Goal: Task Accomplishment & Management: Manage account settings

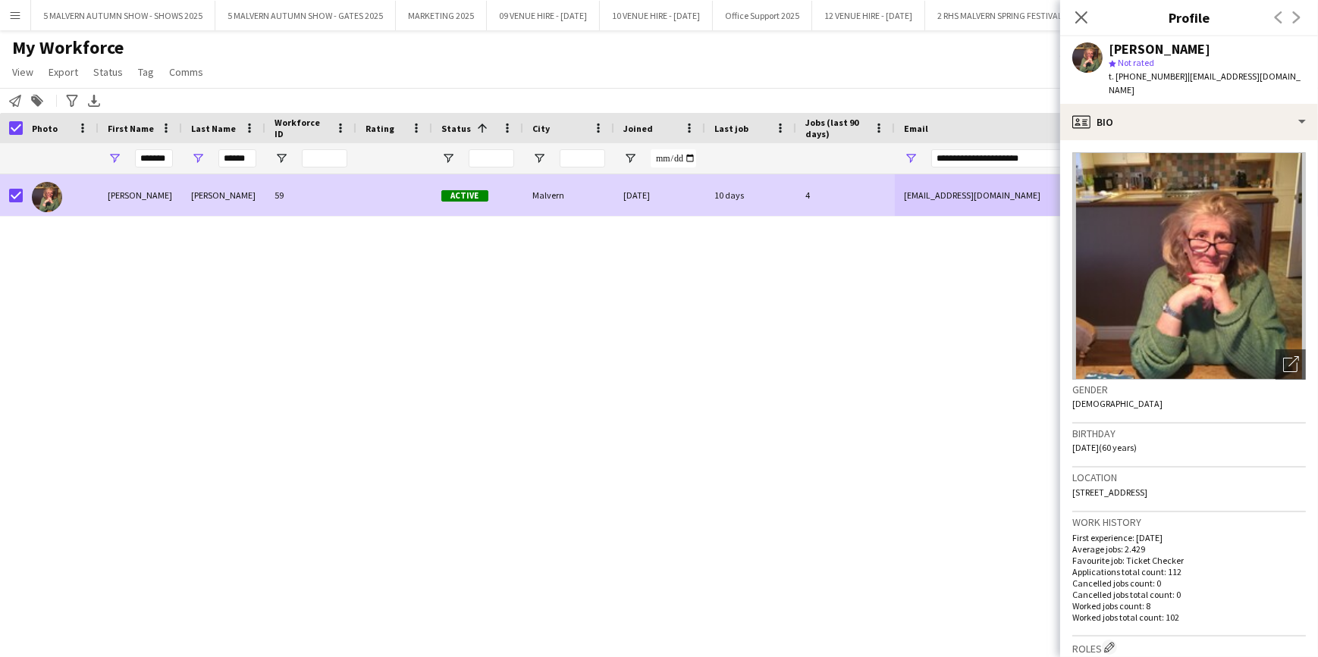
drag, startPoint x: 343, startPoint y: 491, endPoint x: 344, endPoint y: 481, distance: 9.9
click at [344, 487] on div "[PERSON_NAME] 59 Active Malvern [DATE] 10 days 4 [EMAIL_ADDRESS][DOMAIN_NAME] […" at bounding box center [636, 397] width 1272 height 446
click at [166, 163] on input "*******" at bounding box center [154, 158] width 38 height 18
click at [162, 161] on input "*******" at bounding box center [154, 158] width 38 height 18
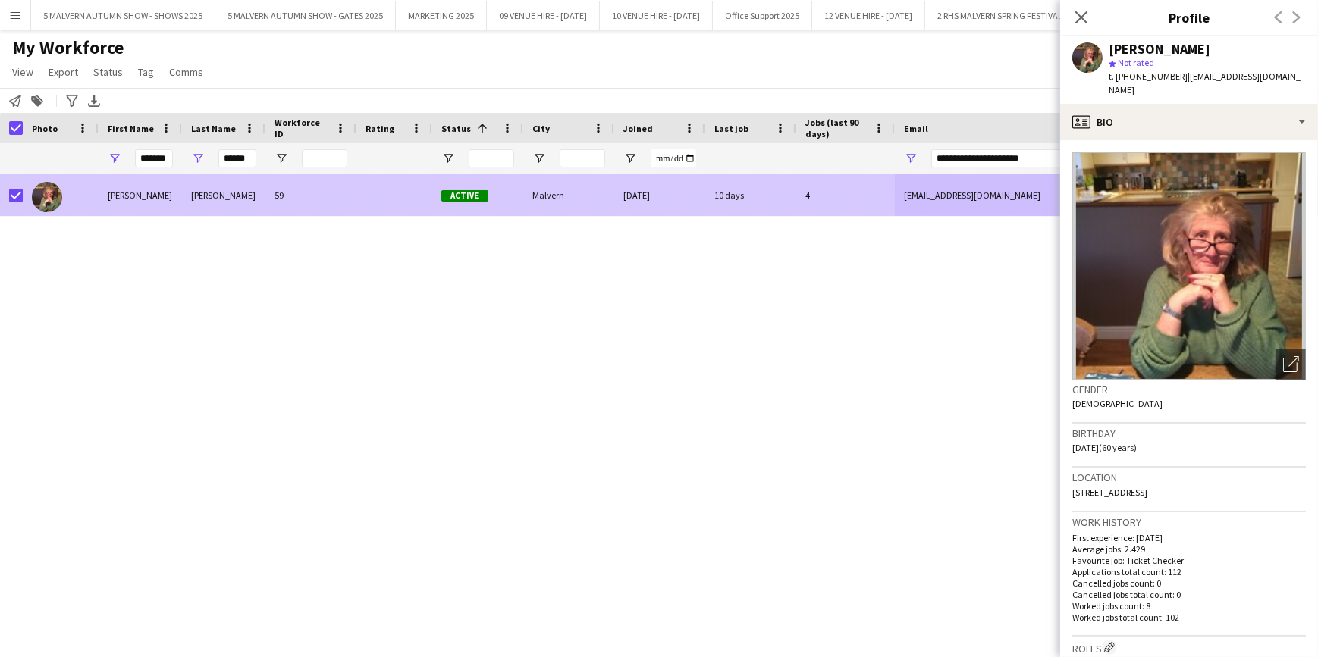
click at [20, 205] on div at bounding box center [16, 195] width 14 height 42
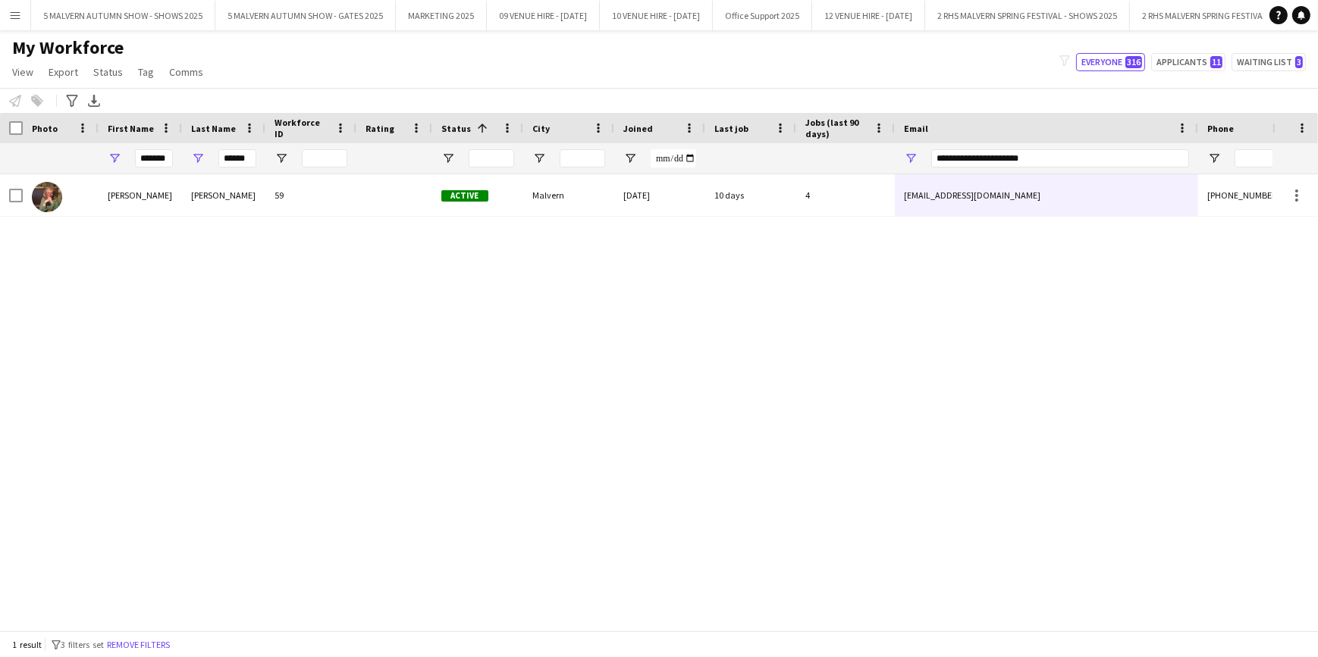
click at [174, 161] on div "*******" at bounding box center [140, 158] width 83 height 30
click at [168, 161] on input "*******" at bounding box center [154, 158] width 38 height 18
click at [235, 157] on input "******" at bounding box center [237, 158] width 38 height 18
type input "****"
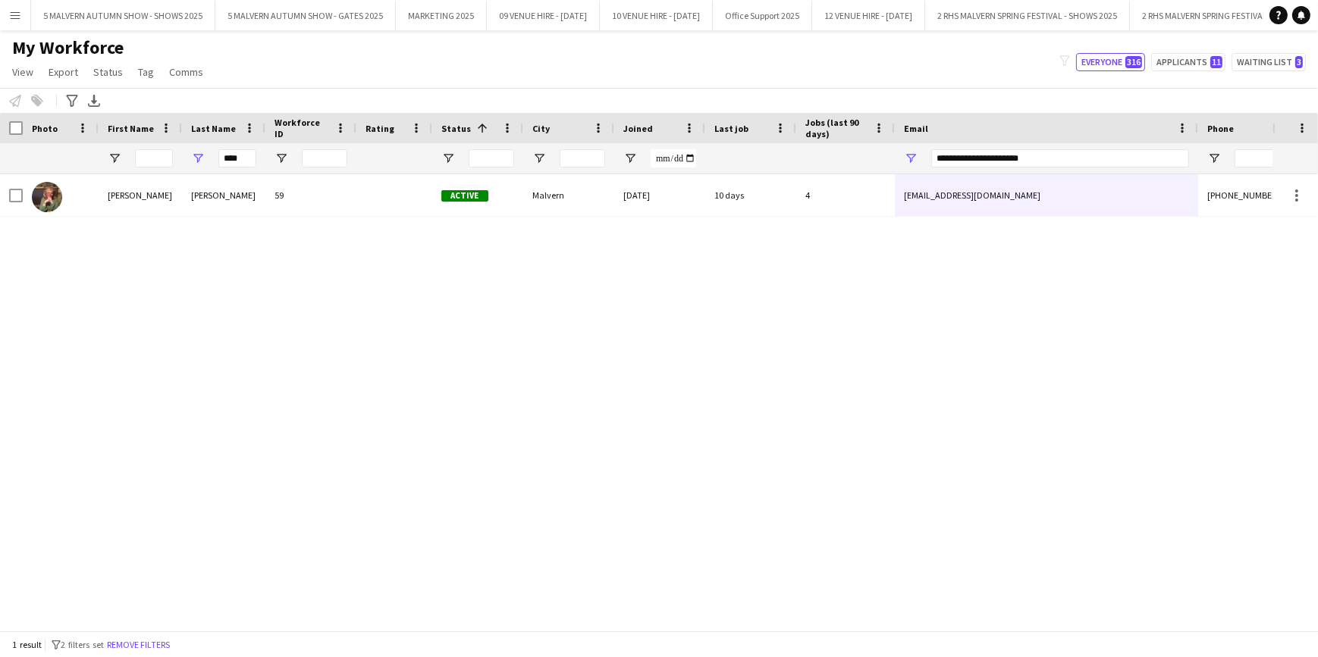
click at [243, 168] on div "****" at bounding box center [237, 158] width 38 height 30
click at [240, 156] on input "****" at bounding box center [237, 158] width 38 height 18
click at [905, 157] on span "Open Filter Menu" at bounding box center [911, 159] width 14 height 14
click at [985, 307] on div "Katrina Dutton 59 Active Malvern 22-02-2022 10 days 4 katedutton16@gmail.com +4…" at bounding box center [636, 397] width 1272 height 446
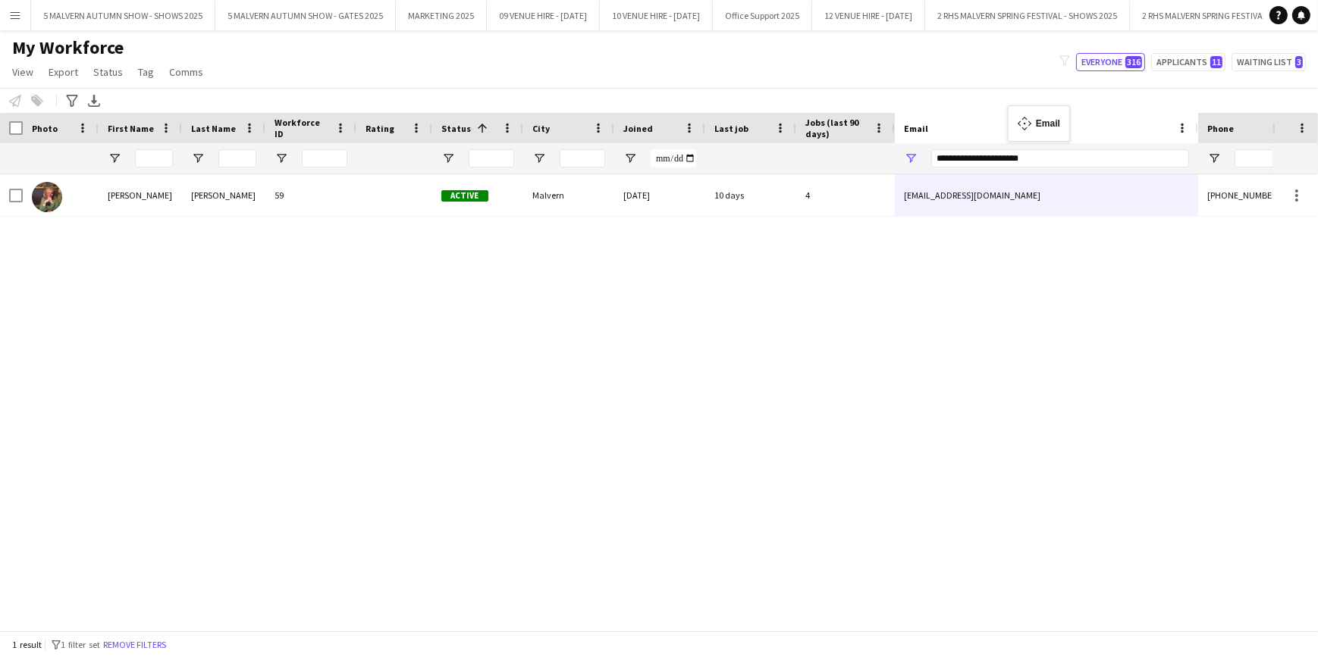
drag, startPoint x: 1114, startPoint y: 129, endPoint x: 897, endPoint y: 103, distance: 219.1
click at [1253, 155] on input "Phone Filter Input" at bounding box center [1308, 158] width 149 height 18
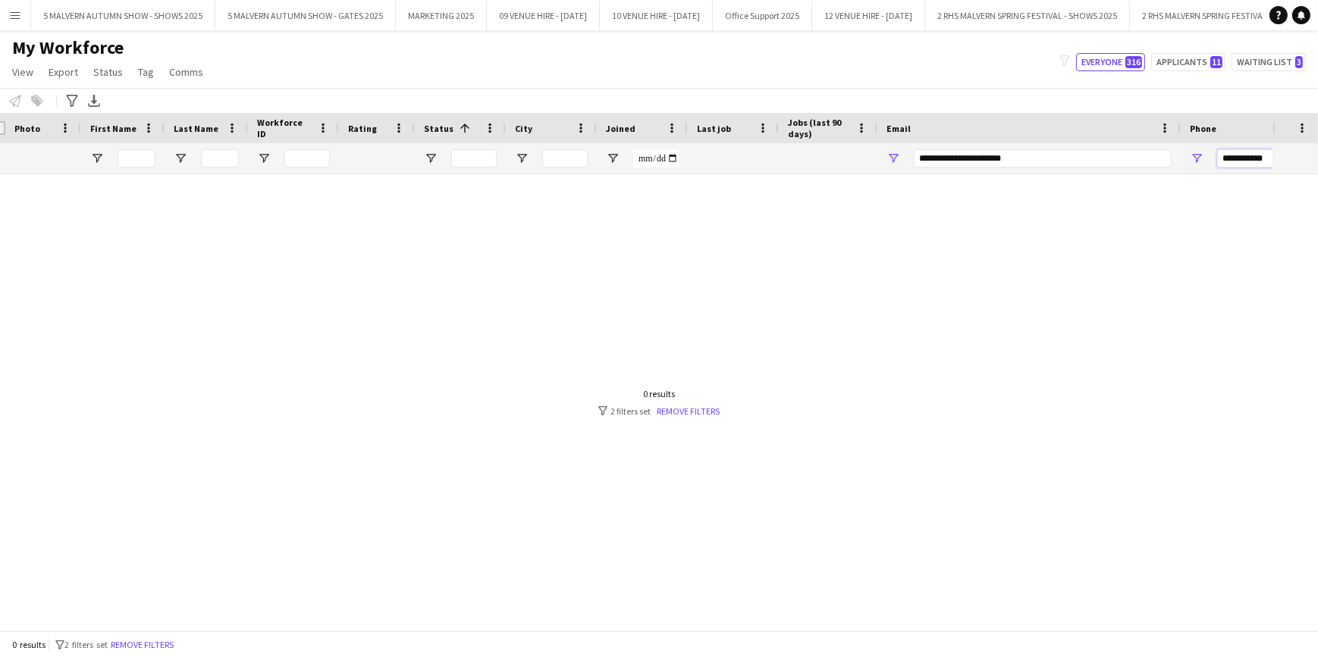
type input "**********"
click at [679, 410] on link "Remove filters" at bounding box center [688, 411] width 63 height 11
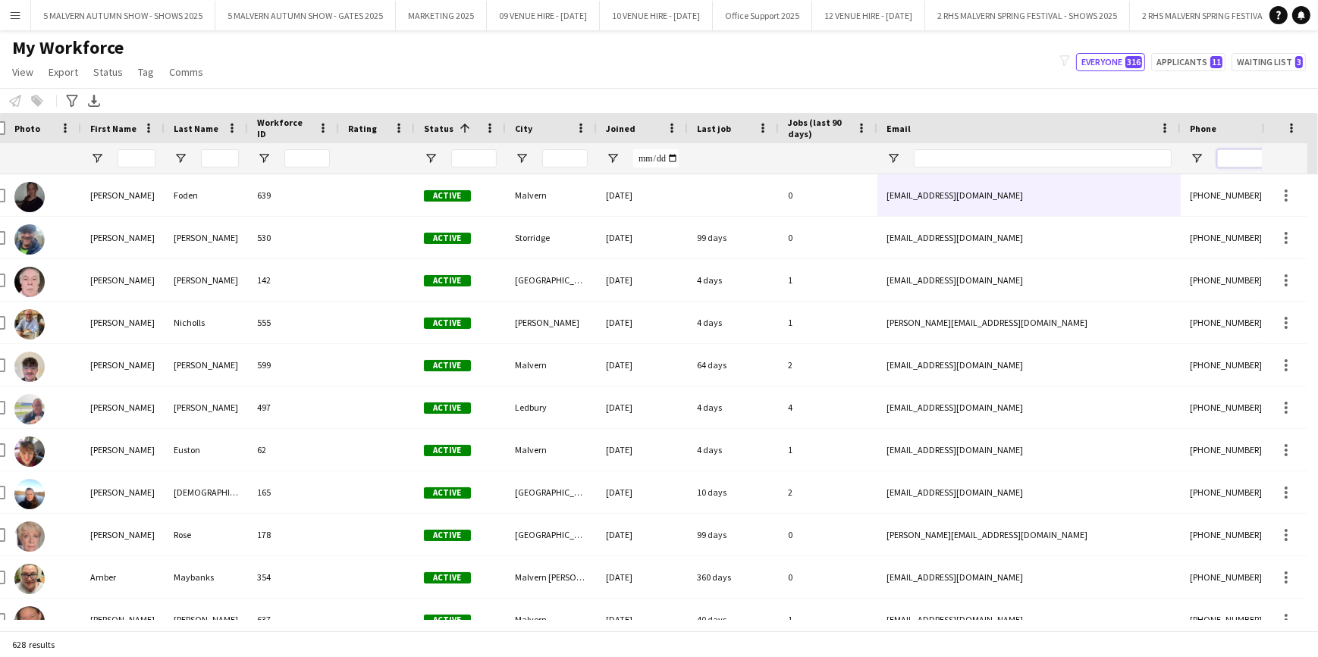
click at [1227, 155] on input "Phone Filter Input" at bounding box center [1291, 158] width 149 height 18
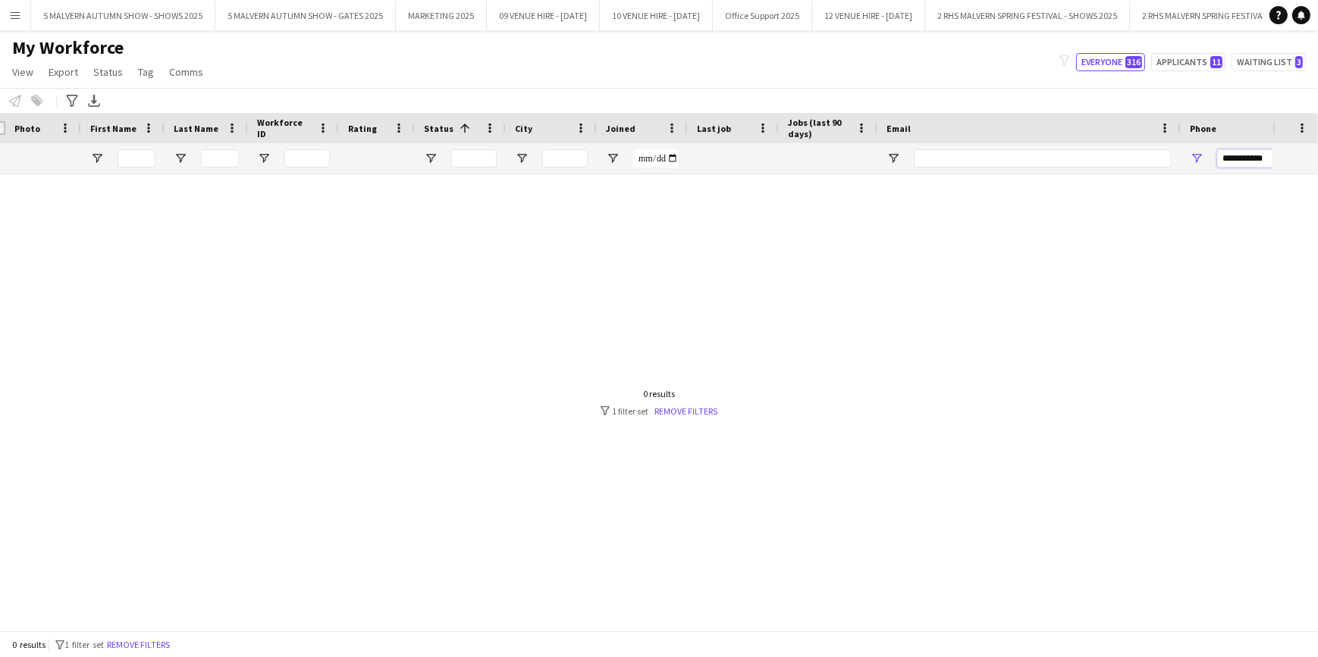
type input "**********"
click at [1198, 158] on span "Open Filter Menu" at bounding box center [1197, 159] width 14 height 14
drag, startPoint x: 1120, startPoint y: 299, endPoint x: 1152, endPoint y: 265, distance: 47.2
click at [1121, 297] on div at bounding box center [636, 397] width 1272 height 446
click at [707, 407] on link "Remove filters" at bounding box center [686, 411] width 63 height 11
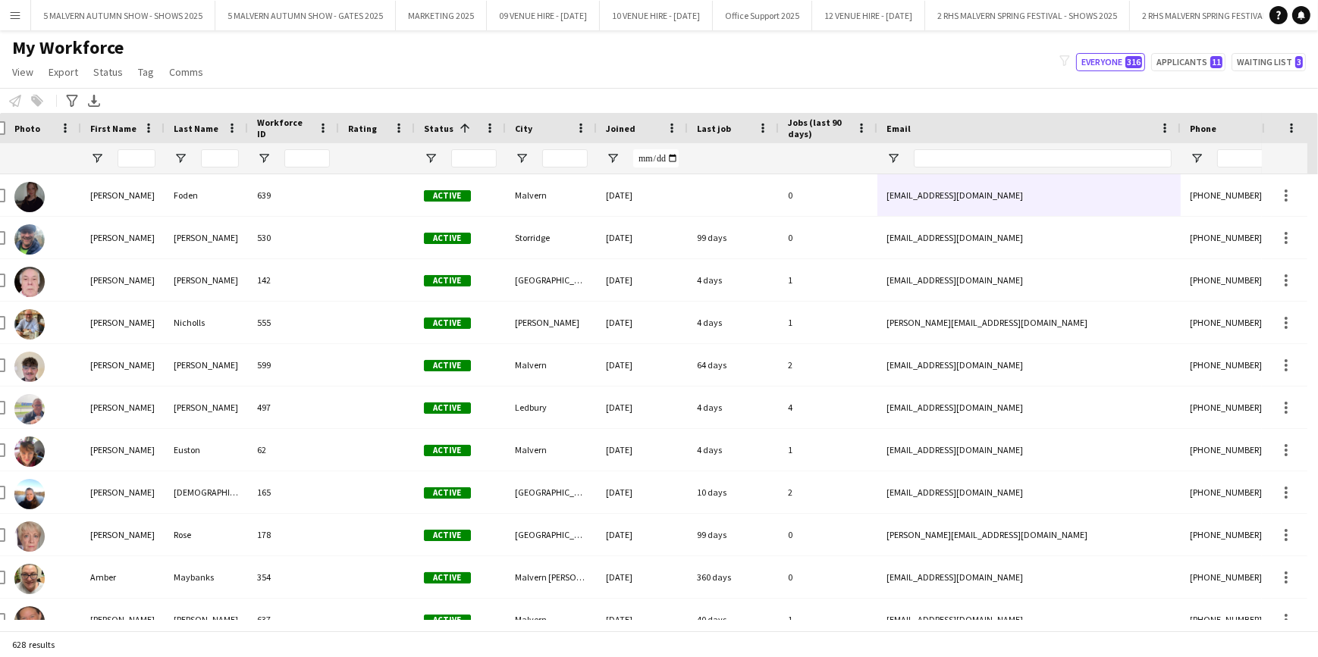
click at [1031, 118] on div "Email" at bounding box center [1019, 128] width 267 height 23
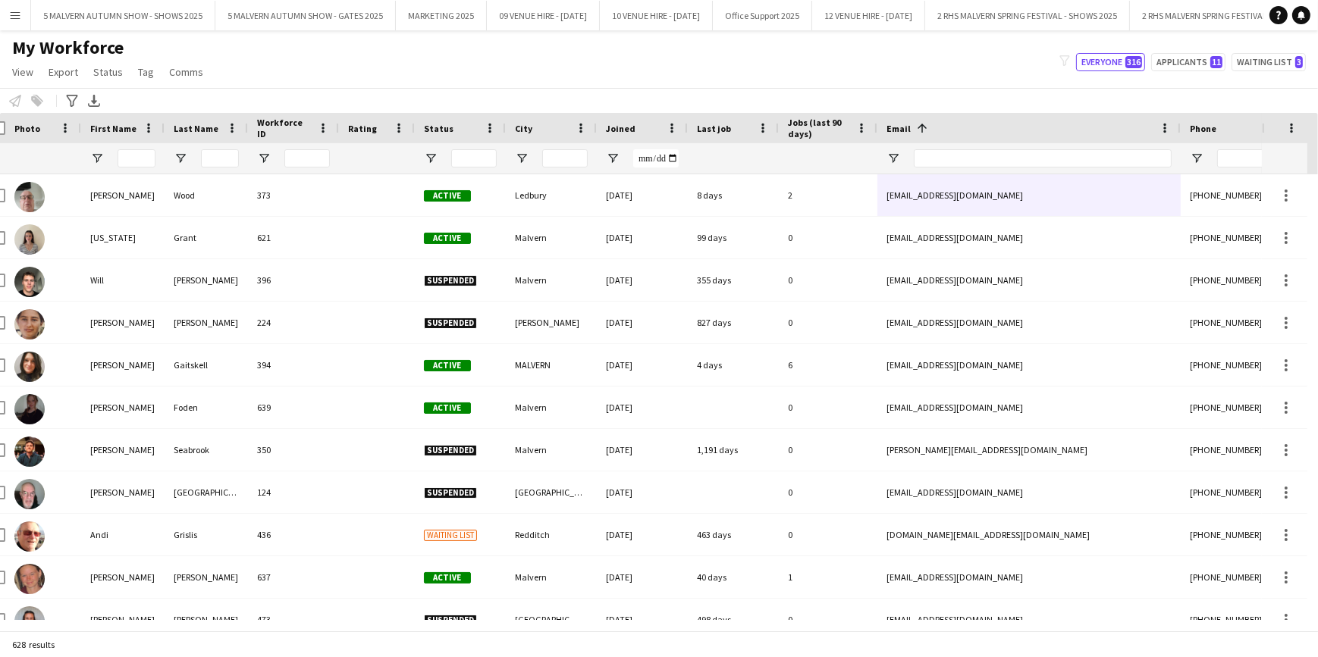
click at [926, 121] on span at bounding box center [922, 128] width 14 height 14
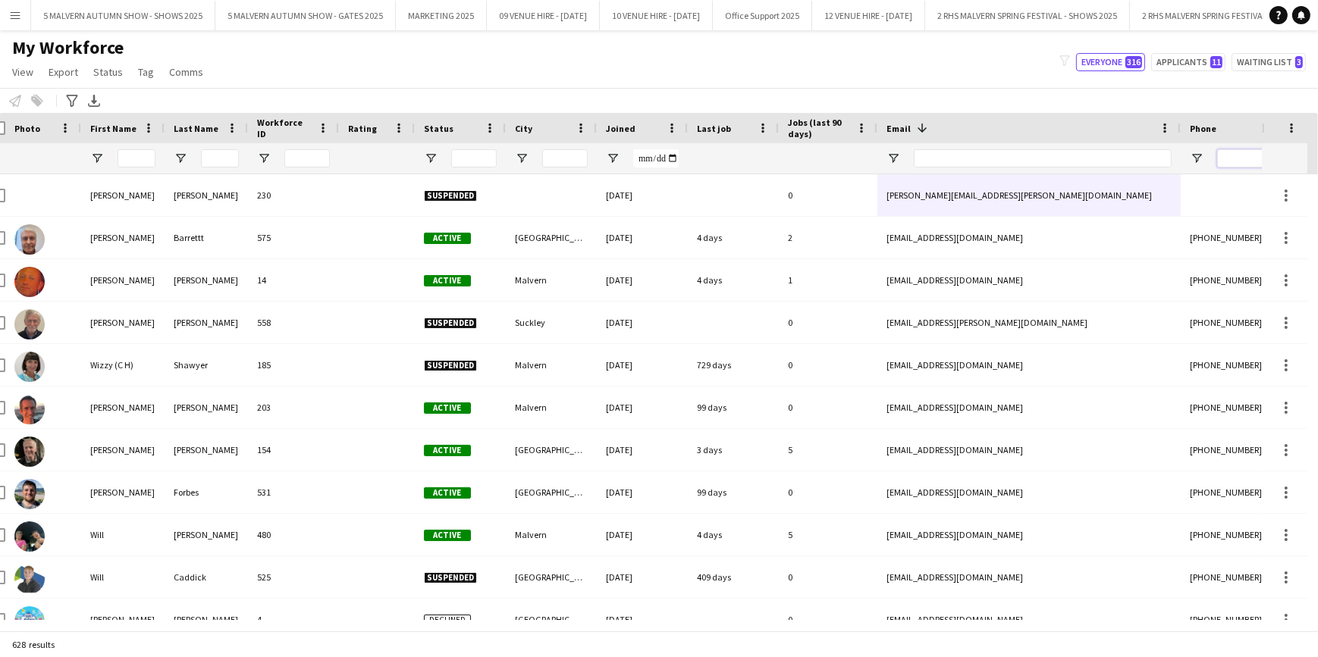
click at [1246, 153] on input "Phone Filter Input" at bounding box center [1291, 158] width 149 height 18
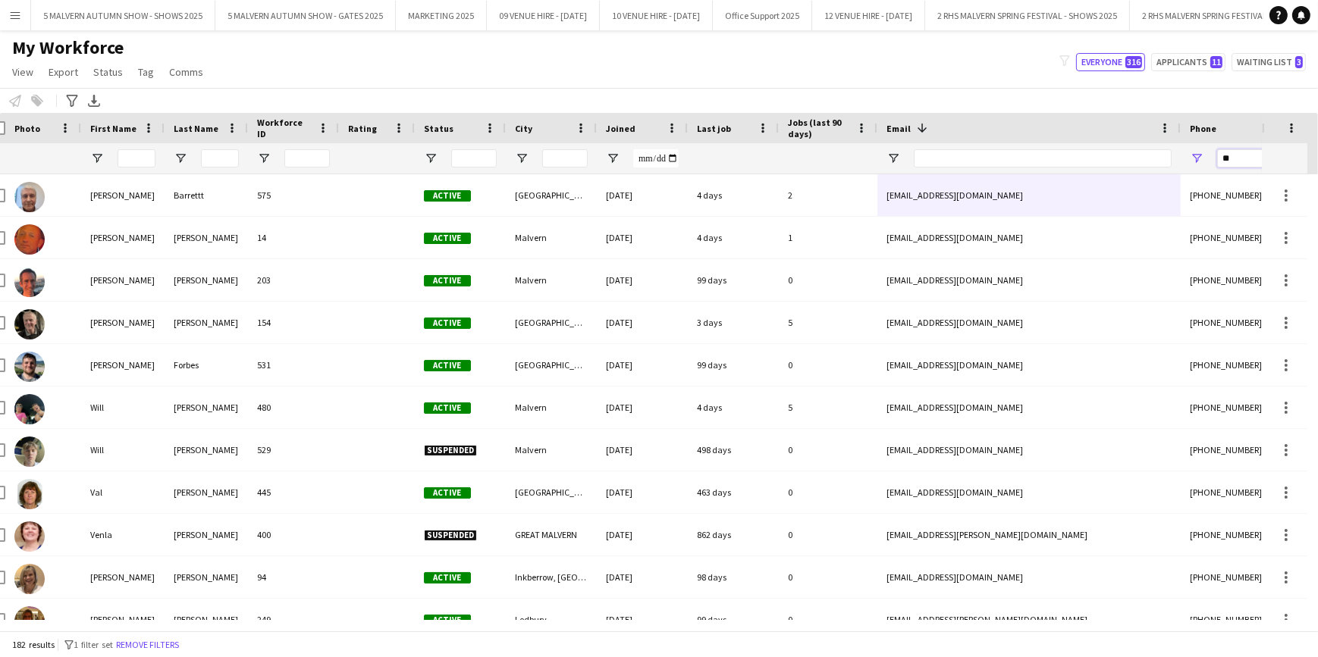
type input "*"
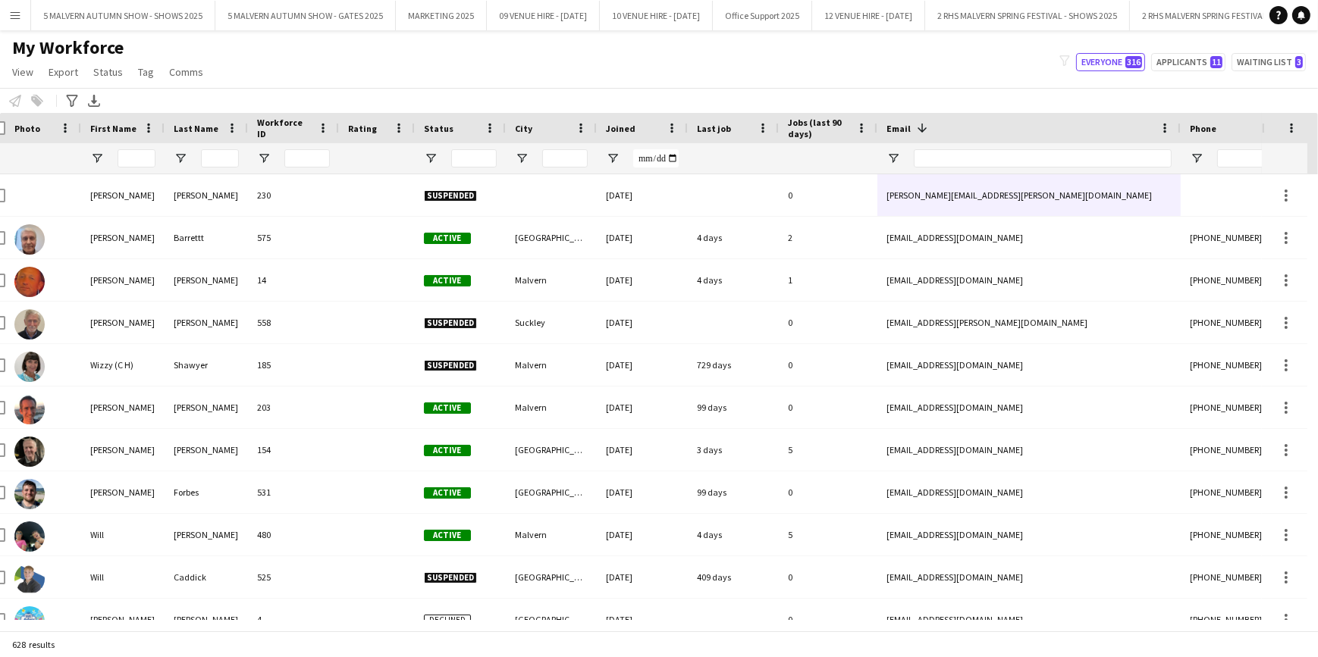
click at [830, 83] on div "My Workforce View Views Default view SafeHR Employee Details New view Update vi…" at bounding box center [659, 62] width 1318 height 52
click at [1029, 156] on input "Email Filter Input" at bounding box center [1043, 158] width 258 height 18
click at [1112, 108] on div "Notify workforce Add to tag Select at least one crew to tag him or her. Advance…" at bounding box center [659, 100] width 1318 height 25
click at [1242, 150] on input "Phone Filter Input" at bounding box center [1291, 158] width 149 height 18
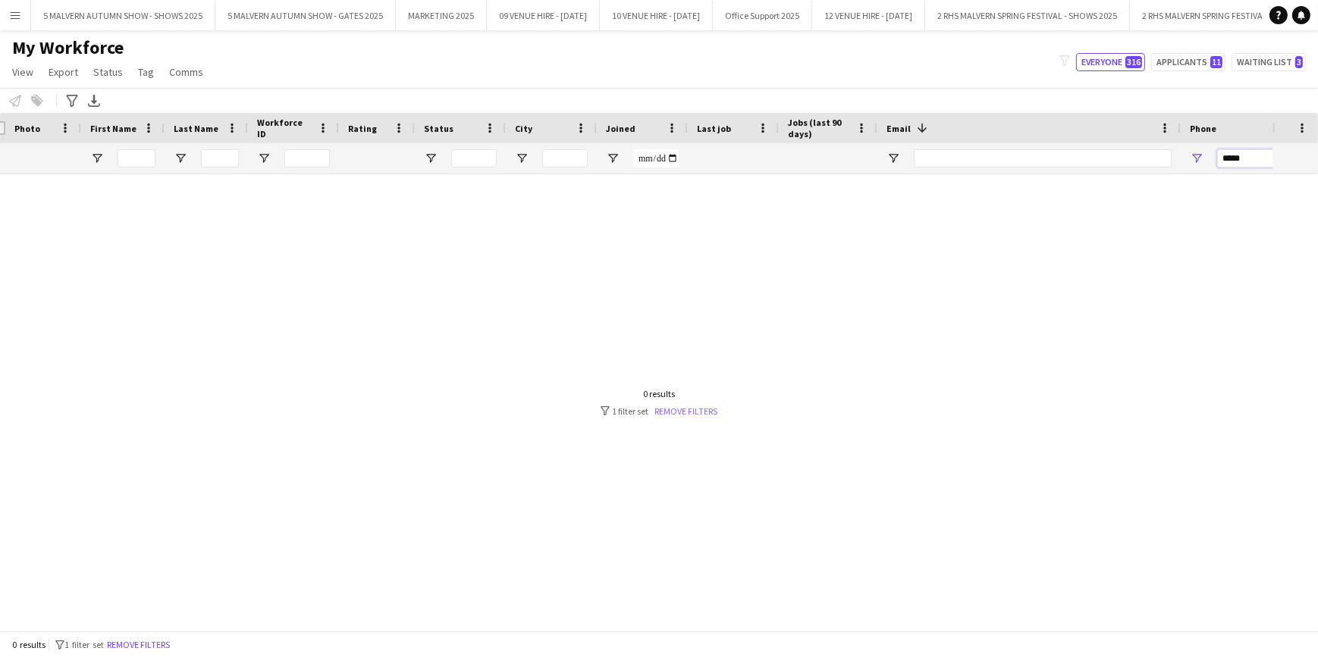
type input "*****"
click at [694, 409] on link "Remove filters" at bounding box center [686, 411] width 63 height 11
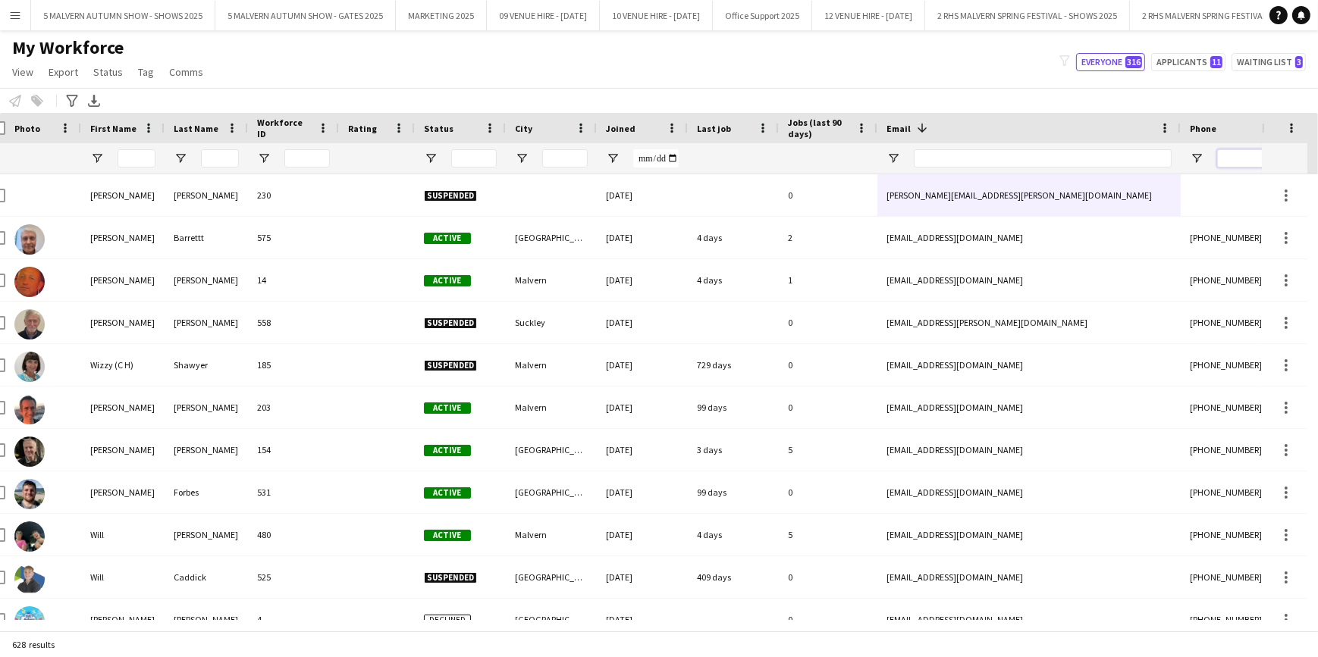
click at [1237, 152] on input "Phone Filter Input" at bounding box center [1291, 158] width 149 height 18
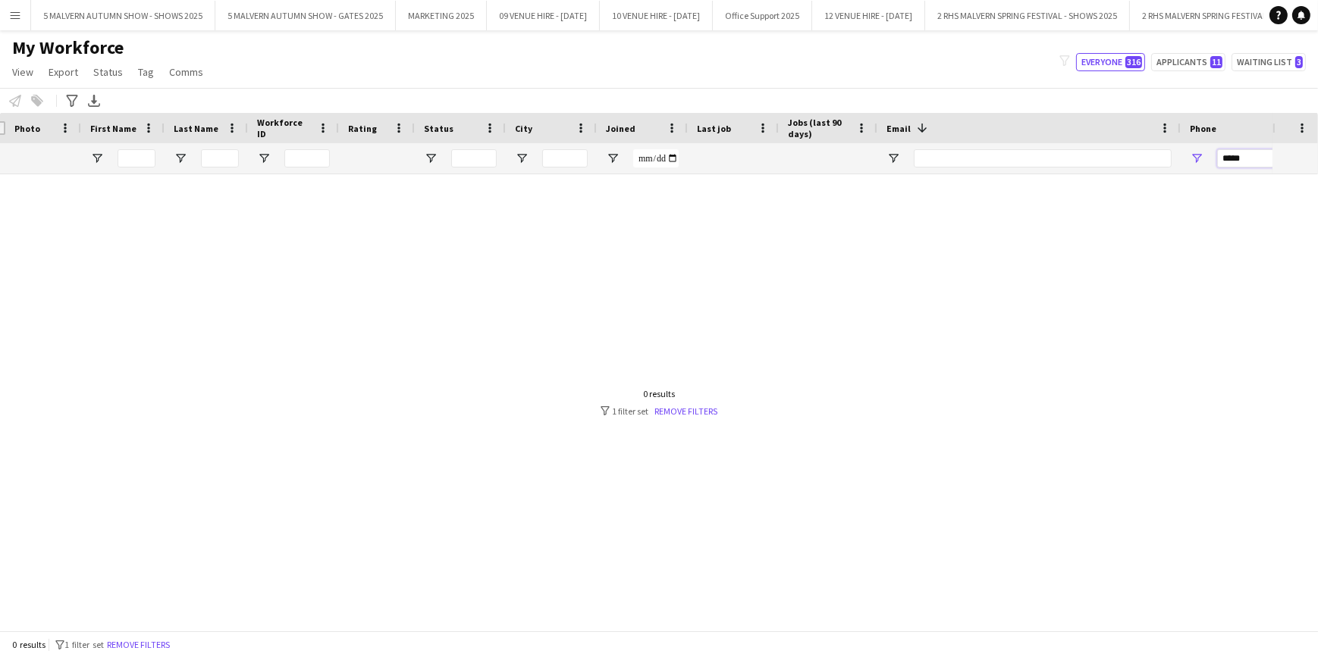
type input "*****"
click at [1197, 158] on span "Open Filter Menu" at bounding box center [1197, 159] width 14 height 14
click at [1228, 265] on div "Contains ***** AND OR Contains" at bounding box center [1242, 233] width 136 height 131
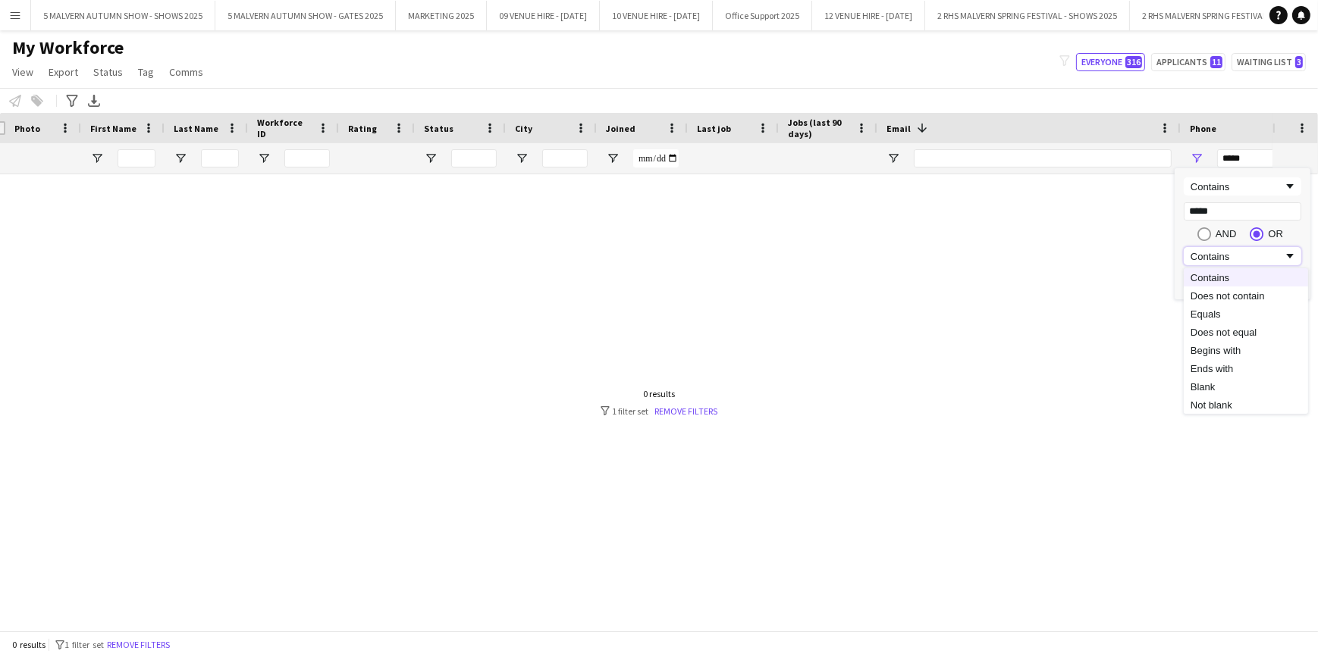
click at [1228, 262] on div "Contains" at bounding box center [1236, 256] width 92 height 11
click at [1136, 261] on div at bounding box center [636, 397] width 1272 height 446
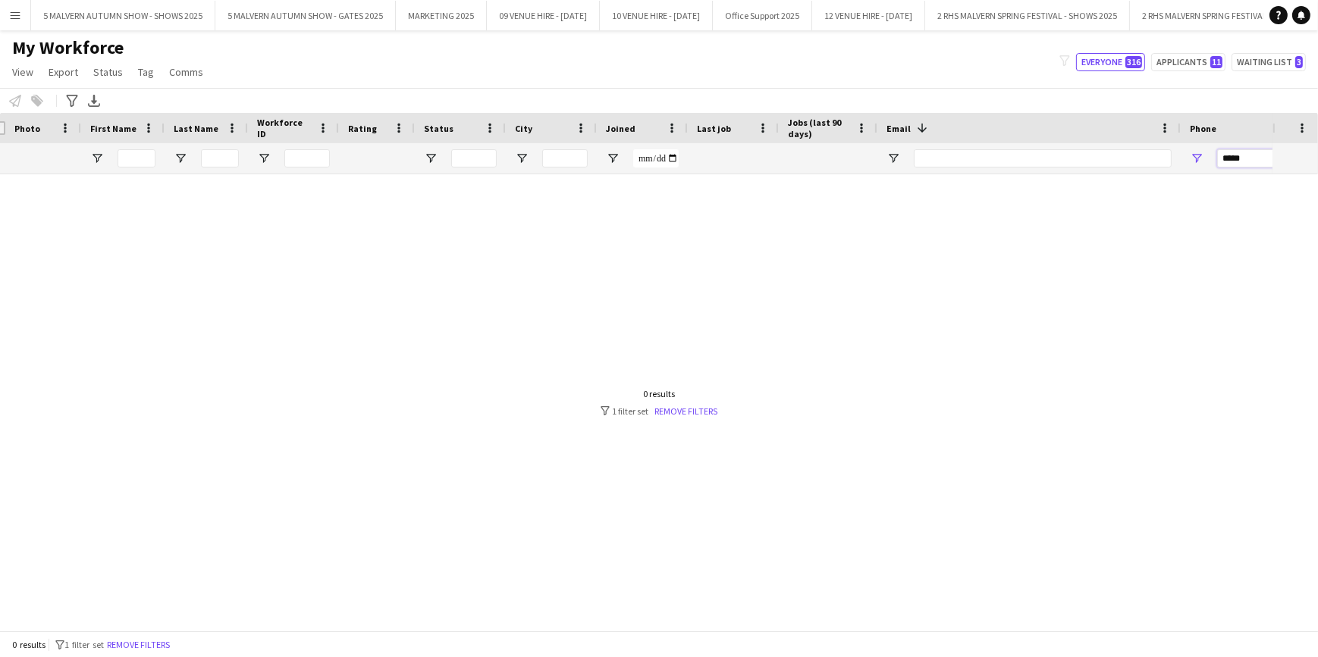
click at [1252, 159] on input "*****" at bounding box center [1291, 158] width 149 height 18
click at [1128, 246] on div at bounding box center [636, 397] width 1272 height 446
click at [14, 16] on app-icon "Menu" at bounding box center [15, 15] width 12 height 12
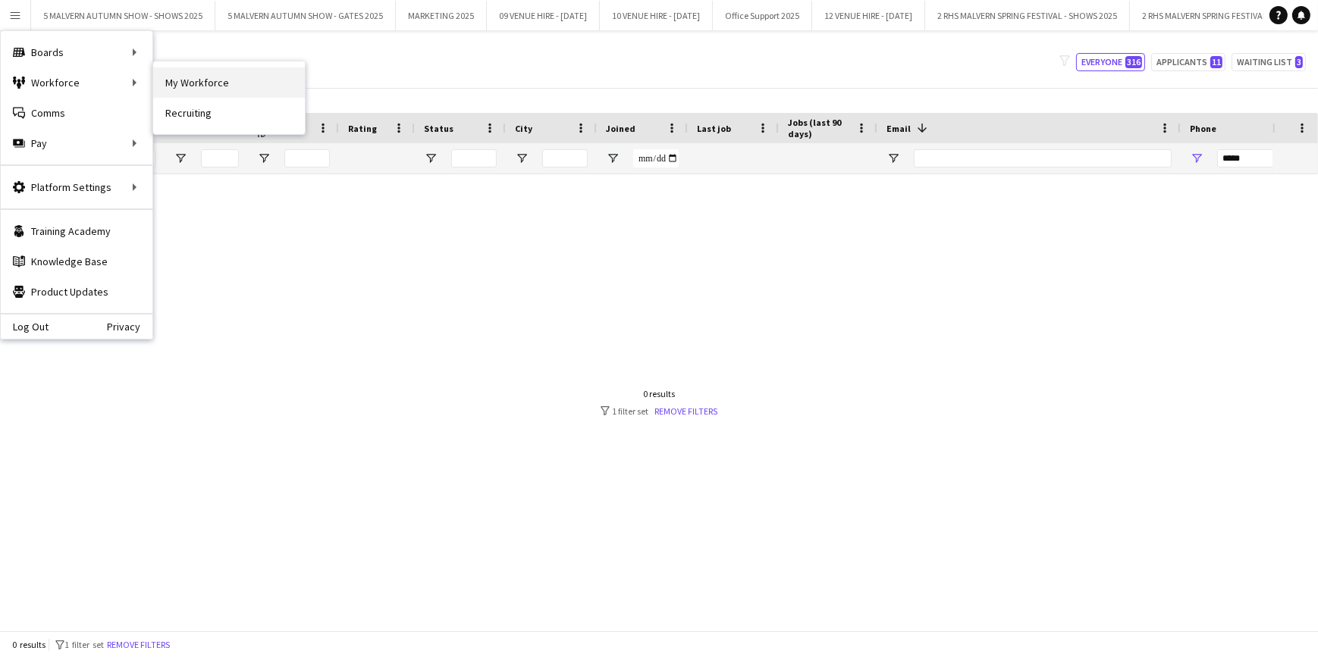
click at [262, 80] on link "My Workforce" at bounding box center [229, 82] width 152 height 30
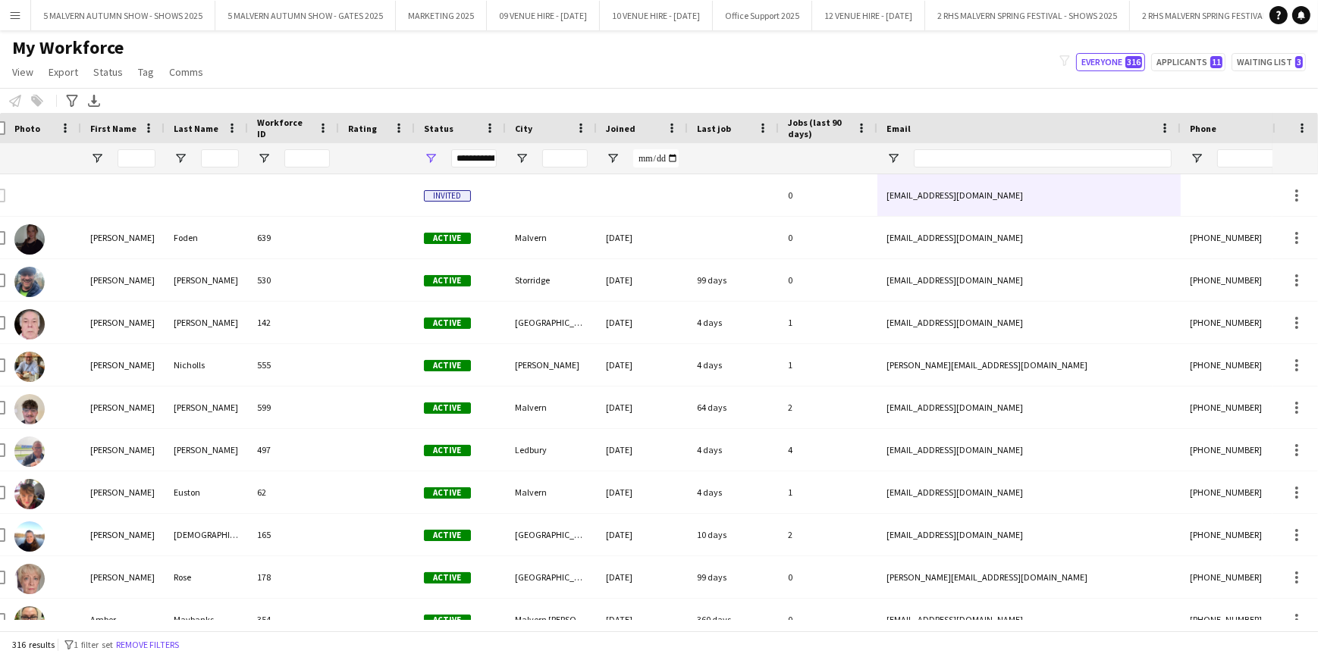
type input "*****"
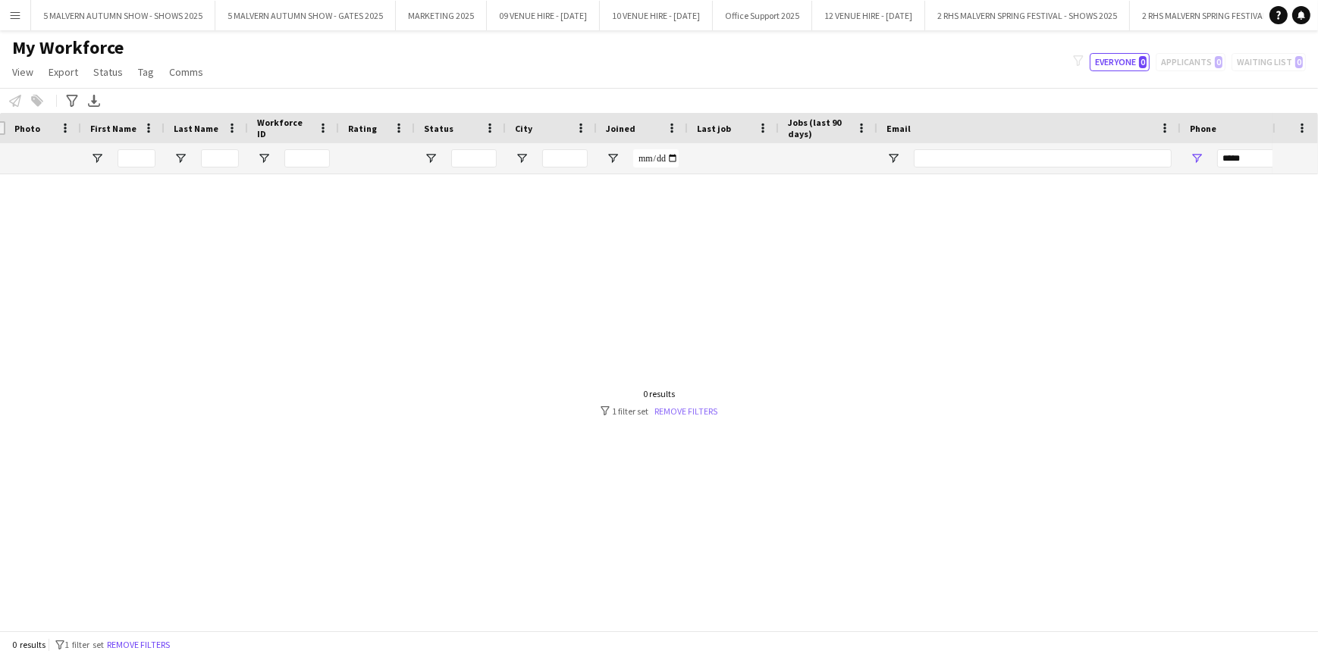
click at [682, 406] on link "Remove filters" at bounding box center [686, 411] width 63 height 11
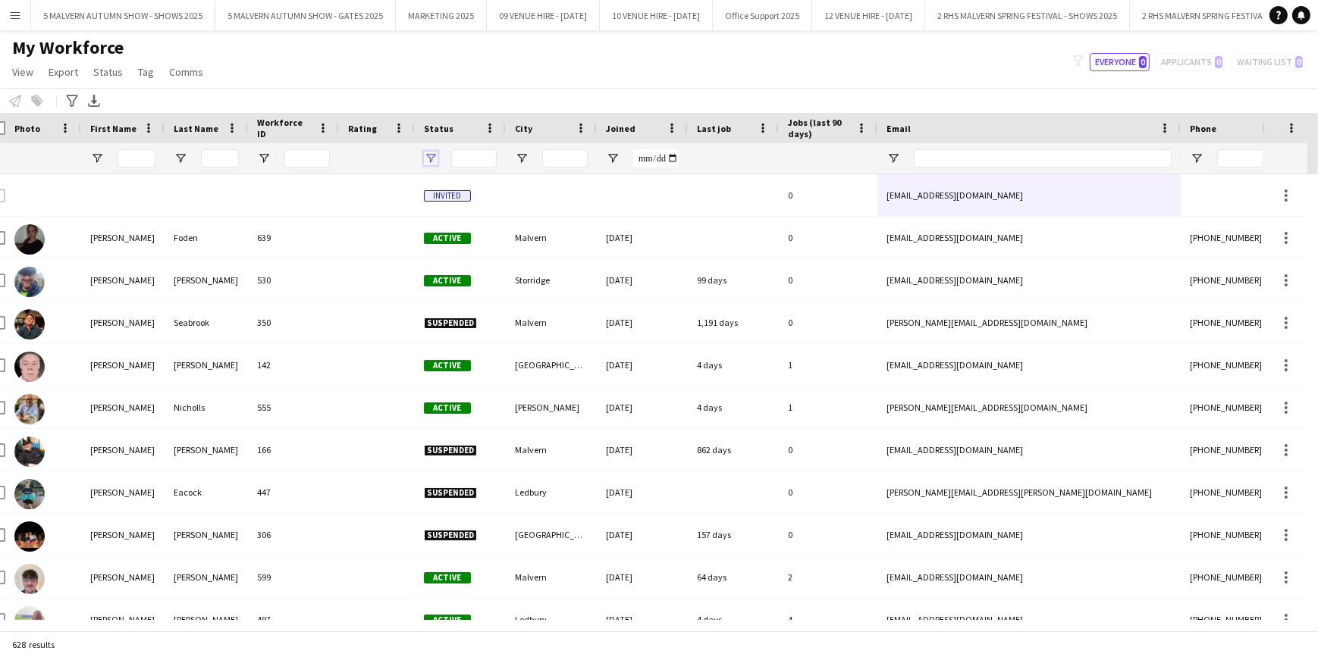
click at [431, 160] on span "Open Filter Menu" at bounding box center [431, 159] width 14 height 14
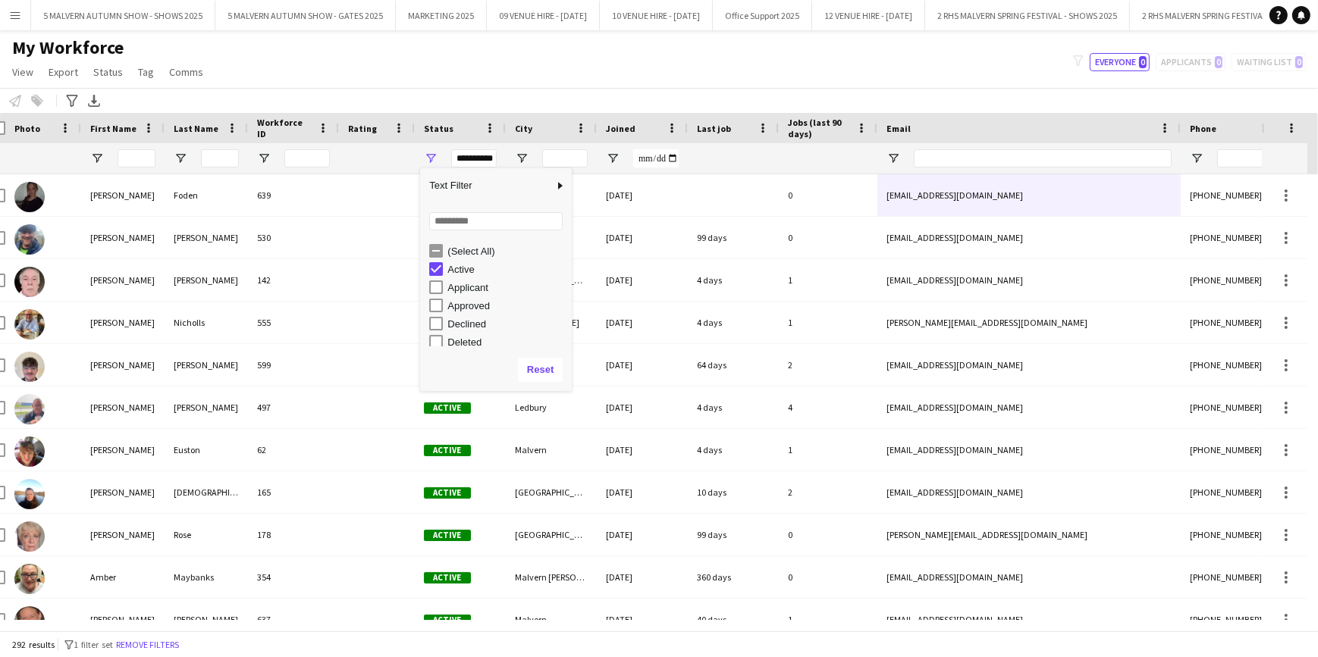
click at [712, 79] on div "My Workforce View Views Default view SafeHR Employee Details New view Update vi…" at bounding box center [659, 62] width 1318 height 52
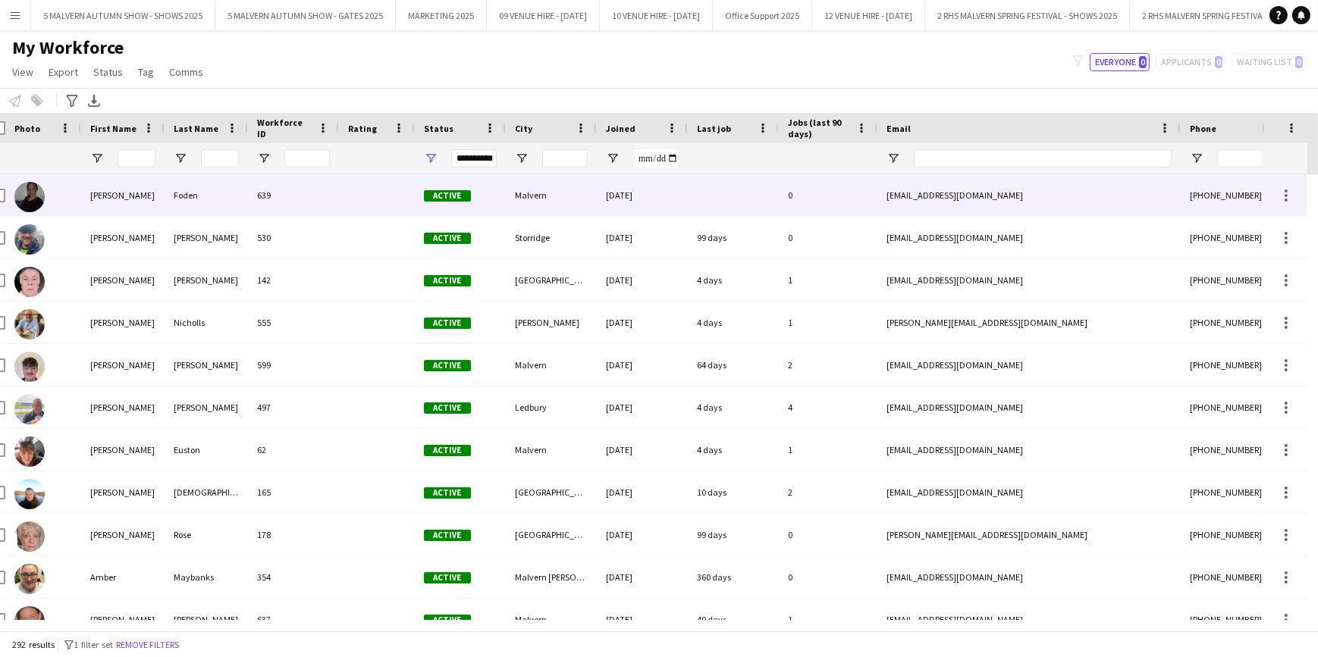
click at [1001, 179] on div "[EMAIL_ADDRESS][DOMAIN_NAME]" at bounding box center [1028, 195] width 303 height 42
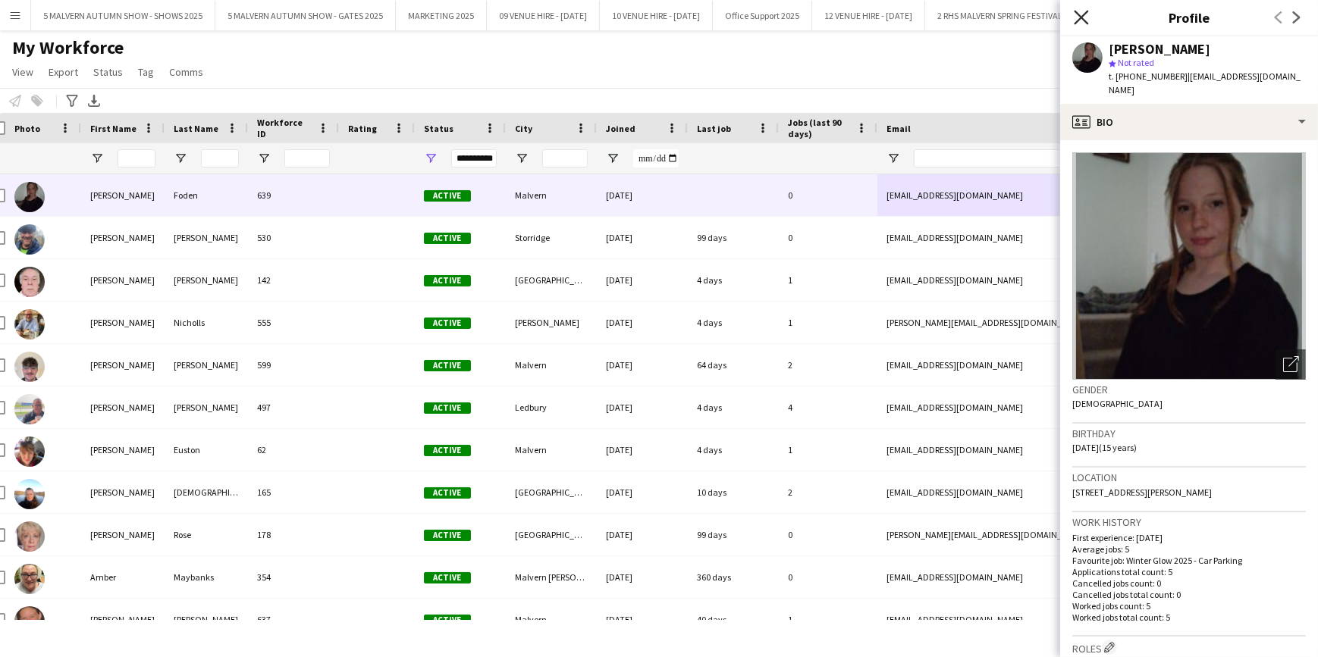
click at [1084, 16] on icon "Close pop-in" at bounding box center [1081, 17] width 14 height 14
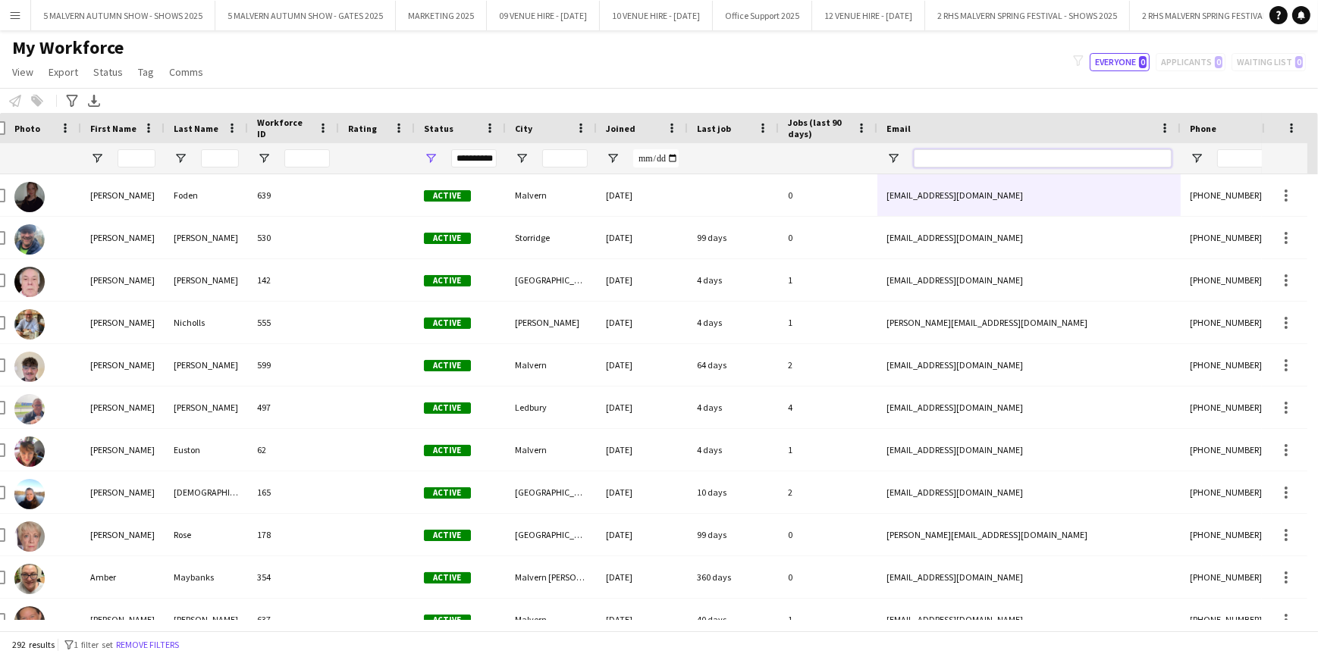
click at [943, 154] on input "Email Filter Input" at bounding box center [1043, 158] width 258 height 18
click at [978, 80] on div "My Workforce View Views Default view SafeHR Employee Details New view Update vi…" at bounding box center [659, 62] width 1318 height 52
click at [892, 149] on div at bounding box center [1028, 158] width 303 height 30
click at [893, 150] on div at bounding box center [1028, 158] width 303 height 30
click at [893, 153] on span "Open Filter Menu" at bounding box center [893, 159] width 14 height 14
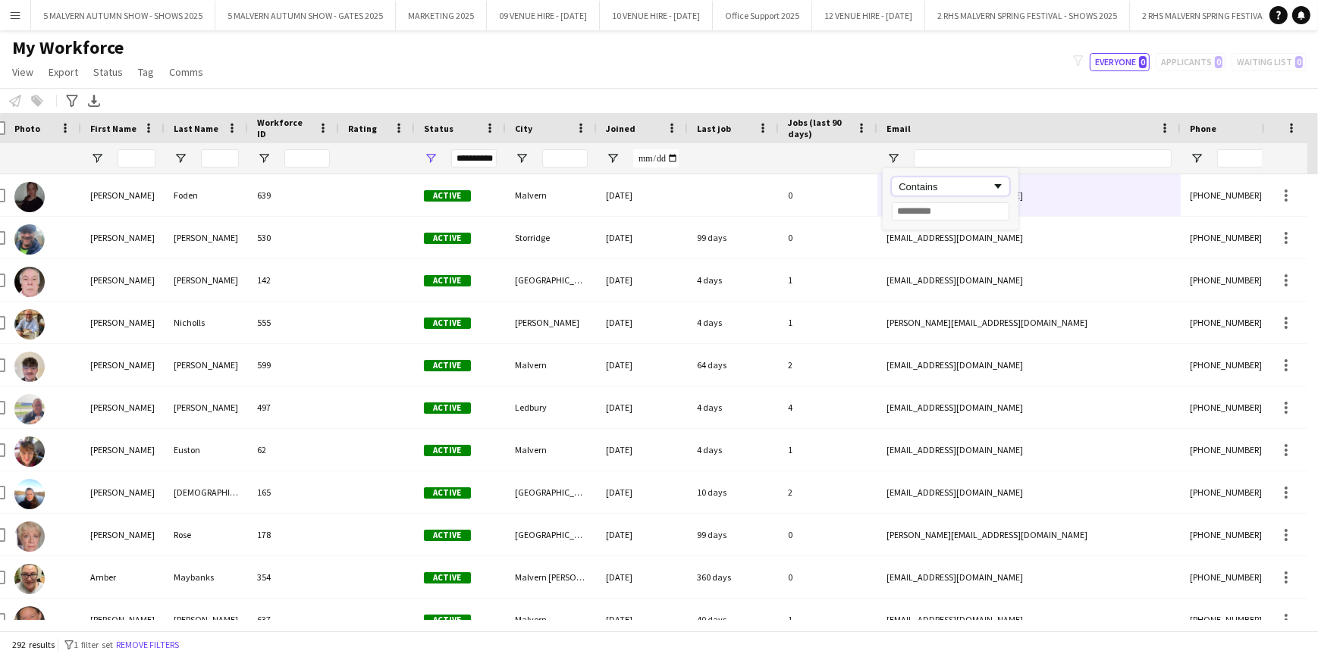
click at [991, 182] on div "Contains" at bounding box center [944, 186] width 92 height 11
click at [958, 105] on div "Notify workforce Add to tag Select at least one crew to tag him or her. Advance…" at bounding box center [659, 100] width 1318 height 25
click at [995, 129] on div "Email" at bounding box center [1019, 128] width 267 height 23
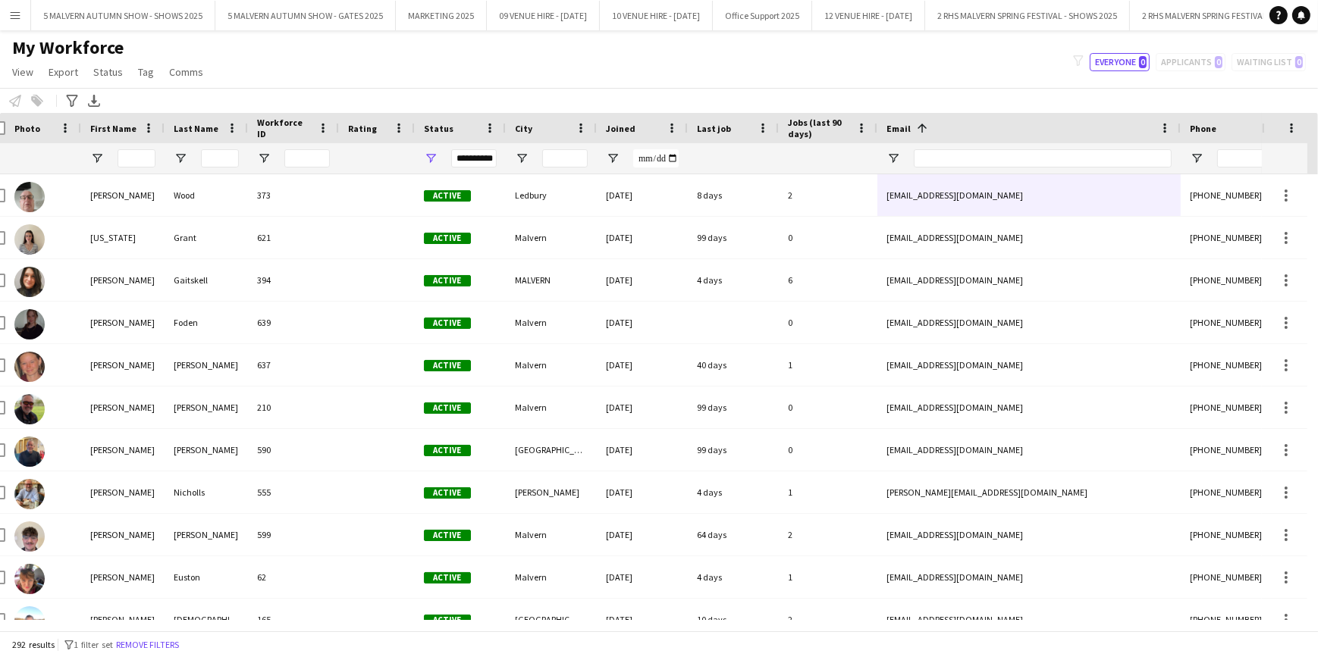
click at [918, 129] on span at bounding box center [922, 128] width 14 height 14
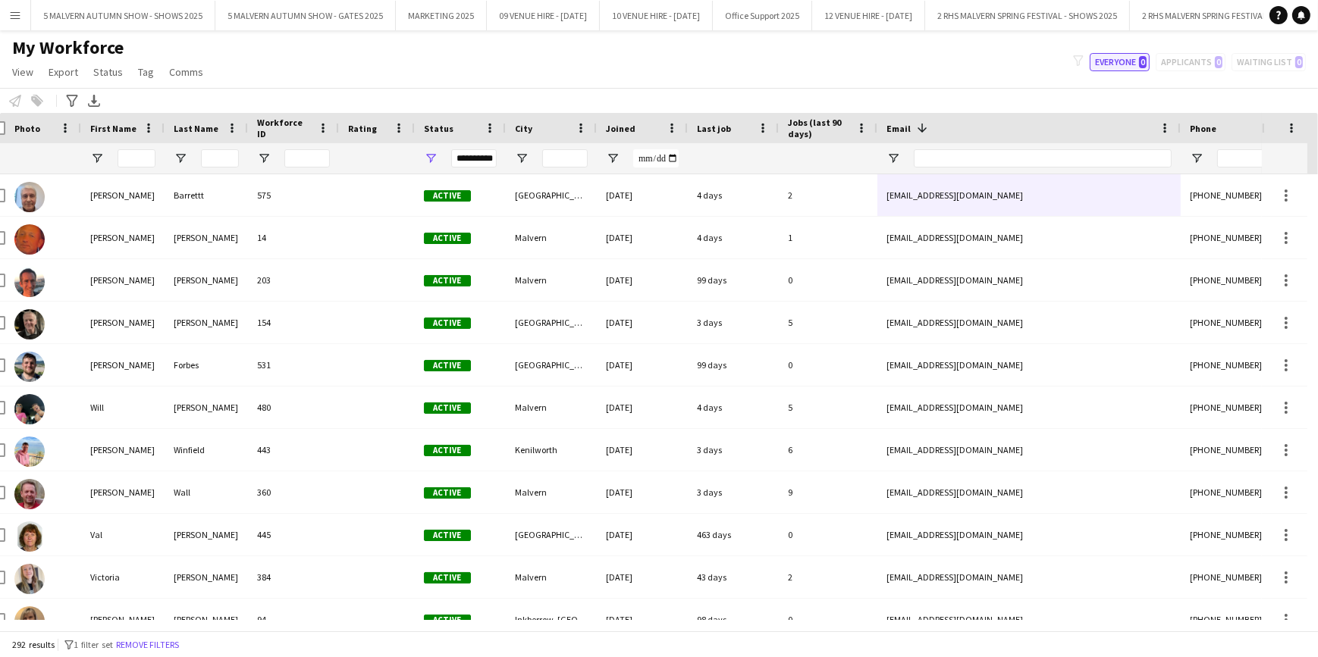
click at [1139, 53] on button "Everyone 0" at bounding box center [1119, 62] width 60 height 18
type input "**********"
click at [1076, 94] on div "Notify workforce Add to tag Select at least one crew to tag him or her. Advance…" at bounding box center [659, 100] width 1318 height 25
click at [1082, 70] on div "filter-1 Everyone 0 Applicants 0 Waiting list 0" at bounding box center [1189, 62] width 257 height 18
click at [1243, 144] on div at bounding box center [1291, 158] width 149 height 30
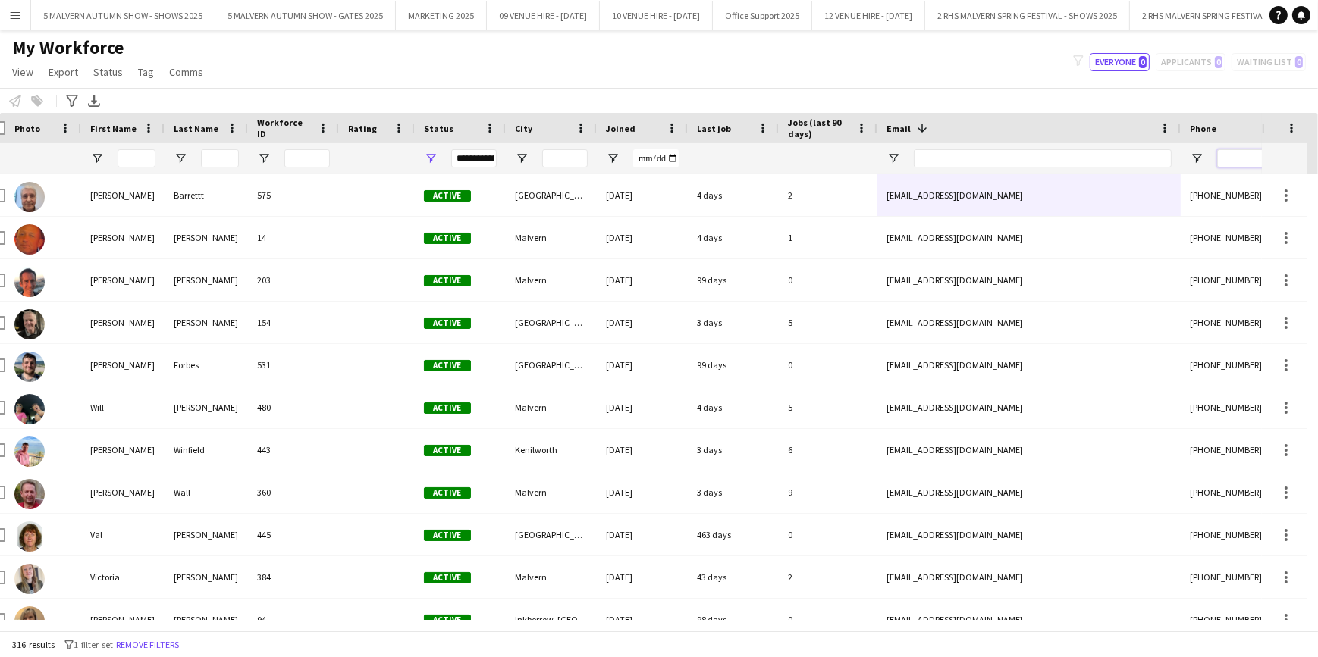
click at [1237, 161] on input "Phone Filter Input" at bounding box center [1291, 158] width 149 height 18
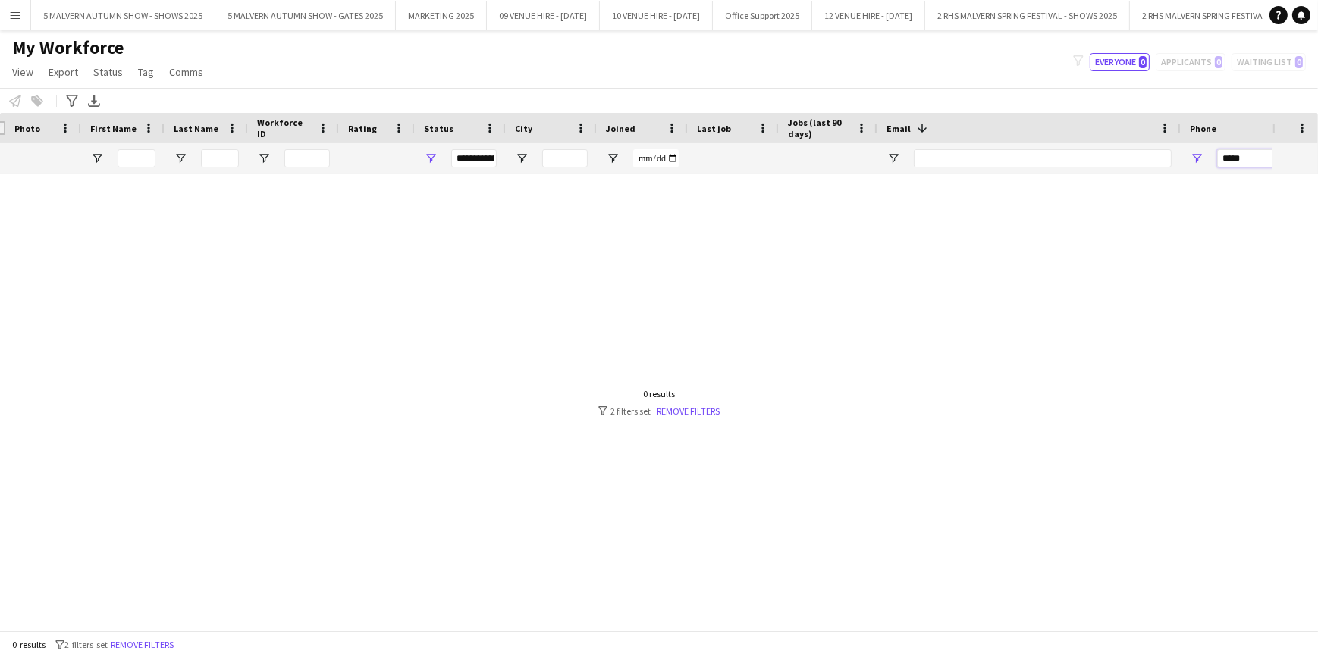
type input "*****"
click at [669, 403] on div "0 results filter-1 2 filters set Remove filters" at bounding box center [658, 402] width 121 height 29
click at [671, 406] on link "Remove filters" at bounding box center [688, 411] width 63 height 11
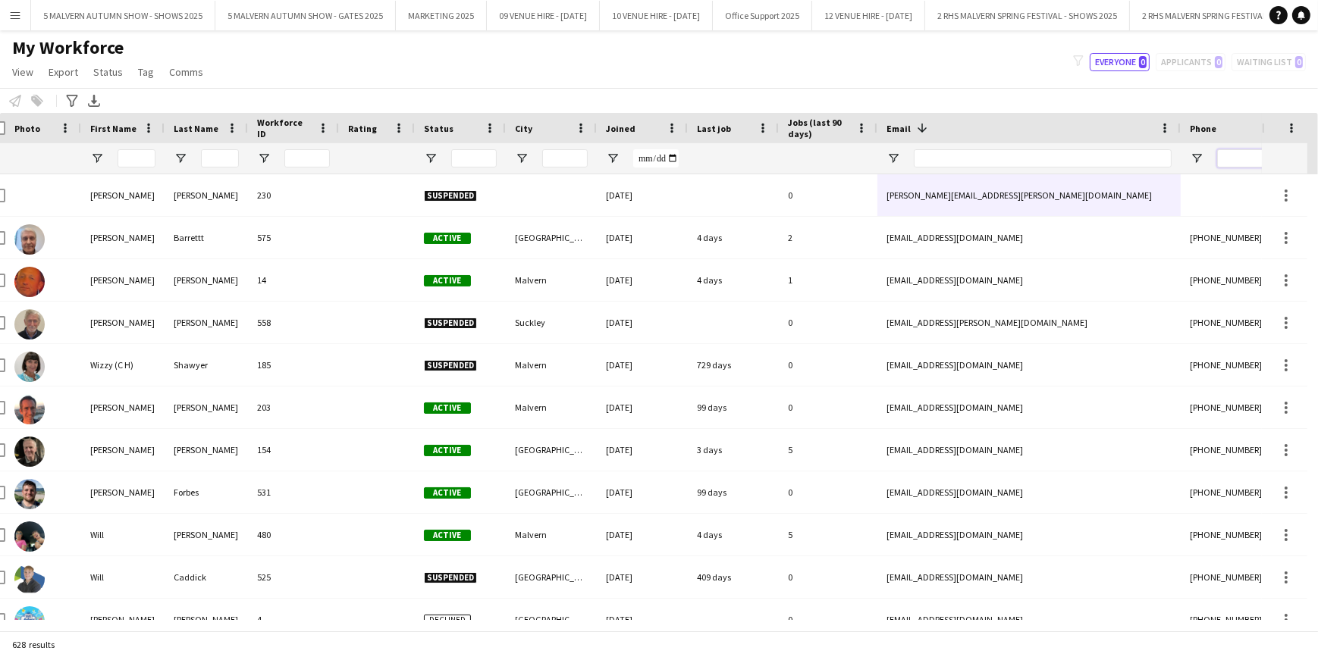
click at [1232, 152] on input "Phone Filter Input" at bounding box center [1291, 158] width 149 height 18
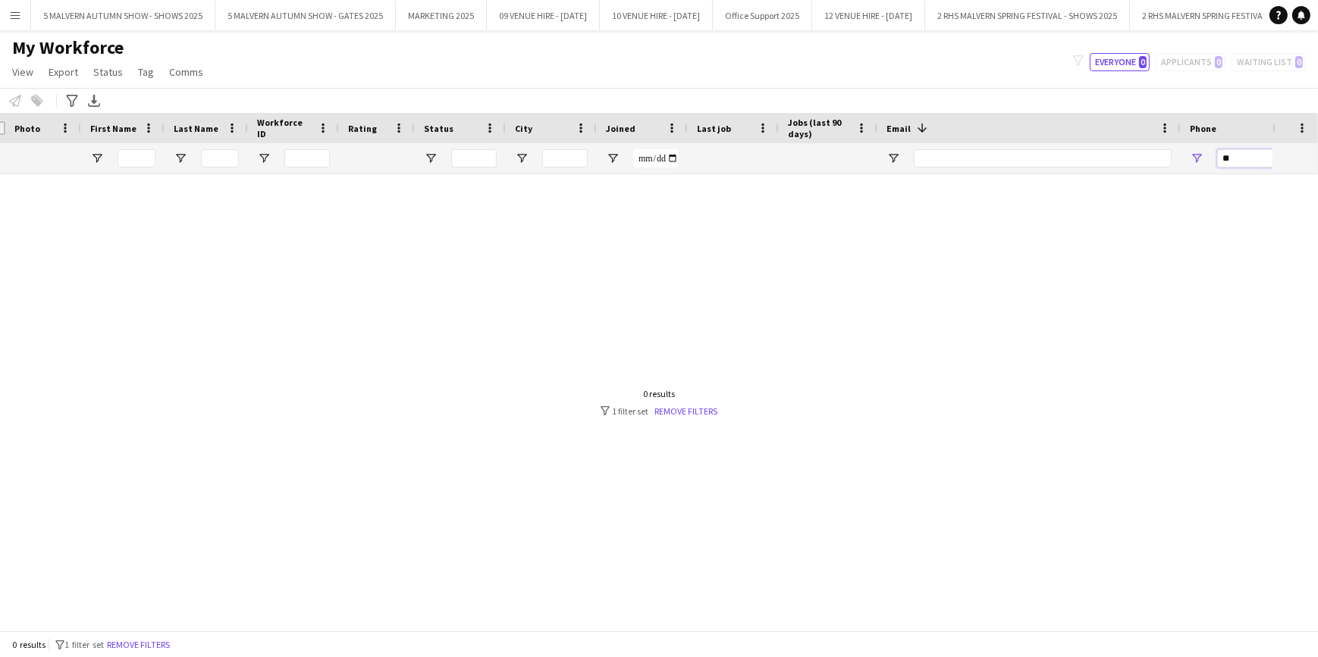
type input "*"
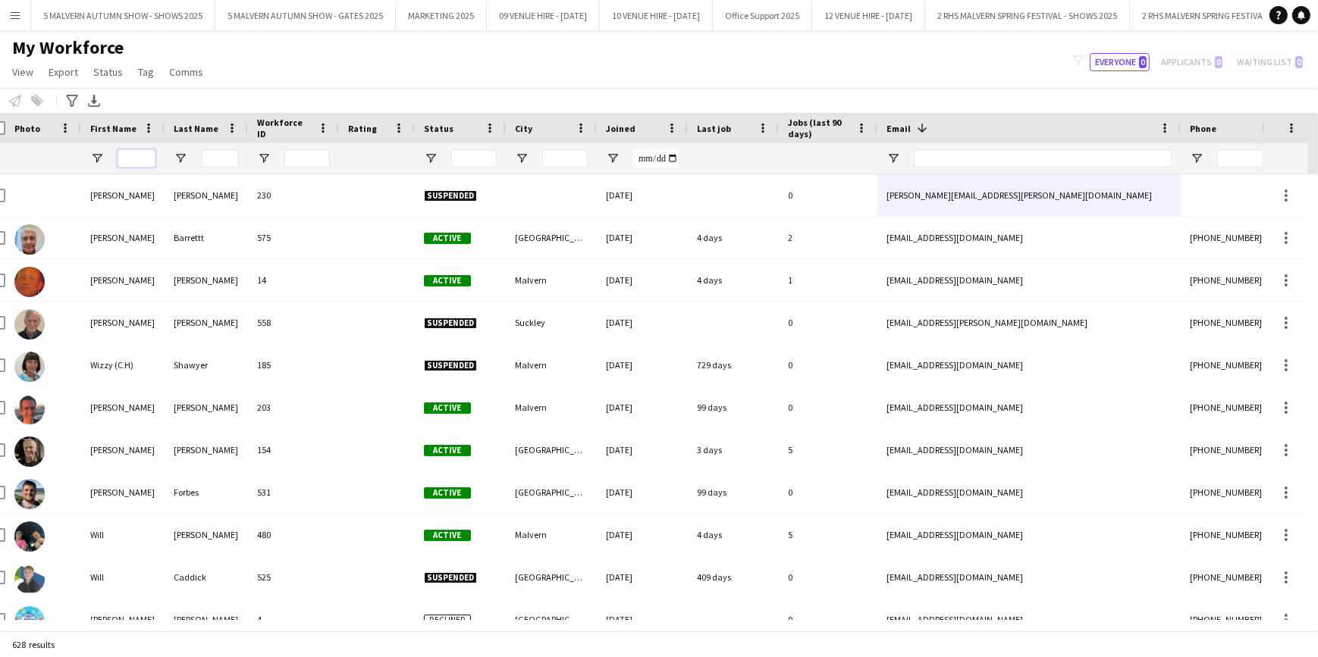
click at [134, 155] on input "First Name Filter Input" at bounding box center [137, 158] width 38 height 18
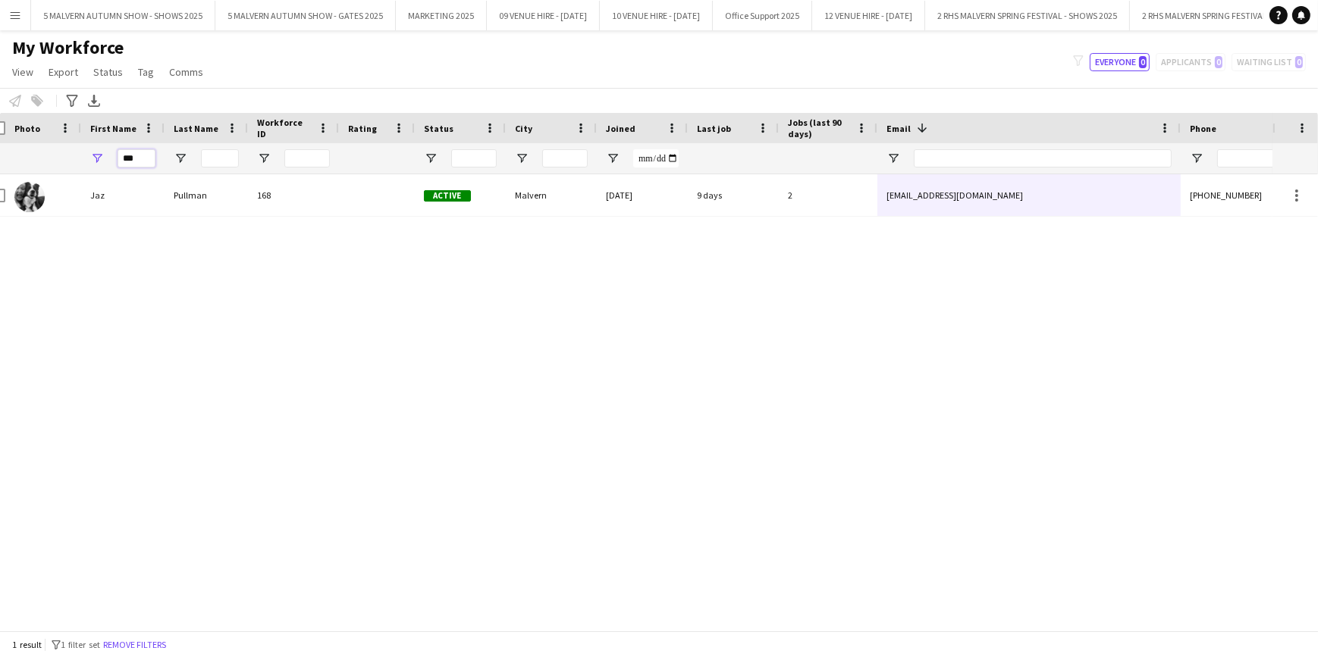
type input "***"
click at [748, 335] on div "Jaz Pullman 168 Active Malvern 22-02-2022 9 days 2 jasmine11pullman@hotmail.co.…" at bounding box center [636, 397] width 1272 height 446
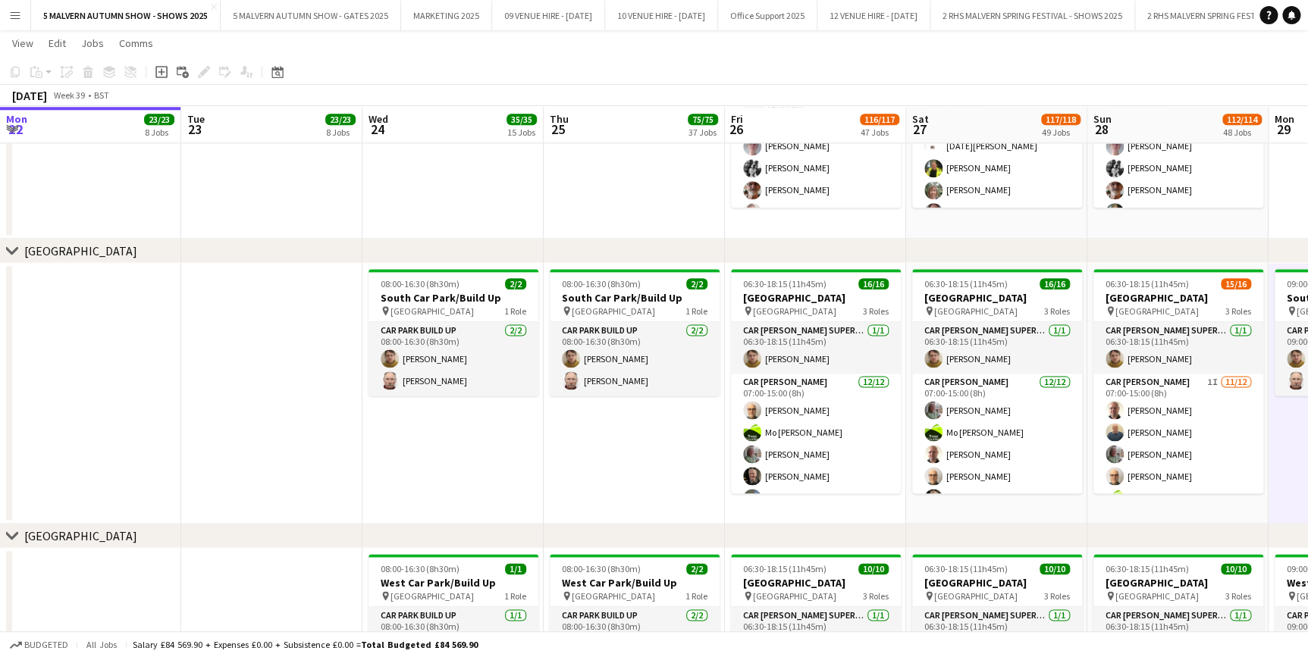
scroll to position [255, 0]
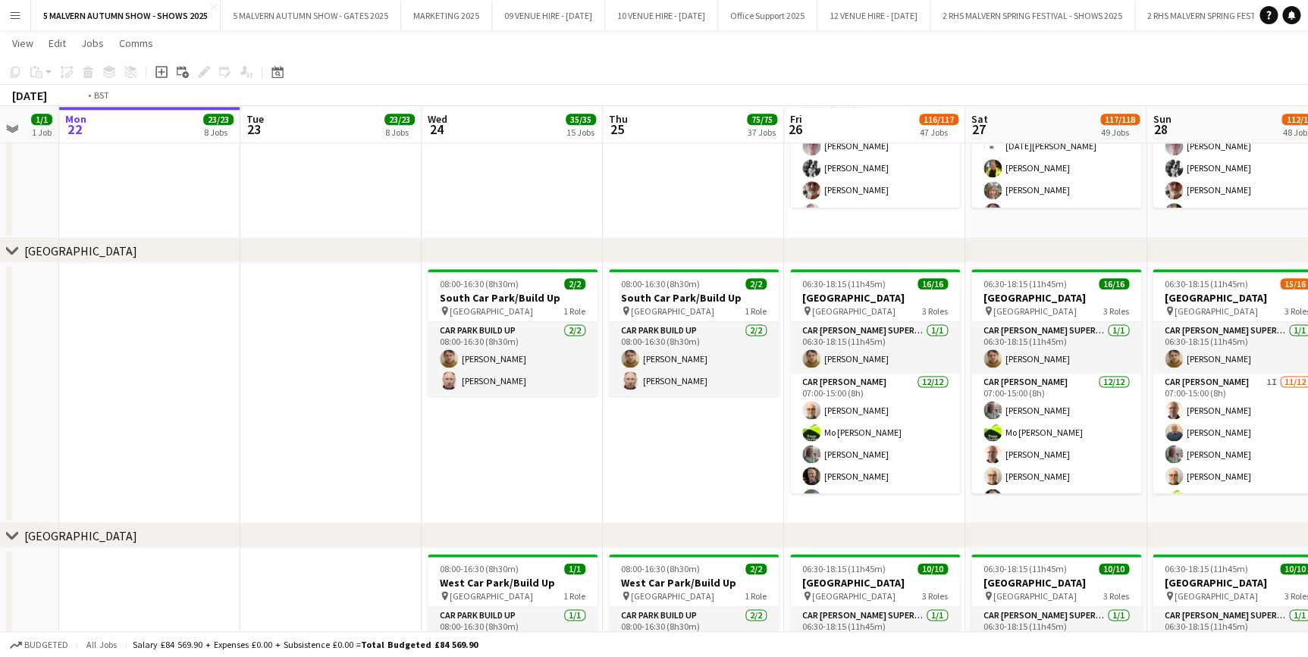
drag, startPoint x: 288, startPoint y: 121, endPoint x: 718, endPoint y: 111, distance: 430.0
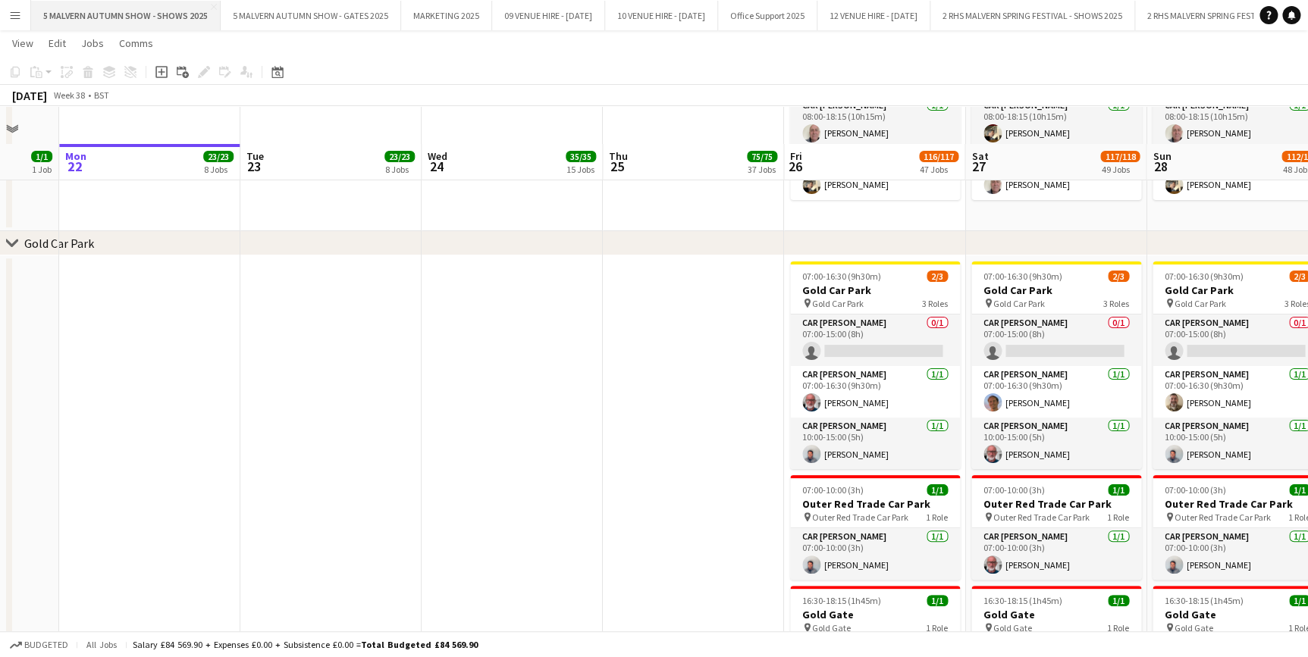
scroll to position [8629, 0]
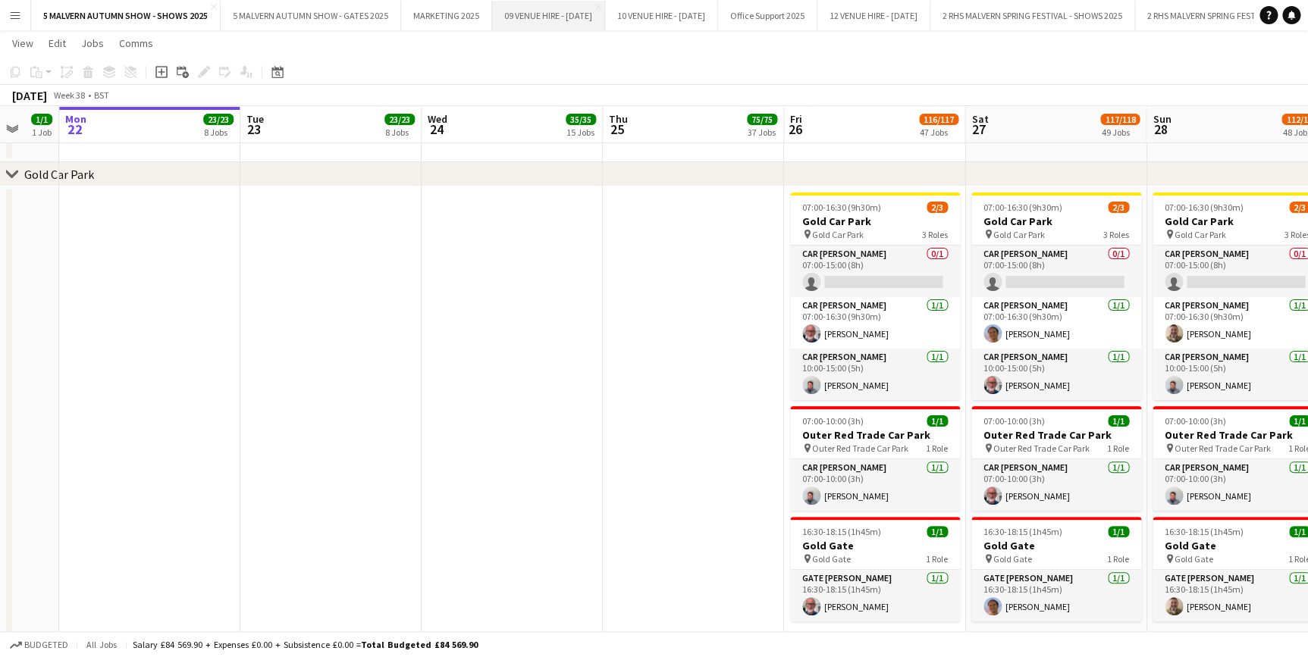
click at [546, 8] on button "09 VENUE HIRE - SEPTEMBER 2025 Close" at bounding box center [548, 16] width 113 height 30
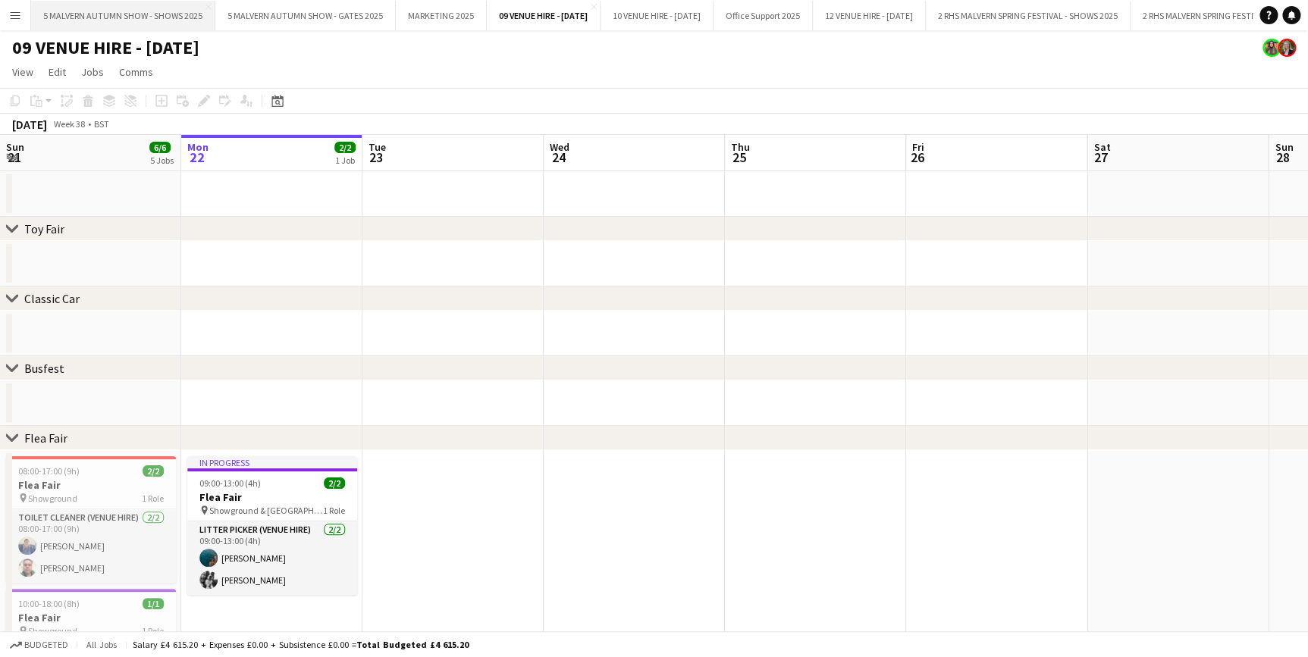
click at [118, 14] on button "5 MALVERN AUTUMN SHOW - SHOWS 2025 Close" at bounding box center [123, 16] width 184 height 30
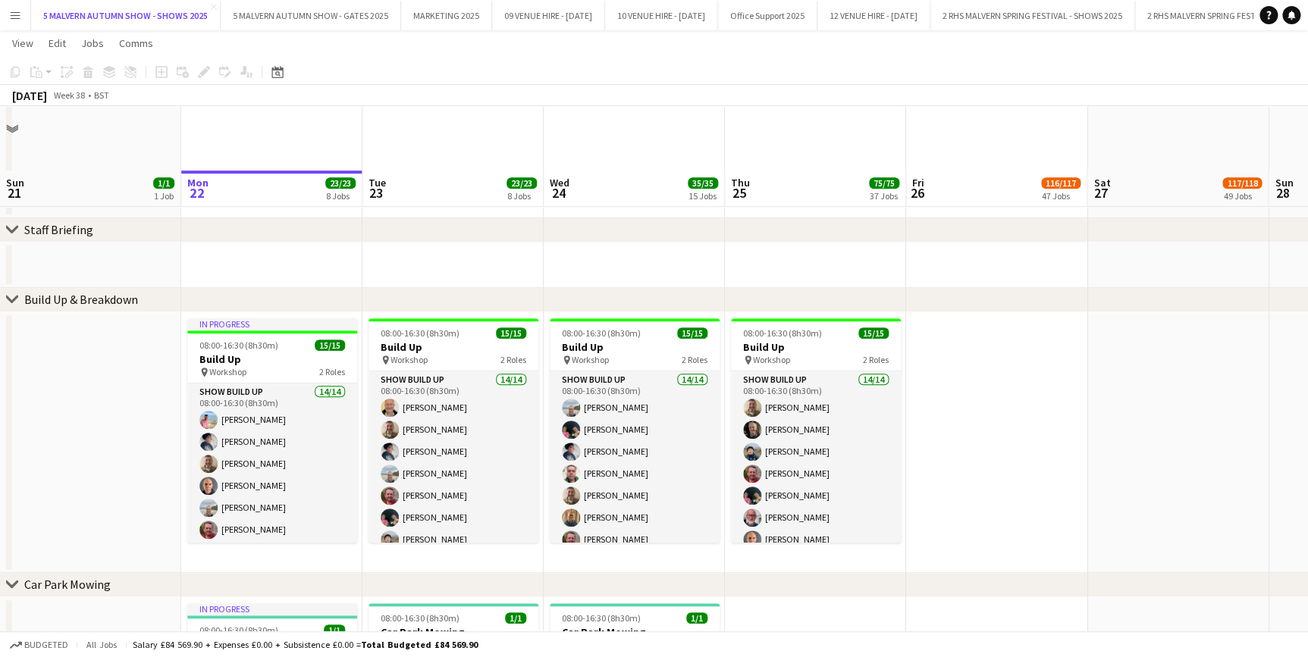
scroll to position [482, 0]
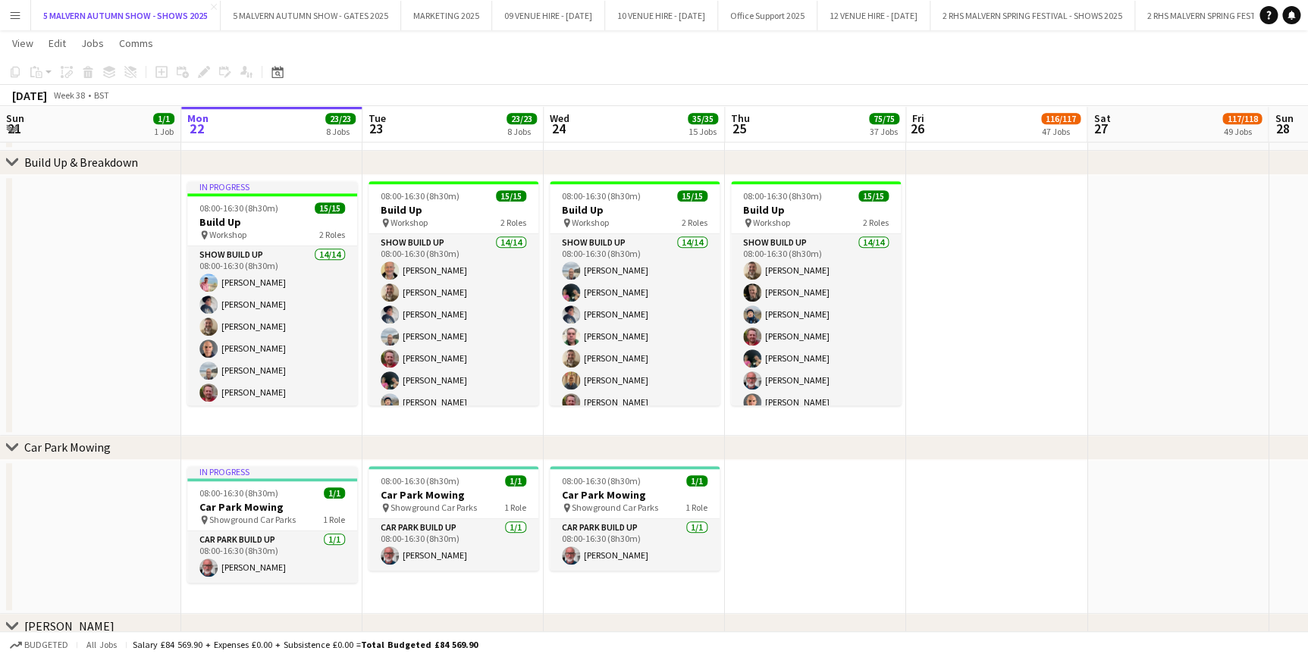
click at [31, 1] on button "5 MALVERN AUTUMN SHOW - SHOWS 2025 Close" at bounding box center [126, 16] width 190 height 30
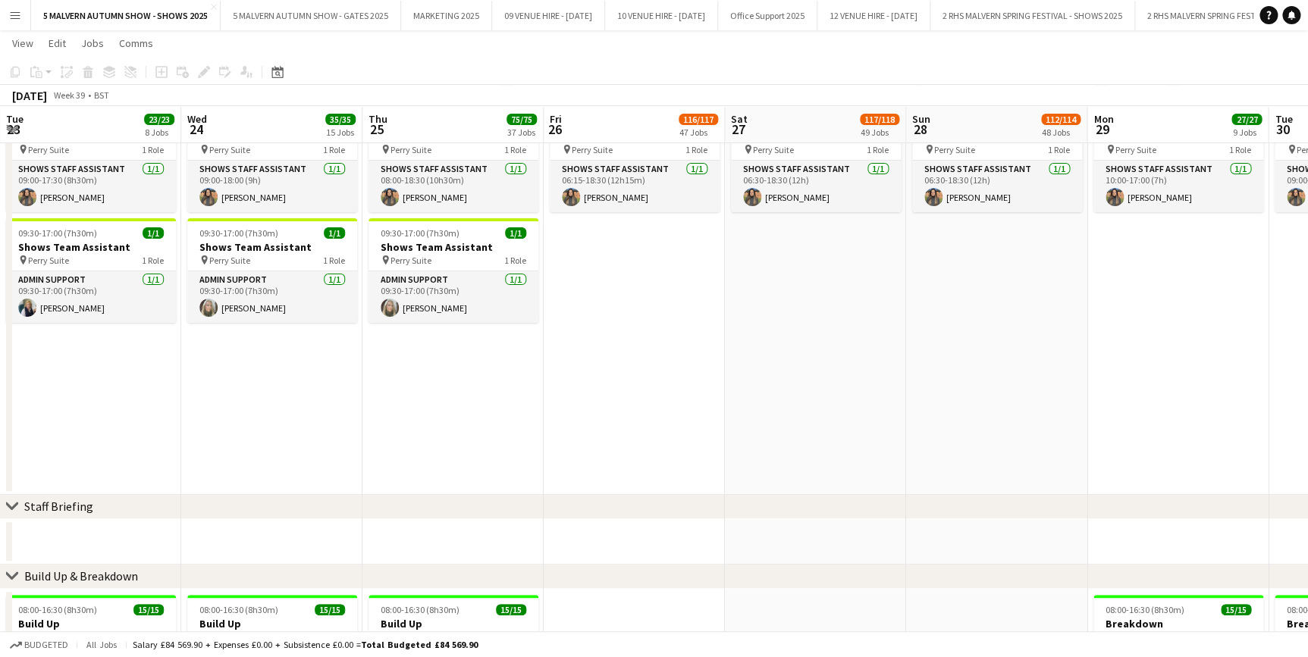
scroll to position [0, 569]
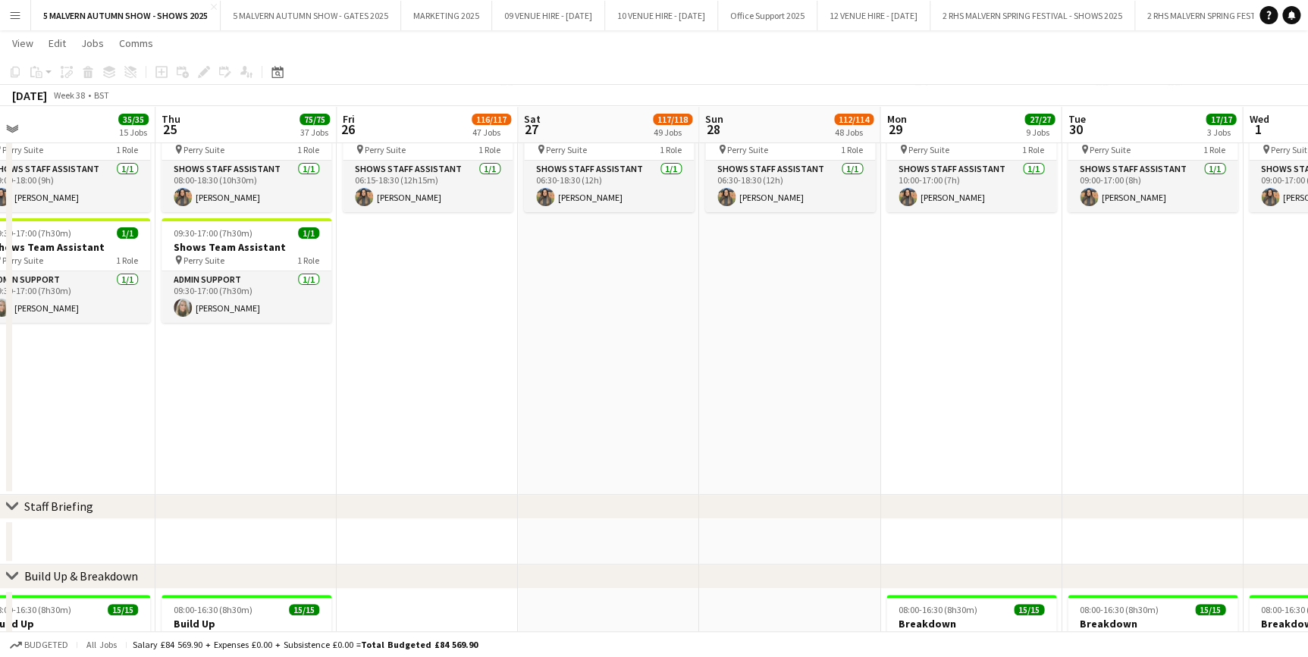
drag, startPoint x: 980, startPoint y: 122, endPoint x: 410, endPoint y: 113, distance: 570.2
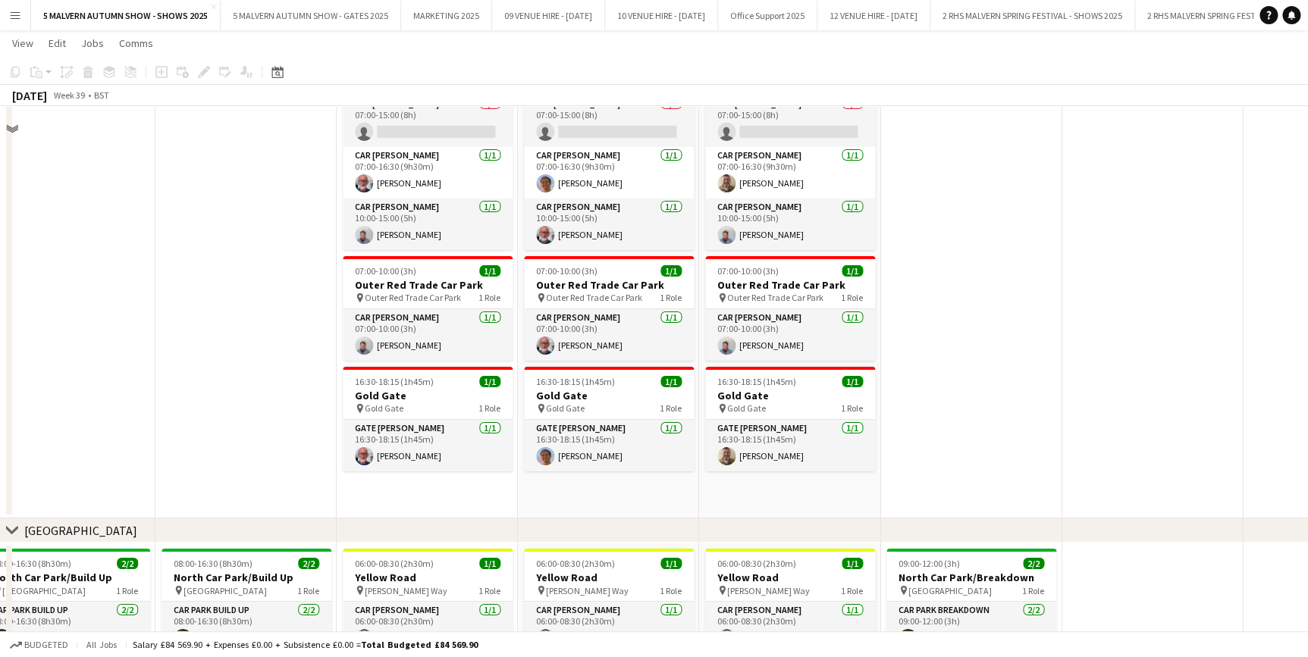
scroll to position [8064, 0]
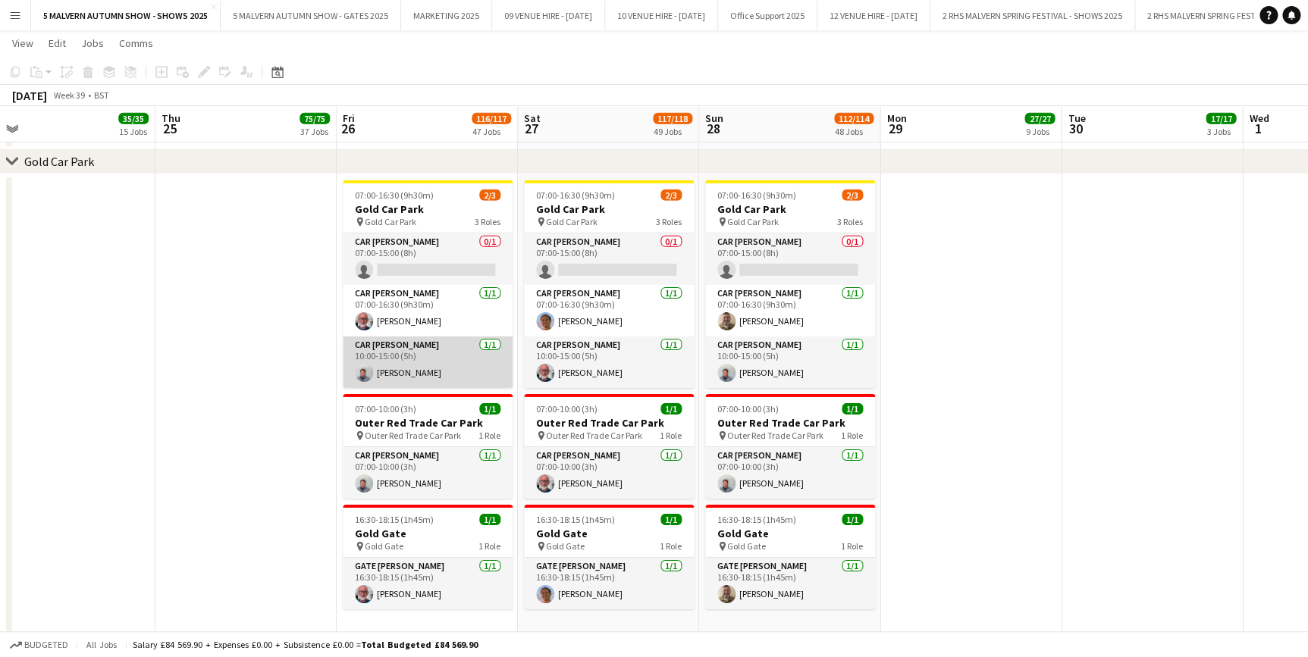
click at [400, 363] on app-card-role "Car Parker 1/1 10:00-15:00 (5h) Mark Hubbard" at bounding box center [428, 363] width 170 height 52
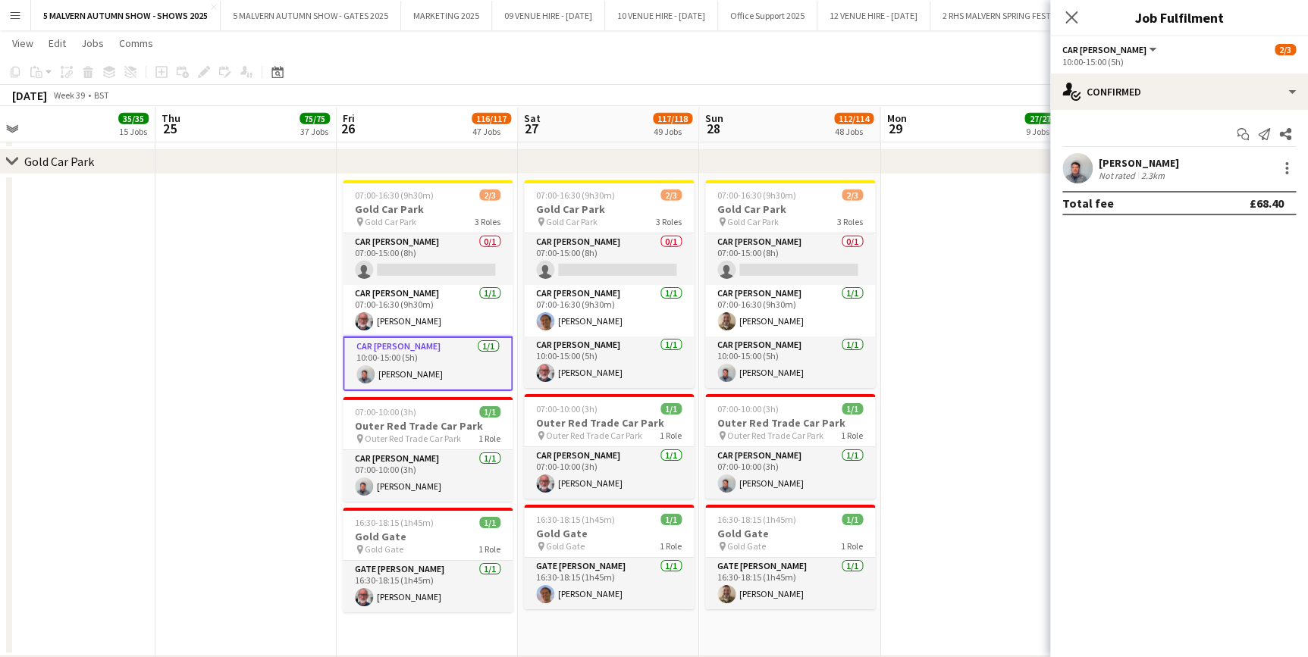
click at [1127, 165] on div "[PERSON_NAME]" at bounding box center [1139, 163] width 80 height 14
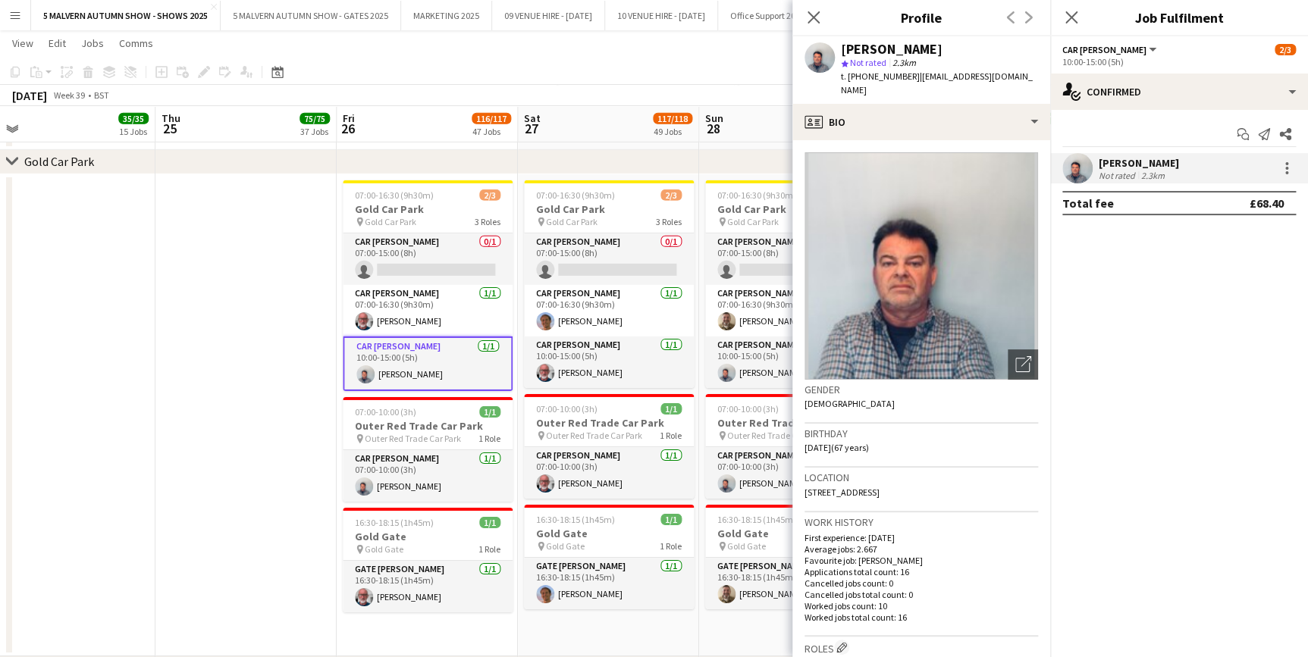
click at [199, 321] on app-date-cell at bounding box center [245, 415] width 181 height 483
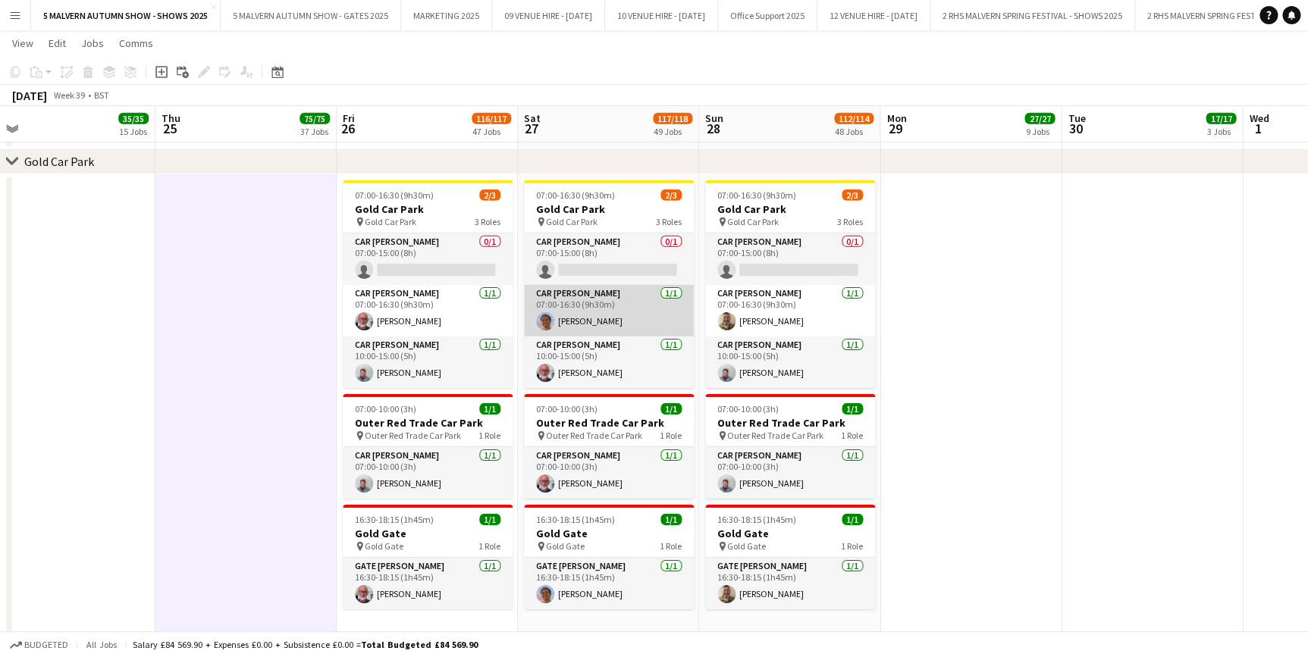
click at [580, 325] on app-card-role "Car Parker 1/1 07:00-16:30 (9h30m) Matthew Niel" at bounding box center [609, 311] width 170 height 52
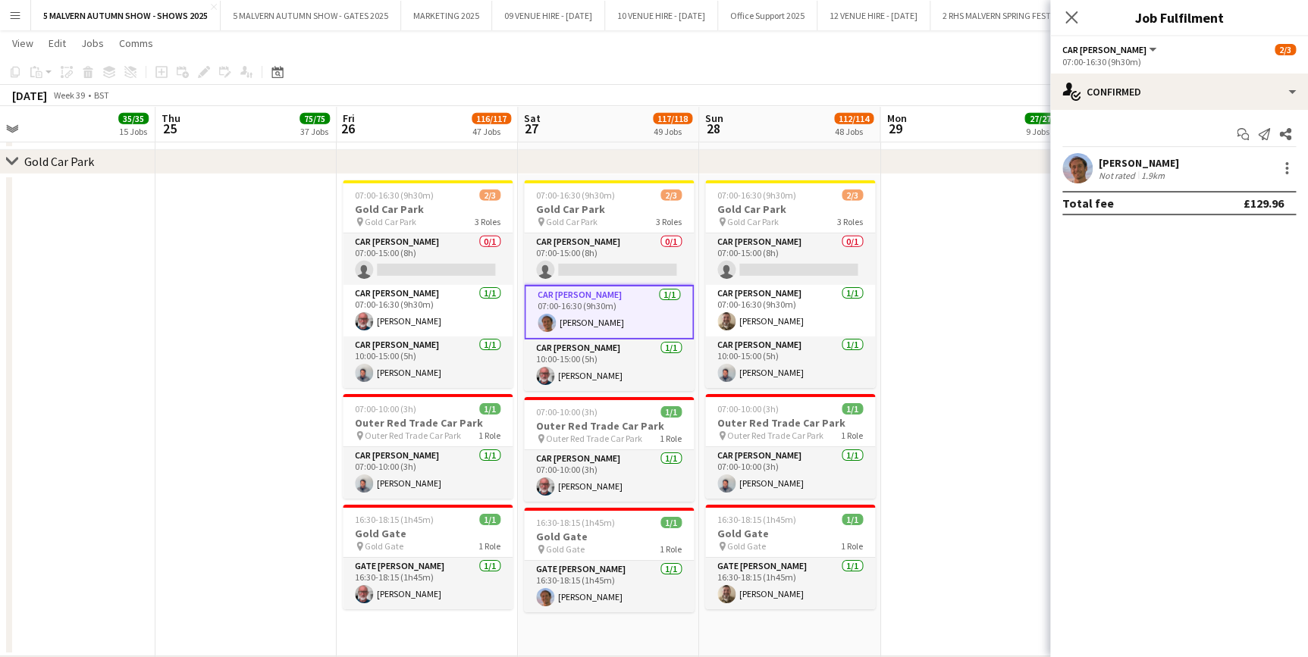
click at [1108, 166] on div "[PERSON_NAME]" at bounding box center [1139, 163] width 80 height 14
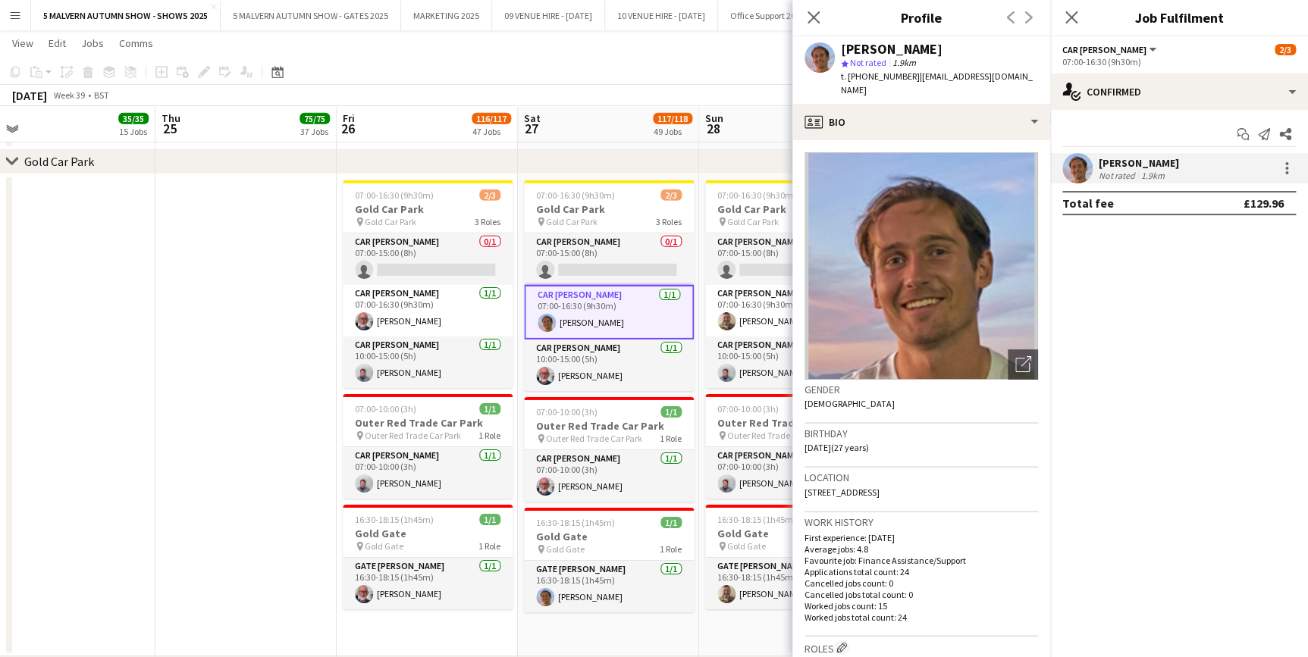
click at [68, 330] on app-date-cell at bounding box center [64, 415] width 181 height 483
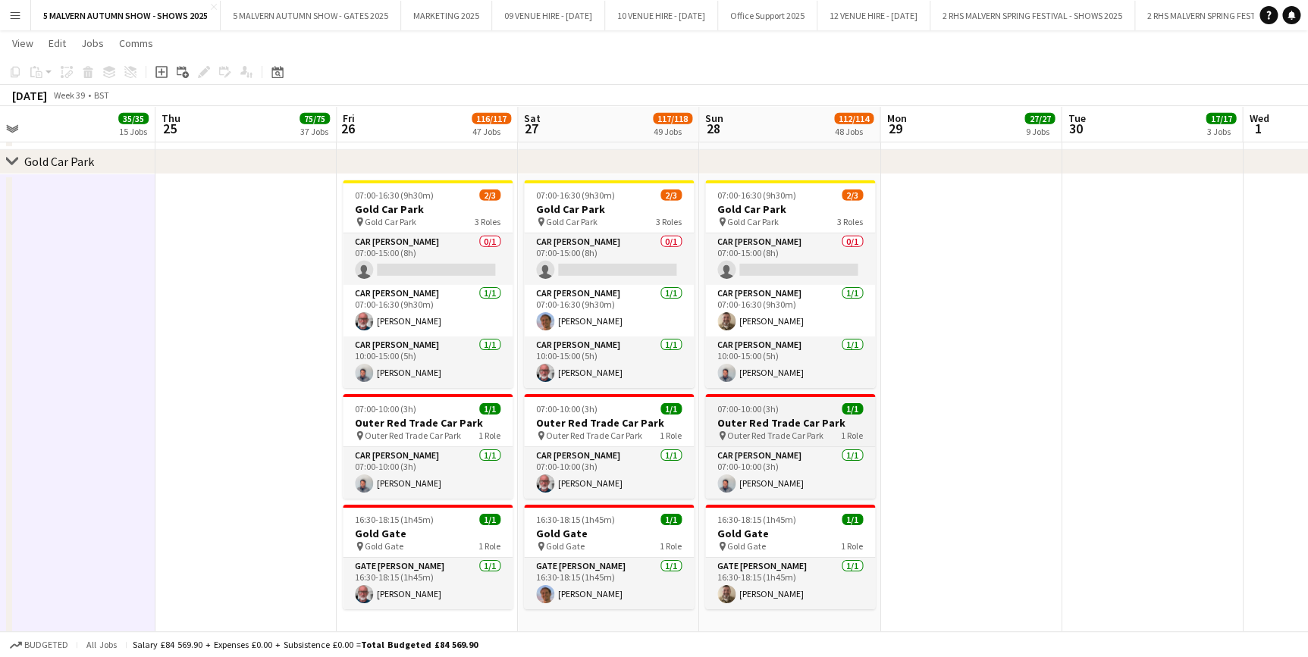
drag, startPoint x: 792, startPoint y: 646, endPoint x: 778, endPoint y: 405, distance: 241.5
click at [776, 396] on app-job-card "07:00-10:00 (3h) 1/1 Outer Red Trade Car Park pin Outer Red Trade Car Park 1 Ro…" at bounding box center [790, 446] width 170 height 105
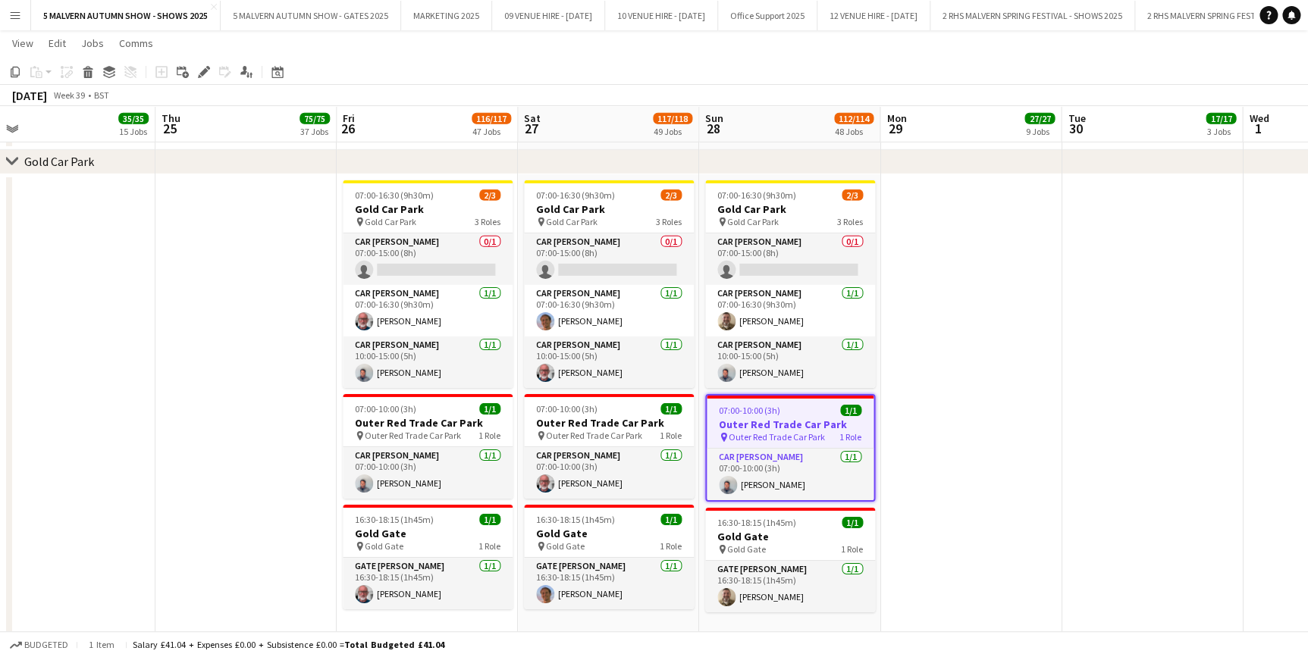
click at [1011, 402] on app-date-cell at bounding box center [970, 415] width 181 height 483
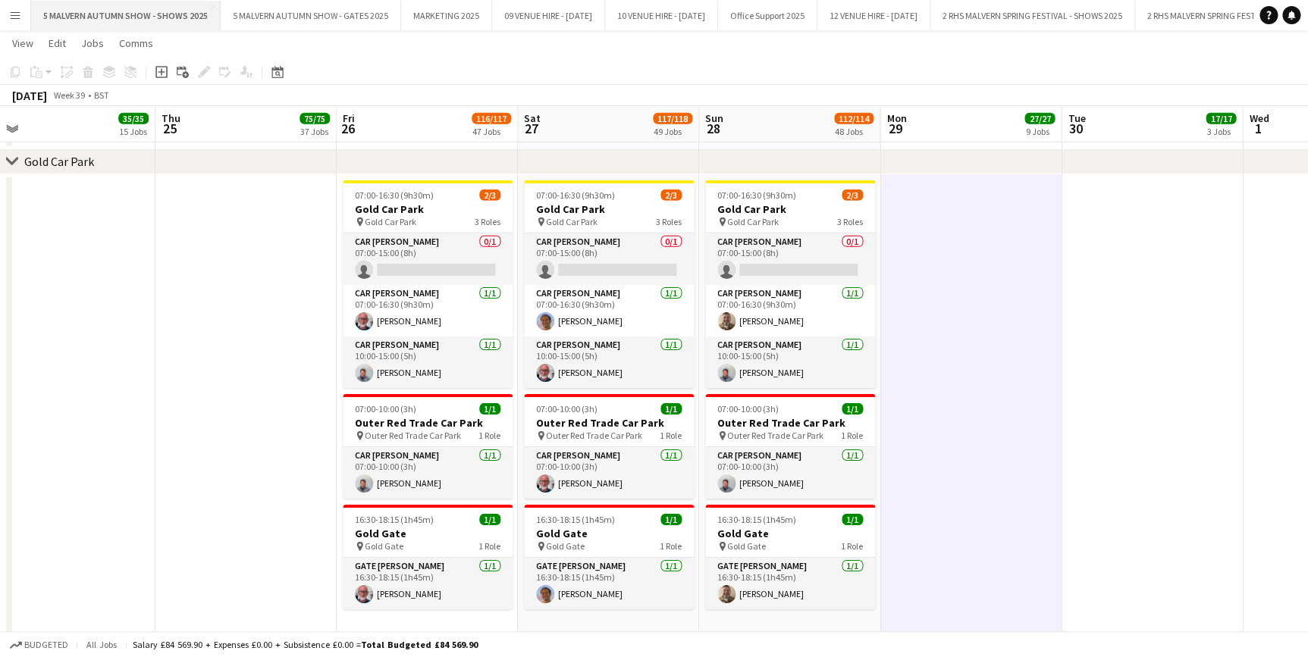
drag, startPoint x: 4, startPoint y: 8, endPoint x: 52, endPoint y: 20, distance: 49.8
click at [5, 8] on button "Menu" at bounding box center [15, 15] width 30 height 30
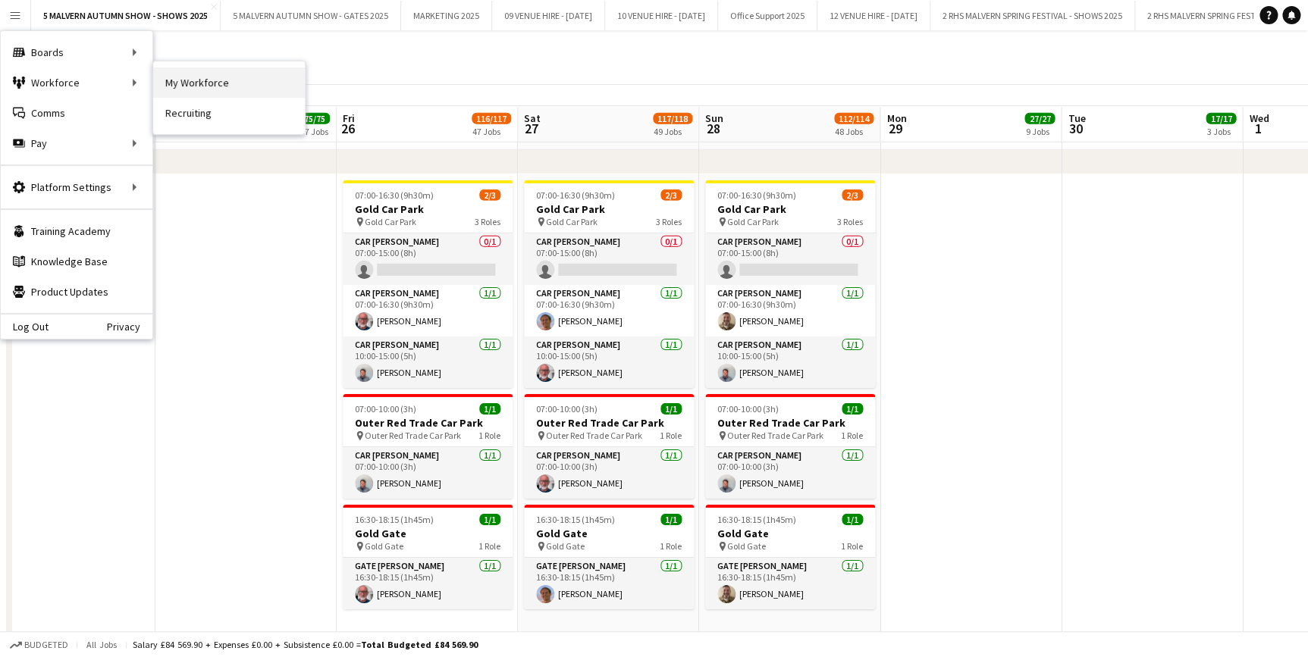
click at [174, 85] on link "My Workforce" at bounding box center [229, 82] width 152 height 30
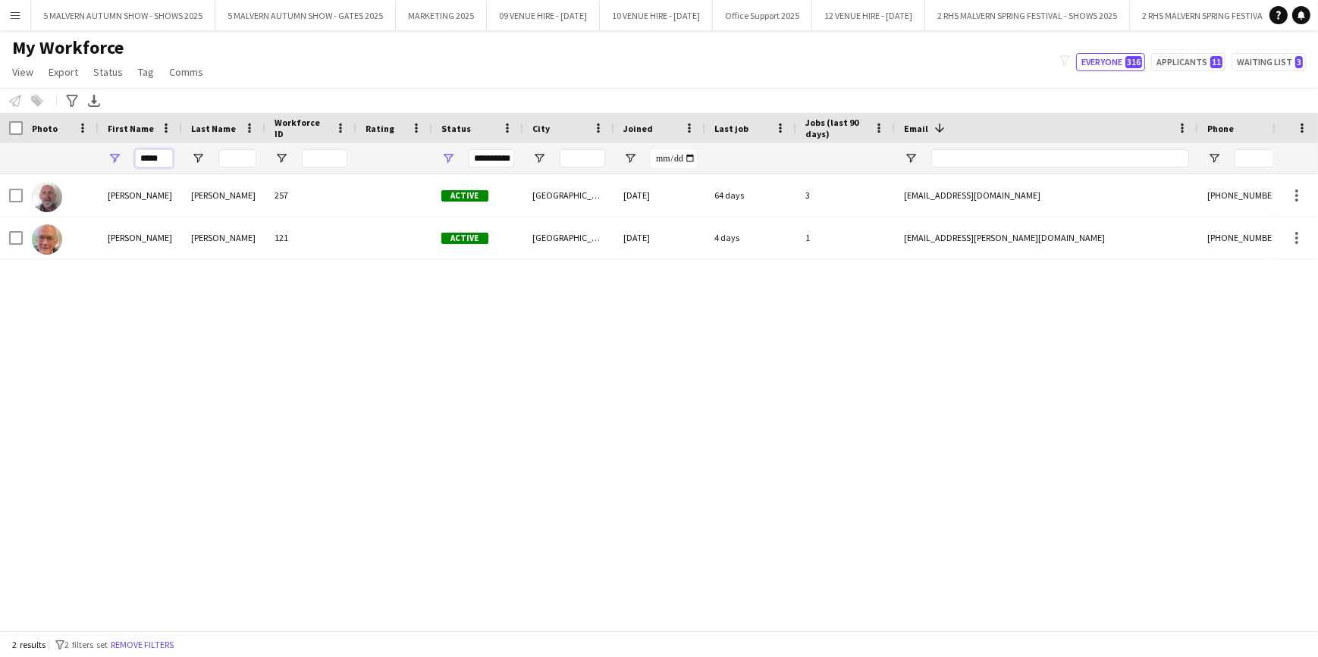
click at [167, 161] on input "*****" at bounding box center [154, 158] width 38 height 18
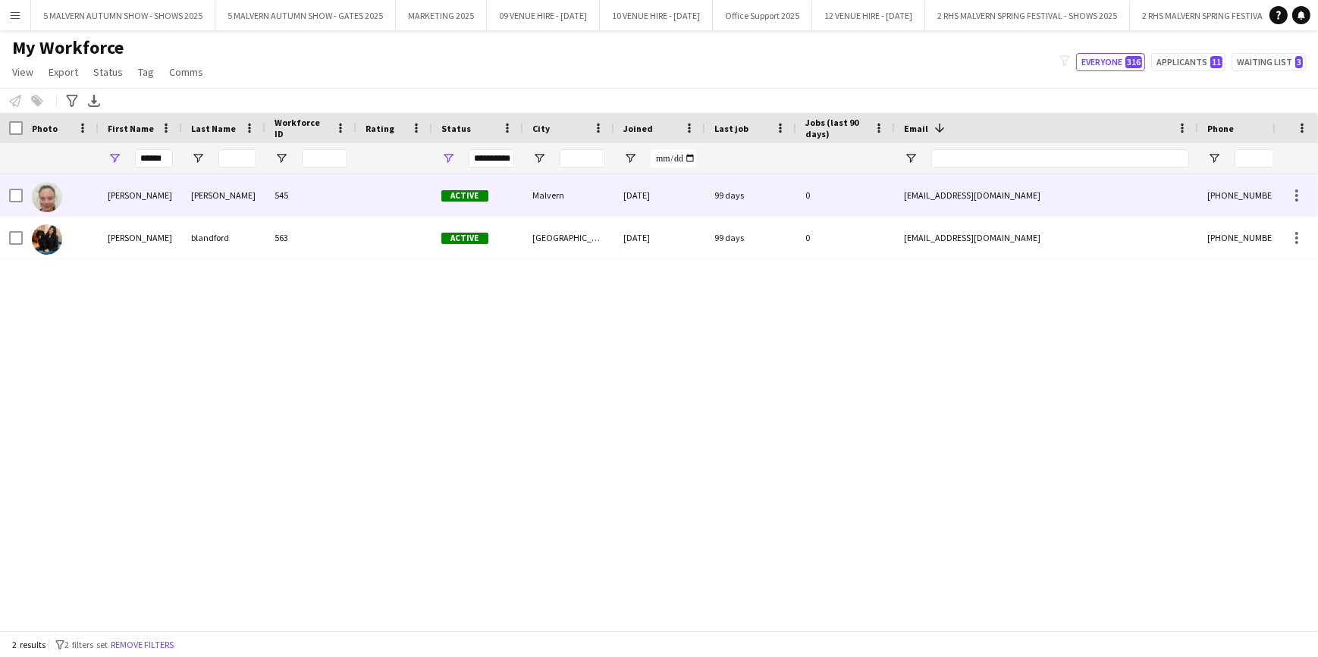
click at [267, 195] on div "545" at bounding box center [310, 195] width 91 height 42
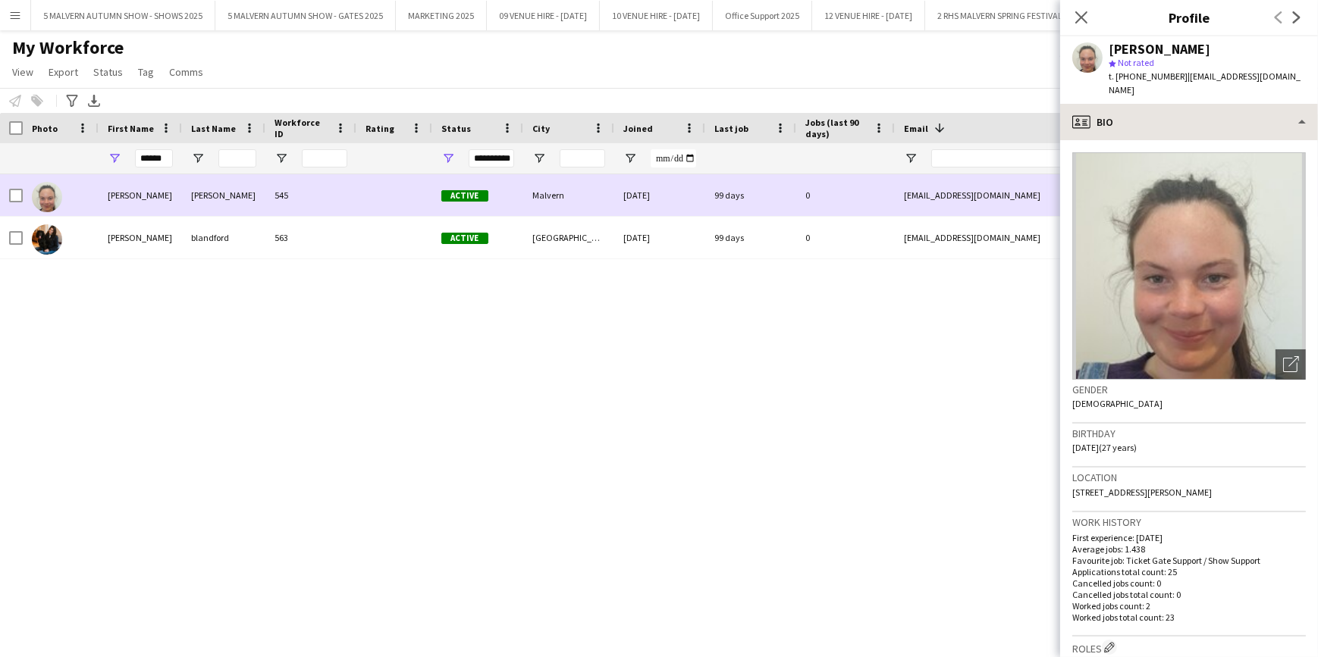
drag, startPoint x: 1029, startPoint y: 193, endPoint x: 1121, endPoint y: 121, distance: 116.2
click at [946, 188] on div "oliviakanagle@gmail.com" at bounding box center [1046, 195] width 303 height 42
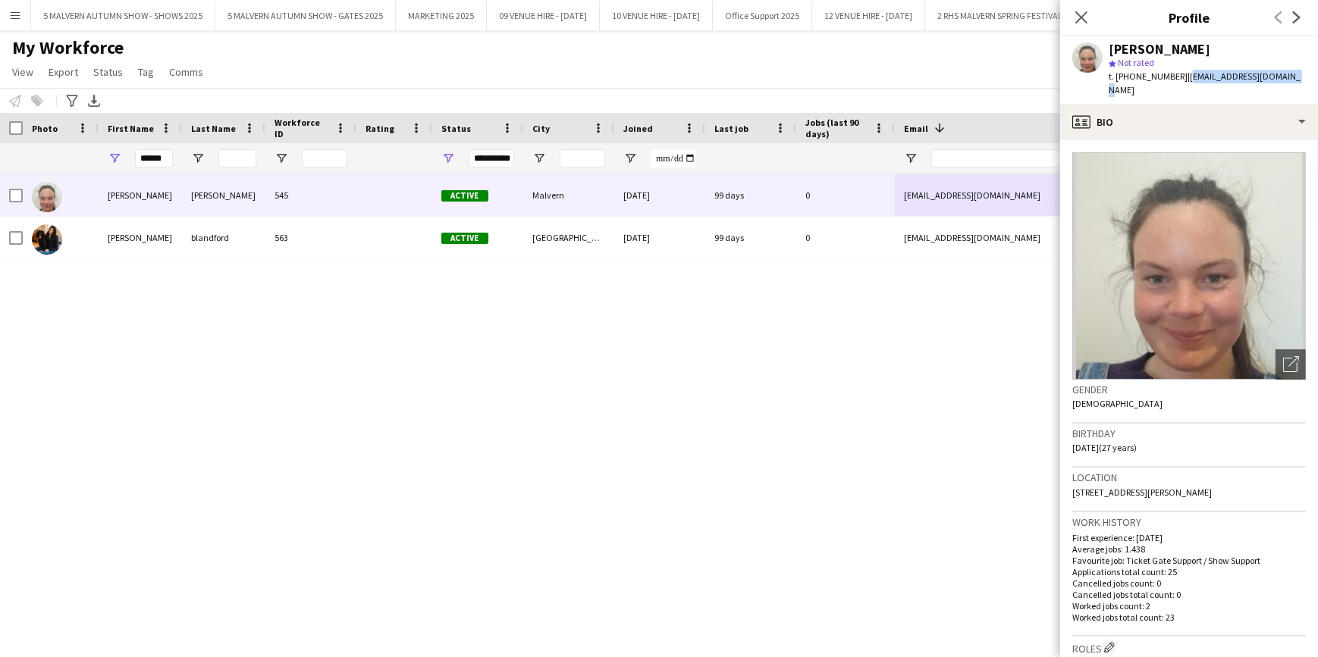
drag, startPoint x: 1293, startPoint y: 71, endPoint x: 1183, endPoint y: 77, distance: 110.9
click at [1183, 77] on app-profile-header "Olivia Nagle star Not rated t. +447748795365 | oliviakanagle@gmail.com" at bounding box center [1189, 69] width 258 height 67
copy span "oliviakanagle@gmail.com"
click at [978, 426] on div "Olivia Nagle 545 Active Malvern 07-06-2024 99 days 0 oliviakanagle@gmail.com +4…" at bounding box center [636, 397] width 1272 height 446
click at [919, 387] on div "Olivia Nagle 545 Active Malvern 07-06-2024 99 days 0 oliviakanagle@gmail.com +4…" at bounding box center [636, 397] width 1272 height 446
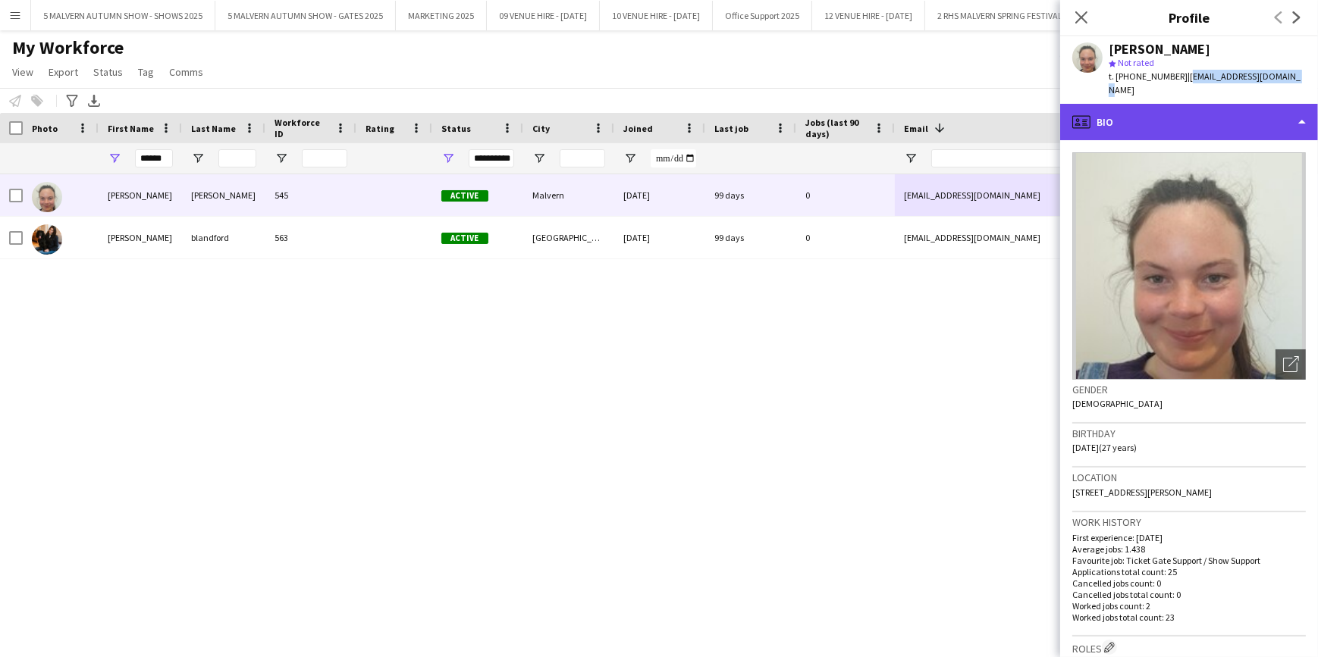
click at [1298, 104] on div "profile Bio" at bounding box center [1189, 122] width 258 height 36
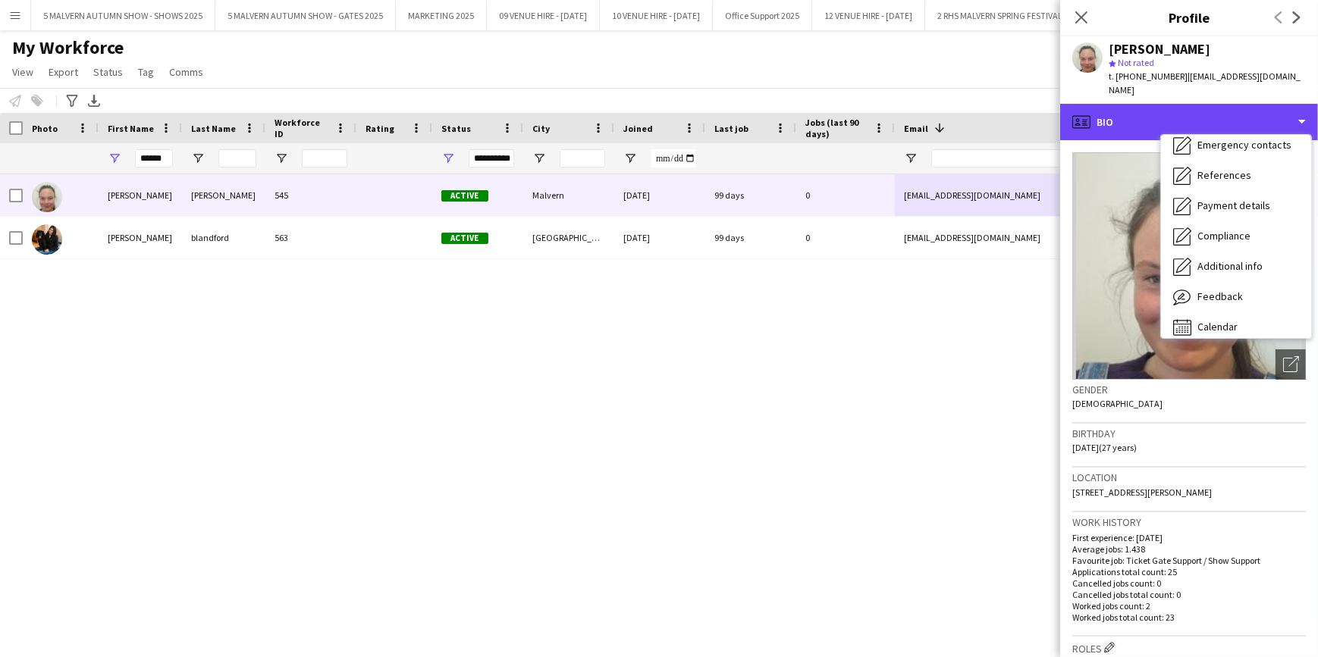
scroll to position [142, 0]
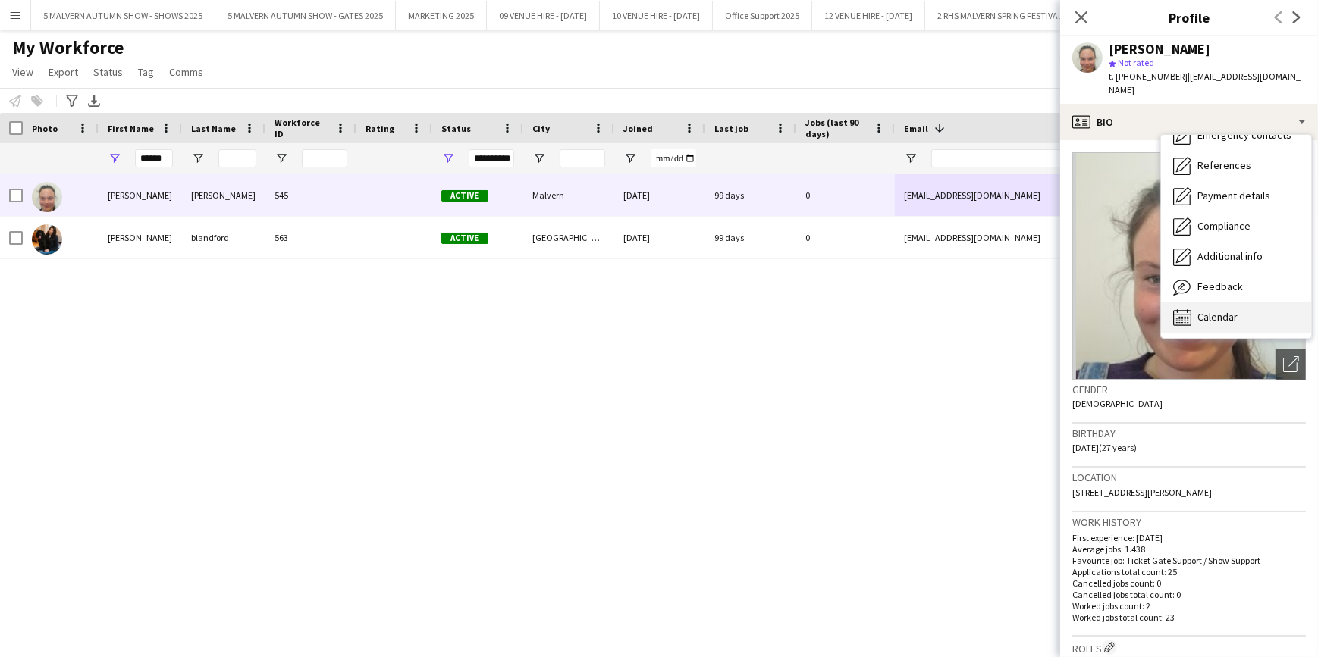
click at [1240, 303] on div "Calendar Calendar" at bounding box center [1236, 318] width 150 height 30
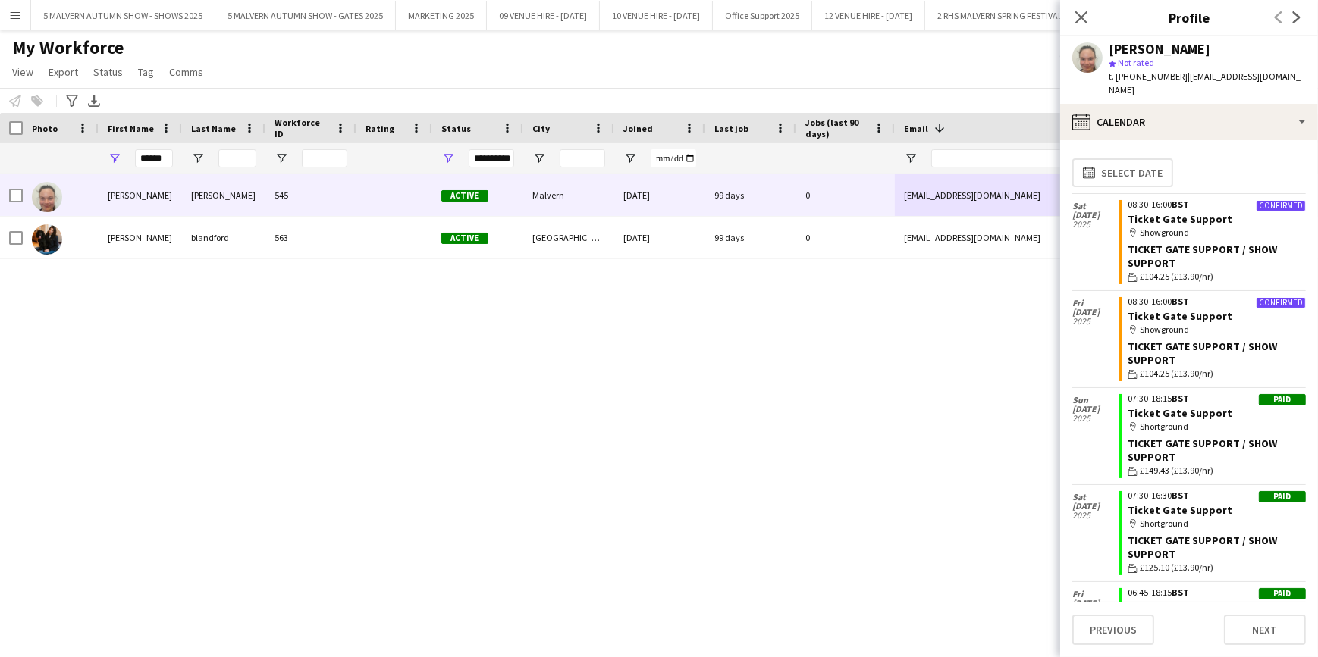
click at [796, 415] on div "Olivia Nagle 545 Active Malvern 07-06-2024 99 days 0 oliviakanagle@gmail.com +4…" at bounding box center [636, 397] width 1272 height 446
click at [144, 149] on input "******" at bounding box center [154, 158] width 38 height 18
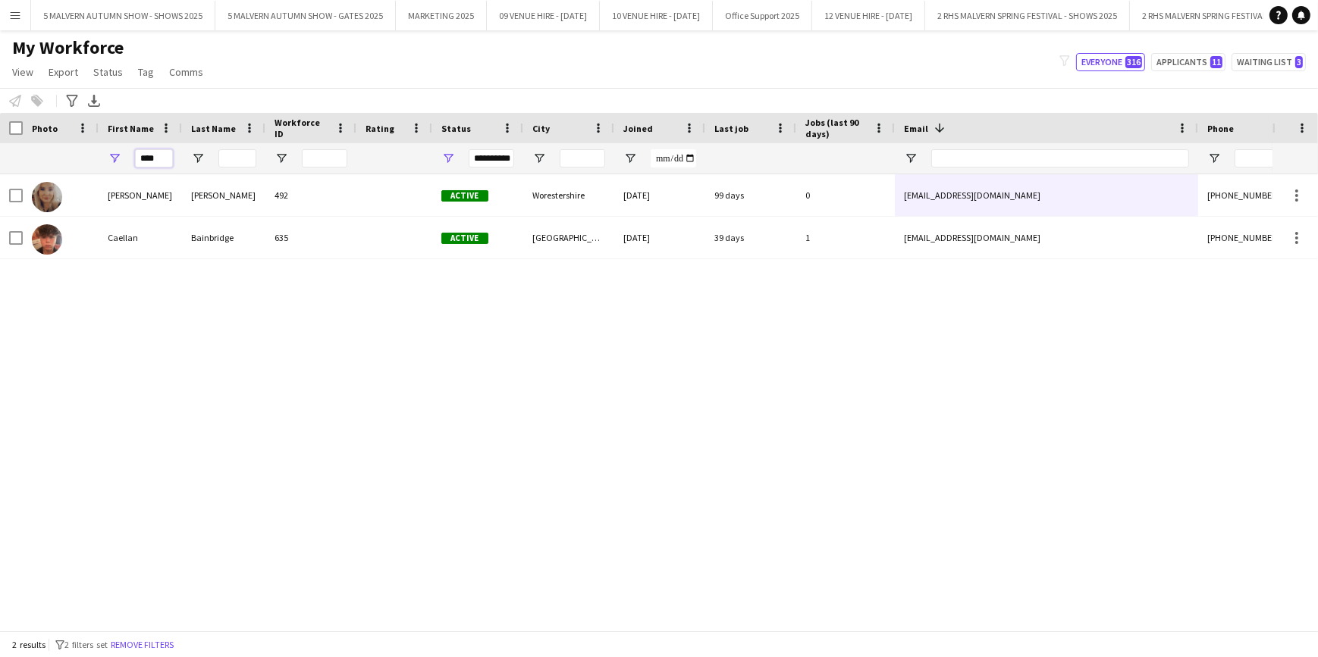
click at [153, 152] on input "****" at bounding box center [154, 158] width 38 height 18
click at [167, 160] on input "****" at bounding box center [154, 158] width 38 height 18
click at [166, 160] on input "****" at bounding box center [154, 158] width 38 height 18
click at [166, 154] on input "****" at bounding box center [154, 158] width 38 height 18
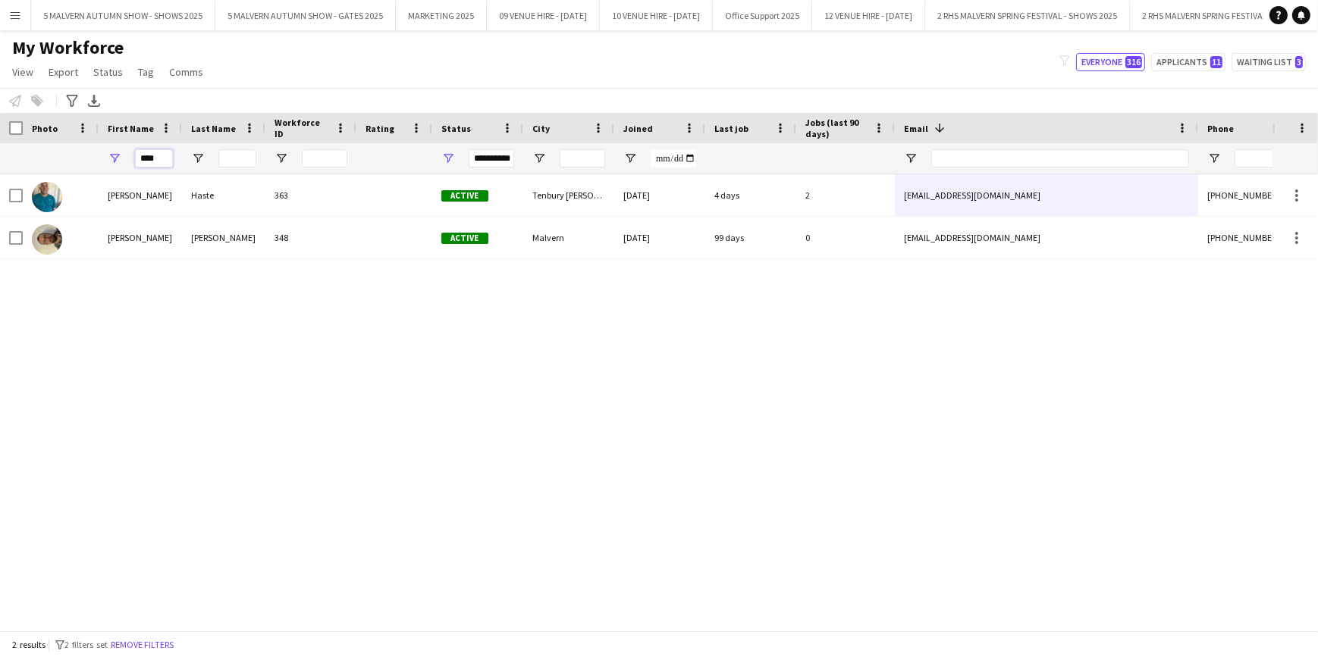
click at [166, 154] on input "****" at bounding box center [154, 158] width 38 height 18
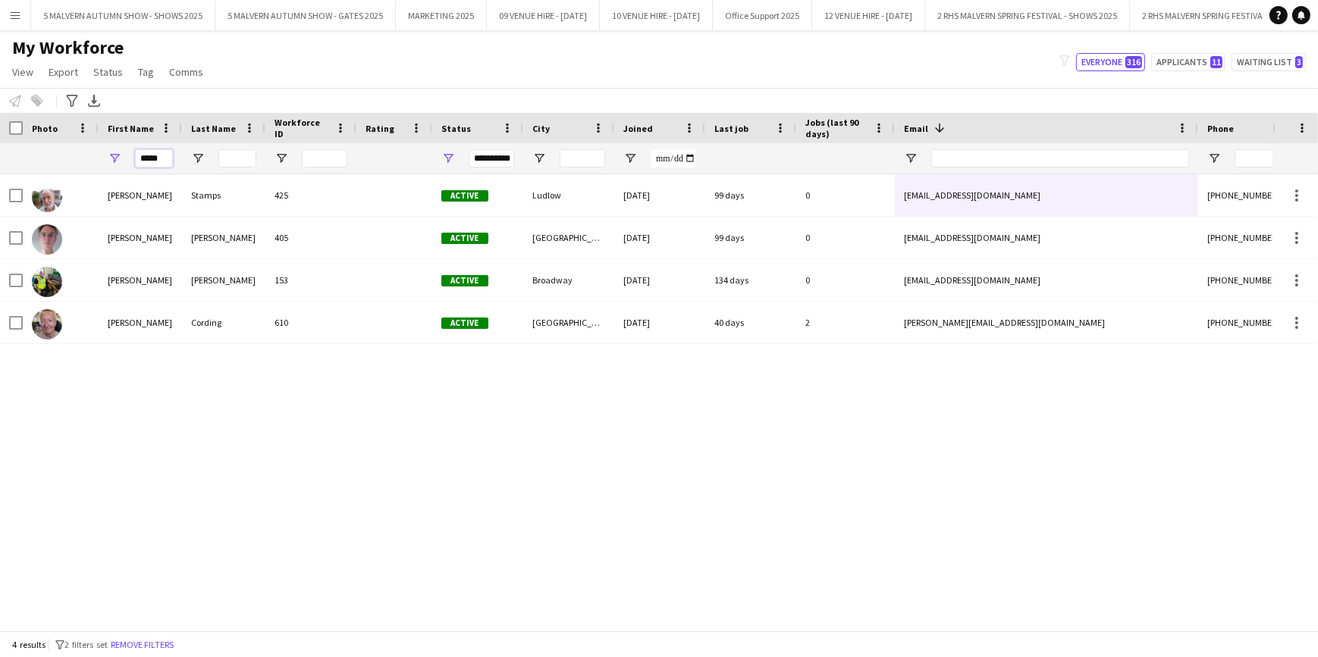
click at [152, 159] on input "*****" at bounding box center [154, 158] width 38 height 18
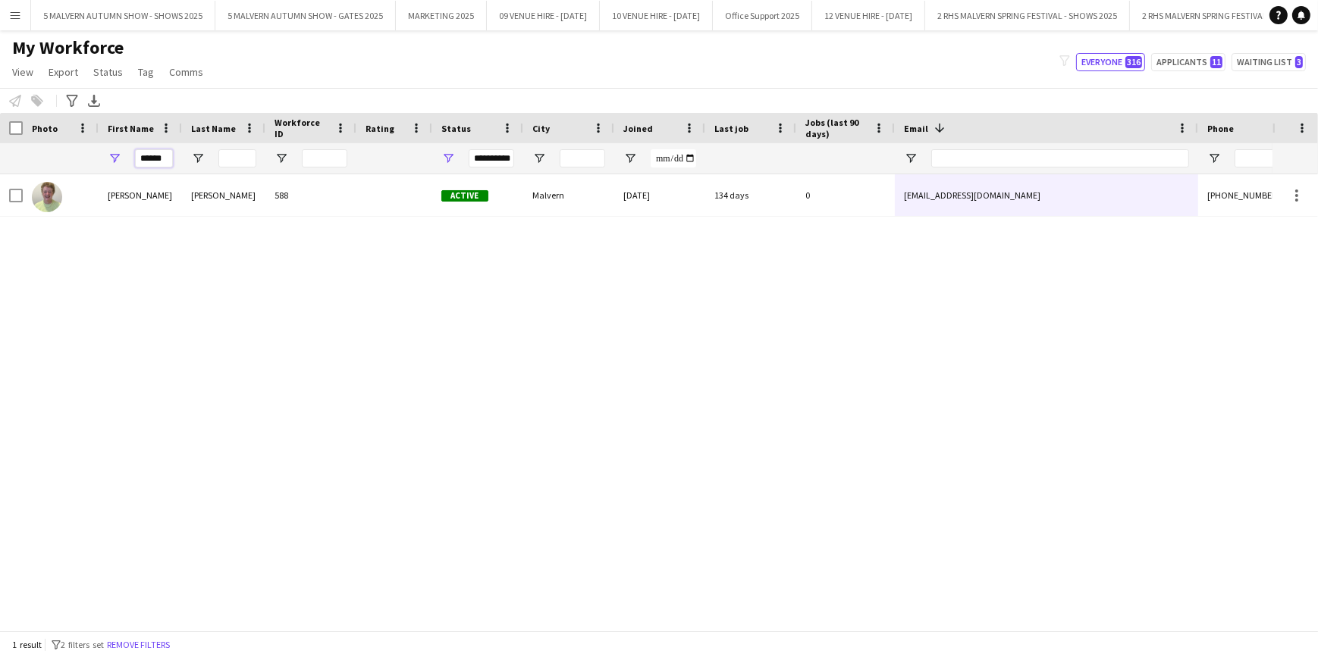
click at [156, 162] on input "******" at bounding box center [154, 158] width 38 height 18
click at [157, 146] on div "*****" at bounding box center [154, 158] width 38 height 30
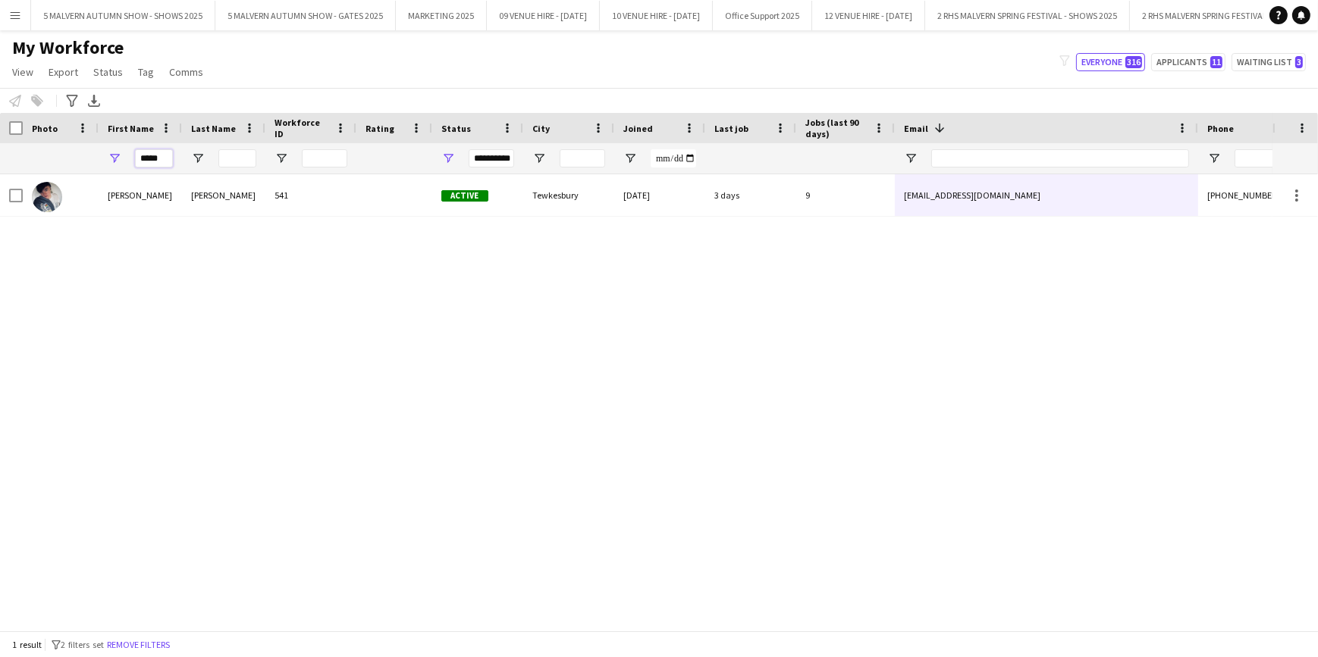
click at [156, 153] on input "*****" at bounding box center [154, 158] width 38 height 18
click at [158, 155] on input "*****" at bounding box center [154, 158] width 38 height 18
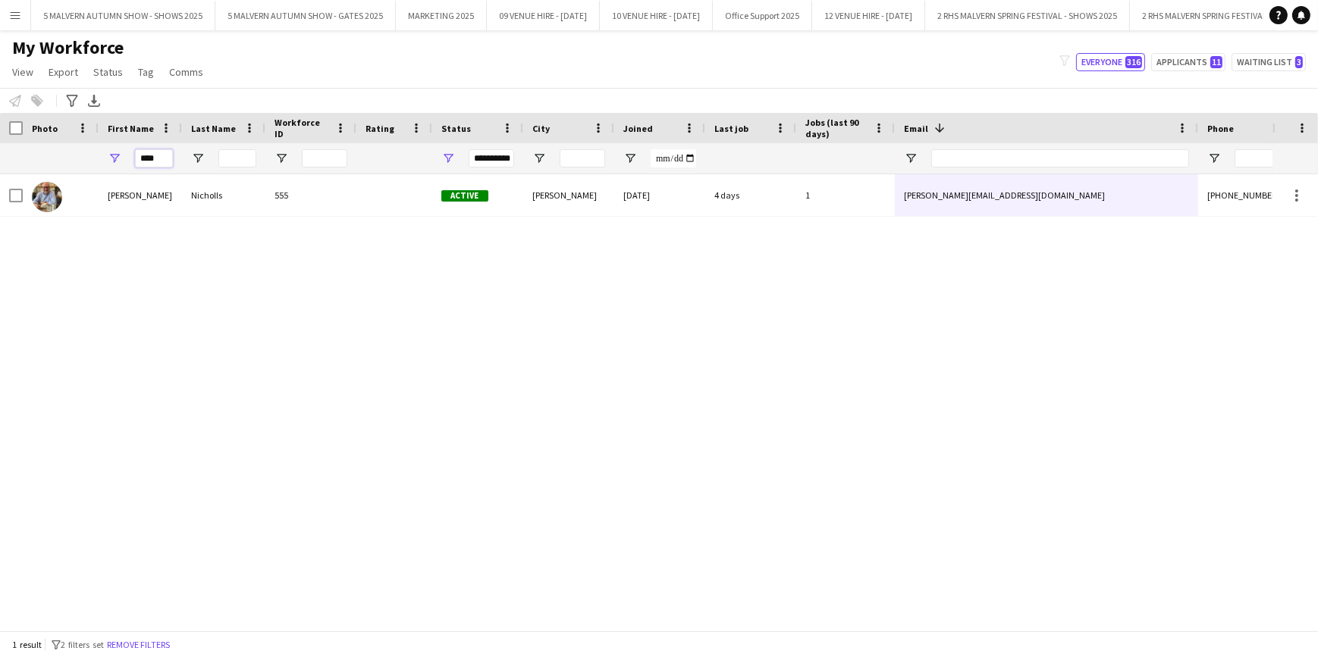
click at [157, 159] on input "****" at bounding box center [154, 158] width 38 height 18
click at [143, 163] on input "******" at bounding box center [154, 158] width 38 height 18
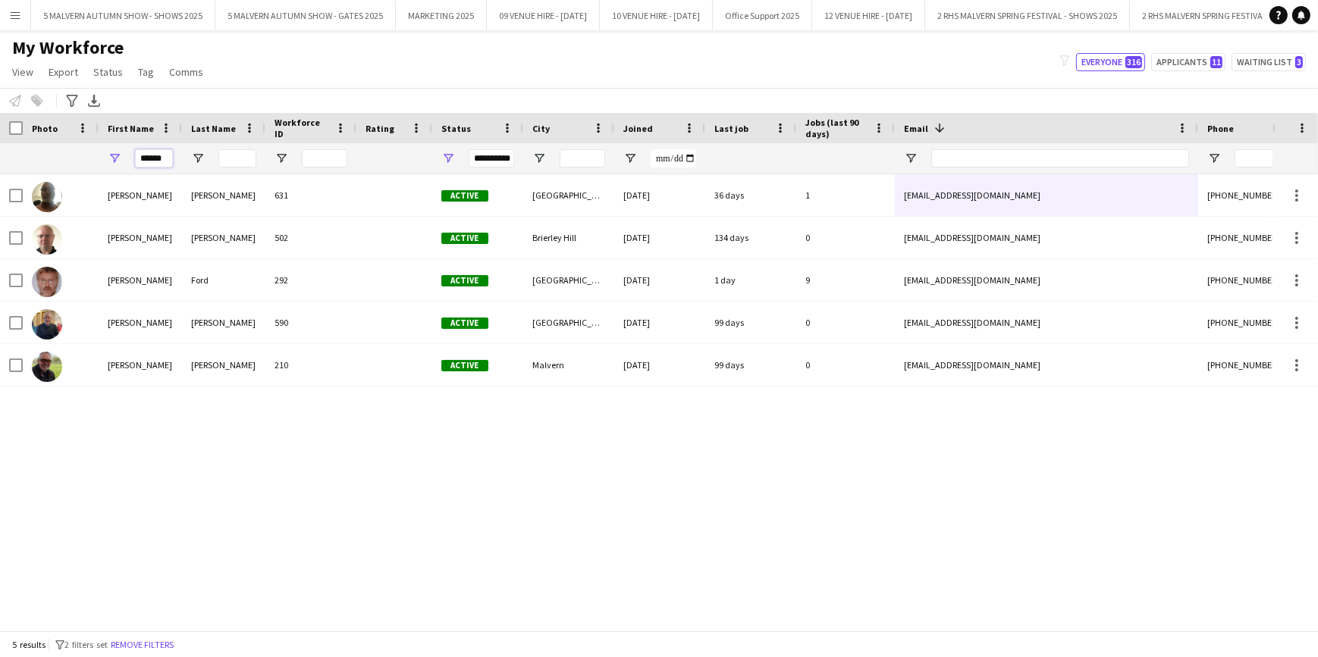
type input "******"
click at [21, 14] on button "Menu" at bounding box center [15, 15] width 30 height 30
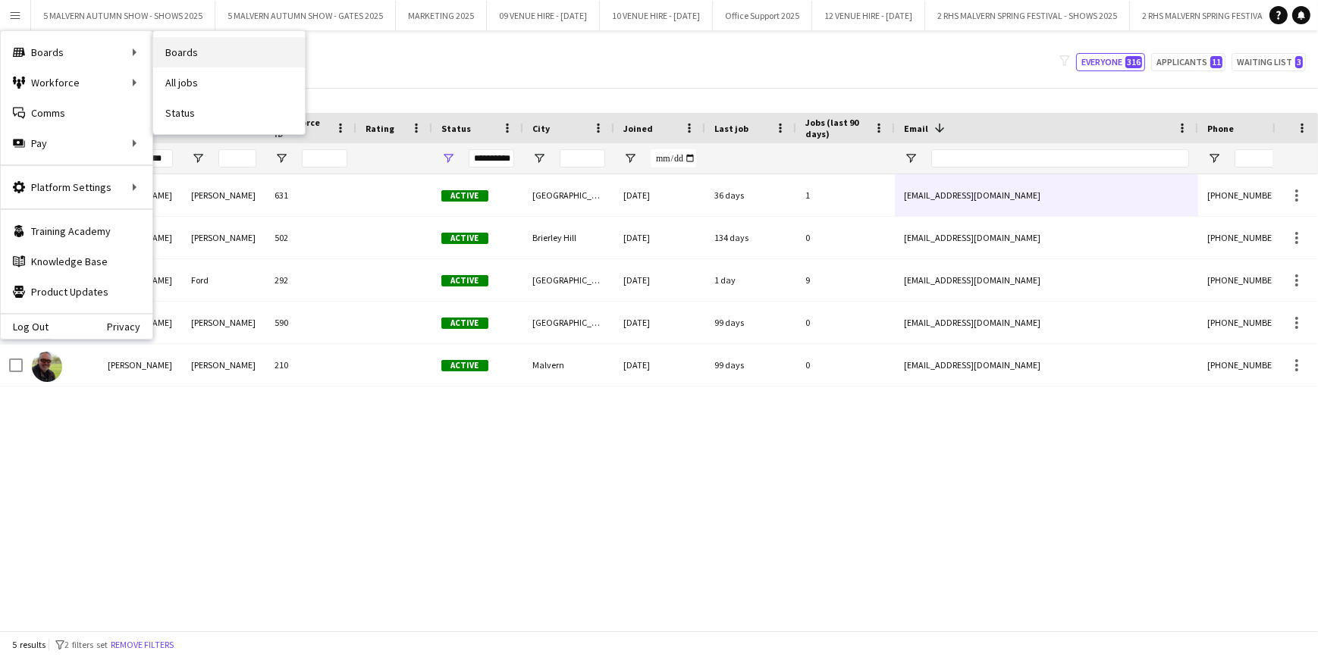
click at [205, 54] on link "Boards" at bounding box center [229, 52] width 152 height 30
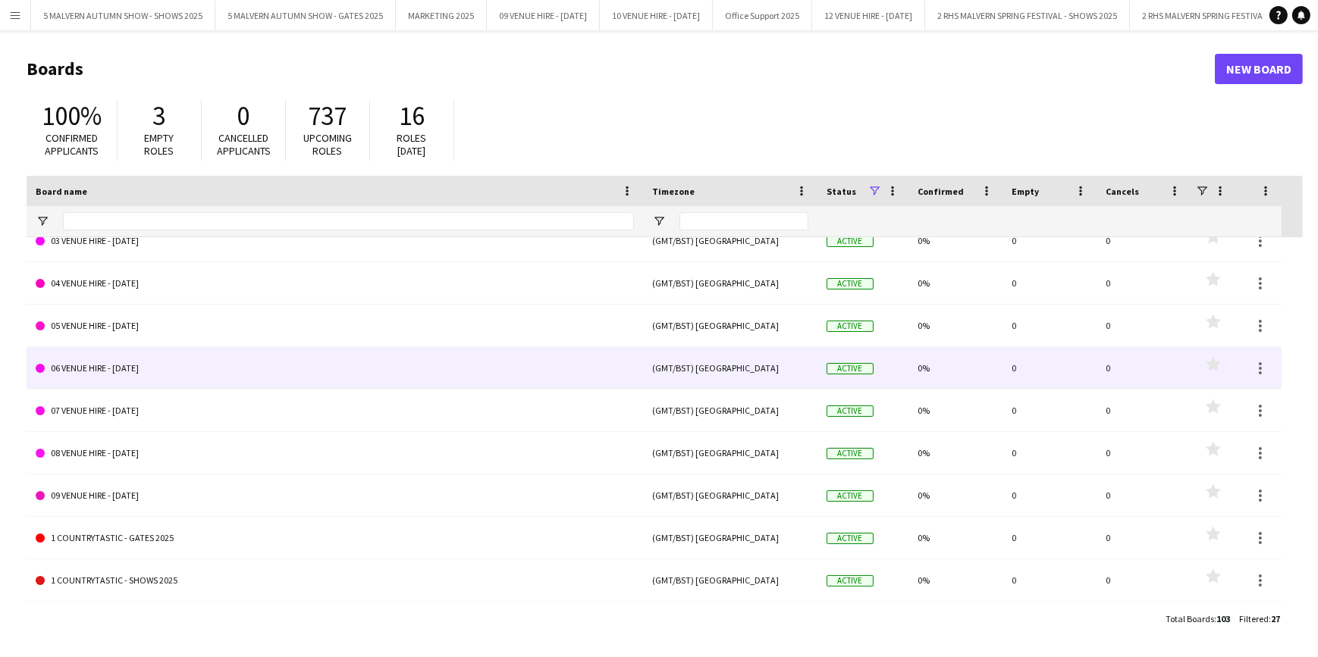
scroll to position [275, 0]
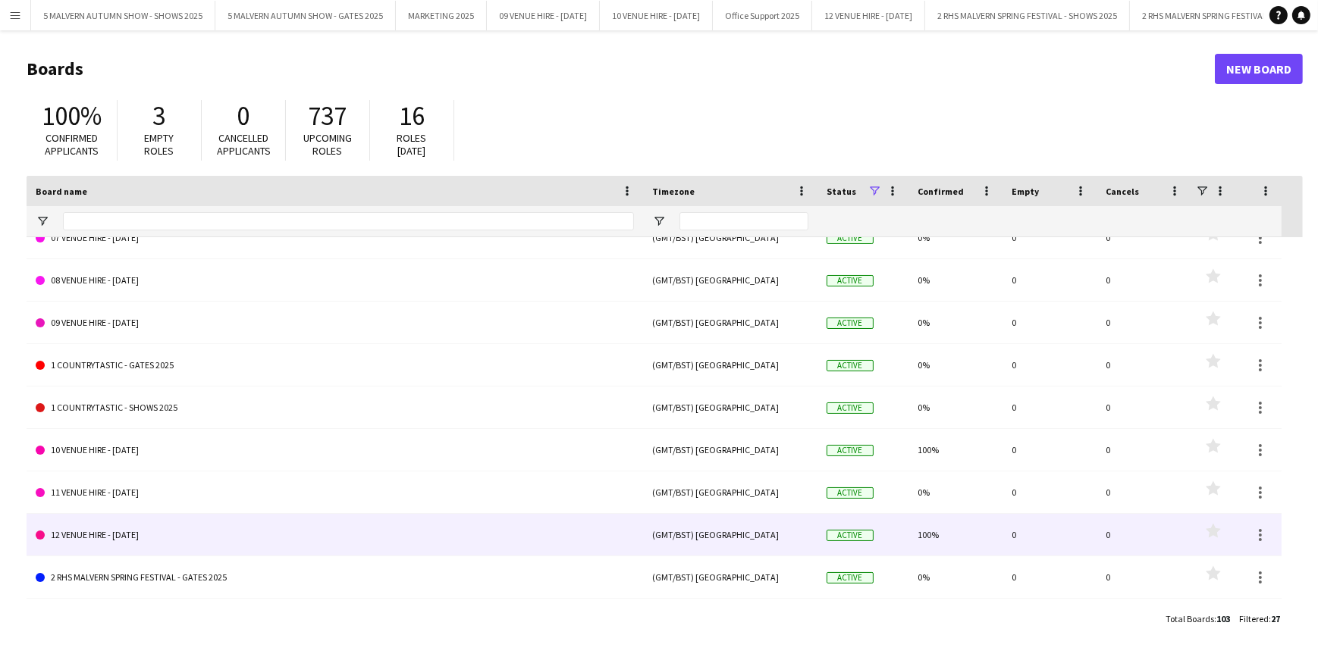
click at [224, 547] on link "12 VENUE HIRE - [DATE]" at bounding box center [335, 535] width 598 height 42
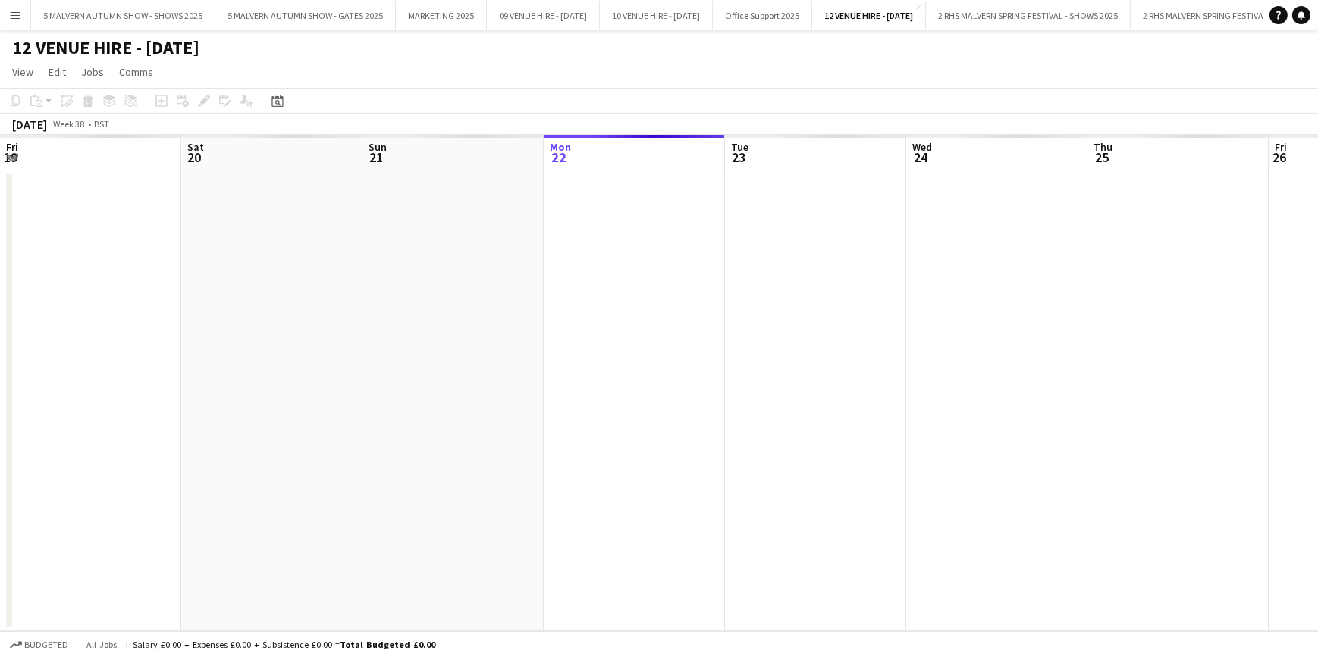
scroll to position [0, 362]
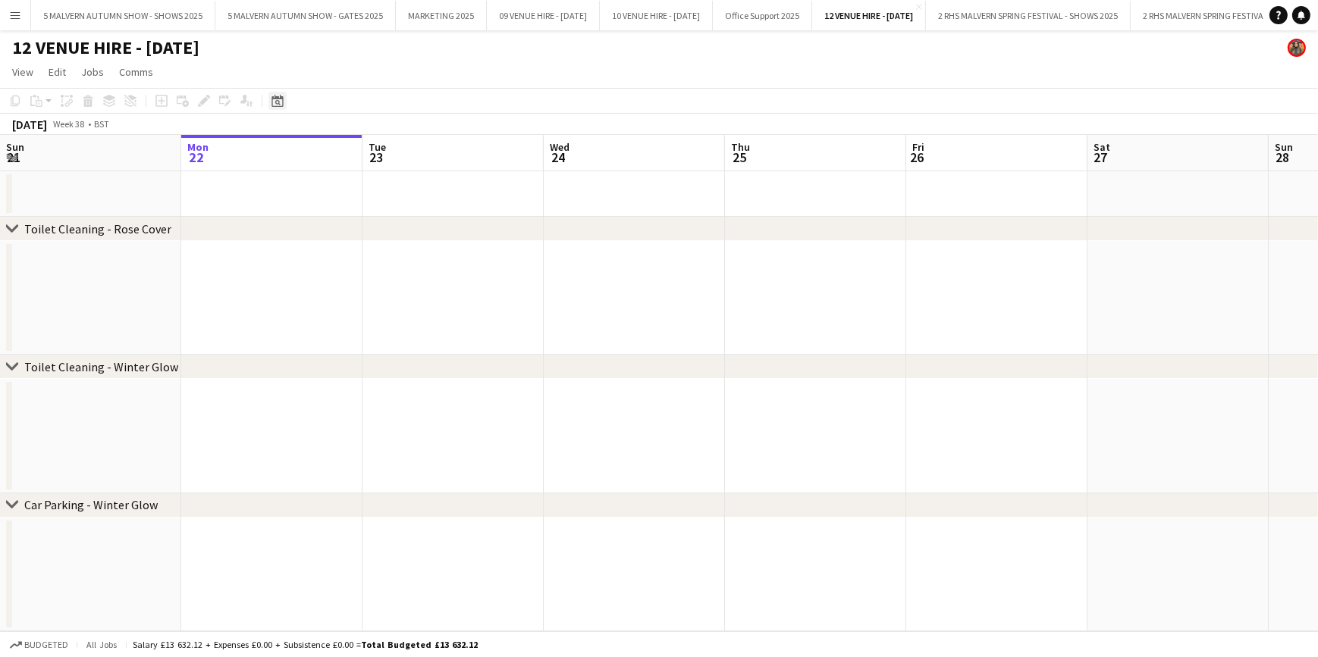
click at [277, 103] on icon "Date picker" at bounding box center [277, 101] width 12 height 12
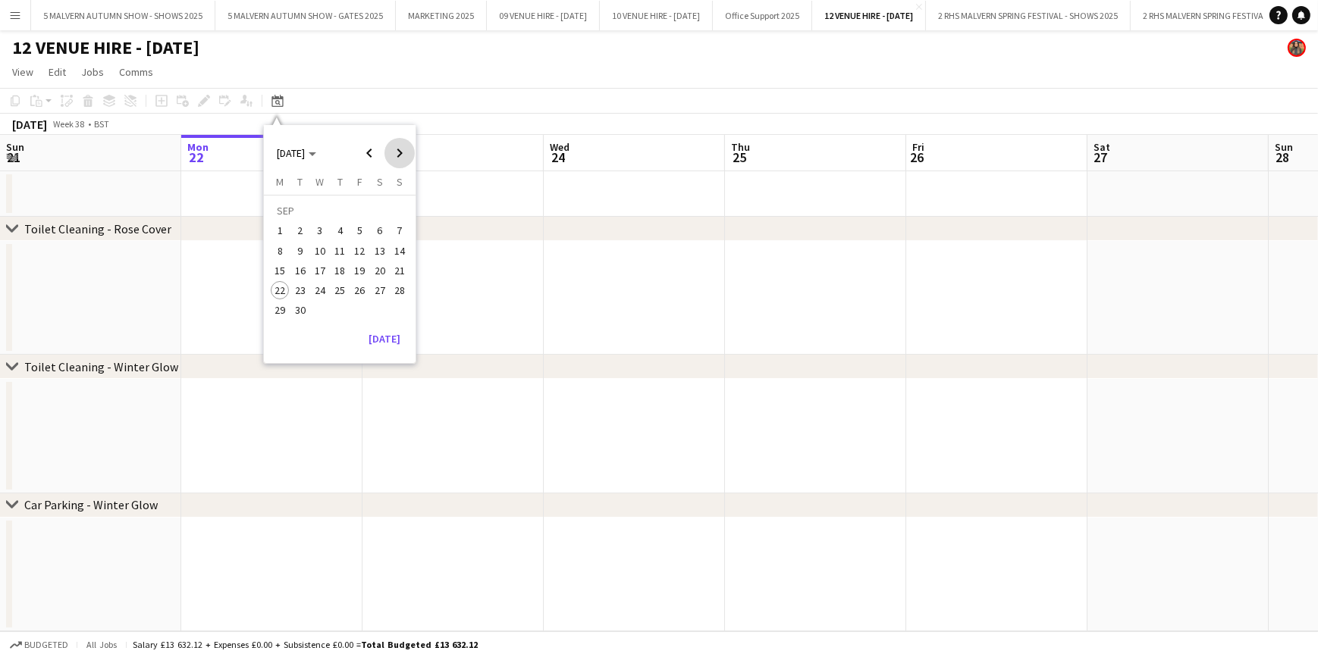
click at [404, 144] on span "Next month" at bounding box center [399, 153] width 30 height 30
click at [362, 272] on span "21" at bounding box center [360, 274] width 18 height 18
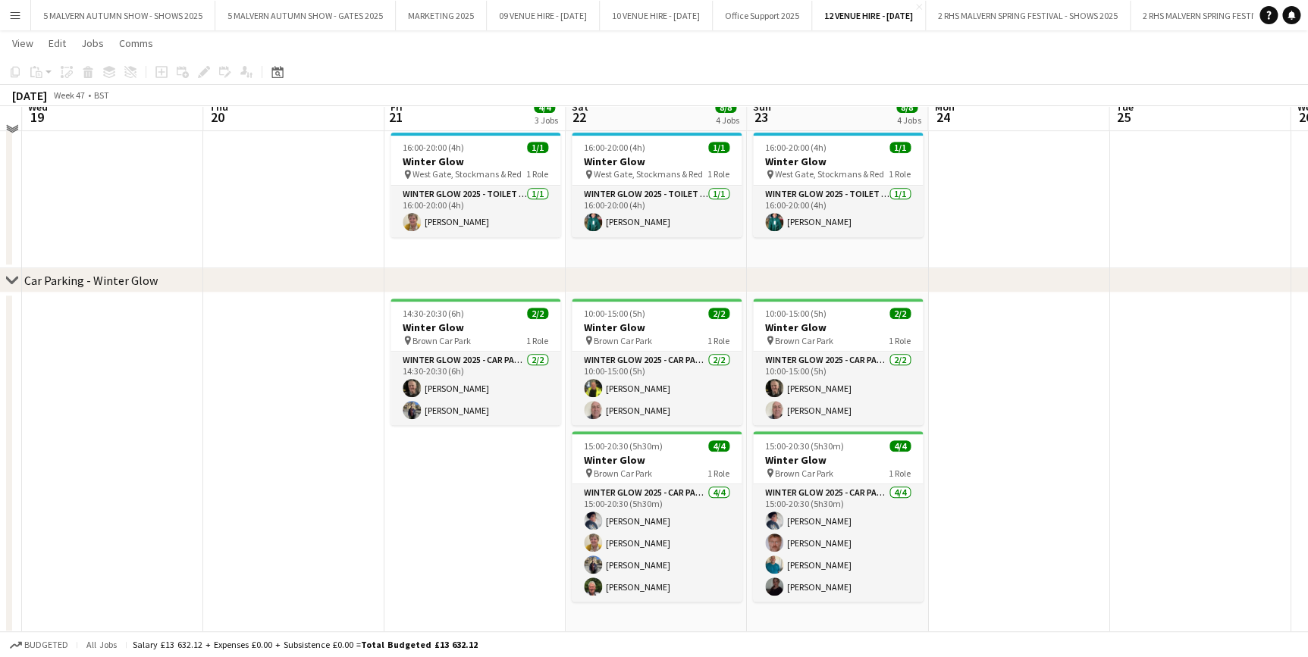
scroll to position [282, 0]
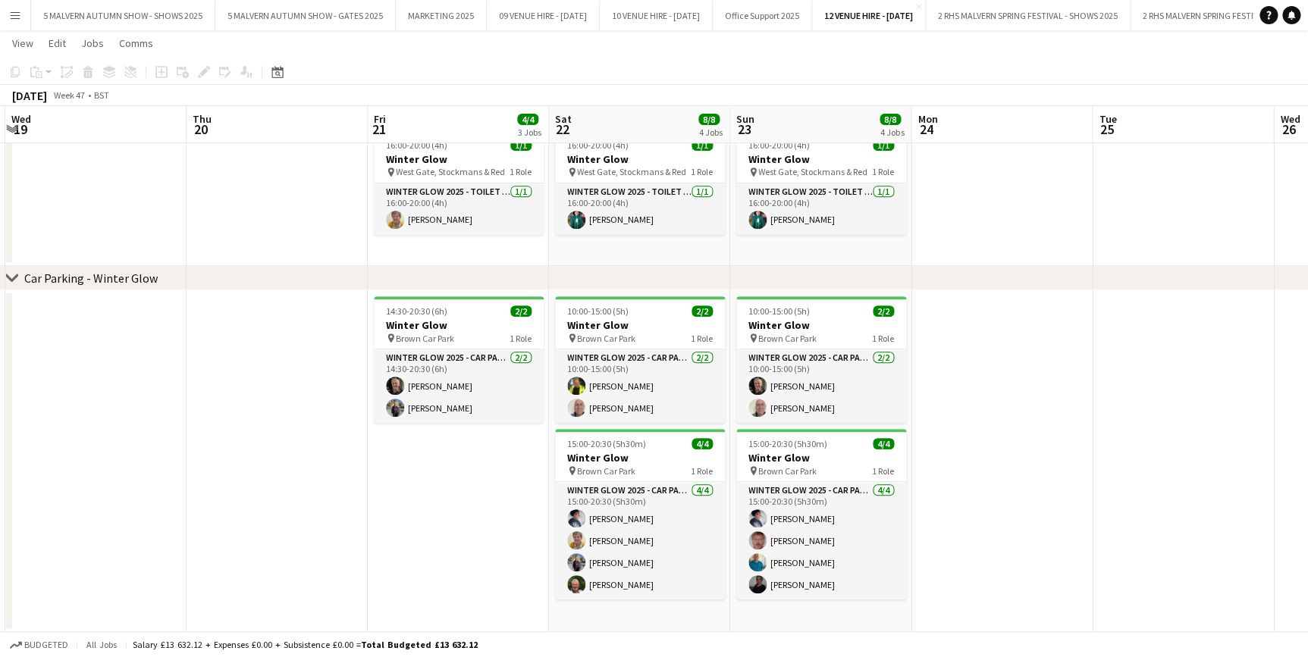
drag, startPoint x: 711, startPoint y: 110, endPoint x: 391, endPoint y: 130, distance: 320.5
click at [251, 135] on app-calendar-viewport "Sun 16 Mon 17 Tue 18 Wed 19 Thu 20 Fri 21 4/4 3 Jobs Sat 22 8/8 4 Jobs Sun 23 8…" at bounding box center [654, 204] width 1308 height 855
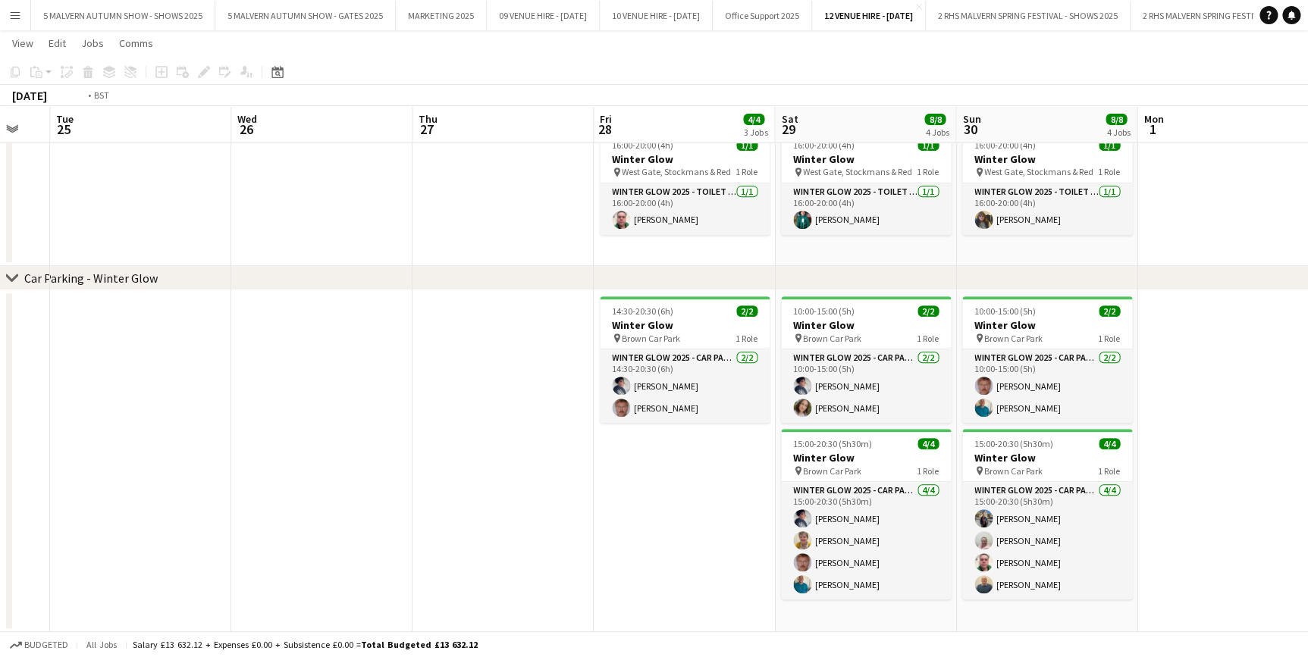
drag, startPoint x: 903, startPoint y: 130, endPoint x: 325, endPoint y: 161, distance: 578.5
click at [303, 161] on app-calendar-viewport "Fri 21 4/4 3 Jobs Sat 22 8/8 4 Jobs Sun 23 8/8 4 Jobs Mon 24 Tue 25 Wed 26 Thu …" at bounding box center [654, 204] width 1308 height 855
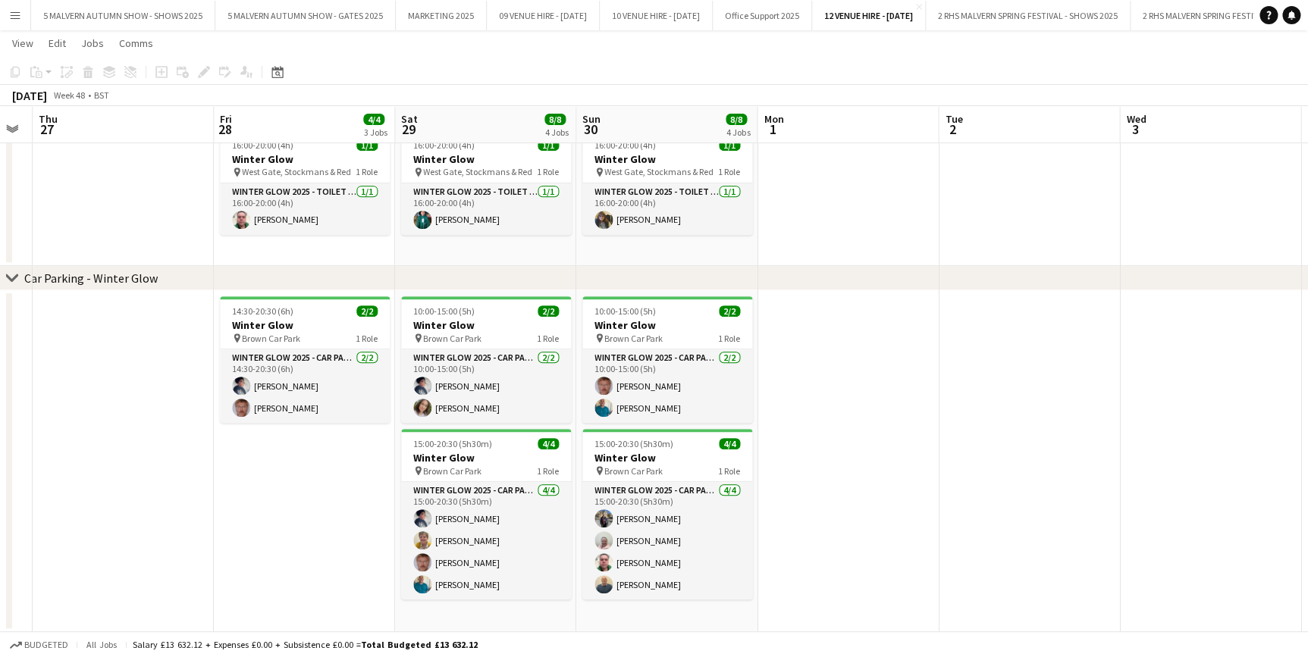
drag, startPoint x: 993, startPoint y: 121, endPoint x: 607, endPoint y: 147, distance: 387.5
click at [607, 147] on app-calendar-viewport "Sun 23 8/8 4 Jobs Mon 24 Tue 25 Wed 26 Thu 27 Fri 28 4/4 3 Jobs Sat 29 8/8 4 Jo…" at bounding box center [654, 204] width 1308 height 855
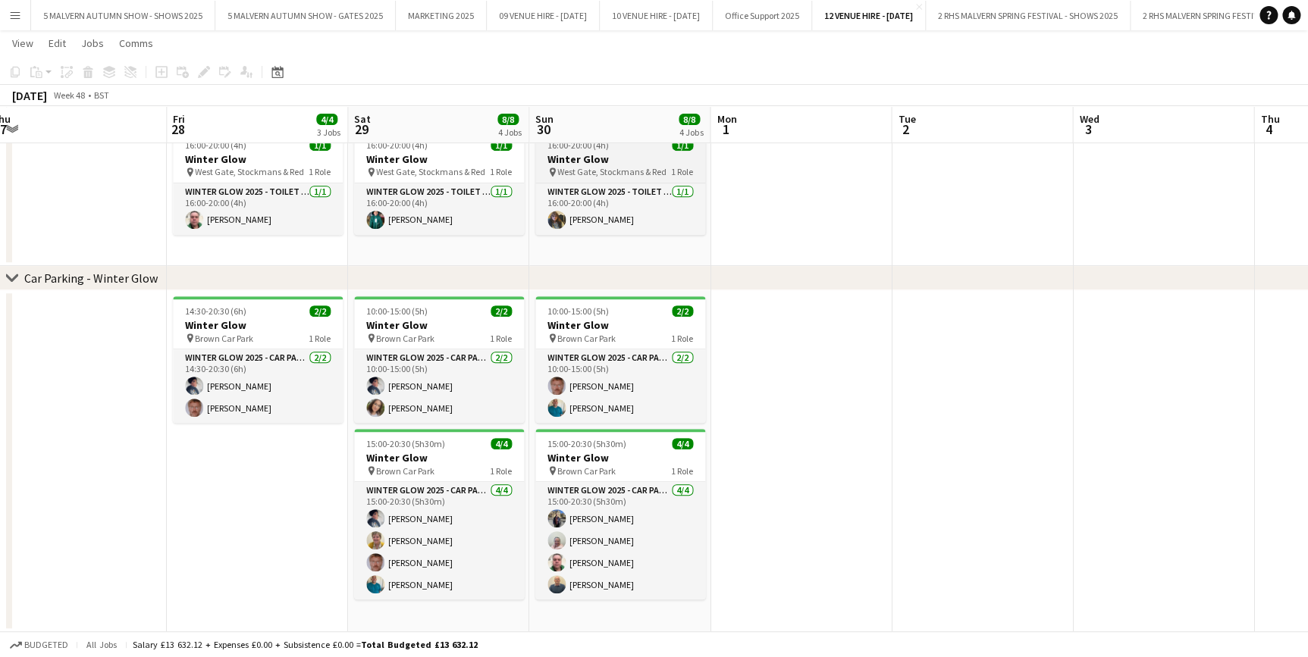
drag, startPoint x: 690, startPoint y: 139, endPoint x: 647, endPoint y: 144, distance: 42.8
click at [647, 136] on app-calendar-viewport "Sun 23 8/8 4 Jobs Mon 24 Tue 25 Wed 26 Thu 27 Fri 28 4/4 3 Jobs Sat 29 8/8 4 Jo…" at bounding box center [654, 204] width 1308 height 855
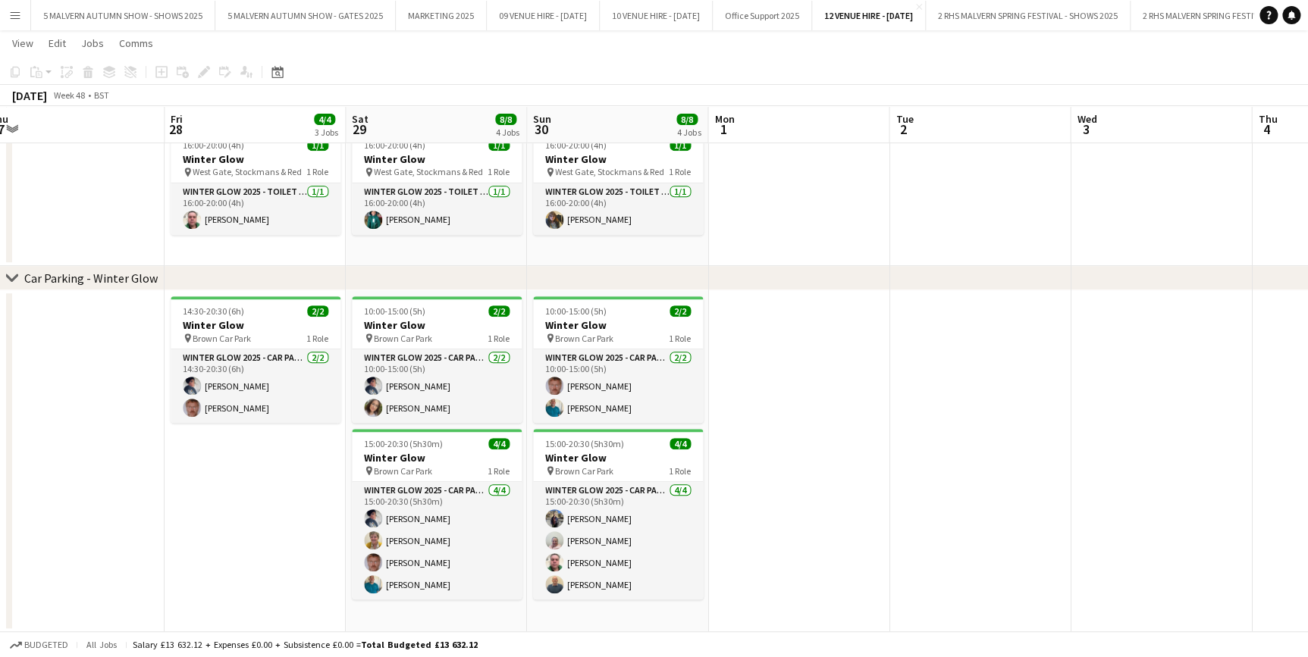
scroll to position [0, 394]
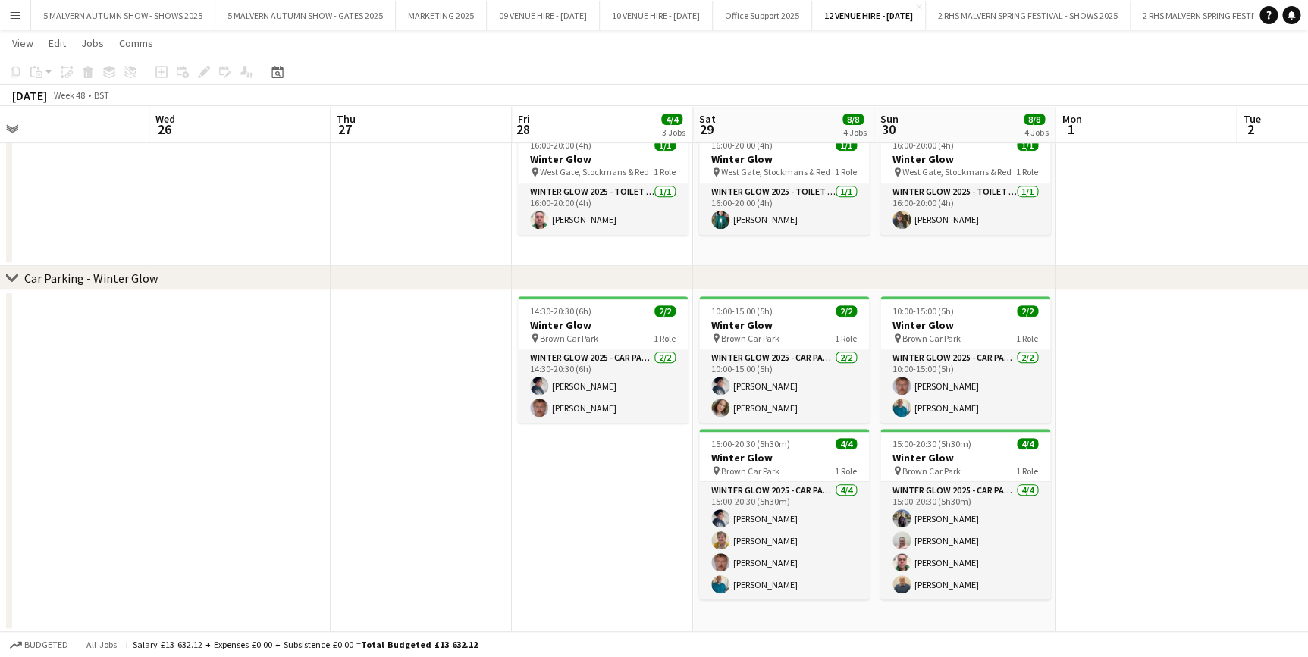
drag, startPoint x: 833, startPoint y: 129, endPoint x: 505, endPoint y: 102, distance: 329.4
click at [472, 97] on app-calendar "Copy Paste Paste Ctrl+V Paste with crew Ctrl+Shift+V Paste linked Job Delete Gr…" at bounding box center [654, 204] width 1308 height 855
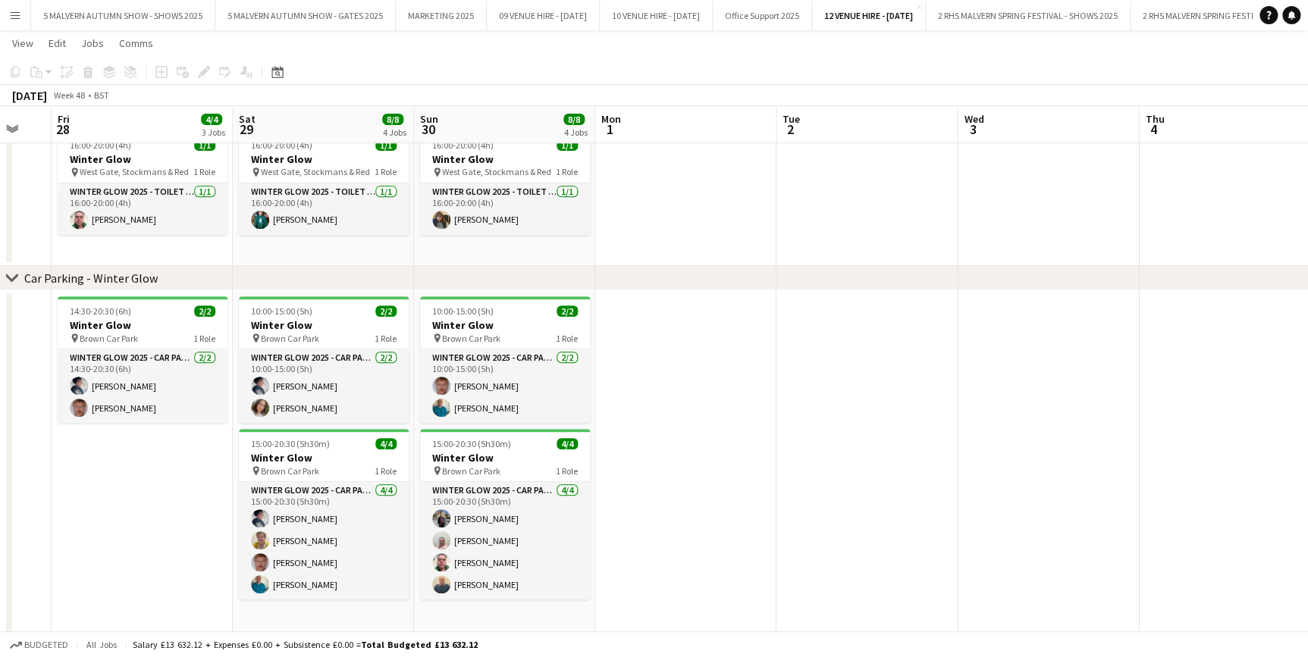
drag, startPoint x: 964, startPoint y: 122, endPoint x: 506, endPoint y: 170, distance: 459.7
click at [503, 169] on app-calendar-viewport "Tue 25 Wed 26 Thu 27 Fri 28 4/4 3 Jobs Sat 29 8/8 4 Jobs Sun 30 8/8 4 Jobs Mon …" at bounding box center [654, 226] width 1308 height 899
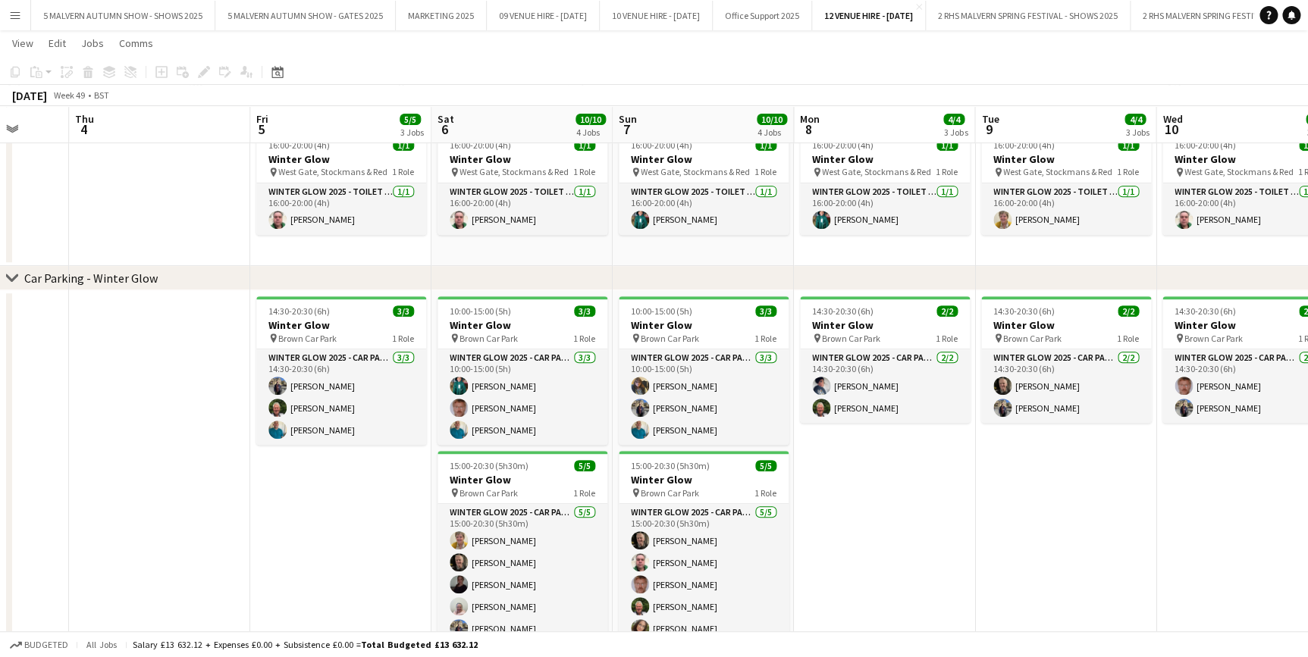
drag, startPoint x: 1118, startPoint y: 129, endPoint x: 415, endPoint y: 125, distance: 702.8
click at [410, 129] on app-calendar-viewport "Mon 1 Tue 2 Wed 3 Thu 4 Fri 5 5/5 3 Jobs Sat 6 10/10 4 Jobs Sun 7 10/10 4 Jobs …" at bounding box center [654, 226] width 1308 height 899
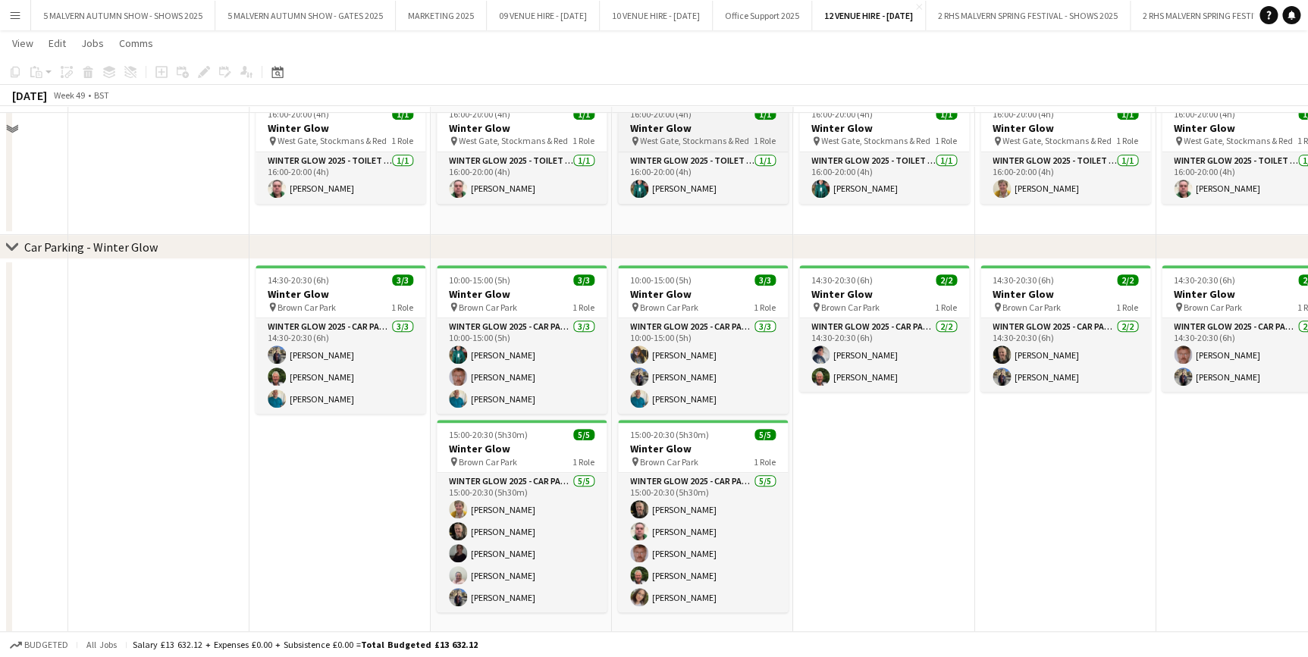
scroll to position [326, 0]
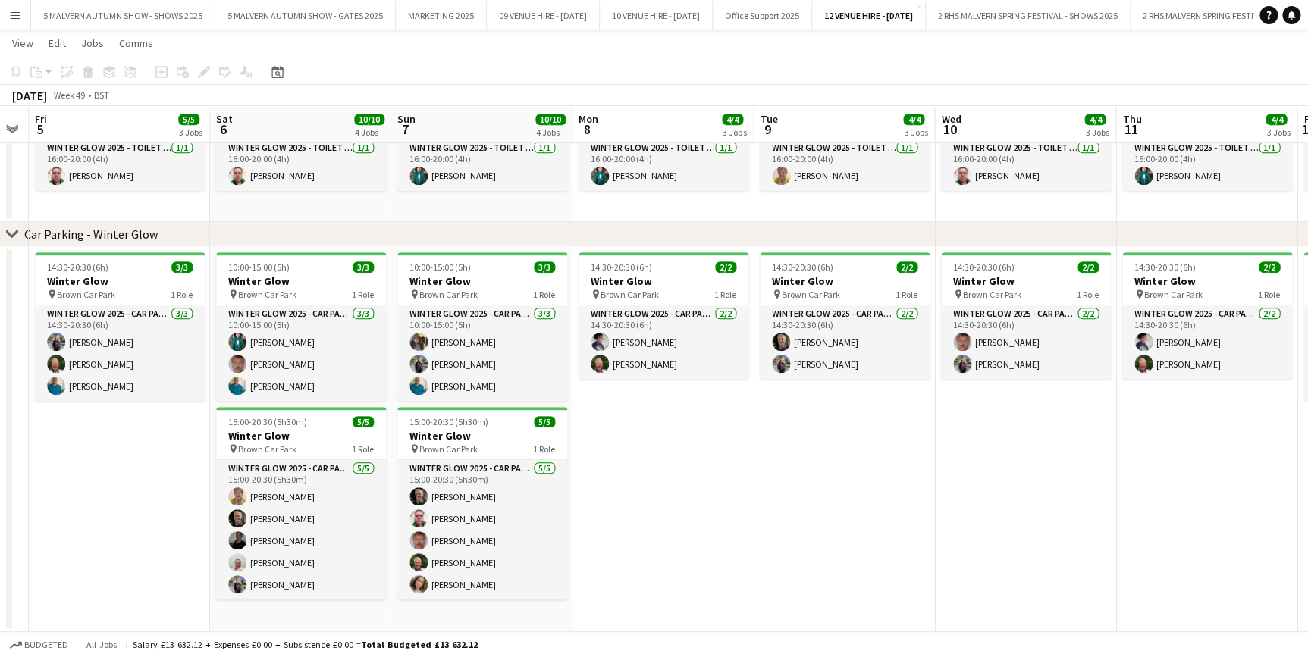
drag, startPoint x: 820, startPoint y: 117, endPoint x: 598, endPoint y: 124, distance: 221.5
click at [598, 124] on app-calendar-viewport "Mon 1 Tue 2 Wed 3 Thu 4 Fri 5 5/5 3 Jobs Sat 6 10/10 4 Jobs Sun 7 10/10 4 Jobs …" at bounding box center [654, 182] width 1308 height 899
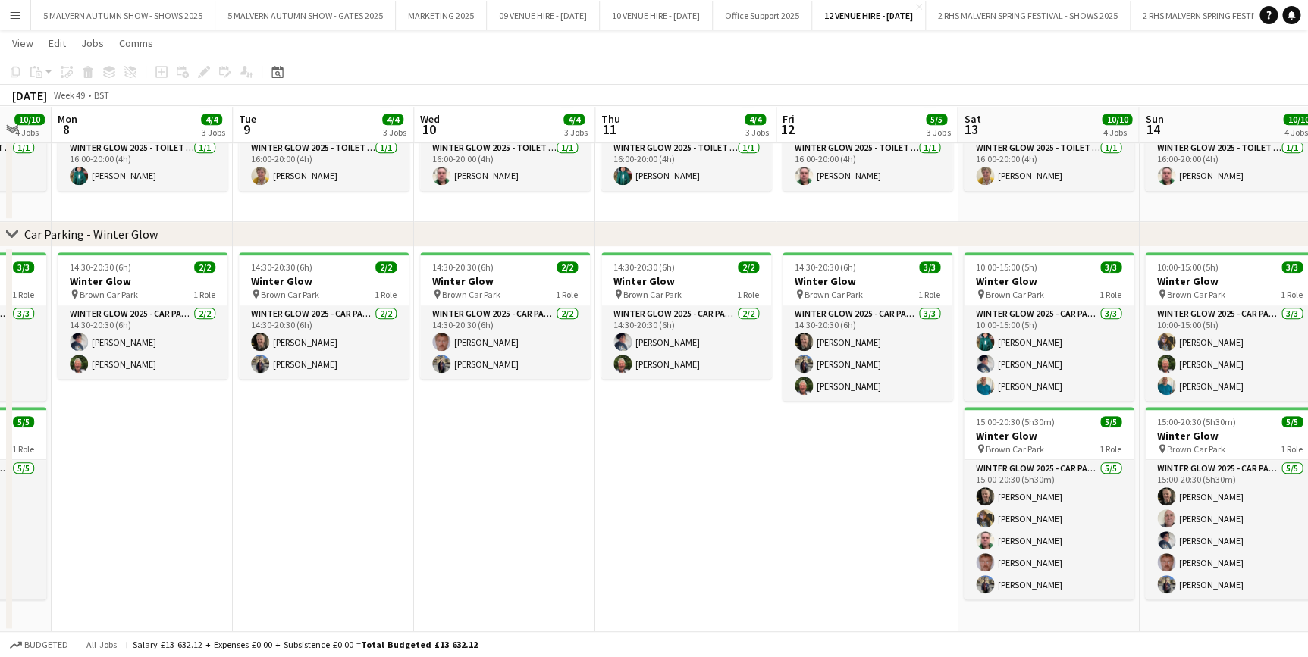
drag, startPoint x: 926, startPoint y: 134, endPoint x: 485, endPoint y: 129, distance: 440.5
click at [485, 129] on app-calendar-viewport "Fri 5 5/5 3 Jobs Sat 6 10/10 4 Jobs Sun 7 10/10 4 Jobs Mon 8 4/4 3 Jobs Tue 9 4…" at bounding box center [654, 182] width 1308 height 899
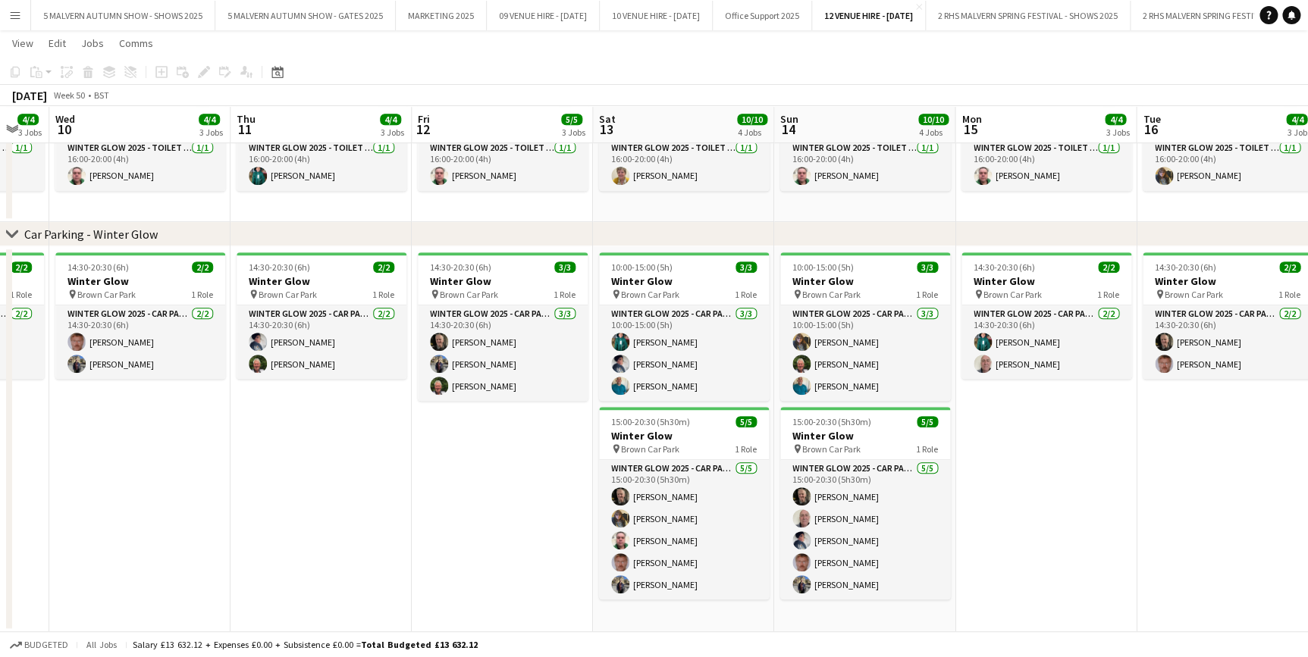
drag, startPoint x: 1008, startPoint y: 118, endPoint x: 638, endPoint y: 126, distance: 370.8
click at [640, 129] on app-calendar-viewport "Sun 7 10/10 4 Jobs Mon 8 4/4 3 Jobs Tue 9 4/4 3 Jobs Wed 10 4/4 3 Jobs Thu 11 4…" at bounding box center [654, 182] width 1308 height 899
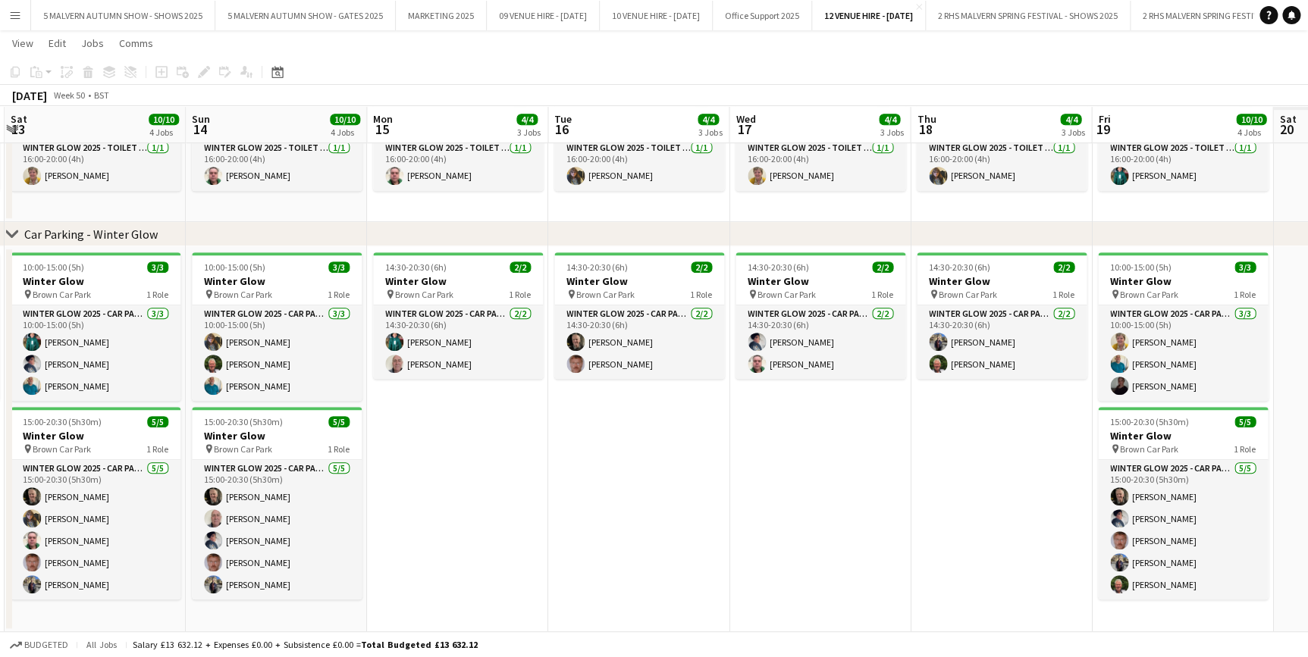
scroll to position [0, 421]
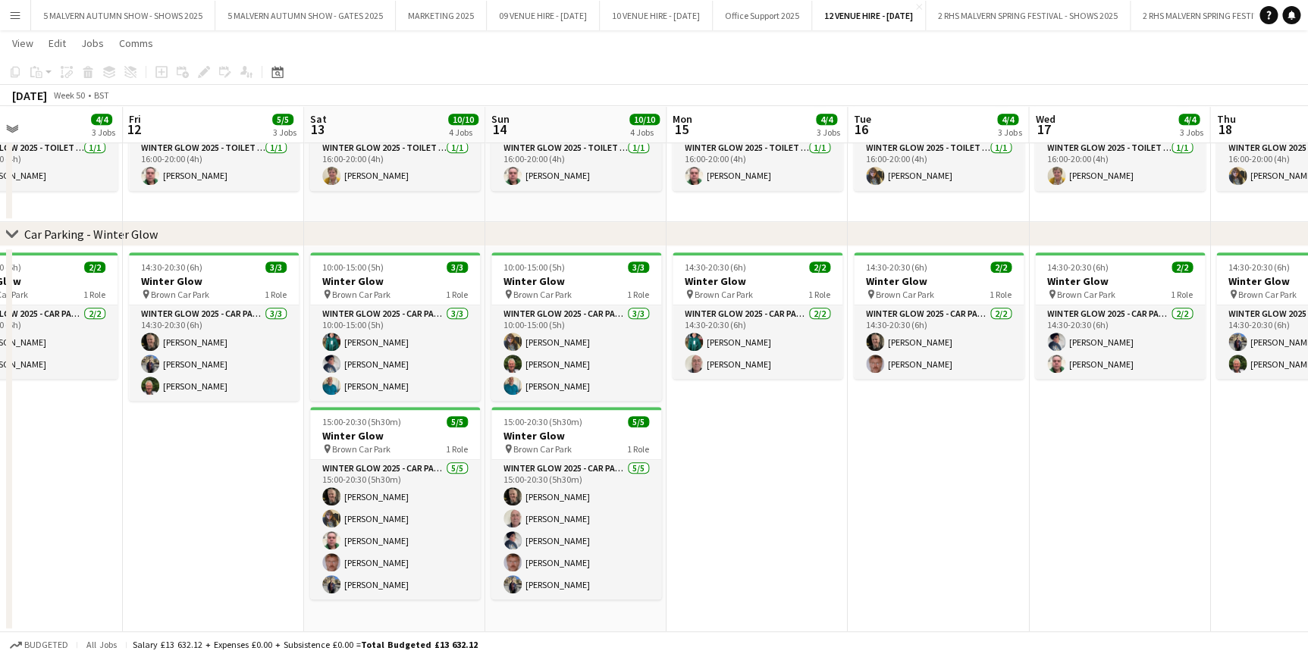
drag, startPoint x: 867, startPoint y: 114, endPoint x: 580, endPoint y: 130, distance: 287.0
click at [582, 130] on app-calendar-viewport "Tue 9 4/4 3 Jobs Wed 10 4/4 3 Jobs Thu 11 4/4 3 Jobs Fri 12 5/5 3 Jobs Sat 13 1…" at bounding box center [654, 182] width 1308 height 899
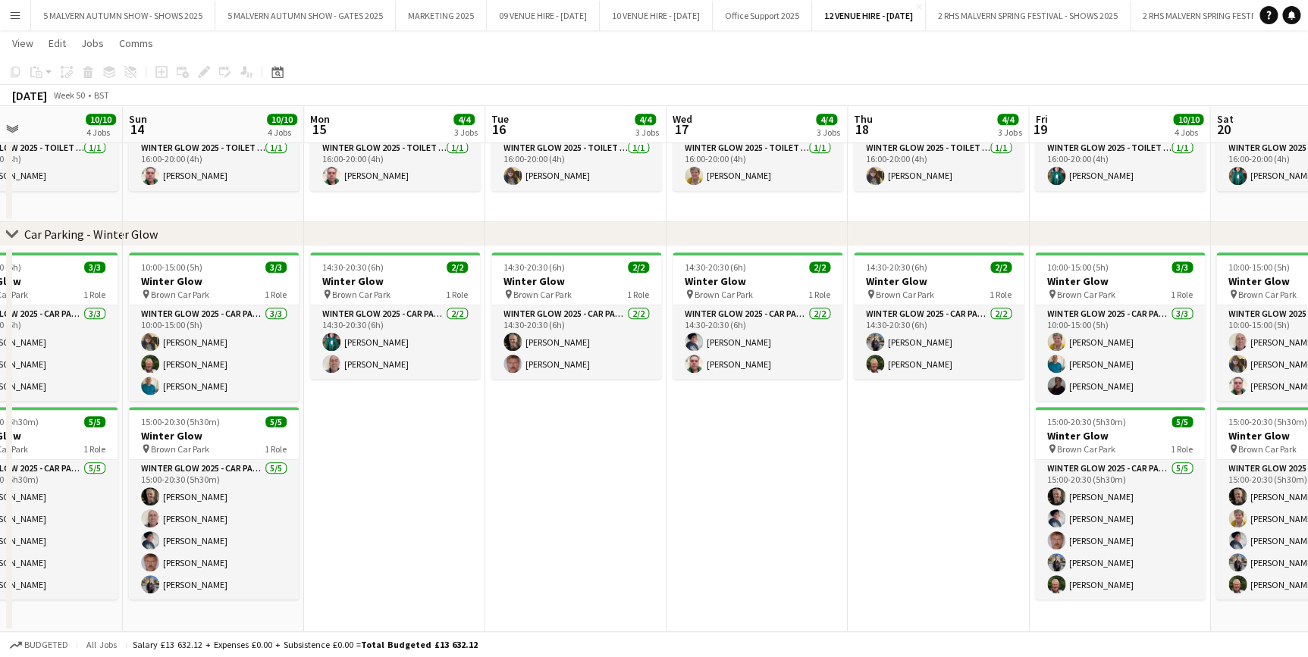
drag, startPoint x: 939, startPoint y: 125, endPoint x: 561, endPoint y: 118, distance: 377.6
click at [561, 118] on app-calendar-viewport "Thu 11 4/4 3 Jobs Fri 12 5/5 3 Jobs Sat 13 10/10 4 Jobs Sun 14 10/10 4 Jobs Mon…" at bounding box center [654, 182] width 1308 height 899
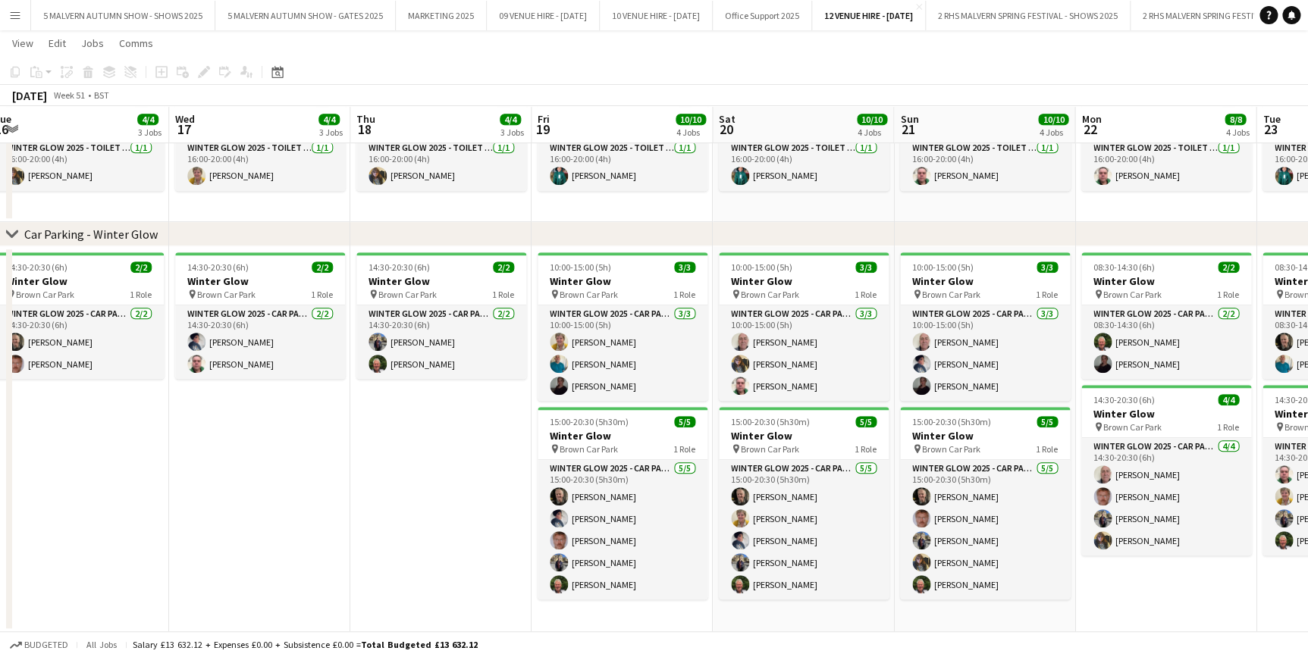
drag, startPoint x: 1045, startPoint y: 136, endPoint x: 585, endPoint y: 114, distance: 460.0
click at [584, 114] on app-calendar-viewport "Sat 13 10/10 4 Jobs Sun 14 10/10 4 Jobs Mon 15 4/4 3 Jobs Tue 16 4/4 3 Jobs Wed…" at bounding box center [654, 182] width 1308 height 899
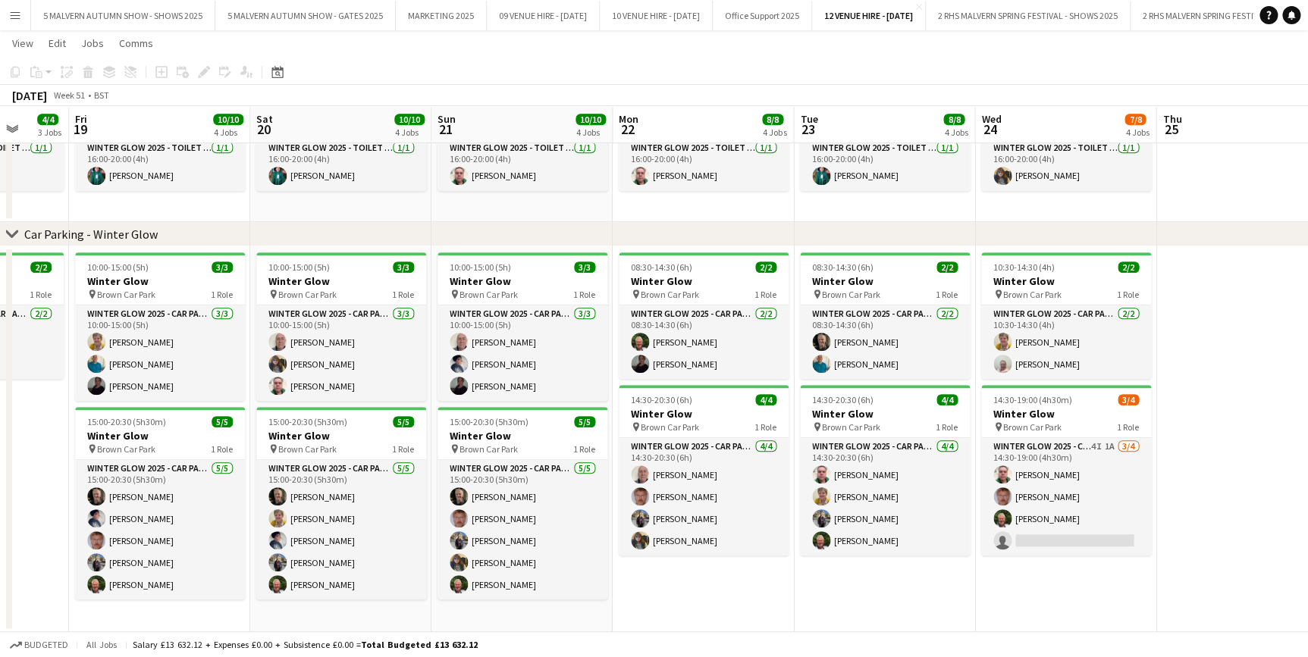
drag, startPoint x: 1092, startPoint y: 118, endPoint x: 629, endPoint y: 125, distance: 463.3
click at [629, 125] on app-calendar-viewport "Mon 15 4/4 3 Jobs Tue 16 4/4 3 Jobs Wed 17 4/4 3 Jobs Thu 18 4/4 3 Jobs Fri 19 …" at bounding box center [654, 182] width 1308 height 899
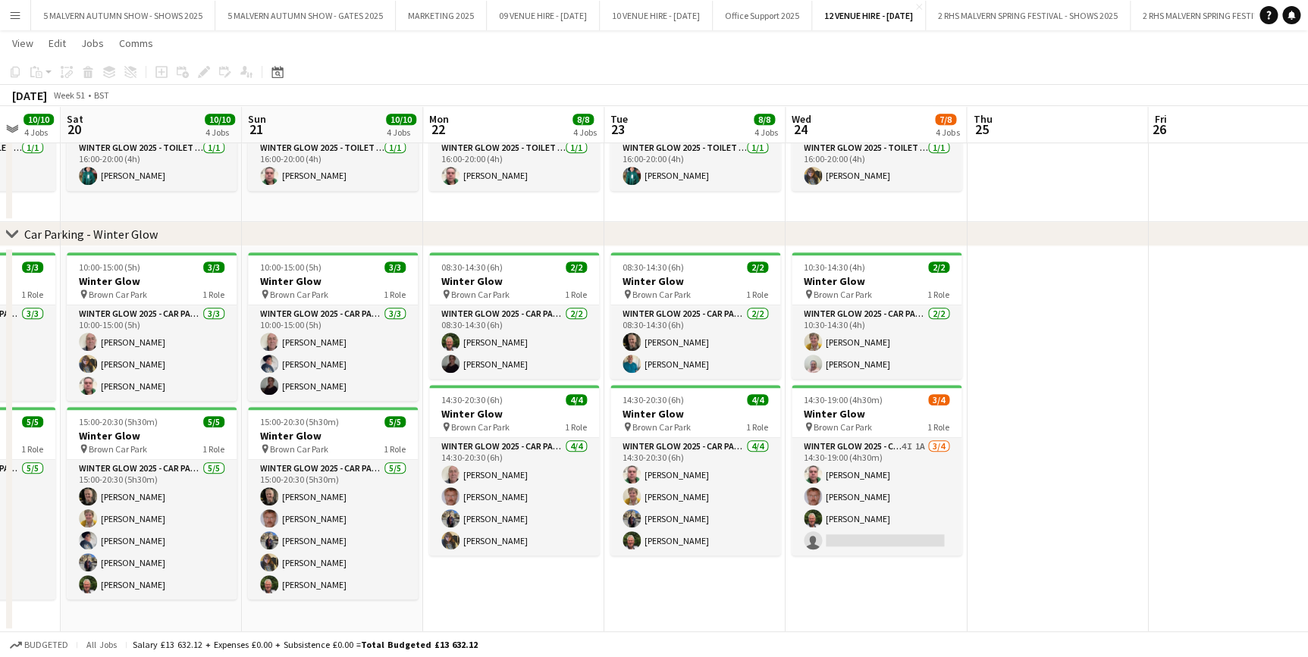
drag, startPoint x: 1038, startPoint y: 130, endPoint x: 841, endPoint y: 136, distance: 197.2
click at [841, 136] on app-calendar-viewport "Wed 17 4/4 3 Jobs Thu 18 4/4 3 Jobs Fri 19 10/10 4 Jobs Sat 20 10/10 4 Jobs Sun…" at bounding box center [654, 182] width 1308 height 899
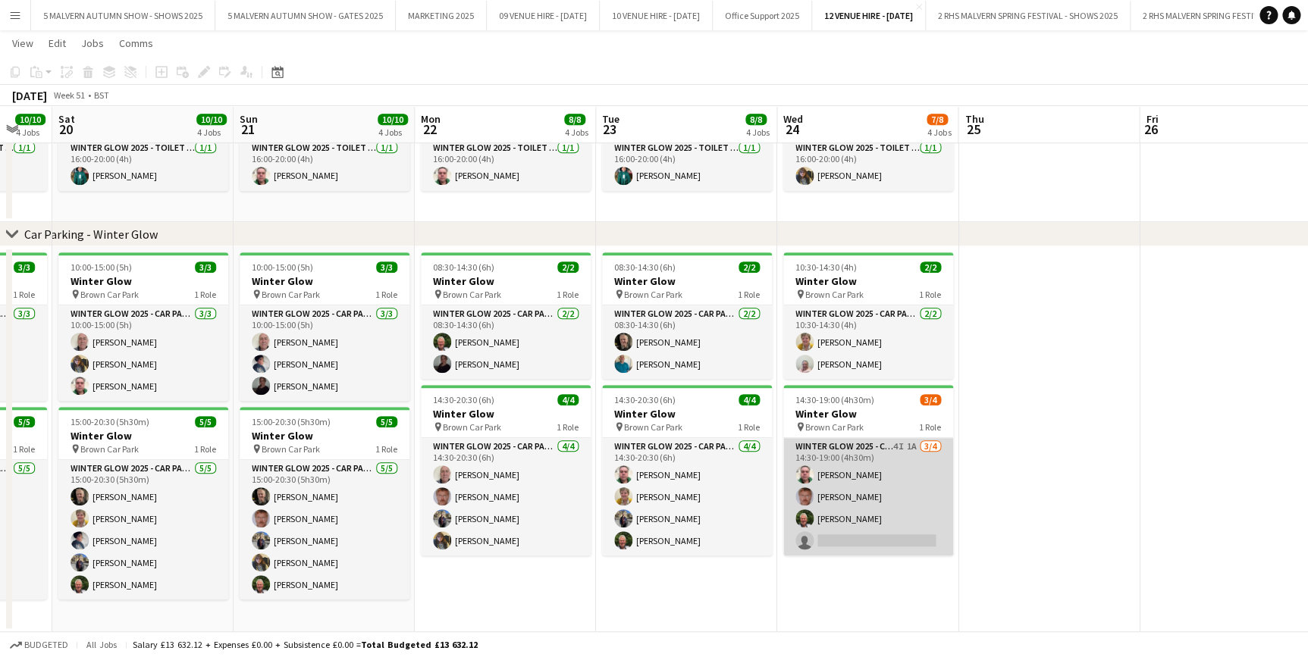
click at [892, 454] on app-card-role "Winter Glow 2025 - Car Parking 4I 1A 3/4 14:30-19:00 (4h30m) Gary Harper Andrew…" at bounding box center [868, 497] width 170 height 118
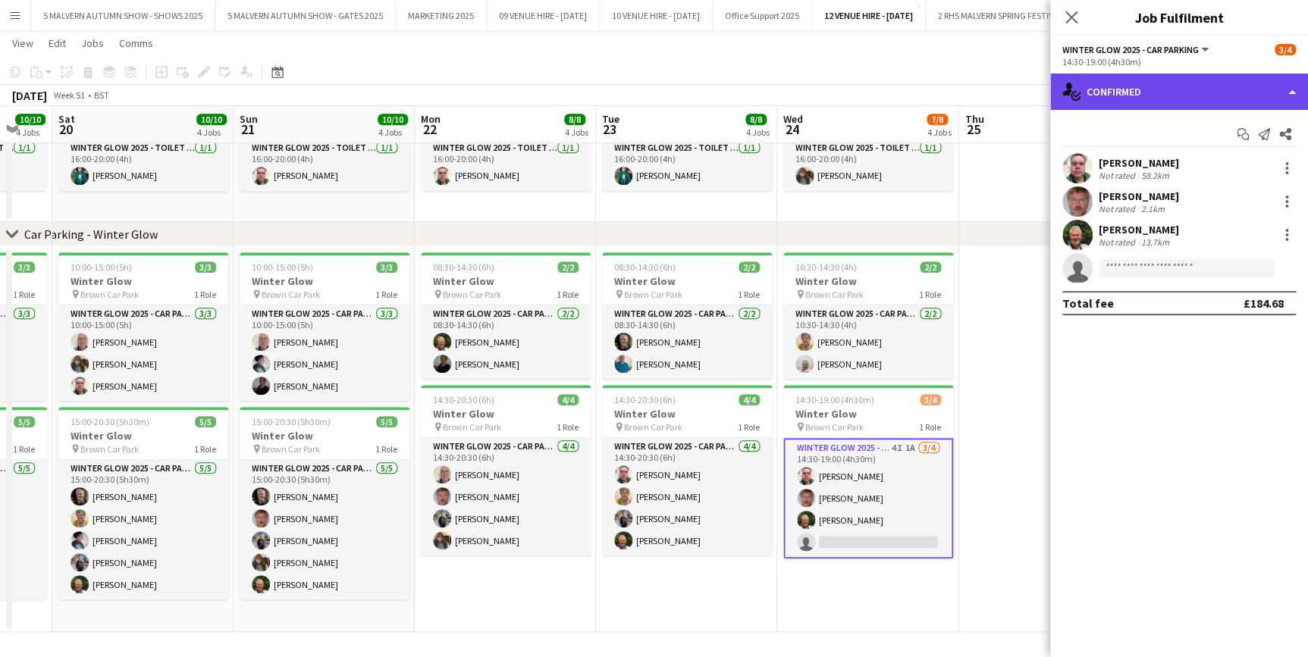
click at [1134, 98] on div "single-neutral-actions-check-2 Confirmed" at bounding box center [1179, 92] width 258 height 36
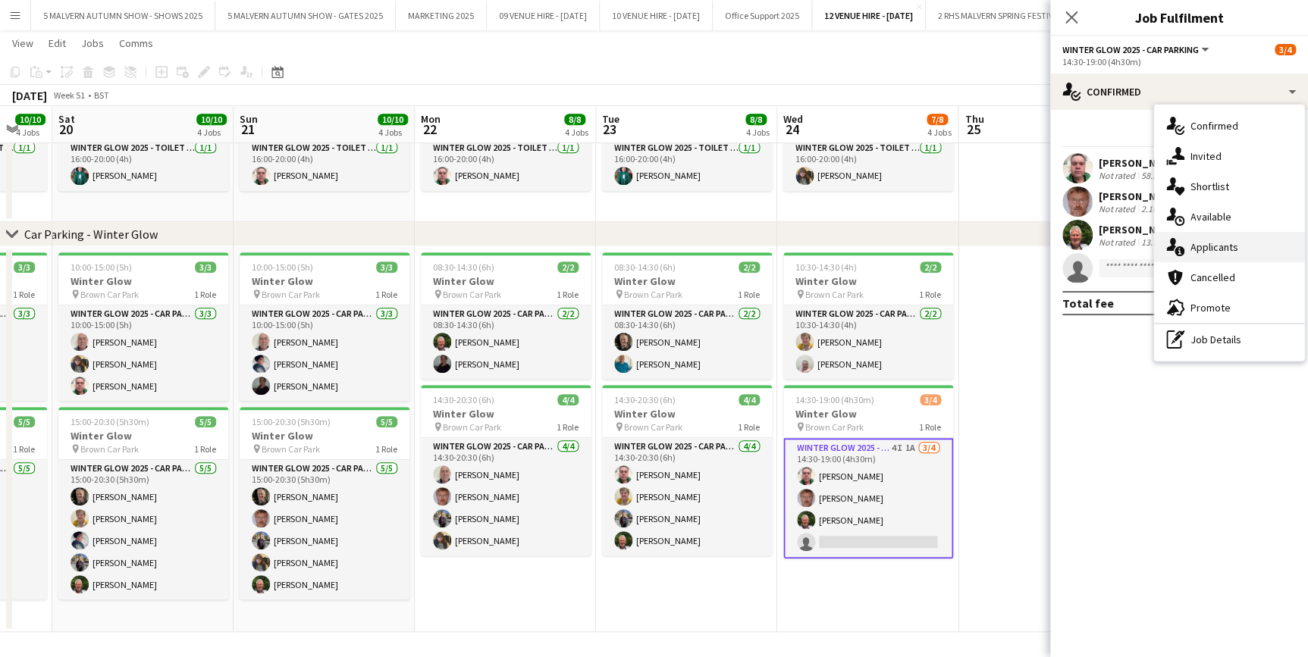
click at [1237, 252] on div "single-neutral-actions-information Applicants" at bounding box center [1229, 247] width 150 height 30
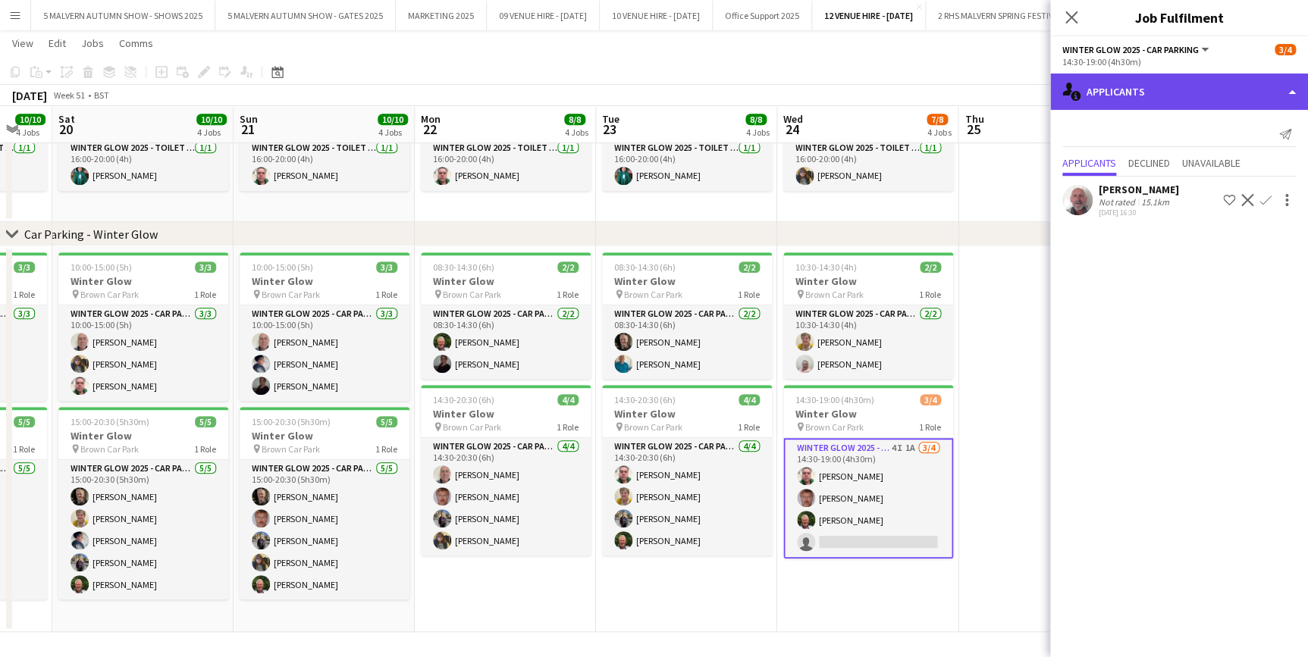
click at [1168, 91] on div "single-neutral-actions-information Applicants" at bounding box center [1179, 92] width 258 height 36
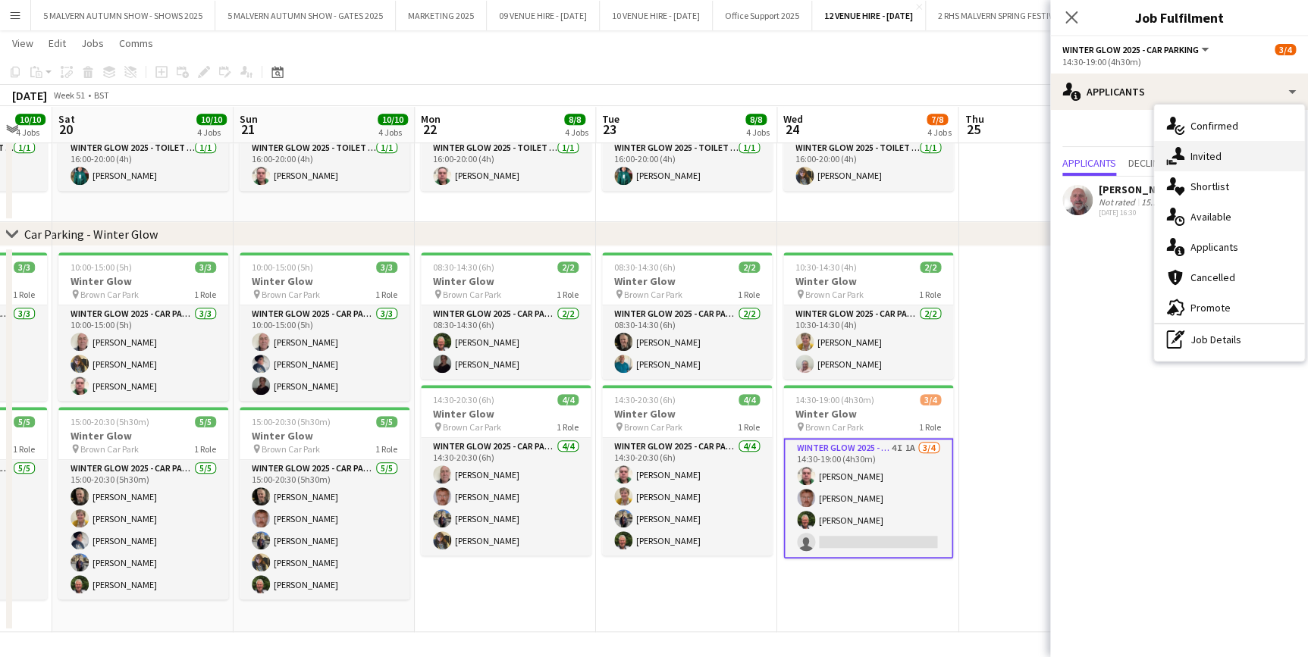
click at [1197, 148] on div "single-neutral-actions-share-1 Invited" at bounding box center [1229, 156] width 150 height 30
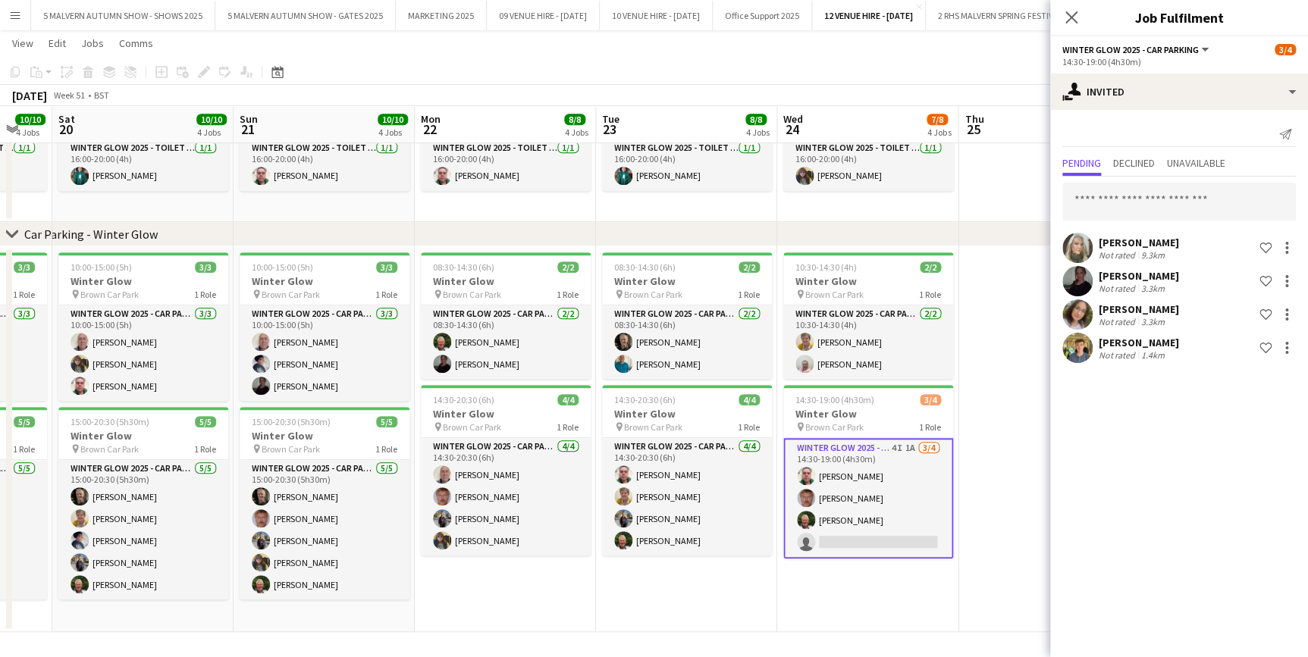
click at [1023, 387] on app-date-cell at bounding box center [1048, 439] width 181 height 386
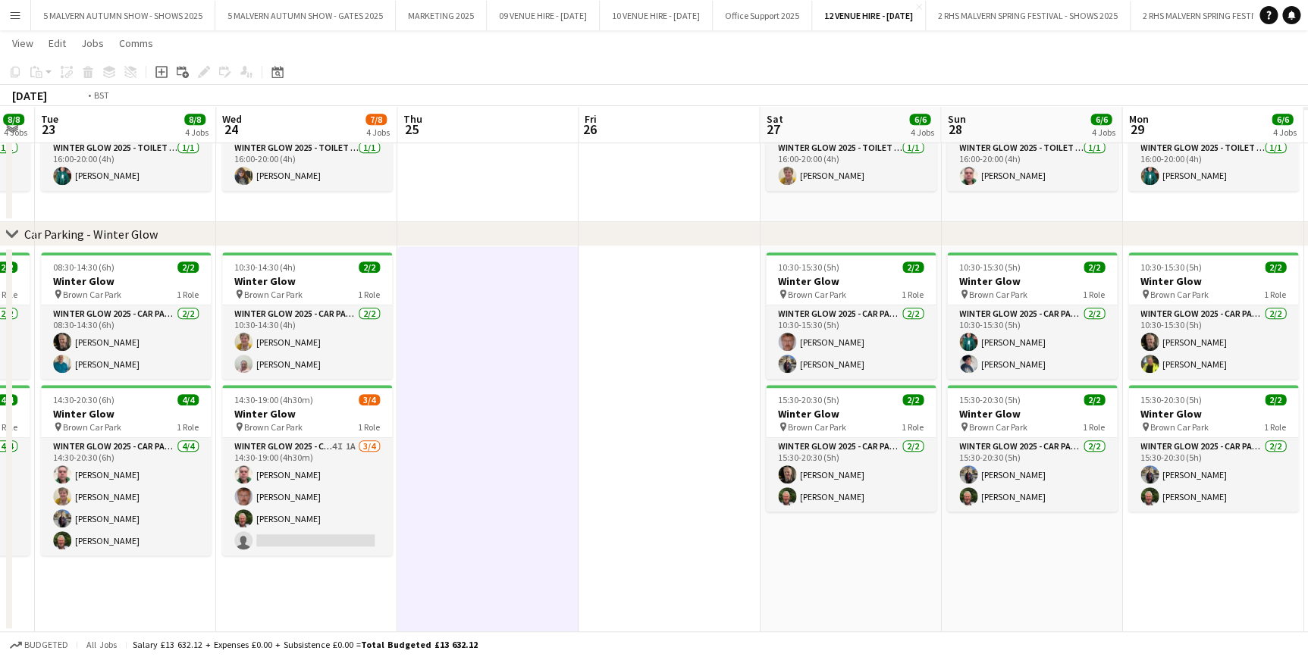
drag, startPoint x: 1016, startPoint y: 121, endPoint x: 454, endPoint y: 175, distance: 564.4
click at [454, 175] on app-calendar-viewport "Fri 19 10/10 4 Jobs Sat 20 10/10 4 Jobs Sun 21 10/10 4 Jobs Mon 22 8/8 4 Jobs T…" at bounding box center [654, 182] width 1308 height 899
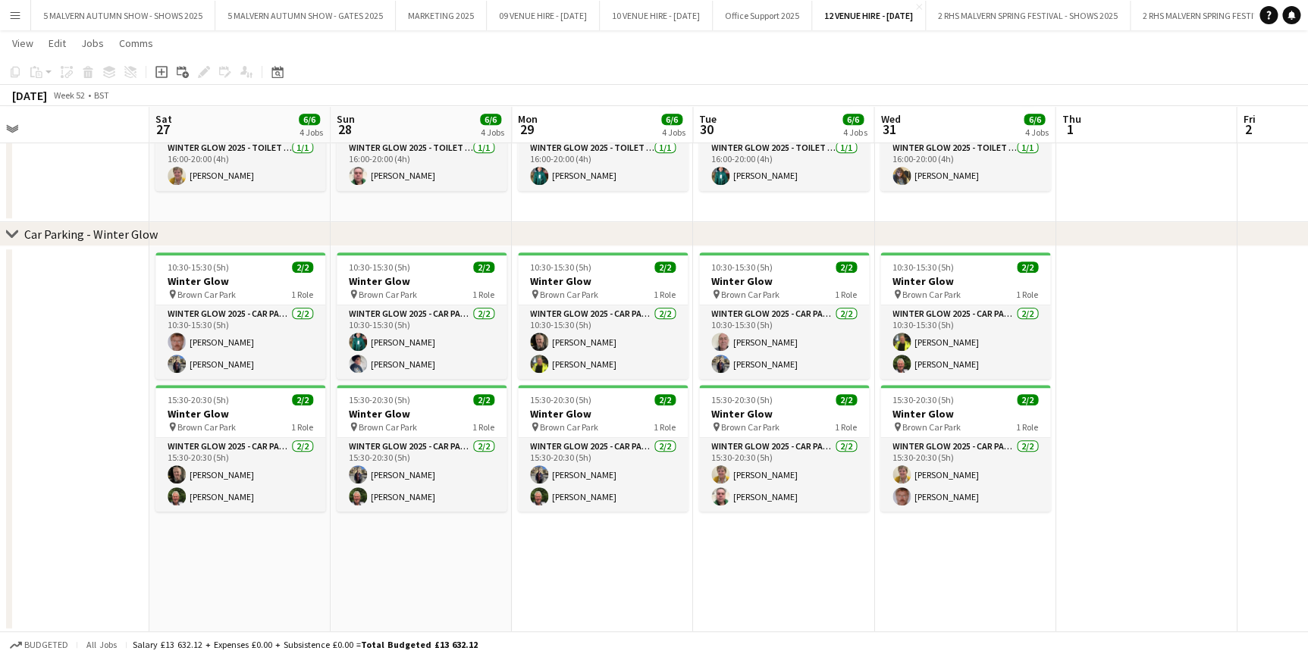
scroll to position [0, 597]
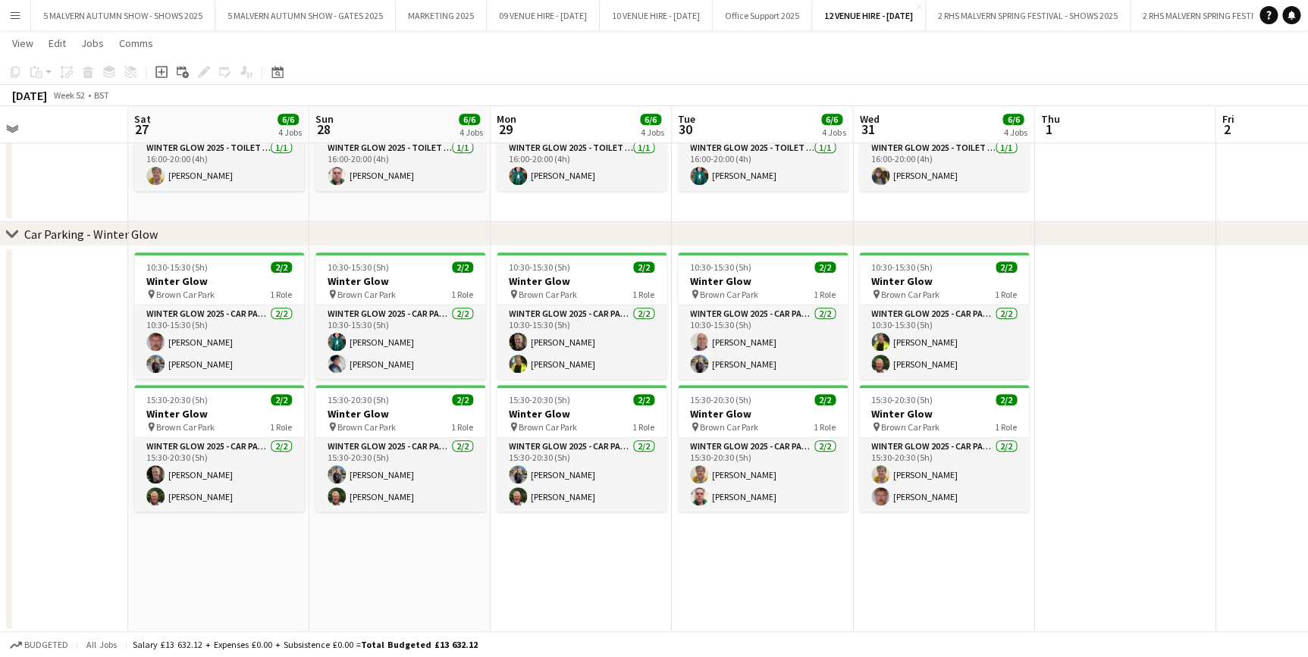
drag, startPoint x: 1031, startPoint y: 119, endPoint x: 400, endPoint y: 170, distance: 632.8
click at [400, 170] on app-calendar-viewport "Tue 23 8/8 4 Jobs Wed 24 7/8 4 Jobs Thu 25 Fri 26 Sat 27 6/6 4 Jobs Sun 28 6/6 …" at bounding box center [654, 182] width 1308 height 899
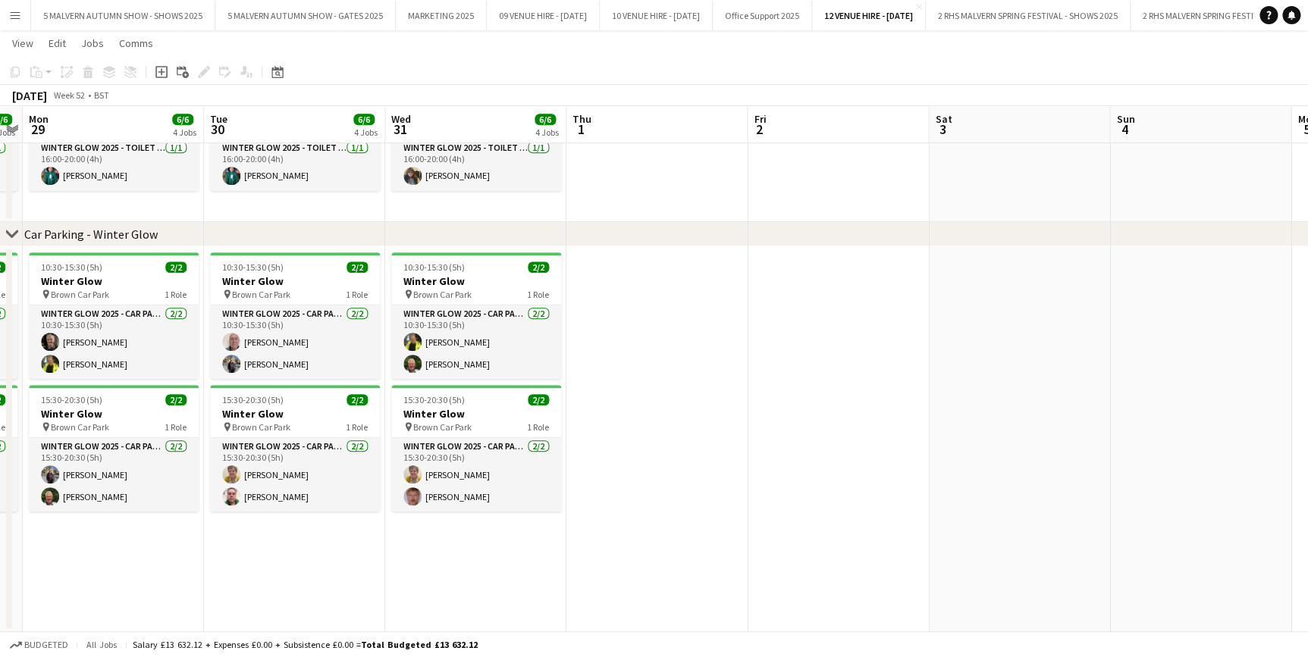
drag, startPoint x: 1159, startPoint y: 111, endPoint x: 694, endPoint y: 161, distance: 467.4
click at [682, 159] on app-calendar-viewport "Thu 25 Fri 26 Sat 27 6/6 4 Jobs Sun 28 6/6 4 Jobs Mon 29 6/6 4 Jobs Tue 30 6/6 …" at bounding box center [654, 182] width 1308 height 899
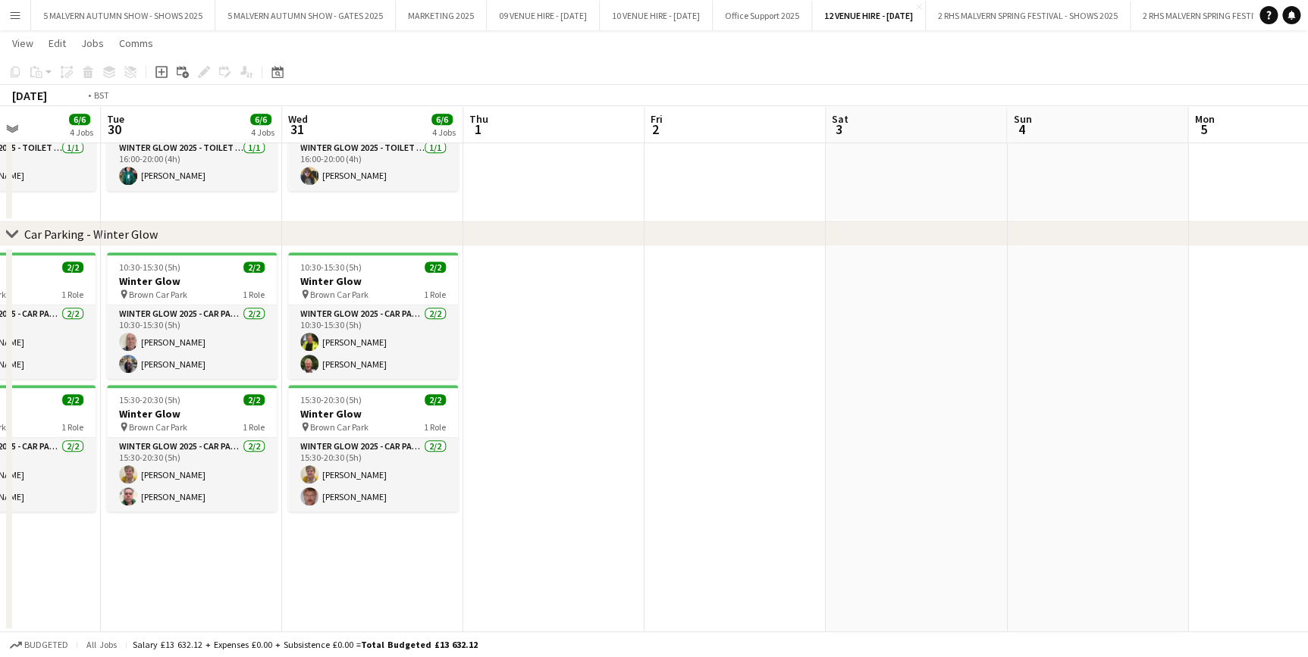
scroll to position [0, 351]
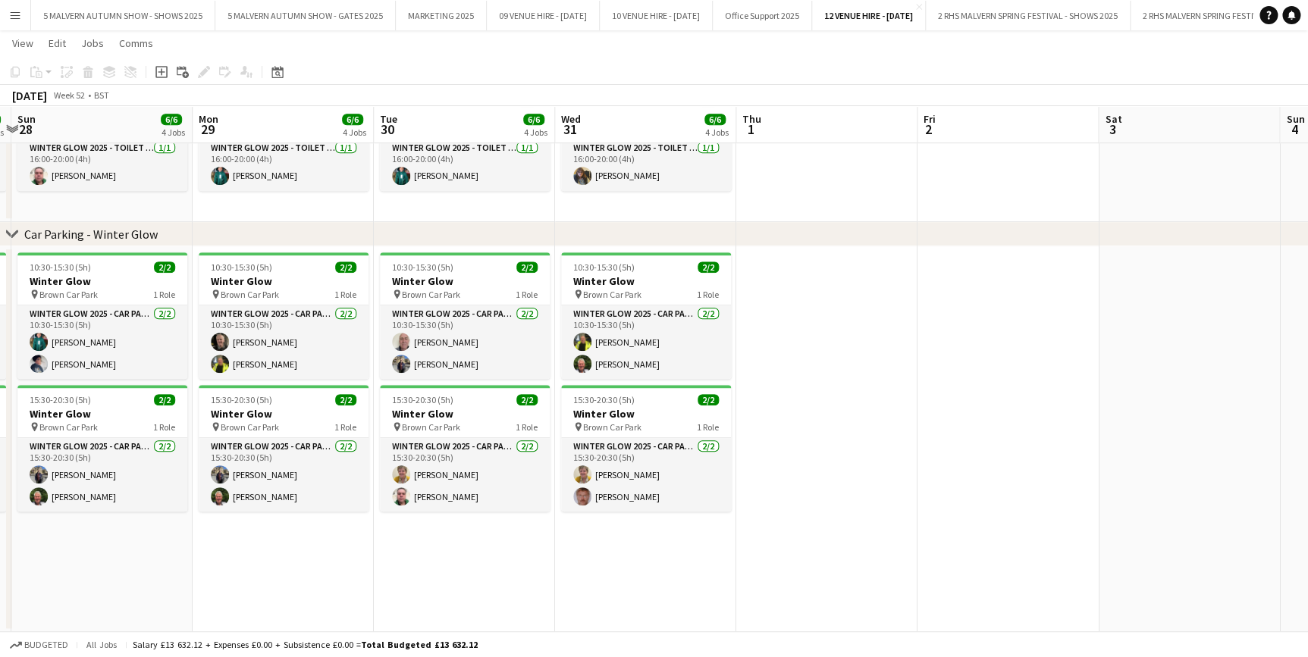
drag, startPoint x: 1106, startPoint y: 108, endPoint x: 1319, endPoint y: 130, distance: 214.1
click at [1307, 130] on html "Menu Boards Boards Boards All jobs Status Workforce Workforce My Workforce Recr…" at bounding box center [654, 166] width 1308 height 984
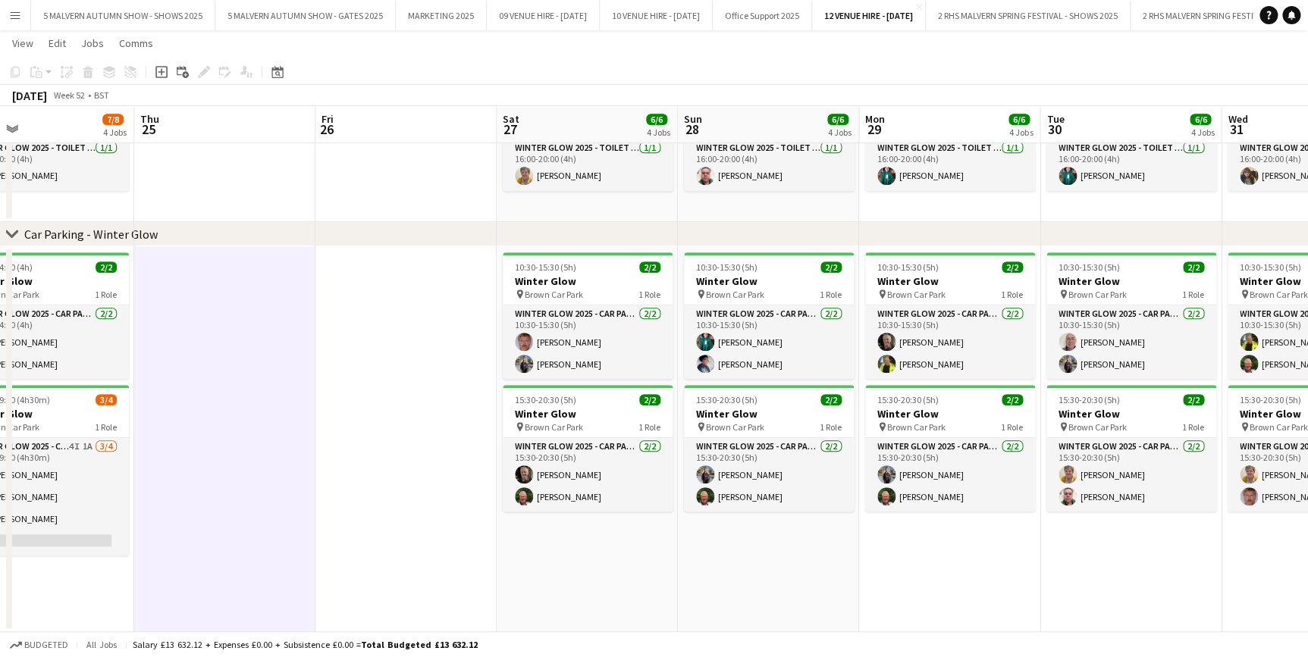
drag, startPoint x: 483, startPoint y: 129, endPoint x: 1146, endPoint y: 106, distance: 663.8
click at [1152, 106] on app-calendar-viewport "Mon 22 8/8 4 Jobs Tue 23 8/8 4 Jobs Wed 24 7/8 4 Jobs Thu 25 Fri 26 Sat 27 6/6 …" at bounding box center [654, 182] width 1308 height 899
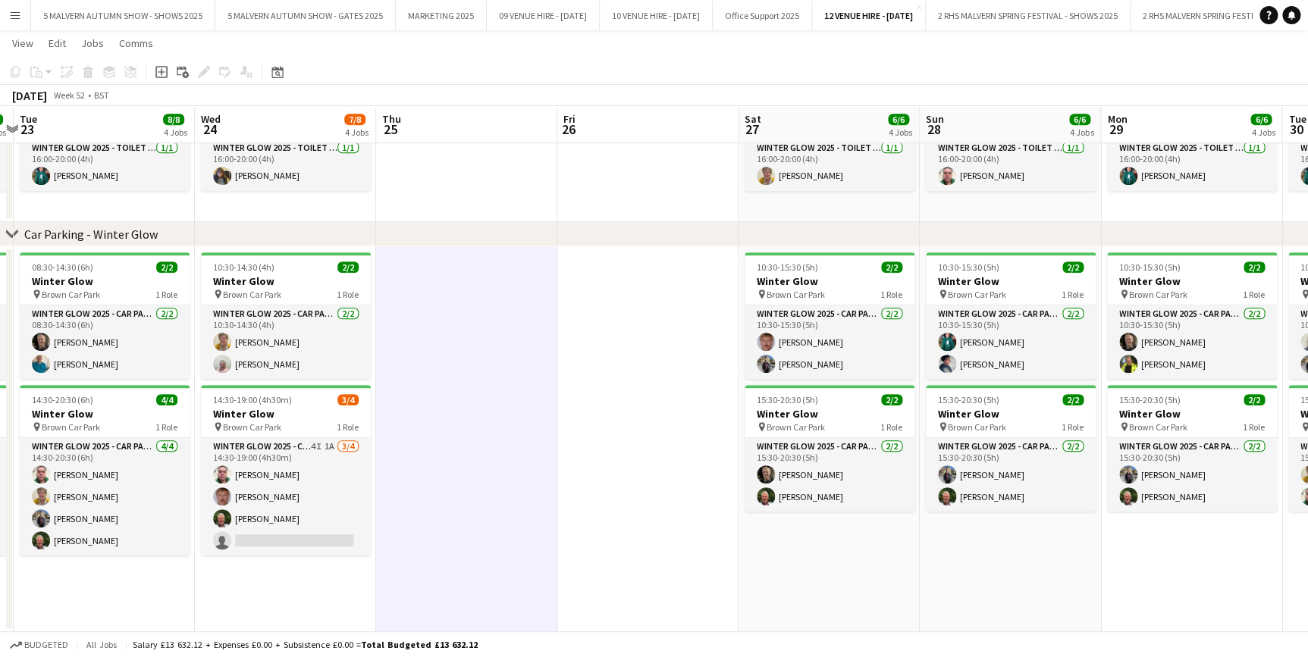
scroll to position [0, 326]
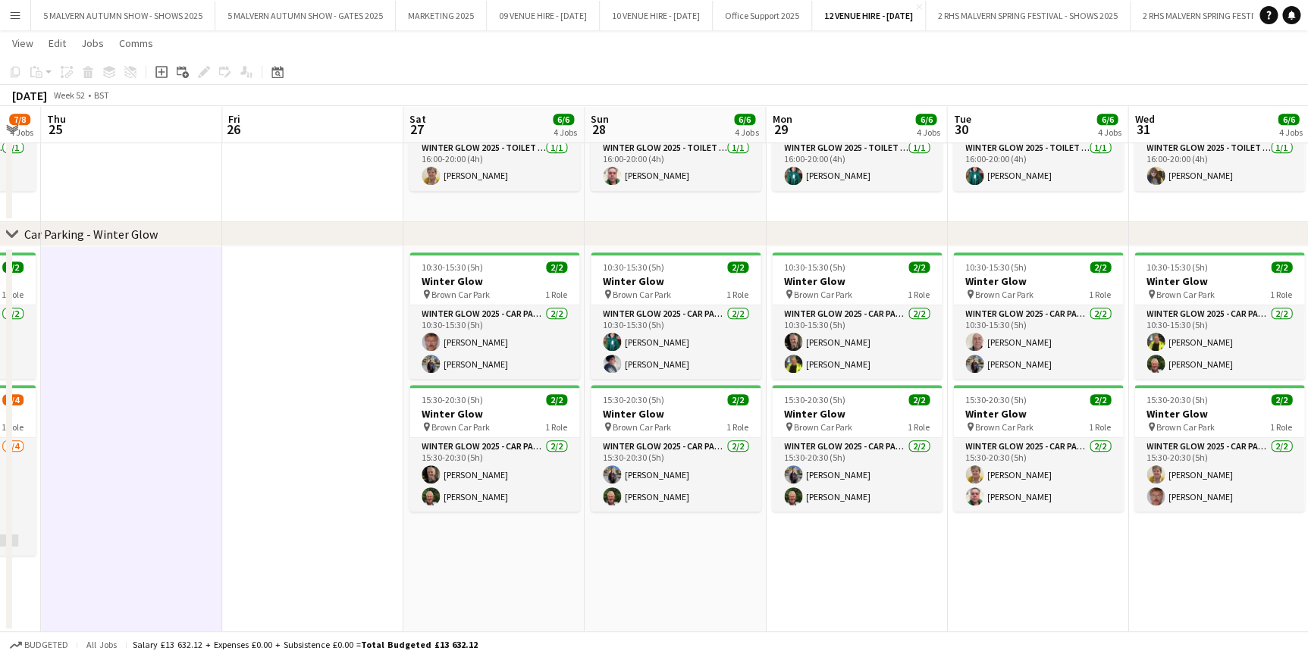
drag, startPoint x: 386, startPoint y: 127, endPoint x: 287, endPoint y: 143, distance: 100.5
click at [287, 143] on app-calendar-viewport "Sun 21 10/10 4 Jobs Mon 22 8/8 4 Jobs Tue 23 8/8 4 Jobs Wed 24 7/8 4 Jobs Thu 2…" at bounding box center [654, 182] width 1308 height 899
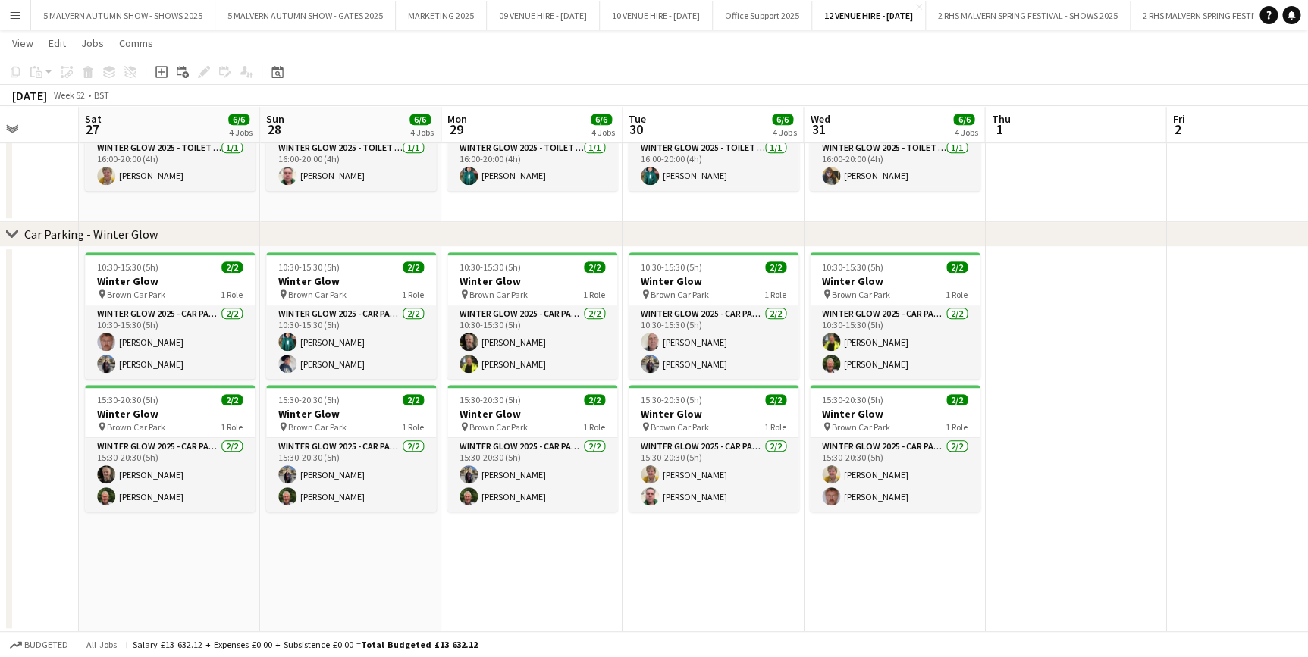
scroll to position [0, 649]
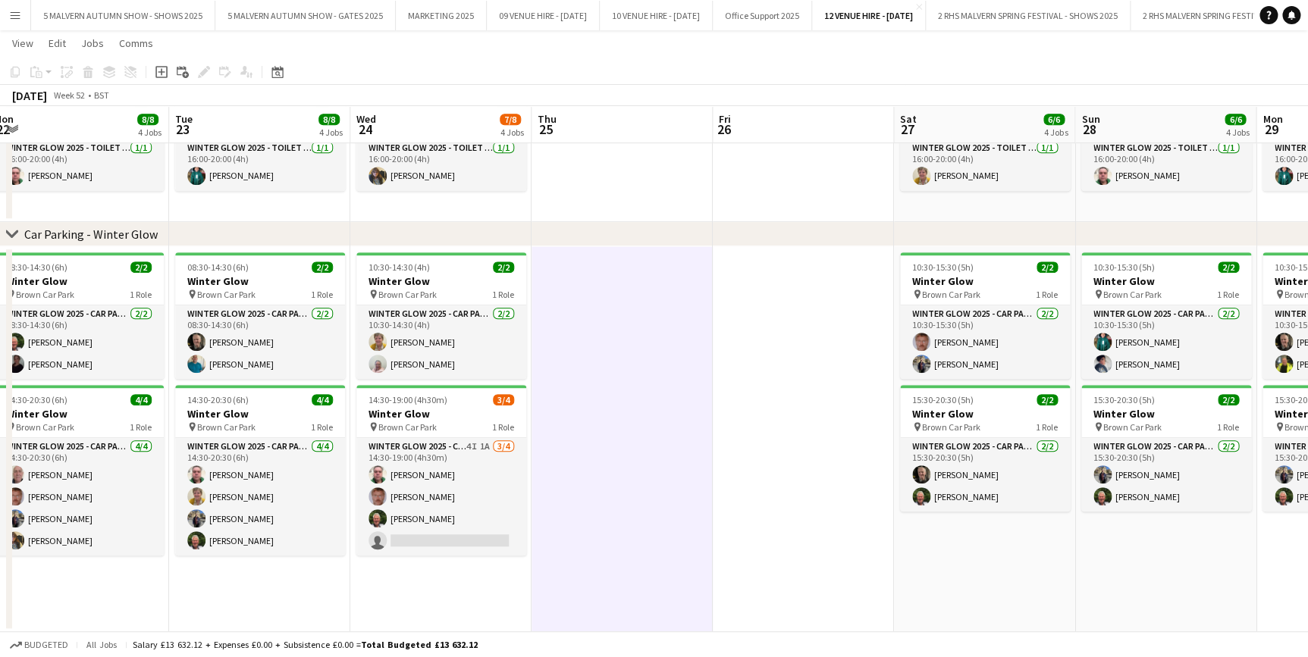
drag, startPoint x: 697, startPoint y: 111, endPoint x: 1193, endPoint y: 189, distance: 501.8
click at [1193, 189] on app-calendar-viewport "Sat 20 10/10 4 Jobs Sun 21 10/10 4 Jobs Mon 22 8/8 4 Jobs Tue 23 8/8 4 Jobs Wed…" at bounding box center [654, 182] width 1308 height 899
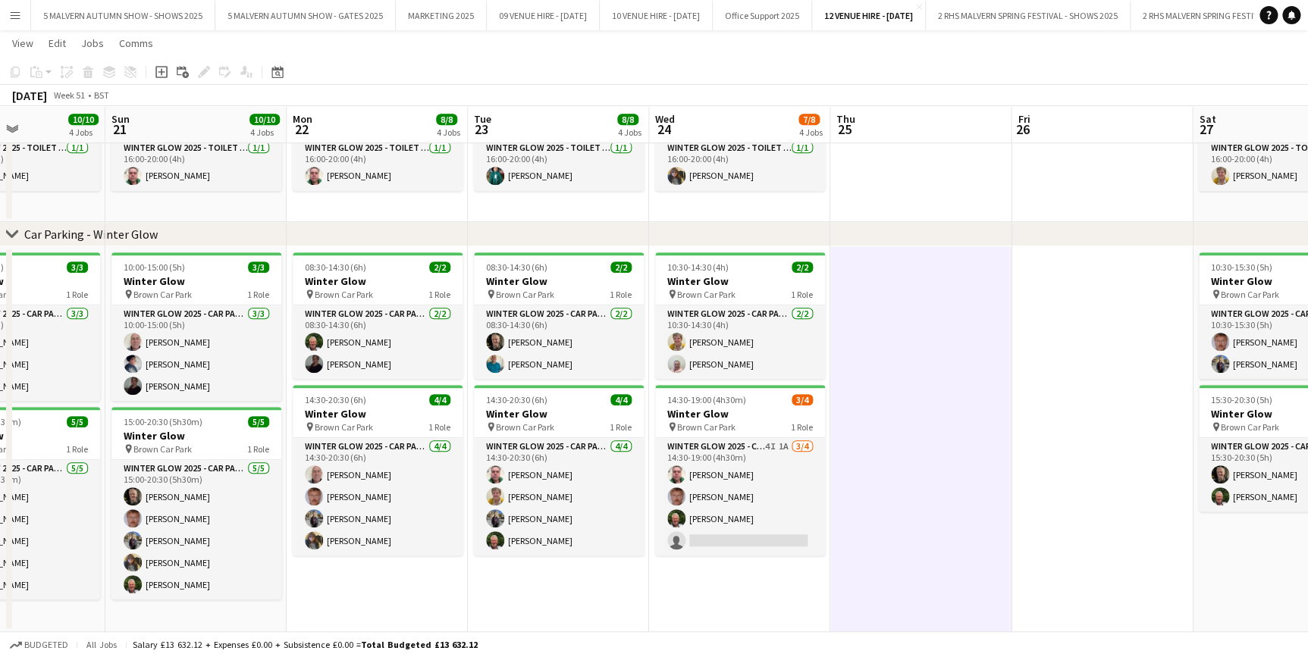
drag, startPoint x: 462, startPoint y: 129, endPoint x: 904, endPoint y: 444, distance: 541.9
click at [760, 124] on app-calendar-viewport "Thu 18 4/4 3 Jobs Fri 19 10/10 4 Jobs Sat 20 10/10 4 Jobs Sun 21 10/10 4 Jobs M…" at bounding box center [654, 182] width 1308 height 899
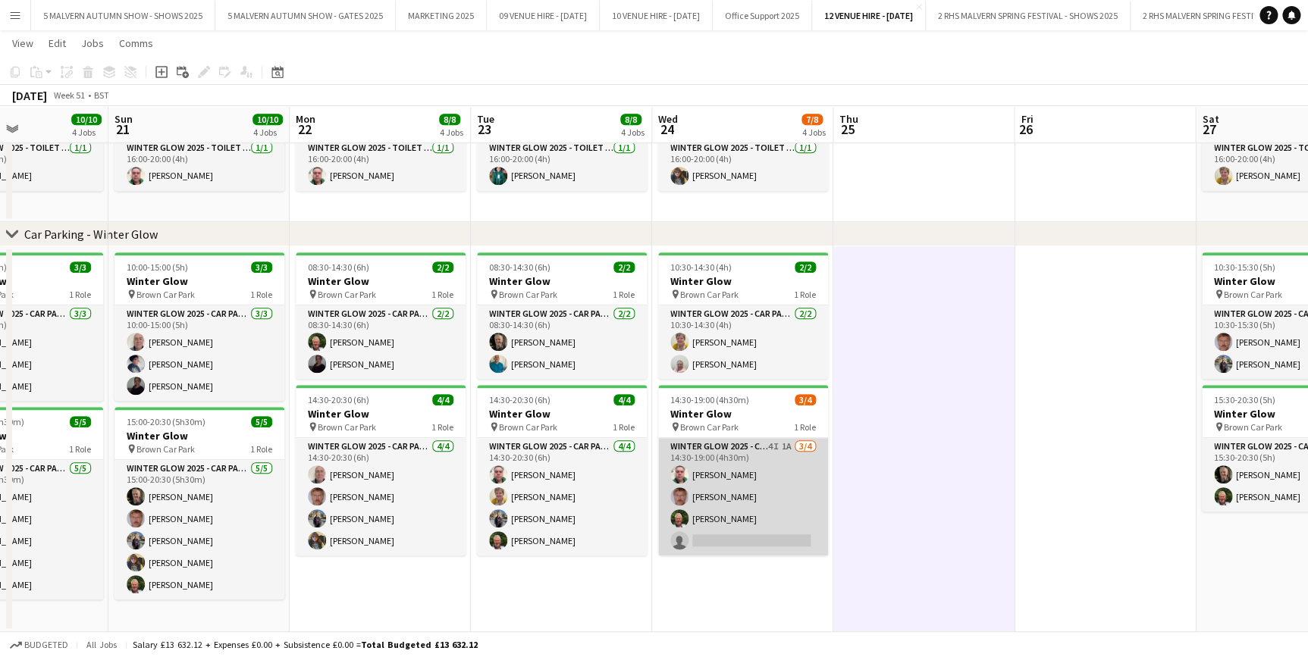
click at [723, 457] on app-card-role "Winter Glow 2025 - Car Parking 4I 1A 3/4 14:30-19:00 (4h30m) Gary Harper Andrew…" at bounding box center [743, 497] width 170 height 118
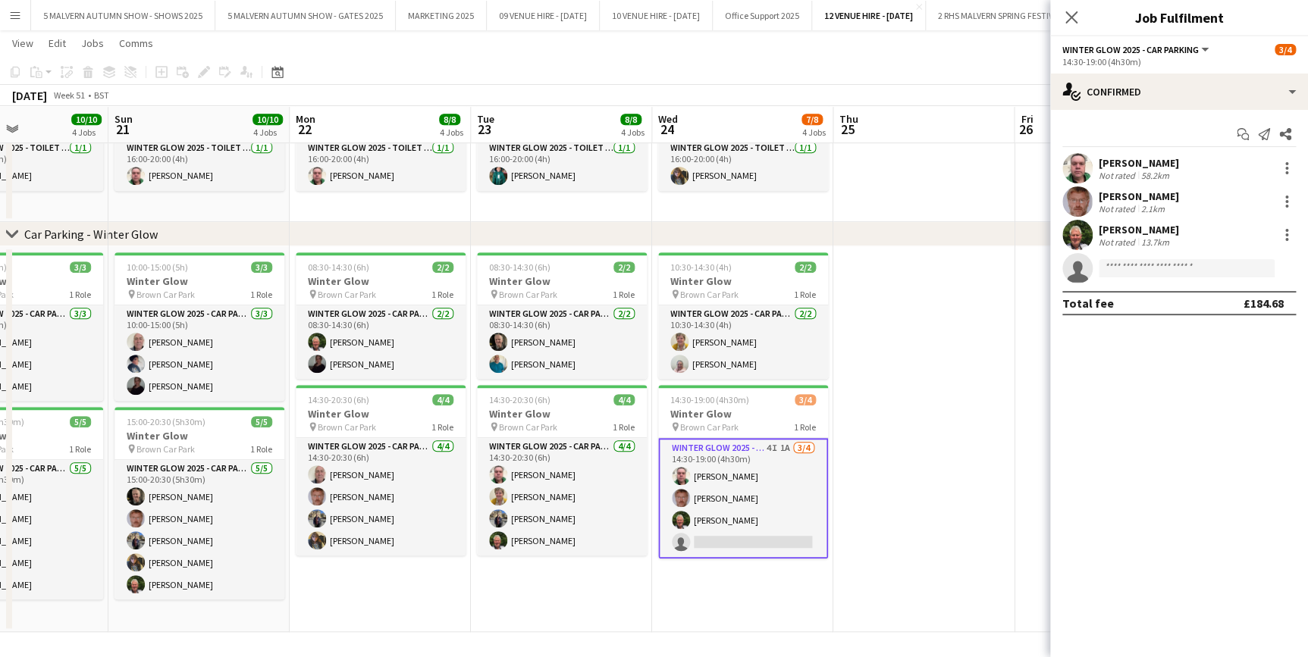
scroll to position [0, 433]
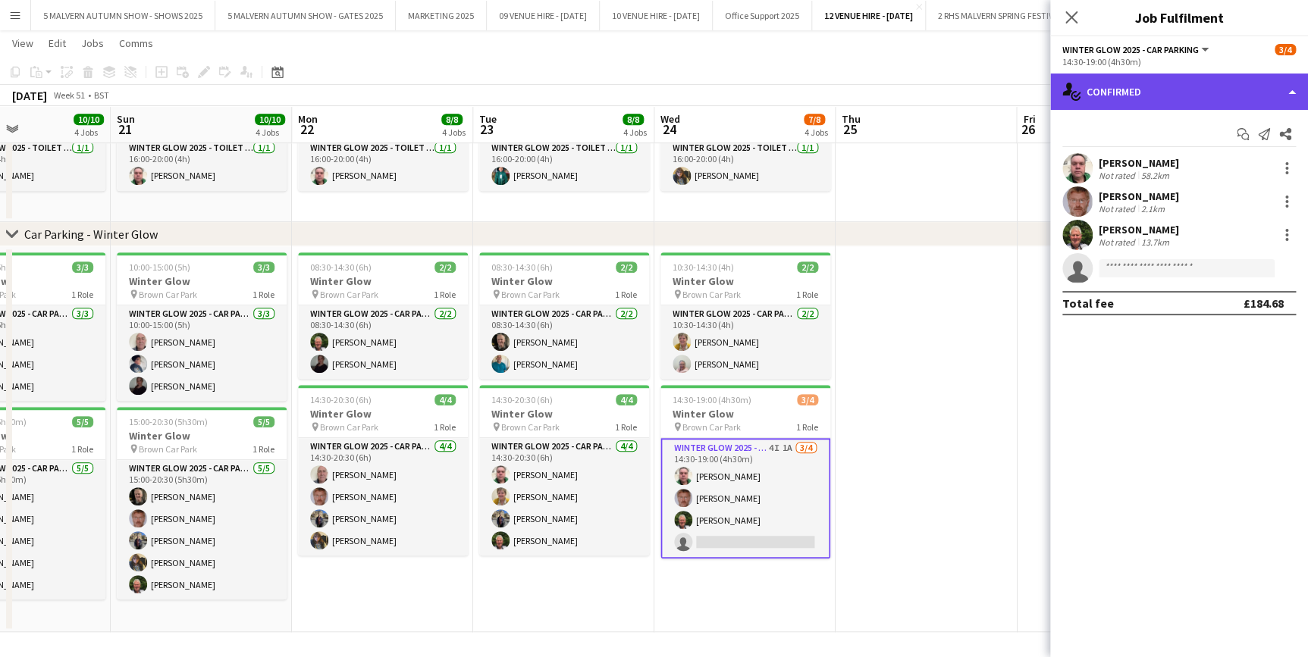
click at [1159, 96] on div "single-neutral-actions-check-2 Confirmed" at bounding box center [1179, 92] width 258 height 36
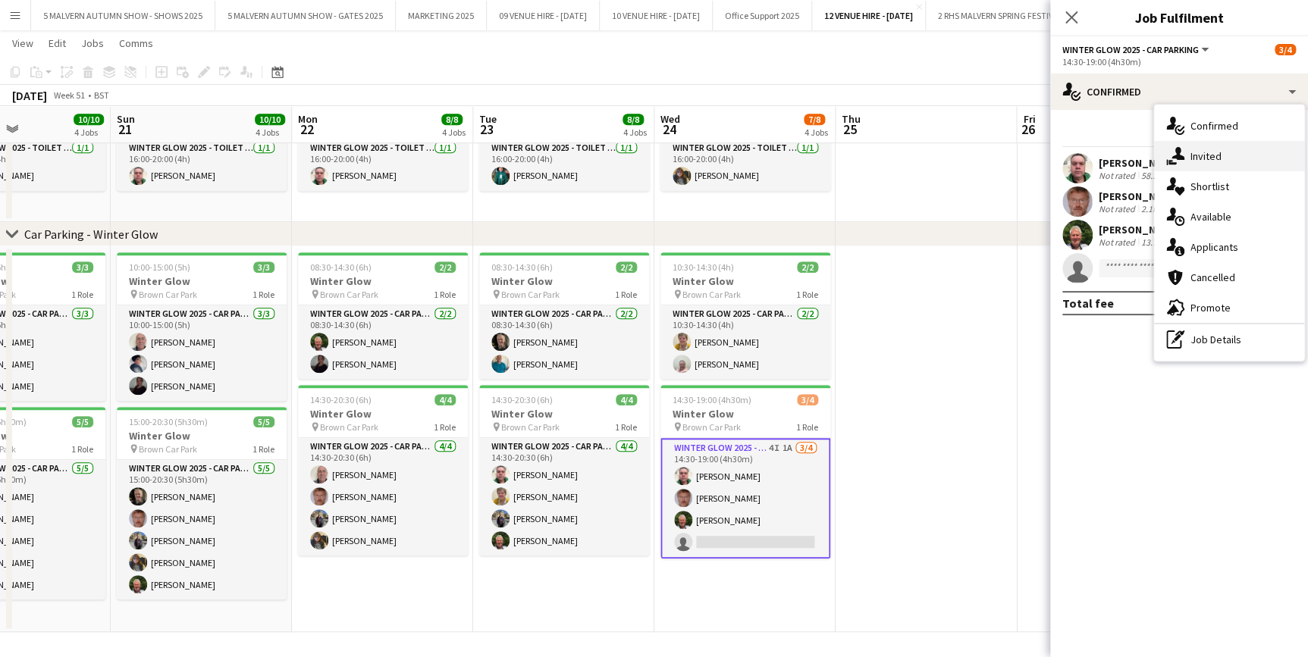
click at [1174, 150] on icon "single-neutral-actions-share-1" at bounding box center [1175, 156] width 18 height 18
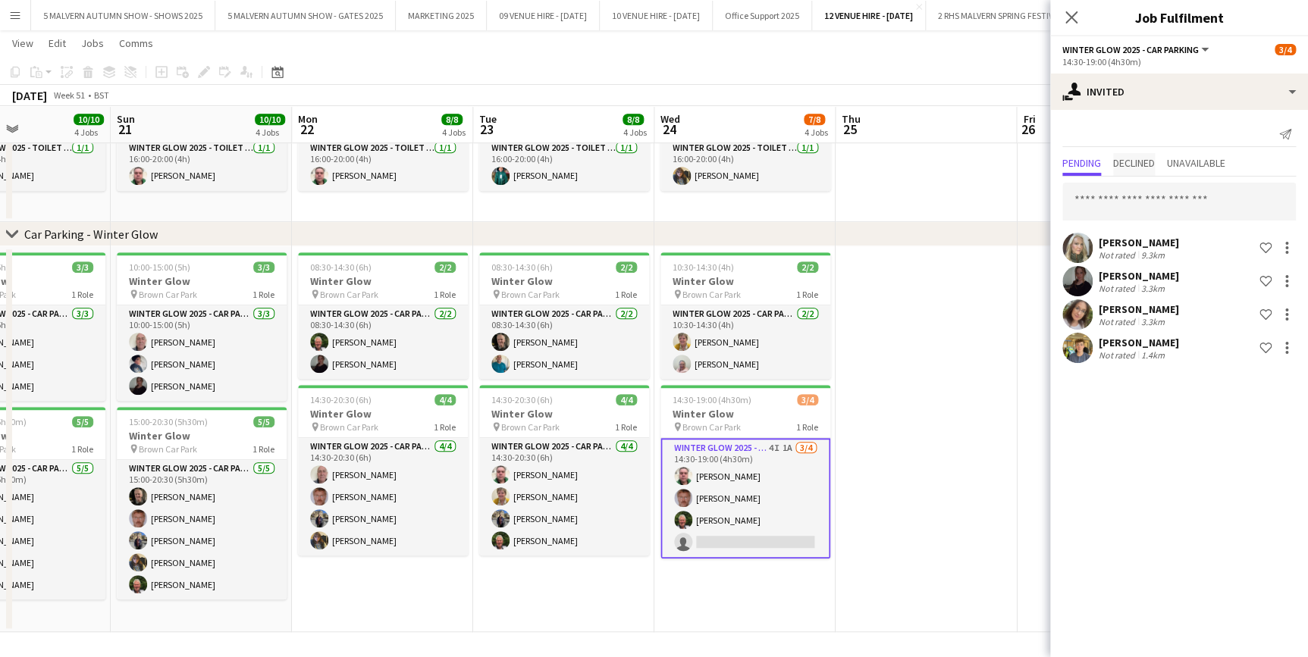
click at [1125, 158] on span "Declined" at bounding box center [1134, 163] width 42 height 11
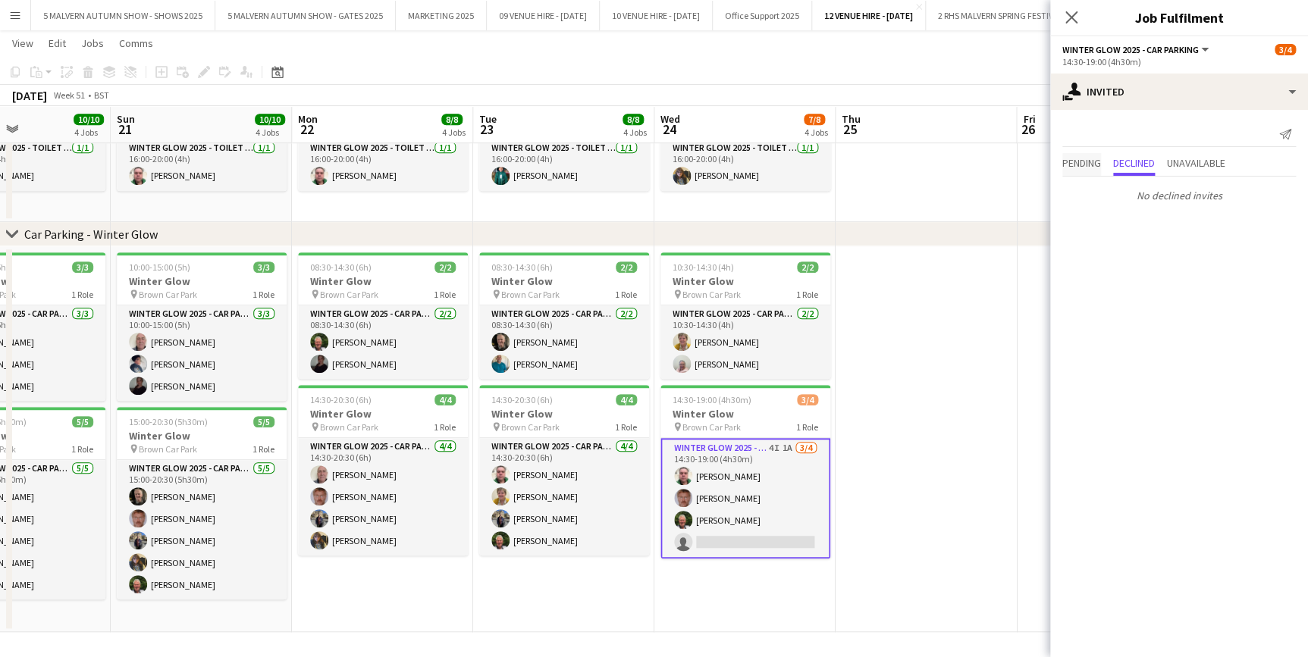
click at [1077, 166] on span "Pending" at bounding box center [1081, 163] width 39 height 11
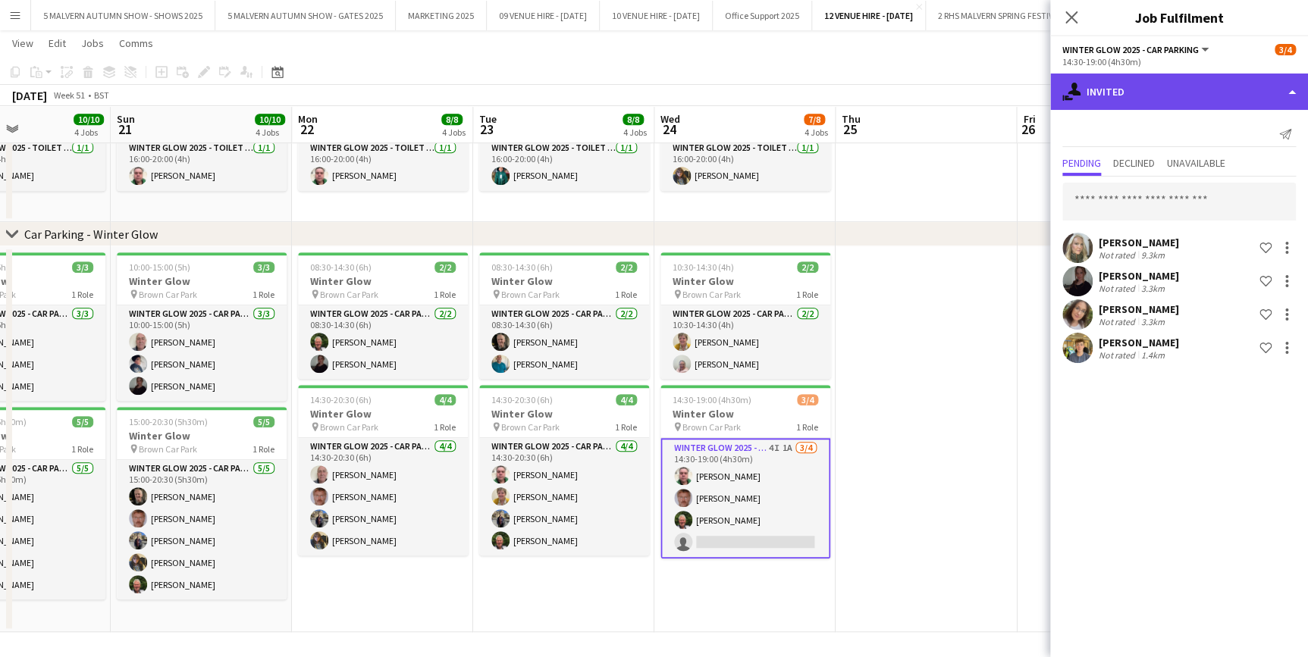
click at [1099, 89] on div "single-neutral-actions-share-1 Invited" at bounding box center [1179, 92] width 258 height 36
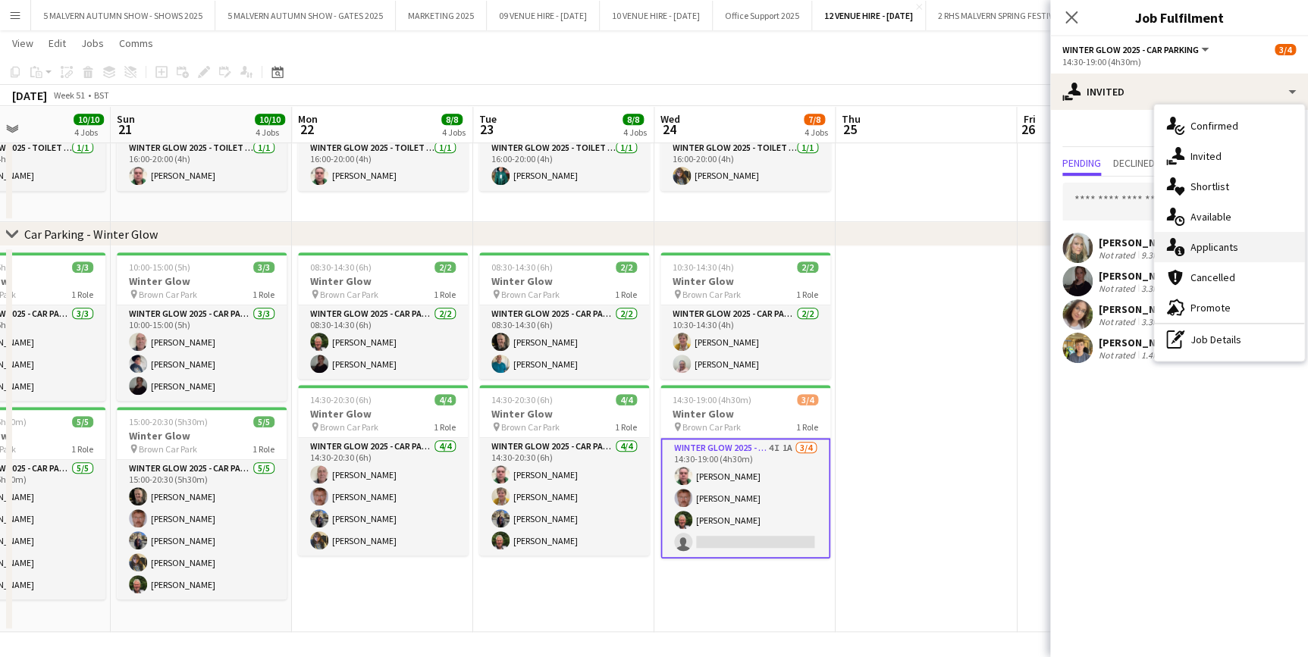
click at [1217, 251] on span "Applicants" at bounding box center [1214, 247] width 48 height 14
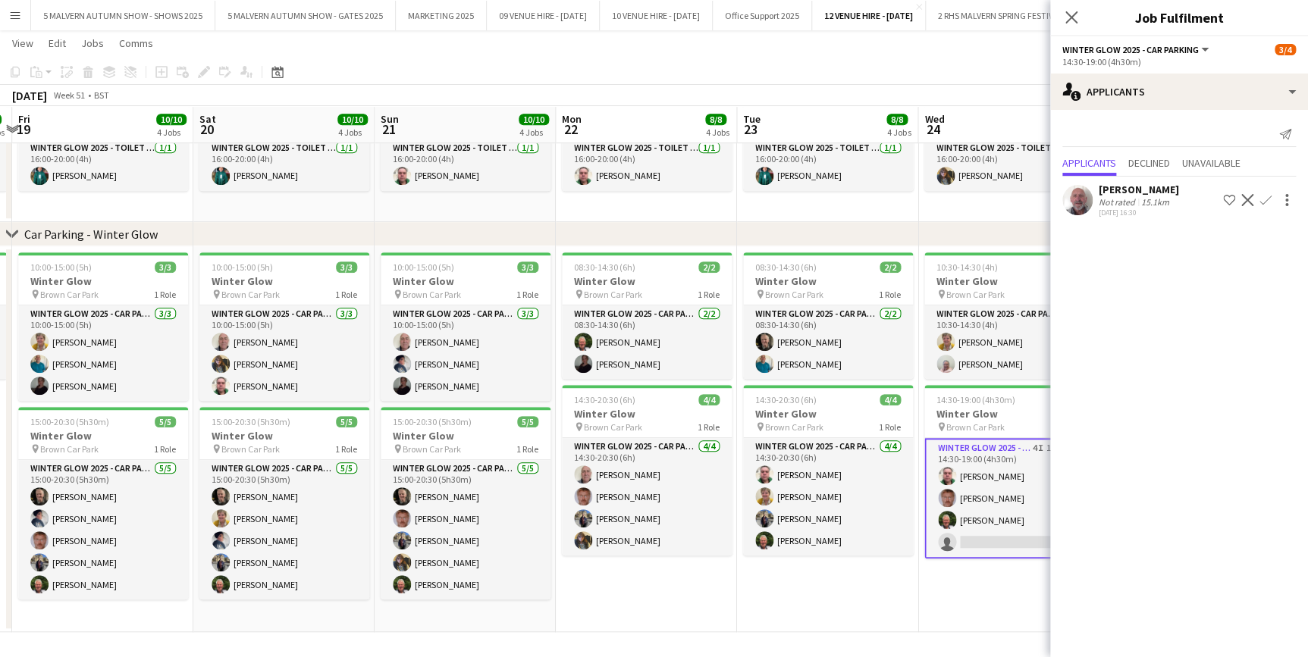
scroll to position [0, 532]
drag, startPoint x: 318, startPoint y: 114, endPoint x: 582, endPoint y: 151, distance: 265.6
click at [582, 151] on app-calendar-viewport "Tue 16 4/4 3 Jobs Wed 17 4/4 3 Jobs Thu 18 4/4 3 Jobs Fri 19 10/10 4 Jobs Sat 2…" at bounding box center [654, 182] width 1308 height 899
click at [974, 595] on app-date-cell "10:30-14:30 (4h) 2/2 Winter Glow pin Brown Car Park 1 Role Winter Glow 2025 - C…" at bounding box center [1007, 439] width 181 height 386
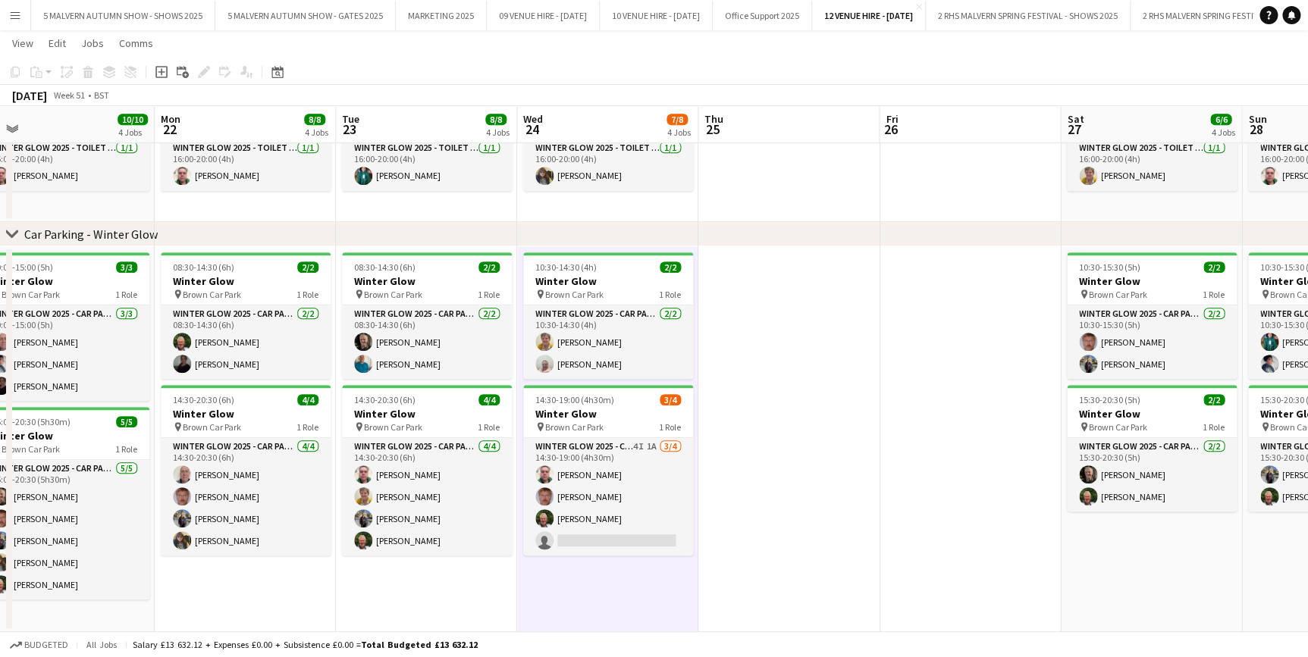
scroll to position [0, 588]
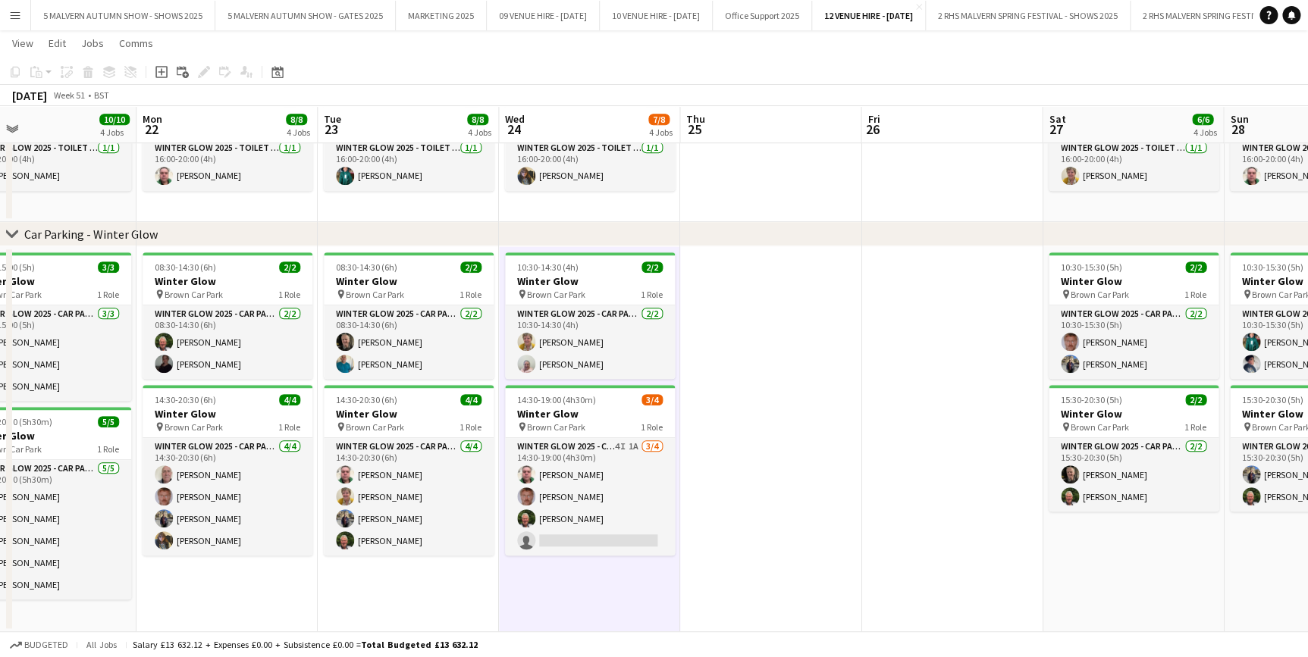
drag, startPoint x: 936, startPoint y: 118, endPoint x: 518, endPoint y: 137, distance: 418.9
click at [518, 137] on app-calendar-viewport "Thu 18 4/4 3 Jobs Fri 19 10/10 4 Jobs Sat 20 10/10 4 Jobs Sun 21 10/10 4 Jobs M…" at bounding box center [654, 182] width 1308 height 899
click at [774, 397] on app-date-cell at bounding box center [770, 439] width 181 height 386
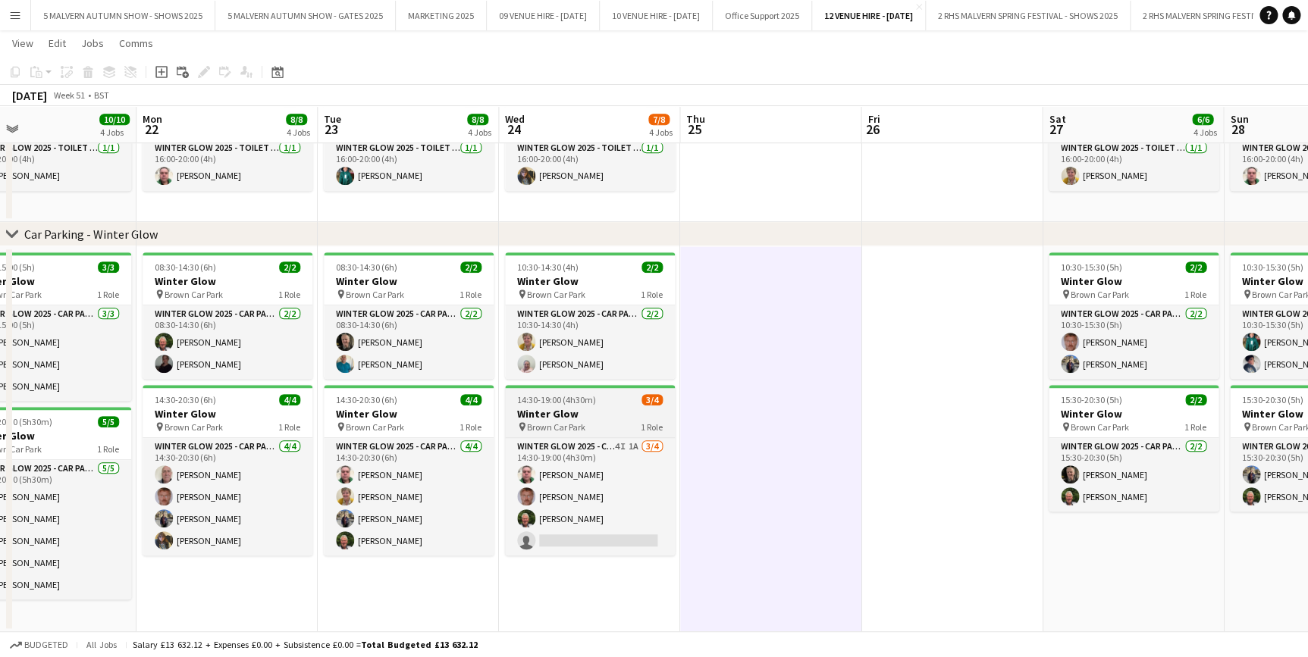
click at [579, 425] on span "Brown Car Park" at bounding box center [556, 427] width 58 height 11
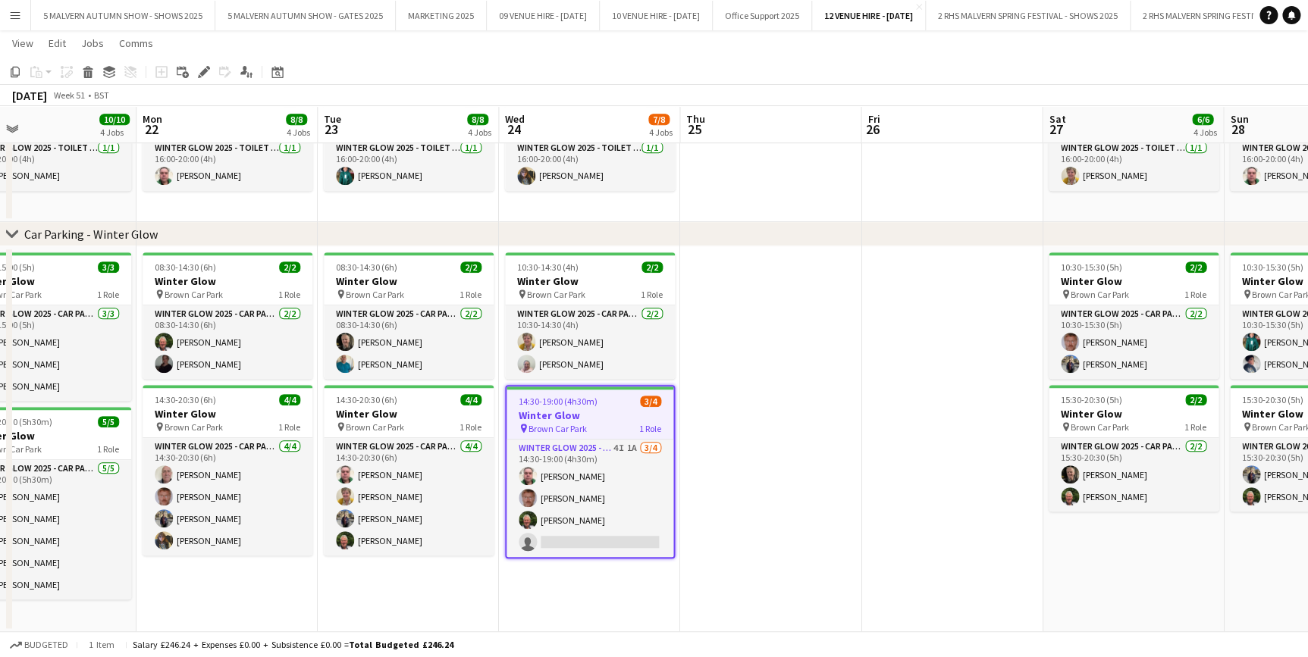
click at [754, 417] on app-date-cell at bounding box center [770, 439] width 181 height 386
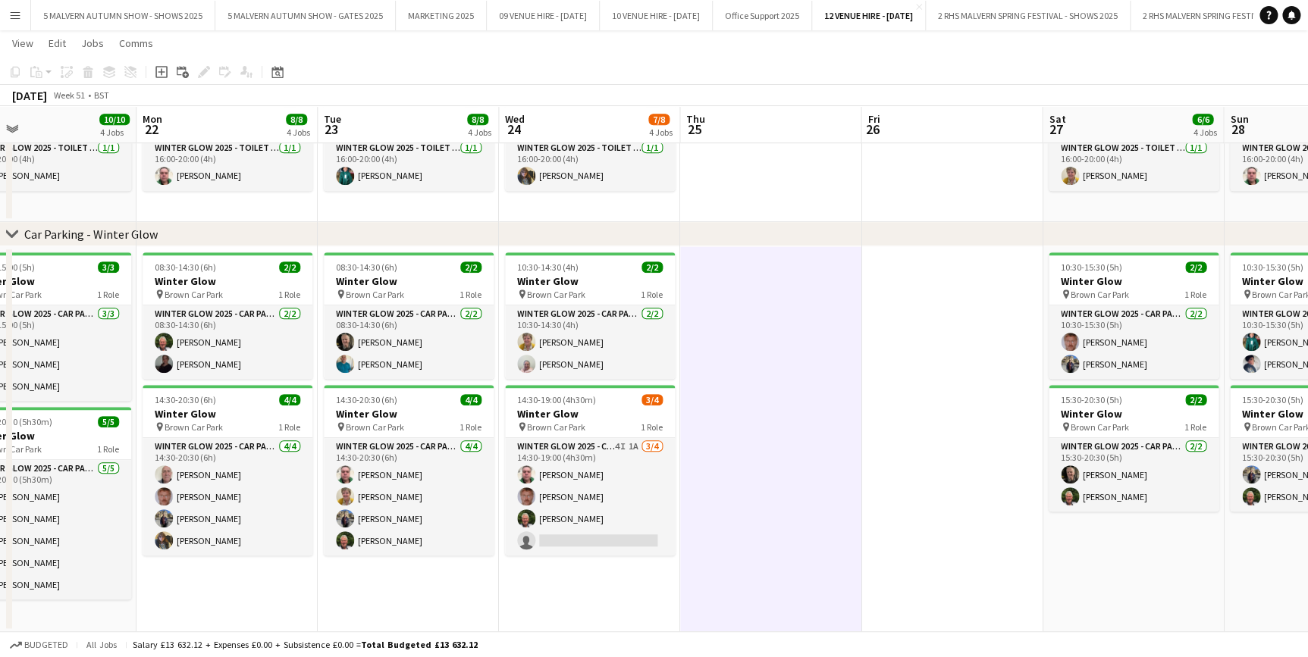
click at [729, 284] on app-date-cell at bounding box center [770, 439] width 181 height 386
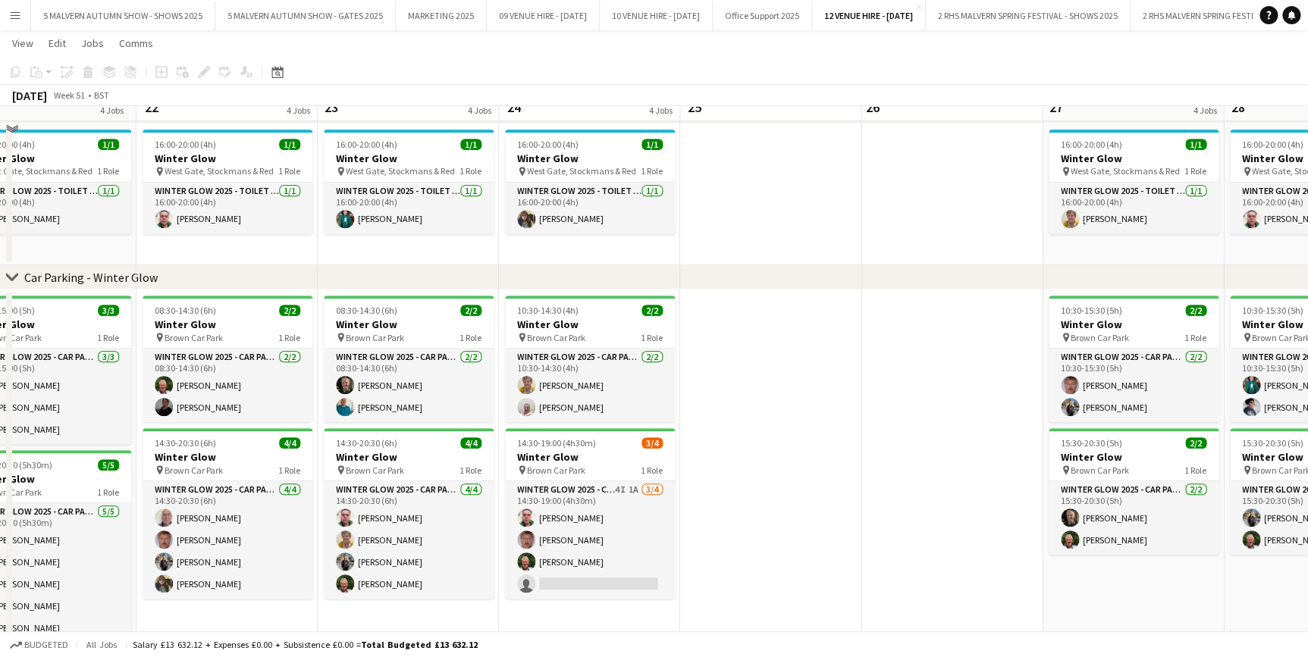
scroll to position [326, 0]
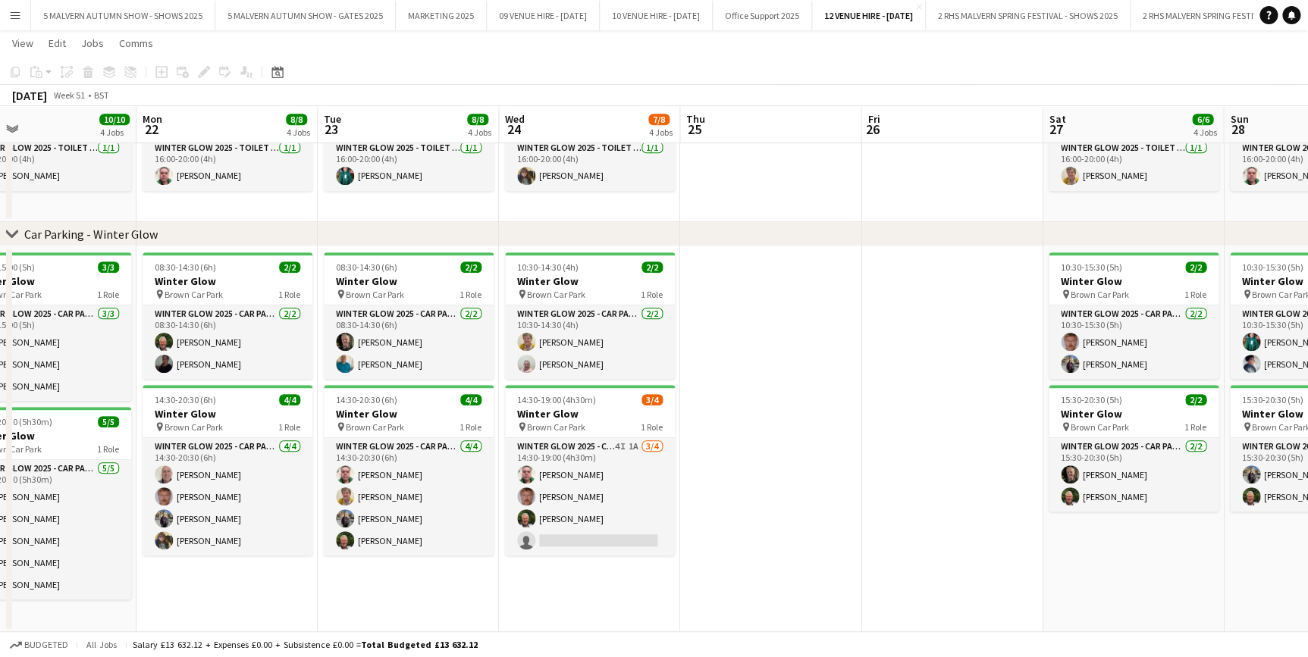
drag, startPoint x: 622, startPoint y: 472, endPoint x: 685, endPoint y: 453, distance: 65.5
click at [622, 472] on app-card-role "Winter Glow 2025 - Car Parking 4I 1A 3/4 14:30-19:00 (4h30m) Gary Harper Andrew…" at bounding box center [590, 497] width 170 height 118
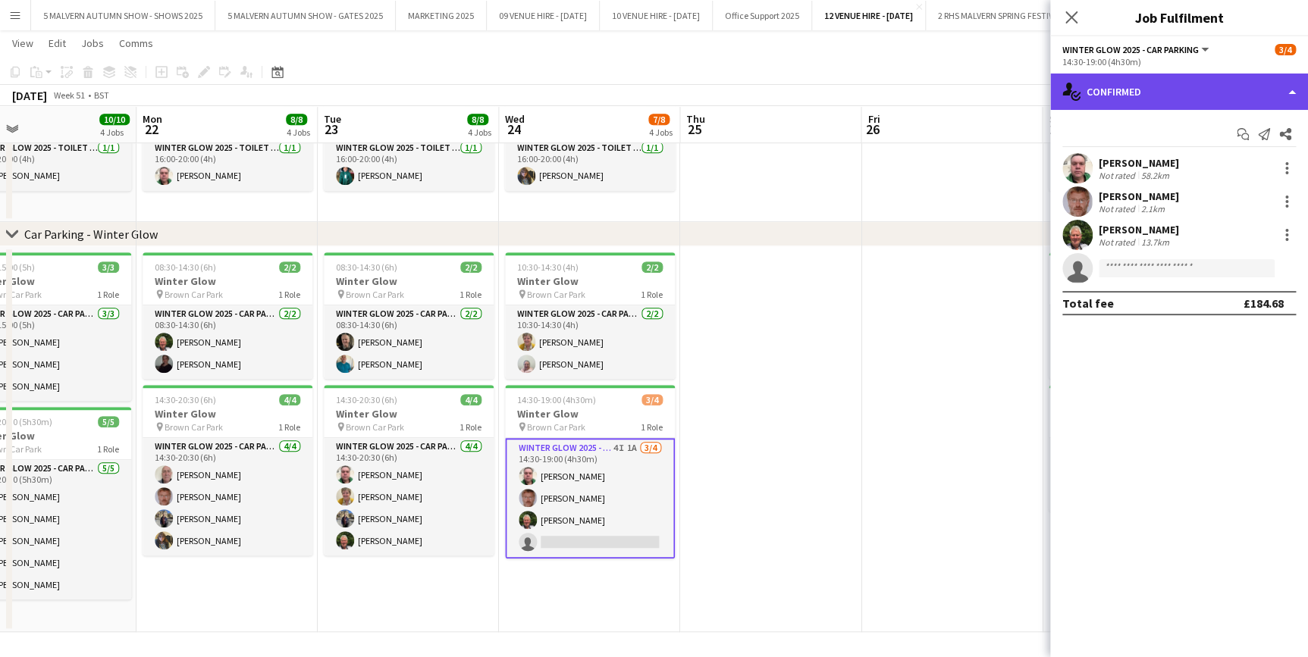
click at [1141, 95] on div "single-neutral-actions-check-2 Confirmed" at bounding box center [1179, 92] width 258 height 36
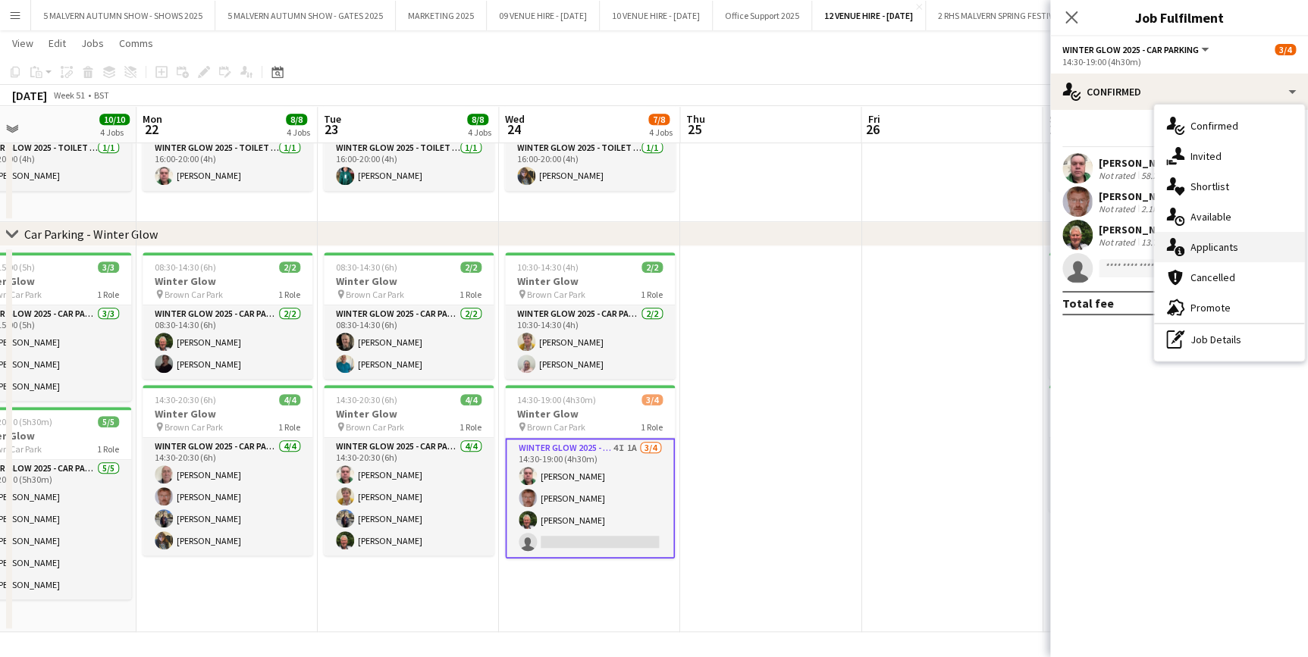
click at [1228, 249] on span "Applicants" at bounding box center [1214, 247] width 48 height 14
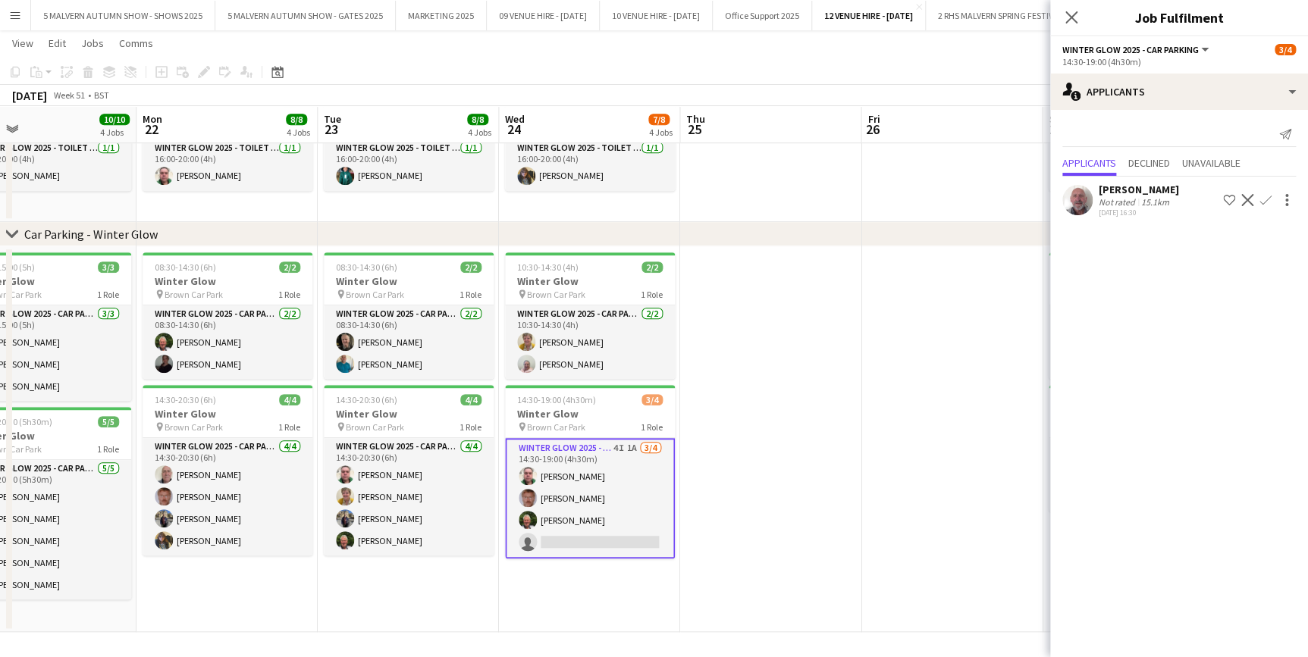
scroll to position [0, 509]
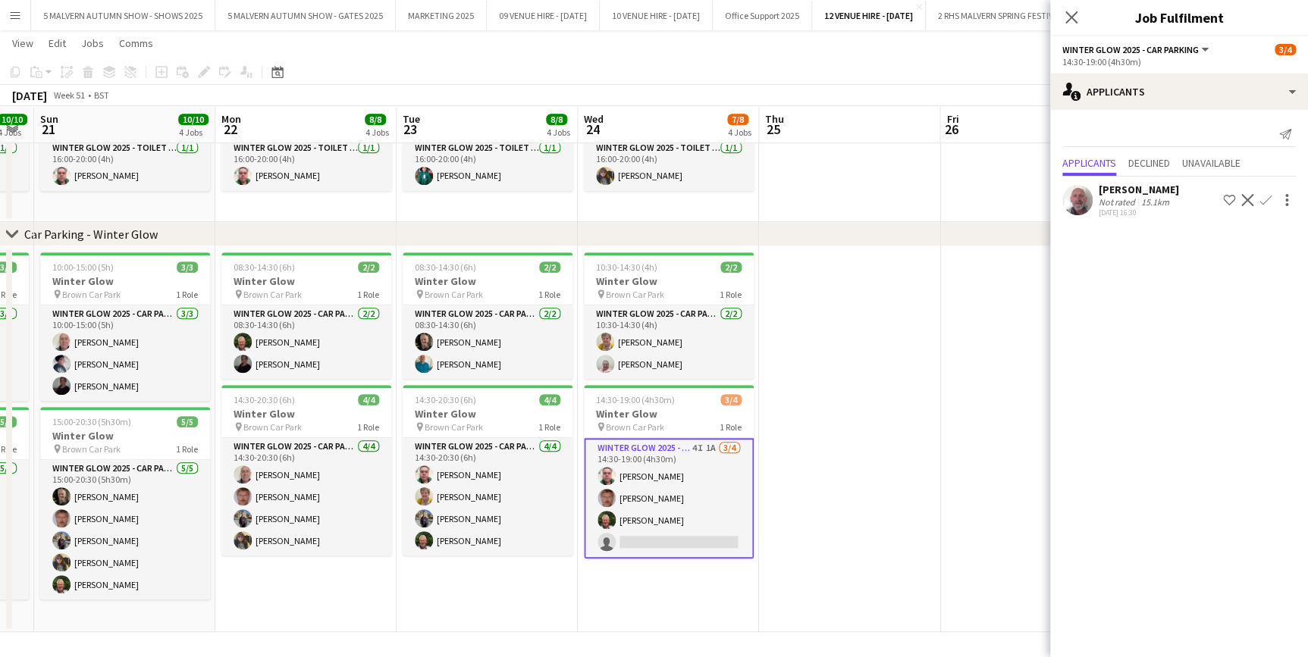
drag, startPoint x: 405, startPoint y: 114, endPoint x: 484, endPoint y: 118, distance: 79.0
click at [484, 118] on app-calendar-viewport "Thu 18 4/4 3 Jobs Fri 19 10/10 4 Jobs Sat 20 10/10 4 Jobs Sun 21 10/10 4 Jobs M…" at bounding box center [654, 182] width 1308 height 899
click at [1082, 202] on app-user-avatar at bounding box center [1077, 200] width 30 height 30
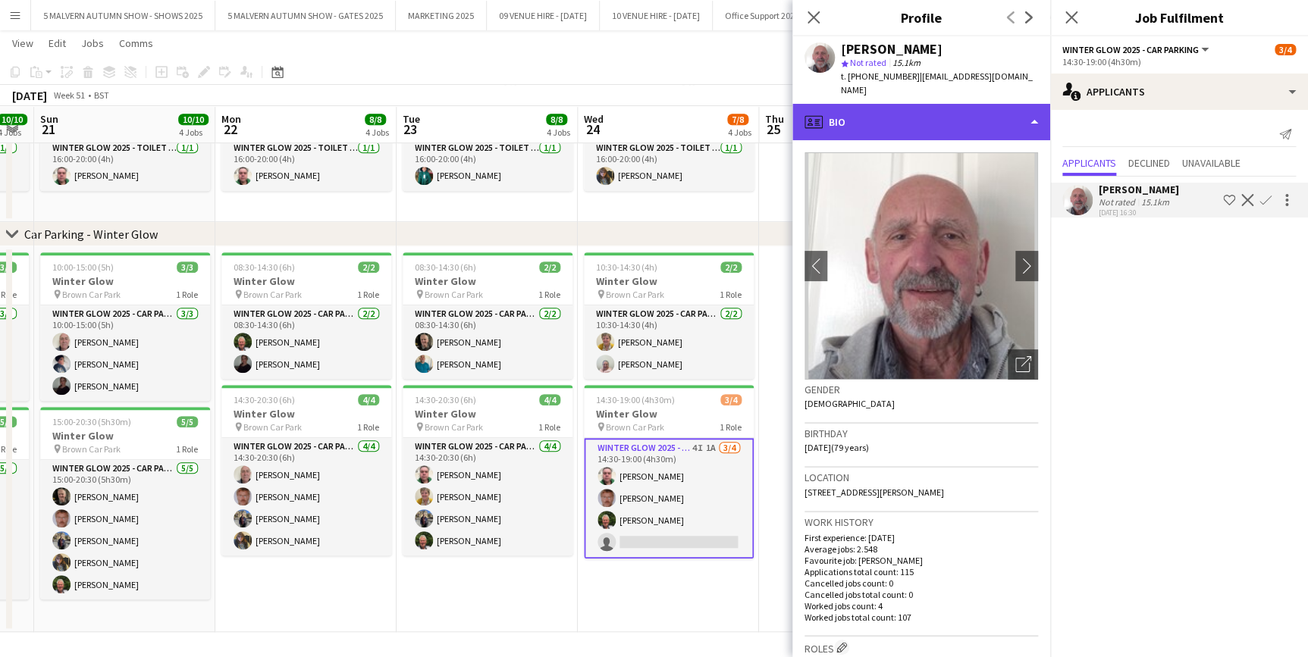
click at [962, 109] on div "profile Bio" at bounding box center [921, 122] width 258 height 36
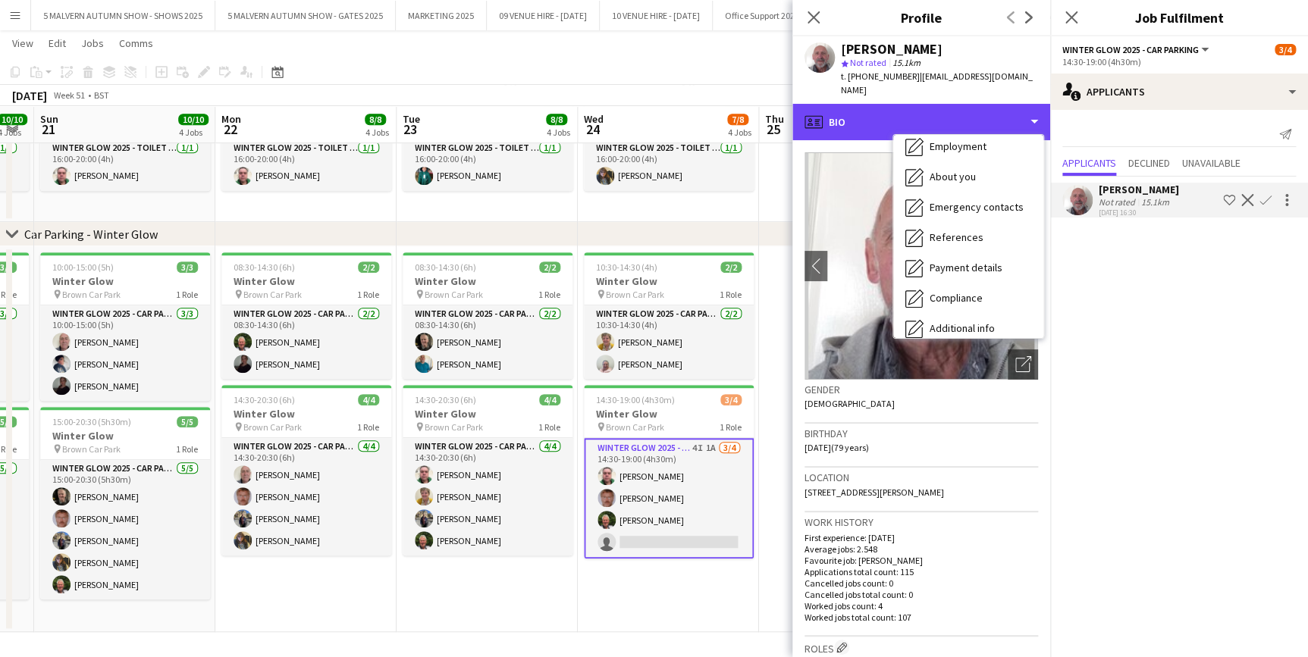
scroll to position [142, 0]
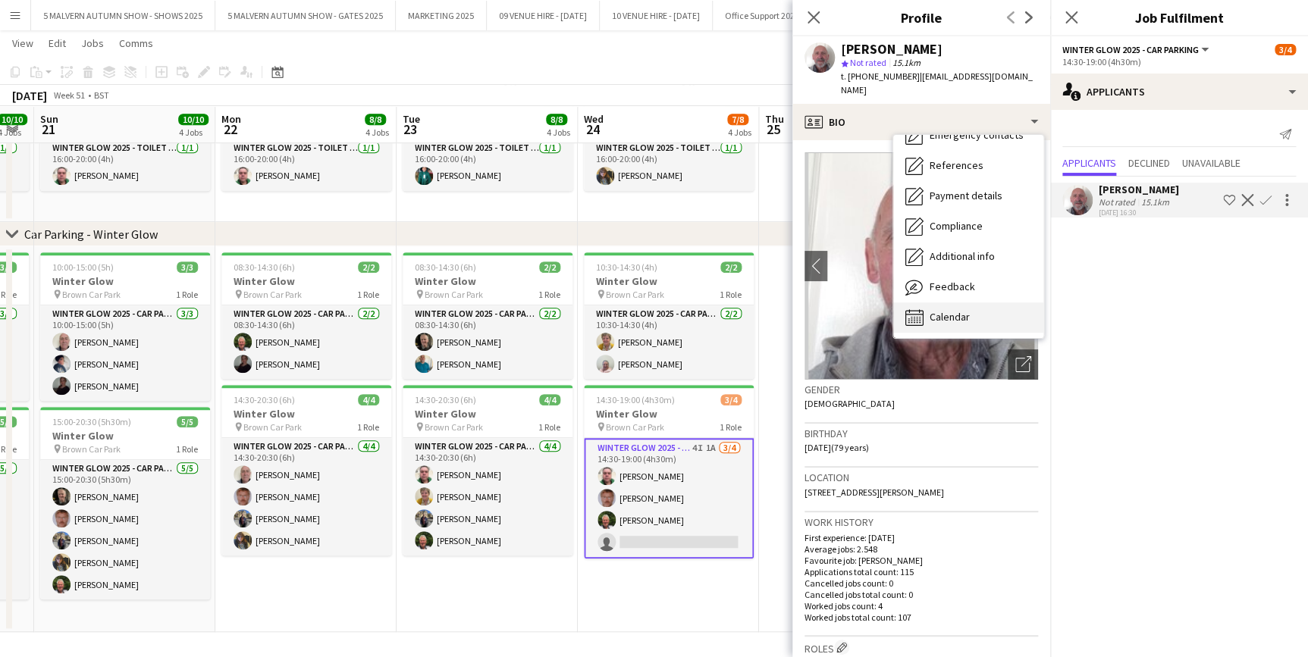
click at [964, 310] on span "Calendar" at bounding box center [949, 317] width 40 height 14
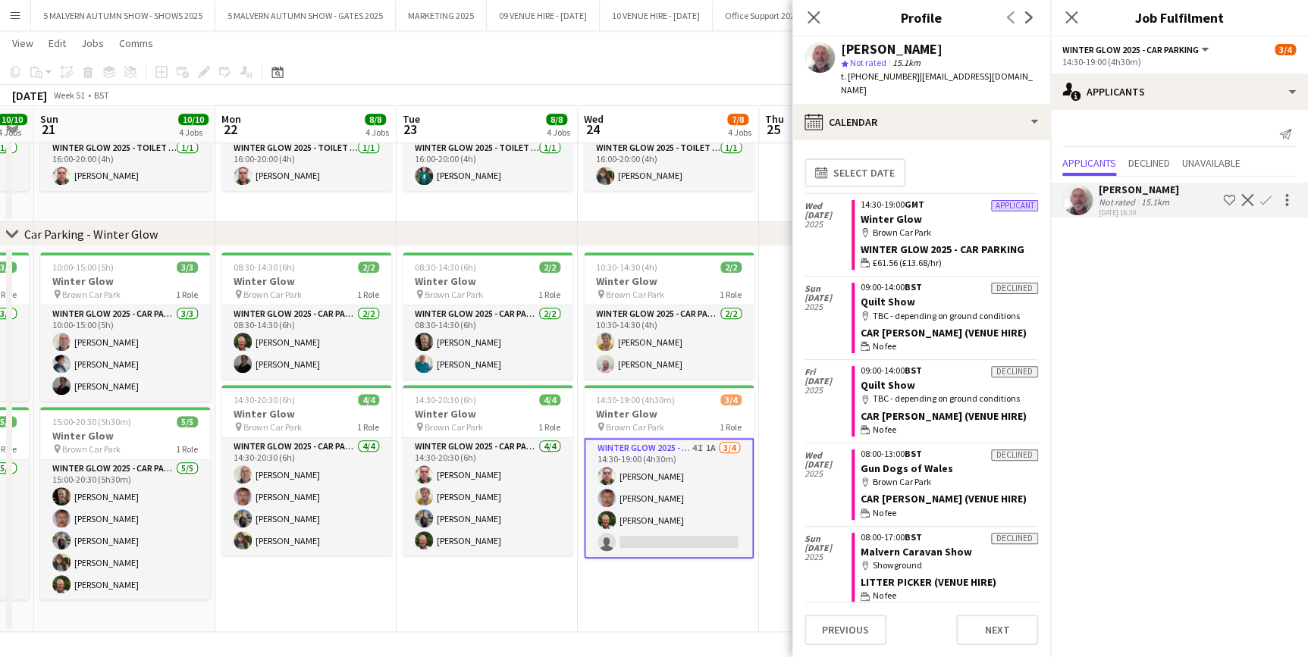
click at [1266, 203] on app-icon "Confirm" at bounding box center [1265, 200] width 12 height 12
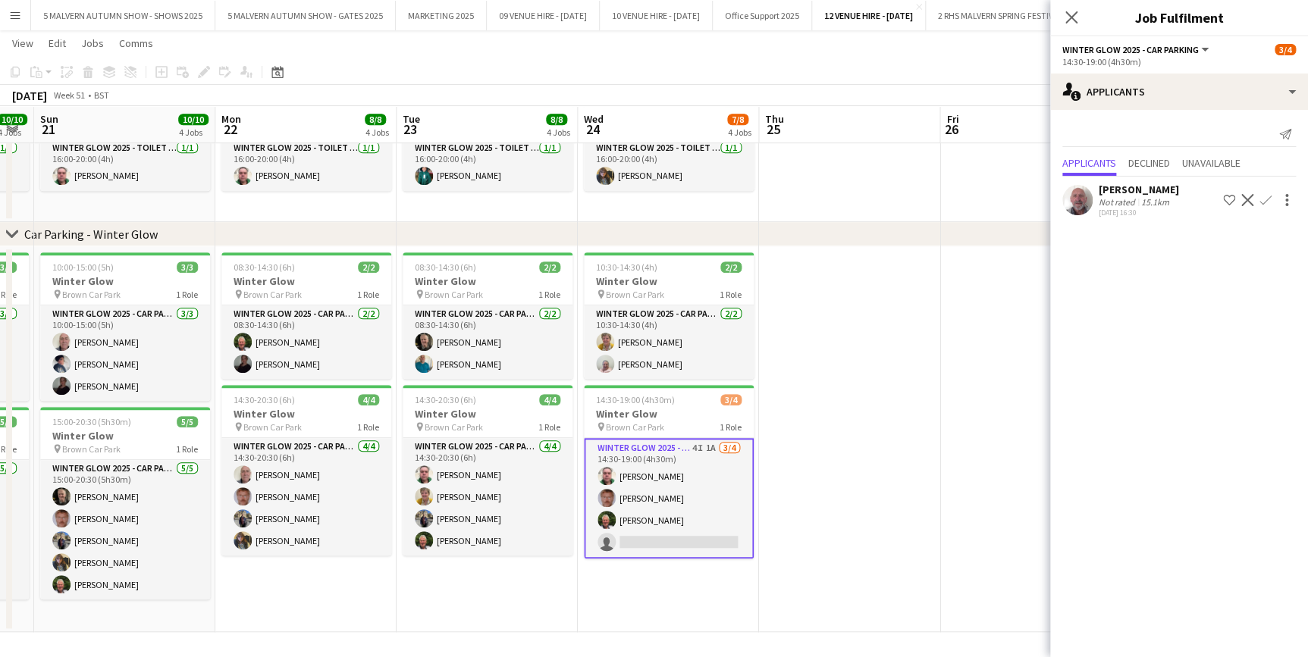
click at [1267, 198] on app-icon "Confirm" at bounding box center [1265, 200] width 12 height 12
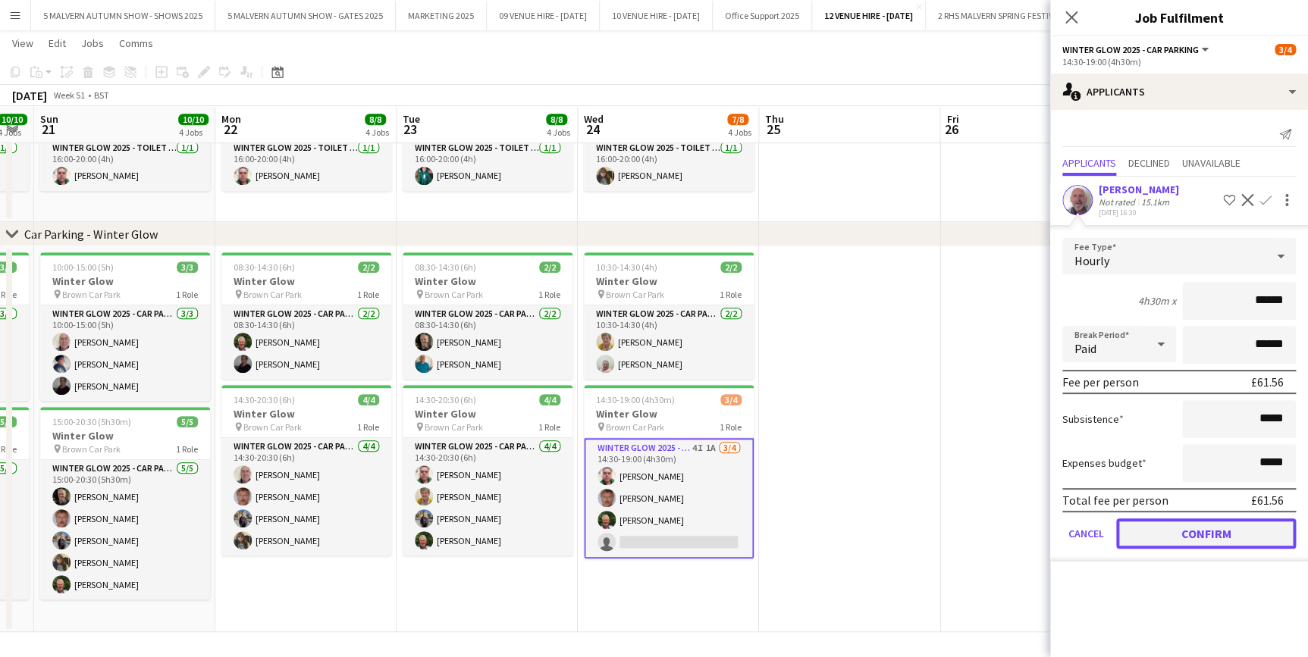
click at [1200, 529] on button "Confirm" at bounding box center [1206, 534] width 180 height 30
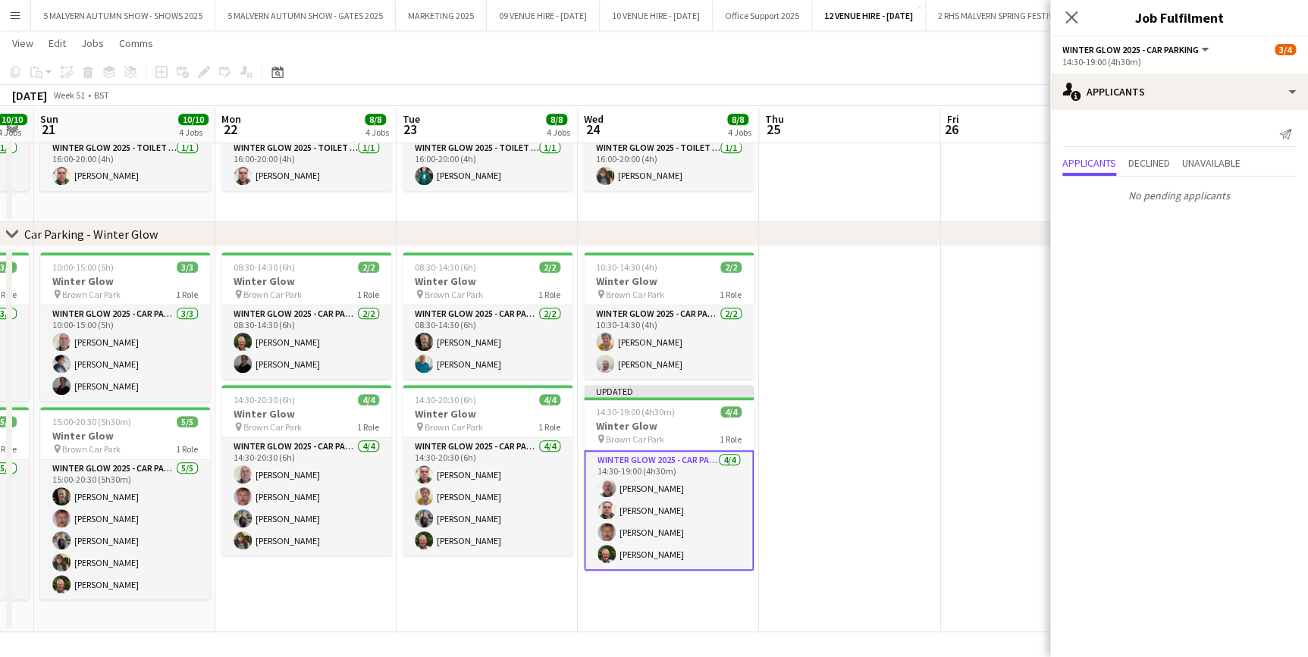
click at [980, 393] on app-date-cell at bounding box center [1030, 439] width 181 height 386
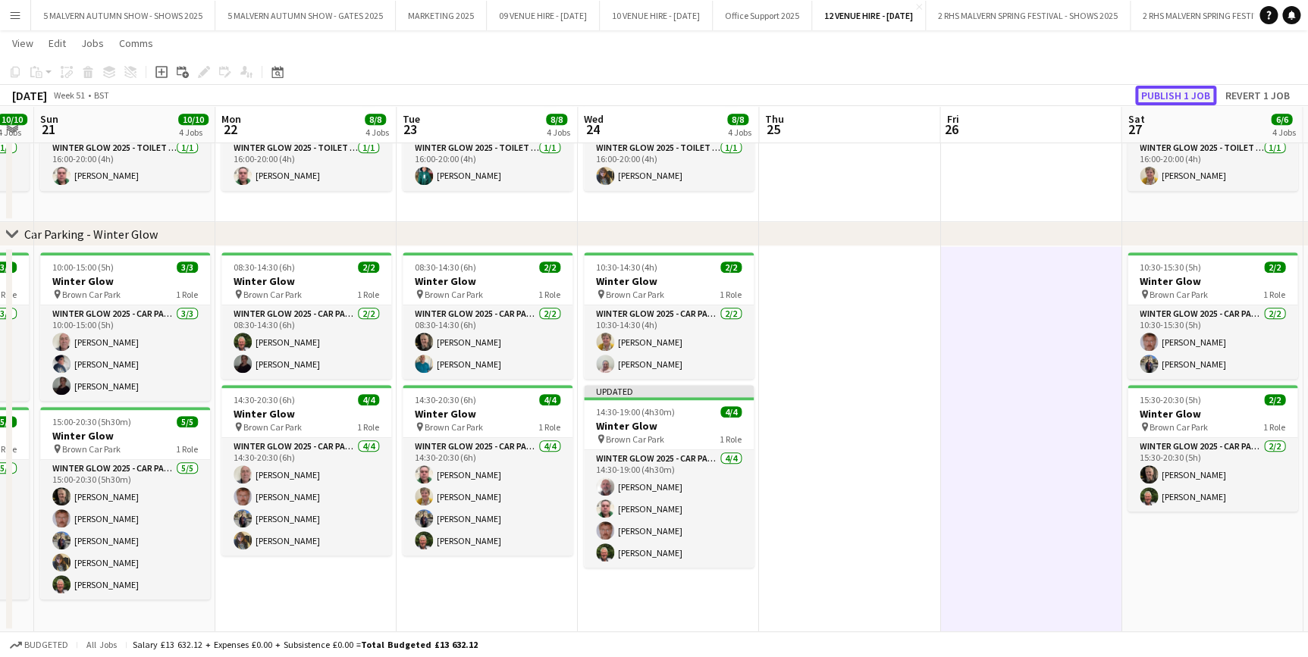
click at [1158, 92] on button "Publish 1 job" at bounding box center [1175, 96] width 81 height 20
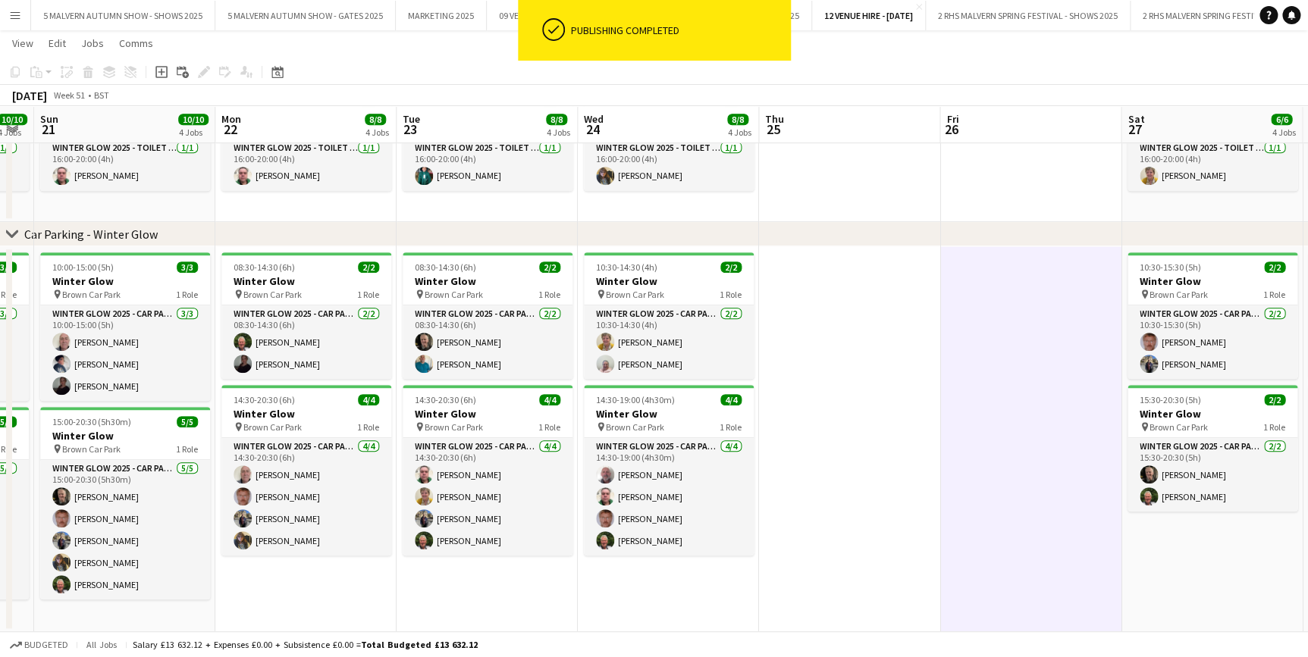
click at [19, 23] on button "Menu" at bounding box center [15, 15] width 30 height 30
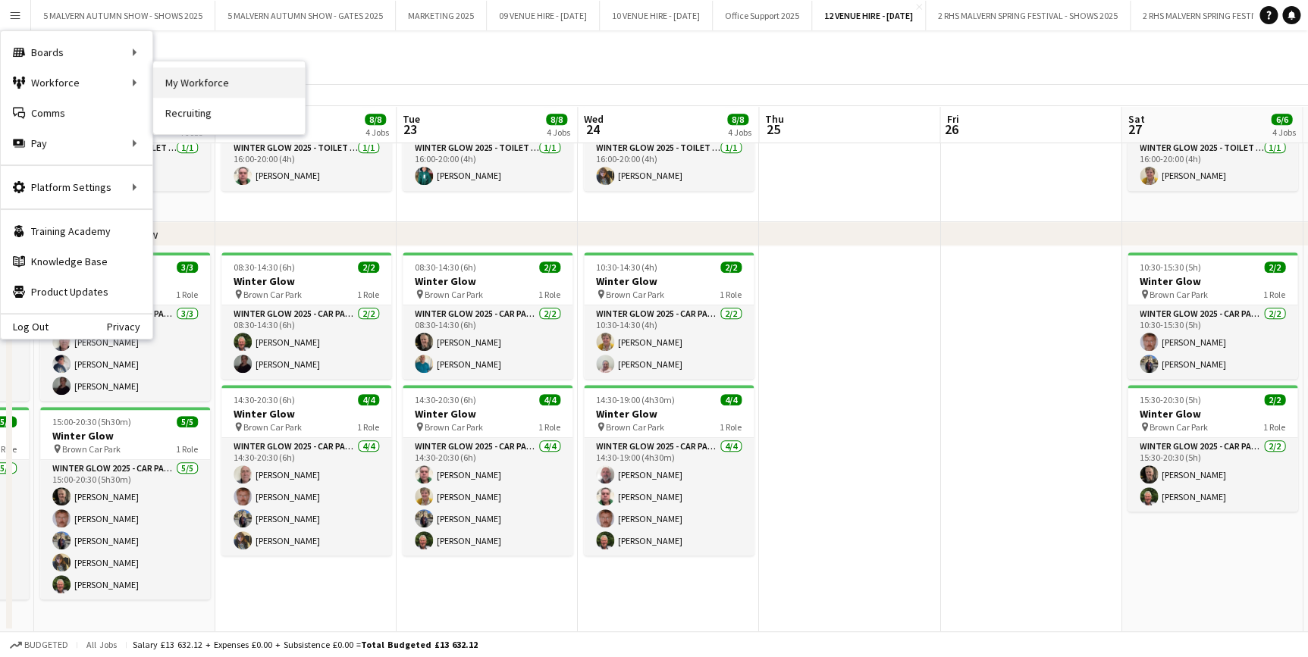
click at [196, 89] on link "My Workforce" at bounding box center [229, 82] width 152 height 30
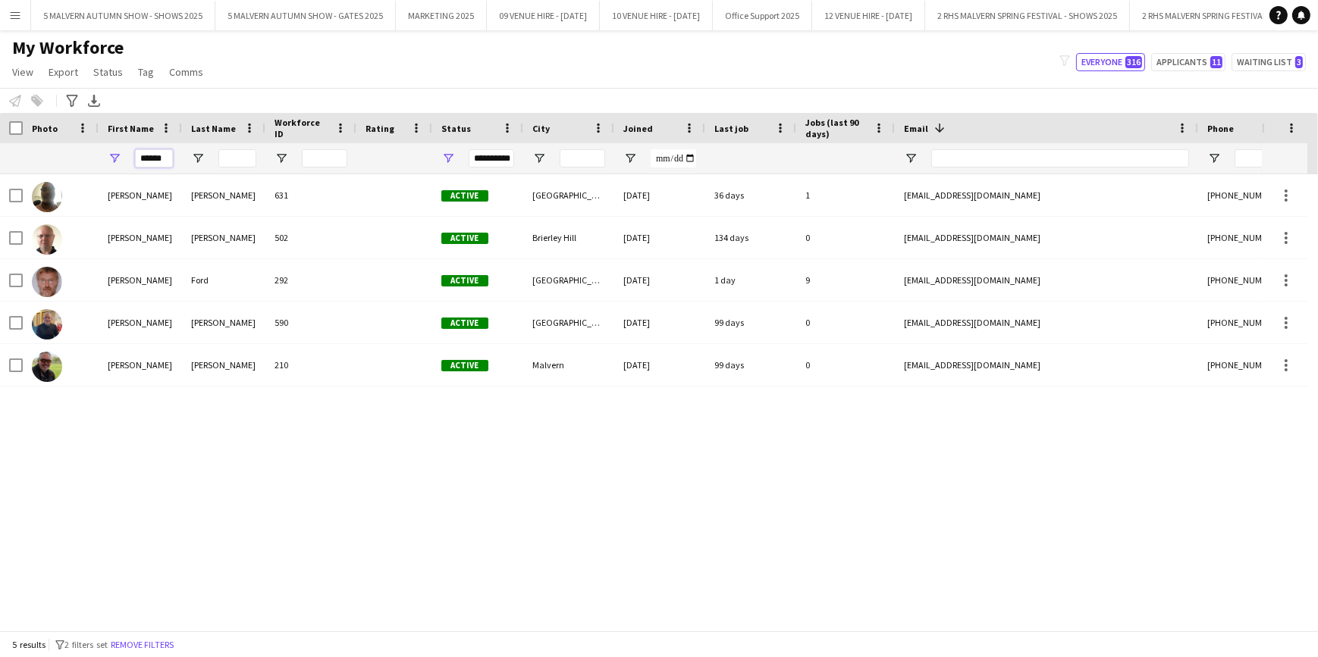
click at [163, 161] on input "******" at bounding box center [154, 158] width 38 height 18
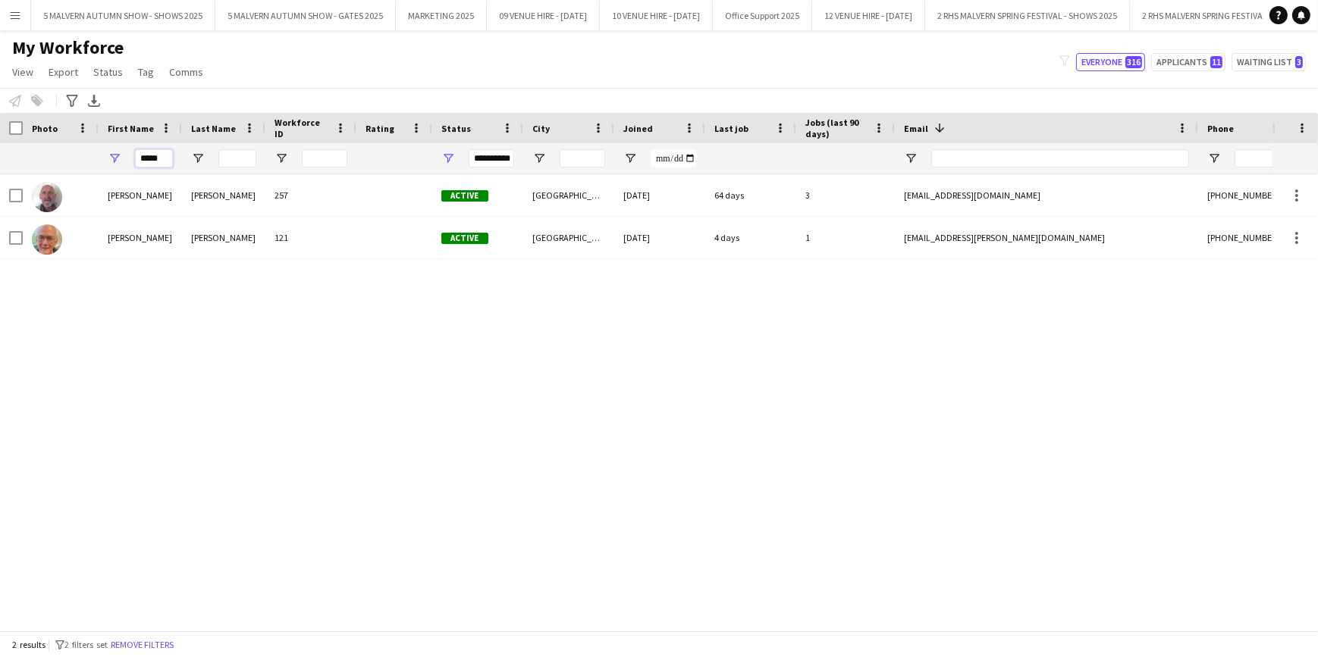
type input "*****"
click at [42, 424] on div "Roger Jones 257 Active Worcester 27-02-2022 64 days 3 rogerraymondj@gmail.com +…" at bounding box center [636, 397] width 1272 height 446
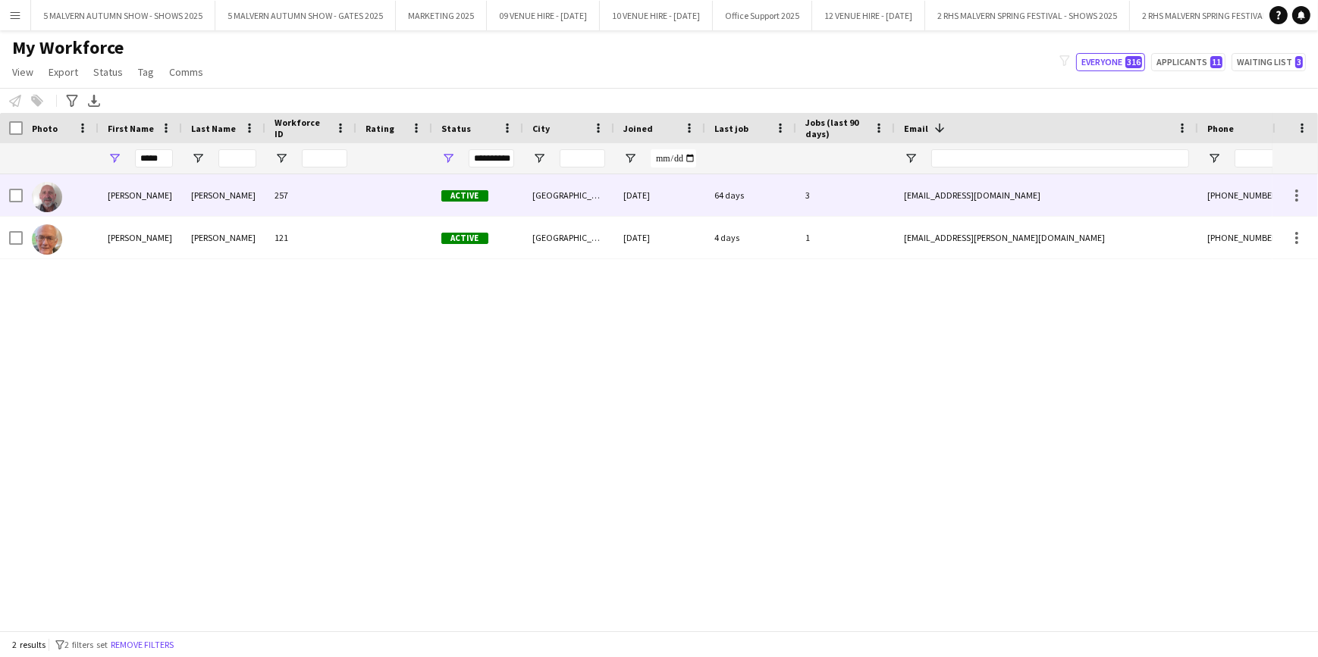
click at [186, 193] on div "Jones" at bounding box center [223, 195] width 83 height 42
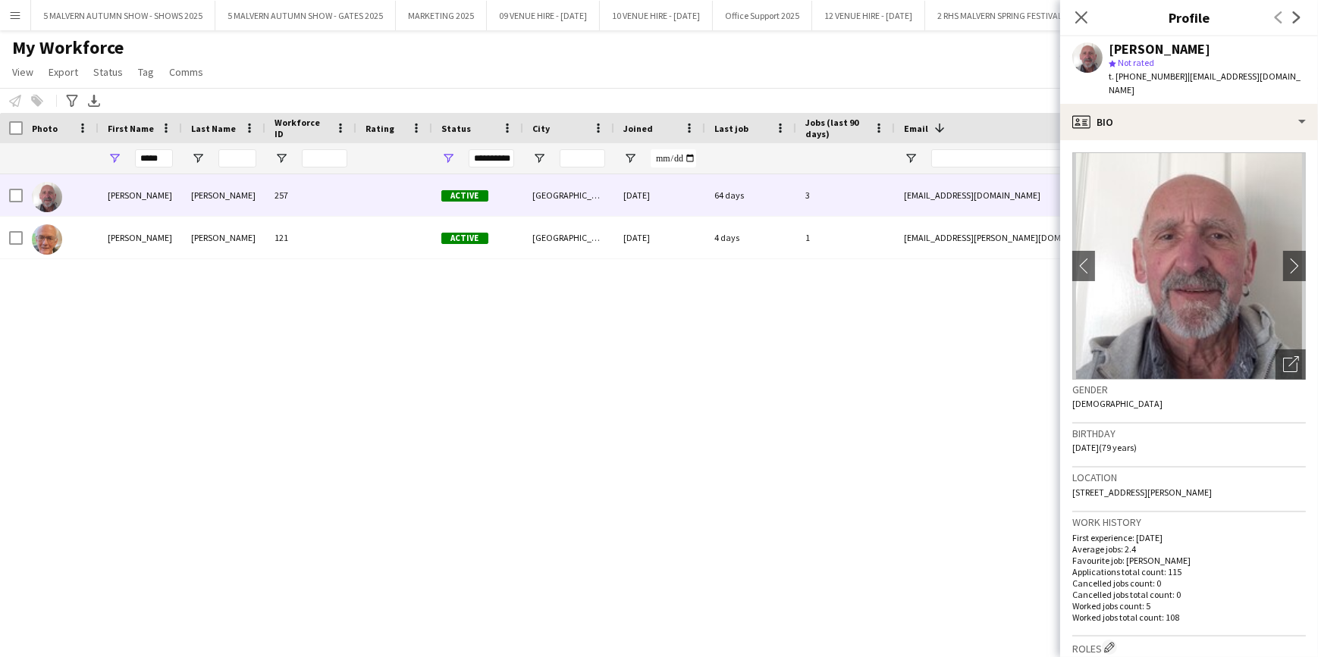
scroll to position [137, 0]
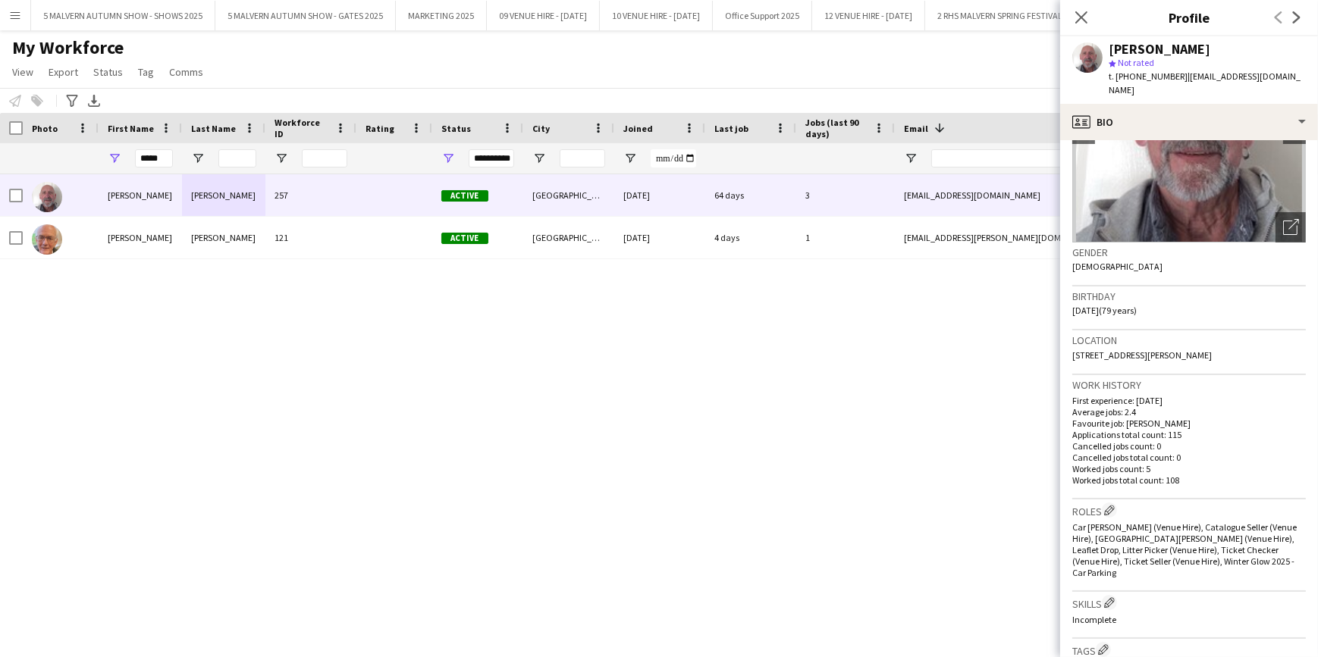
click at [781, 436] on div "Roger Jones 257 Active Worcester 27-02-2022 64 days 3 rogerraymondj@gmail.com +…" at bounding box center [636, 397] width 1272 height 446
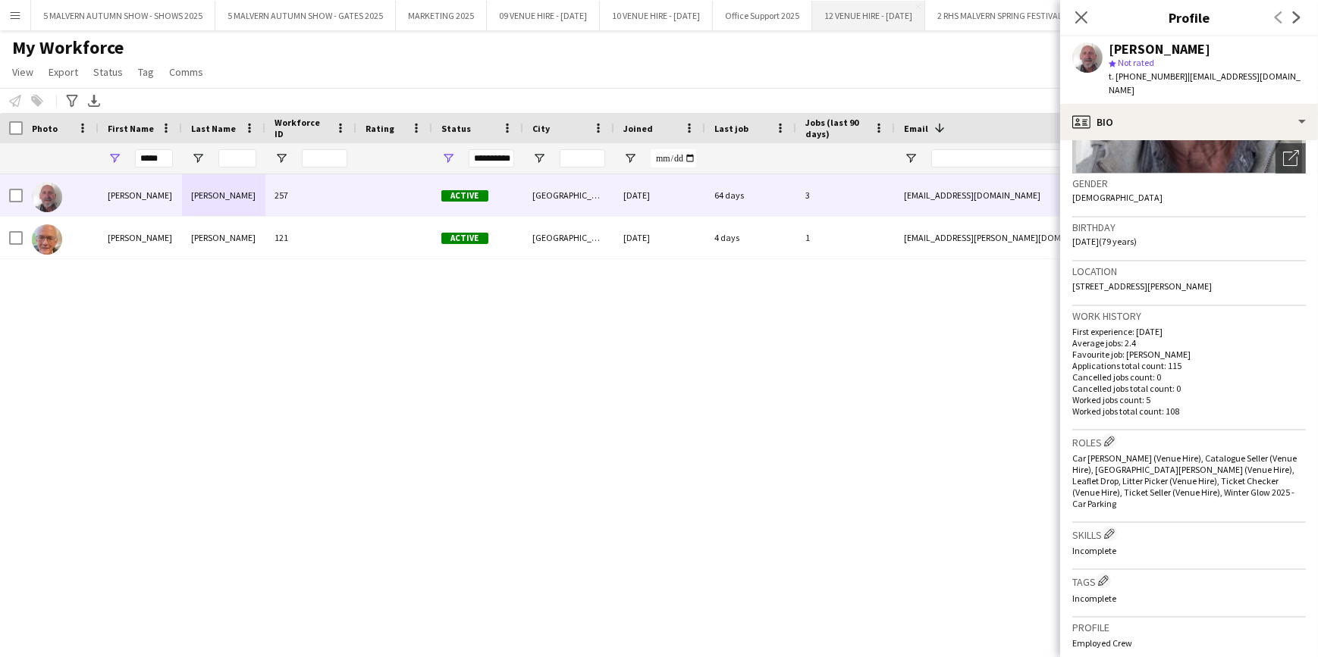
click at [917, 3] on button "12 VENUE HIRE - DECEMBER 2025 Close" at bounding box center [868, 16] width 113 height 30
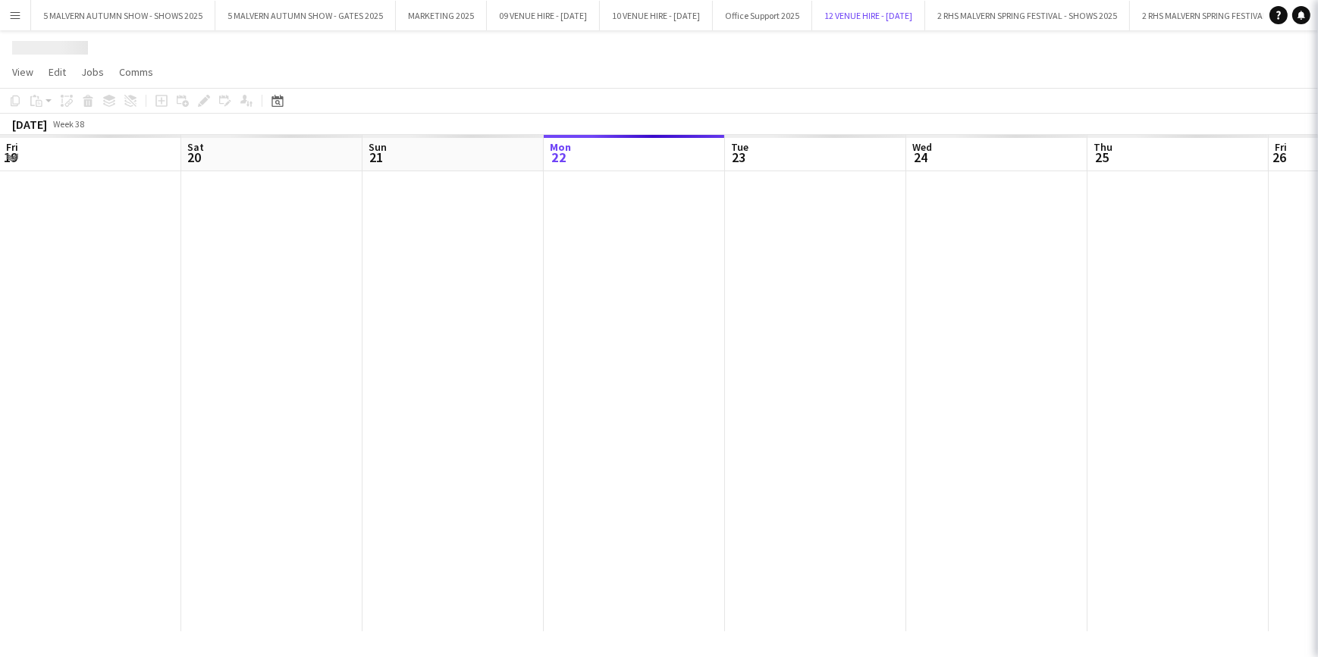
scroll to position [0, 362]
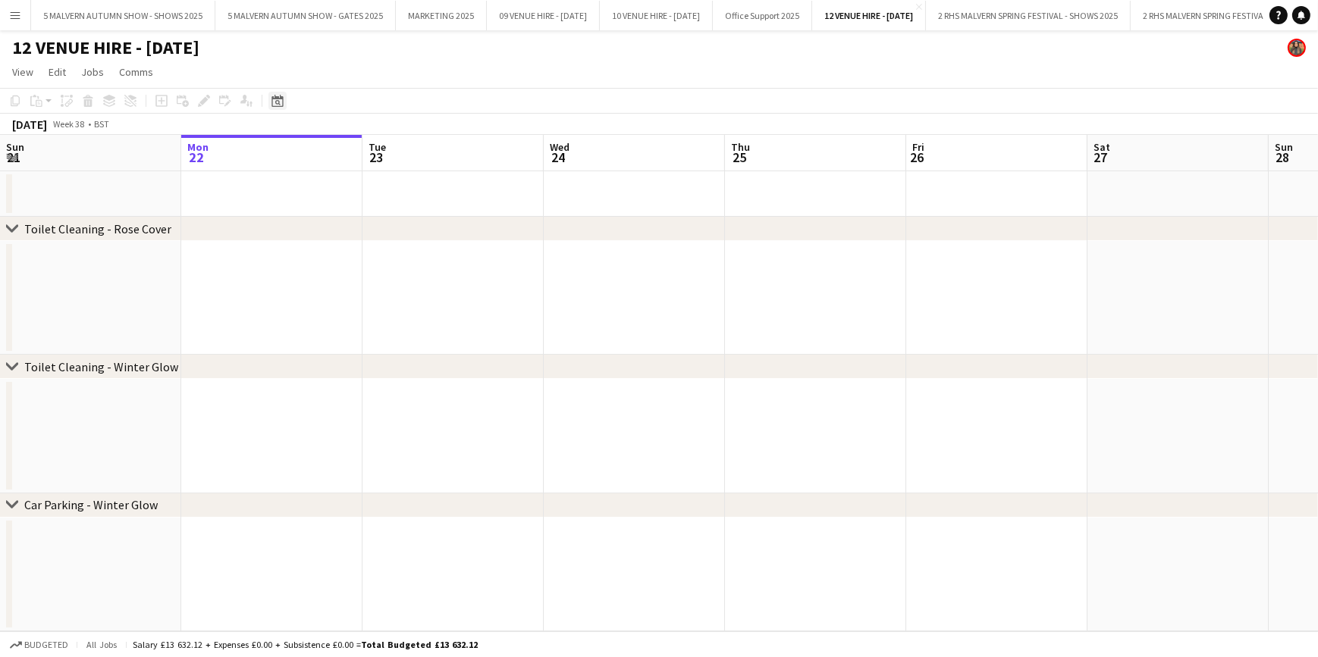
click at [279, 105] on icon "Date picker" at bounding box center [277, 101] width 12 height 12
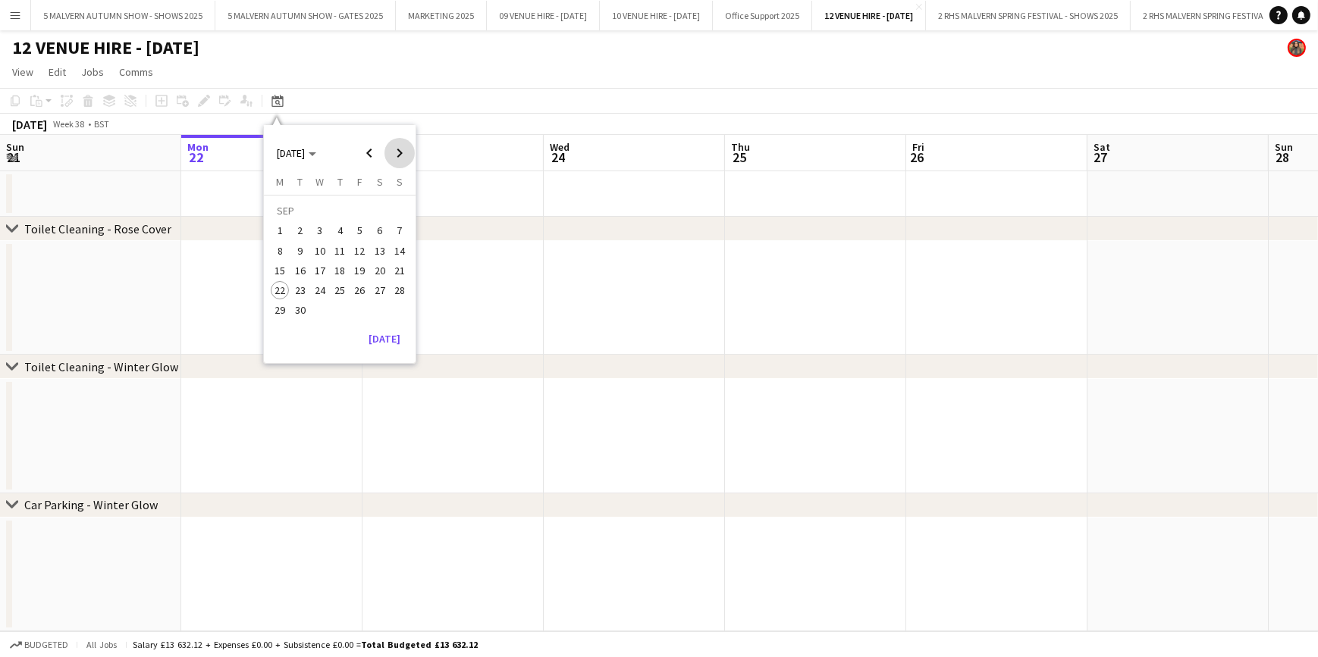
click at [394, 154] on span "Next month" at bounding box center [399, 153] width 30 height 30
click at [357, 277] on span "21" at bounding box center [360, 274] width 18 height 18
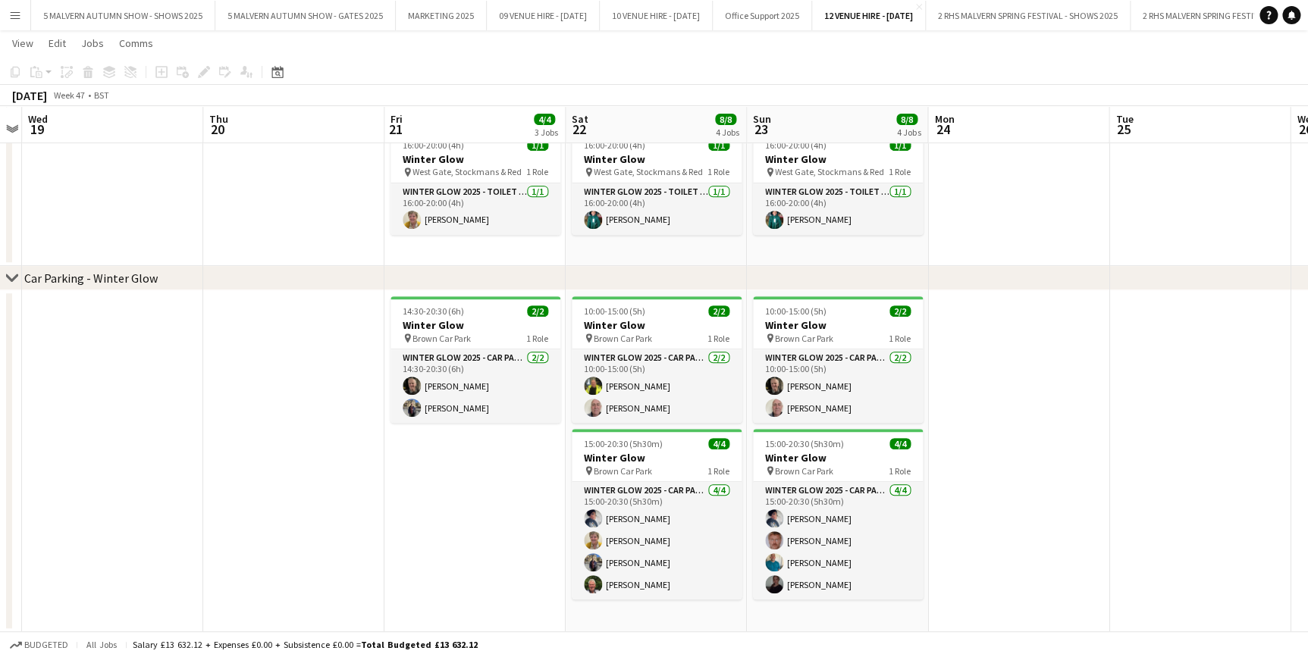
scroll to position [0, 528]
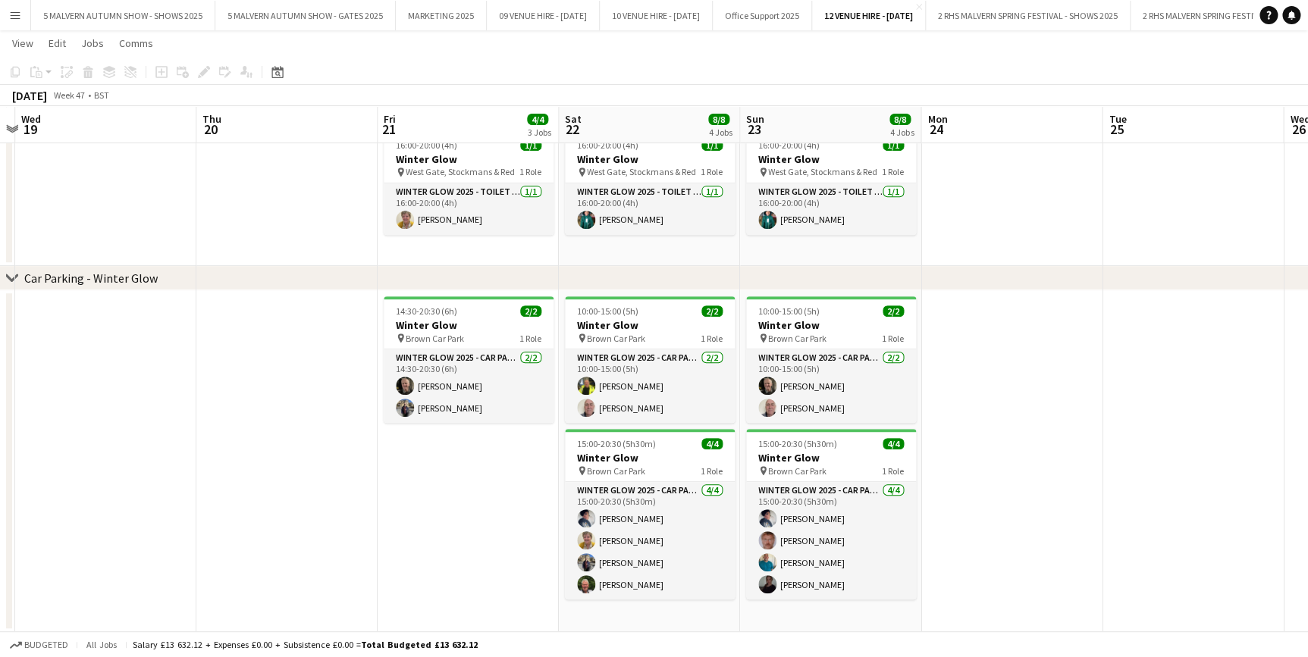
drag, startPoint x: 956, startPoint y: 124, endPoint x: 187, endPoint y: 122, distance: 768.8
click at [140, 122] on div "chevron-right Toilet Cleaning - Rose Cover chevron-right Toilet Cleaning - Wint…" at bounding box center [654, 204] width 1308 height 855
drag, startPoint x: 1077, startPoint y: 116, endPoint x: 669, endPoint y: 127, distance: 407.3
click at [669, 127] on div "chevron-right Toilet Cleaning - Rose Cover chevron-right Toilet Cleaning - Wint…" at bounding box center [654, 204] width 1308 height 855
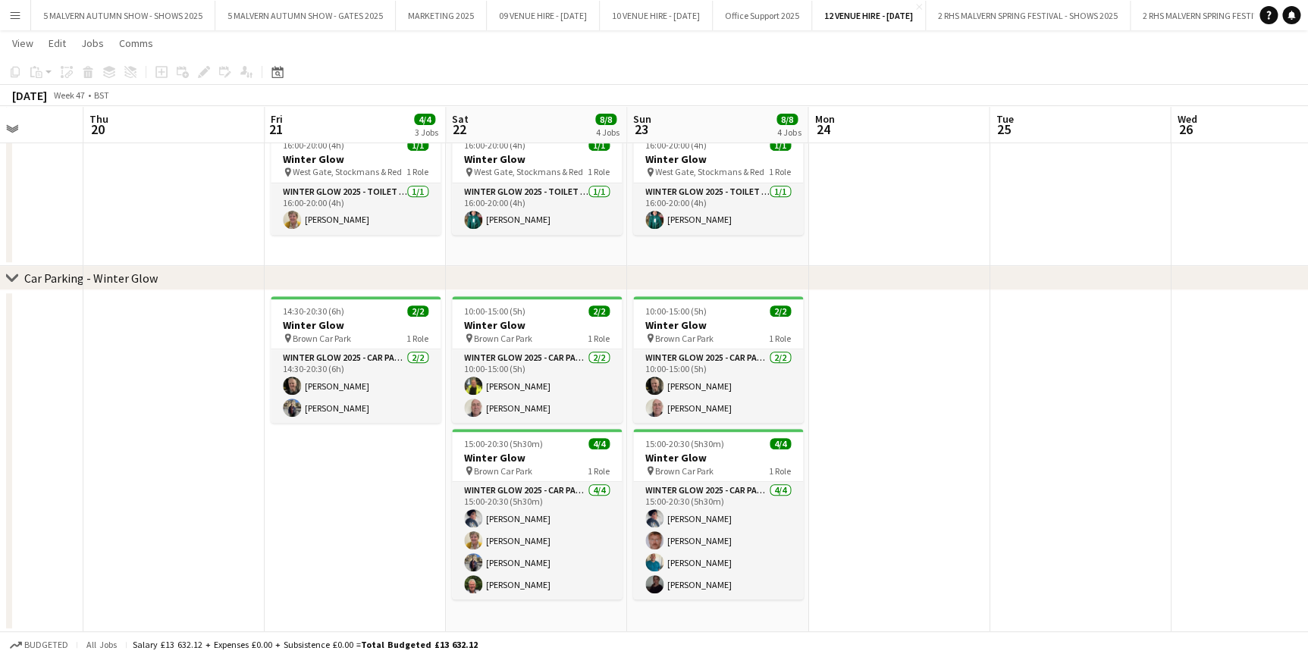
drag, startPoint x: 1134, startPoint y: 136, endPoint x: 1021, endPoint y: 130, distance: 113.1
click at [409, 118] on div "chevron-right Toilet Cleaning - Rose Cover chevron-right Toilet Cleaning - Wint…" at bounding box center [654, 204] width 1308 height 855
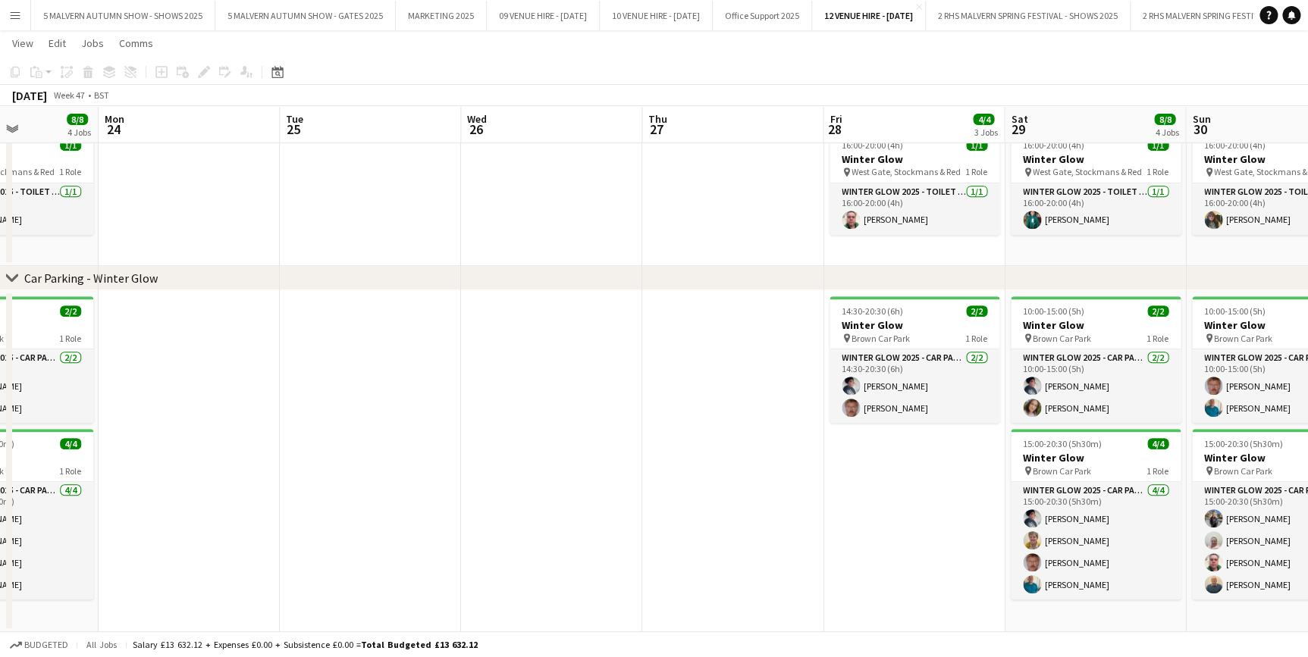
drag, startPoint x: 1104, startPoint y: 139, endPoint x: 594, endPoint y: 136, distance: 509.5
click at [397, 136] on app-calendar-viewport "Thu 20 Fri 21 4/4 3 Jobs Sat 22 8/8 4 Jobs Sun 23 8/8 4 Jobs Mon 24 Tue 25 Wed …" at bounding box center [654, 204] width 1308 height 855
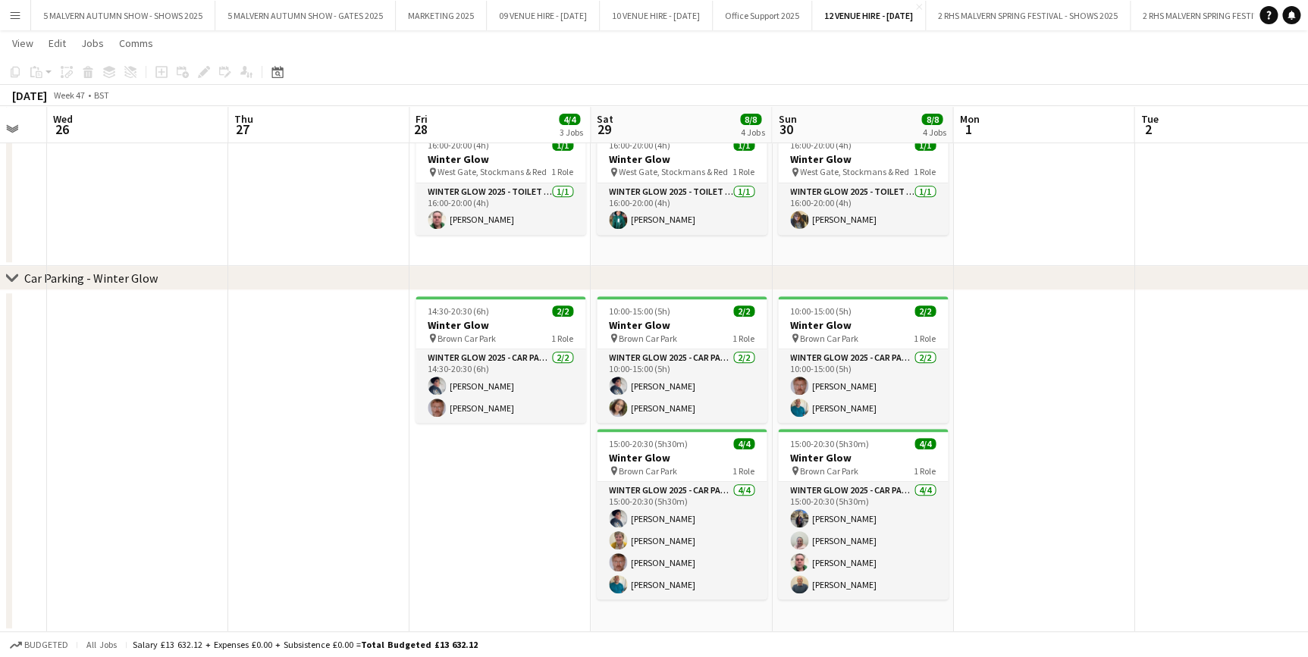
scroll to position [0, 387]
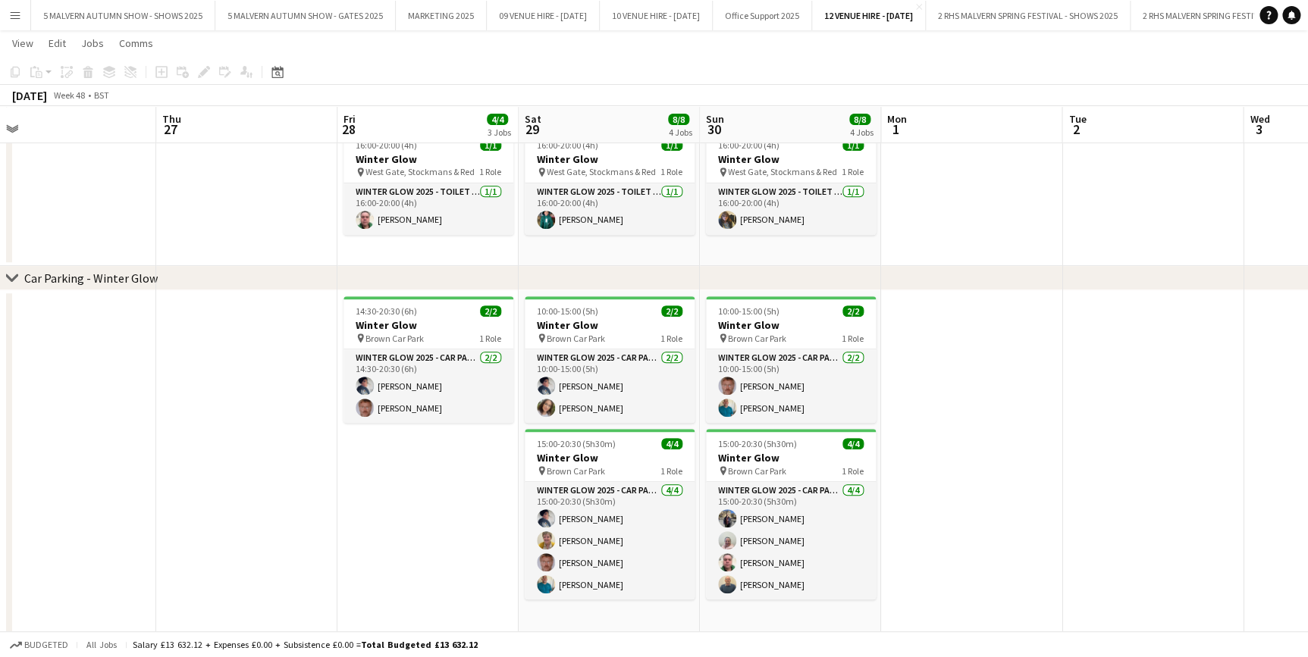
drag, startPoint x: 940, startPoint y: 129, endPoint x: 451, endPoint y: 133, distance: 489.0
click at [451, 133] on app-calendar-viewport "Mon 24 Tue 25 Wed 26 Thu 27 Fri 28 4/4 3 Jobs Sat 29 8/8 4 Jobs Sun 30 8/8 4 Jo…" at bounding box center [654, 226] width 1308 height 899
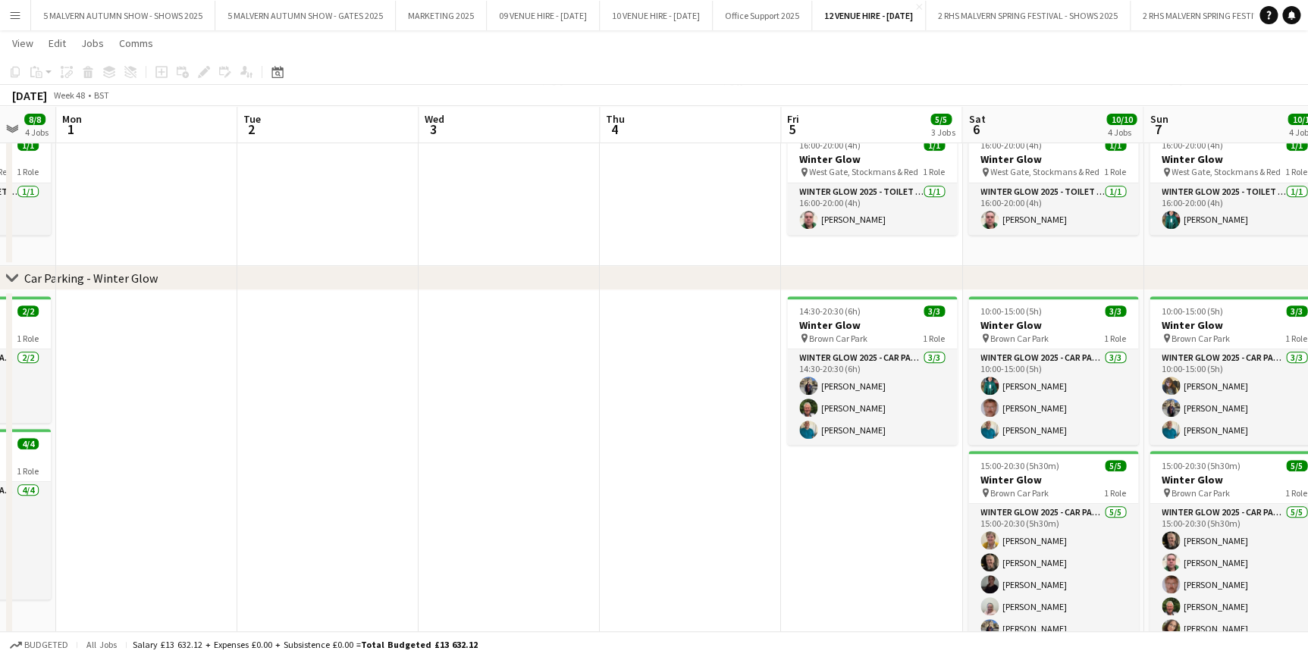
drag, startPoint x: 982, startPoint y: 126, endPoint x: 165, endPoint y: 127, distance: 816.5
click at [149, 128] on app-calendar-viewport "Fri 28 4/4 3 Jobs Sat 29 8/8 4 Jobs Sun 30 8/8 4 Jobs Mon 1 Tue 2 Wed 3 Thu 4 F…" at bounding box center [654, 226] width 1308 height 899
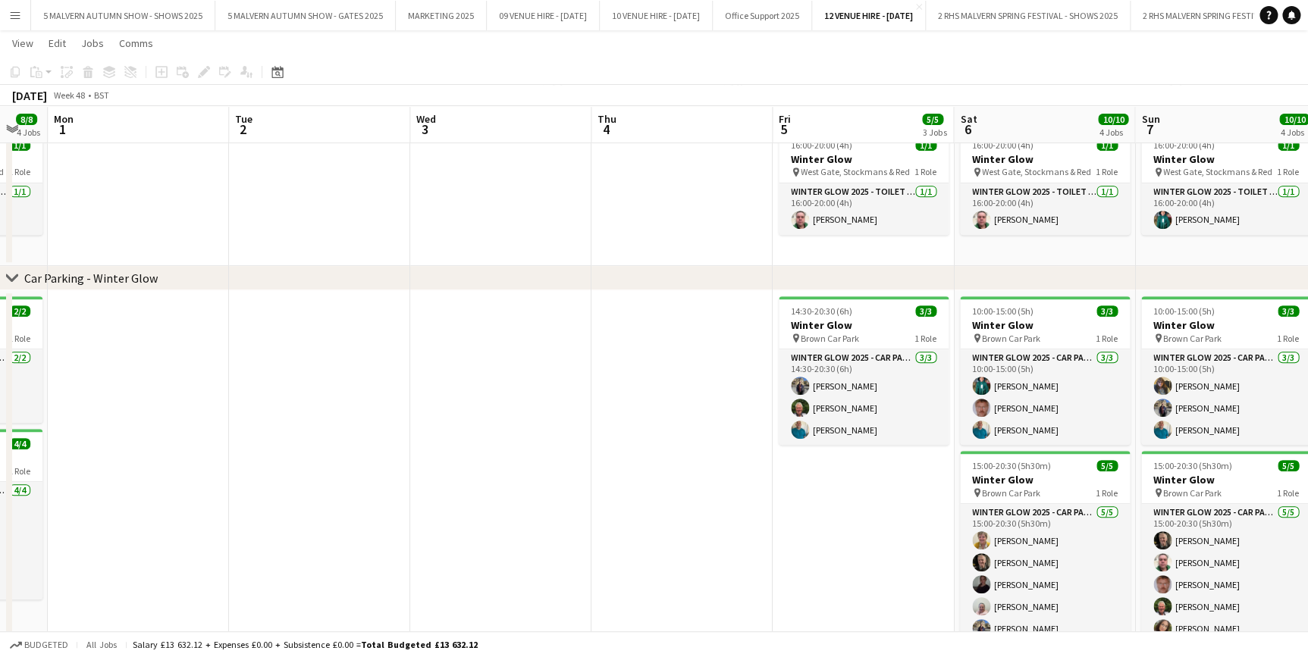
scroll to position [0, 508]
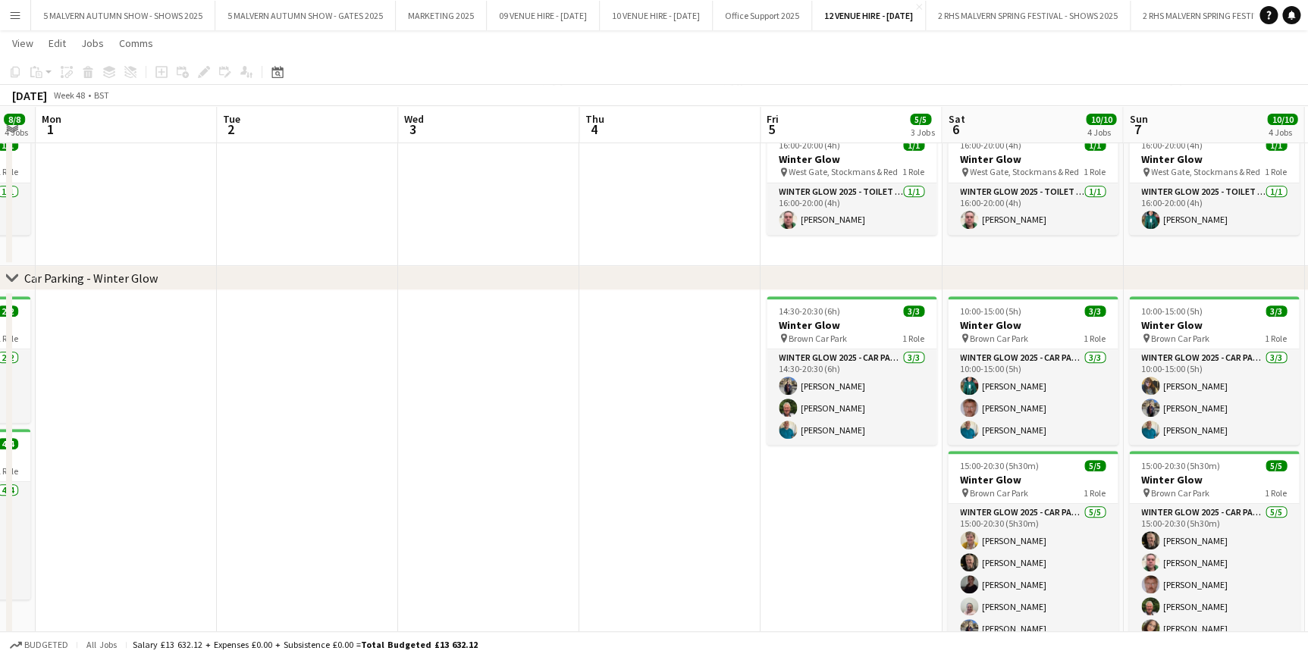
drag, startPoint x: 872, startPoint y: 121, endPoint x: 564, endPoint y: 122, distance: 307.8
click at [257, 122] on div "chevron-right Toilet Cleaning - Rose Cover chevron-right Toilet Cleaning - Wint…" at bounding box center [654, 226] width 1308 height 899
drag, startPoint x: 818, startPoint y: 124, endPoint x: 600, endPoint y: 125, distance: 217.6
click at [600, 125] on div "chevron-right Toilet Cleaning - Rose Cover chevron-right Toilet Cleaning - Wint…" at bounding box center [654, 226] width 1308 height 899
click at [17, 17] on app-icon "Menu" at bounding box center [15, 15] width 12 height 12
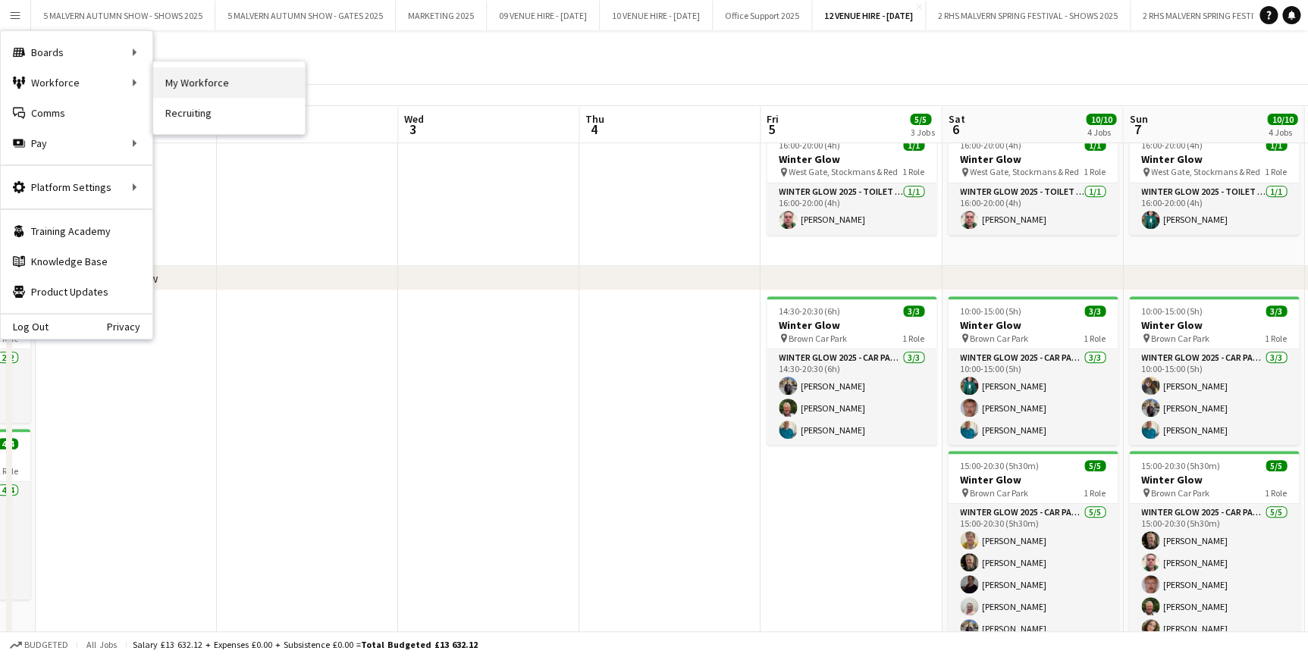
click at [216, 83] on link "My Workforce" at bounding box center [229, 82] width 152 height 30
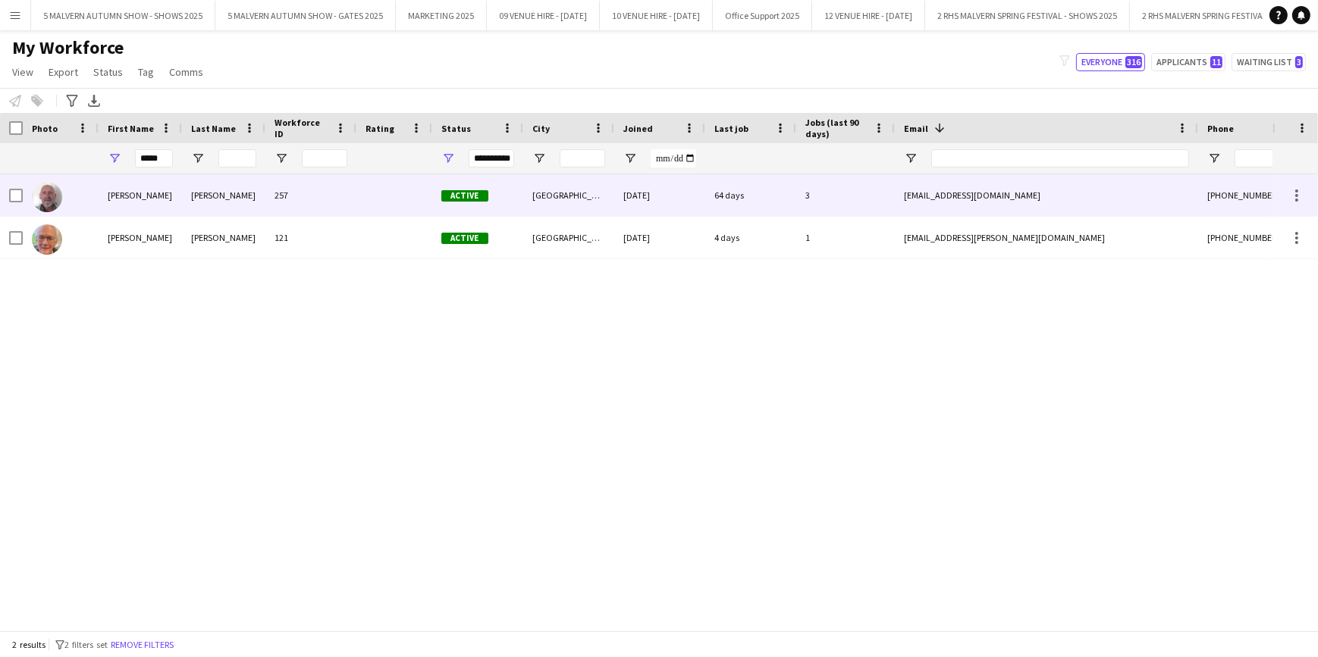
click at [290, 202] on div "257" at bounding box center [310, 195] width 91 height 42
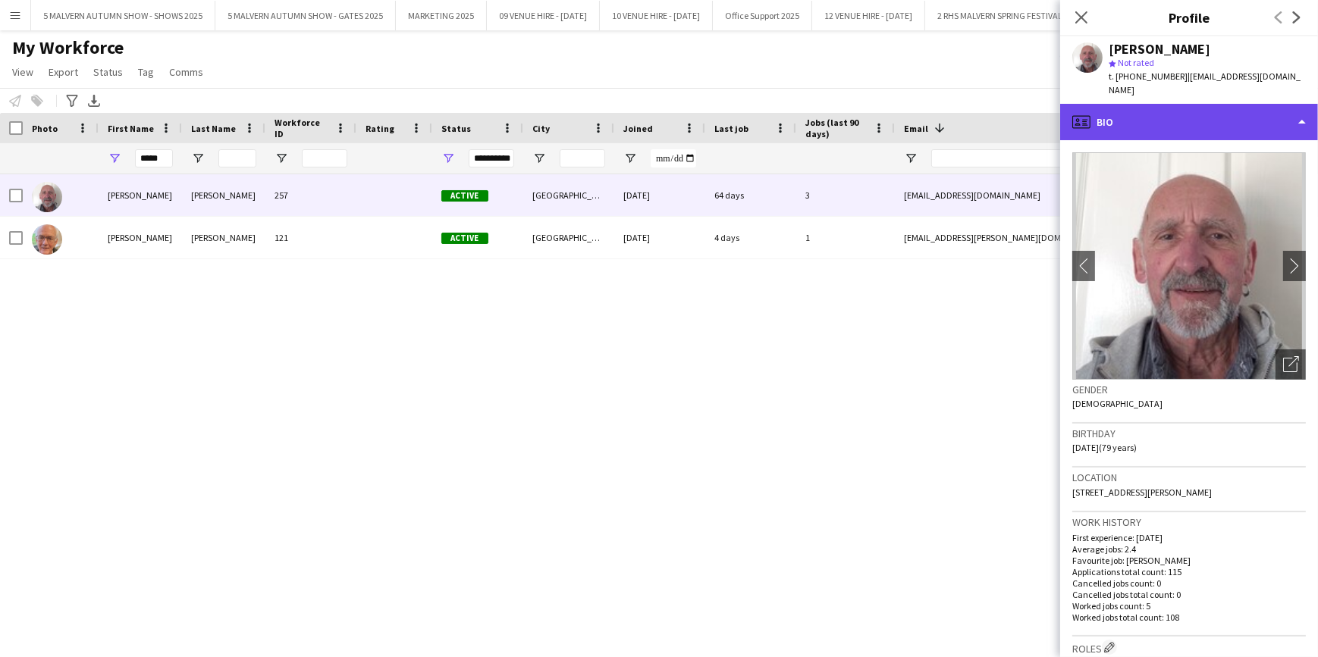
click at [1234, 107] on div "profile Bio" at bounding box center [1189, 122] width 258 height 36
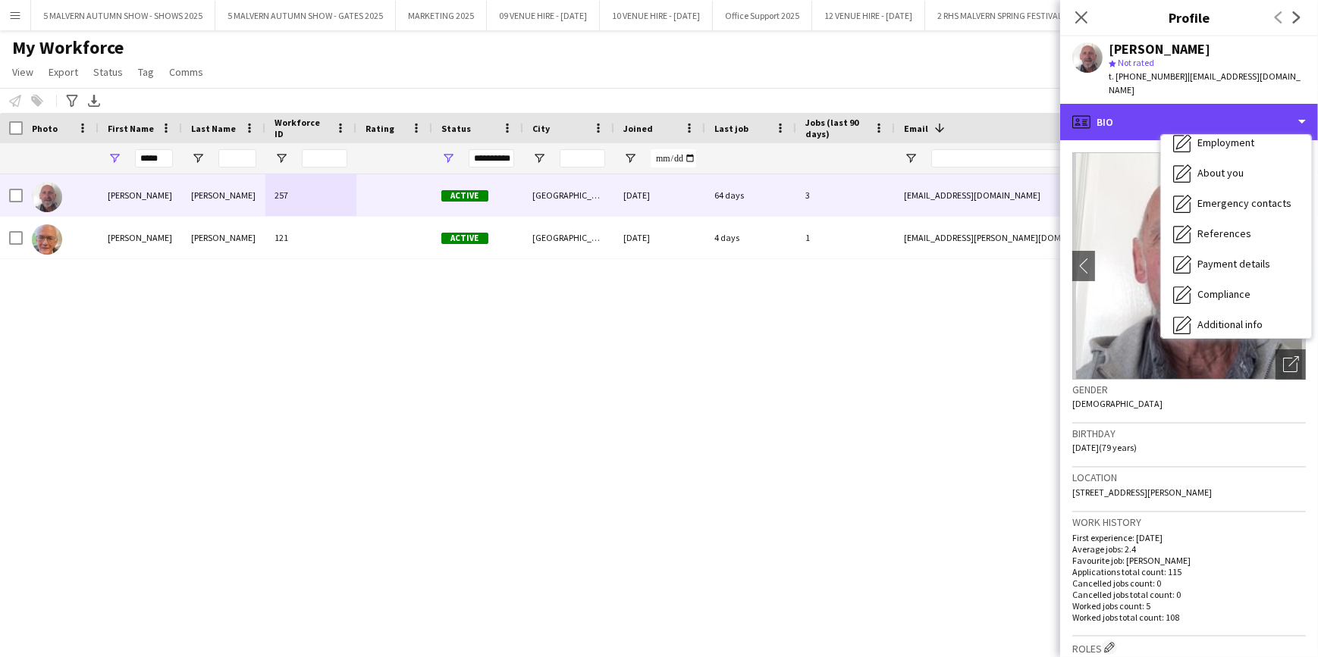
scroll to position [142, 0]
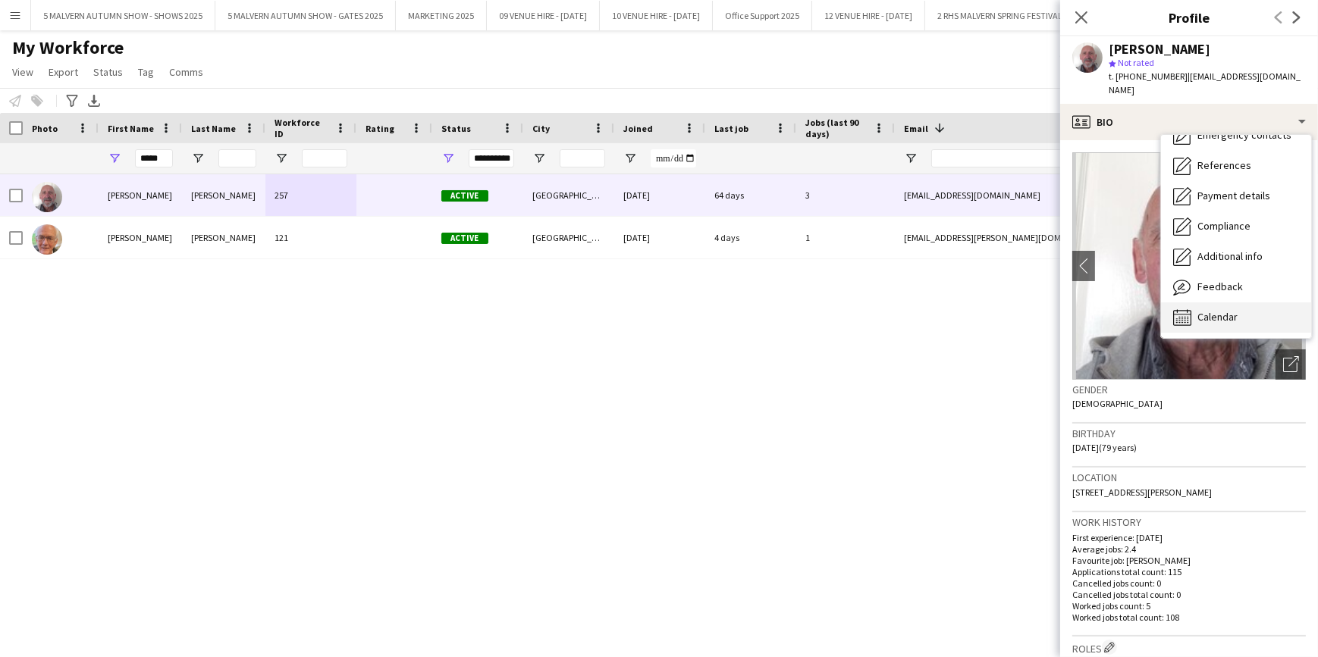
click at [1230, 310] on span "Calendar" at bounding box center [1217, 317] width 40 height 14
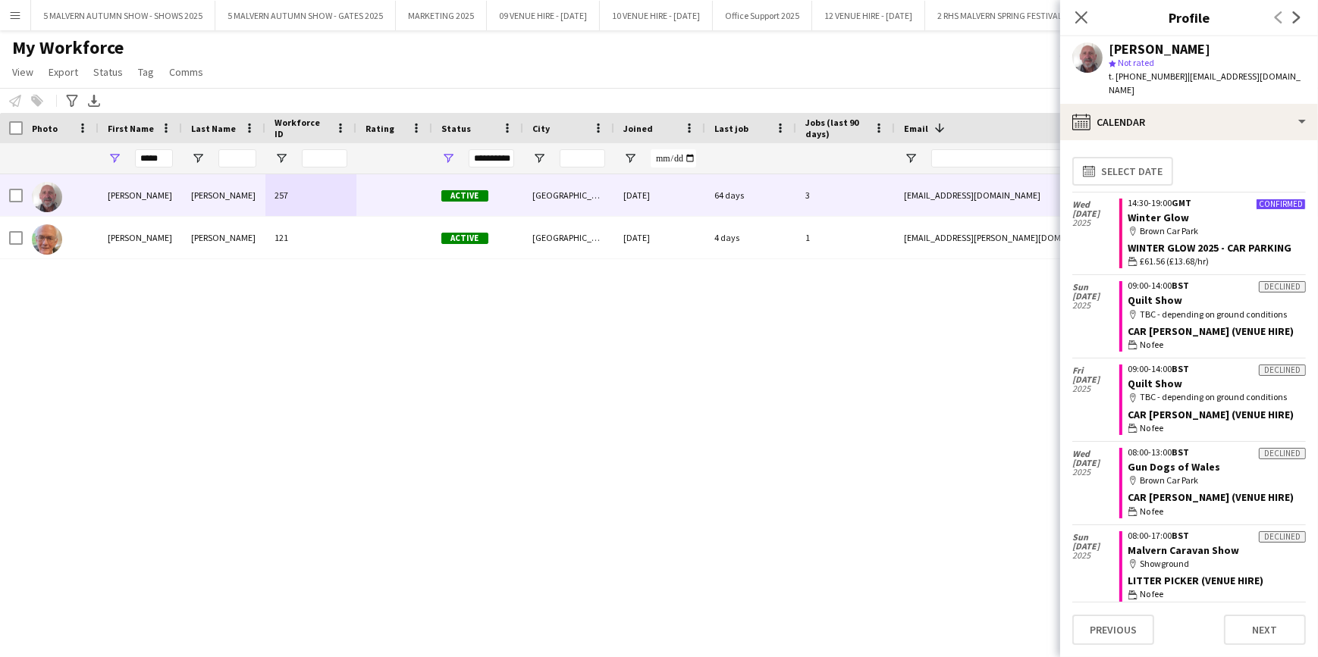
scroll to position [0, 0]
drag, startPoint x: 1086, startPoint y: 24, endPoint x: 1058, endPoint y: 52, distance: 40.7
click at [1086, 24] on icon "Close pop-in" at bounding box center [1081, 17] width 12 height 12
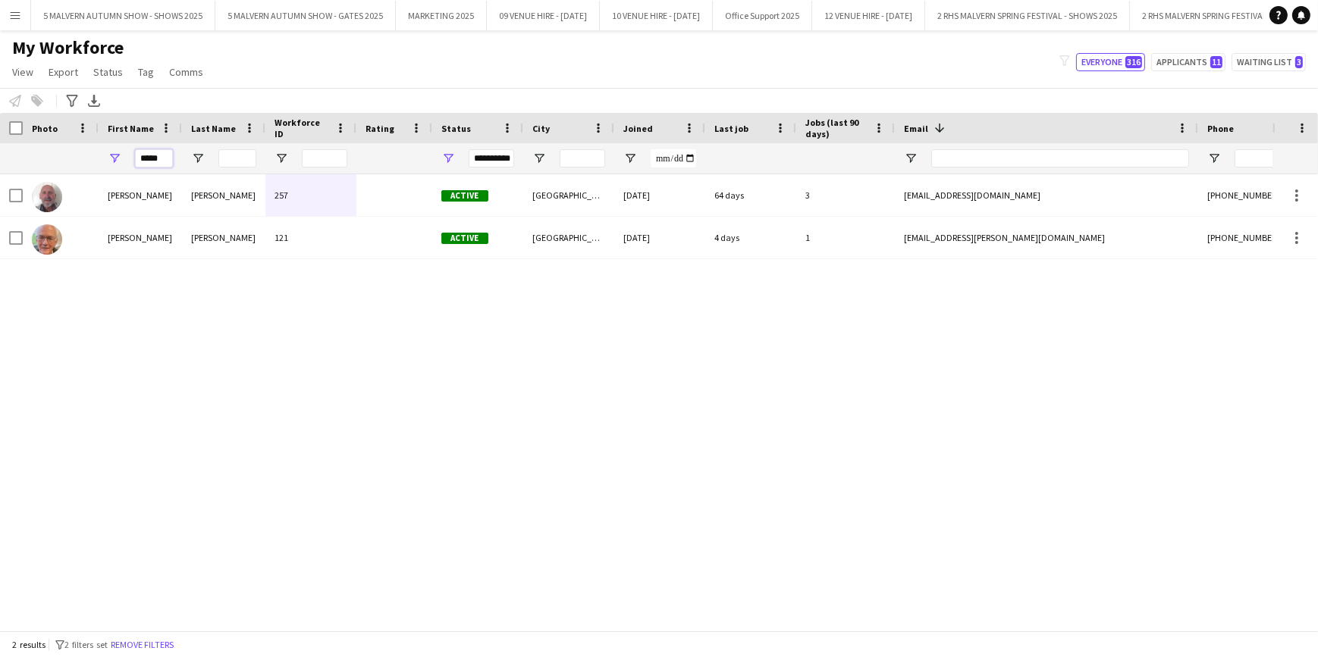
click at [164, 161] on input "*****" at bounding box center [154, 158] width 38 height 18
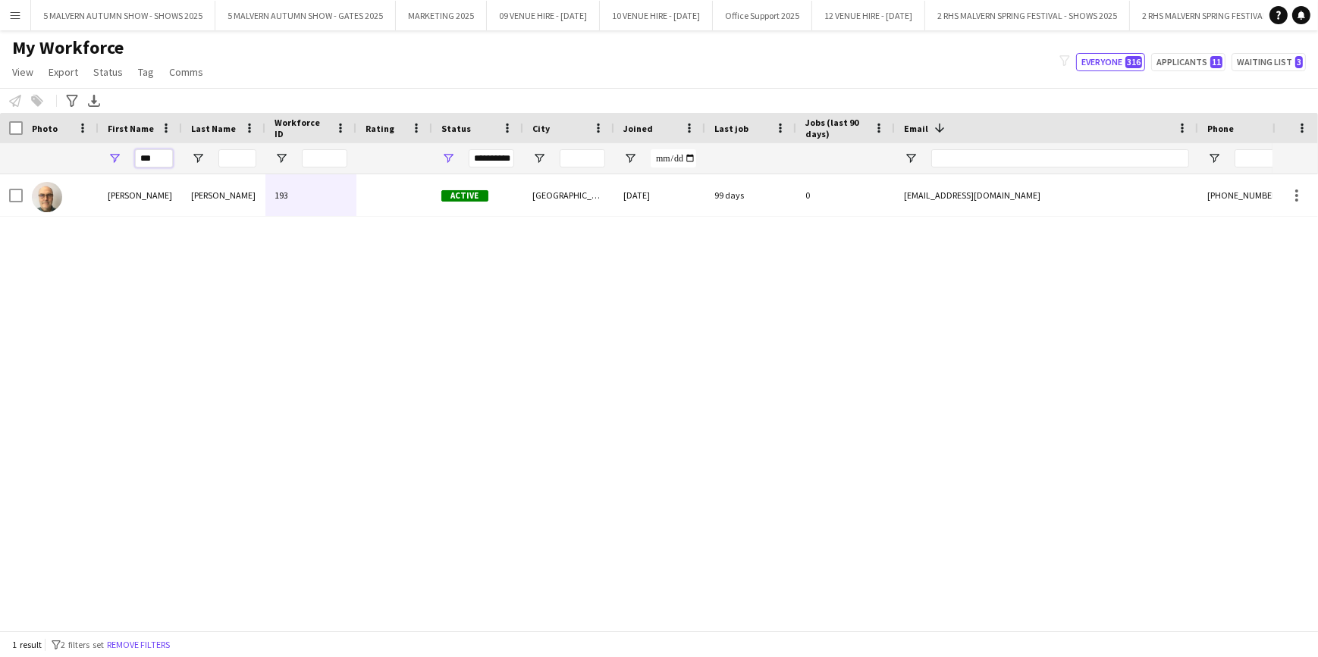
type input "***"
click at [618, 367] on div "Kim Taplin 193 Active Worcestershire 22-02-2022 99 days 0 kimtaplin1@gmail.com …" at bounding box center [636, 397] width 1272 height 446
click at [183, 11] on button "5 MALVERN AUTUMN SHOW - SHOWS 2025 Close" at bounding box center [123, 16] width 184 height 30
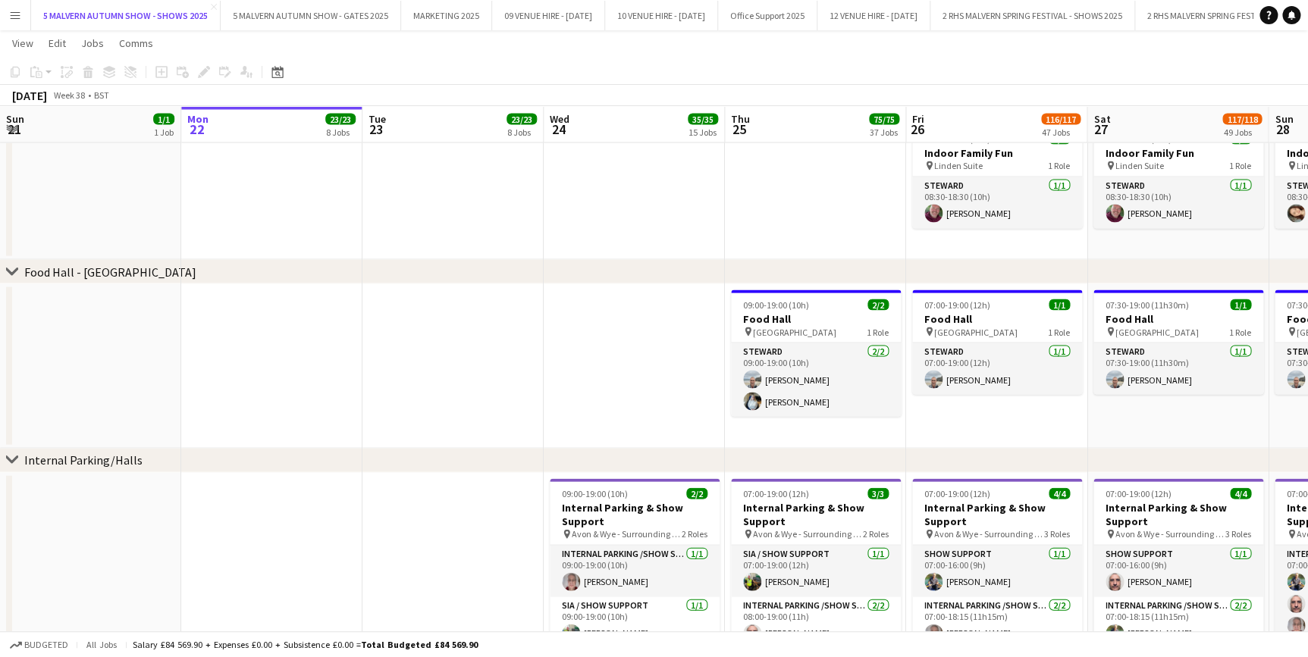
scroll to position [4686, 0]
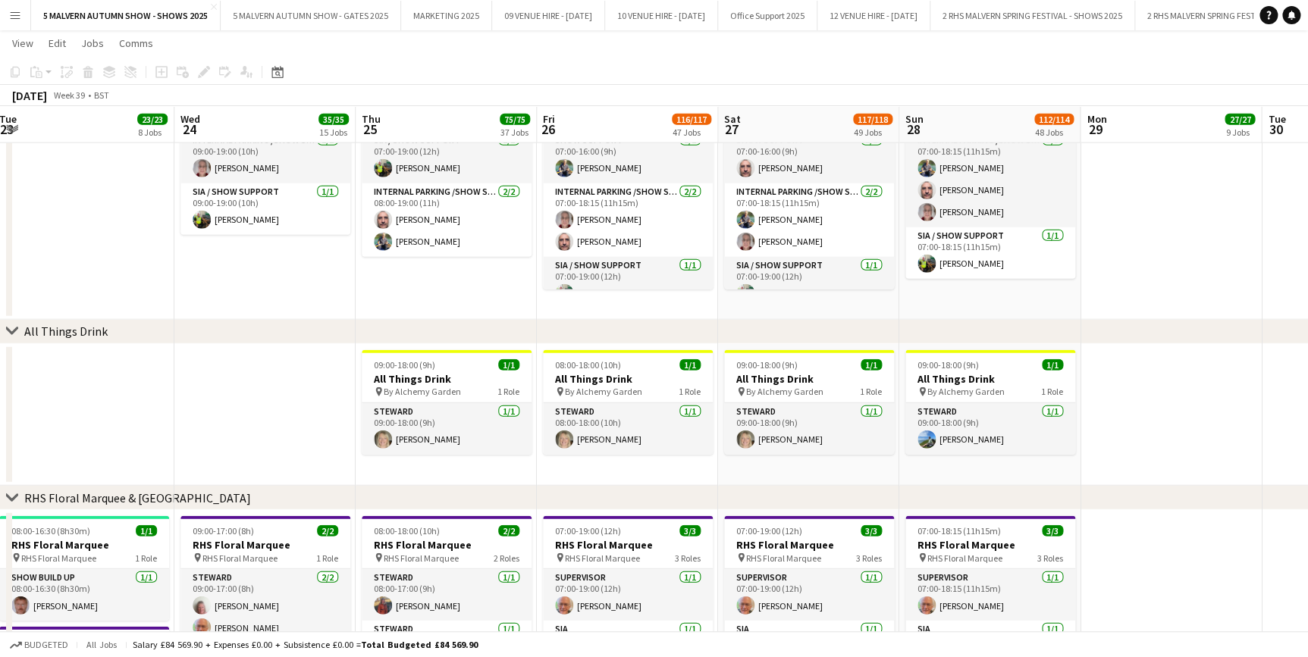
drag, startPoint x: 1001, startPoint y: 130, endPoint x: 826, endPoint y: 150, distance: 175.6
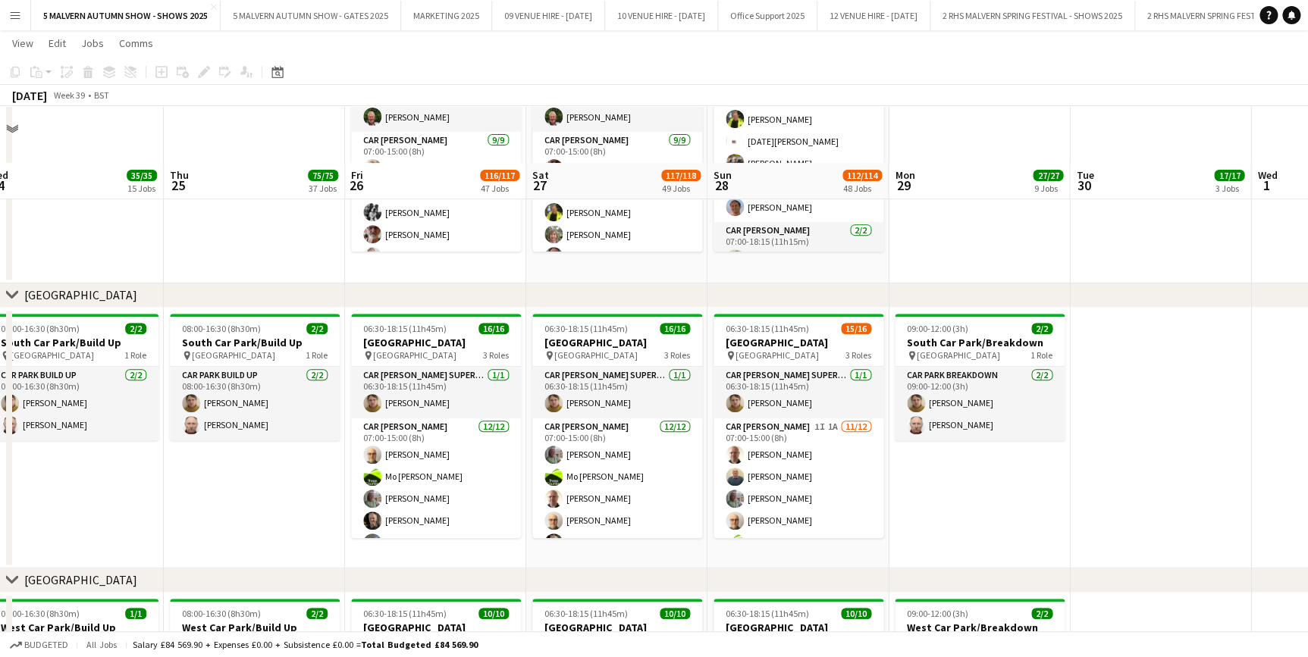
scroll to position [8891, 0]
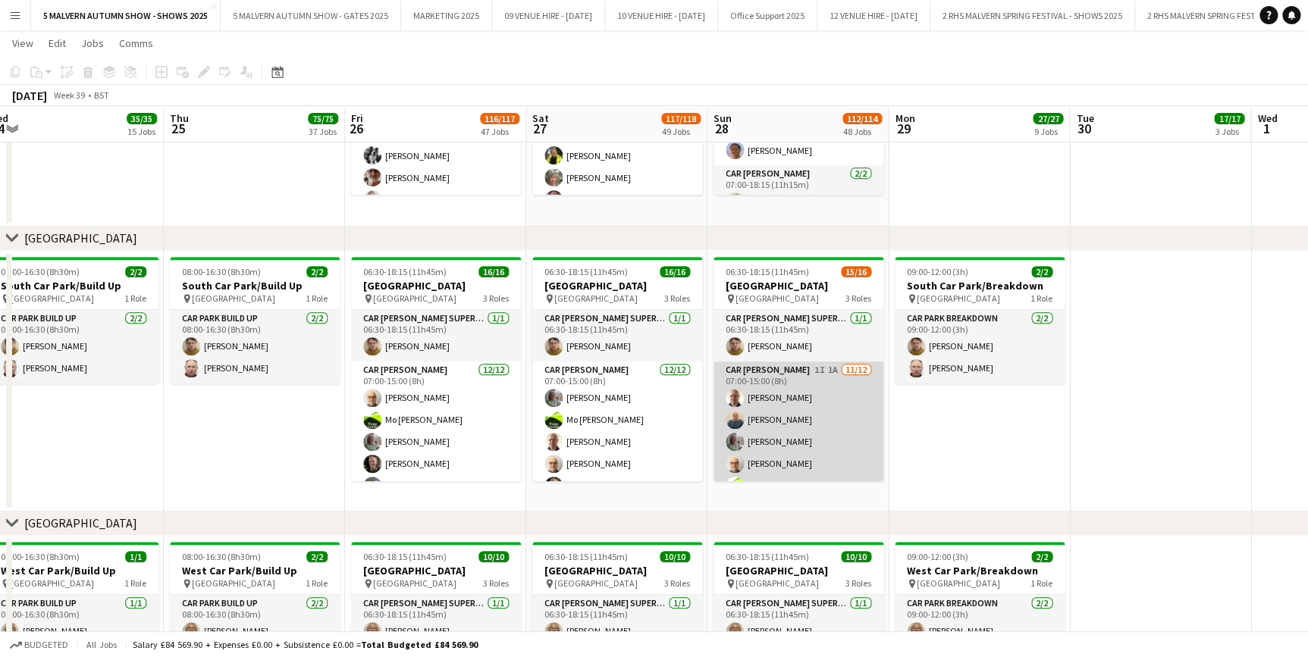
click at [822, 396] on app-card-role "Car Parker 1I 1A 11/12 07:00-15:00 (8h) Andrew Bannister Steven Mavroidi Theres…" at bounding box center [798, 508] width 170 height 293
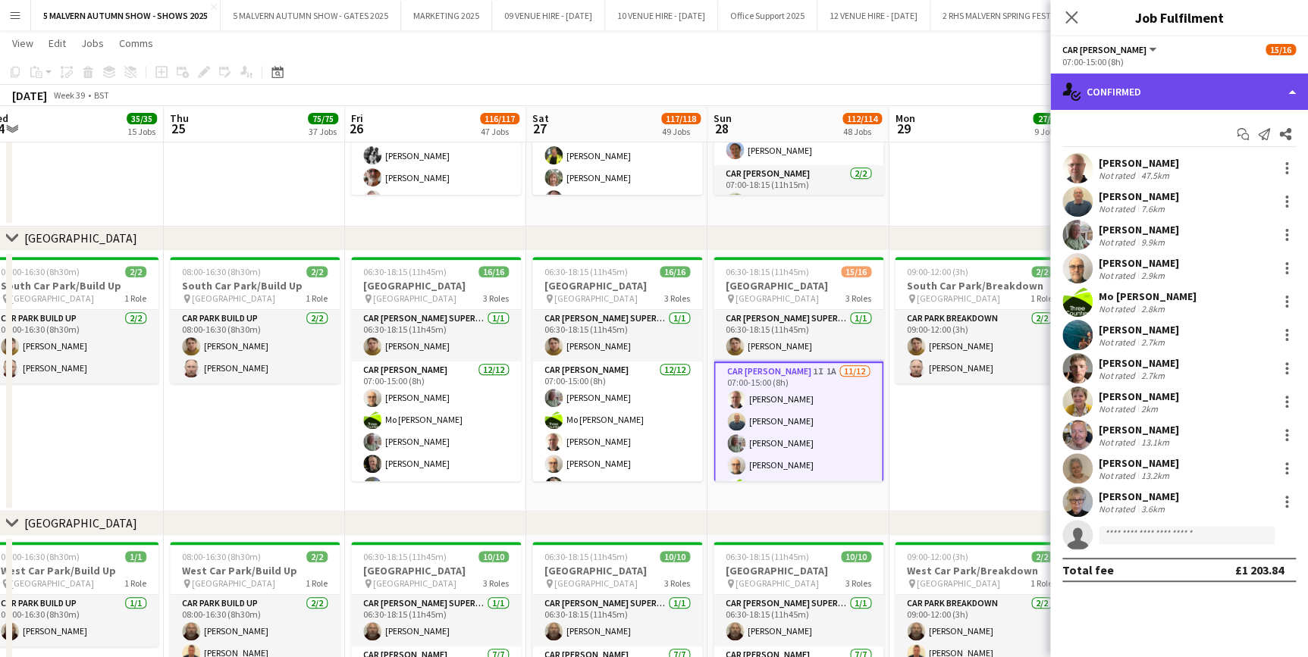
click at [1155, 76] on div "single-neutral-actions-check-2 Confirmed" at bounding box center [1179, 92] width 258 height 36
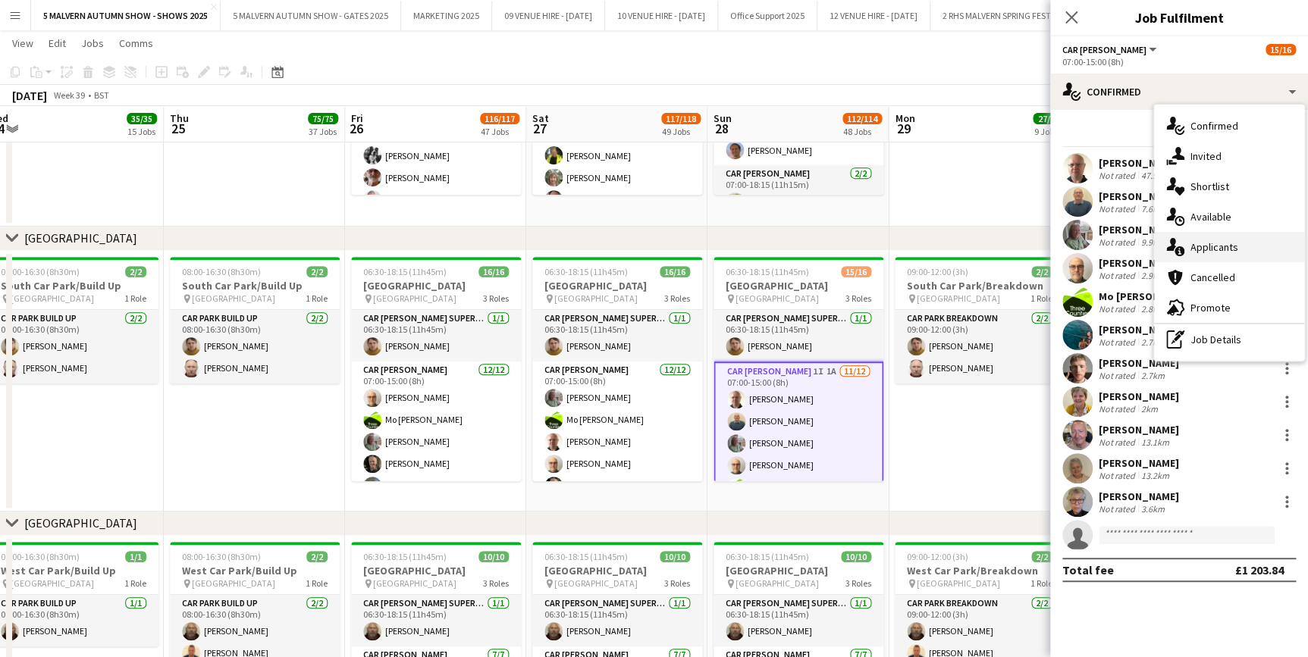
click at [1232, 246] on span "Applicants" at bounding box center [1214, 247] width 48 height 14
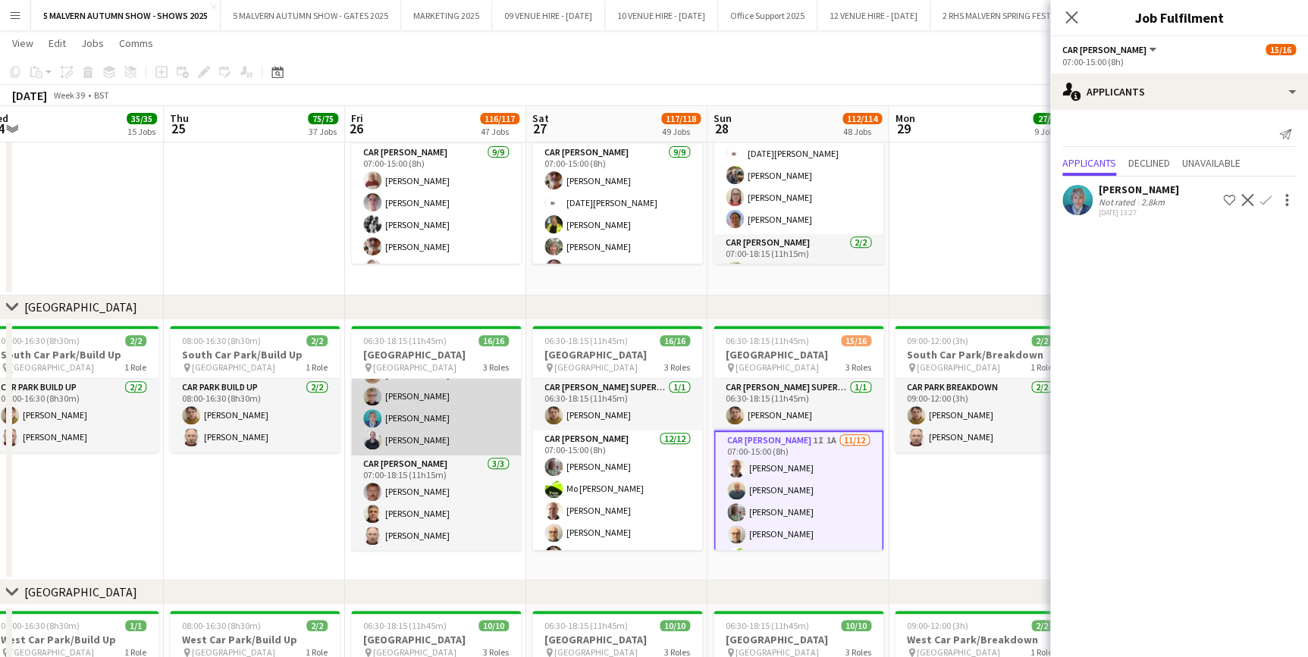
scroll to position [199, 0]
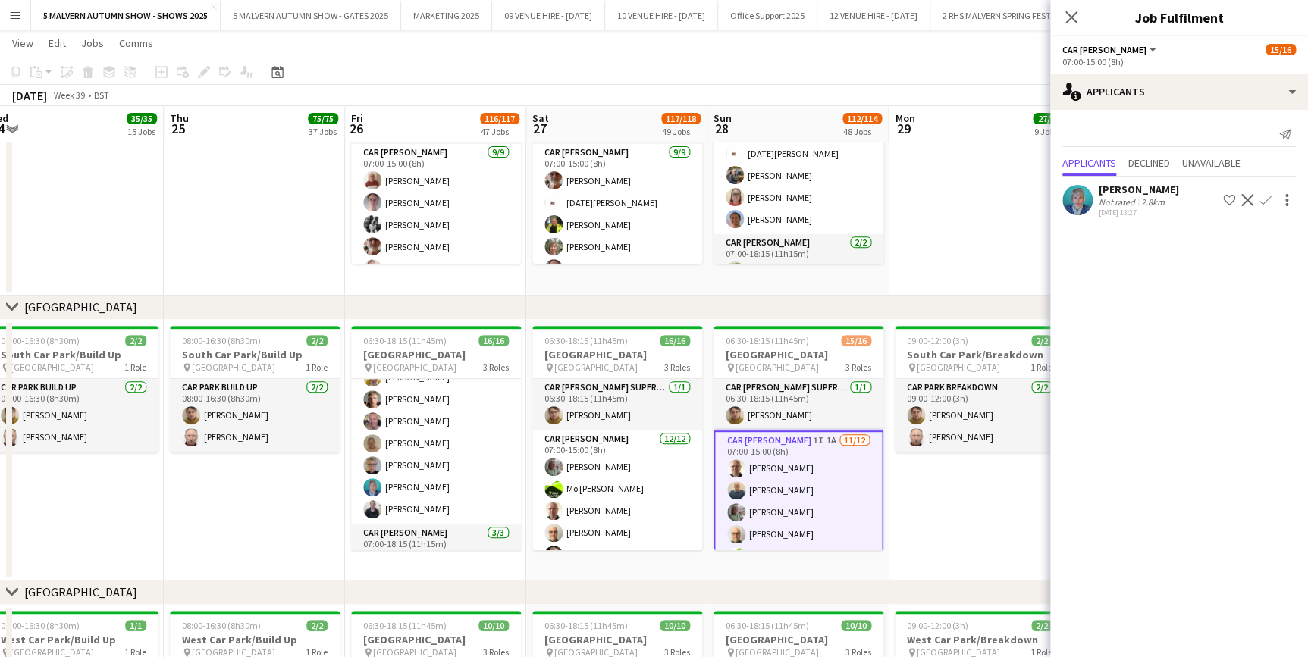
click at [1267, 201] on app-icon "Confirm" at bounding box center [1265, 200] width 12 height 12
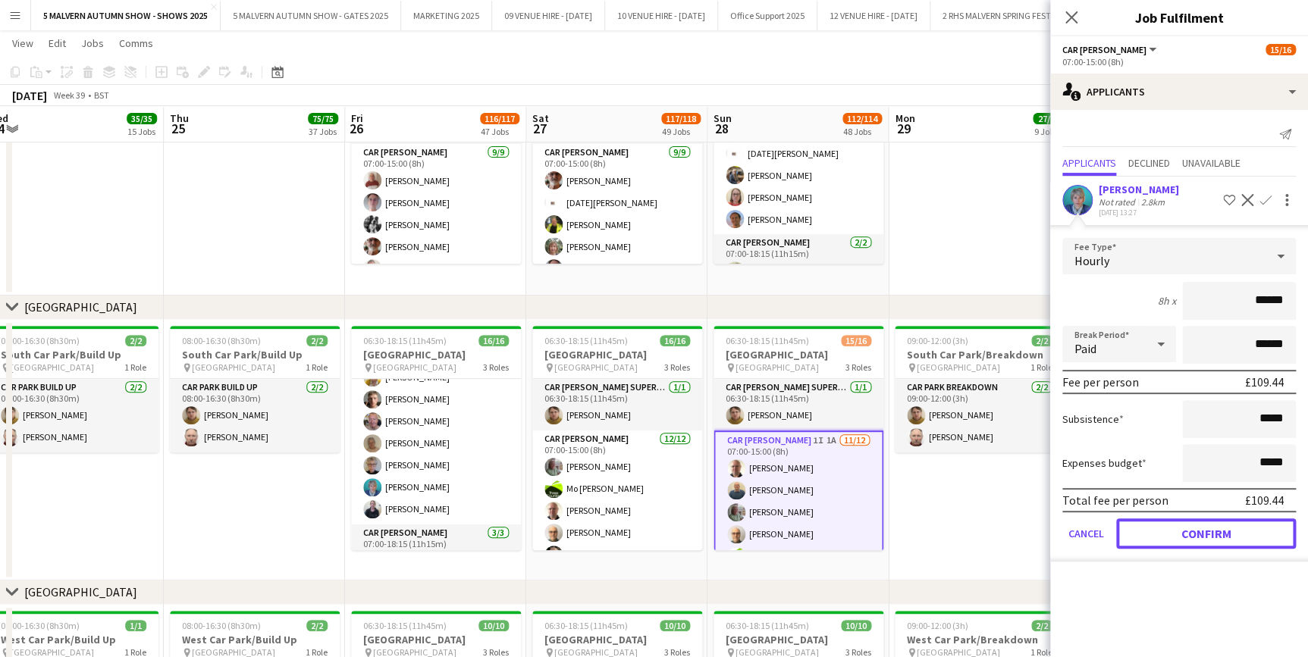
click at [1235, 536] on button "Confirm" at bounding box center [1206, 534] width 180 height 30
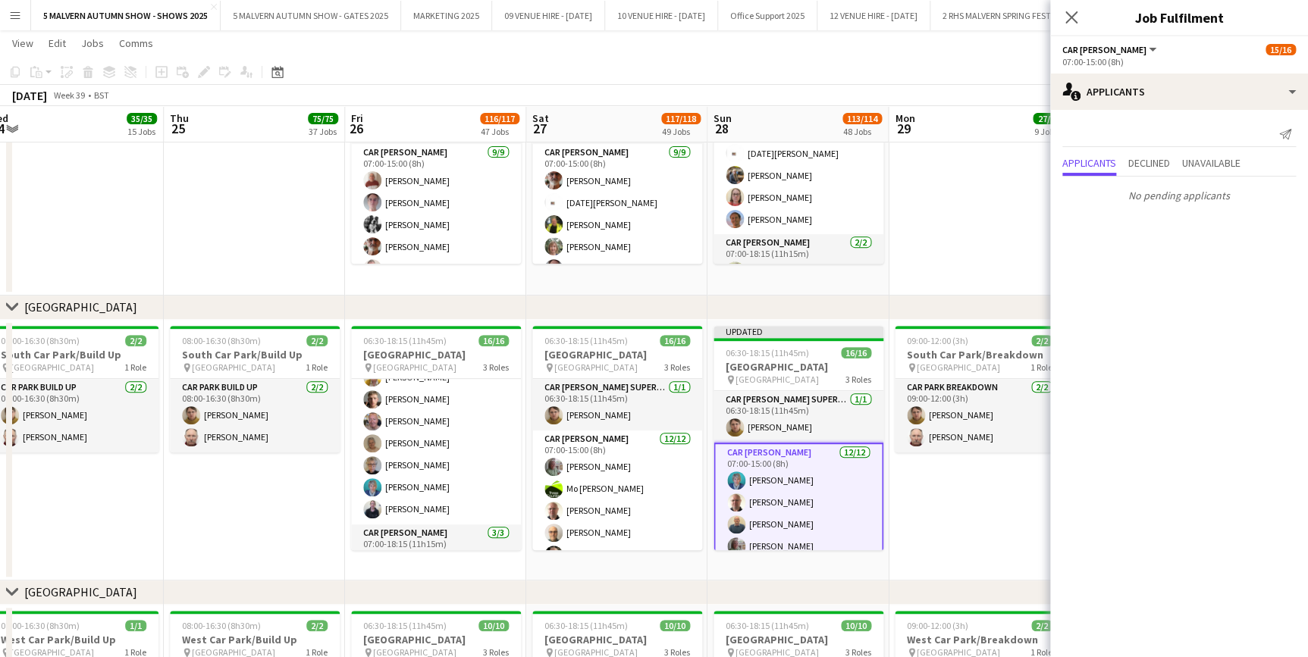
click at [999, 268] on app-date-cell "09:00-12:00 (3h) 2/2 North Car Park/Breakdown pin North Car Park 1 Role Car Par…" at bounding box center [979, 109] width 181 height 373
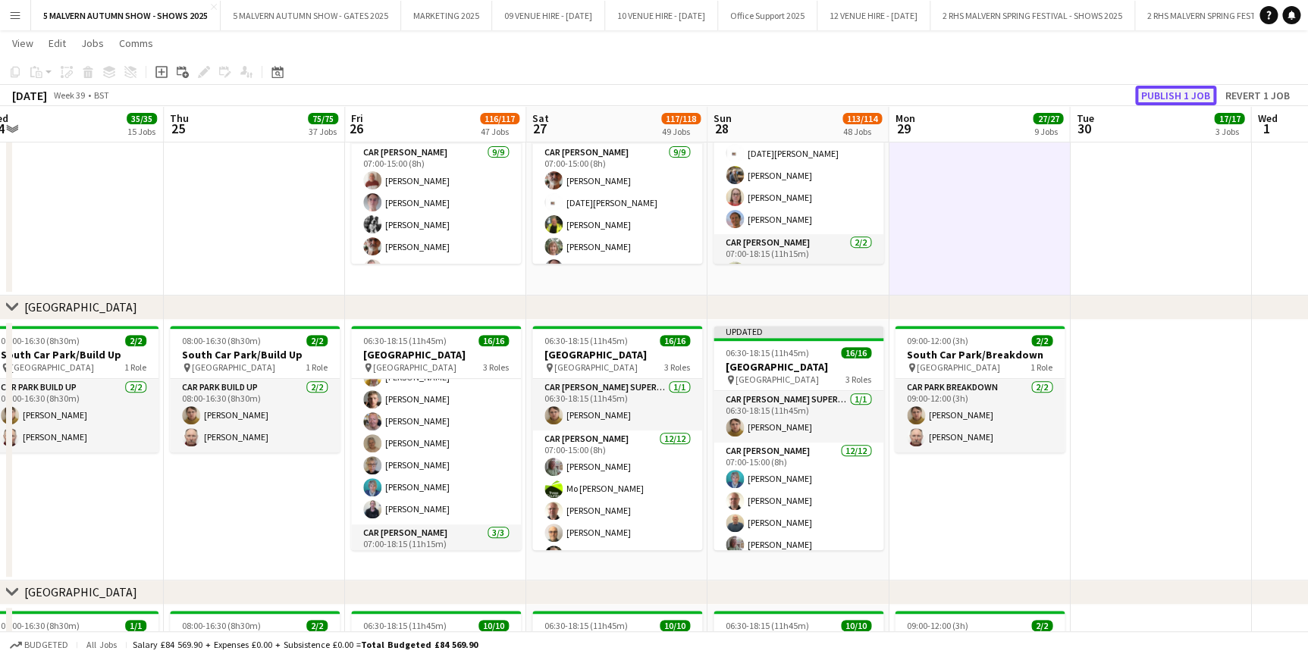
click at [1179, 90] on button "Publish 1 job" at bounding box center [1175, 96] width 81 height 20
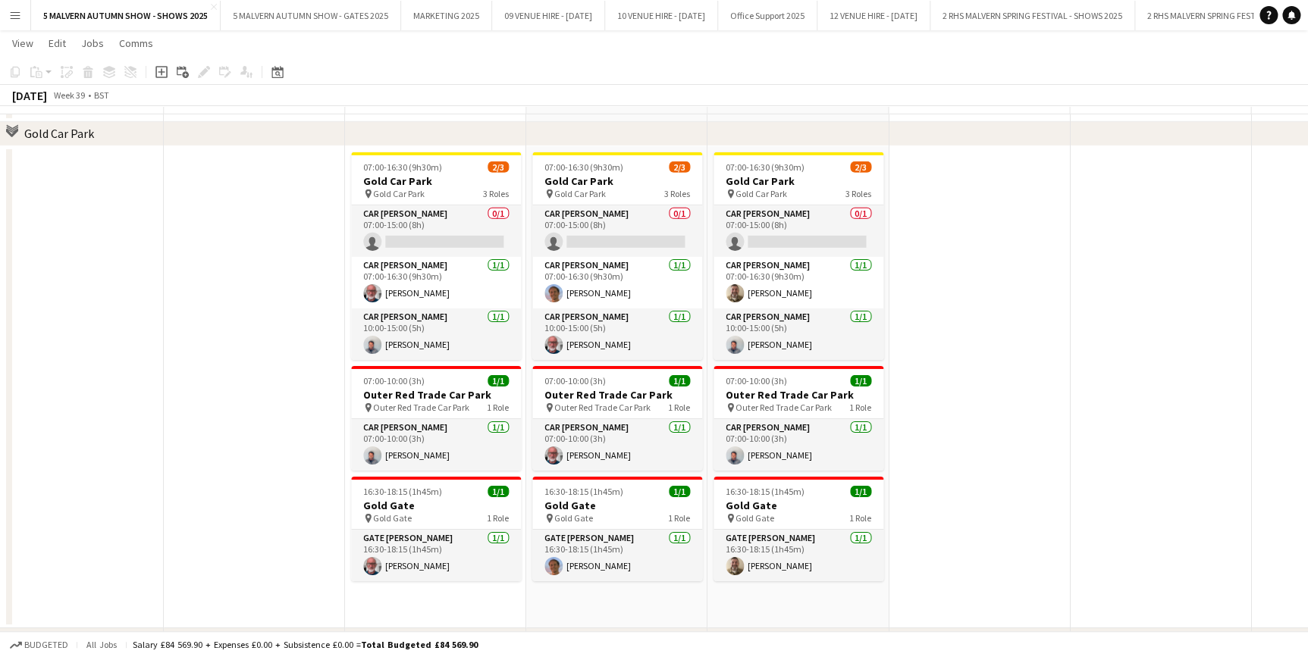
scroll to position [8064, 0]
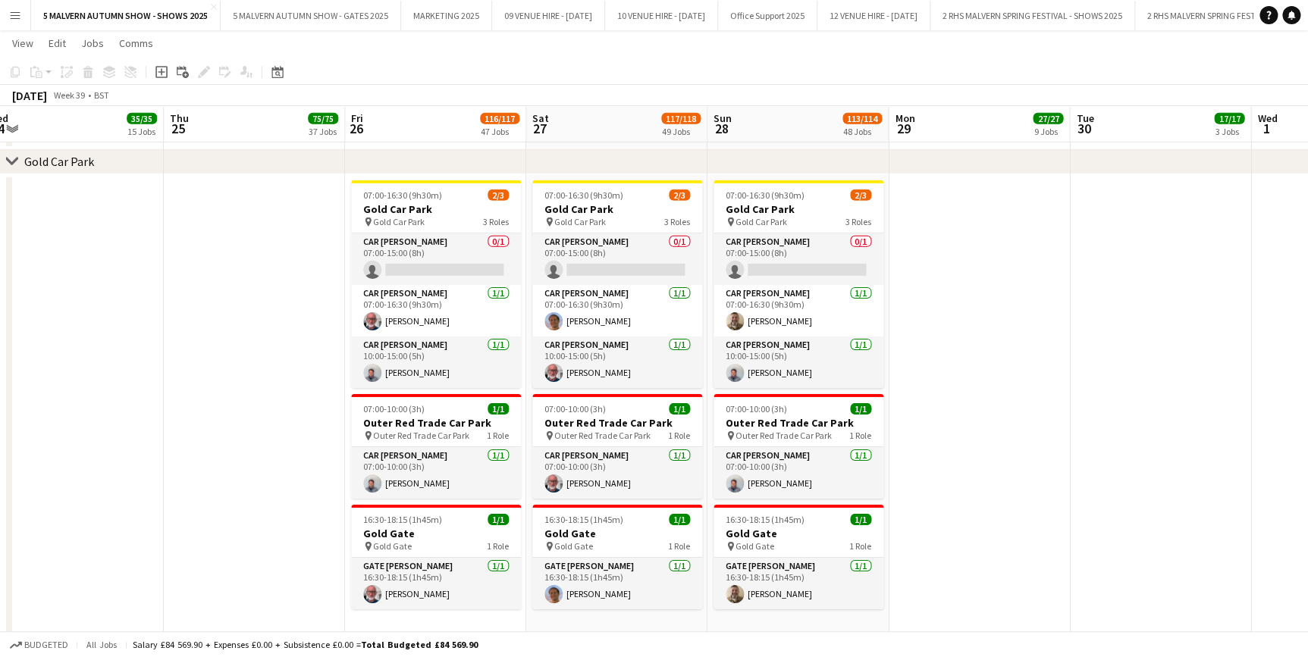
click at [21, 14] on button "Menu" at bounding box center [15, 15] width 30 height 30
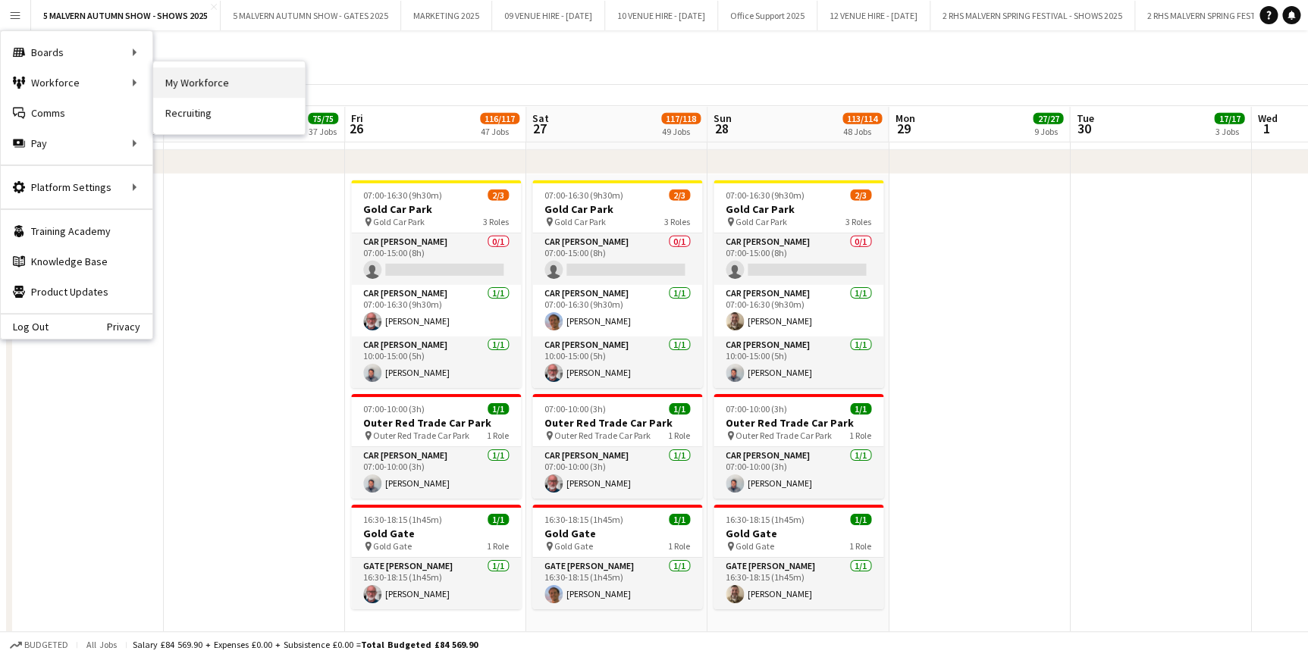
click at [203, 84] on link "My Workforce" at bounding box center [229, 82] width 152 height 30
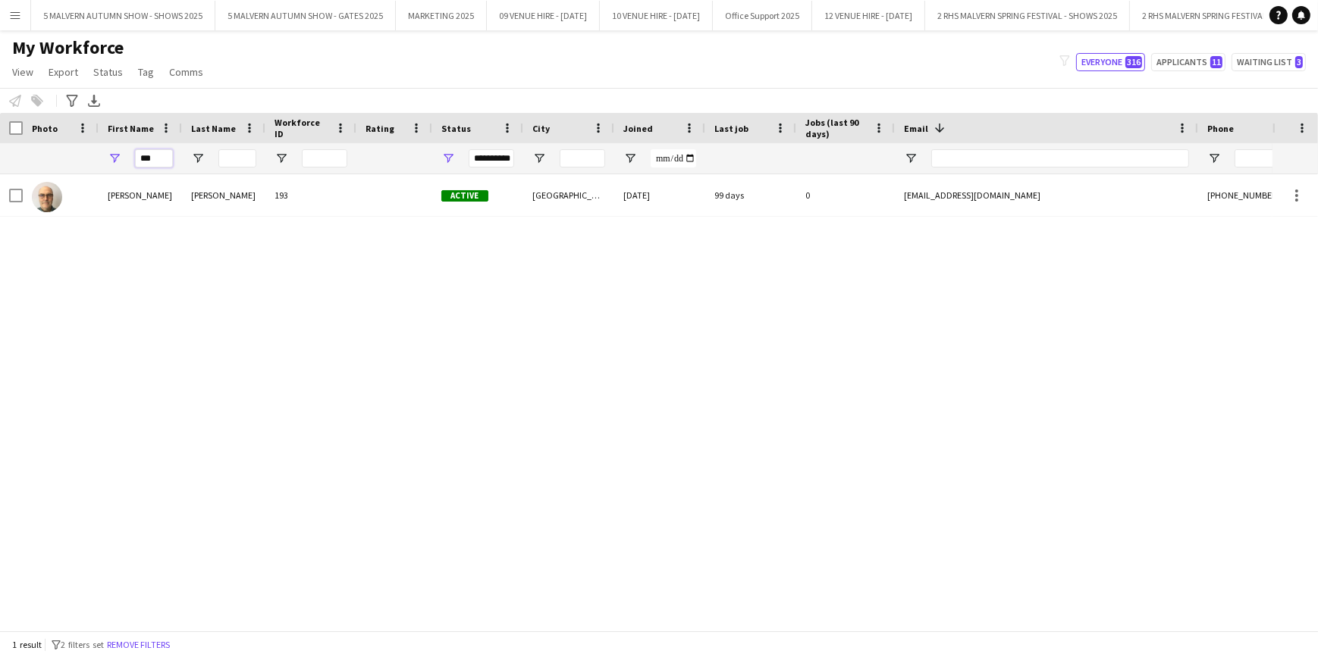
click at [164, 158] on input "***" at bounding box center [154, 158] width 38 height 18
click at [546, 311] on div "Kim Taplin 193 Active Worcestershire 22-02-2022 99 days 0 kimtaplin1@gmail.com …" at bounding box center [636, 397] width 1272 height 446
click at [196, 11] on button "5 MALVERN AUTUMN SHOW - SHOWS 2025 Close" at bounding box center [123, 16] width 184 height 30
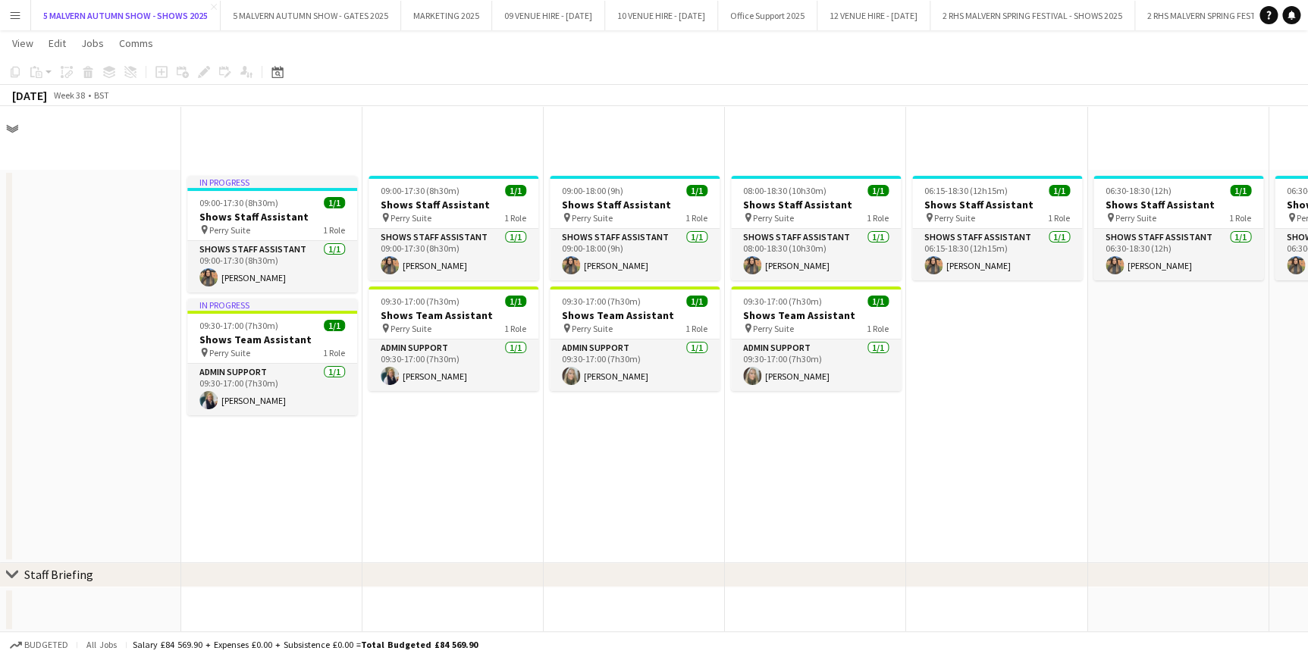
scroll to position [1033, 0]
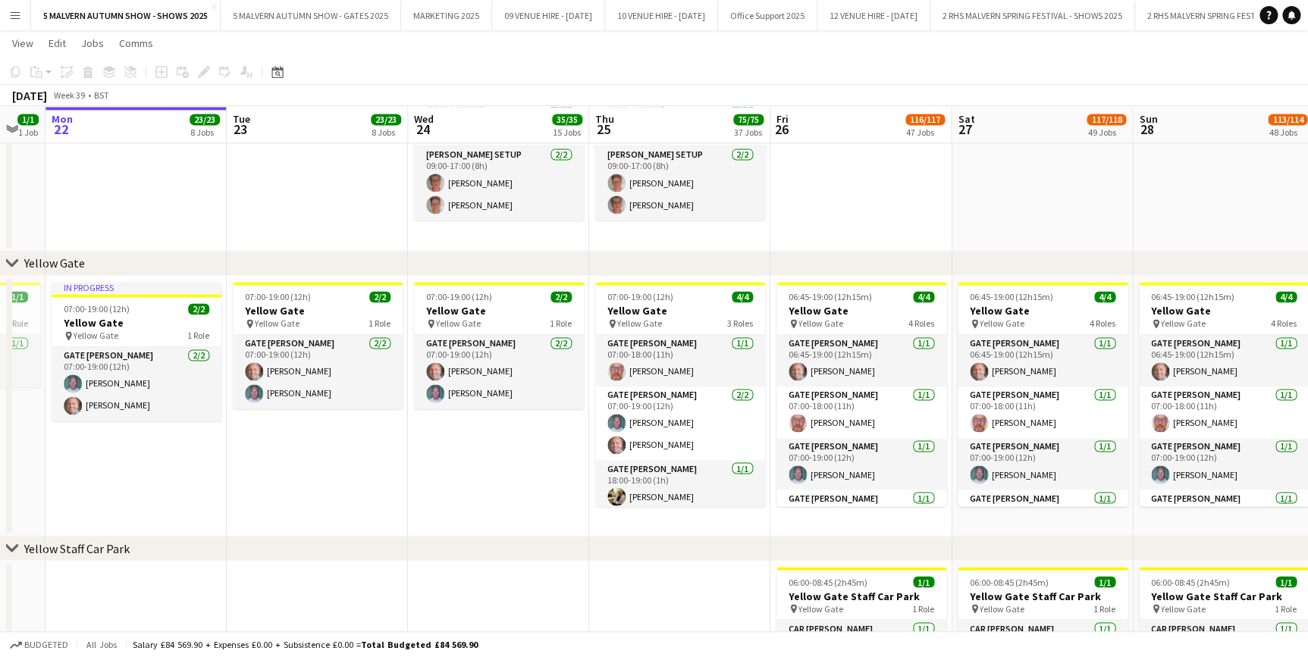
drag, startPoint x: 942, startPoint y: 113, endPoint x: 255, endPoint y: 131, distance: 687.9
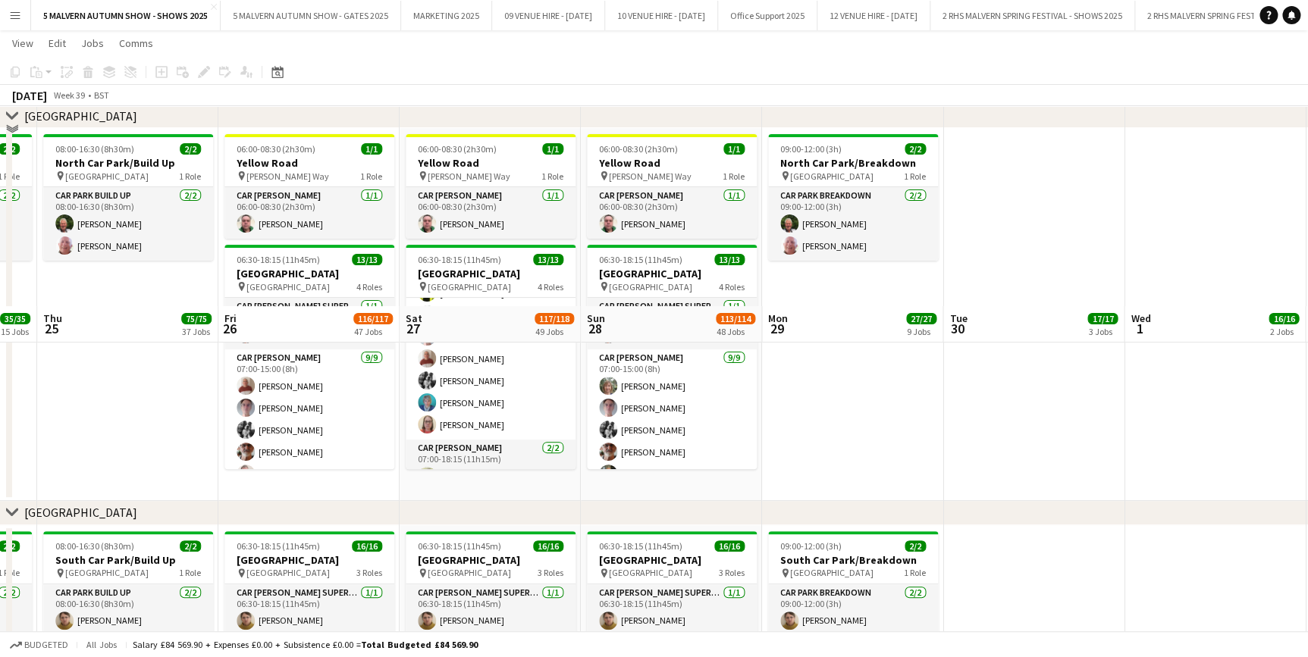
scroll to position [8822, 0]
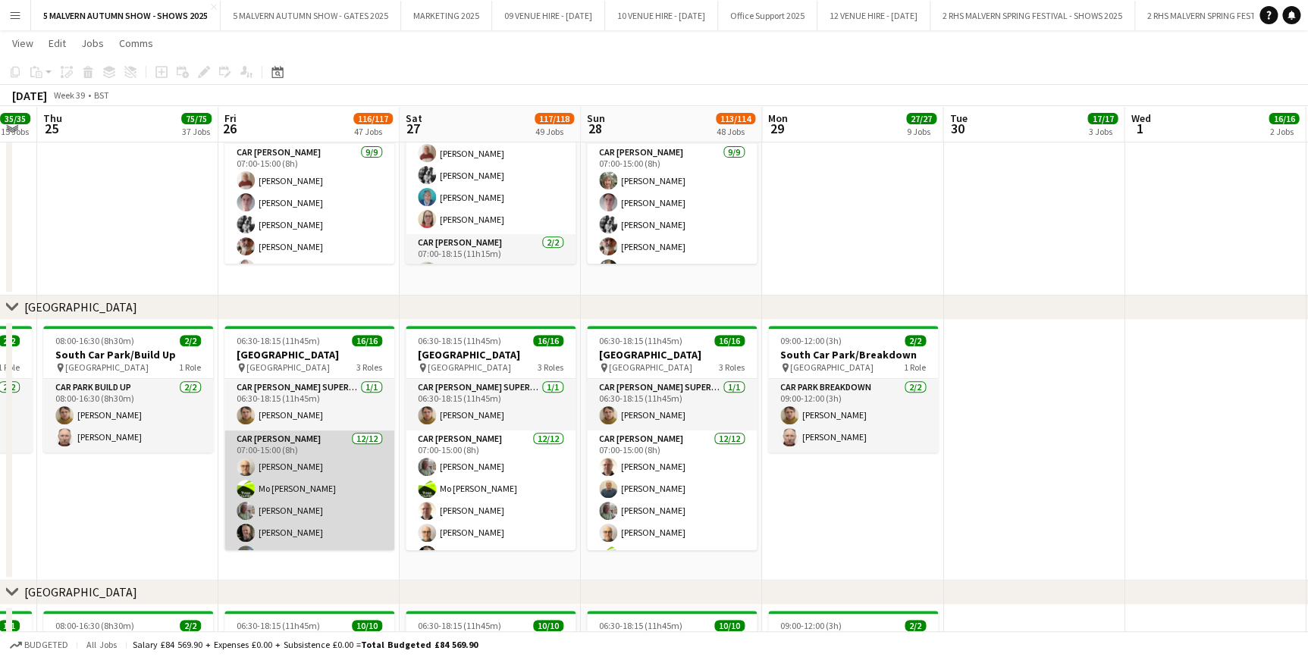
drag, startPoint x: 301, startPoint y: 472, endPoint x: 308, endPoint y: 462, distance: 12.0
click at [301, 472] on app-card-role "Car Parker 12/12 07:00-15:00 (8h) Kim Taplin Mo Cossali-Francis Theresa Pace-Ba…" at bounding box center [309, 577] width 170 height 293
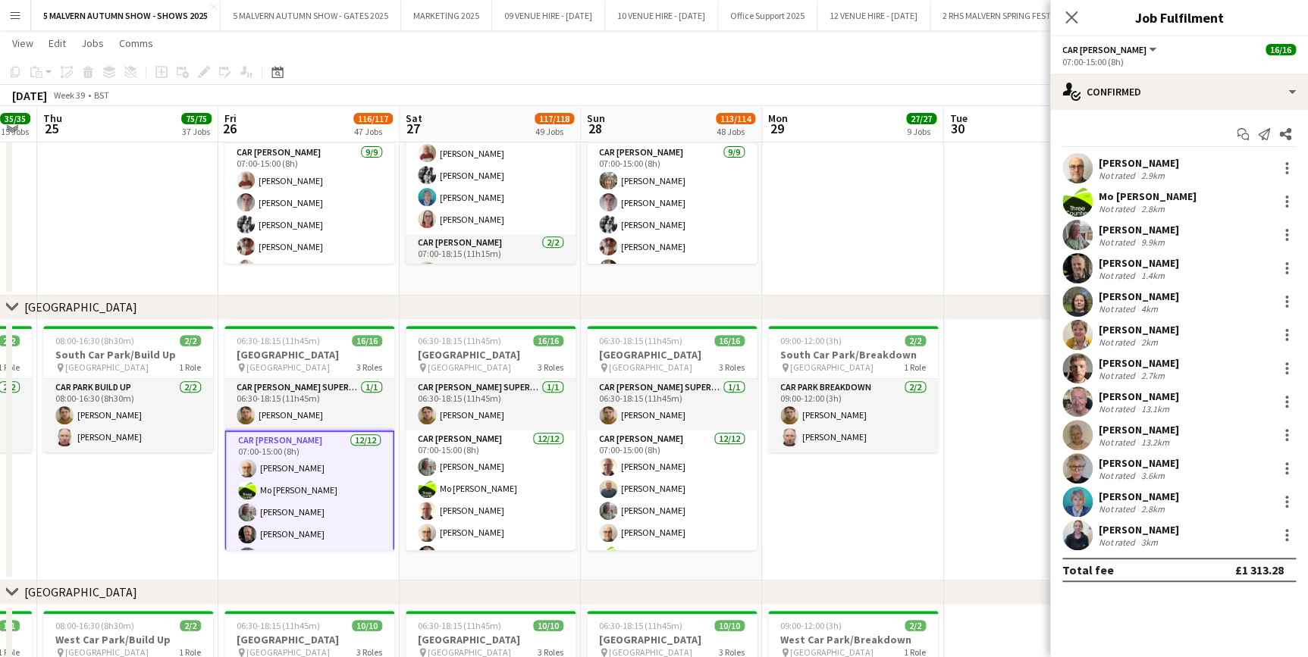
click at [1099, 158] on div "[PERSON_NAME]" at bounding box center [1139, 163] width 80 height 14
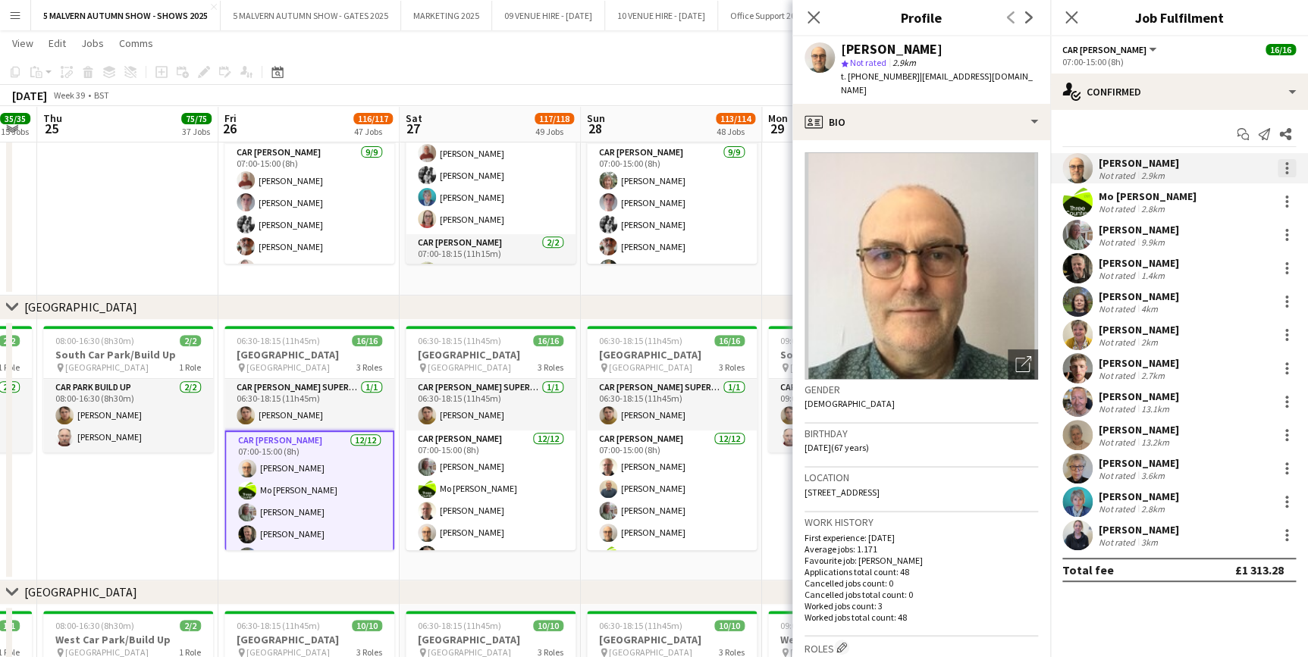
click at [1287, 169] on div at bounding box center [1286, 168] width 18 height 18
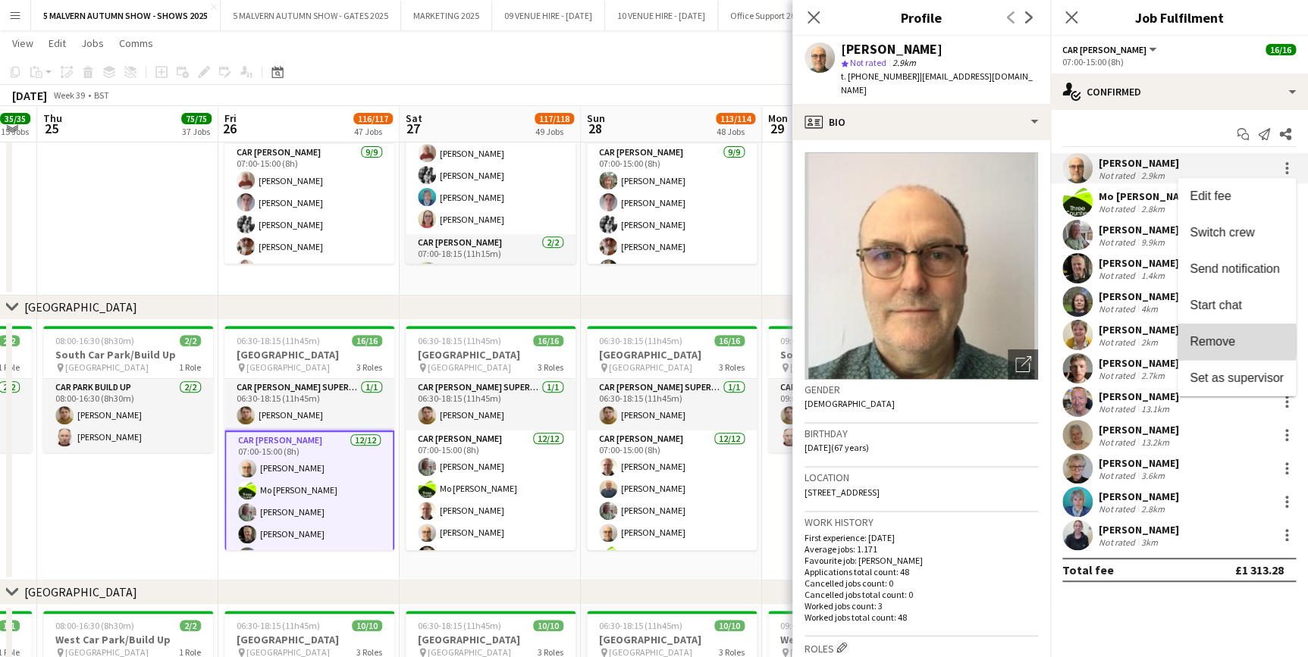
click at [1210, 341] on span "Remove" at bounding box center [1212, 341] width 45 height 13
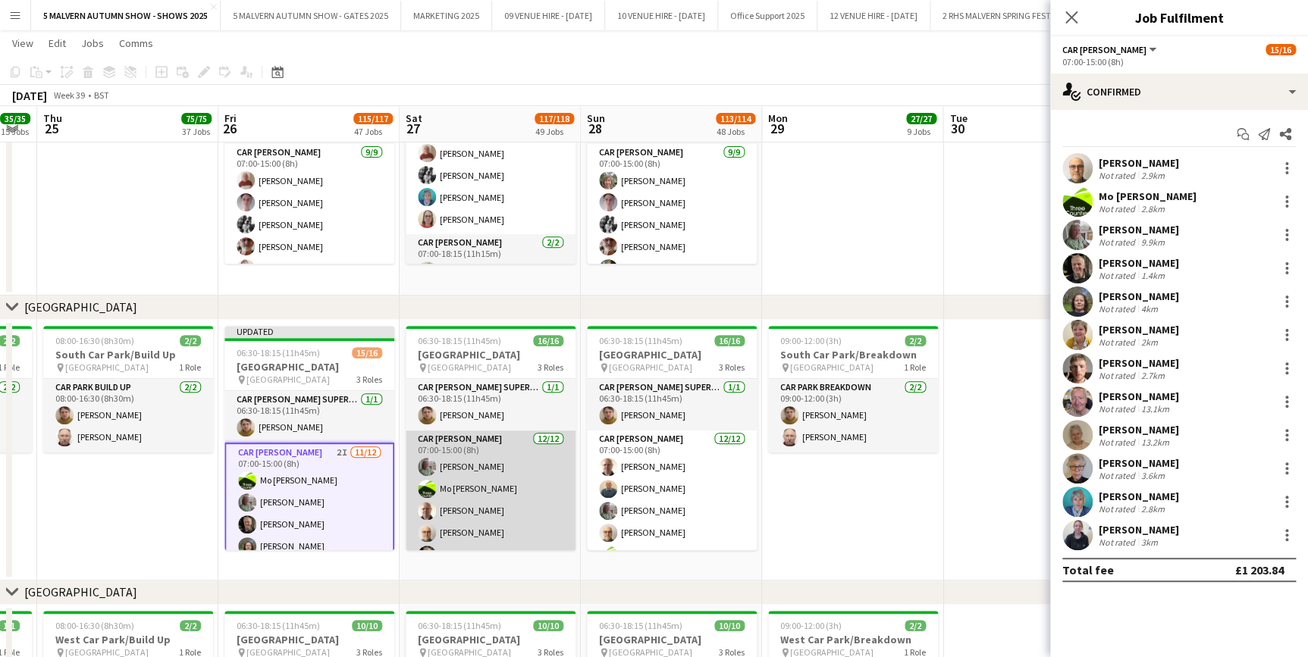
click at [470, 453] on app-card-role "Car Parker 12/12 07:00-15:00 (8h) Theresa Pace-Bardon Mo Cossali-Francis Andrew…" at bounding box center [491, 577] width 170 height 293
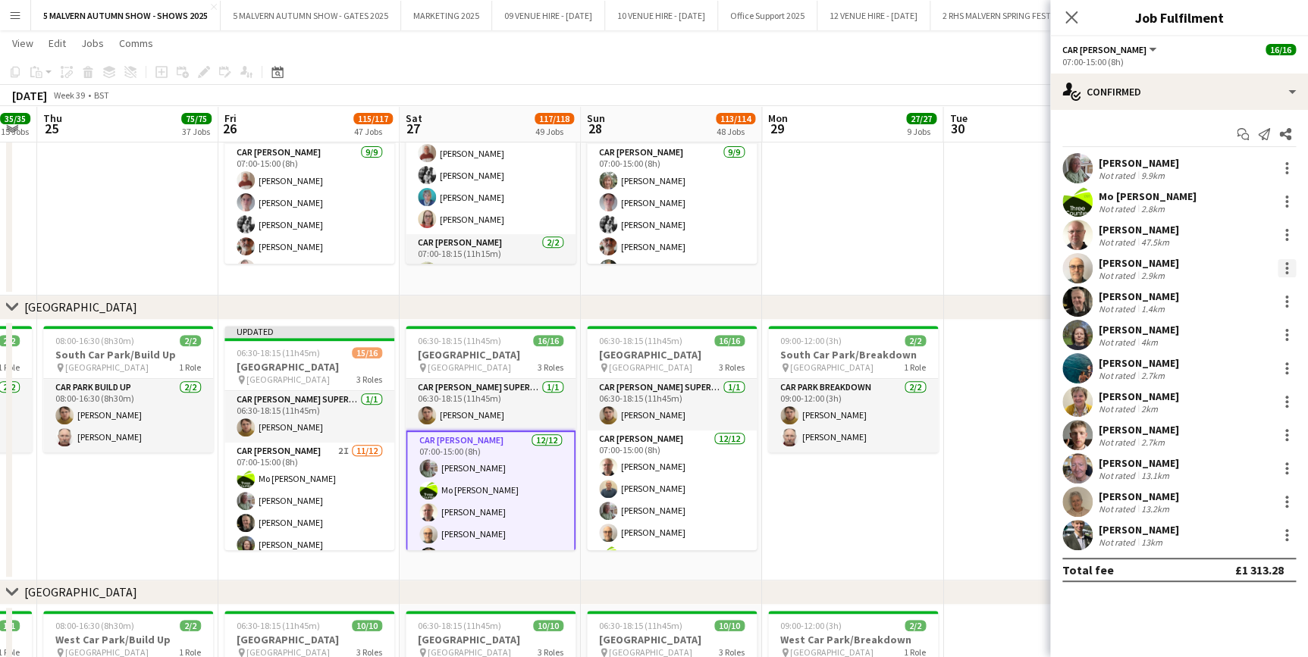
click at [1289, 268] on div at bounding box center [1286, 268] width 18 height 18
click at [1213, 441] on span "Remove" at bounding box center [1212, 441] width 45 height 13
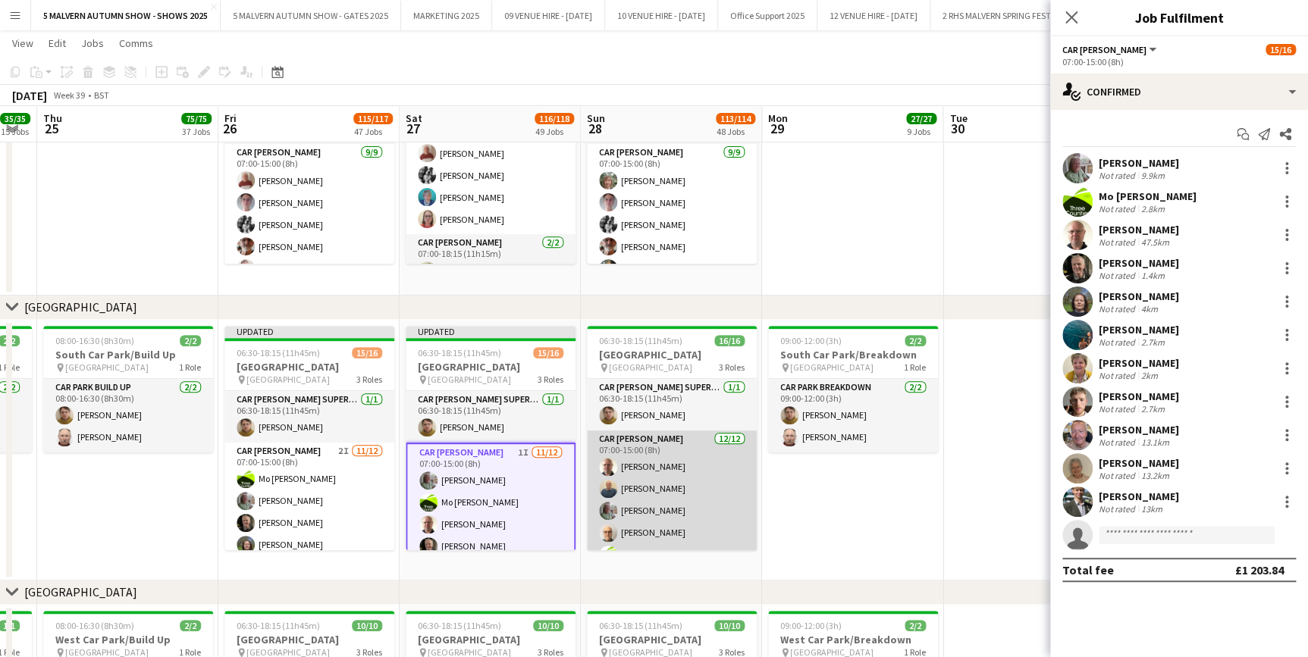
click at [691, 462] on app-card-role "Car Parker 12/12 07:00-15:00 (8h) Andrew Bannister Steven Mavroidi Theresa Pace…" at bounding box center [672, 577] width 170 height 293
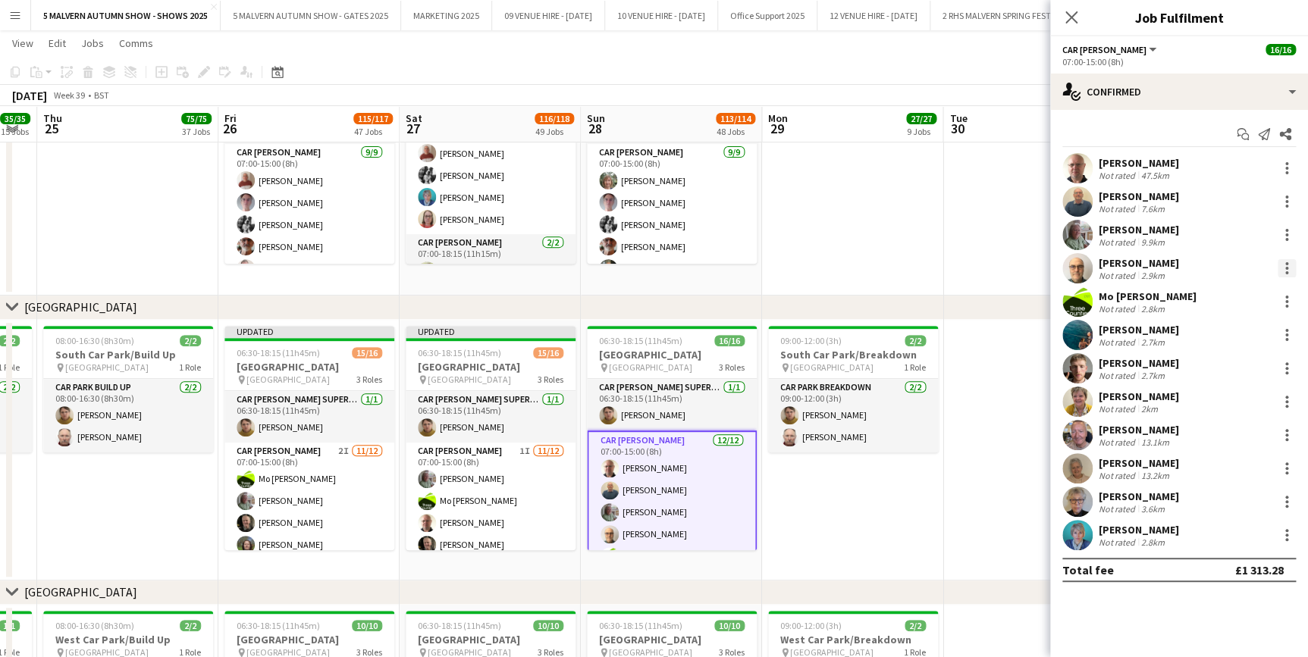
click at [1282, 265] on div at bounding box center [1286, 268] width 18 height 18
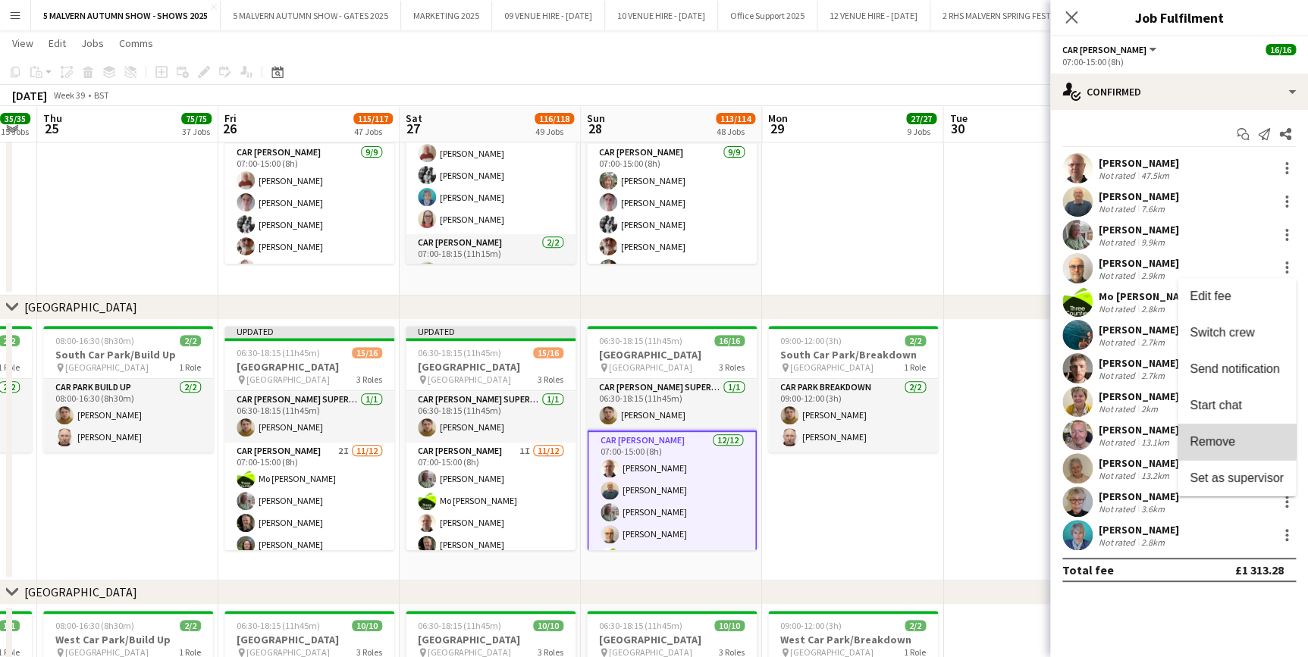
click at [1212, 435] on span "Remove" at bounding box center [1212, 441] width 45 height 13
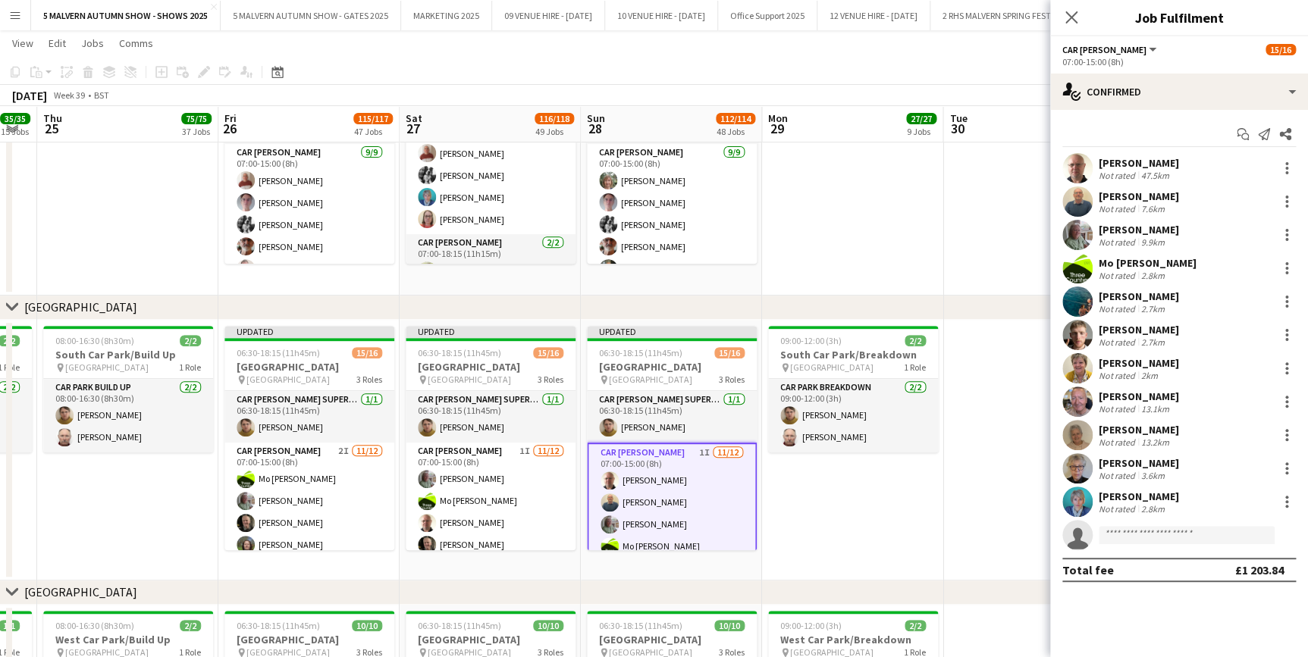
click at [963, 249] on app-date-cell at bounding box center [1033, 109] width 181 height 373
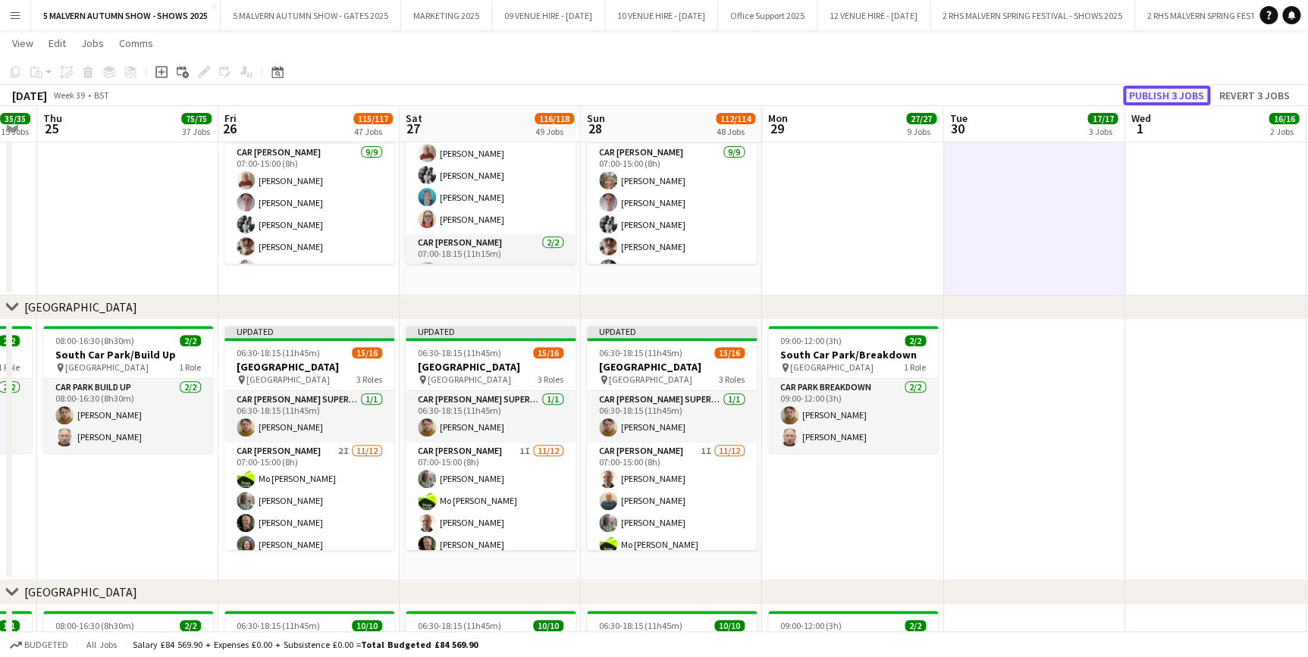
click at [1167, 99] on button "Publish 3 jobs" at bounding box center [1166, 96] width 87 height 20
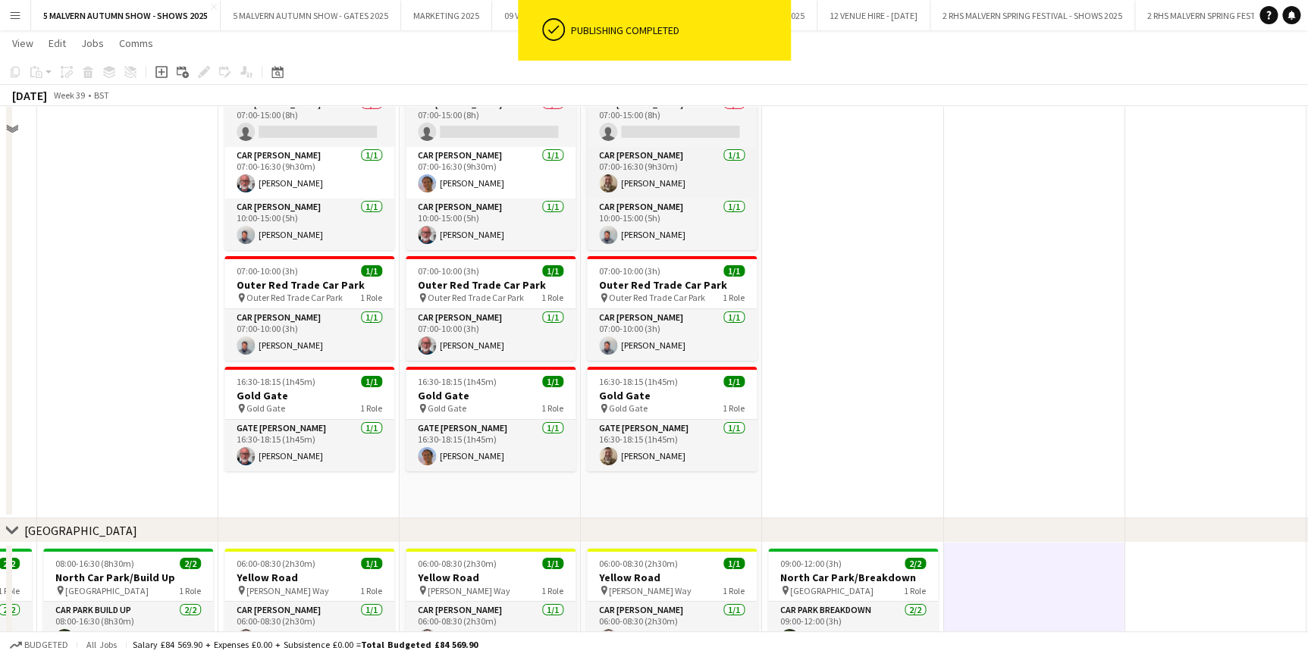
scroll to position [8064, 0]
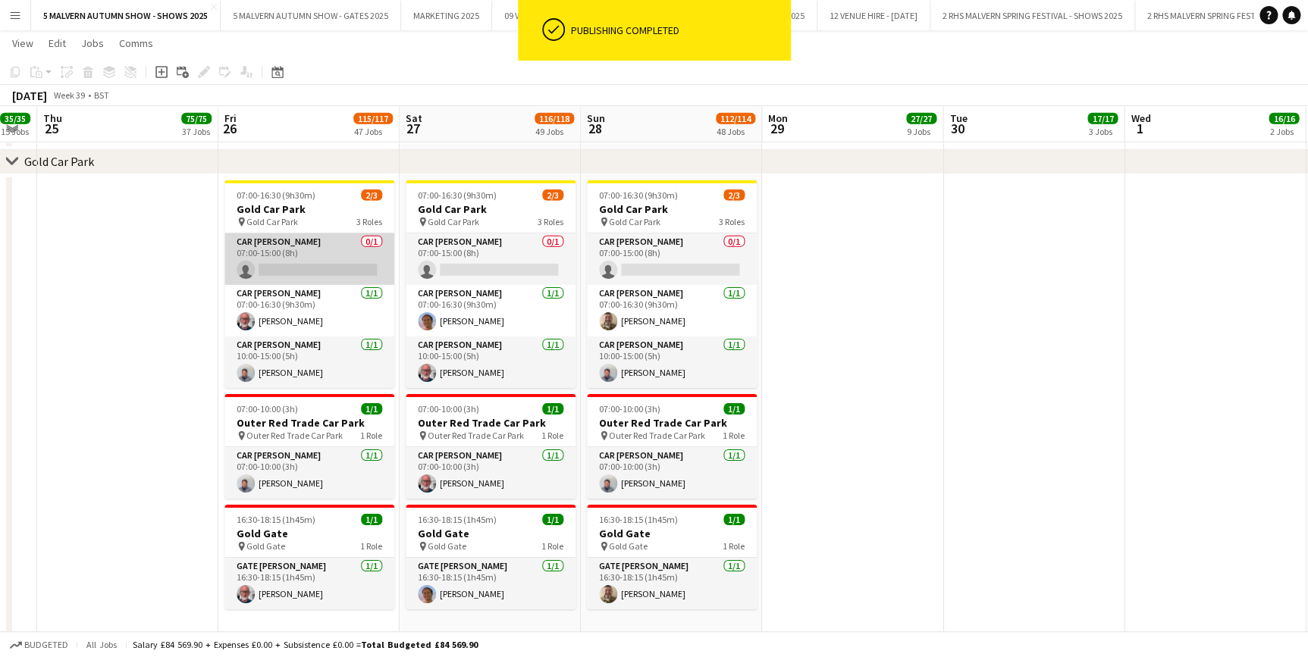
click at [292, 246] on app-card-role "Car Parker 0/1 07:00-15:00 (8h) single-neutral-actions" at bounding box center [309, 260] width 170 height 52
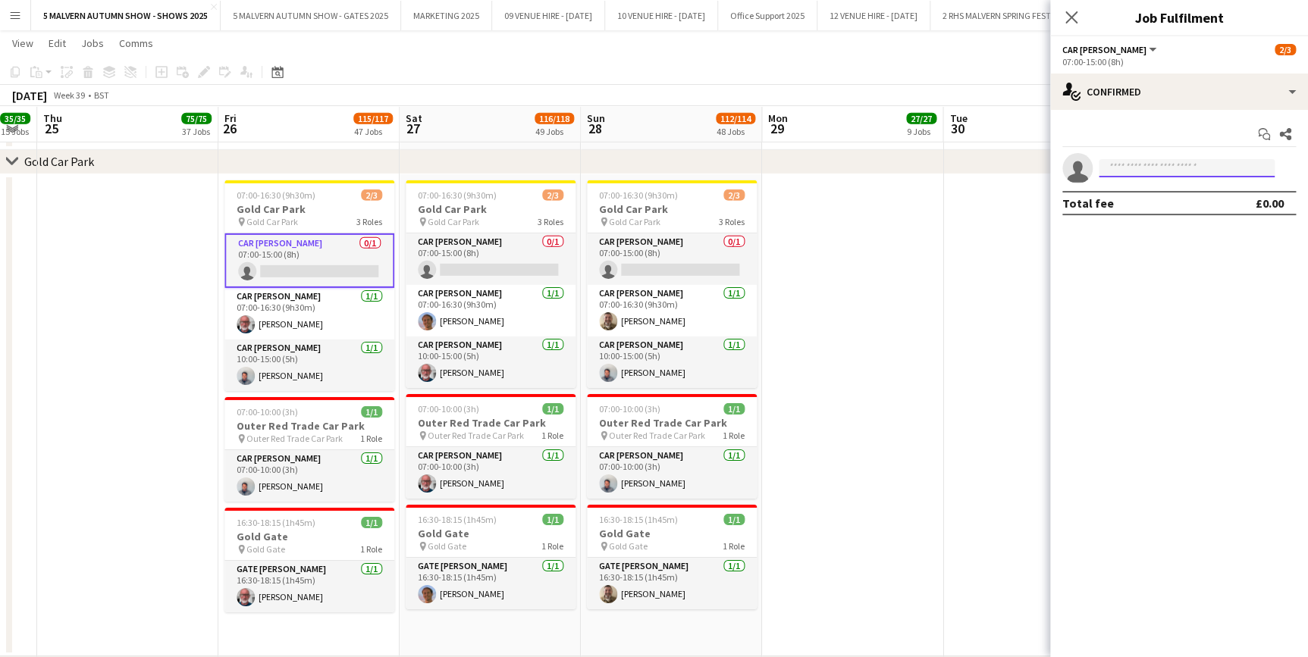
click at [1143, 170] on input at bounding box center [1187, 168] width 176 height 18
type input "***"
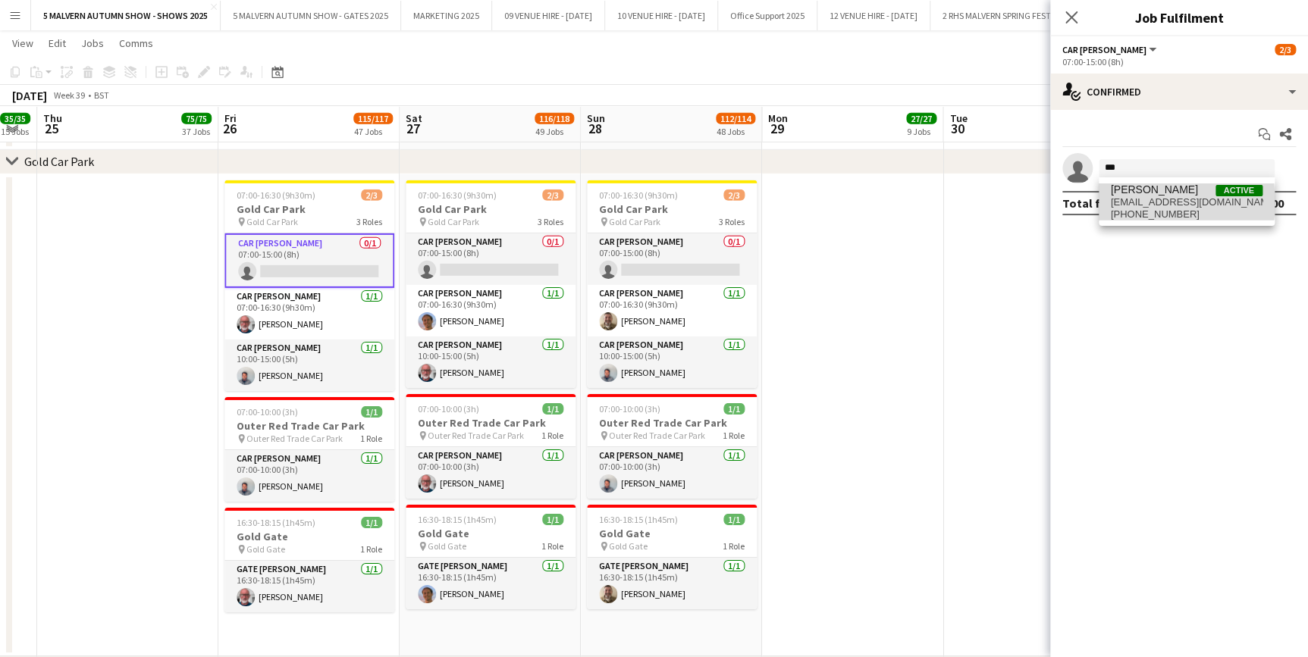
click at [1152, 202] on span "[EMAIL_ADDRESS][DOMAIN_NAME]" at bounding box center [1187, 202] width 152 height 12
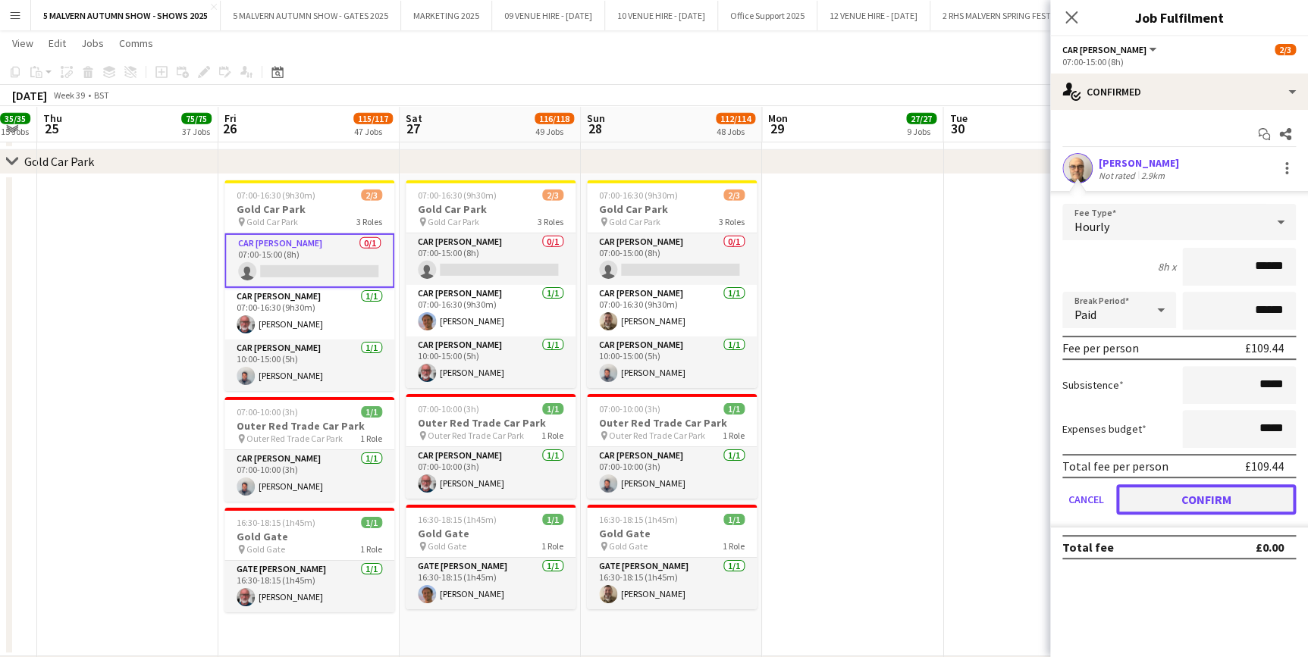
click at [1270, 495] on button "Confirm" at bounding box center [1206, 499] width 180 height 30
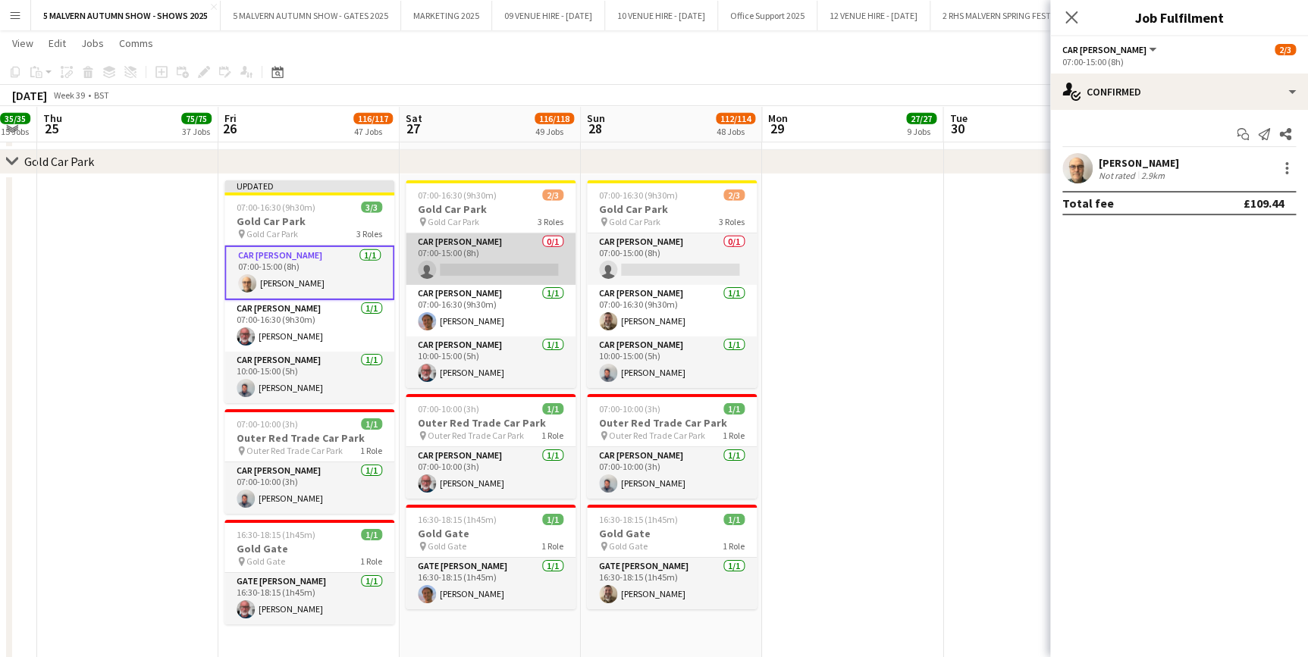
click at [444, 246] on app-card-role "Car Parker 0/1 07:00-15:00 (8h) single-neutral-actions" at bounding box center [491, 260] width 170 height 52
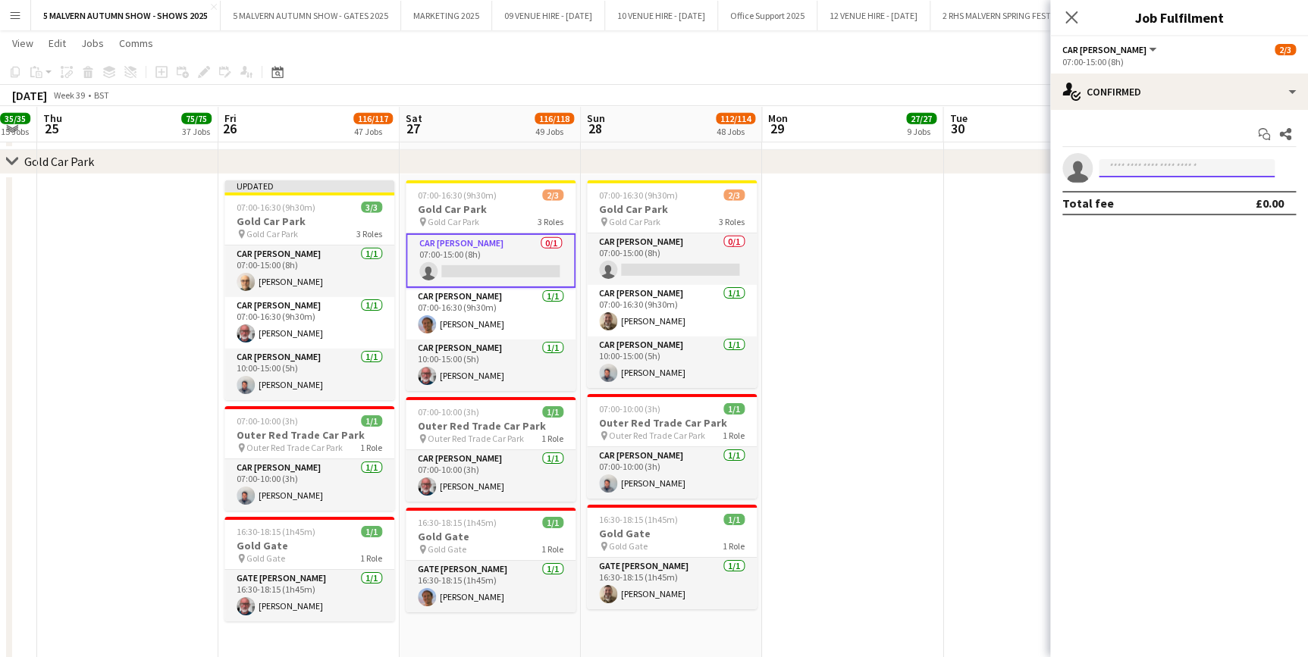
click at [1205, 170] on input at bounding box center [1187, 168] width 176 height 18
type input "***"
click at [1187, 198] on span "[EMAIL_ADDRESS][DOMAIN_NAME]" at bounding box center [1187, 202] width 152 height 12
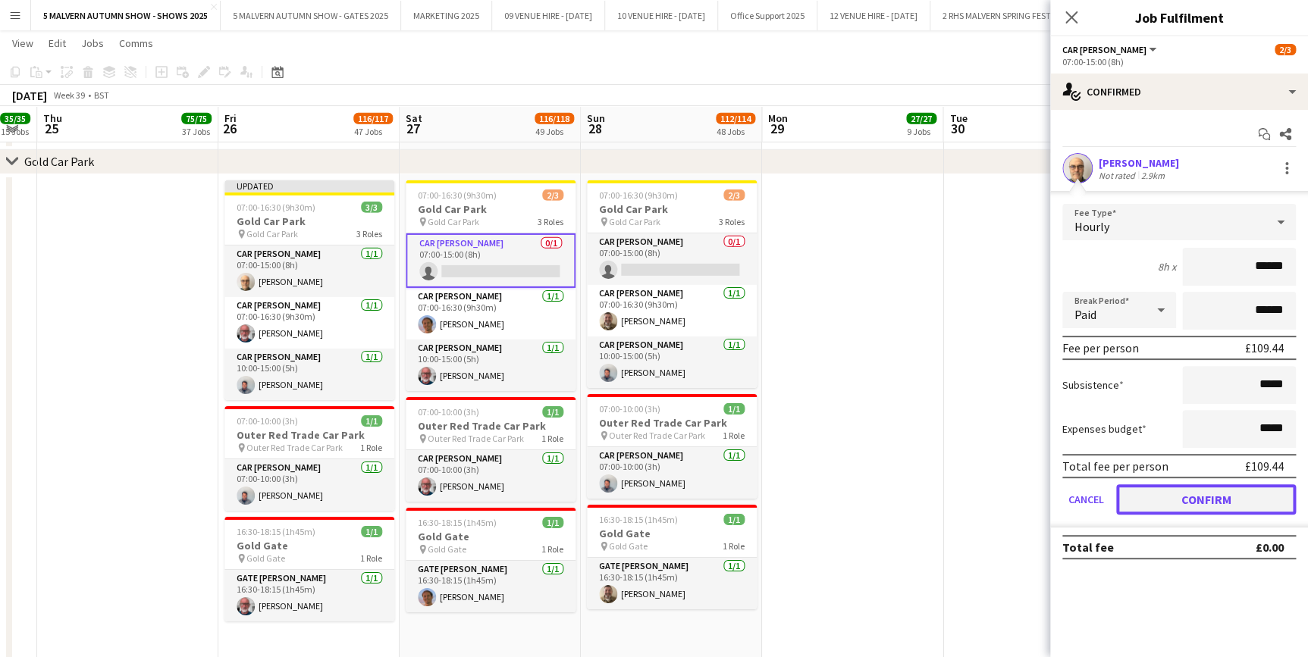
click at [1148, 491] on button "Confirm" at bounding box center [1206, 499] width 180 height 30
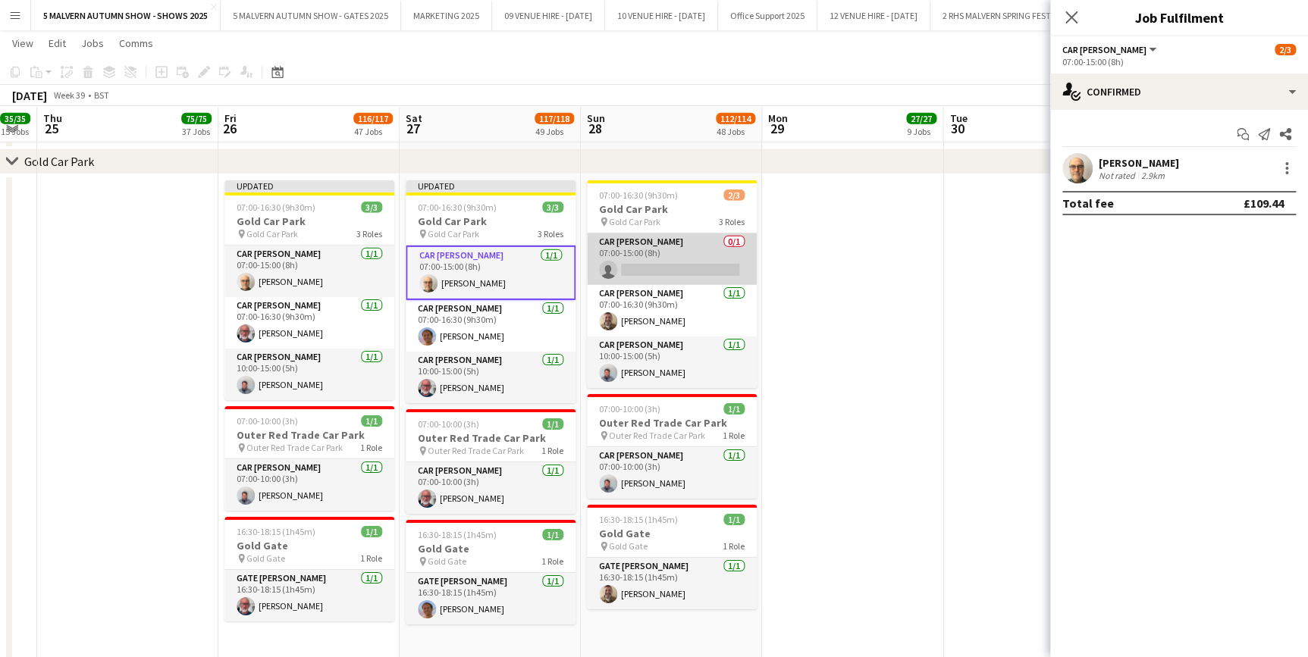
click at [701, 254] on app-card-role "Car Parker 0/1 07:00-15:00 (8h) single-neutral-actions" at bounding box center [672, 260] width 170 height 52
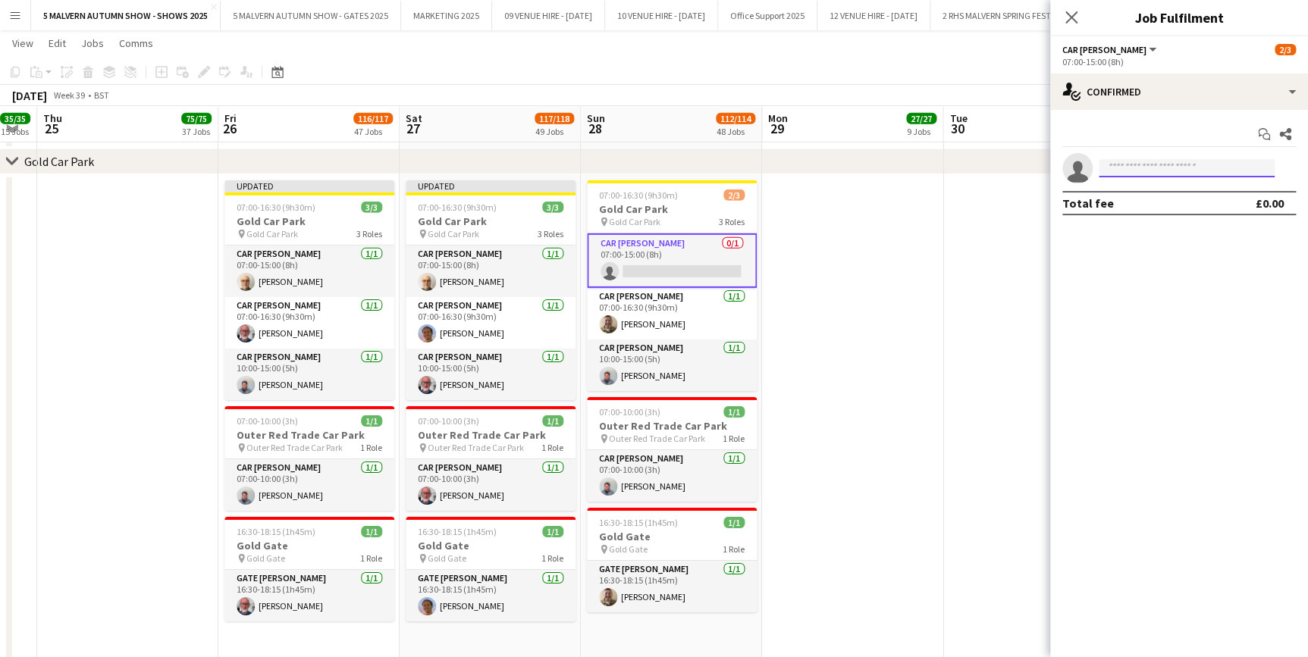
click at [1155, 169] on input at bounding box center [1187, 168] width 176 height 18
type input "*"
type input "***"
click at [1143, 189] on span "[PERSON_NAME]" at bounding box center [1154, 189] width 87 height 13
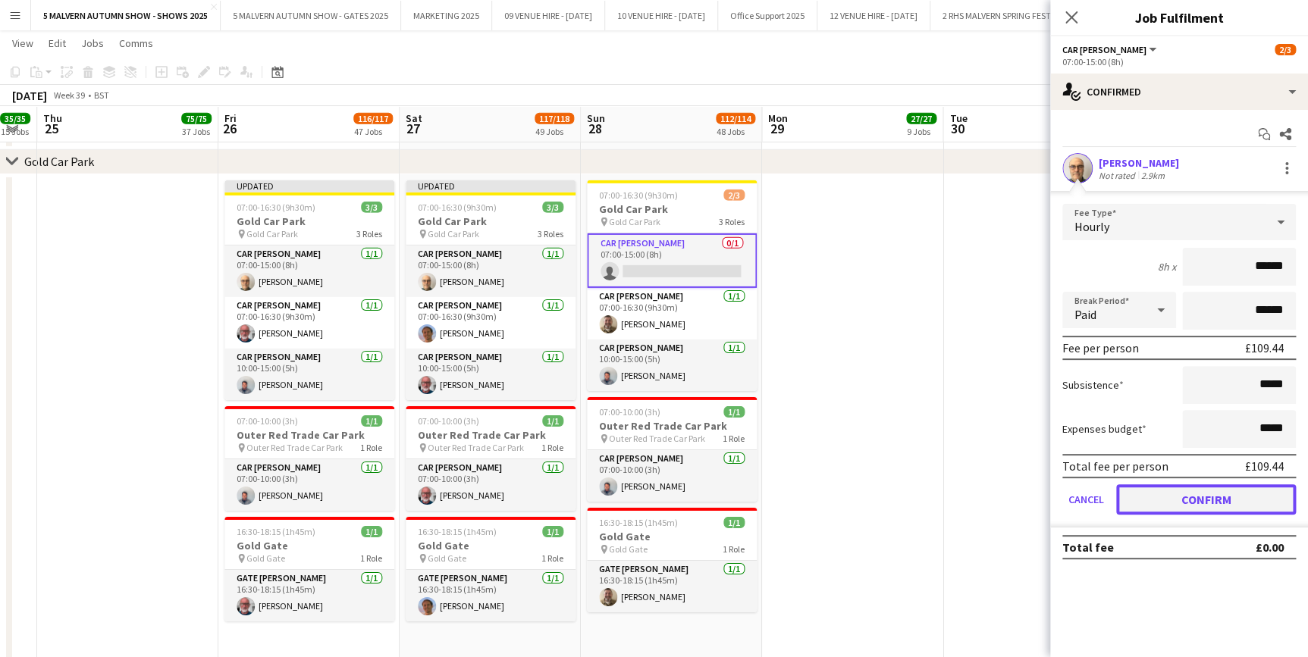
click at [1221, 506] on button "Confirm" at bounding box center [1206, 499] width 180 height 30
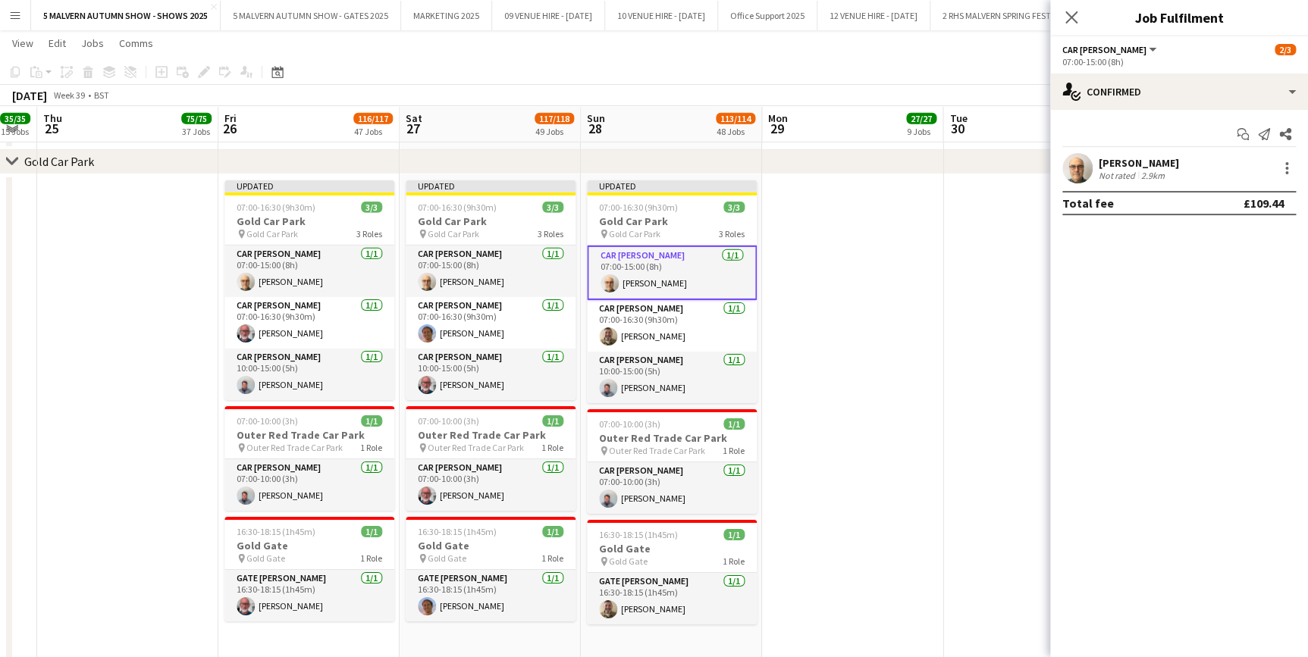
click at [903, 290] on app-date-cell at bounding box center [852, 421] width 181 height 495
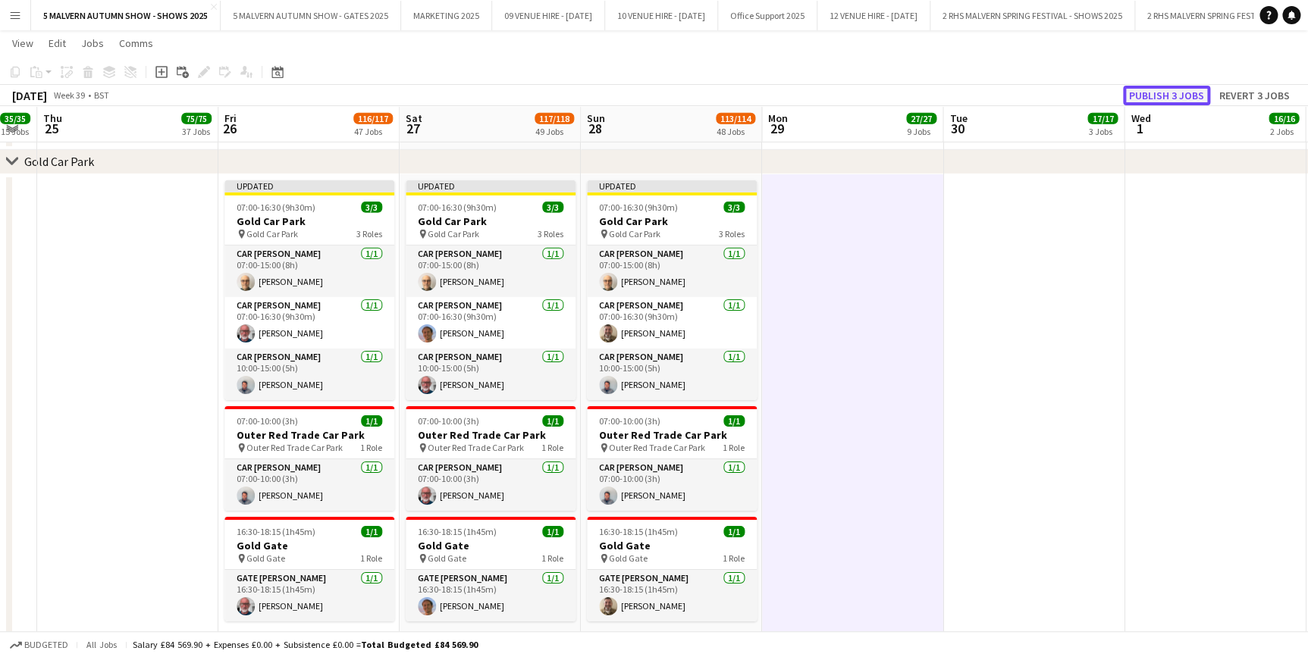
click at [1165, 95] on button "Publish 3 jobs" at bounding box center [1166, 96] width 87 height 20
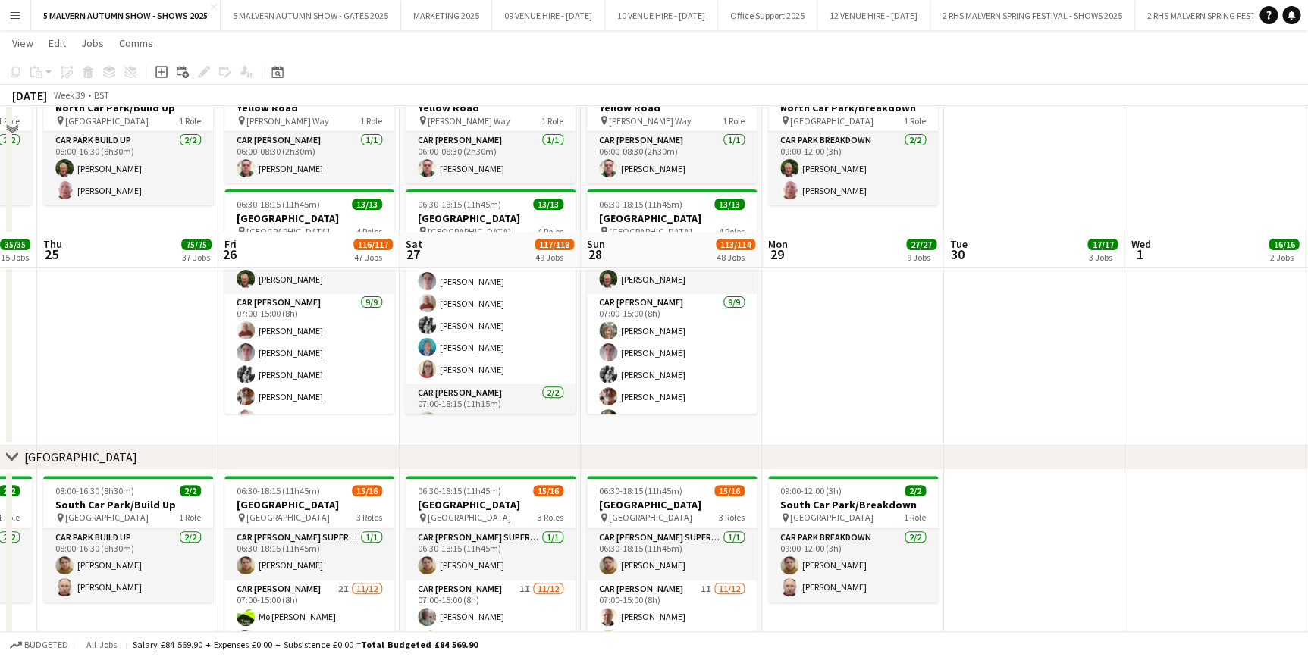
scroll to position [8960, 0]
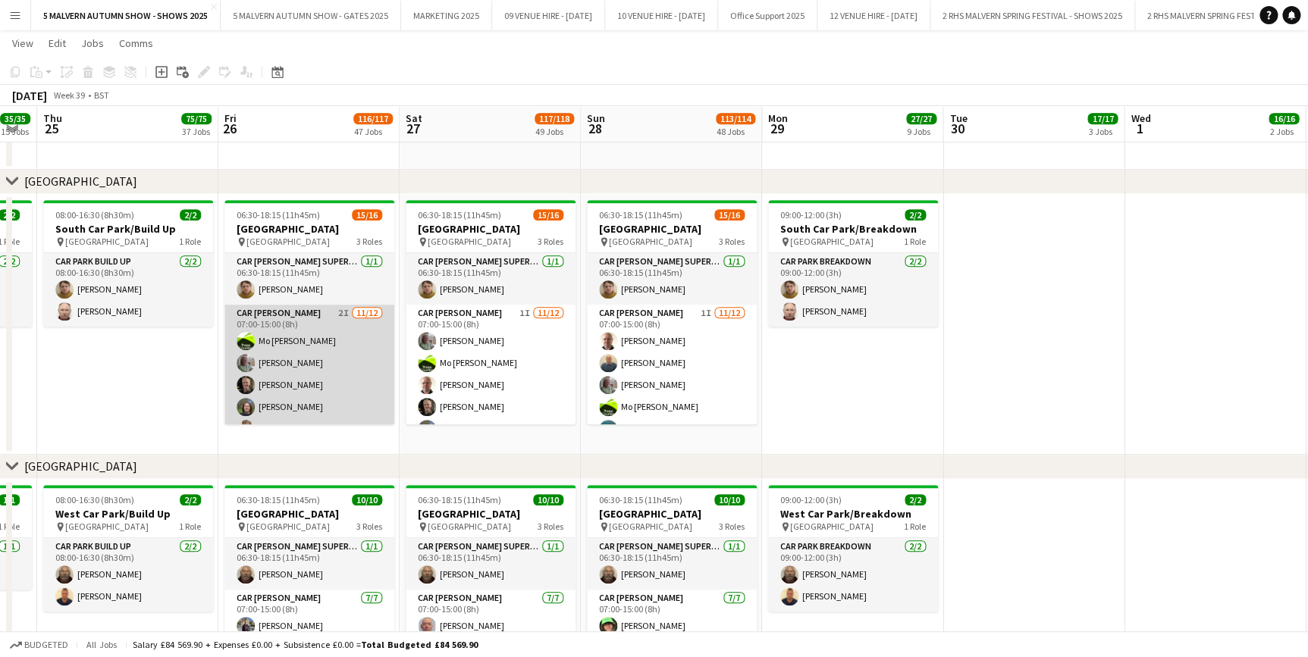
click at [320, 311] on app-card-role "Car Parker 2I 11/12 07:00-15:00 (8h) Mo Cossali-Francis Theresa Pace-Bardon Jam…" at bounding box center [309, 451] width 170 height 293
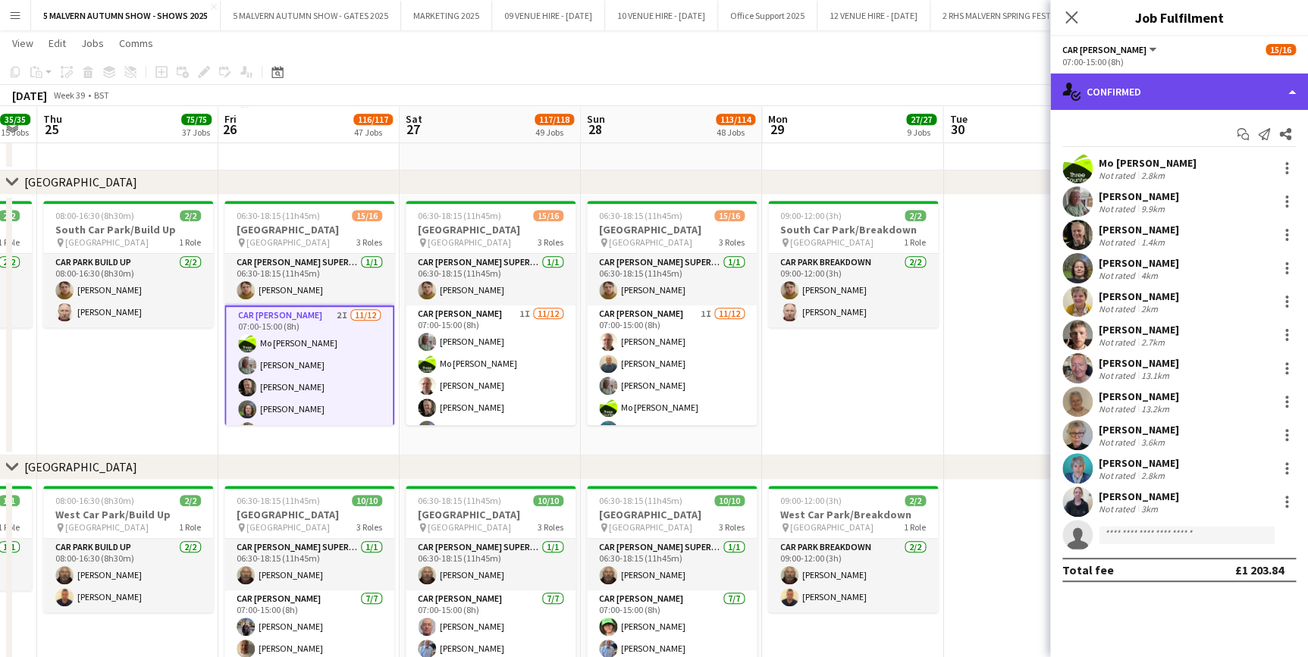
click at [1190, 91] on div "single-neutral-actions-check-2 Confirmed" at bounding box center [1179, 92] width 258 height 36
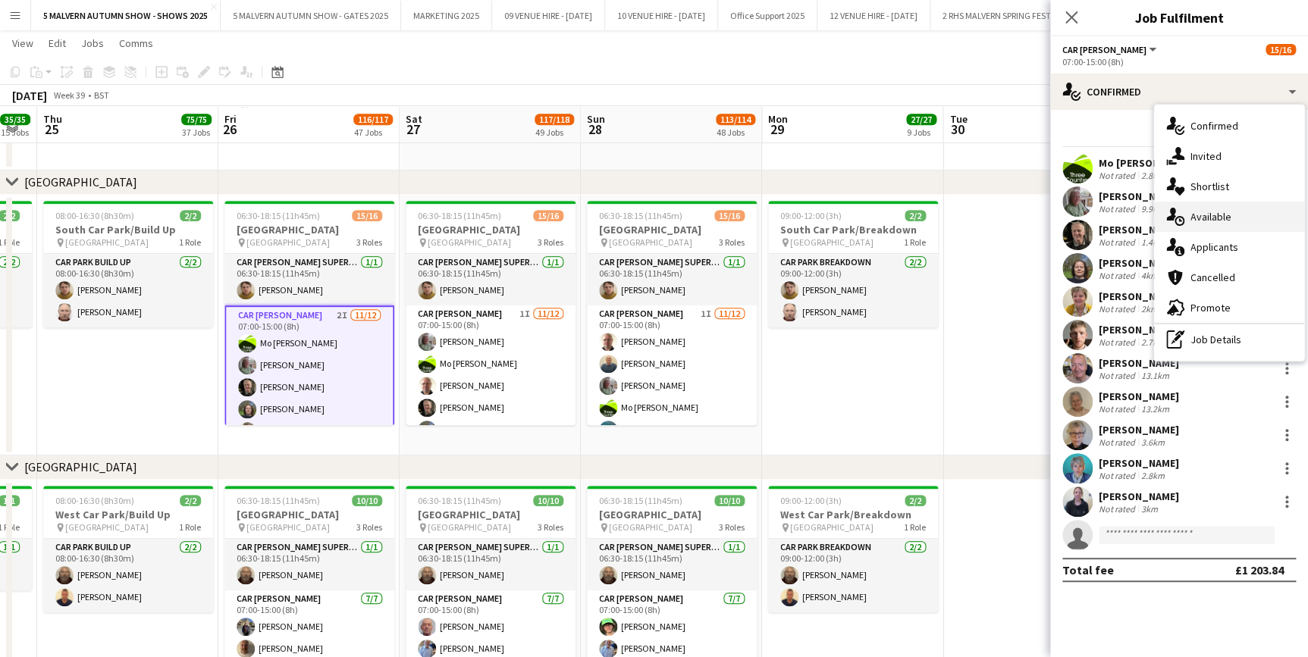
click at [1222, 217] on span "Available" at bounding box center [1210, 217] width 41 height 14
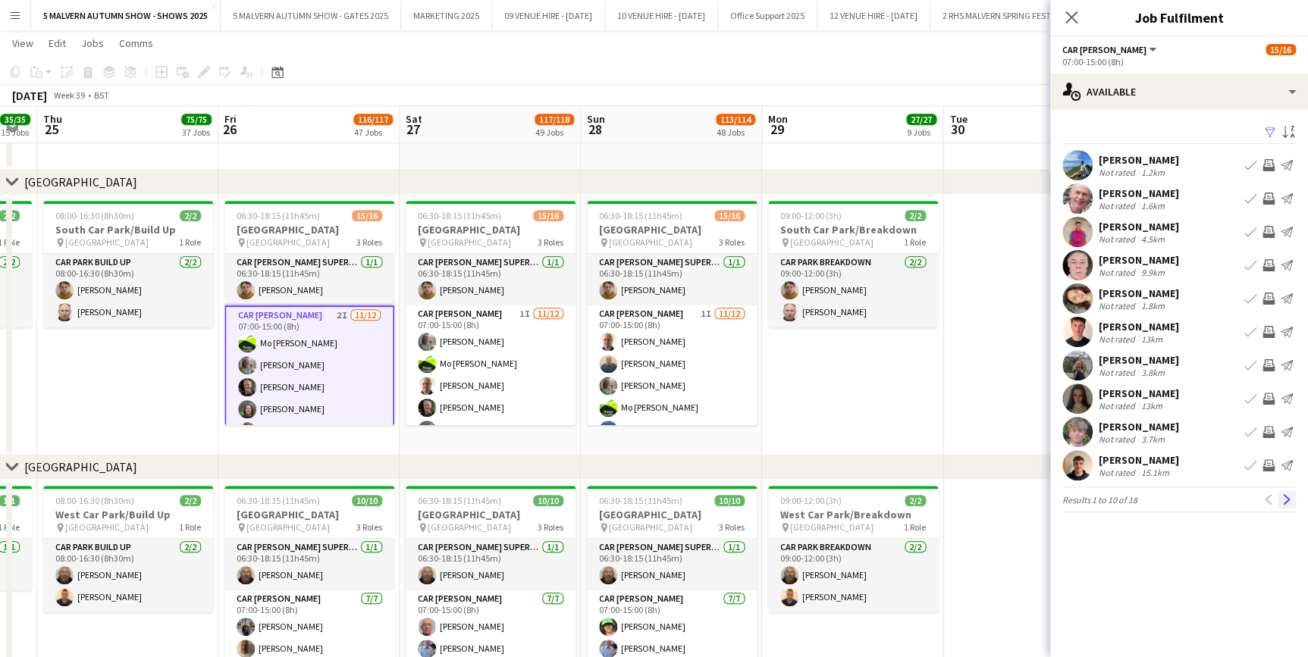
click at [1290, 497] on app-icon "Next" at bounding box center [1286, 499] width 11 height 11
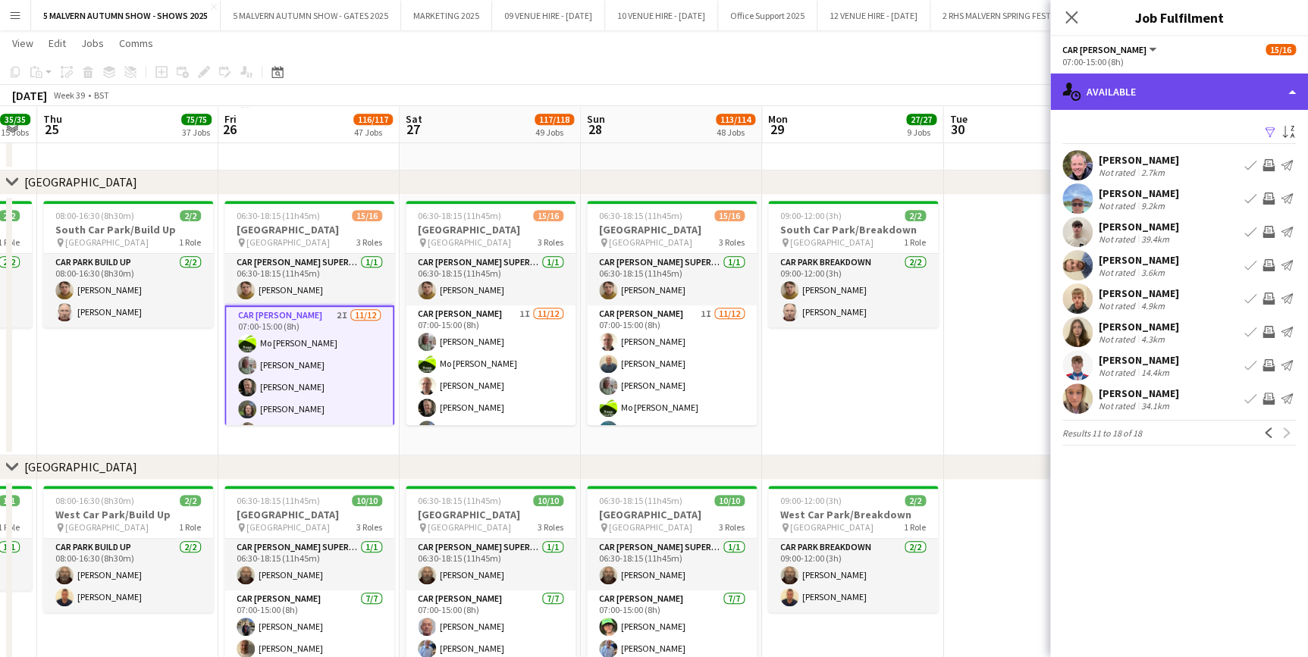
click at [1137, 102] on div "single-neutral-actions-upload Available" at bounding box center [1179, 92] width 258 height 36
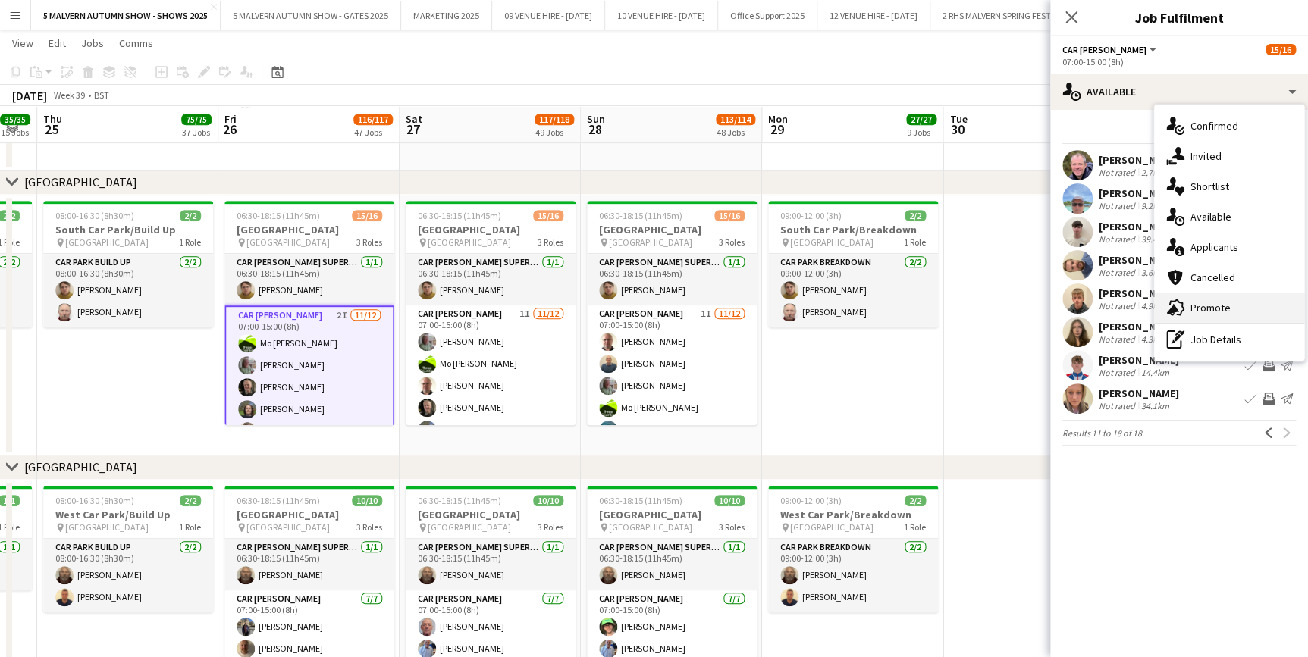
click at [1208, 310] on span "Promote" at bounding box center [1210, 308] width 40 height 14
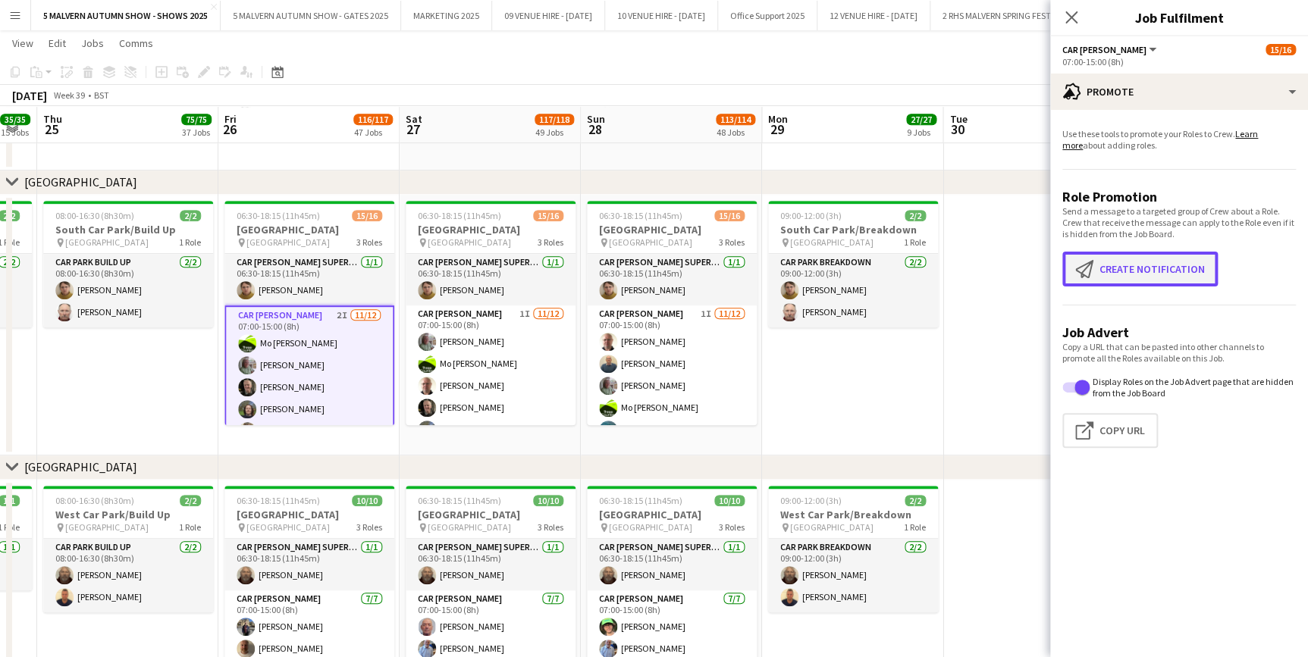
click at [1185, 272] on button "Create notification Create notification" at bounding box center [1139, 269] width 155 height 35
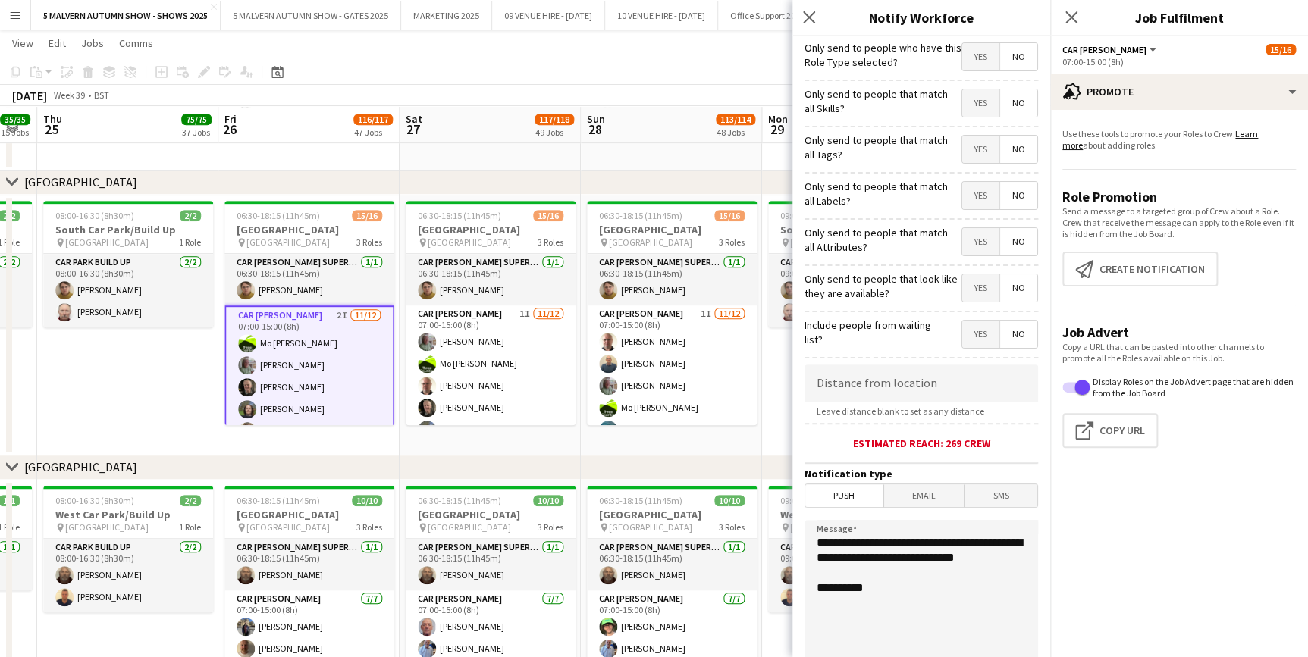
click at [963, 290] on span "Yes" at bounding box center [980, 287] width 37 height 27
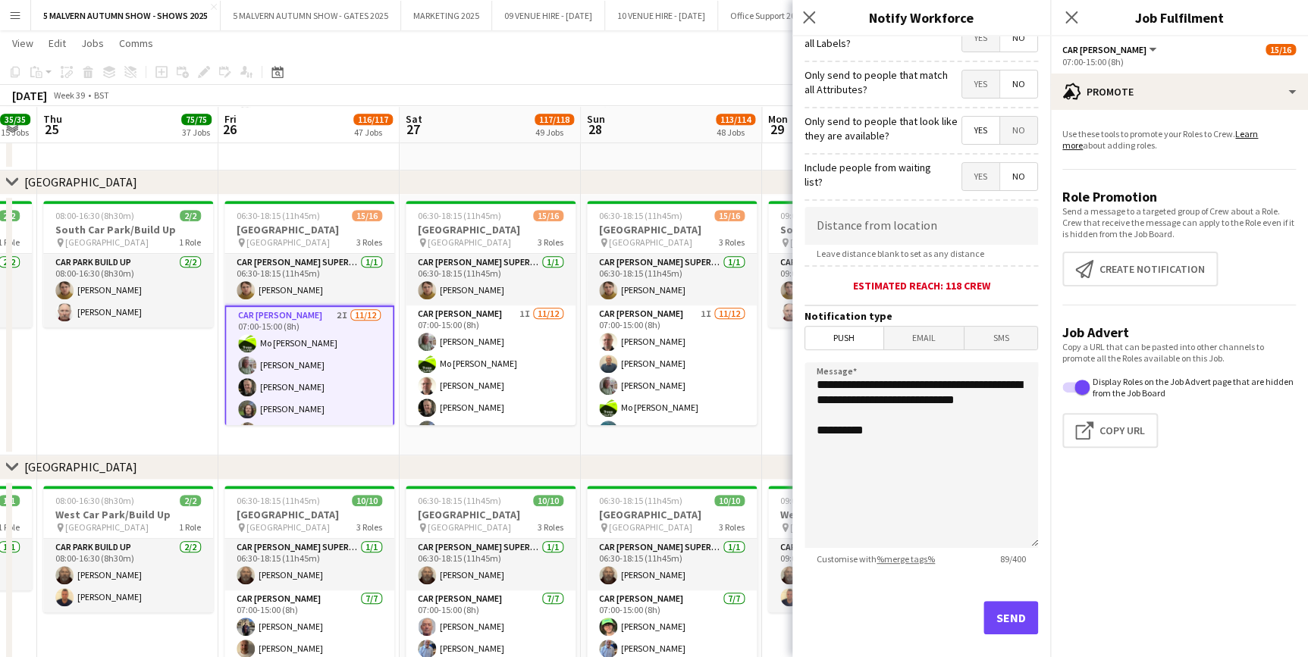
scroll to position [180, 0]
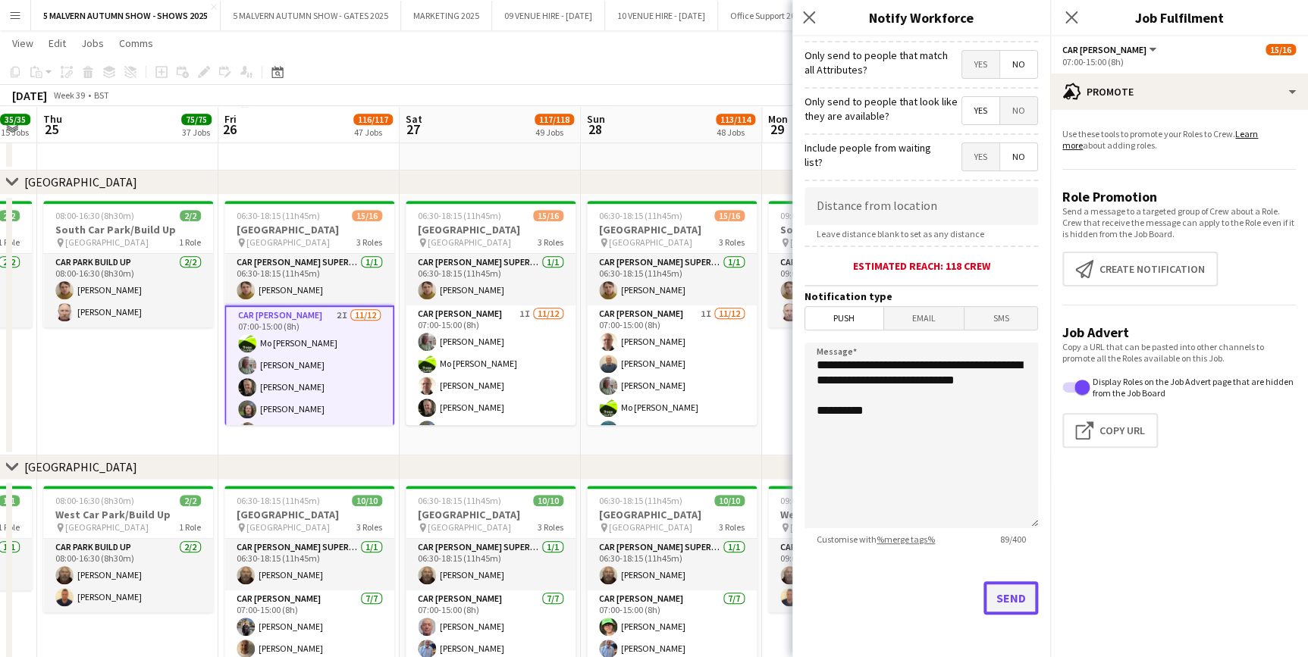
click at [1016, 609] on button "Send" at bounding box center [1010, 598] width 55 height 33
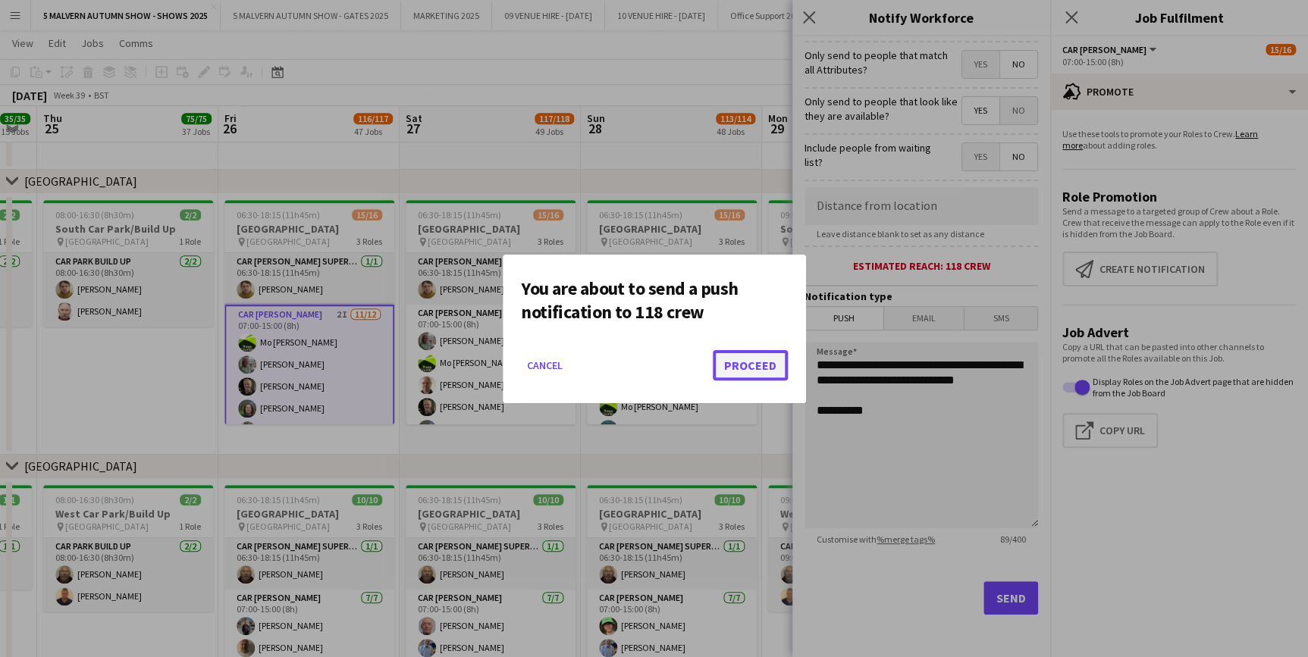
click at [782, 364] on button "Proceed" at bounding box center [750, 365] width 75 height 30
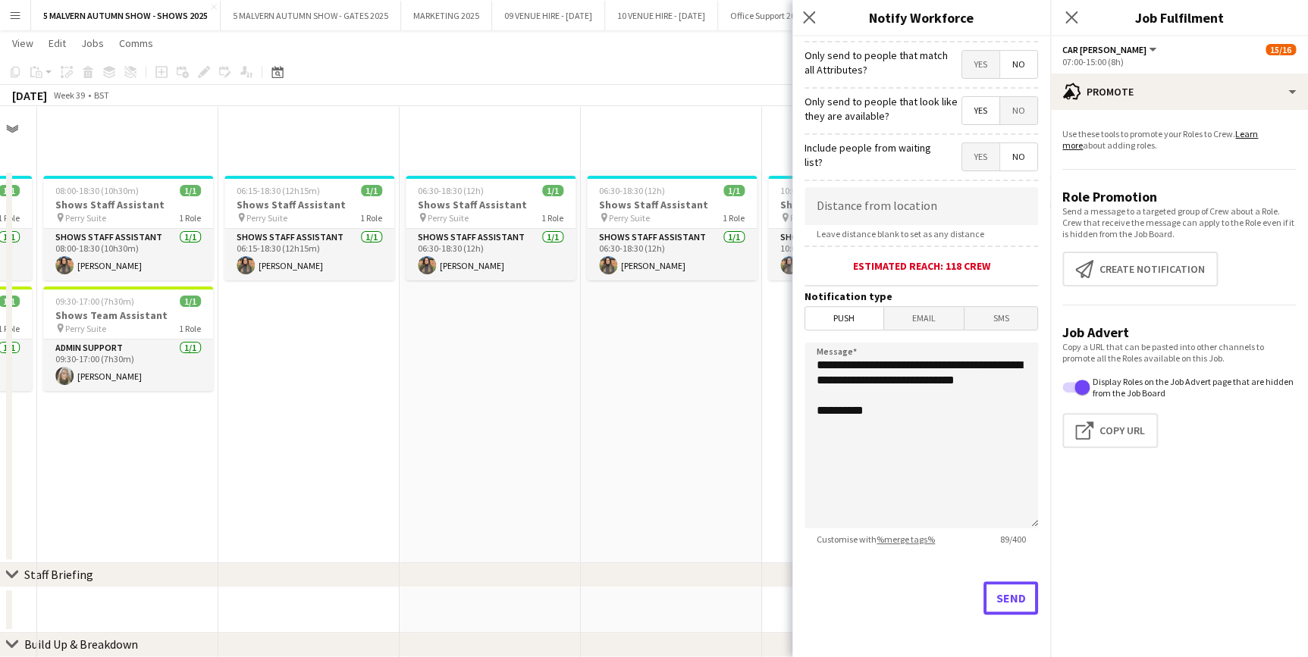
scroll to position [8947, 0]
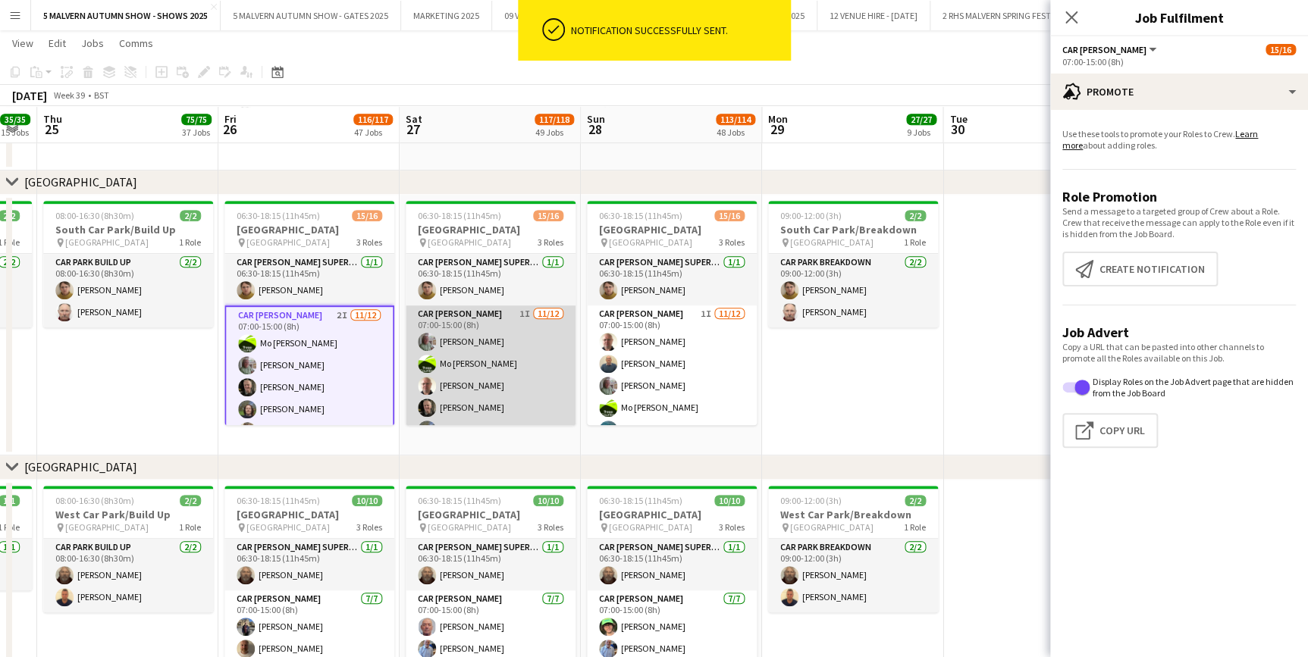
click at [488, 318] on app-card-role "Car Parker 1I 11/12 07:00-15:00 (8h) Theresa Pace-Bardon Mo Cossali-Francis And…" at bounding box center [491, 452] width 170 height 293
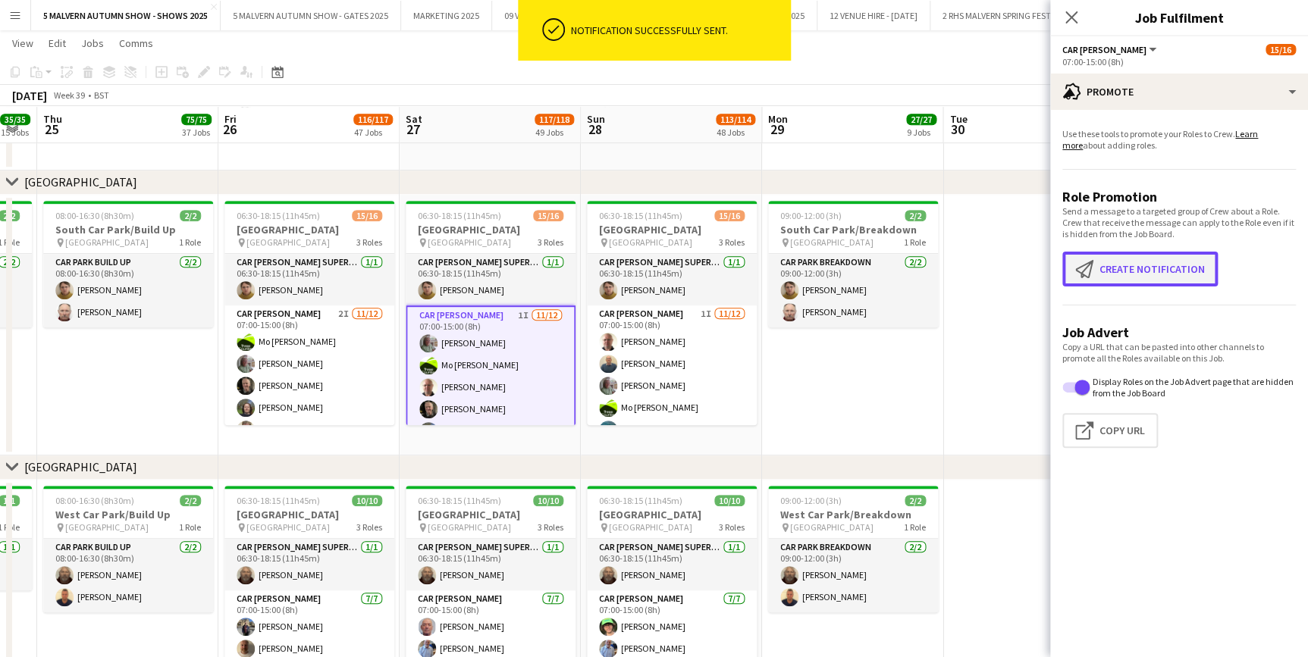
click at [1130, 287] on button "Create notification Create notification" at bounding box center [1139, 269] width 155 height 35
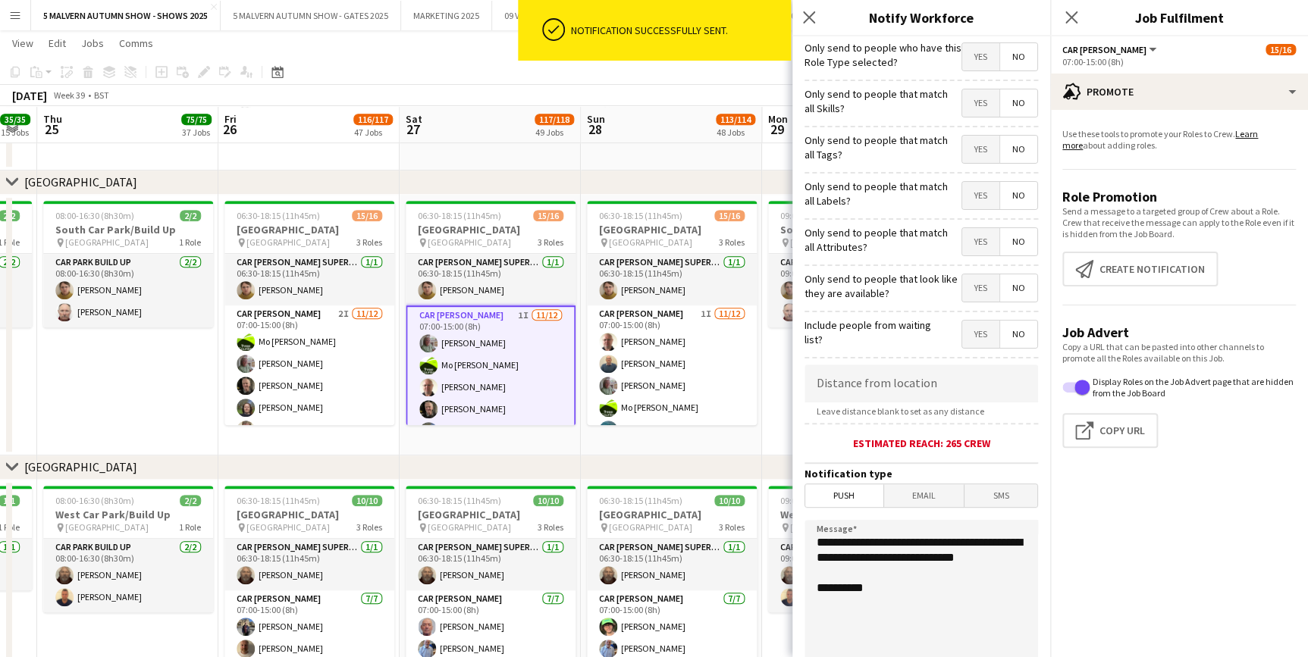
click at [970, 284] on span "Yes" at bounding box center [980, 287] width 37 height 27
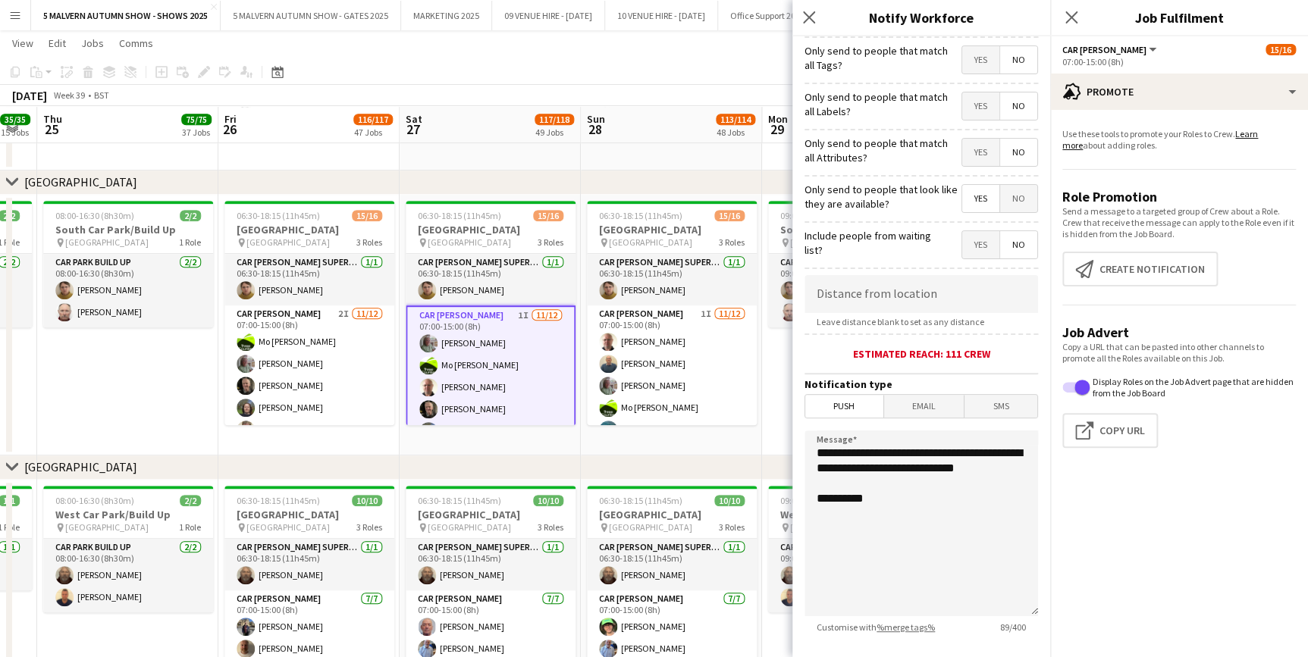
scroll to position [180, 0]
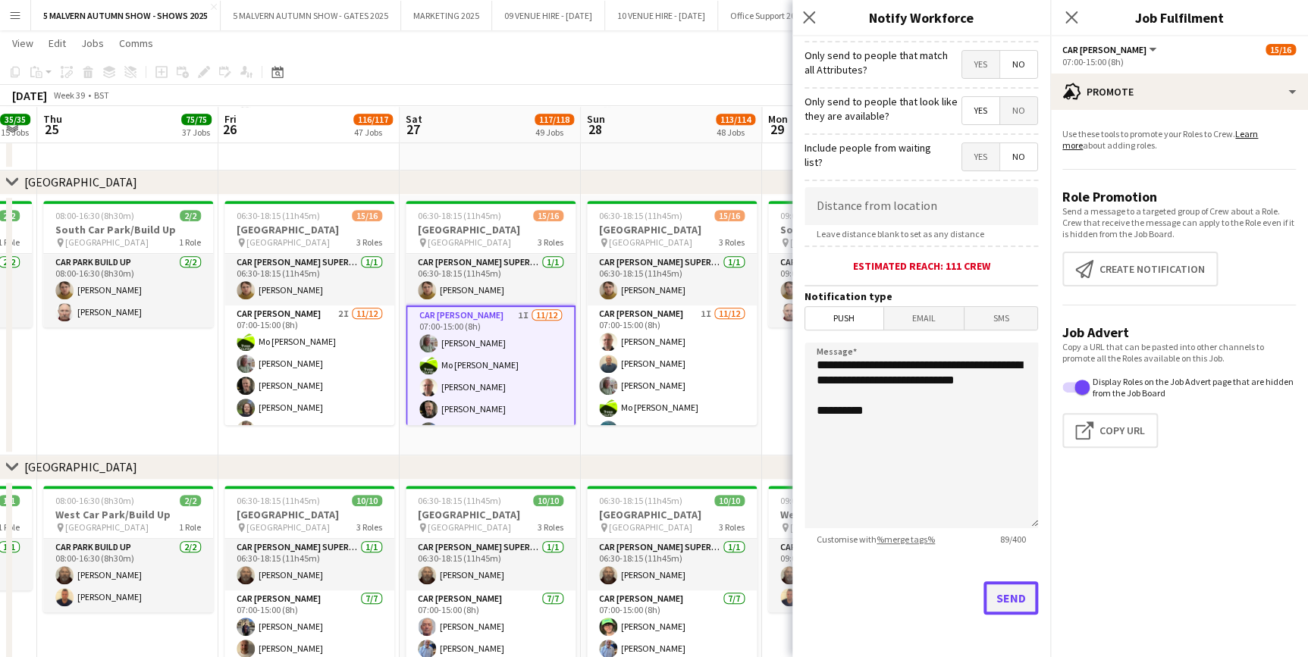
click at [983, 594] on button "Send" at bounding box center [1010, 598] width 55 height 33
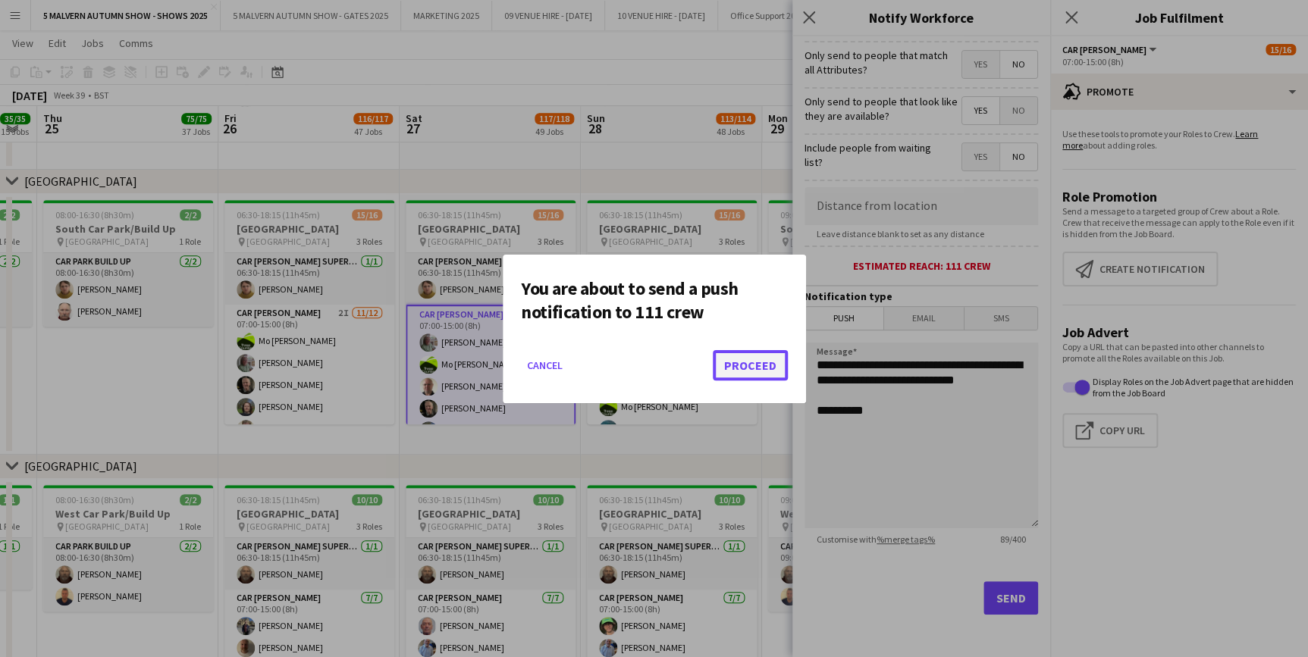
click at [760, 359] on button "Proceed" at bounding box center [750, 365] width 75 height 30
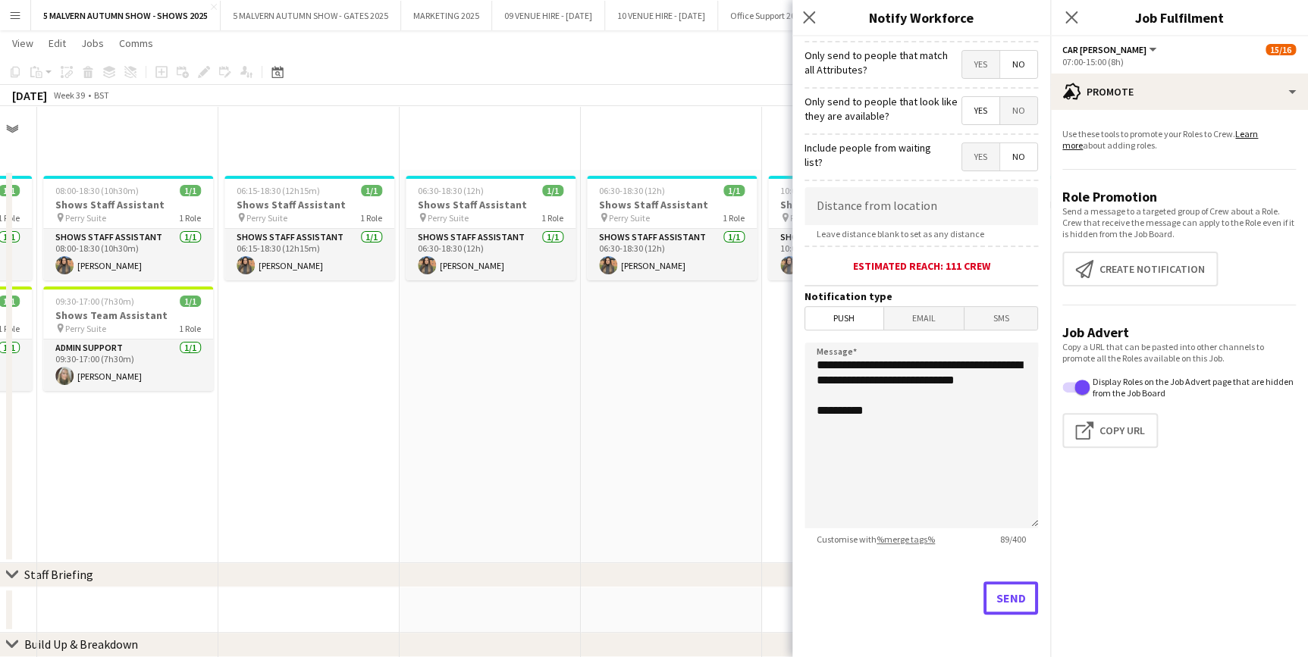
scroll to position [8947, 0]
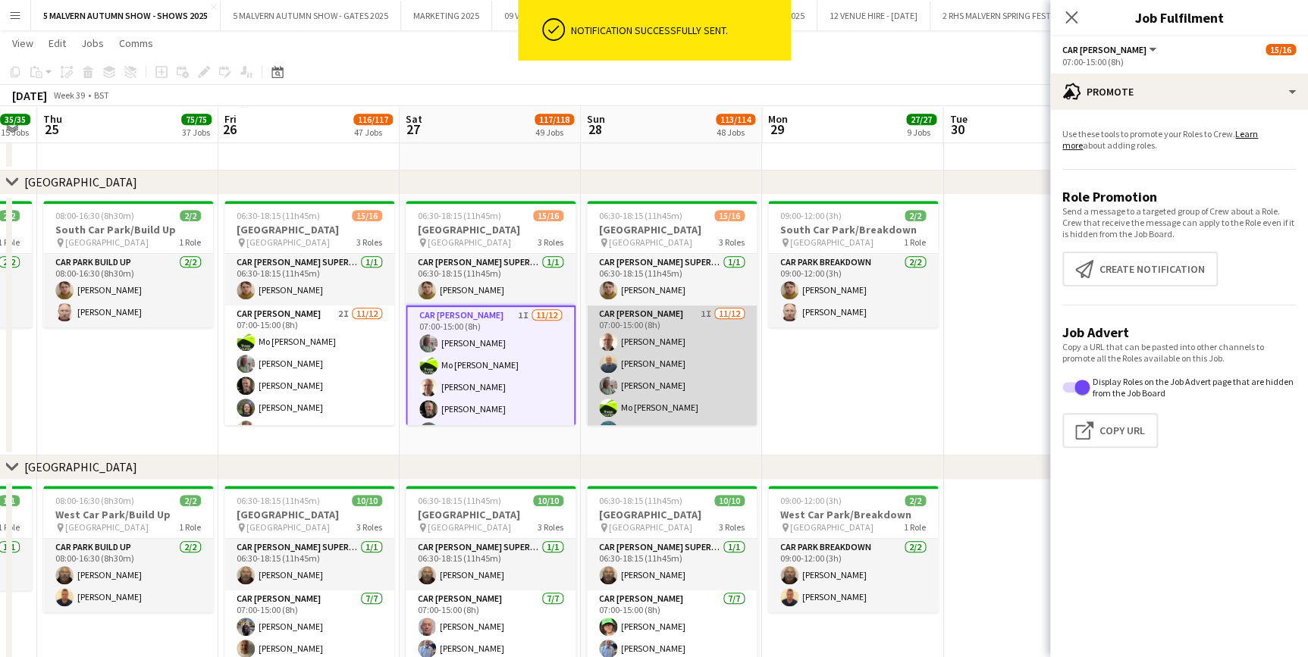
click at [666, 321] on app-card-role "Car [PERSON_NAME] 1I [DATE] 07:00-15:00 (8h) [PERSON_NAME] [PERSON_NAME] [PERSO…" at bounding box center [672, 452] width 170 height 293
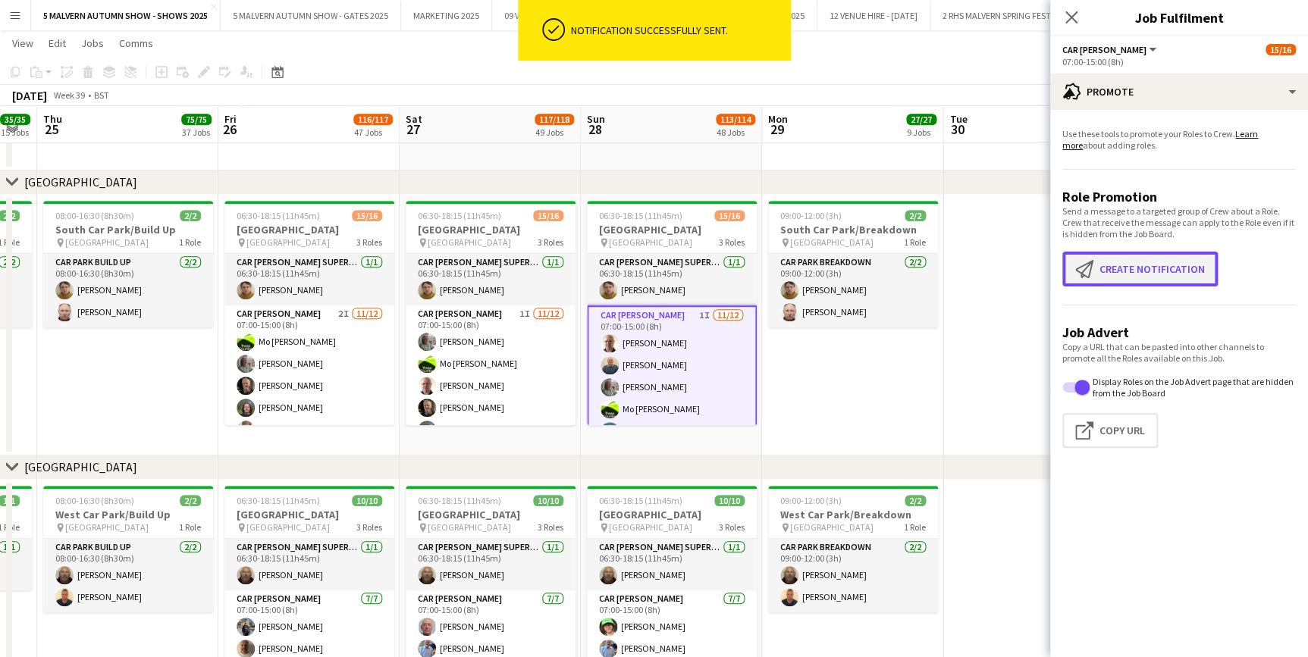
click at [1140, 277] on button "Create notification Create notification" at bounding box center [1139, 269] width 155 height 35
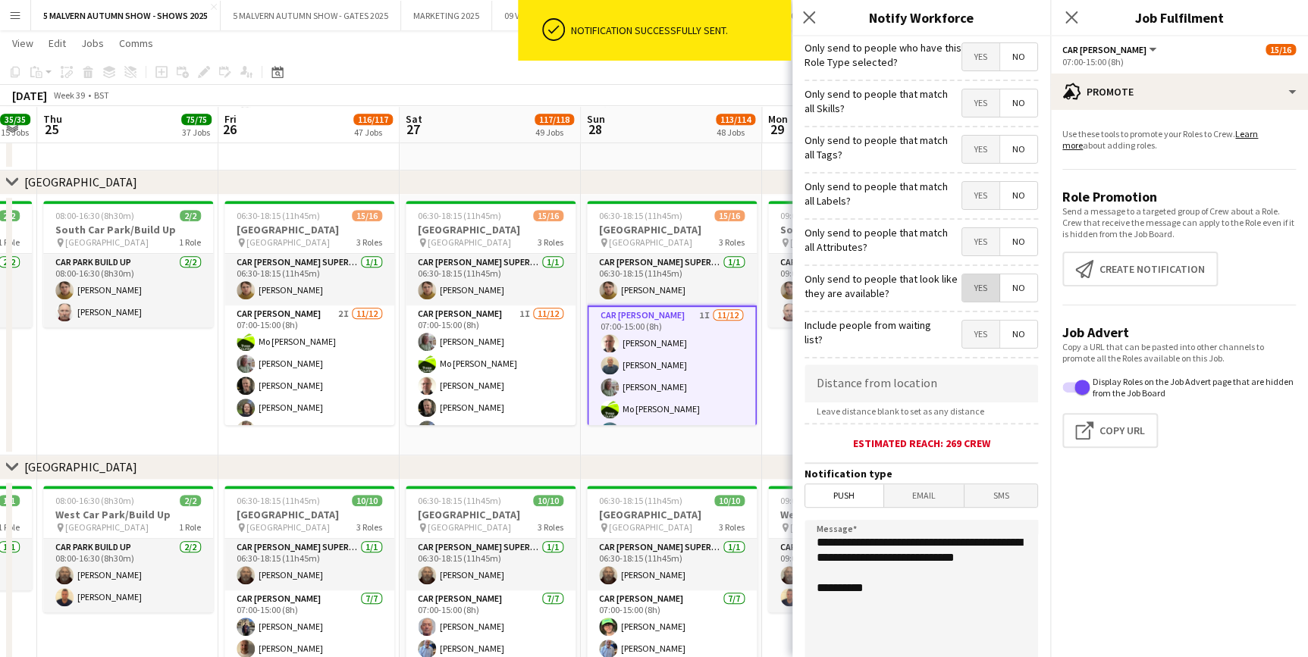
click at [962, 284] on span "Yes" at bounding box center [980, 287] width 37 height 27
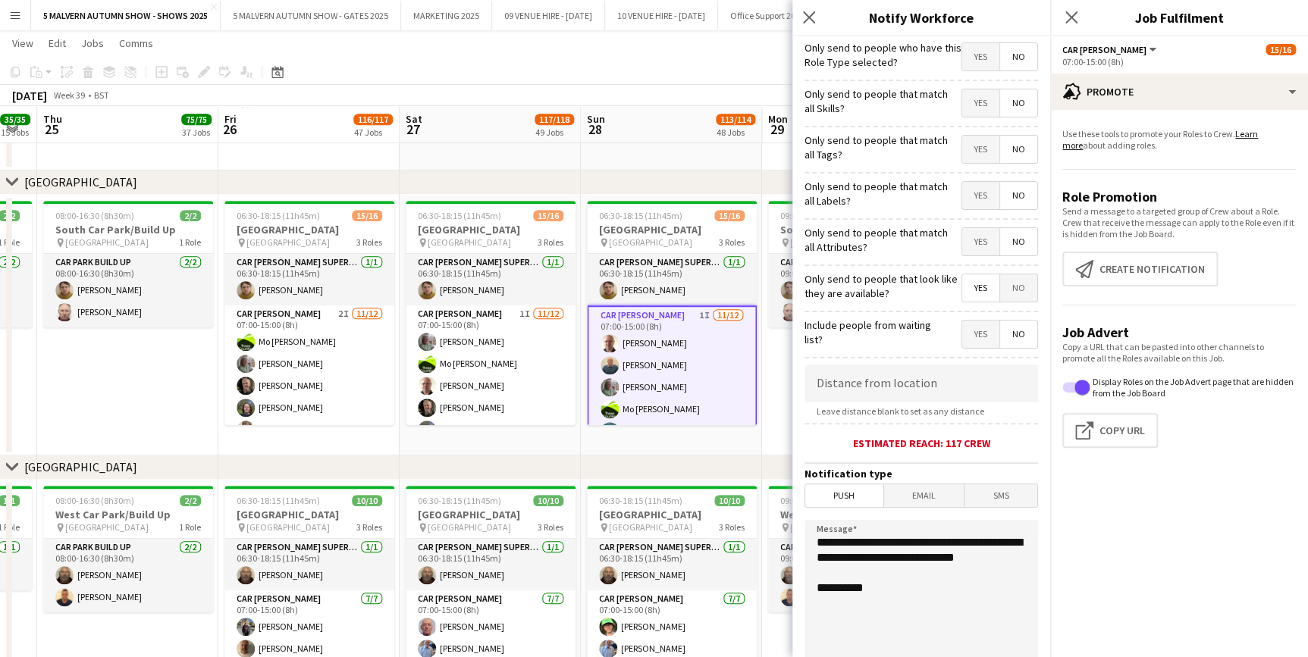
scroll to position [180, 0]
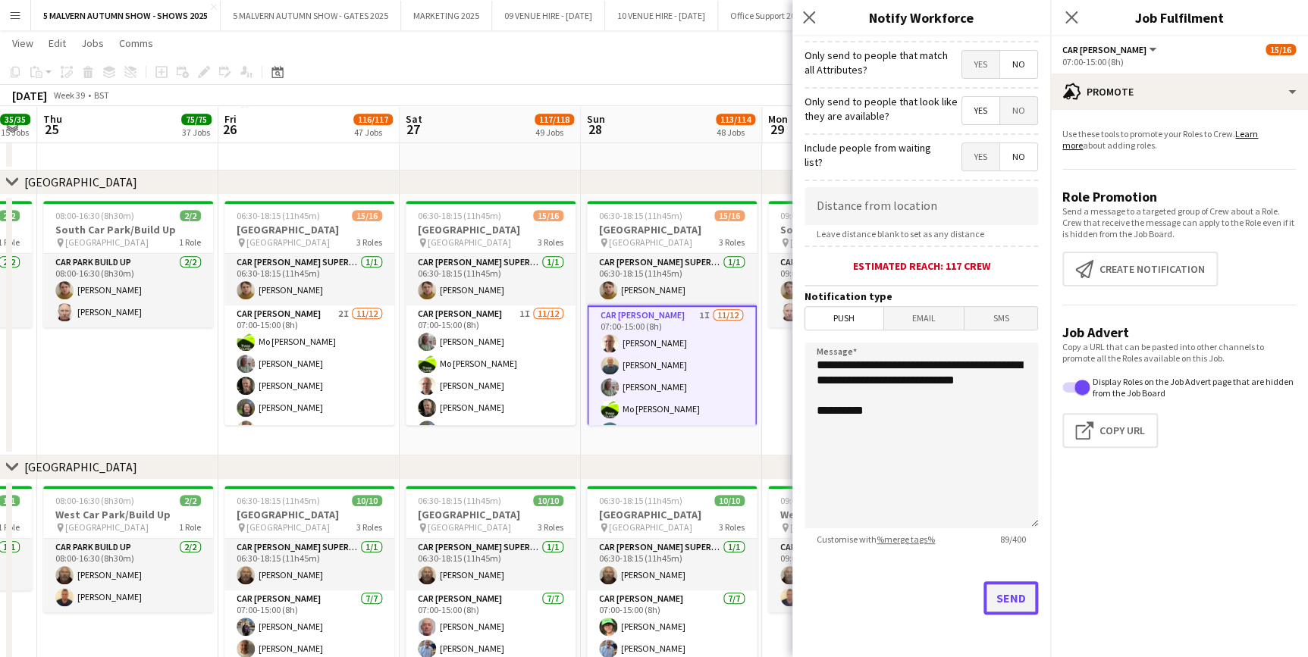
click at [1015, 603] on button "Send" at bounding box center [1010, 598] width 55 height 33
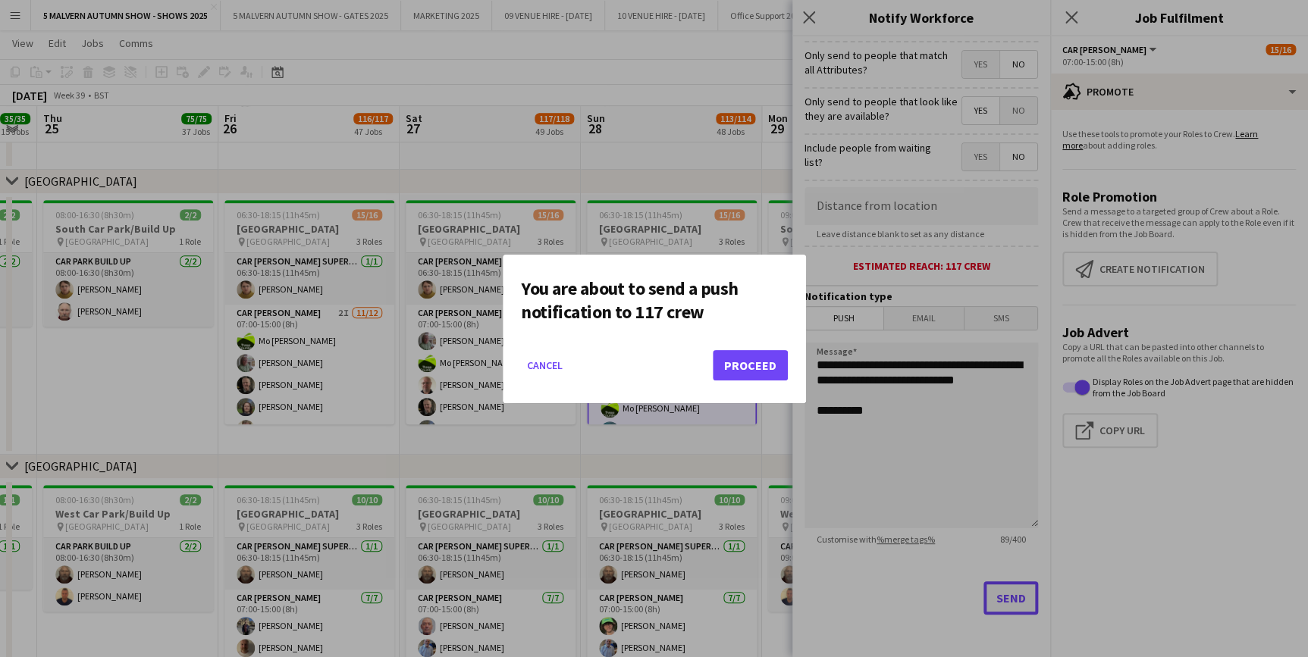
scroll to position [0, 0]
click at [756, 347] on mat-dialog-actions "Cancel Proceed" at bounding box center [654, 371] width 267 height 64
click at [757, 356] on button "Proceed" at bounding box center [750, 365] width 75 height 30
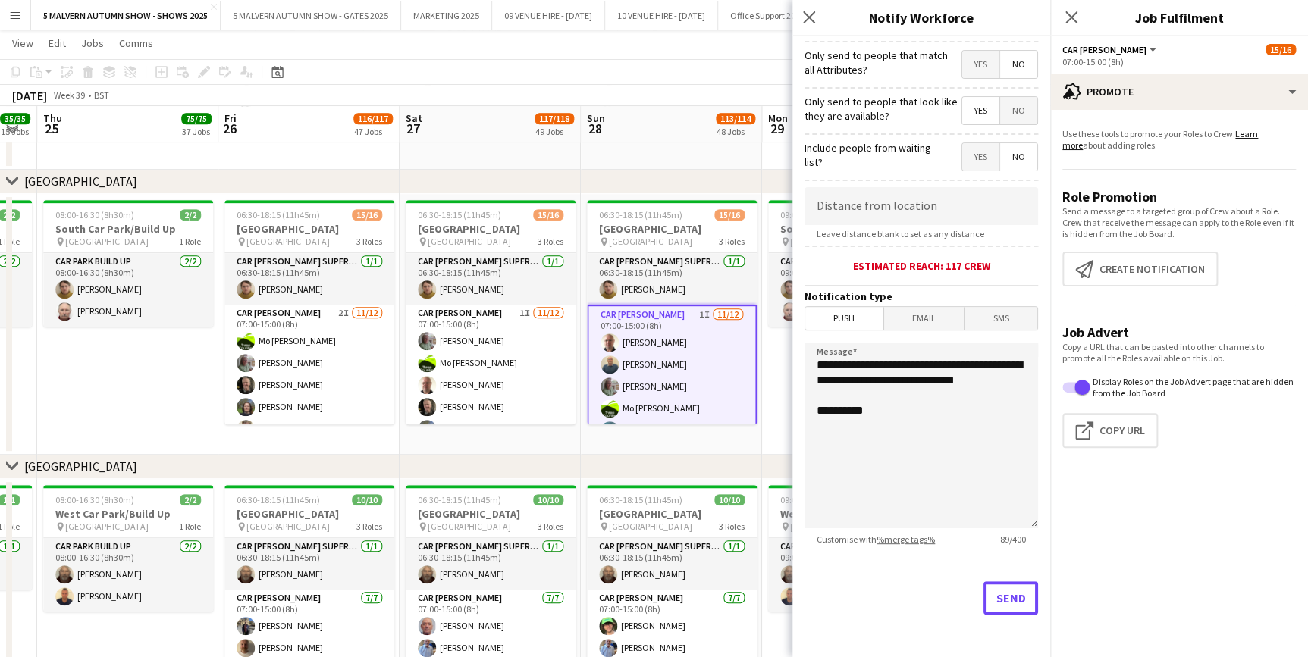
scroll to position [8947, 0]
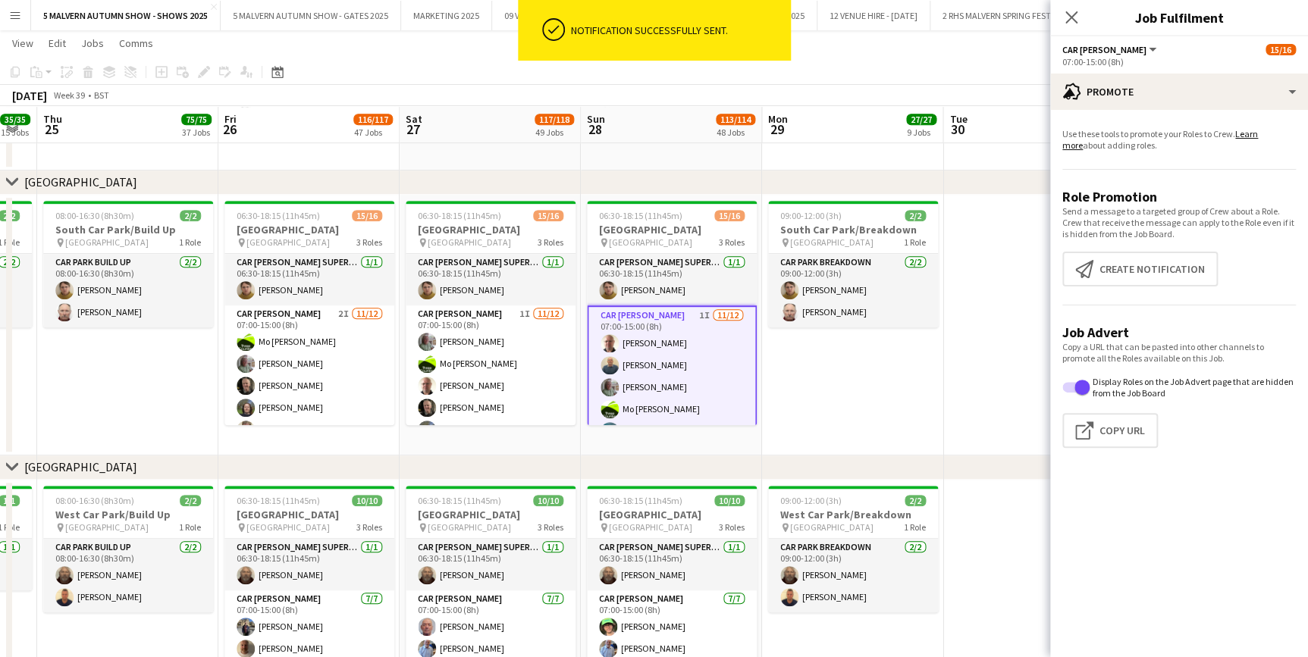
click at [636, 122] on app-board-header-date "Sun 28 113/114 48 Jobs" at bounding box center [671, 125] width 181 height 36
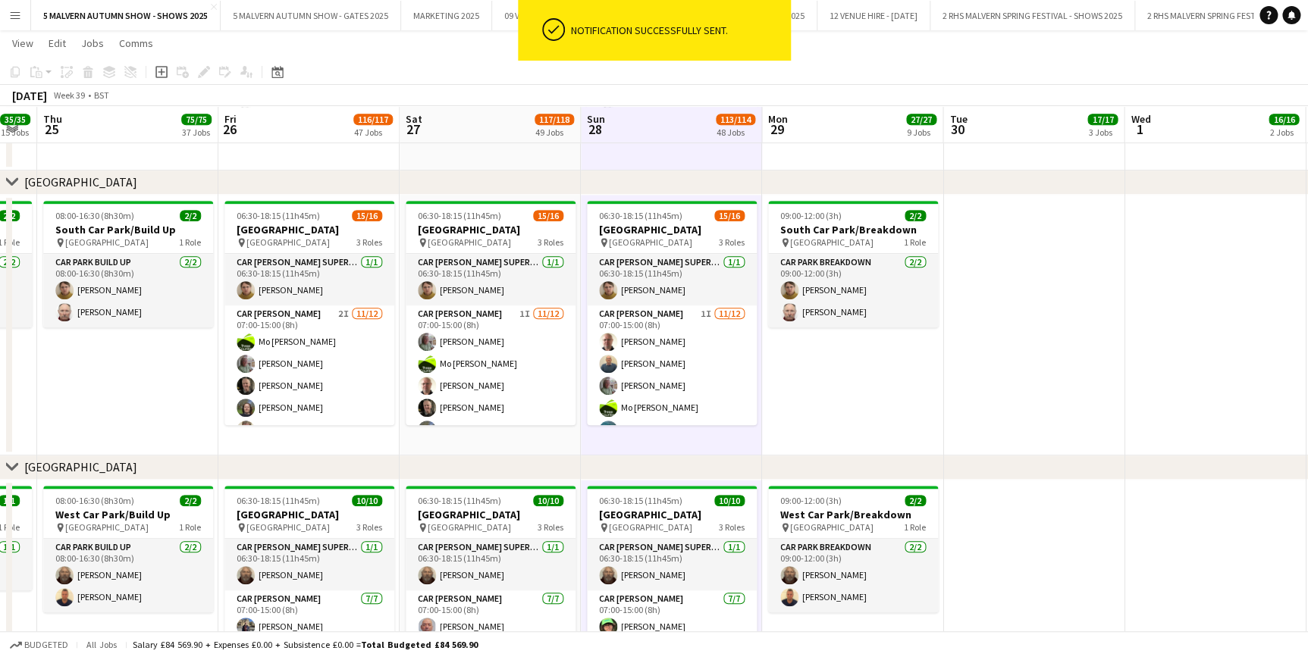
drag, startPoint x: 1131, startPoint y: 280, endPoint x: 1152, endPoint y: 268, distance: 23.4
click at [1134, 275] on app-date-cell at bounding box center [1214, 325] width 181 height 261
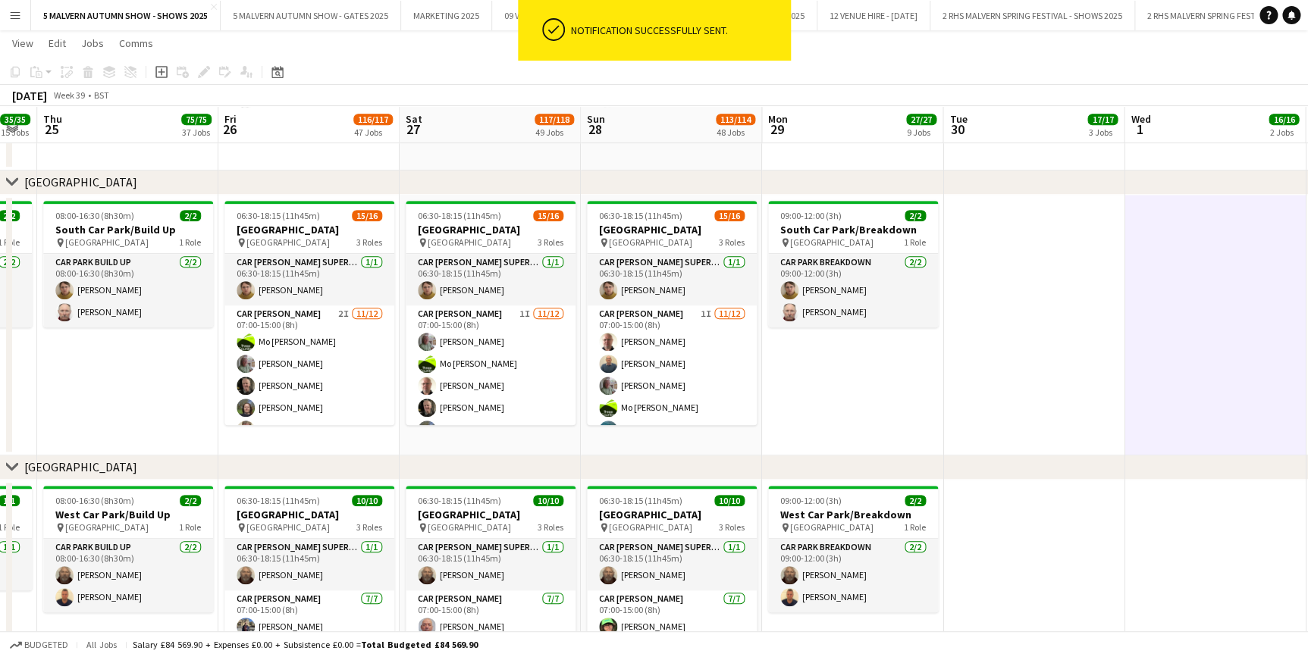
scroll to position [0, 503]
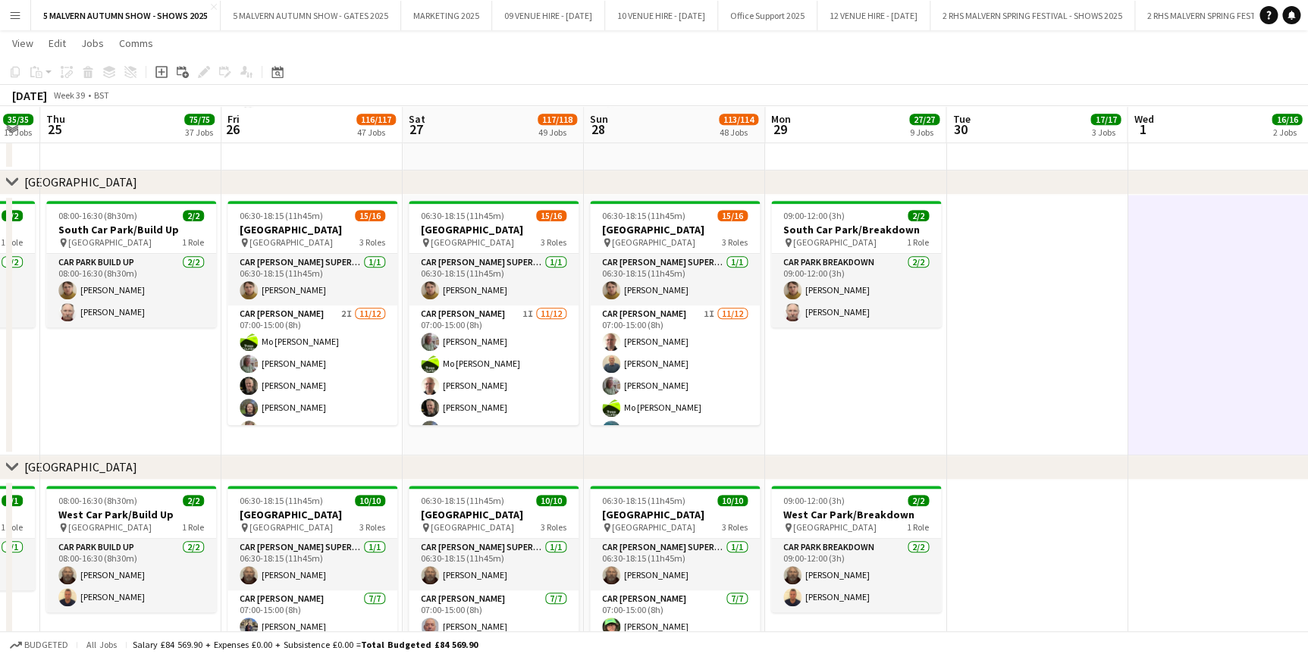
click at [889, 369] on app-date-cell "09:00-12:00 (3h) 2/2 South Car Park/Breakdown pin South Car Park 1 Role Car Par…" at bounding box center [855, 325] width 181 height 261
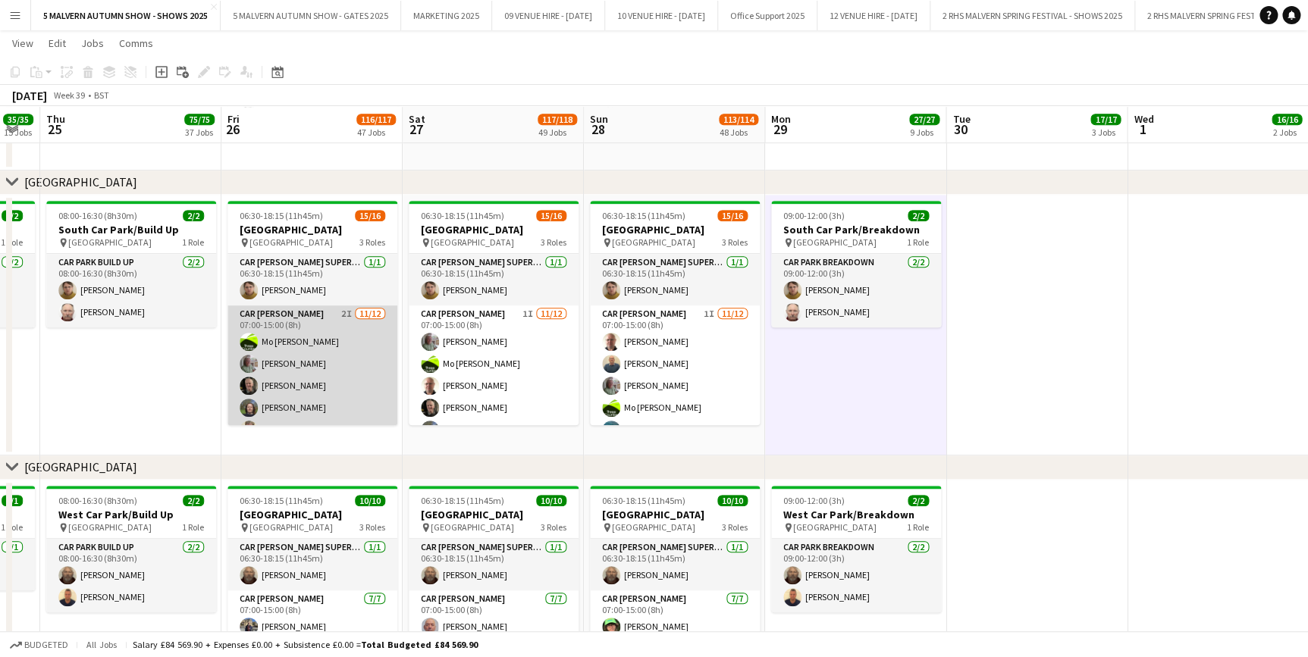
click at [307, 346] on app-card-role "Car Parker 2I 11/12 07:00-15:00 (8h) Mo Cossali-Francis Theresa Pace-Bardon Jam…" at bounding box center [312, 452] width 170 height 293
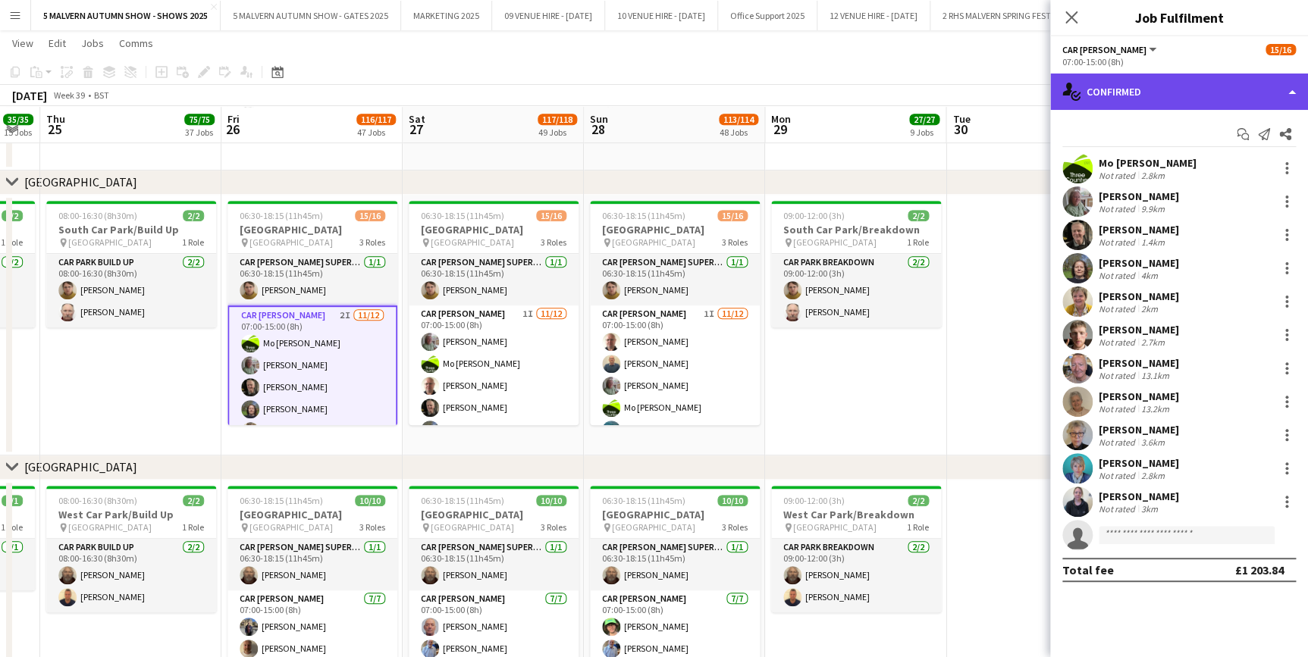
click at [1157, 91] on div "single-neutral-actions-check-2 Confirmed" at bounding box center [1179, 92] width 258 height 36
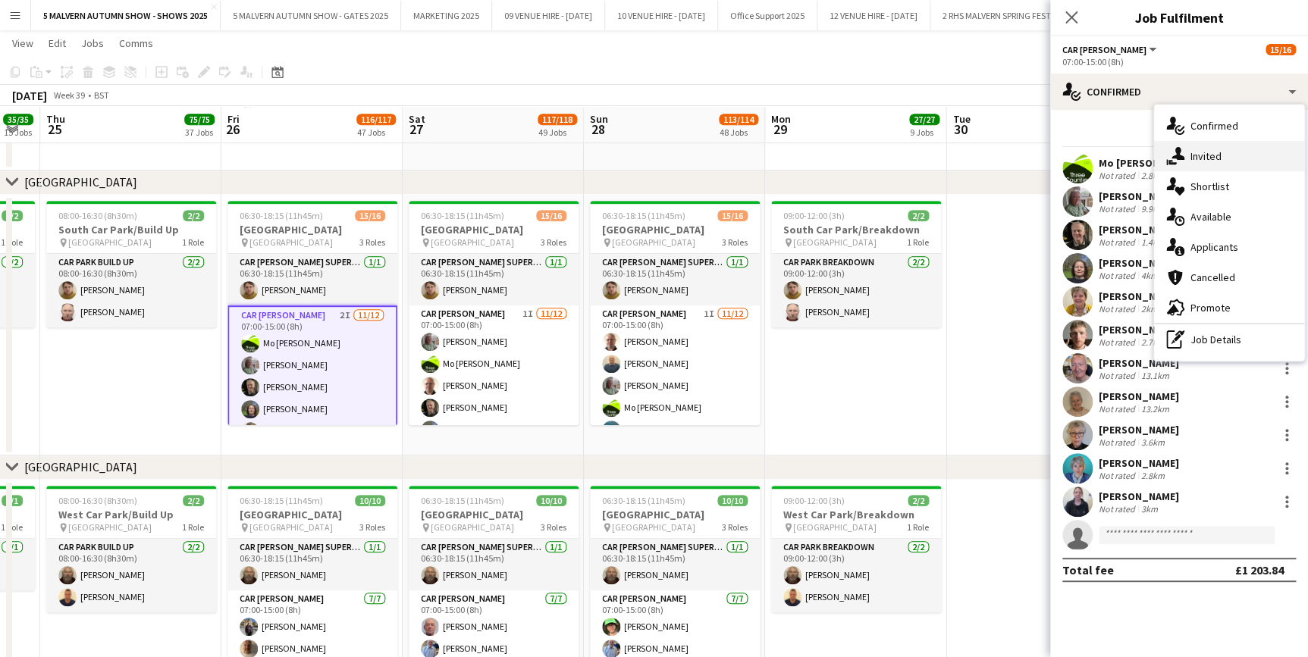
click at [1209, 155] on span "Invited" at bounding box center [1205, 156] width 31 height 14
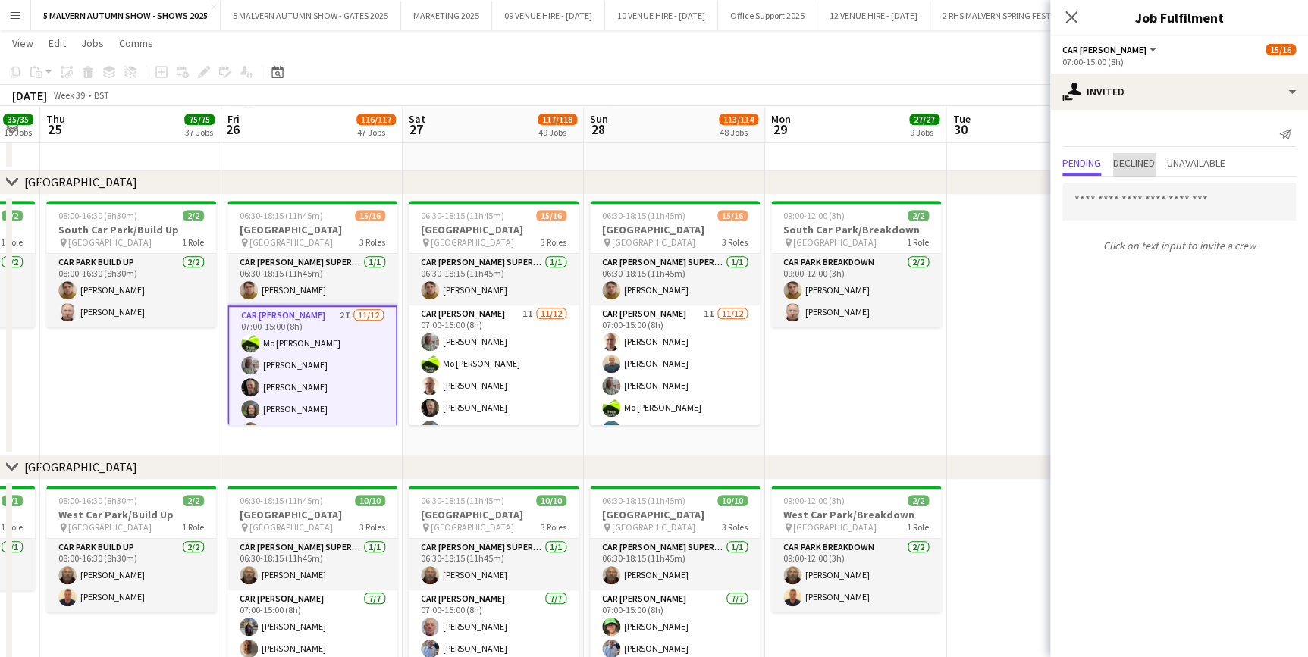
click at [1149, 163] on span "Declined" at bounding box center [1134, 163] width 42 height 11
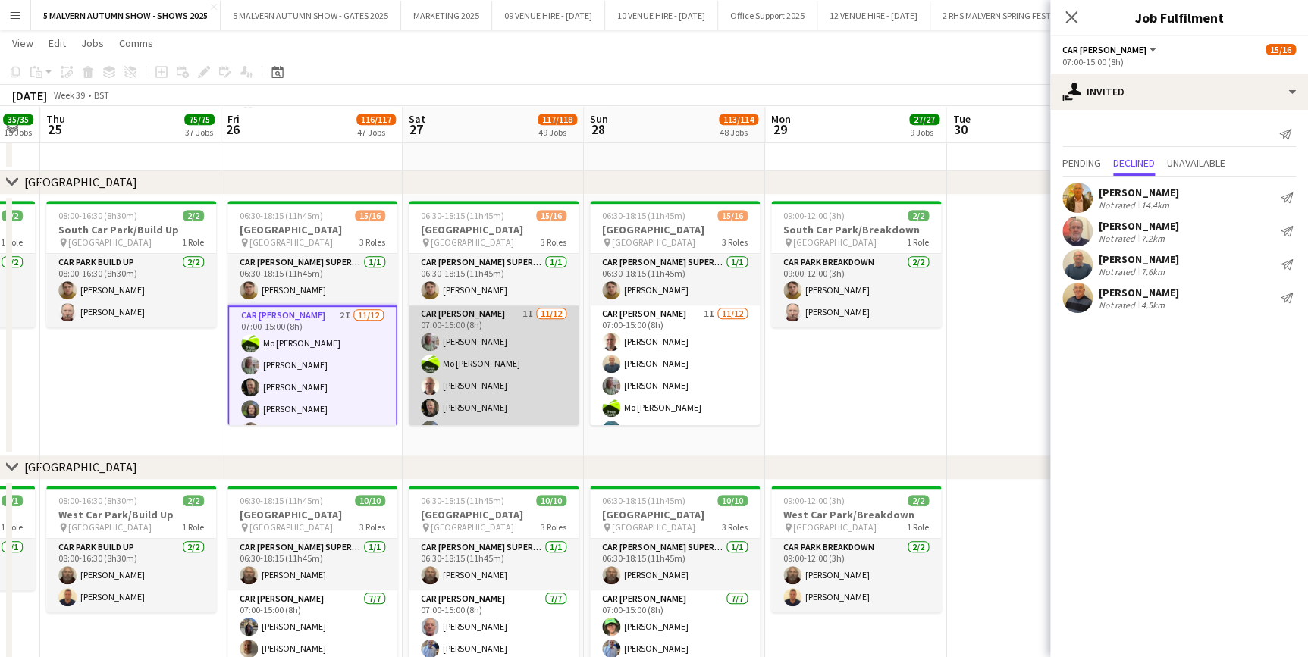
click at [447, 324] on app-card-role "Car Parker 1I 11/12 07:00-15:00 (8h) Theresa Pace-Bardon Mo Cossali-Francis And…" at bounding box center [494, 452] width 170 height 293
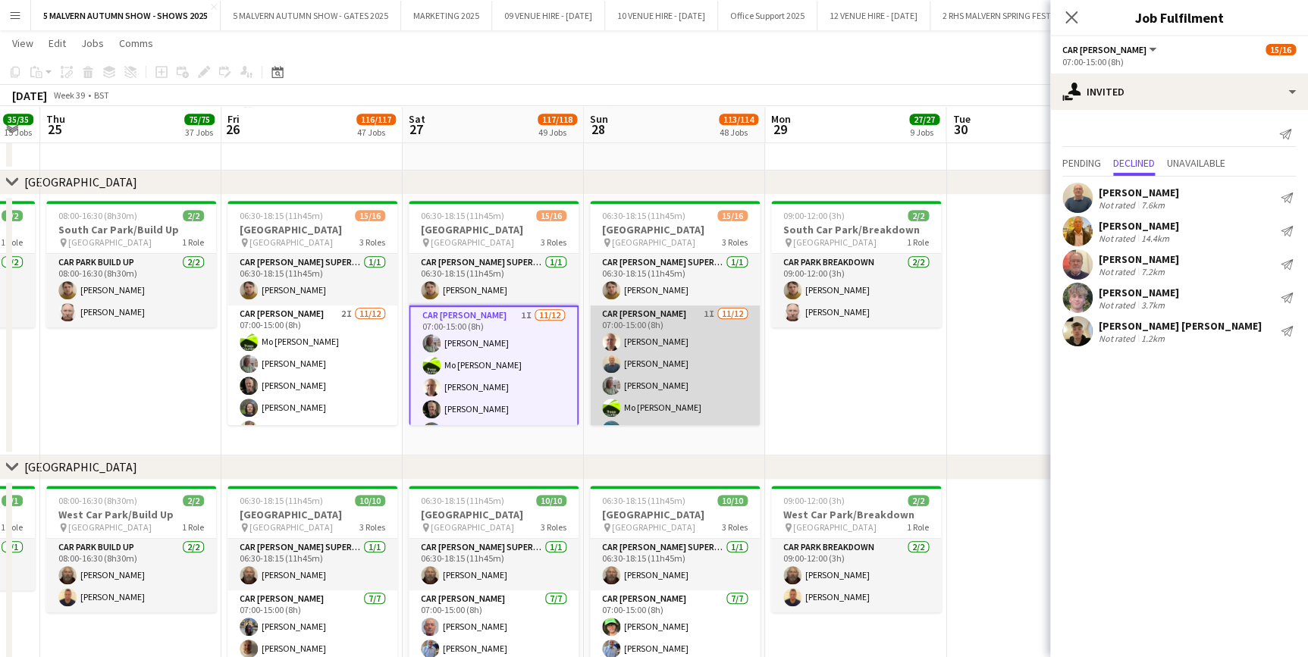
click at [666, 338] on app-card-role "Car [PERSON_NAME] 1I [DATE] 07:00-15:00 (8h) [PERSON_NAME] [PERSON_NAME] [PERSO…" at bounding box center [675, 452] width 170 height 293
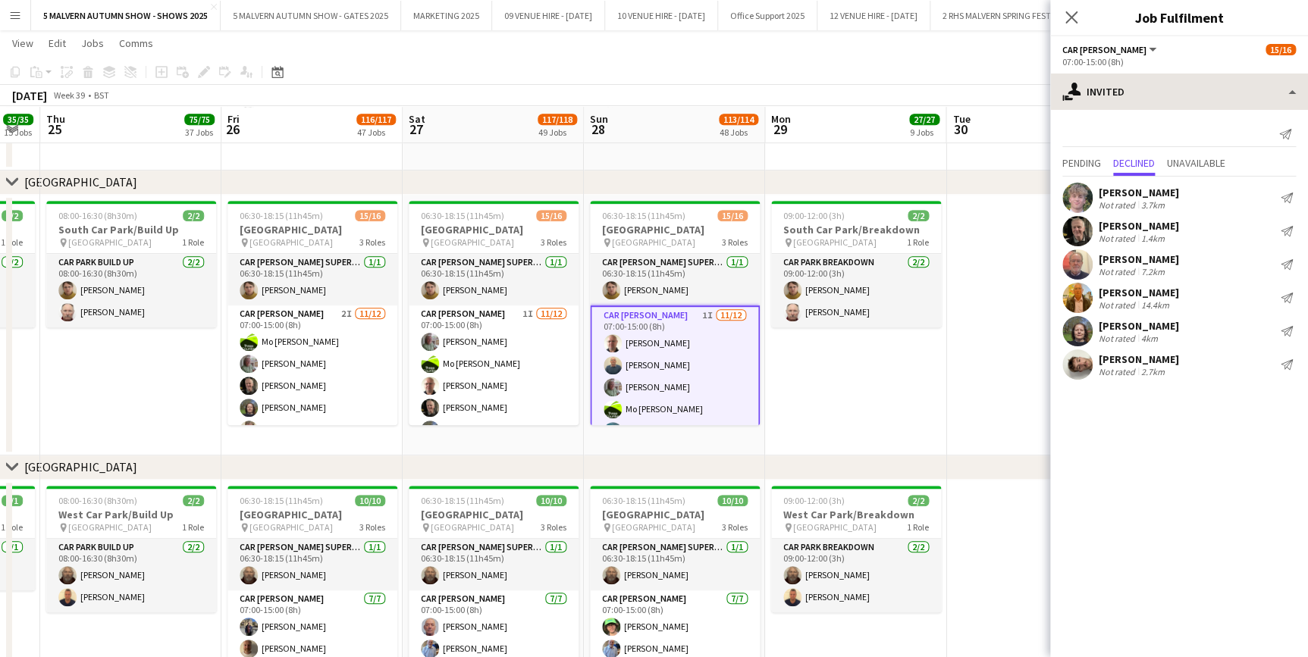
click at [543, 334] on app-card-role "Car Parker 1I 11/12 07:00-15:00 (8h) Theresa Pace-Bardon Mo Cossali-Francis And…" at bounding box center [494, 452] width 170 height 293
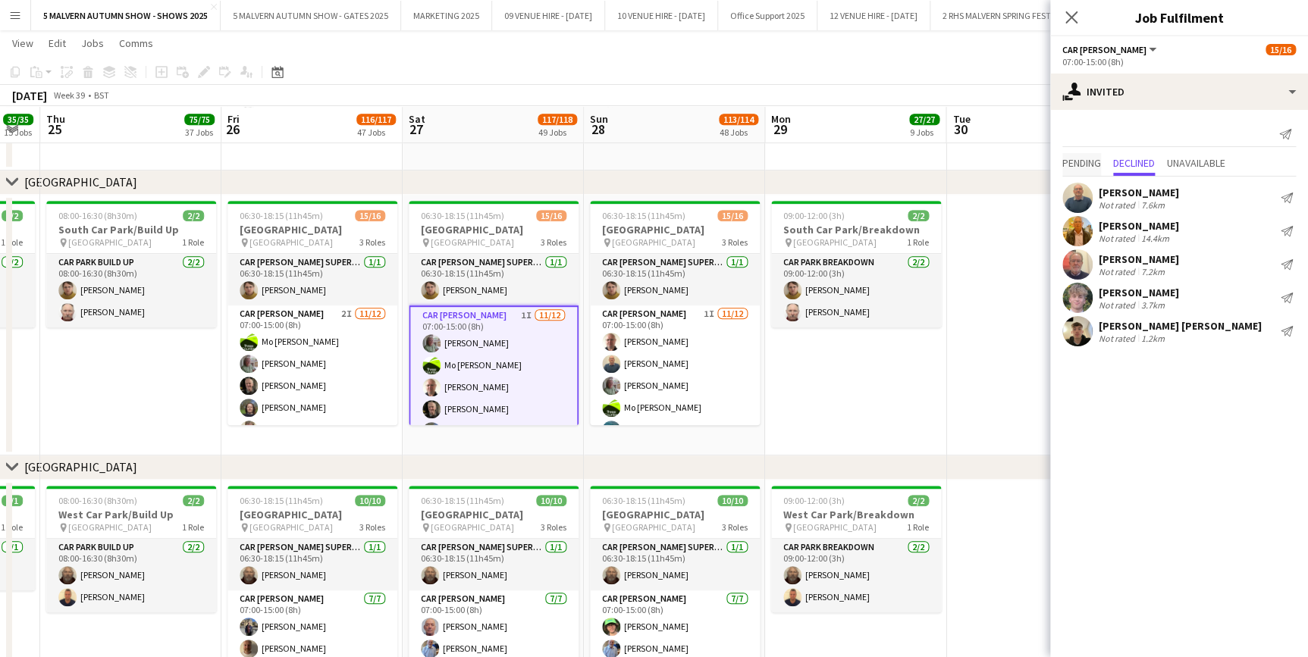
click at [1073, 159] on span "Pending" at bounding box center [1081, 163] width 39 height 11
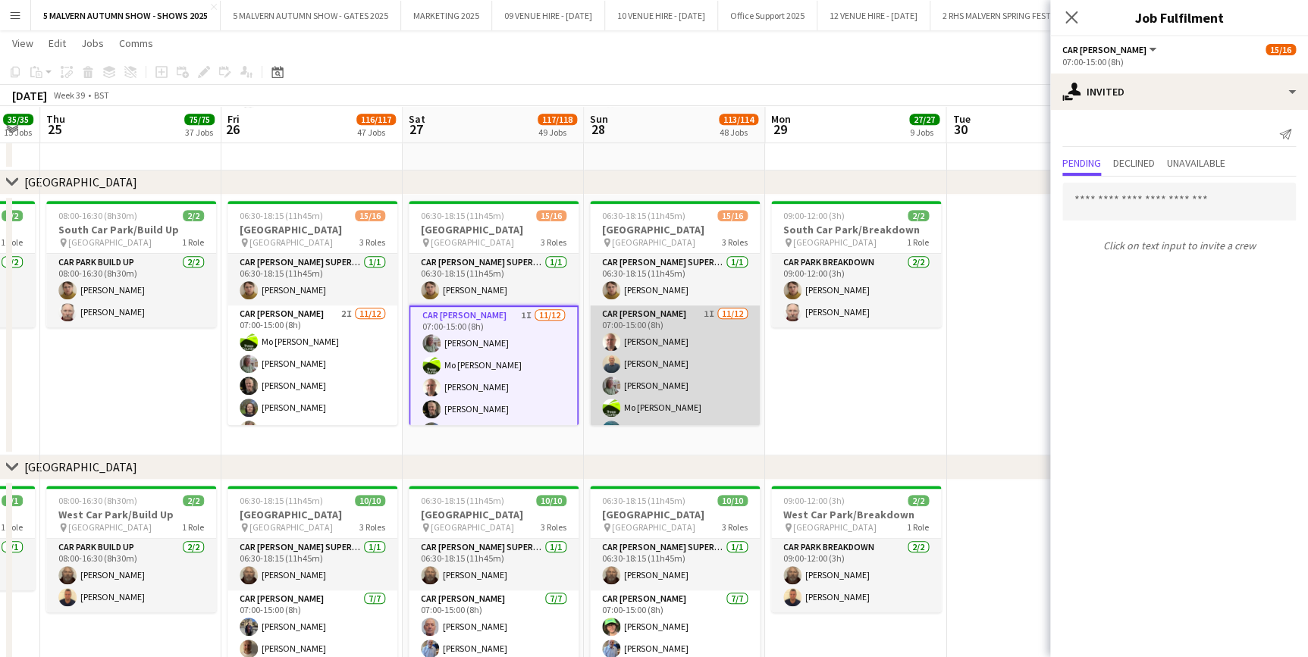
click at [684, 324] on app-card-role "Car [PERSON_NAME] 1I [DATE] 07:00-15:00 (8h) [PERSON_NAME] [PERSON_NAME] [PERSO…" at bounding box center [675, 452] width 170 height 293
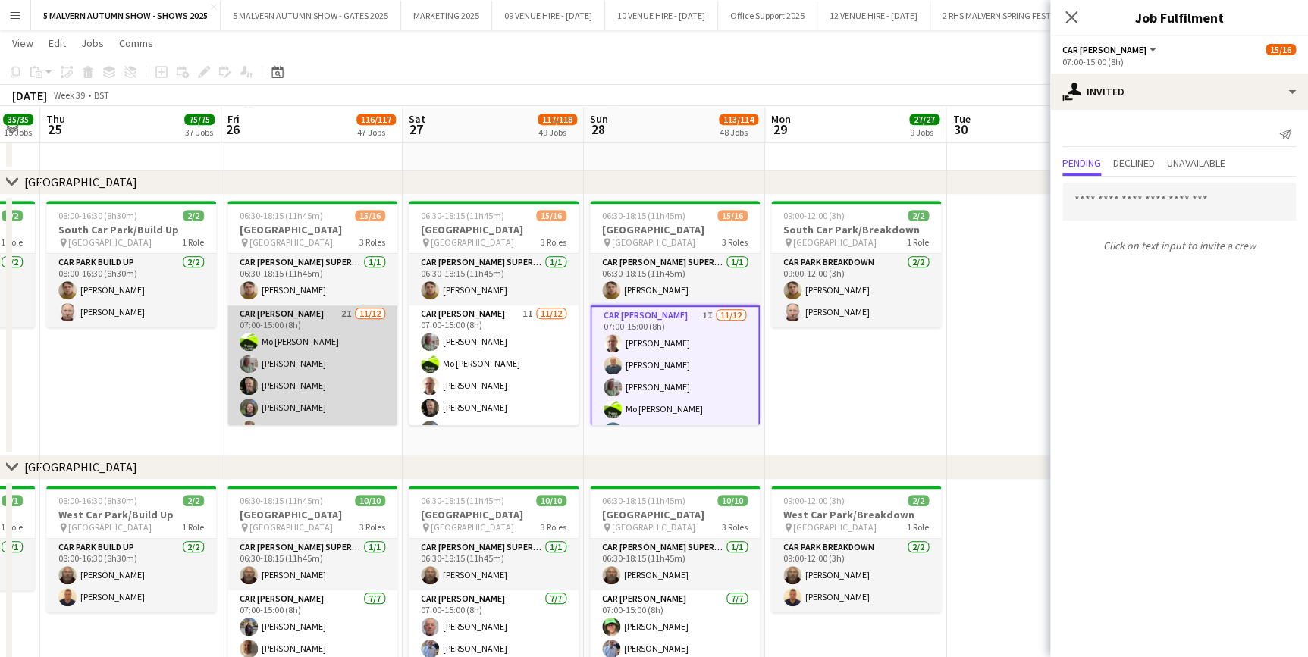
click at [340, 354] on app-card-role "Car Parker 2I 11/12 07:00-15:00 (8h) Mo Cossali-Francis Theresa Pace-Bardon Jam…" at bounding box center [312, 452] width 170 height 293
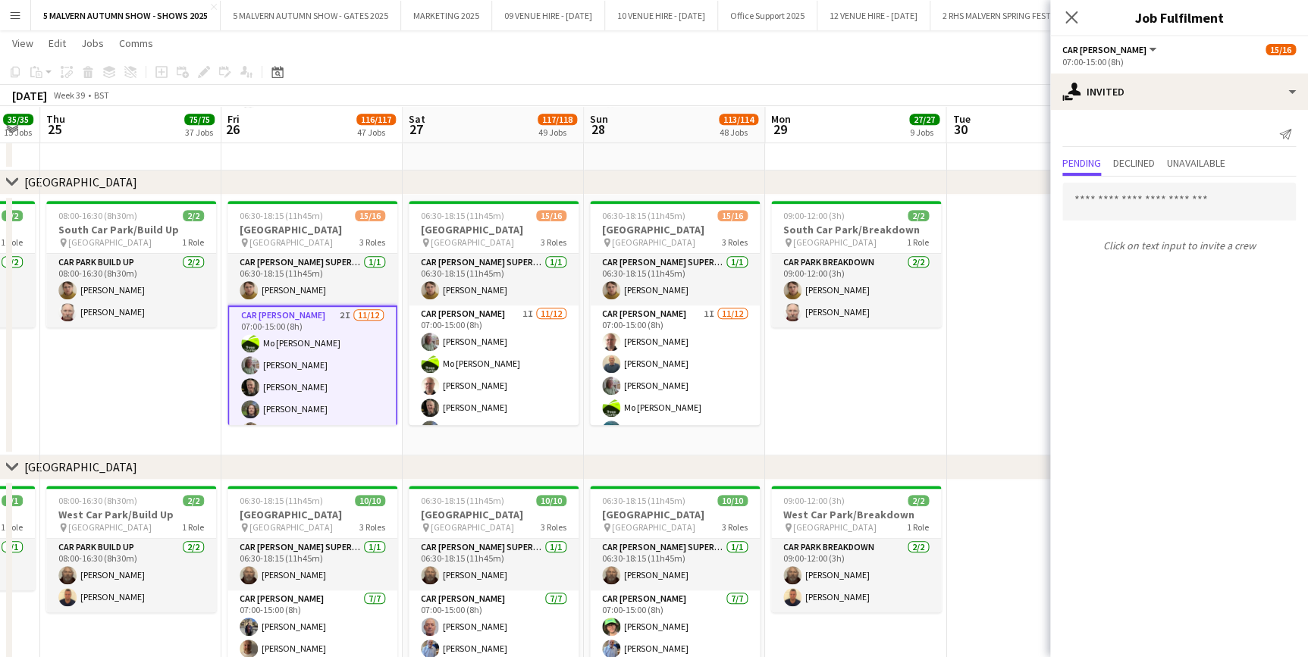
click at [1047, 352] on app-date-cell at bounding box center [1036, 325] width 181 height 261
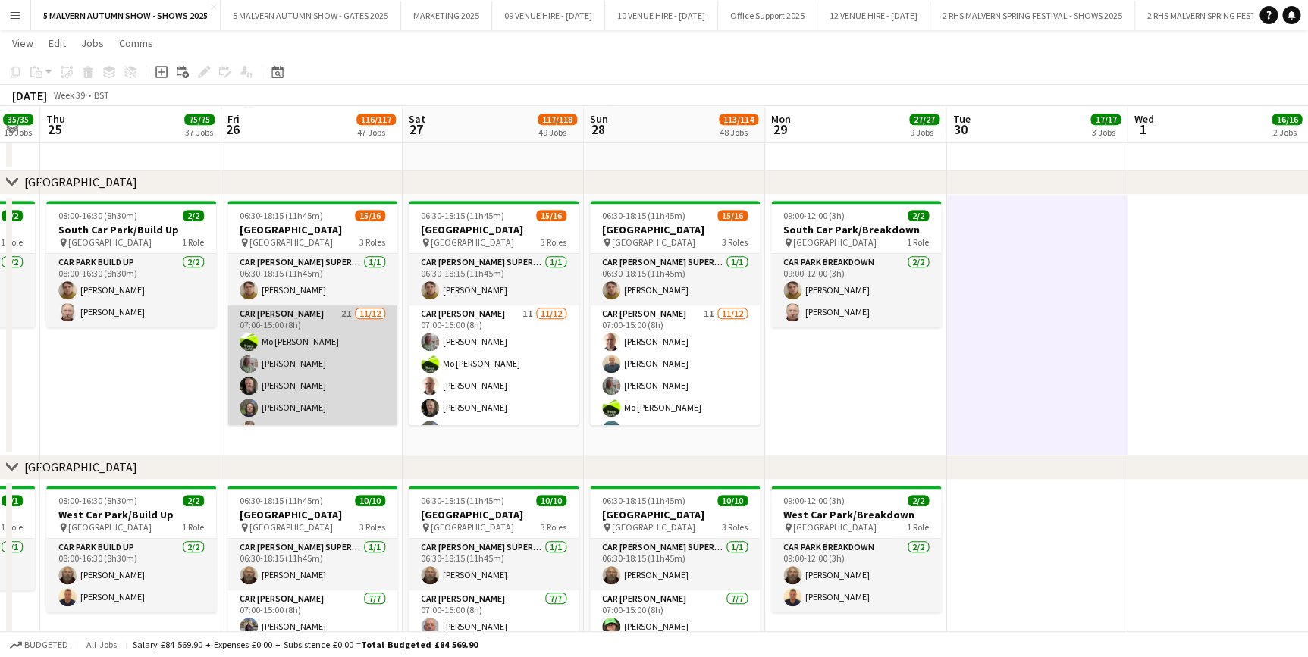
click at [333, 337] on app-card-role "Car Parker 2I 11/12 07:00-15:00 (8h) Mo Cossali-Francis Theresa Pace-Bardon Jam…" at bounding box center [312, 452] width 170 height 293
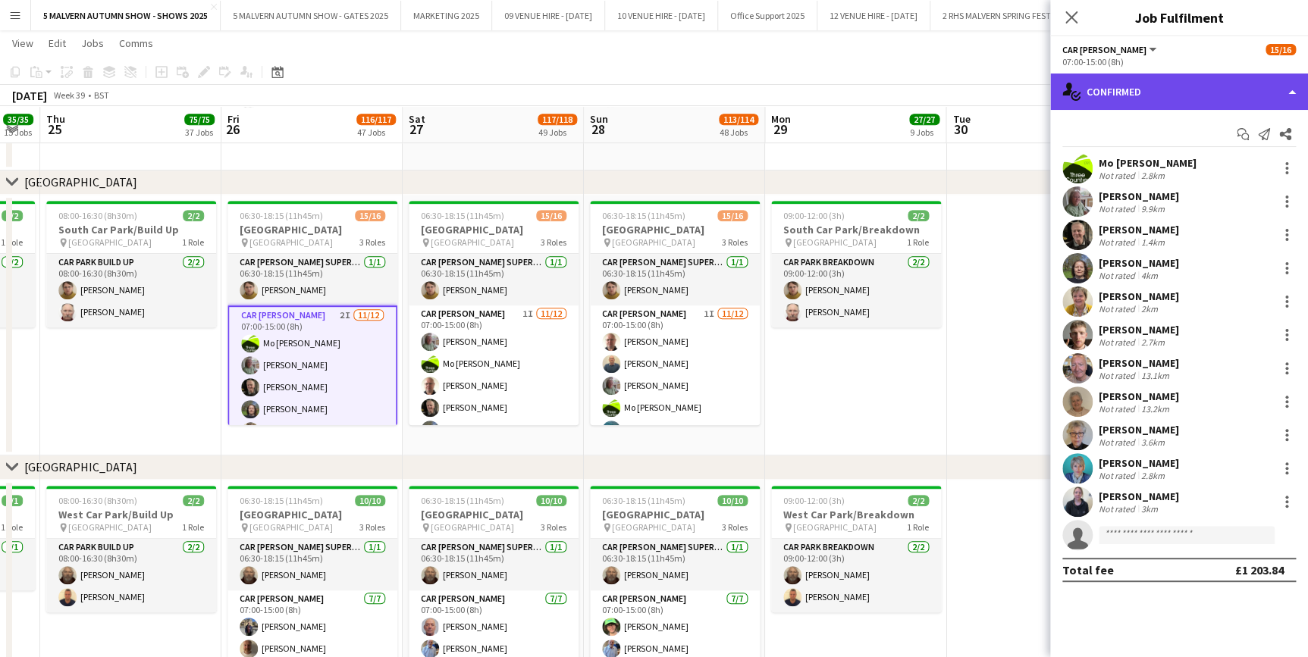
click at [1143, 101] on div "single-neutral-actions-check-2 Confirmed" at bounding box center [1179, 92] width 258 height 36
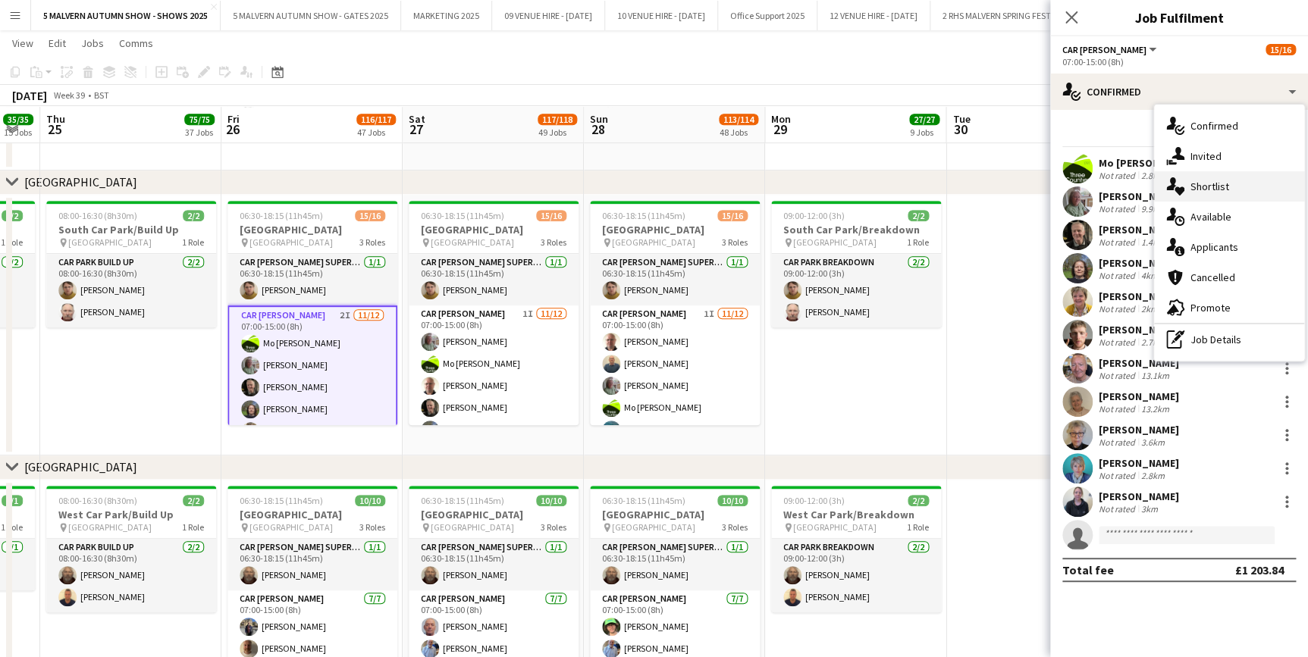
click at [1207, 177] on div "single-neutral-actions-heart Shortlist" at bounding box center [1229, 186] width 150 height 30
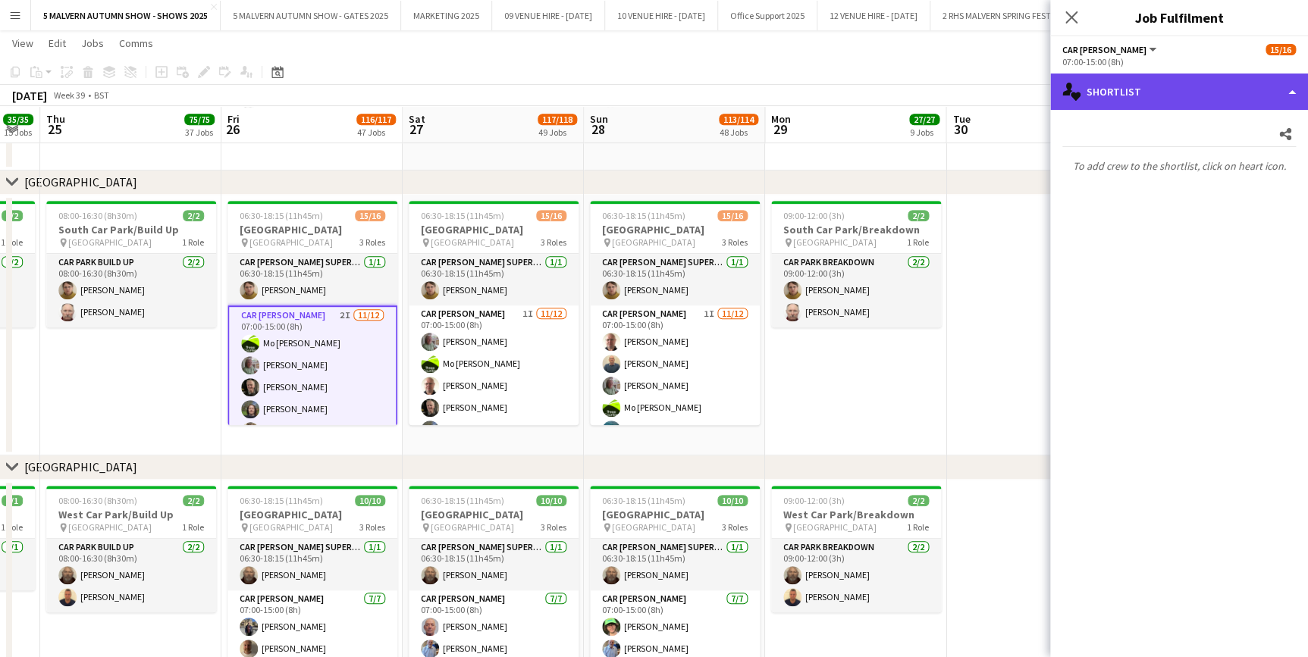
click at [1142, 105] on div "single-neutral-actions-heart Shortlist" at bounding box center [1179, 92] width 258 height 36
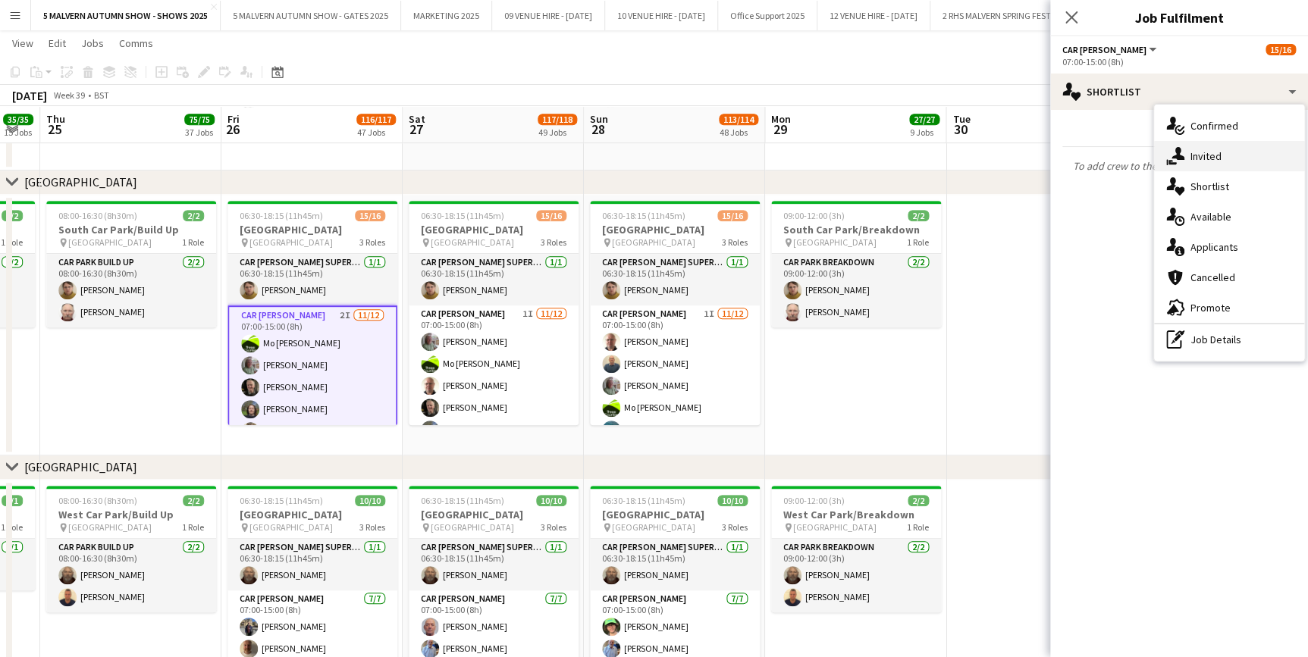
click at [1211, 165] on div "single-neutral-actions-share-1 Invited" at bounding box center [1229, 156] width 150 height 30
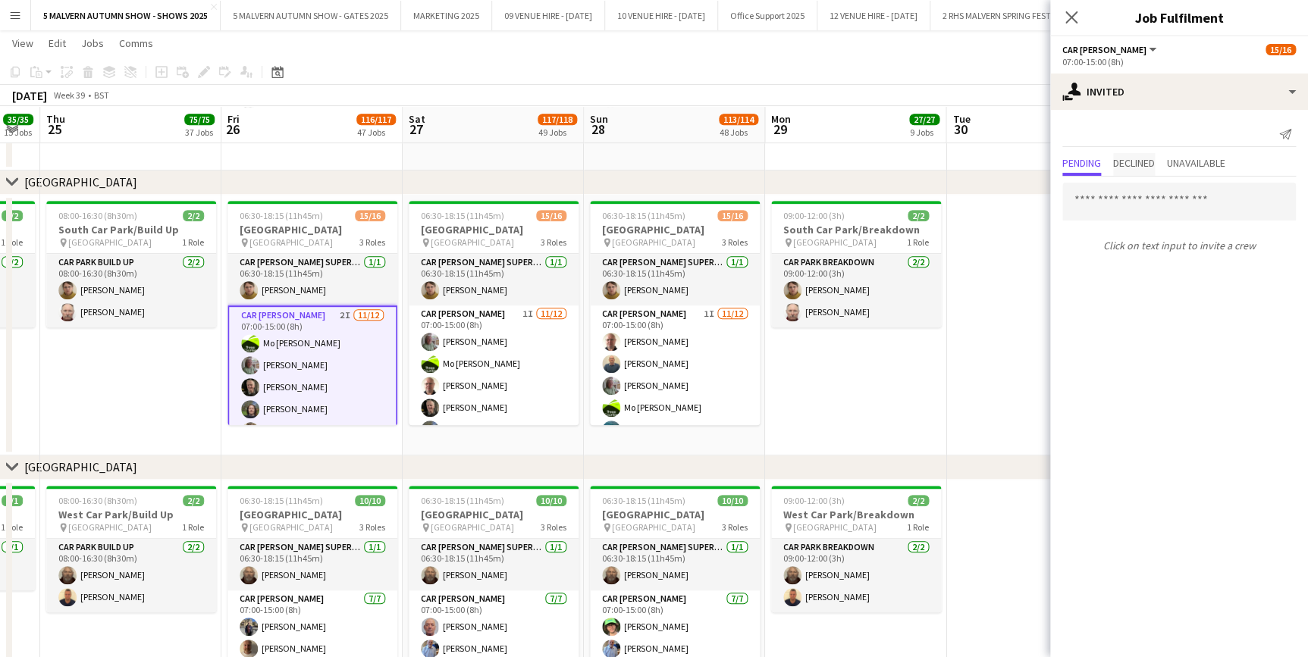
click at [1133, 166] on span "Declined" at bounding box center [1134, 163] width 42 height 11
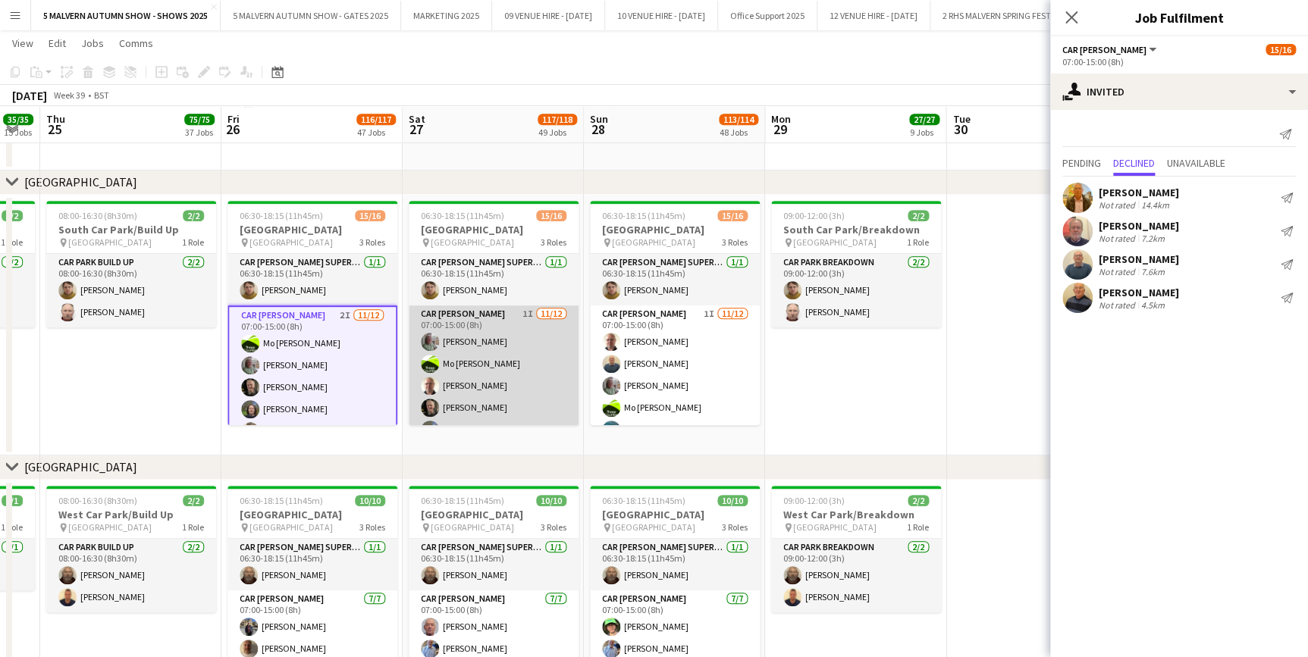
click at [471, 331] on app-card-role "Car Parker 1I 11/12 07:00-15:00 (8h) Theresa Pace-Bardon Mo Cossali-Francis And…" at bounding box center [494, 452] width 170 height 293
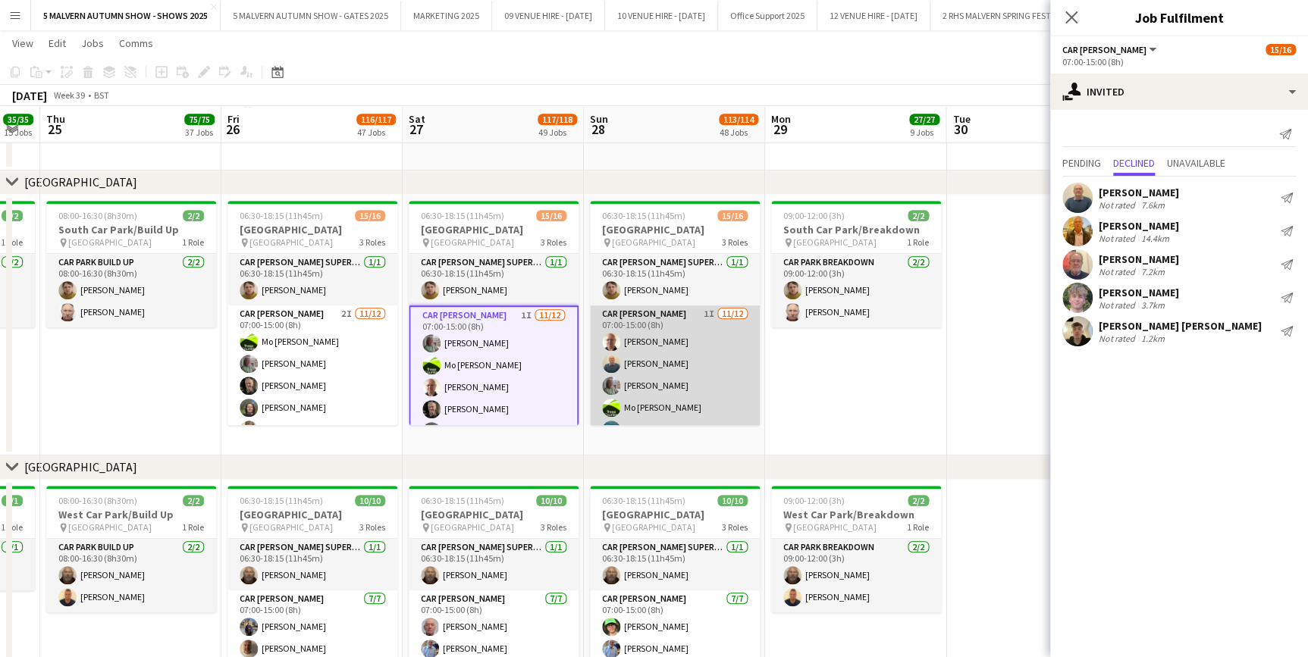
click at [657, 342] on app-card-role "Car [PERSON_NAME] 1I [DATE] 07:00-15:00 (8h) [PERSON_NAME] [PERSON_NAME] [PERSO…" at bounding box center [675, 452] width 170 height 293
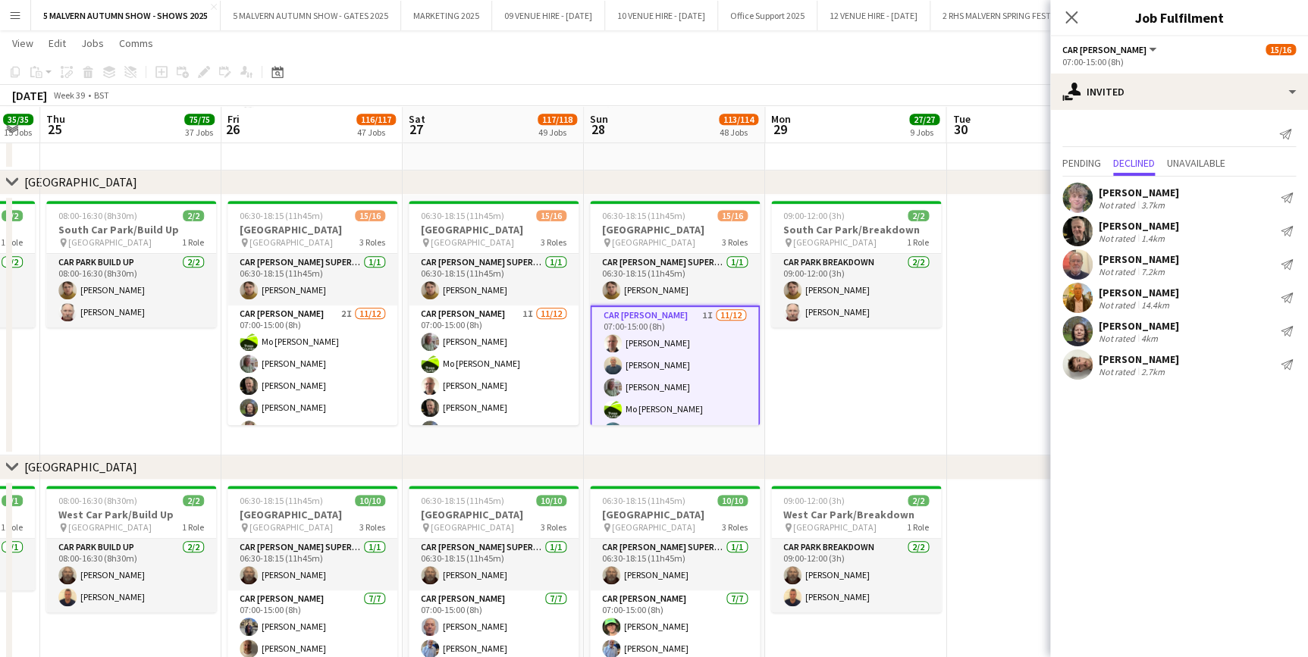
click at [930, 374] on app-date-cell "09:00-12:00 (3h) 2/2 South Car Park/Breakdown pin South Car Park 1 Role Car Par…" at bounding box center [855, 325] width 181 height 261
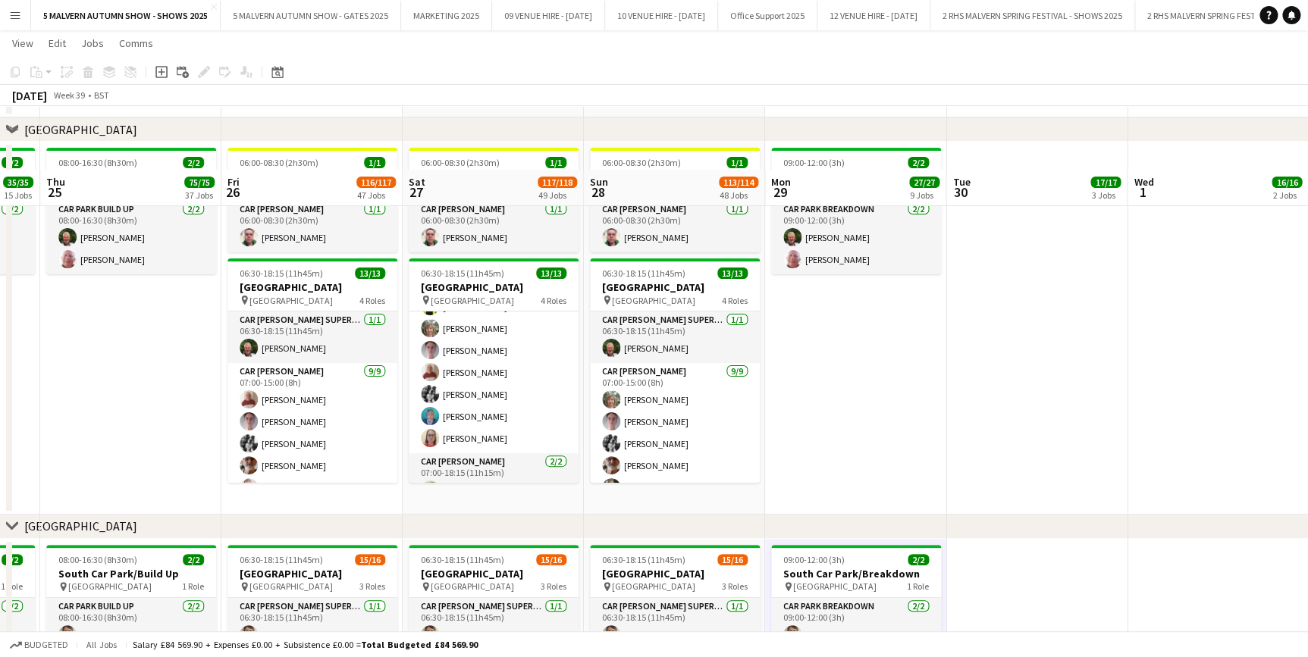
scroll to position [8878, 0]
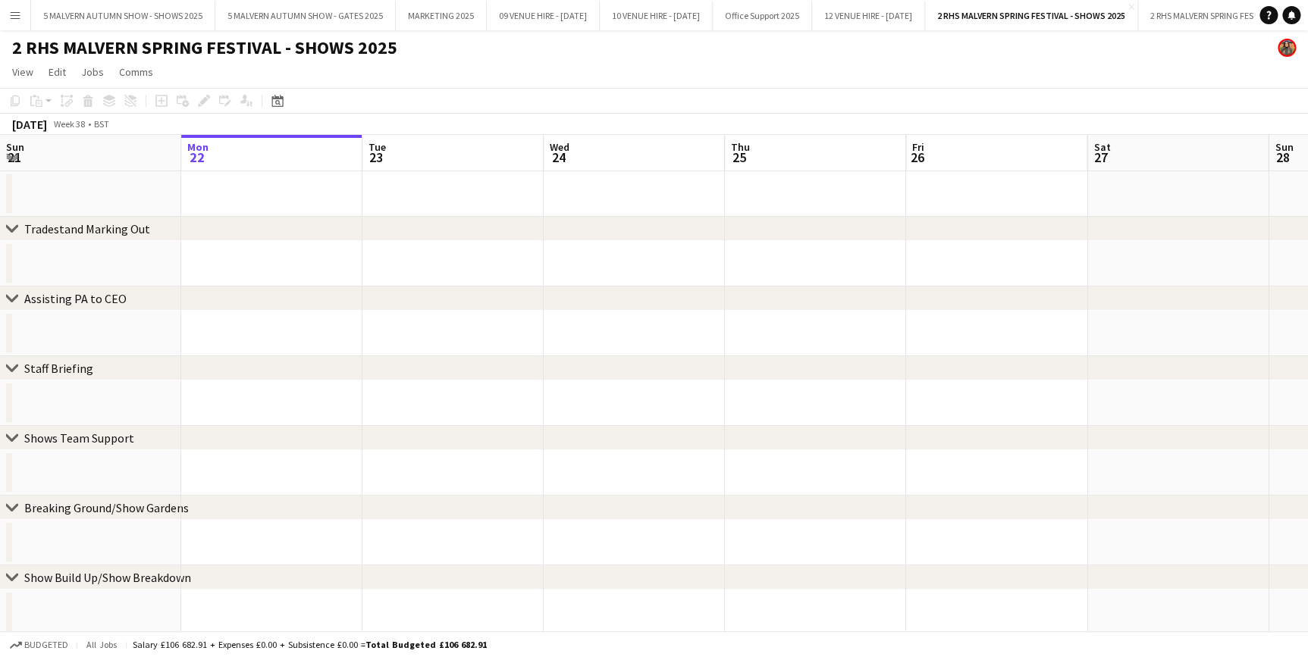
click at [13, 15] on app-icon "Menu" at bounding box center [15, 15] width 12 height 12
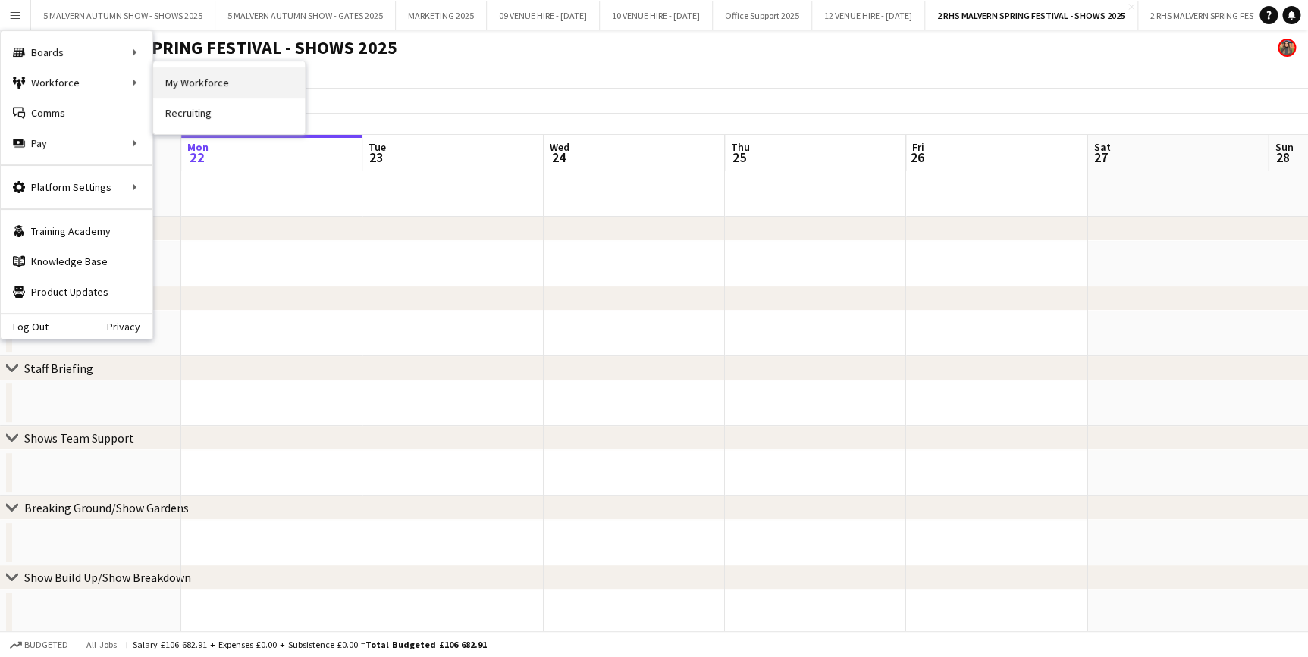
click at [166, 88] on link "My Workforce" at bounding box center [229, 82] width 152 height 30
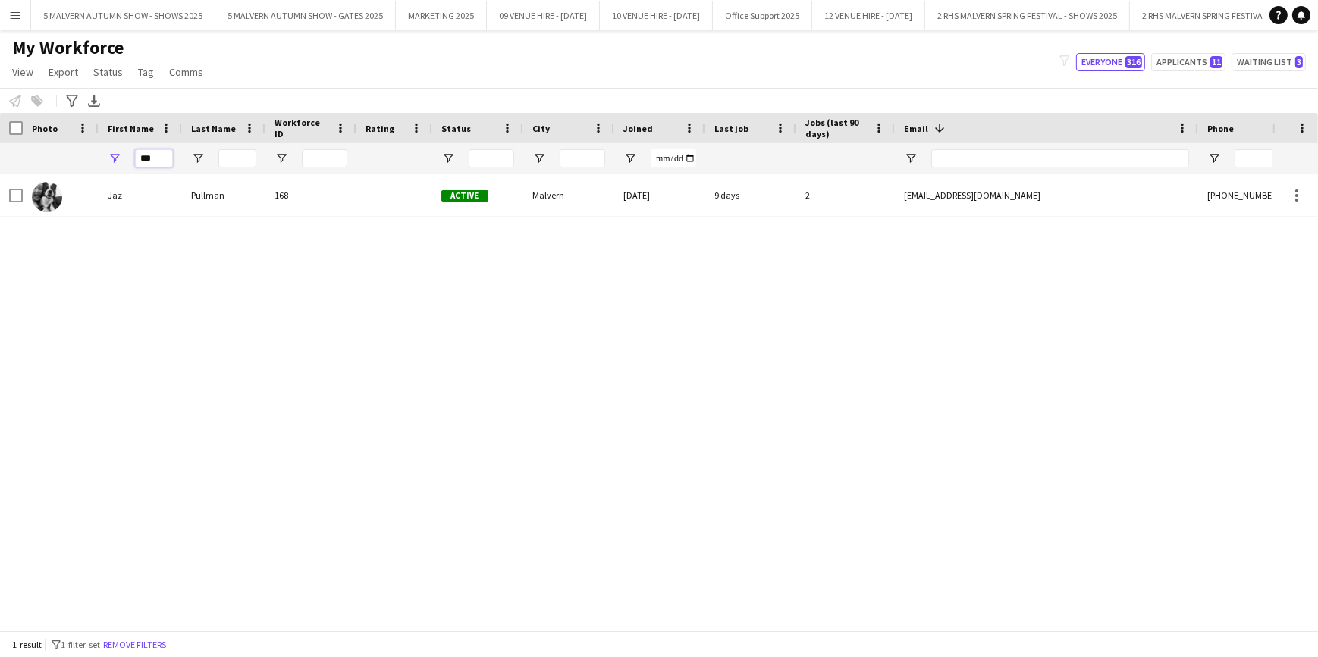
click at [155, 155] on input "***" at bounding box center [154, 158] width 38 height 18
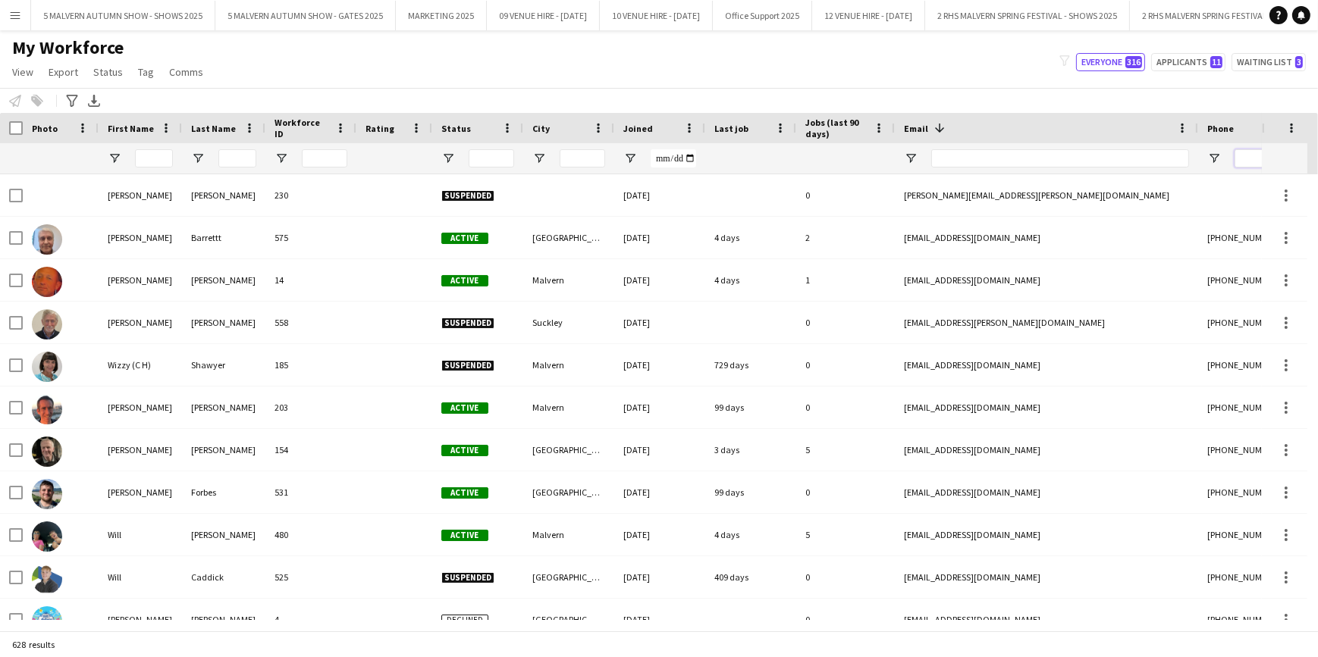
click at [1260, 159] on input "Phone Filter Input" at bounding box center [1308, 158] width 149 height 18
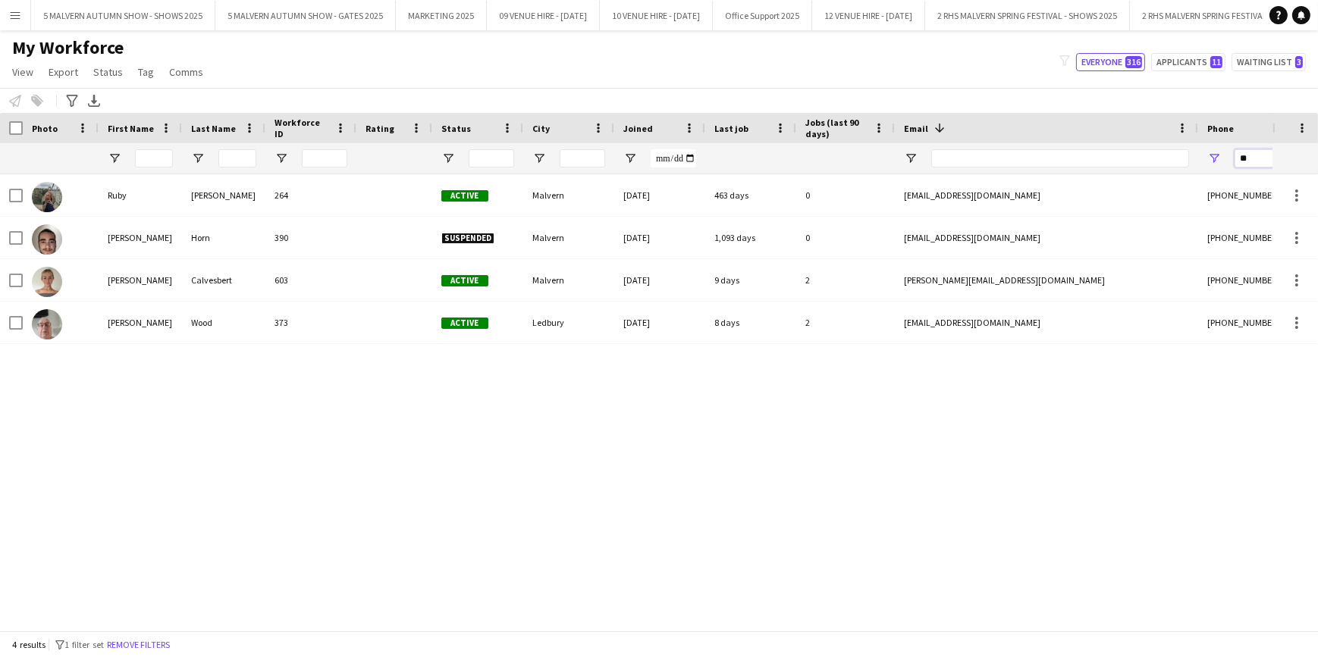
type input "*"
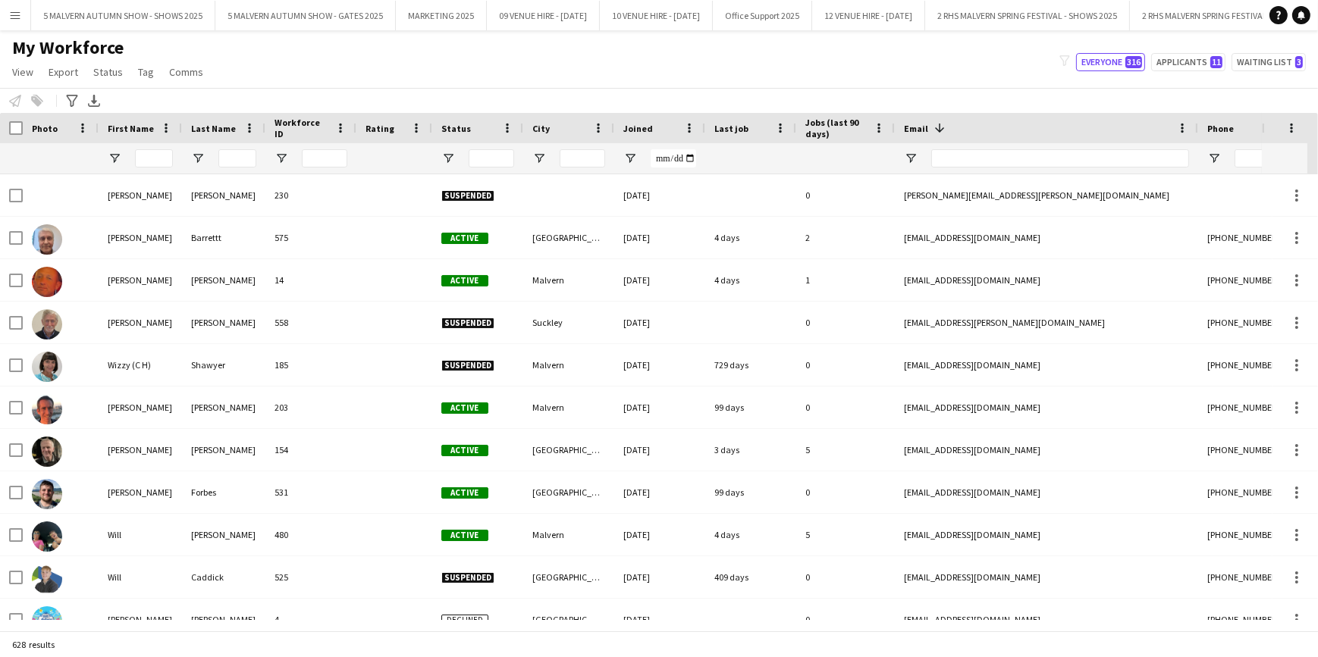
click at [1098, 106] on div "Notify workforce Add to tag Select at least one crew to tag him or her. Advance…" at bounding box center [659, 100] width 1318 height 25
click at [486, 159] on input "Status Filter Input" at bounding box center [491, 158] width 45 height 18
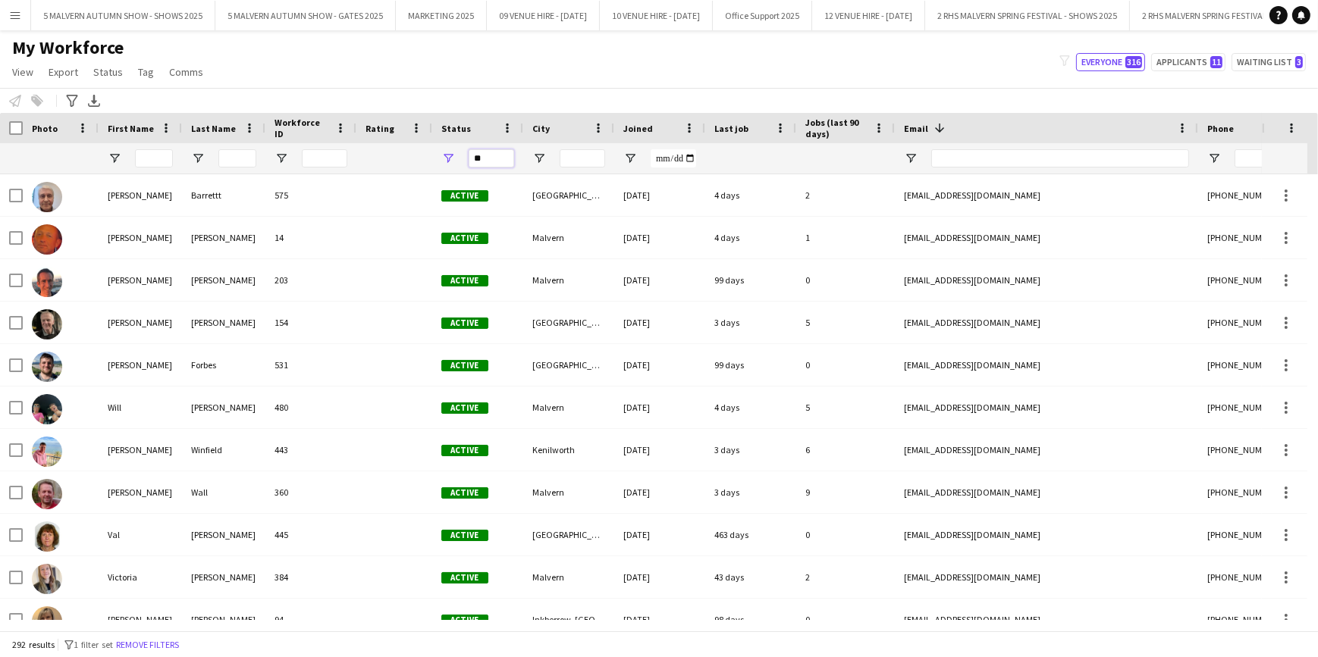
type input "**"
click at [447, 152] on span "Open Filter Menu" at bounding box center [448, 159] width 14 height 14
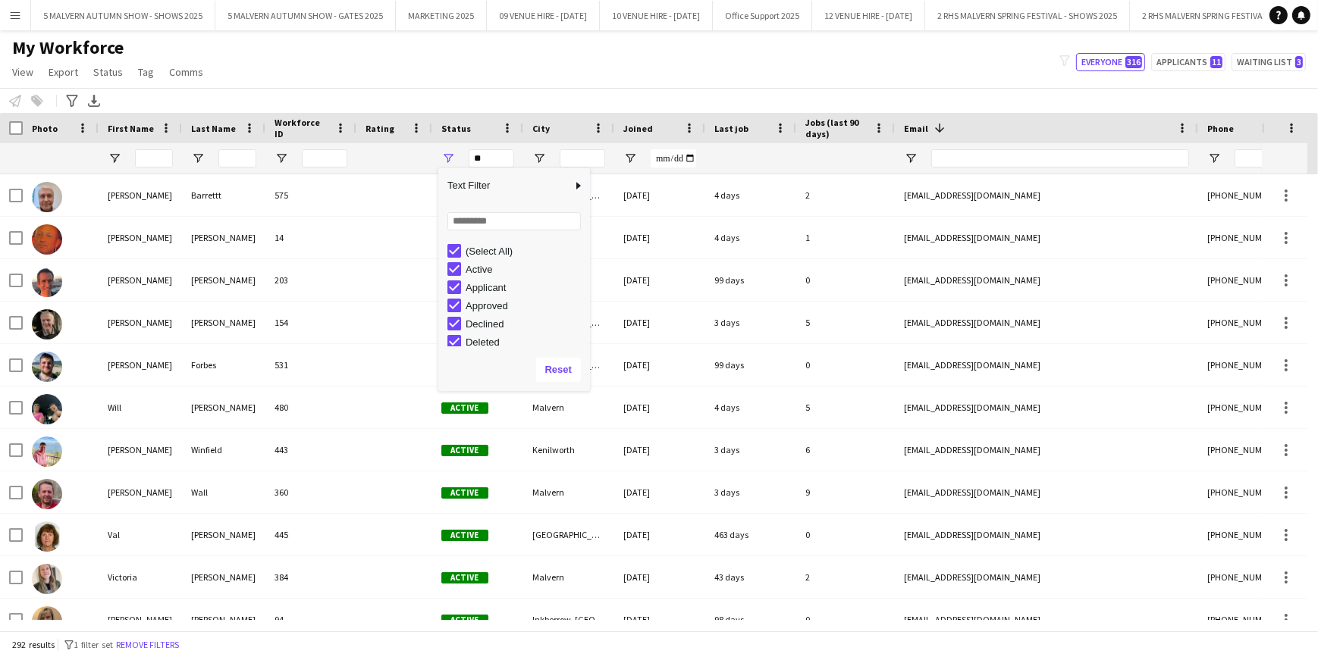
click at [451, 243] on div "(Select All)" at bounding box center [518, 251] width 143 height 18
type input "**********"
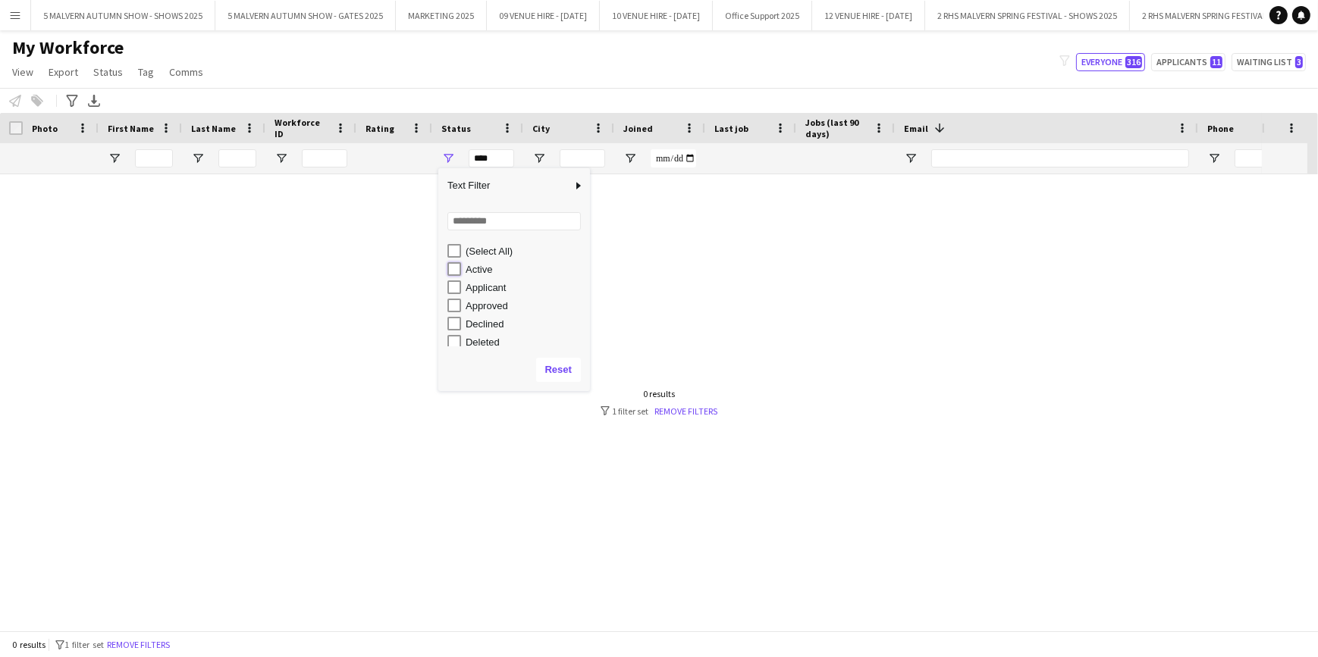
type input "**********"
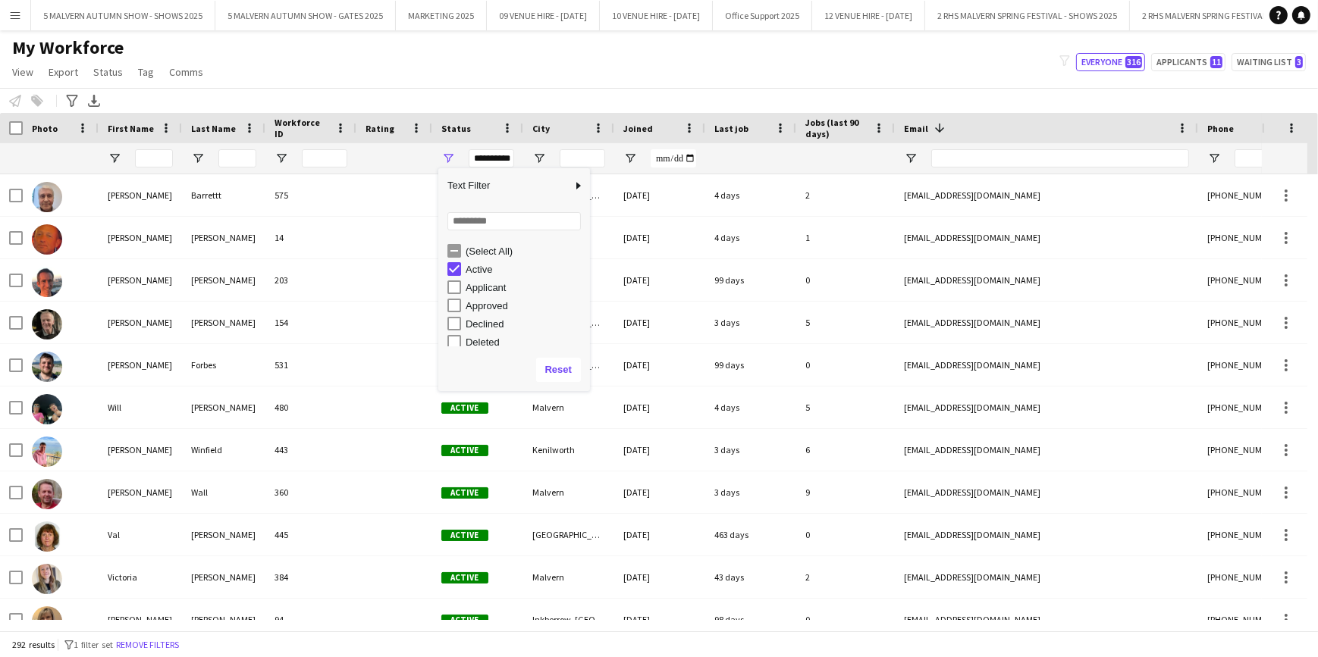
click at [719, 70] on div "My Workforce View Views Default view SafeHR Employee Details New view Update vi…" at bounding box center [659, 62] width 1318 height 52
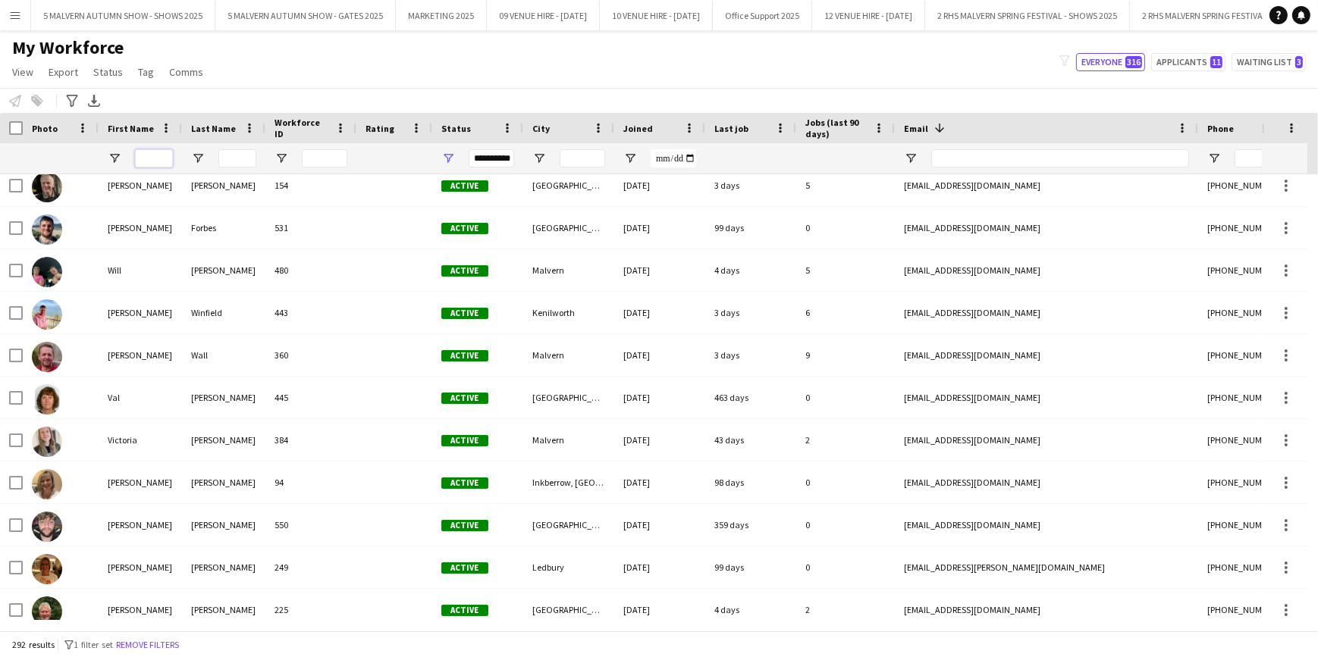
click at [158, 152] on input "First Name Filter Input" at bounding box center [154, 158] width 38 height 18
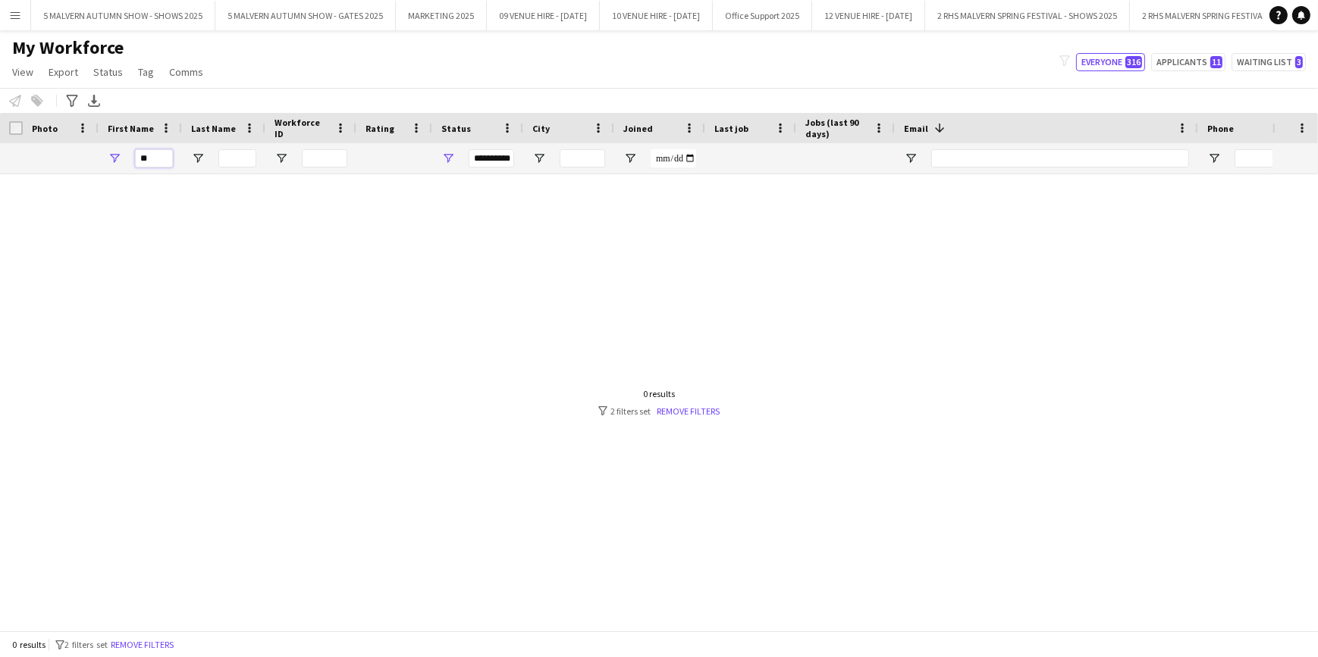
type input "*"
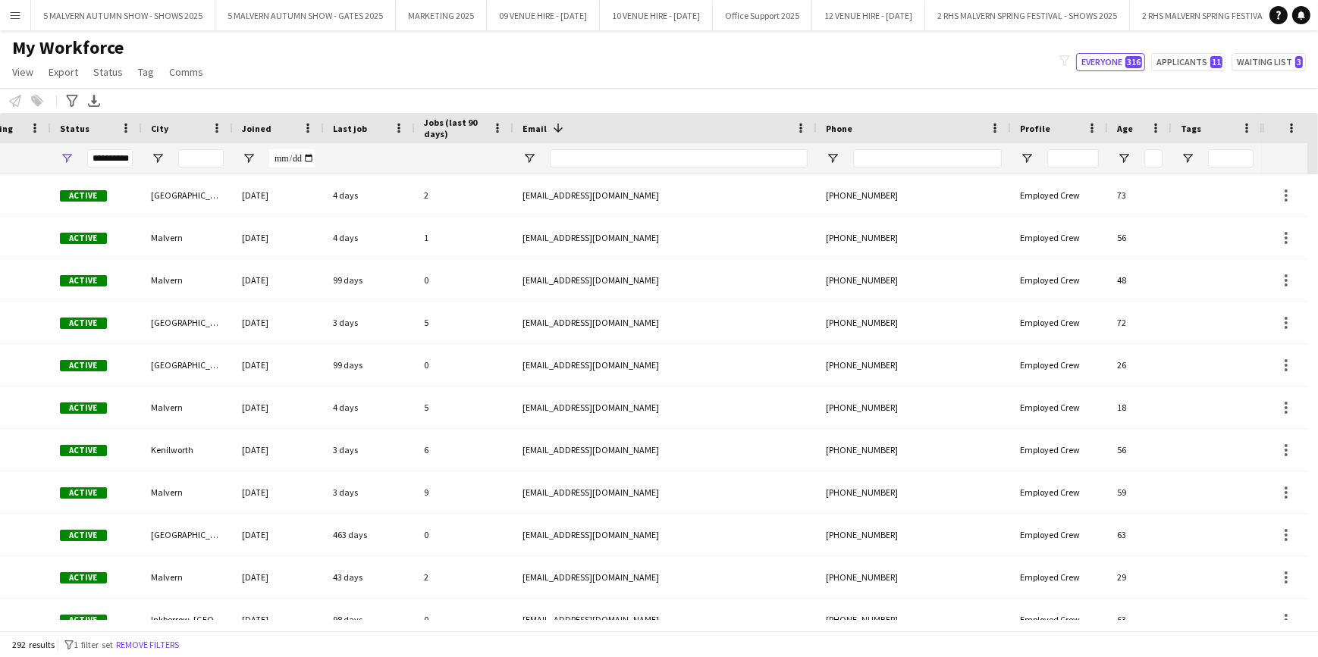
scroll to position [0, 249]
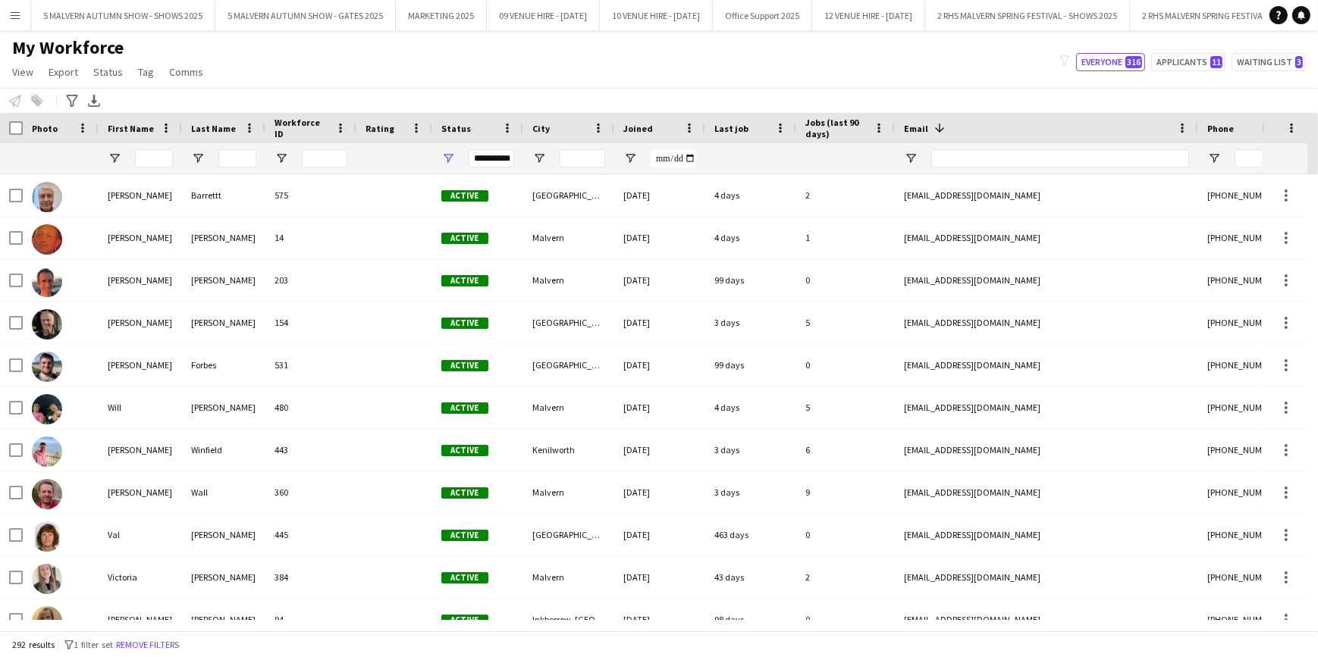
click at [373, 58] on div "My Workforce View Views Default view SafeHR Employee Details New view Update vi…" at bounding box center [659, 62] width 1318 height 52
drag, startPoint x: 373, startPoint y: 58, endPoint x: 536, endPoint y: 77, distance: 164.0
click at [536, 77] on div "My Workforce View Views Default view SafeHR Employee Details New view Update vi…" at bounding box center [659, 62] width 1318 height 52
click at [151, 152] on input "First Name Filter Input" at bounding box center [154, 158] width 38 height 18
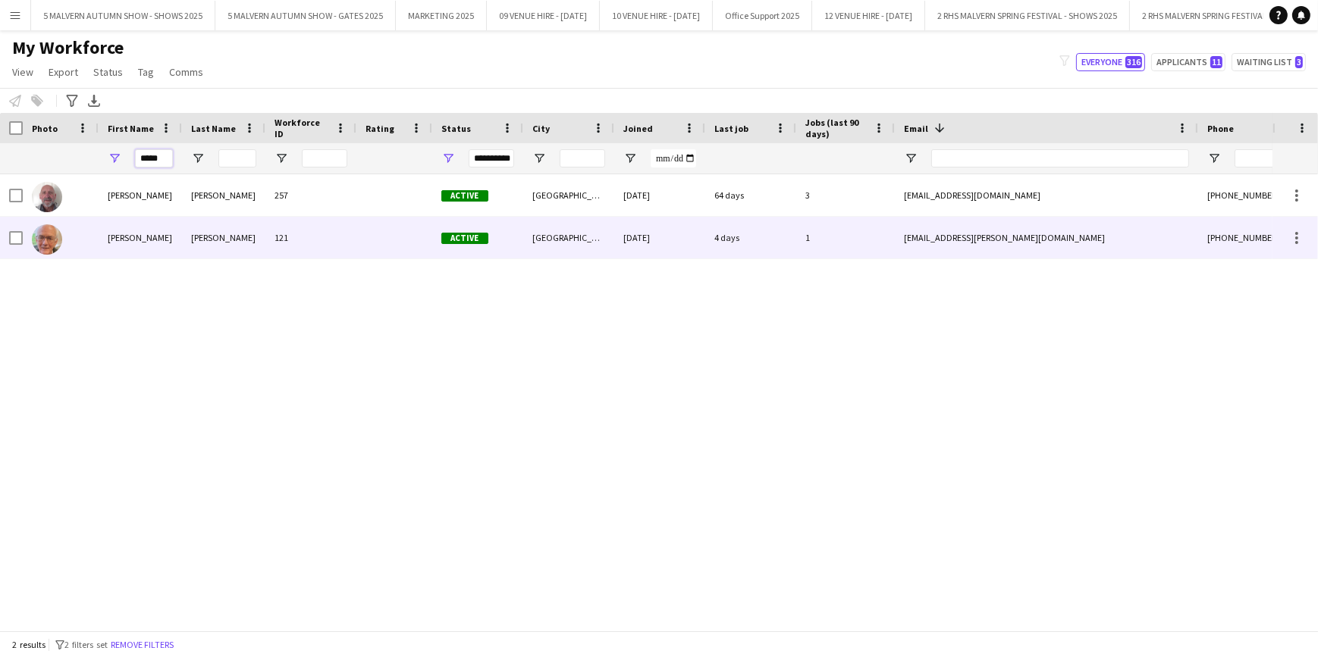
type input "*****"
click at [190, 237] on div "Lewis" at bounding box center [223, 238] width 83 height 42
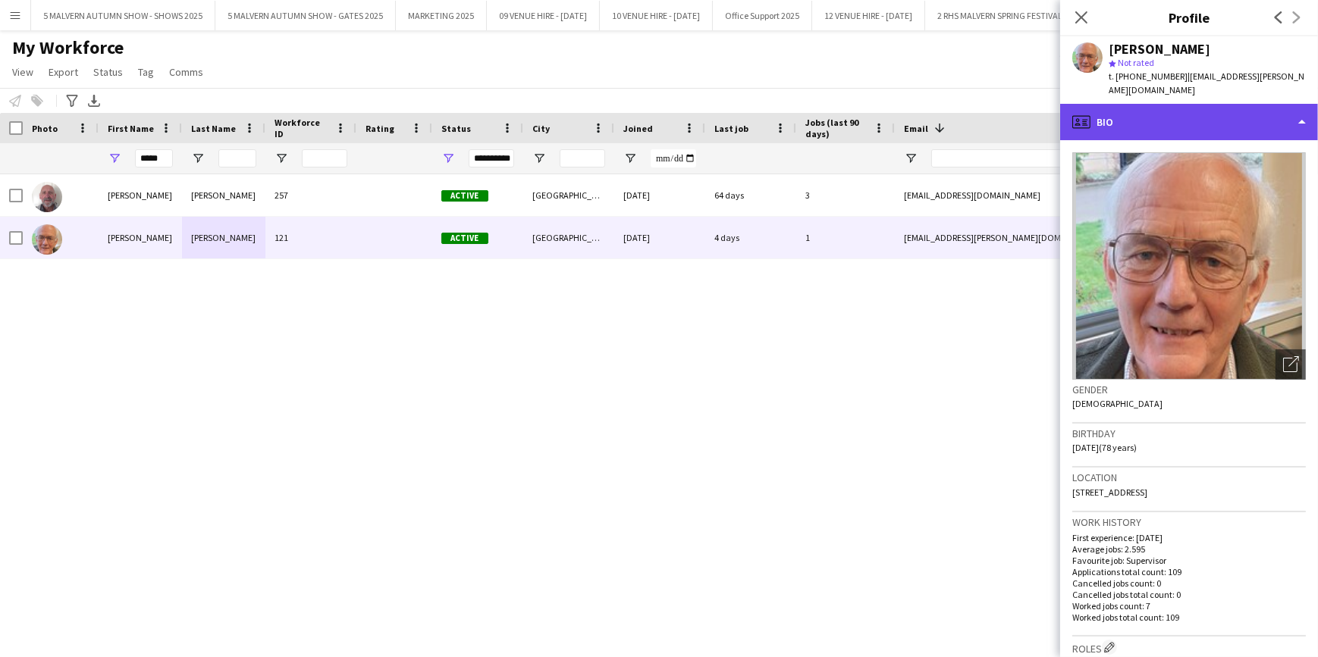
click at [1248, 104] on div "profile Bio" at bounding box center [1189, 122] width 258 height 36
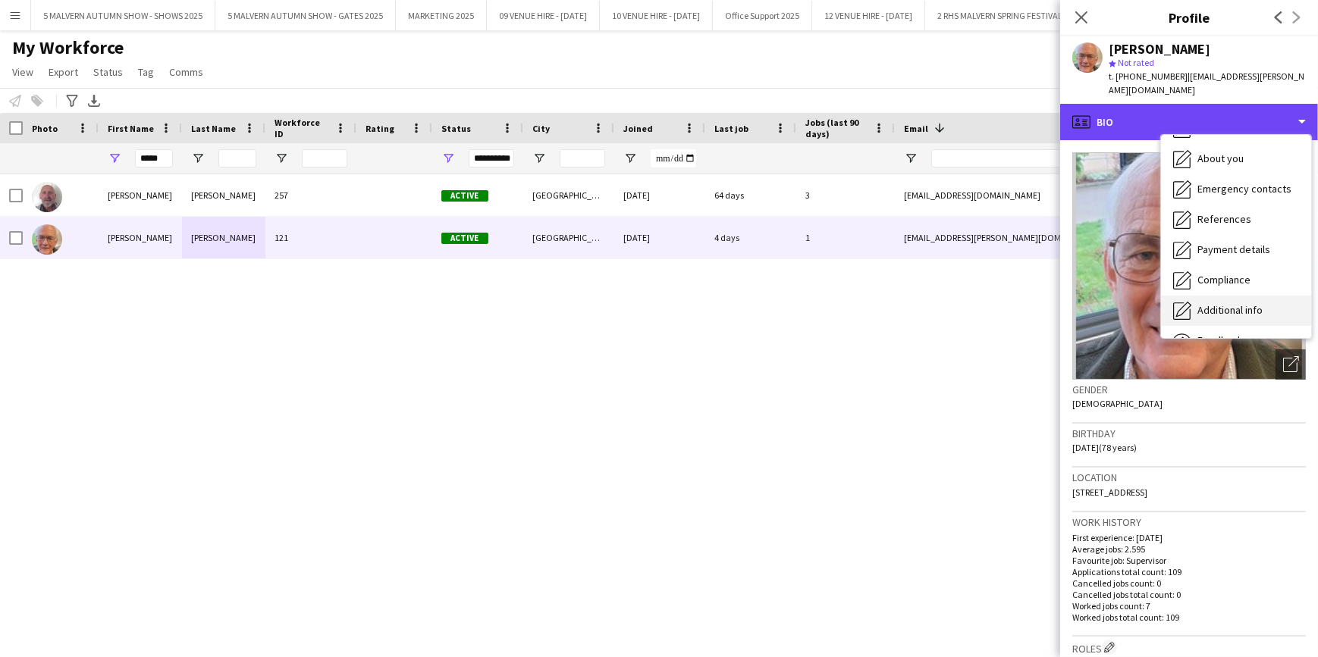
scroll to position [137, 0]
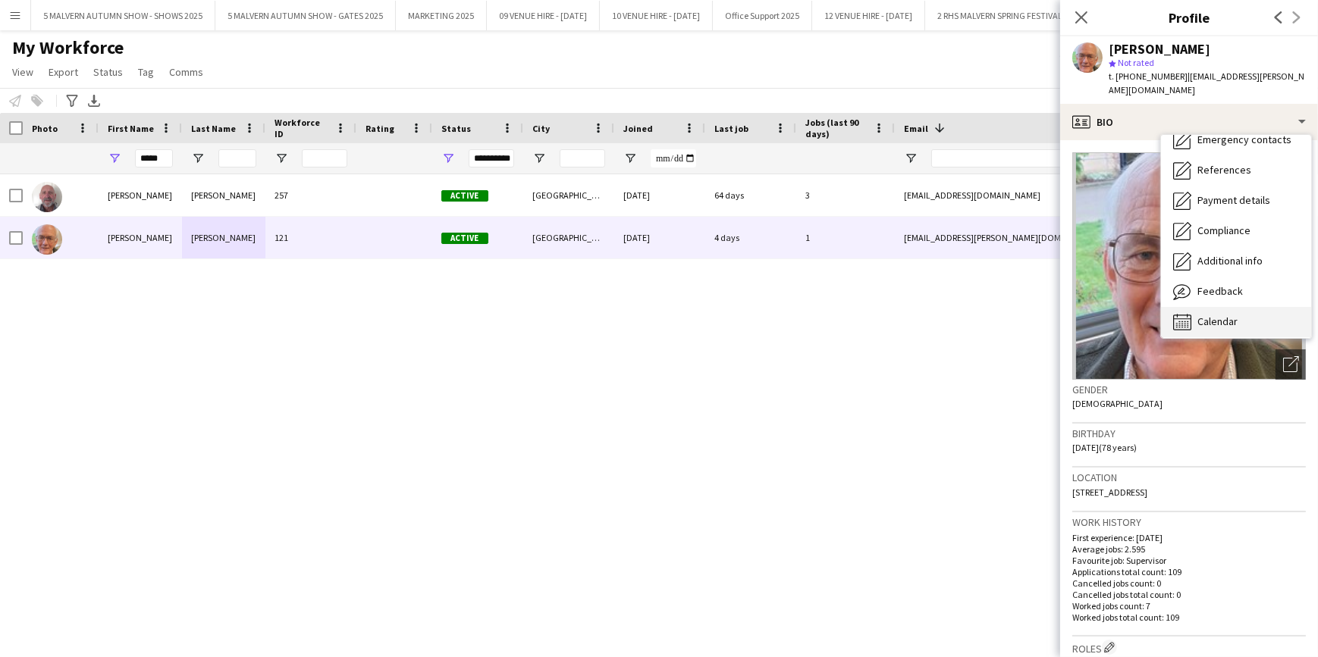
click at [1227, 315] on span "Calendar" at bounding box center [1217, 322] width 40 height 14
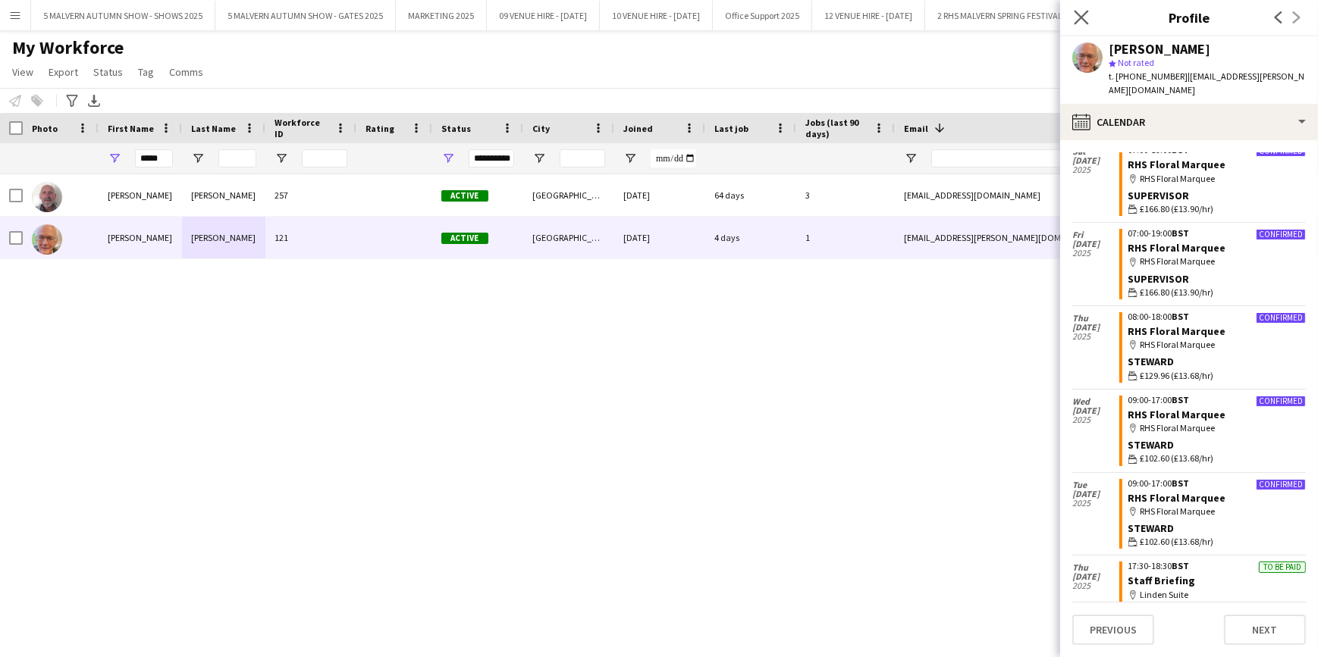
click at [1071, 17] on app-icon "Close pop-in" at bounding box center [1082, 18] width 22 height 22
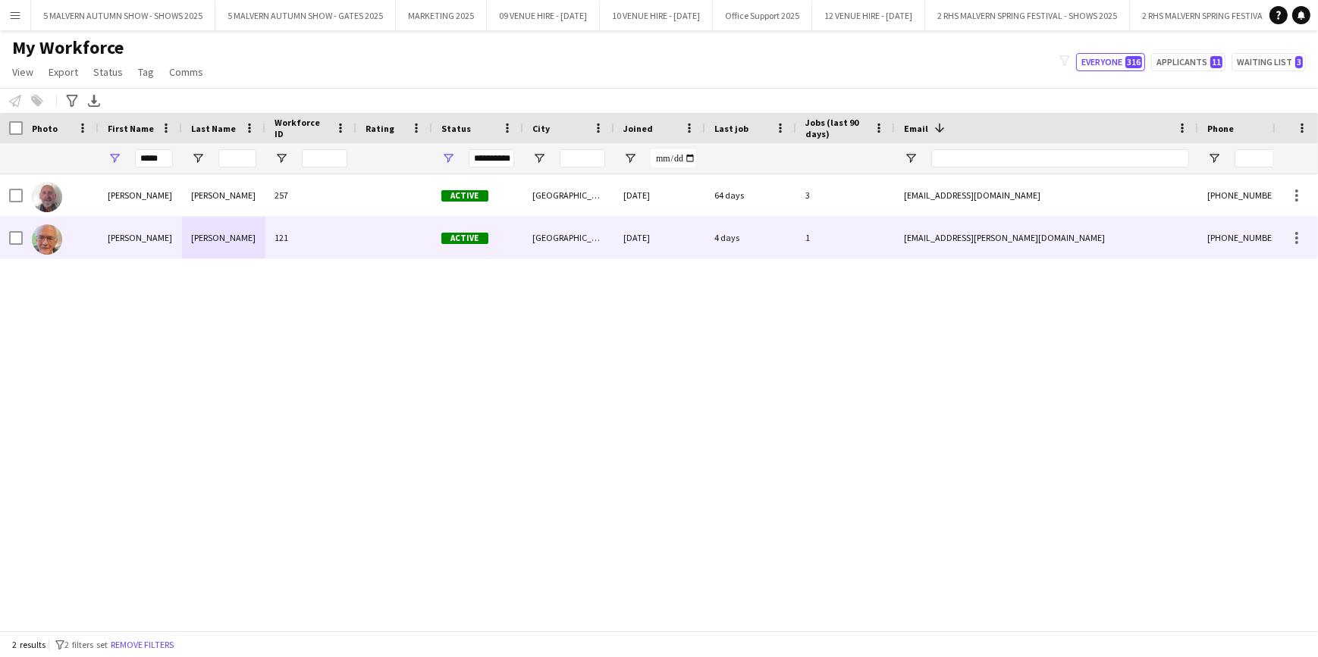
click at [258, 231] on div "Lewis" at bounding box center [223, 238] width 83 height 42
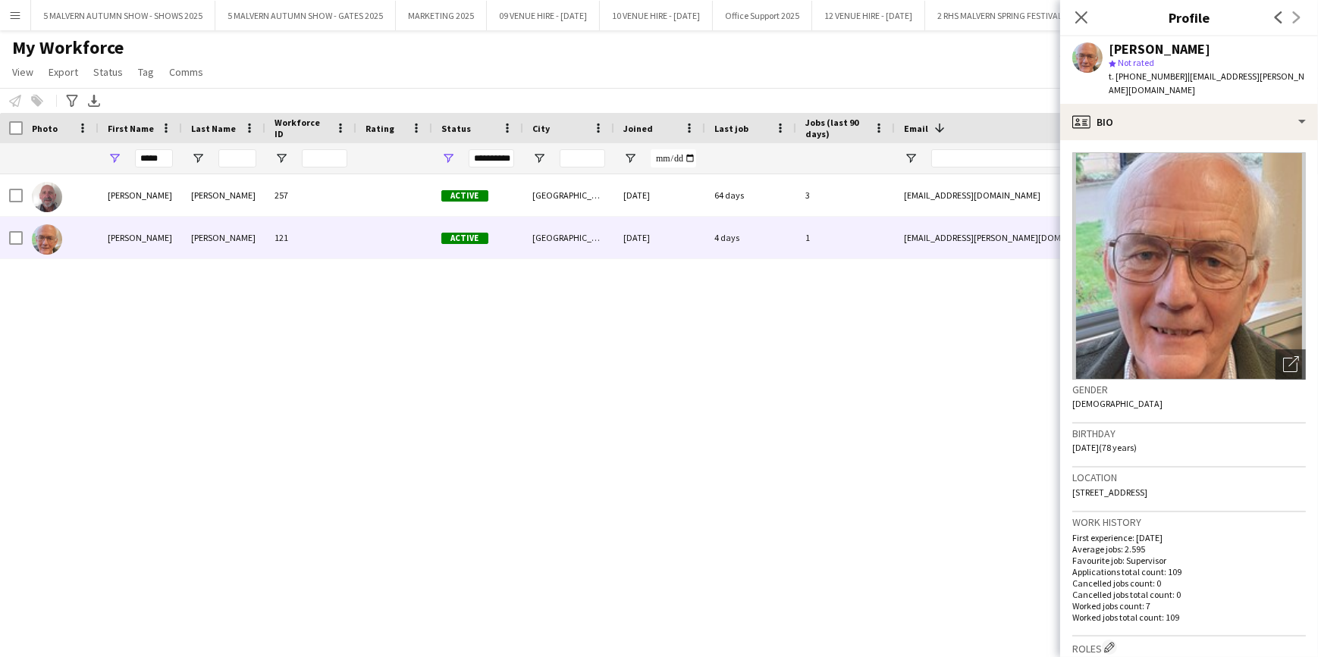
drag, startPoint x: 1197, startPoint y: 143, endPoint x: 1193, endPoint y: 127, distance: 16.6
click at [1197, 152] on img at bounding box center [1189, 265] width 234 height 227
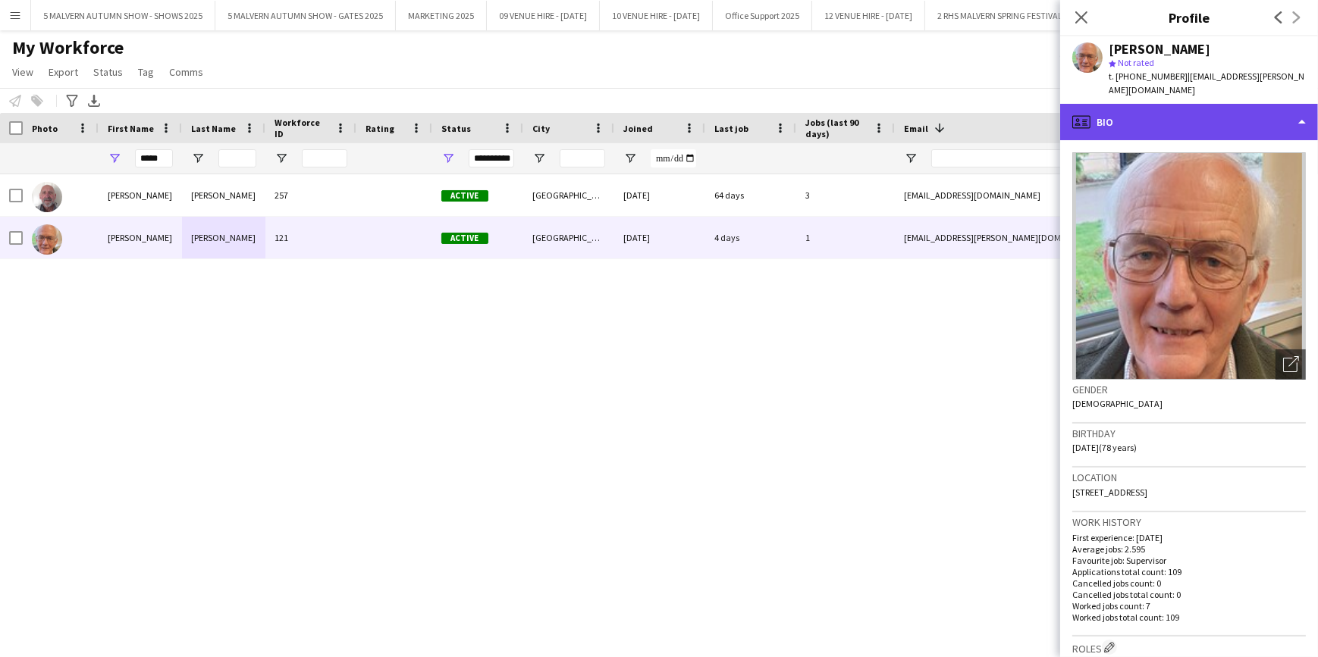
click at [1190, 120] on div "profile Bio" at bounding box center [1189, 122] width 258 height 36
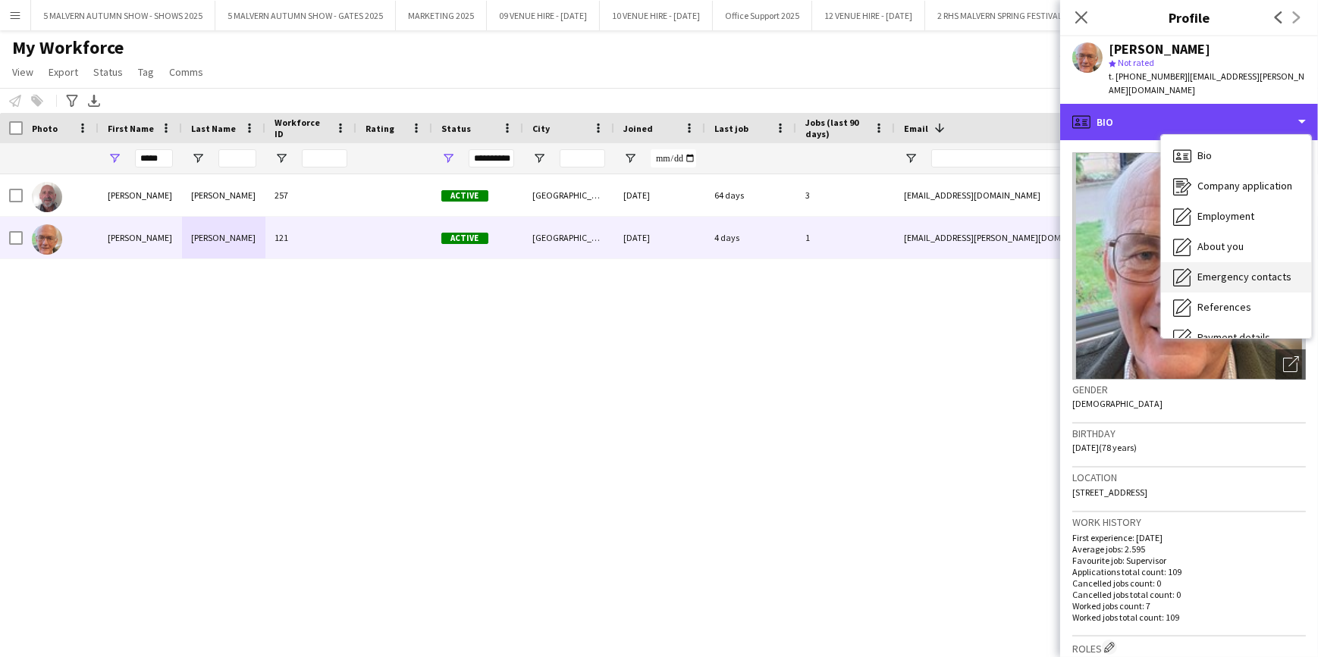
scroll to position [142, 0]
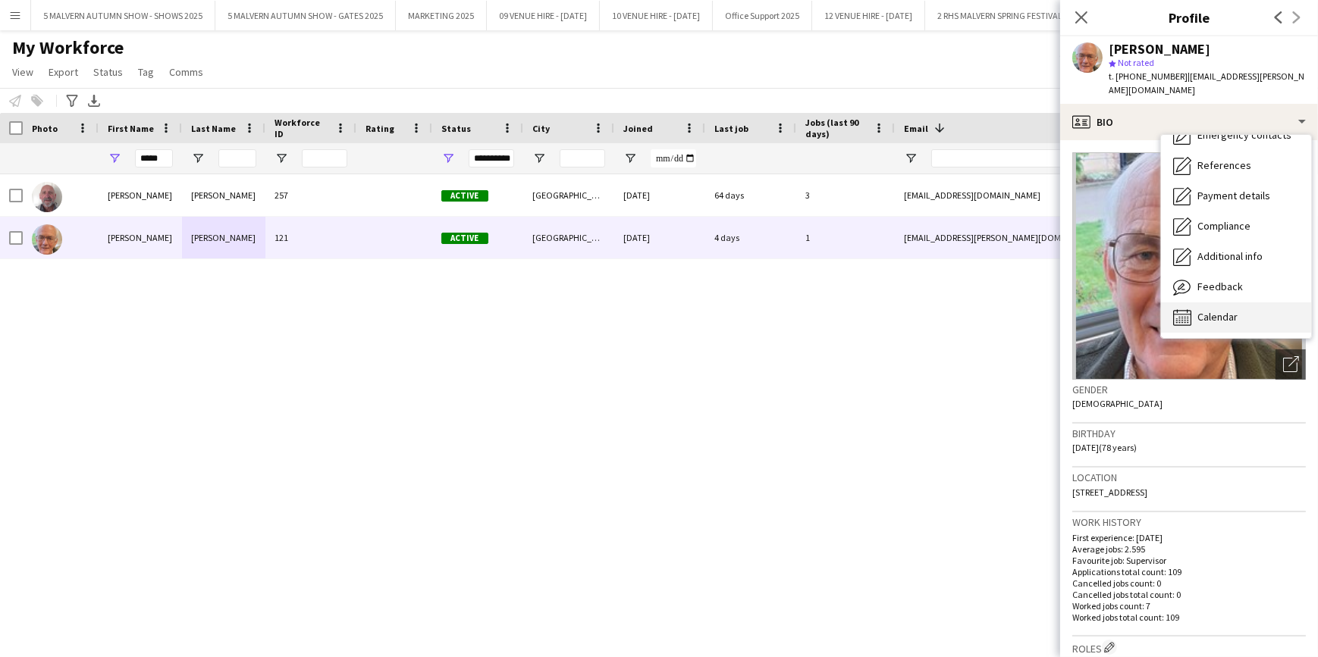
click at [1216, 310] on span "Calendar" at bounding box center [1217, 317] width 40 height 14
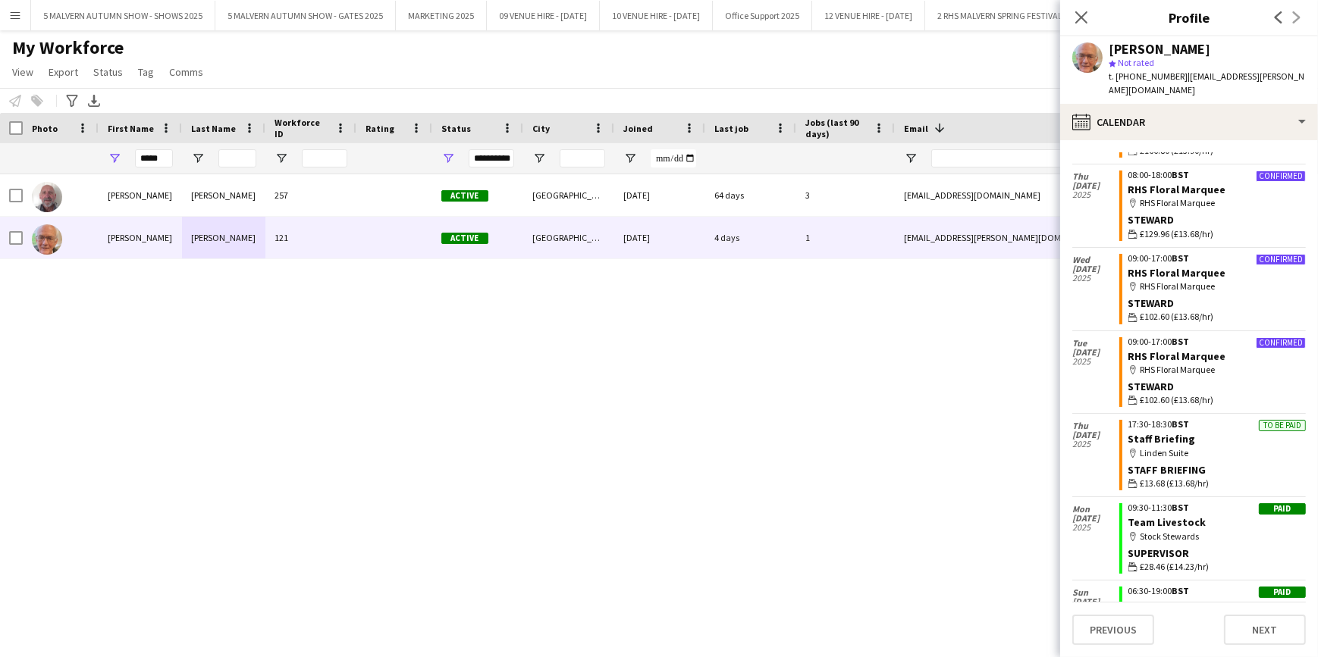
scroll to position [270, 0]
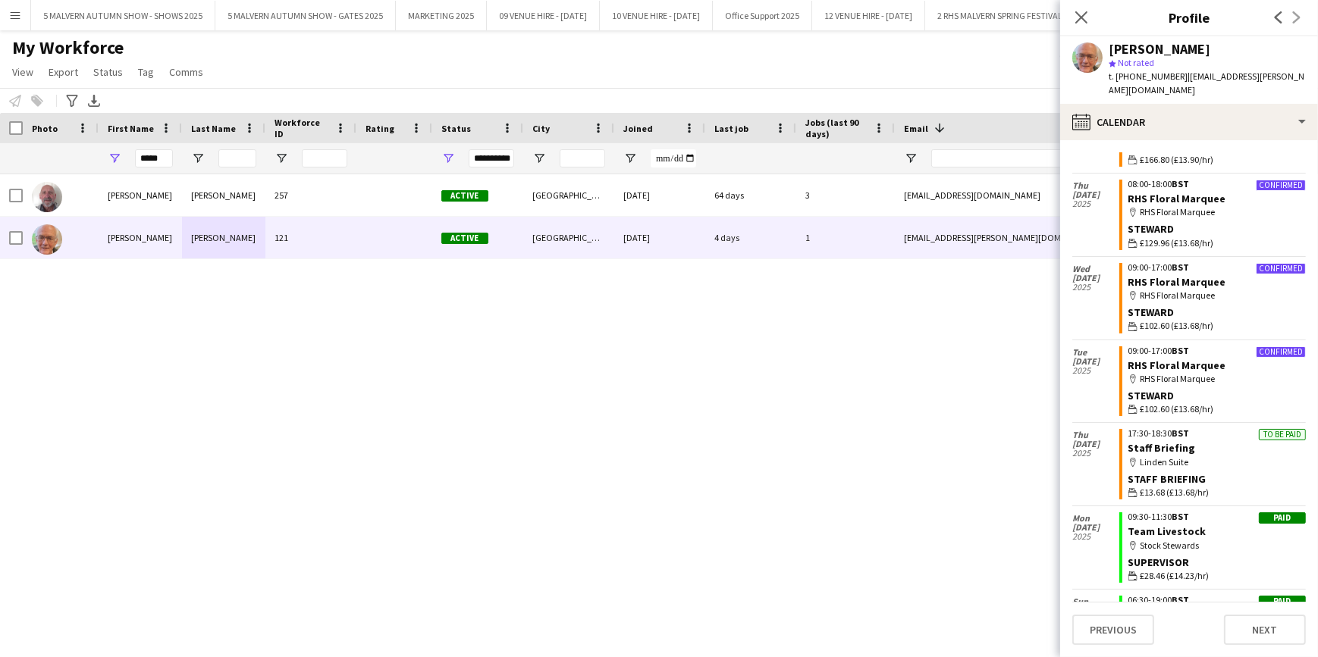
click at [923, 363] on div "Roger Jones 257 Active Worcester 27-02-2022 64 days 3 rogerraymondj@gmail.com +…" at bounding box center [636, 397] width 1272 height 446
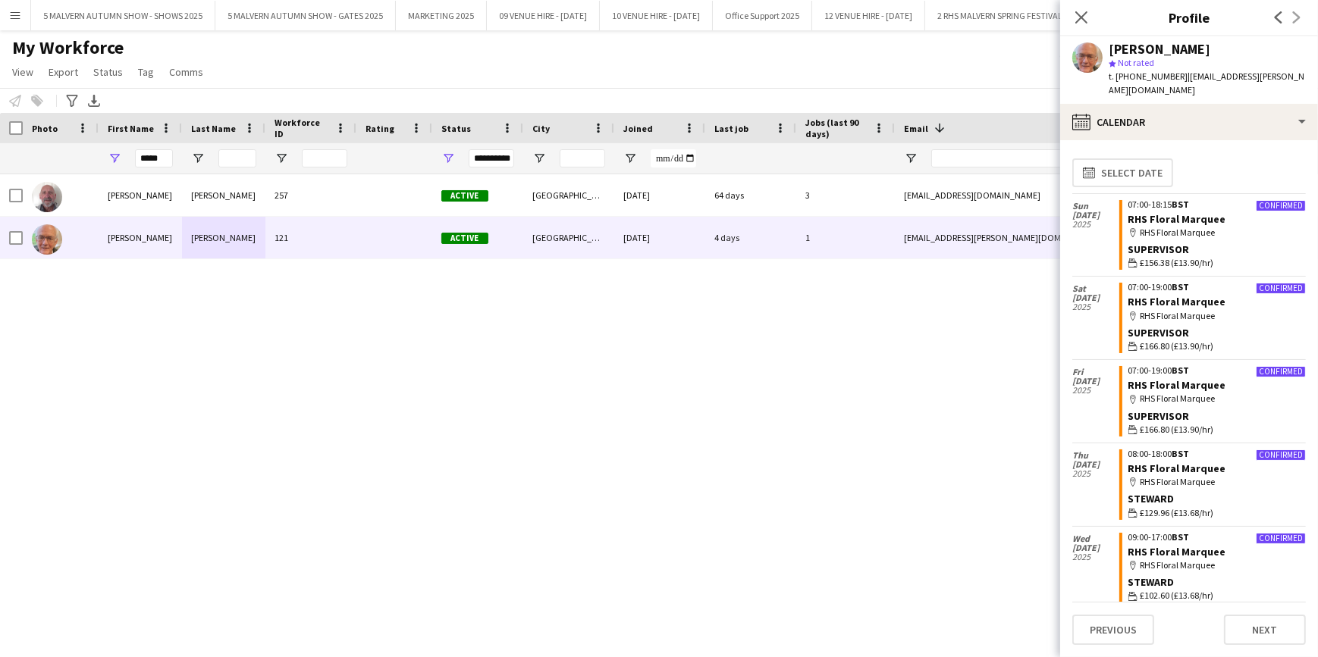
scroll to position [270, 0]
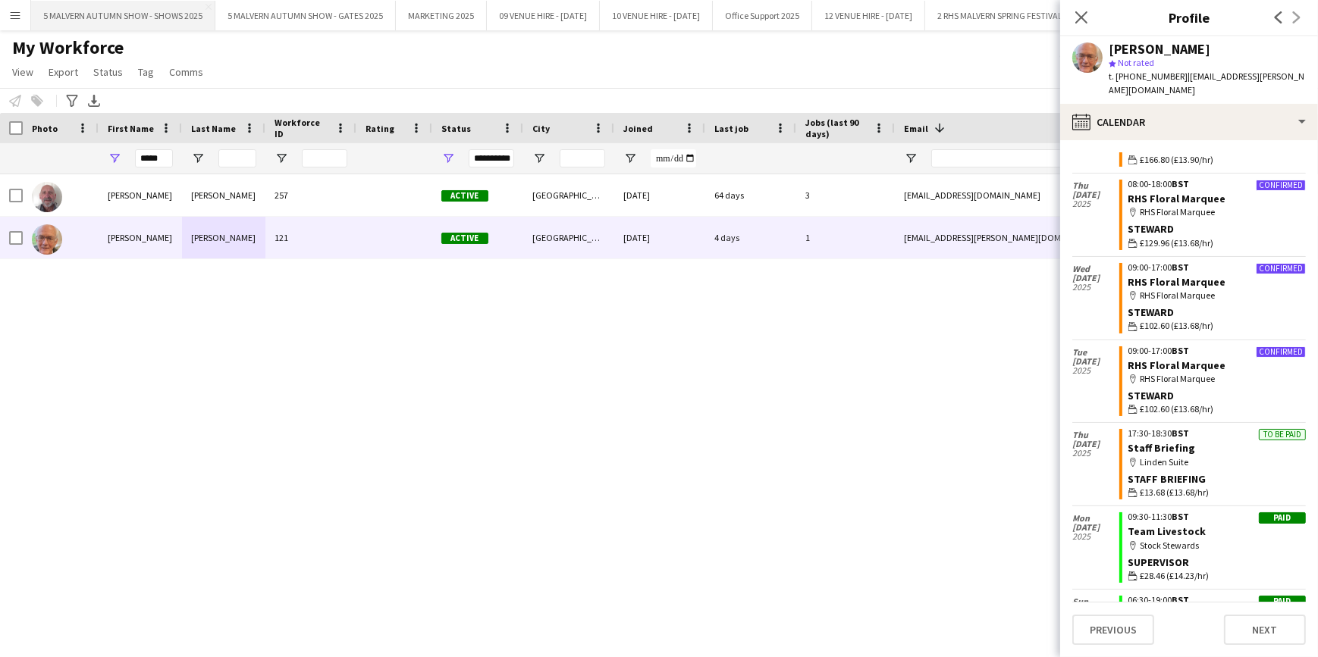
click at [116, 20] on button "5 MALVERN AUTUMN SHOW - SHOWS 2025 Close" at bounding box center [123, 16] width 184 height 30
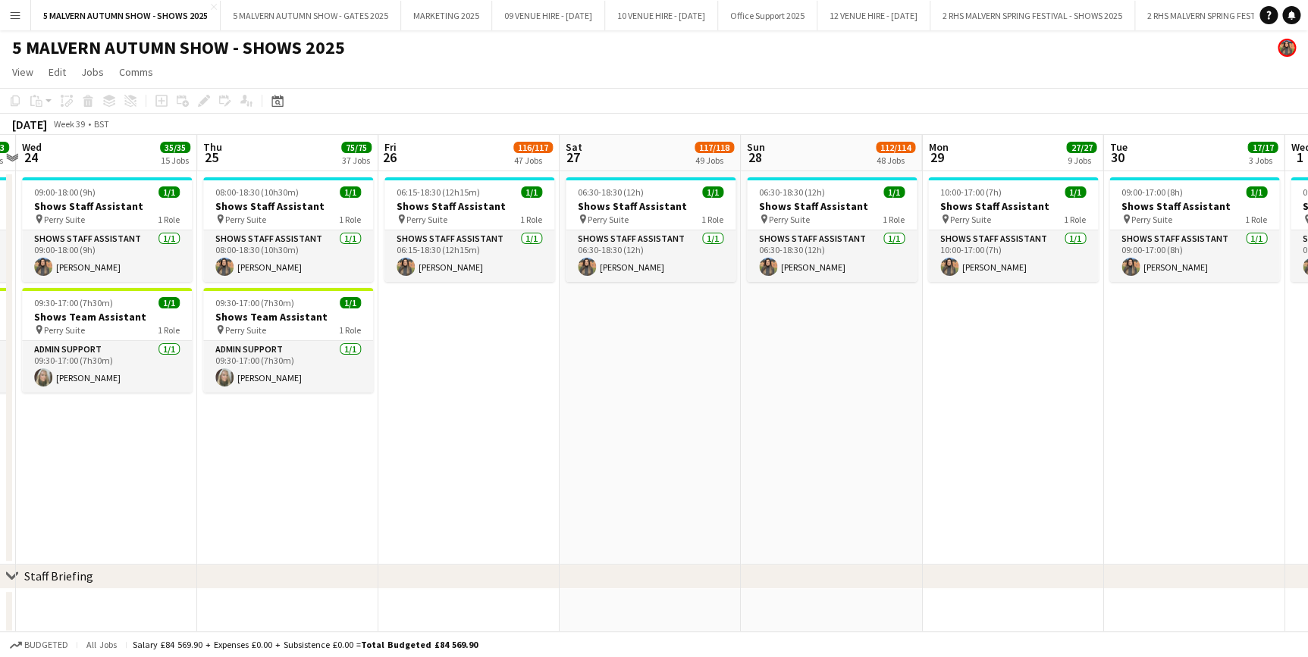
scroll to position [0, 576]
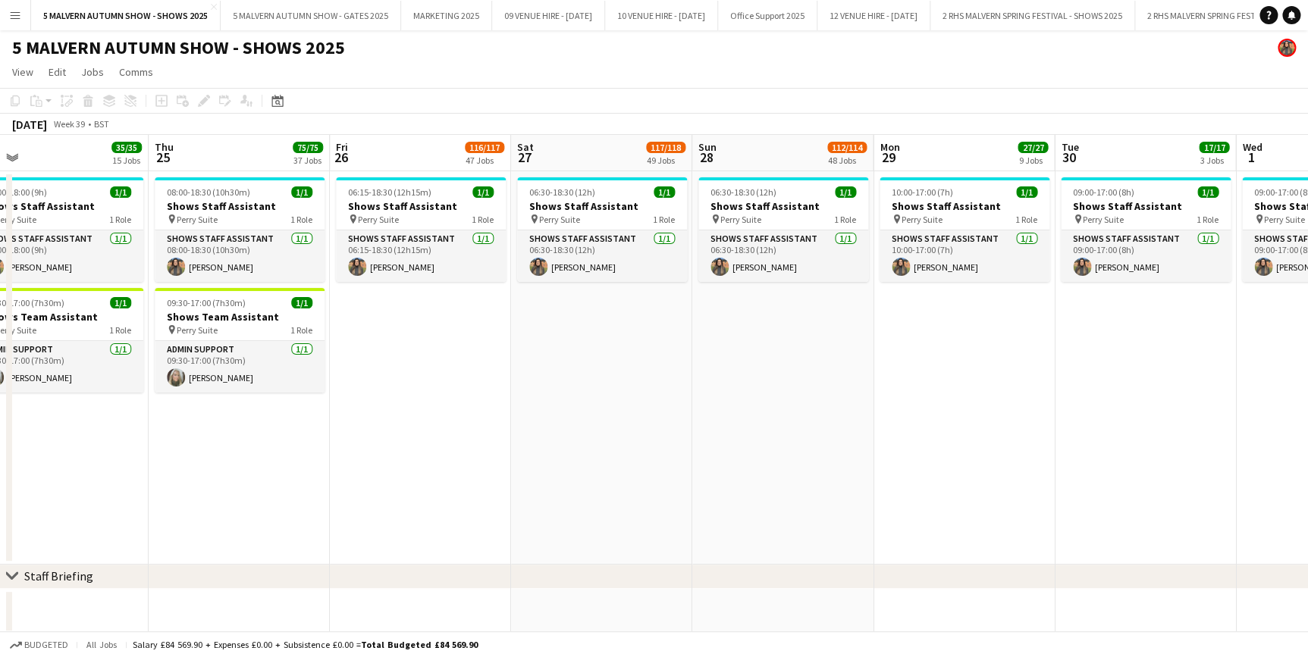
drag, startPoint x: 939, startPoint y: 156, endPoint x: 388, endPoint y: 191, distance: 552.3
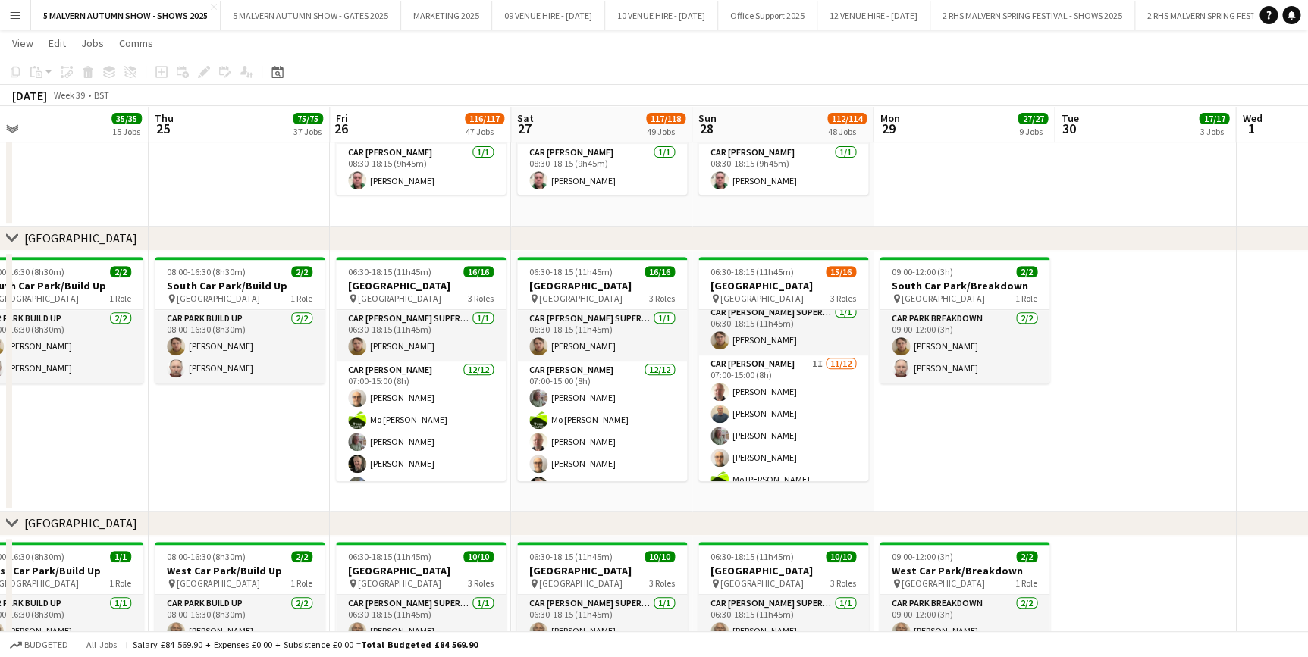
scroll to position [0, 0]
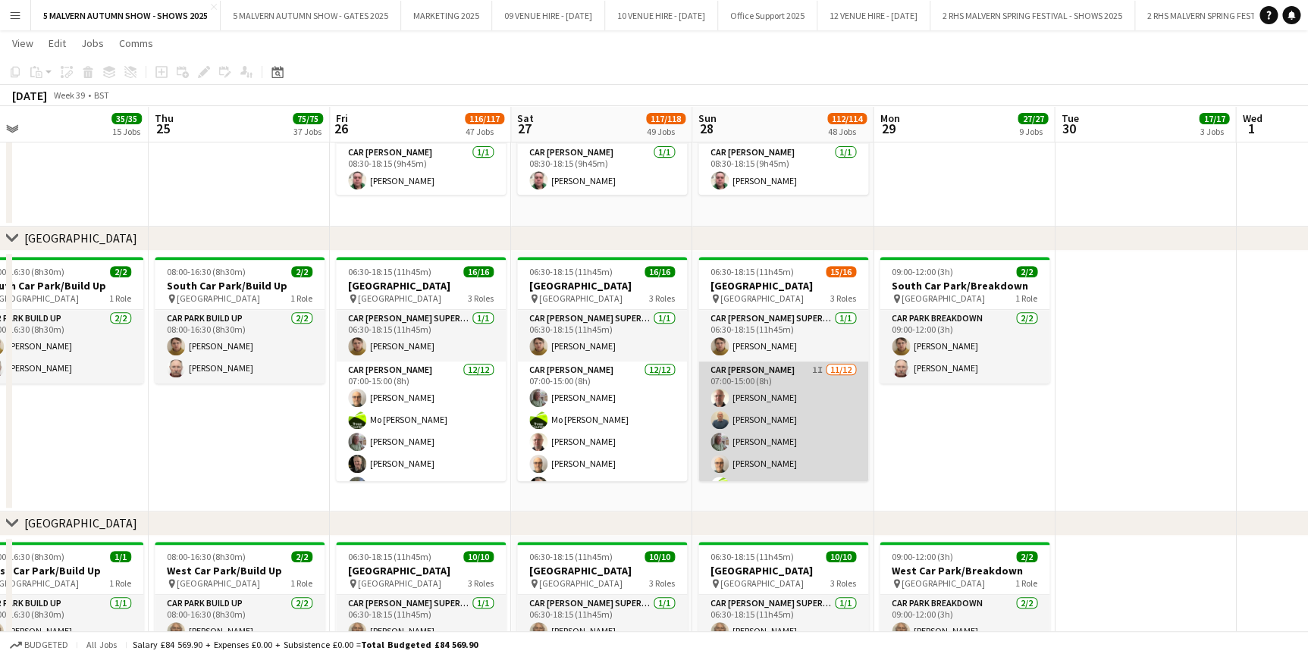
click at [788, 399] on app-card-role "Car Parker 1I 11/12 07:00-15:00 (8h) Andrew Bannister Steven Mavroidi Theresa P…" at bounding box center [783, 508] width 170 height 293
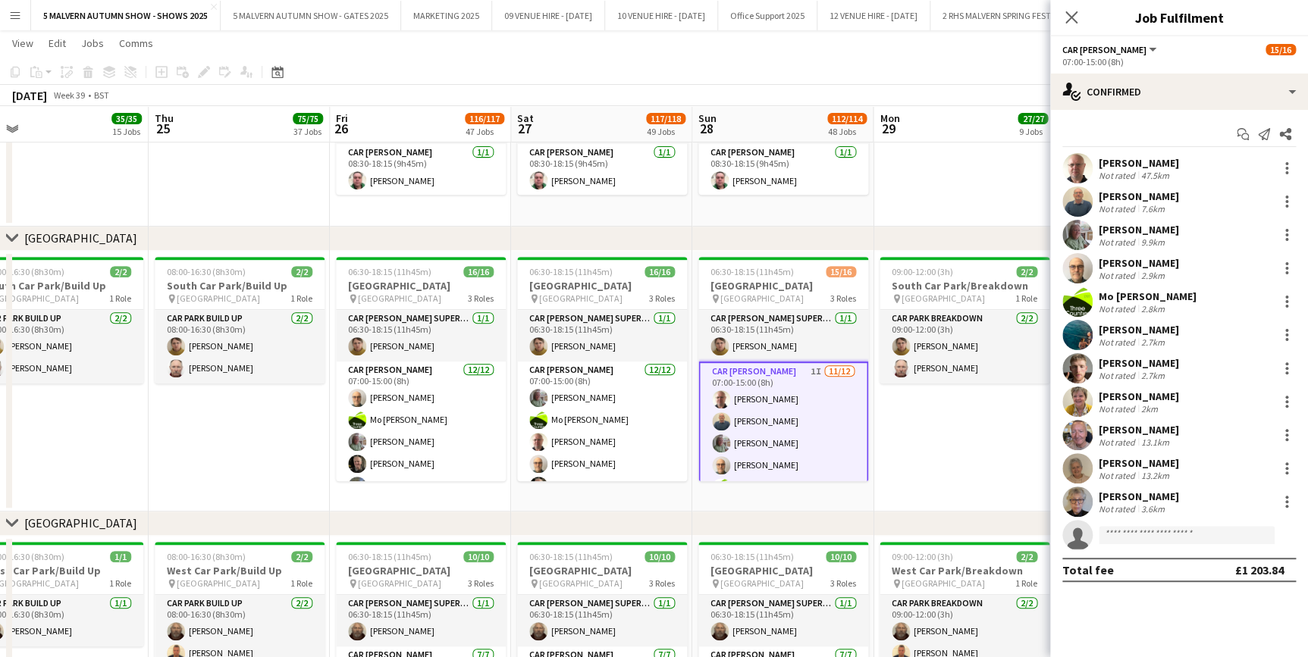
click at [1001, 149] on app-date-cell "09:00-12:00 (3h) 2/2 North Car Park/Breakdown pin North Car Park 1 Role Car Par…" at bounding box center [963, 40] width 181 height 373
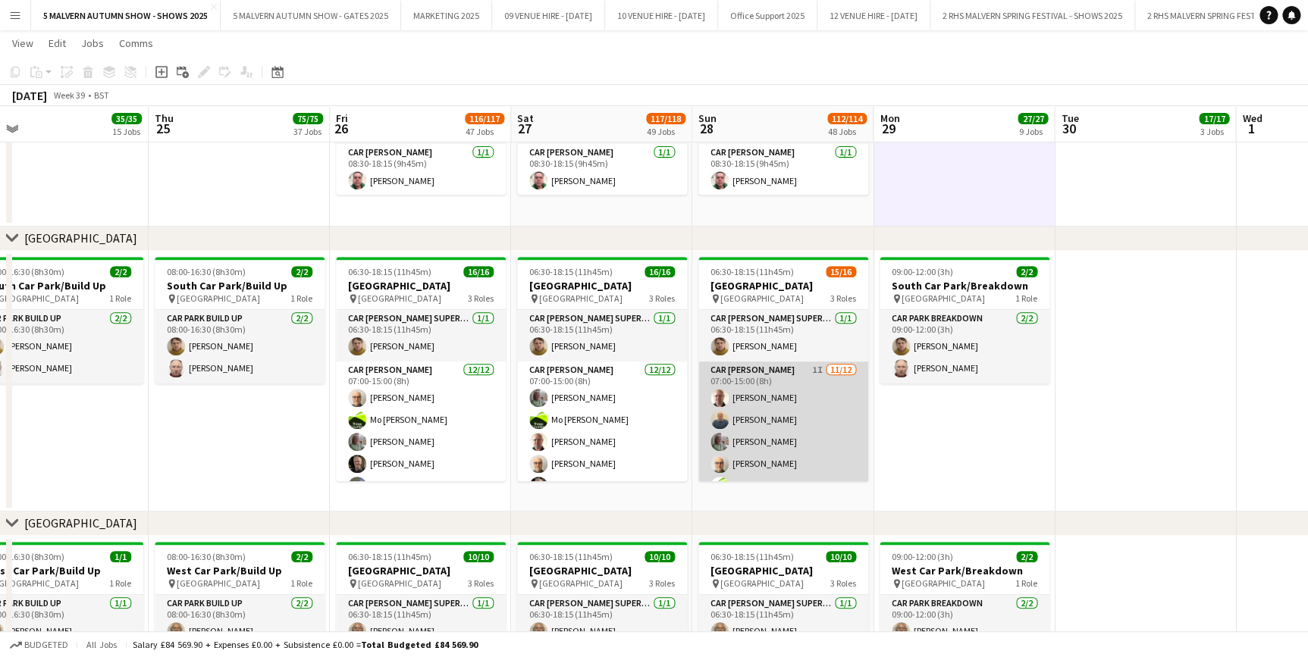
click at [829, 398] on app-card-role "Car Parker 1I 11/12 07:00-15:00 (8h) Andrew Bannister Steven Mavroidi Theresa P…" at bounding box center [783, 508] width 170 height 293
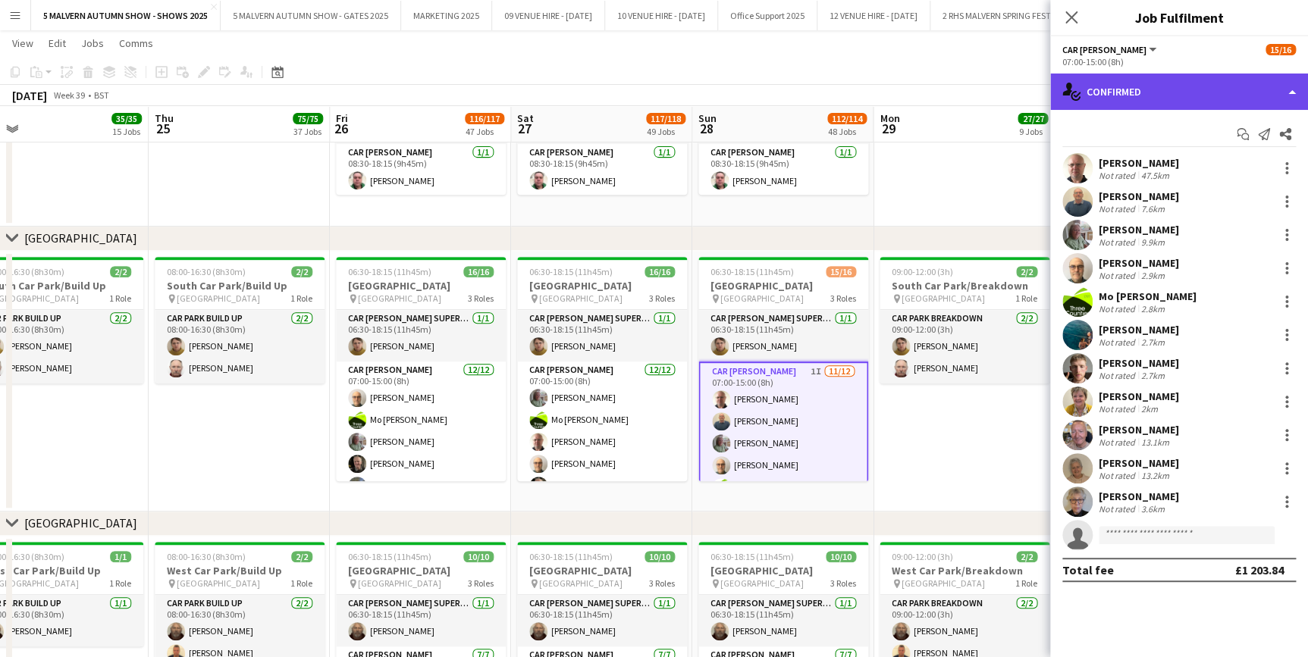
click at [1098, 97] on div "single-neutral-actions-check-2 Confirmed" at bounding box center [1179, 92] width 258 height 36
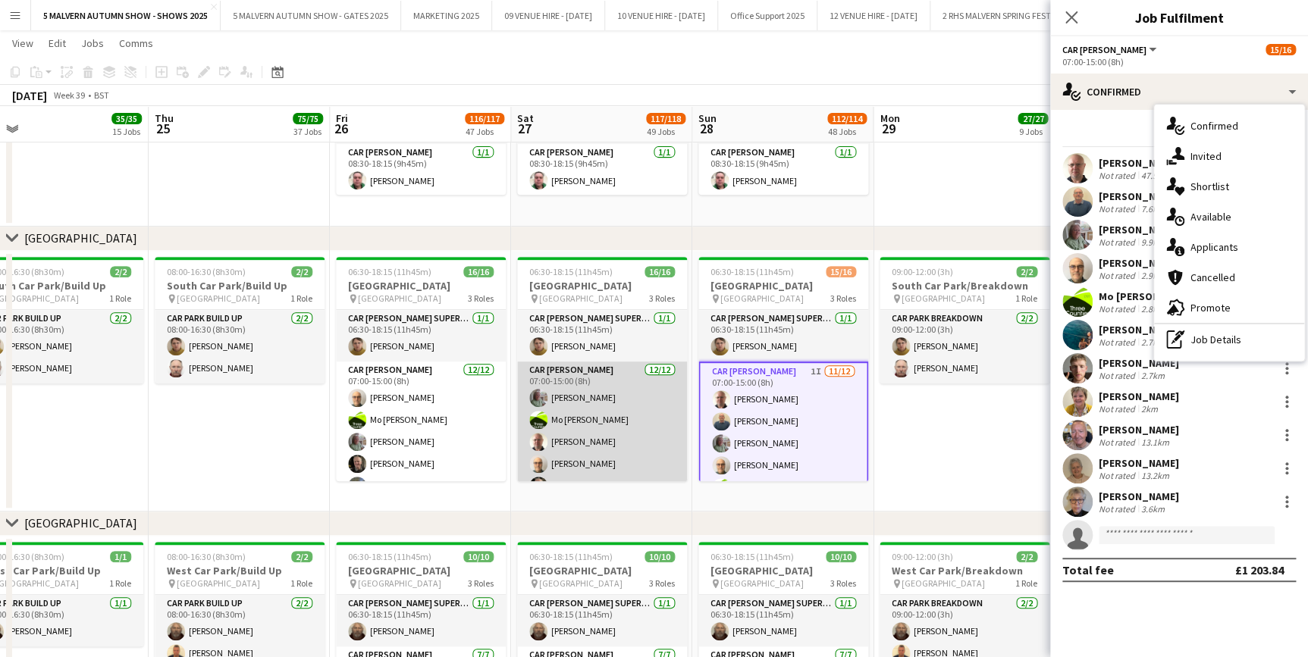
click at [607, 400] on app-card-role "Car Parker 12/12 07:00-15:00 (8h) Theresa Pace-Bardon Mo Cossali-Francis Andrew…" at bounding box center [602, 508] width 170 height 293
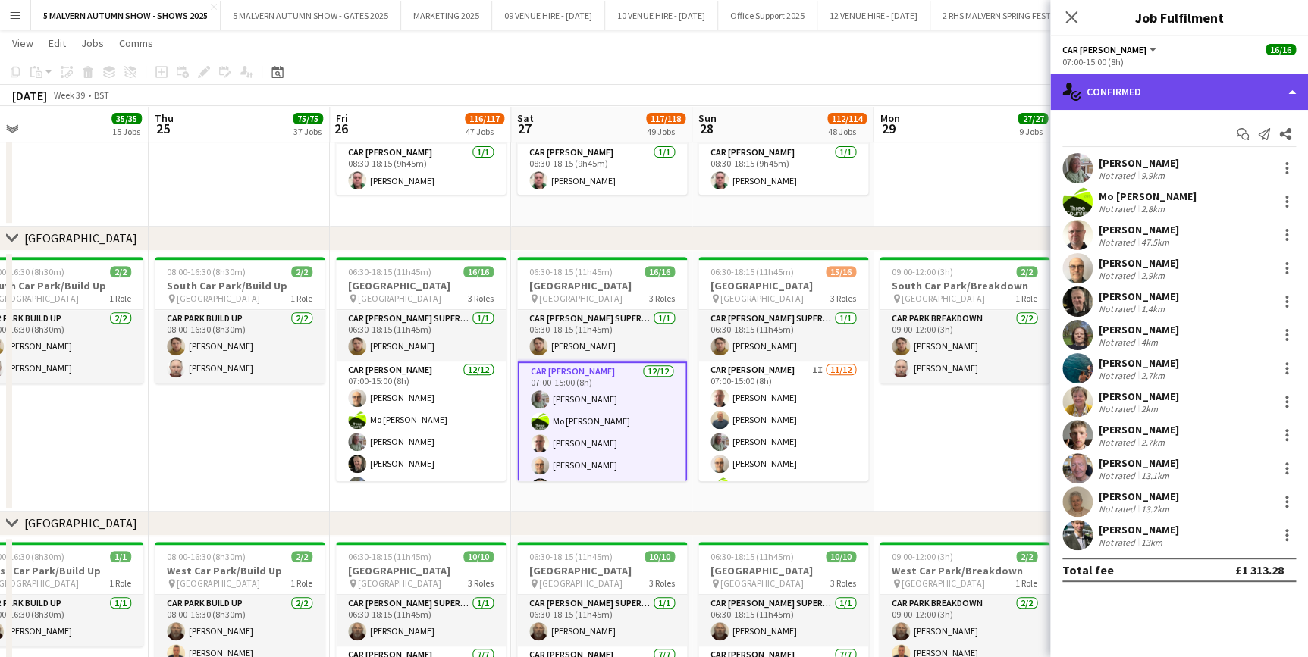
click at [1183, 98] on div "single-neutral-actions-check-2 Confirmed" at bounding box center [1179, 92] width 258 height 36
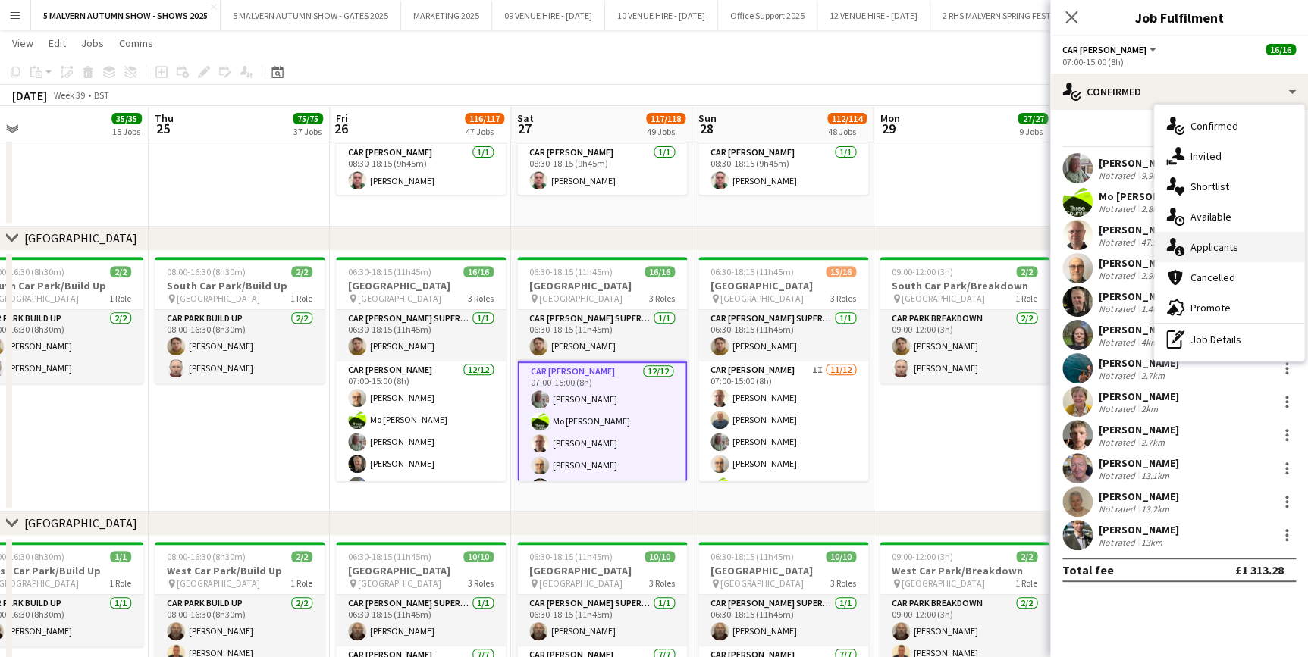
click at [1220, 253] on span "Applicants" at bounding box center [1214, 247] width 48 height 14
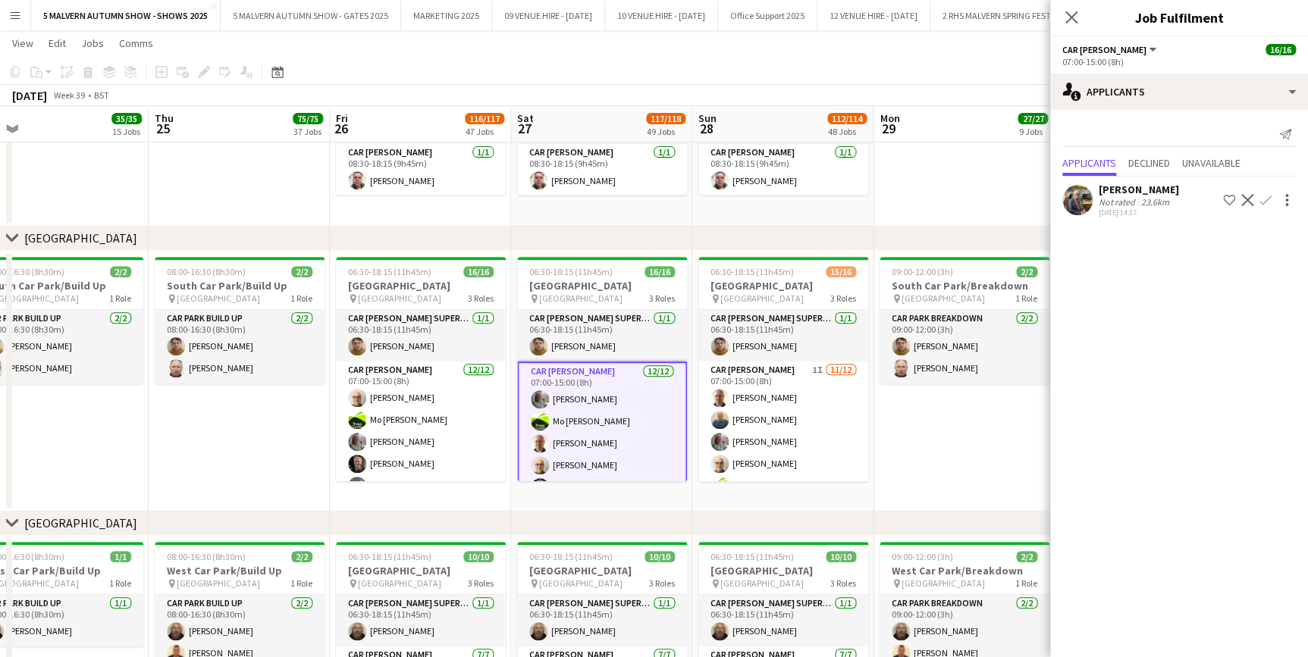
click at [1249, 201] on app-icon "Decline" at bounding box center [1247, 200] width 12 height 12
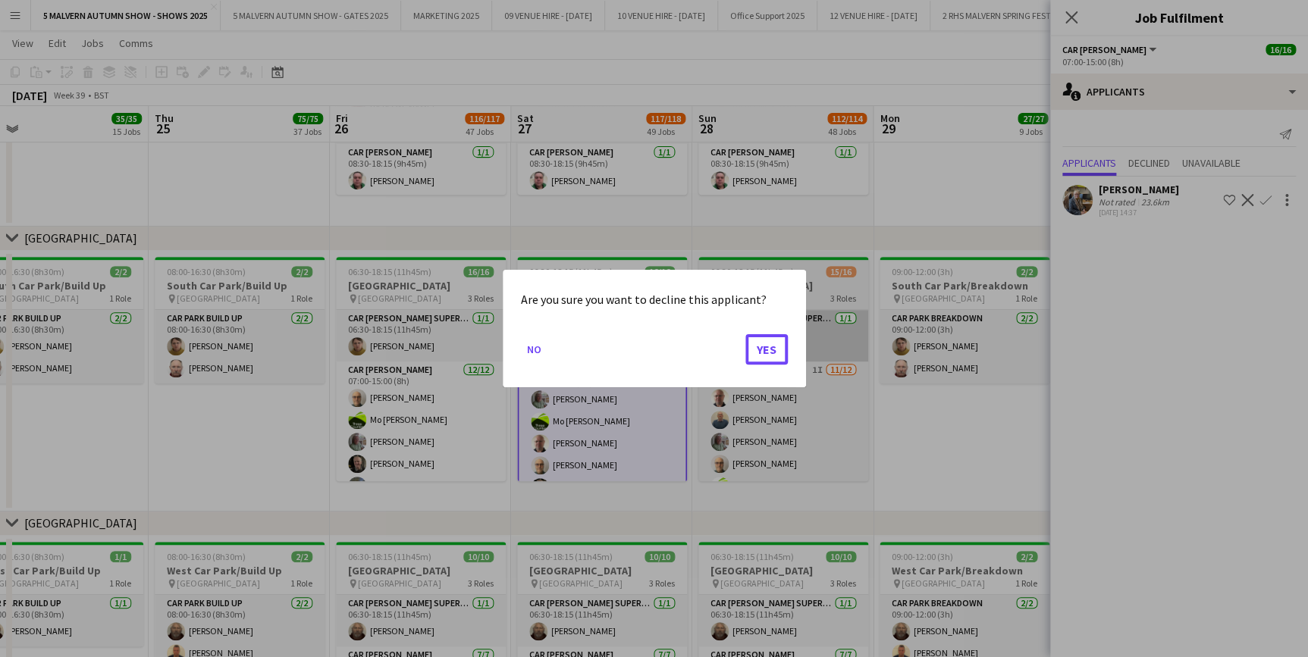
click at [772, 345] on button "Yes" at bounding box center [766, 349] width 42 height 30
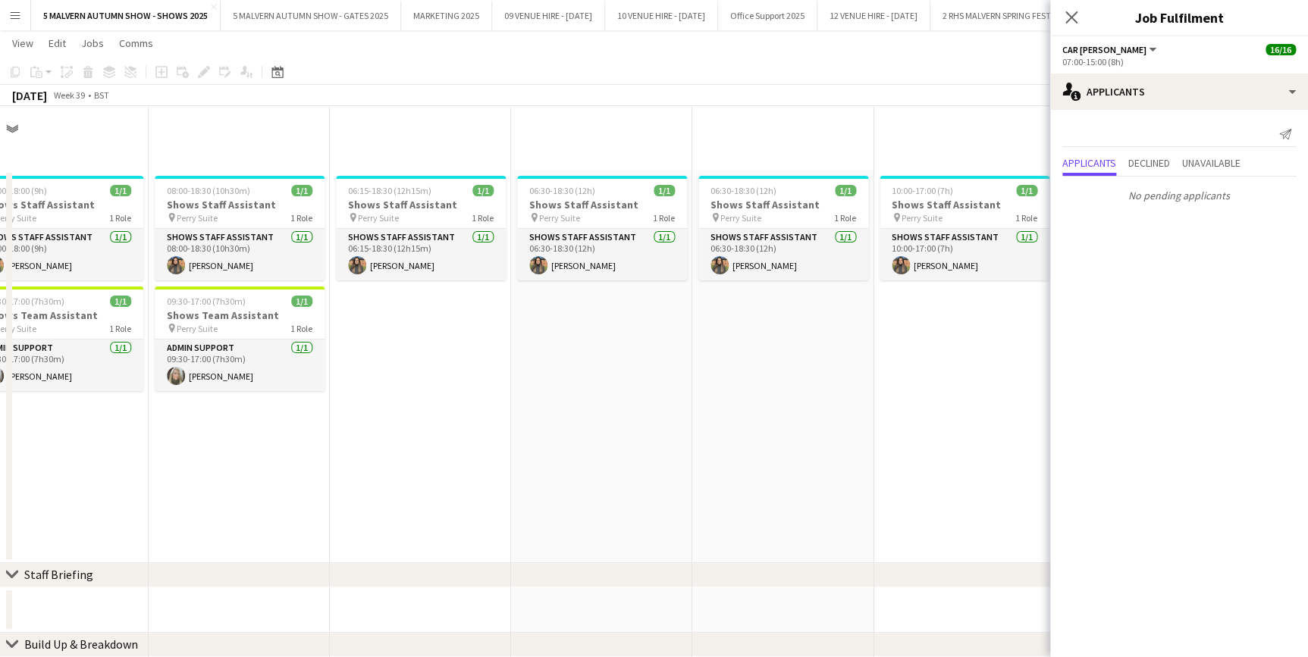
scroll to position [8891, 0]
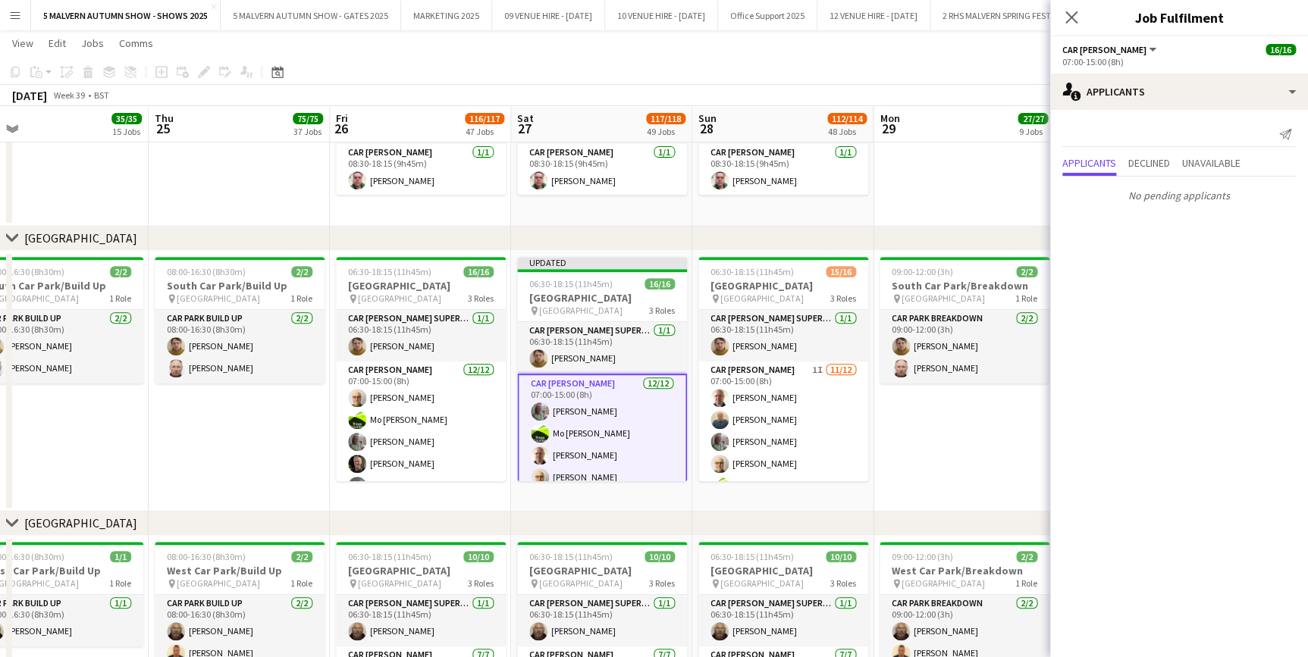
click at [992, 170] on app-date-cell "09:00-12:00 (3h) 2/2 [GEOGRAPHIC_DATA]/Breakdown pin [GEOGRAPHIC_DATA] 1 Role C…" at bounding box center [963, 40] width 181 height 373
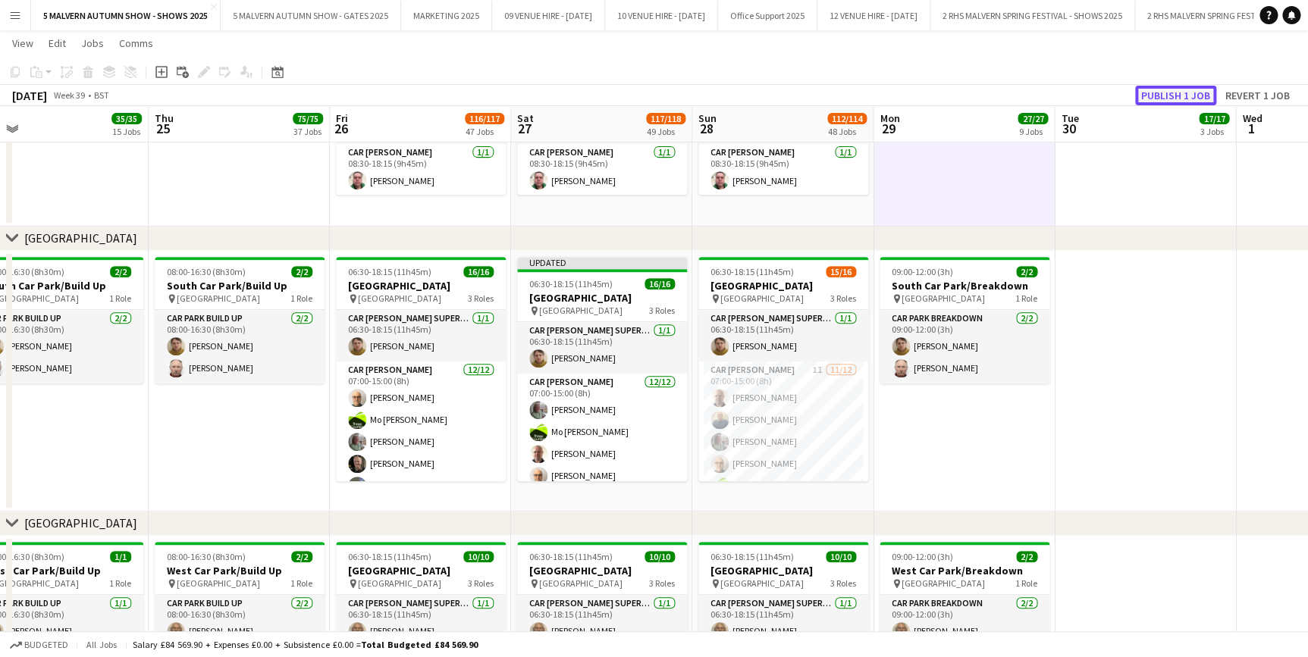
click at [1146, 96] on button "Publish 1 job" at bounding box center [1175, 96] width 81 height 20
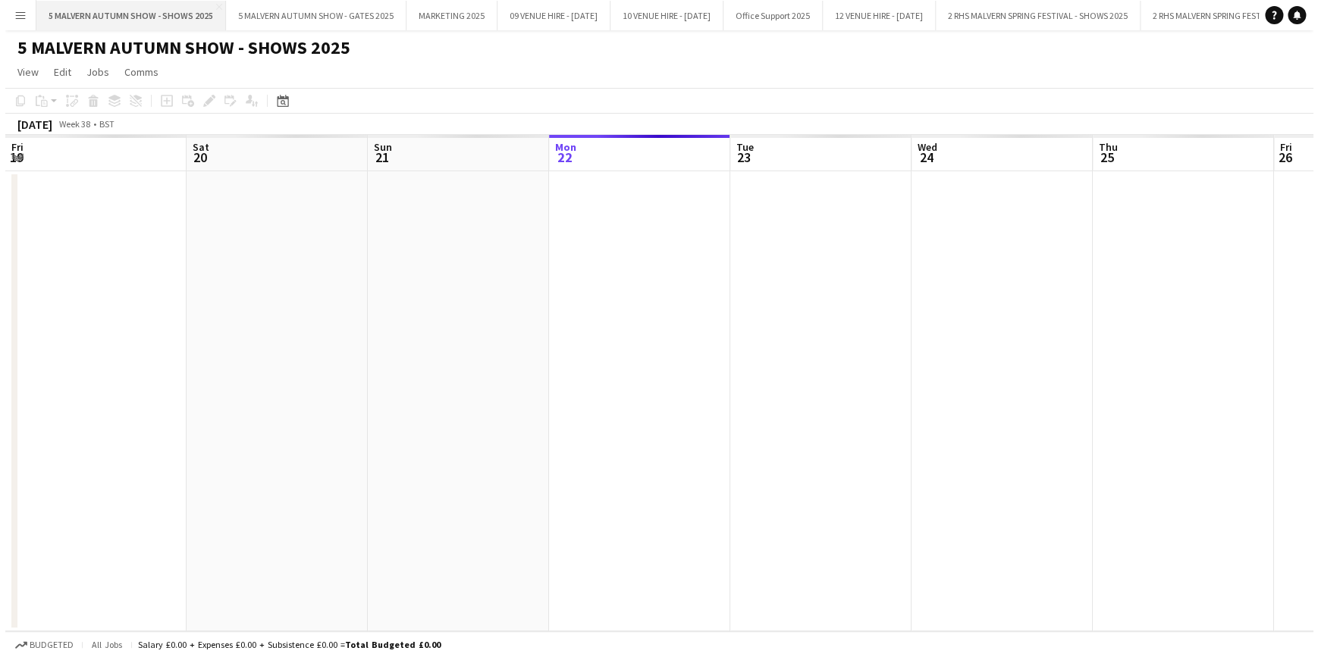
scroll to position [0, 362]
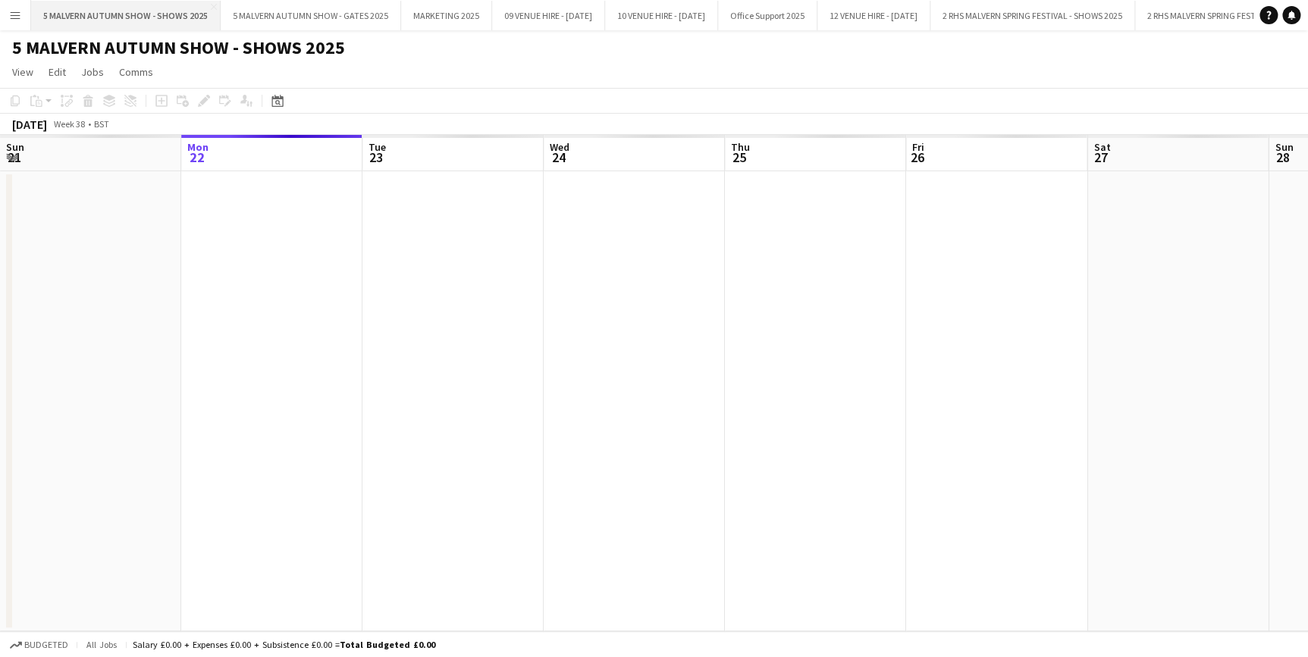
click at [160, 11] on button "5 MALVERN AUTUMN SHOW - SHOWS 2025 Close" at bounding box center [126, 16] width 190 height 30
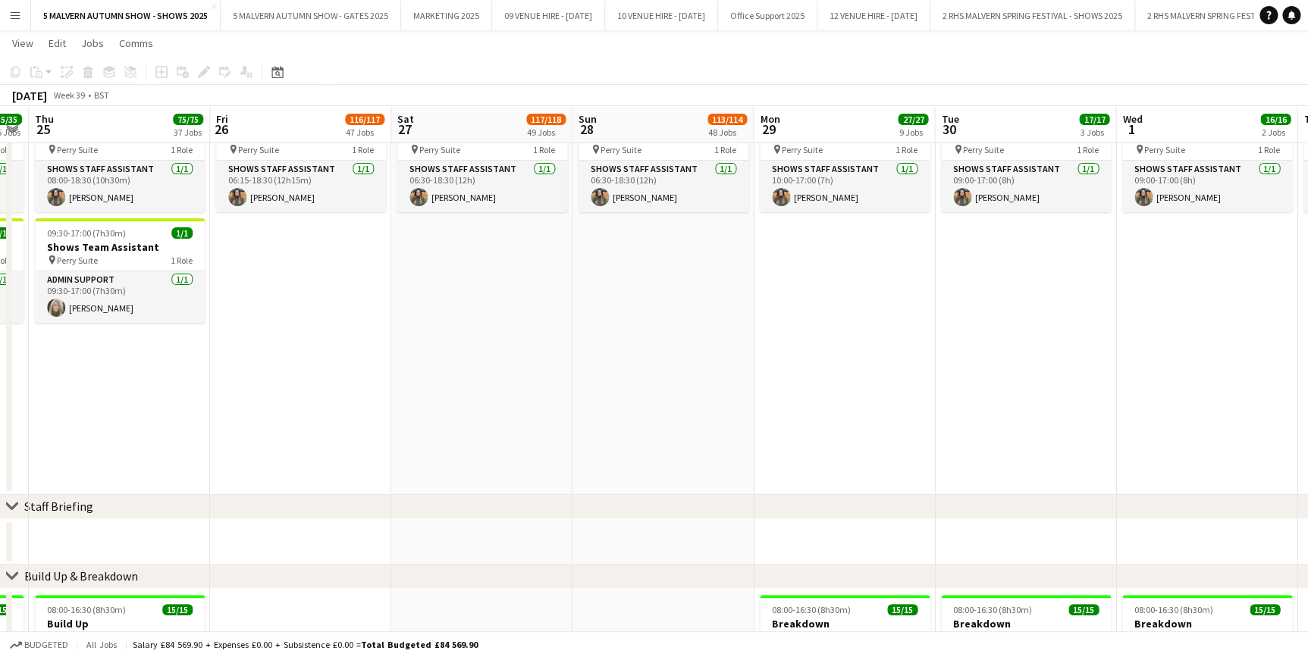
scroll to position [0, 741]
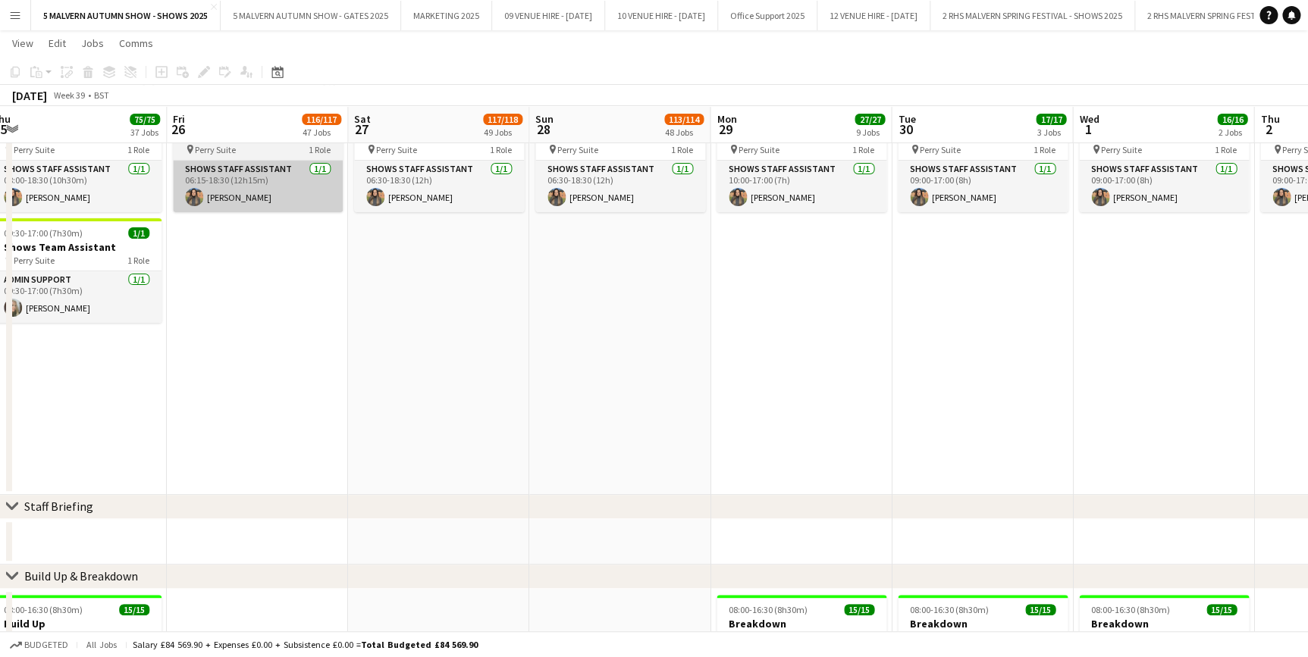
drag, startPoint x: 1024, startPoint y: 135, endPoint x: 306, endPoint y: 165, distance: 718.6
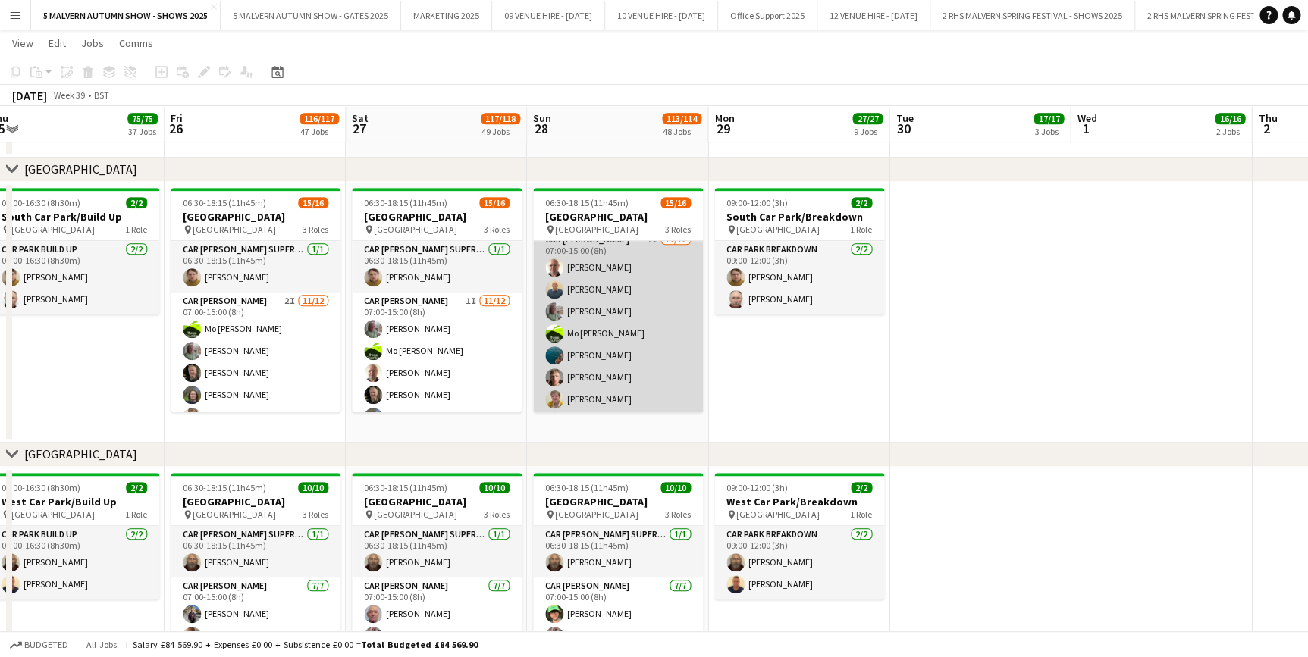
scroll to position [0, 0]
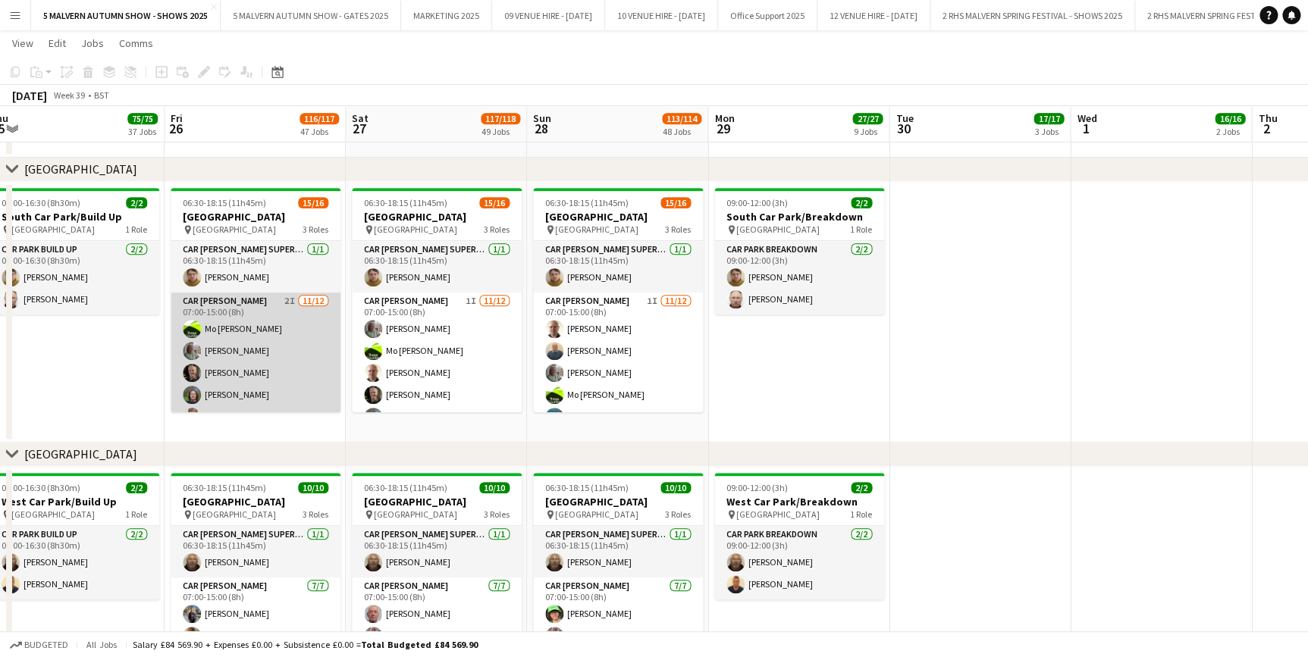
click at [243, 315] on app-card-role "Car Parker 2I 11/12 07:00-15:00 (8h) Mo Cossali-Francis Theresa Pace-Bardon Jam…" at bounding box center [256, 439] width 170 height 293
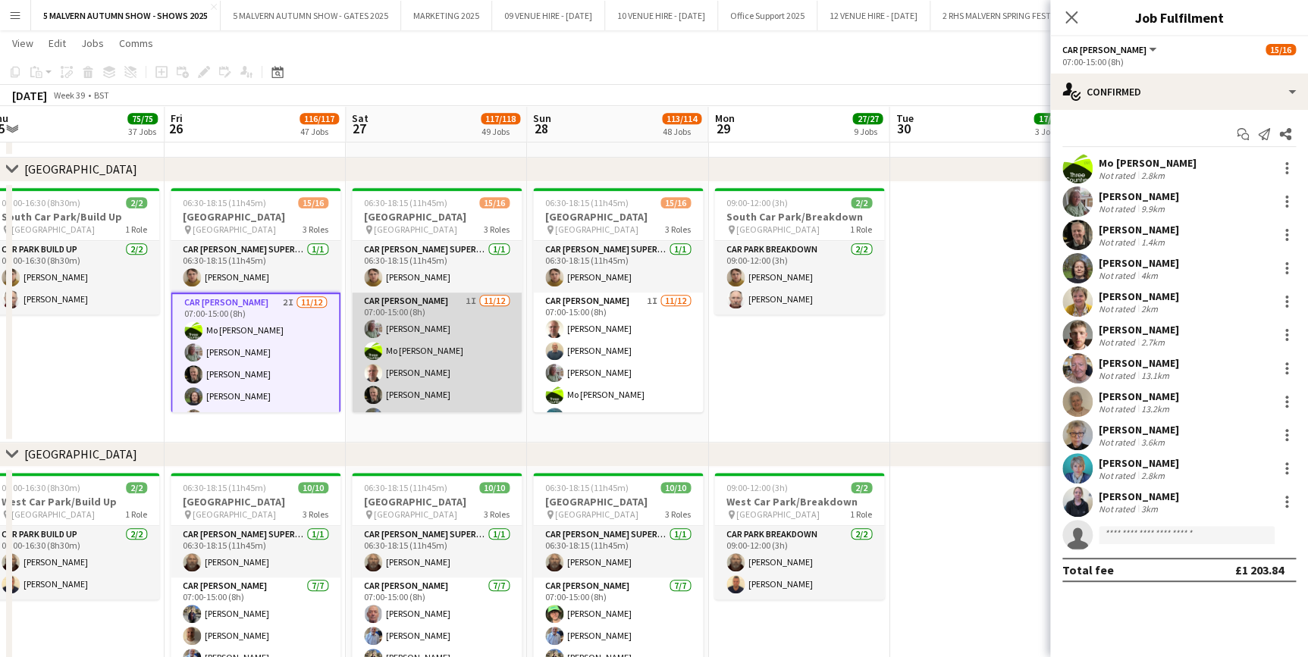
click at [438, 338] on app-card-role "Car Parker 1I 11/12 07:00-15:00 (8h) Theresa Pace-Bardon Mo Cossali-Francis And…" at bounding box center [437, 439] width 170 height 293
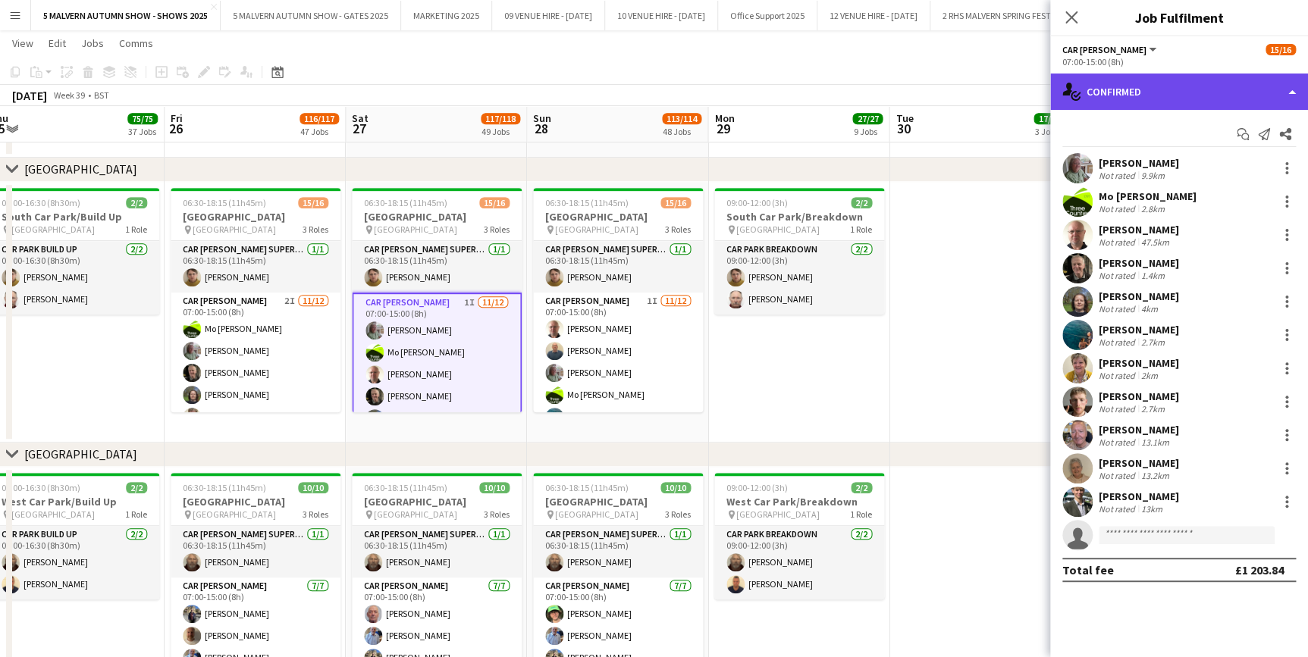
click at [1137, 80] on div "single-neutral-actions-check-2 Confirmed" at bounding box center [1179, 92] width 258 height 36
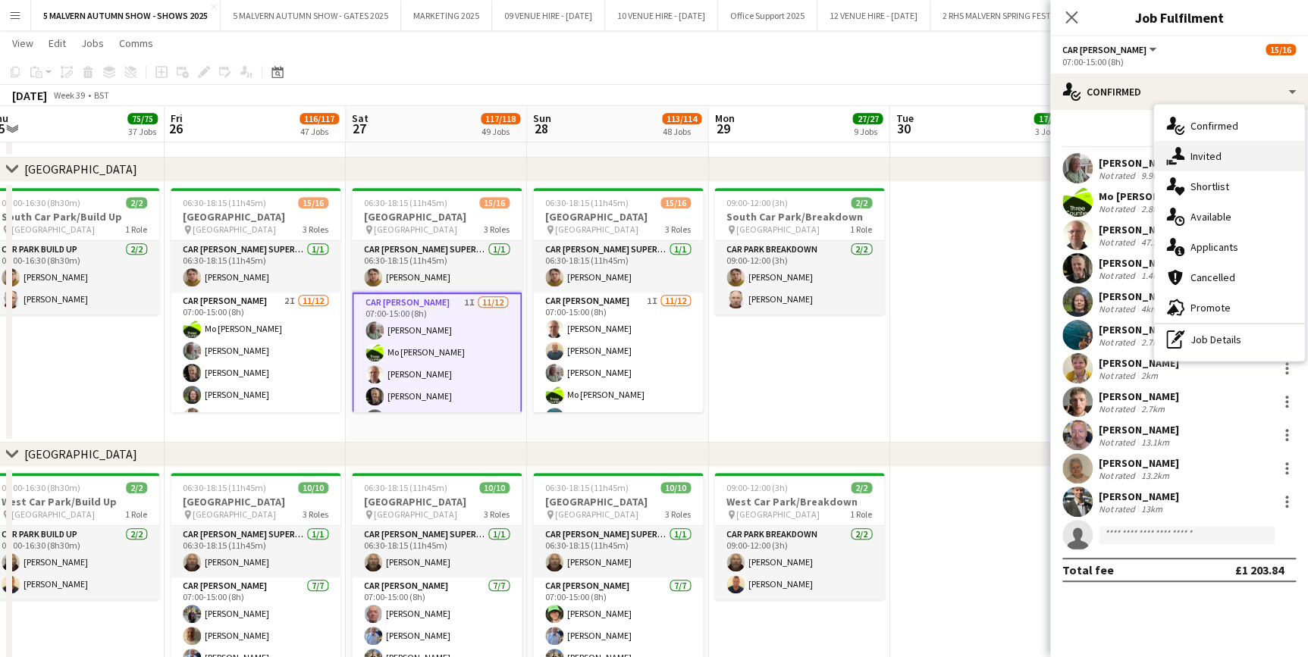
click at [1202, 159] on span "Invited" at bounding box center [1205, 156] width 31 height 14
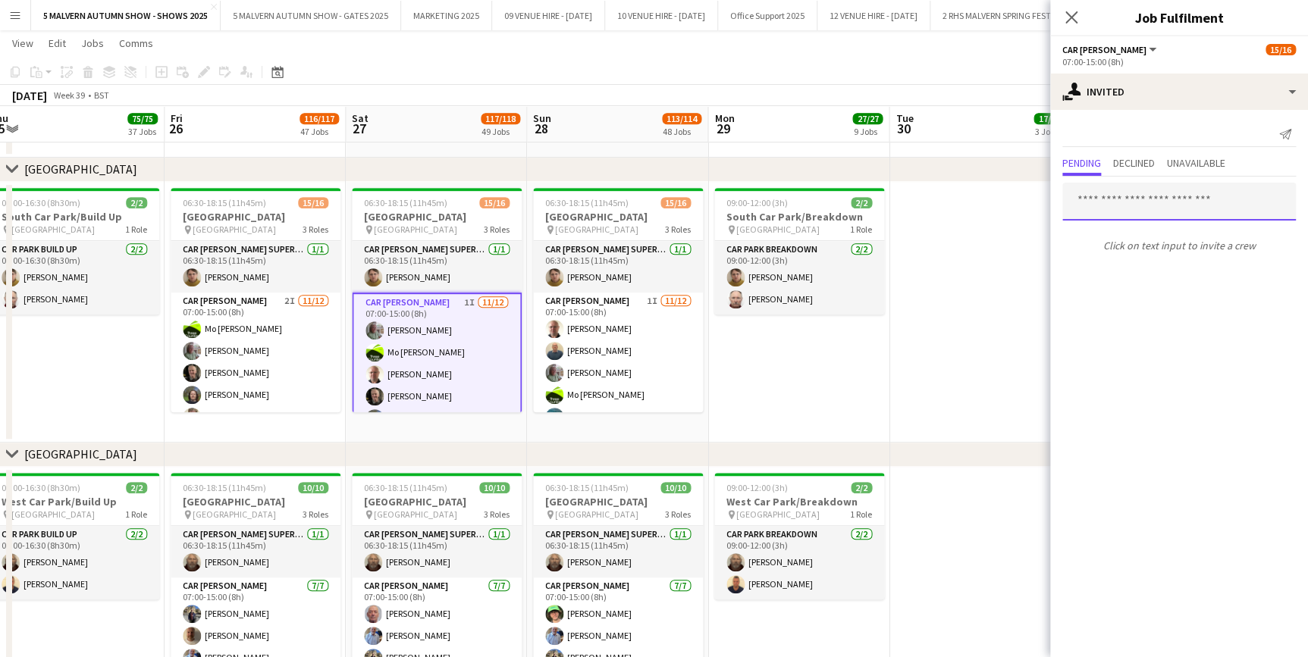
click at [1152, 189] on input "text" at bounding box center [1179, 202] width 234 height 38
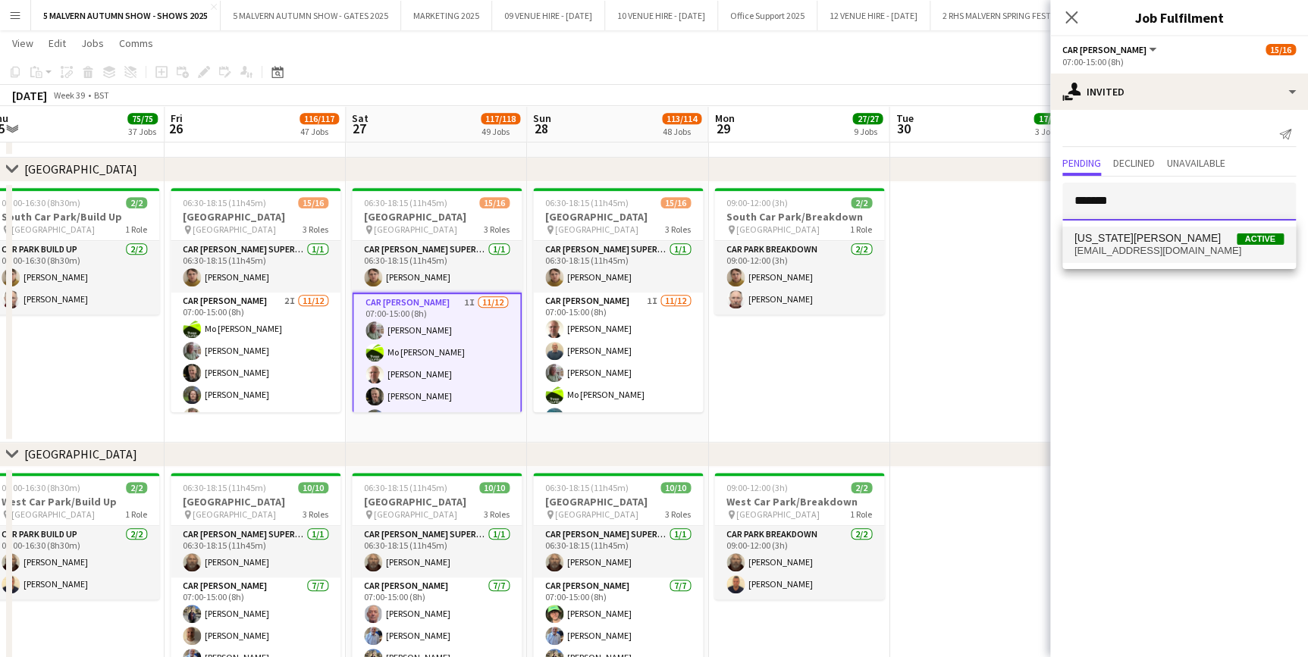
type input "*******"
click at [1152, 249] on span "22grantg@shrewsbury.org.uk" at bounding box center [1178, 251] width 209 height 12
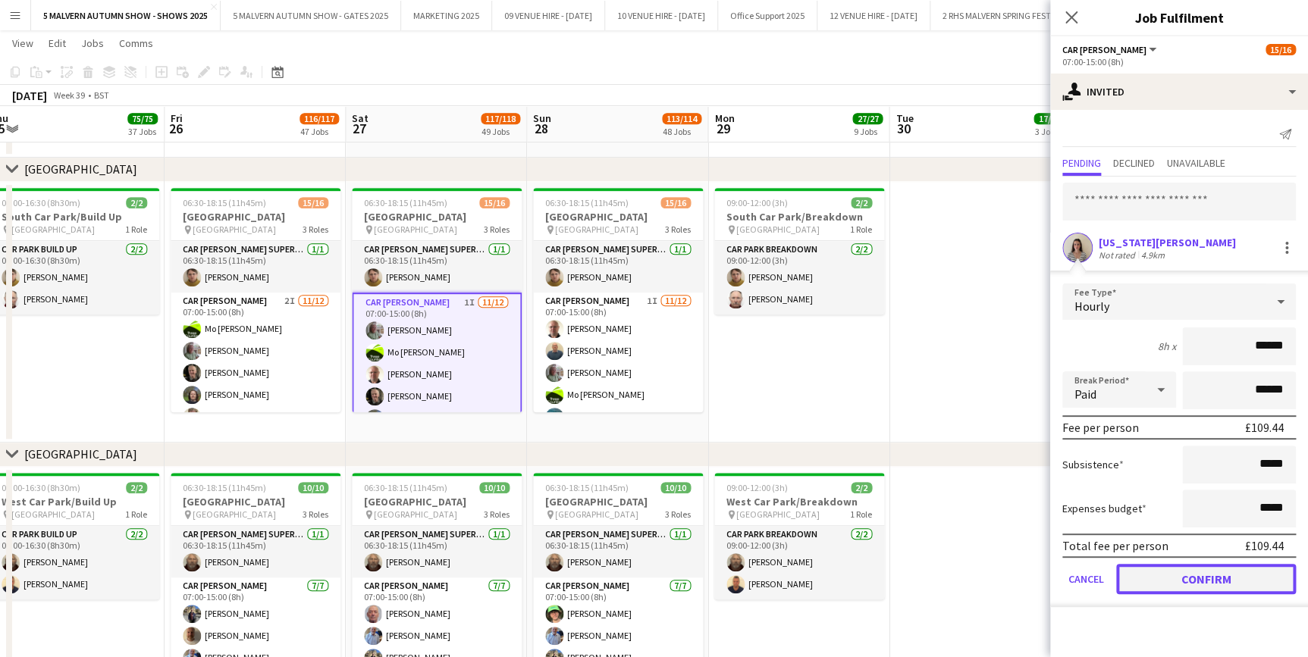
click at [1204, 579] on button "Confirm" at bounding box center [1206, 579] width 180 height 30
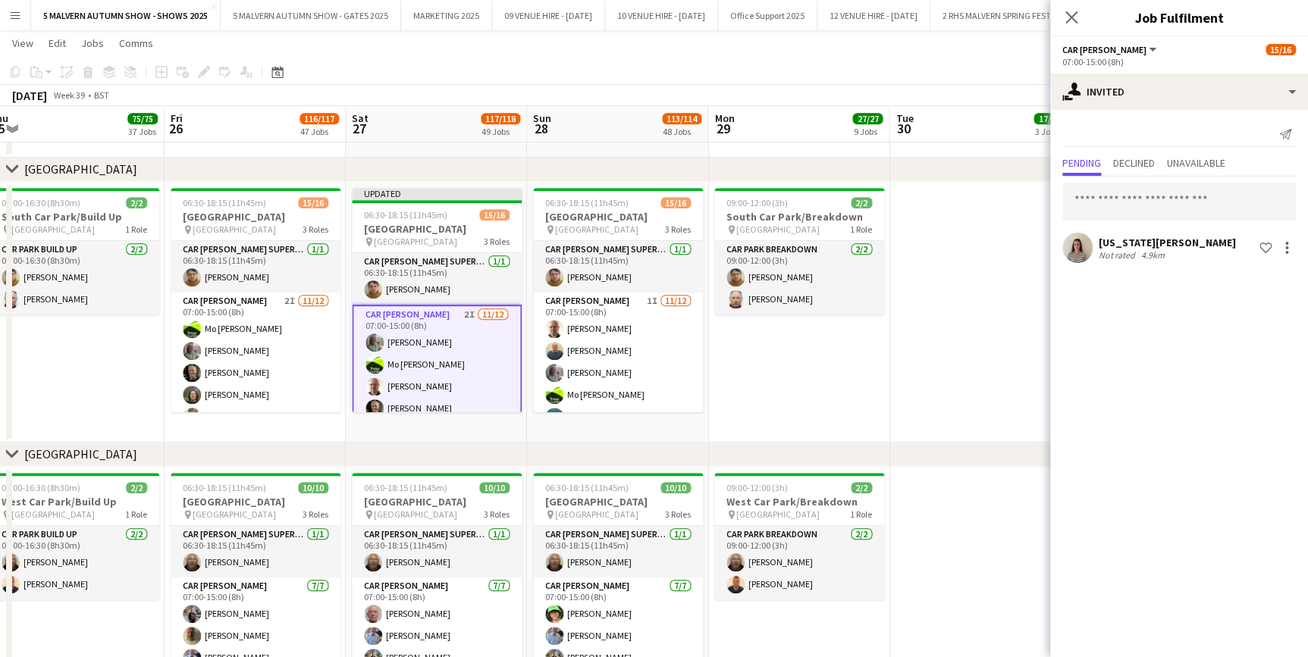
click at [1033, 360] on app-date-cell at bounding box center [979, 312] width 181 height 261
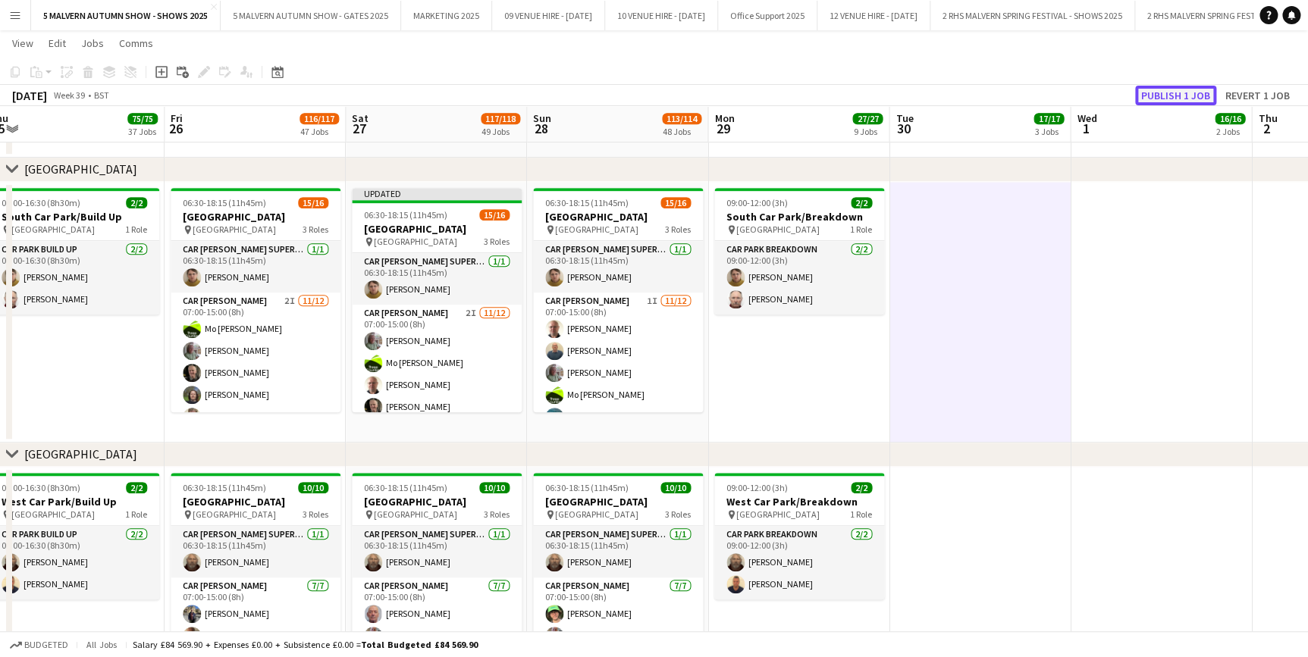
click at [1175, 98] on button "Publish 1 job" at bounding box center [1175, 96] width 81 height 20
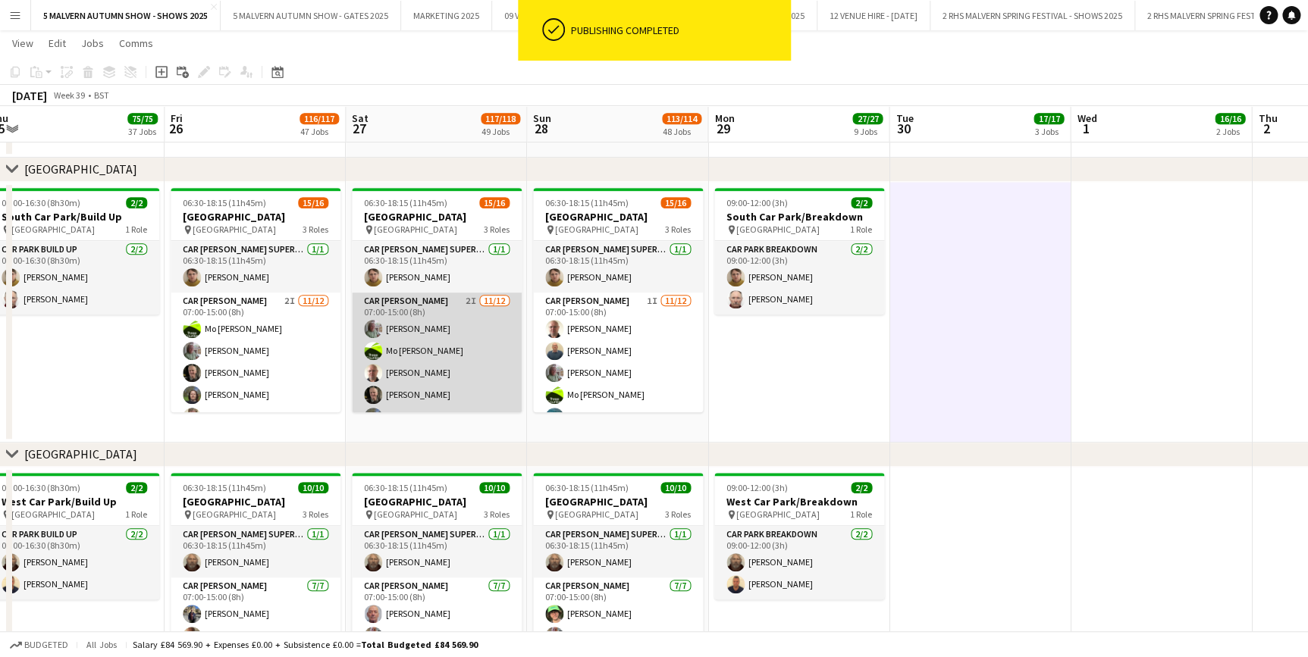
click at [466, 321] on app-card-role "Car Parker 2I 11/12 07:00-15:00 (8h) Theresa Pace-Bardon Mo Cossali-Francis And…" at bounding box center [437, 439] width 170 height 293
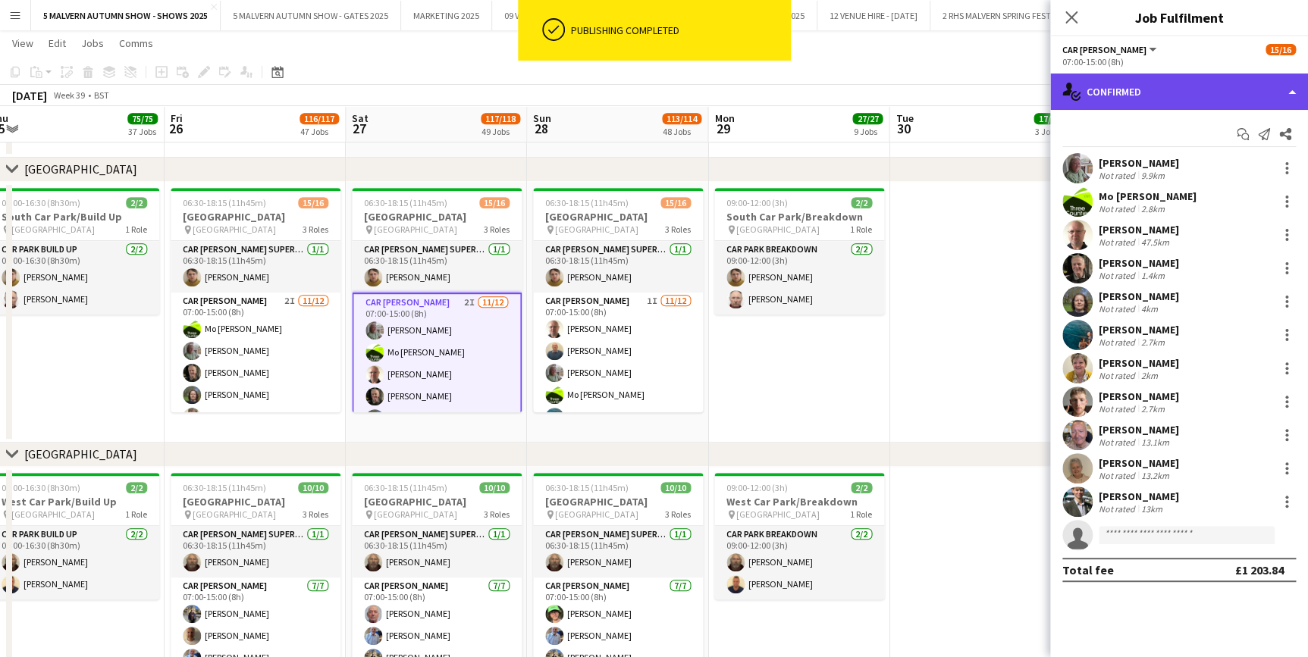
click at [1086, 105] on div "single-neutral-actions-check-2 Confirmed" at bounding box center [1179, 92] width 258 height 36
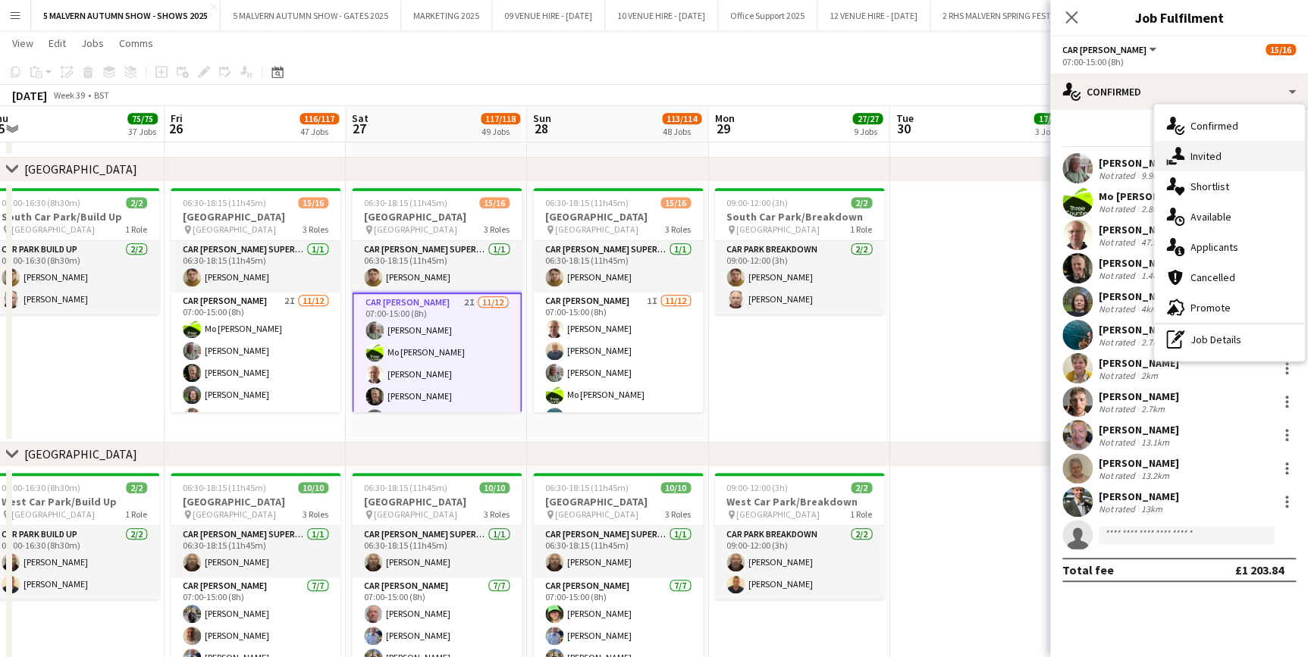
click at [1190, 163] on div "single-neutral-actions-share-1 Invited" at bounding box center [1229, 156] width 150 height 30
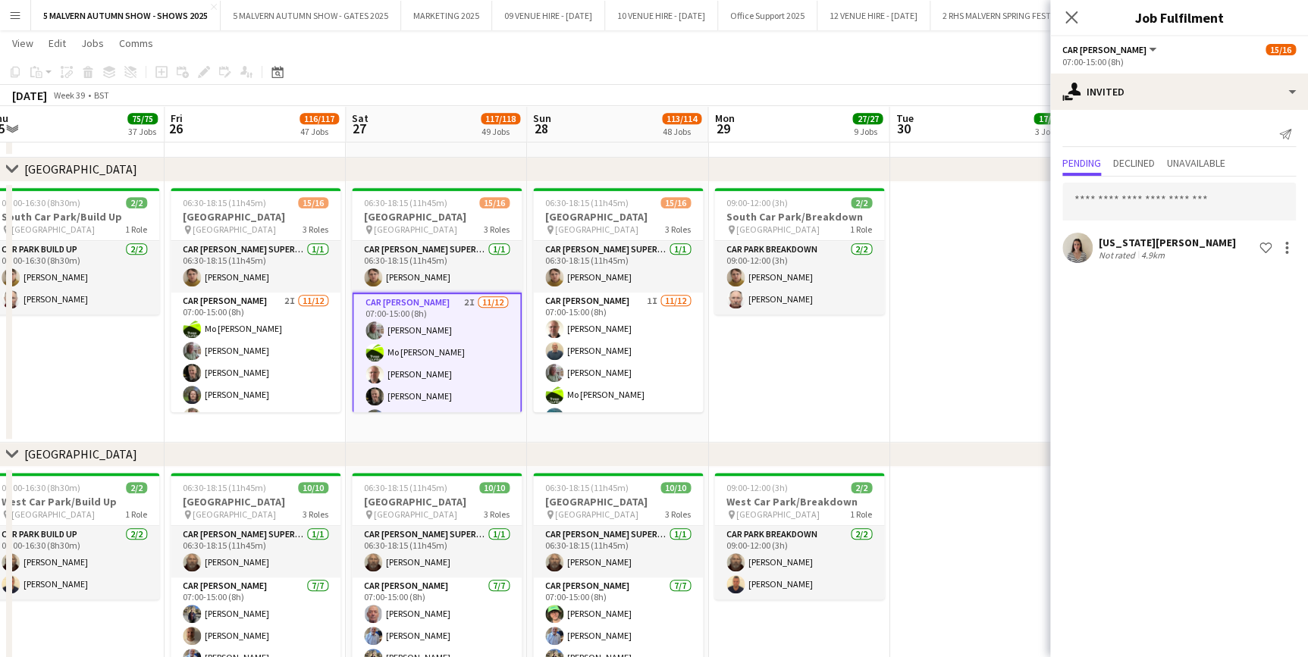
click at [901, 347] on app-date-cell at bounding box center [979, 312] width 181 height 261
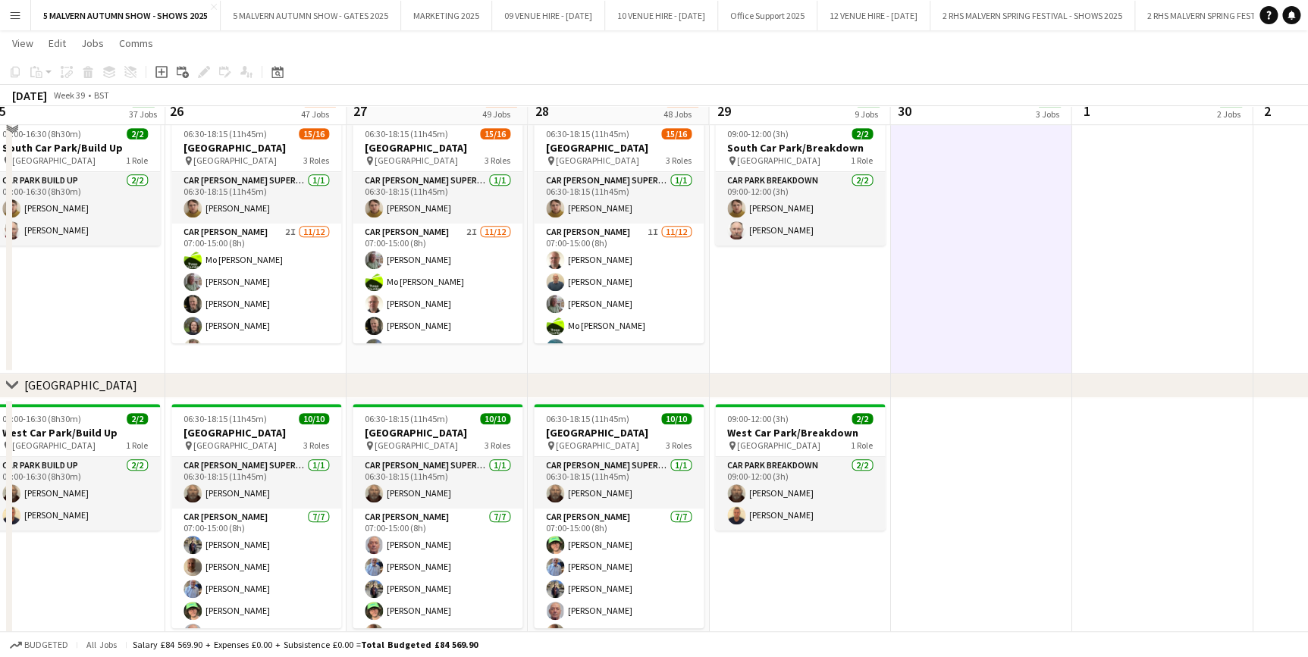
scroll to position [8960, 0]
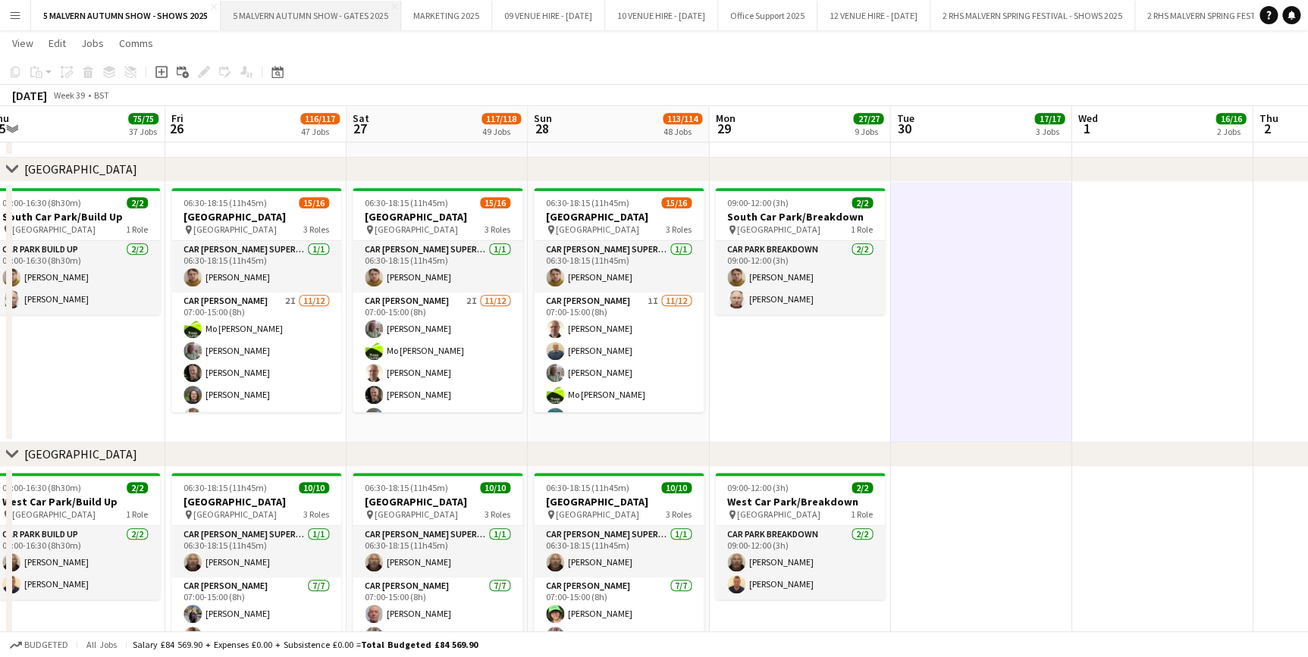
click at [338, 11] on button "5 MALVERN AUTUMN SHOW - GATES 2025 Close" at bounding box center [311, 16] width 180 height 30
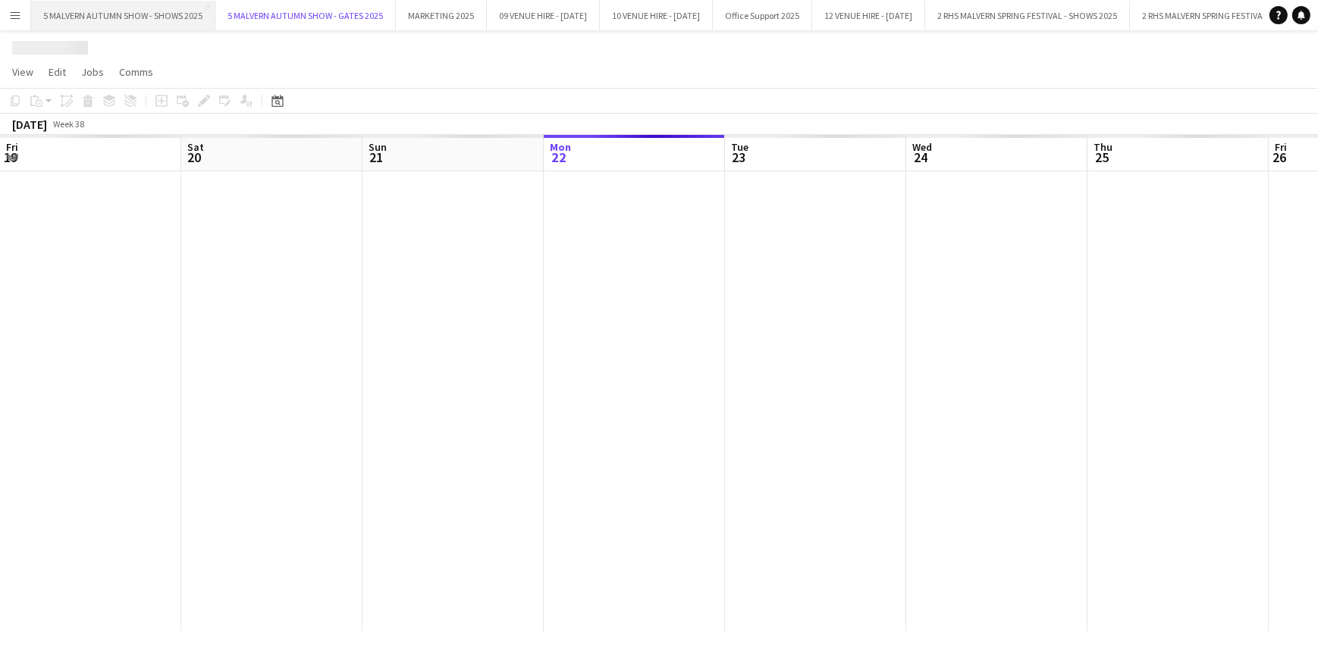
scroll to position [0, 362]
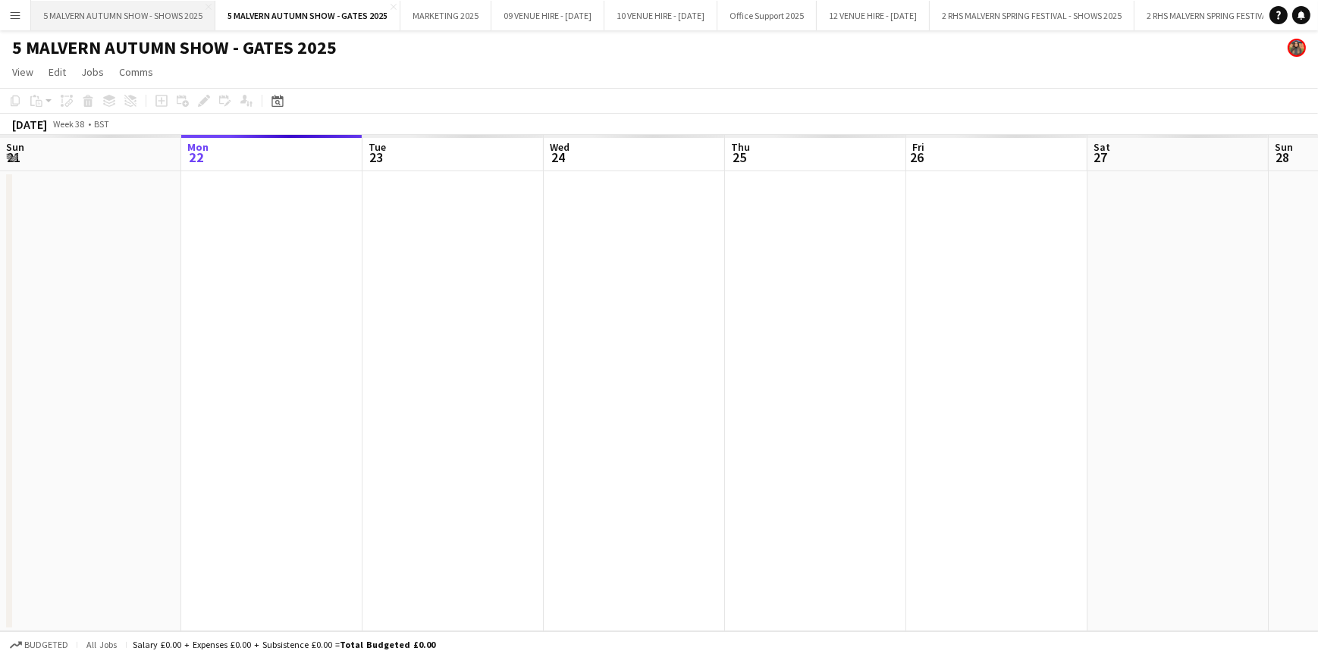
click at [165, 11] on button "5 MALVERN AUTUMN SHOW - SHOWS 2025 Close" at bounding box center [123, 16] width 184 height 30
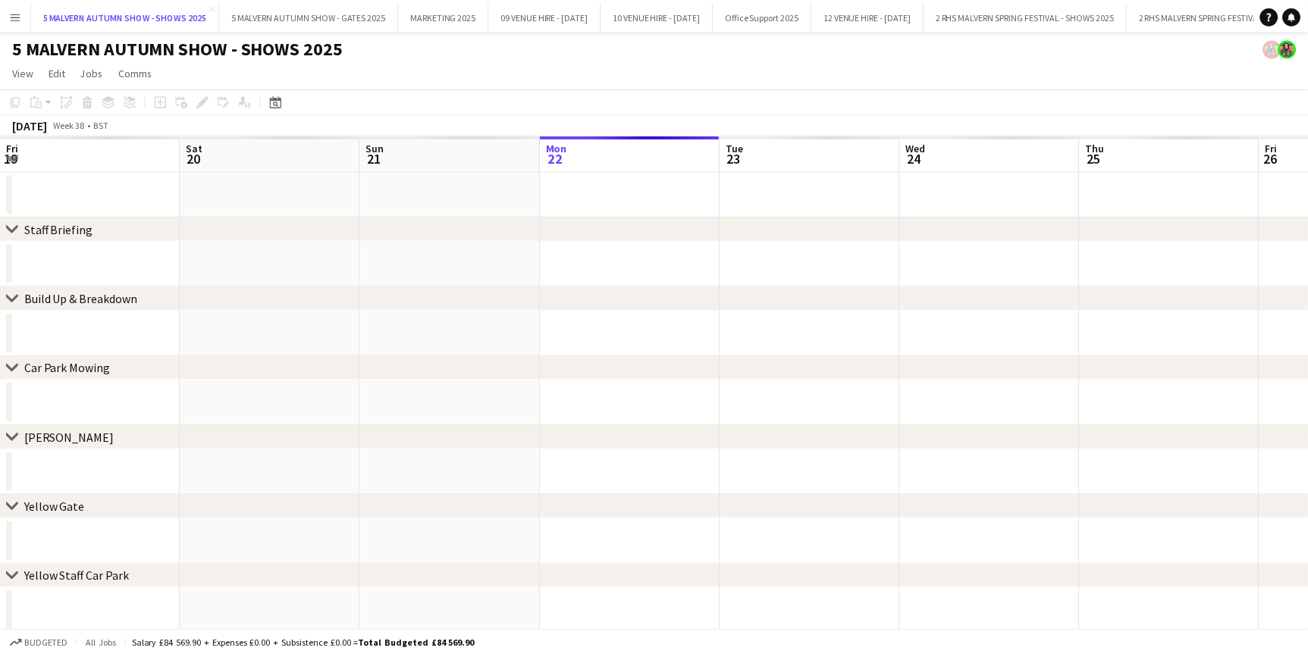
scroll to position [0, 362]
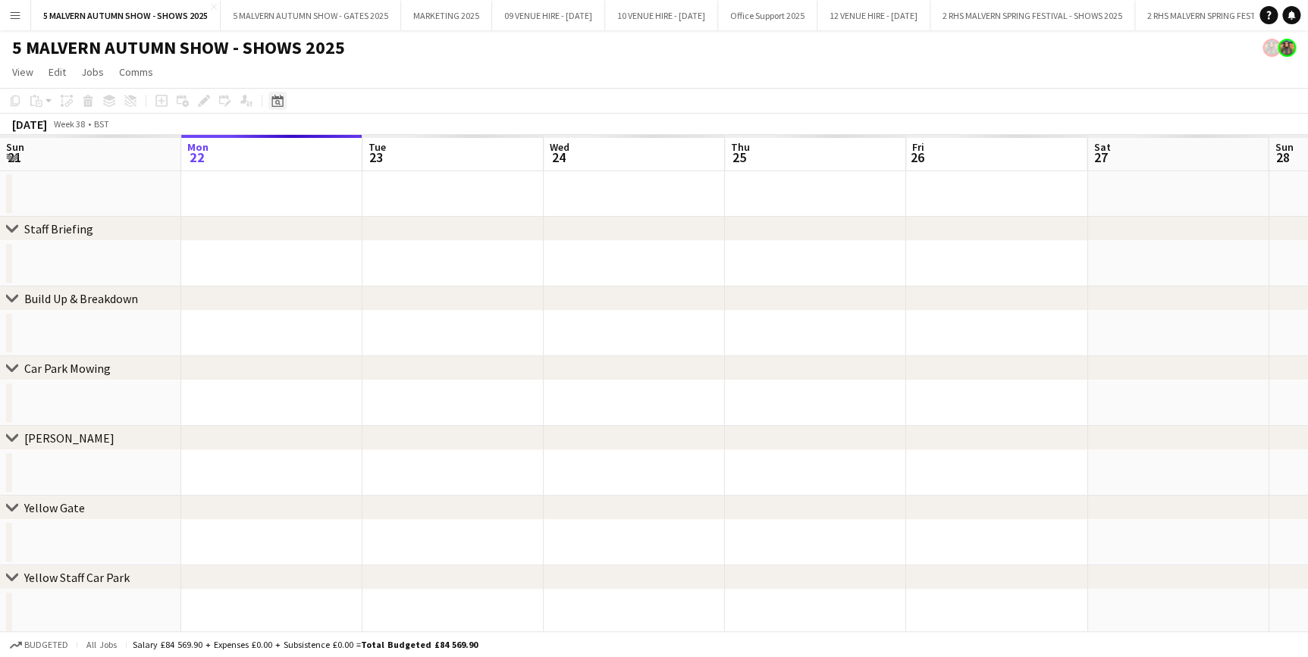
click at [278, 105] on icon "Date picker" at bounding box center [277, 101] width 12 height 12
click at [274, 100] on icon "Date picker" at bounding box center [277, 101] width 12 height 12
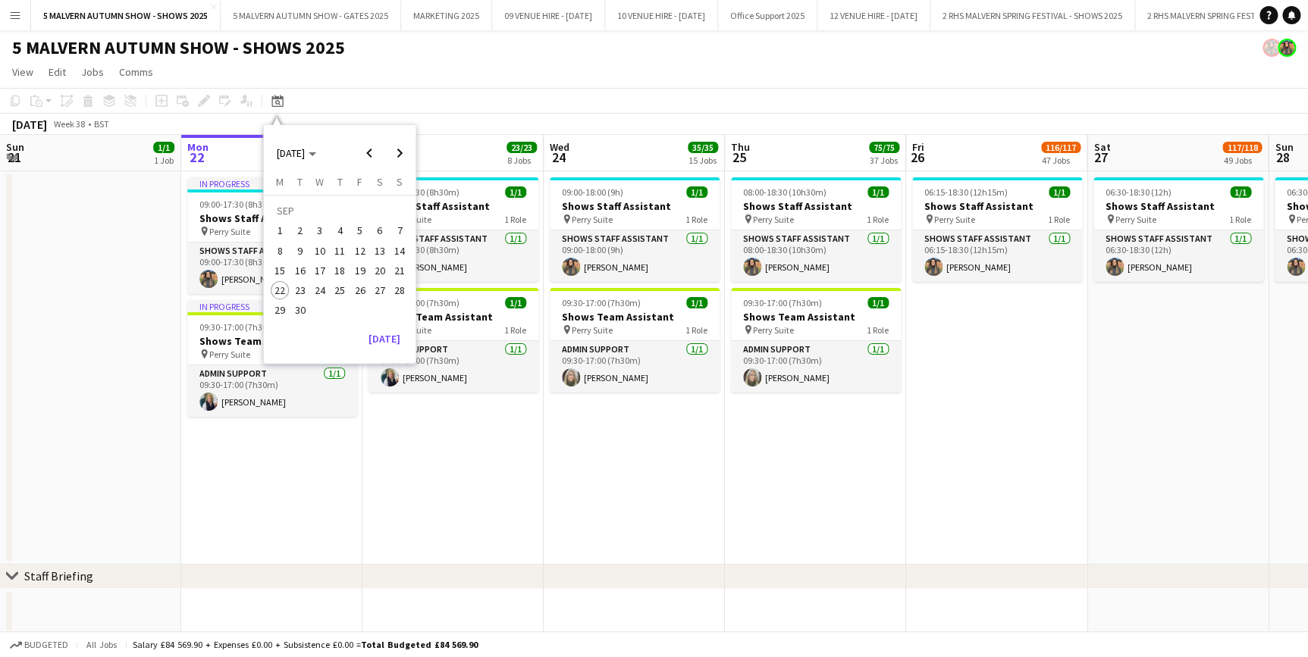
click at [362, 288] on span "26" at bounding box center [360, 290] width 18 height 18
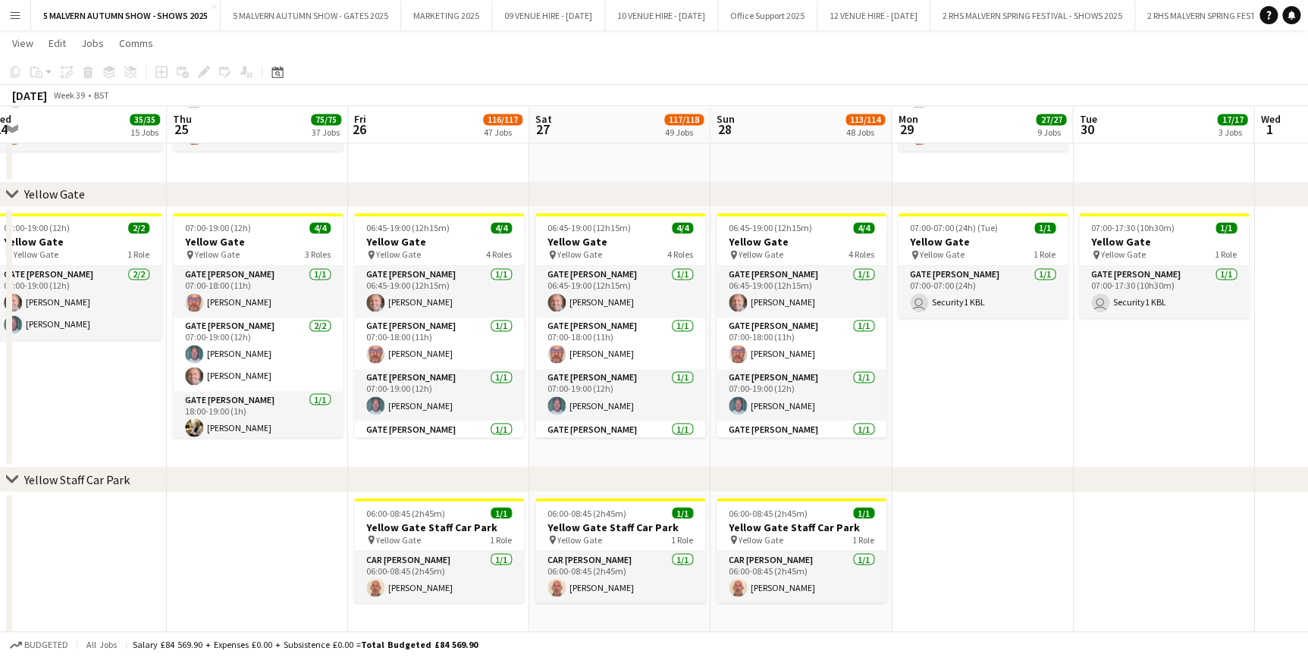
scroll to position [0, 597]
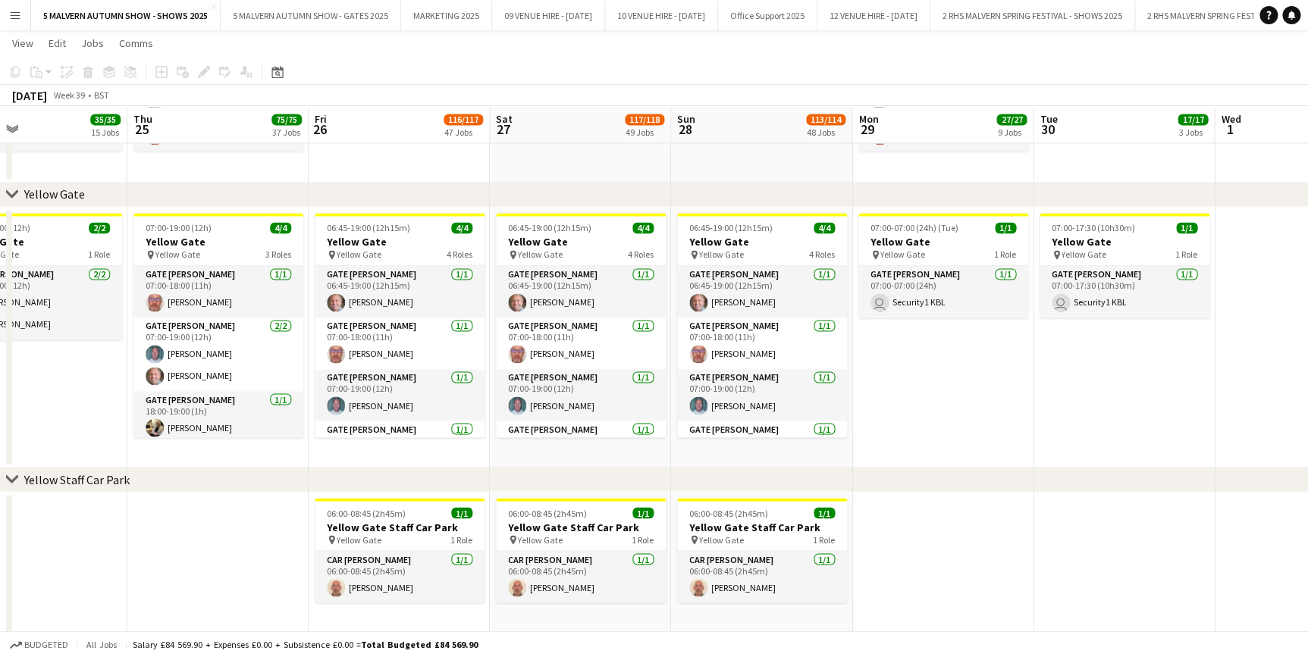
drag, startPoint x: 147, startPoint y: 127, endPoint x: 71, endPoint y: 265, distance: 157.4
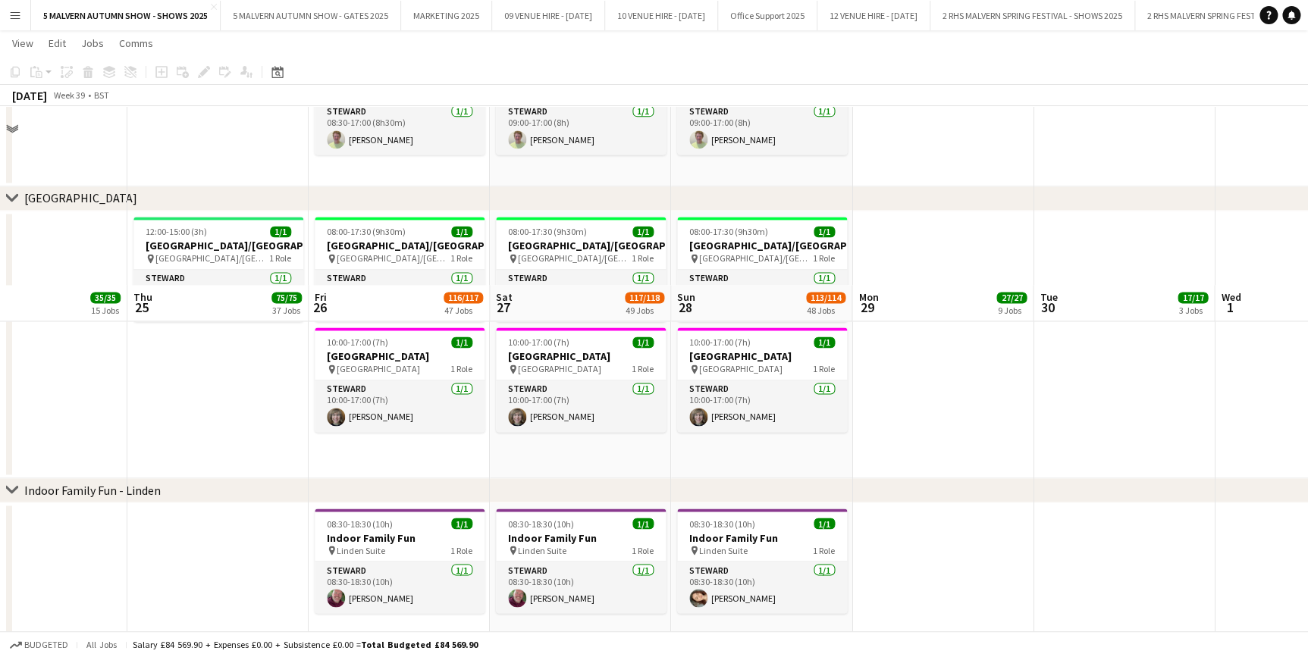
scroll to position [4066, 0]
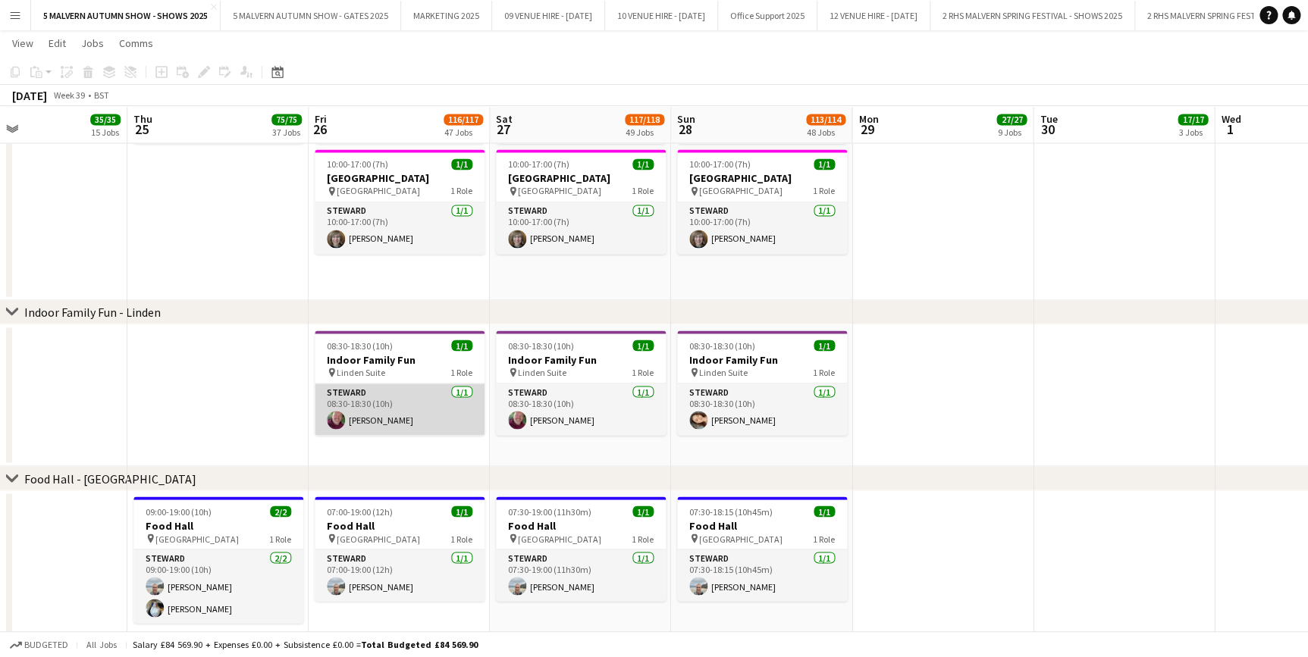
click at [400, 387] on app-card-role "Steward 1/1 08:30-18:30 (10h) Dave Clark" at bounding box center [400, 410] width 170 height 52
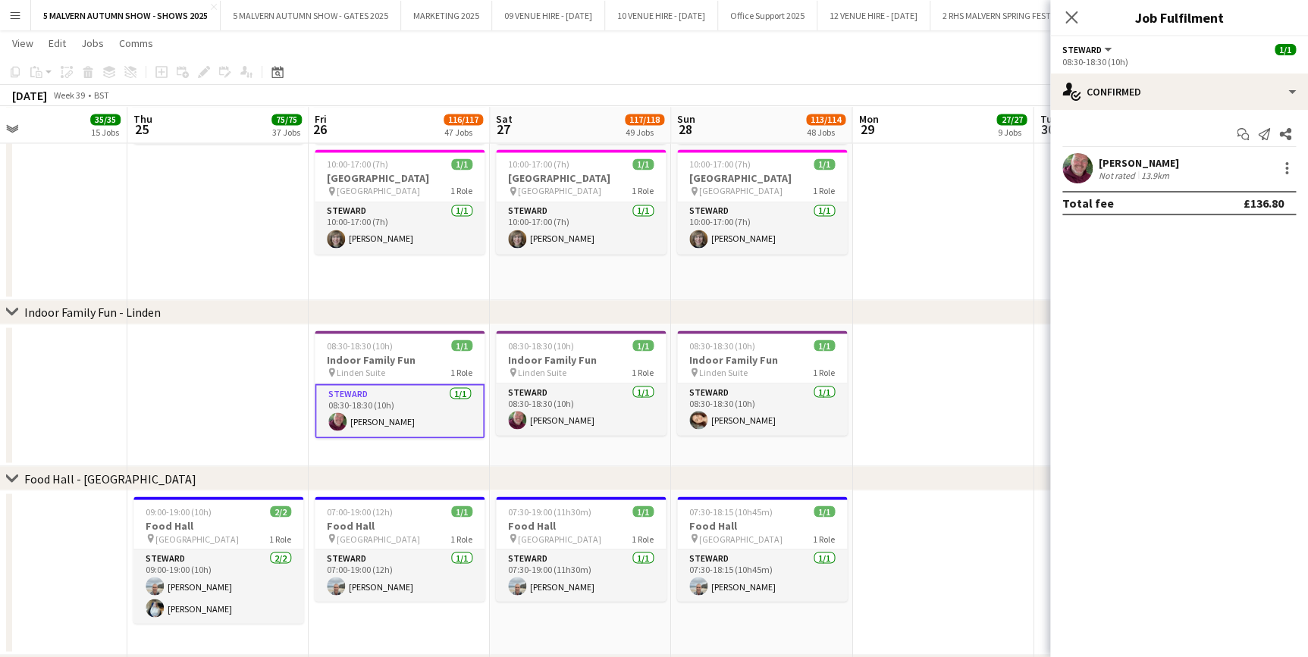
click at [1124, 165] on div "[PERSON_NAME]" at bounding box center [1139, 163] width 80 height 14
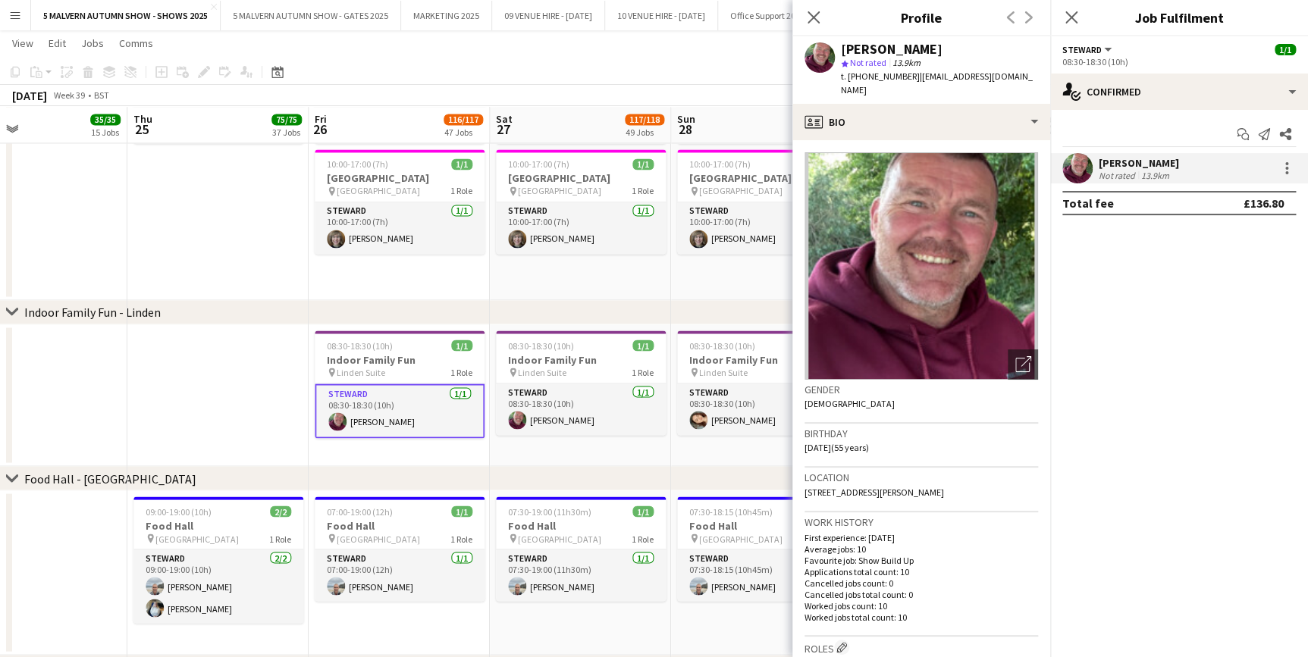
click at [206, 322] on div "chevron-right Indoor Family Fun - Linden" at bounding box center [654, 312] width 1308 height 24
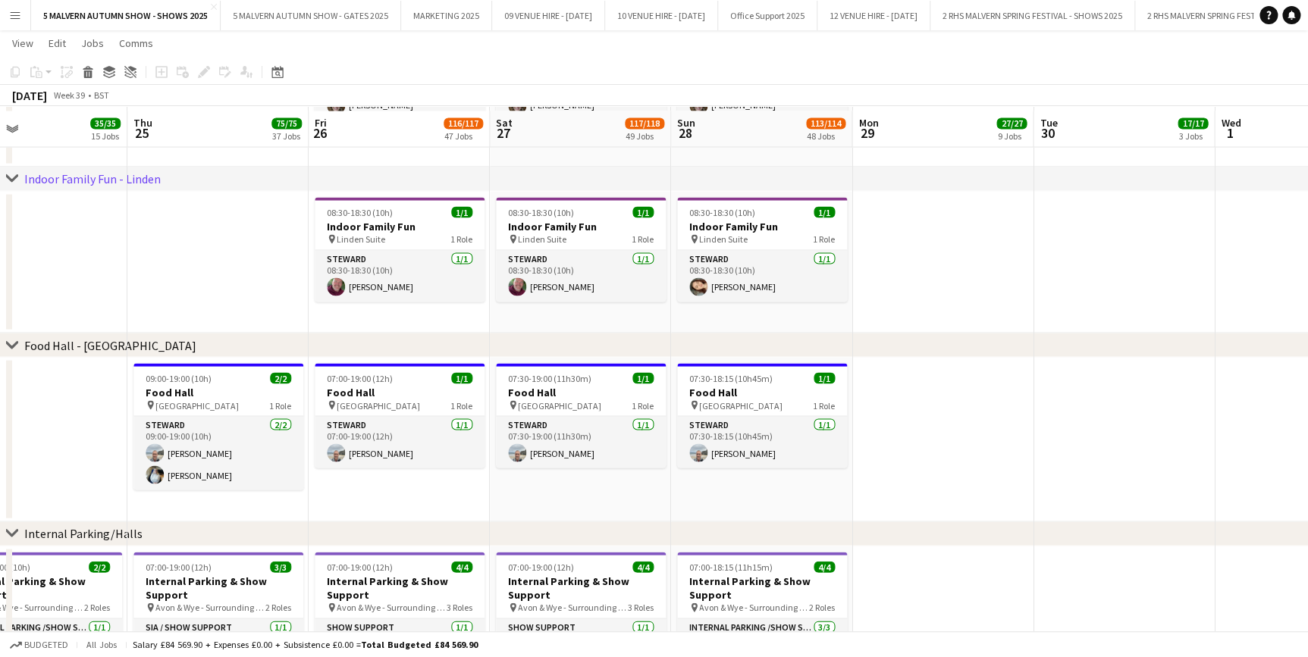
scroll to position [4204, 0]
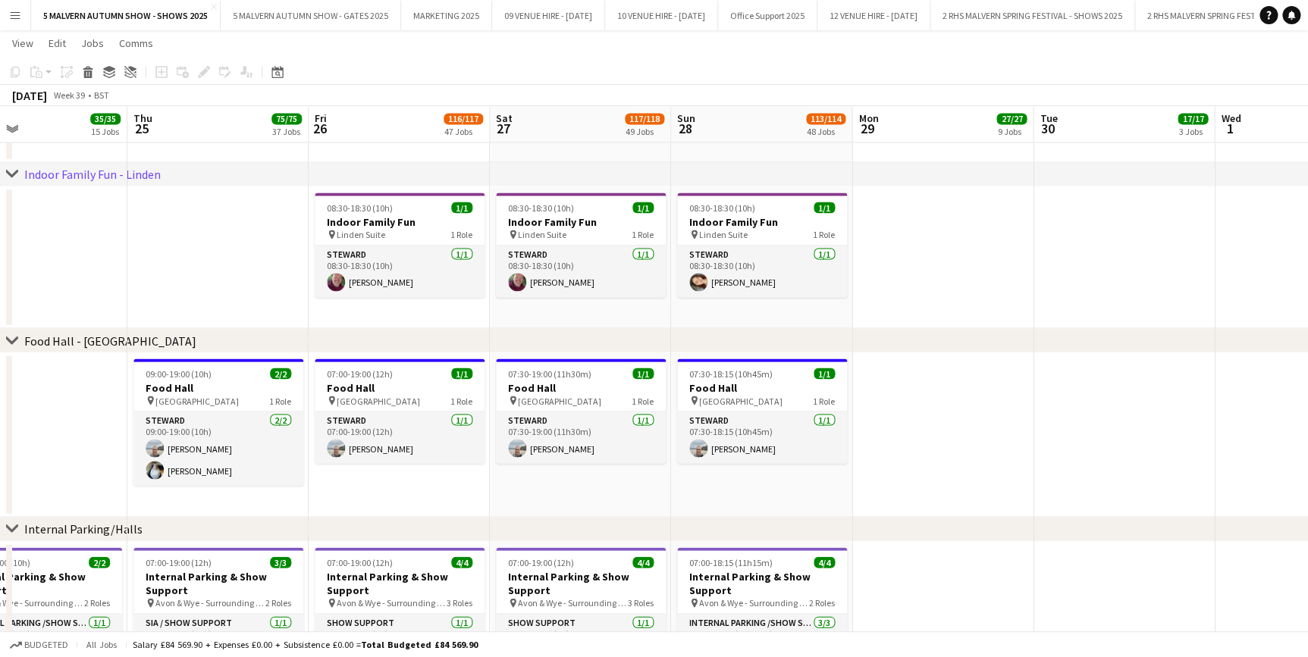
click at [1083, 303] on app-date-cell at bounding box center [1123, 258] width 181 height 143
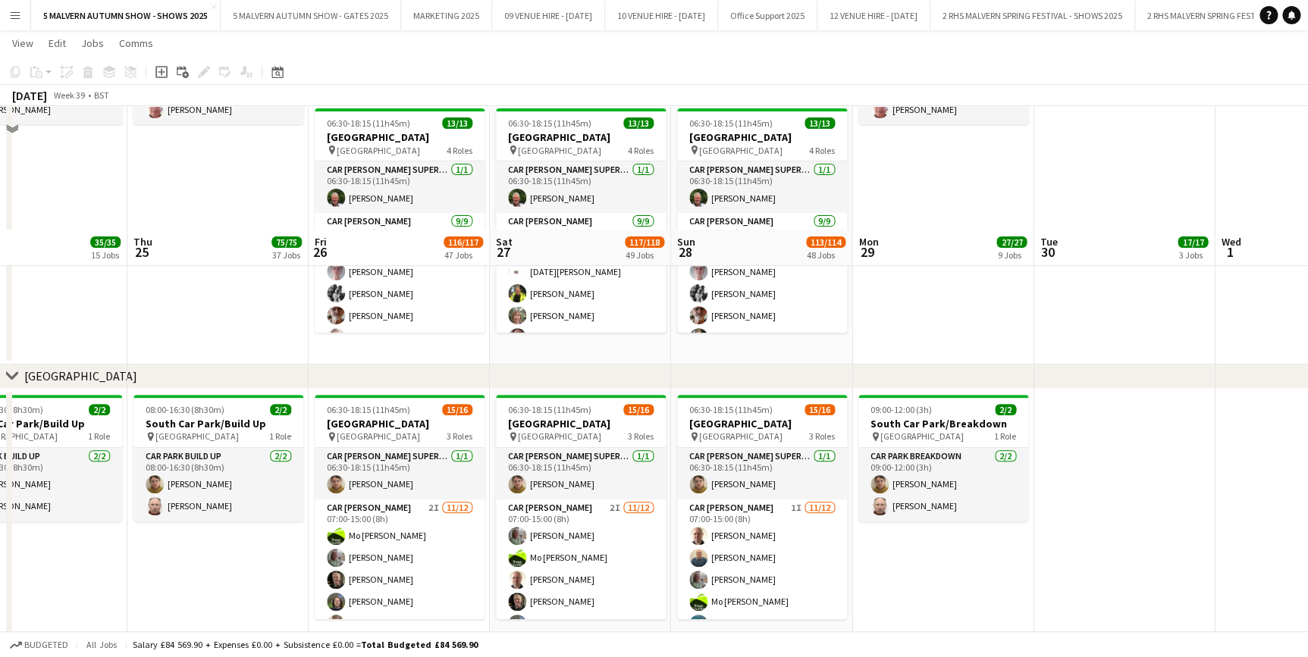
scroll to position [8960, 0]
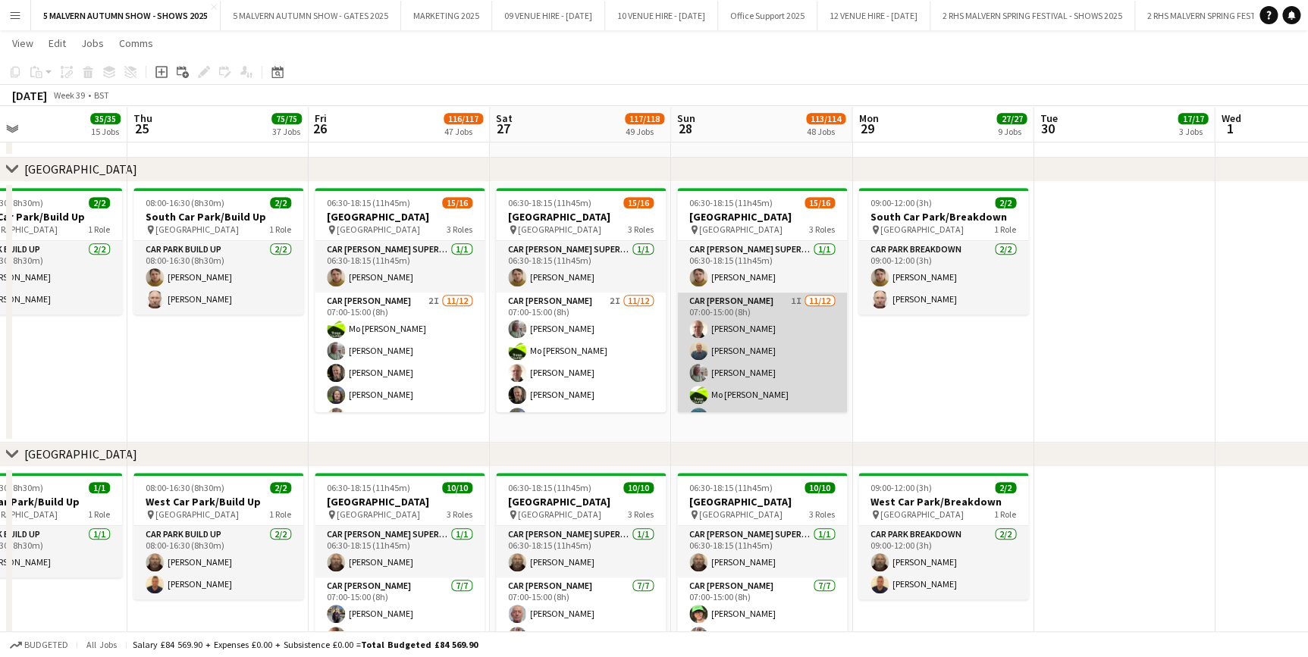
click at [786, 318] on app-card-role "Car Parker 1I 11/12 07:00-15:00 (8h) Andrew Bannister Steven Mavroidi Theresa P…" at bounding box center [762, 439] width 170 height 293
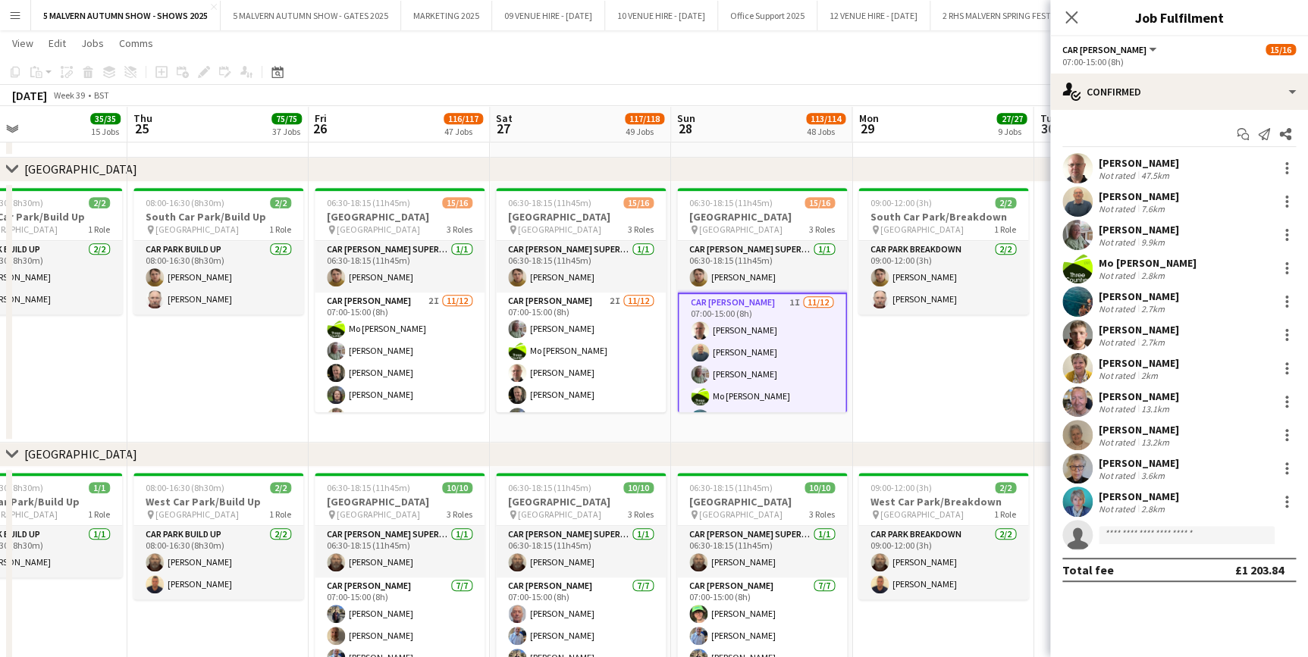
click at [644, 64] on app-toolbar "Copy Paste Paste Ctrl+V Paste with crew Ctrl+Shift+V Paste linked Job [GEOGRAPH…" at bounding box center [654, 72] width 1308 height 26
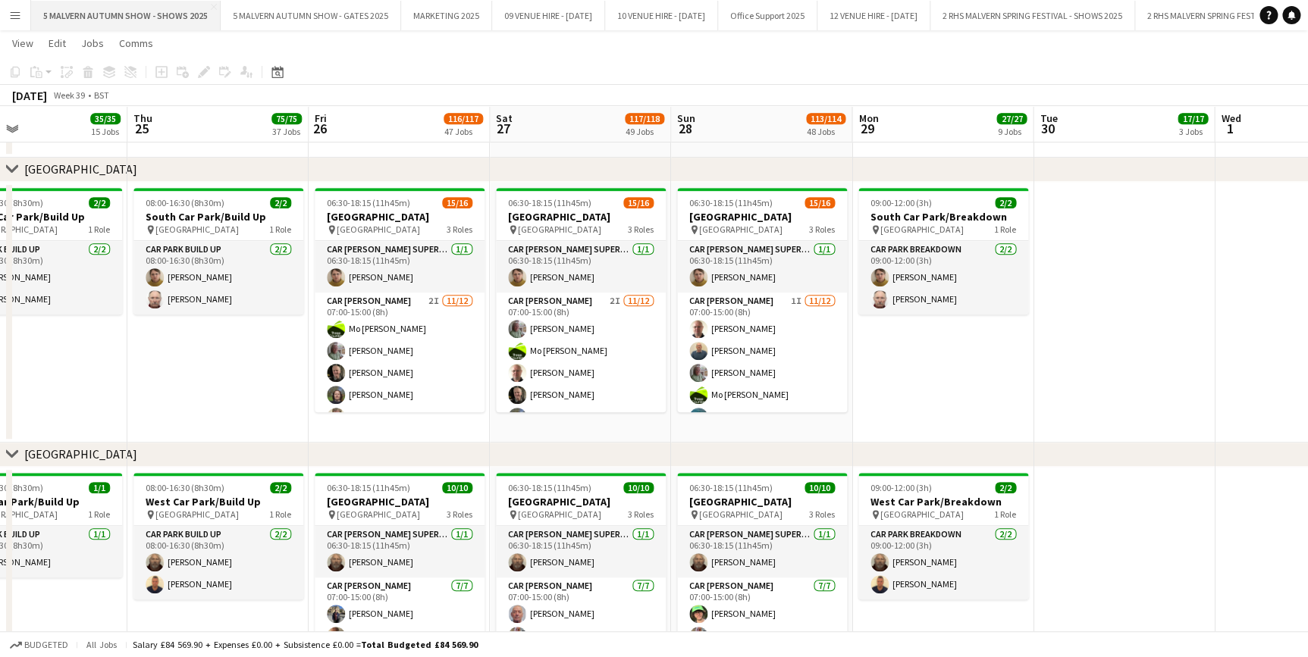
click at [41, 1] on button "5 MALVERN AUTUMN SHOW - SHOWS 2025 Close" at bounding box center [126, 16] width 190 height 30
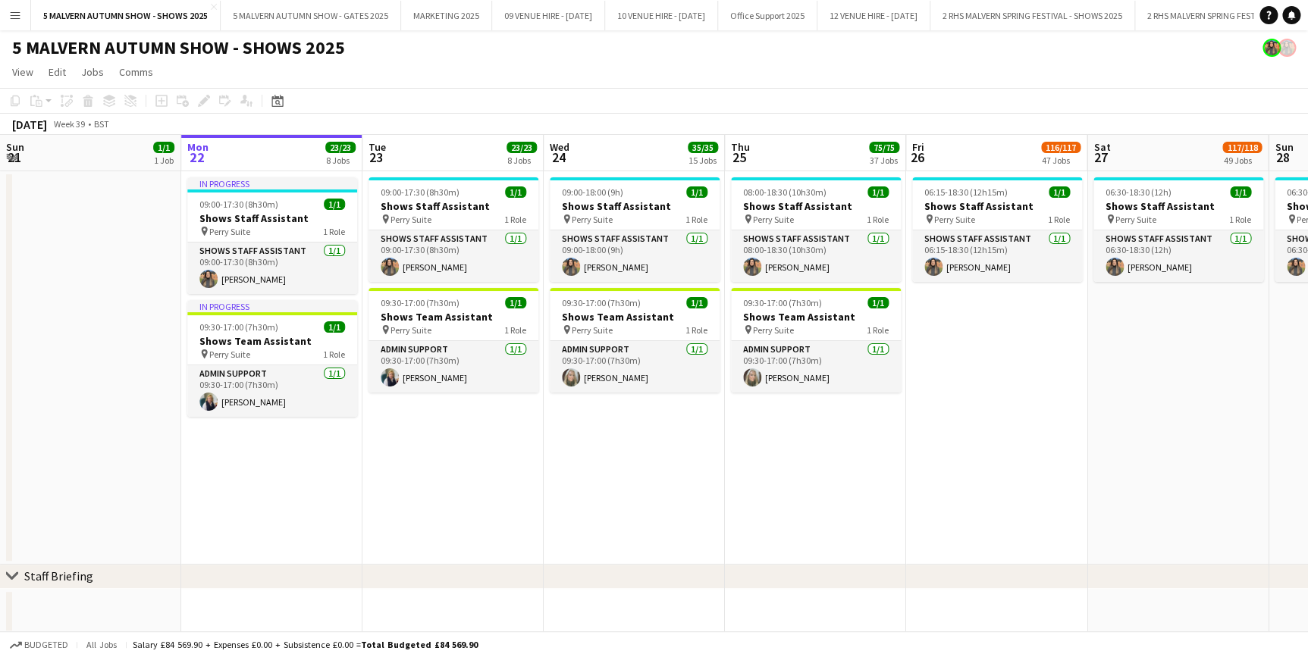
scroll to position [0, 472]
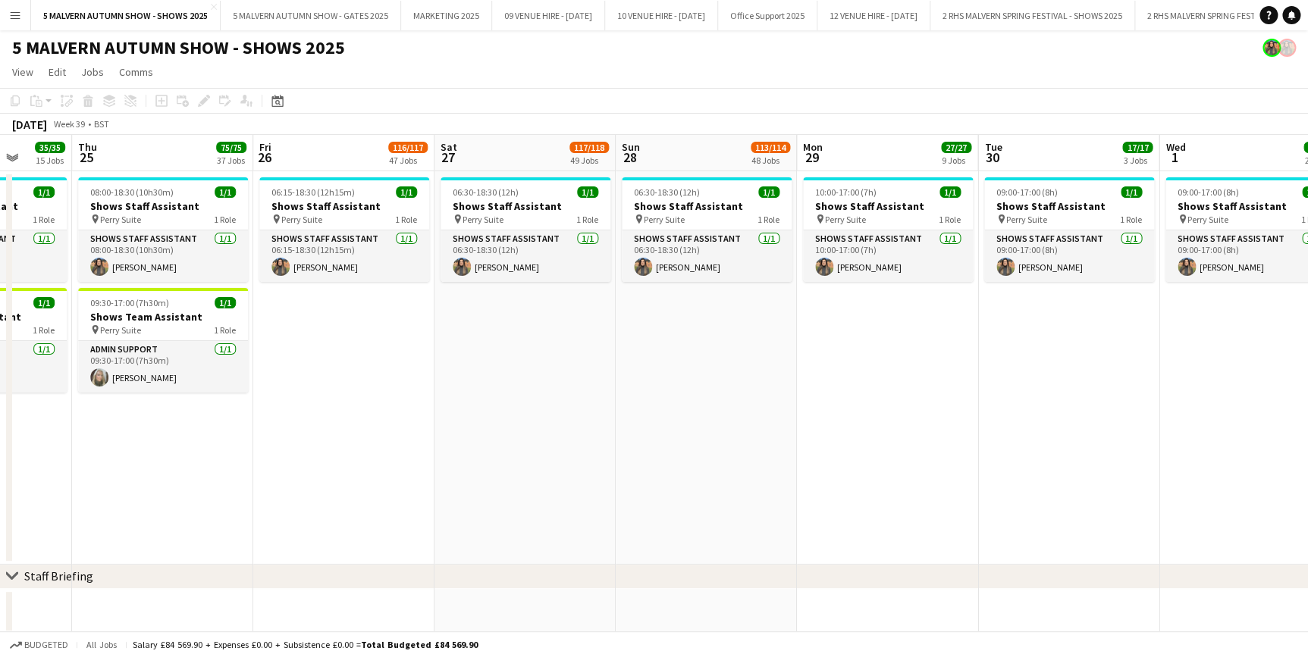
drag, startPoint x: 980, startPoint y: 159, endPoint x: 327, endPoint y: 188, distance: 654.2
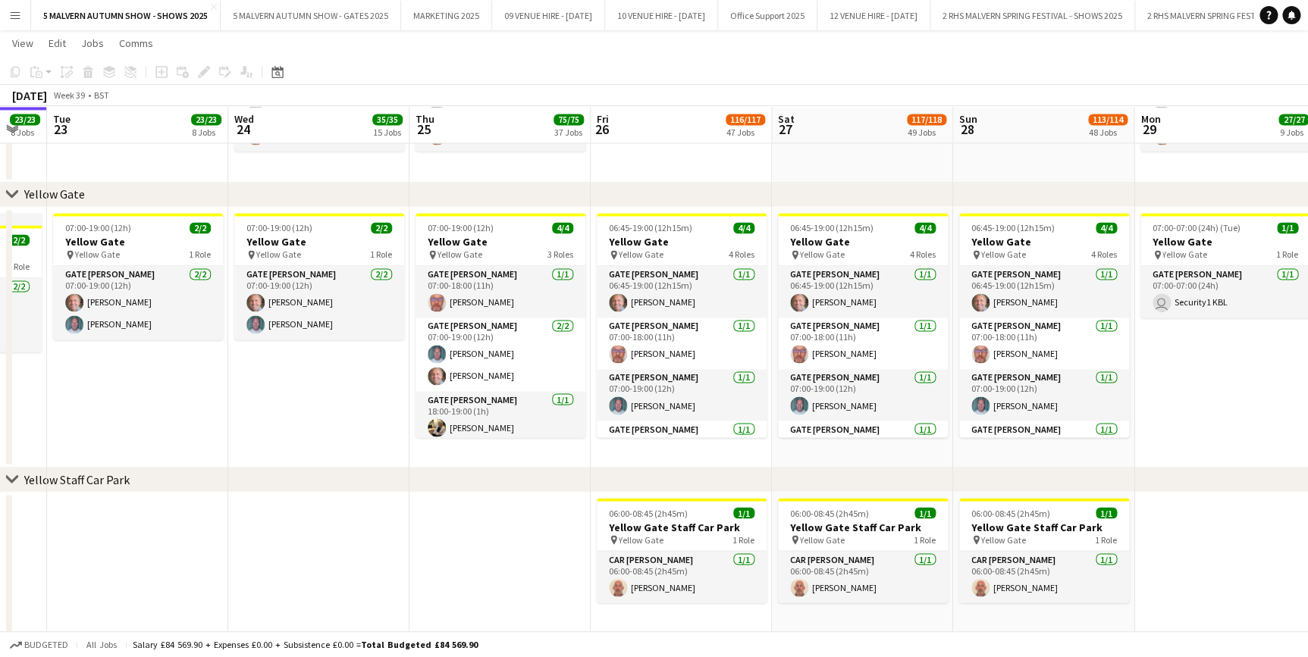
scroll to position [0, 456]
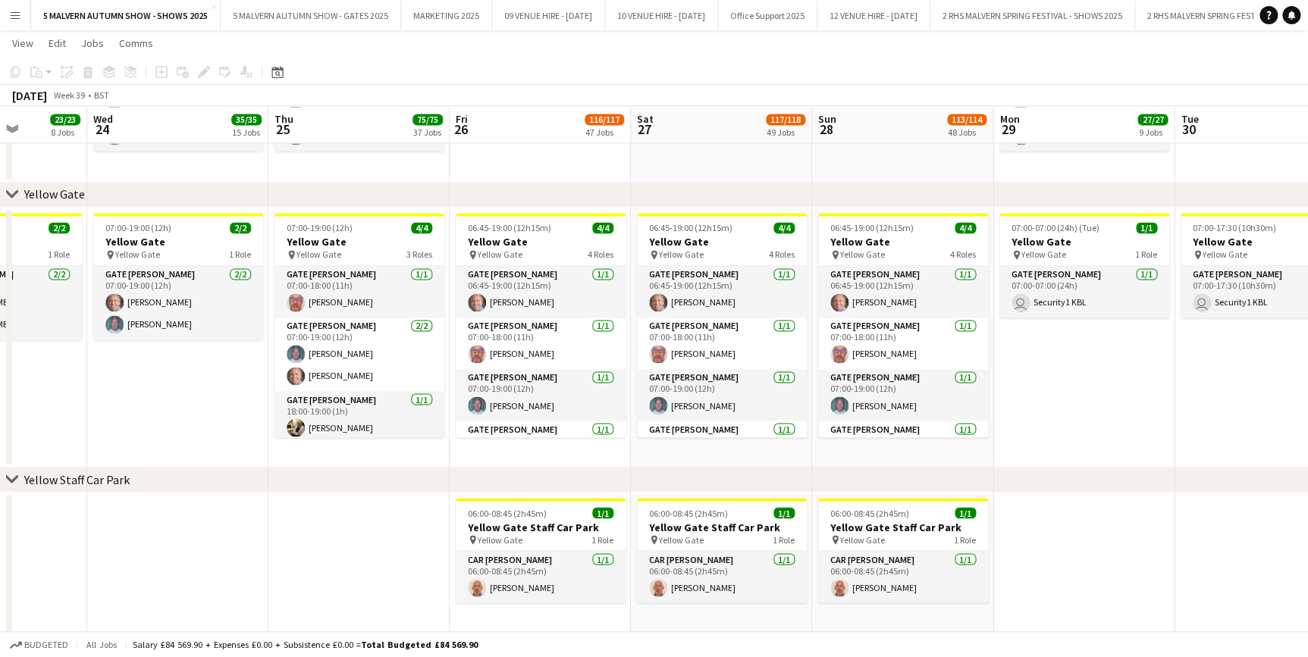
drag, startPoint x: 732, startPoint y: 136, endPoint x: 821, endPoint y: 143, distance: 89.7
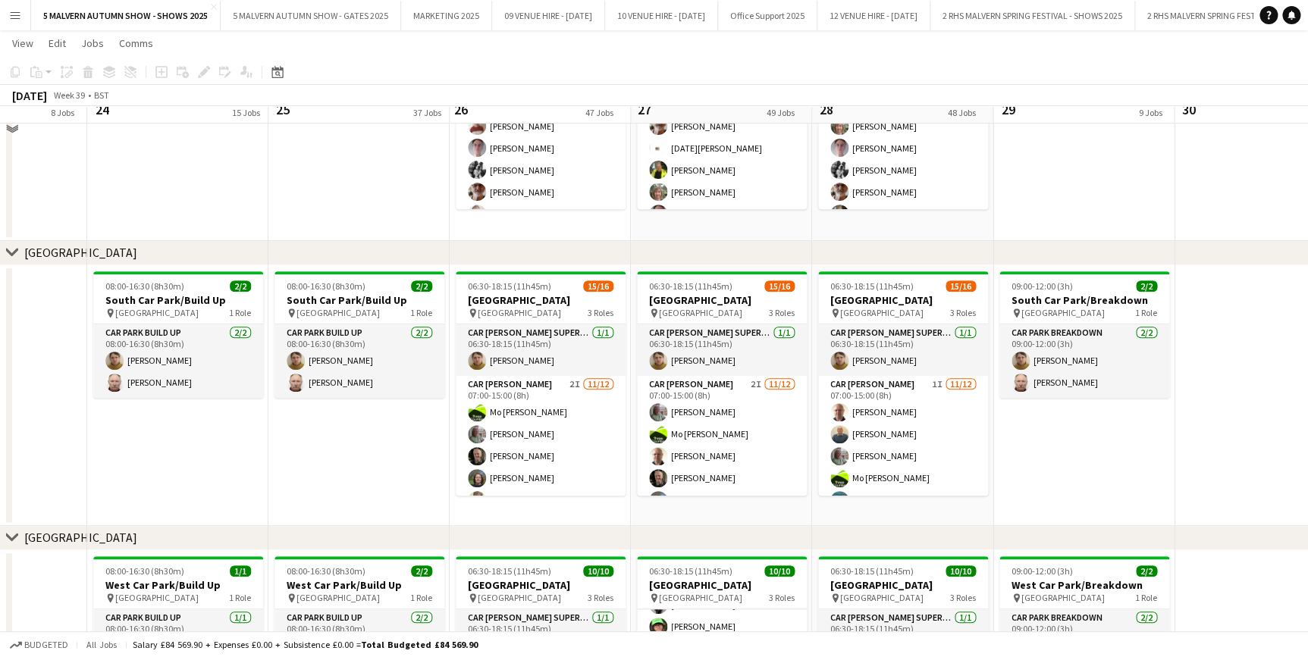
scroll to position [8852, 0]
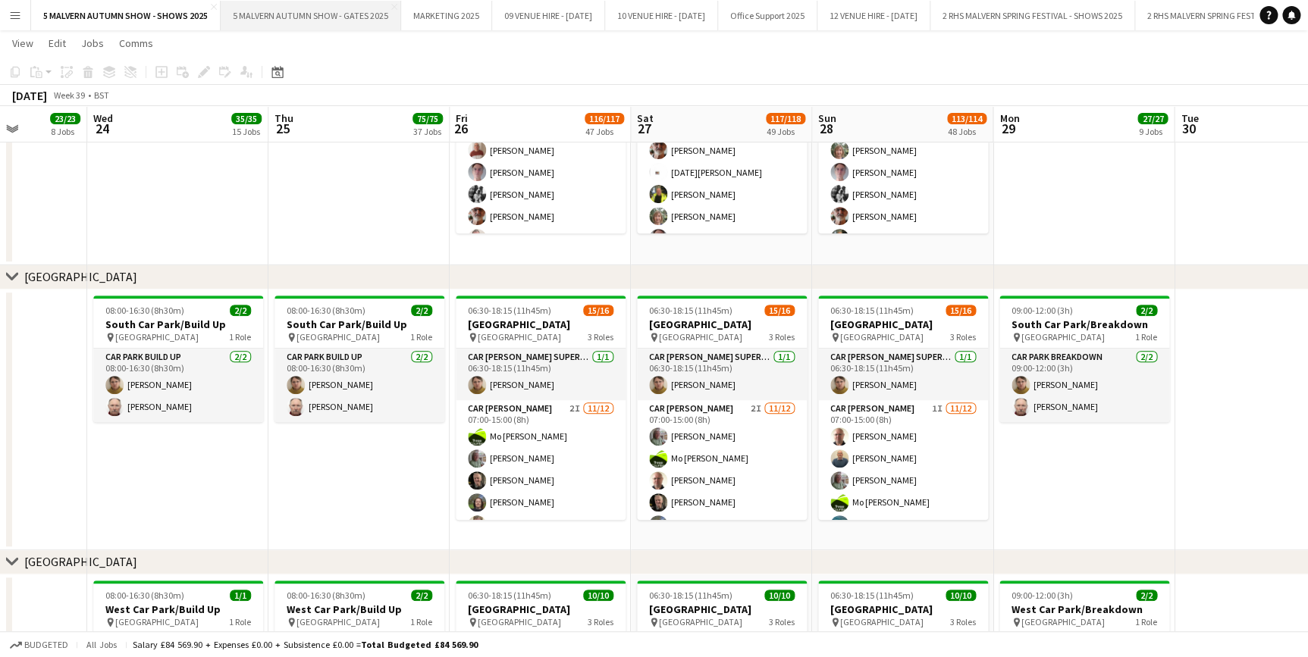
click at [384, 14] on button "5 MALVERN AUTUMN SHOW - GATES 2025 Close" at bounding box center [311, 16] width 180 height 30
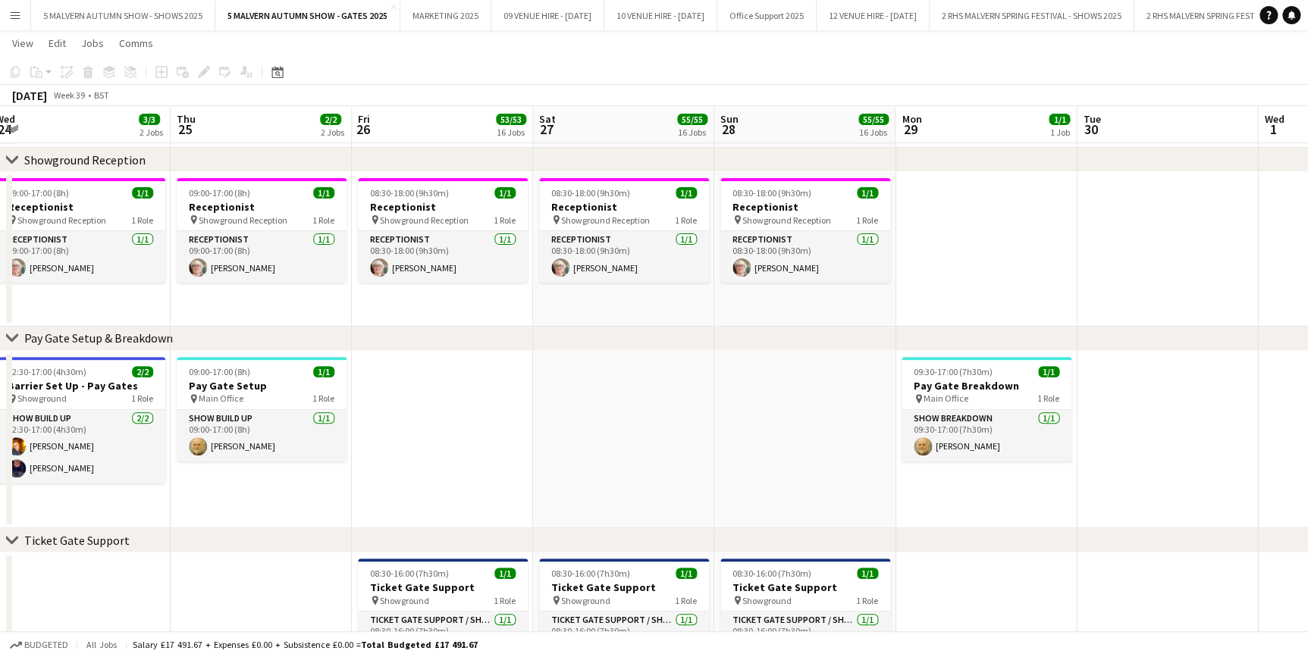
scroll to position [0, 529]
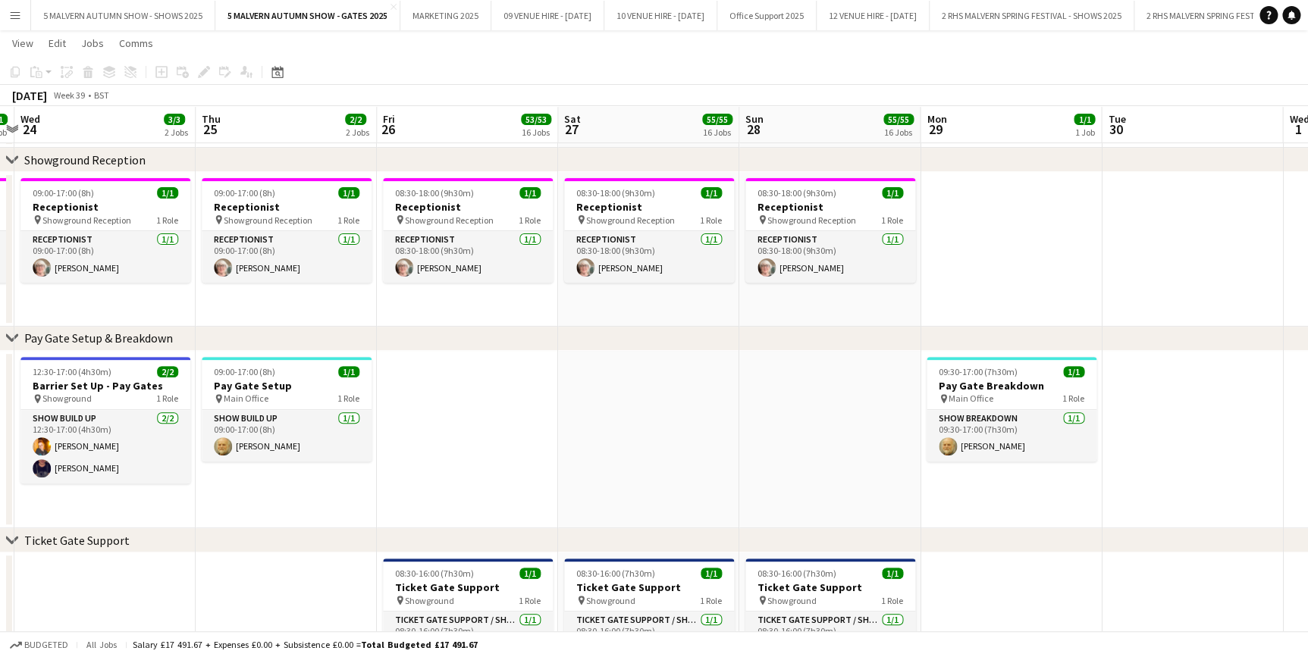
drag, startPoint x: 942, startPoint y: 115, endPoint x: 412, endPoint y: 132, distance: 529.5
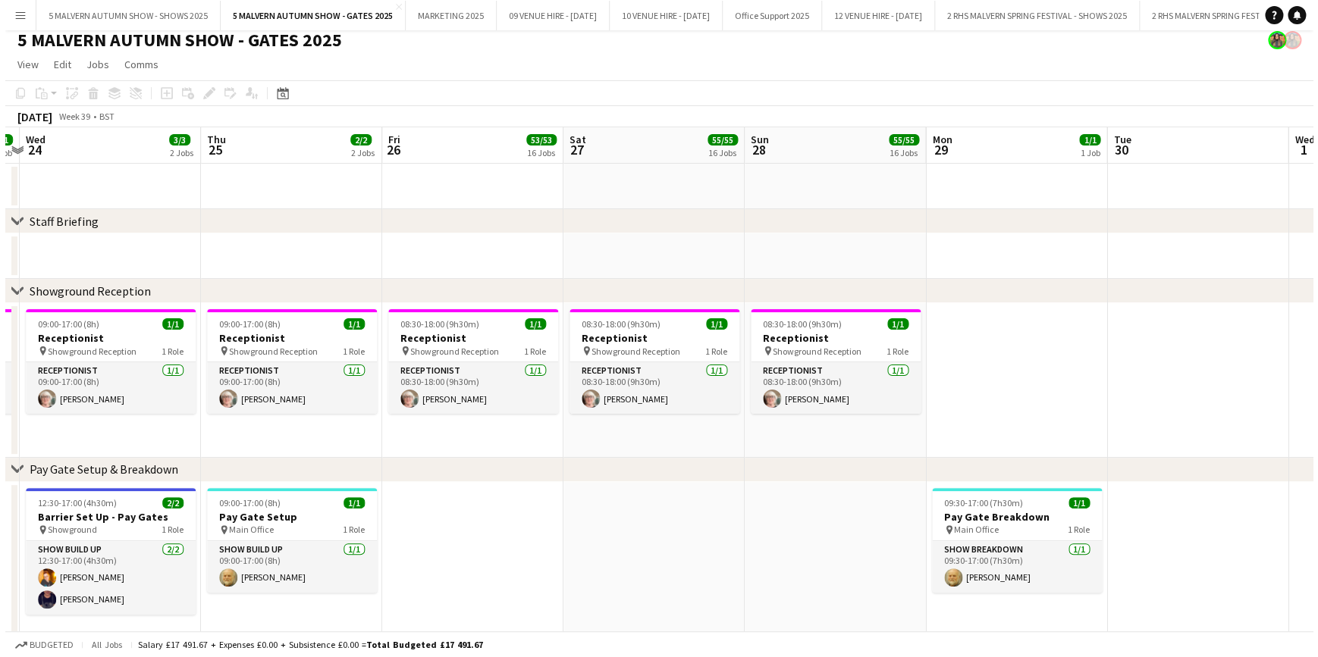
scroll to position [0, 0]
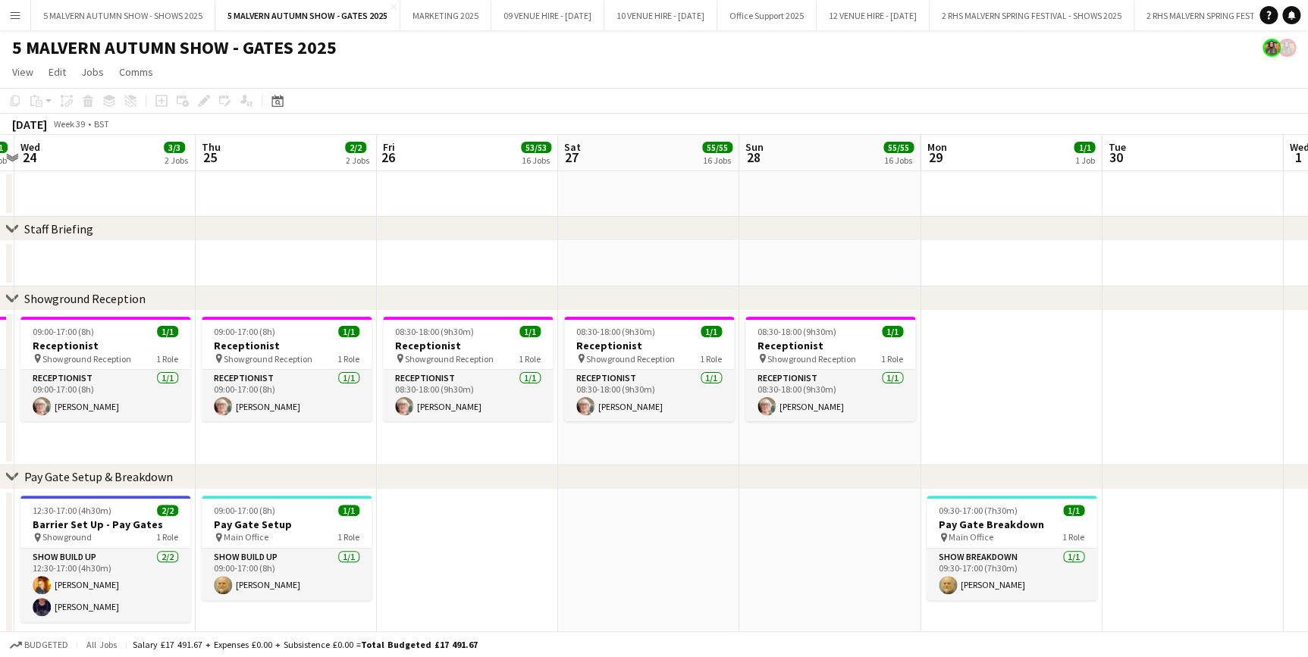
click at [11, 10] on app-icon "Menu" at bounding box center [15, 15] width 12 height 12
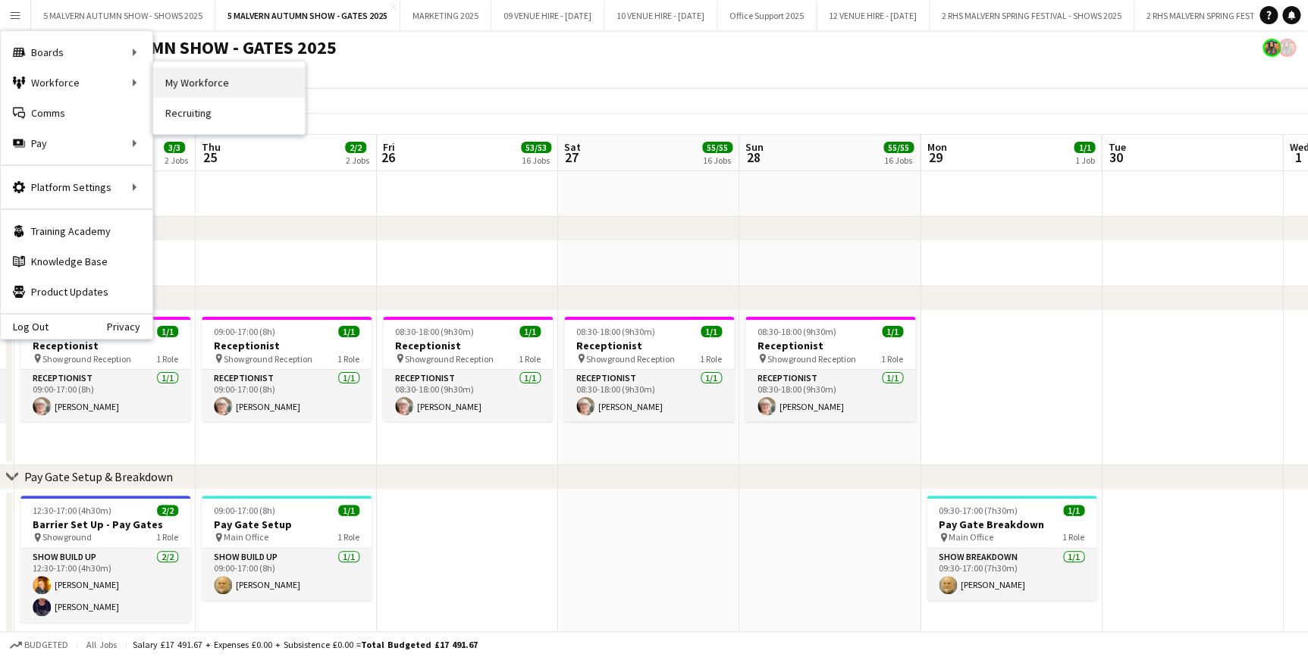
click at [259, 94] on link "My Workforce" at bounding box center [229, 82] width 152 height 30
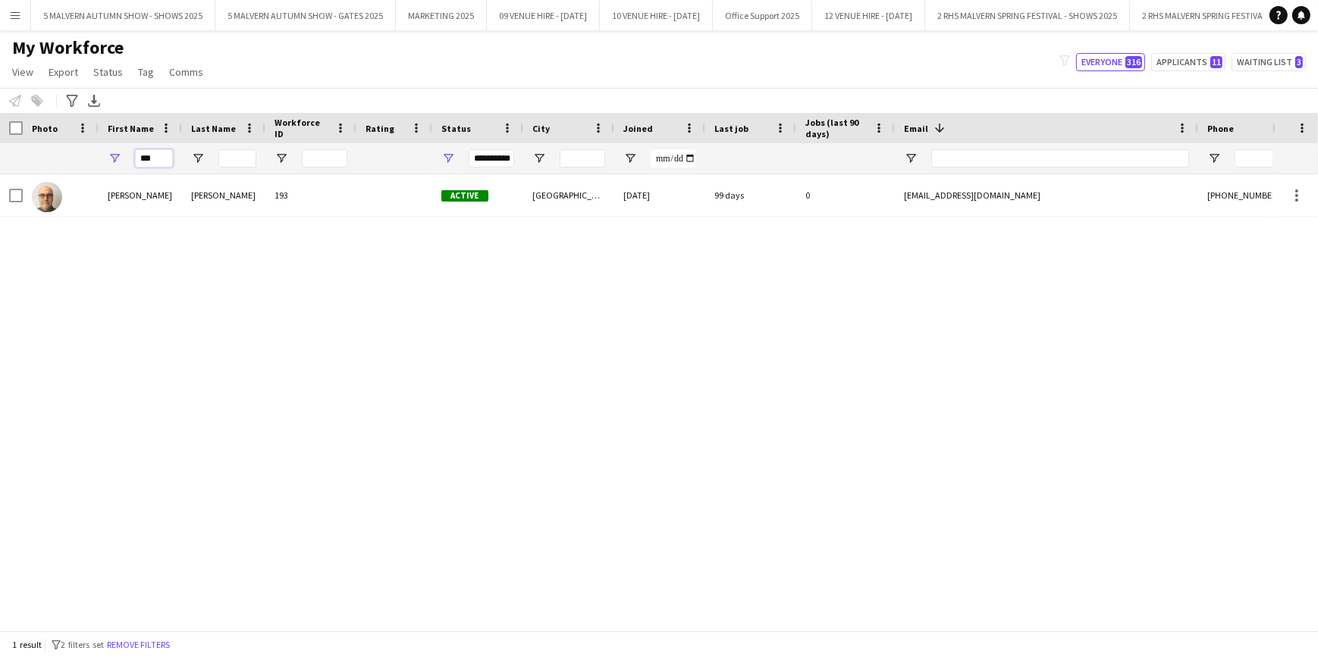
click at [152, 164] on input "***" at bounding box center [154, 158] width 38 height 18
click at [175, 16] on button "5 MALVERN AUTUMN SHOW - SHOWS 2025 Close" at bounding box center [123, 16] width 184 height 30
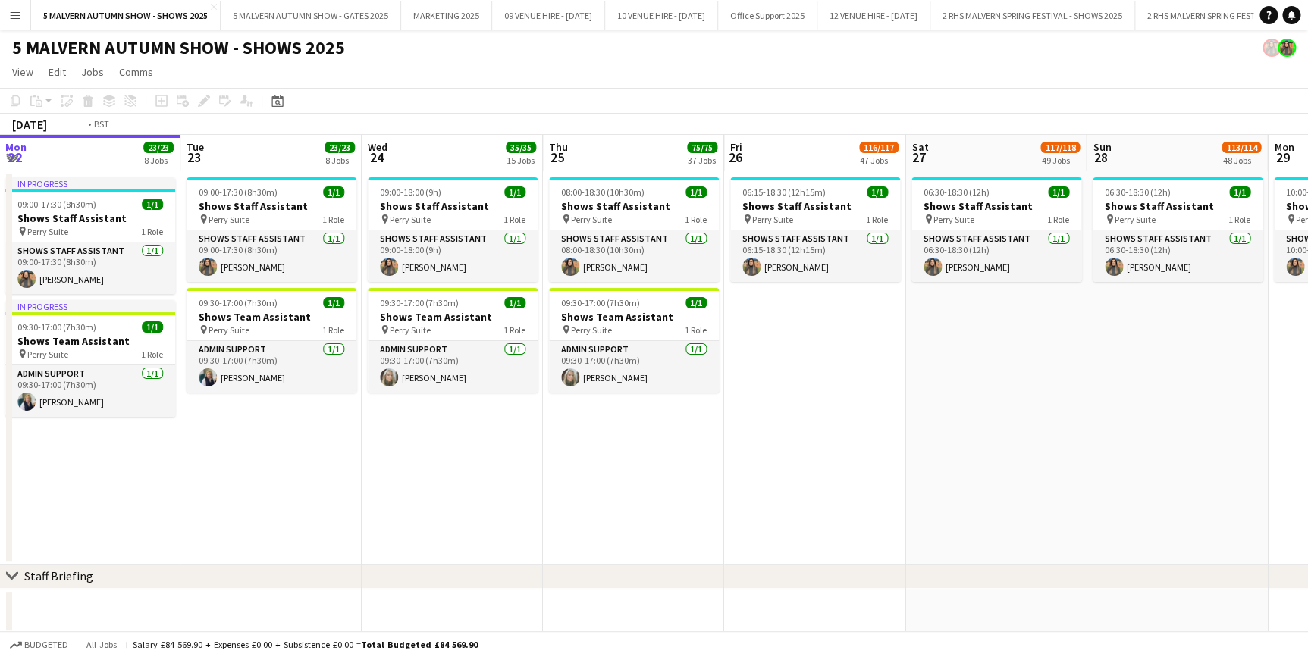
scroll to position [0, 550]
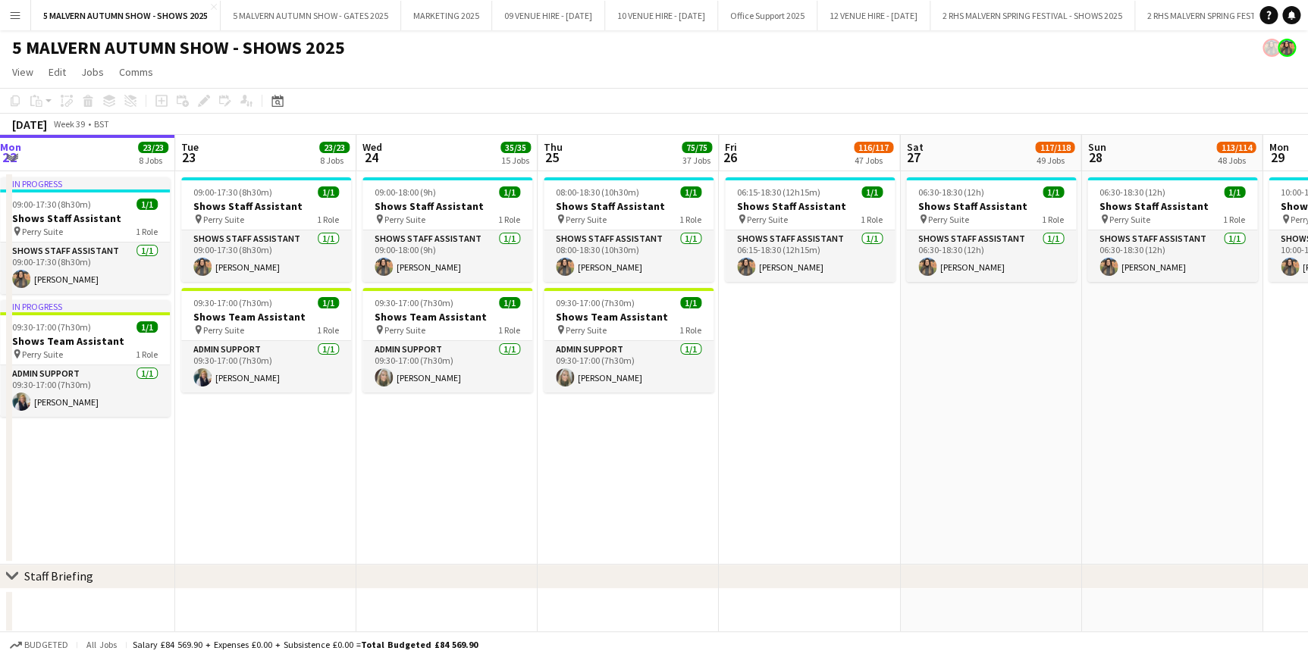
drag, startPoint x: 524, startPoint y: 157, endPoint x: 337, endPoint y: 174, distance: 188.1
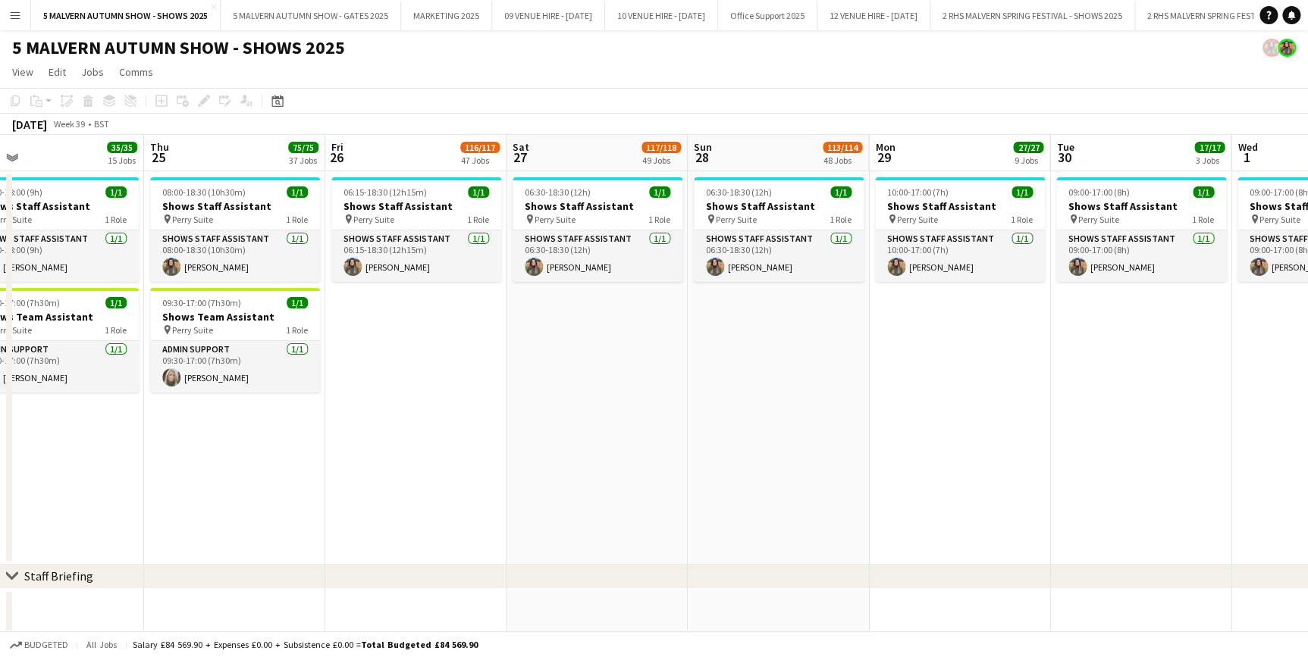
drag, startPoint x: 679, startPoint y: 174, endPoint x: 396, endPoint y: 181, distance: 283.6
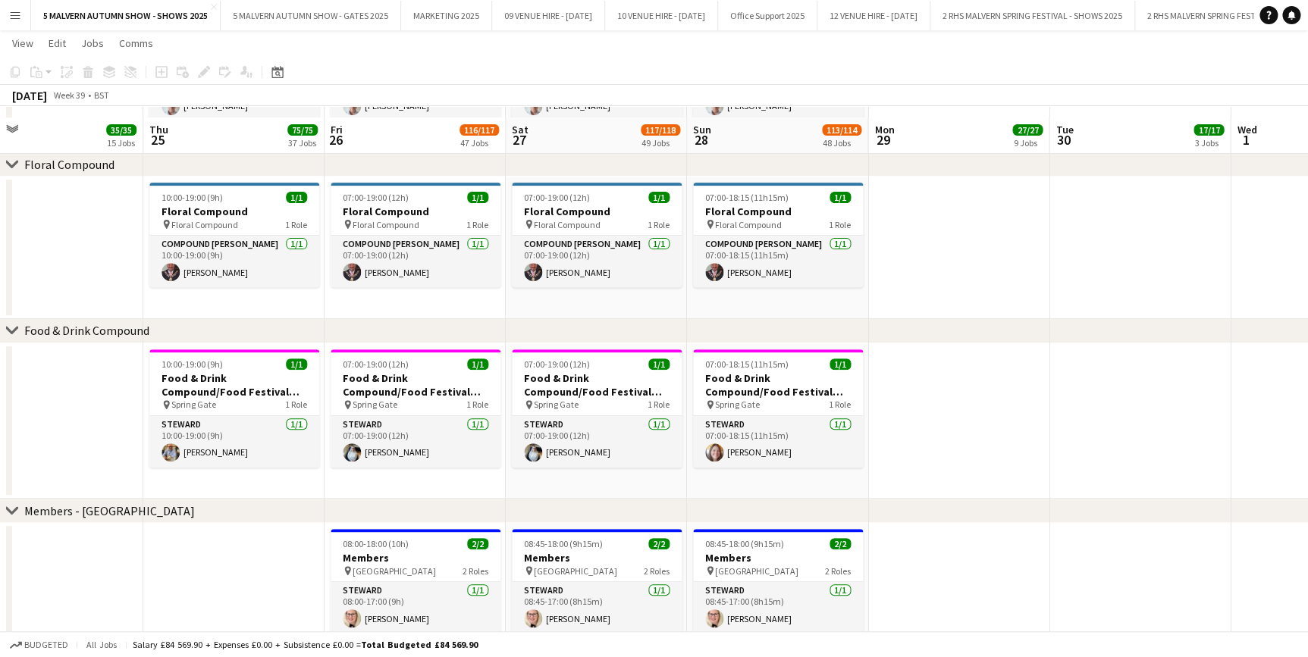
scroll to position [5927, 0]
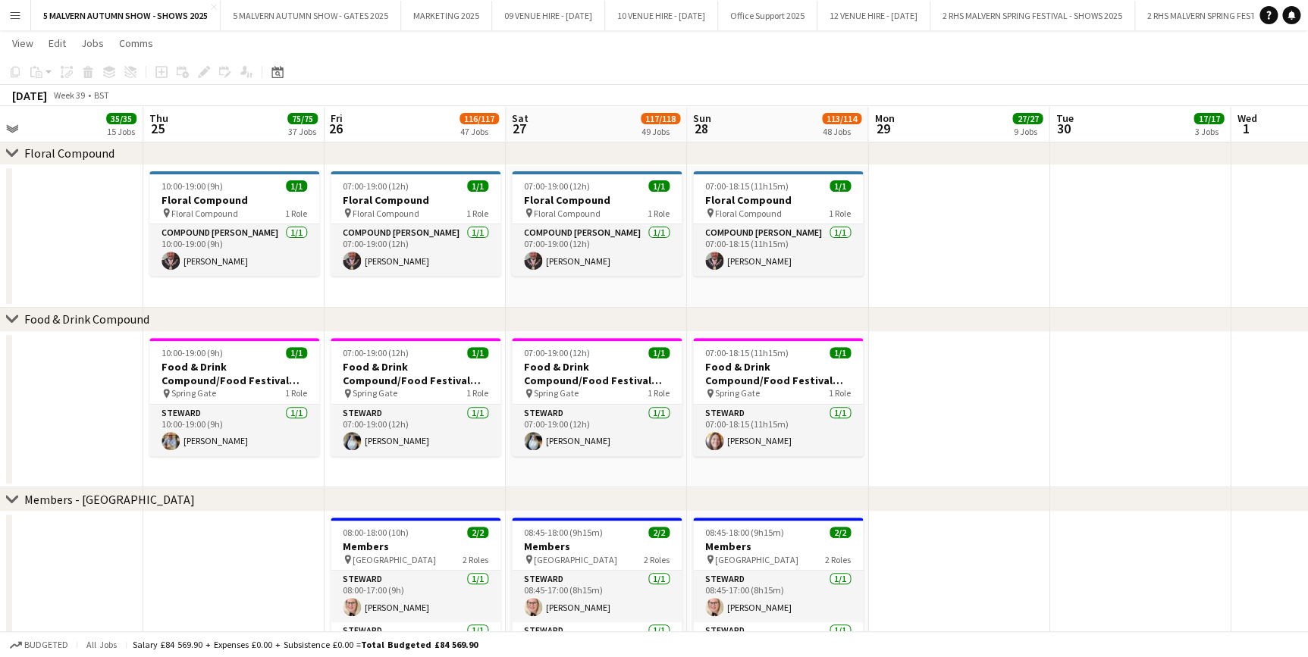
click at [948, 294] on app-date-cell at bounding box center [958, 236] width 181 height 143
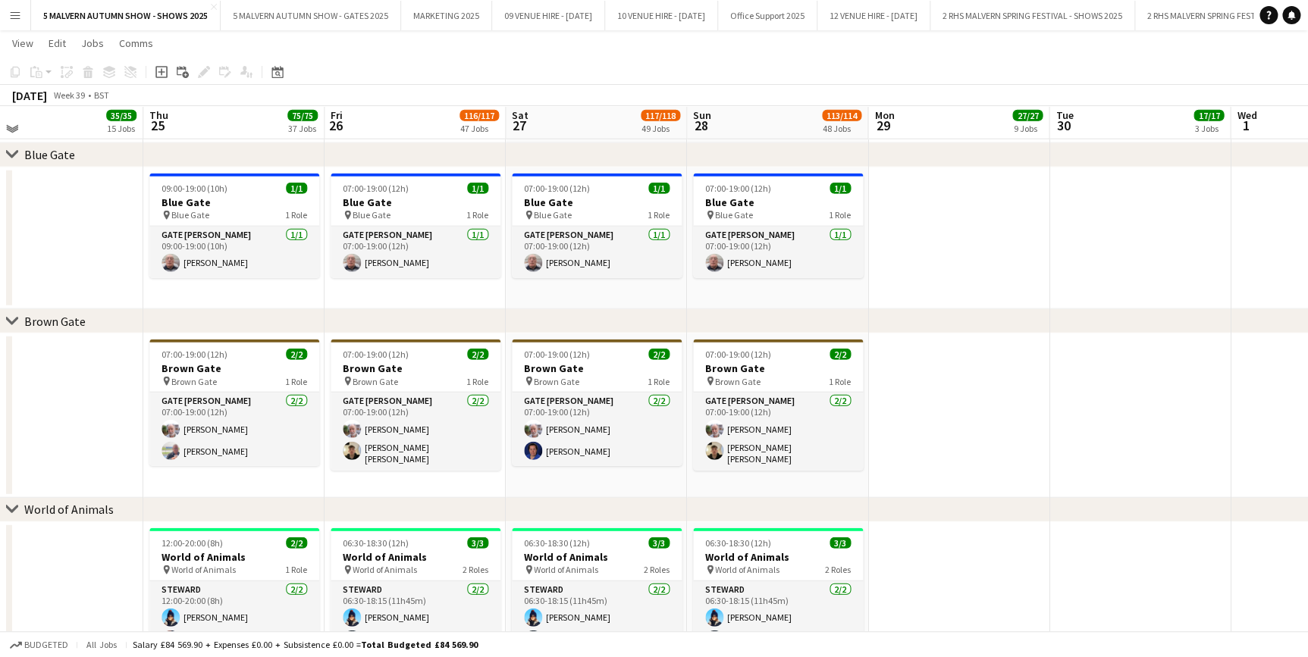
scroll to position [1792, 0]
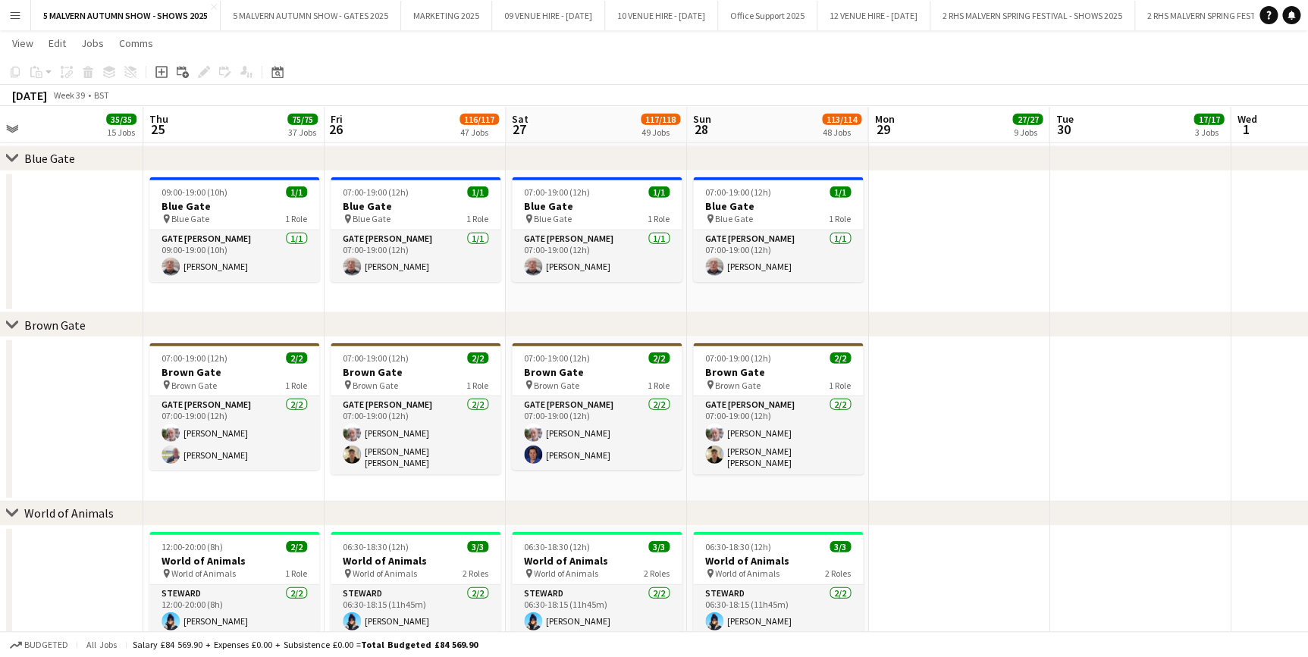
click at [1060, 414] on app-date-cell at bounding box center [1139, 419] width 181 height 165
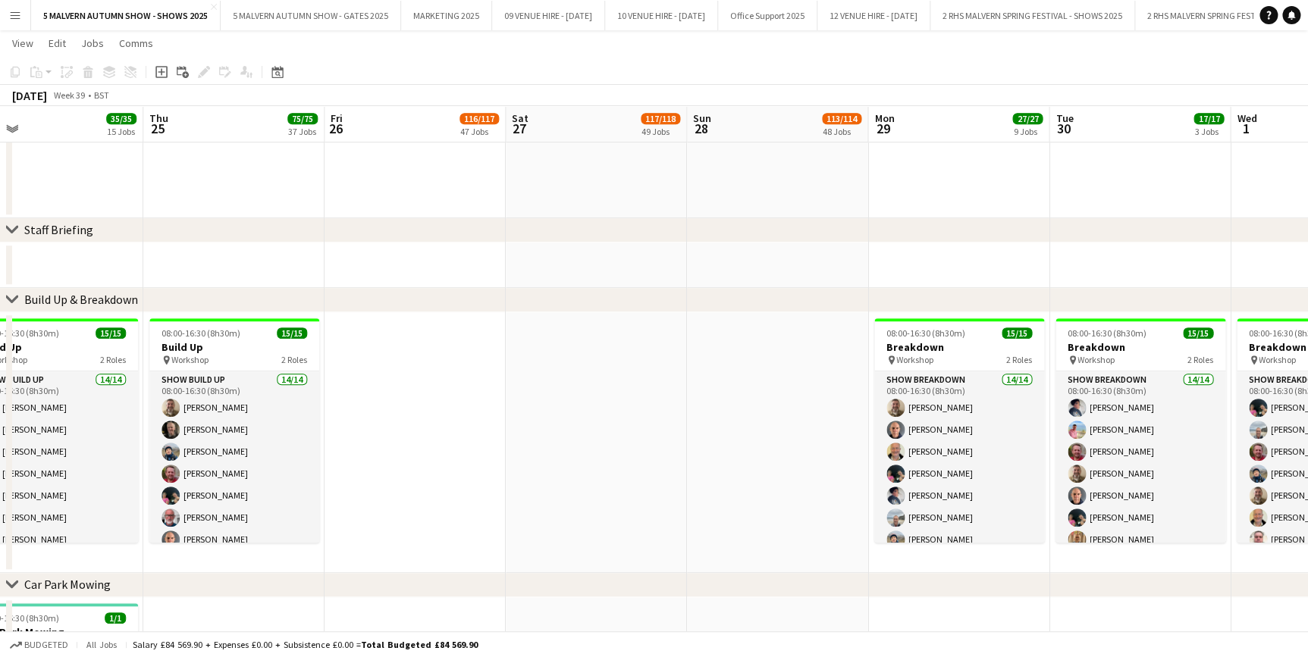
scroll to position [344, 0]
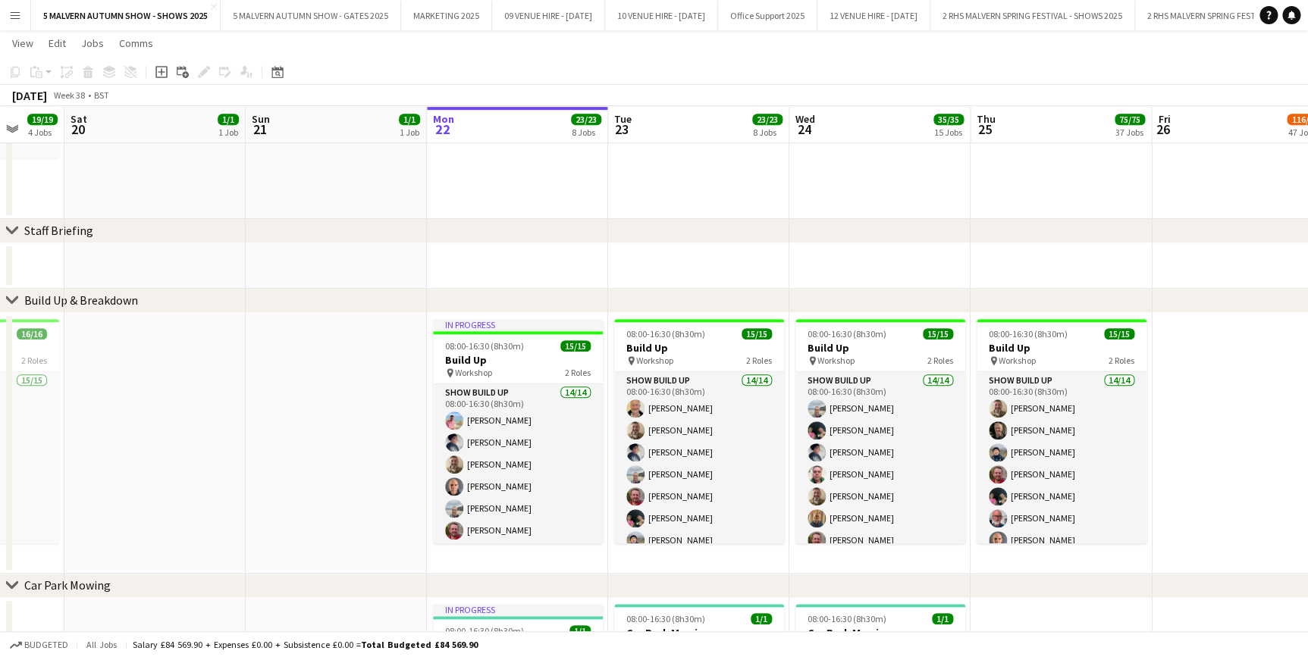
drag, startPoint x: 837, startPoint y: 121, endPoint x: 1099, endPoint y: 120, distance: 262.3
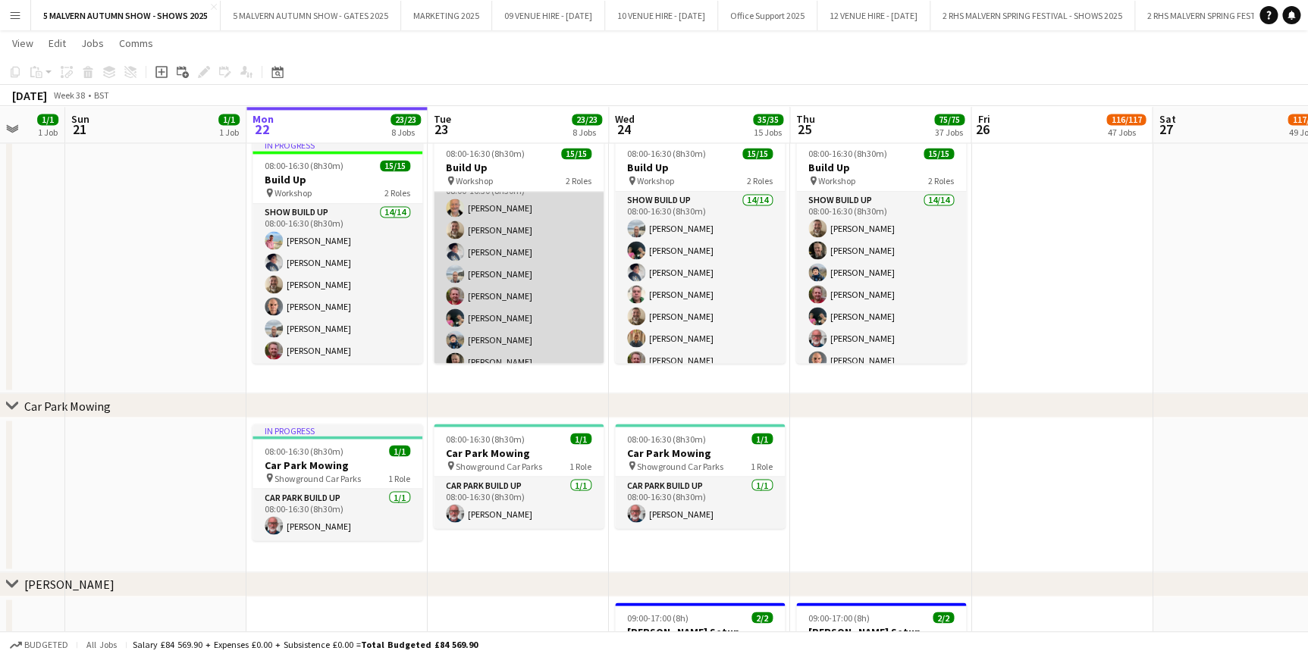
scroll to position [0, 0]
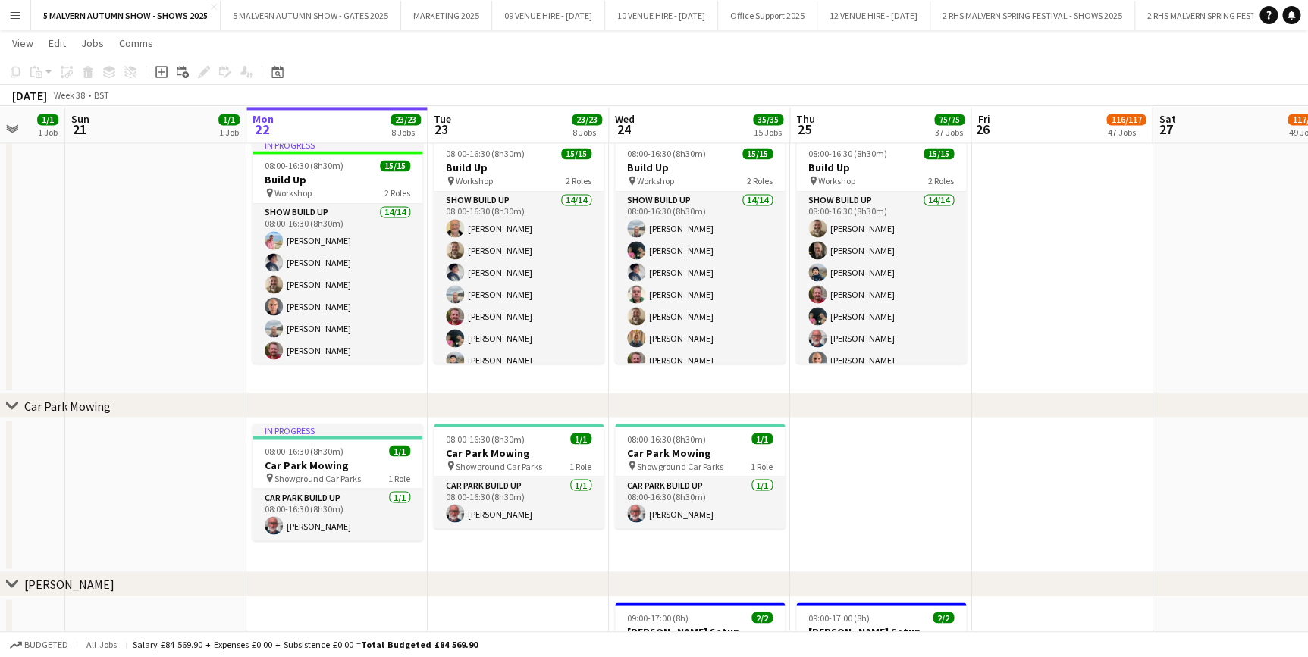
click at [1136, 249] on app-date-cell at bounding box center [1061, 263] width 181 height 261
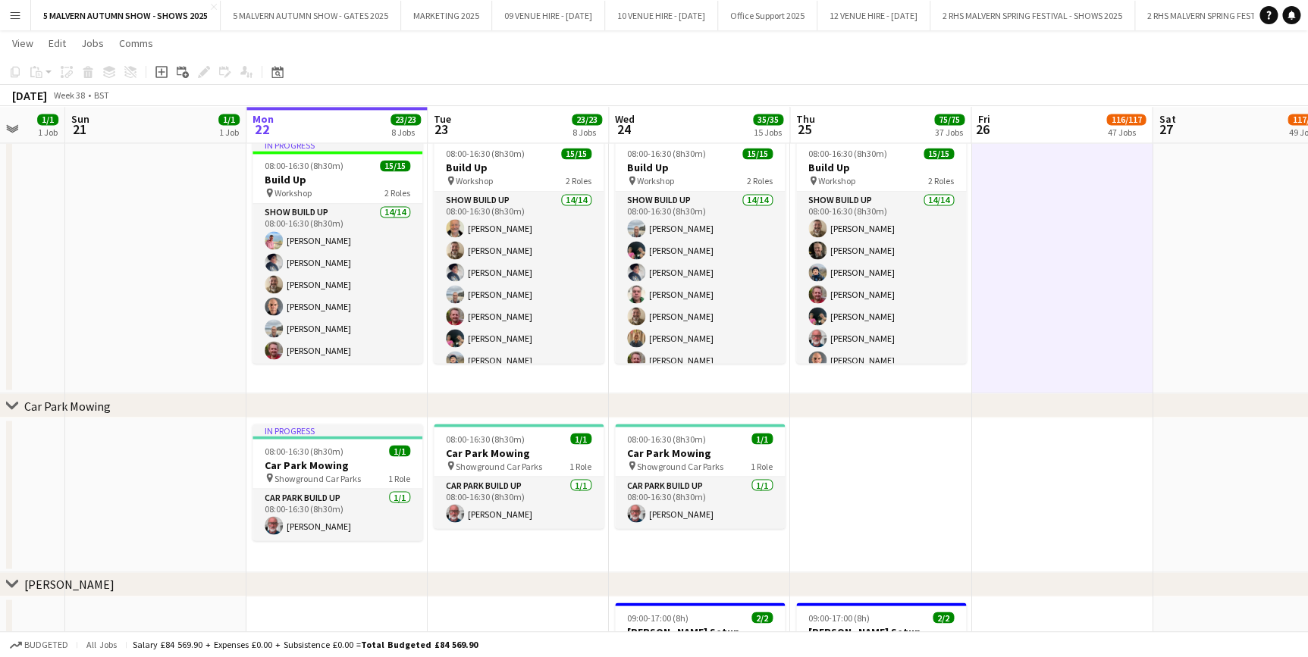
click at [87, 355] on app-date-cell at bounding box center [155, 263] width 181 height 261
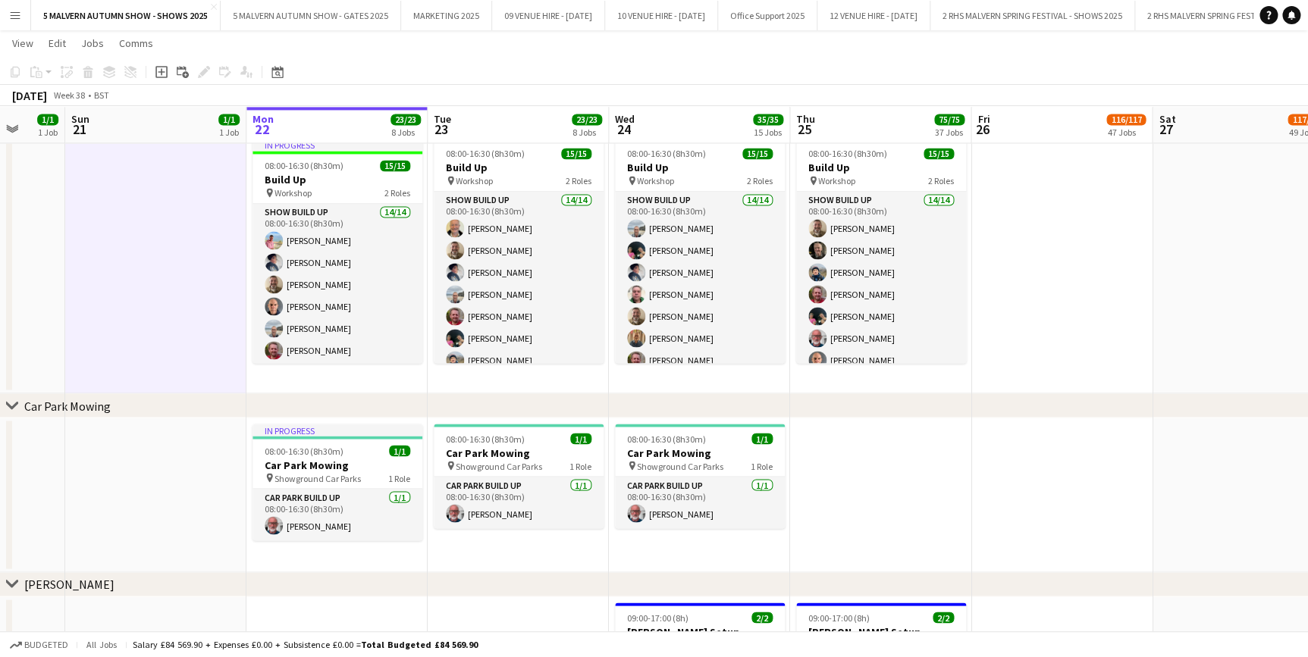
scroll to position [0, 512]
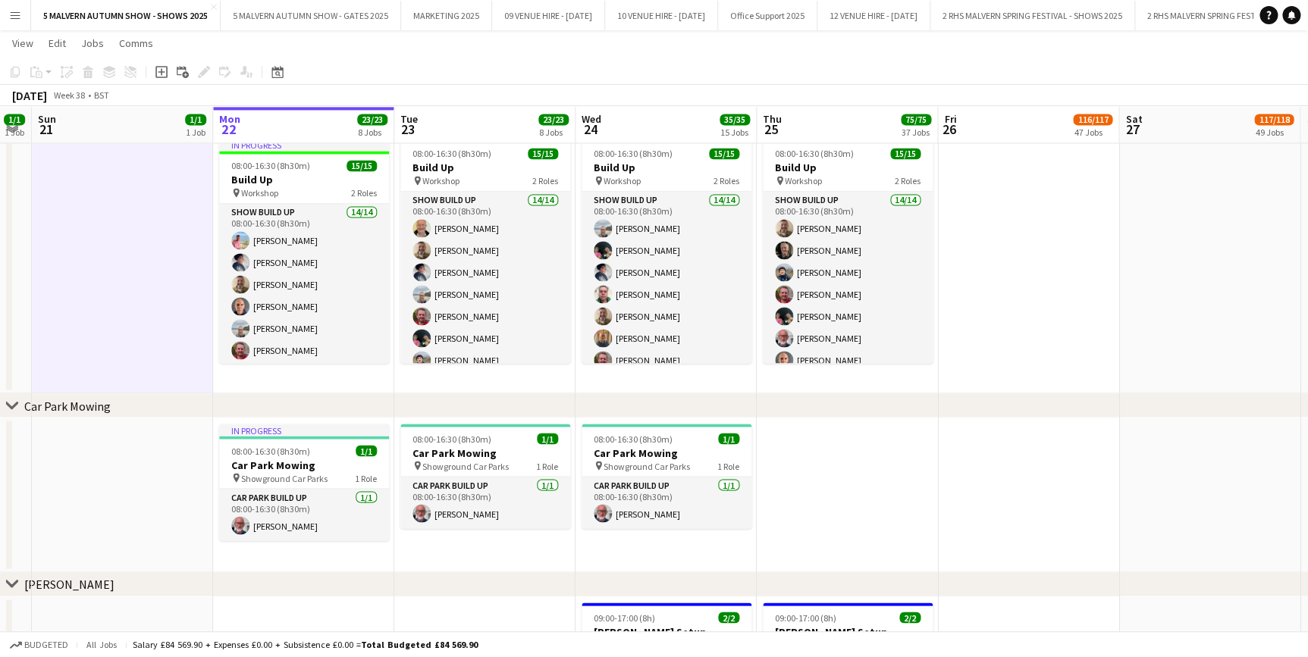
drag, startPoint x: 674, startPoint y: 126, endPoint x: 955, endPoint y: 131, distance: 281.3
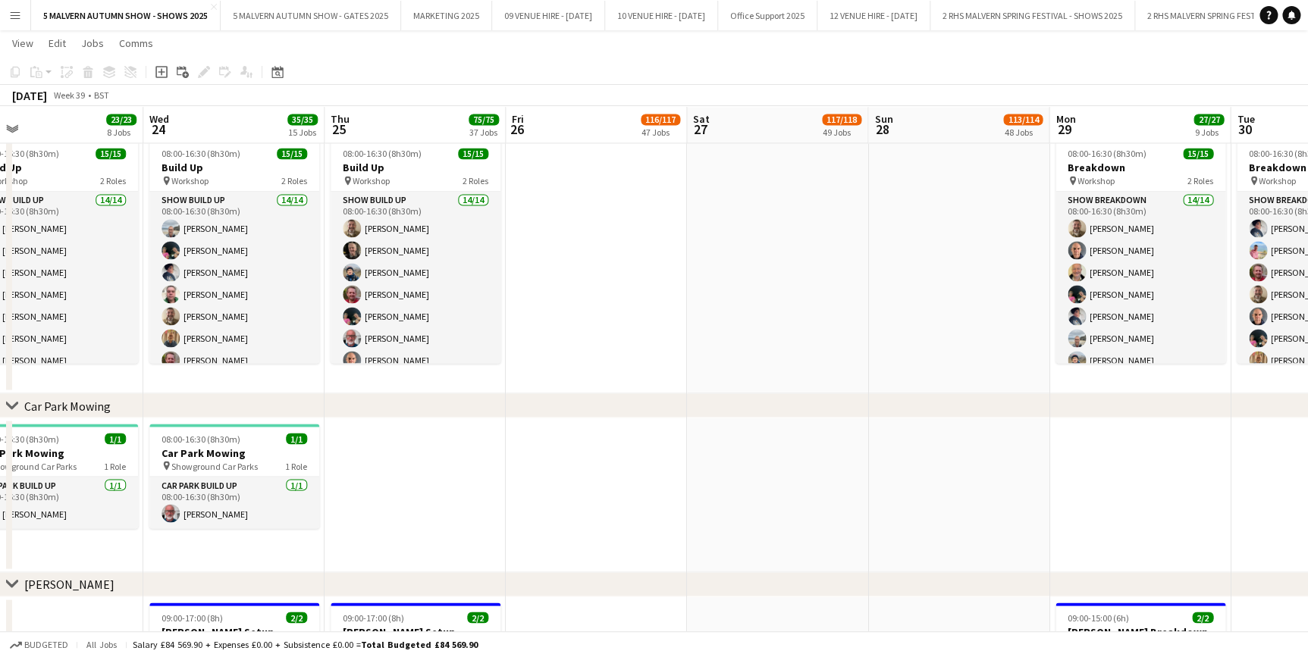
scroll to position [0, 643]
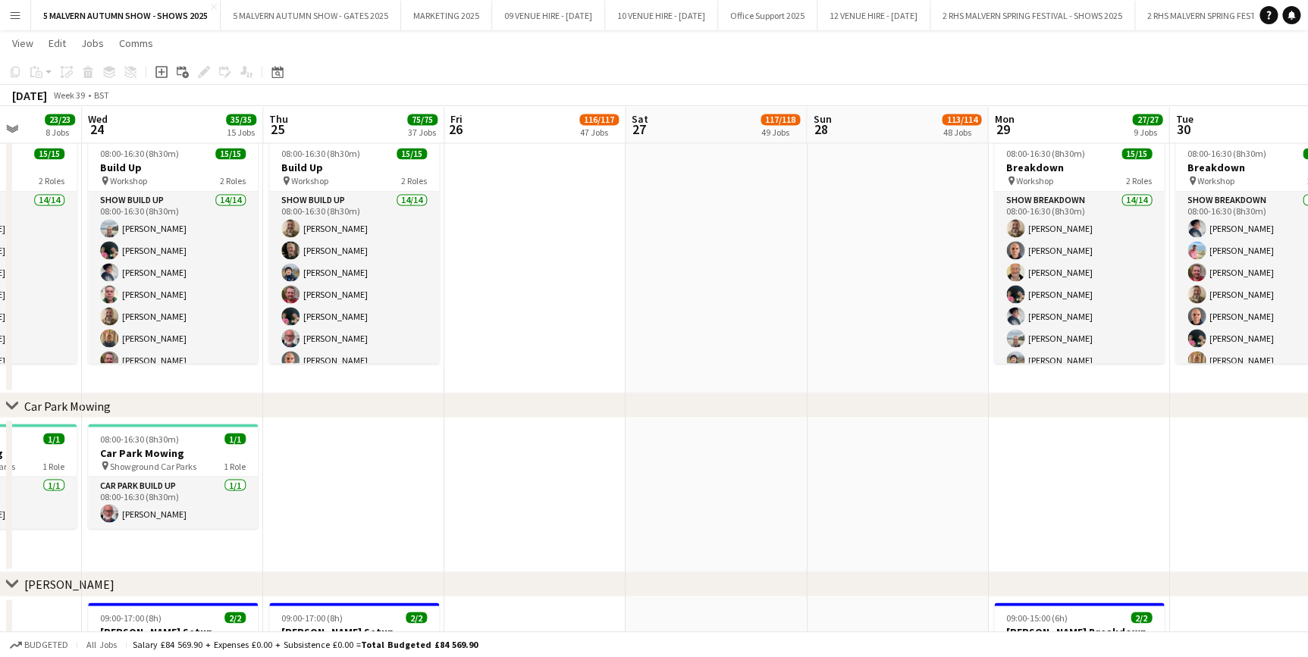
drag, startPoint x: 1152, startPoint y: 135, endPoint x: 659, endPoint y: 152, distance: 493.8
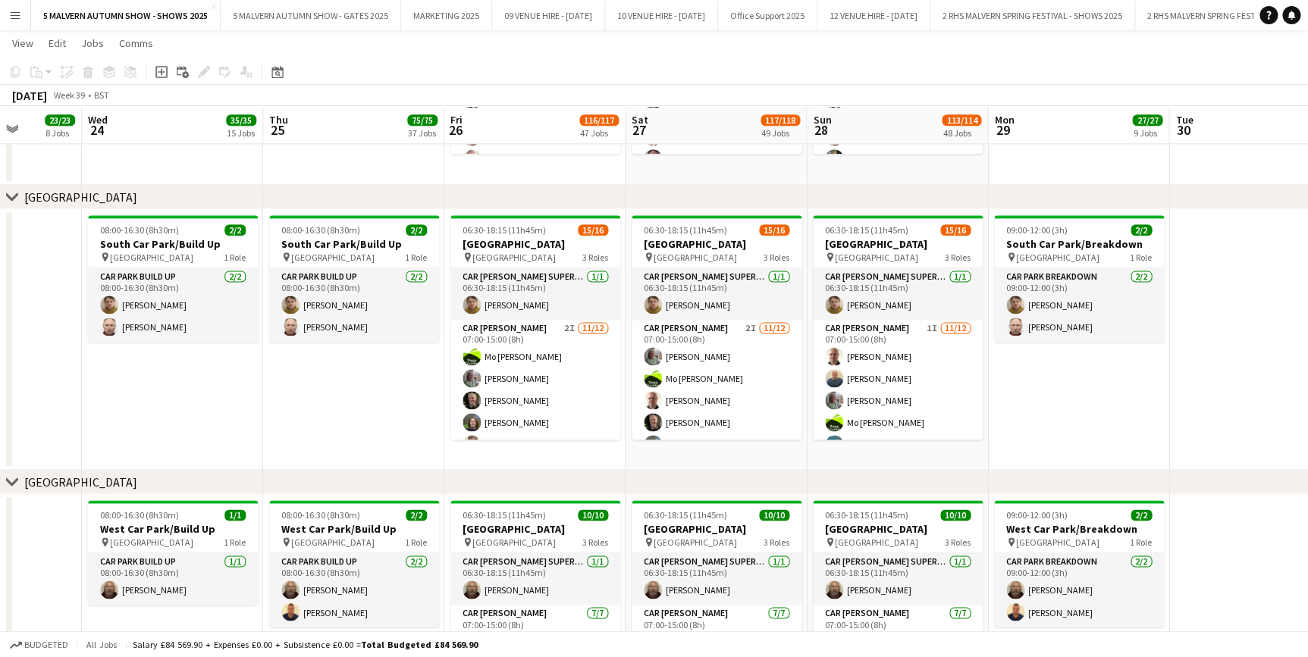
scroll to position [9511, 0]
click at [553, 337] on app-card-role "Car Parker 2I 11/12 07:00-15:00 (8h) Mo Cossali-Francis Theresa Pace-Bardon Jam…" at bounding box center [535, 465] width 170 height 293
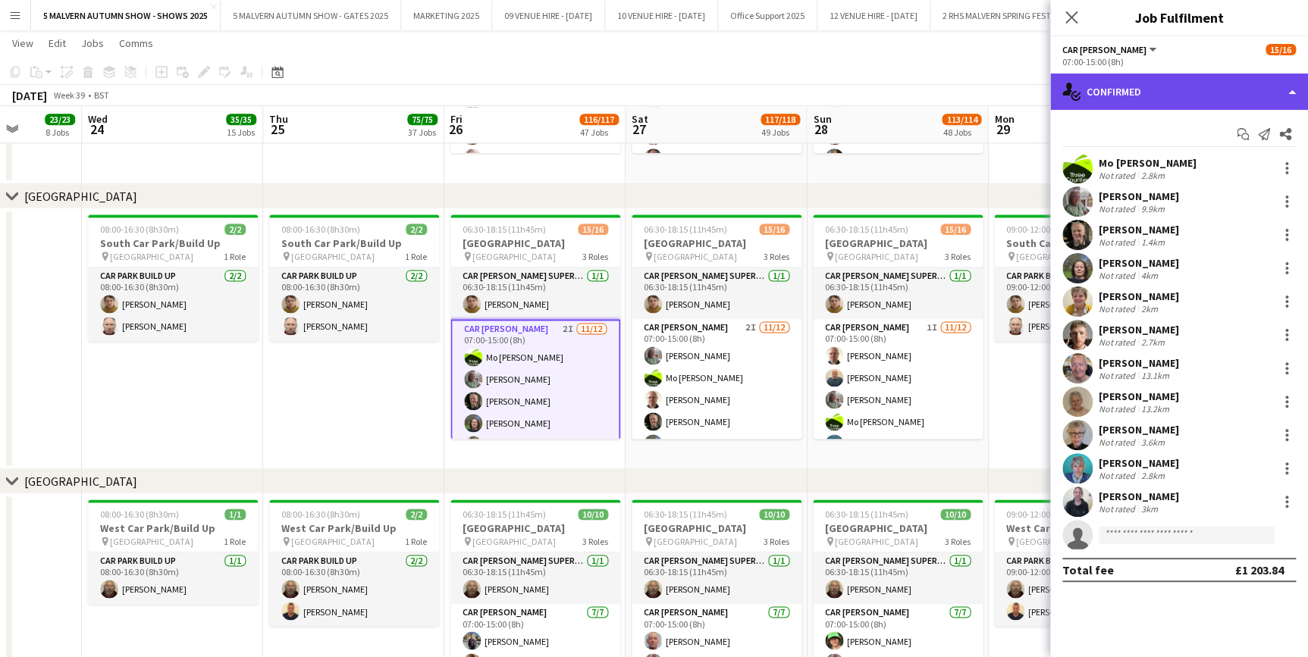
click at [1092, 83] on div "single-neutral-actions-check-2 Confirmed" at bounding box center [1179, 92] width 258 height 36
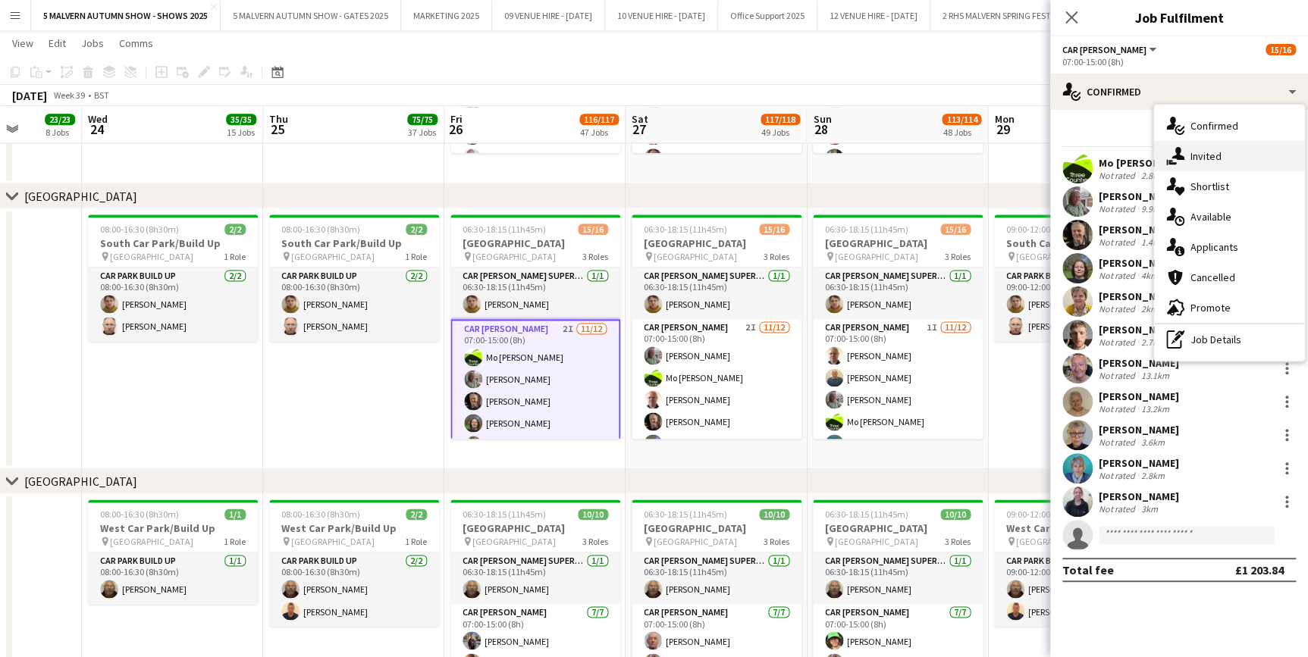
click at [1240, 158] on div "single-neutral-actions-share-1 Invited" at bounding box center [1229, 156] width 150 height 30
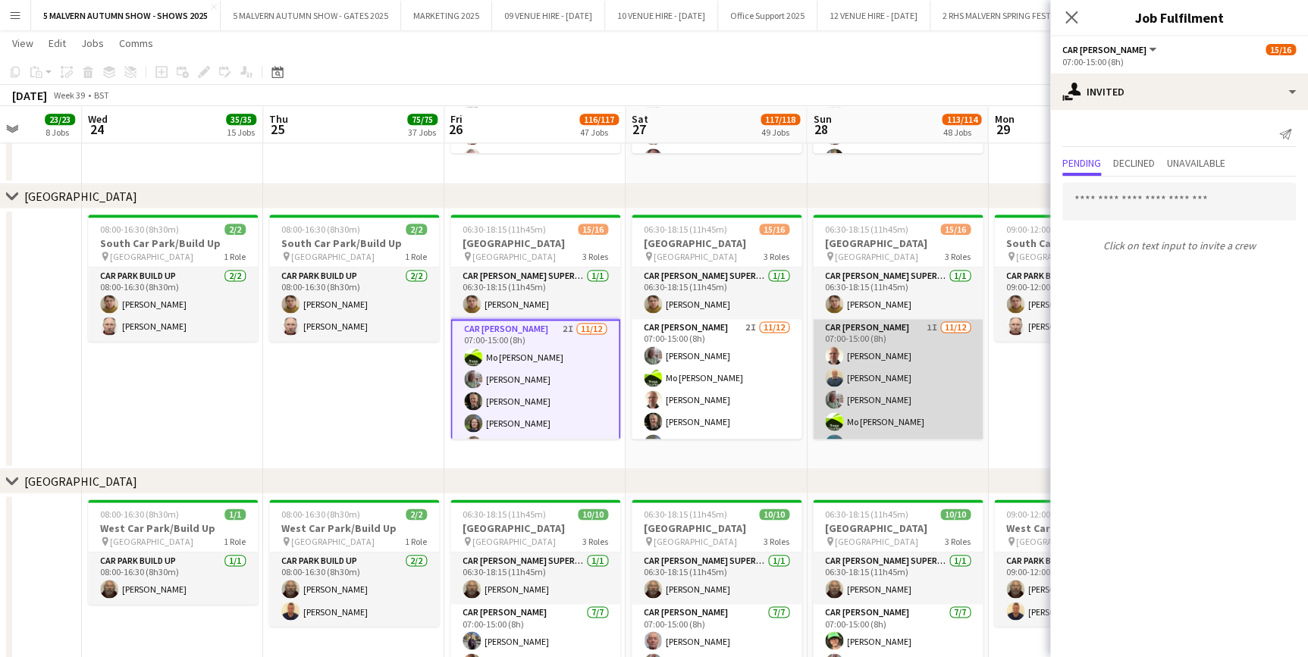
click at [873, 333] on app-card-role "Car Parker 1I 11/12 07:00-15:00 (8h) Andrew Bannister Steven Mavroidi Theresa P…" at bounding box center [898, 465] width 170 height 293
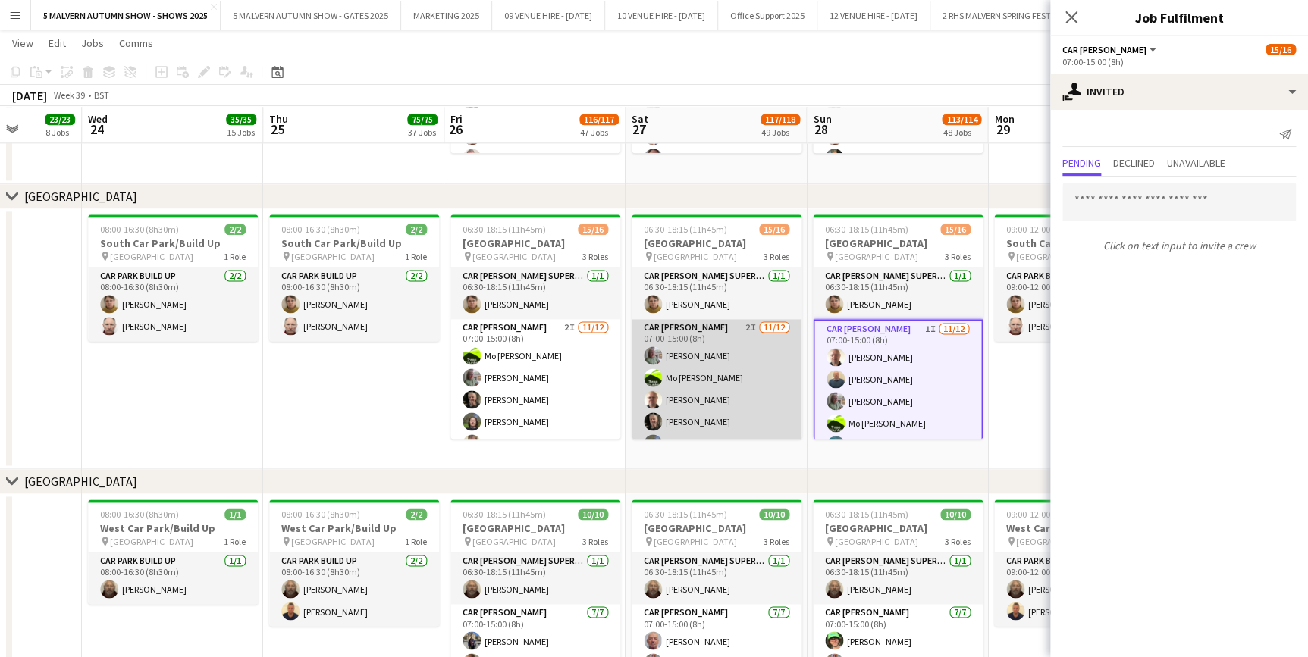
click at [723, 349] on app-card-role "Car Parker 2I 11/12 07:00-15:00 (8h) Theresa Pace-Bardon Mo Cossali-Francis And…" at bounding box center [717, 465] width 170 height 293
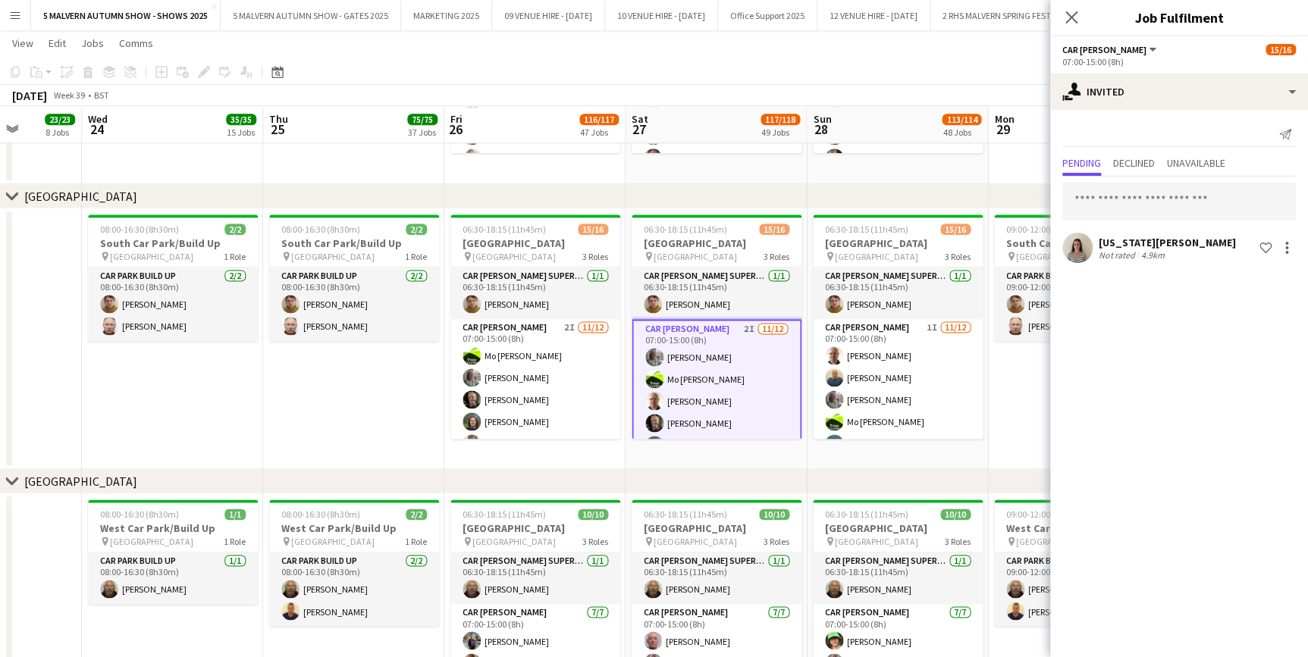
click at [227, 415] on app-date-cell "08:00-16:30 (8h30m) 2/2 South Car Park/Build Up pin South Car Park 1 Role Car P…" at bounding box center [172, 338] width 181 height 261
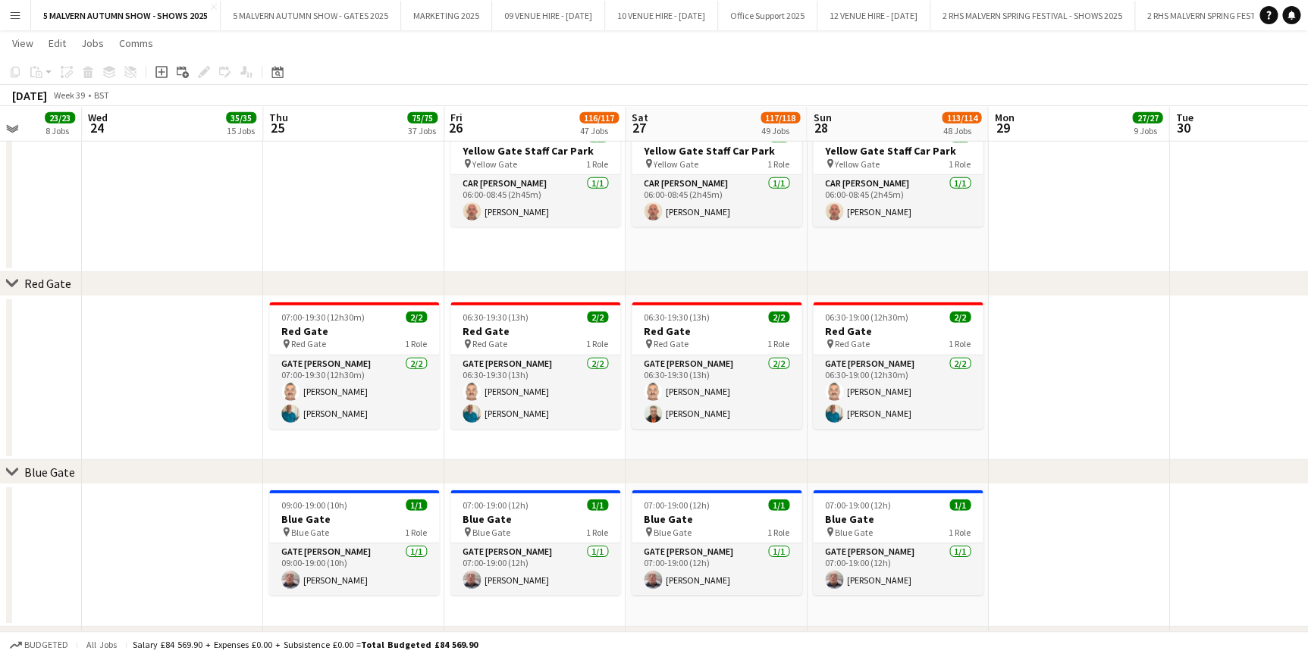
scroll to position [1975, 0]
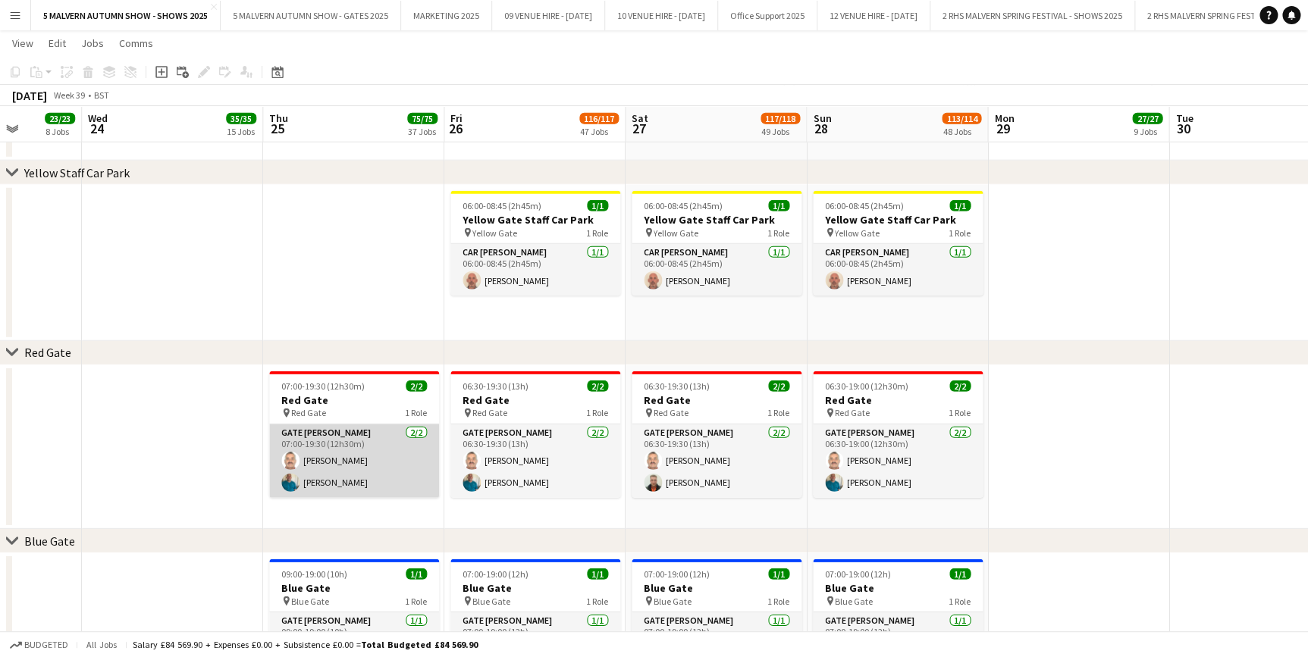
click at [353, 445] on app-card-role "Gate [PERSON_NAME] [DATE] 07:00-19:30 (12h30m) [PERSON_NAME] [PERSON_NAME]" at bounding box center [354, 462] width 170 height 74
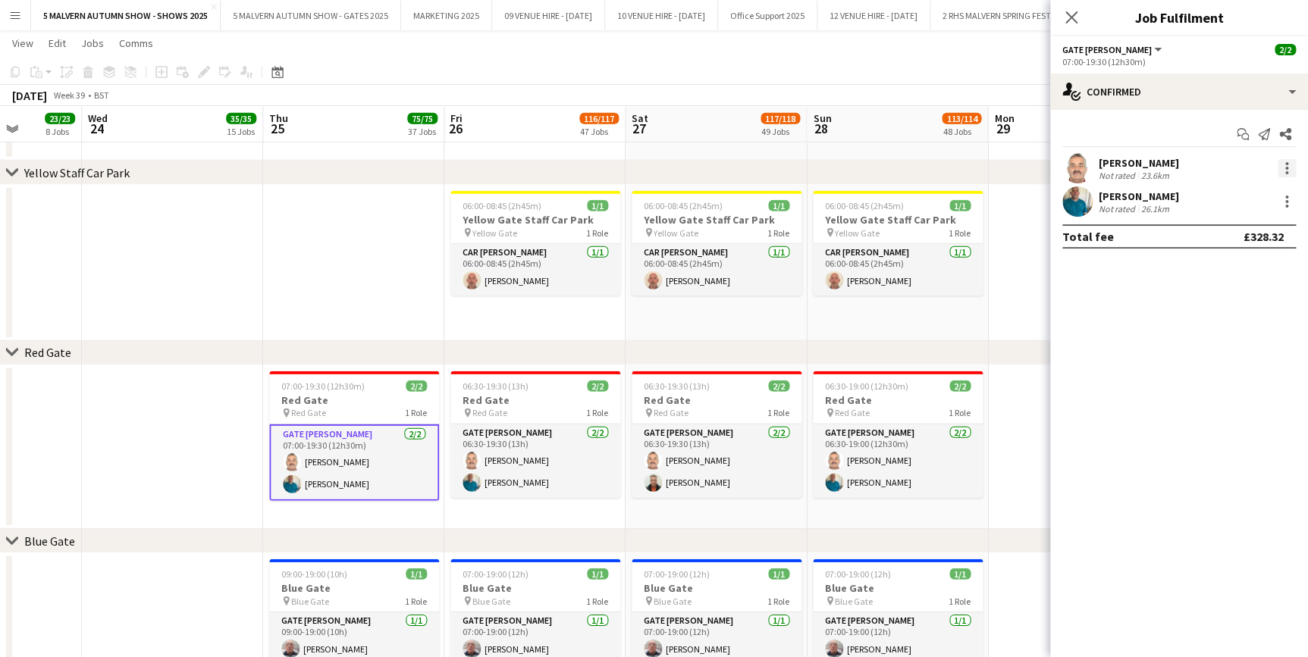
click at [1285, 164] on div at bounding box center [1286, 163] width 3 height 3
click at [1227, 332] on button "Remove" at bounding box center [1236, 342] width 118 height 36
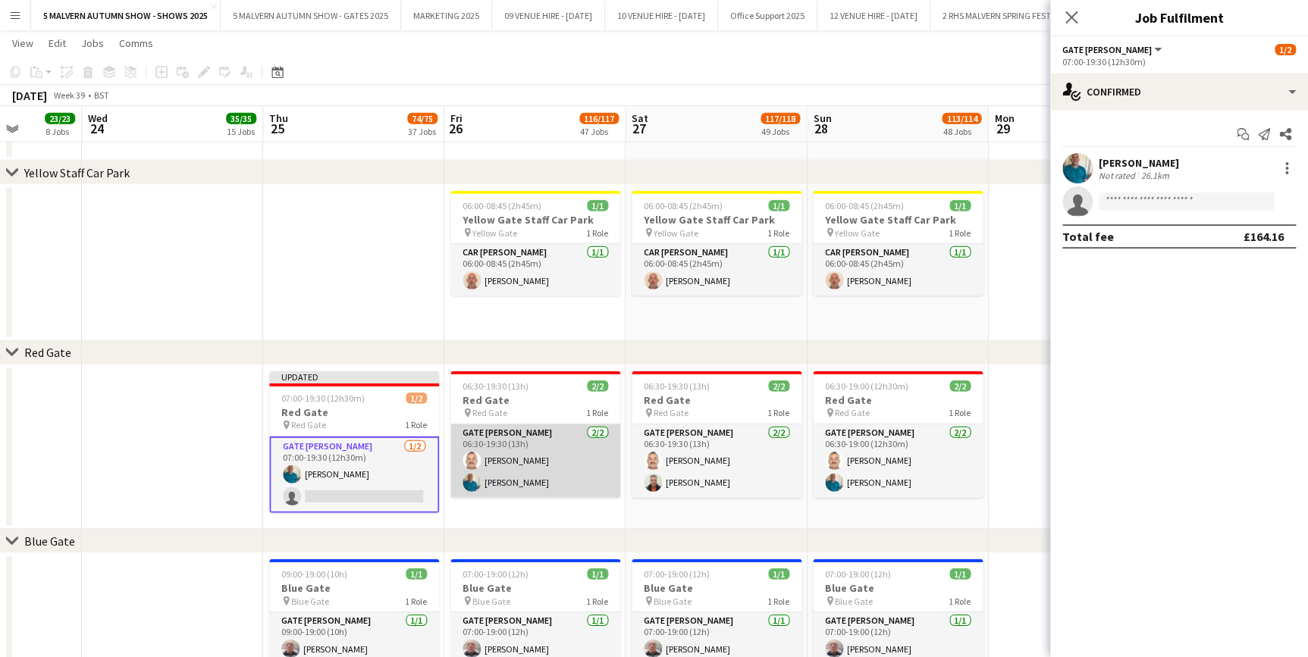
click at [496, 456] on app-card-role "Gate Steward 2/2 06:30-19:30 (13h) Brian Mortelmans Philip Haste" at bounding box center [535, 462] width 170 height 74
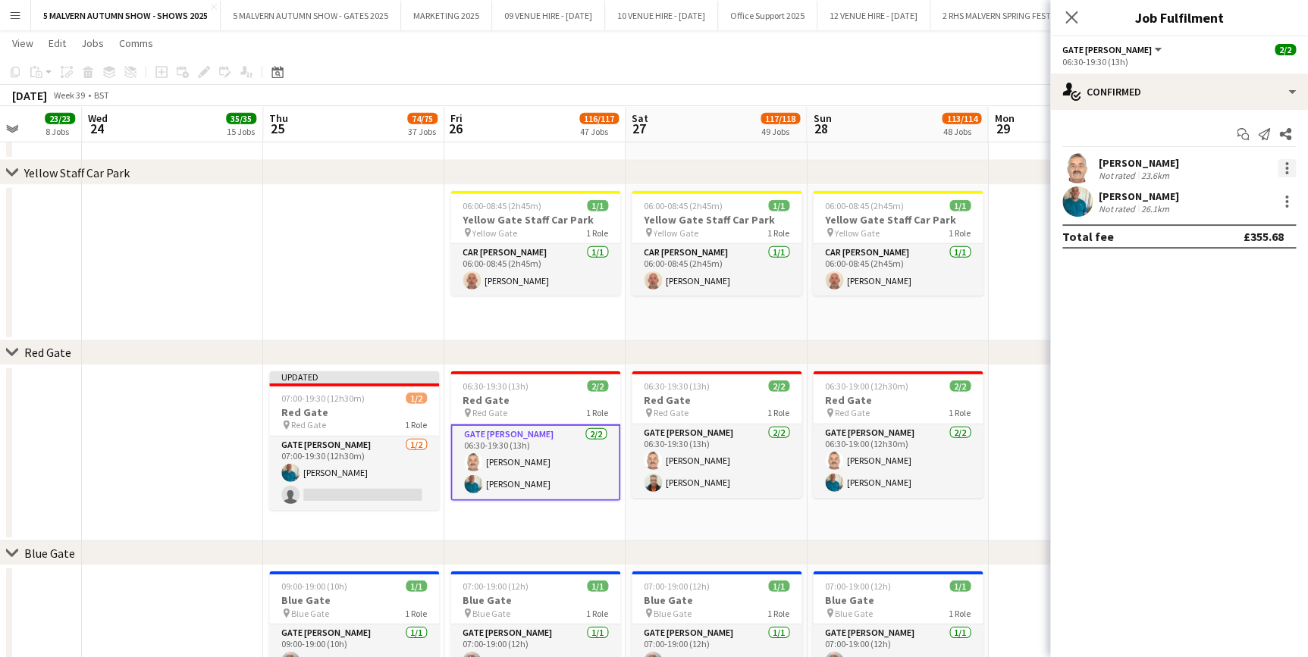
click at [1284, 166] on div at bounding box center [1286, 168] width 18 height 18
click at [1222, 346] on span "Remove" at bounding box center [1212, 341] width 45 height 13
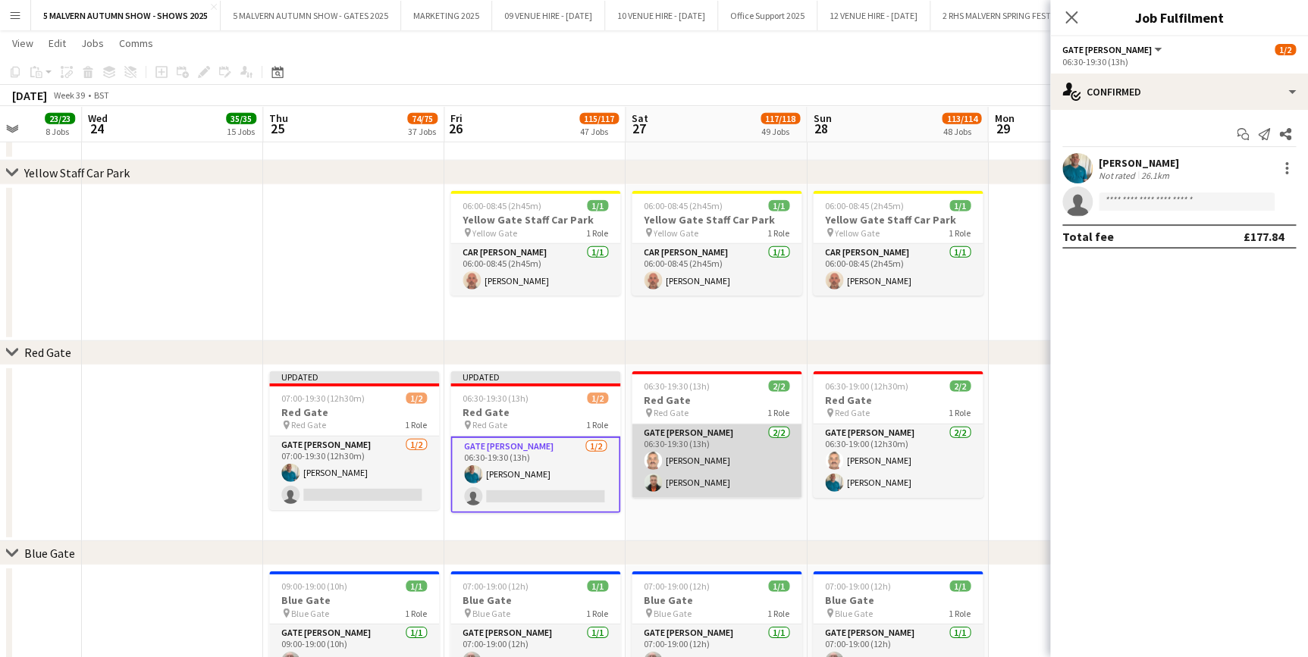
click at [697, 468] on app-card-role "Gate Steward 2/2 06:30-19:30 (13h) Brian Mortelmans Paul Lowry" at bounding box center [717, 462] width 170 height 74
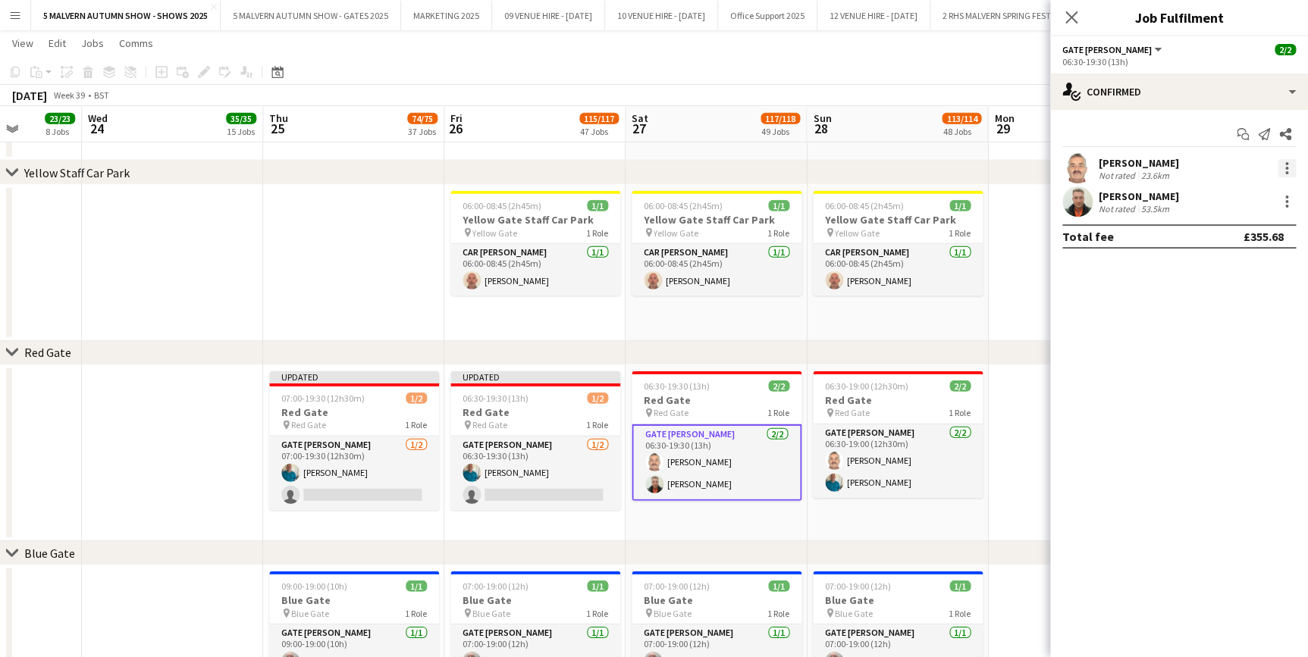
click at [1285, 165] on div at bounding box center [1286, 163] width 3 height 3
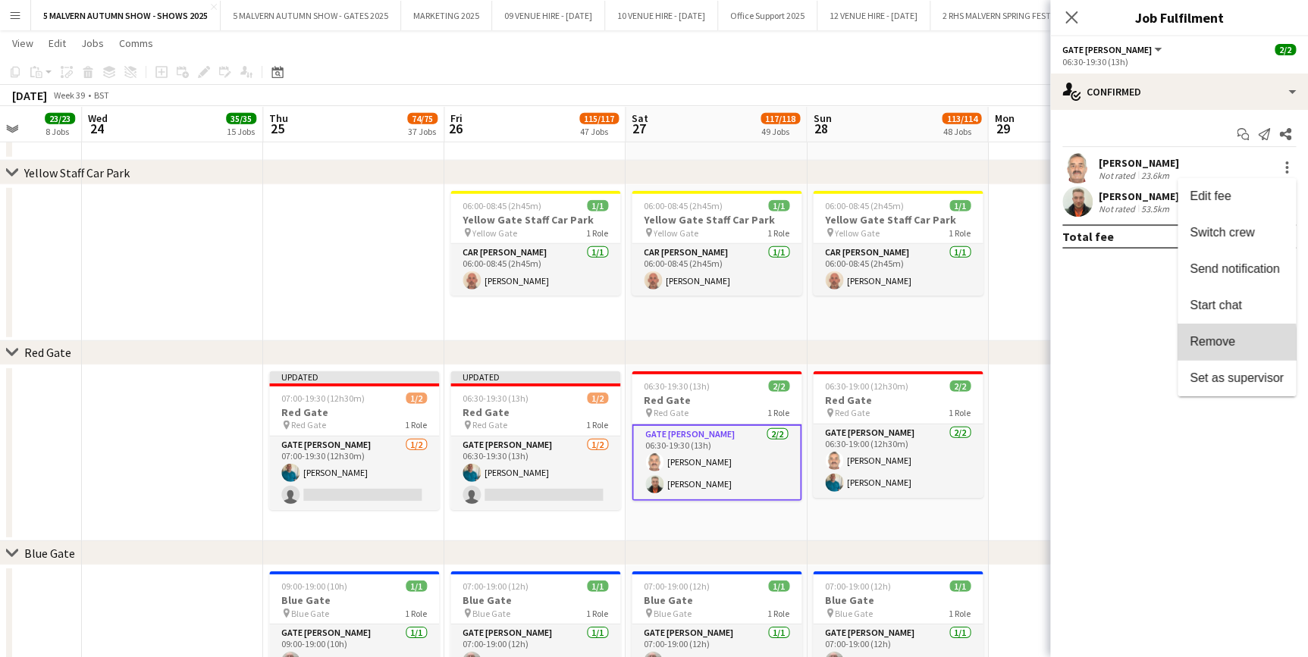
click at [1213, 348] on span "Remove" at bounding box center [1212, 341] width 45 height 13
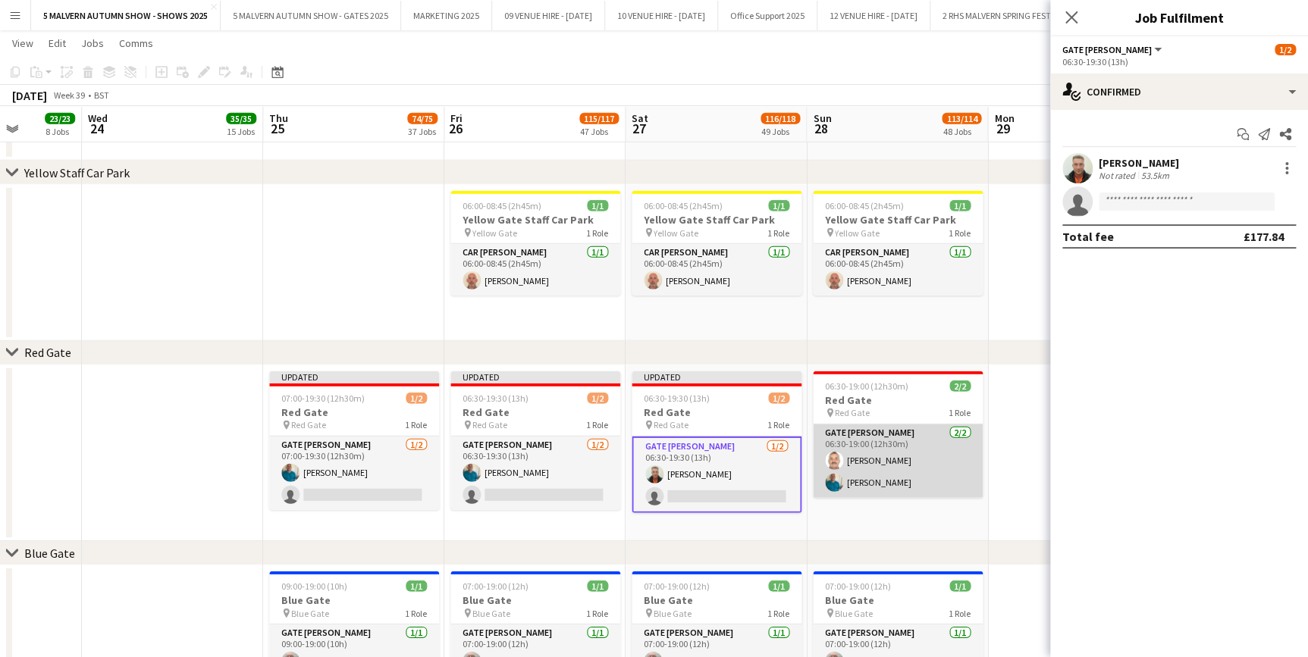
click at [857, 486] on app-card-role "Gate Steward 2/2 06:30-19:00 (12h30m) Brian Mortelmans Philip Haste" at bounding box center [898, 462] width 170 height 74
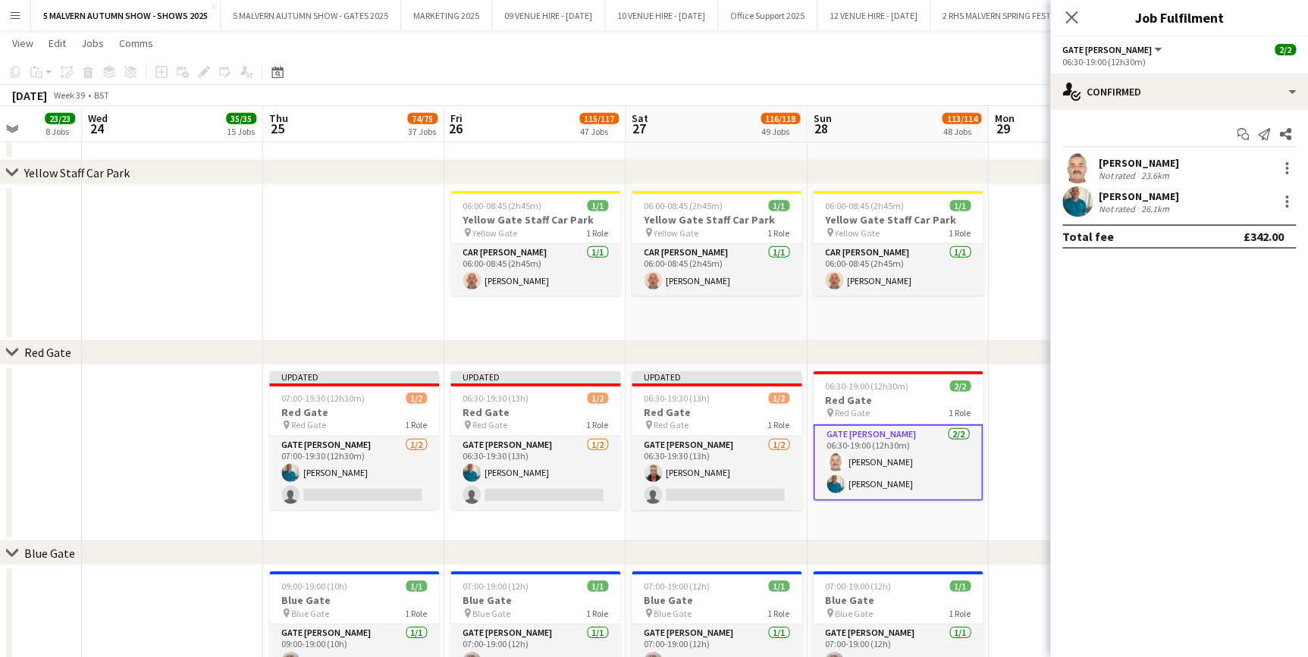
click at [1281, 156] on div "Brian Mortelmans Not rated 23.6km" at bounding box center [1179, 168] width 258 height 30
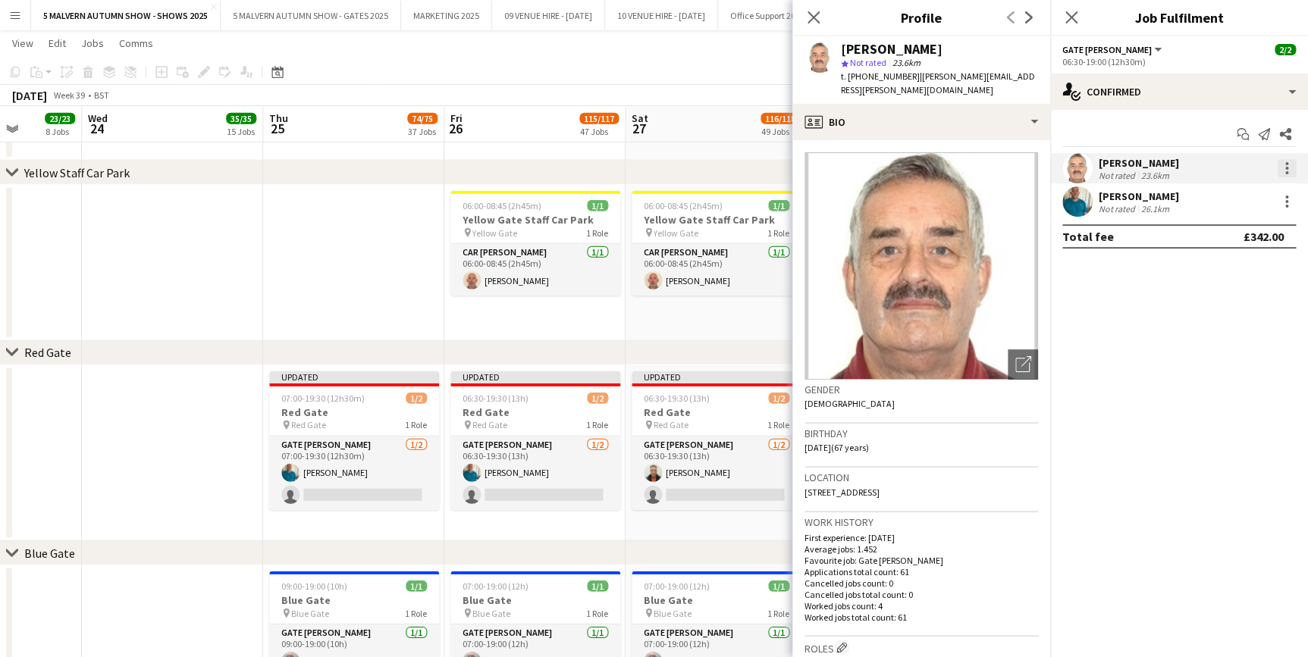
click at [1285, 167] on div at bounding box center [1286, 168] width 3 height 3
click at [1245, 335] on span "Remove" at bounding box center [1237, 342] width 94 height 14
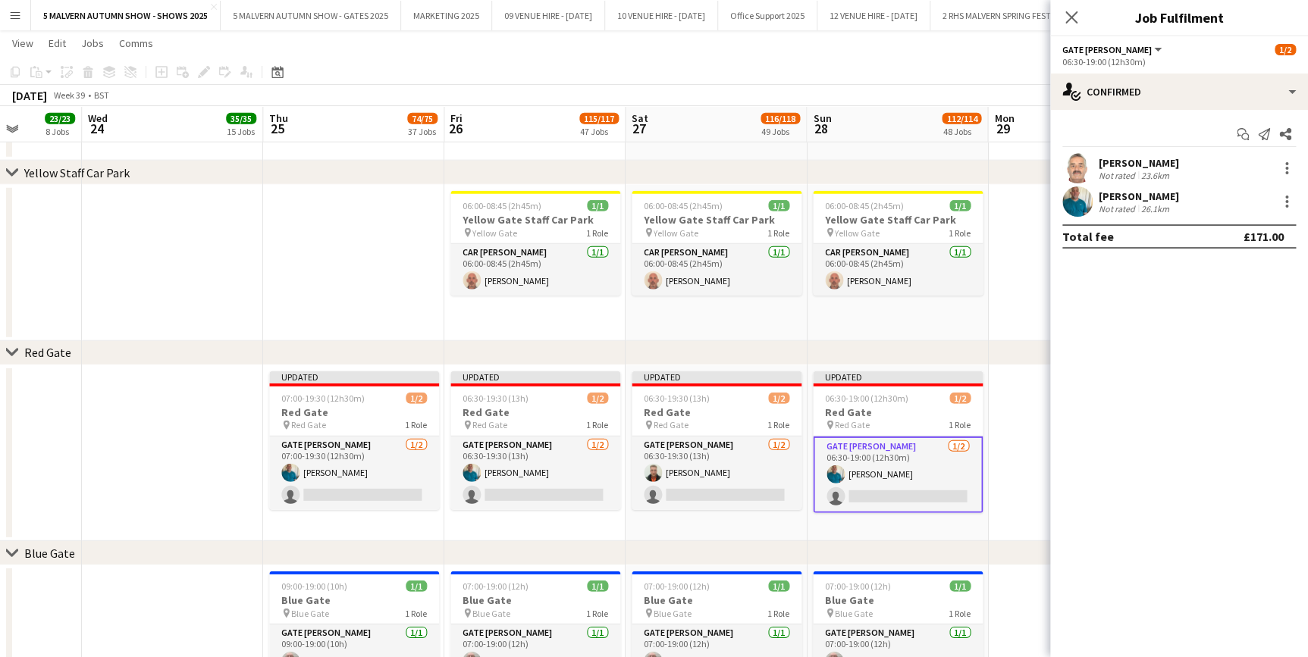
click at [321, 222] on app-date-cell at bounding box center [353, 263] width 181 height 156
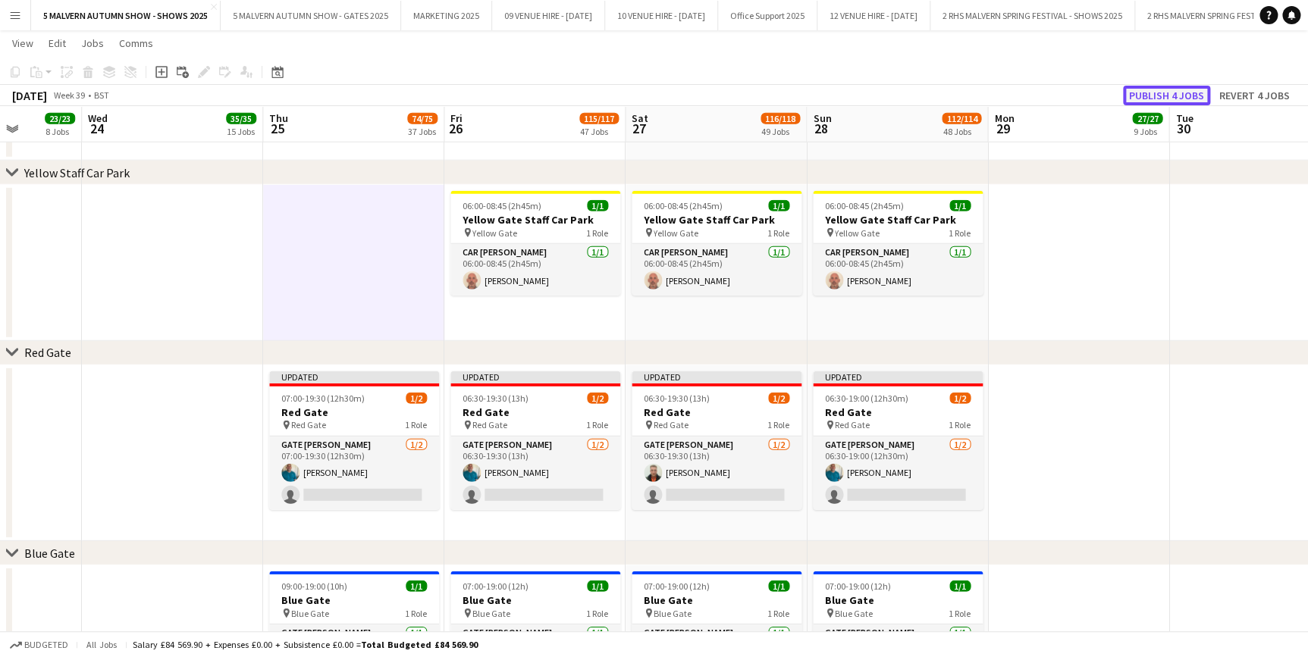
click at [1181, 99] on button "Publish 4 jobs" at bounding box center [1166, 96] width 87 height 20
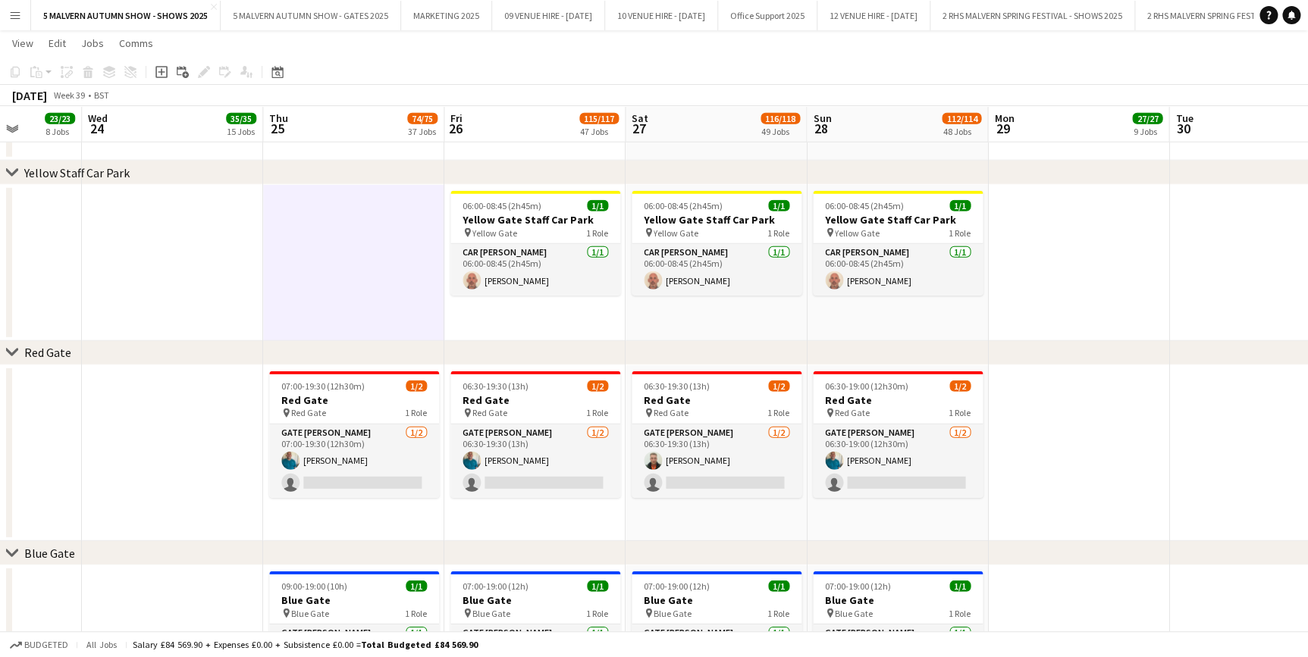
click at [172, 337] on app-date-cell at bounding box center [172, 263] width 181 height 156
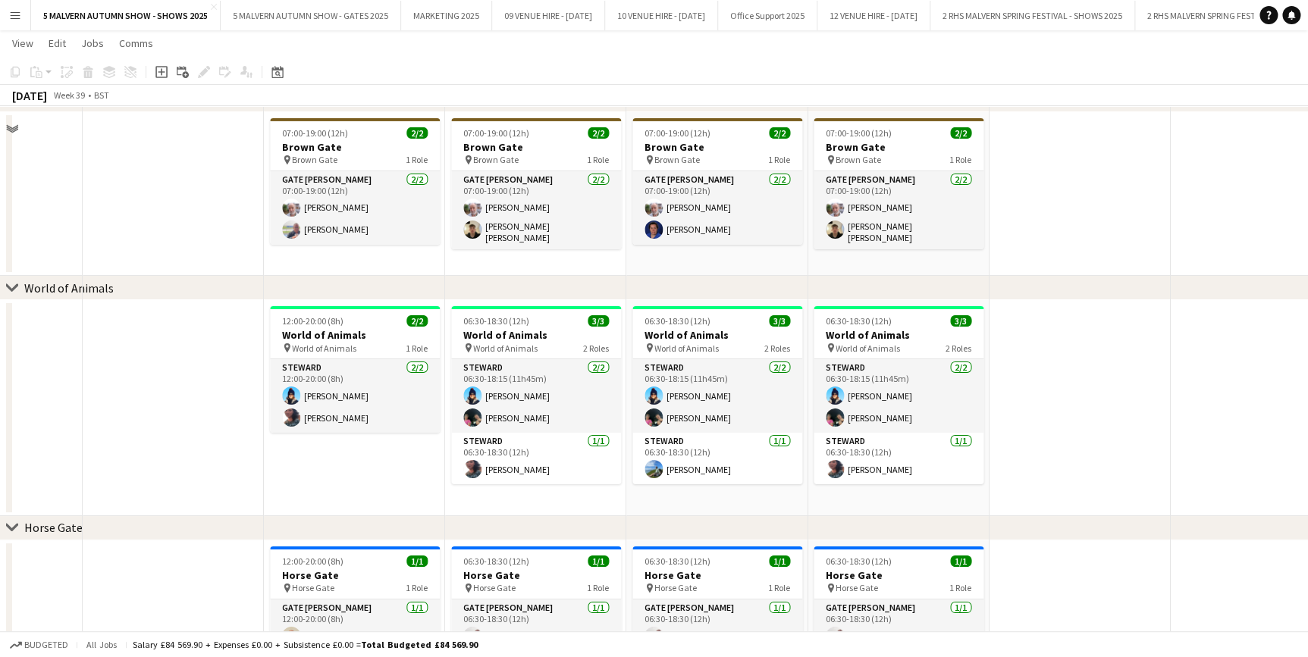
scroll to position [2320, 0]
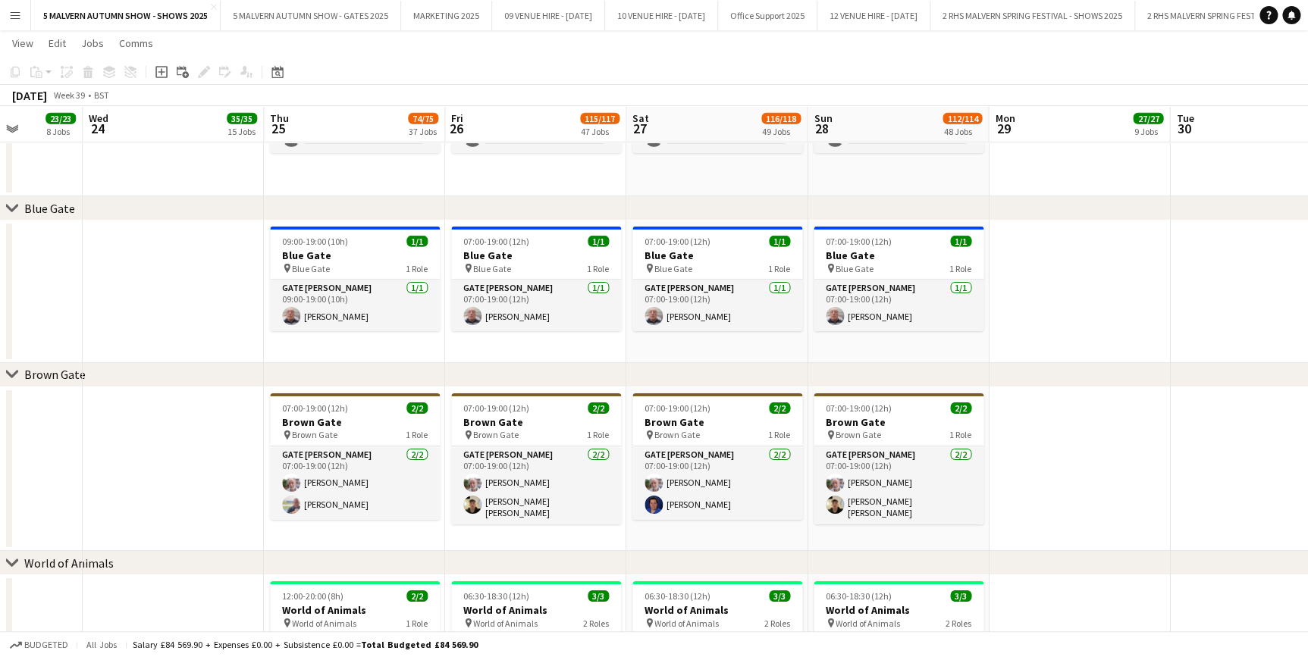
click at [16, 24] on button "Menu" at bounding box center [15, 15] width 30 height 30
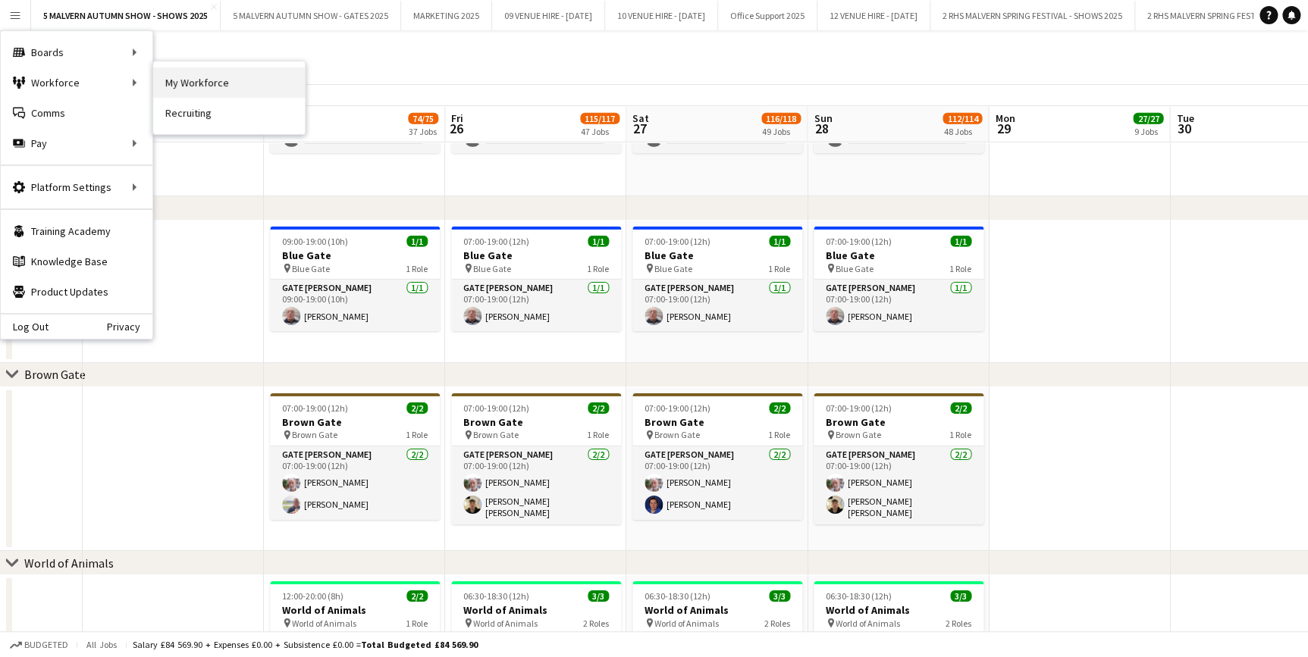
click at [187, 91] on link "My Workforce" at bounding box center [229, 82] width 152 height 30
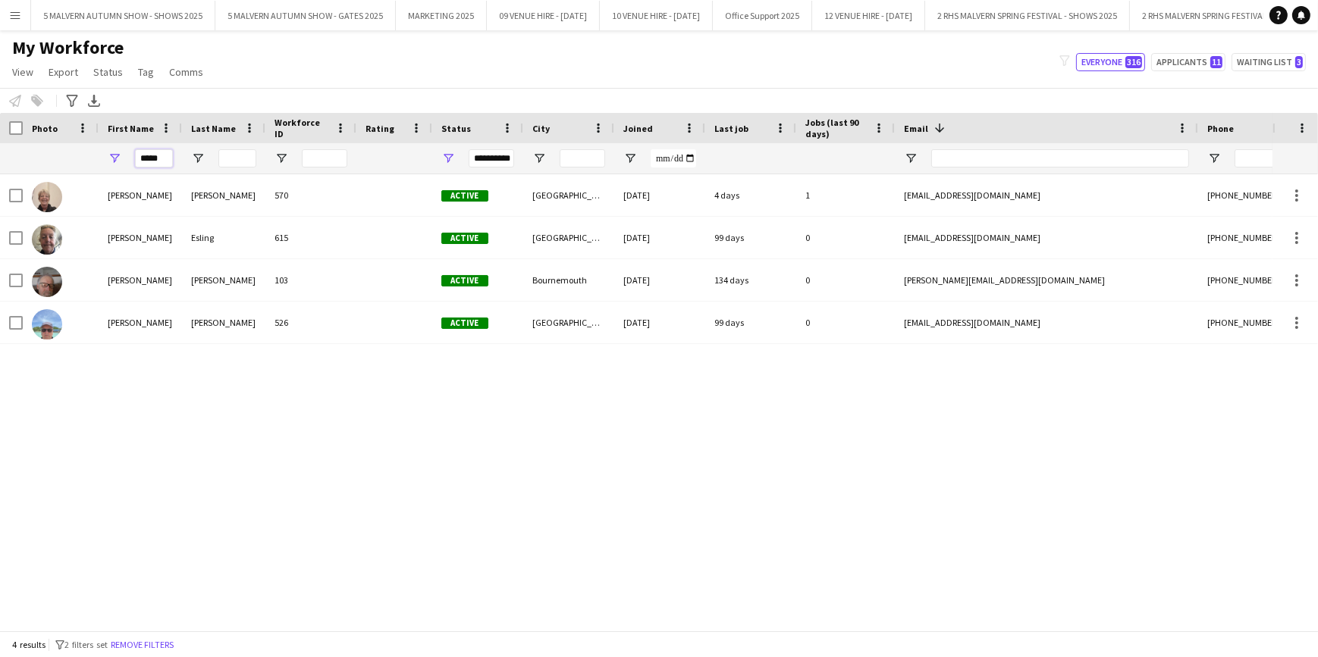
click at [152, 160] on input "*****" at bounding box center [154, 158] width 38 height 18
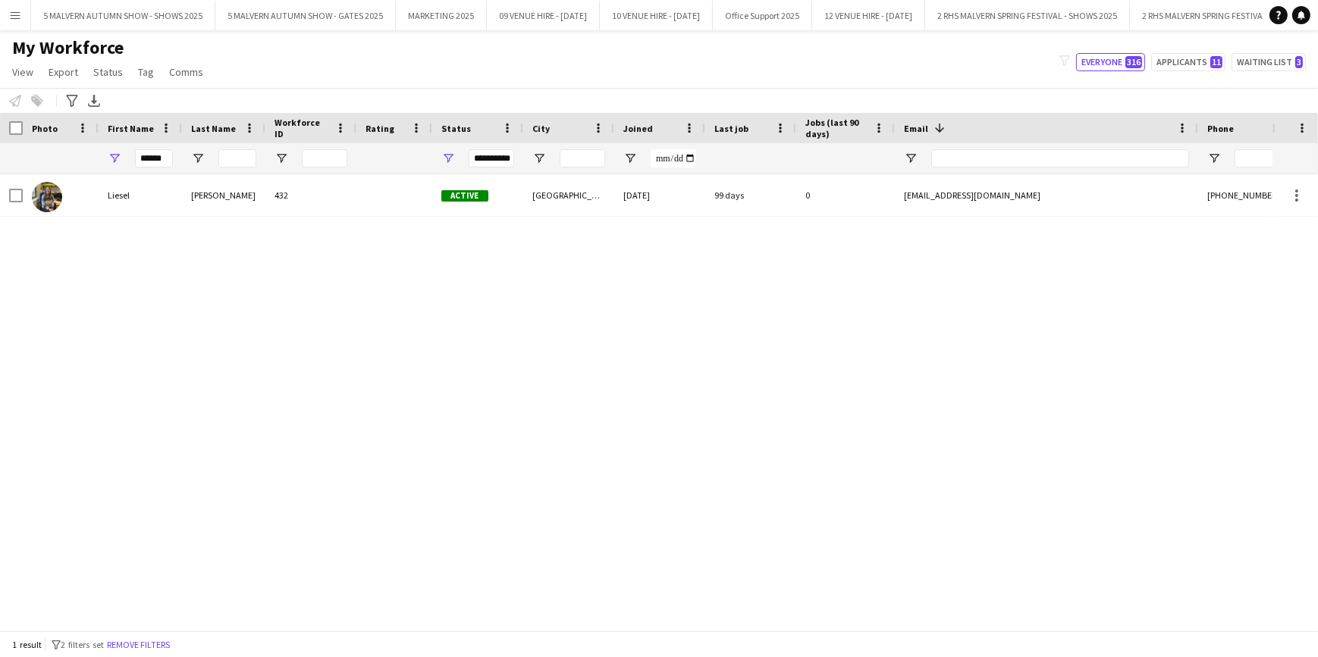
click at [378, 347] on div "Liesel Townley 432 Active Wales 03-02-2023 99 days 0 lieseltownley@hotmail.co.u…" at bounding box center [636, 397] width 1272 height 446
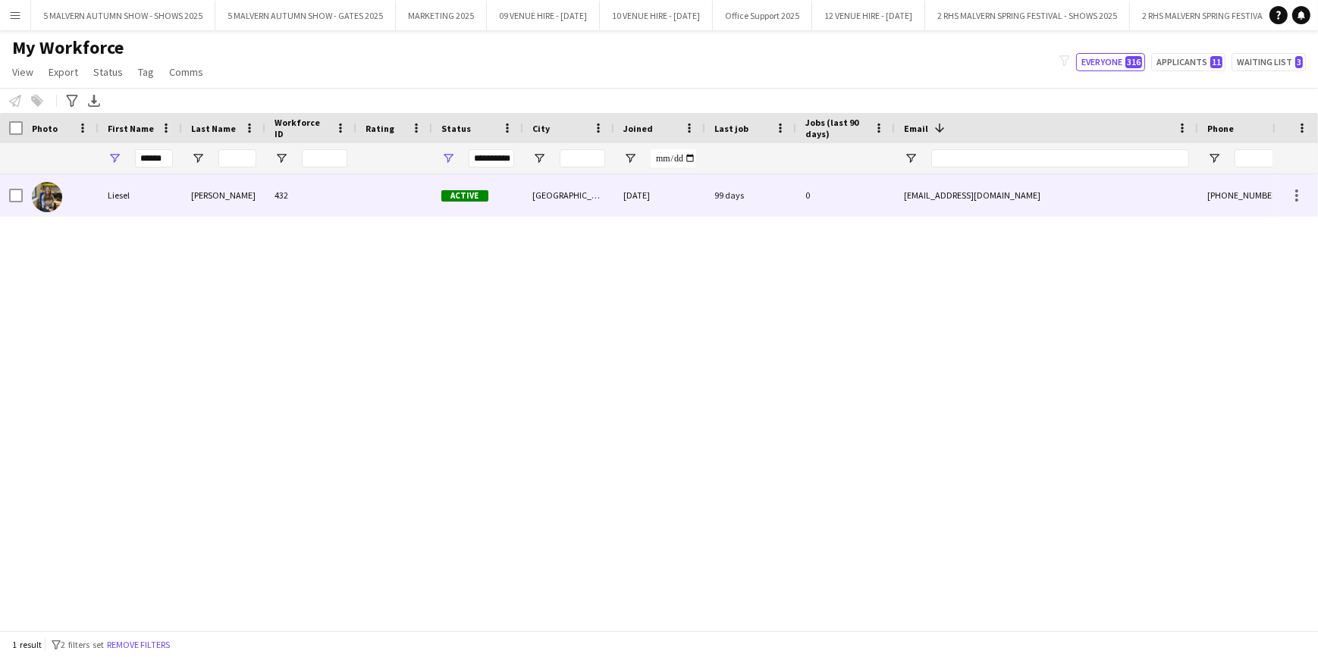
click at [701, 199] on div "03-02-2023" at bounding box center [659, 195] width 91 height 42
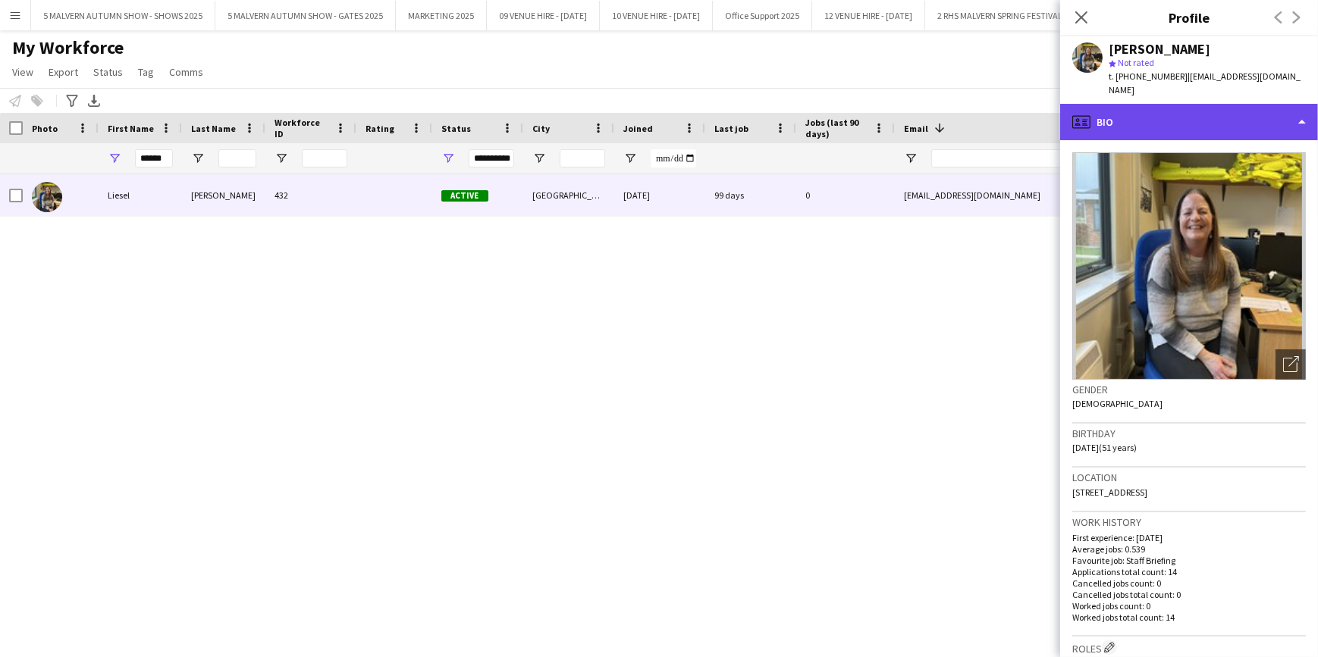
click at [1231, 104] on div "profile Bio" at bounding box center [1189, 122] width 258 height 36
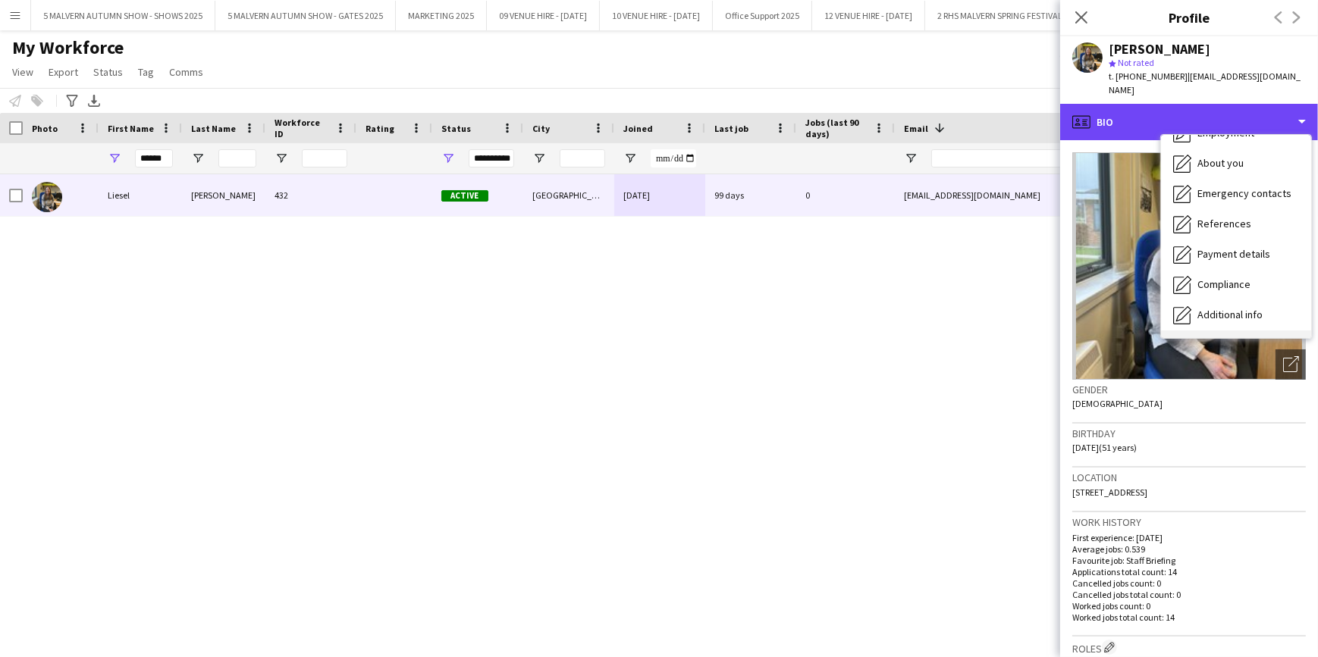
scroll to position [142, 0]
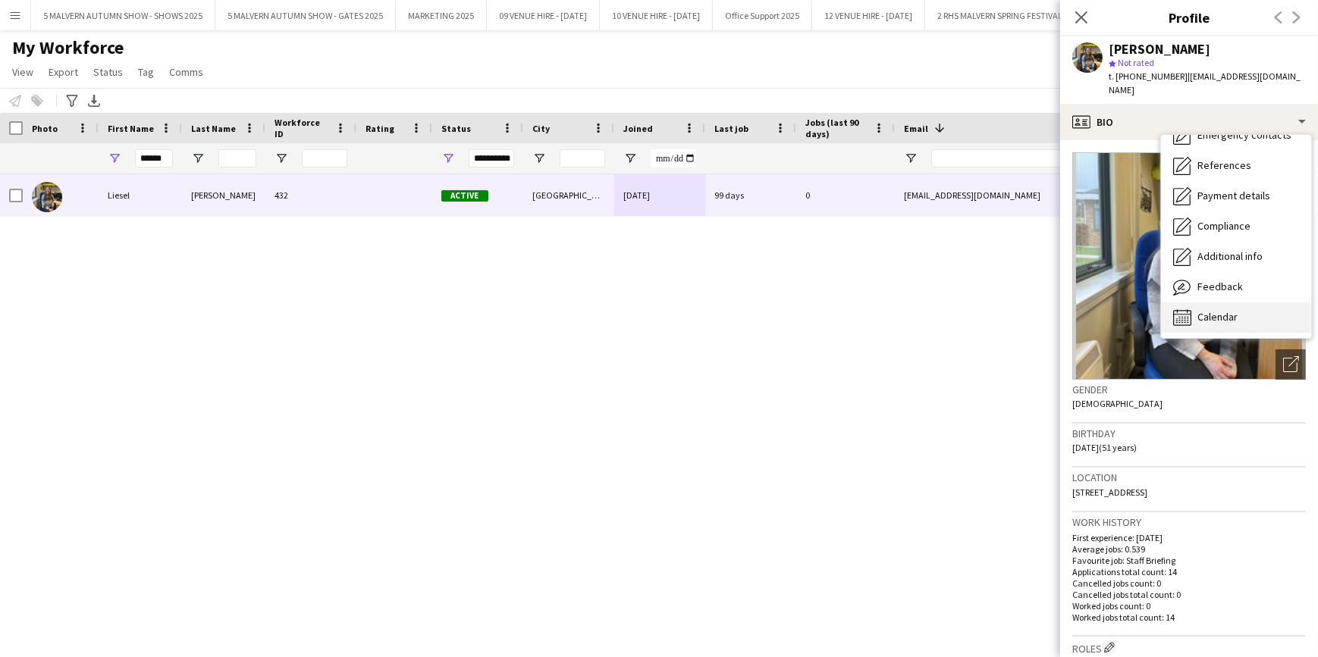
click at [1238, 303] on div "Calendar Calendar" at bounding box center [1236, 318] width 150 height 30
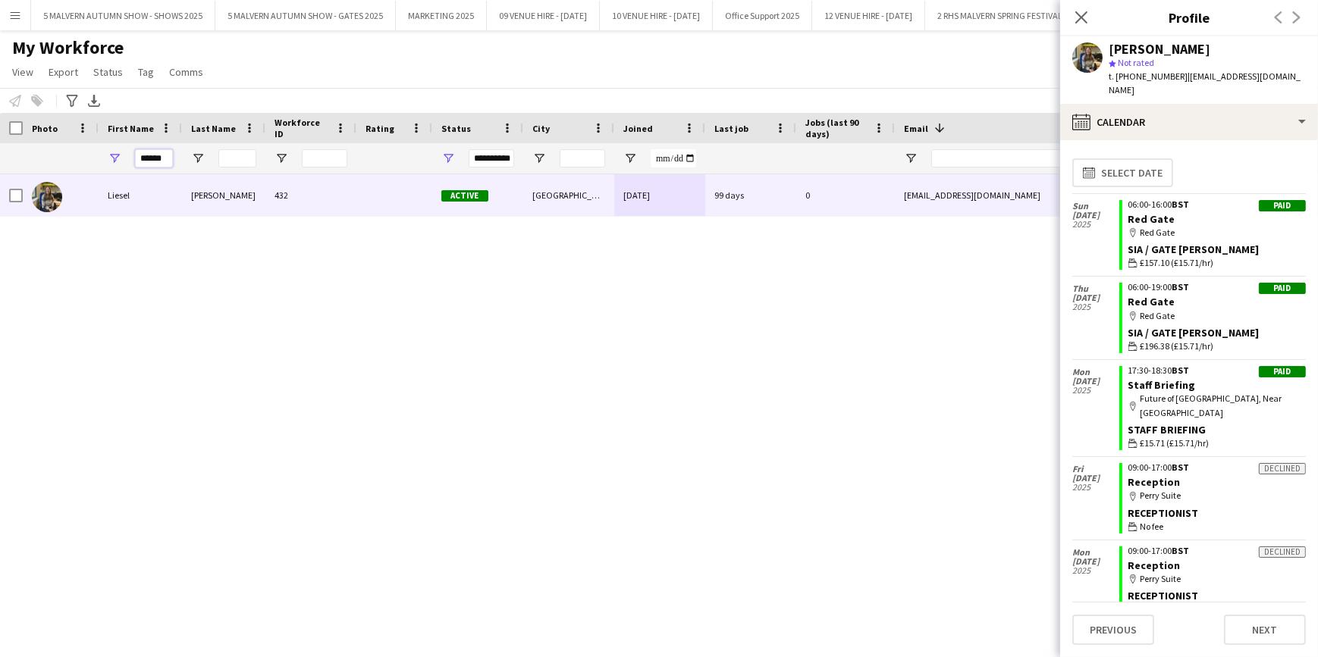
click at [146, 166] on input "******" at bounding box center [154, 158] width 38 height 18
click at [155, 161] on input "******" at bounding box center [154, 158] width 38 height 18
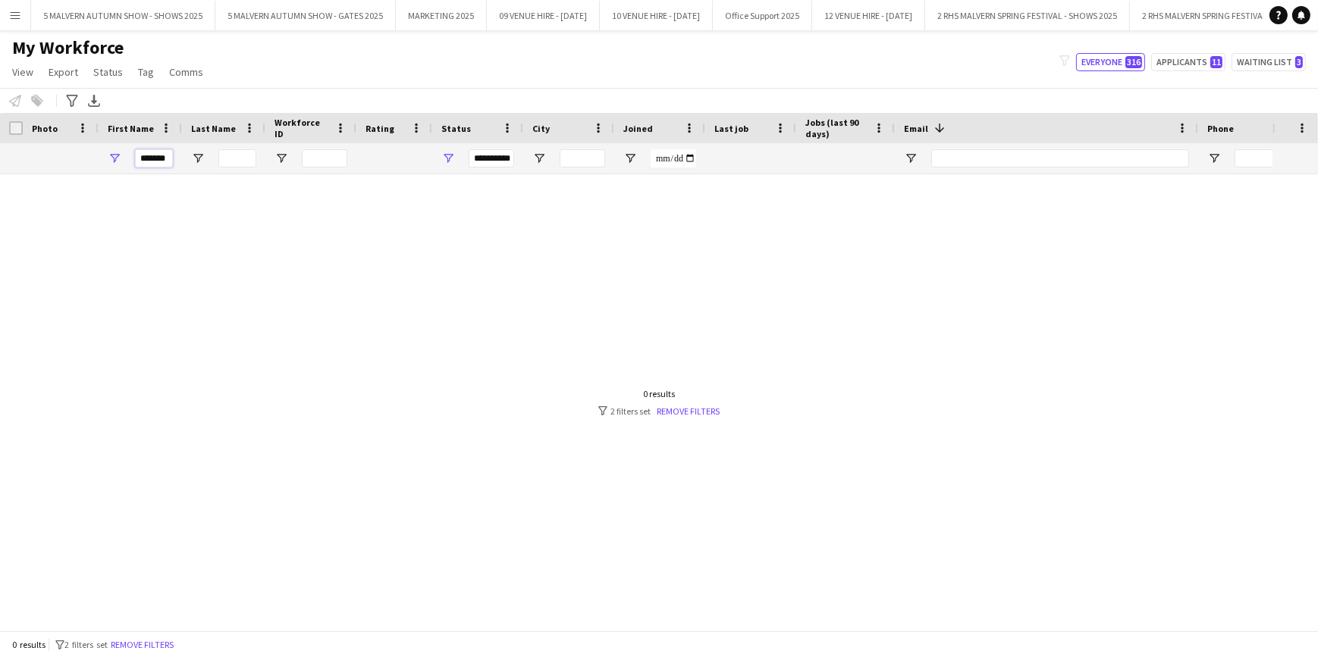
scroll to position [0, 0]
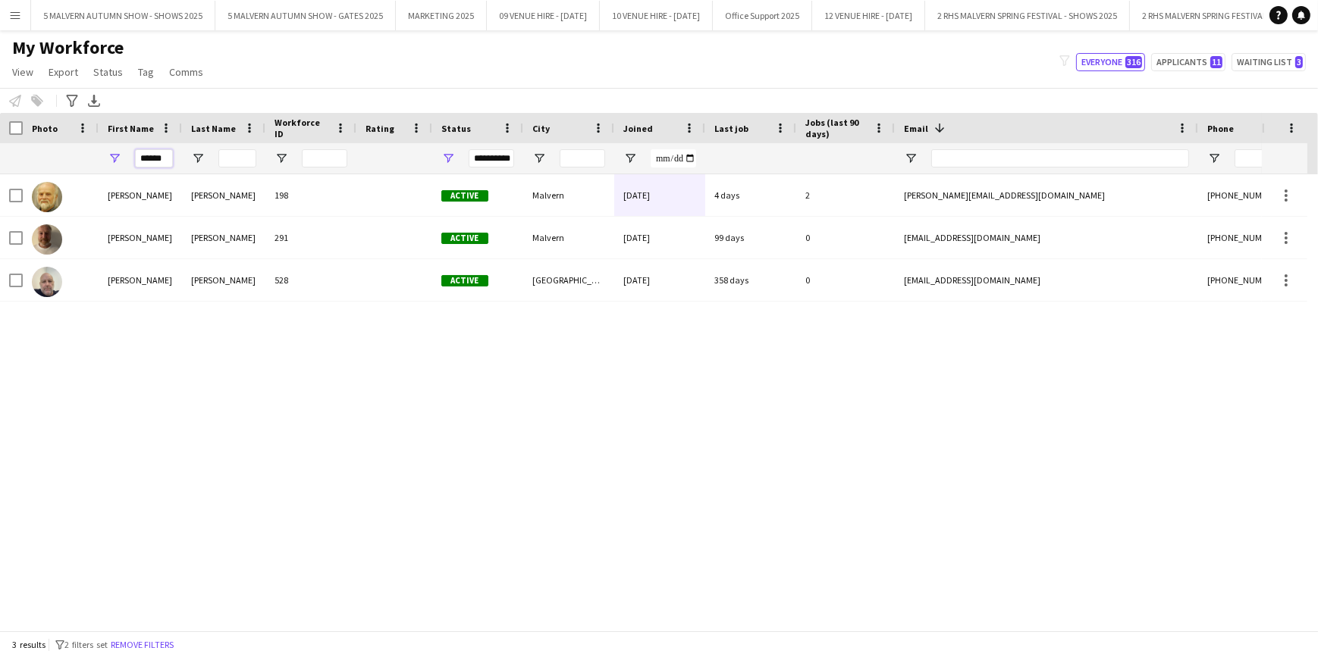
type input "******"
click at [287, 499] on div "Martin Thomas 198 Active Malvern 22-02-2022 4 days 2 t.martin@talktalk.net +447…" at bounding box center [636, 397] width 1272 height 446
click at [449, 153] on span "Open Filter Menu" at bounding box center [448, 159] width 14 height 14
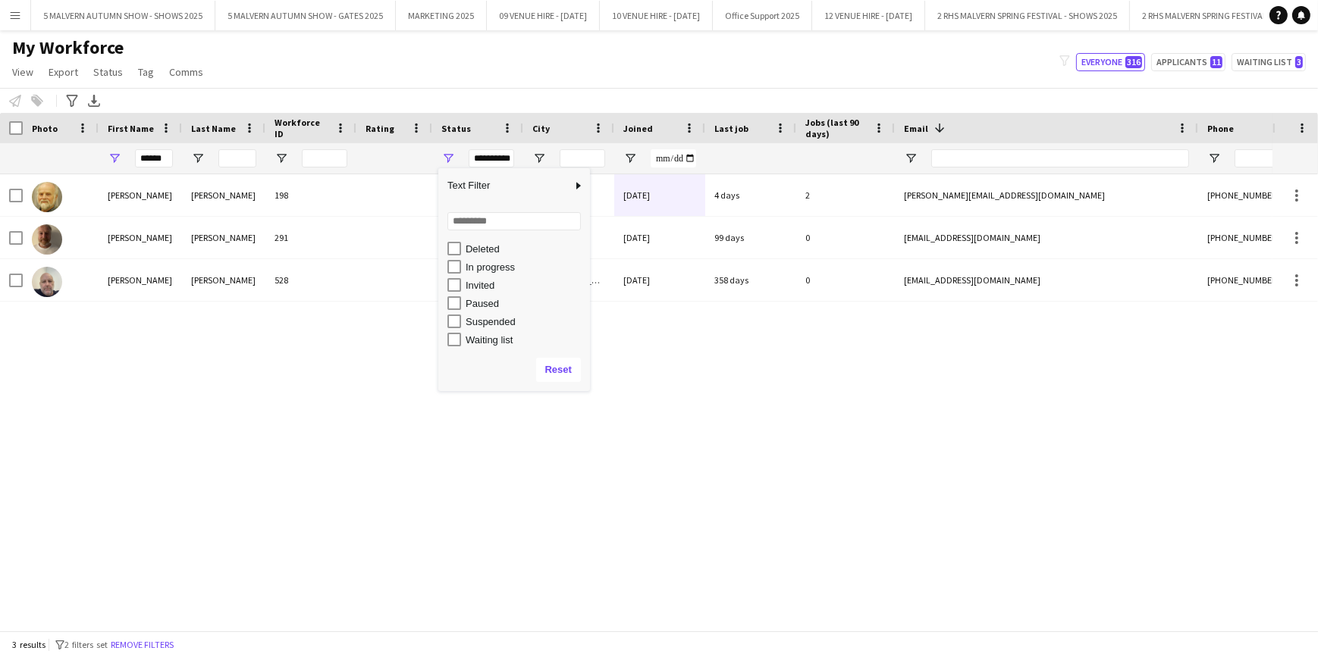
scroll to position [95, 0]
type input "**********"
click at [281, 387] on div "Martin Thomas 198 Active Malvern 22-02-2022 4 days 2 t.martin@talktalk.net +447…" at bounding box center [636, 397] width 1272 height 446
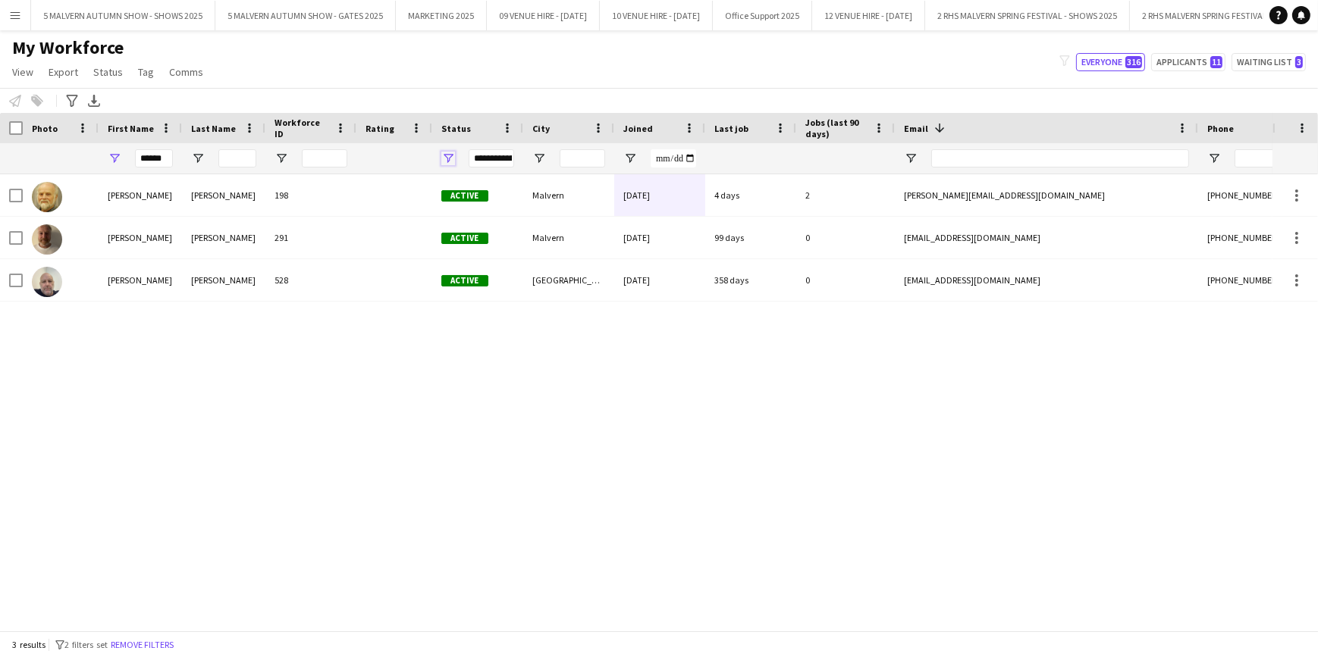
click at [452, 156] on span "Open Filter Menu" at bounding box center [448, 159] width 14 height 14
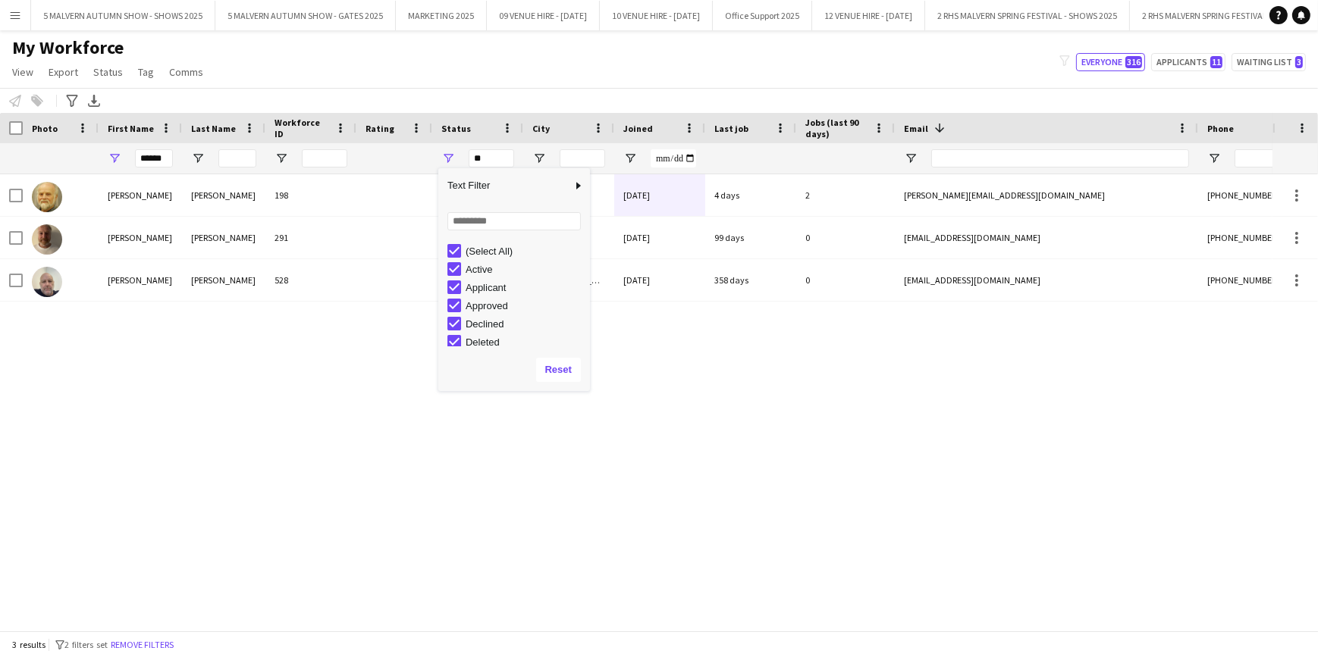
click at [369, 350] on div "Martin Thomas 198 Active Malvern 22-02-2022 4 days 2 t.martin@talktalk.net +447…" at bounding box center [636, 397] width 1272 height 446
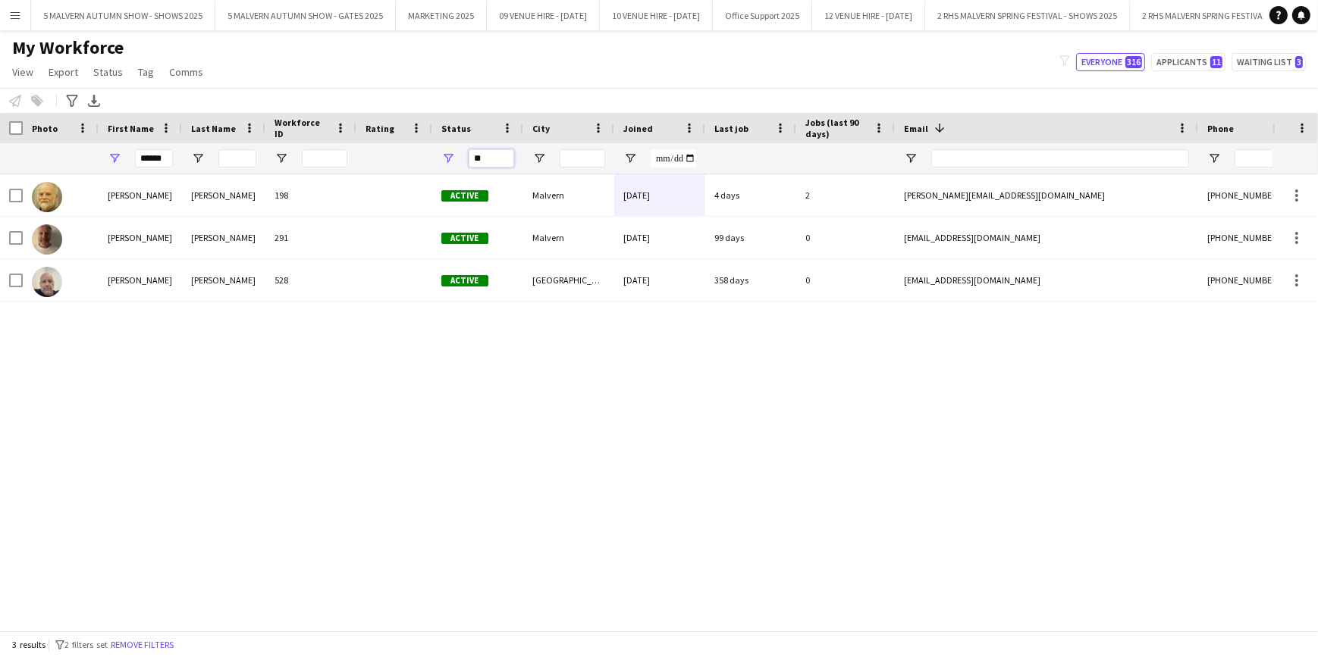
click at [487, 154] on input "**" at bounding box center [491, 158] width 45 height 18
type input "*"
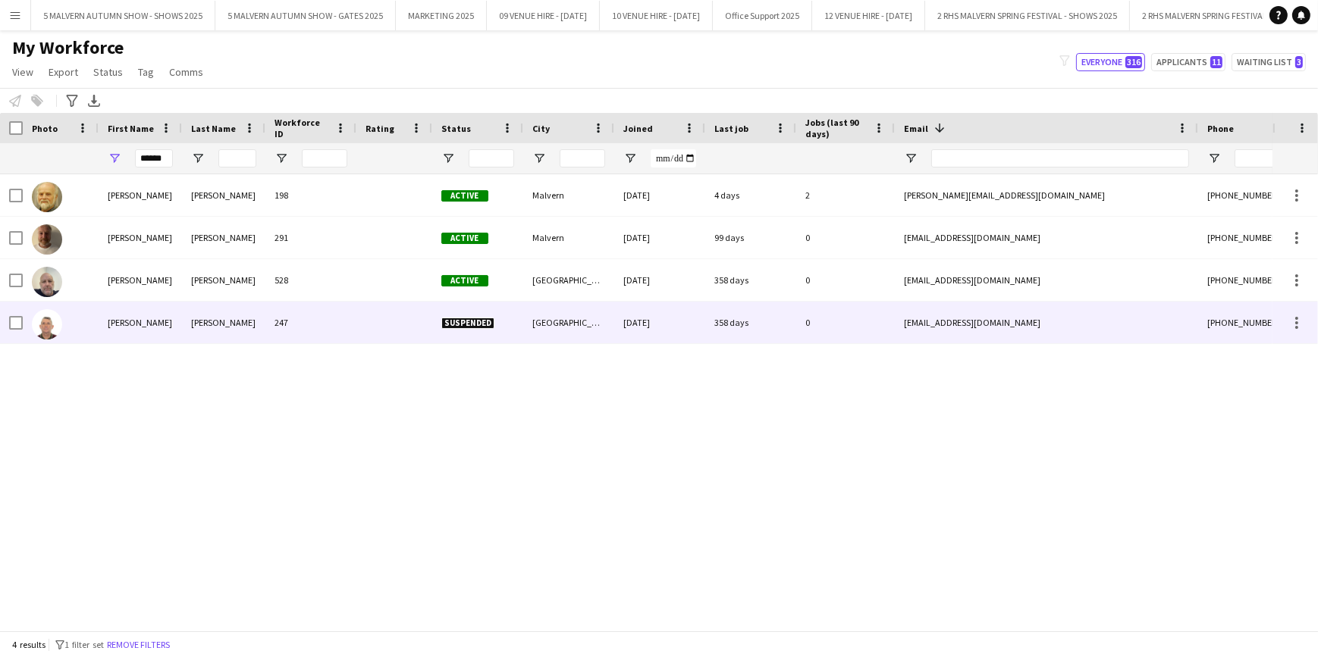
click at [288, 333] on div "247" at bounding box center [310, 323] width 91 height 42
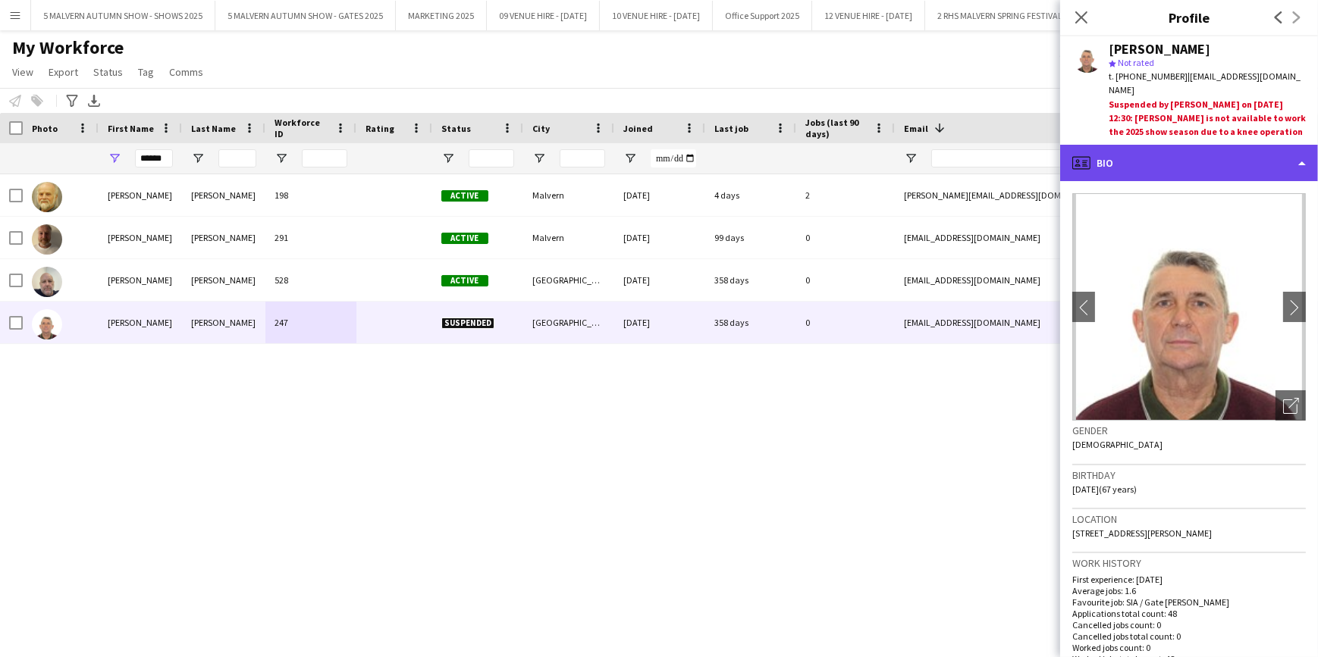
click at [1264, 162] on div "profile Bio" at bounding box center [1189, 163] width 258 height 36
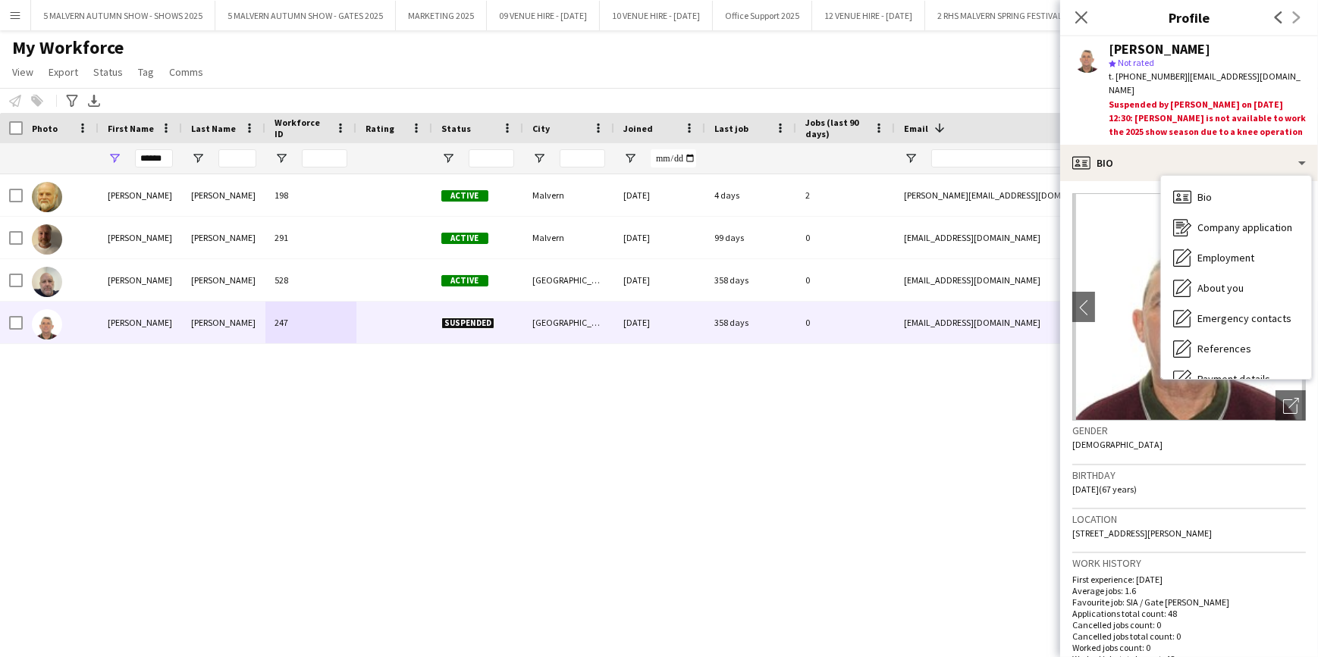
click at [1292, 109] on div "Suspended by Emily Jauncey on 12-11-2024 12:30: Martin is not available to work…" at bounding box center [1206, 119] width 197 height 42
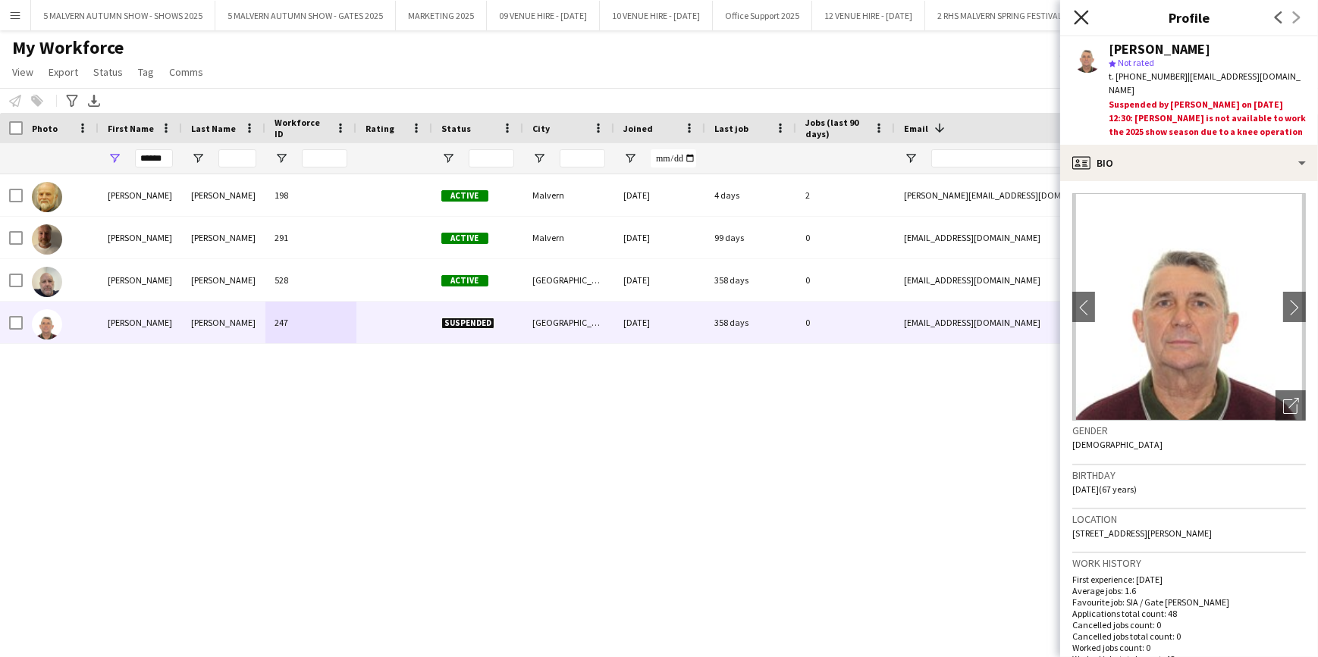
click at [1080, 20] on icon "Close pop-in" at bounding box center [1081, 17] width 14 height 14
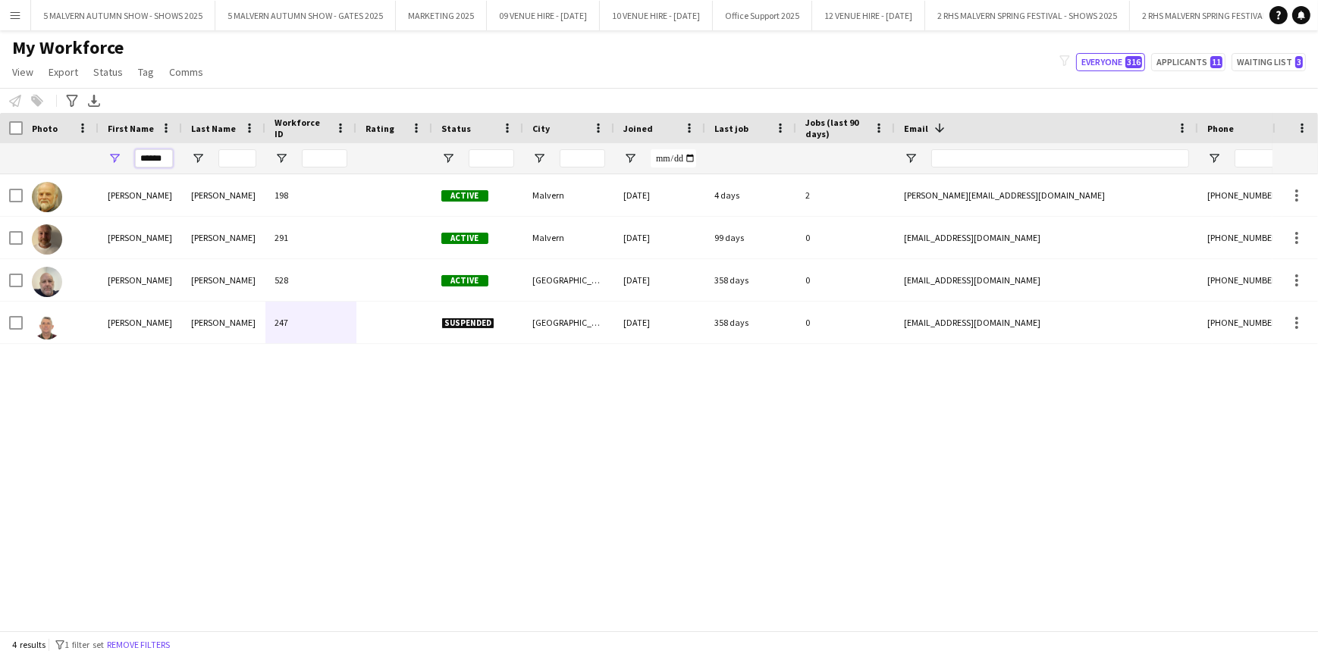
click at [148, 155] on input "******" at bounding box center [154, 158] width 38 height 18
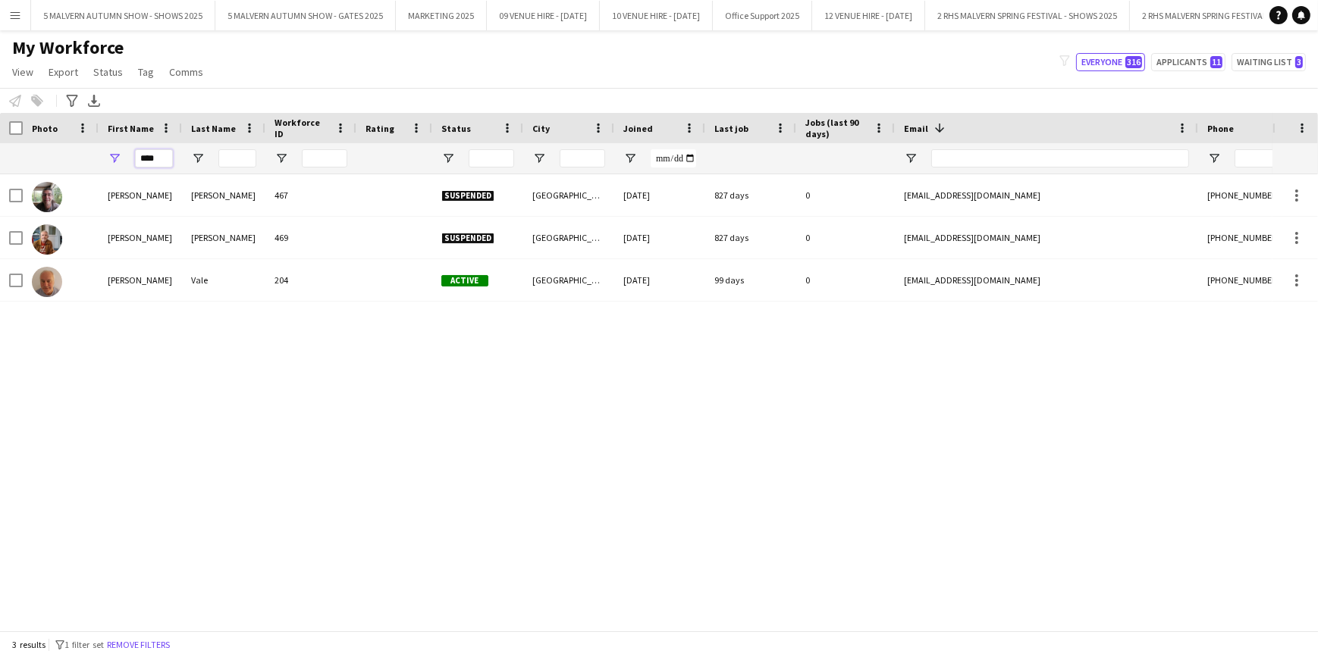
type input "****"
click at [319, 478] on div "Andy Evans 467 Suspended West Midlands 07-06-2023 827 days 0 sales@weird-system…" at bounding box center [636, 397] width 1272 height 446
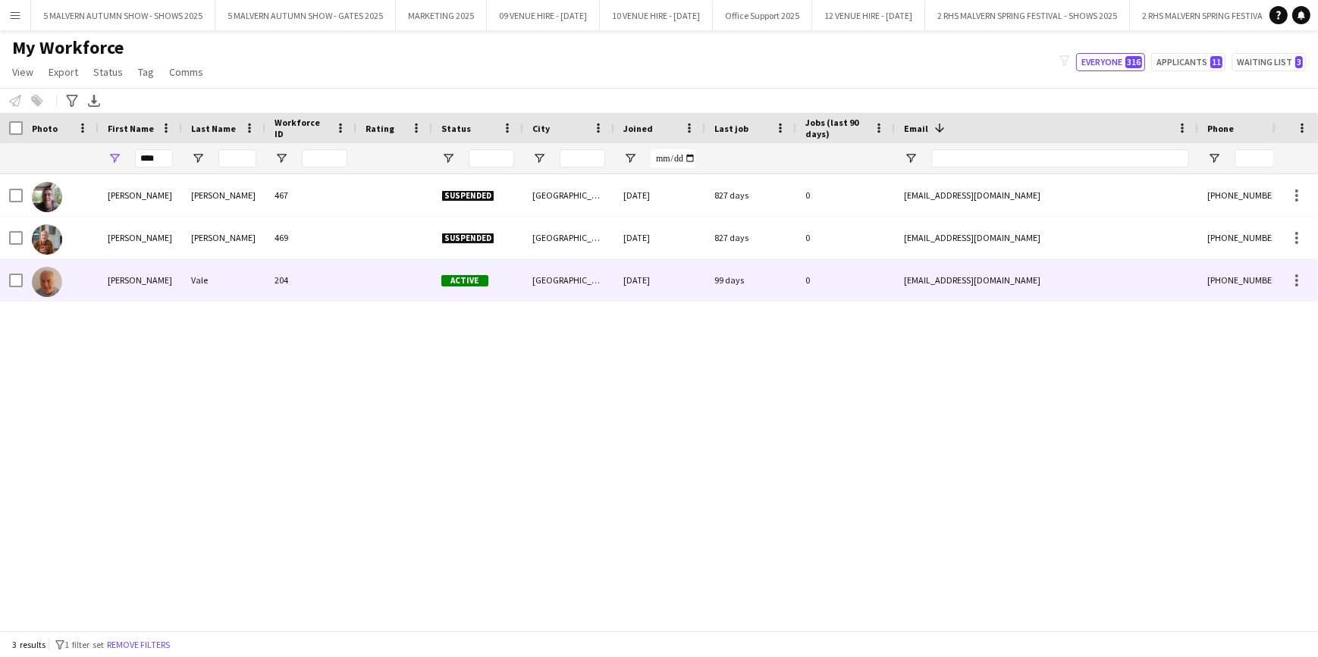
click at [290, 287] on div "204" at bounding box center [310, 280] width 91 height 42
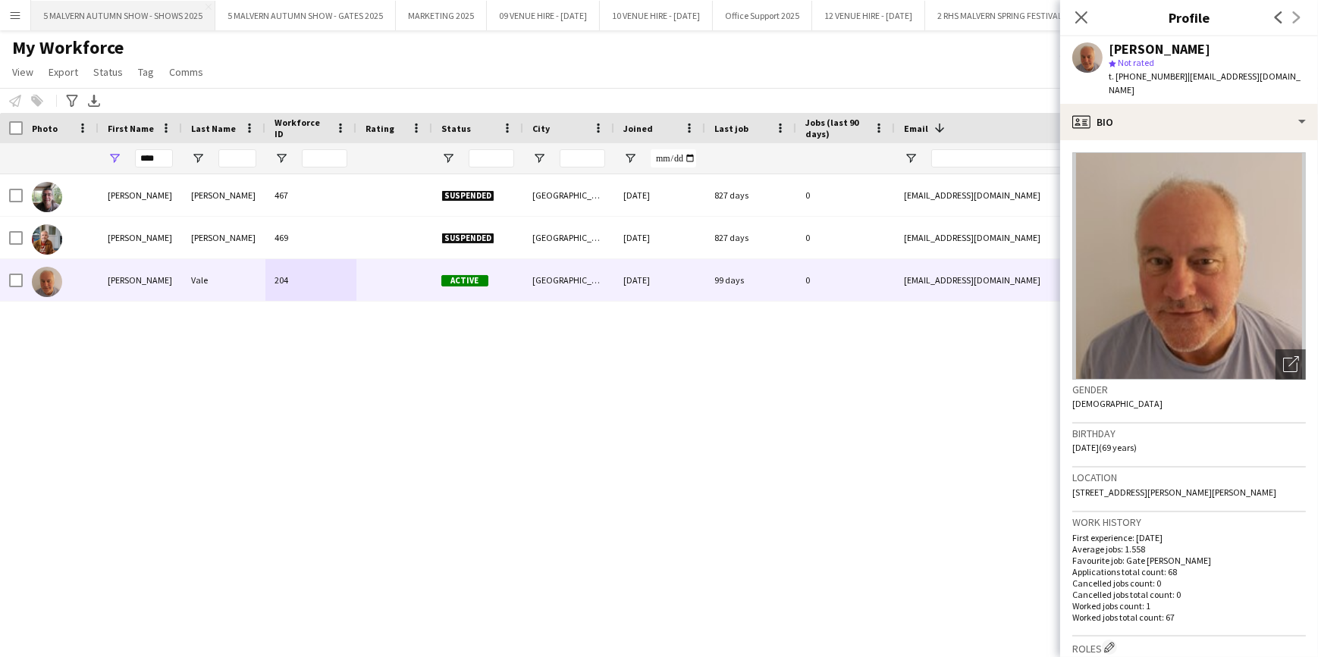
click at [131, 9] on button "5 MALVERN AUTUMN SHOW - SHOWS 2025 Close" at bounding box center [123, 16] width 184 height 30
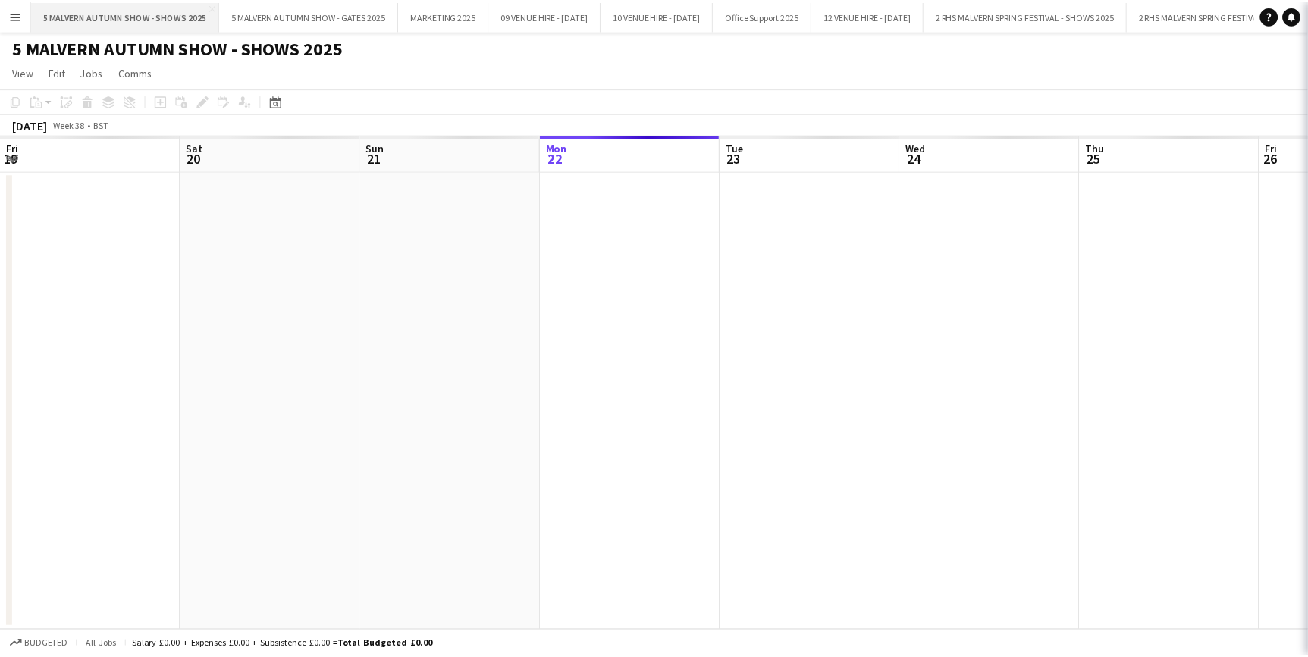
scroll to position [0, 362]
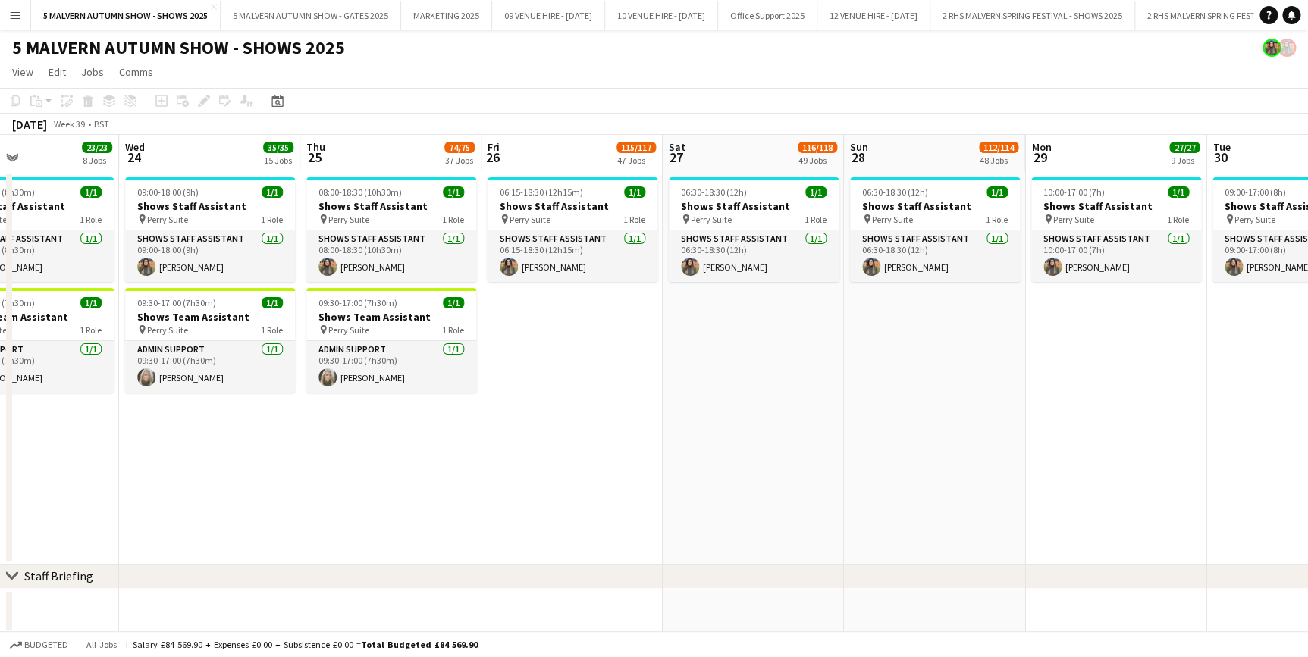
scroll to position [0, 428]
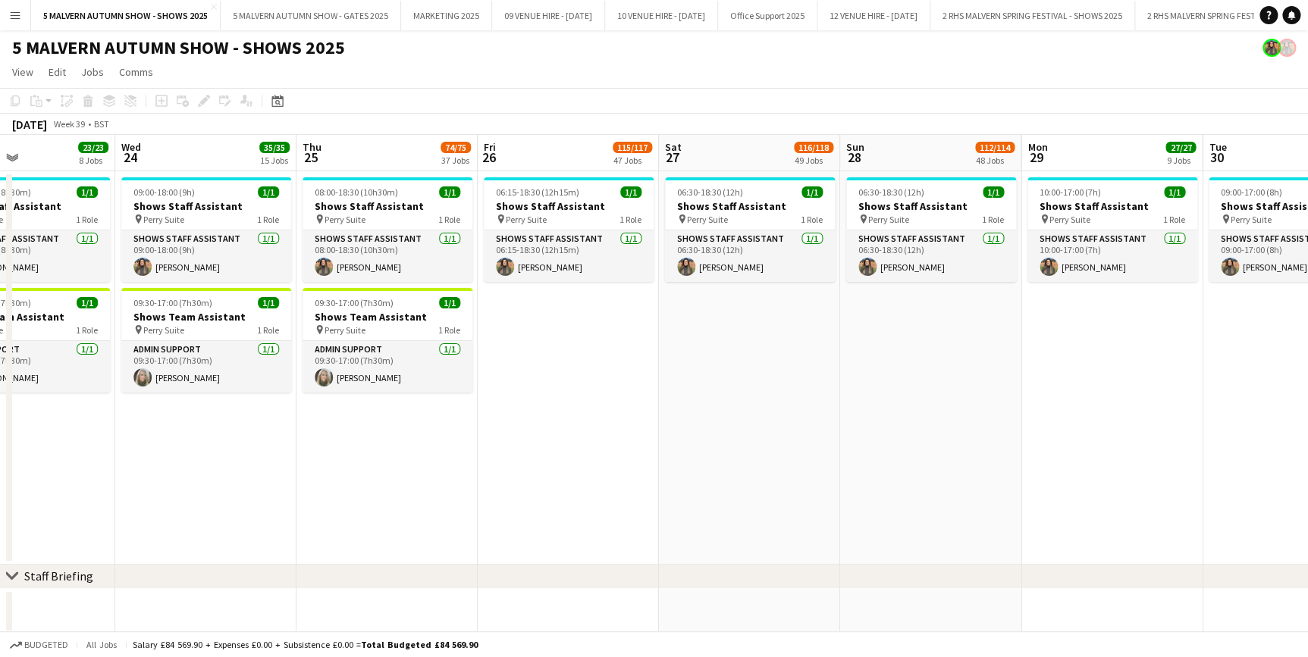
drag, startPoint x: 724, startPoint y: 166, endPoint x: 758, endPoint y: 167, distance: 34.1
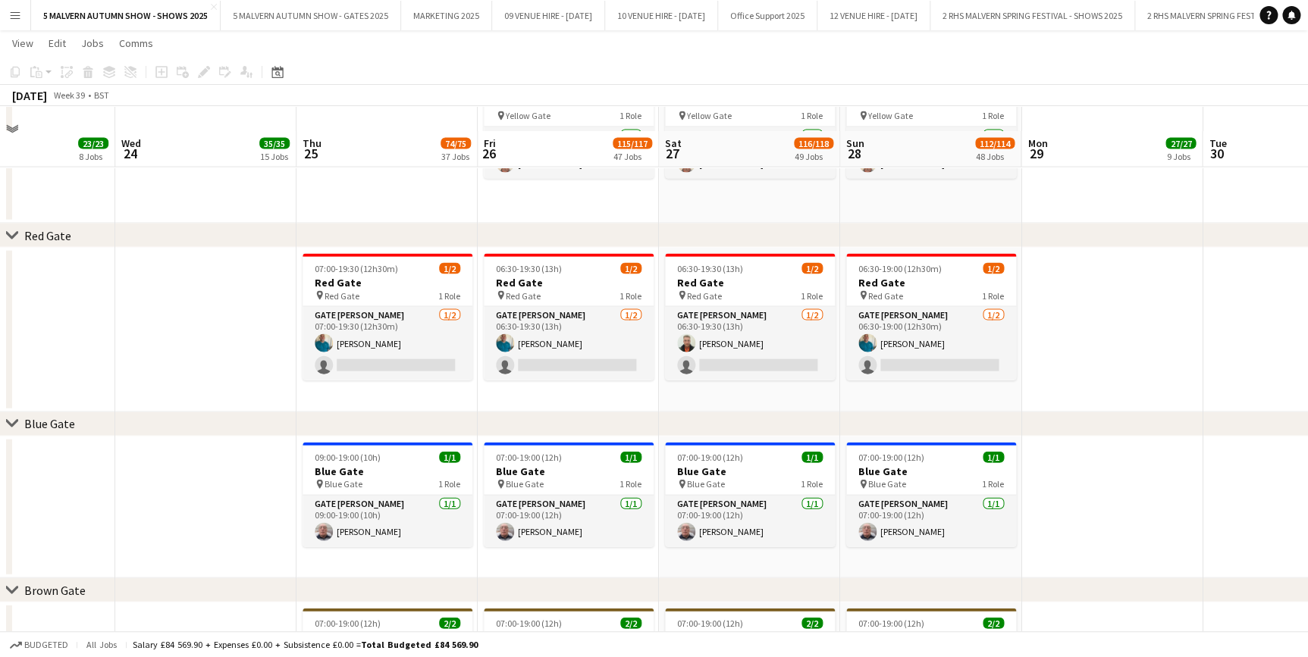
scroll to position [1585, 0]
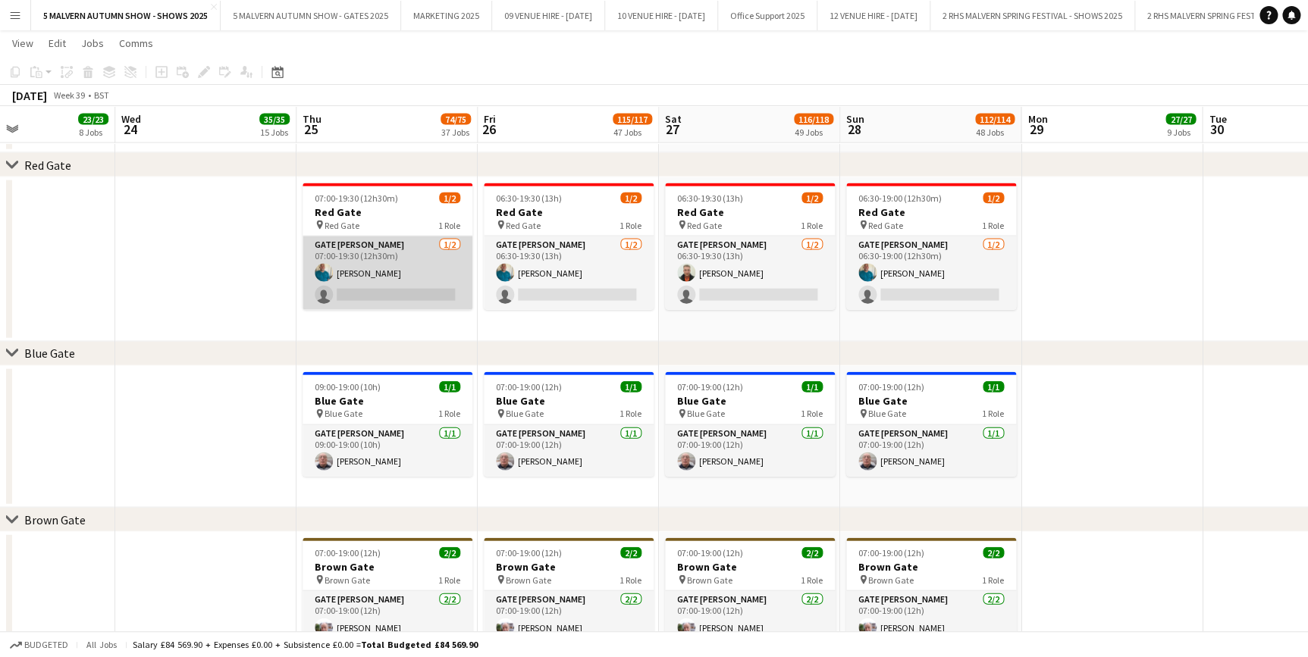
click at [415, 272] on app-card-role "Gate Steward 1/2 07:00-19:30 (12h30m) Philip Haste single-neutral-actions" at bounding box center [388, 274] width 170 height 74
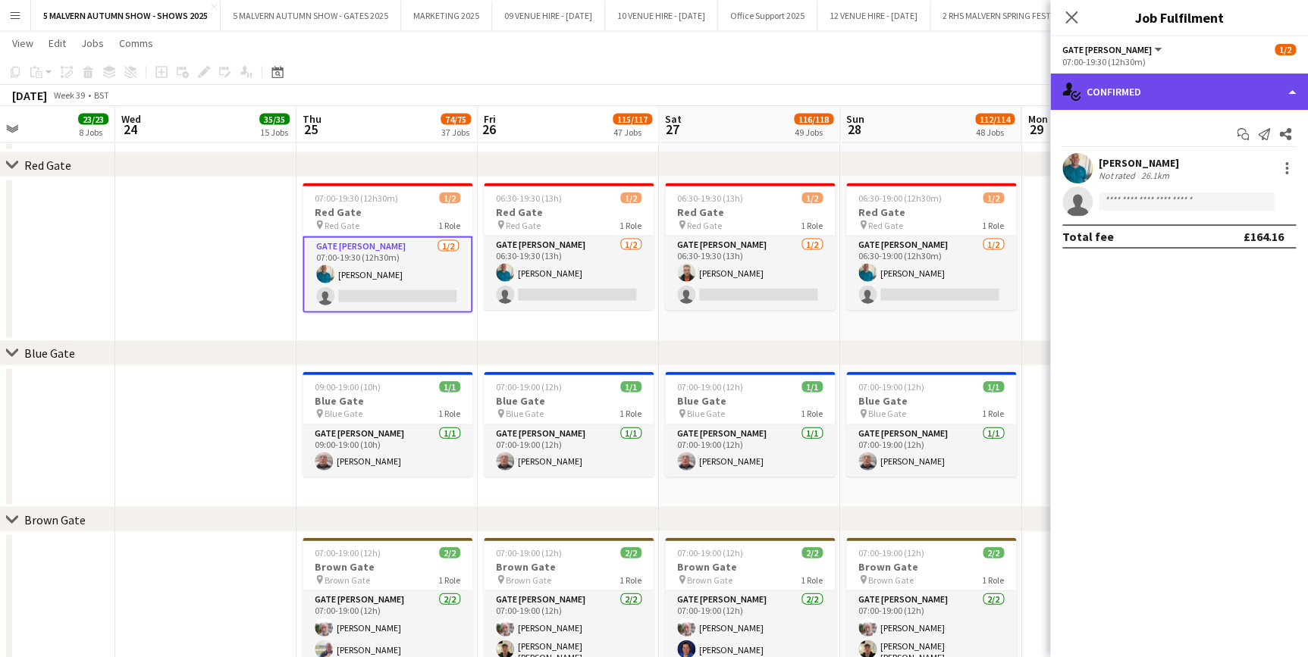
click at [1161, 83] on div "single-neutral-actions-check-2 Confirmed" at bounding box center [1179, 92] width 258 height 36
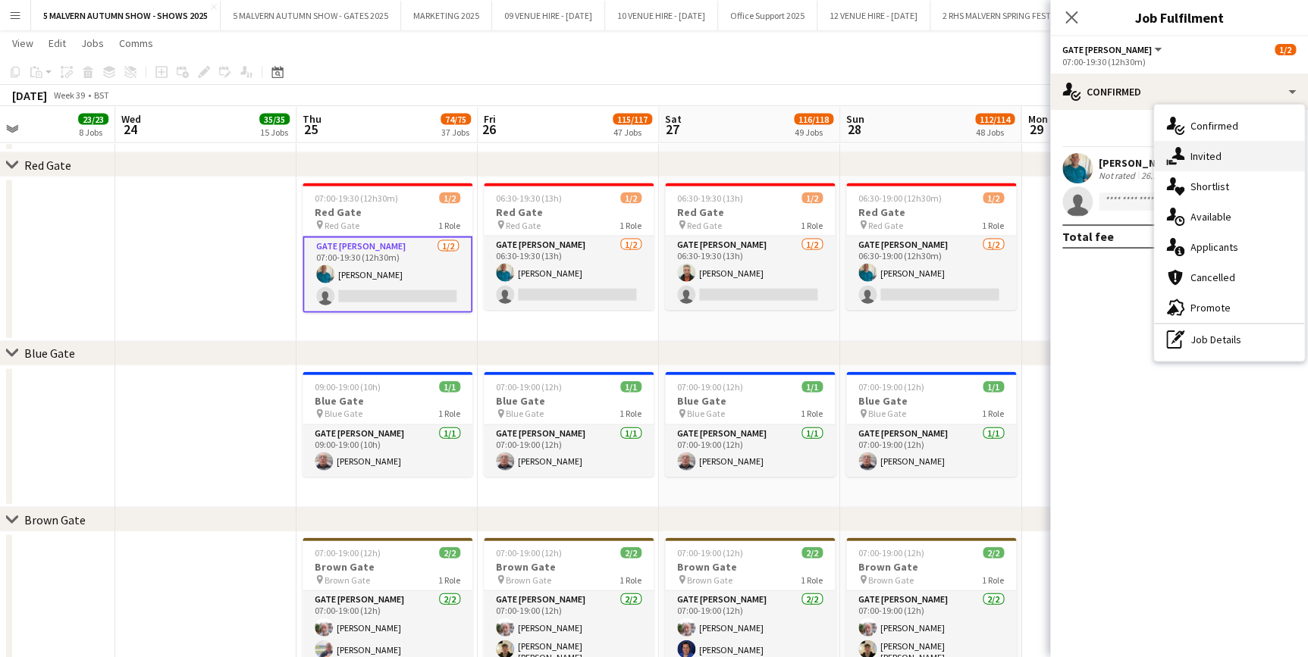
click at [1198, 165] on div "single-neutral-actions-share-1 Invited" at bounding box center [1229, 156] width 150 height 30
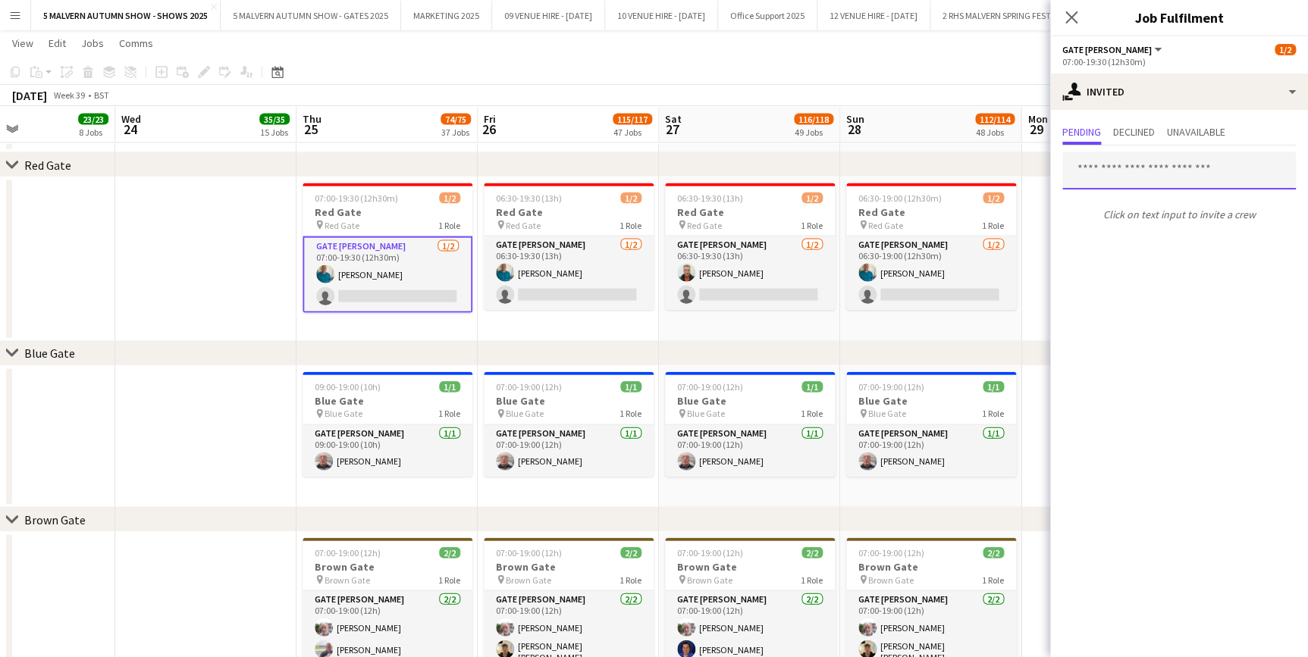
click at [1135, 159] on input "text" at bounding box center [1179, 171] width 234 height 38
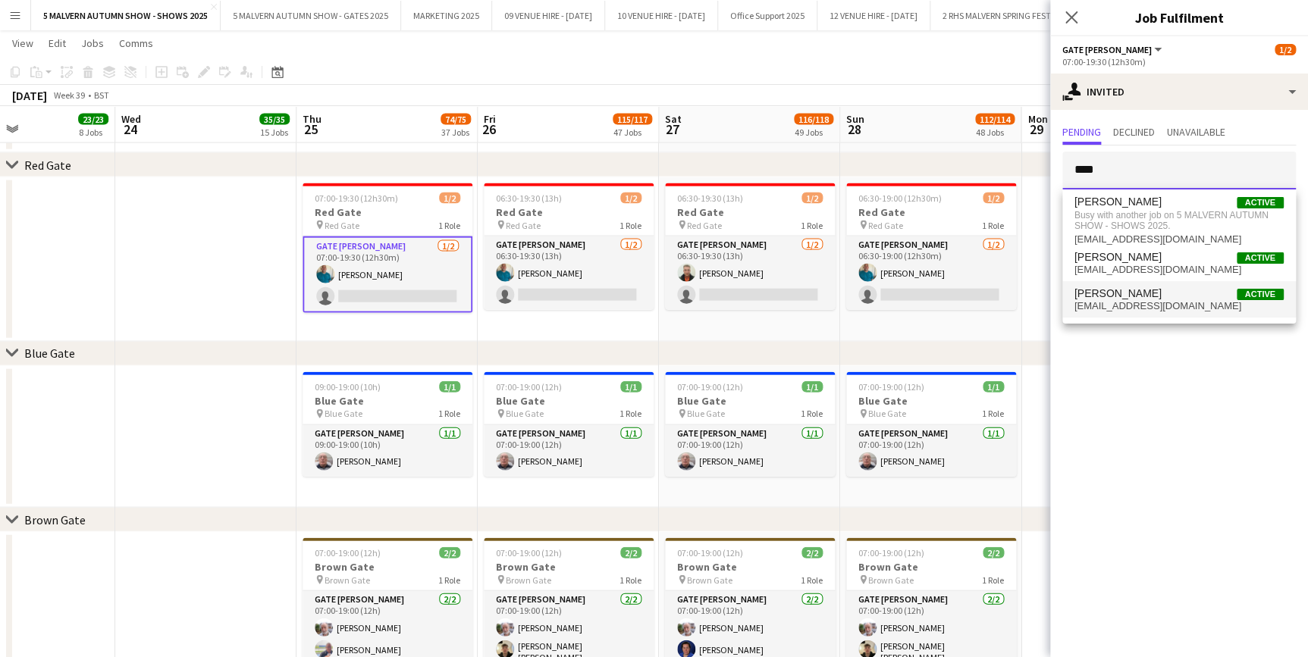
type input "****"
click at [1169, 290] on span "Andy Vale Active" at bounding box center [1178, 293] width 209 height 13
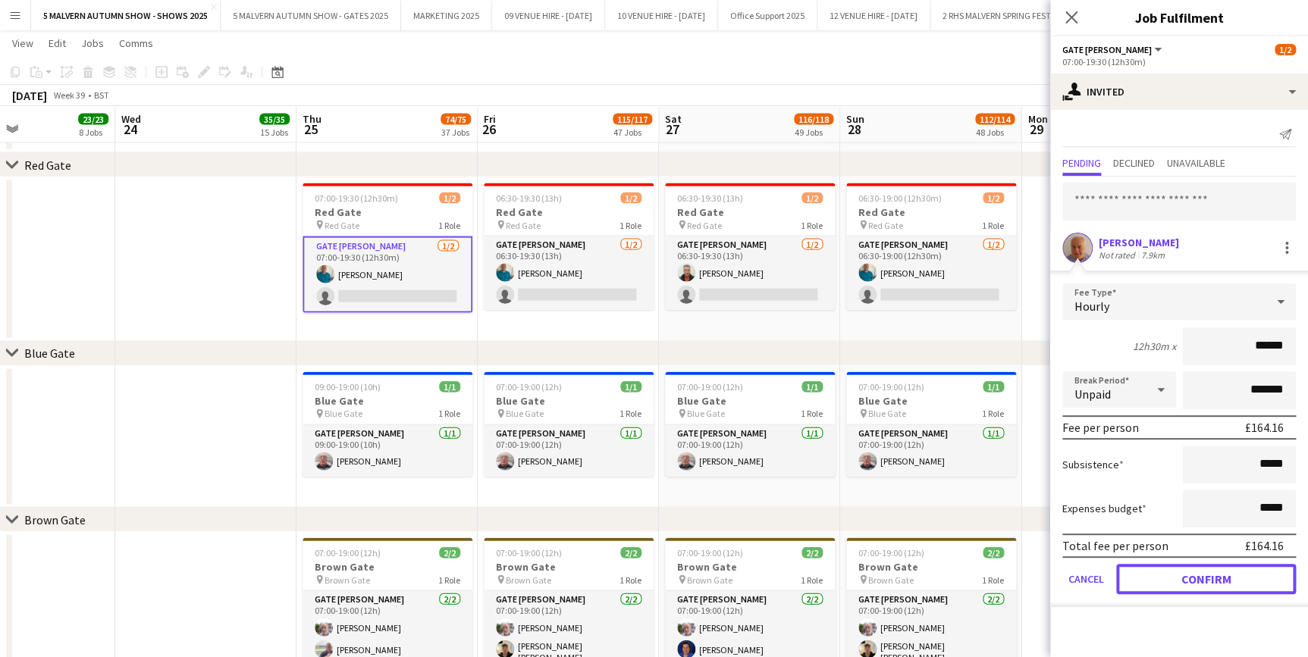
drag, startPoint x: 1279, startPoint y: 582, endPoint x: 1263, endPoint y: 553, distance: 32.9
click at [1279, 582] on button "Confirm" at bounding box center [1206, 579] width 180 height 30
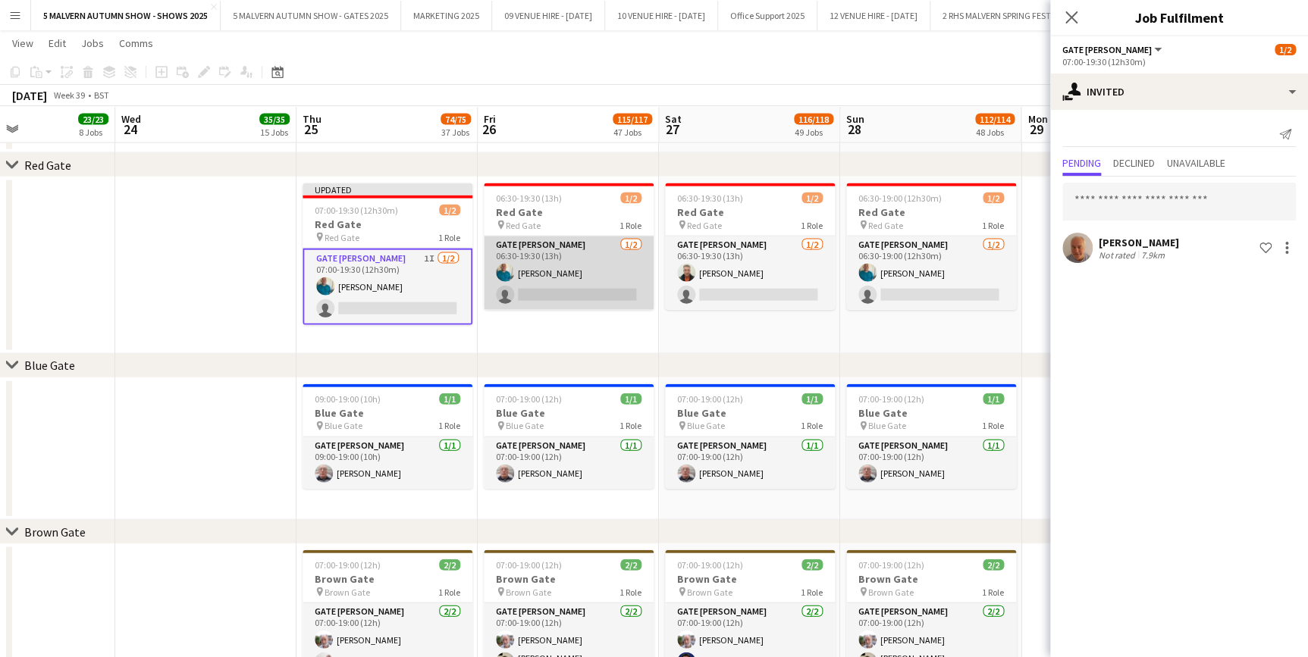
click at [542, 269] on app-card-role "Gate Steward 1/2 06:30-19:30 (13h) Philip Haste single-neutral-actions" at bounding box center [569, 274] width 170 height 74
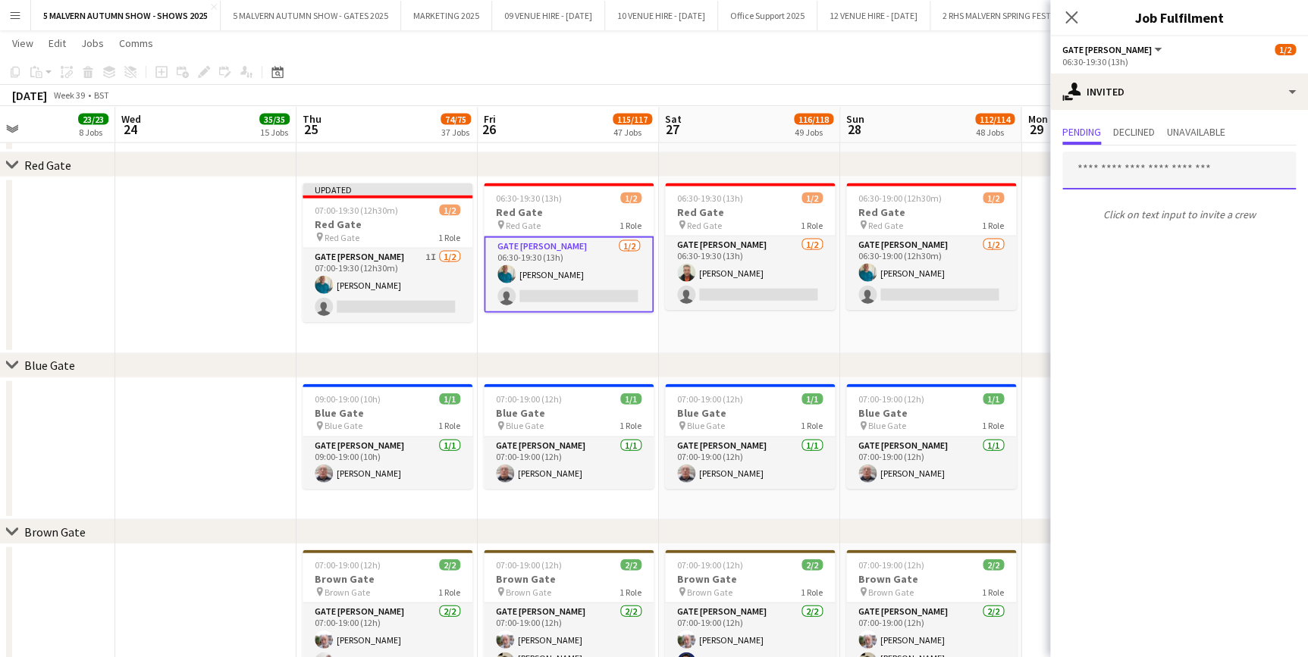
click at [1140, 159] on input "text" at bounding box center [1179, 171] width 234 height 38
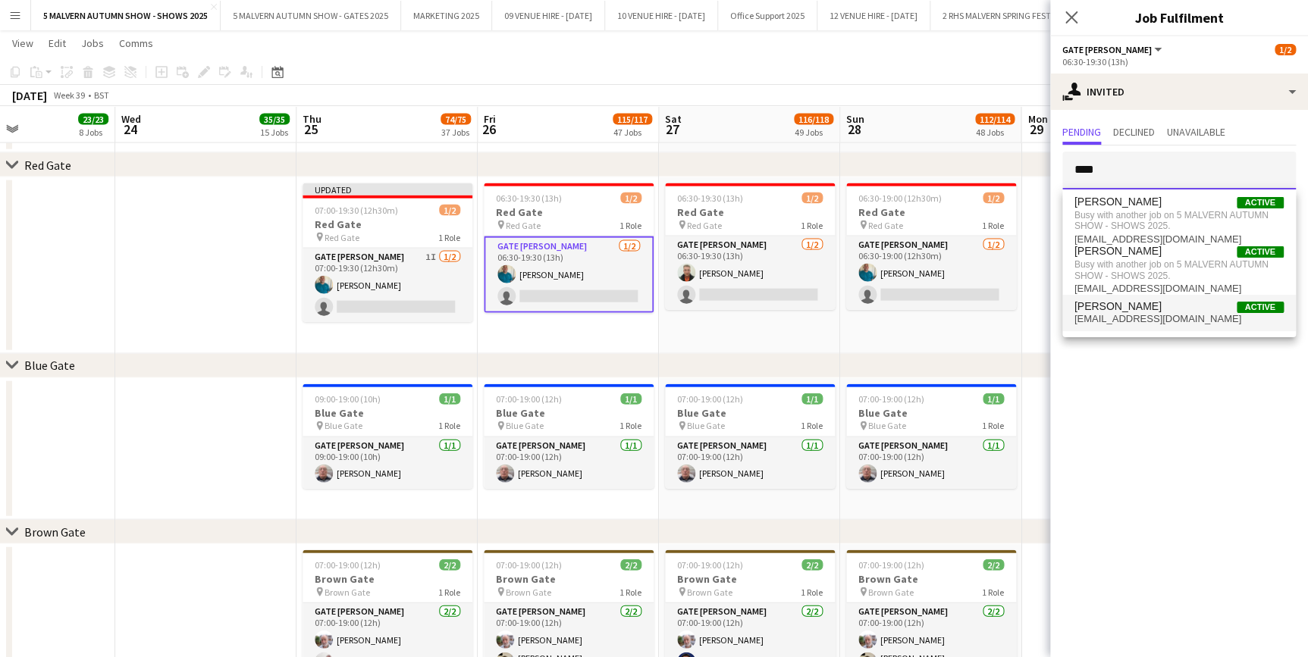
type input "****"
click at [1124, 323] on span "[EMAIL_ADDRESS][DOMAIN_NAME]" at bounding box center [1178, 319] width 209 height 12
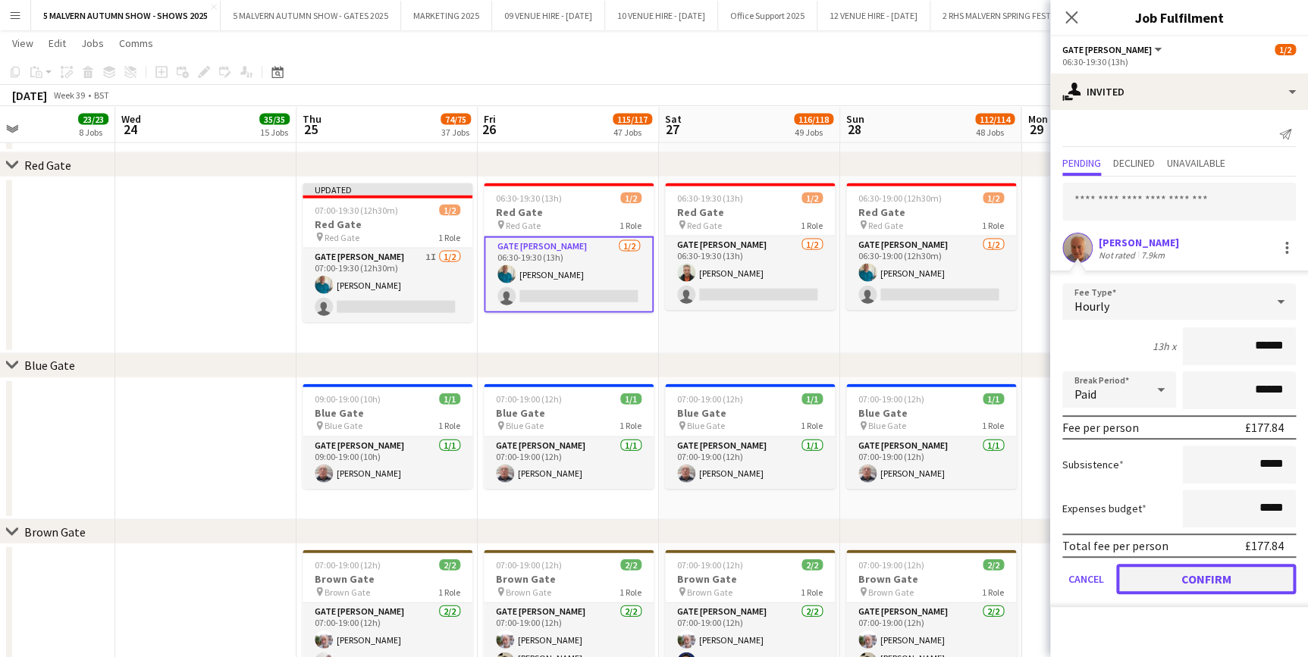
click at [1236, 575] on button "Confirm" at bounding box center [1206, 579] width 180 height 30
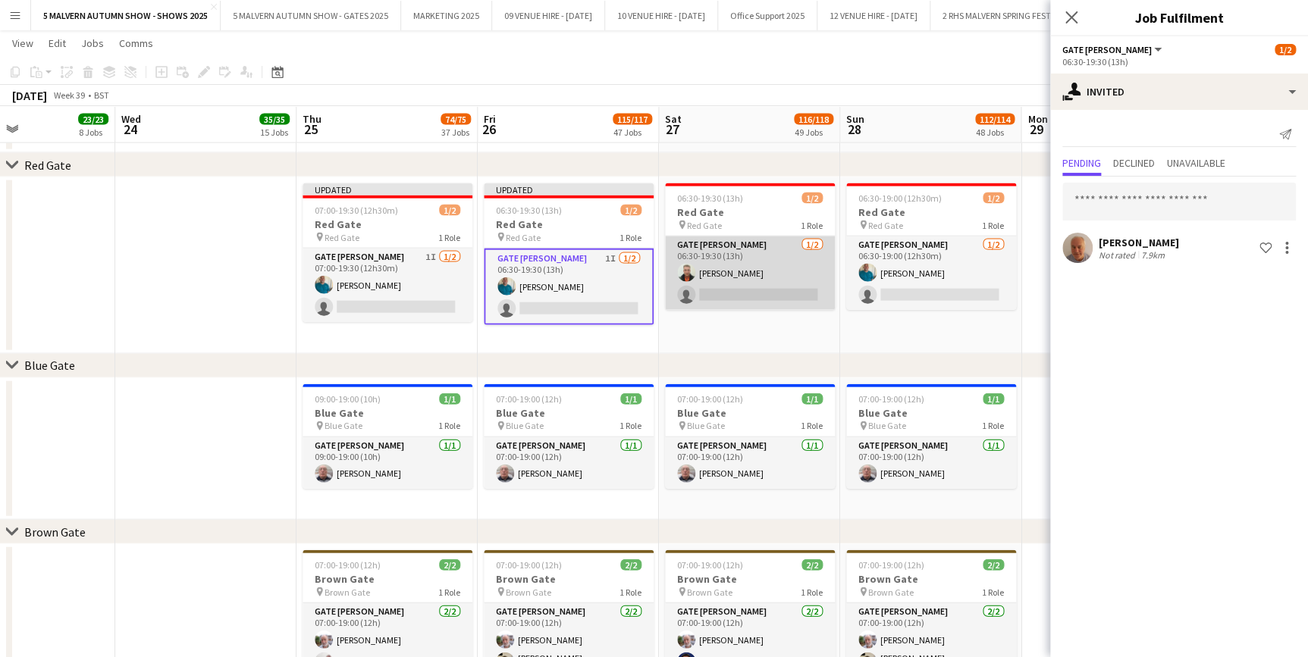
click at [756, 287] on app-card-role "Gate Steward 1/2 06:30-19:30 (13h) Paul Lowry single-neutral-actions" at bounding box center [750, 274] width 170 height 74
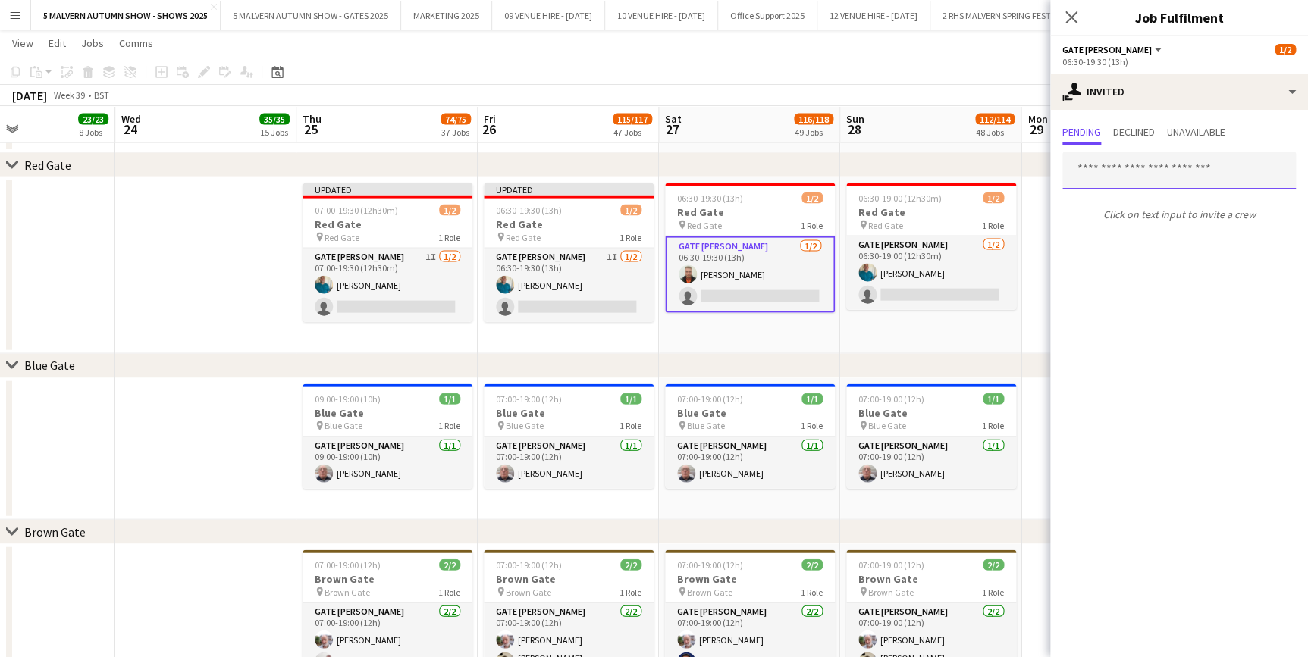
click at [1159, 167] on input "text" at bounding box center [1179, 171] width 234 height 38
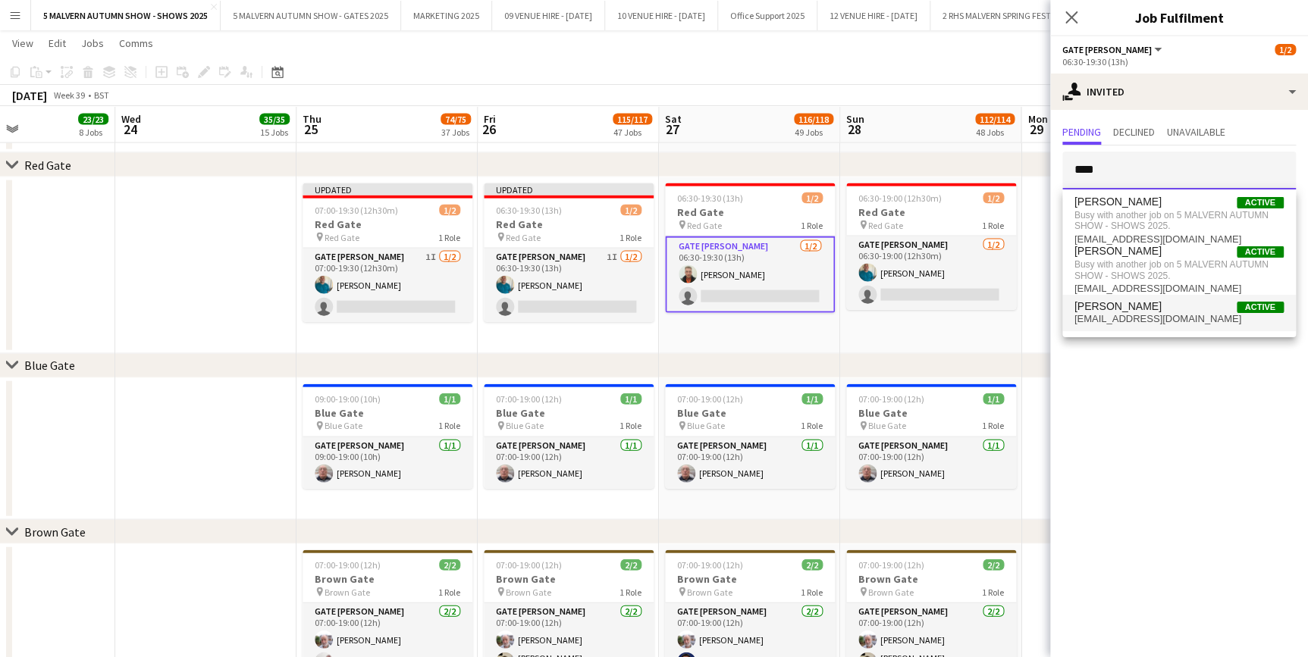
type input "****"
click at [1155, 315] on span "[EMAIL_ADDRESS][DOMAIN_NAME]" at bounding box center [1178, 319] width 209 height 12
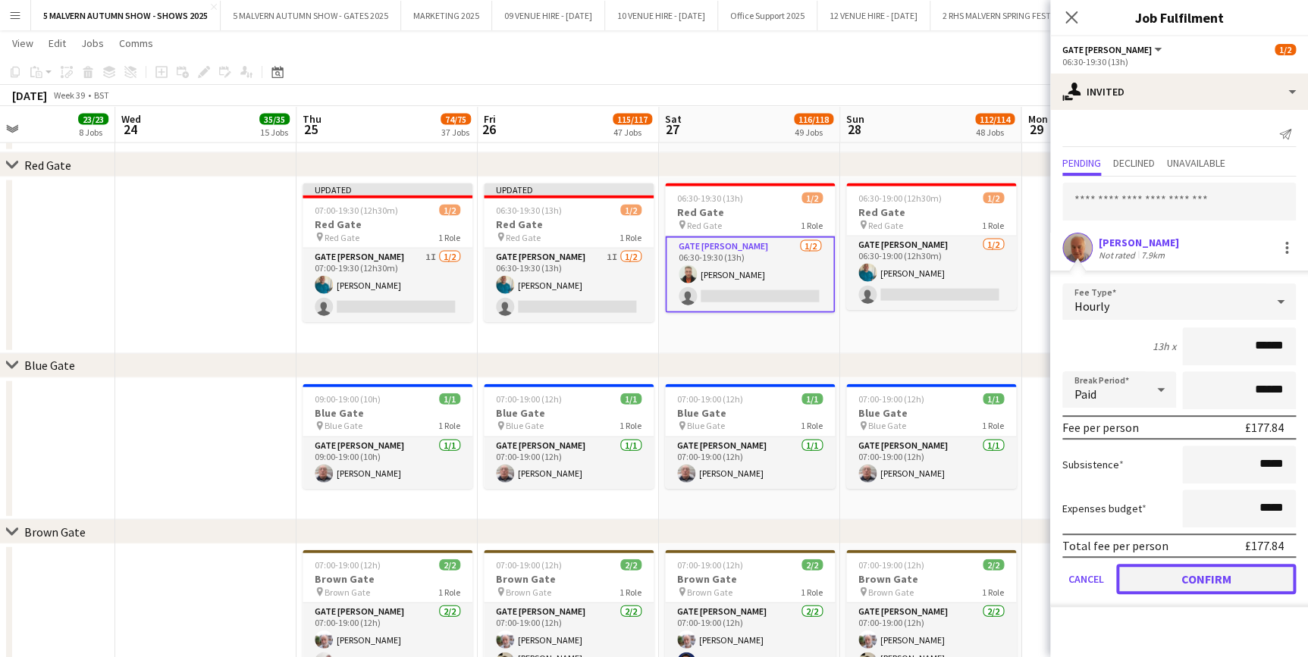
click at [1243, 570] on button "Confirm" at bounding box center [1206, 579] width 180 height 30
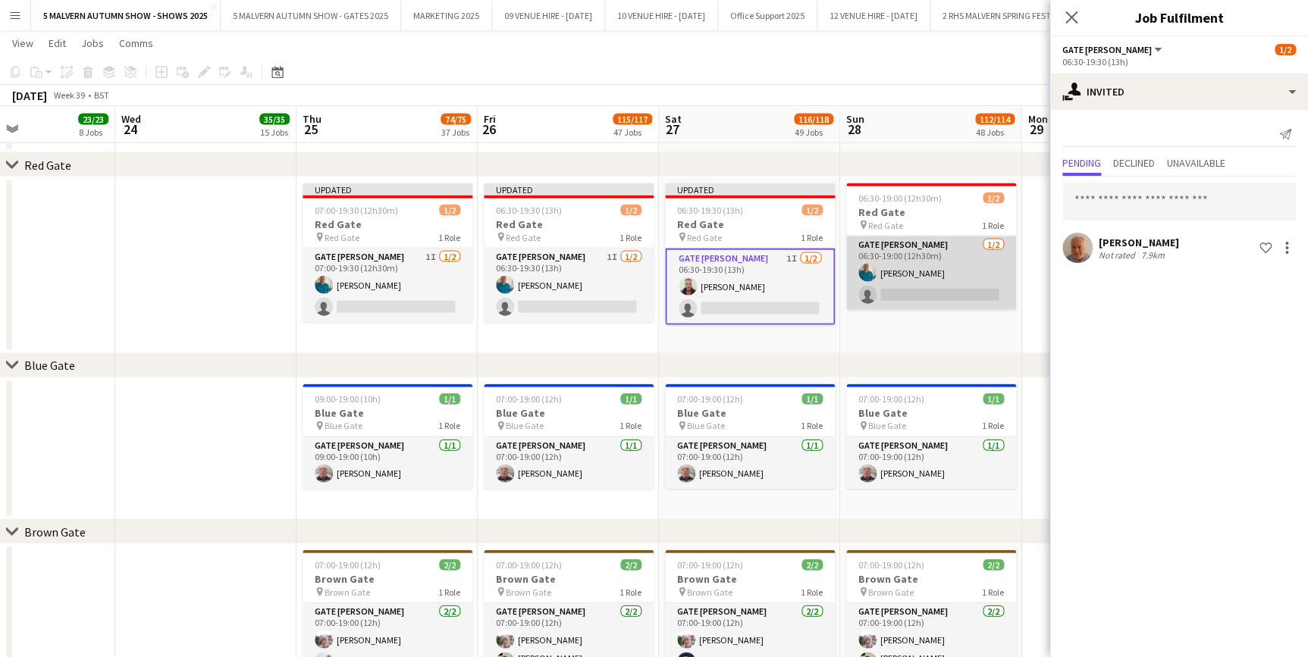
click at [961, 257] on app-card-role "Gate Steward 1/2 06:30-19:00 (12h30m) Philip Haste single-neutral-actions" at bounding box center [931, 274] width 170 height 74
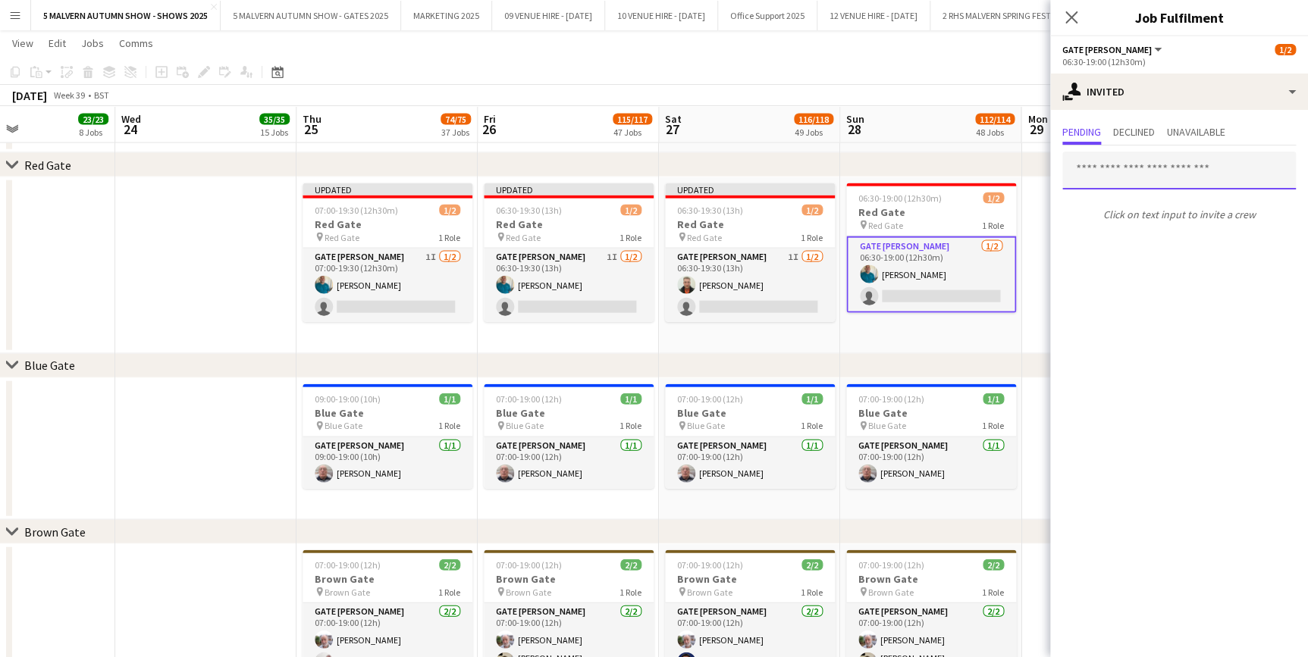
click at [1148, 158] on input "text" at bounding box center [1179, 171] width 234 height 38
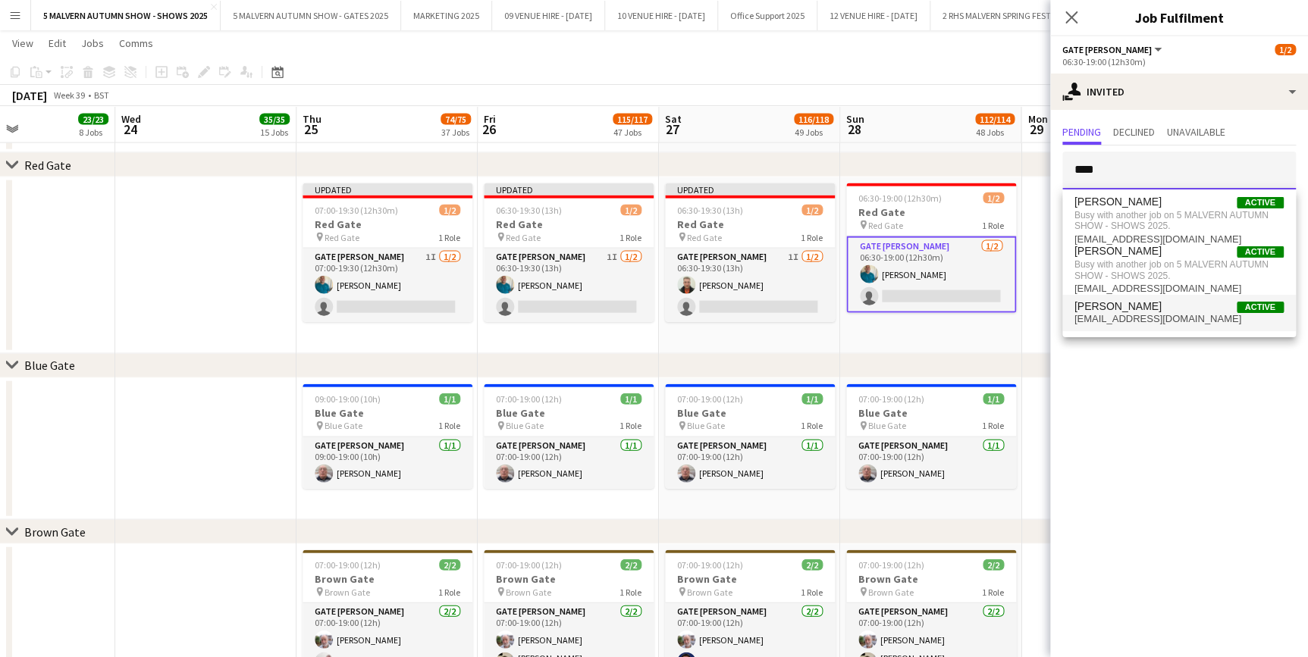
type input "****"
click at [1107, 327] on mat-option "Andy Vale Active andyvale66@gmail.com" at bounding box center [1179, 313] width 234 height 36
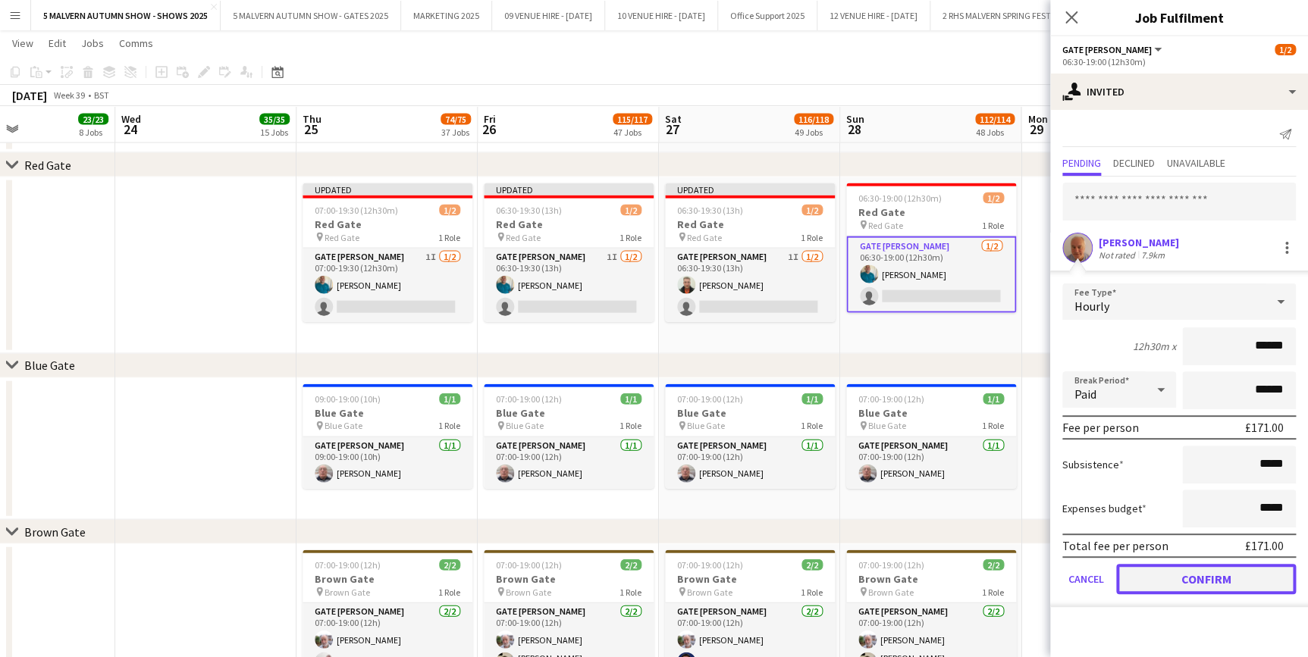
click at [1230, 585] on button "Confirm" at bounding box center [1206, 579] width 180 height 30
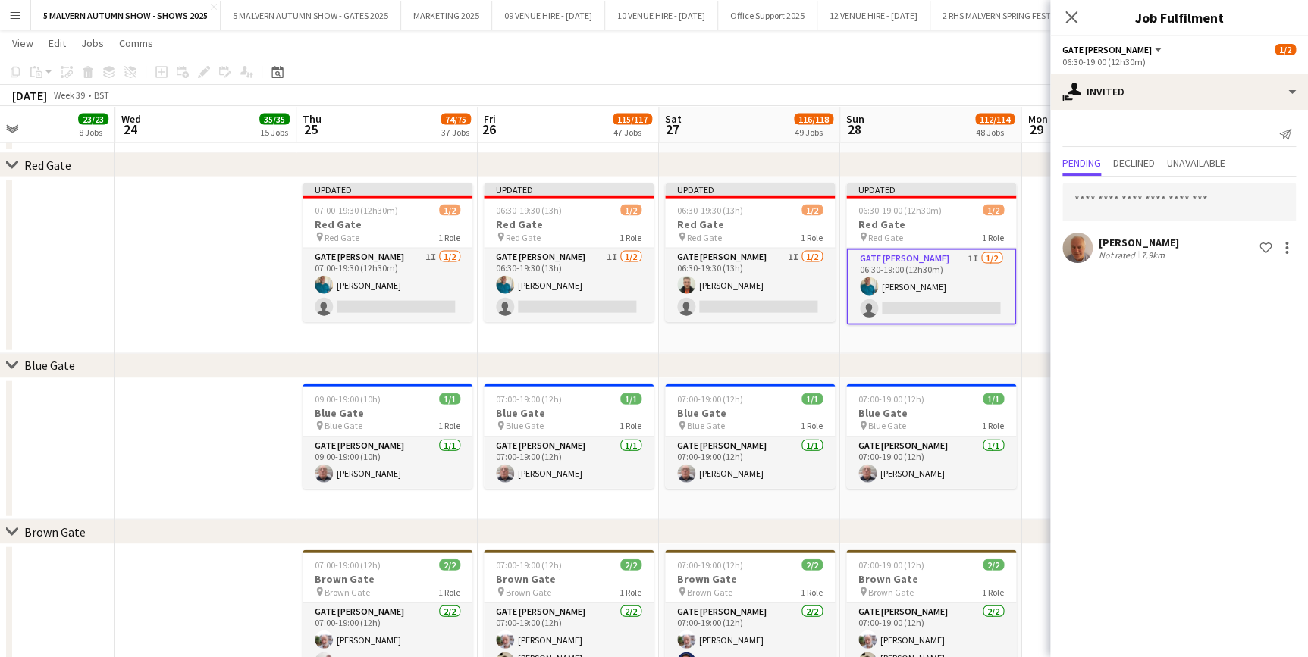
click at [854, 365] on div "chevron-right Blue Gate" at bounding box center [654, 366] width 1308 height 24
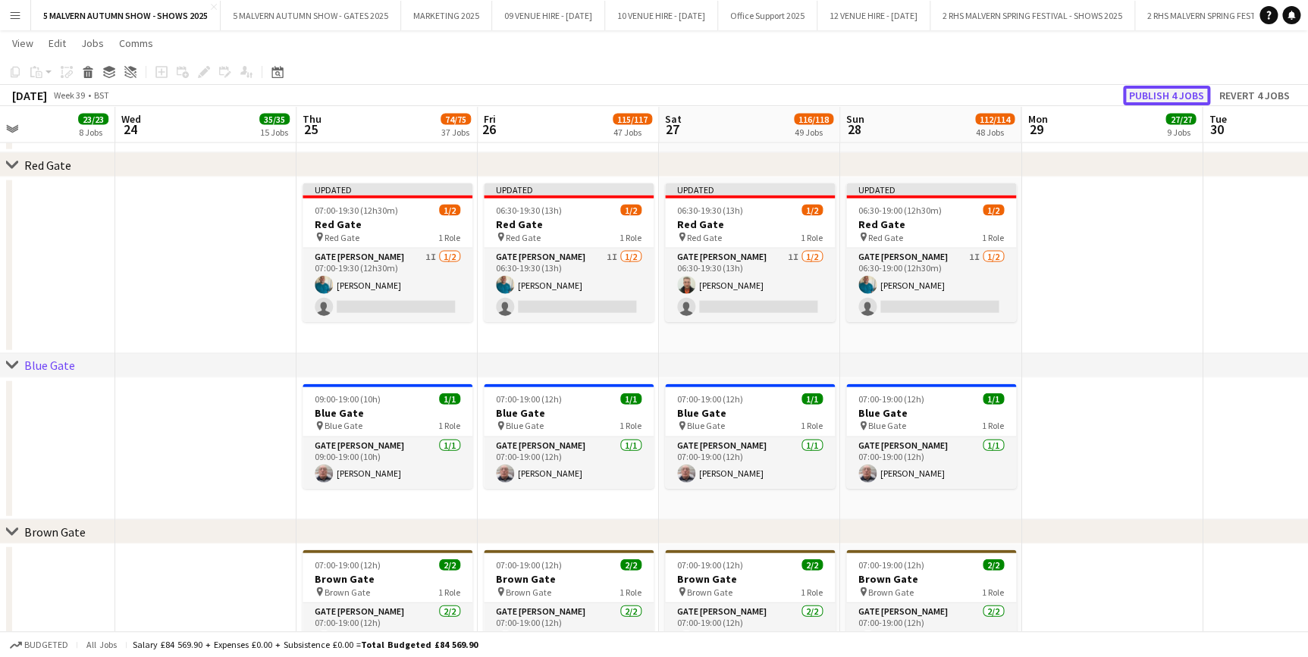
click at [1161, 93] on button "Publish 4 jobs" at bounding box center [1166, 96] width 87 height 20
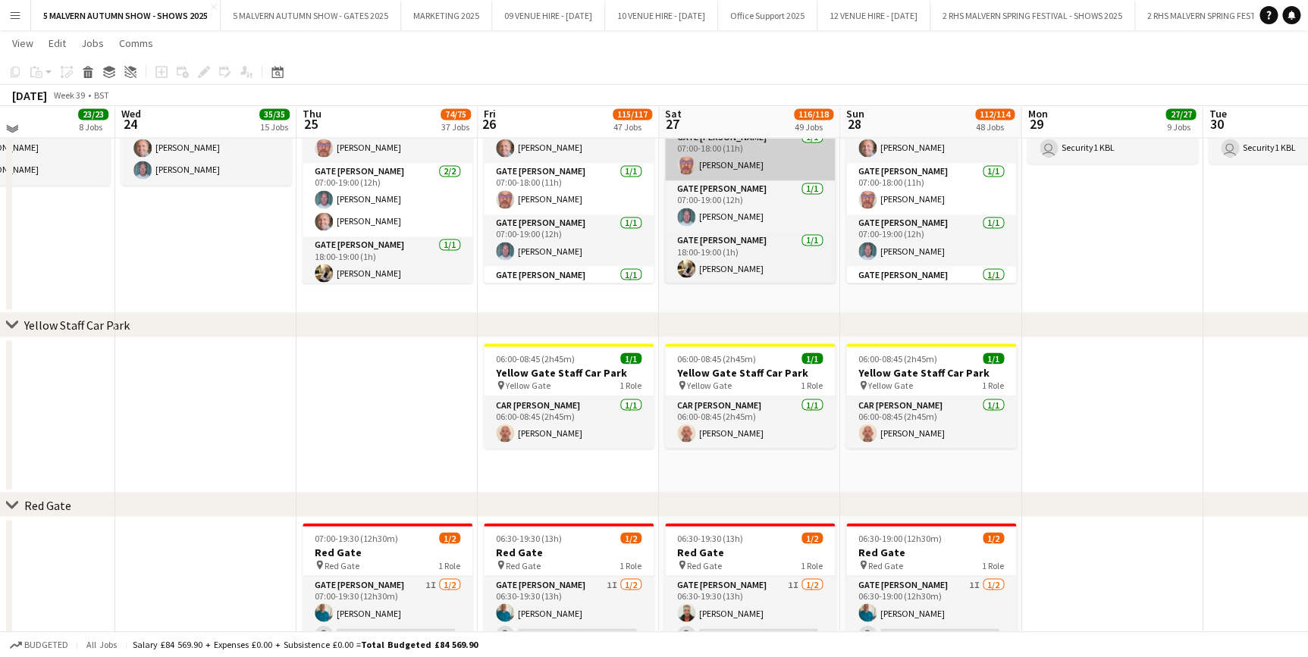
scroll to position [1240, 0]
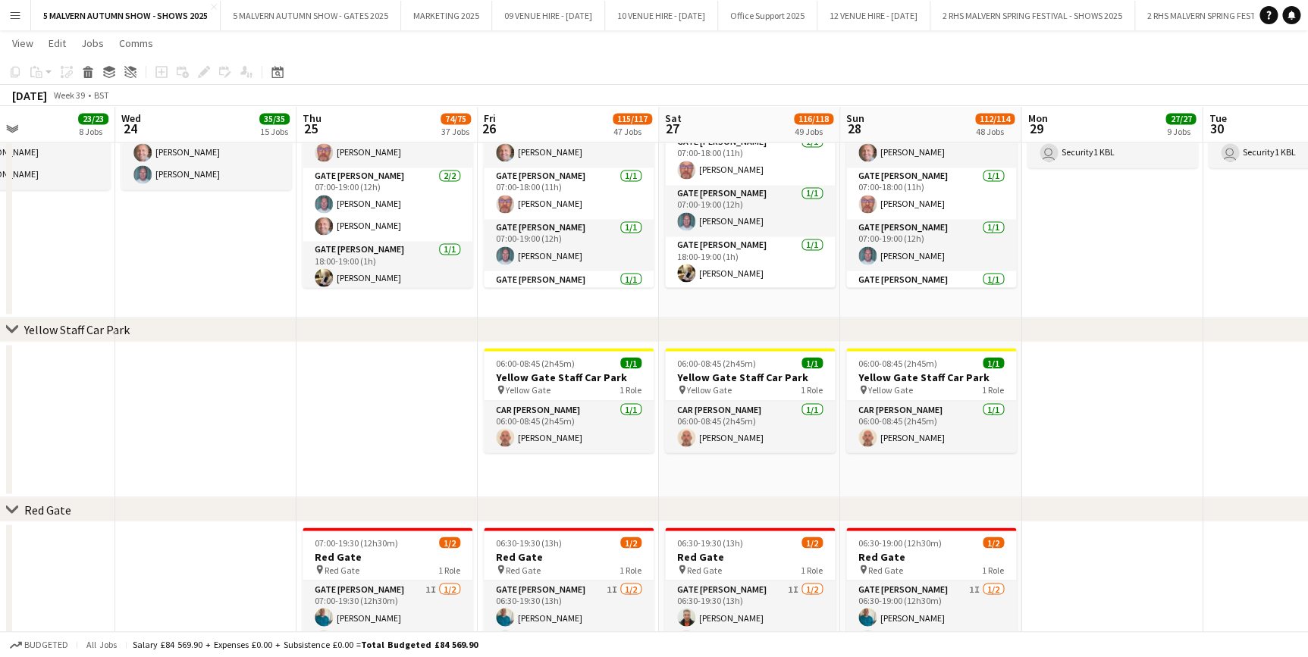
click at [4, 5] on button "Menu" at bounding box center [15, 15] width 30 height 30
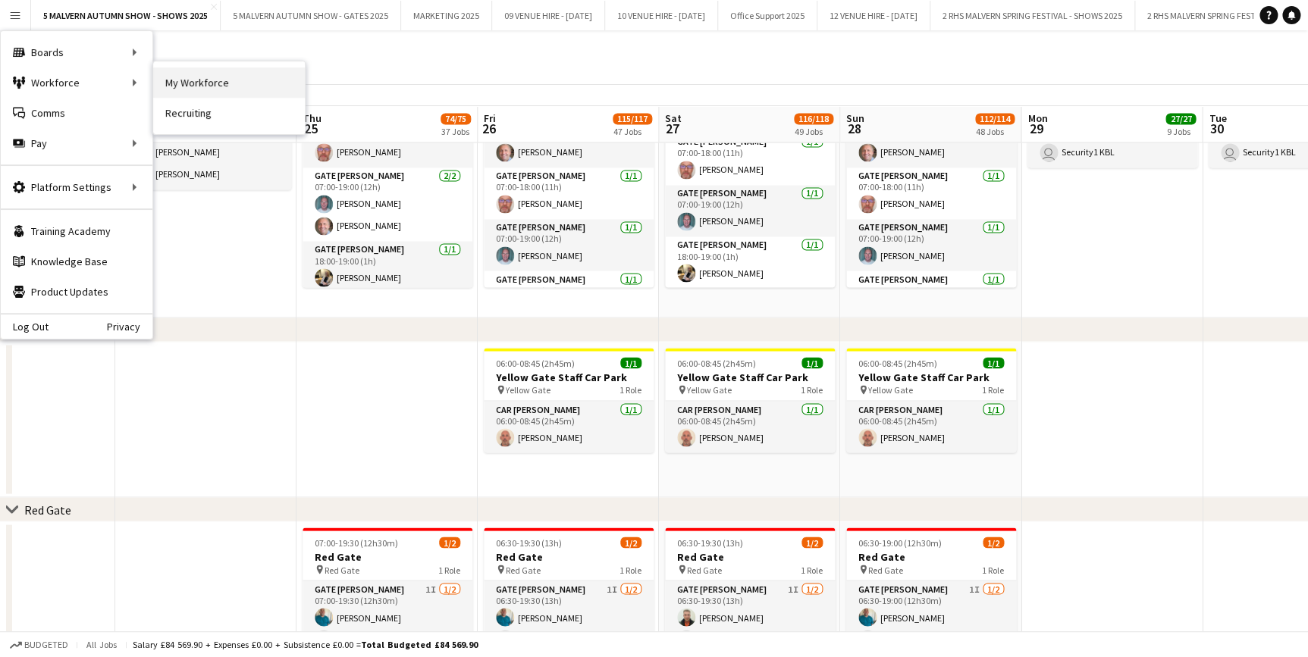
click at [256, 94] on link "My Workforce" at bounding box center [229, 82] width 152 height 30
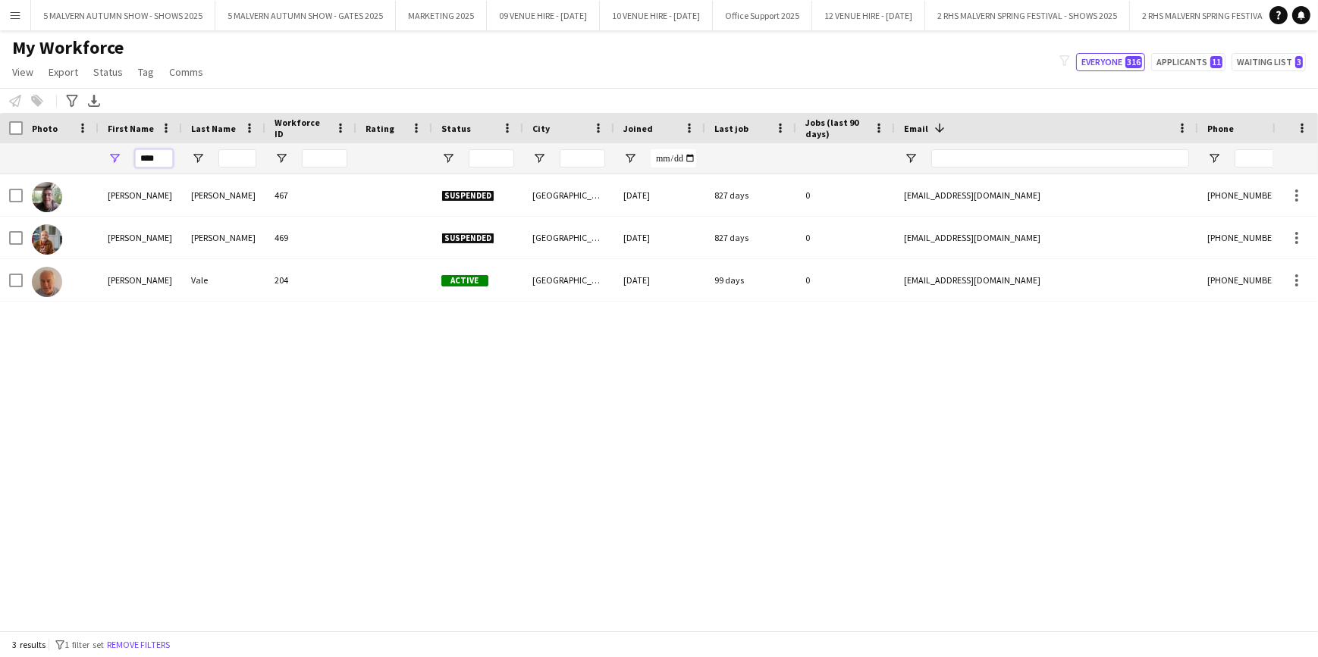
click at [166, 161] on input "****" at bounding box center [154, 158] width 38 height 18
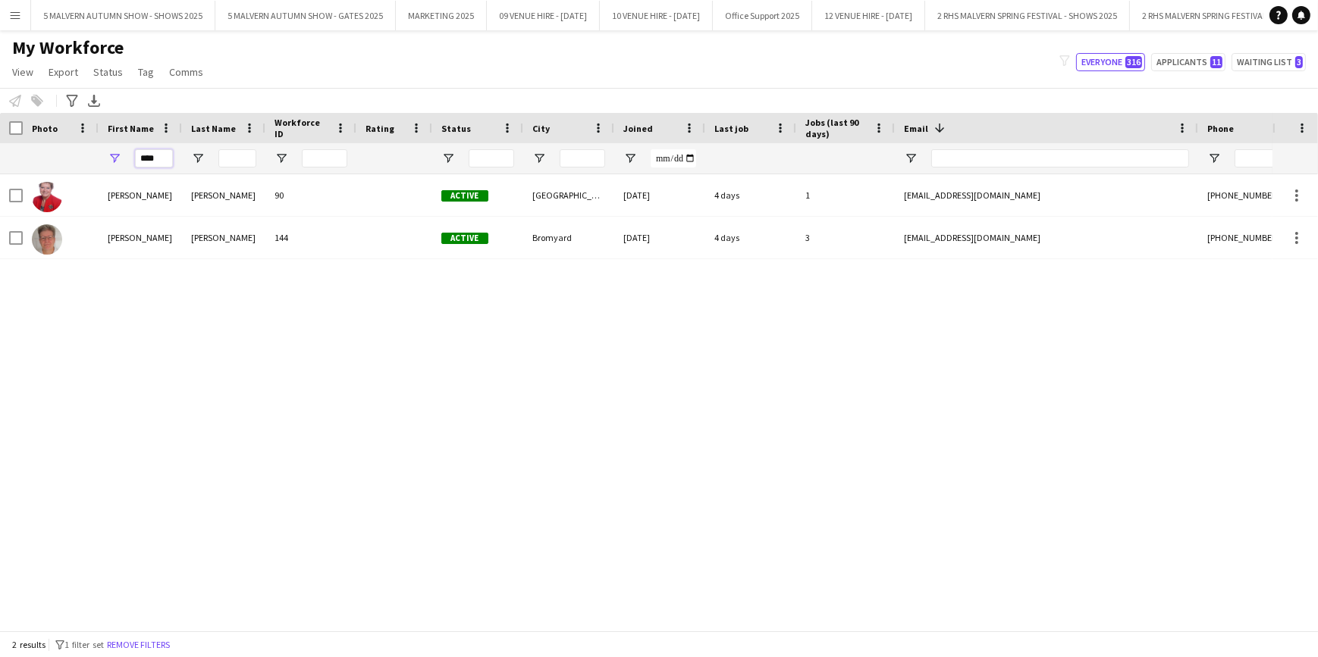
type input "****"
click at [301, 459] on div "Judy Hardy 90 Active Storridge, Malvern 22-02-2022 4 days 1 judyrhardy@outlook.…" at bounding box center [636, 397] width 1272 height 446
click at [98, 22] on button "5 MALVERN AUTUMN SHOW - SHOWS 2025 Close" at bounding box center [123, 16] width 184 height 30
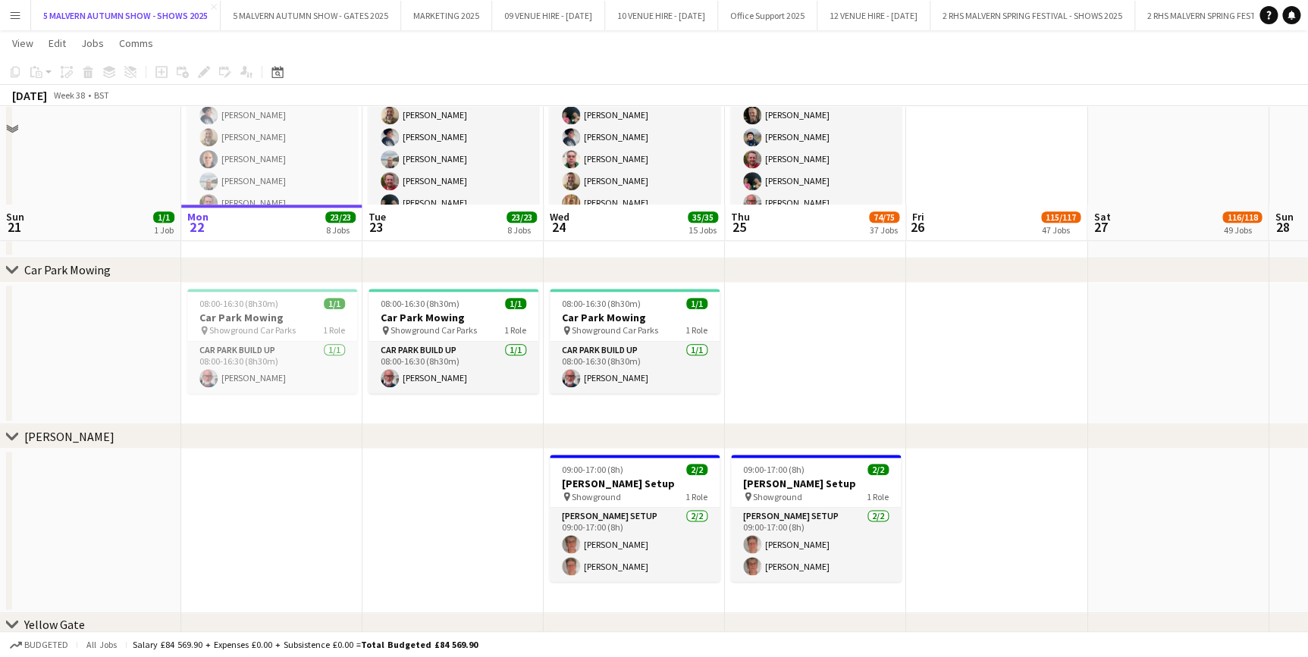
scroll to position [758, 0]
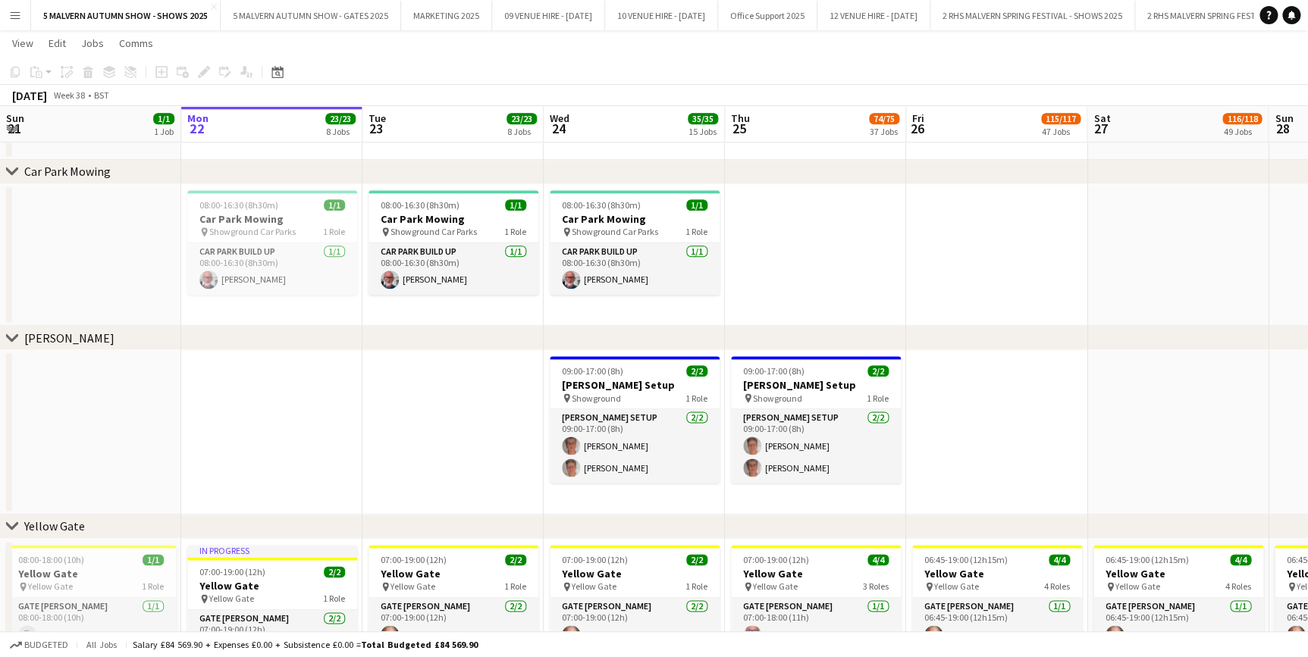
click at [506, 398] on app-date-cell at bounding box center [452, 432] width 181 height 165
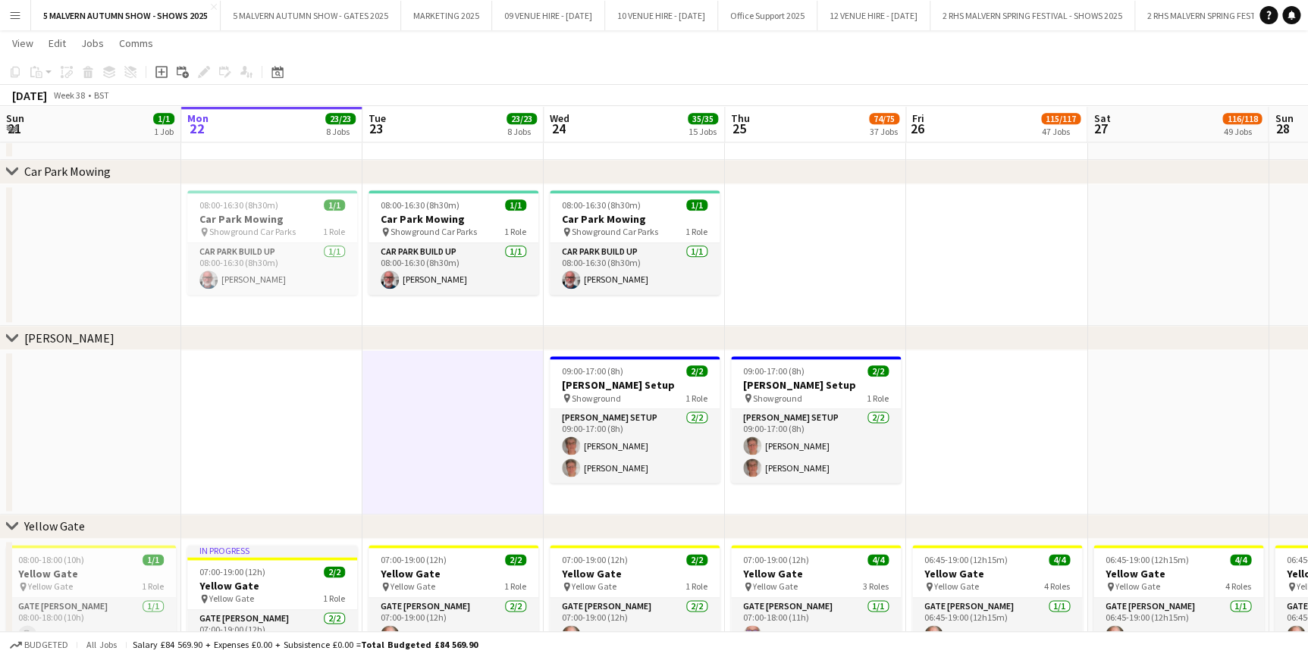
click at [398, 350] on div "chevron-right Bunting" at bounding box center [654, 338] width 1308 height 24
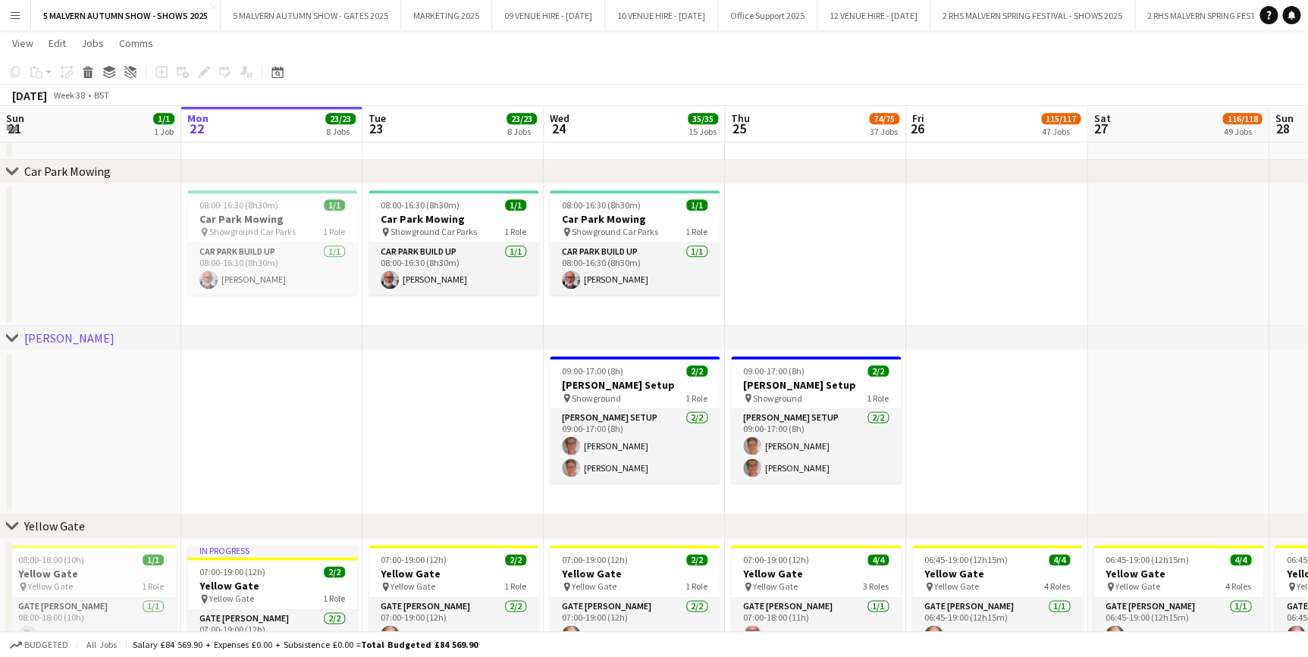
click at [423, 129] on app-board-header-date "Tue 23 23/23 8 Jobs" at bounding box center [452, 124] width 181 height 36
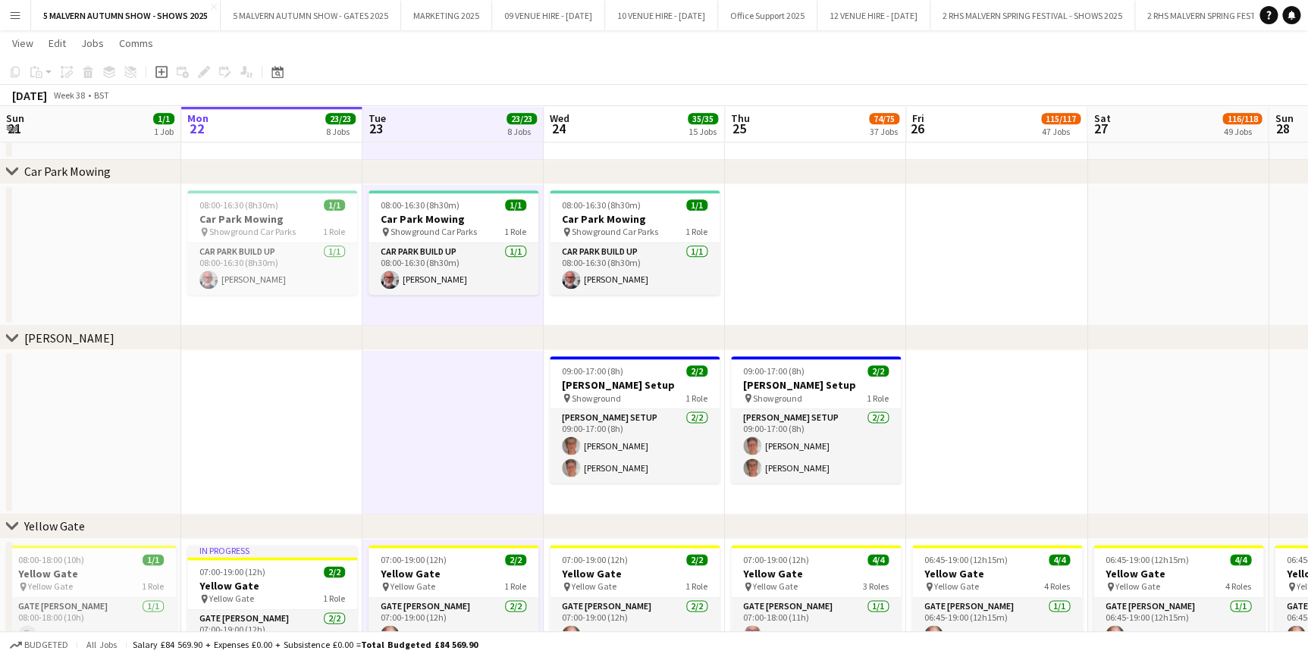
click at [469, 370] on app-date-cell at bounding box center [452, 432] width 181 height 165
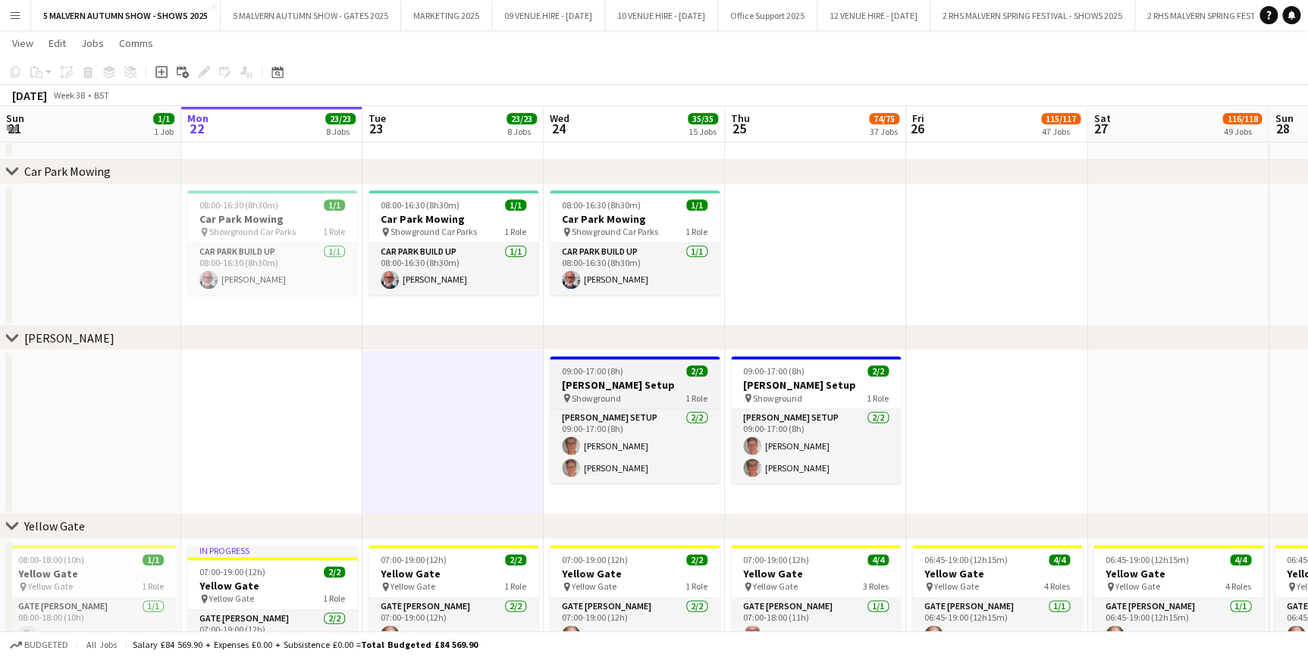
click at [599, 376] on span "09:00-17:00 (8h)" at bounding box center [592, 370] width 61 height 11
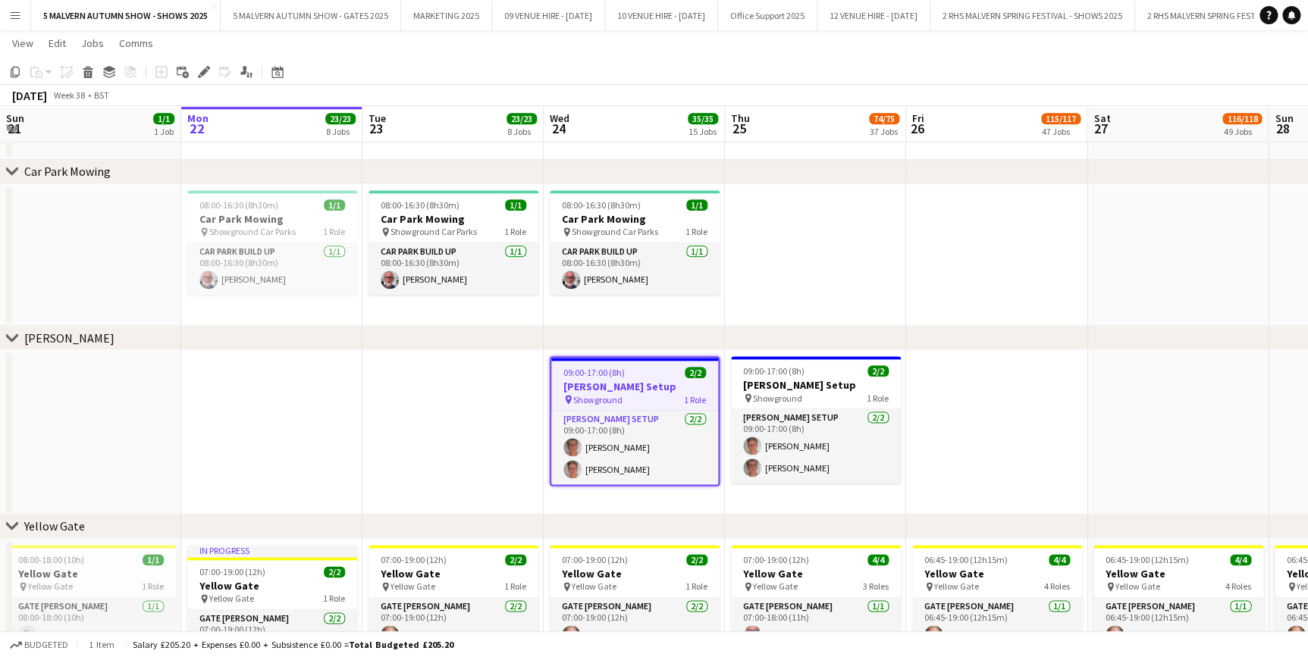
click at [481, 375] on app-date-cell at bounding box center [452, 432] width 181 height 165
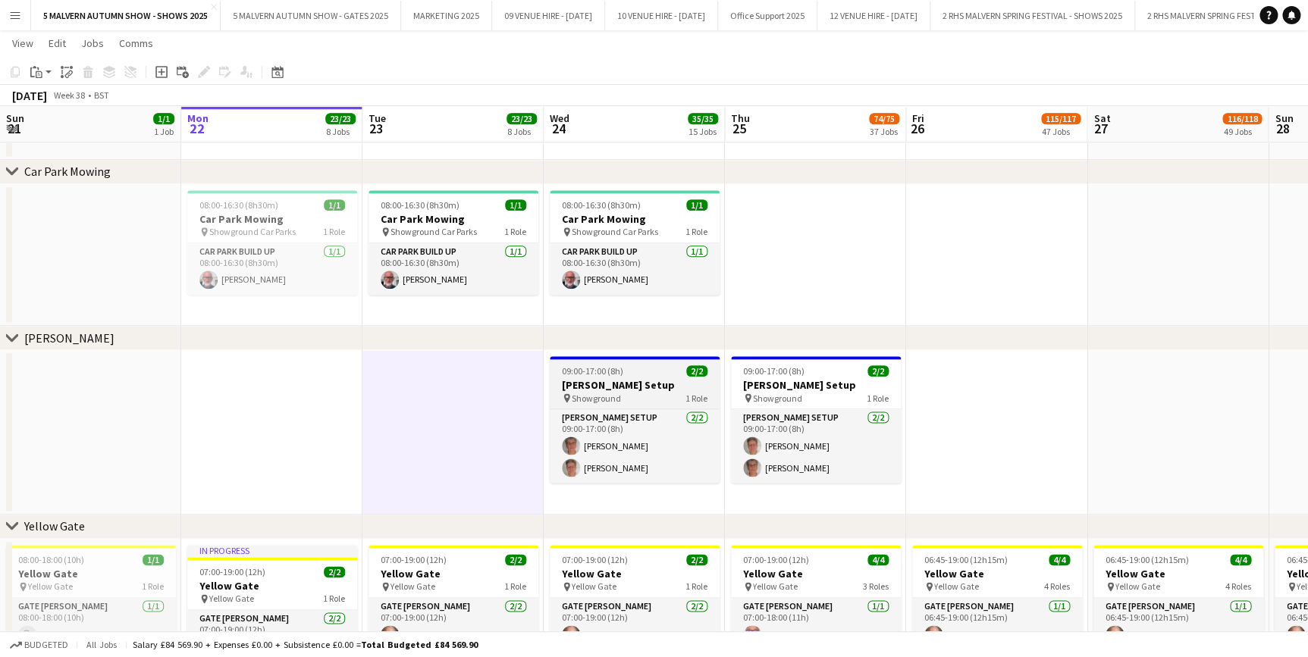
click at [588, 389] on h3 "[PERSON_NAME] Setup" at bounding box center [635, 385] width 170 height 14
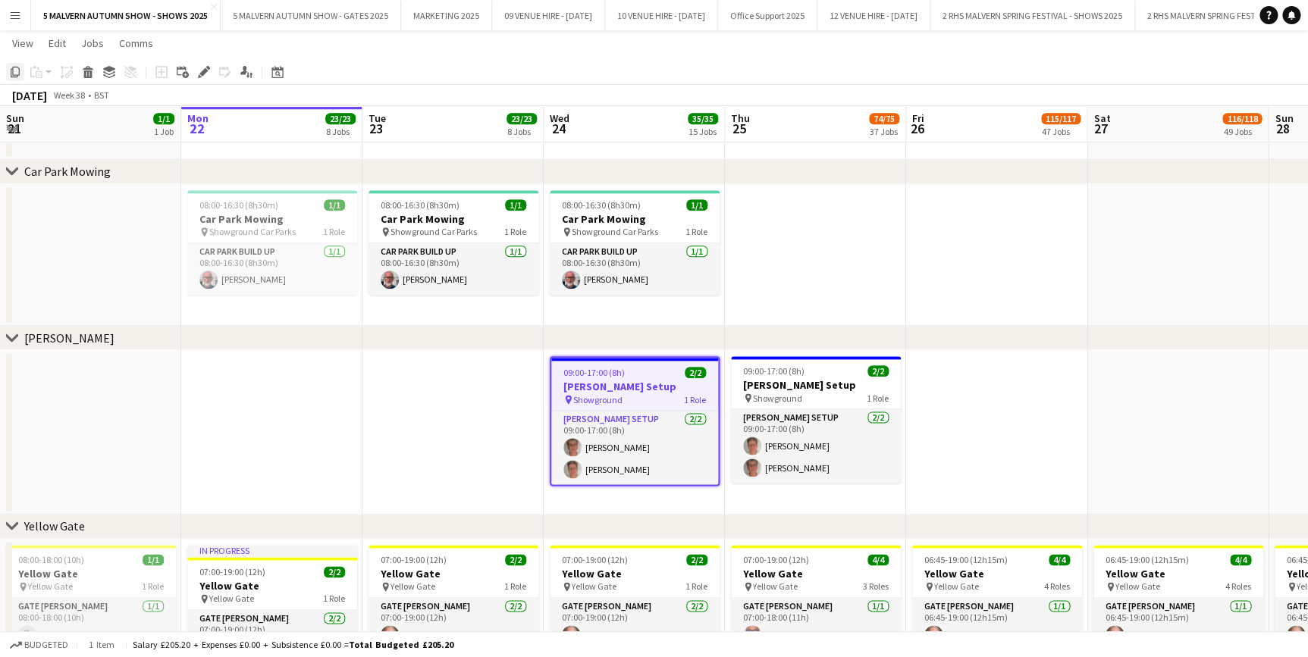
click at [17, 70] on icon "Copy" at bounding box center [15, 72] width 12 height 12
click at [469, 406] on app-date-cell at bounding box center [452, 432] width 181 height 165
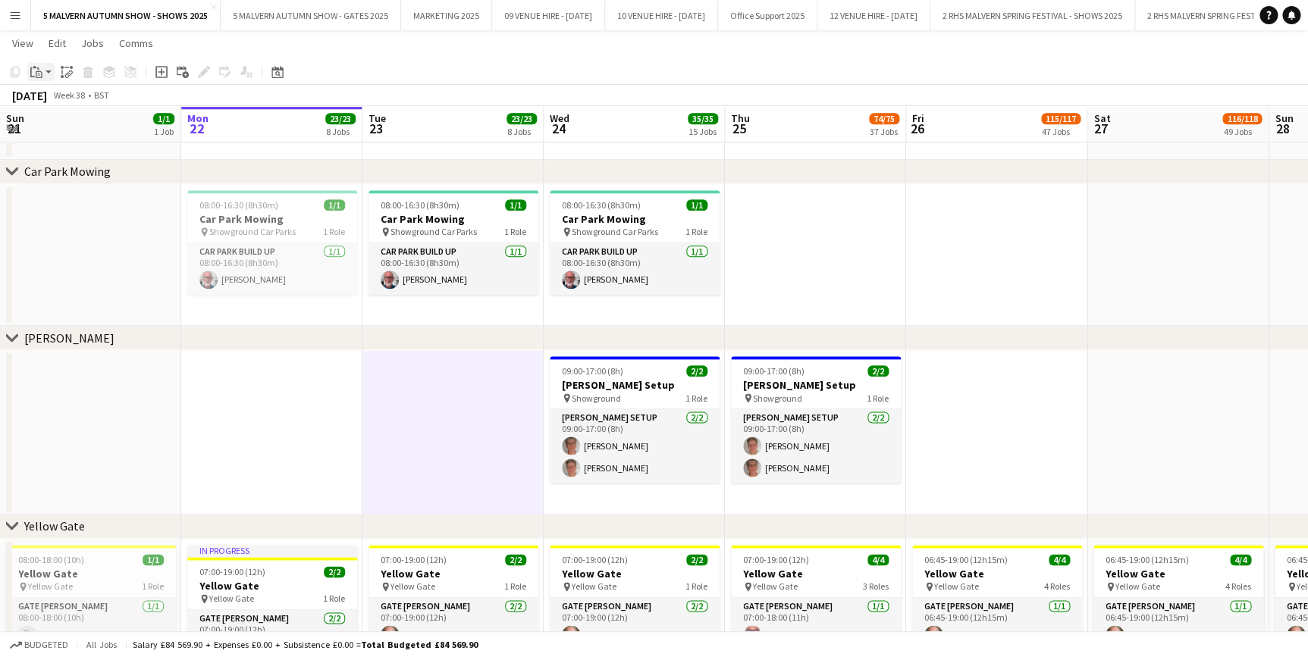
click at [47, 72] on app-action-btn "Paste" at bounding box center [40, 72] width 27 height 18
click at [73, 123] on link "Paste with crew Ctrl+Shift+V" at bounding box center [111, 127] width 143 height 14
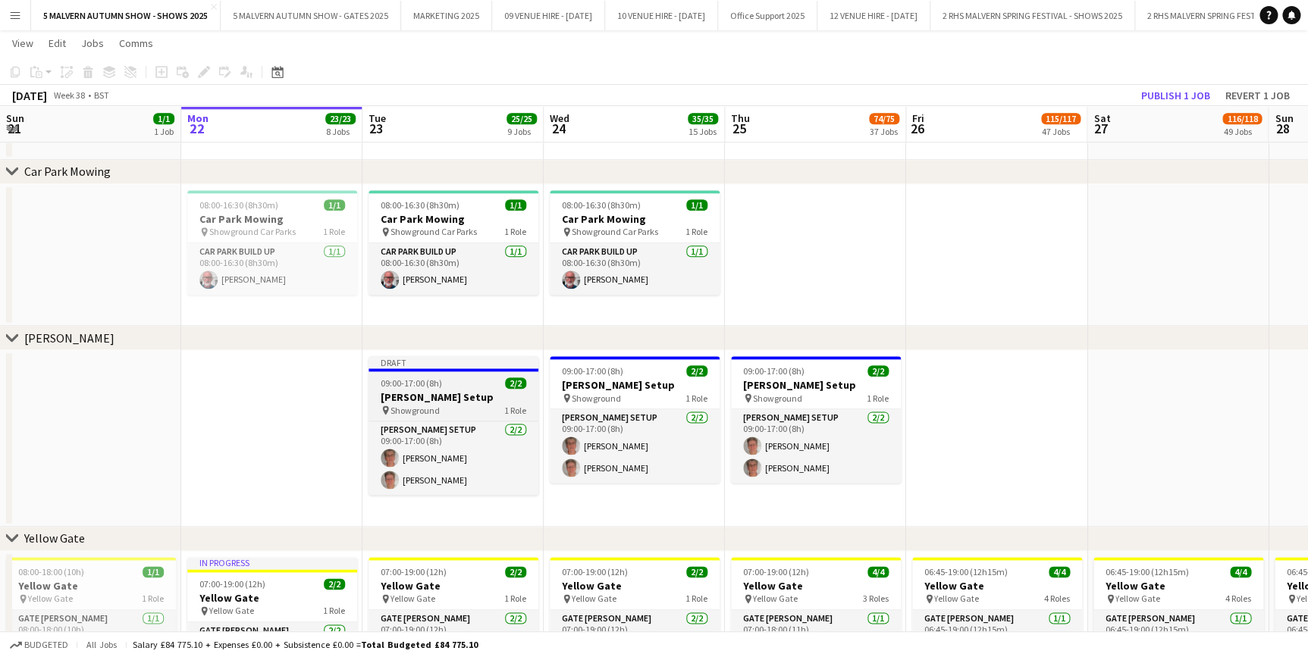
click at [457, 386] on div "09:00-17:00 (8h) 2/2" at bounding box center [453, 383] width 170 height 11
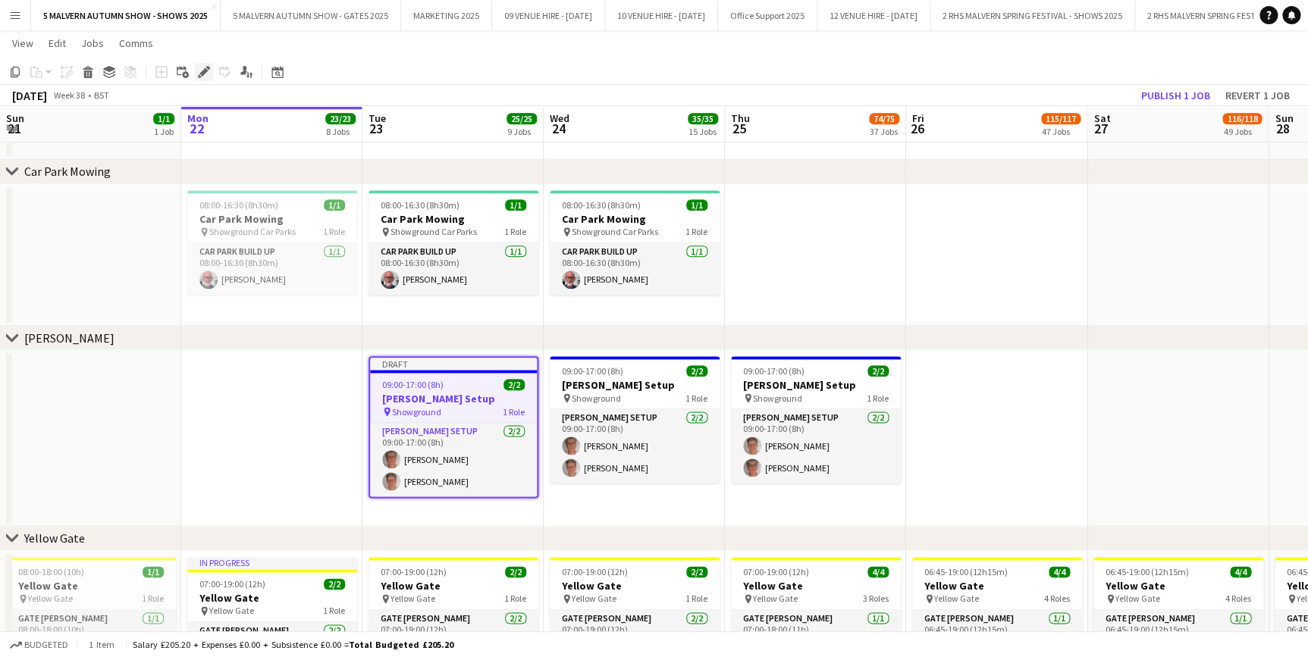
click at [196, 73] on div "Edit" at bounding box center [204, 72] width 18 height 18
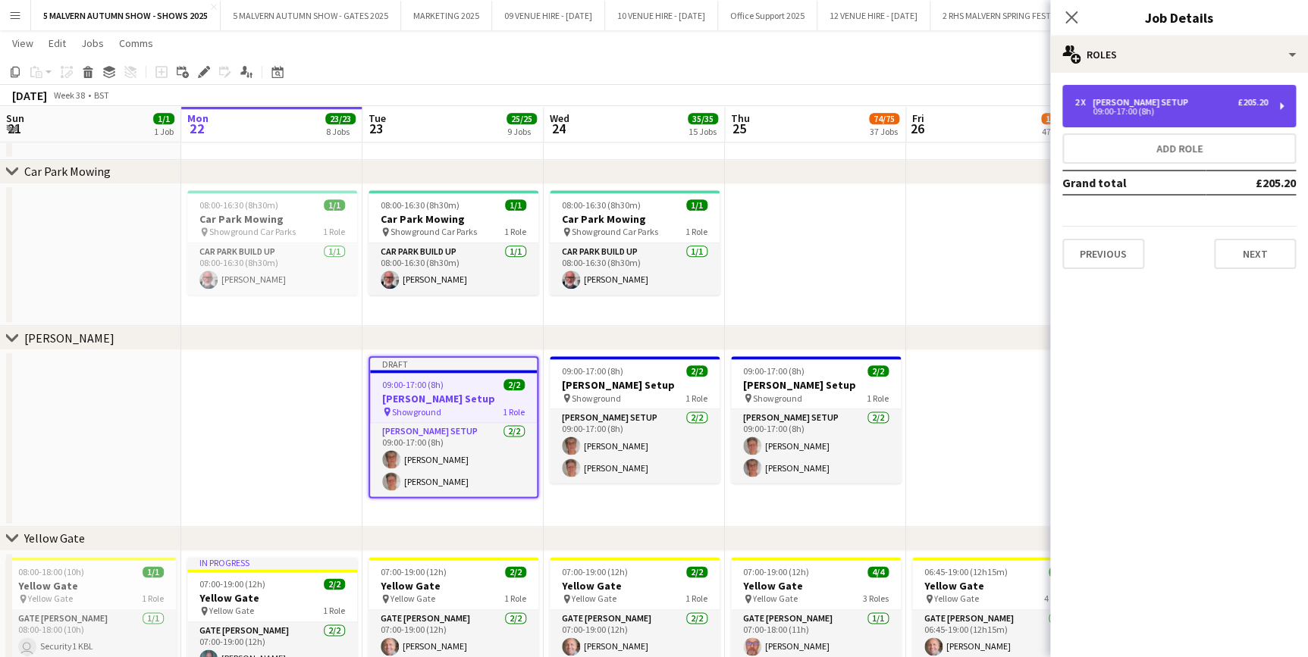
click at [1170, 108] on div "09:00-17:00 (8h)" at bounding box center [1170, 112] width 193 height 8
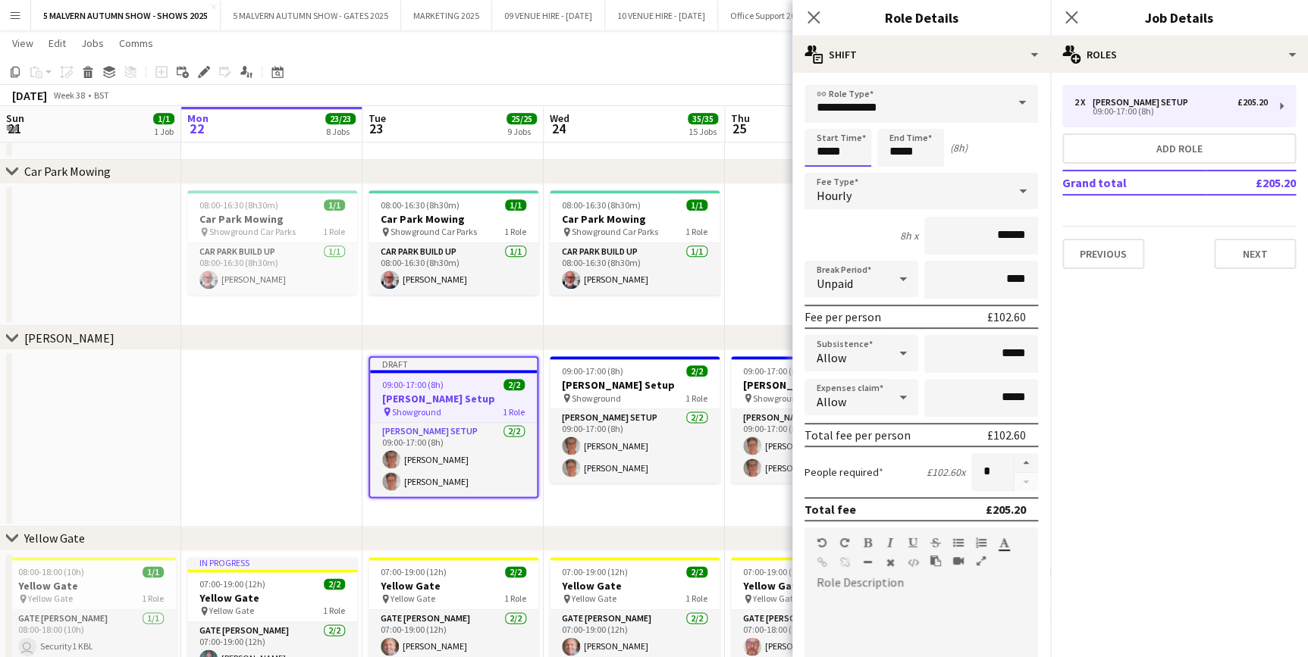
click at [845, 150] on input "*****" at bounding box center [837, 148] width 67 height 38
type input "*****"
click at [822, 168] on div at bounding box center [822, 174] width 30 height 15
click at [917, 157] on input "*****" at bounding box center [910, 148] width 67 height 38
click at [895, 117] on div at bounding box center [895, 121] width 30 height 15
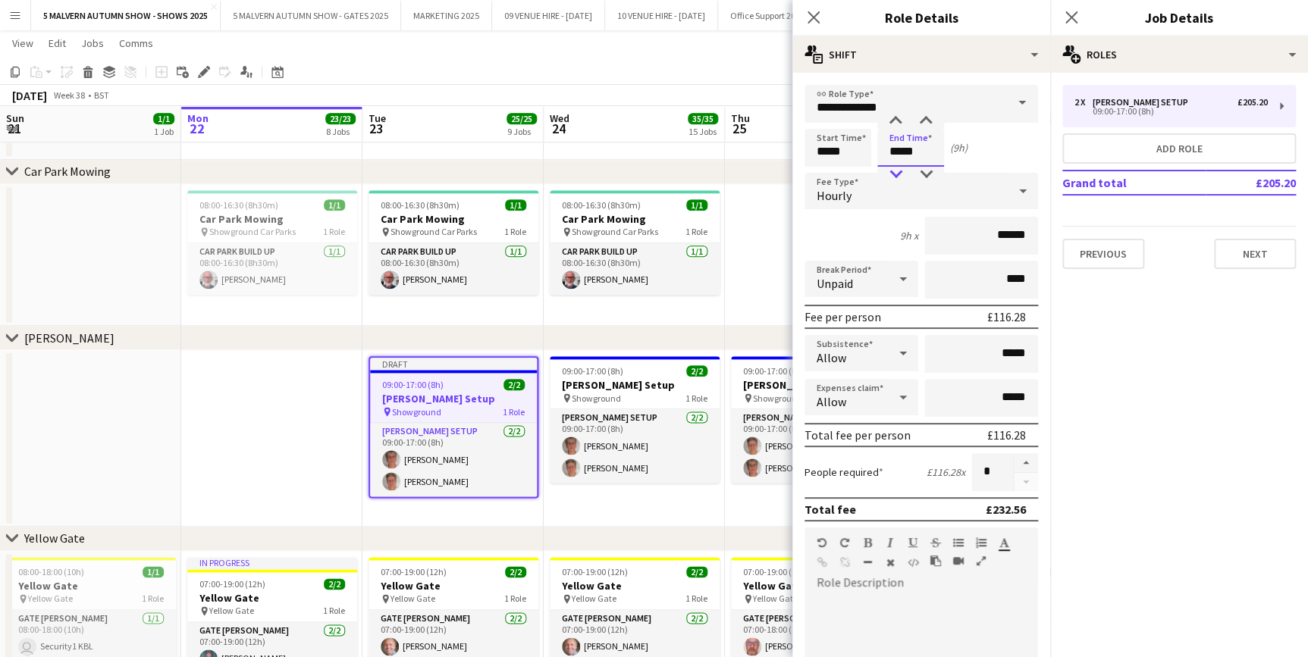
click at [894, 171] on div at bounding box center [895, 174] width 30 height 15
type input "*****"
click at [894, 171] on div at bounding box center [895, 174] width 30 height 15
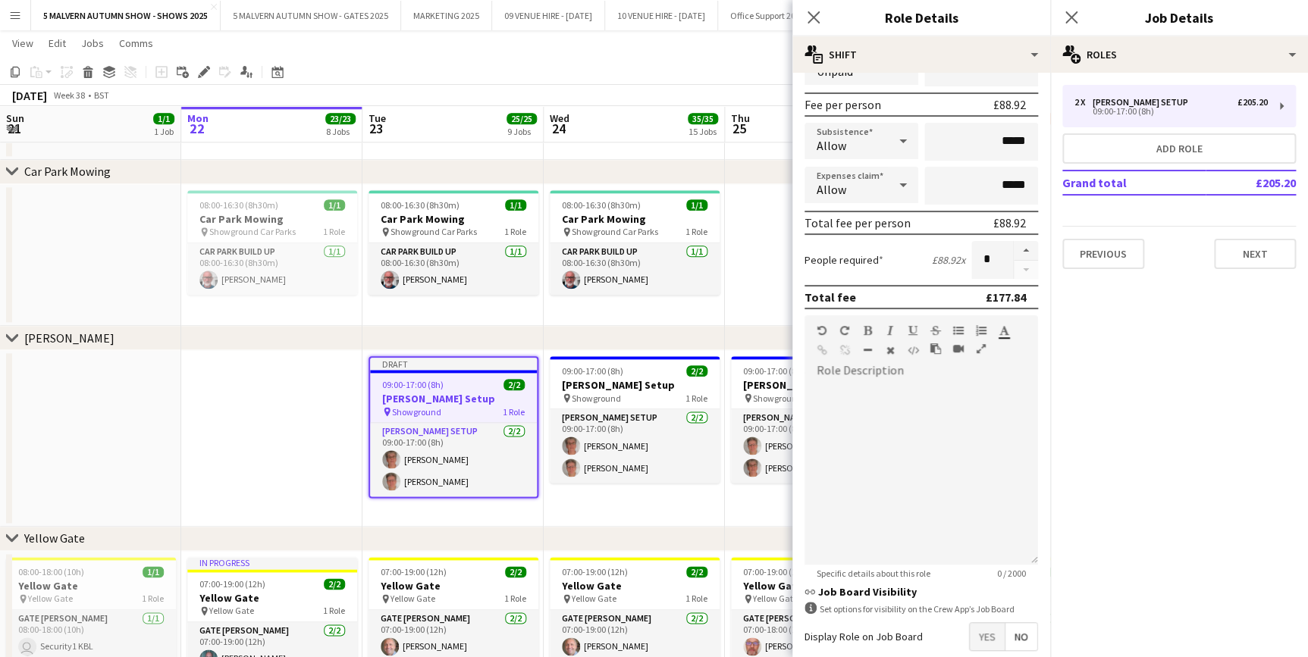
scroll to position [290, 0]
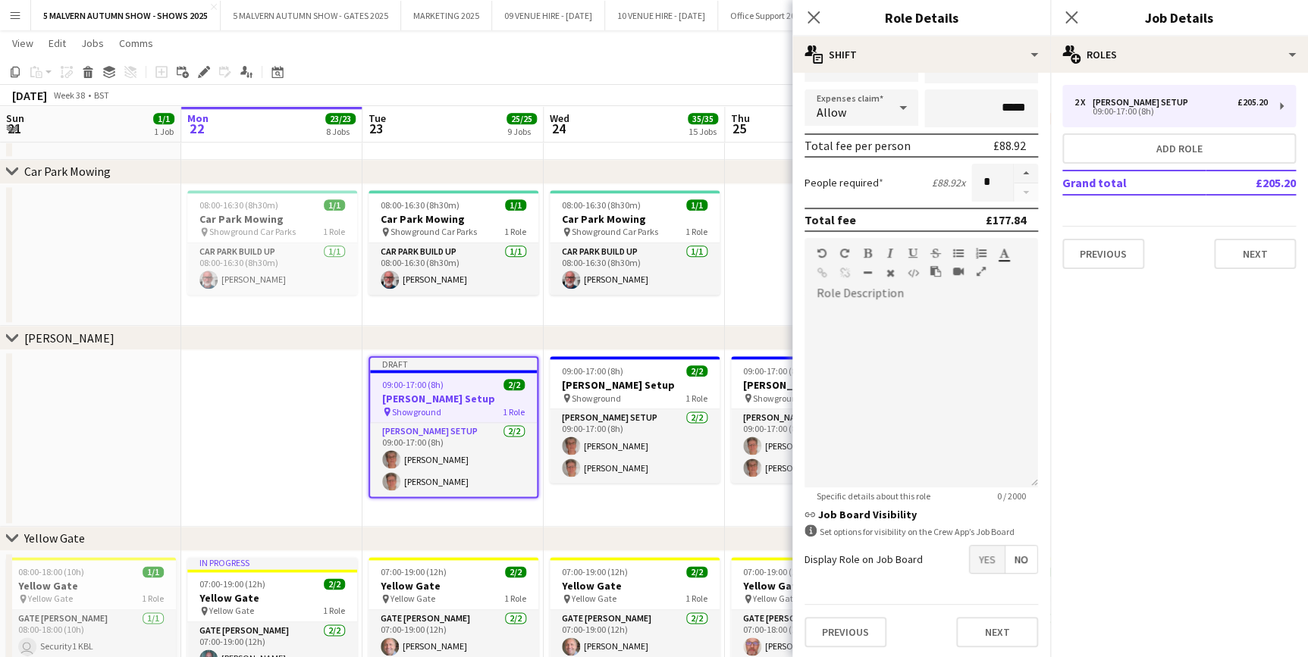
click at [749, 245] on app-date-cell at bounding box center [815, 255] width 181 height 143
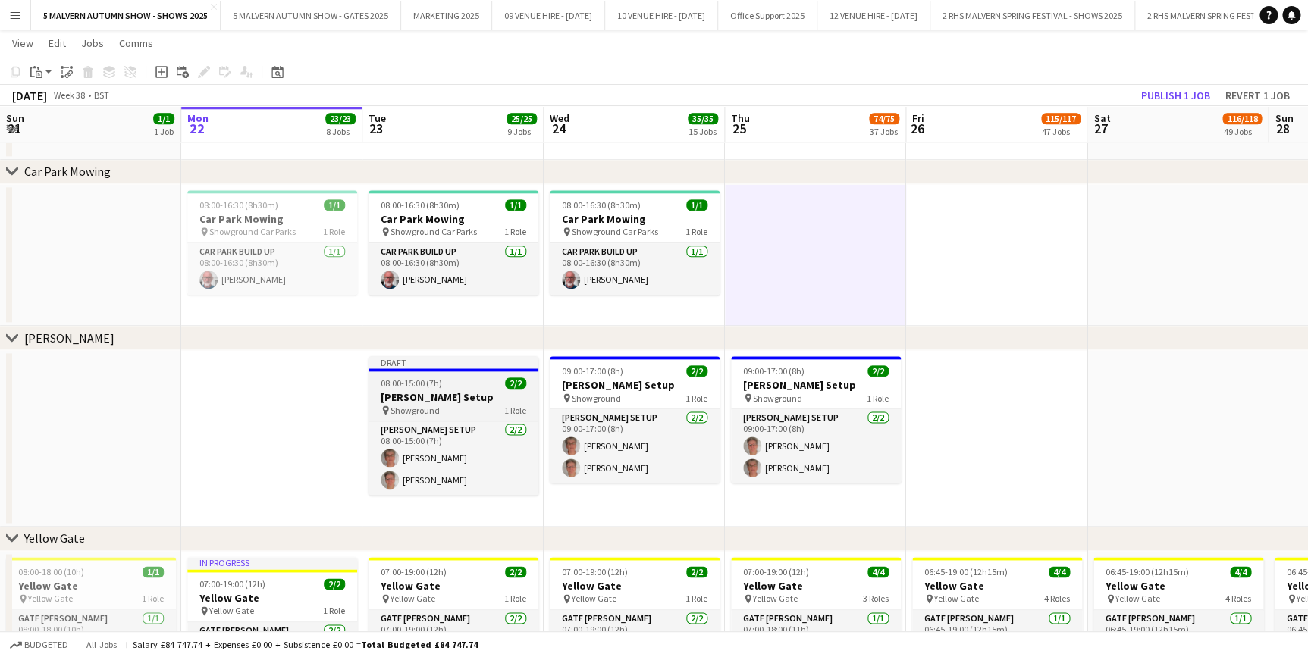
click at [442, 396] on h3 "[PERSON_NAME] Setup" at bounding box center [453, 397] width 170 height 14
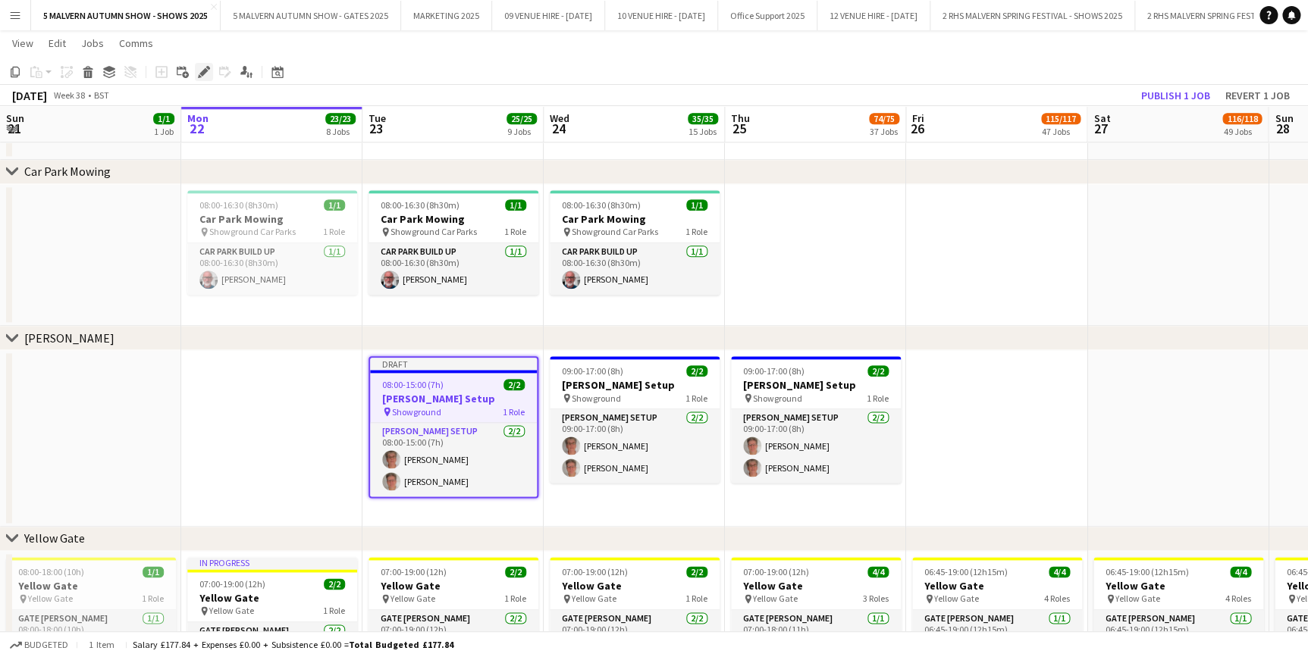
click at [201, 71] on icon "Edit" at bounding box center [204, 72] width 12 height 12
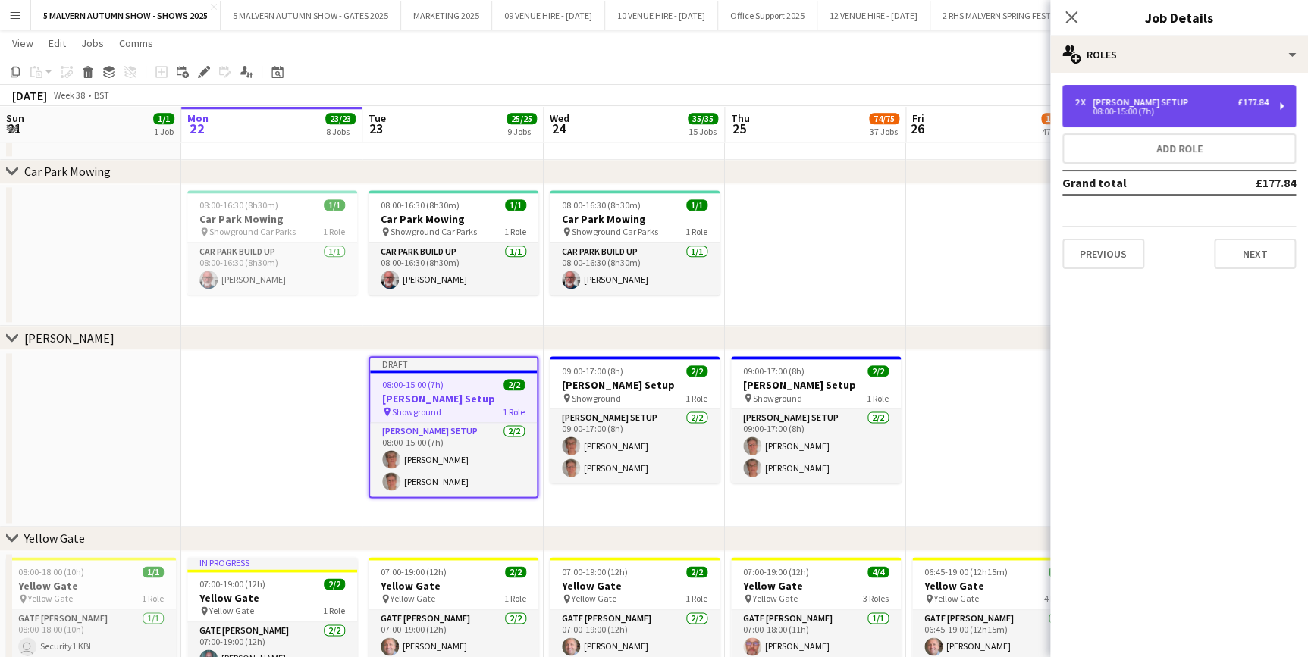
click at [1196, 108] on div "08:00-15:00 (7h)" at bounding box center [1170, 112] width 193 height 8
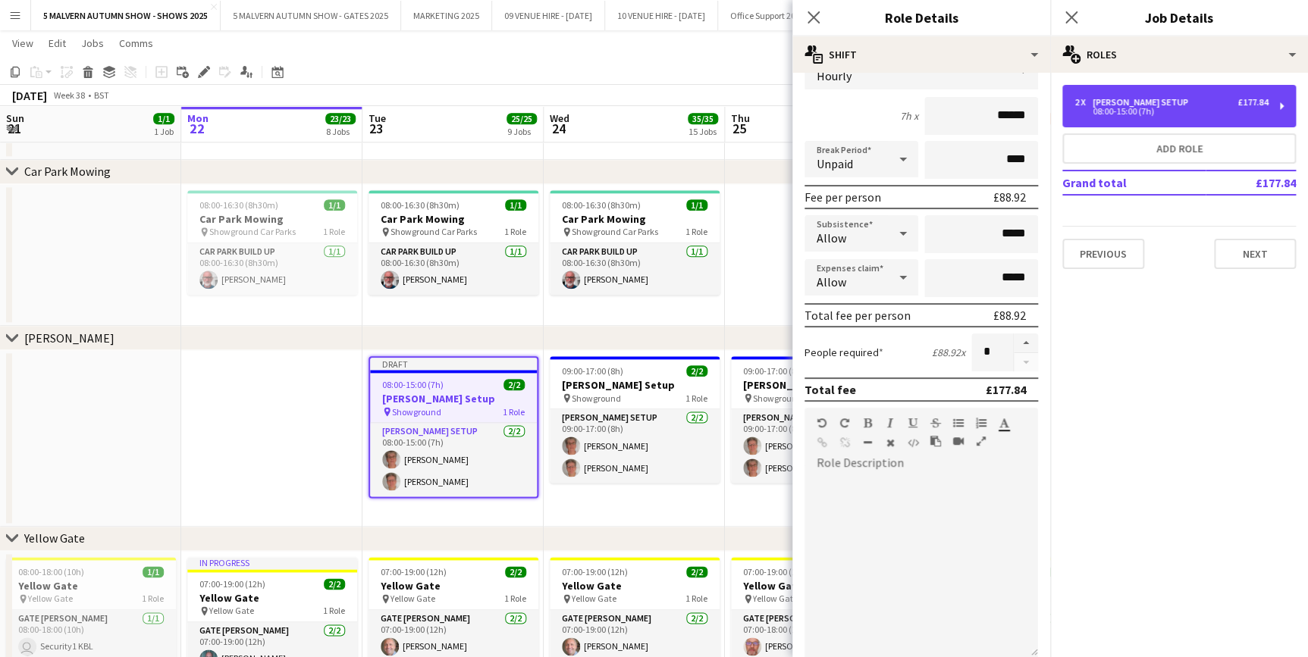
scroll to position [206, 0]
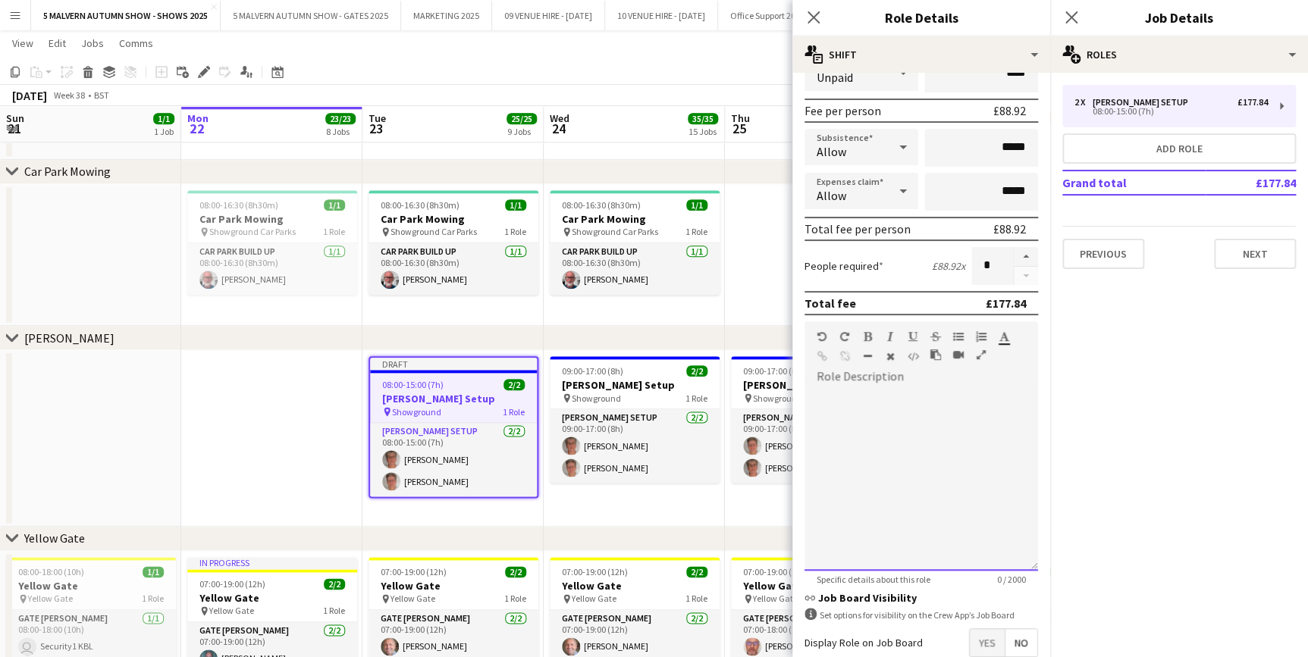
click at [873, 404] on div at bounding box center [921, 480] width 234 height 182
click at [879, 425] on div "**********" at bounding box center [915, 480] width 223 height 182
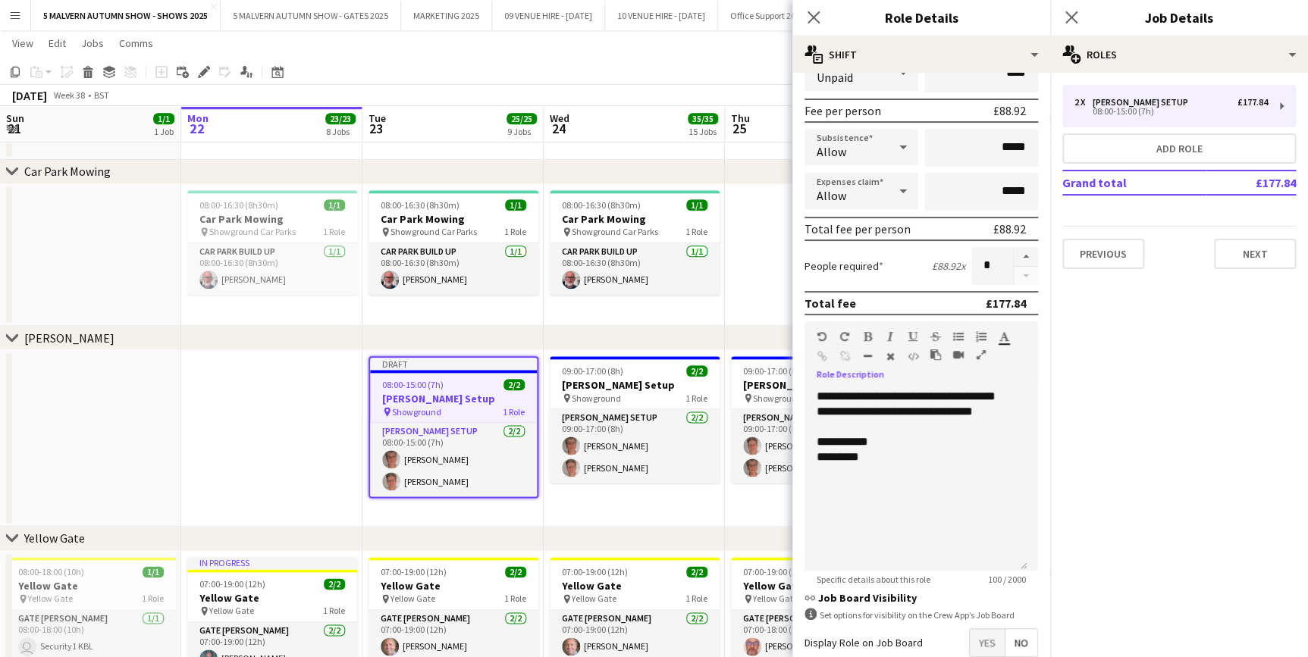
click at [707, 505] on app-date-cell "09:00-17:00 (8h) 2/2 Bunting Setup pin Showground 1 Role Bunting Setup 2/2 09:0…" at bounding box center [634, 438] width 181 height 177
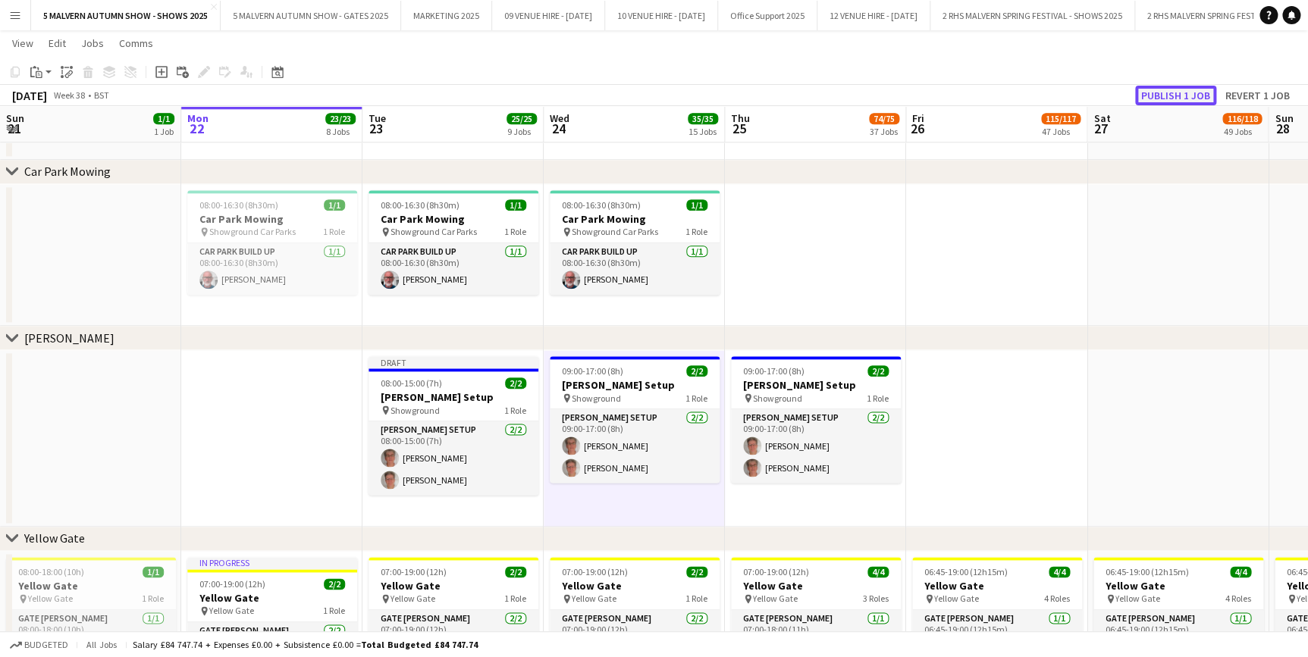
click at [1188, 99] on button "Publish 1 job" at bounding box center [1175, 96] width 81 height 20
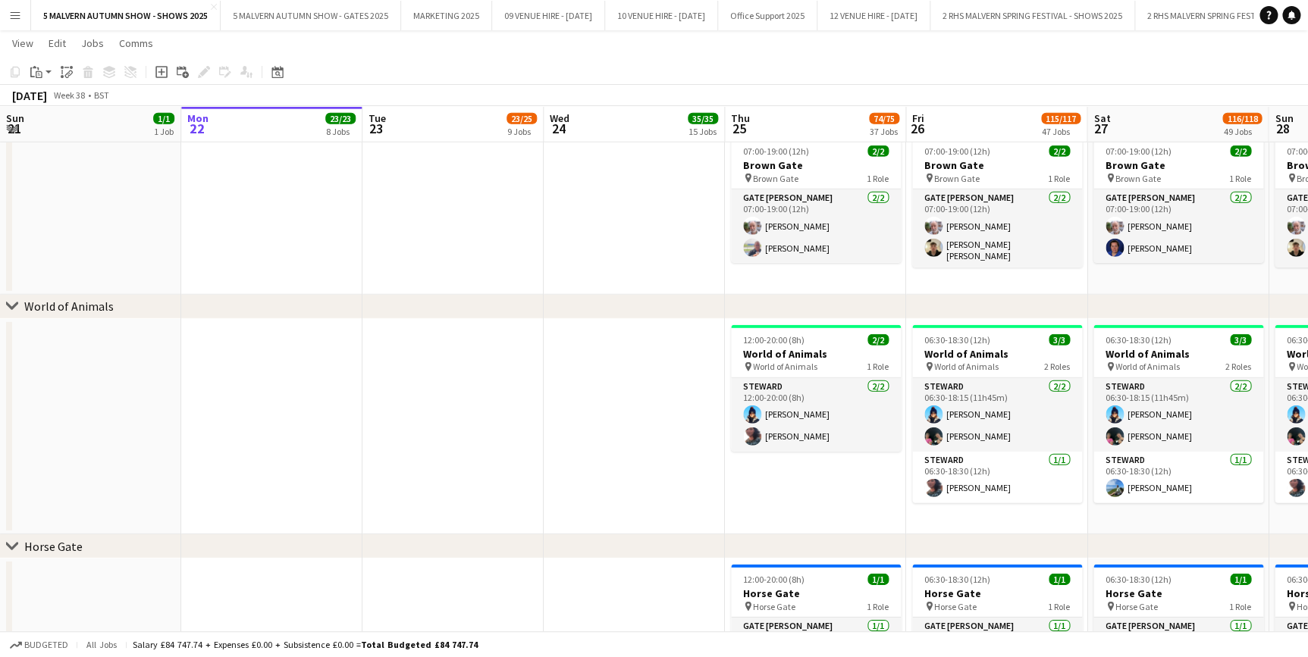
scroll to position [0, 371]
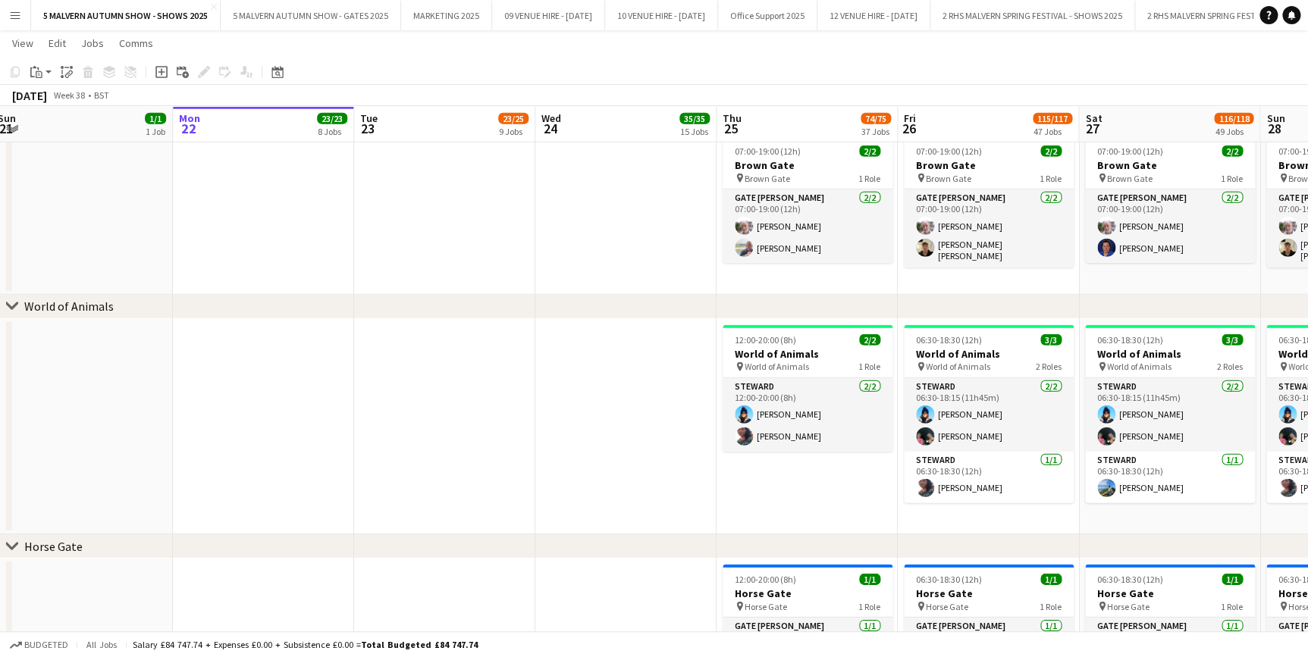
drag, startPoint x: 810, startPoint y: 126, endPoint x: 676, endPoint y: 125, distance: 134.2
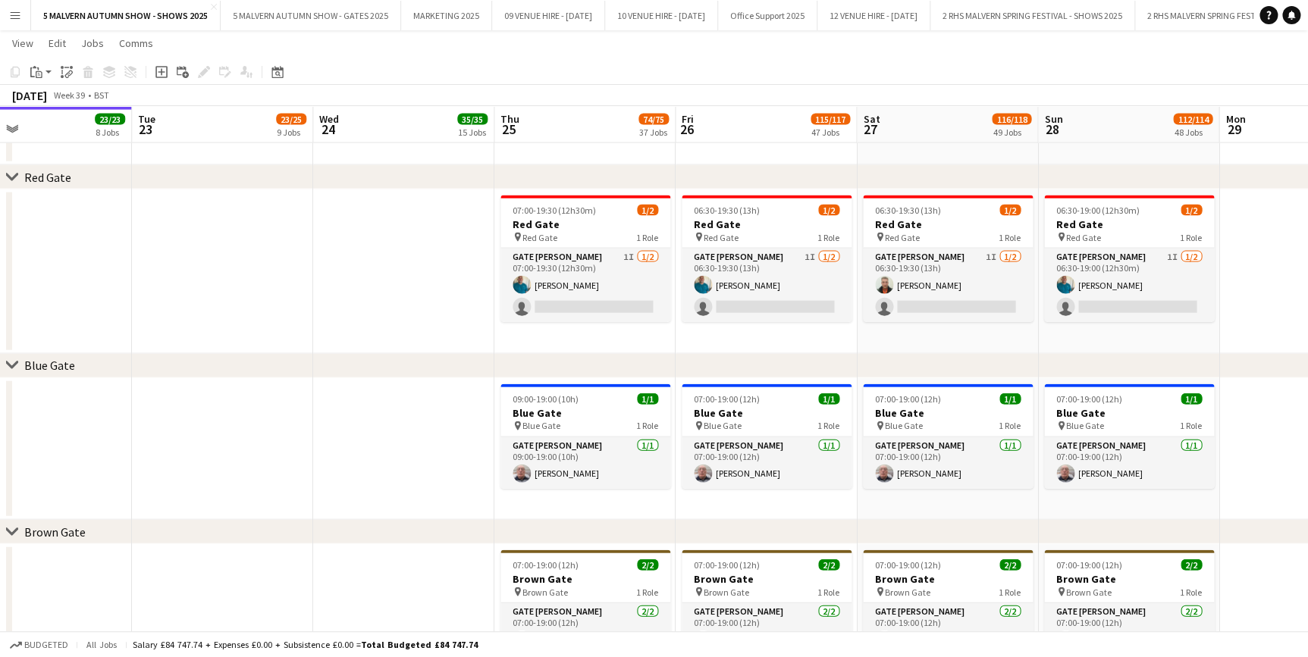
scroll to position [0, 618]
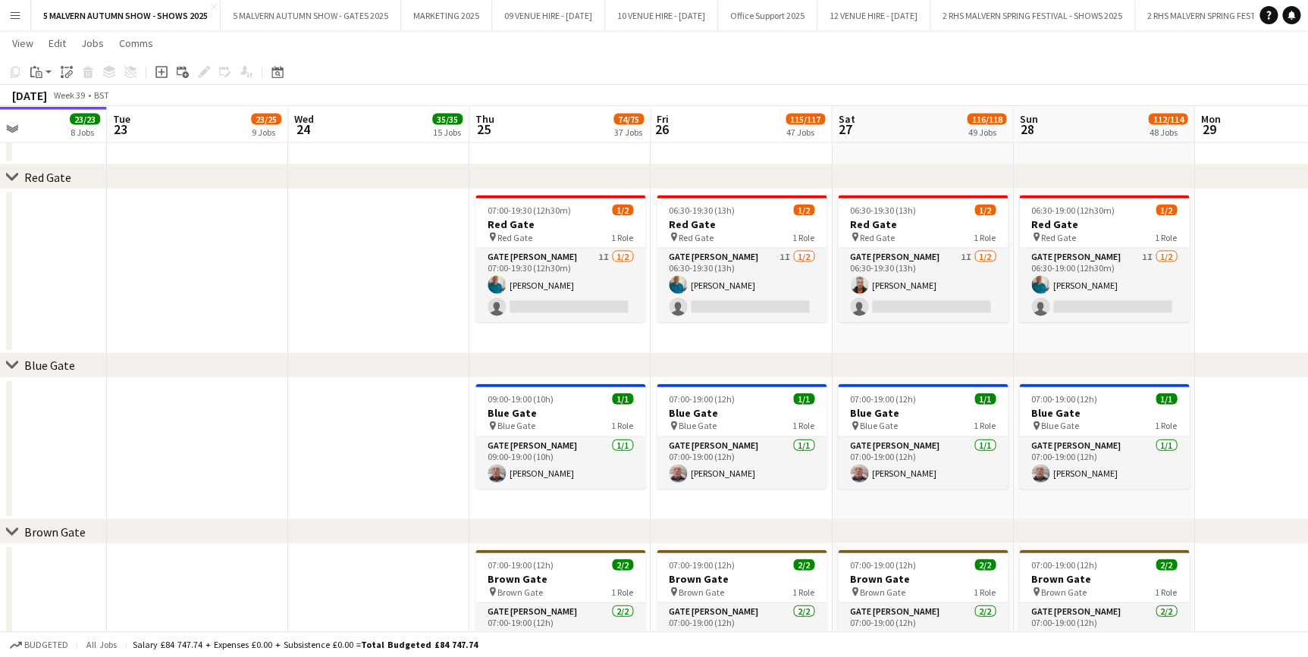
drag, startPoint x: 918, startPoint y: 132, endPoint x: 671, endPoint y: 146, distance: 247.6
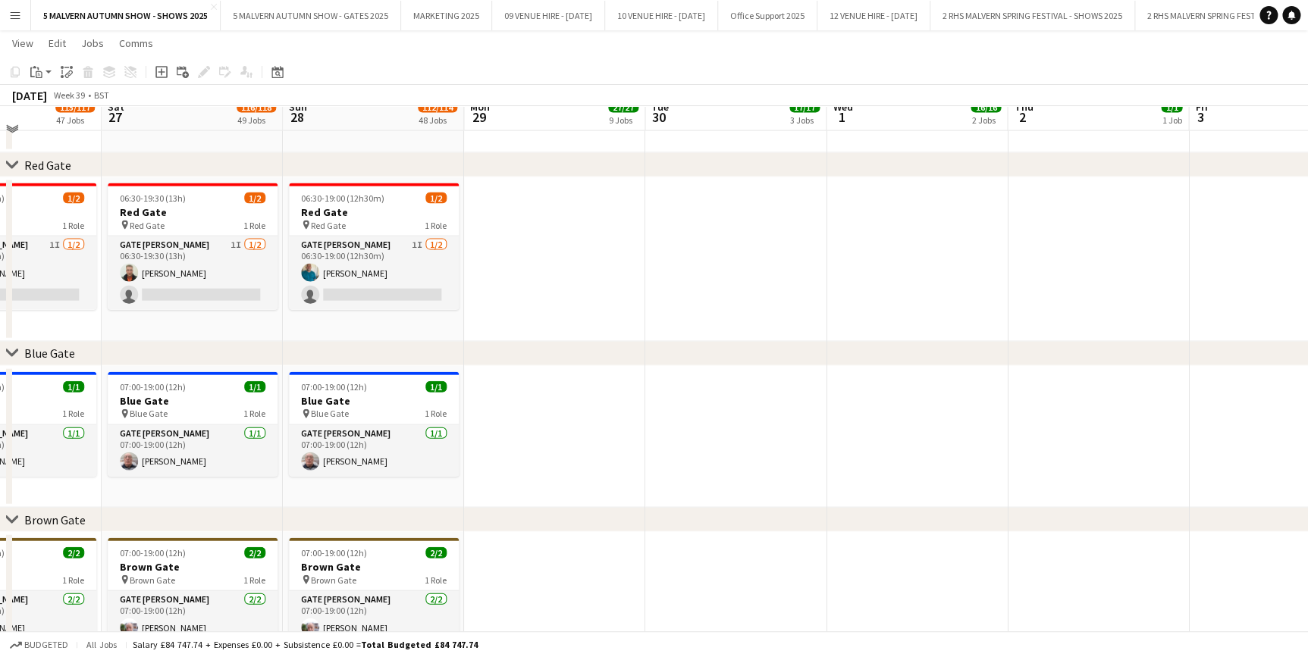
scroll to position [1572, 0]
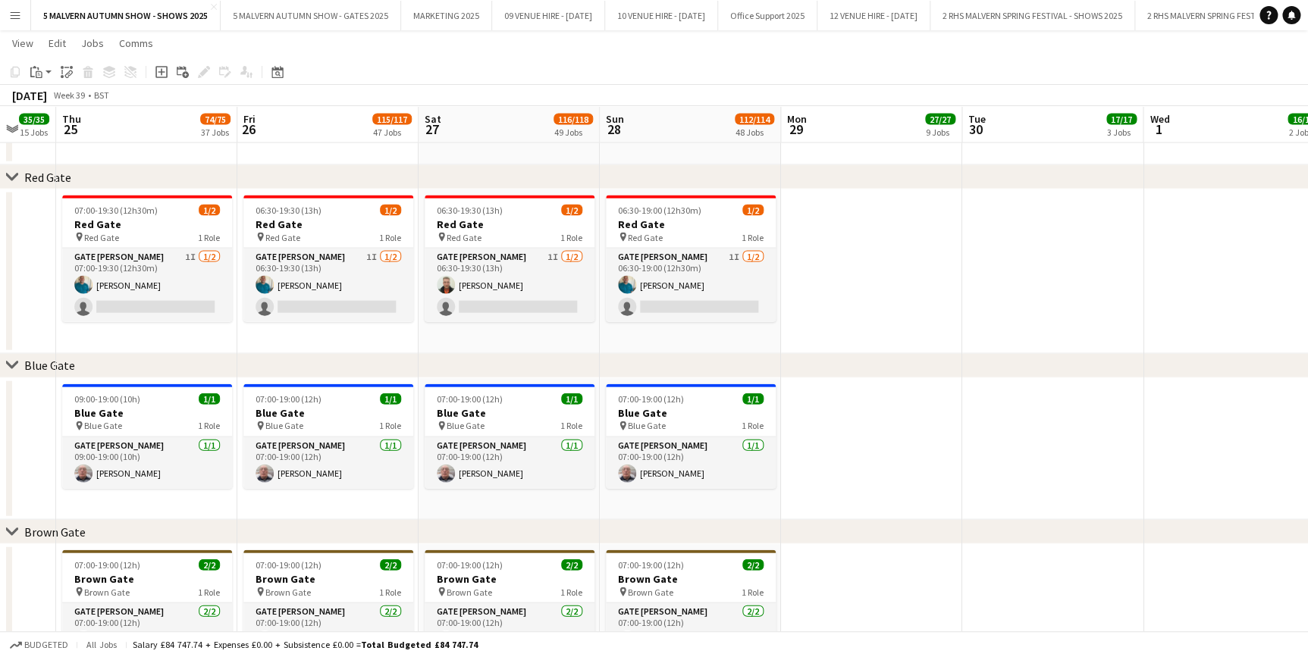
drag, startPoint x: 617, startPoint y: 130, endPoint x: 374, endPoint y: 104, distance: 244.8
click at [718, 1] on button "10 VENUE HIRE - [DATE] Close" at bounding box center [661, 16] width 113 height 30
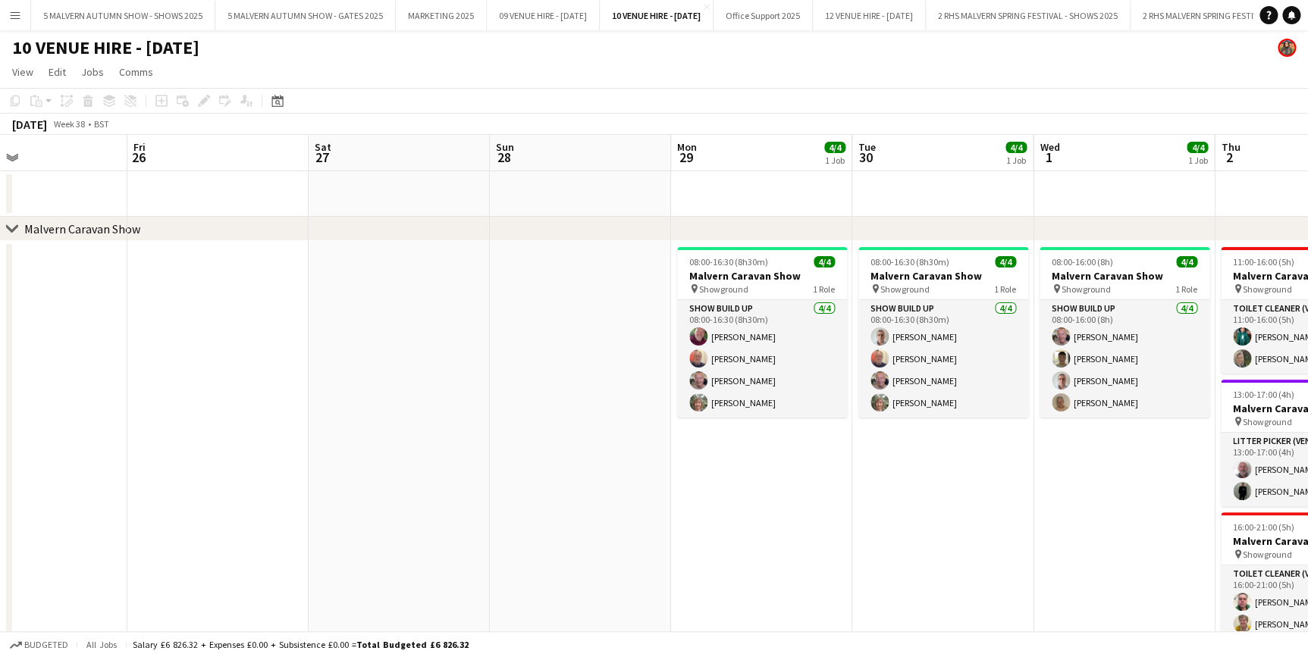
drag, startPoint x: 787, startPoint y: 152, endPoint x: -3, endPoint y: 249, distance: 796.0
click at [0, 249] on html "Menu Boards Boards Boards All jobs Status Workforce Workforce My Workforce Recr…" at bounding box center [654, 614] width 1308 height 1229
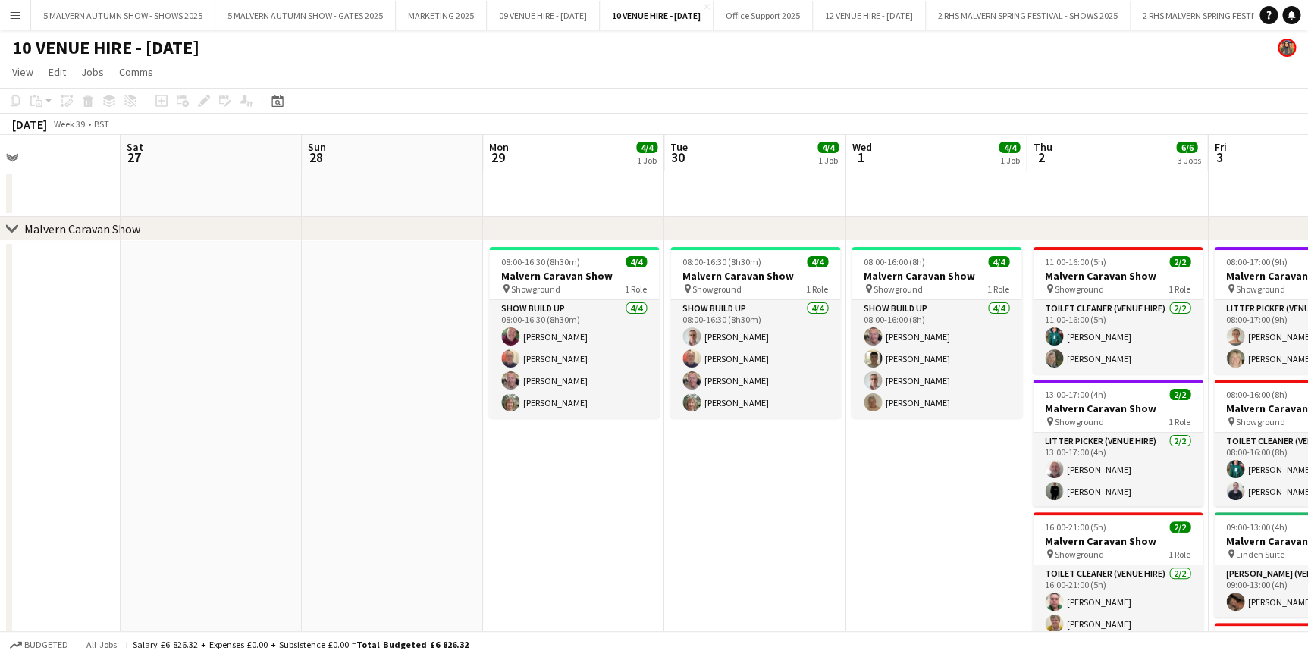
scroll to position [0, 716]
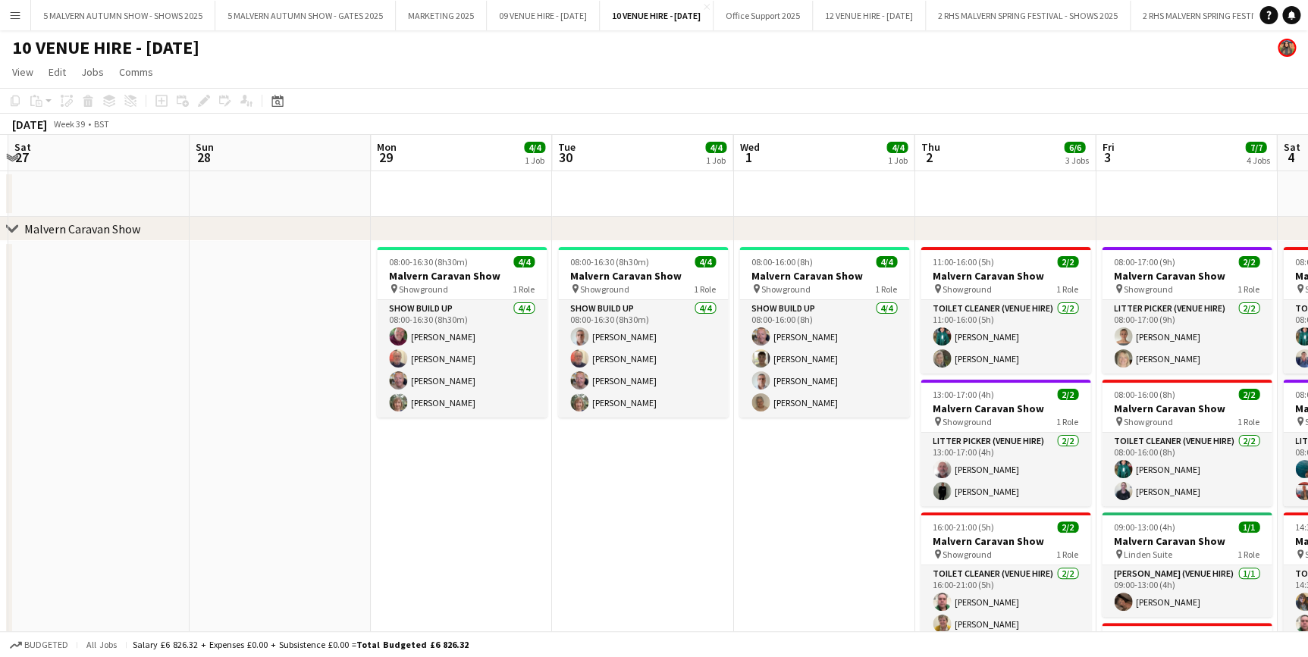
drag, startPoint x: 923, startPoint y: 155, endPoint x: 660, endPoint y: 176, distance: 263.9
click at [660, 176] on app-calendar-viewport "Tue 23 Wed 24 Thu 25 Fri 26 Sat 27 Sun 28 Mon 29 4/4 1 Job Tue 30 4/4 1 Job Wed…" at bounding box center [654, 669] width 1308 height 1068
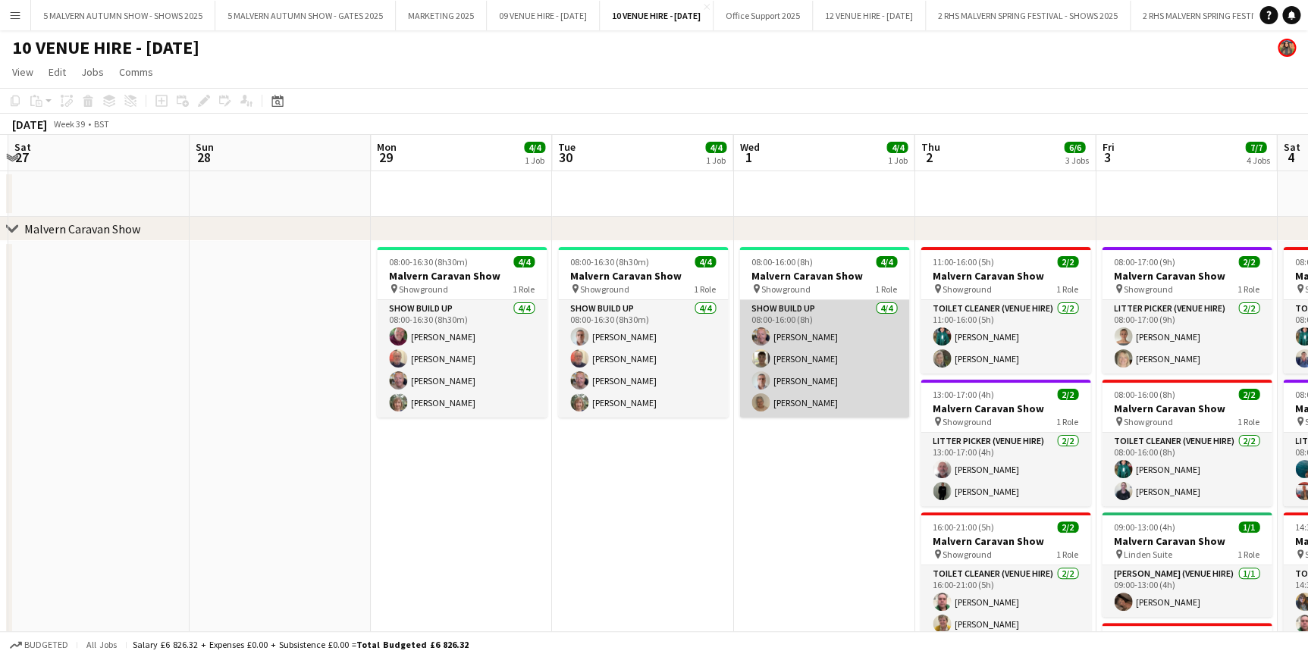
click at [825, 375] on app-card-role "Show Build Up 4/4 08:00-16:00 (8h) Nigel Cording Michael Bliss Timothy Holden A…" at bounding box center [824, 359] width 170 height 118
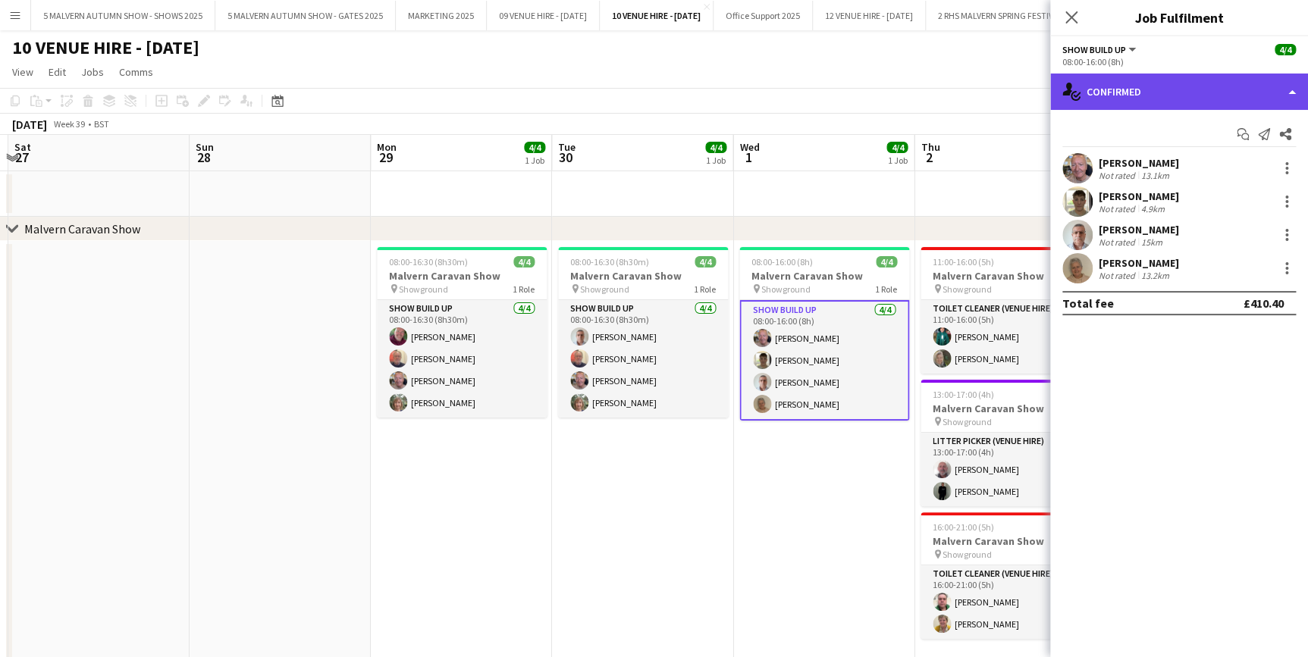
click at [1290, 99] on div "single-neutral-actions-check-2 Confirmed" at bounding box center [1179, 92] width 258 height 36
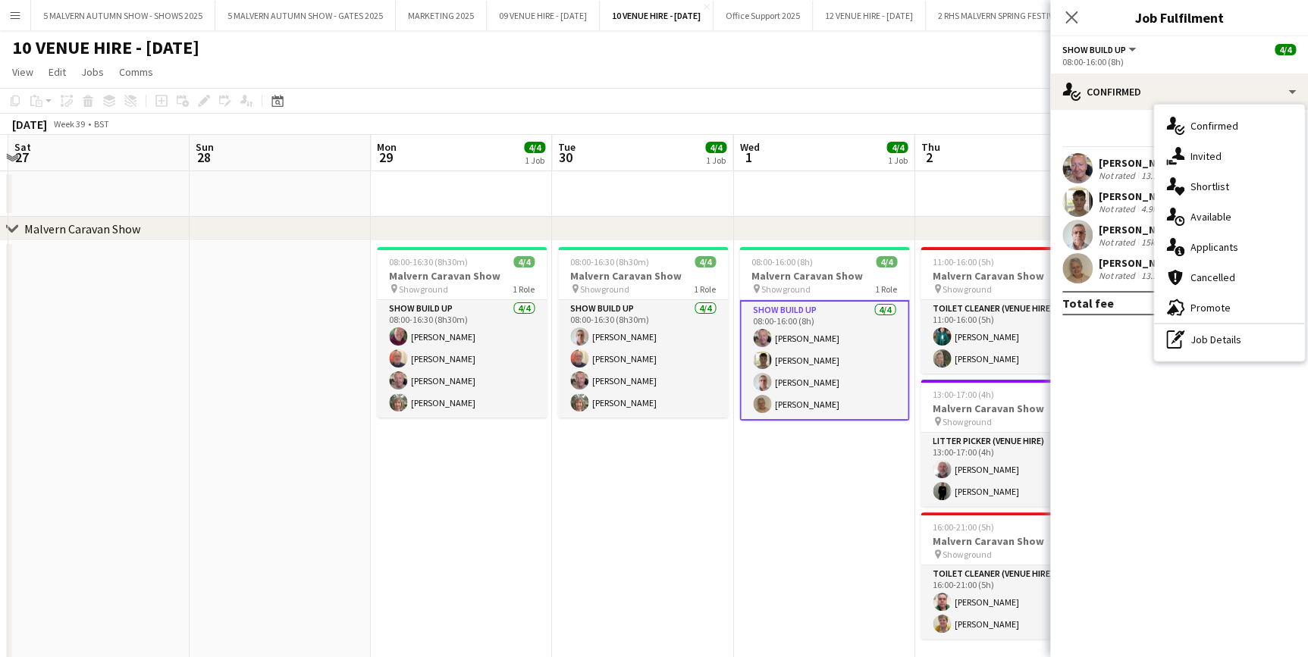
click at [1086, 366] on mat-expansion-panel "check Confirmed Start chat Send notification Share Nigel Cording Not rated 13.1…" at bounding box center [1179, 383] width 258 height 547
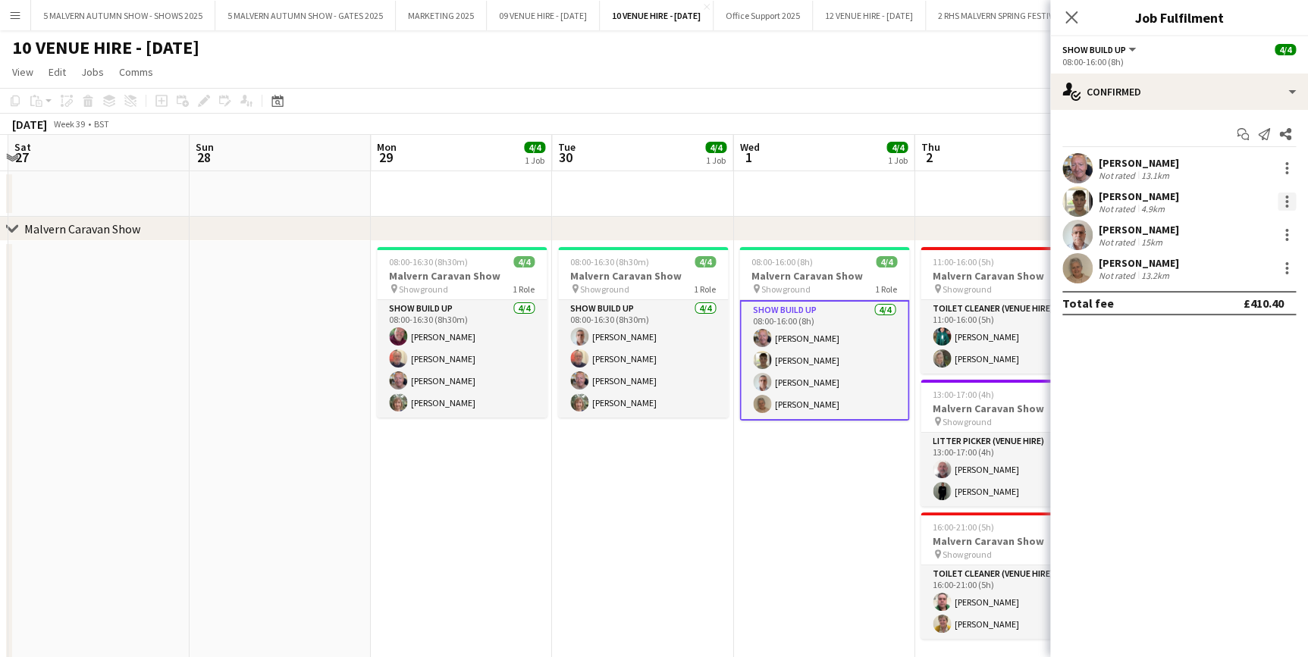
click at [1289, 193] on div at bounding box center [1286, 202] width 18 height 18
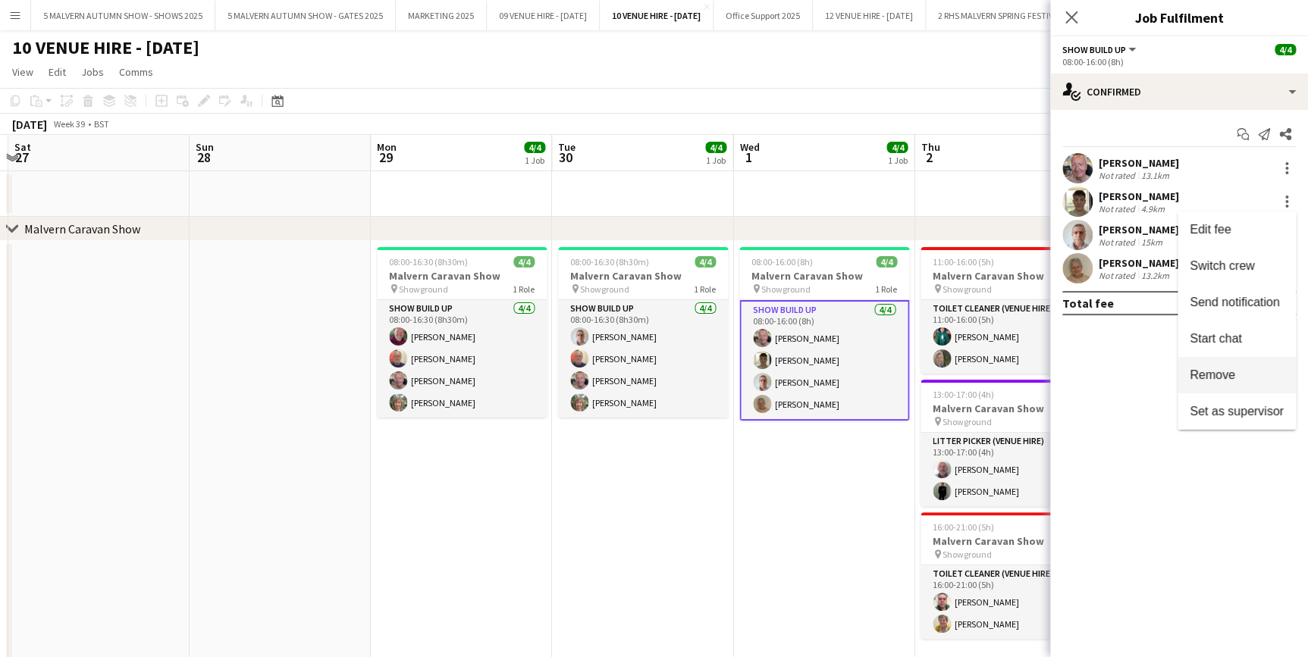
click at [1258, 371] on span "Remove" at bounding box center [1237, 375] width 94 height 14
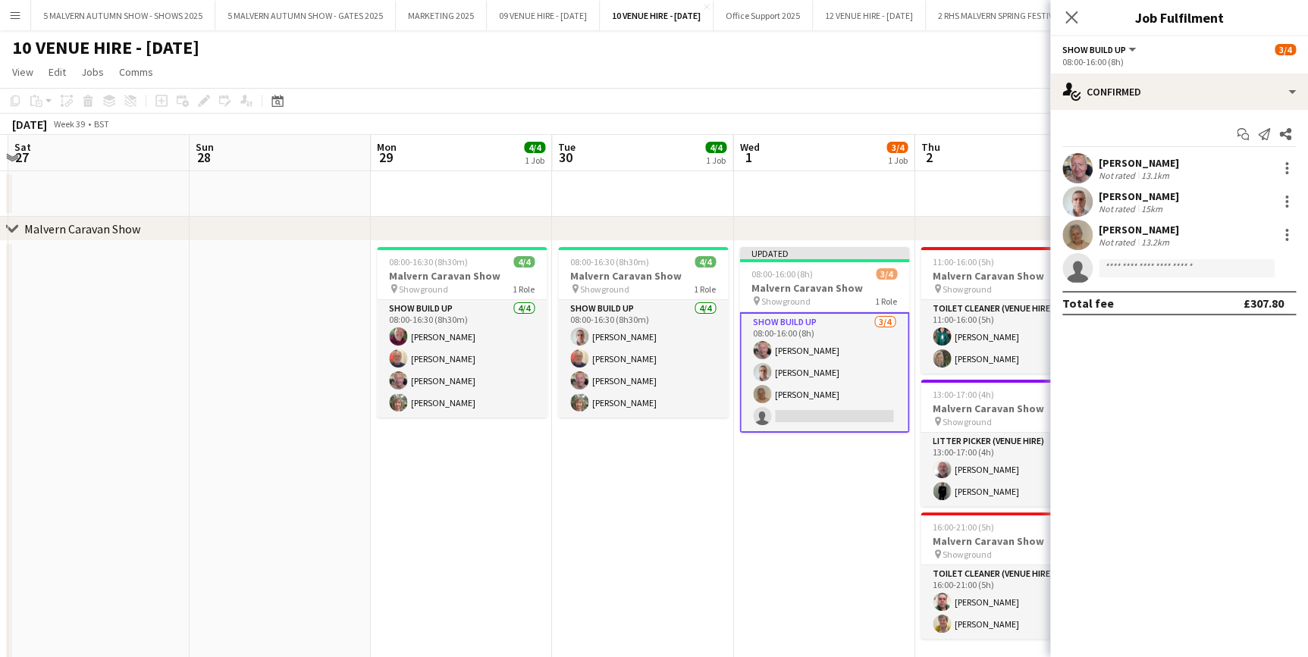
click at [842, 508] on app-date-cell "Updated 08:00-16:00 (8h) 3/4 Malvern Caravan Show pin Showground 1 Role Show Bu…" at bounding box center [823, 513] width 181 height 544
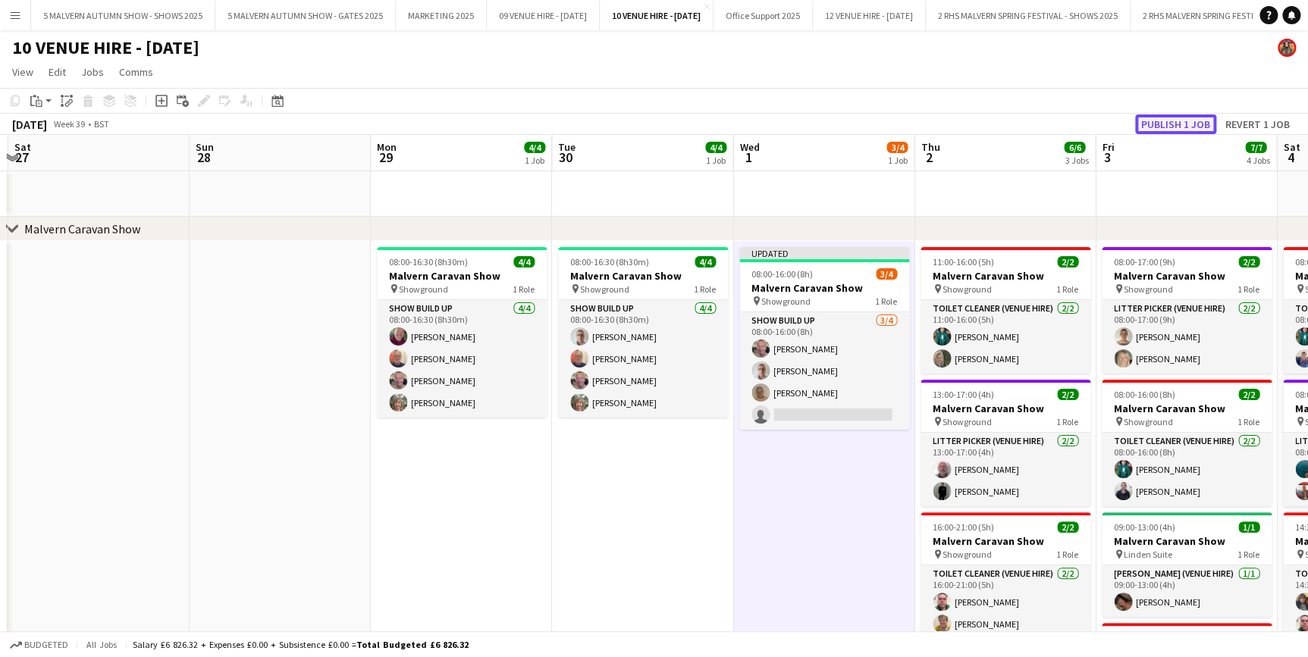
click at [1190, 121] on button "Publish 1 job" at bounding box center [1175, 124] width 81 height 20
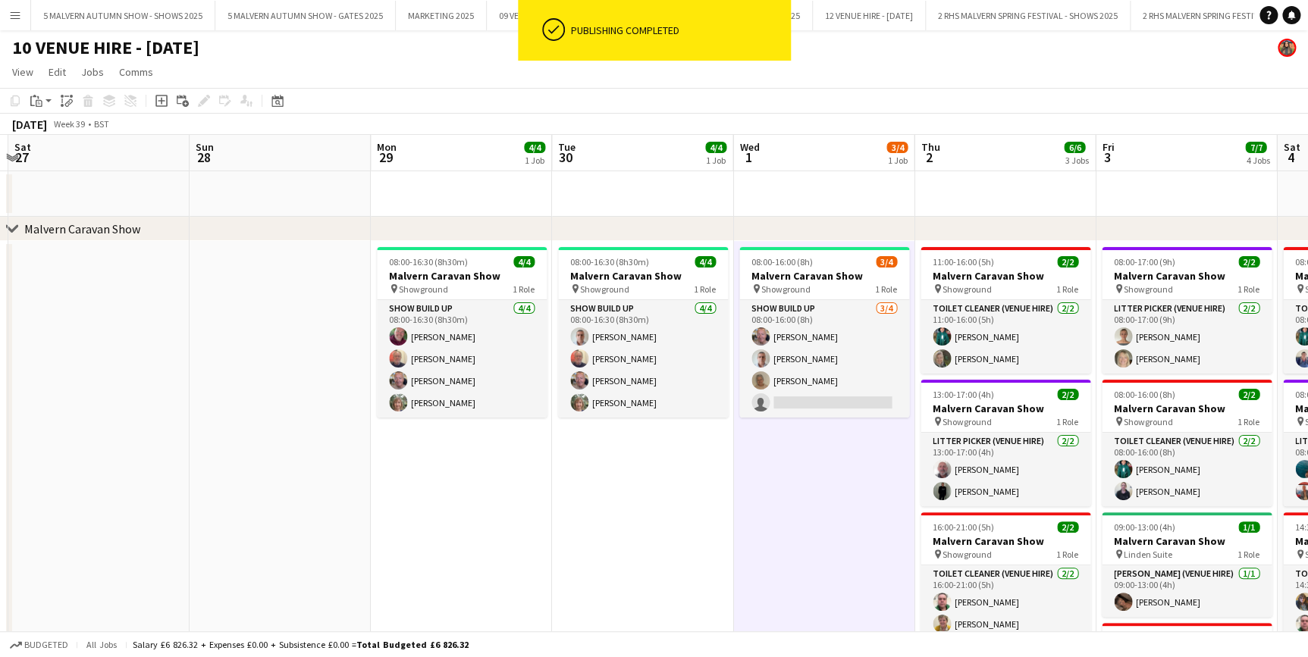
click at [804, 298] on app-job-card "08:00-16:00 (8h) 3/4 Malvern Caravan Show pin Showground 1 Role Show Build Up 3…" at bounding box center [824, 332] width 170 height 171
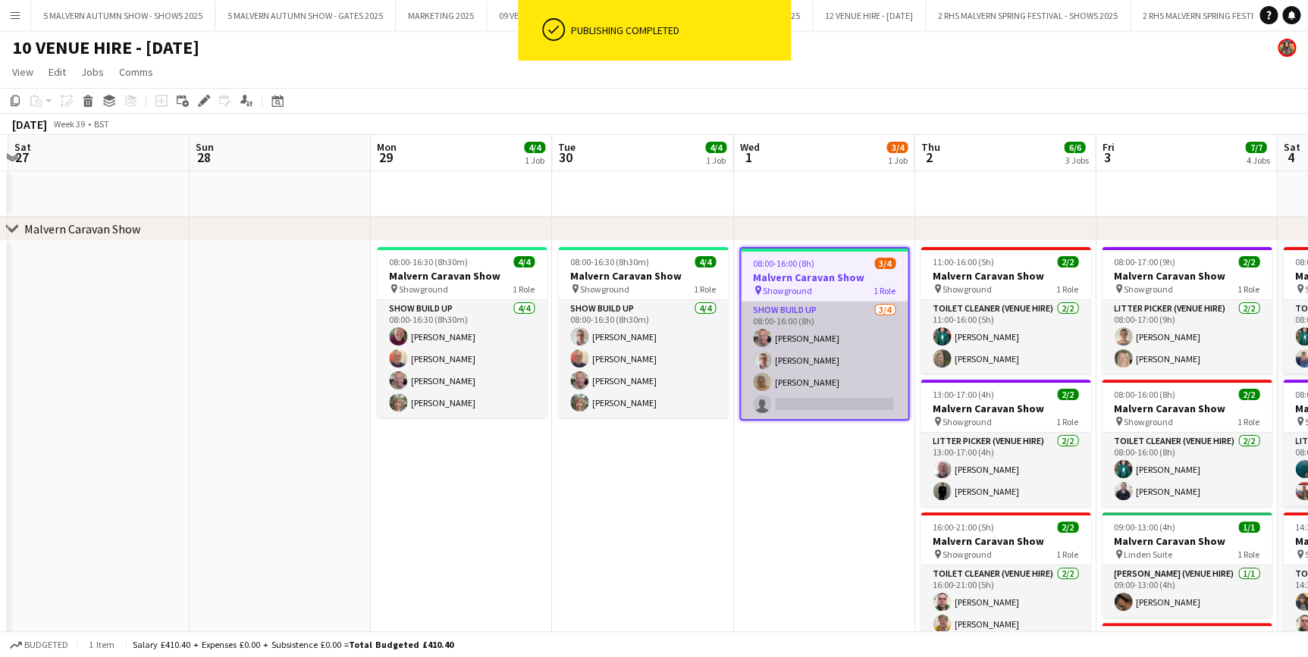
click at [807, 309] on app-card-role "Show Build Up 3/4 08:00-16:00 (8h) Nigel Cording Timothy Holden Ann Cording sin…" at bounding box center [824, 361] width 167 height 118
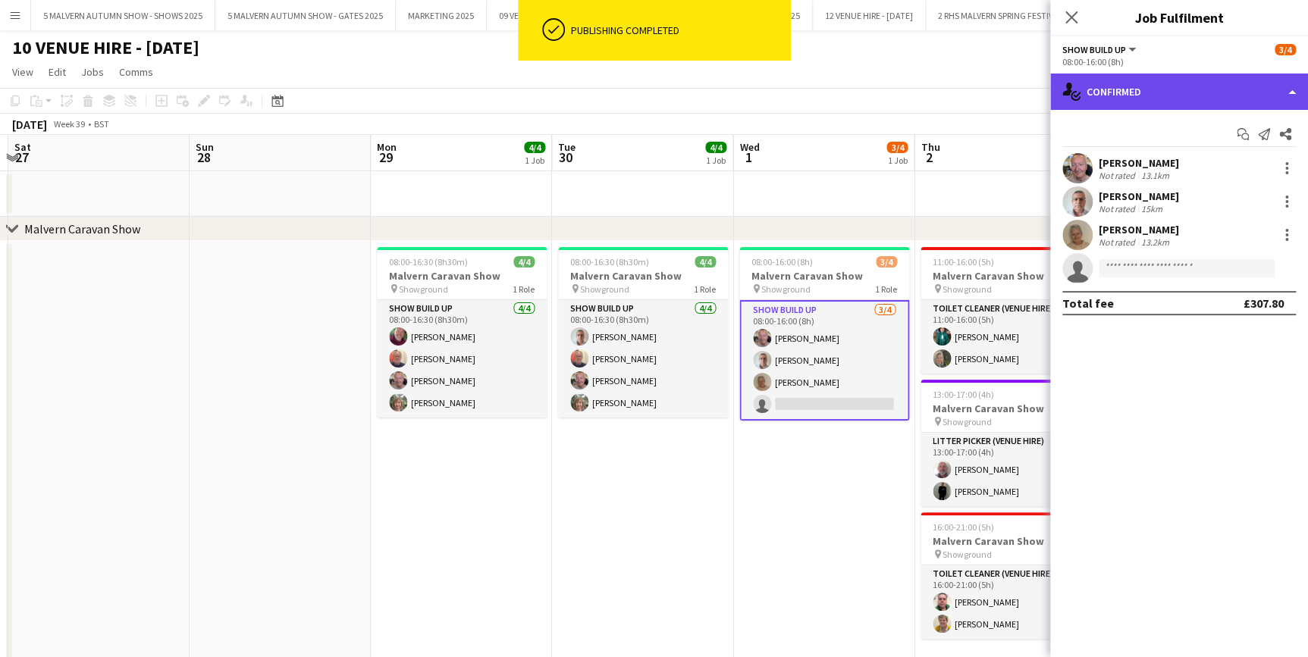
click at [1158, 98] on div "single-neutral-actions-check-2 Confirmed" at bounding box center [1179, 92] width 258 height 36
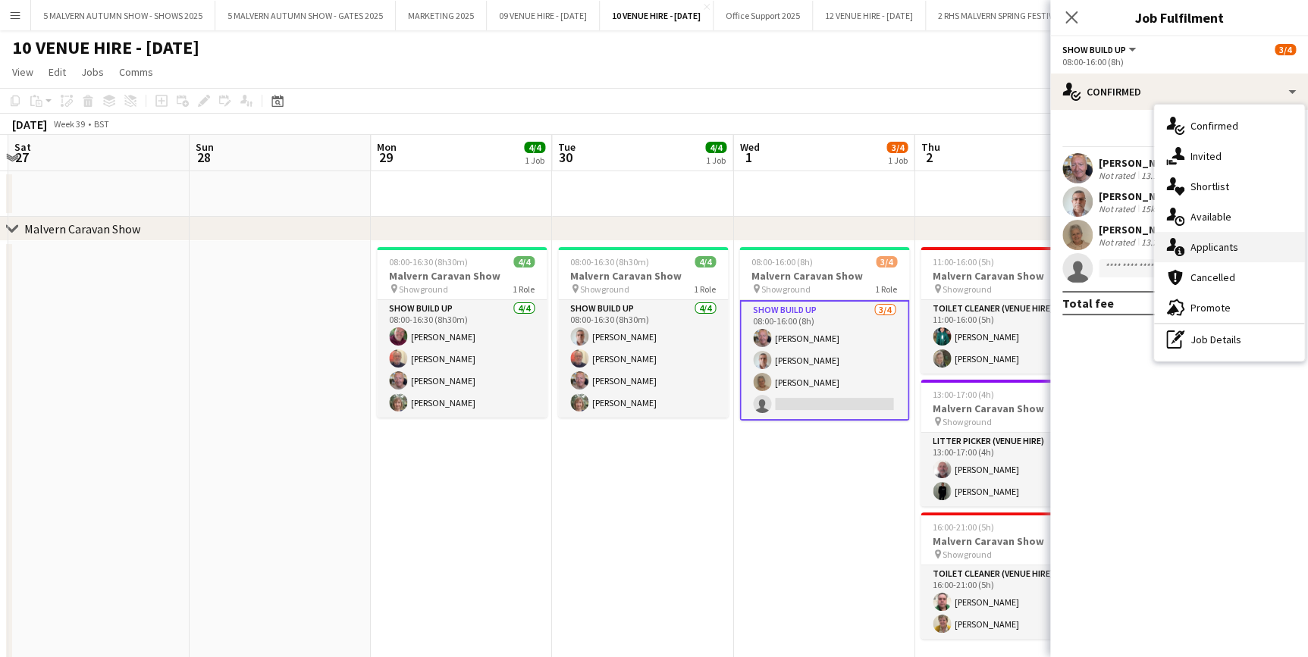
click at [1226, 240] on span "Applicants" at bounding box center [1214, 247] width 48 height 14
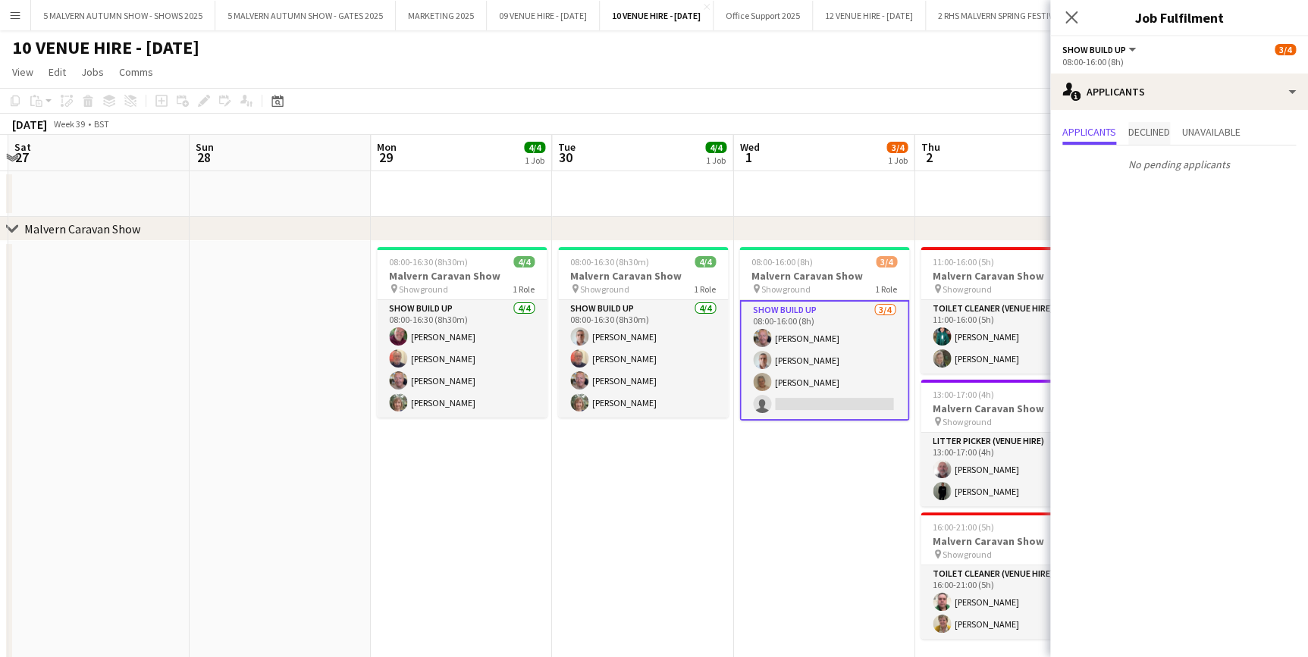
click at [1158, 133] on span "Declined" at bounding box center [1149, 132] width 42 height 11
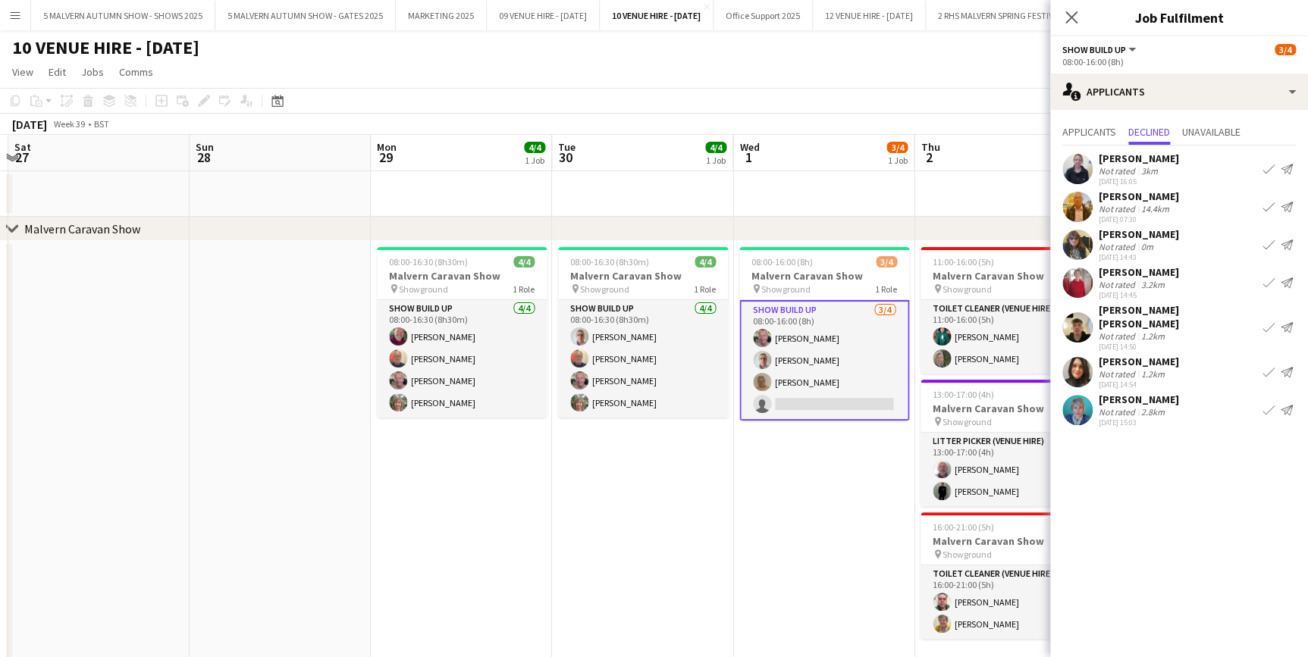
click at [774, 485] on app-date-cell "08:00-16:00 (8h) 3/4 Malvern Caravan Show pin Showground 1 Role Show Build Up 3…" at bounding box center [823, 513] width 181 height 544
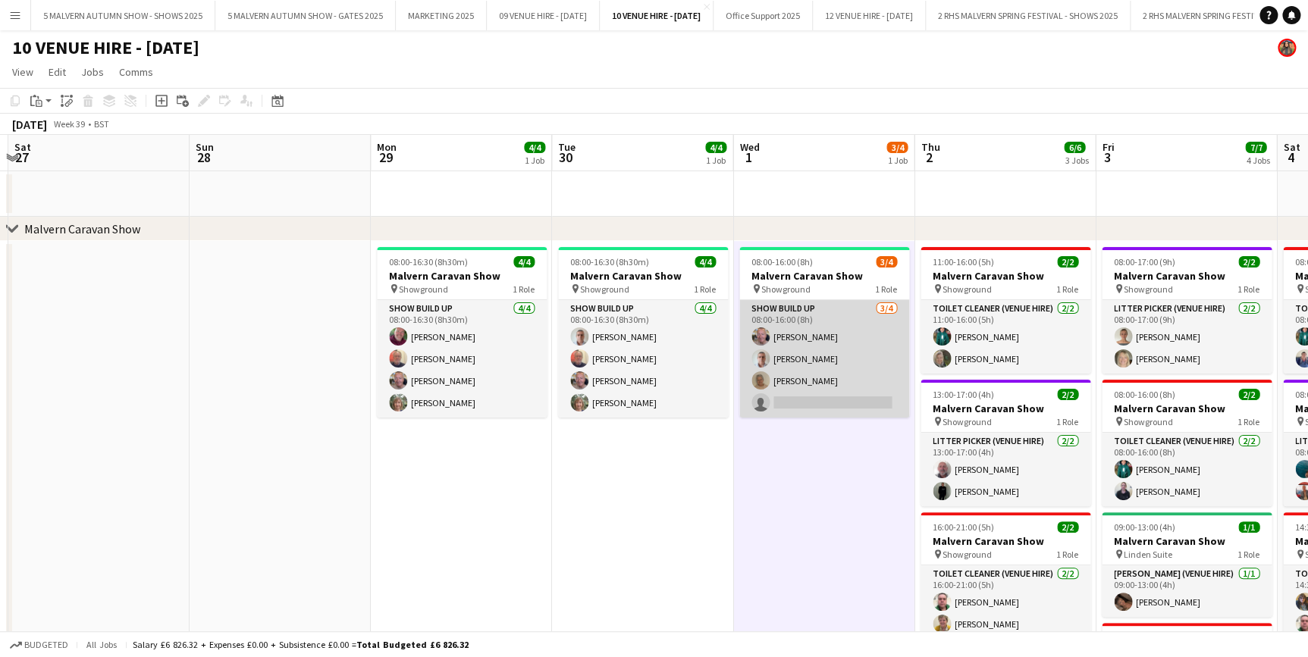
click at [817, 362] on app-card-role "Show Build Up 3/4 08:00-16:00 (8h) Nigel Cording Timothy Holden Ann Cording sin…" at bounding box center [824, 359] width 170 height 118
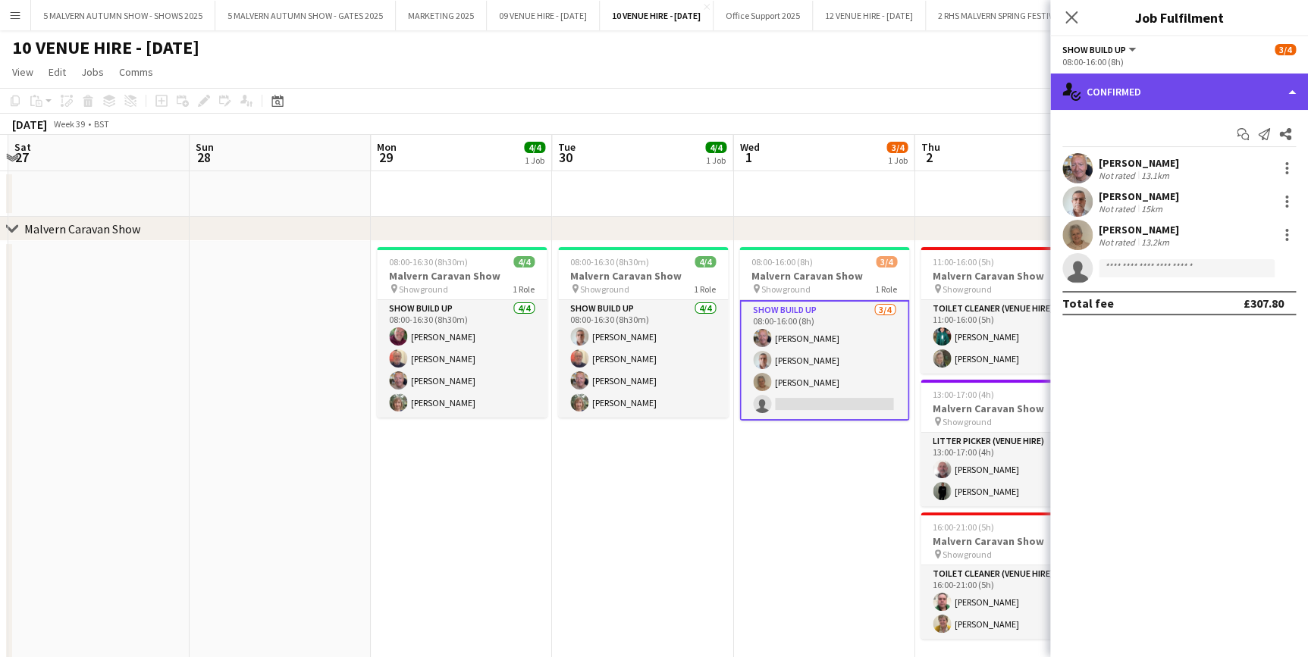
click at [1229, 85] on div "single-neutral-actions-check-2 Confirmed" at bounding box center [1179, 92] width 258 height 36
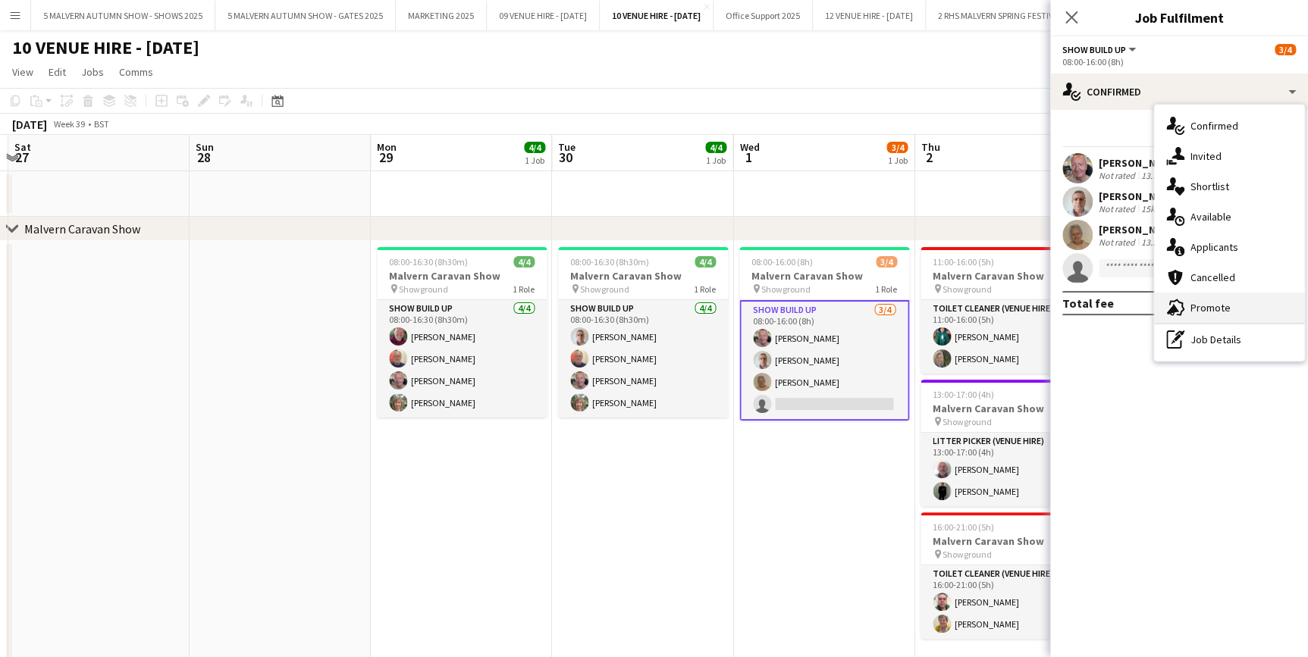
click at [1193, 308] on span "Promote" at bounding box center [1210, 308] width 40 height 14
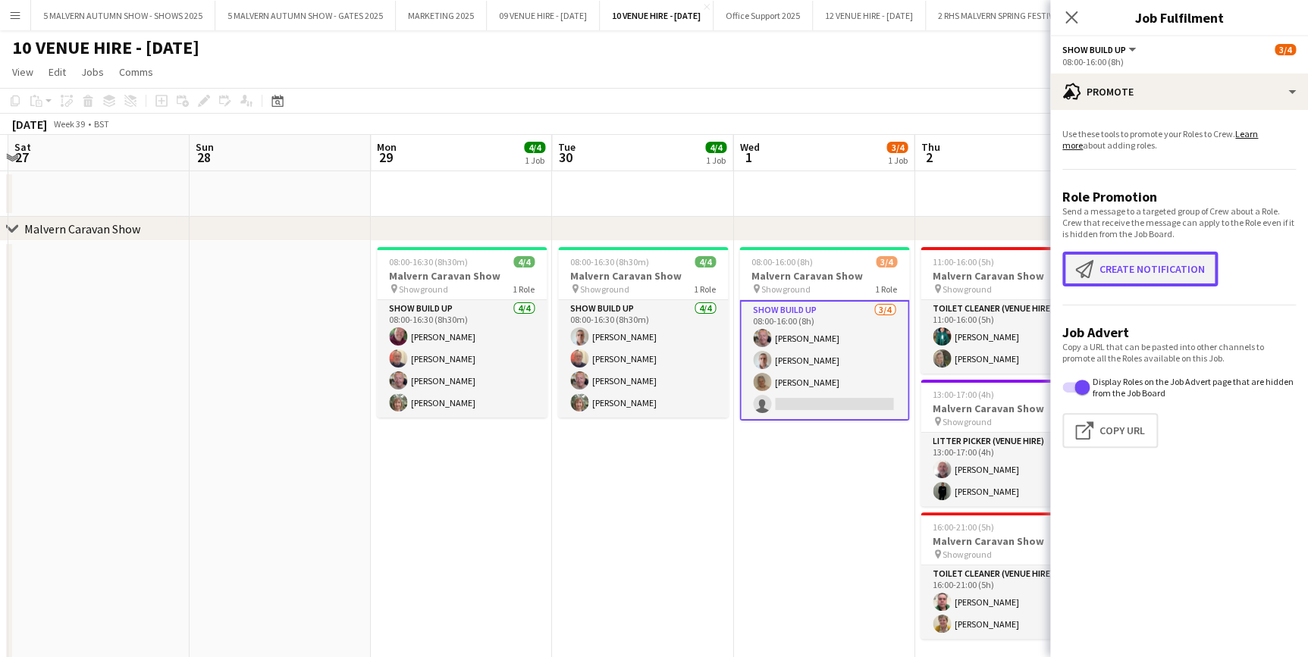
click at [1180, 271] on button "Create notification Create notification" at bounding box center [1139, 269] width 155 height 35
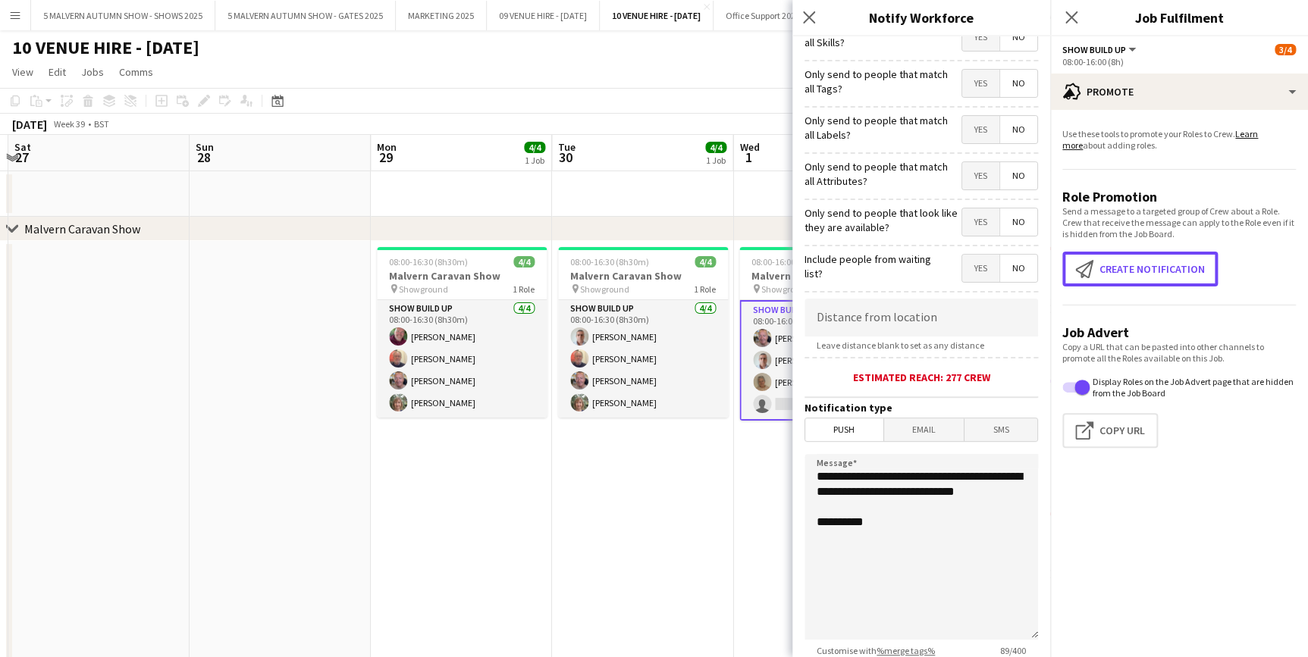
scroll to position [180, 0]
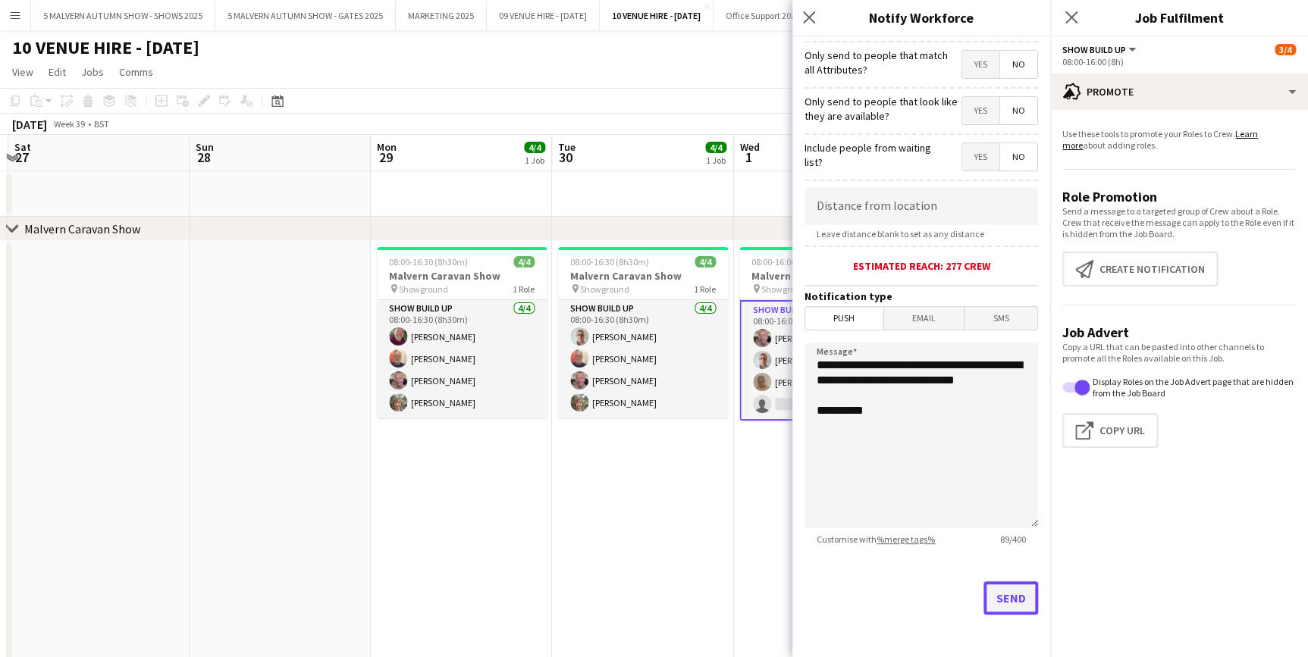
click at [990, 594] on button "Send" at bounding box center [1010, 598] width 55 height 33
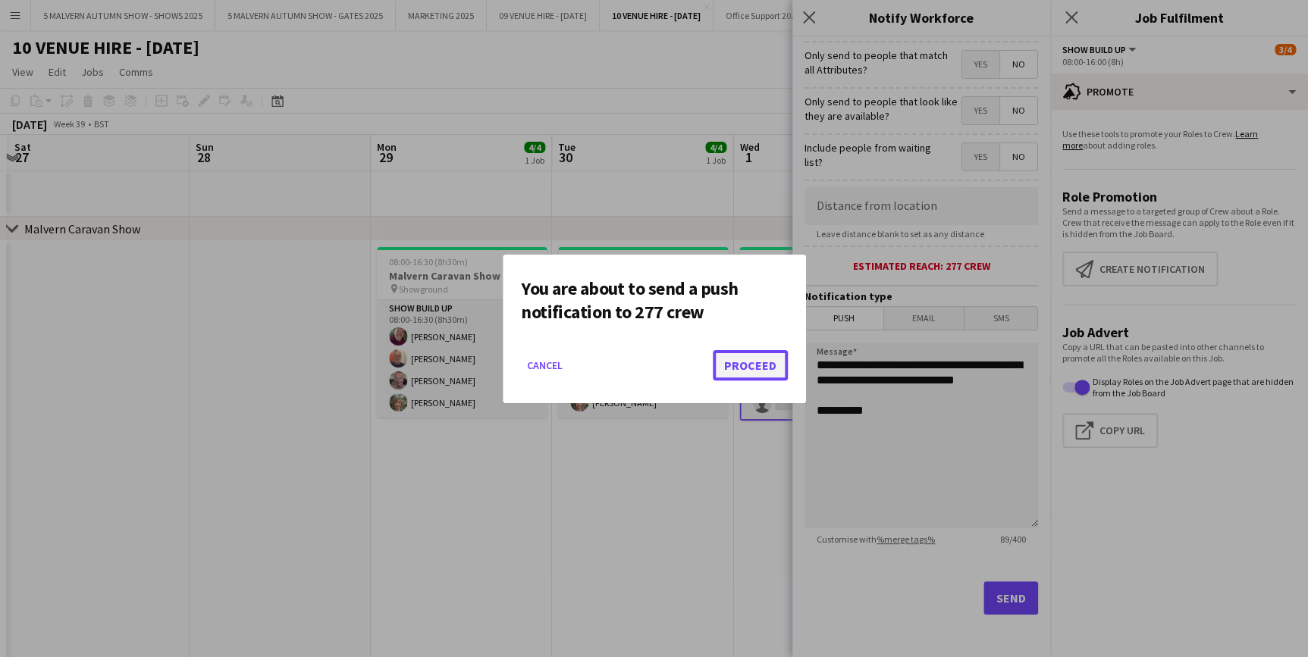
click at [770, 362] on button "Proceed" at bounding box center [750, 365] width 75 height 30
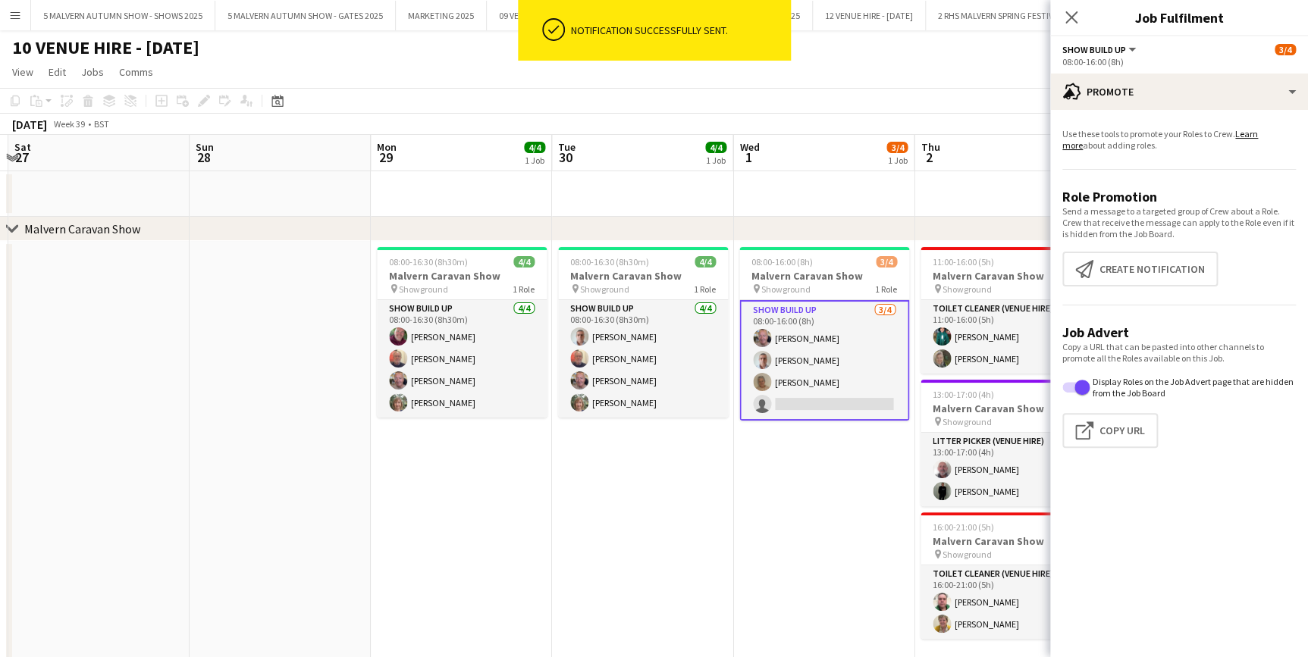
click at [890, 560] on app-date-cell "08:00-16:00 (8h) 3/4 Malvern Caravan Show pin Showground 1 Role Show Build Up 3…" at bounding box center [823, 513] width 181 height 544
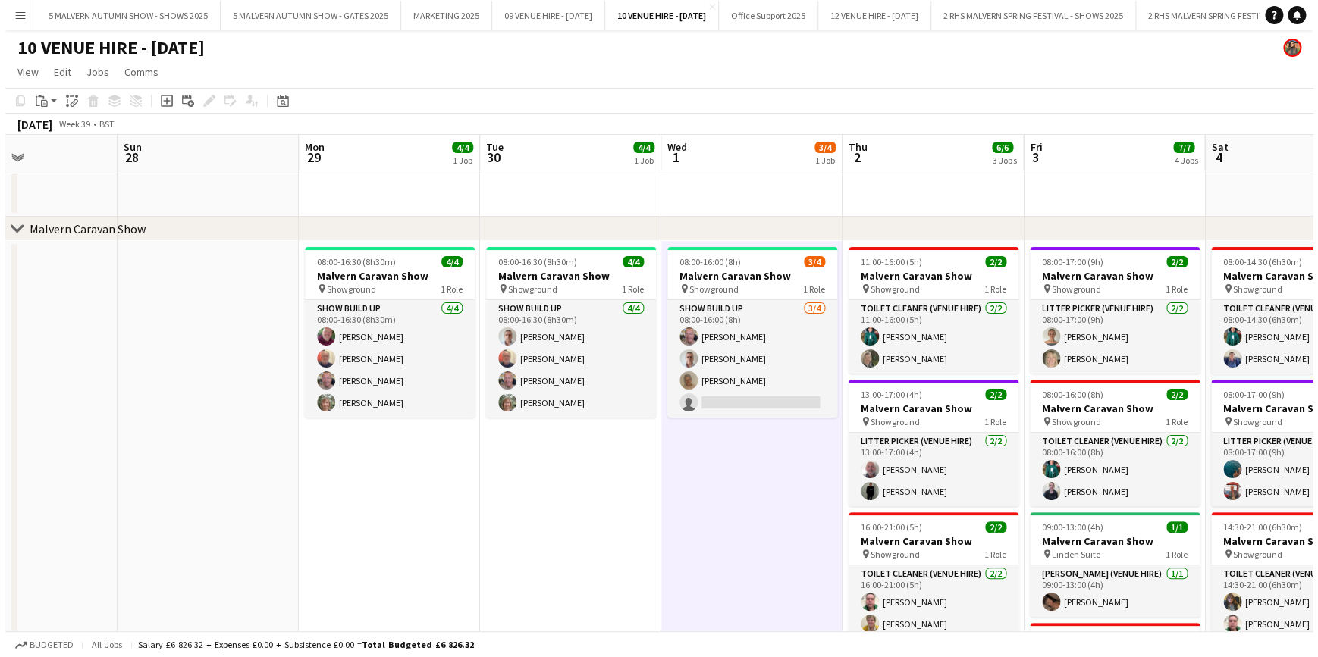
scroll to position [0, 335]
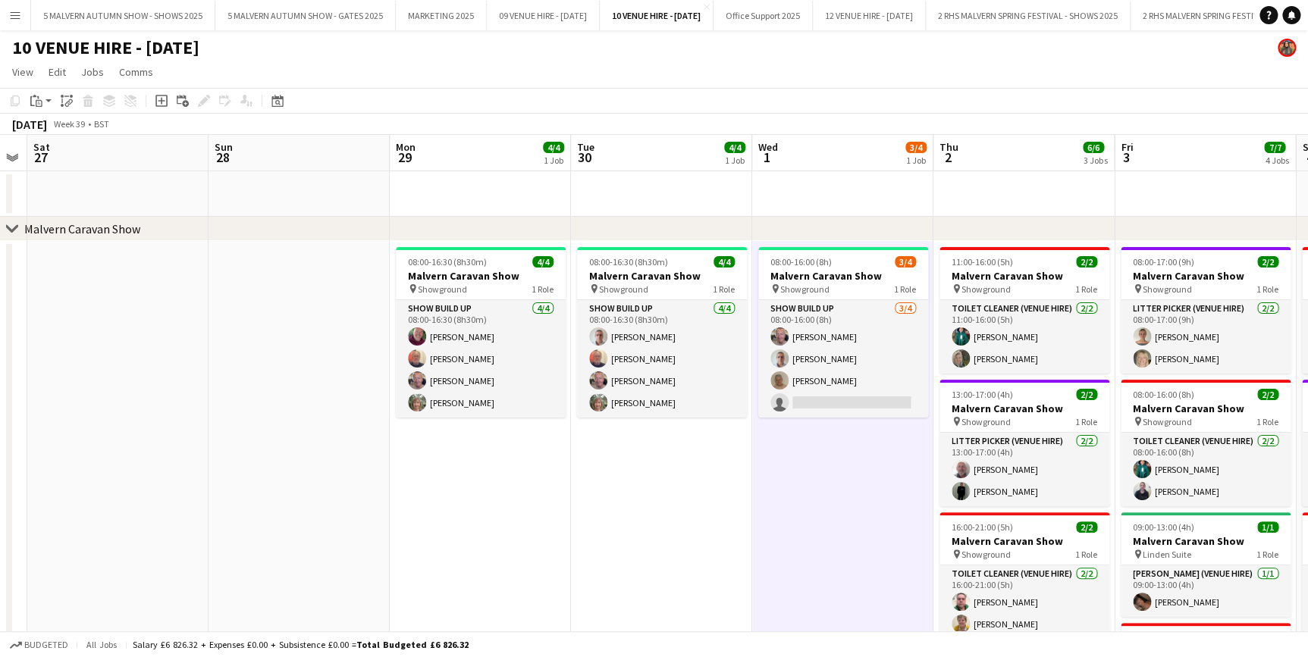
drag, startPoint x: 685, startPoint y: 153, endPoint x: 764, endPoint y: 153, distance: 78.8
click at [764, 153] on app-calendar-viewport "Thu 25 Fri 26 Sat 27 Sun 28 Mon 29 4/4 1 Job Tue 30 4/4 1 Job Wed 1 3/4 1 Job T…" at bounding box center [654, 669] width 1308 height 1068
click at [121, 22] on button "5 MALVERN AUTUMN SHOW - SHOWS 2025 Close" at bounding box center [123, 16] width 184 height 30
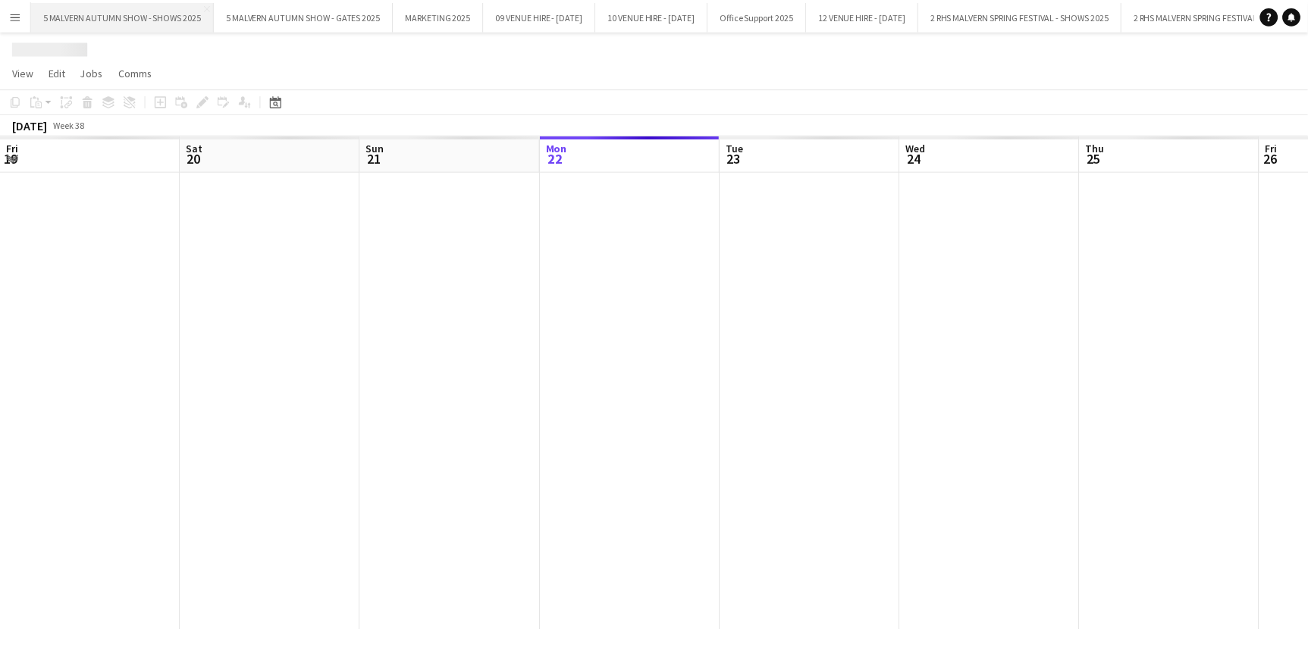
scroll to position [0, 362]
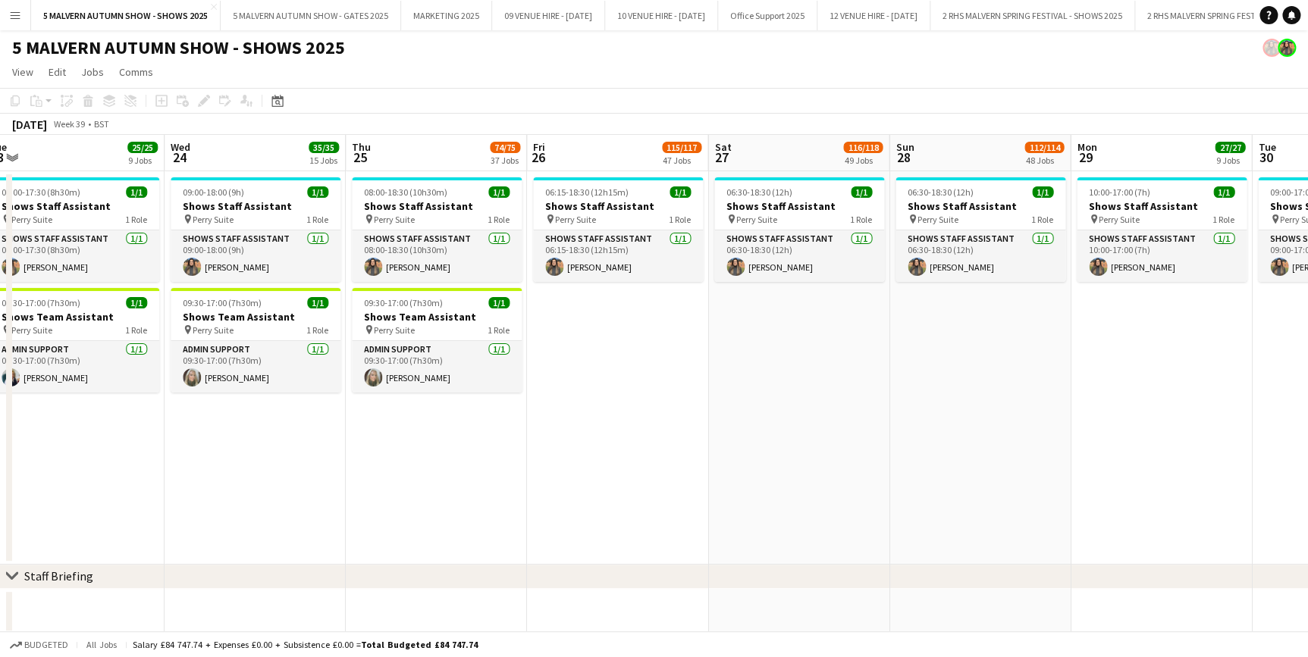
drag, startPoint x: 731, startPoint y: 149, endPoint x: 350, endPoint y: 162, distance: 381.6
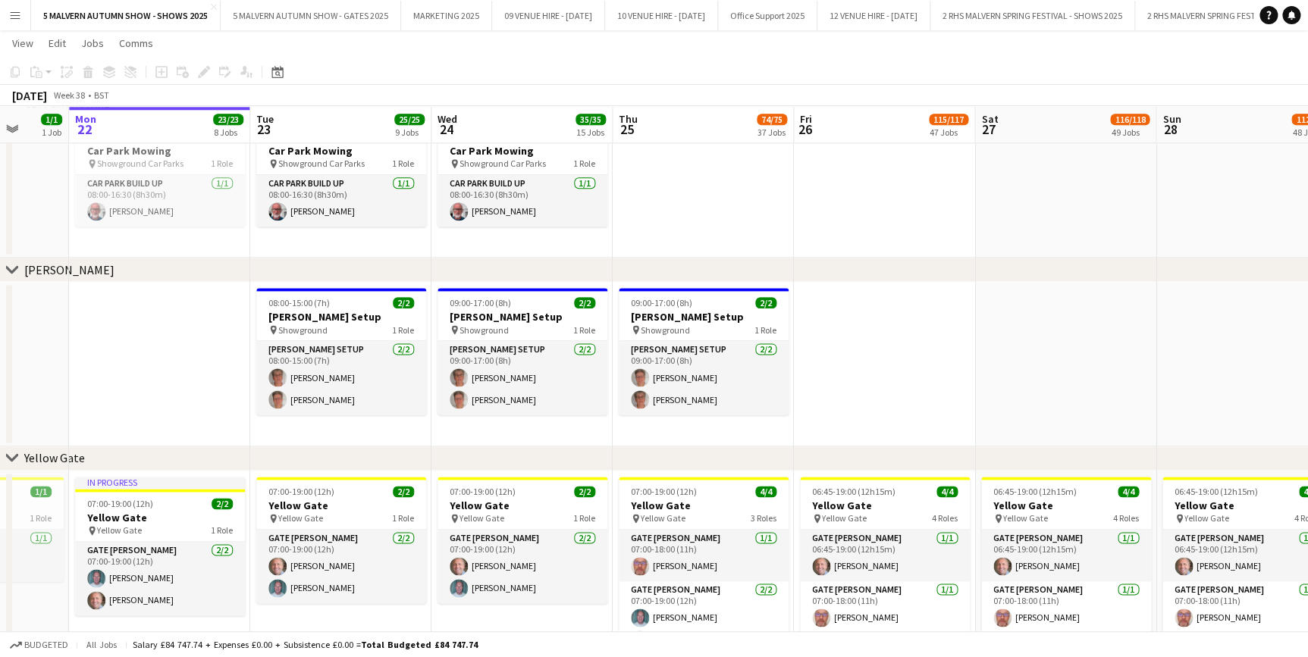
scroll to position [0, 451]
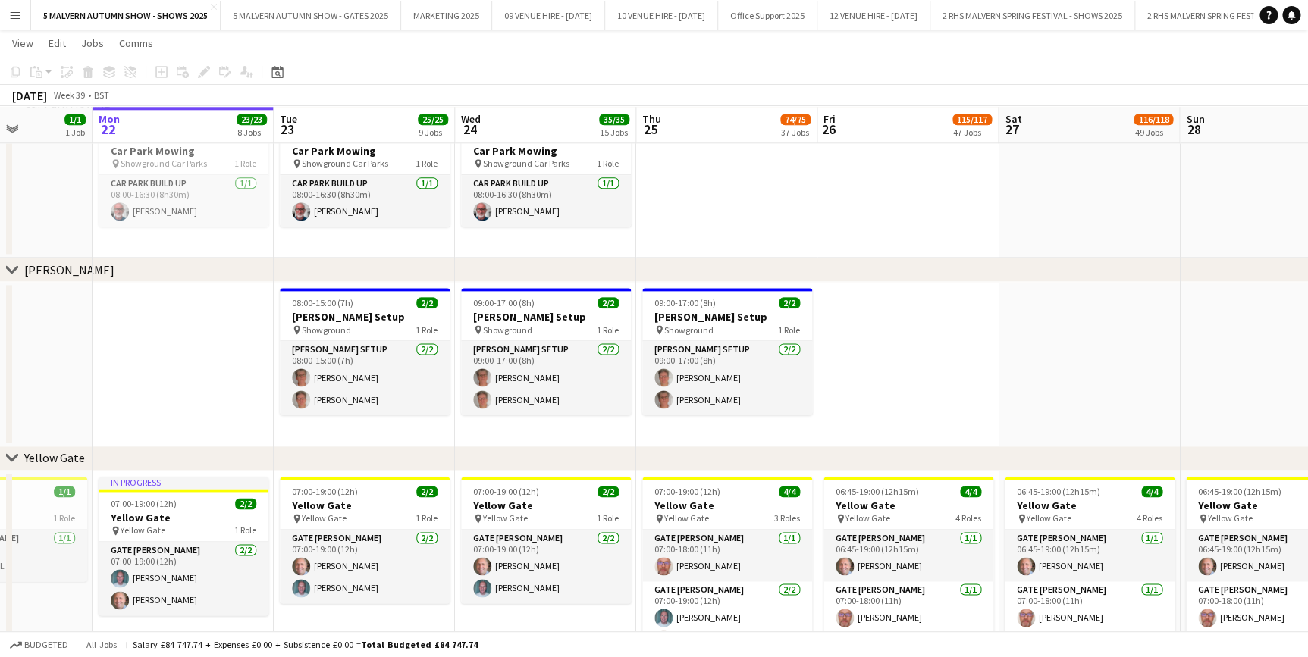
drag, startPoint x: 384, startPoint y: 114, endPoint x: 672, endPoint y: 144, distance: 289.6
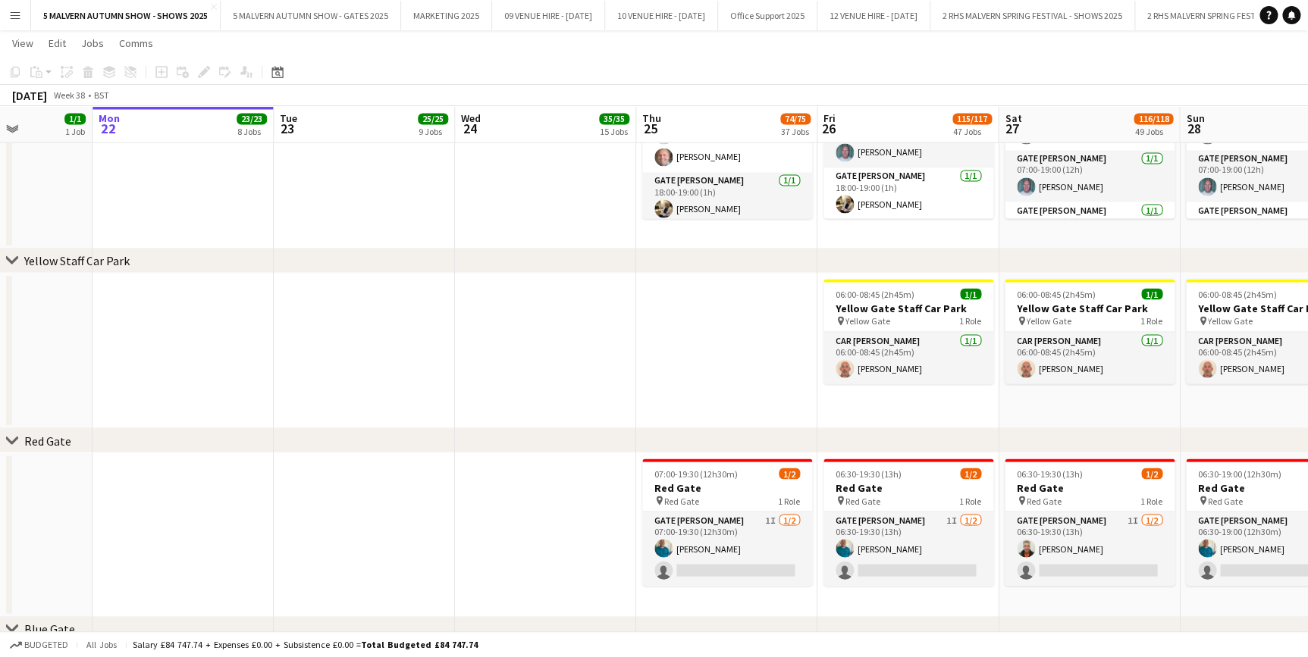
scroll to position [0, 521]
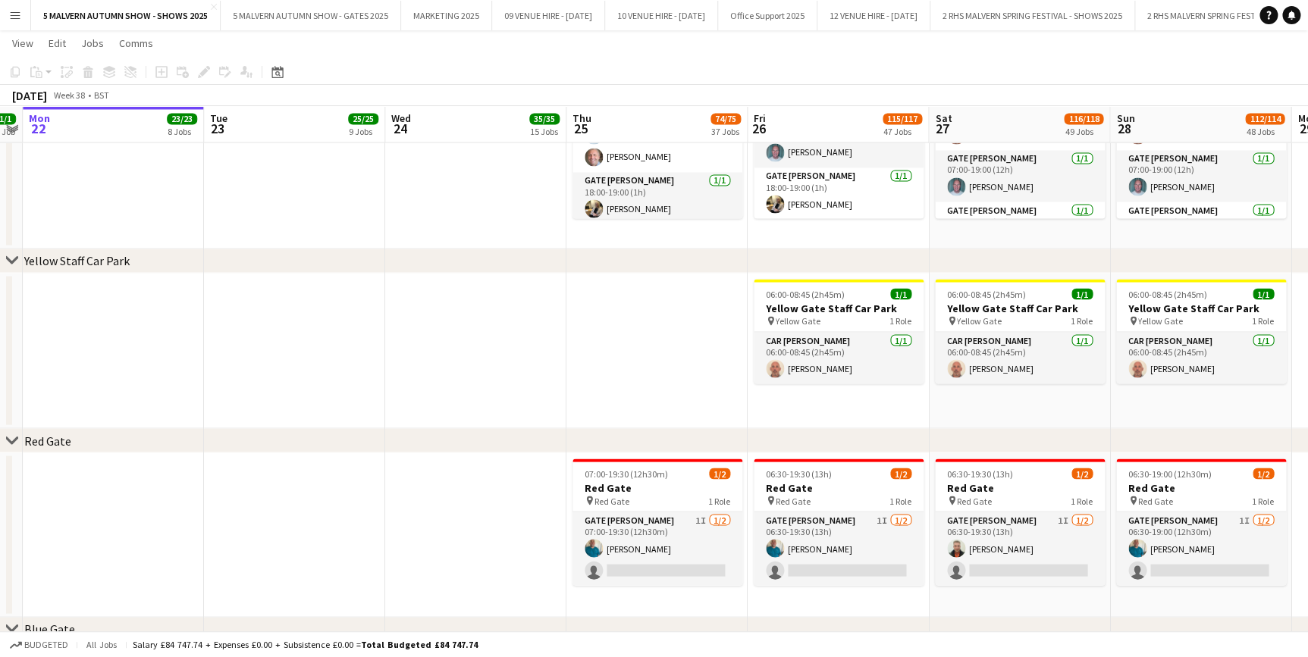
drag, startPoint x: 806, startPoint y: 110, endPoint x: 736, endPoint y: 114, distance: 69.9
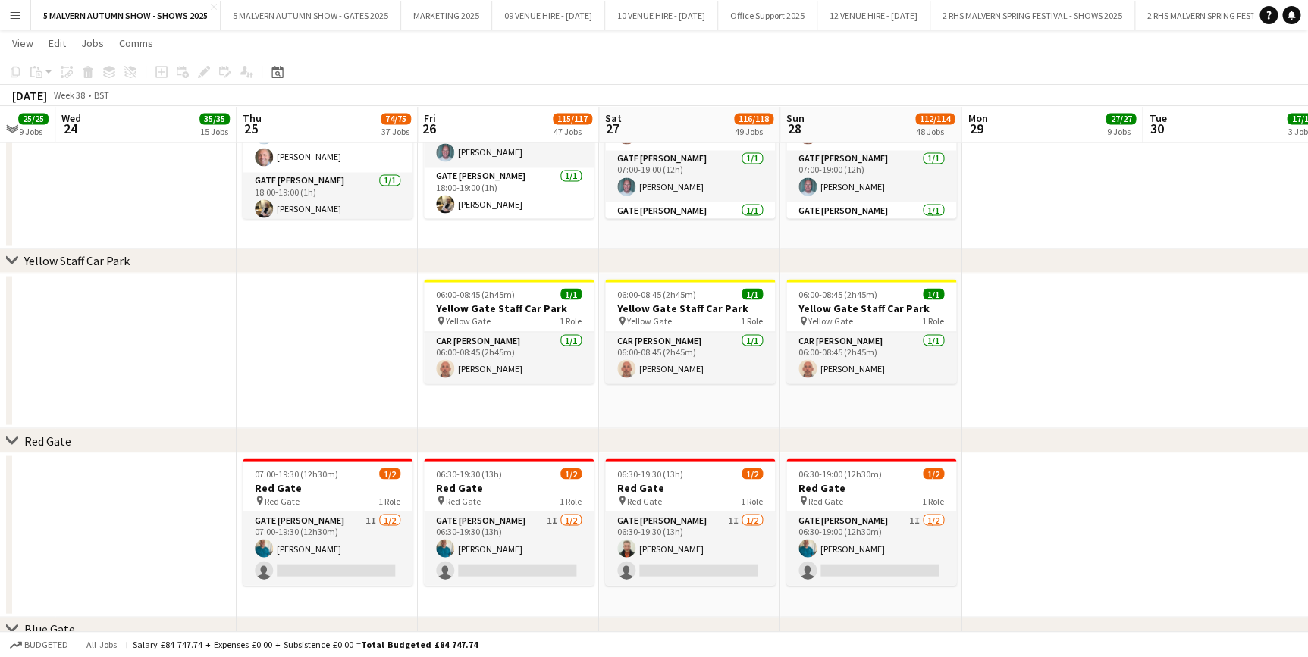
scroll to position [0, 490]
drag, startPoint x: 742, startPoint y: 124, endPoint x: 411, endPoint y: 166, distance: 333.9
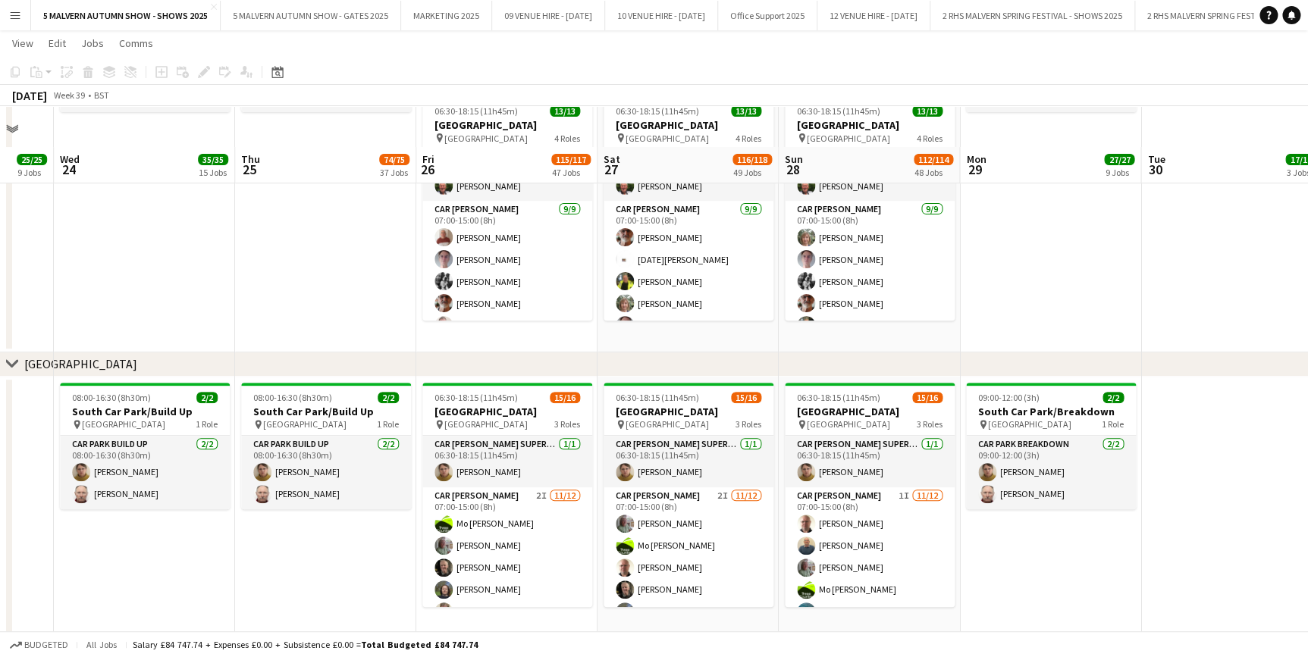
scroll to position [8891, 0]
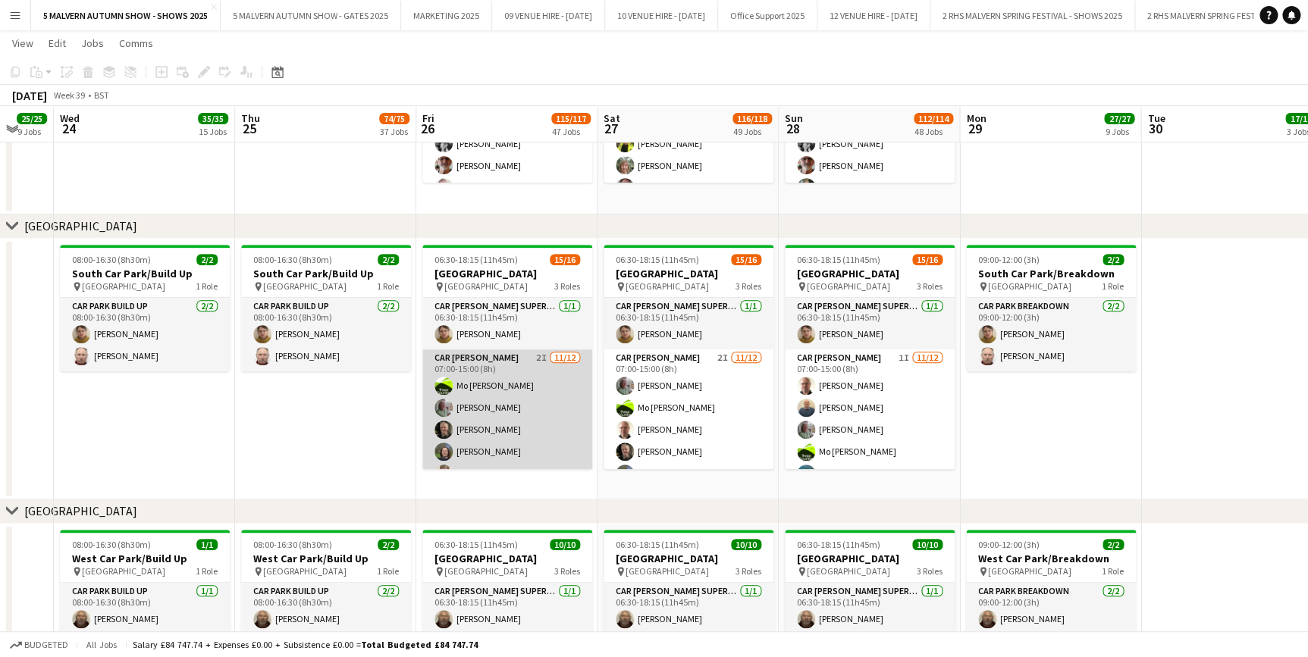
click at [482, 403] on app-card-role "Car Parker 2I 11/12 07:00-15:00 (8h) Mo Cossali-Francis Theresa Pace-Bardon Jam…" at bounding box center [507, 496] width 170 height 293
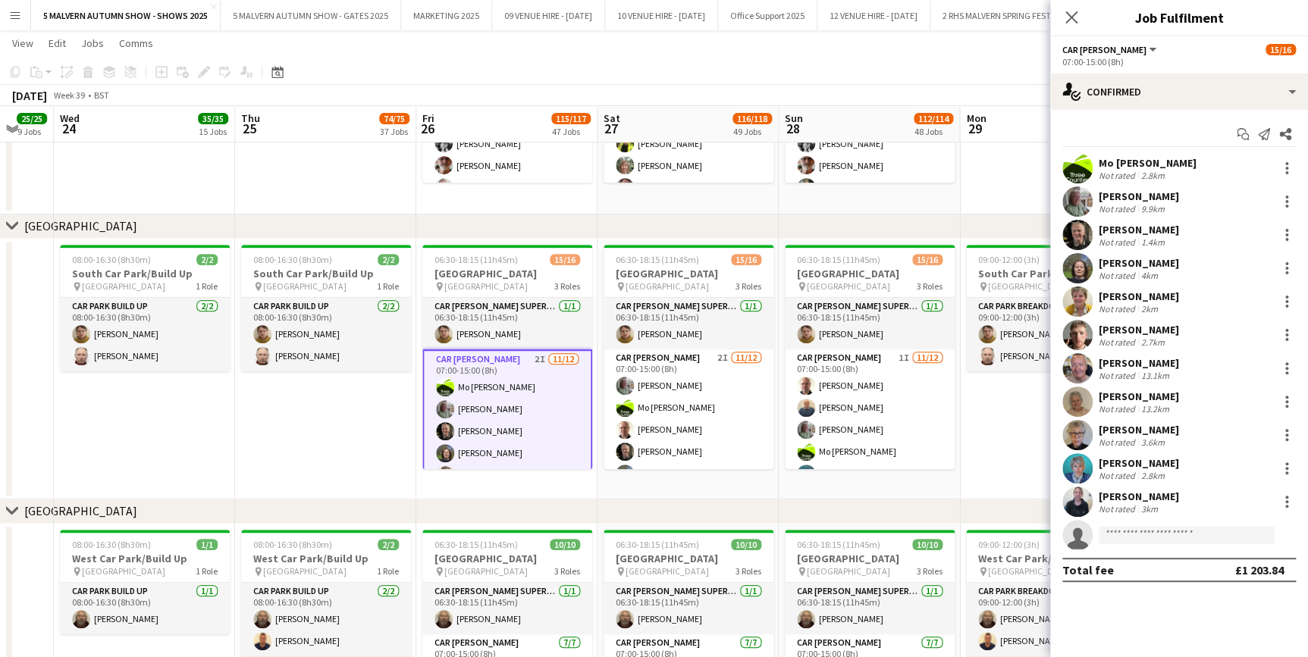
click at [1014, 159] on app-date-cell "09:00-12:00 (3h) 2/2 North Car Park/Breakdown pin North Car Park 1 Role Car Par…" at bounding box center [1050, 28] width 181 height 373
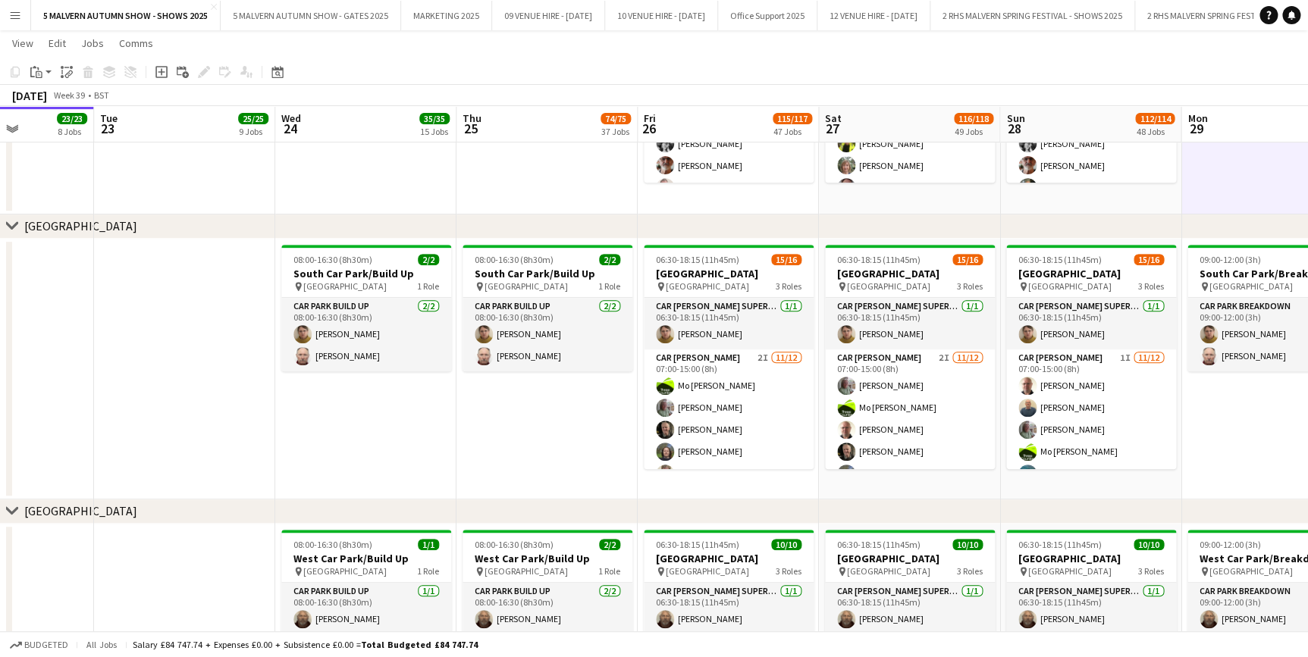
scroll to position [0, 652]
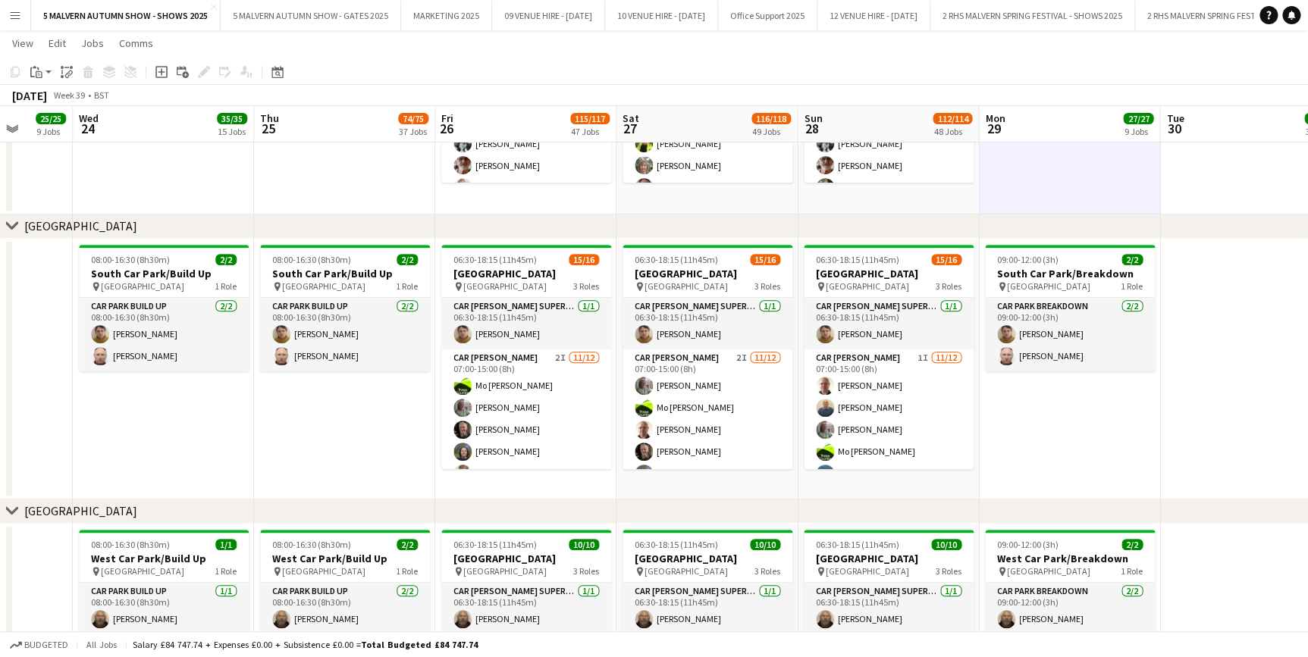
drag, startPoint x: 292, startPoint y: 125, endPoint x: 311, endPoint y: 129, distance: 19.3
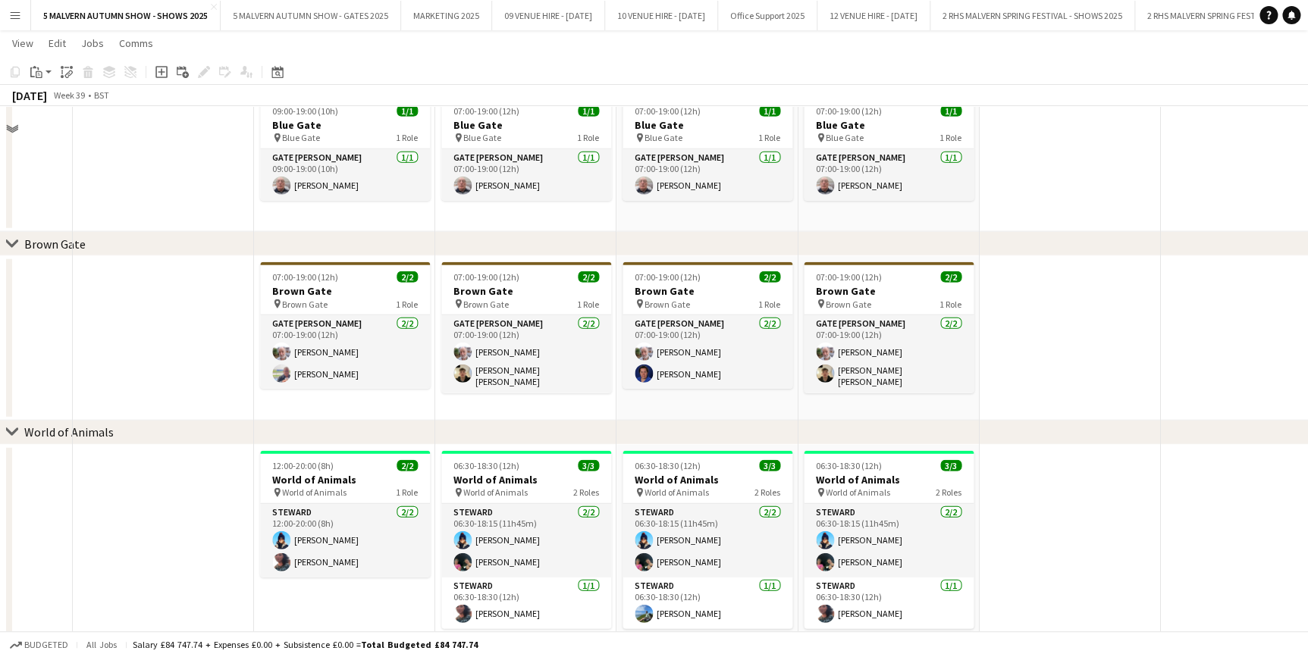
scroll to position [1378, 0]
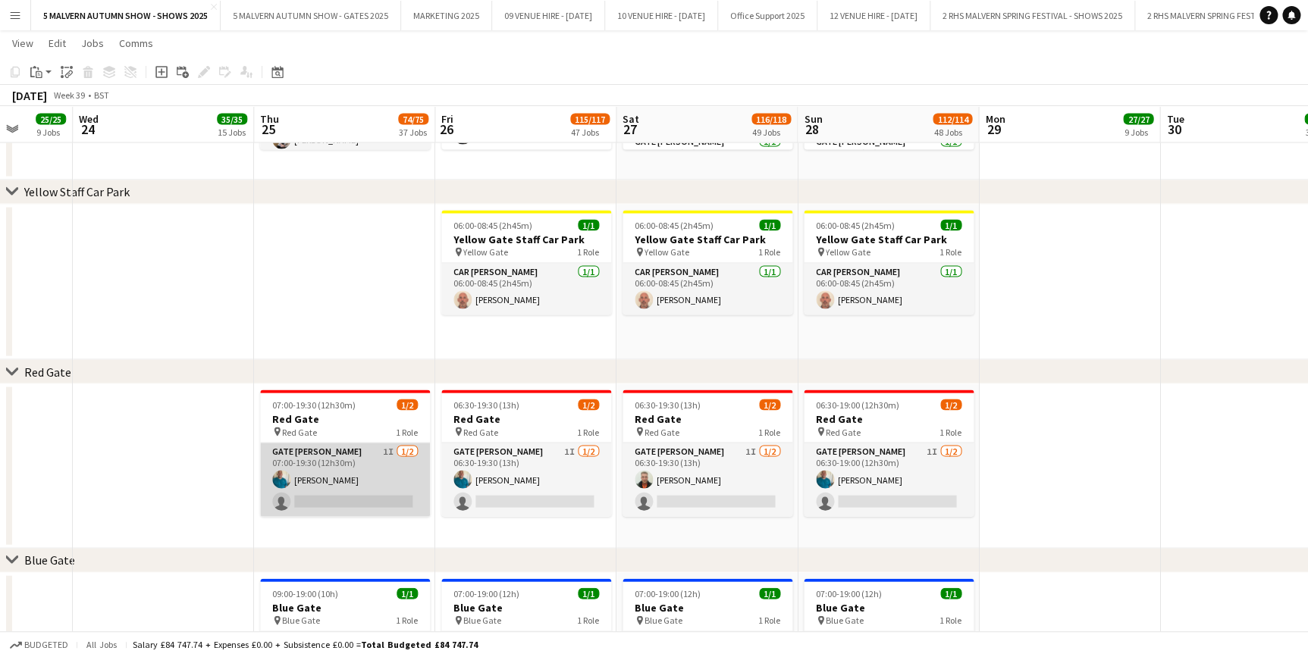
click at [349, 459] on app-card-role "Gate Steward 1I 1/2 07:00-19:30 (12h30m) Philip Haste single-neutral-actions" at bounding box center [345, 480] width 170 height 74
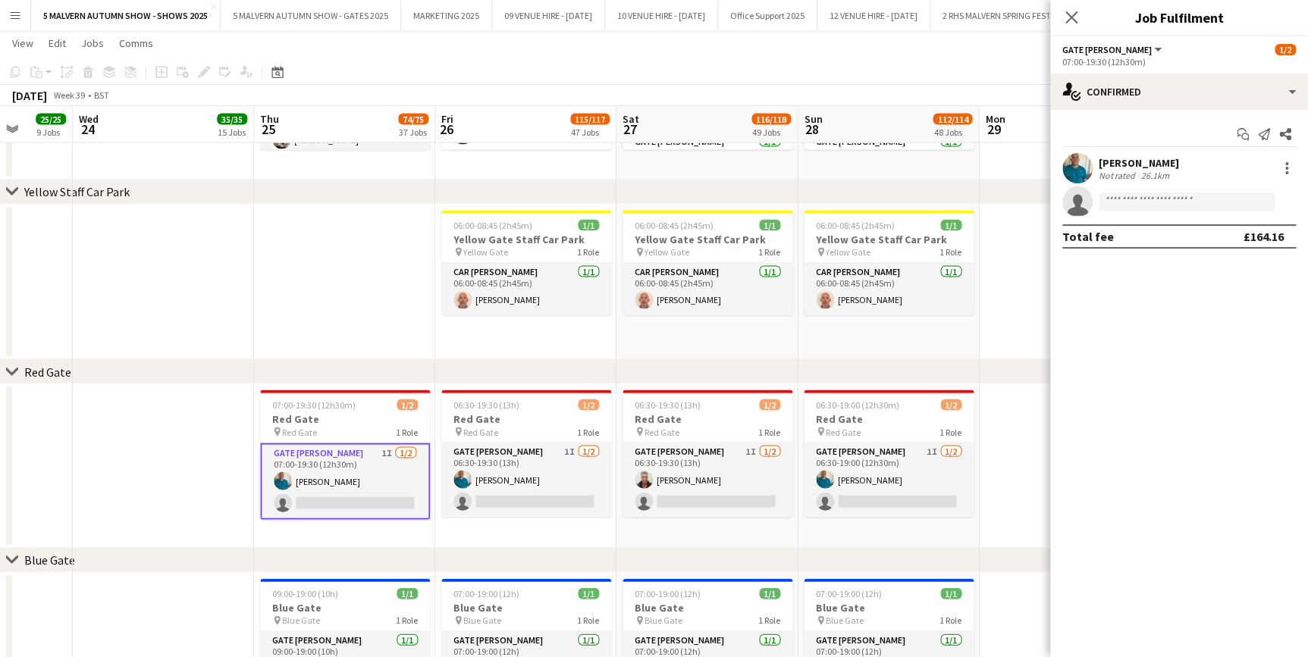
click at [213, 253] on app-date-cell at bounding box center [163, 282] width 181 height 156
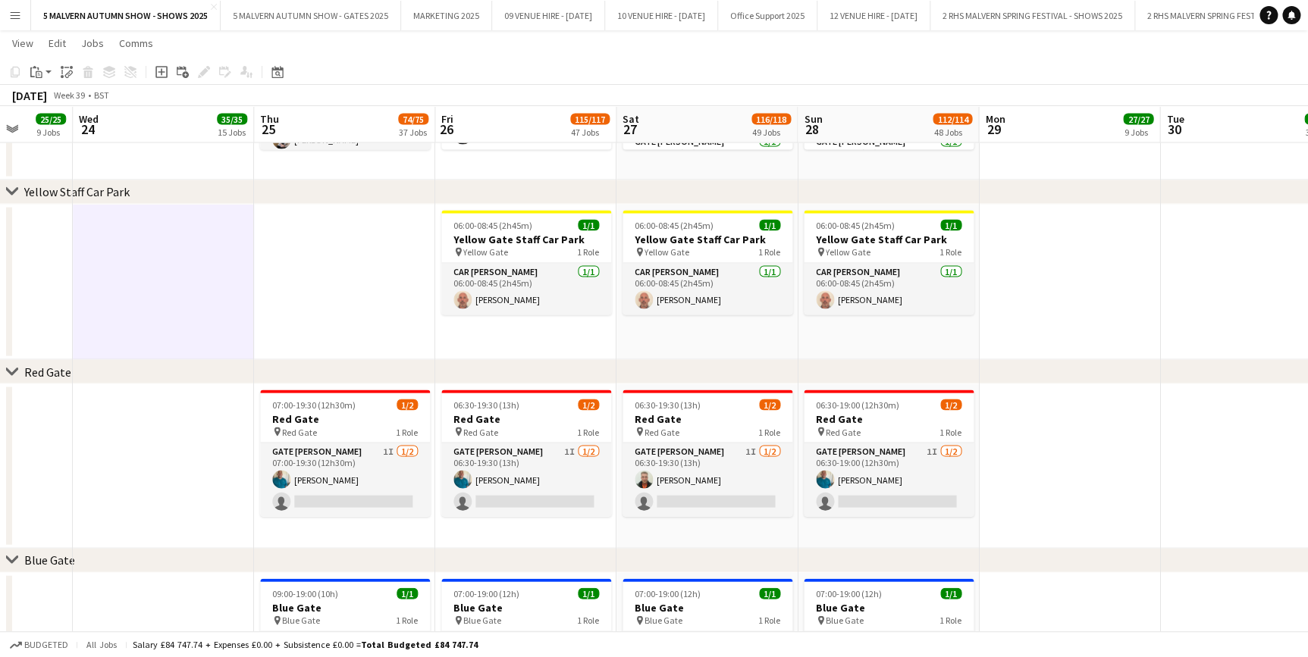
click at [1098, 450] on app-date-cell at bounding box center [1069, 466] width 181 height 165
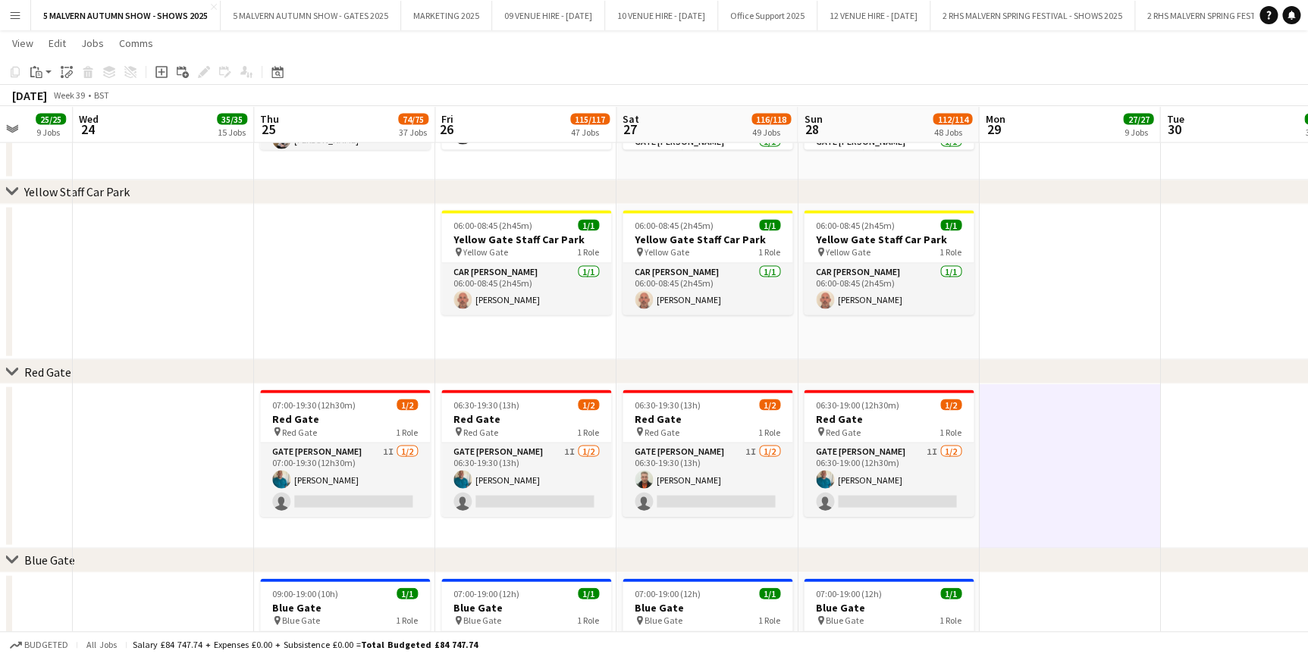
click at [359, 306] on app-date-cell at bounding box center [344, 282] width 181 height 156
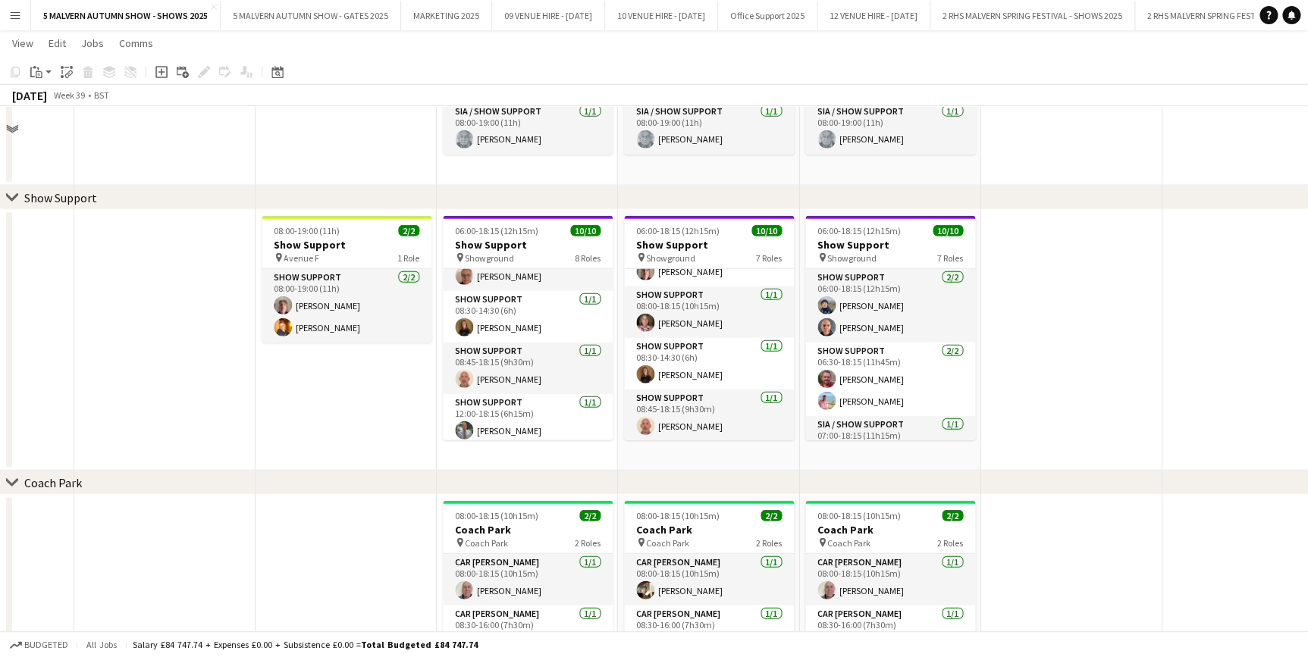
scroll to position [7237, 0]
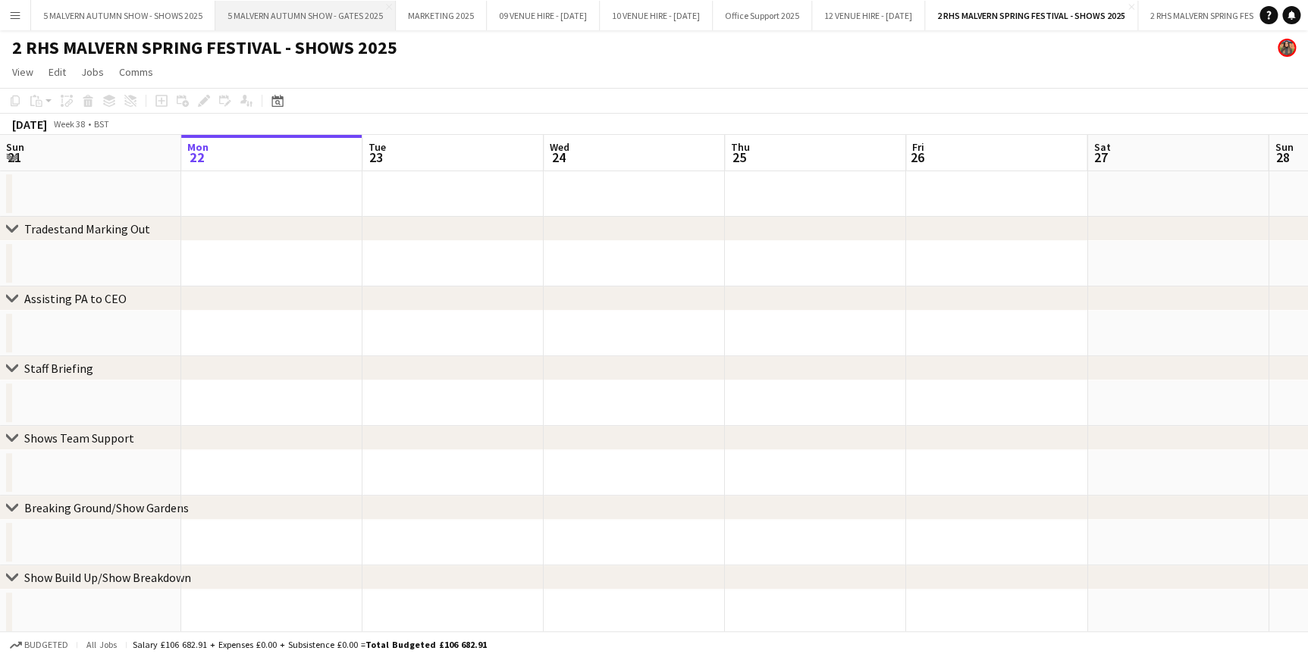
click at [339, 17] on button "5 MALVERN AUTUMN SHOW - GATES 2025 Close" at bounding box center [305, 16] width 180 height 30
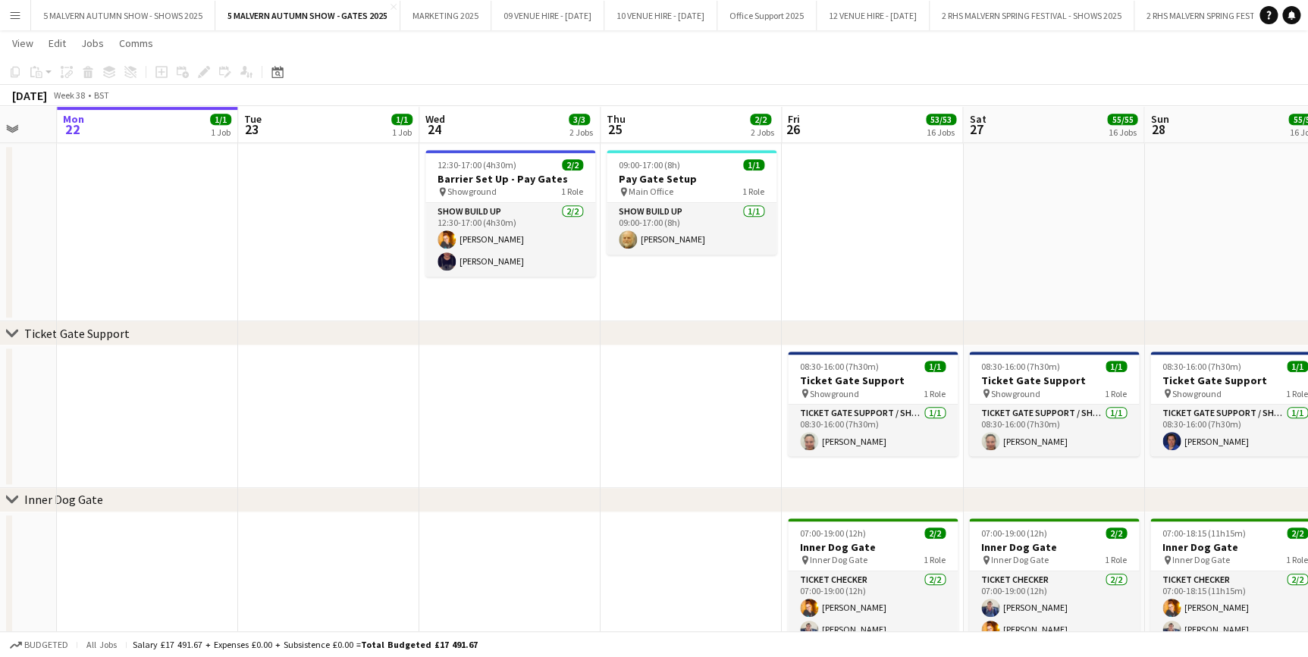
scroll to position [0, 491]
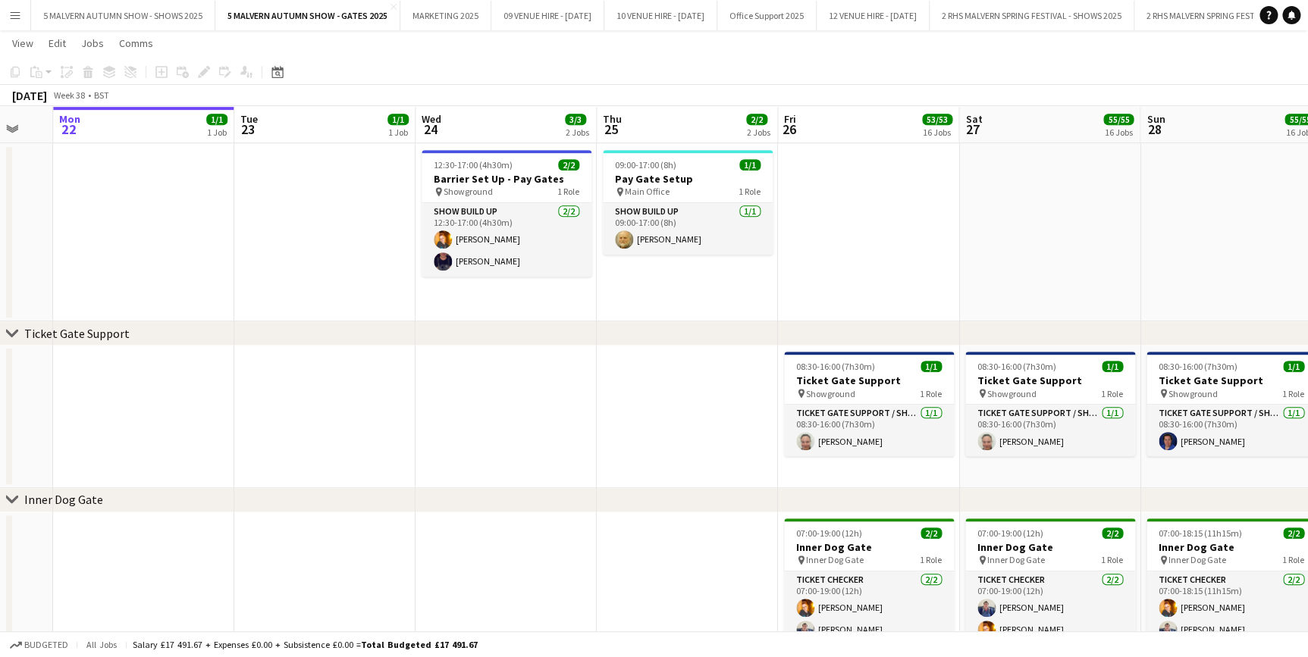
drag, startPoint x: 766, startPoint y: 120, endPoint x: 638, endPoint y: 156, distance: 132.5
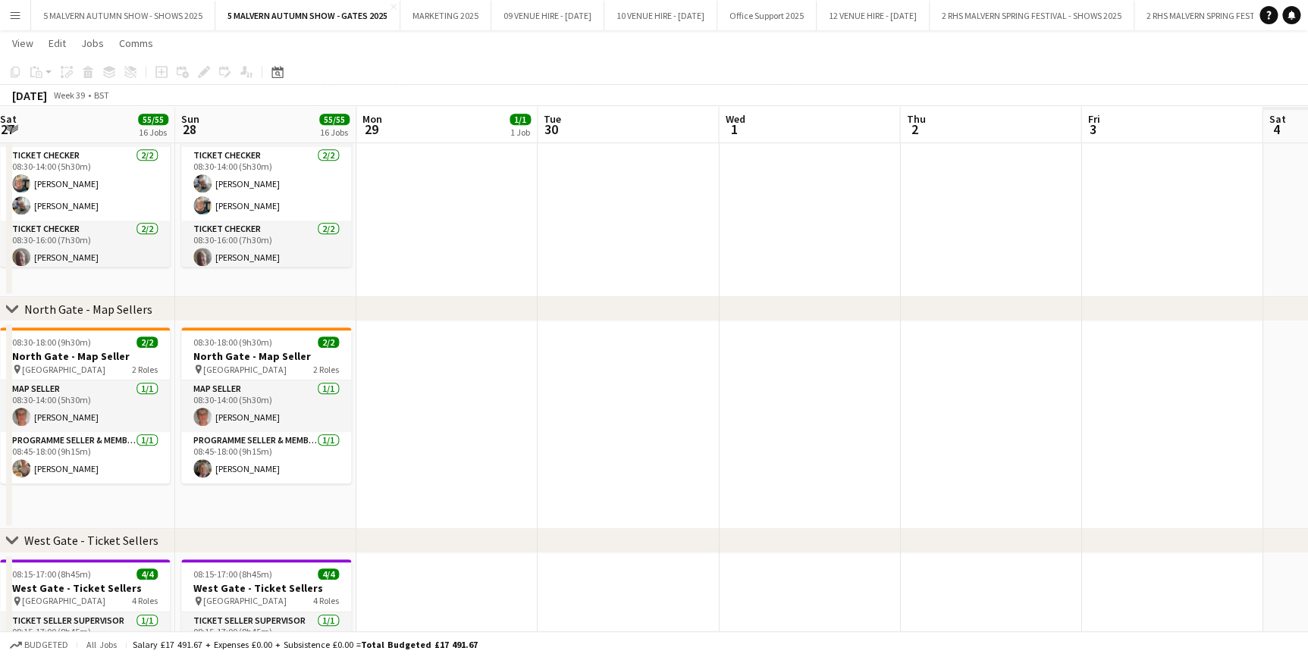
scroll to position [0, 517]
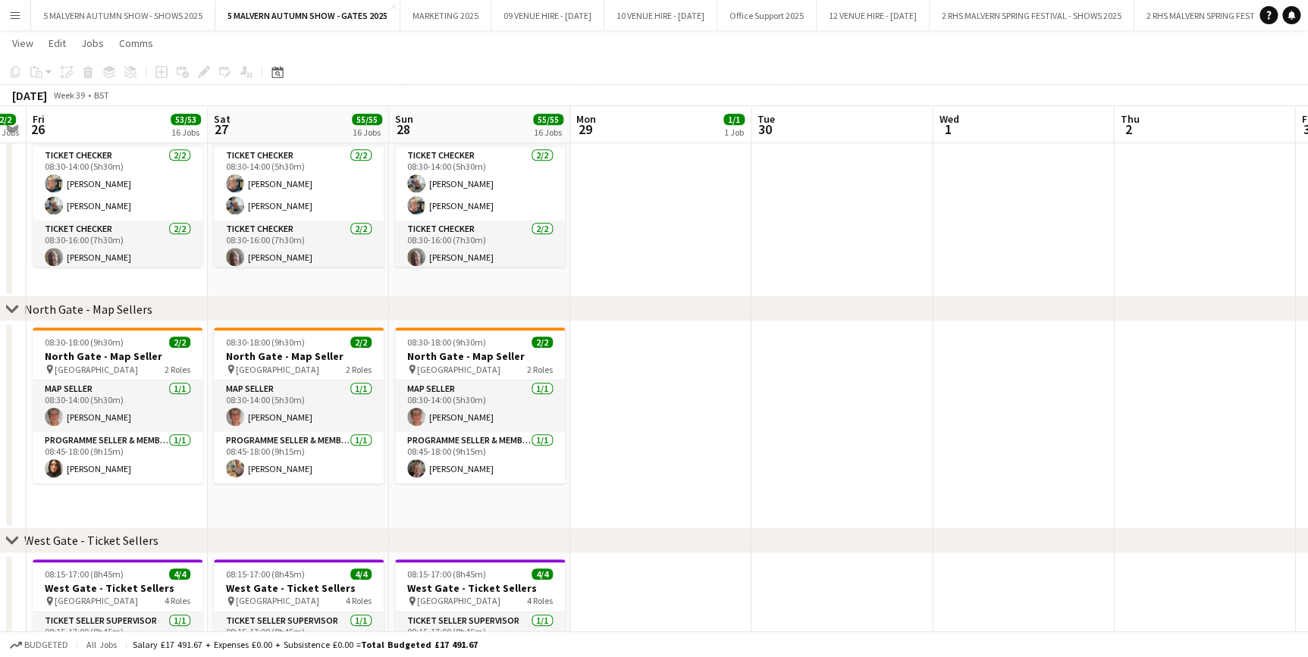
drag, startPoint x: 754, startPoint y: 133, endPoint x: -124, endPoint y: 121, distance: 878.0
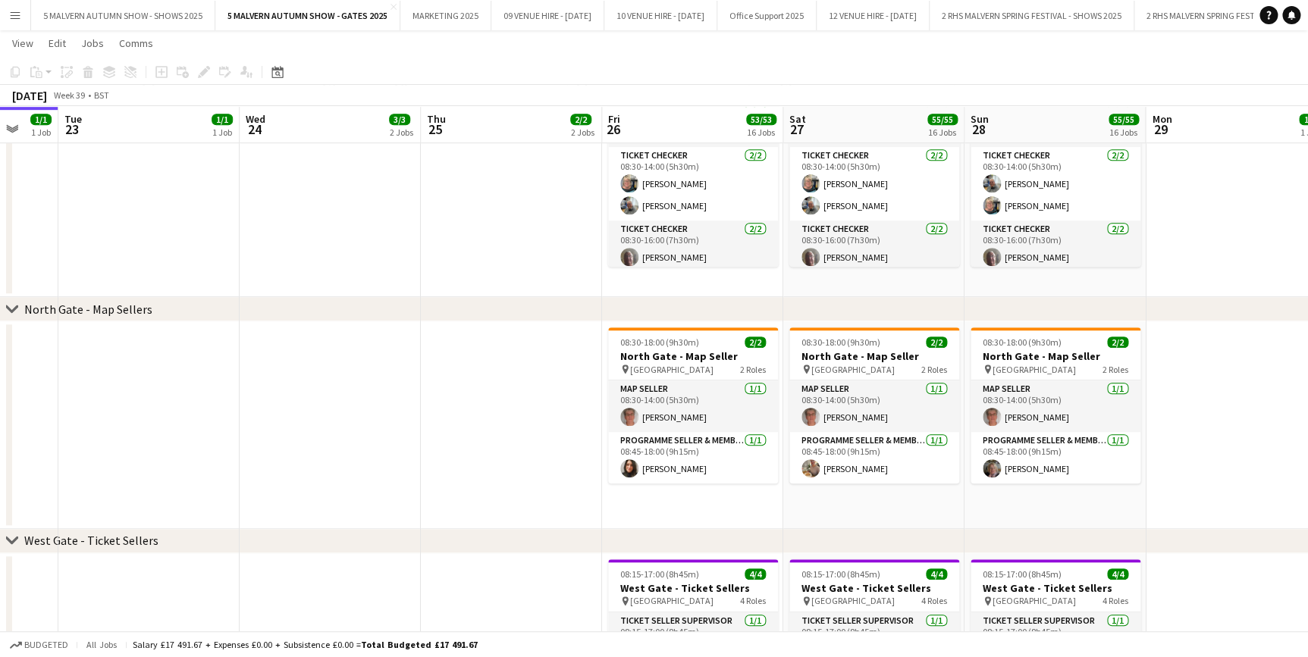
scroll to position [0, 462]
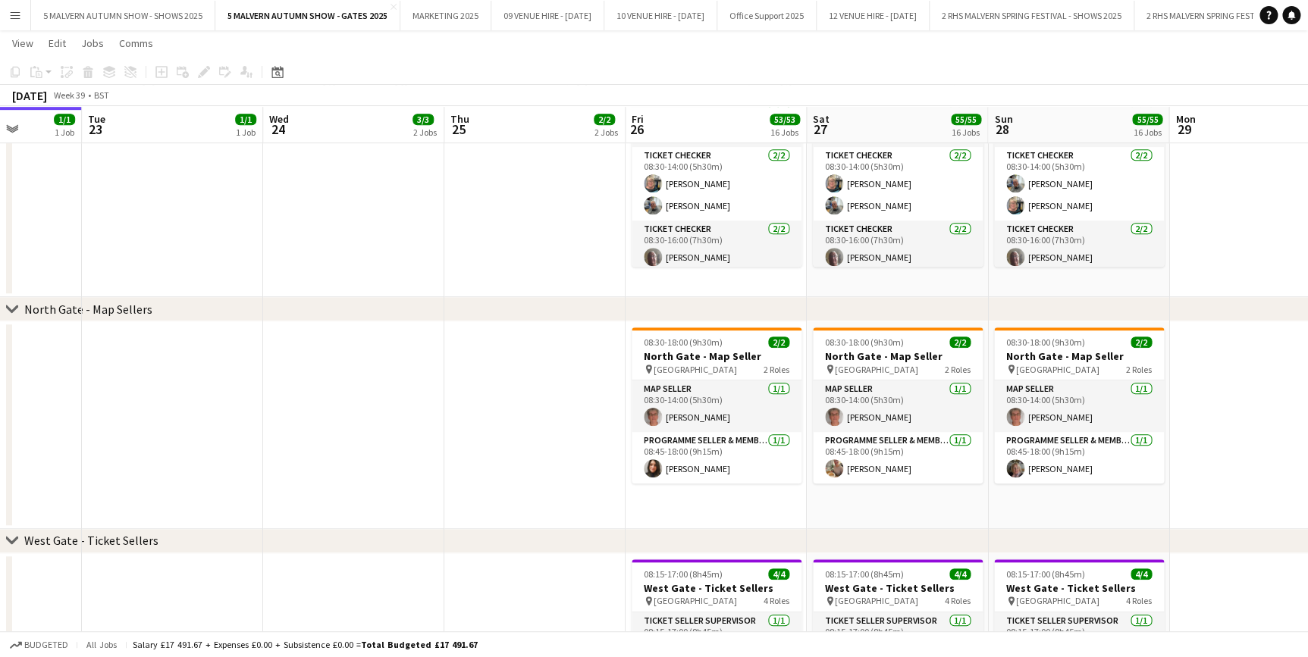
drag, startPoint x: 672, startPoint y: 133, endPoint x: 1319, endPoint y: 139, distance: 647.5
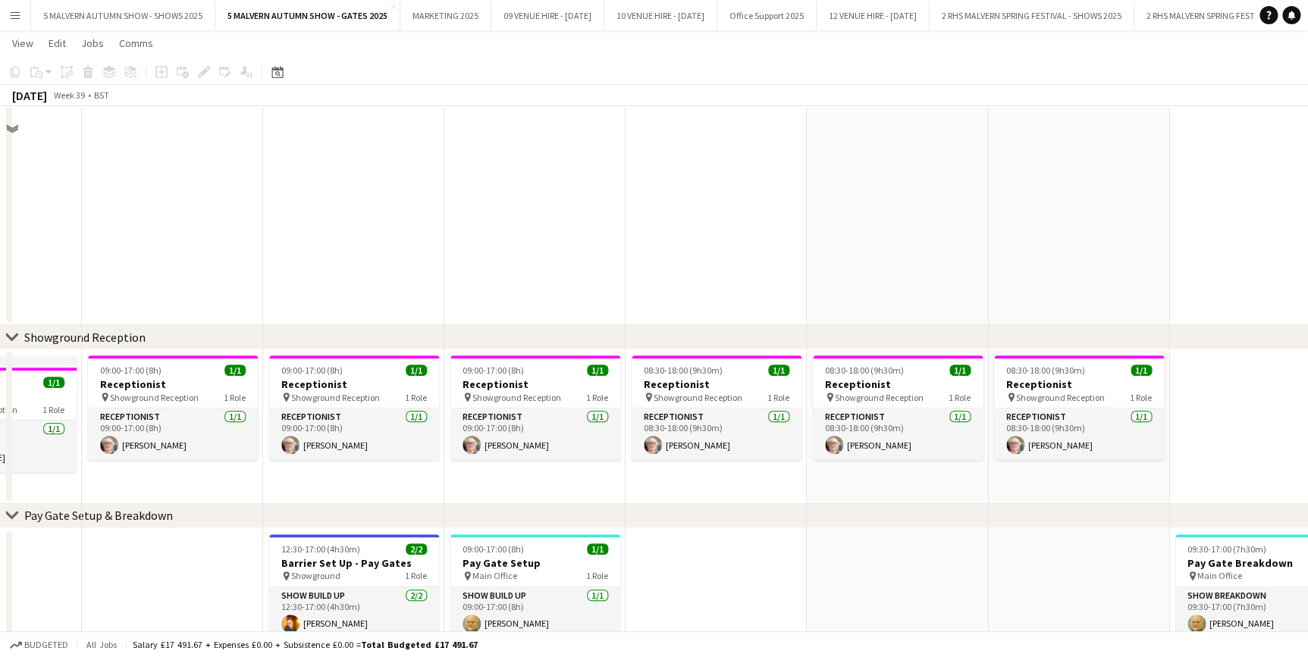
scroll to position [0, 0]
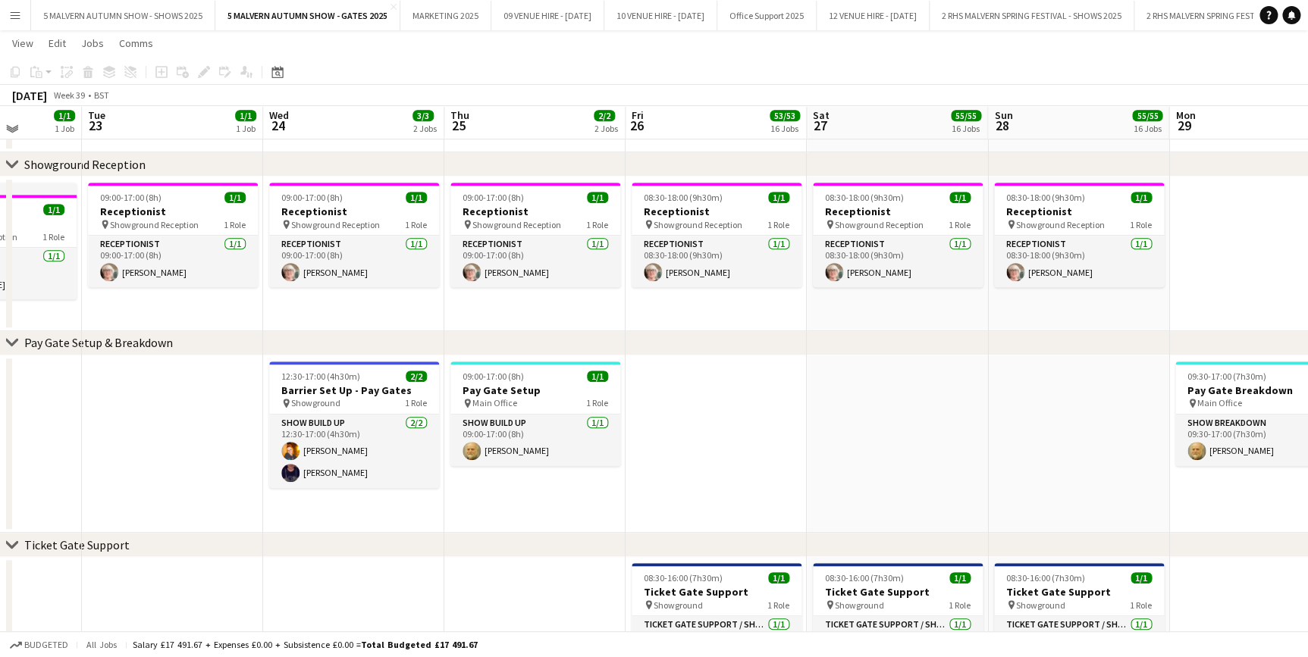
scroll to position [344, 0]
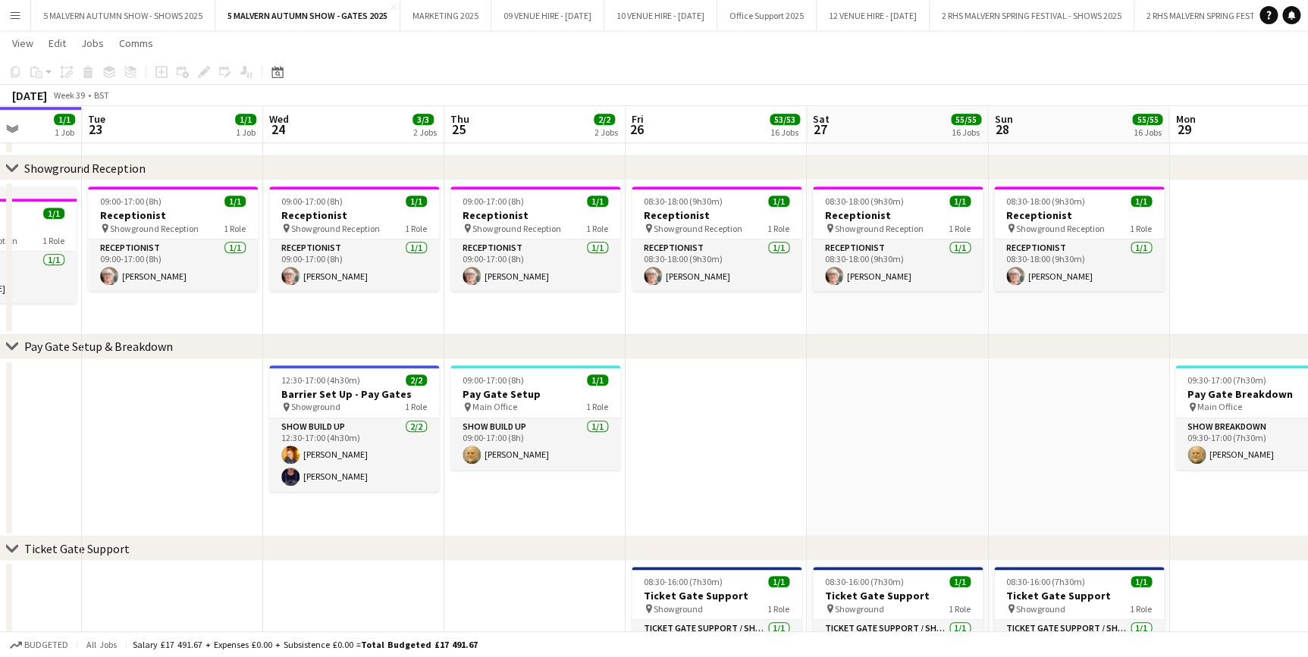
click at [728, 422] on app-date-cell at bounding box center [715, 448] width 181 height 178
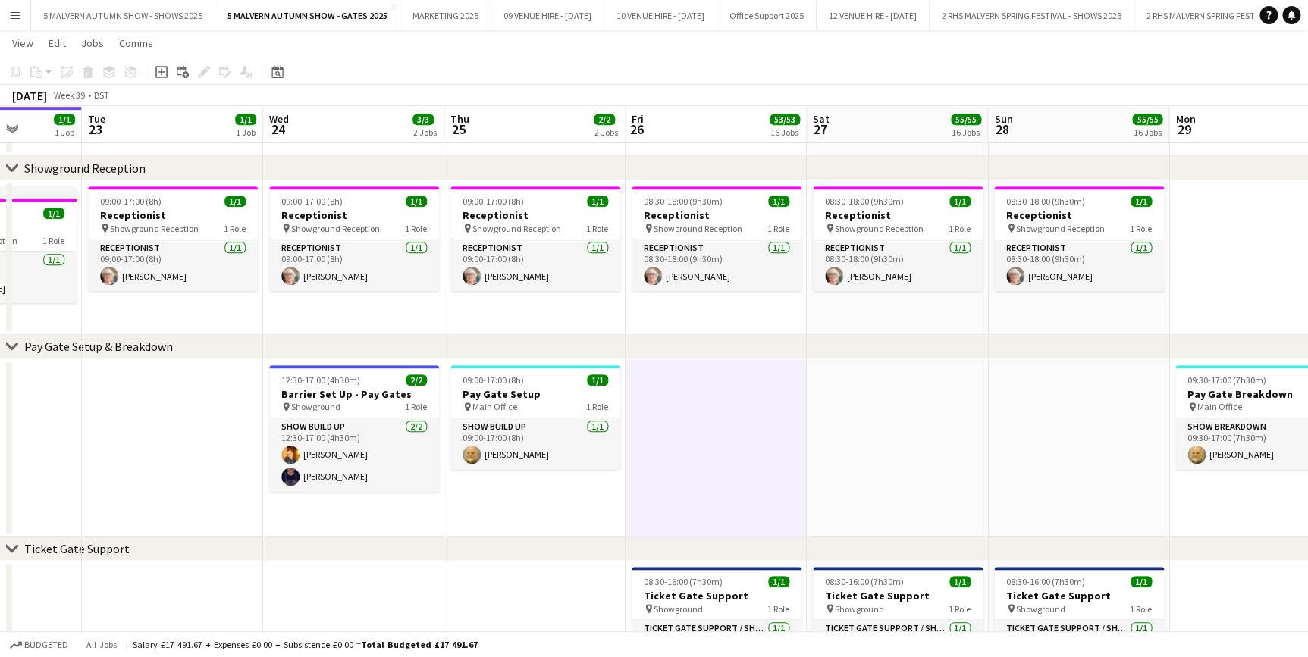
scroll to position [0, 597]
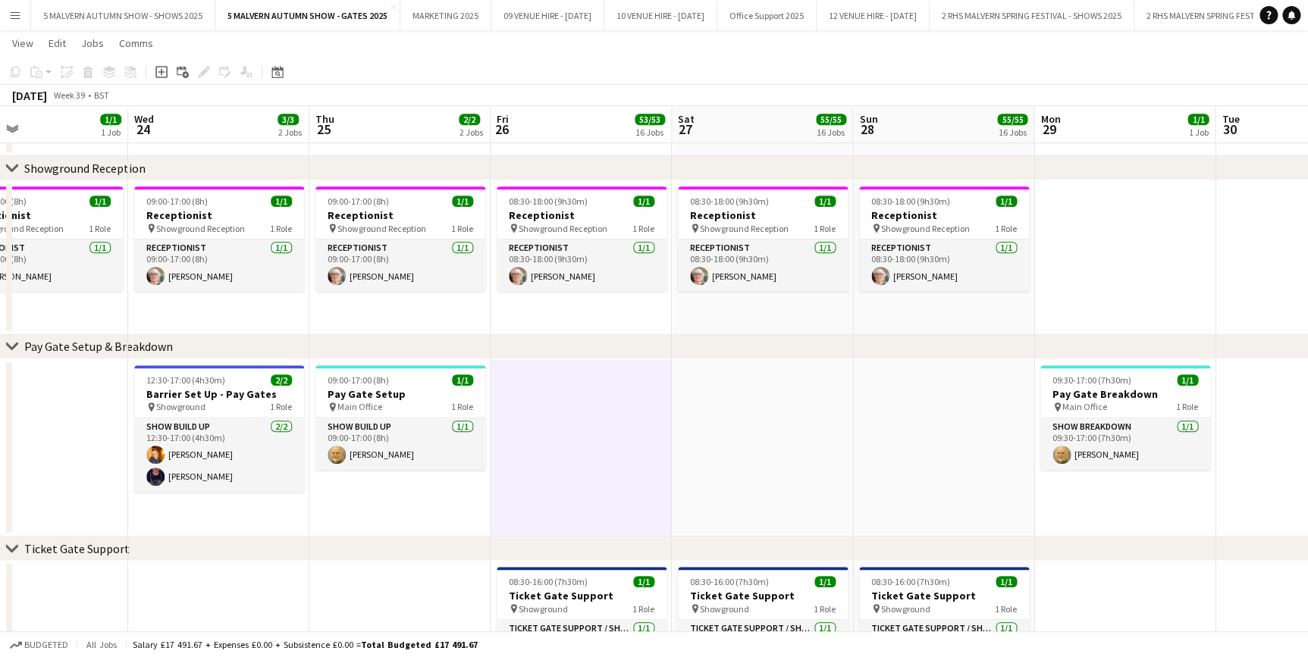
drag, startPoint x: 690, startPoint y: 143, endPoint x: 555, endPoint y: 152, distance: 135.2
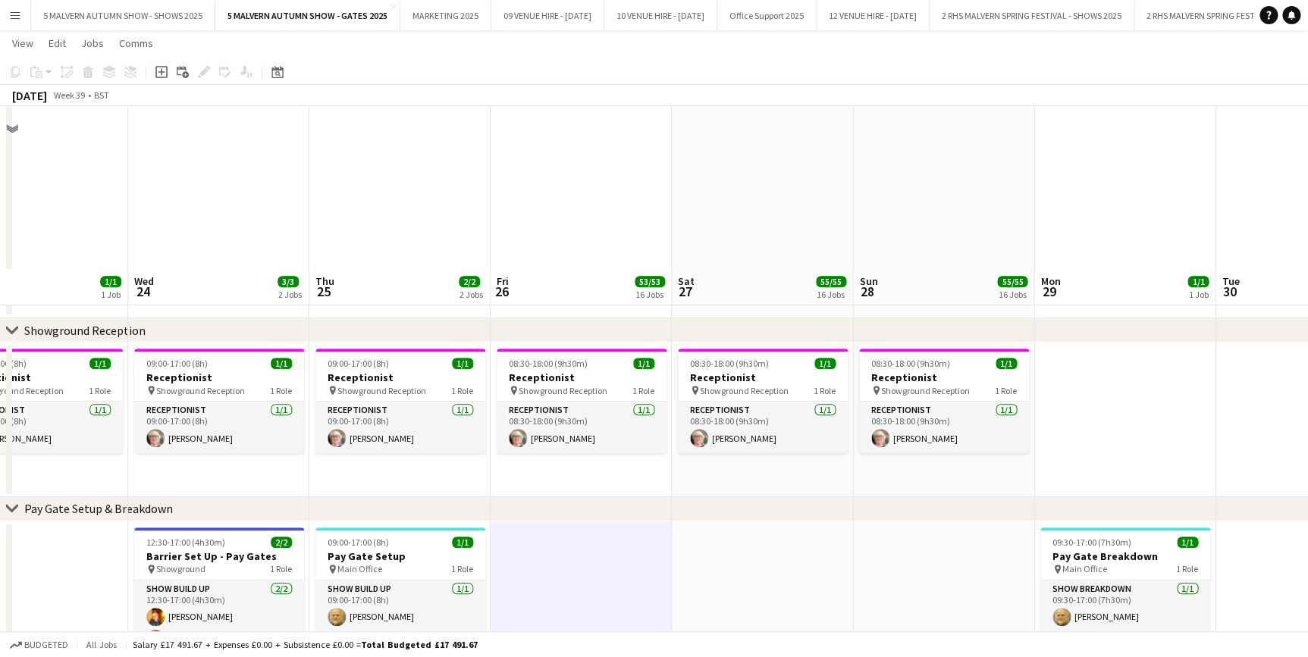
scroll to position [0, 0]
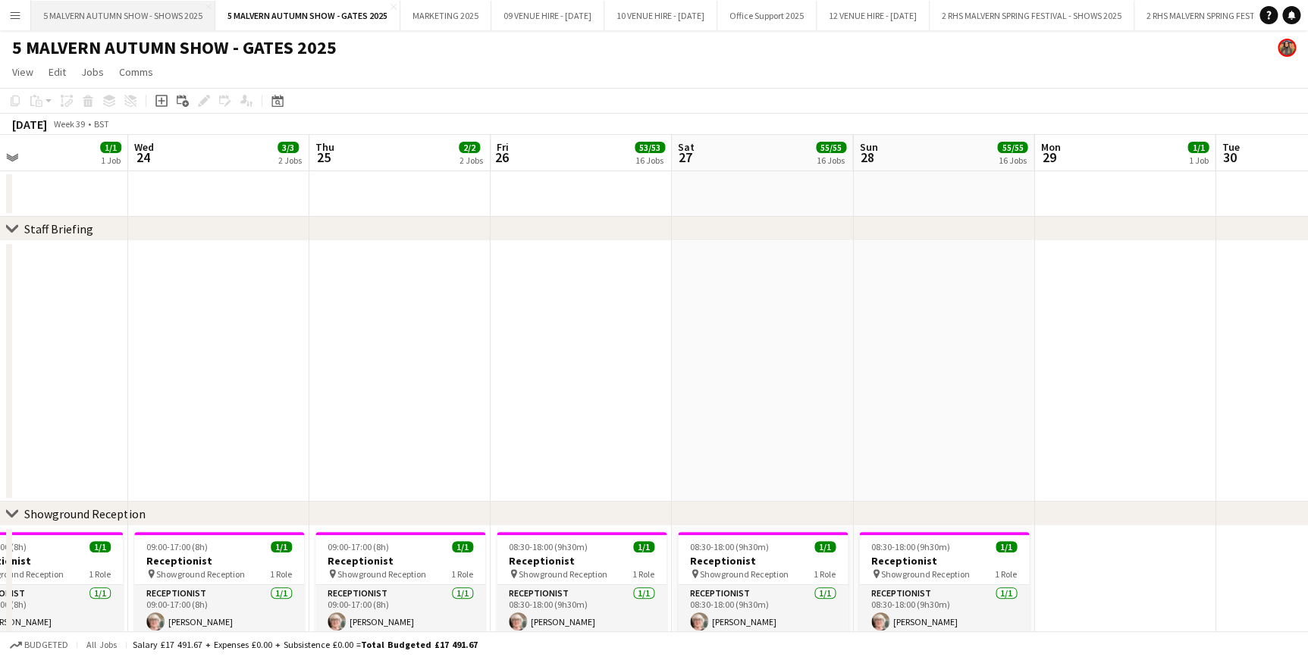
click at [152, 11] on button "5 MALVERN AUTUMN SHOW - SHOWS 2025 Close" at bounding box center [123, 16] width 184 height 30
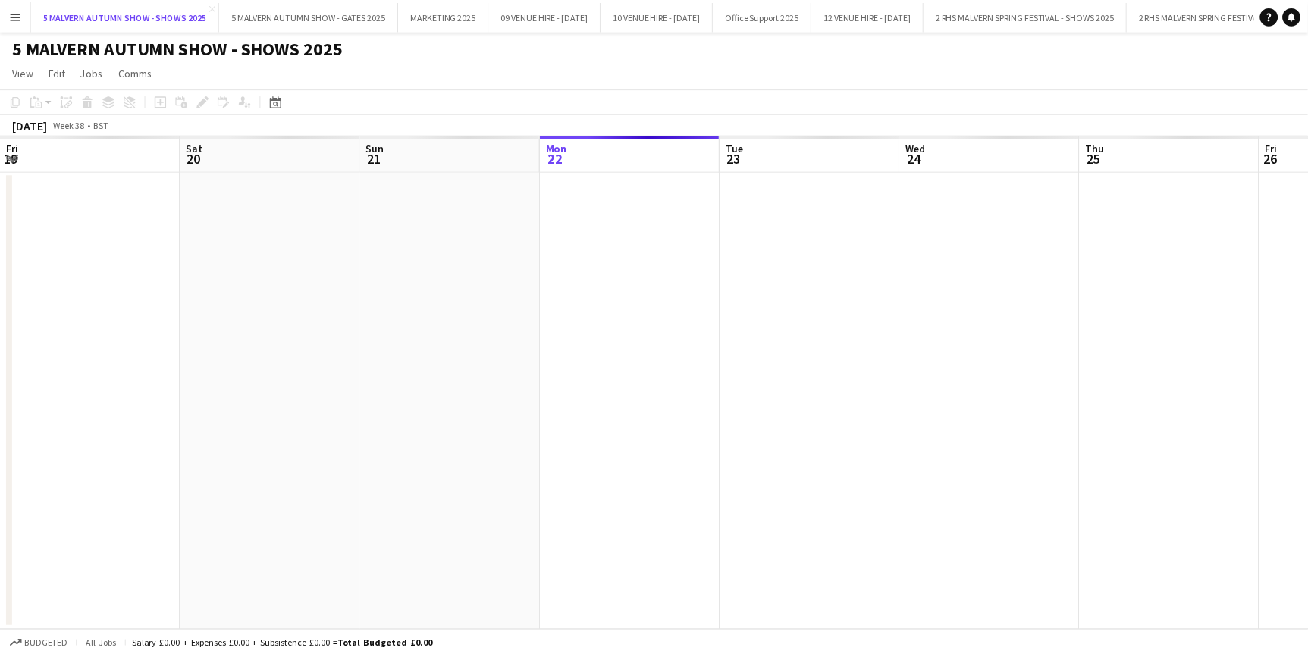
scroll to position [0, 362]
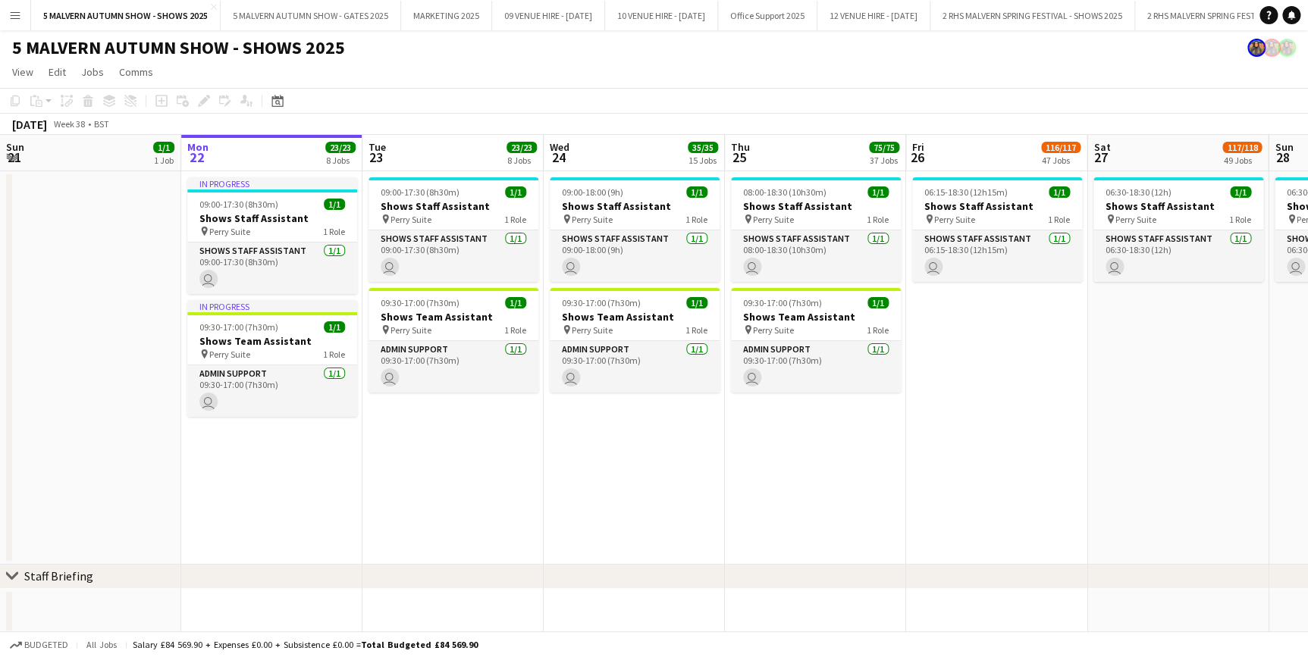
drag, startPoint x: 529, startPoint y: 157, endPoint x: 514, endPoint y: 170, distance: 19.9
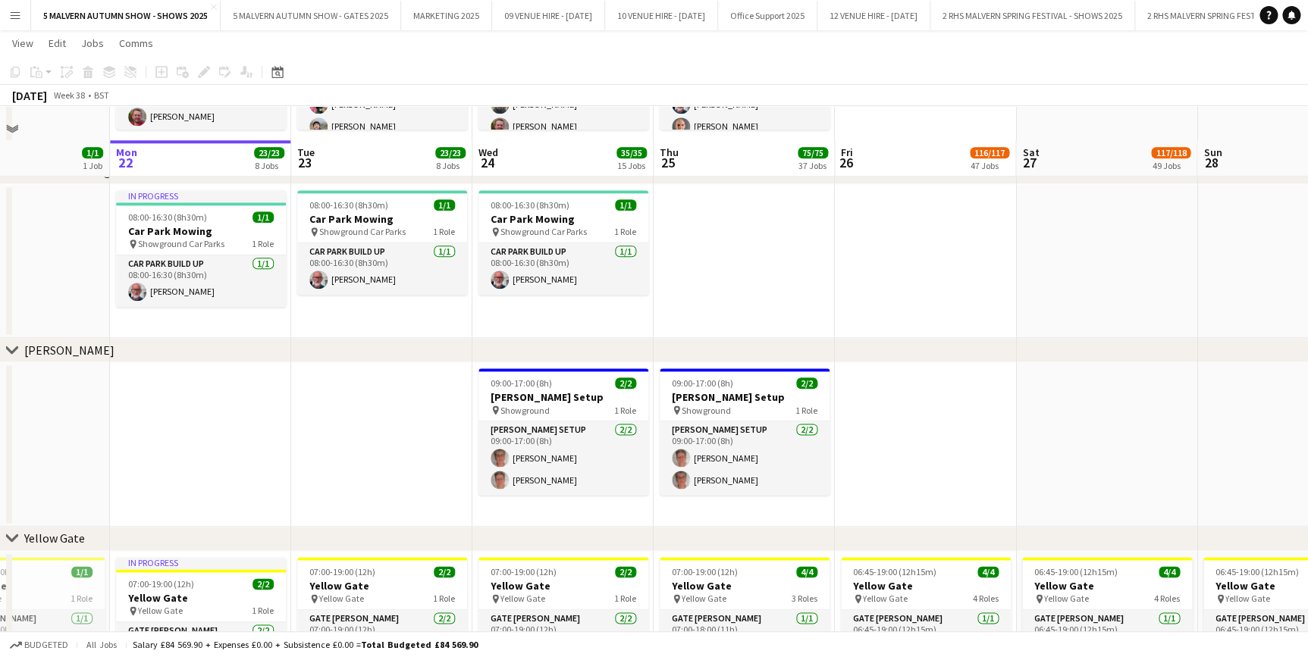
scroll to position [826, 0]
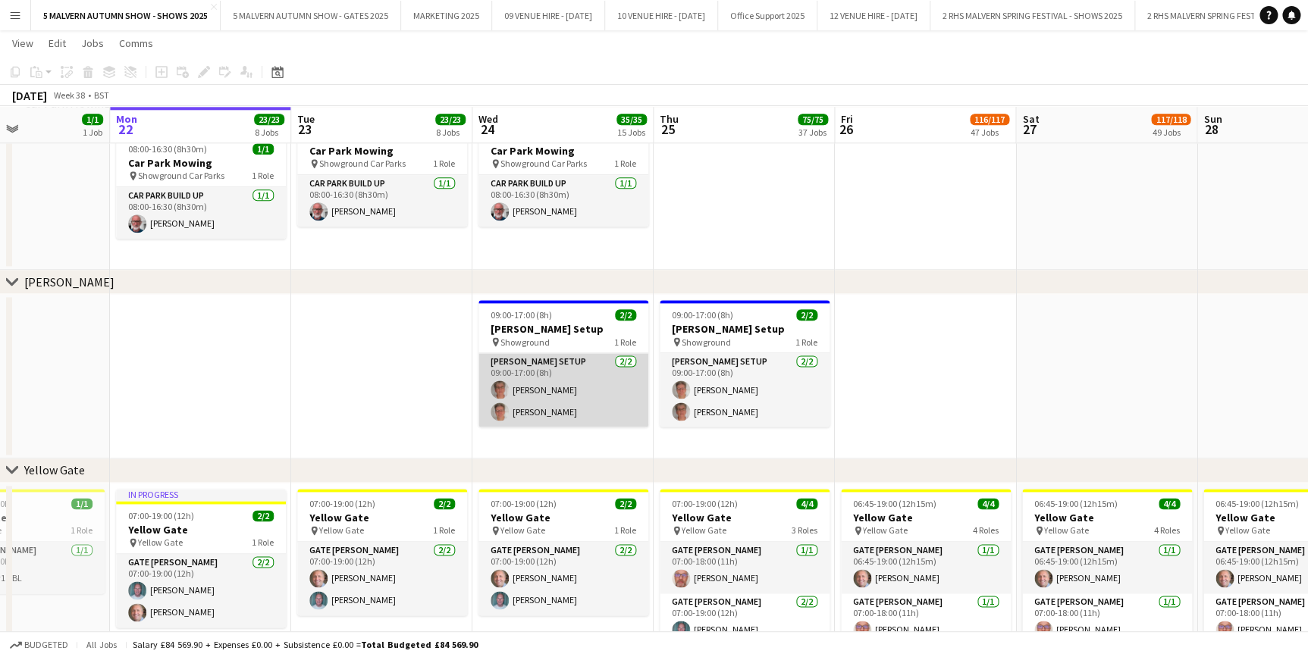
click at [526, 385] on app-card-role "[PERSON_NAME] Setup [DATE] 09:00-17:00 (8h) [PERSON_NAME] [PERSON_NAME]" at bounding box center [563, 390] width 170 height 74
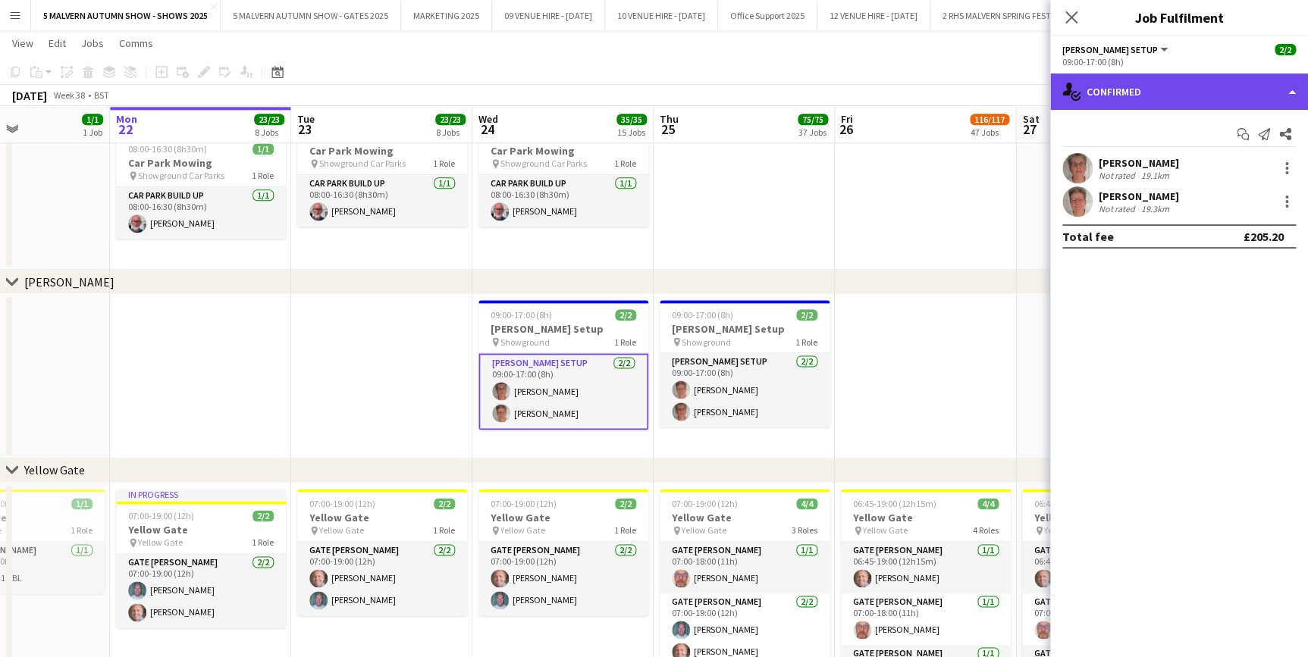
click at [1155, 90] on div "single-neutral-actions-check-2 Confirmed" at bounding box center [1179, 92] width 258 height 36
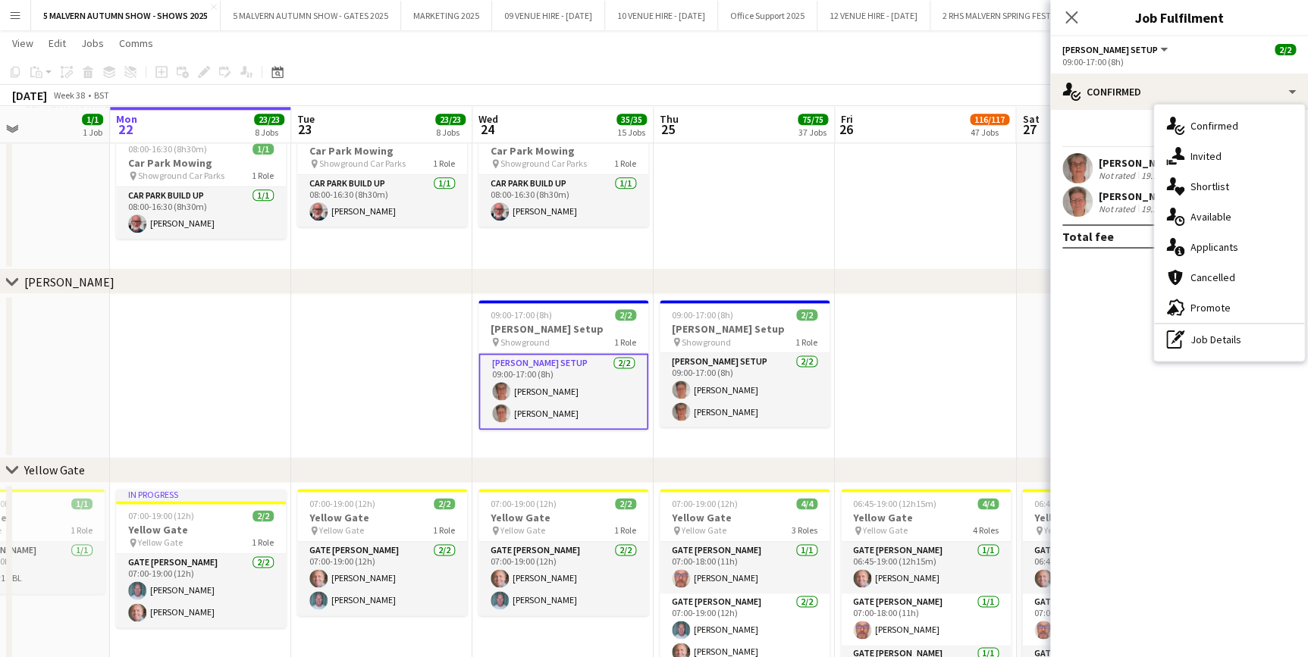
click at [1105, 166] on div "[PERSON_NAME]" at bounding box center [1139, 163] width 80 height 14
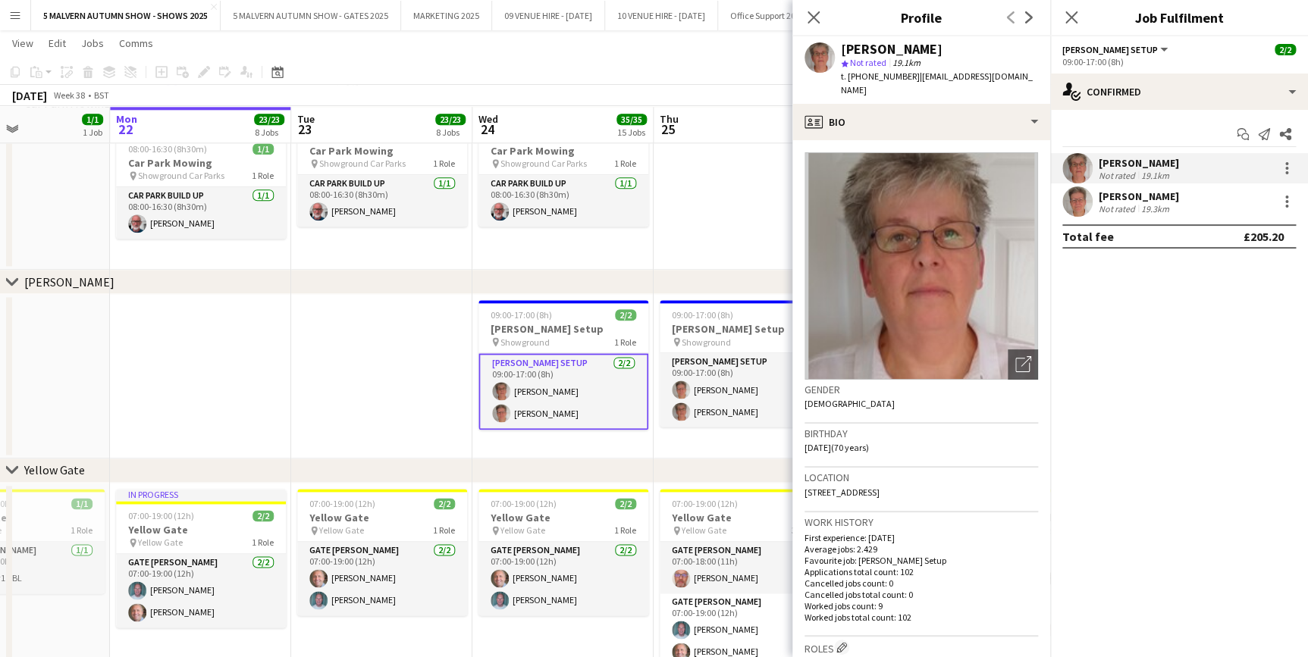
click at [1203, 189] on div "[PERSON_NAME] Not rated 19.3km" at bounding box center [1179, 202] width 258 height 30
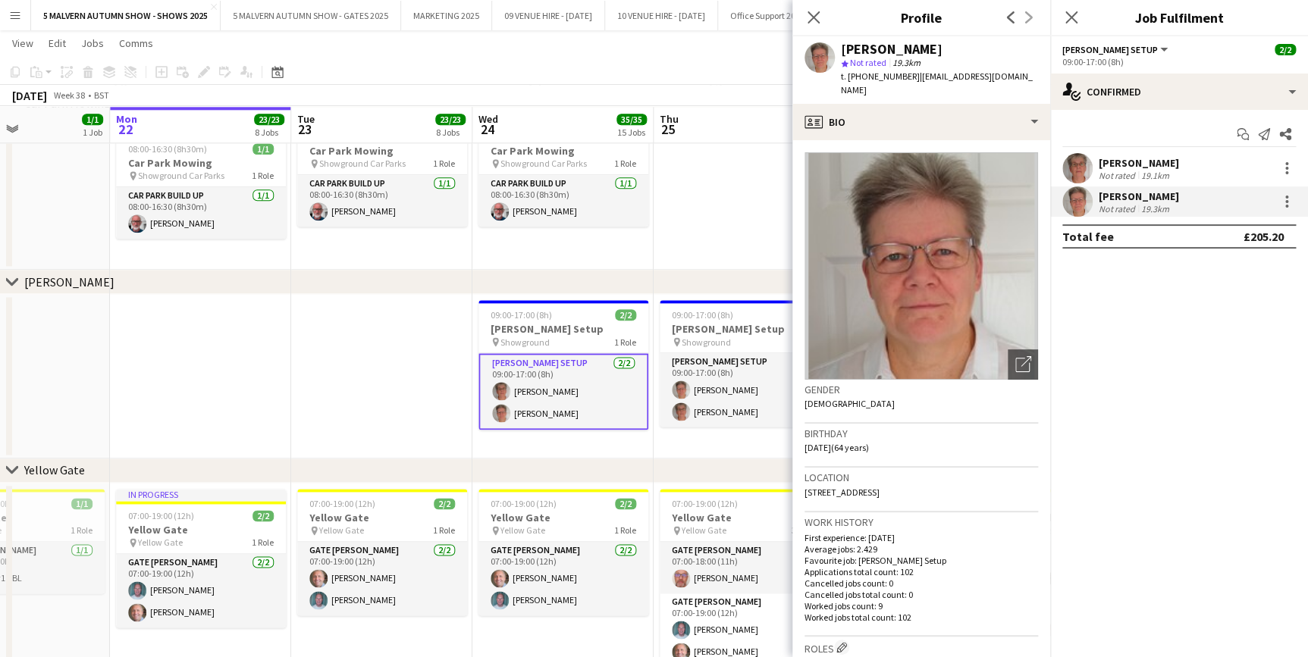
click at [281, 398] on app-date-cell at bounding box center [200, 376] width 181 height 165
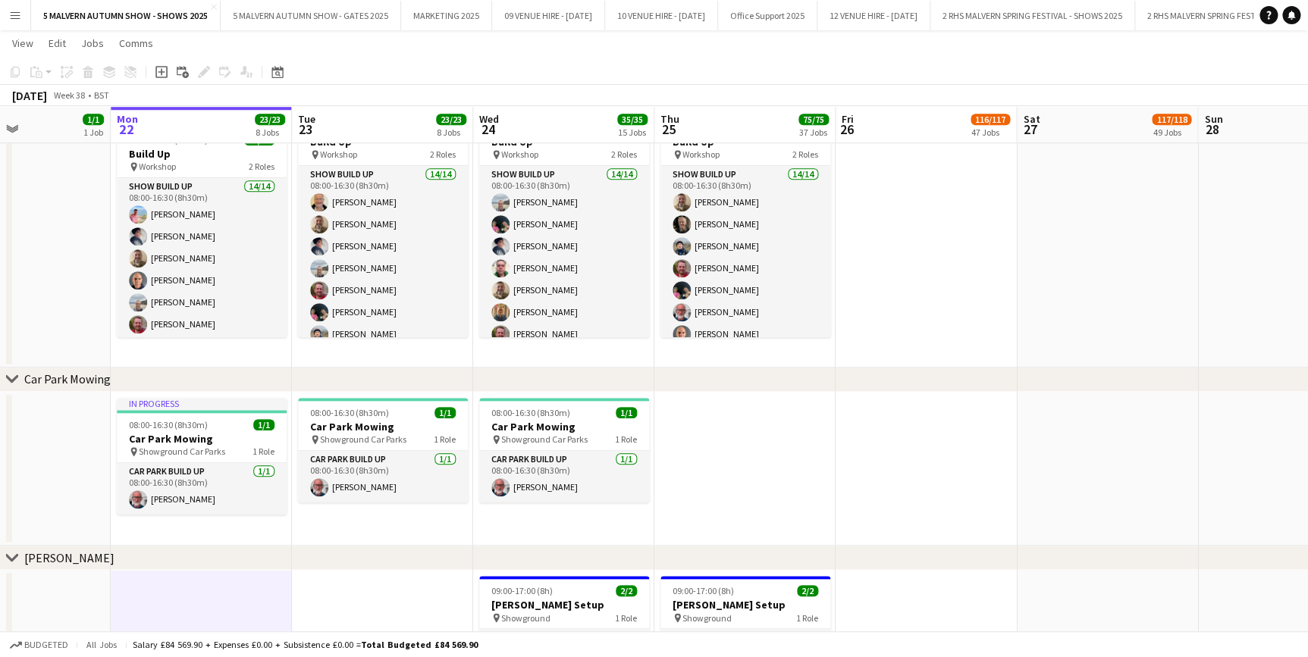
scroll to position [551, 0]
click at [1078, 302] on app-date-cell at bounding box center [1107, 236] width 181 height 261
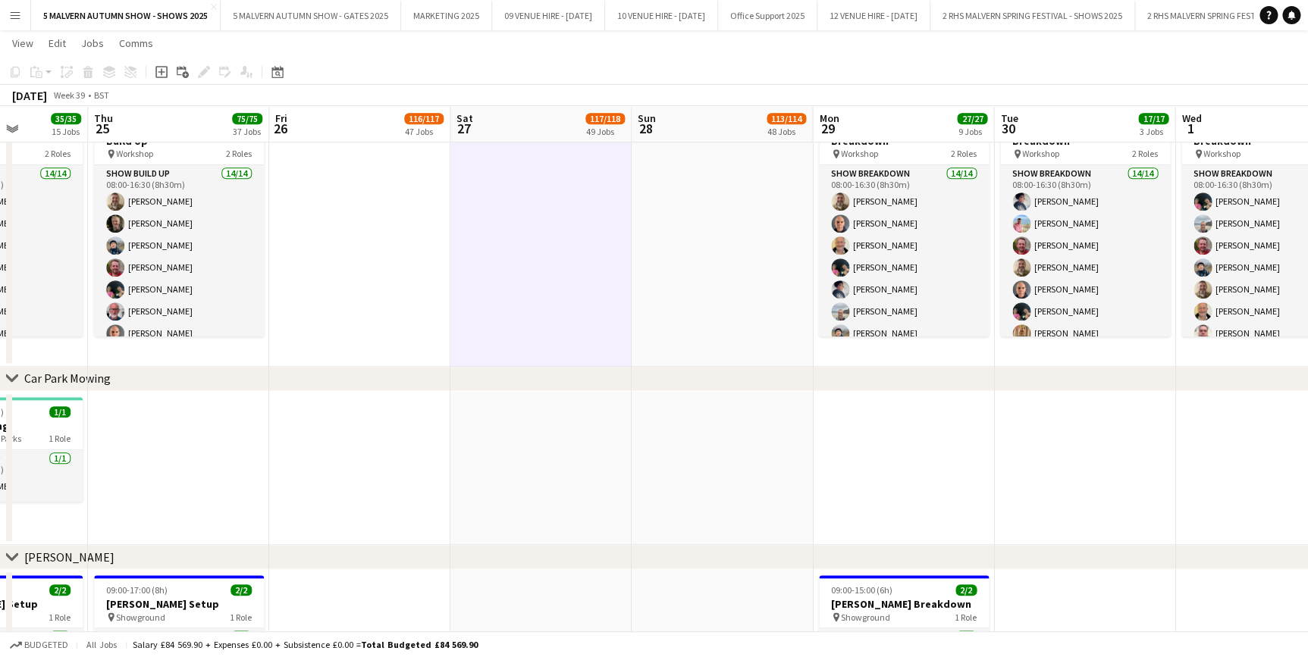
scroll to position [0, 637]
drag, startPoint x: 984, startPoint y: 127, endPoint x: 418, endPoint y: 190, distance: 569.2
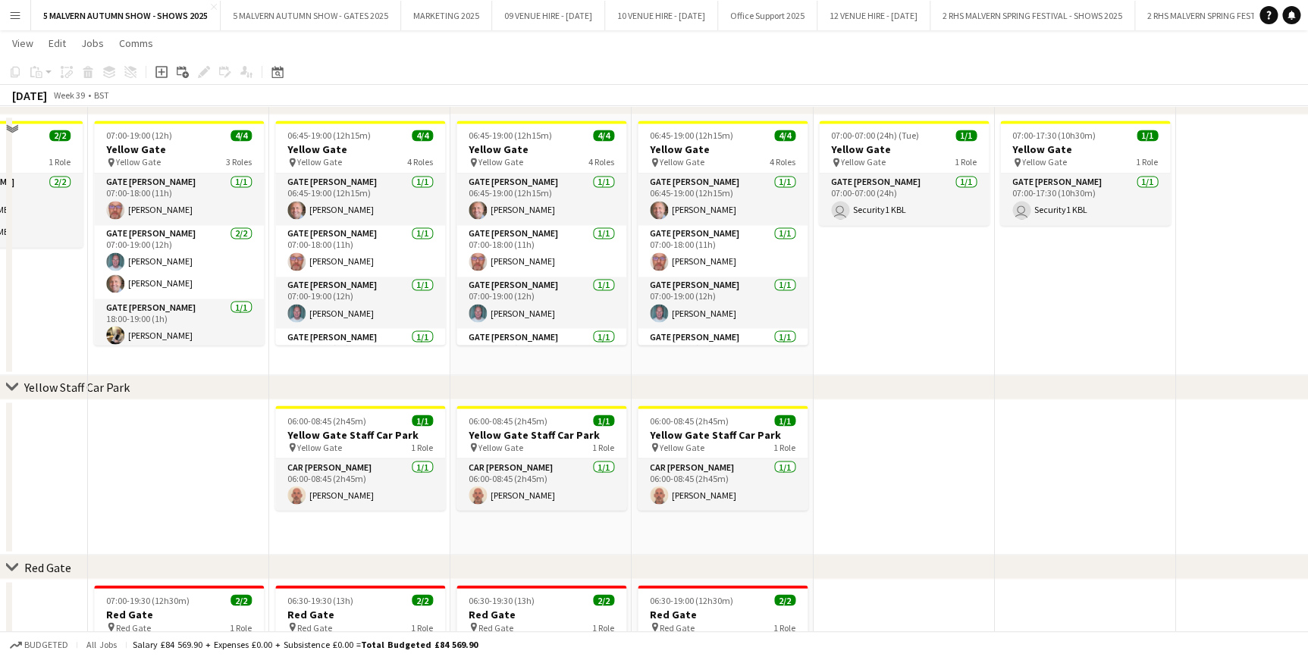
scroll to position [1102, 0]
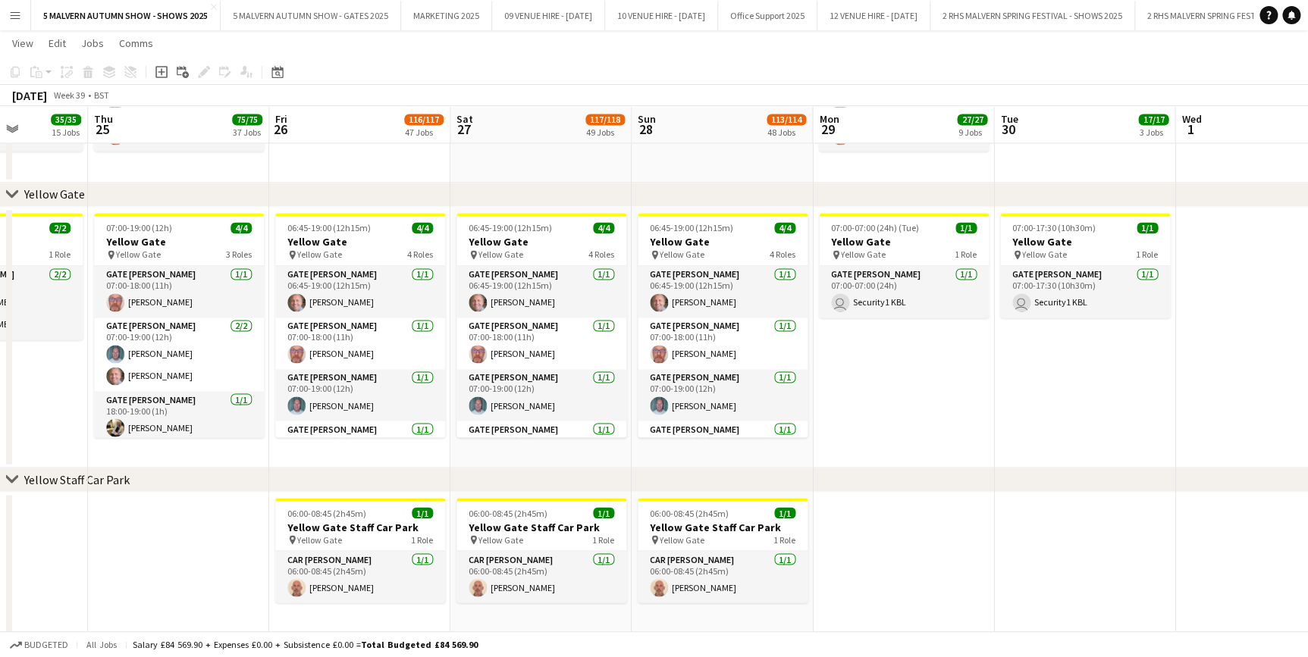
click at [1144, 404] on app-date-cell "07:00-17:30 (10h30m) 1/1 Yellow Gate pin [GEOGRAPHIC_DATA] 1 Role Gate [PERSON_…" at bounding box center [1084, 337] width 181 height 261
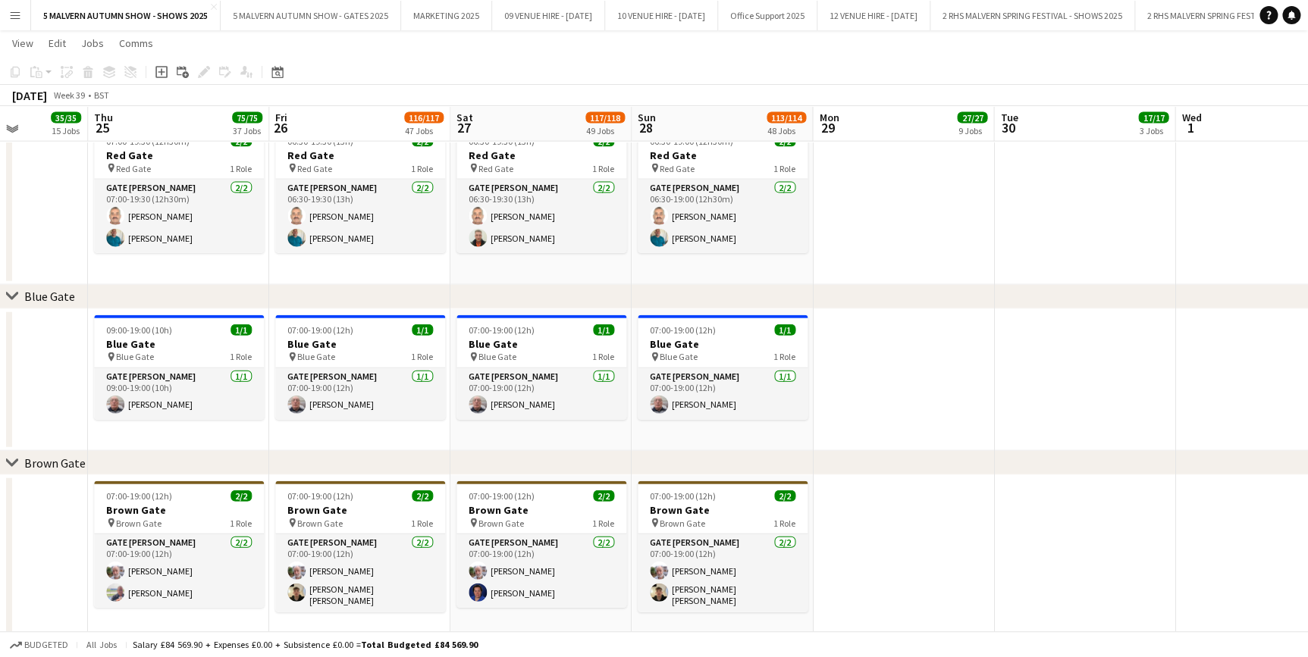
scroll to position [1585, 0]
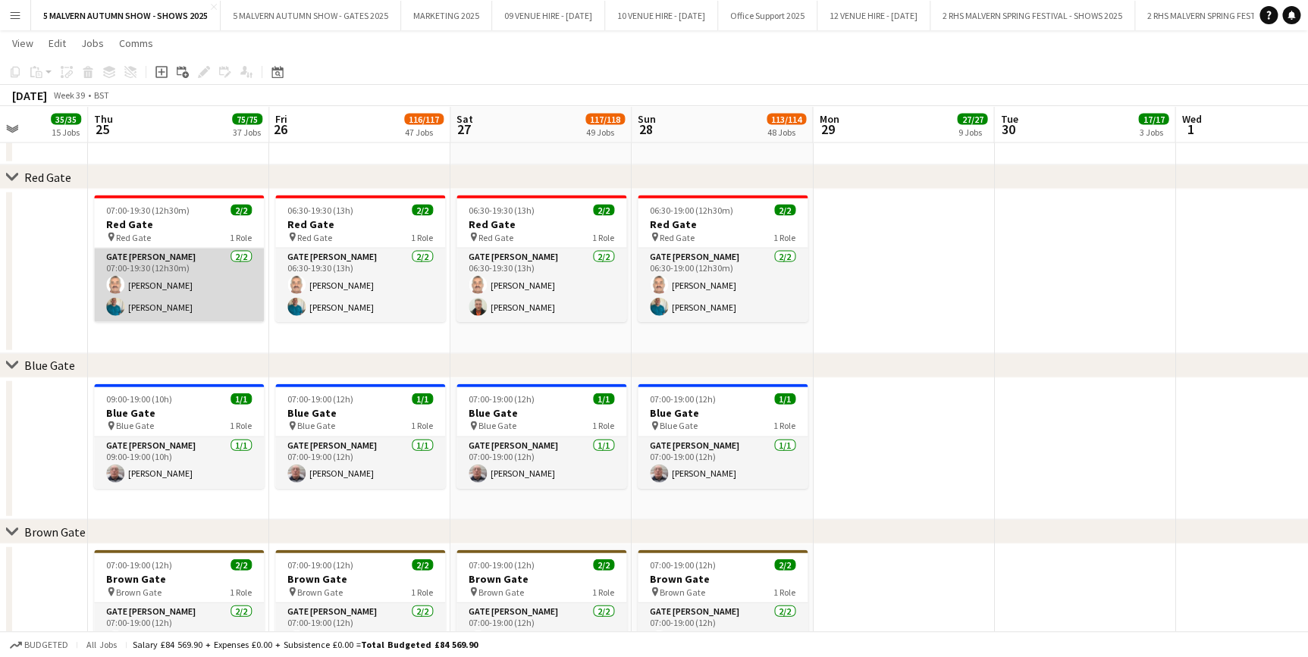
click at [195, 280] on app-card-role "Gate [PERSON_NAME] [DATE] 07:00-19:30 (12h30m) [PERSON_NAME] [PERSON_NAME]" at bounding box center [179, 286] width 170 height 74
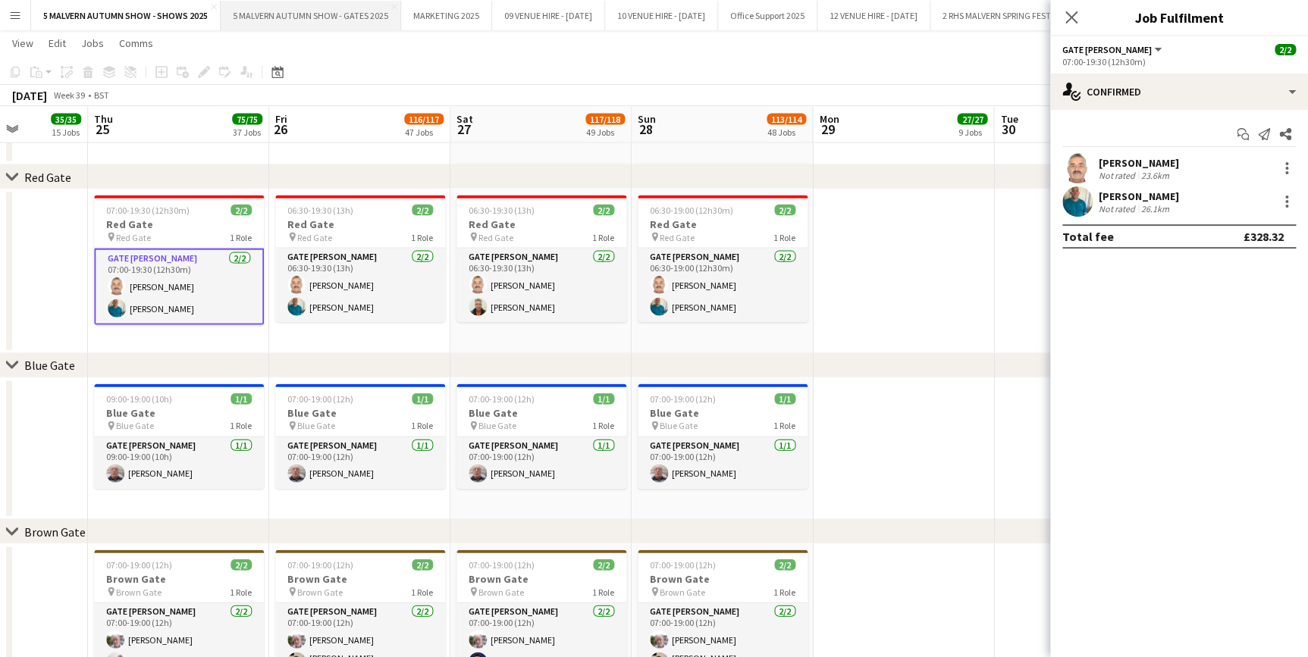
click at [323, 12] on button "5 MALVERN AUTUMN SHOW - GATES 2025 Close" at bounding box center [311, 16] width 180 height 30
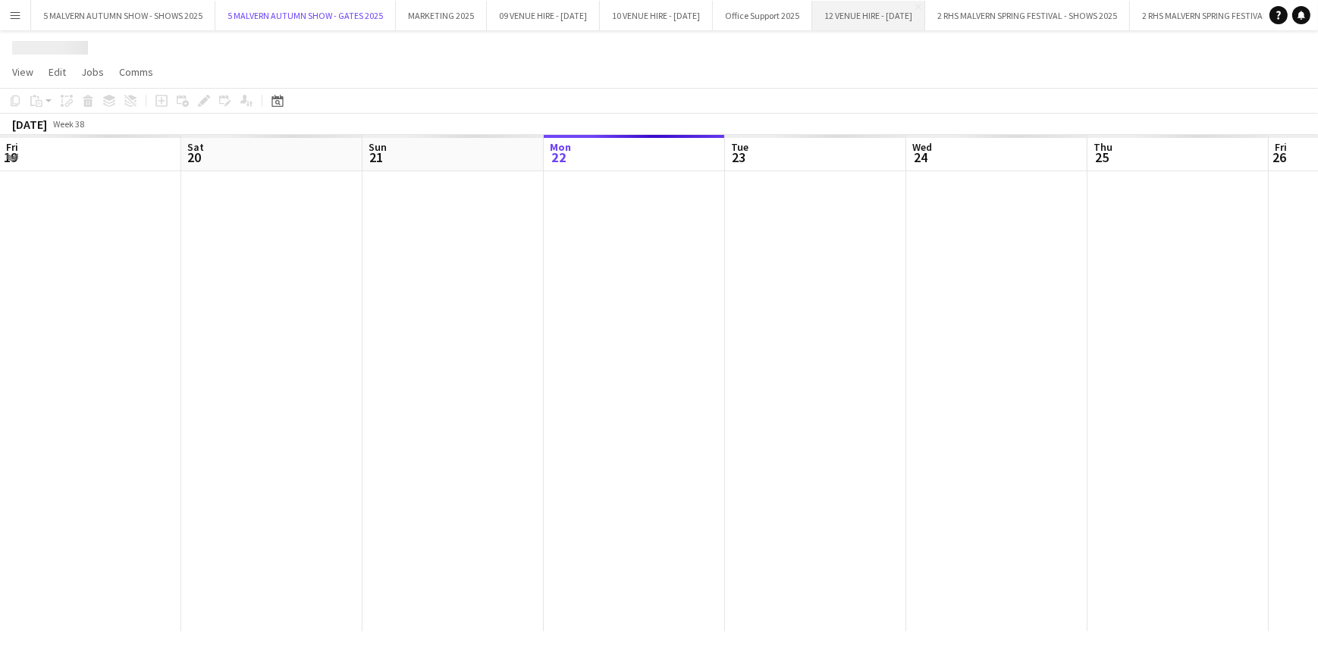
scroll to position [0, 362]
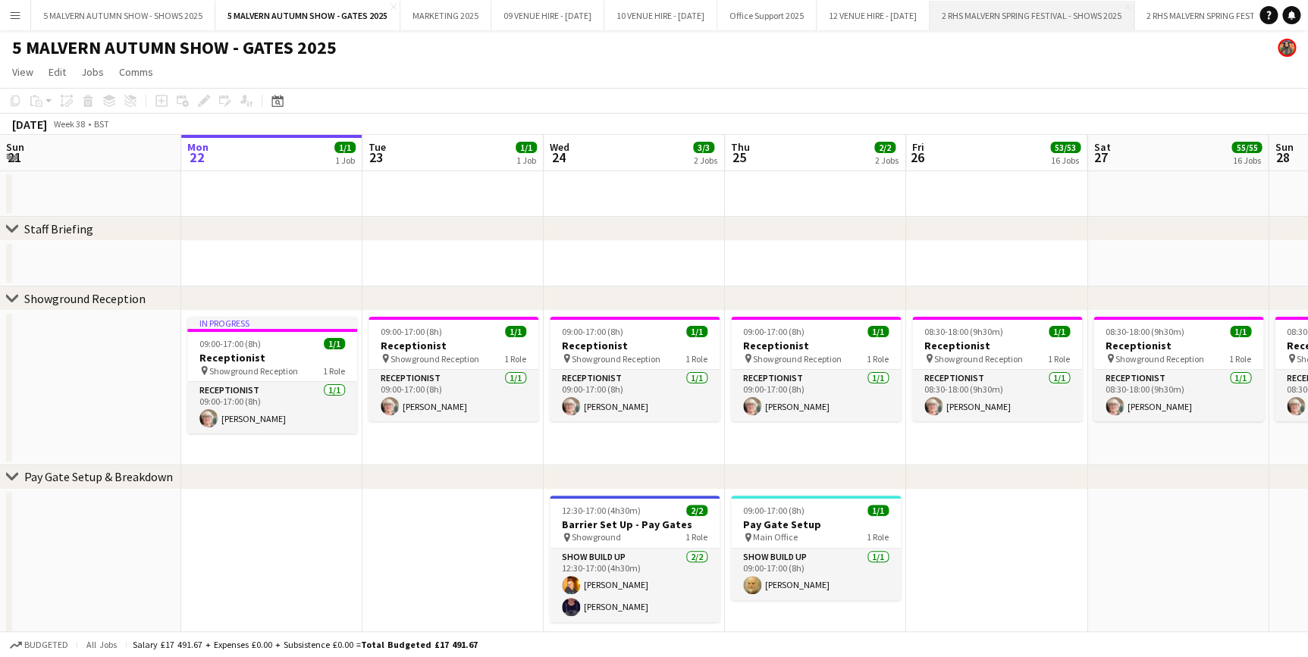
click at [1134, 5] on button "2 RHS MALVERN SPRING FESTIVAL - SHOWS 2025 Close" at bounding box center [1031, 16] width 205 height 30
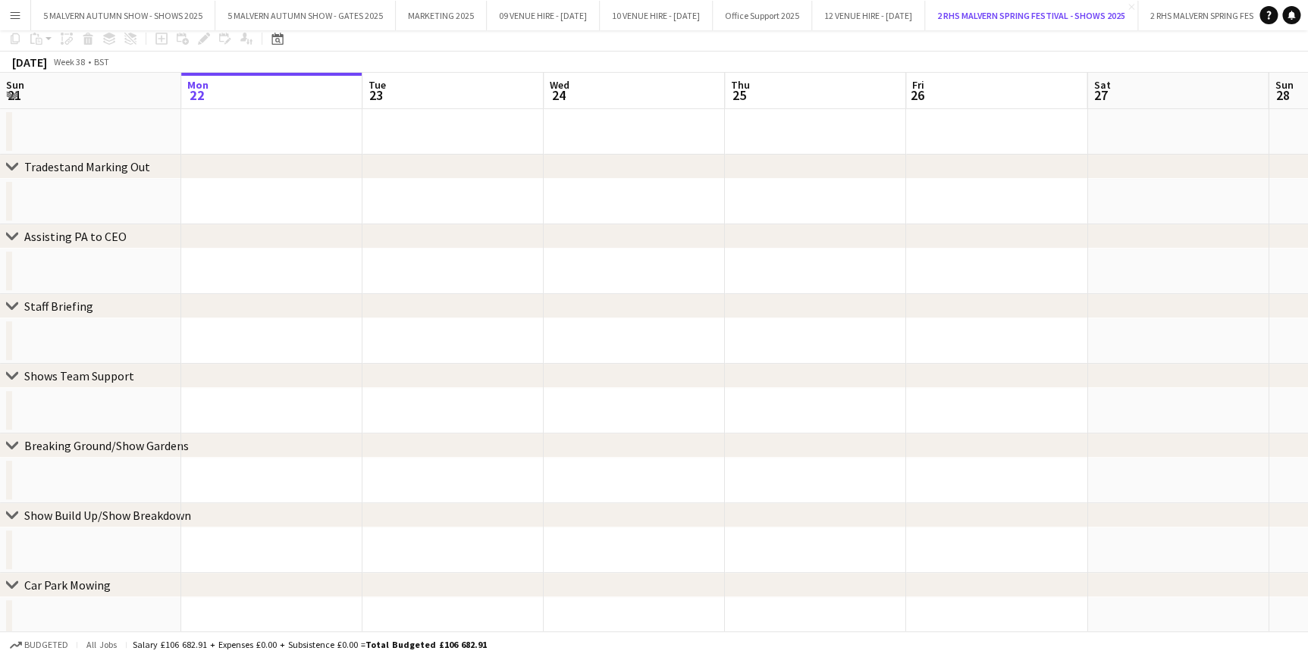
scroll to position [137, 0]
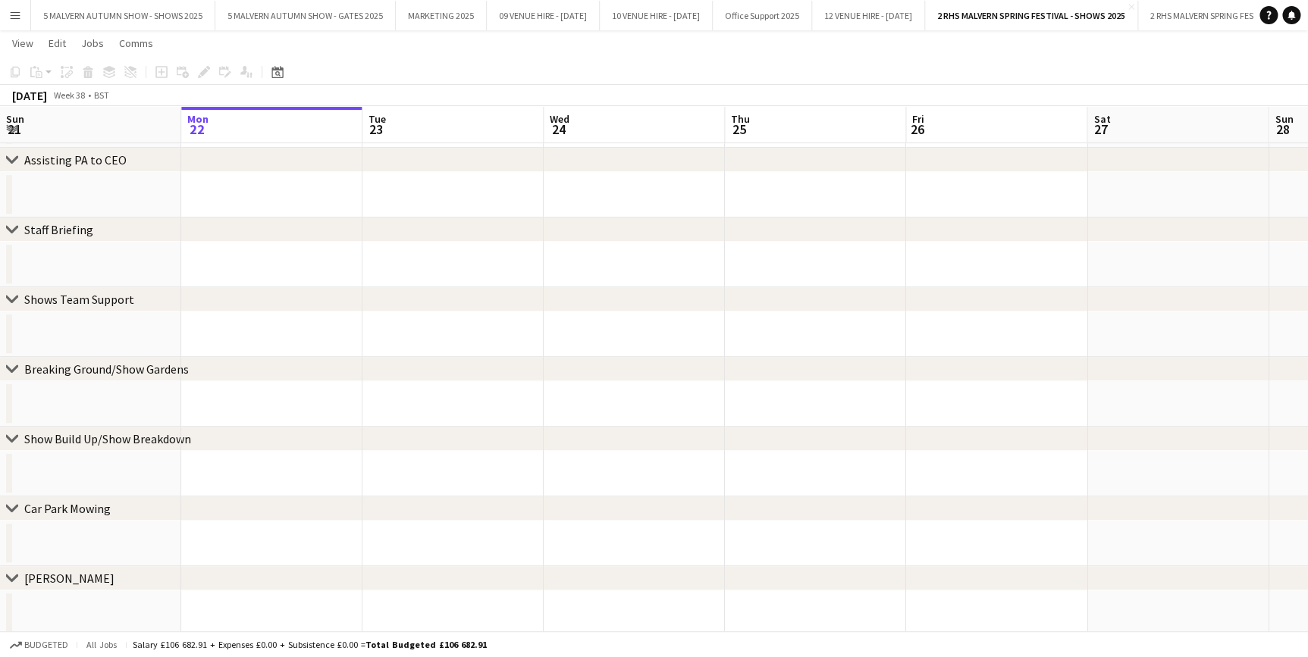
click at [13, 10] on app-icon "Menu" at bounding box center [15, 15] width 12 height 12
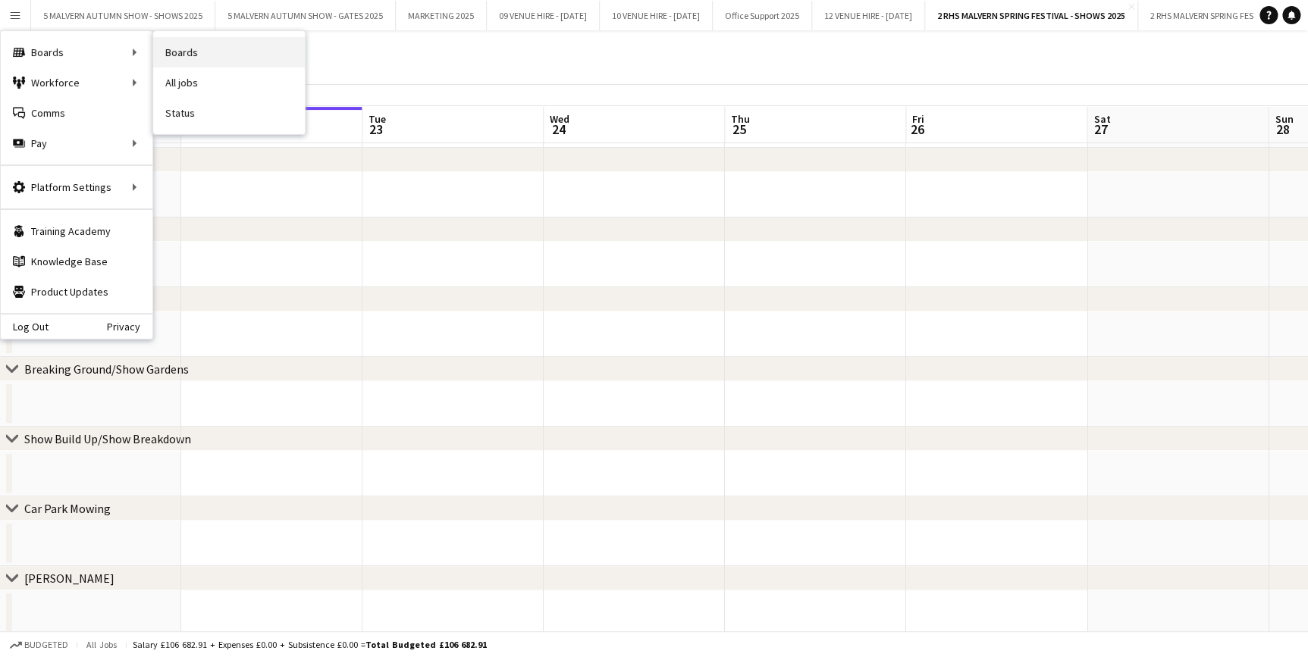
click at [228, 58] on link "Boards" at bounding box center [229, 52] width 152 height 30
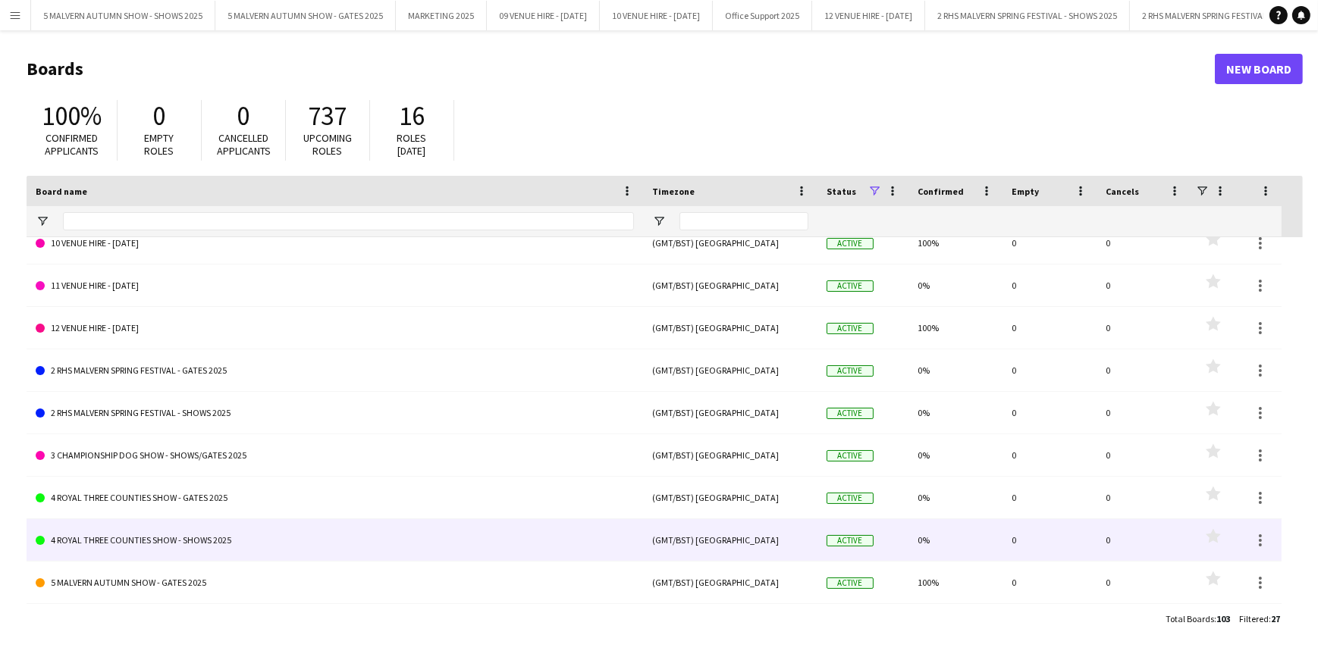
click at [197, 532] on link "4 ROYAL THREE COUNTIES SHOW - SHOWS 2025" at bounding box center [335, 540] width 598 height 42
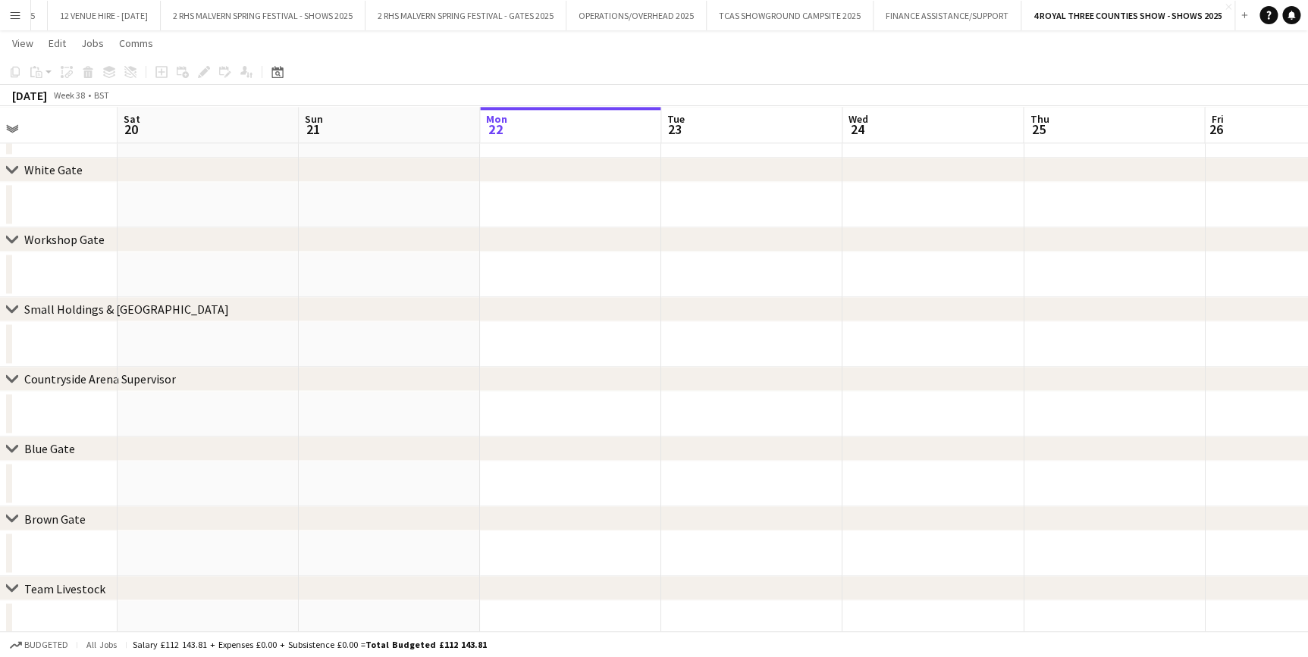
scroll to position [0, 497]
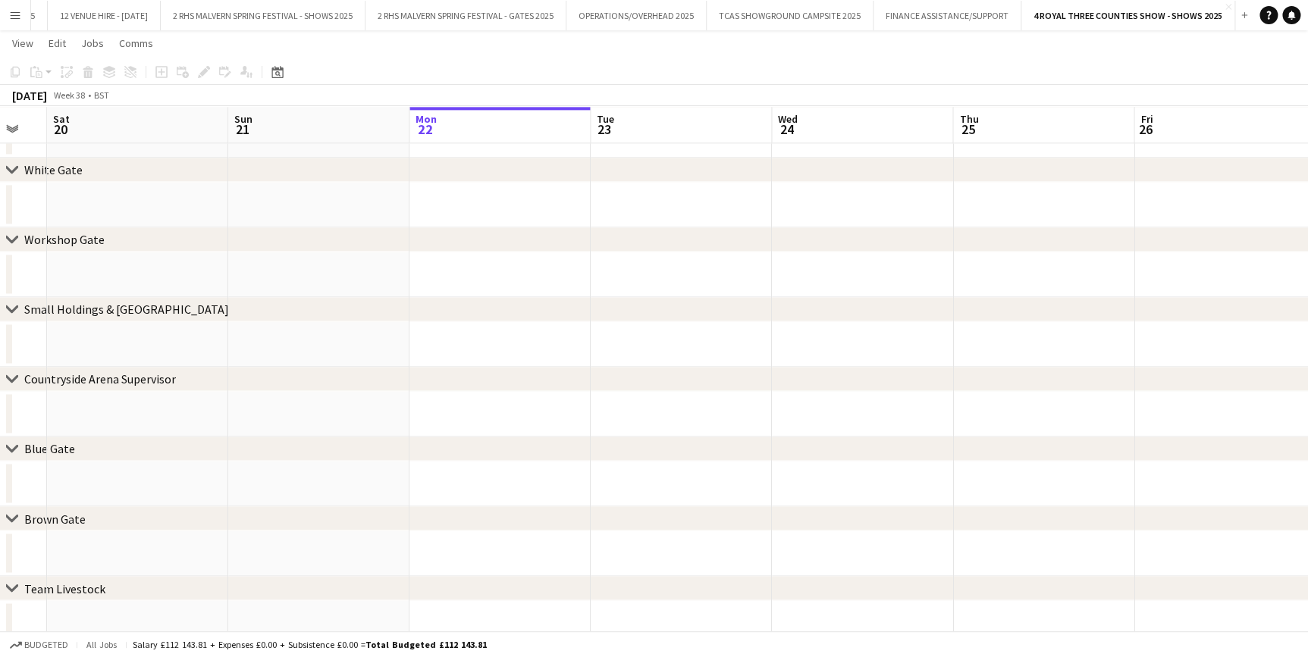
drag, startPoint x: 476, startPoint y: 117, endPoint x: 839, endPoint y: 161, distance: 365.9
click at [274, 71] on icon "Date picker" at bounding box center [277, 72] width 12 height 12
click at [373, 121] on span "Previous month" at bounding box center [369, 124] width 30 height 30
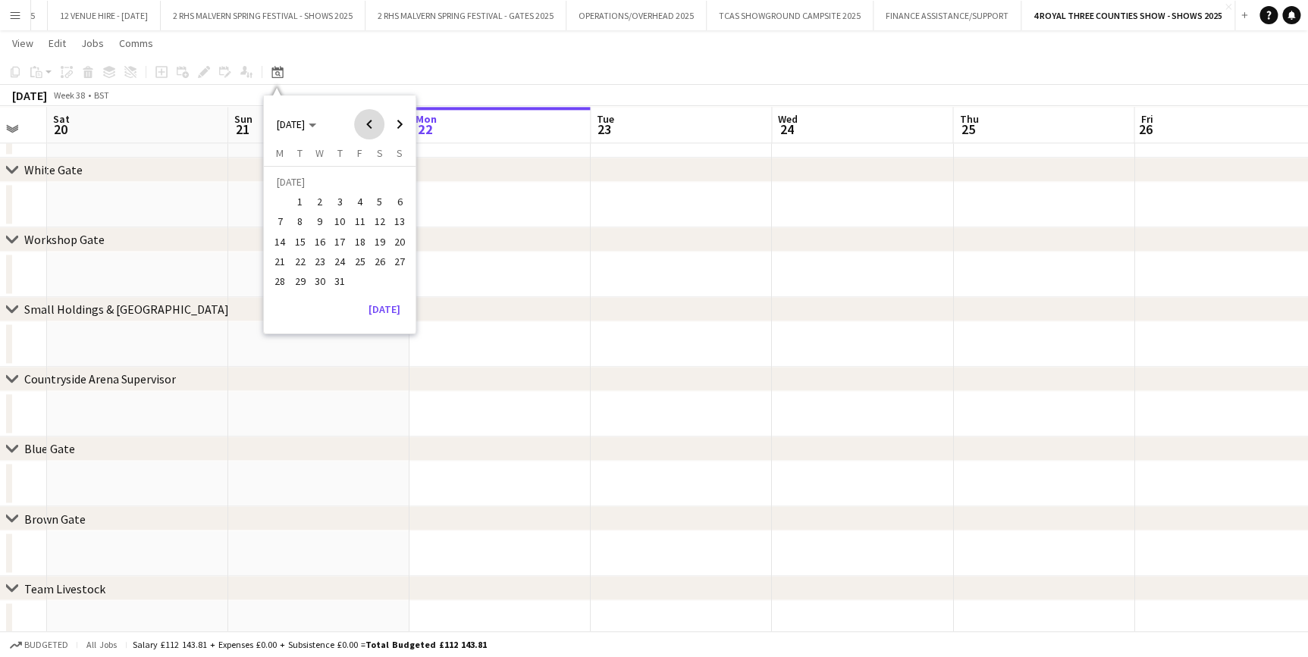
click at [373, 121] on span "Previous month" at bounding box center [369, 124] width 30 height 30
click at [358, 224] on span "13" at bounding box center [360, 226] width 18 height 18
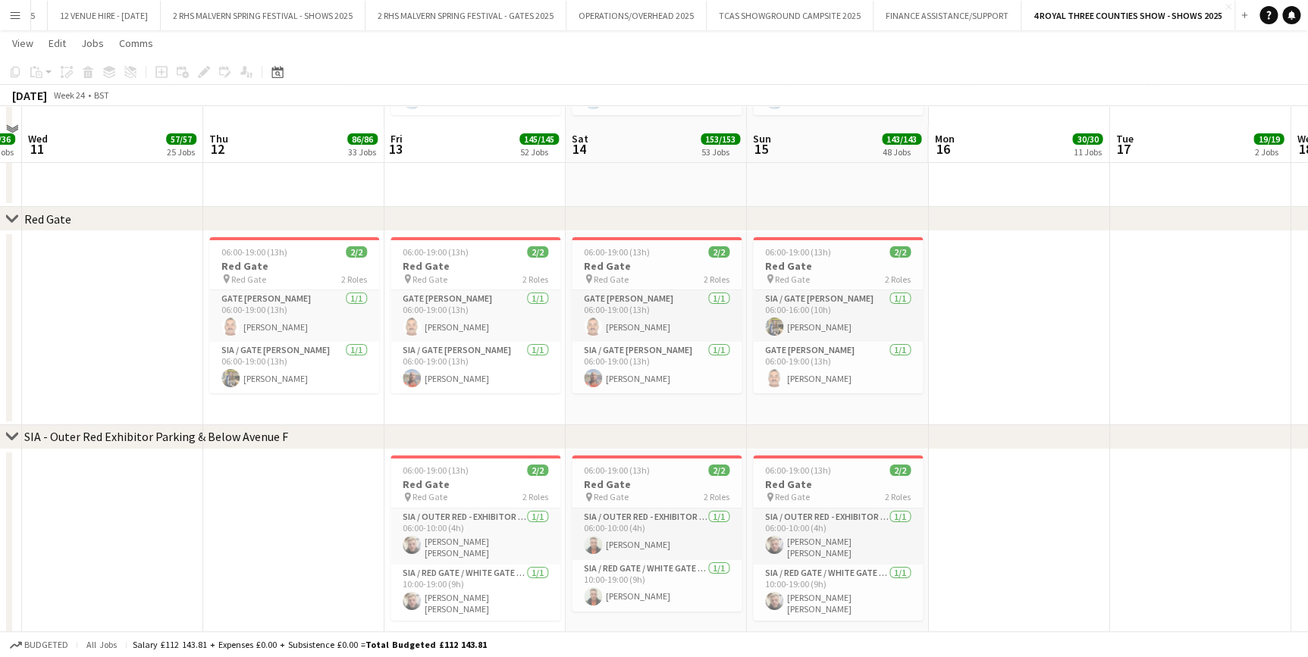
scroll to position [2619, 0]
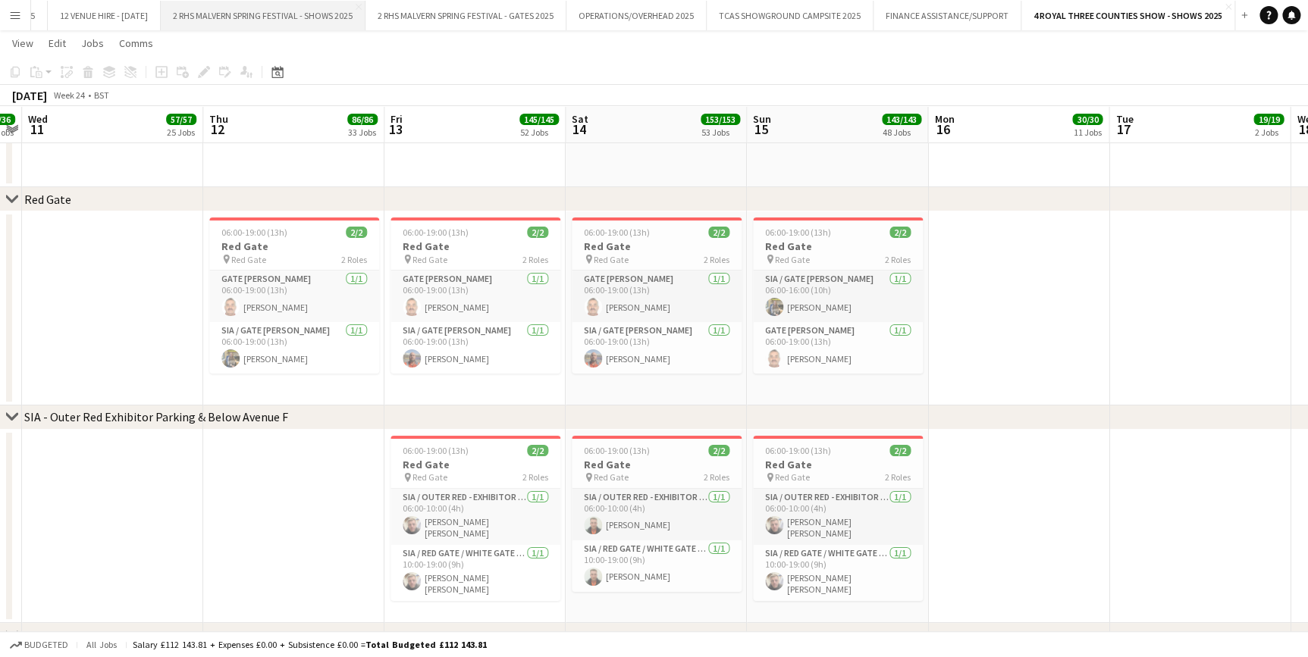
click at [331, 22] on button "2 RHS MALVERN SPRING FESTIVAL - SHOWS 2025 Close" at bounding box center [263, 16] width 205 height 30
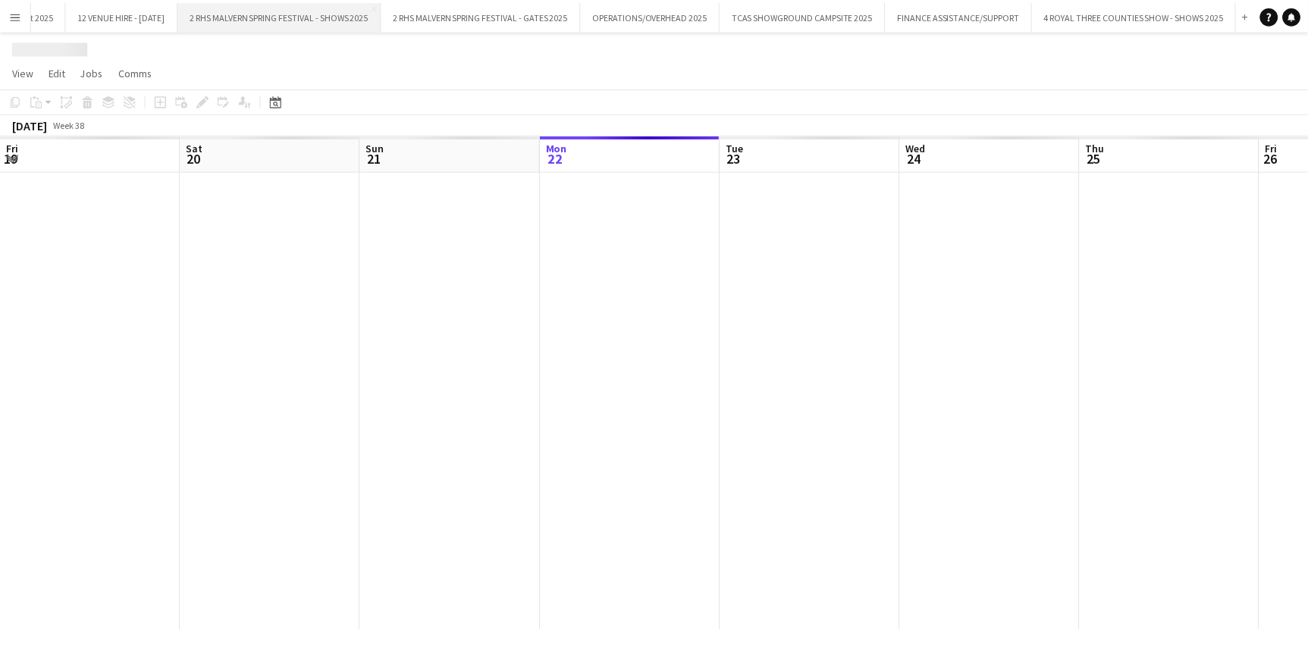
scroll to position [0, 362]
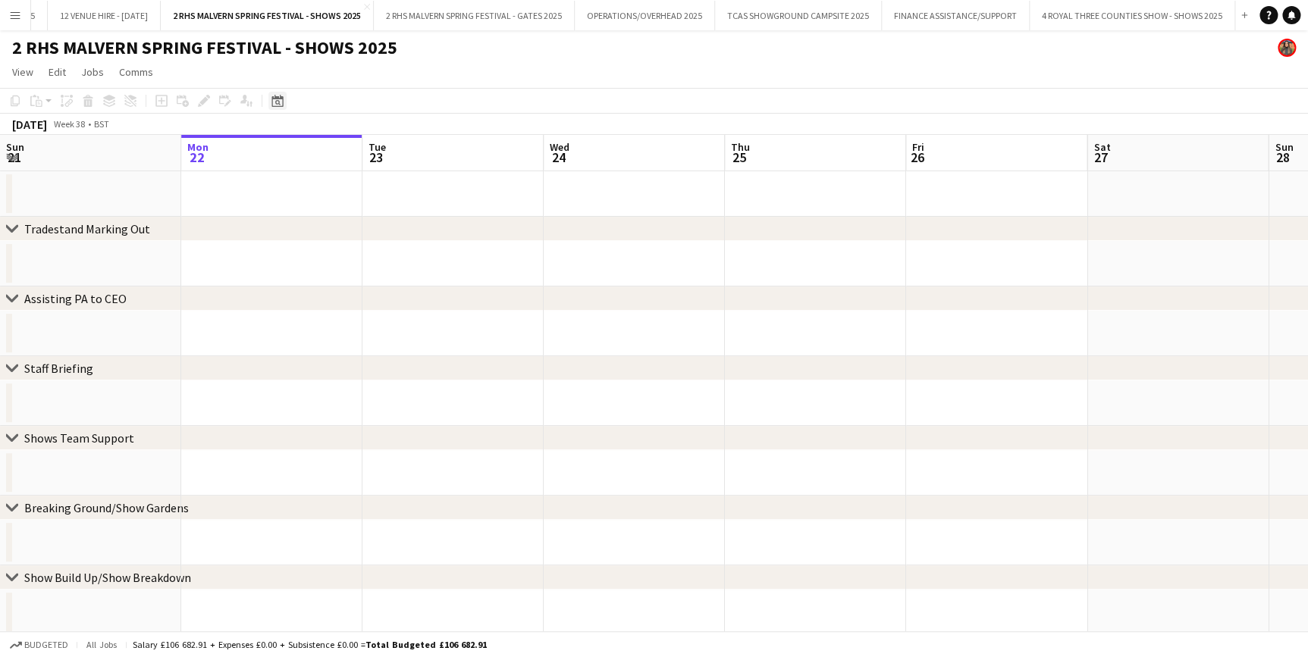
click at [284, 98] on div "Date picker" at bounding box center [277, 101] width 18 height 18
click at [369, 154] on span "Previous month" at bounding box center [369, 153] width 30 height 30
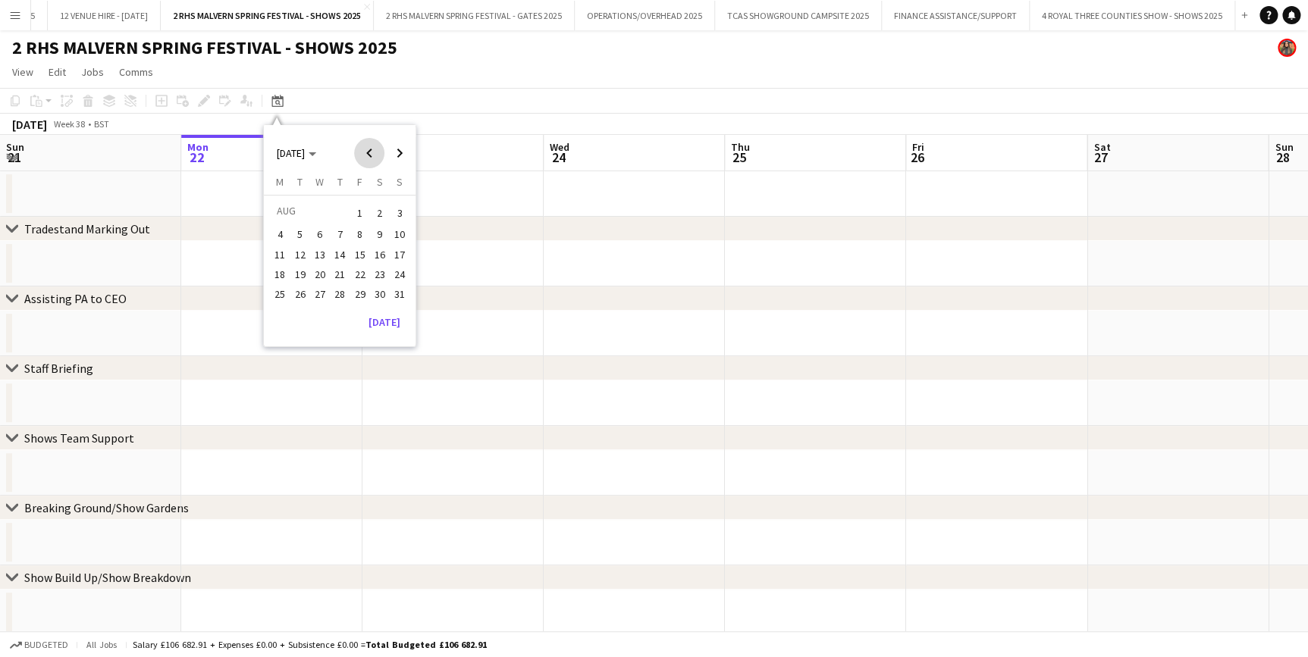
click at [369, 154] on span "Previous month" at bounding box center [369, 153] width 30 height 30
click at [366, 239] on span "9" at bounding box center [360, 235] width 18 height 18
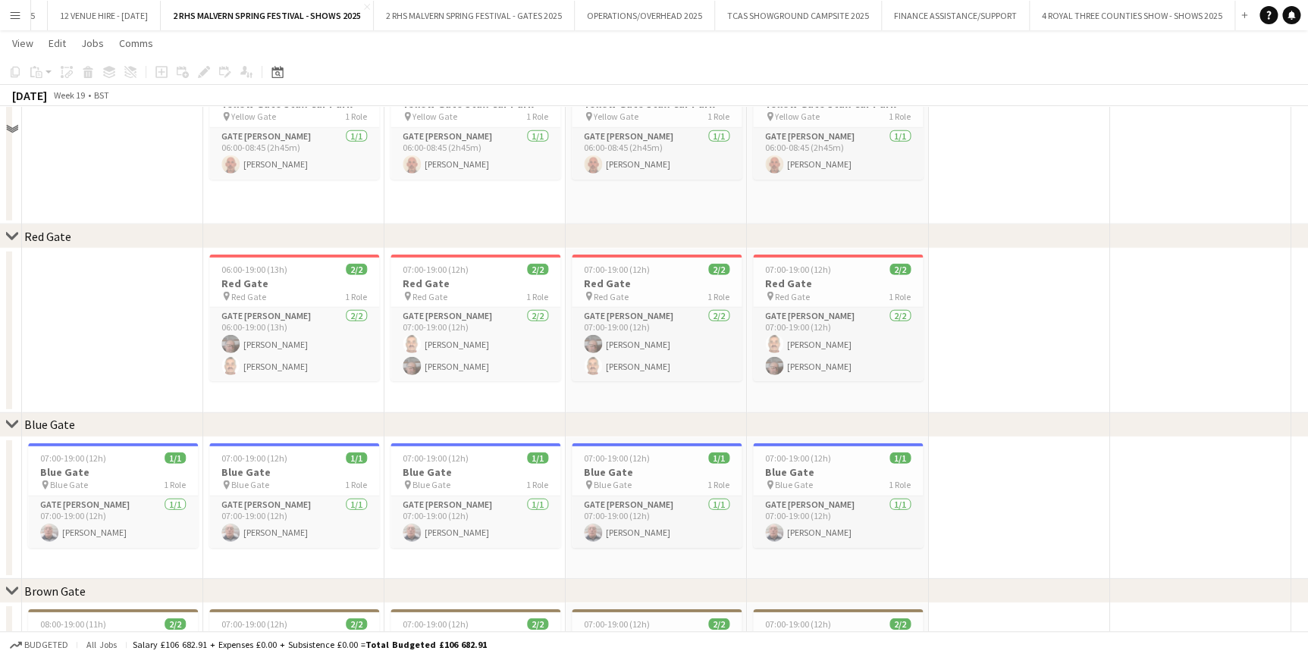
scroll to position [2067, 0]
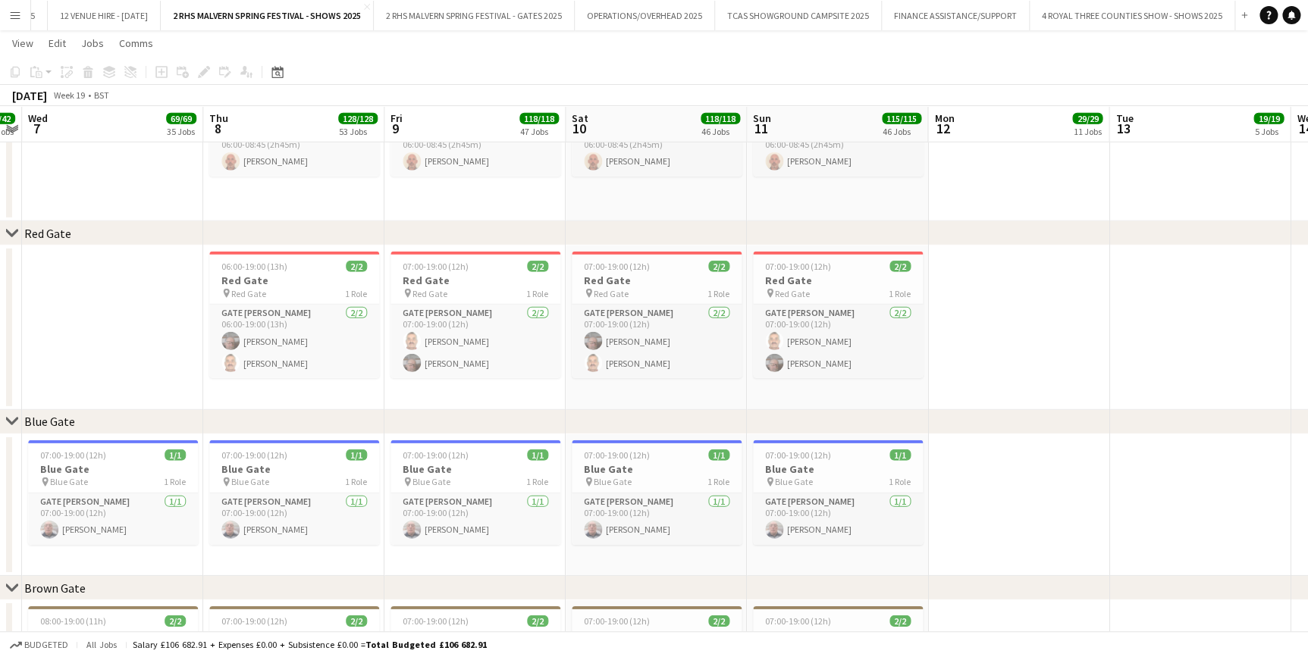
click at [24, 8] on button "Menu" at bounding box center [15, 15] width 30 height 30
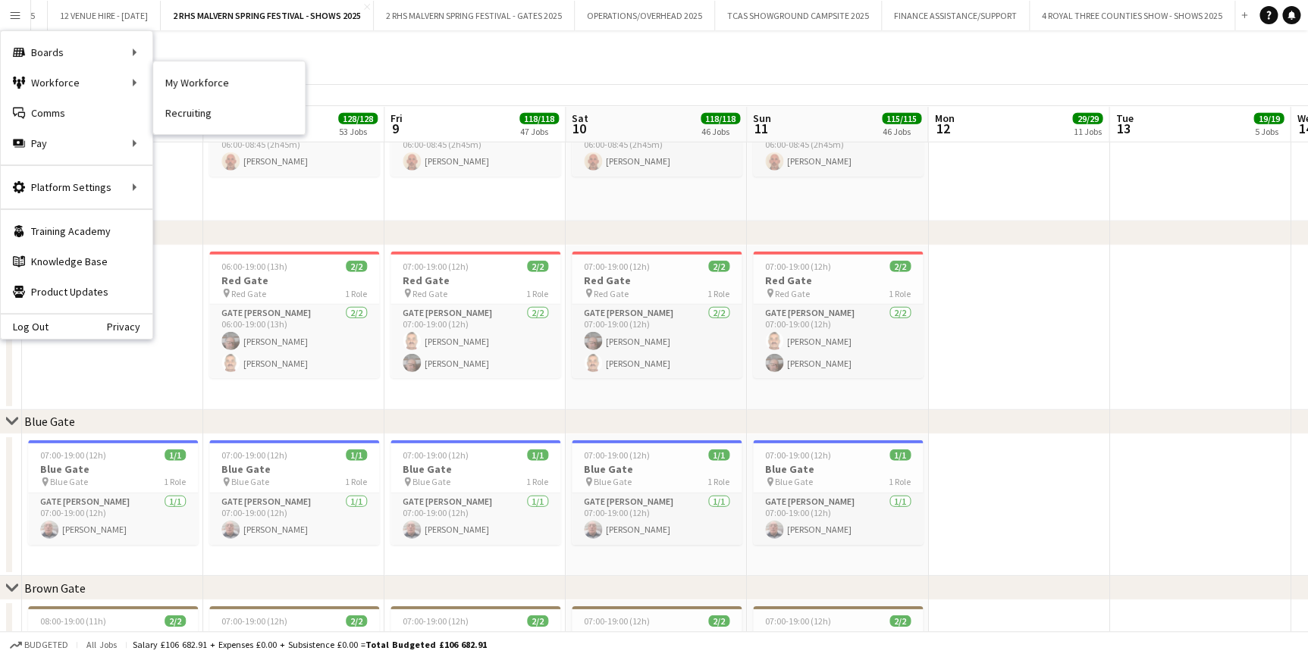
drag, startPoint x: 192, startPoint y: 78, endPoint x: 841, endPoint y: 206, distance: 661.5
click at [192, 78] on link "My Workforce" at bounding box center [229, 82] width 152 height 30
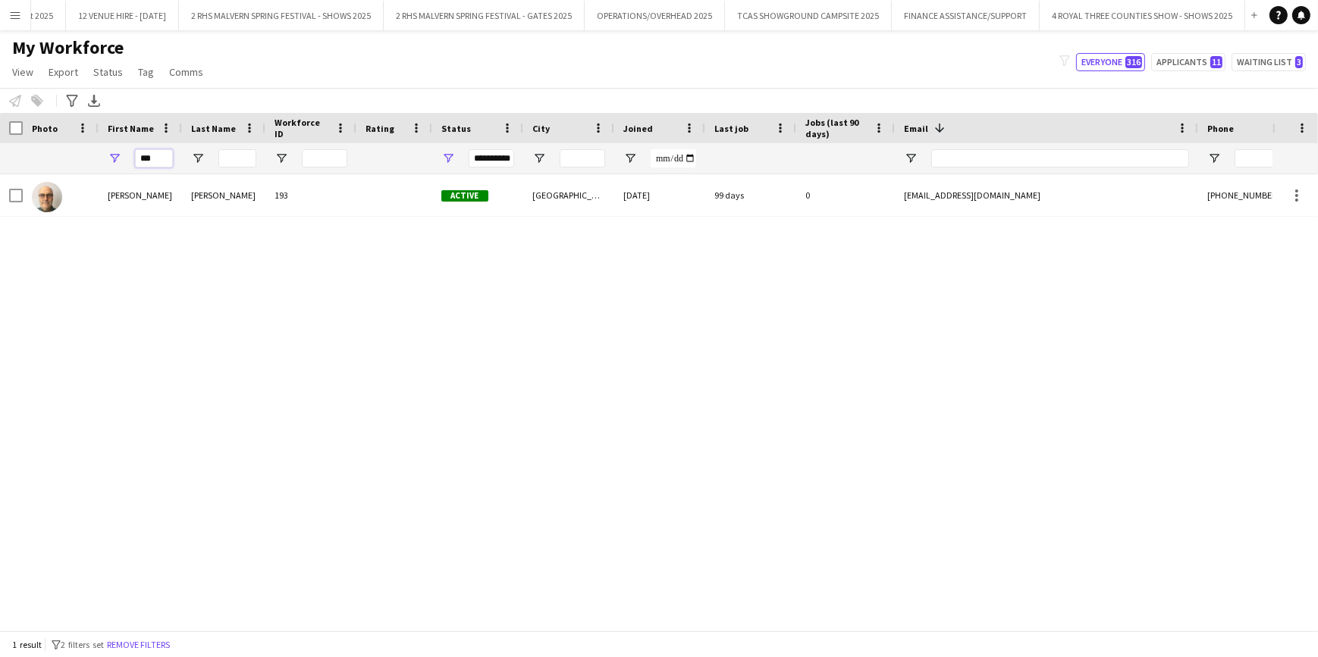
click at [167, 161] on input "***" at bounding box center [154, 158] width 38 height 18
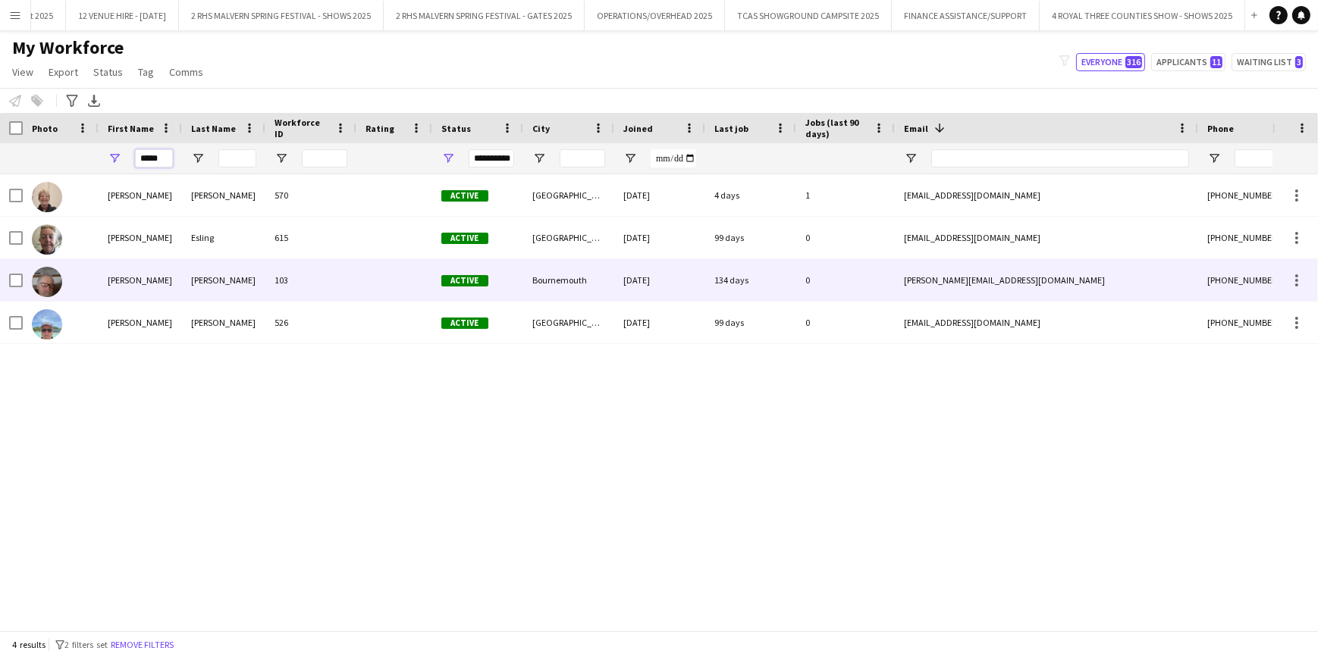
type input "*****"
click at [204, 293] on div "[PERSON_NAME]" at bounding box center [223, 280] width 83 height 42
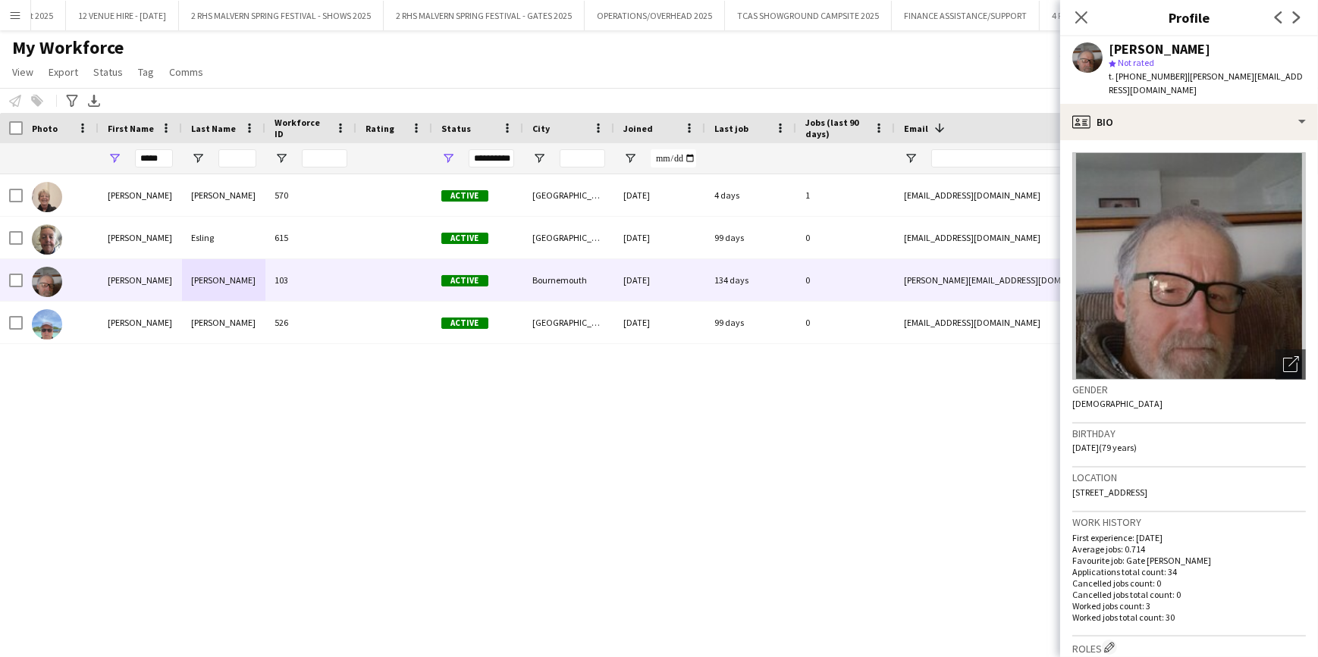
click at [908, 50] on div "My Workforce View Views Default view SafeHR Employee Details New view Update vi…" at bounding box center [659, 62] width 1318 height 52
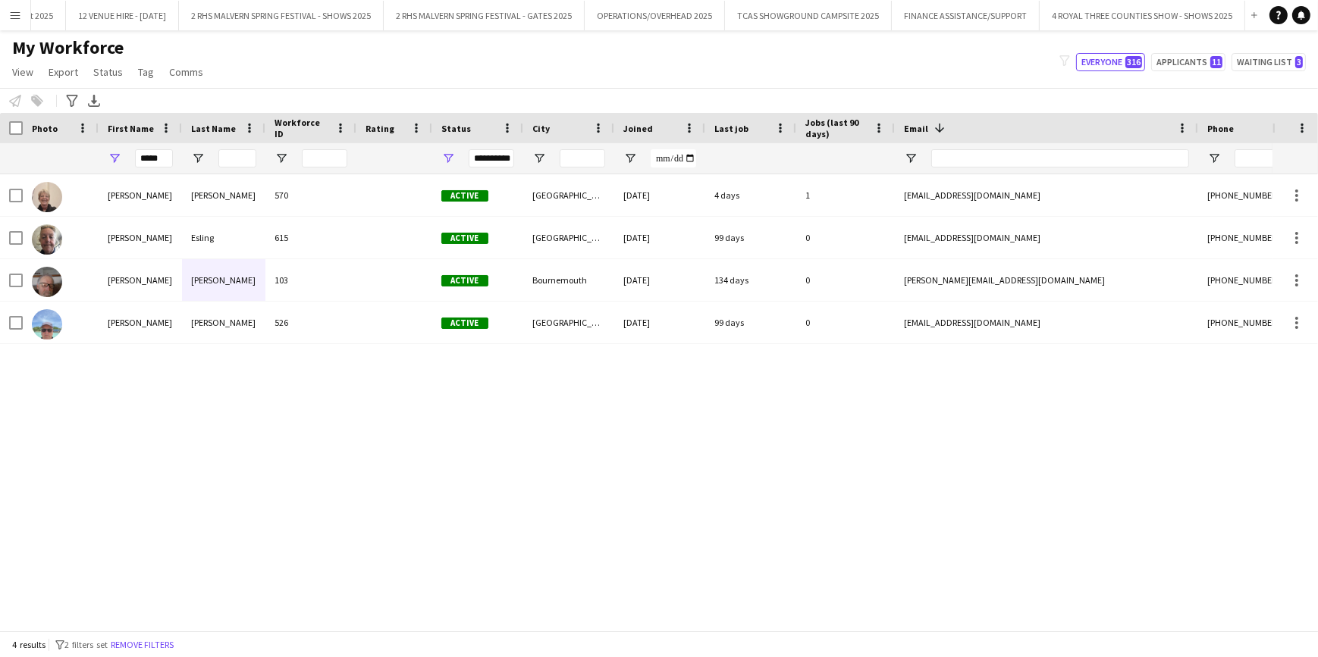
click at [16, 15] on app-icon "Menu" at bounding box center [15, 15] width 12 height 12
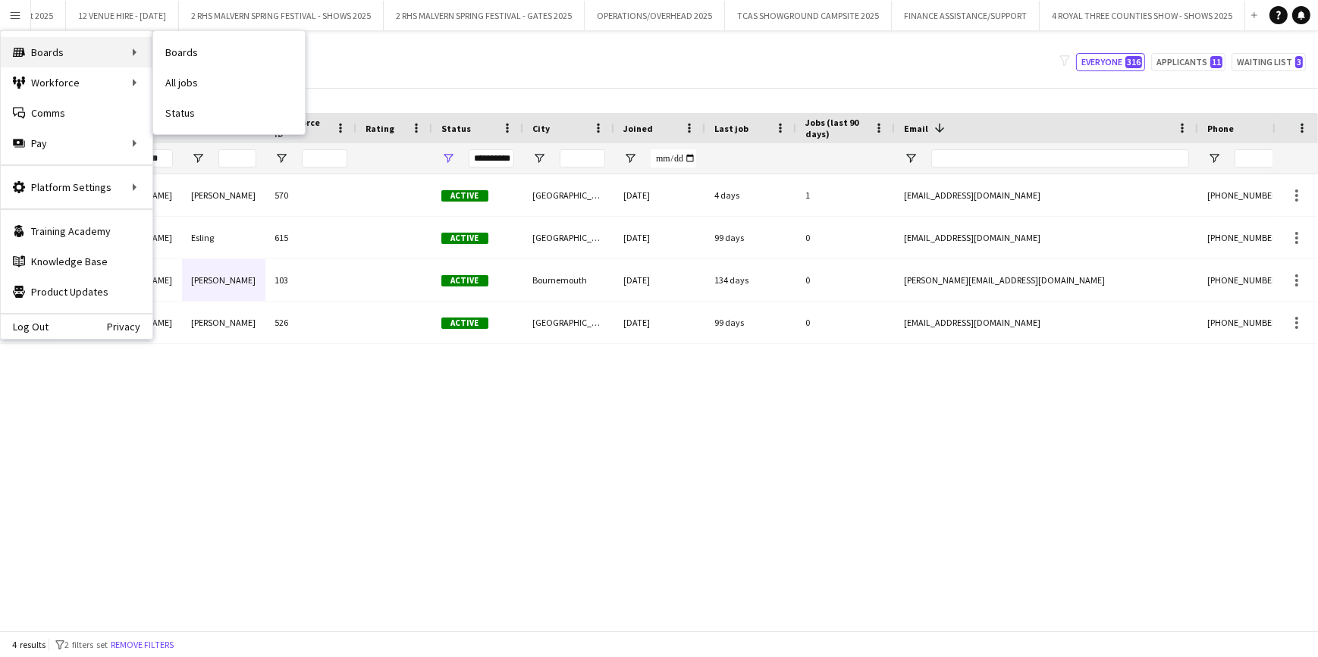
click at [119, 58] on div "Boards Boards" at bounding box center [77, 52] width 152 height 30
click at [171, 47] on link "Boards" at bounding box center [229, 52] width 152 height 30
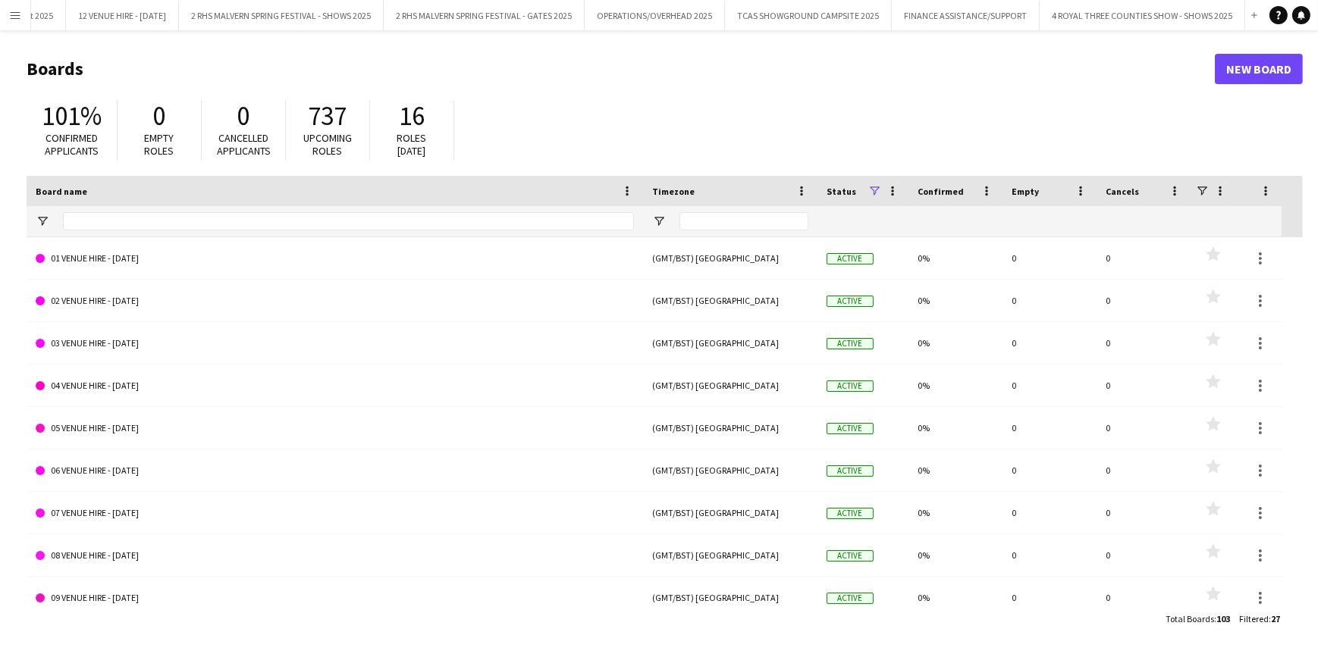
click at [0, 12] on button "Menu" at bounding box center [15, 15] width 30 height 30
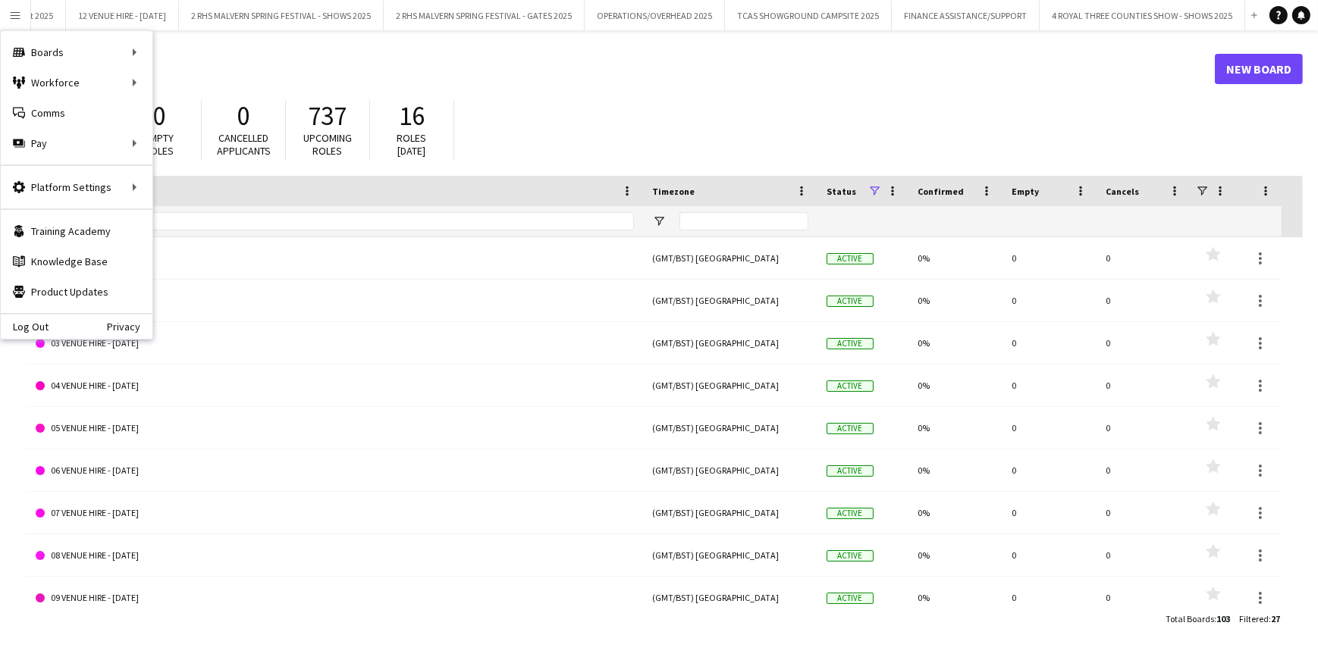
click at [604, 96] on div "101% Confirmed applicants 0 Empty roles 0 Cancelled applicants 737 Upcoming rol…" at bounding box center [665, 133] width 1276 height 83
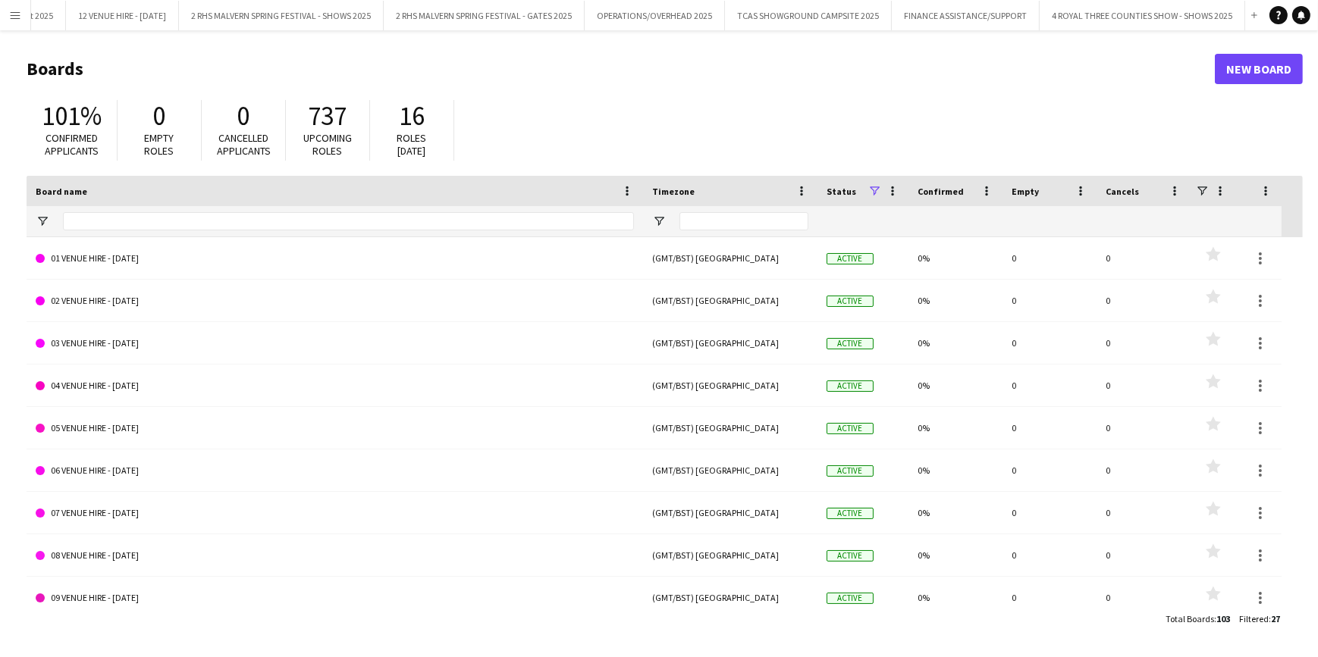
click at [864, 190] on div "Status" at bounding box center [846, 191] width 41 height 23
click at [875, 186] on span at bounding box center [874, 191] width 14 height 14
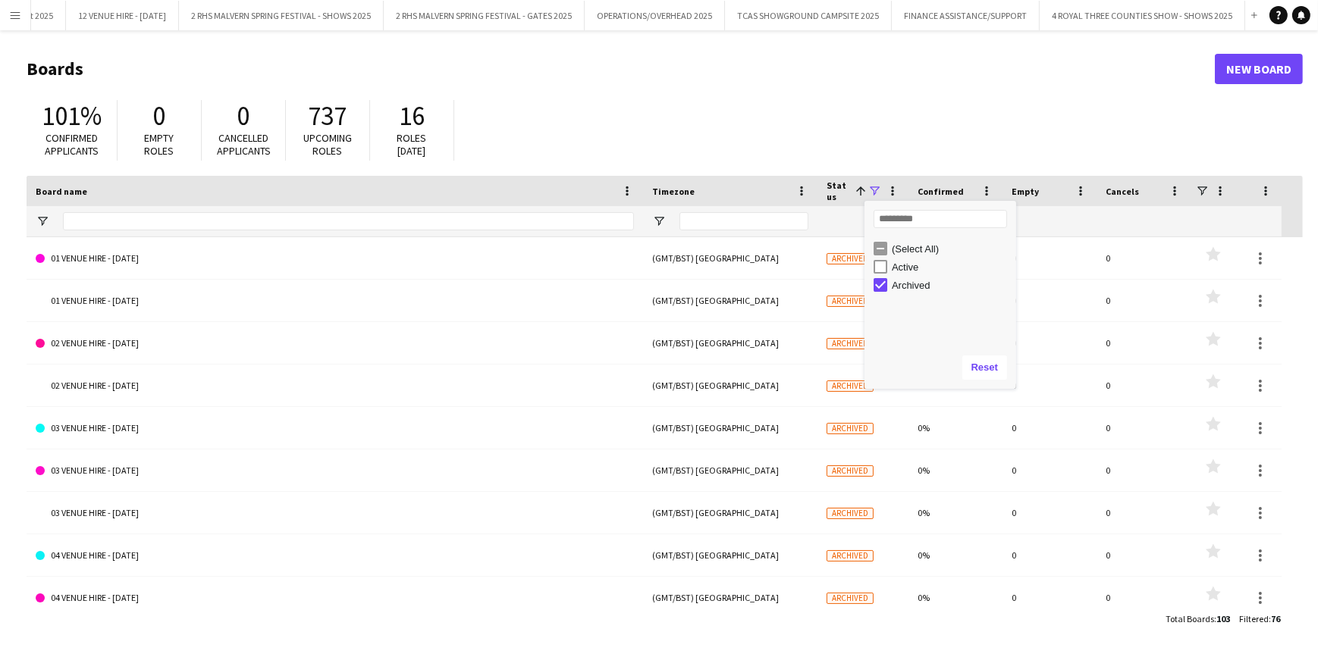
click at [817, 129] on div "101% Confirmed applicants 0 Empty roles 0 Cancelled applicants 737 Upcoming rol…" at bounding box center [665, 133] width 1276 height 83
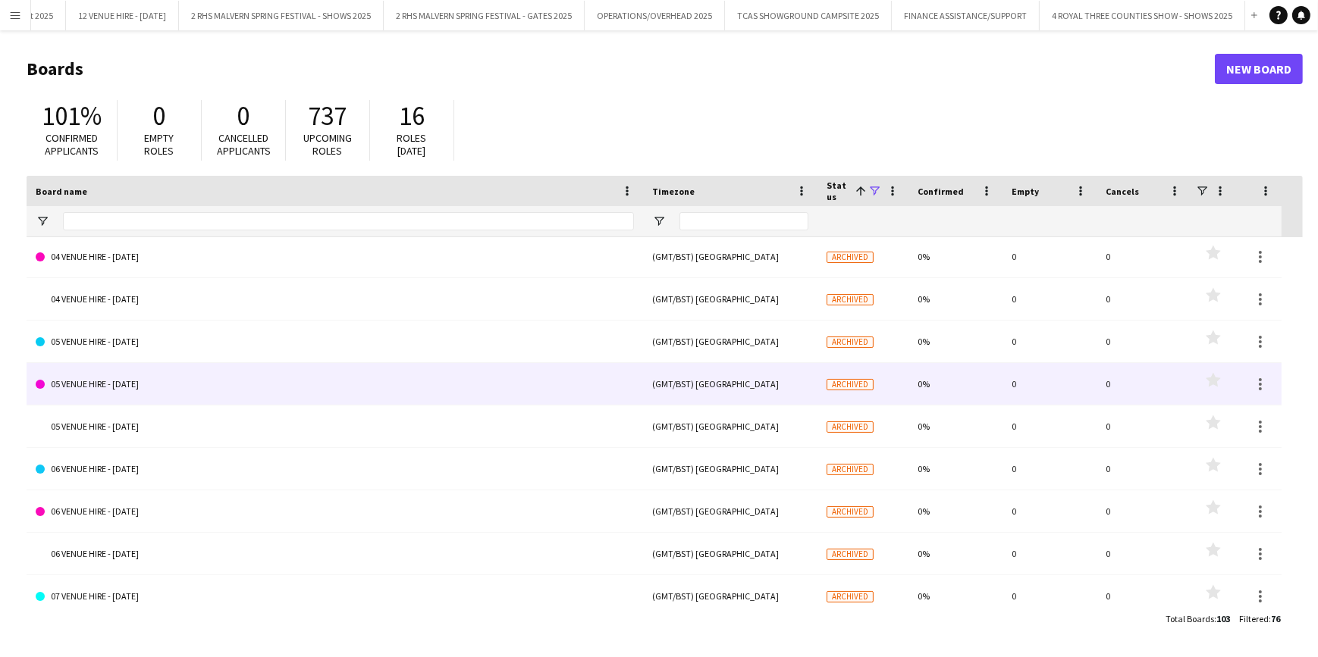
scroll to position [341, 0]
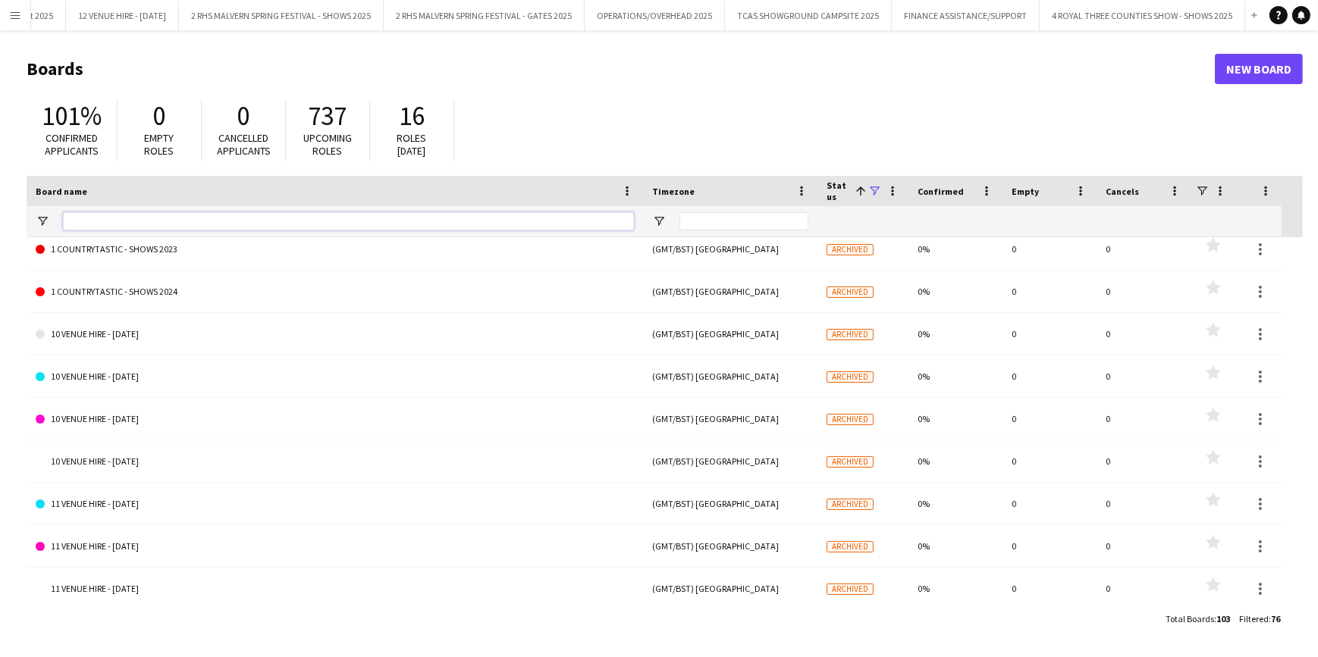
click at [199, 220] on input "Board name Filter Input" at bounding box center [348, 221] width 571 height 18
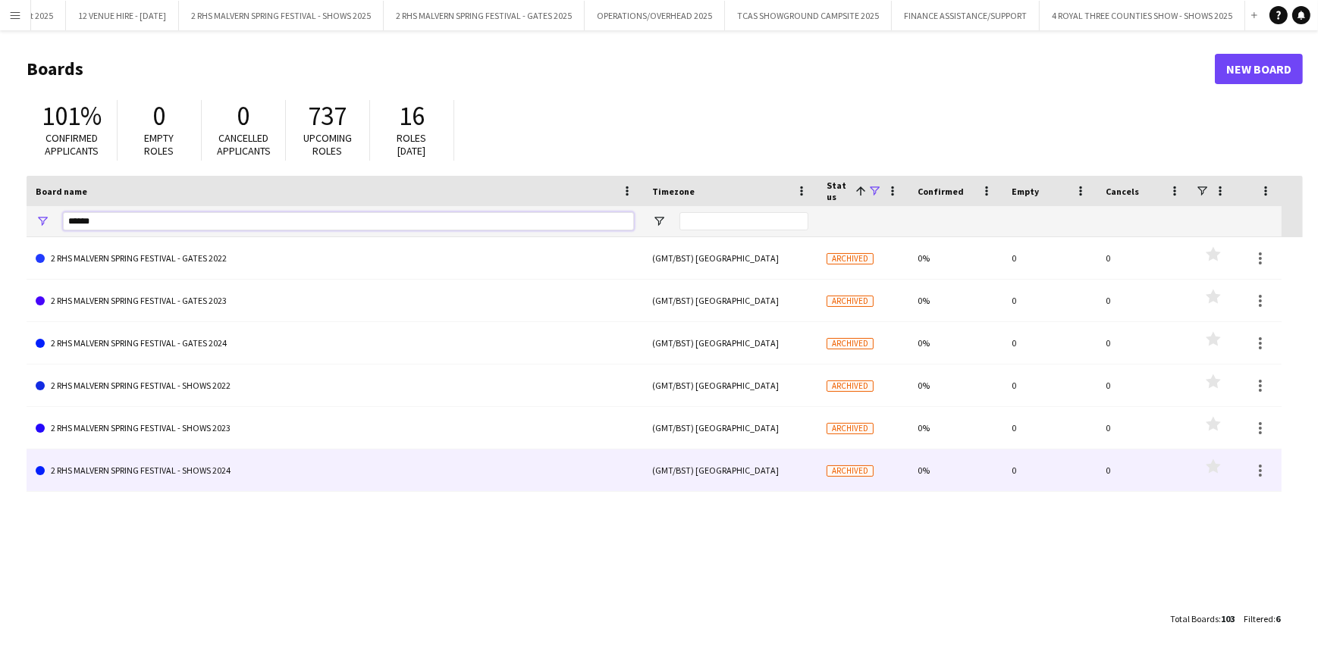
type input "******"
click at [233, 470] on link "2 RHS MALVERN SPRING FESTIVAL - SHOWS 2024" at bounding box center [335, 471] width 598 height 42
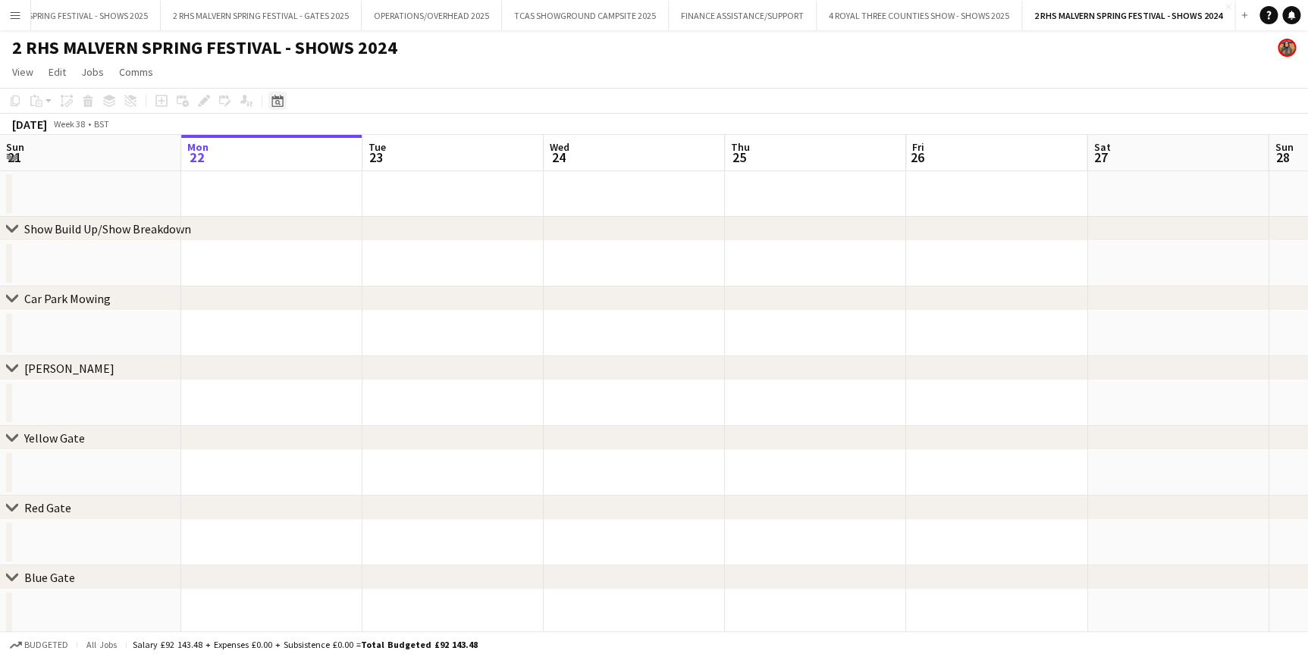
click at [278, 104] on icon at bounding box center [277, 102] width 5 height 5
click at [366, 152] on span "Previous month" at bounding box center [369, 153] width 30 height 30
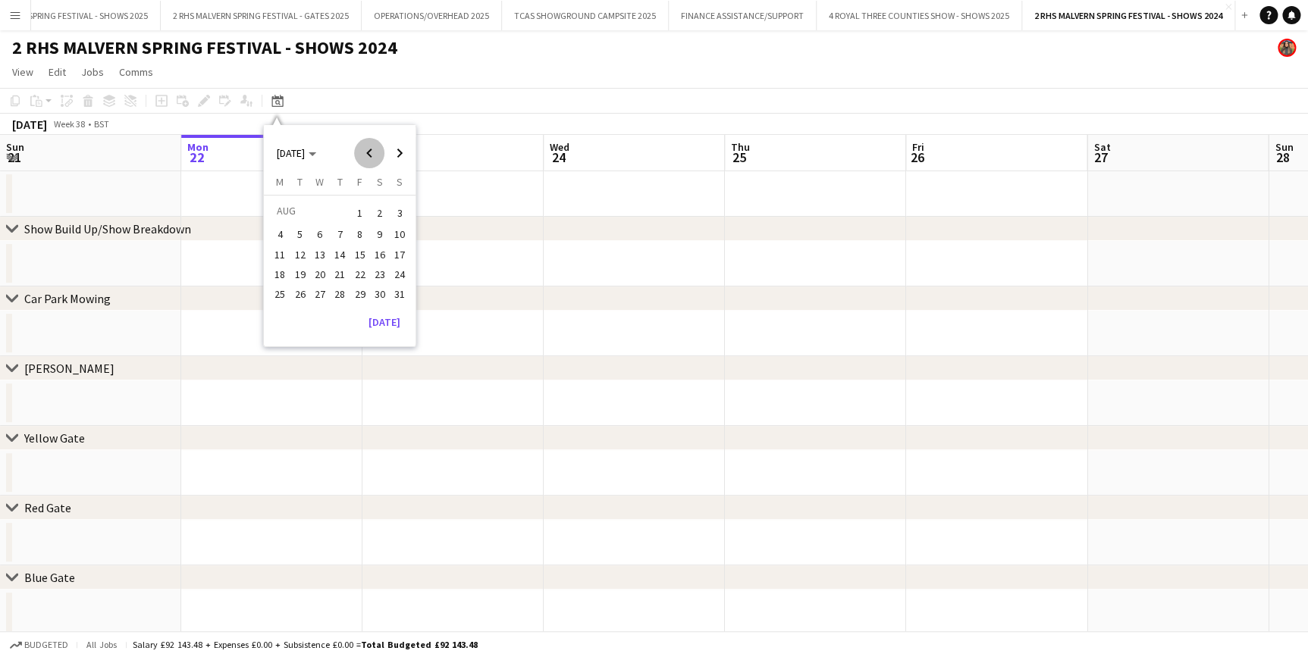
click at [366, 152] on span "Previous month" at bounding box center [369, 153] width 30 height 30
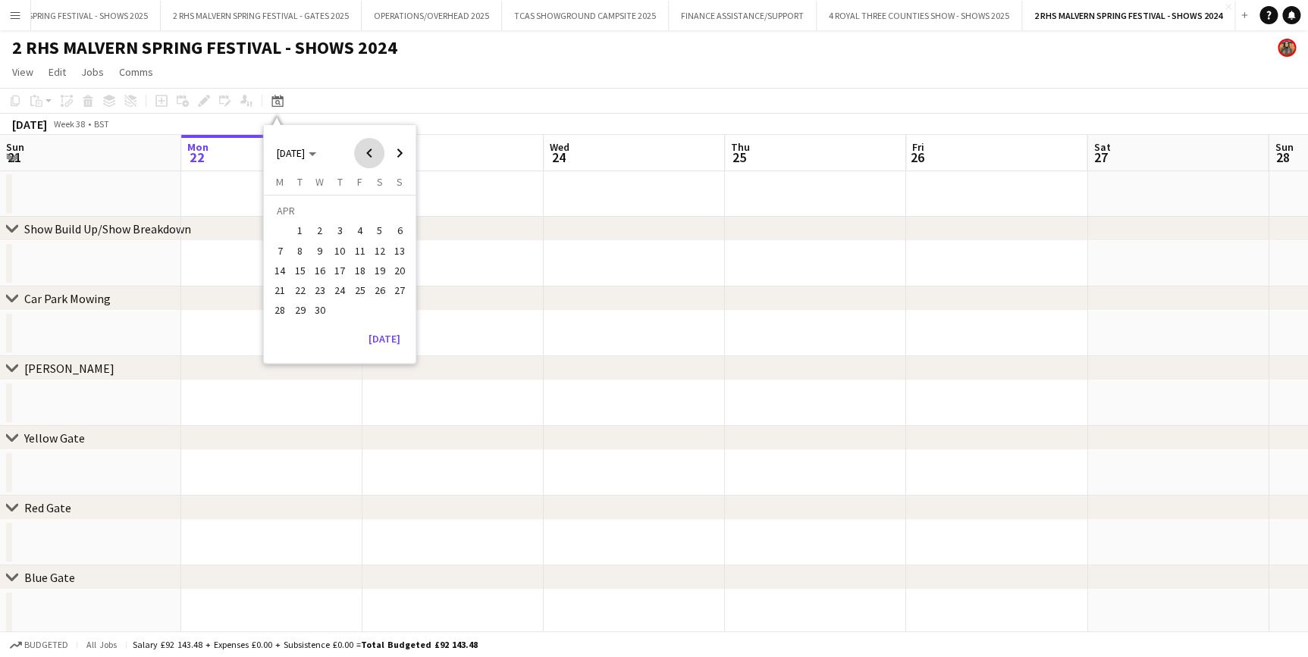
click at [366, 152] on span "Previous month" at bounding box center [369, 153] width 30 height 30
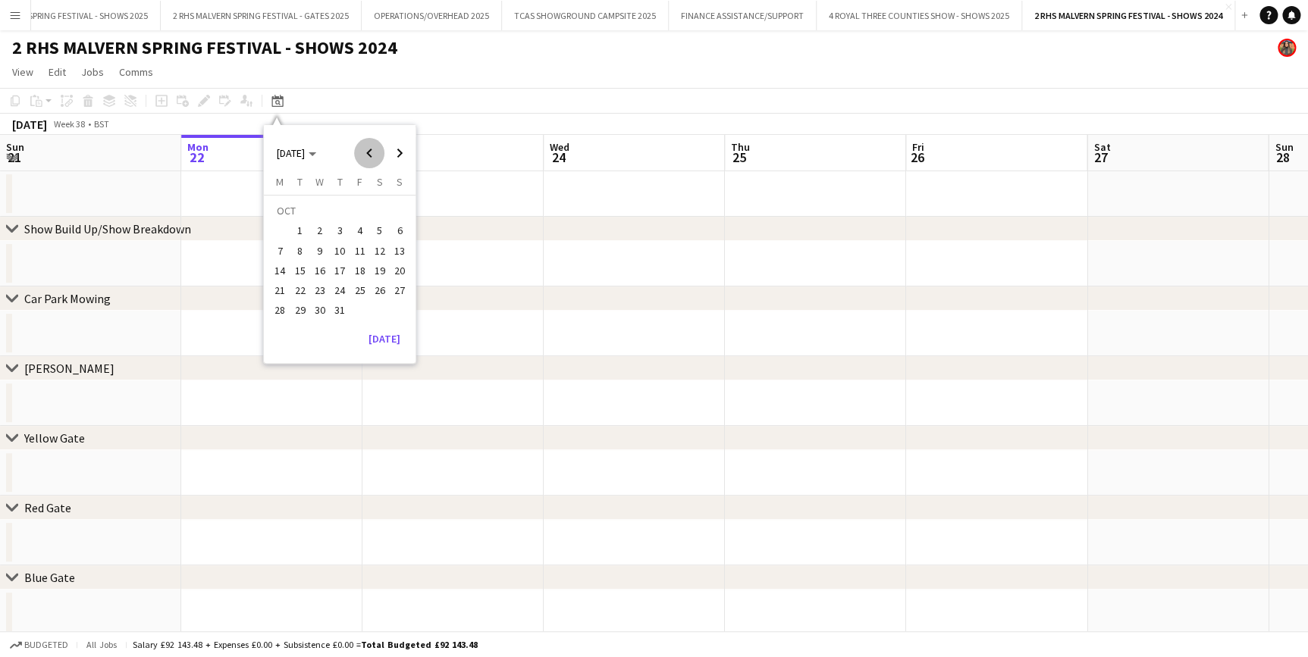
click at [366, 152] on span "Previous month" at bounding box center [369, 153] width 30 height 30
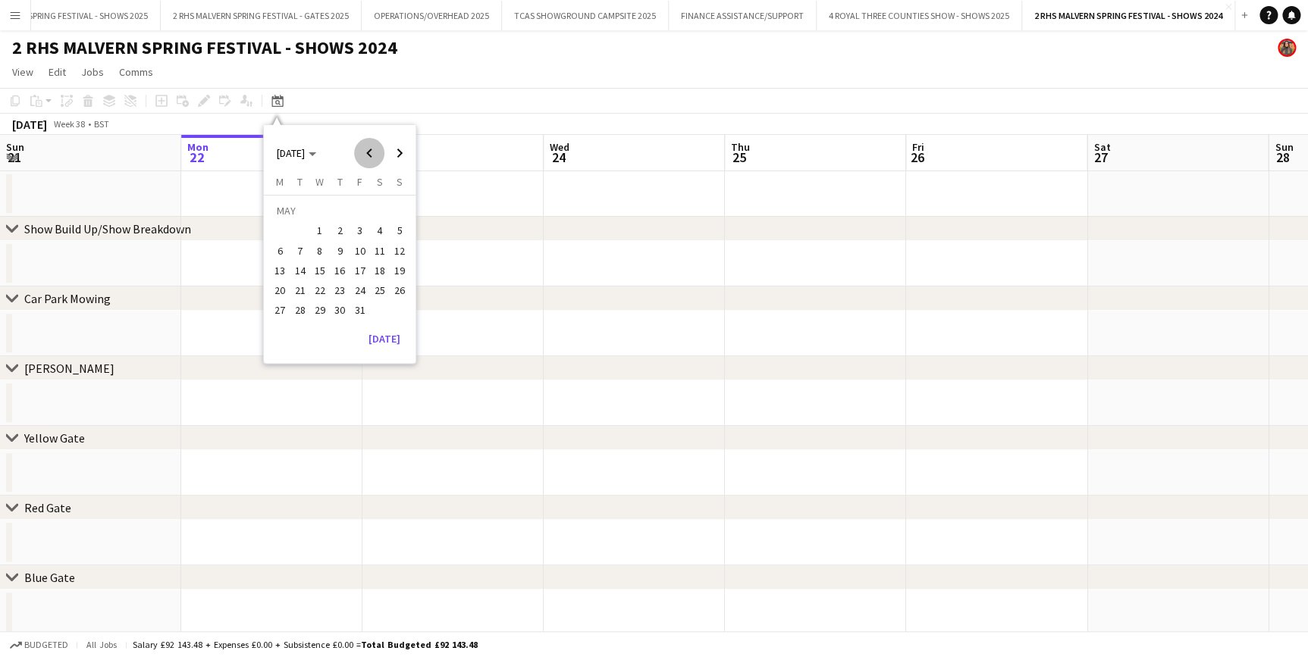
click at [366, 152] on span "Previous month" at bounding box center [369, 153] width 30 height 30
click at [393, 144] on span "Next month" at bounding box center [399, 153] width 30 height 30
click at [394, 247] on span "12" at bounding box center [399, 251] width 18 height 18
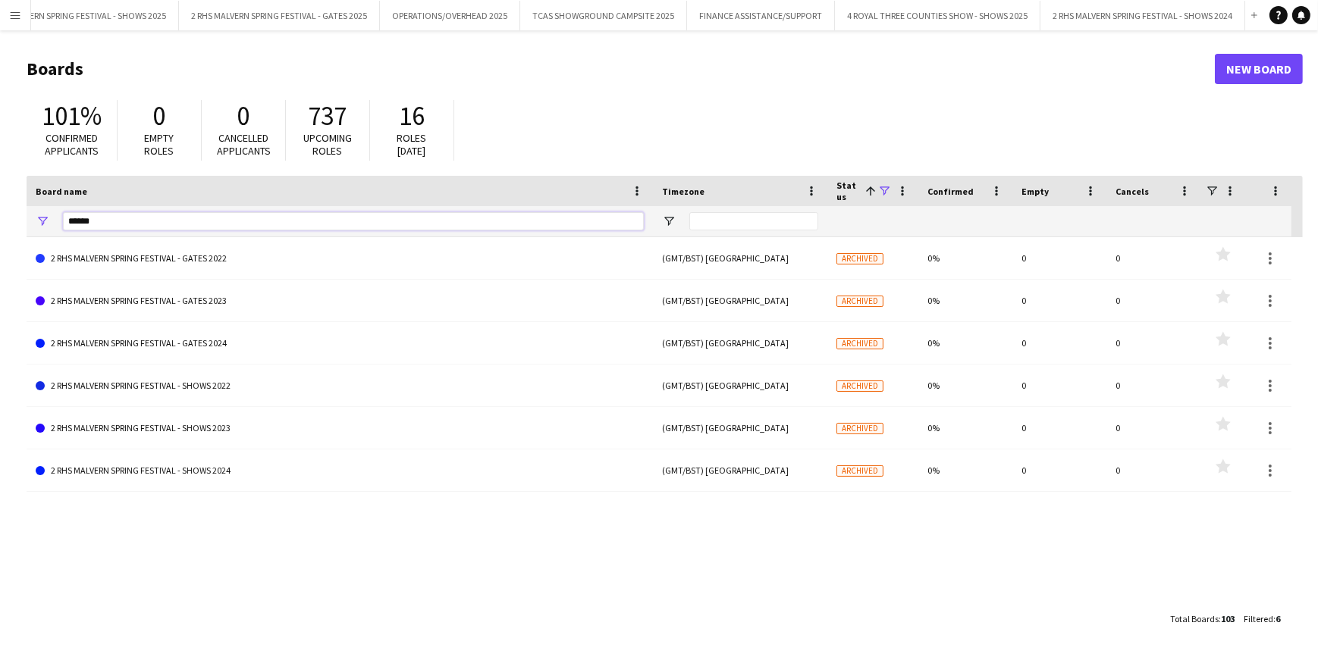
click at [179, 218] on input "******" at bounding box center [353, 221] width 581 height 18
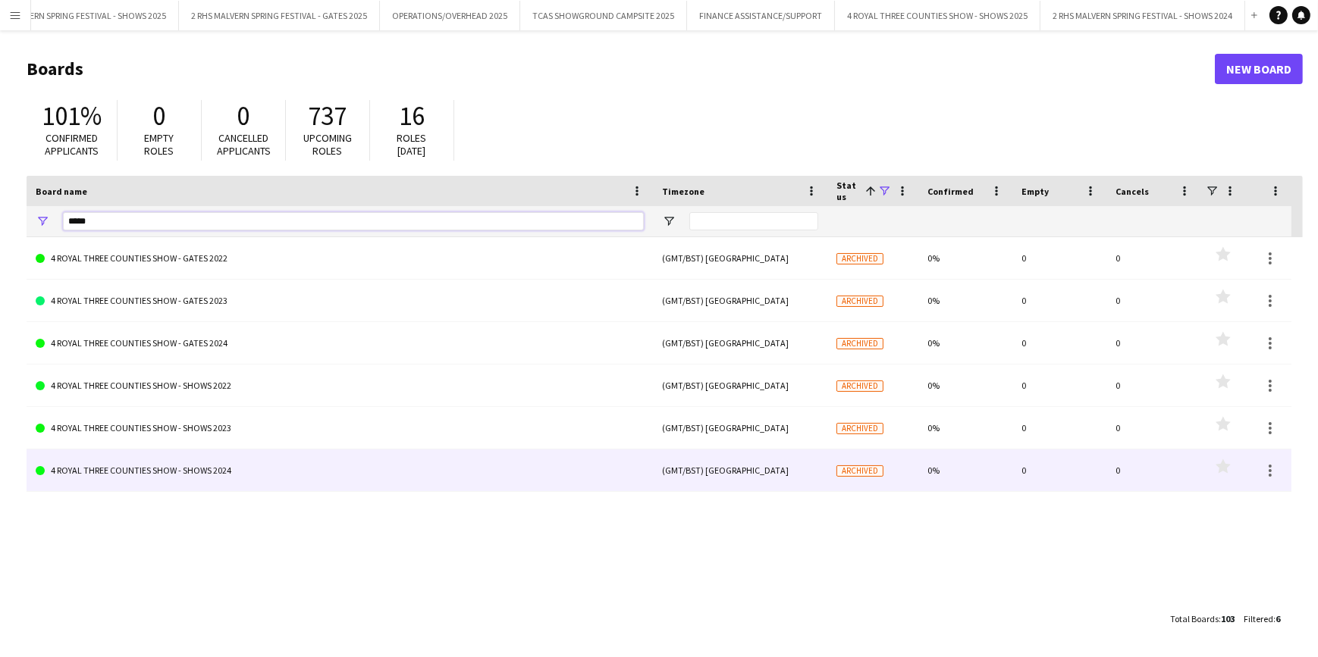
type input "*****"
click at [233, 461] on link "4 ROYAL THREE COUNTIES SHOW - SHOWS 2024" at bounding box center [340, 471] width 608 height 42
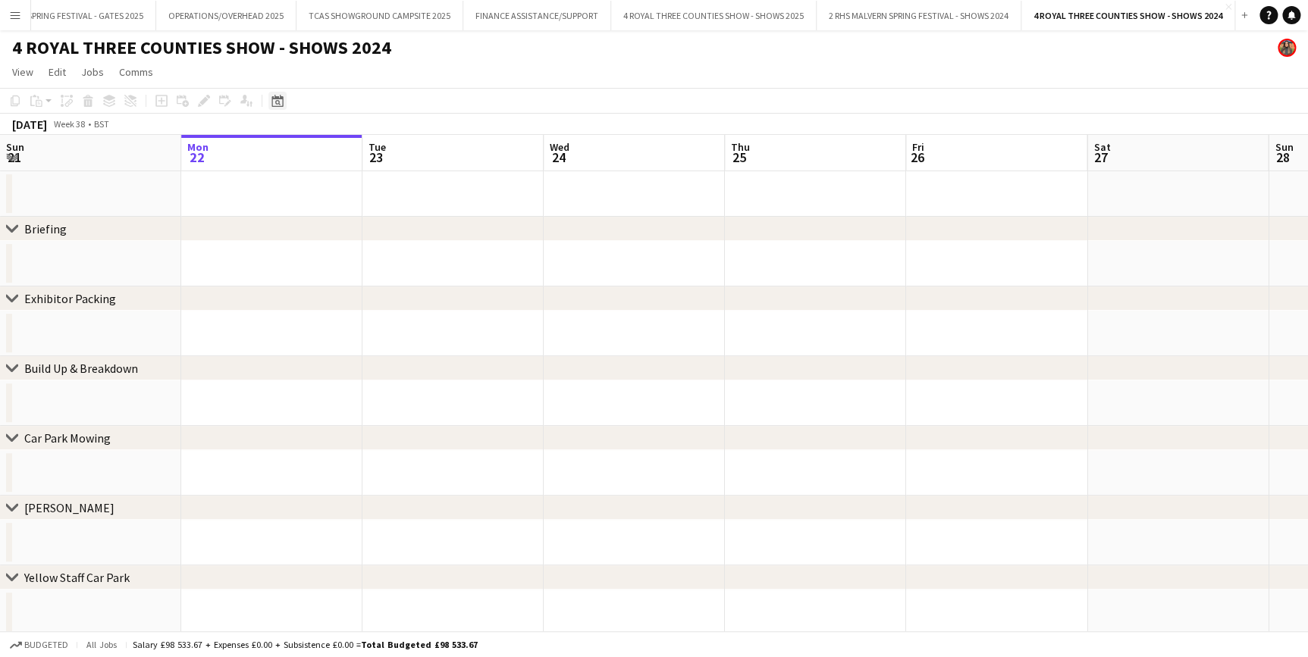
click at [281, 99] on icon "Date picker" at bounding box center [277, 101] width 12 height 12
click at [363, 152] on span "Previous month" at bounding box center [369, 153] width 30 height 30
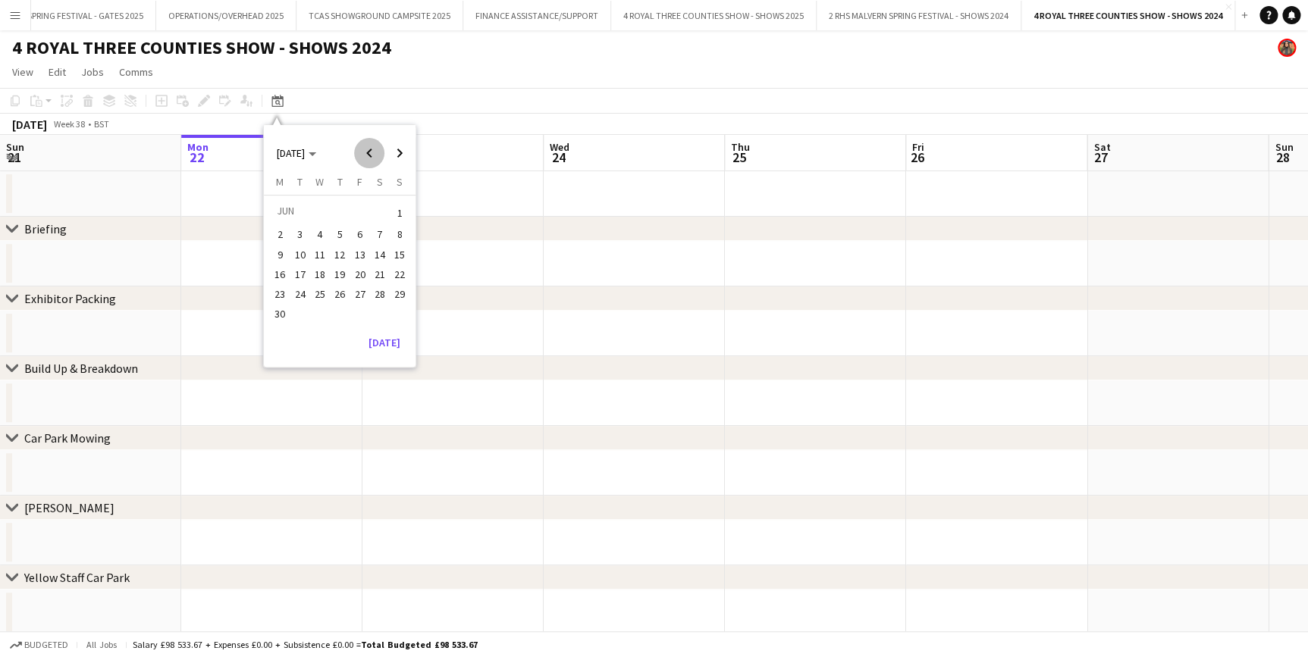
click at [363, 152] on span "Previous month" at bounding box center [369, 153] width 30 height 30
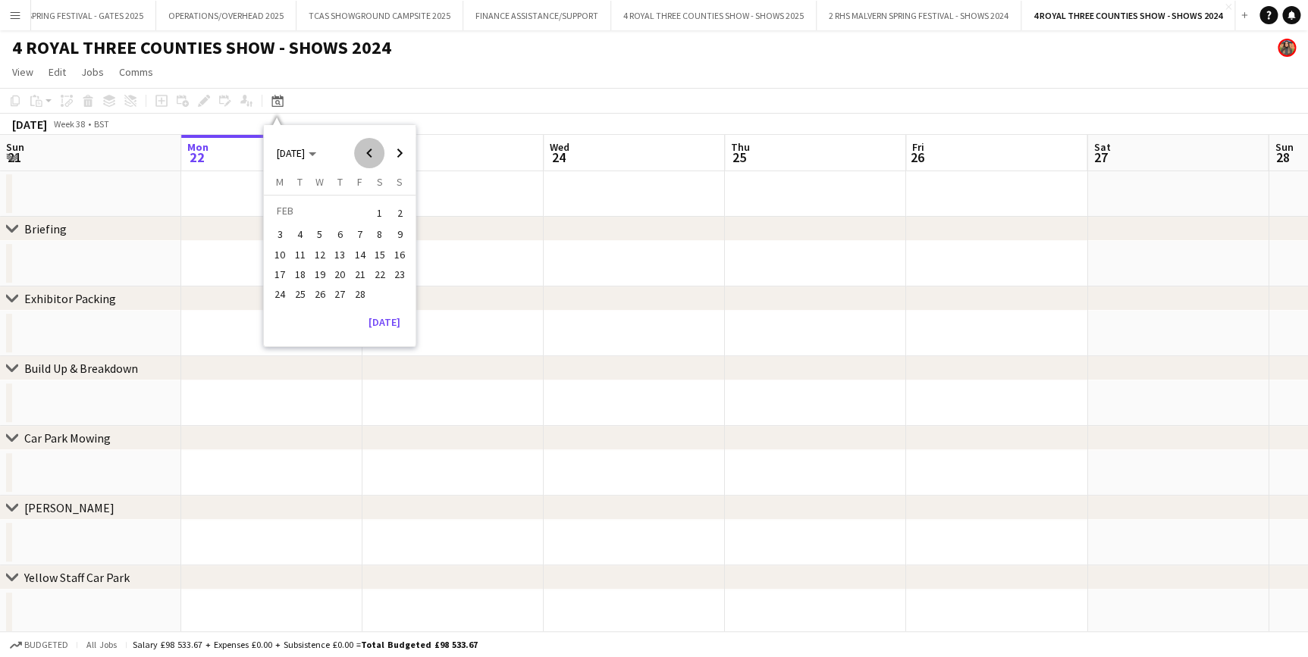
click at [363, 152] on span "Previous month" at bounding box center [369, 153] width 30 height 30
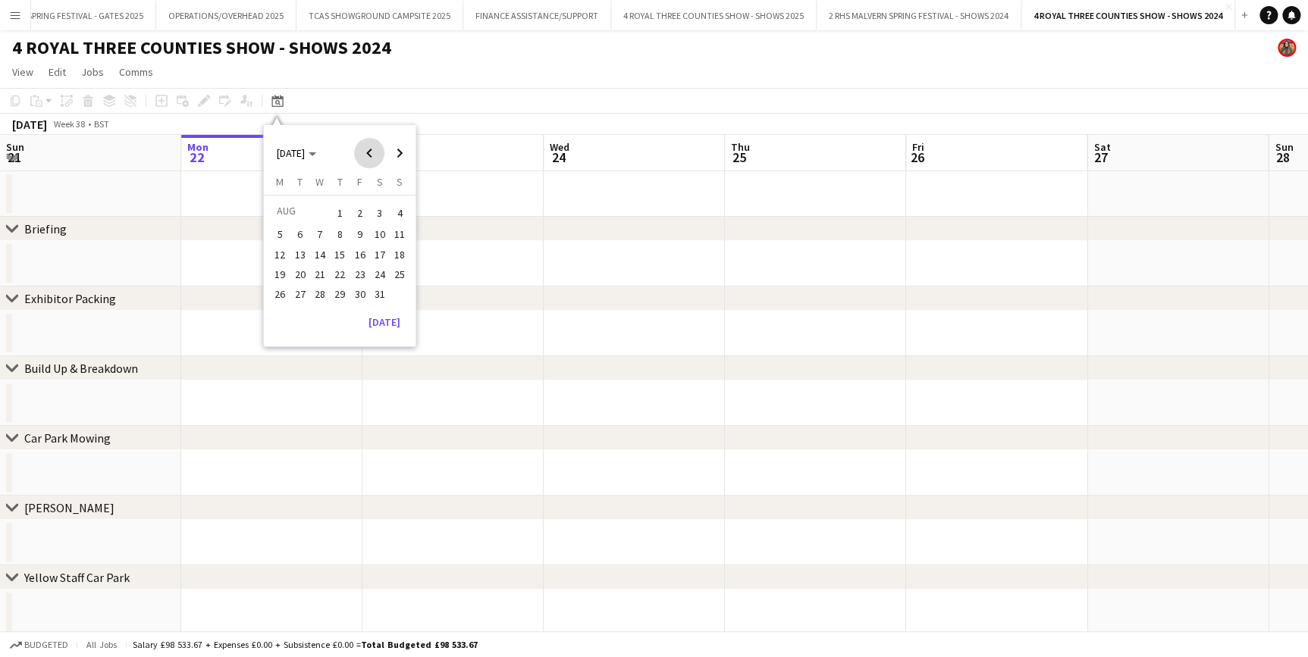
click at [363, 152] on span "Previous month" at bounding box center [369, 153] width 30 height 30
click at [403, 152] on span "Next month" at bounding box center [399, 153] width 30 height 30
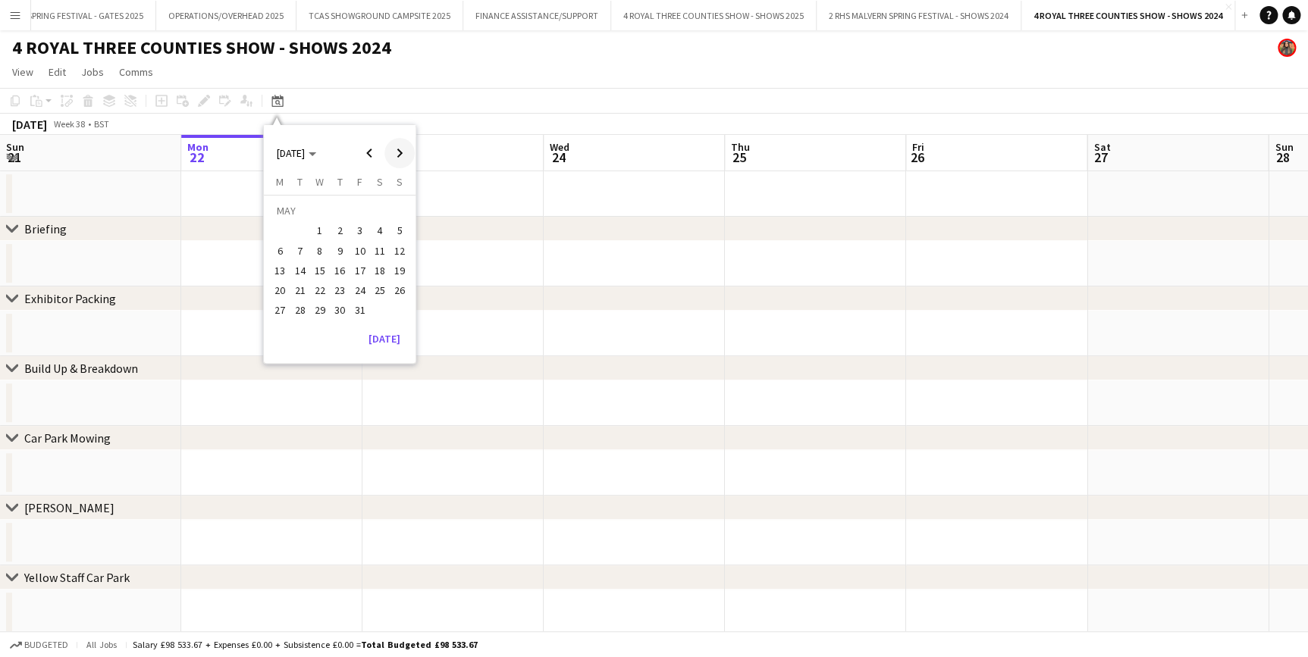
click at [403, 152] on span "Next month" at bounding box center [399, 153] width 30 height 30
click at [356, 255] on span "14" at bounding box center [360, 255] width 18 height 18
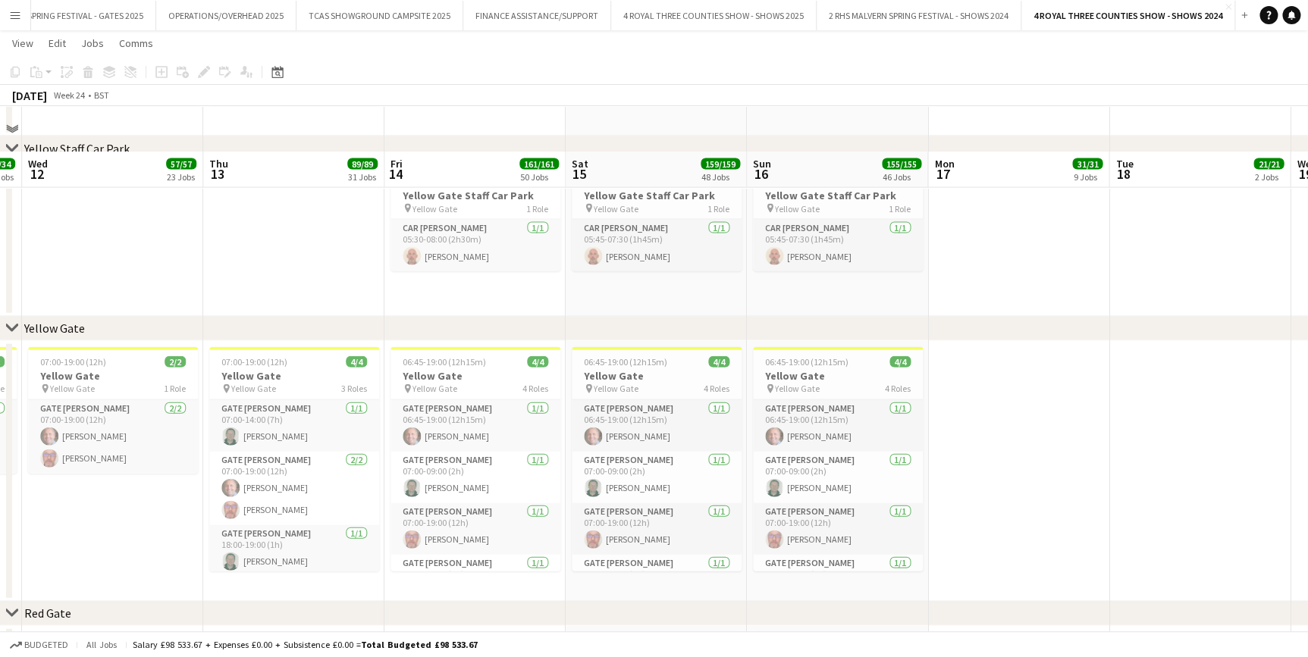
scroll to position [1929, 0]
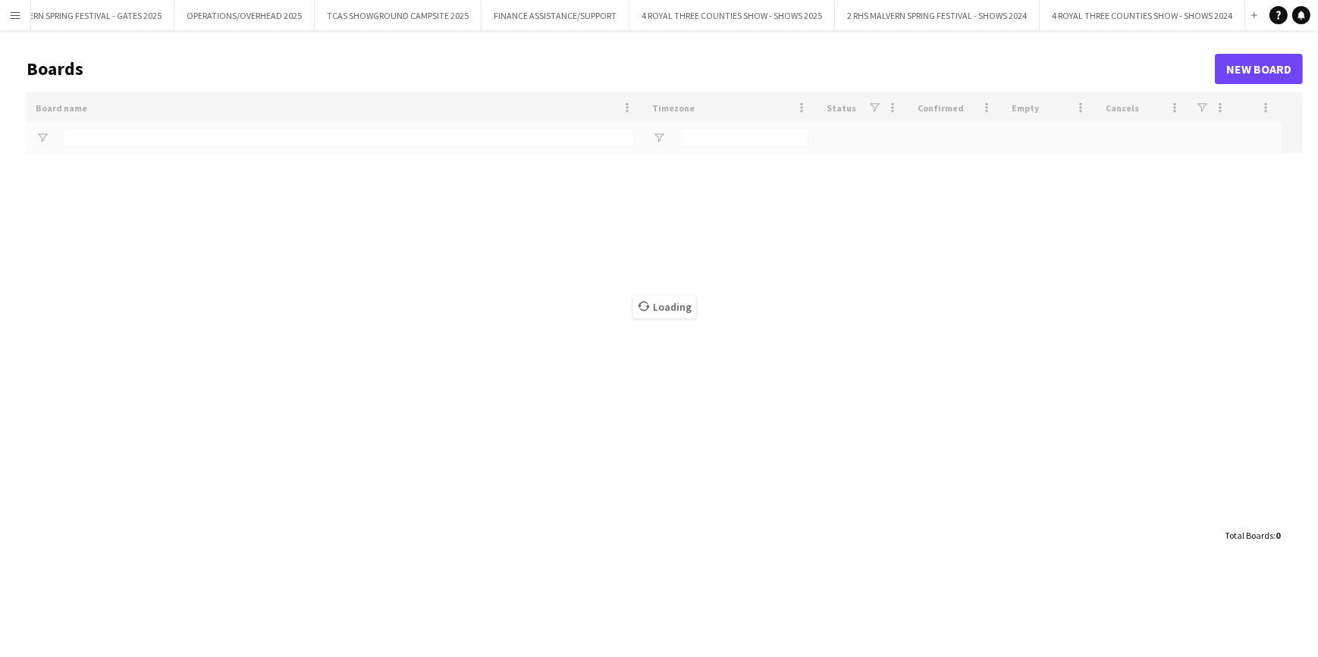
scroll to position [0, 1272]
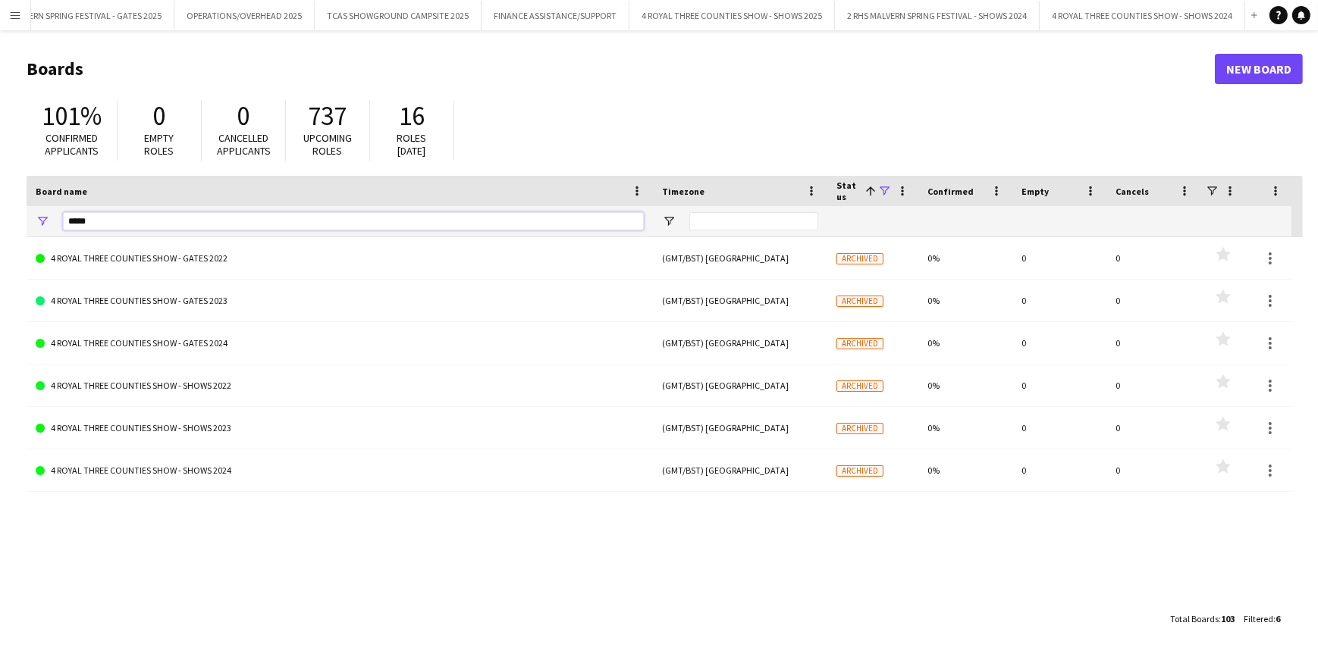
click at [222, 220] on input "*****" at bounding box center [353, 221] width 581 height 18
type input "*"
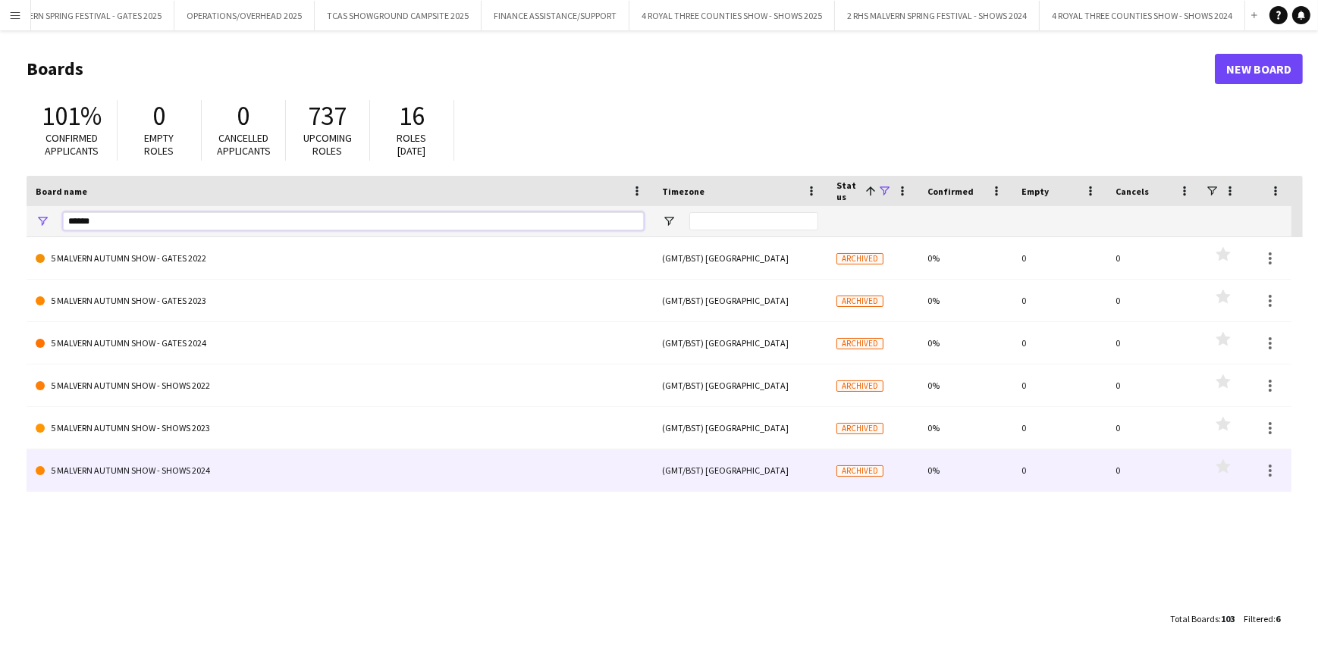
type input "******"
click at [212, 480] on link "5 MALVERN AUTUMN SHOW - SHOWS 2024" at bounding box center [340, 471] width 608 height 42
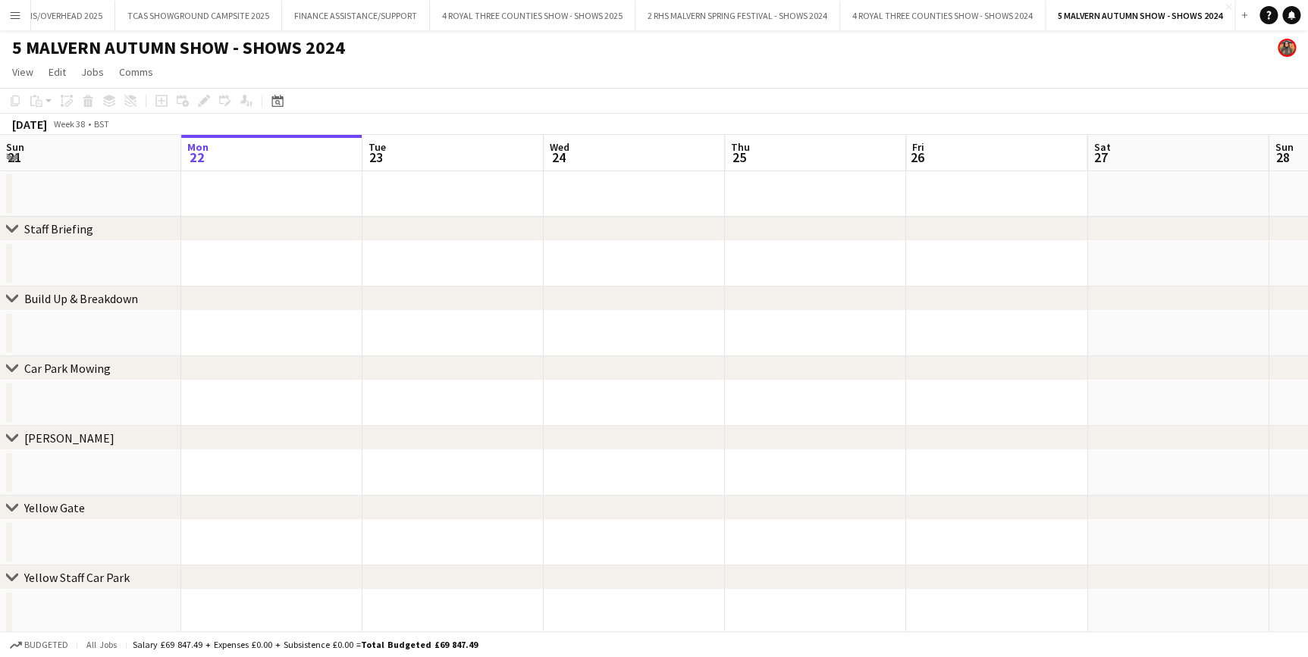
scroll to position [68, 0]
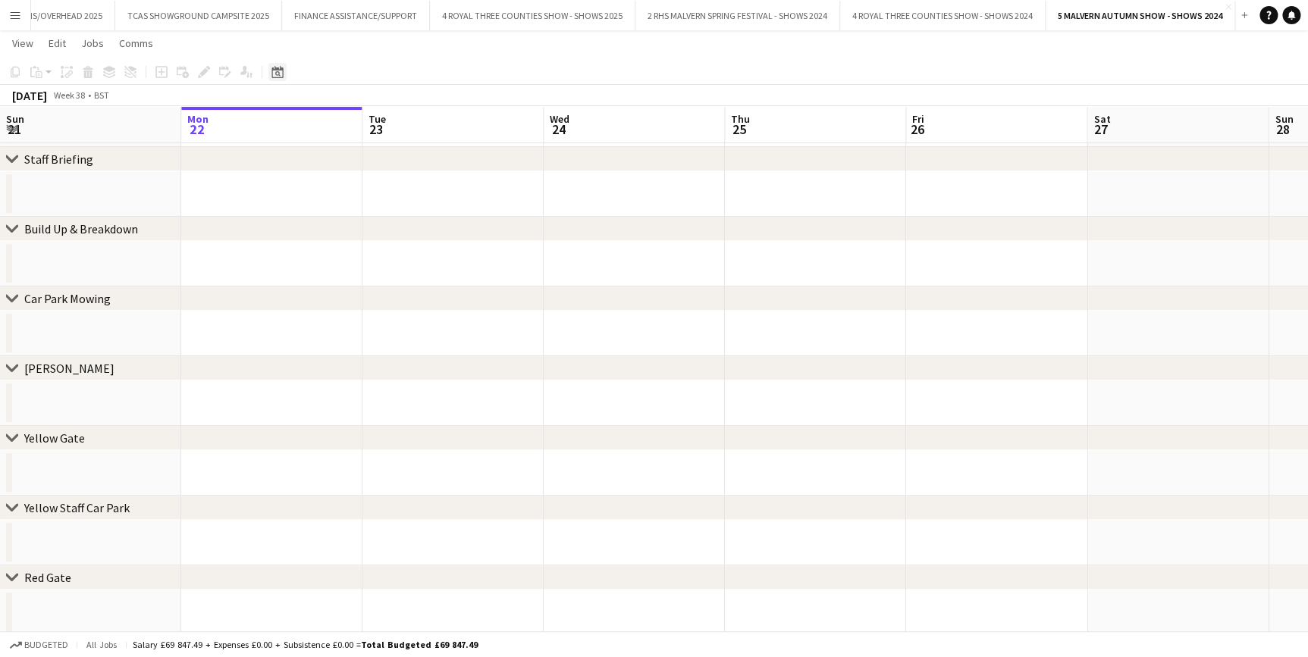
click at [275, 74] on icon "Date picker" at bounding box center [277, 72] width 12 height 12
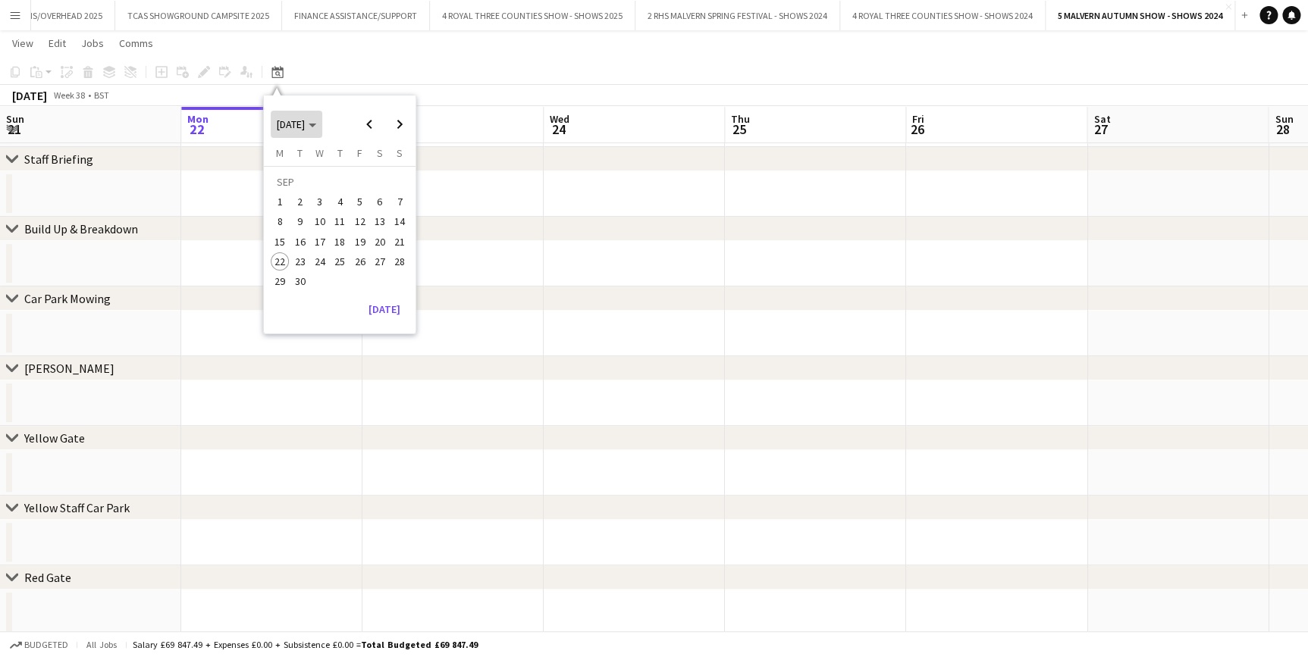
click at [305, 121] on span "[DATE]" at bounding box center [291, 125] width 28 height 14
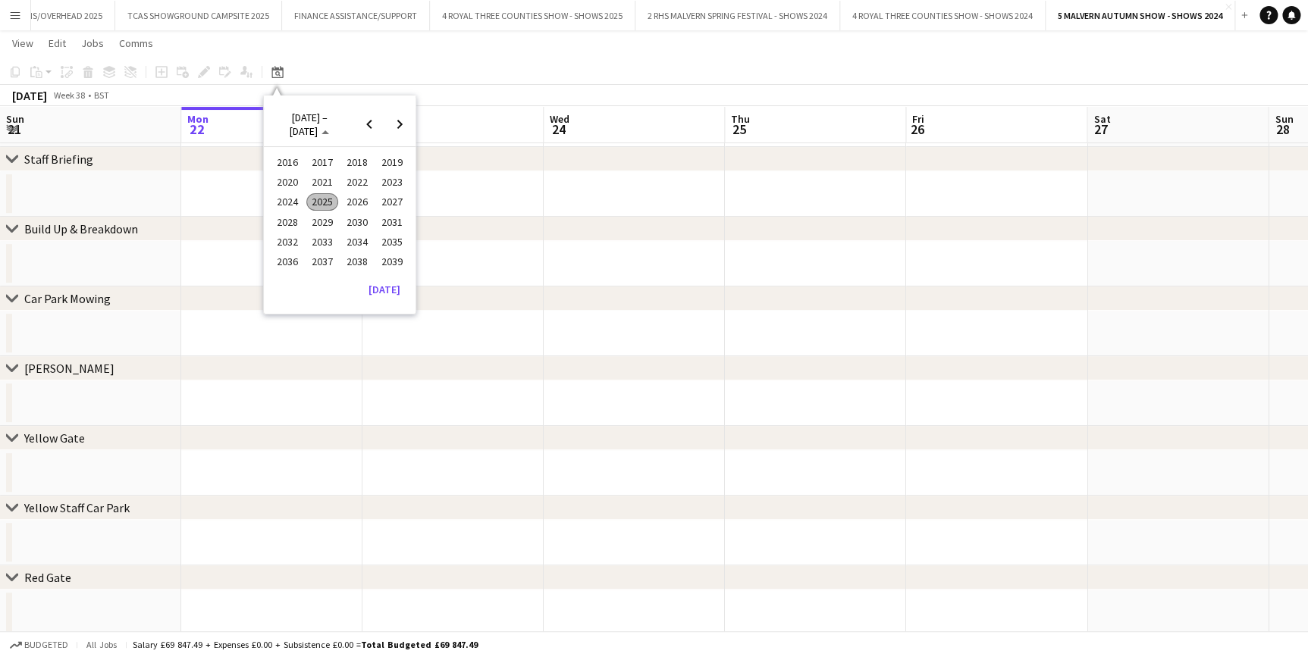
click at [288, 202] on span "2024" at bounding box center [286, 202] width 31 height 18
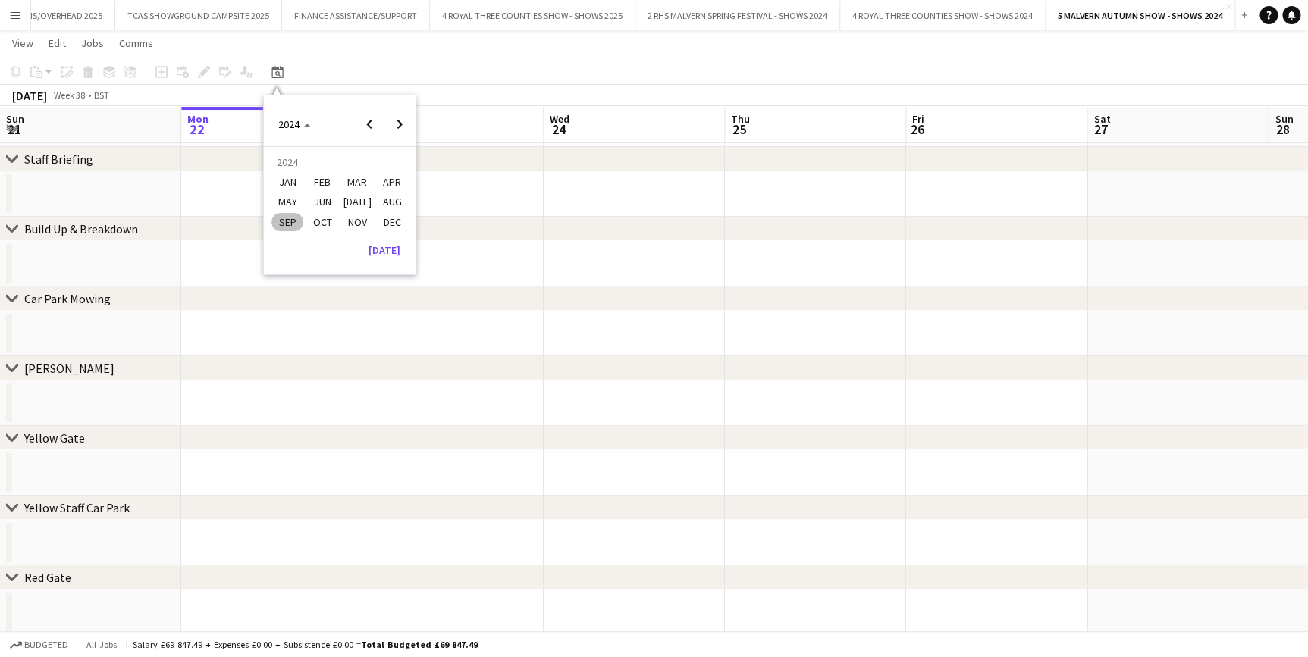
click at [288, 221] on span "SEP" at bounding box center [286, 222] width 31 height 18
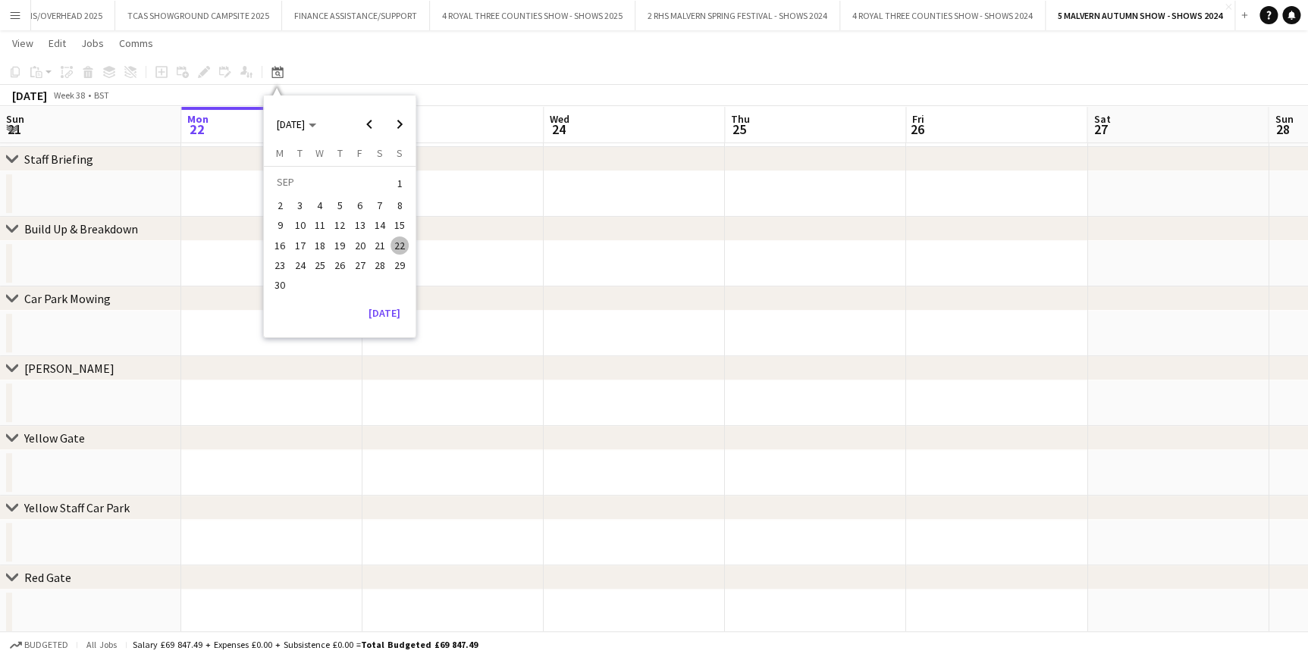
click at [362, 247] on span "20" at bounding box center [360, 246] width 18 height 18
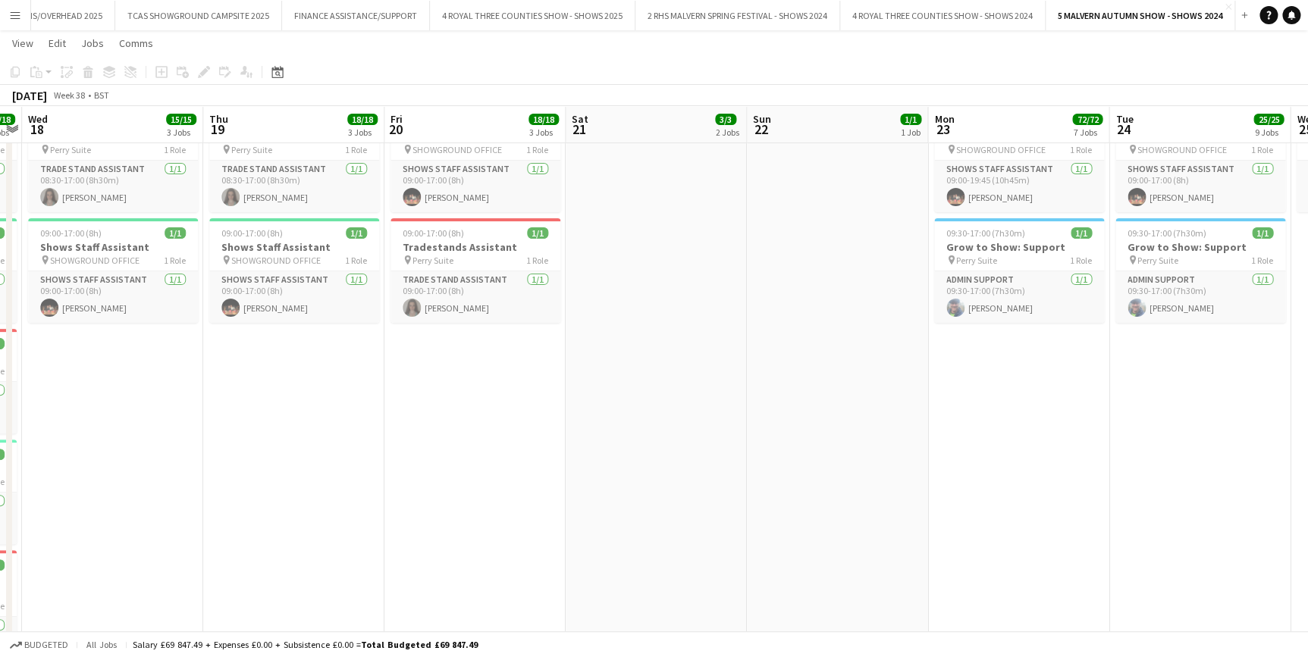
scroll to position [0, 670]
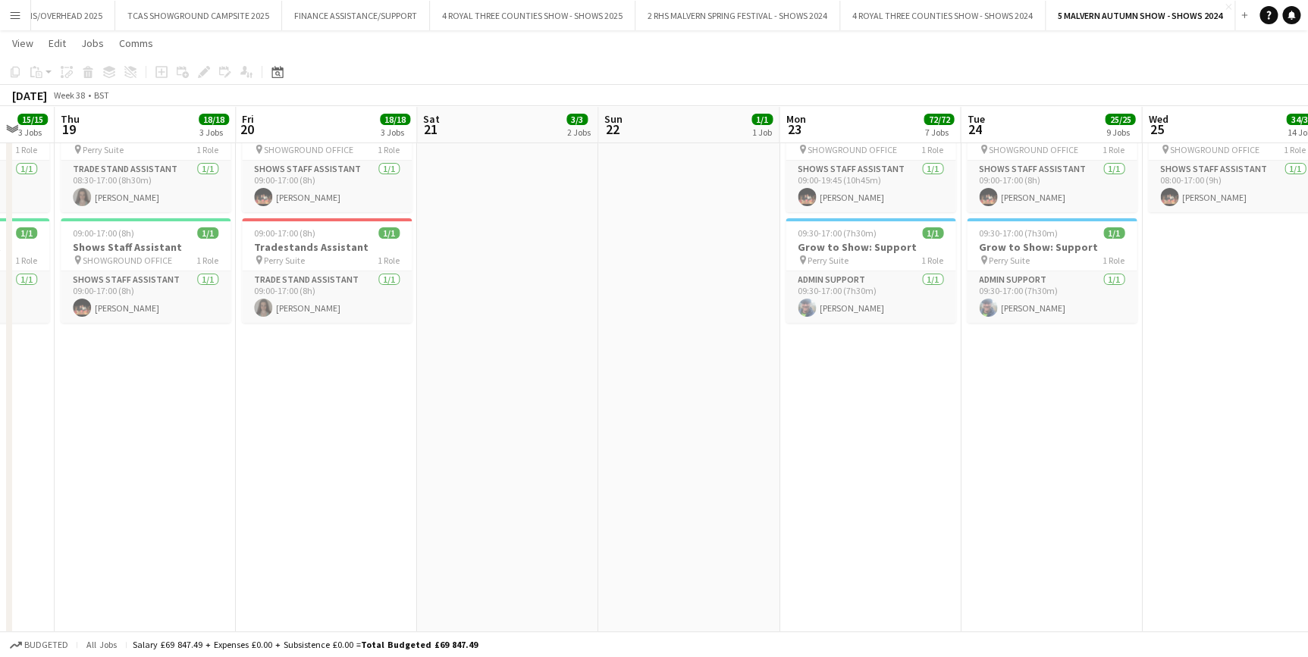
drag, startPoint x: 830, startPoint y: 134, endPoint x: 682, endPoint y: 142, distance: 148.8
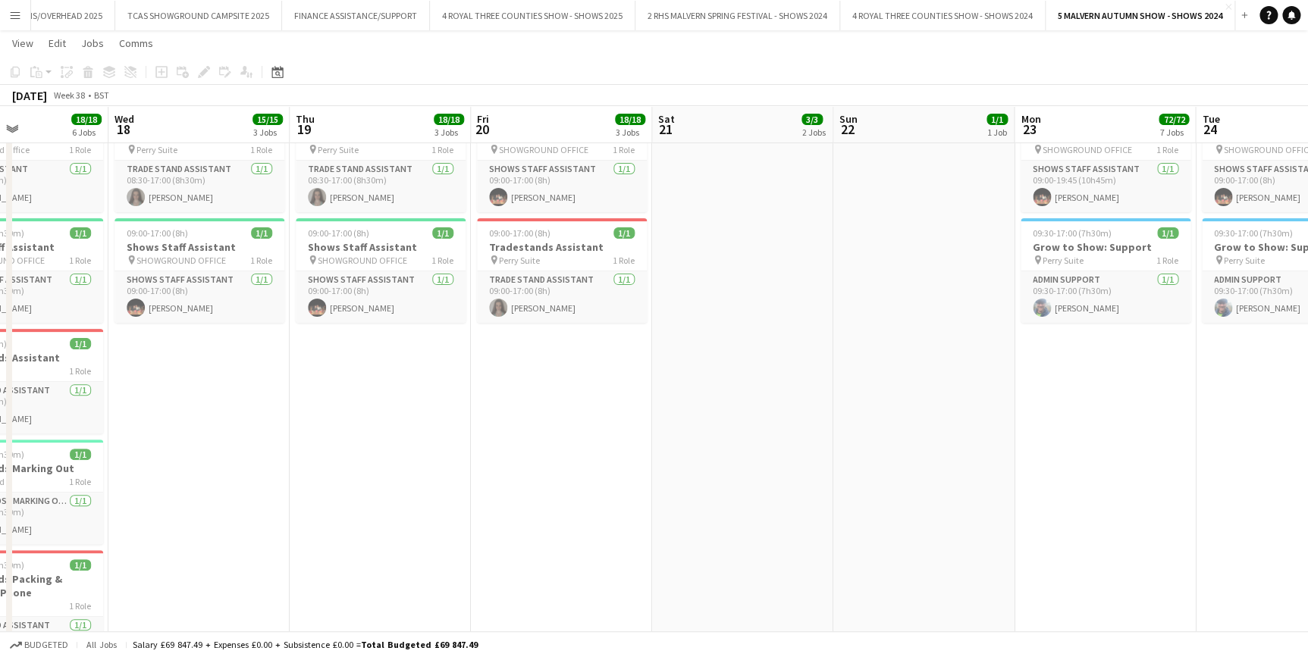
scroll to position [0, 425]
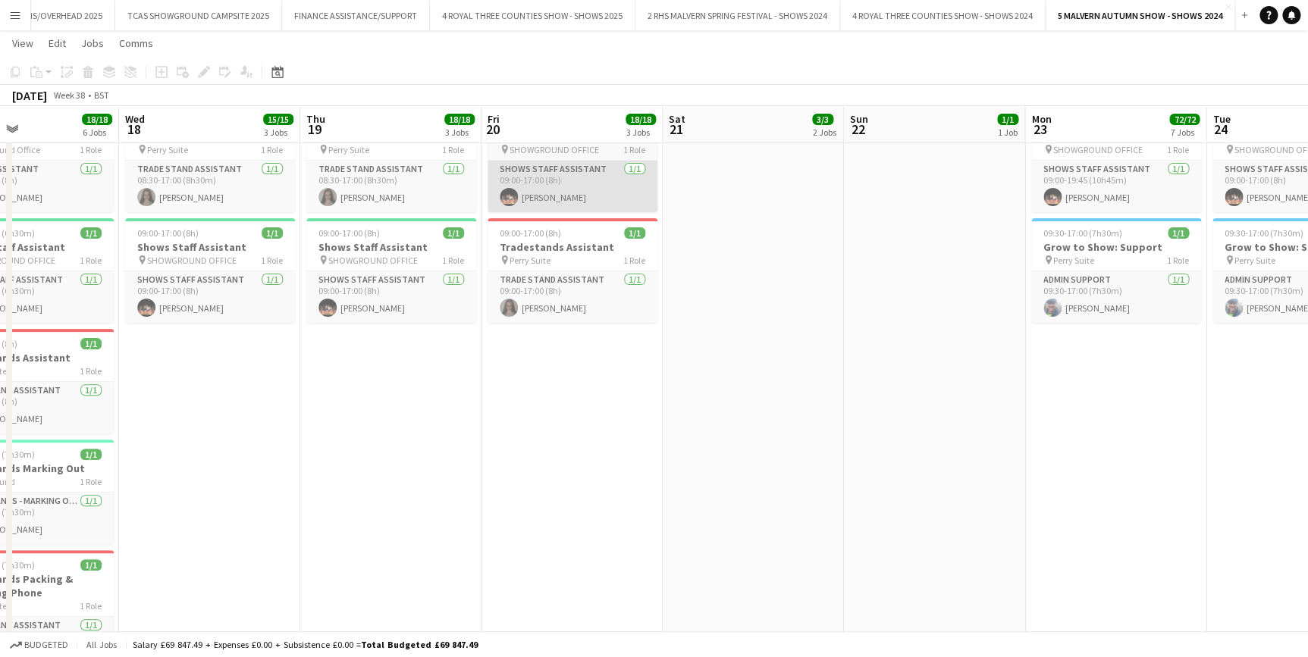
drag, startPoint x: 494, startPoint y: 130, endPoint x: 637, endPoint y: 180, distance: 151.8
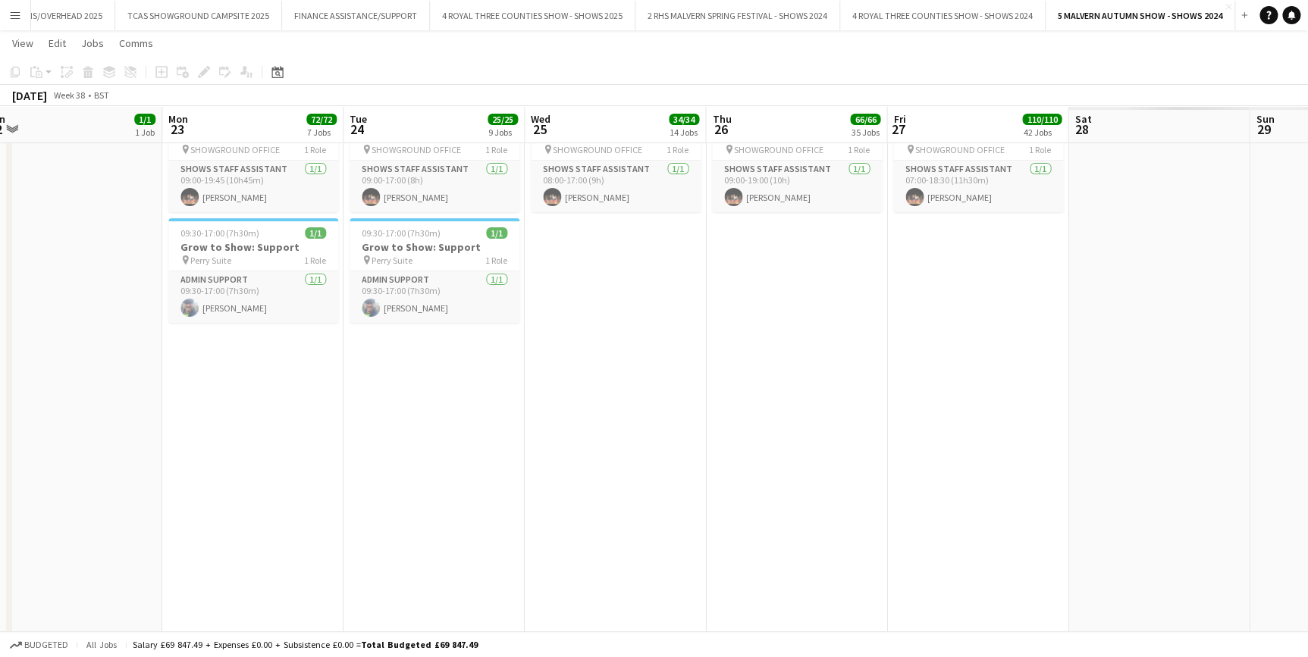
drag, startPoint x: 901, startPoint y: 114, endPoint x: 1015, endPoint y: 158, distance: 121.9
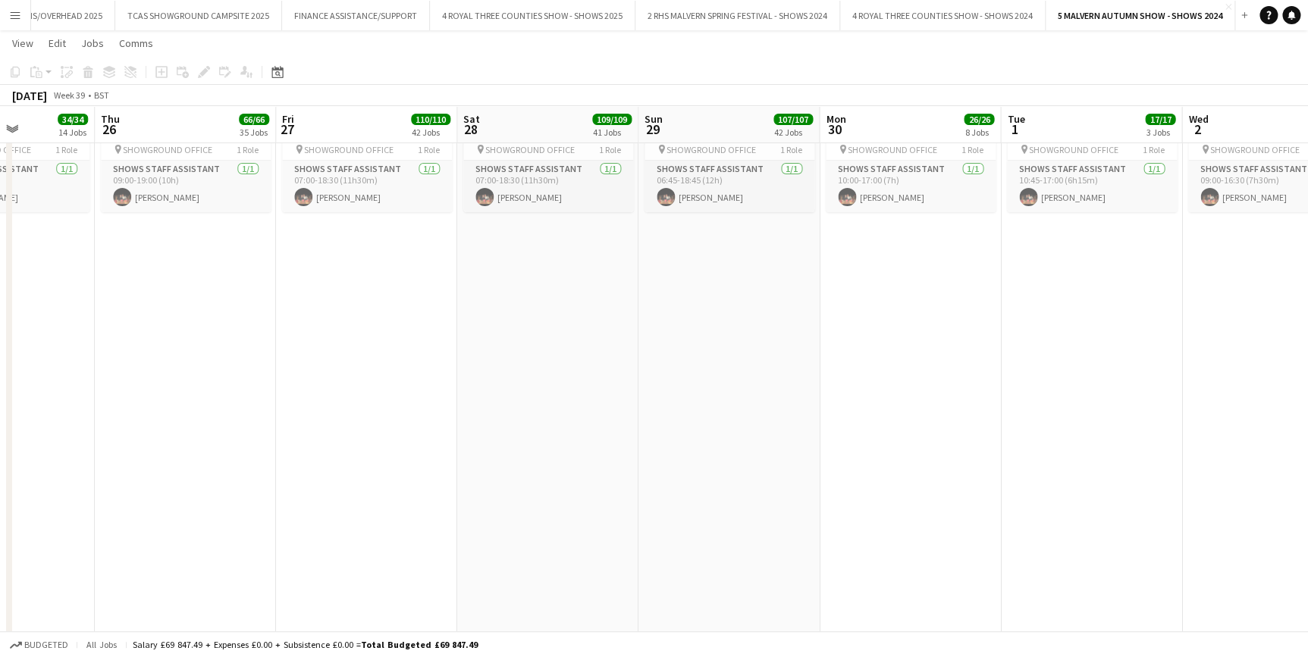
drag, startPoint x: 1011, startPoint y: 144, endPoint x: 431, endPoint y: 151, distance: 580.0
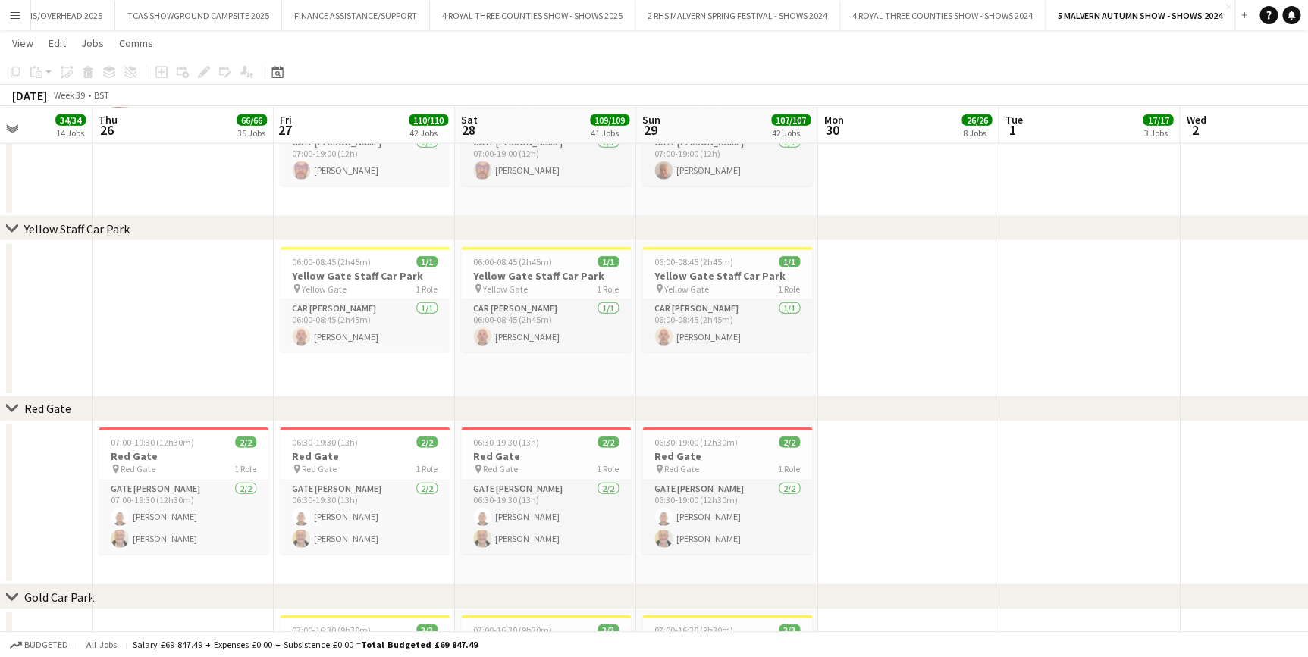
scroll to position [1860, 0]
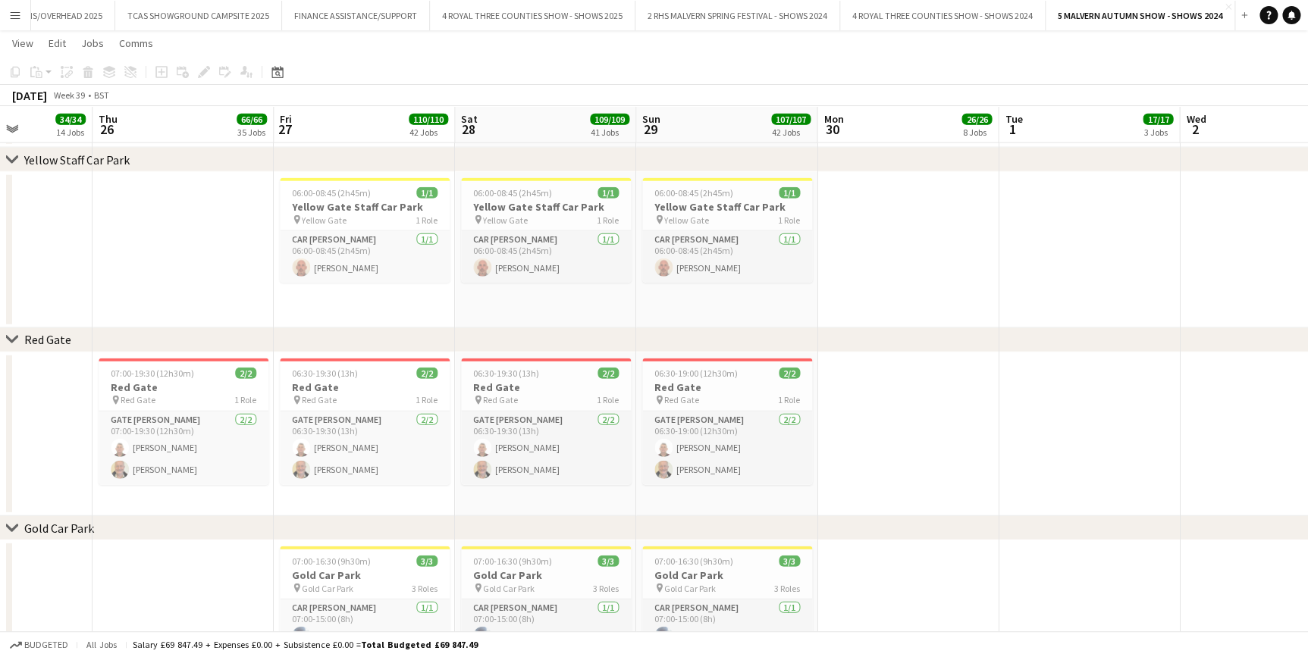
click at [213, 314] on app-date-cell at bounding box center [182, 250] width 181 height 156
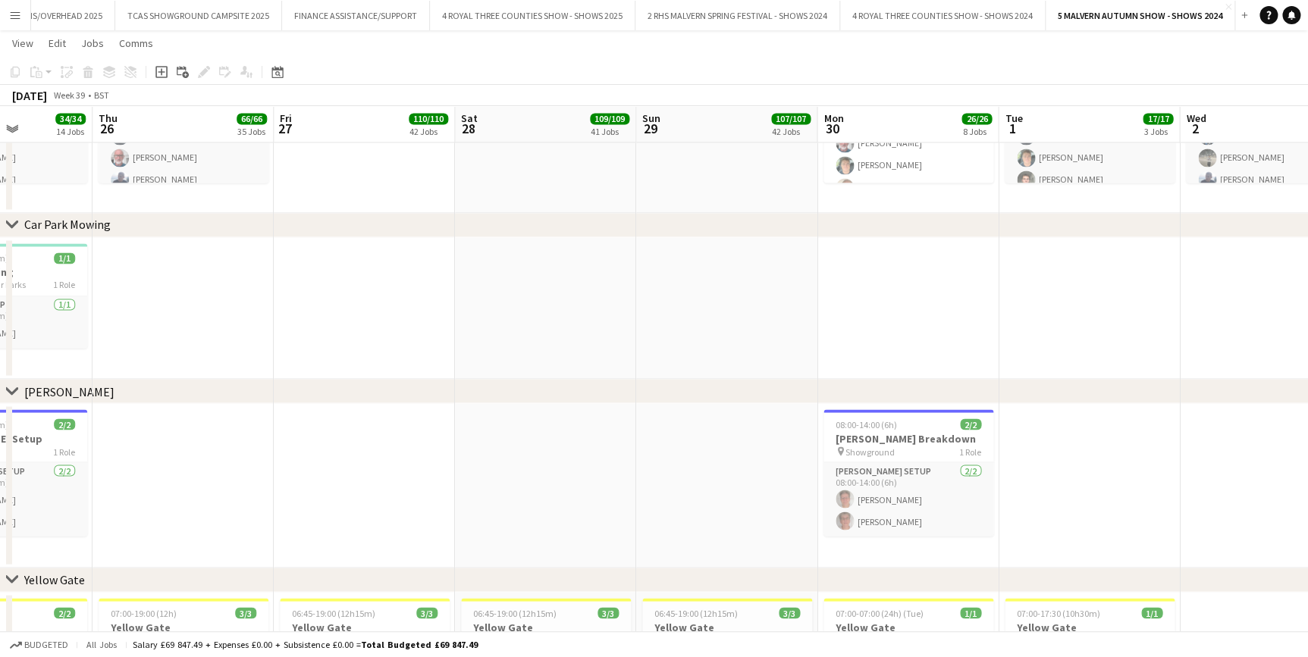
click at [435, 335] on app-date-cell at bounding box center [364, 308] width 181 height 143
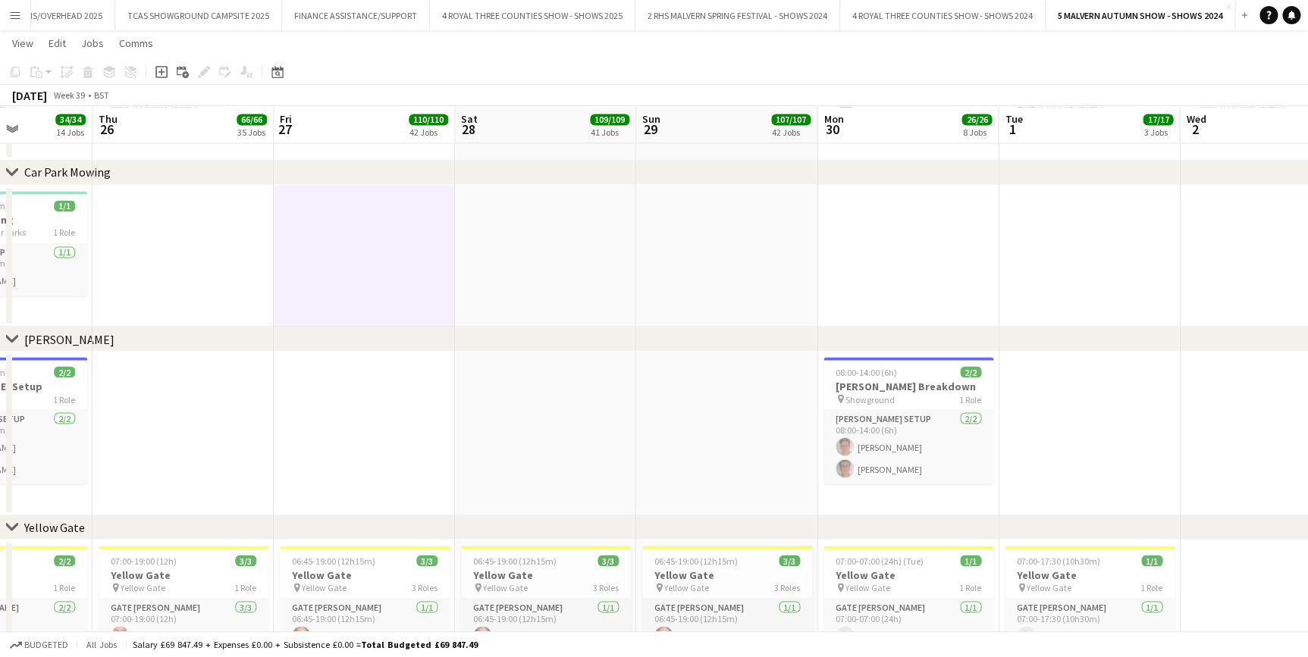
scroll to position [1240, 0]
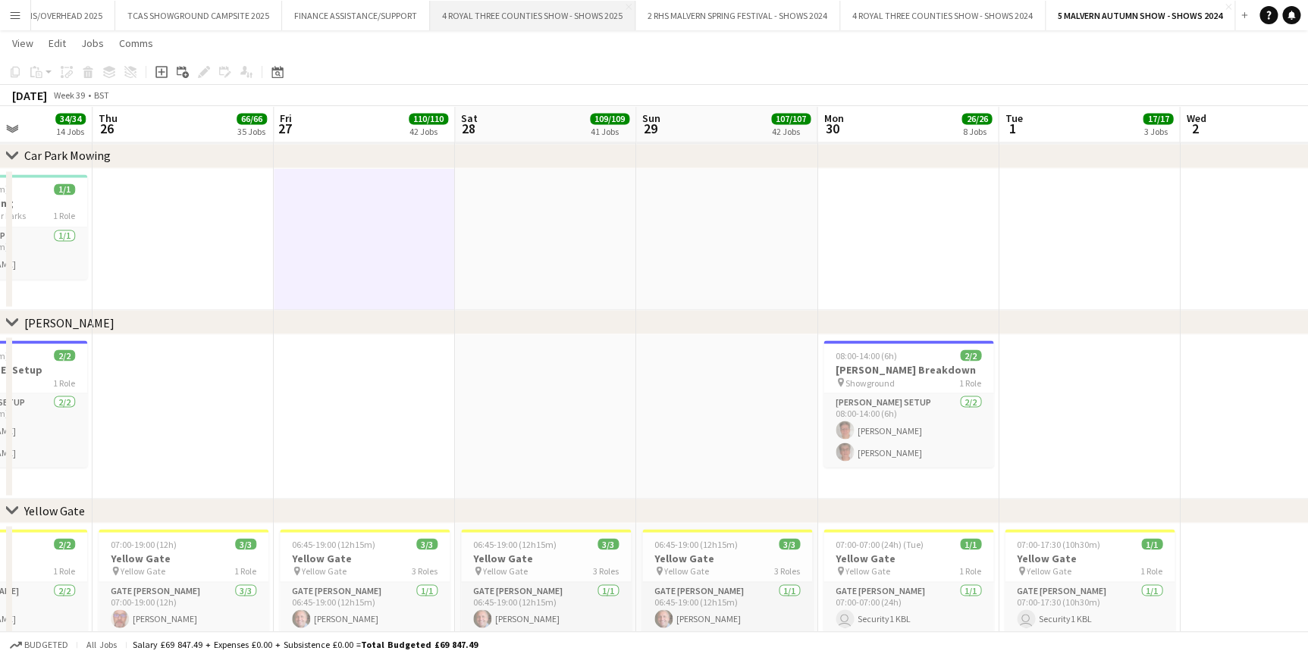
click at [545, 23] on button "4 ROYAL THREE COUNTIES SHOW - SHOWS 2025 Close" at bounding box center [532, 16] width 205 height 30
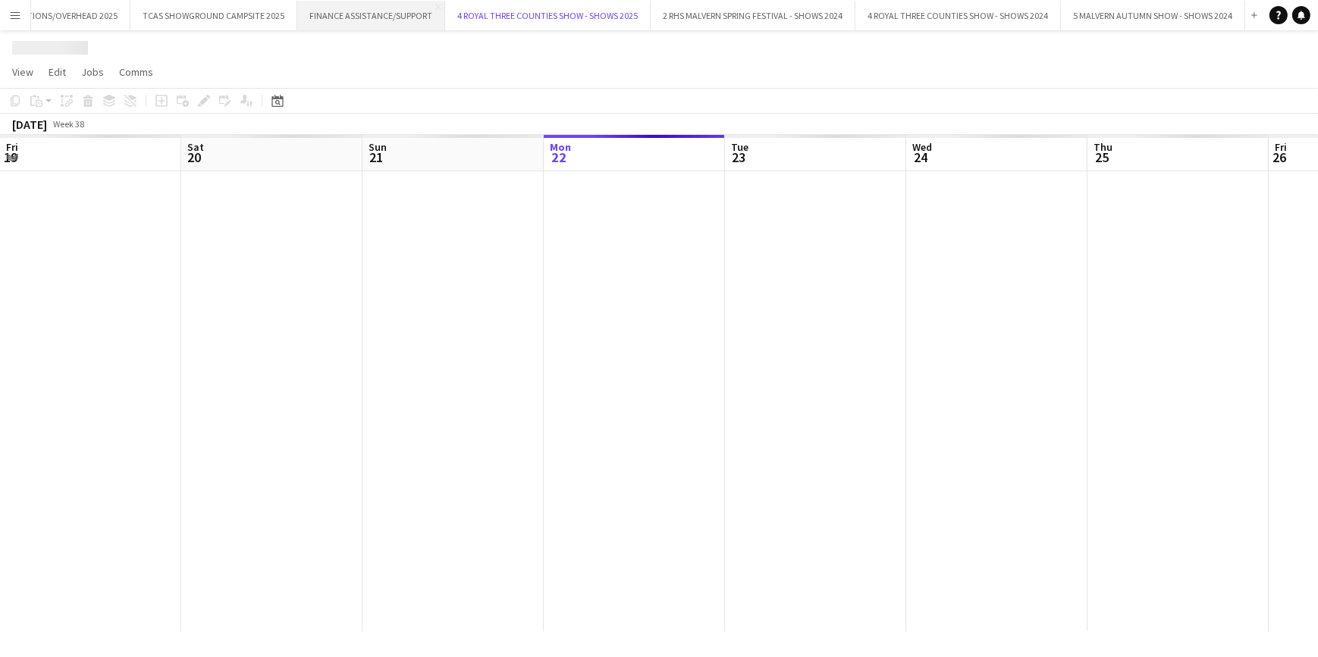
scroll to position [0, 362]
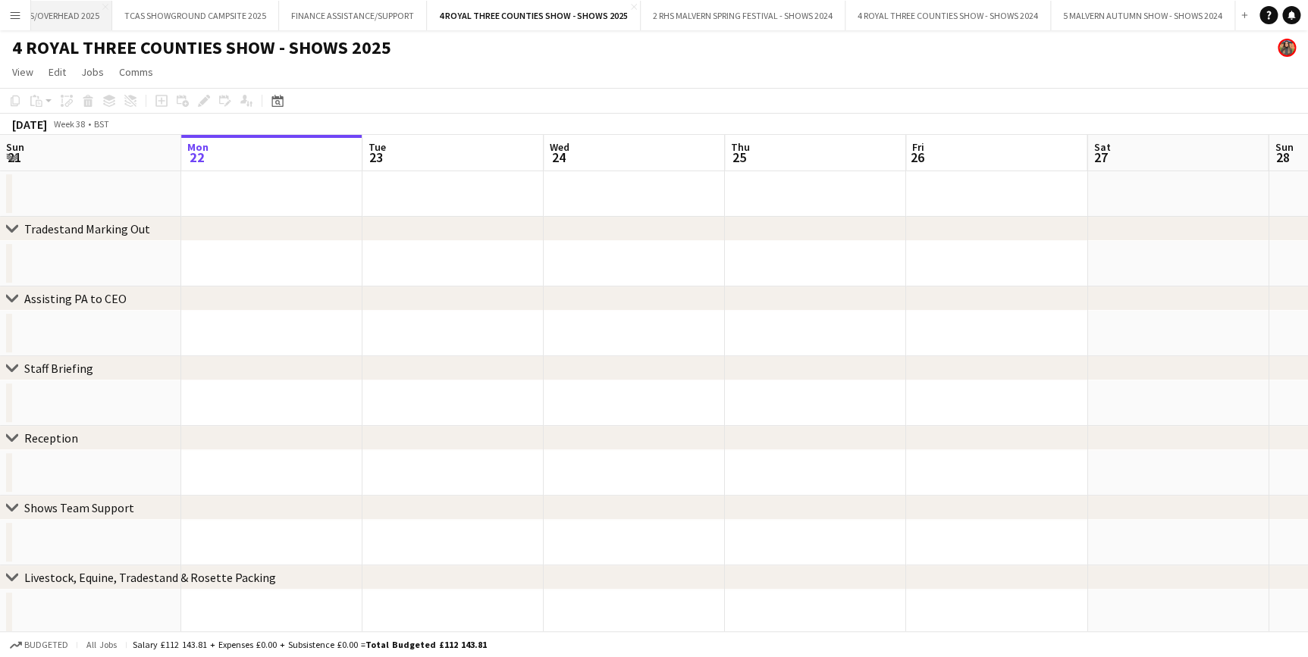
click at [67, 17] on button "OPERATIONS/OVERHEAD 2025 Close" at bounding box center [42, 16] width 140 height 30
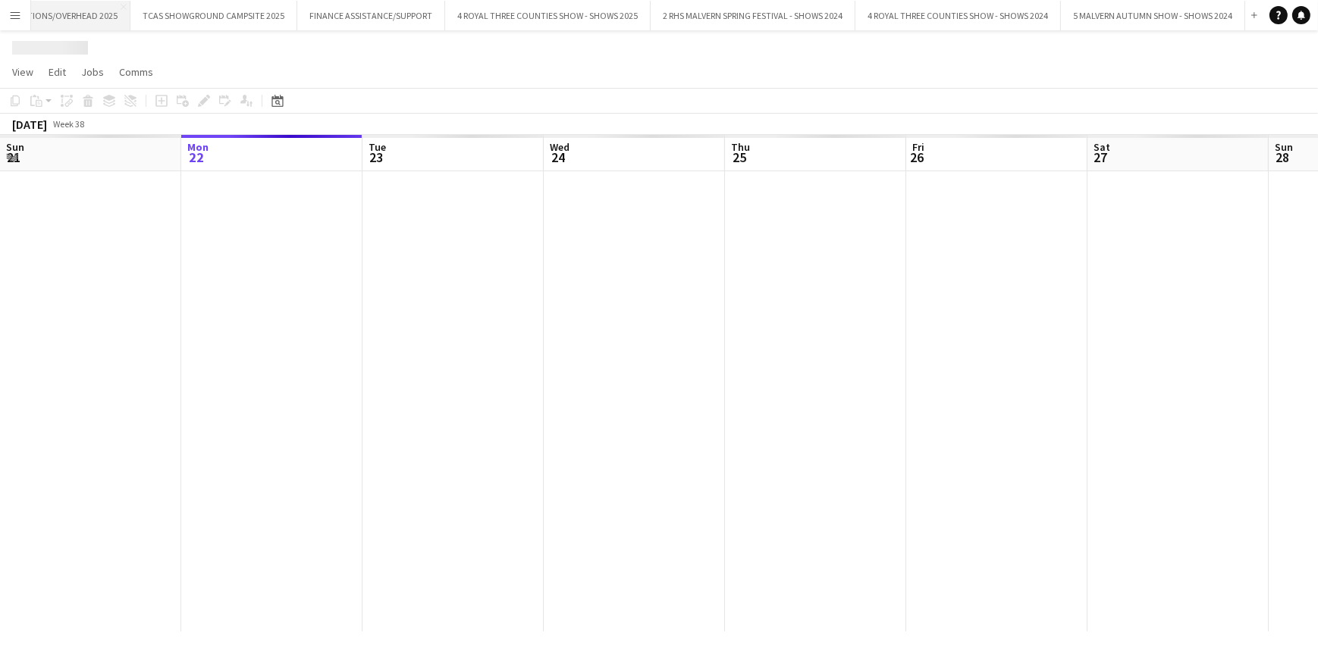
scroll to position [0, 1415]
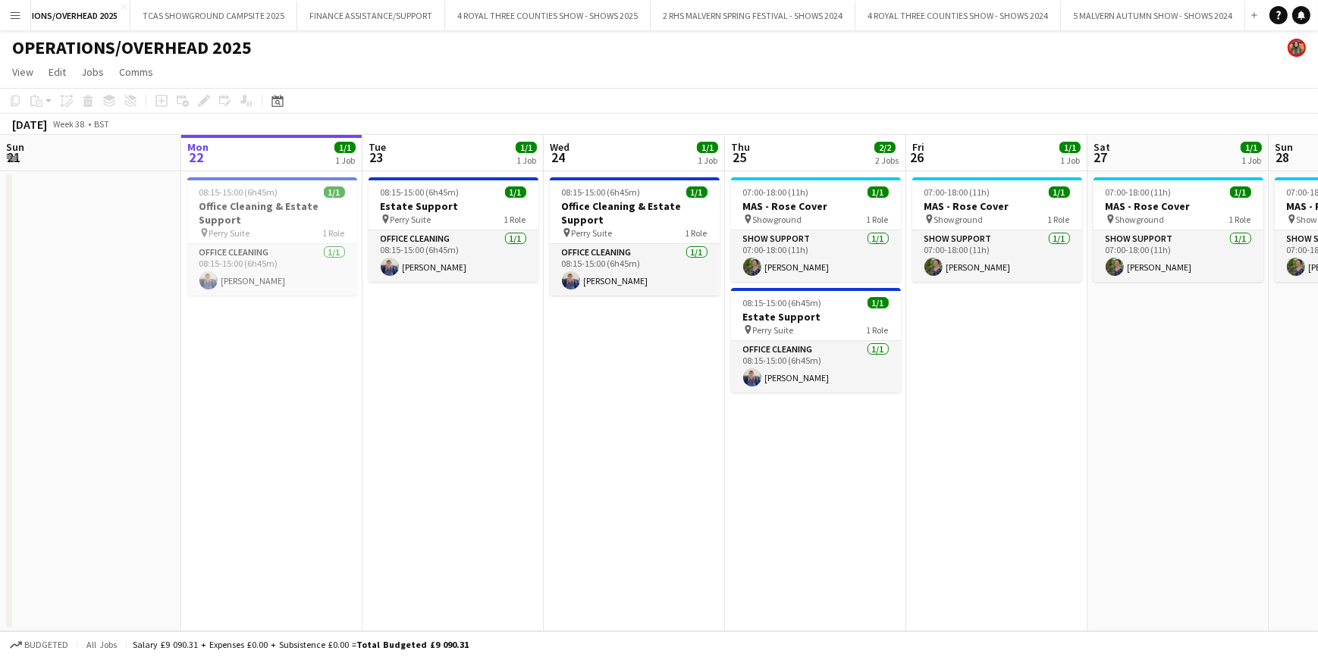
click at [22, 15] on button "Menu" at bounding box center [15, 15] width 30 height 30
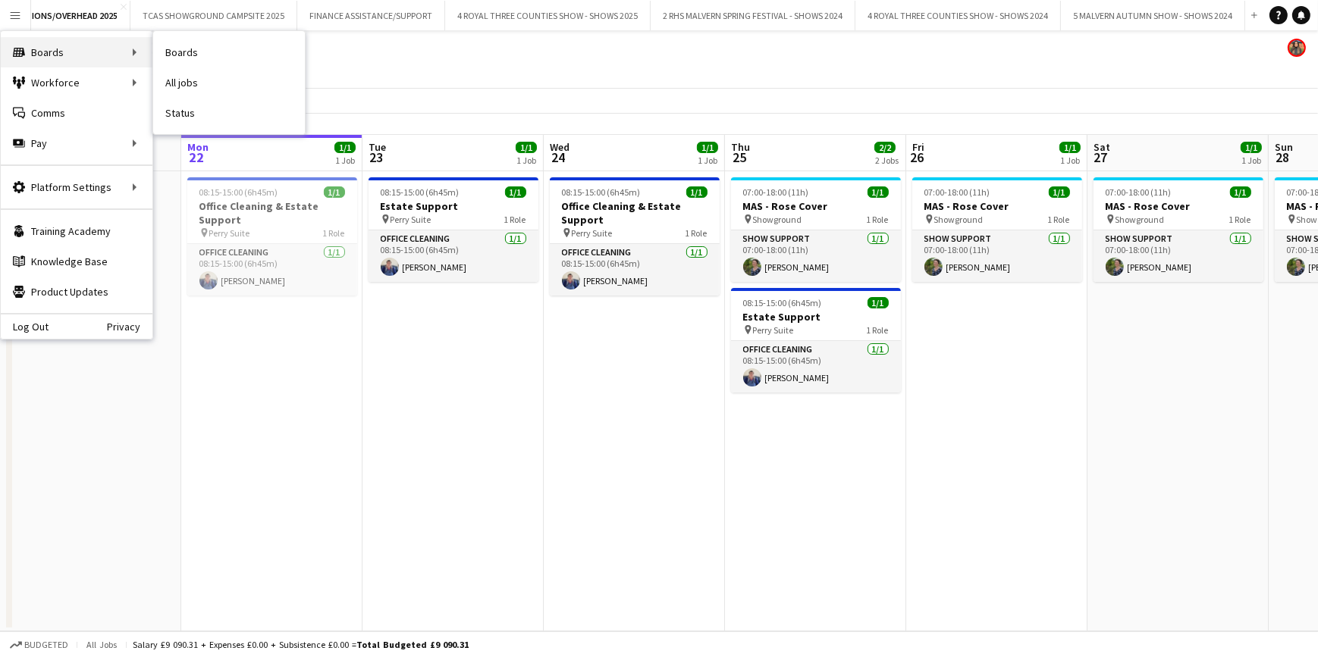
click at [61, 52] on div "Boards Boards" at bounding box center [77, 52] width 152 height 30
click at [239, 61] on link "Boards" at bounding box center [229, 52] width 152 height 30
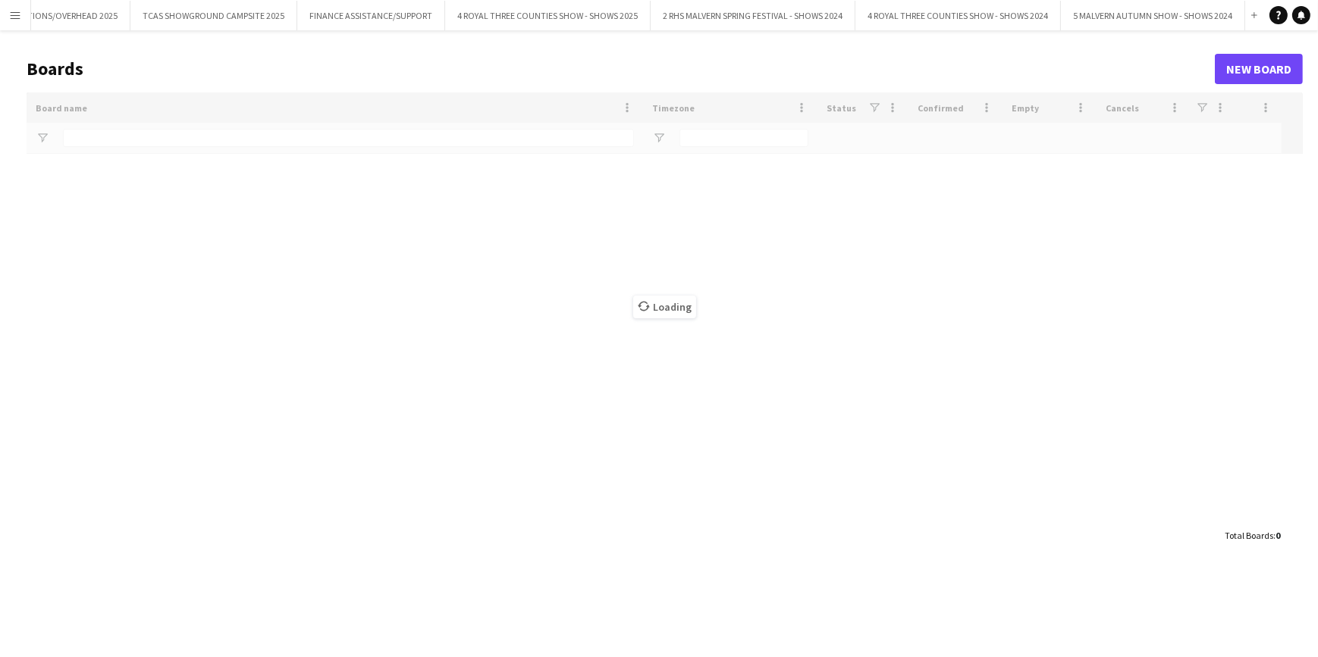
type input "******"
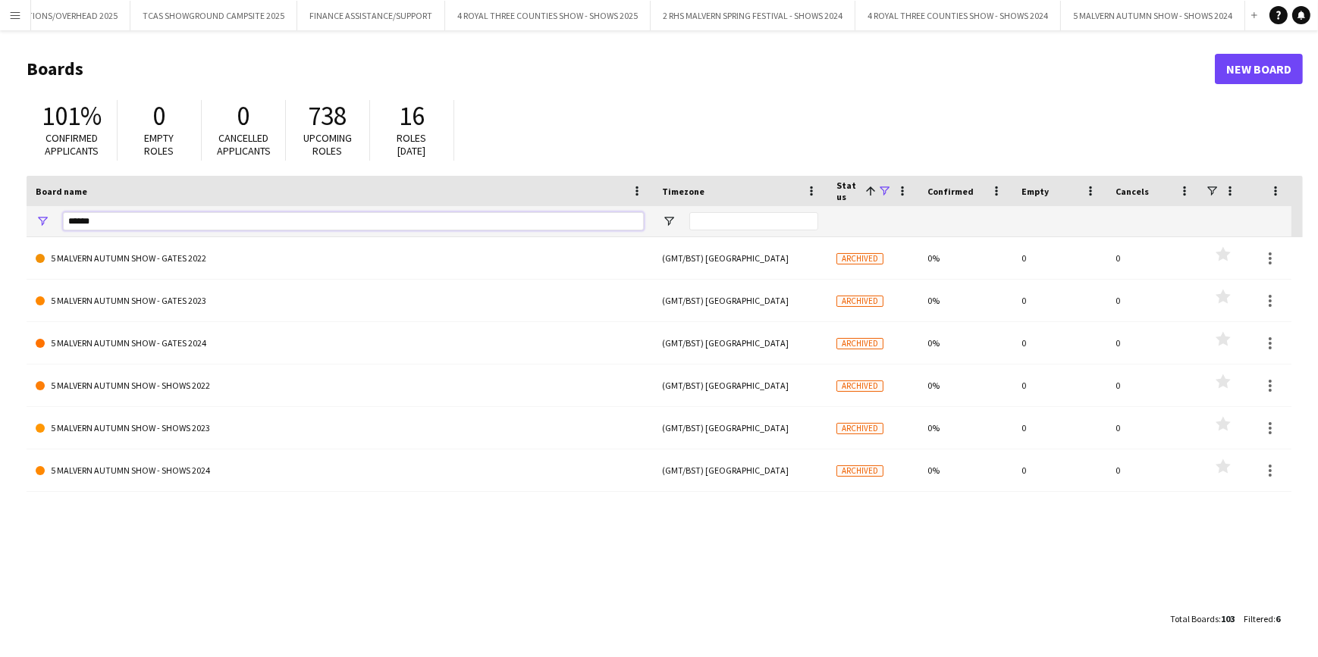
click at [197, 226] on input "******" at bounding box center [353, 221] width 581 height 18
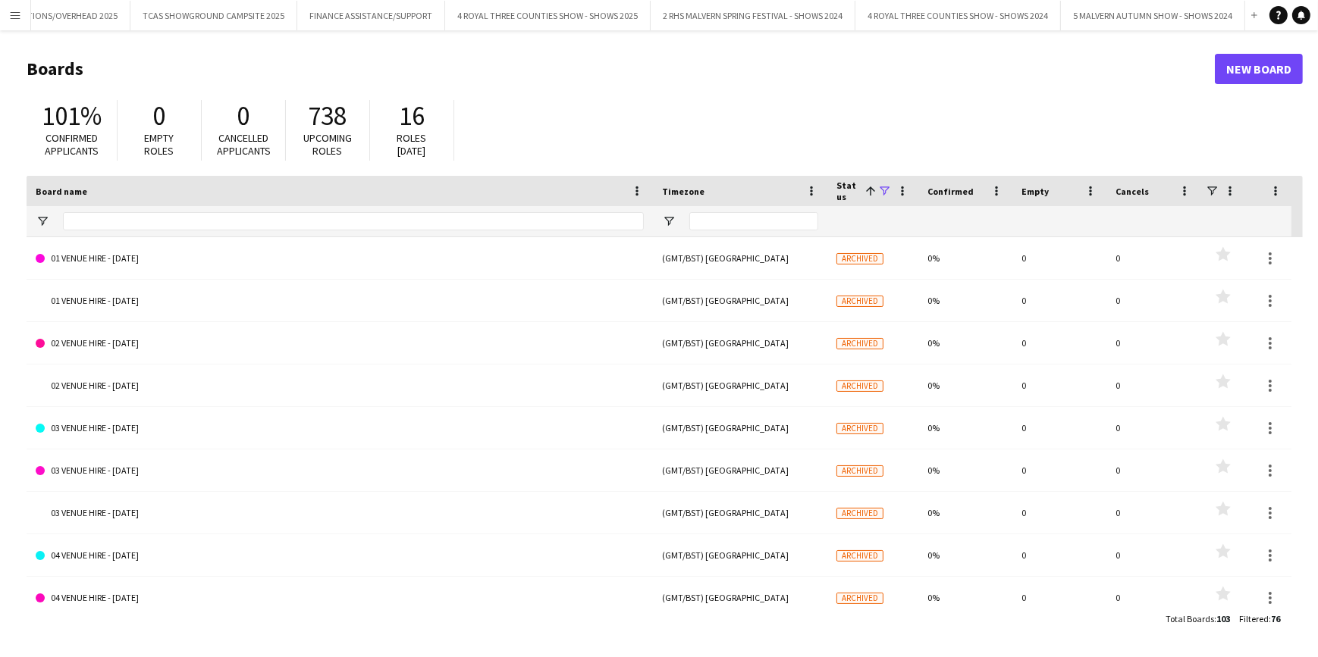
click at [864, 211] on div at bounding box center [872, 221] width 73 height 30
click at [889, 189] on span at bounding box center [884, 191] width 14 height 14
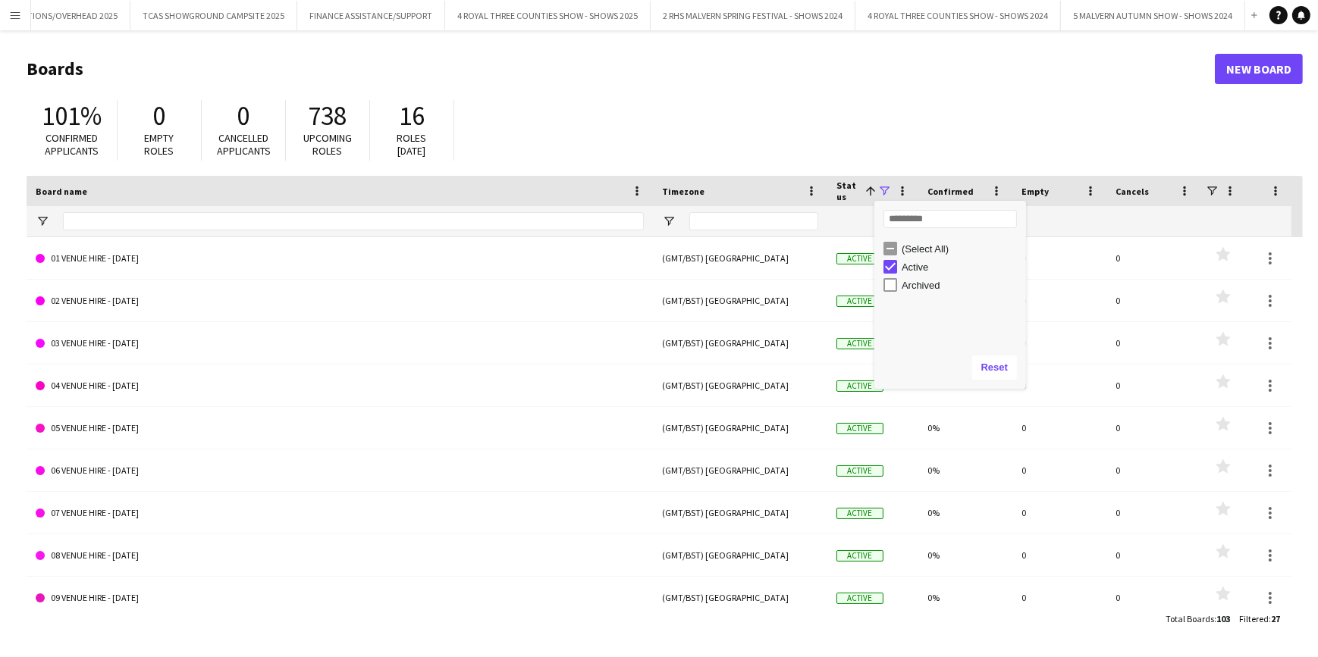
click at [860, 169] on div "101% Confirmed applicants 0 Empty roles 0 Cancelled applicants 738 Upcoming rol…" at bounding box center [665, 133] width 1276 height 83
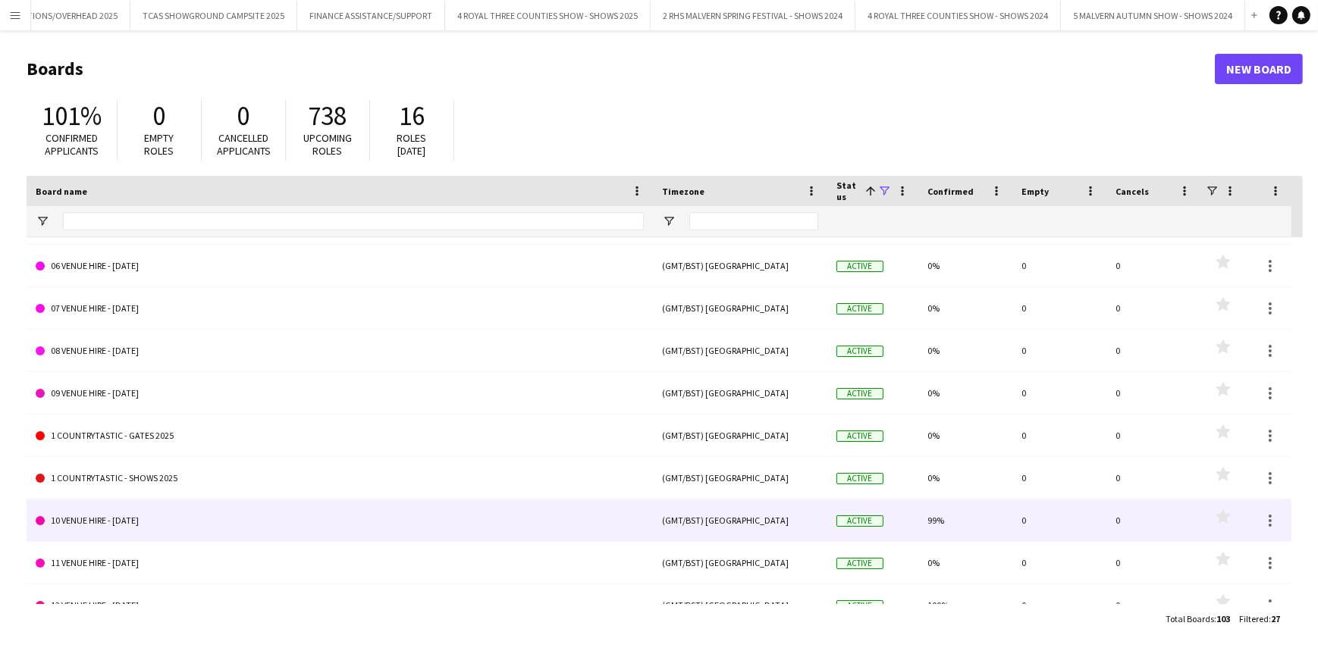
scroll to position [206, 0]
click at [200, 524] on link "10 VENUE HIRE - [DATE]" at bounding box center [340, 519] width 608 height 42
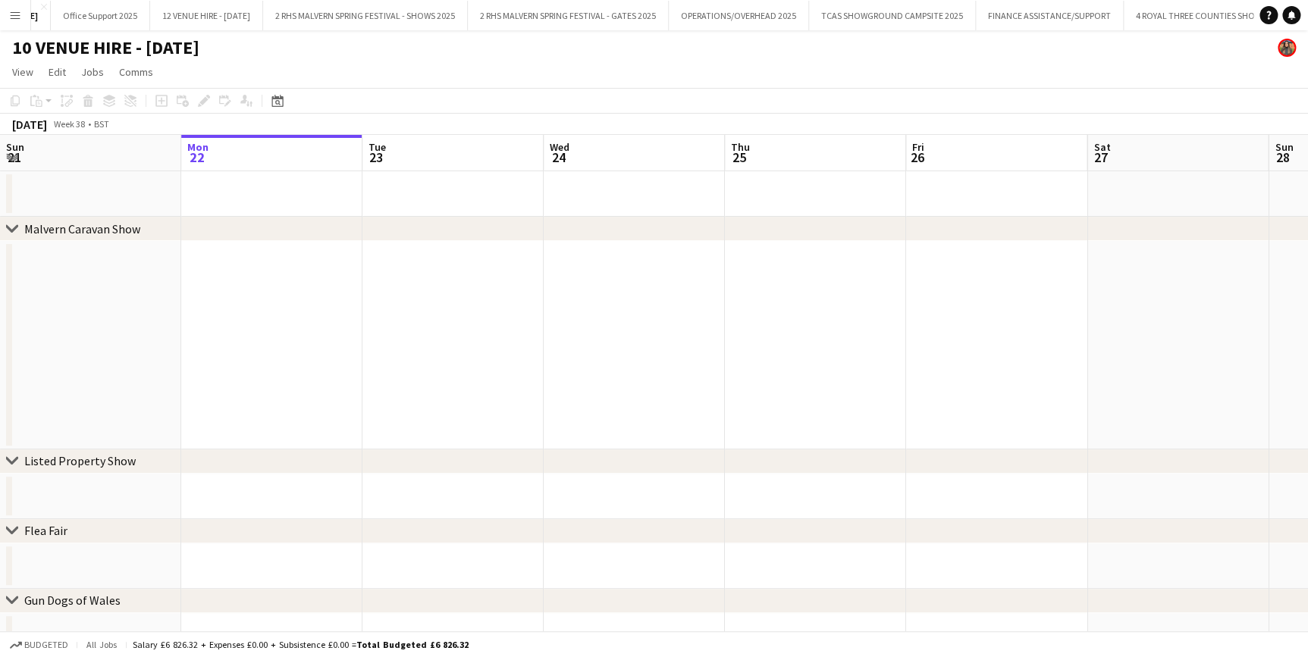
scroll to position [0, 607]
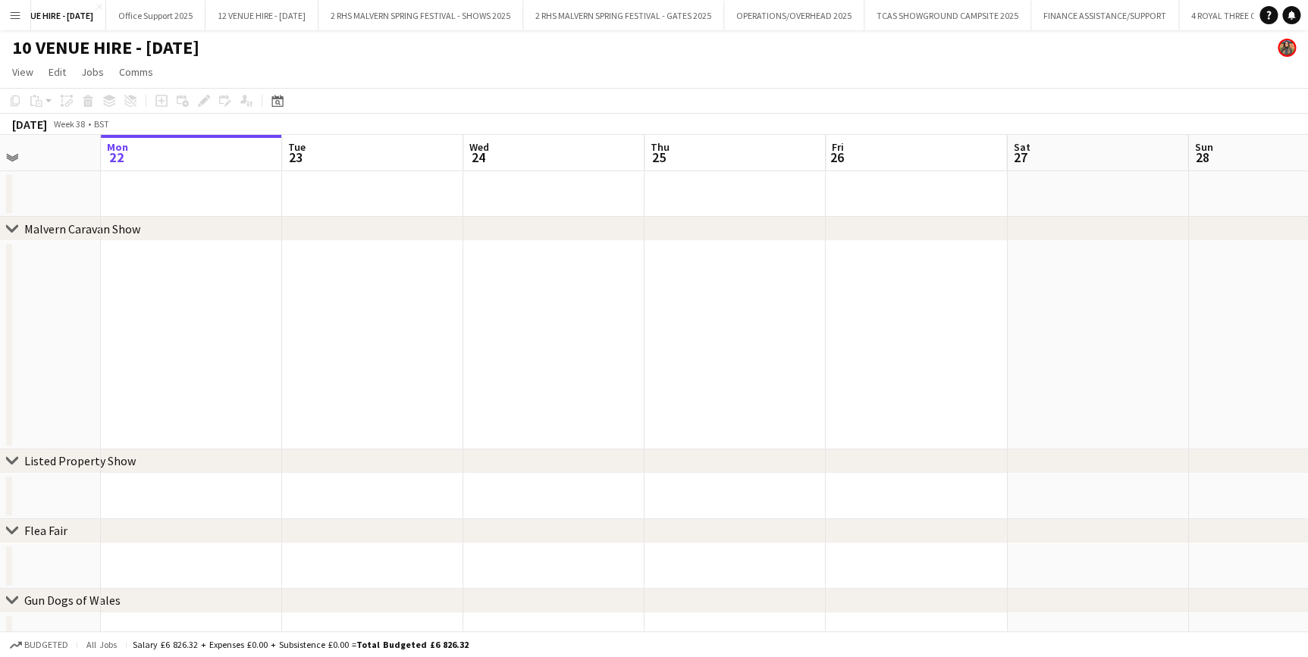
drag, startPoint x: 967, startPoint y: 157, endPoint x: 253, endPoint y: 109, distance: 715.0
click at [253, 109] on app-calendar "Copy Paste Paste Ctrl+V Paste with crew Ctrl+Shift+V Paste linked Job [GEOGRAPH…" at bounding box center [654, 478] width 1308 height 780
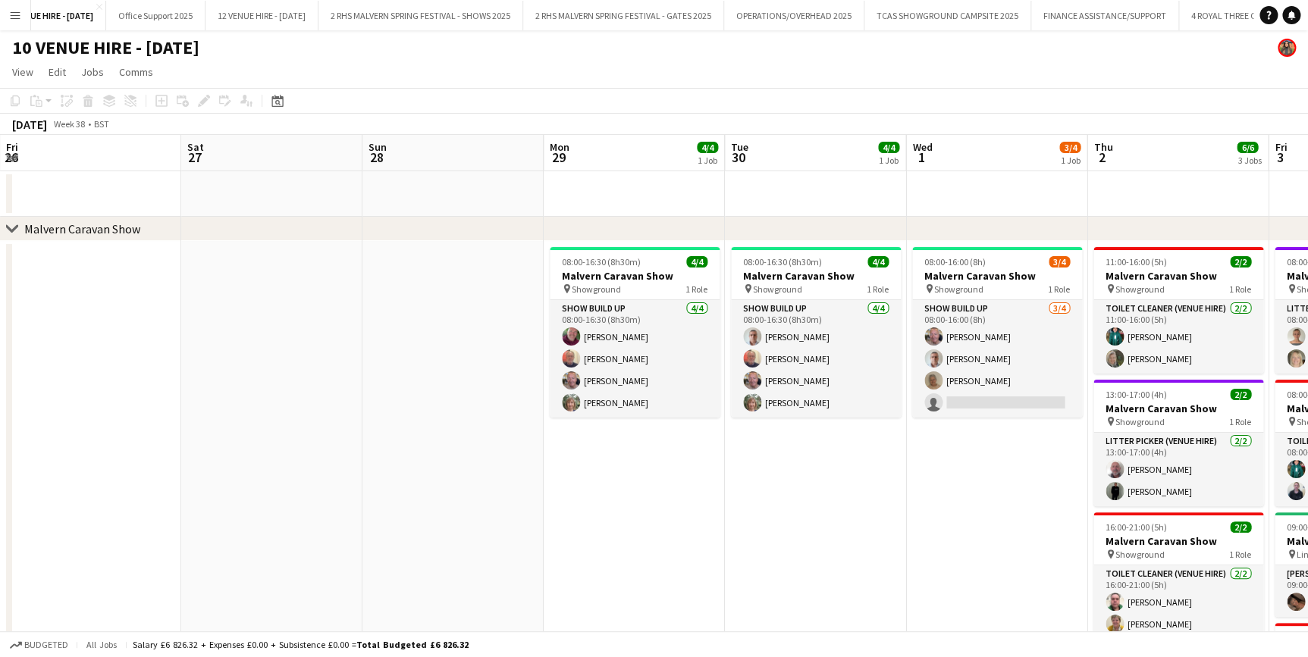
drag, startPoint x: 1120, startPoint y: 145, endPoint x: 343, endPoint y: 148, distance: 777.1
click at [343, 148] on app-calendar-viewport "Tue 23 Wed 24 Thu 25 Fri 26 Sat 27 Sun 28 Mon 29 4/4 1 Job Tue 30 4/4 1 Job Wed…" at bounding box center [654, 669] width 1308 height 1068
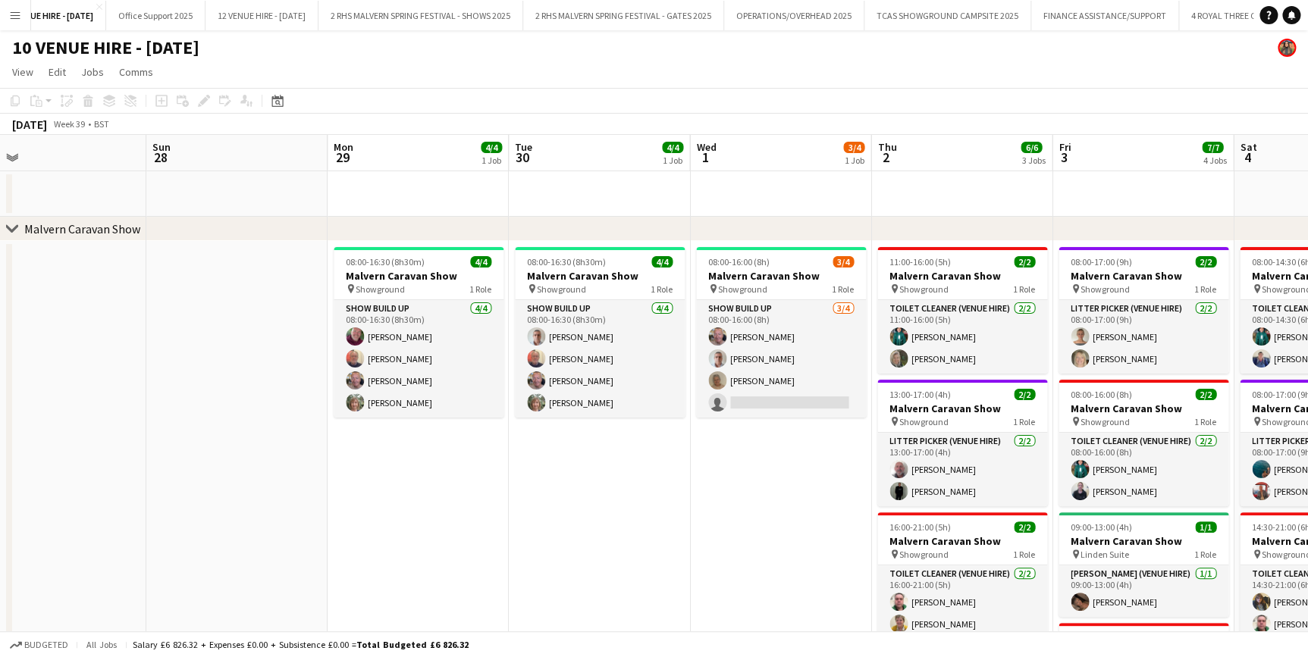
scroll to position [0, 415]
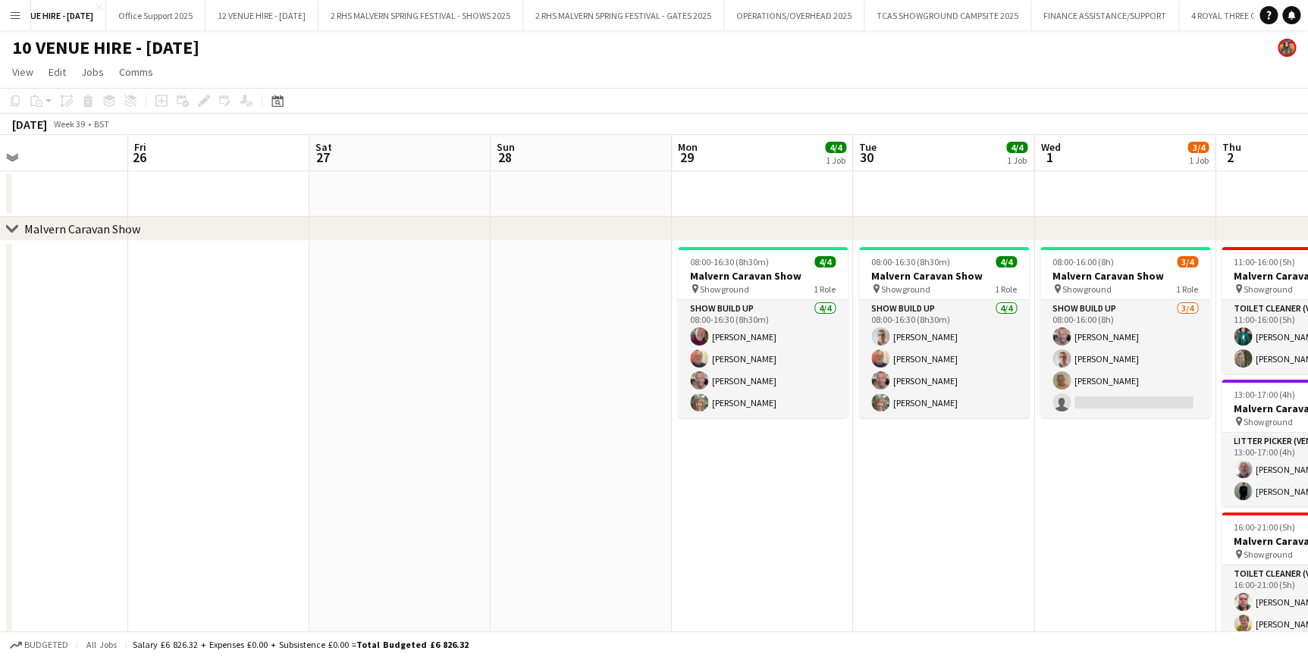
drag, startPoint x: 1005, startPoint y: 147, endPoint x: 770, endPoint y: 151, distance: 234.3
click at [770, 151] on app-calendar-viewport "Tue 23 Wed 24 Thu 25 Fri 26 Sat 27 Sun 28 Mon 29 4/4 1 Job Tue 30 4/4 1 Job Wed…" at bounding box center [654, 669] width 1308 height 1068
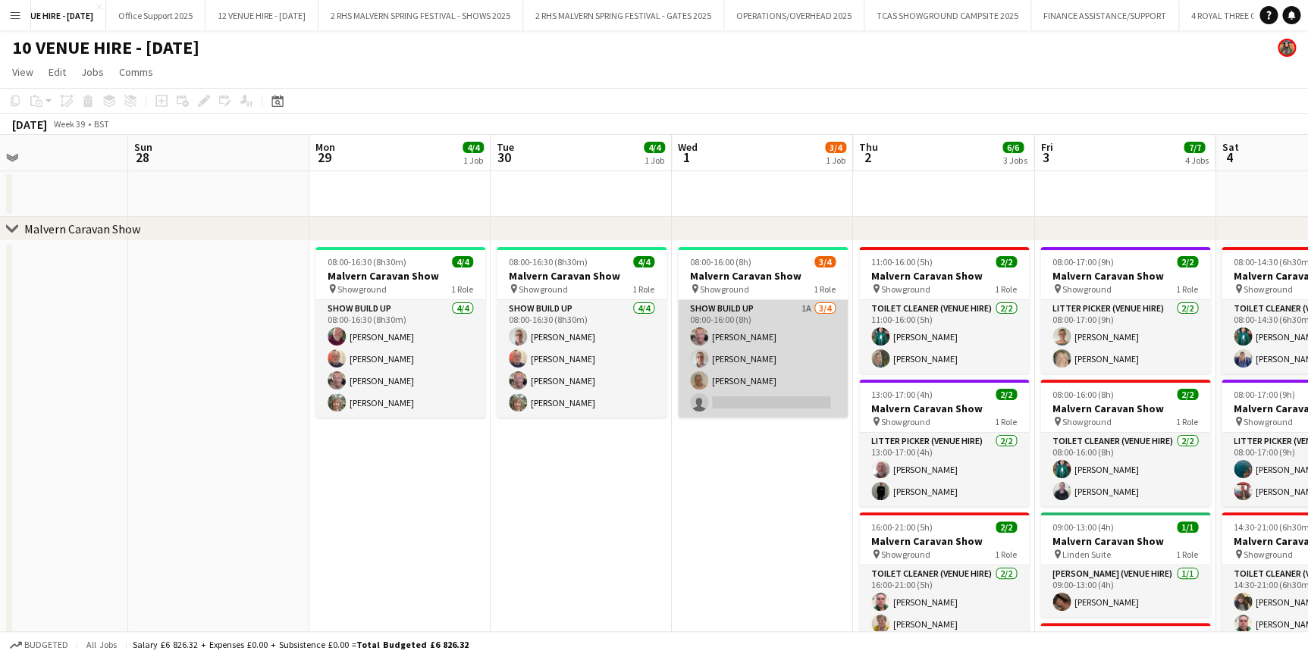
click at [780, 321] on app-card-role "Show Build Up 1A [DATE] 08:00-16:00 (8h) [PERSON_NAME] [PERSON_NAME] [PERSON_NA…" at bounding box center [763, 359] width 170 height 118
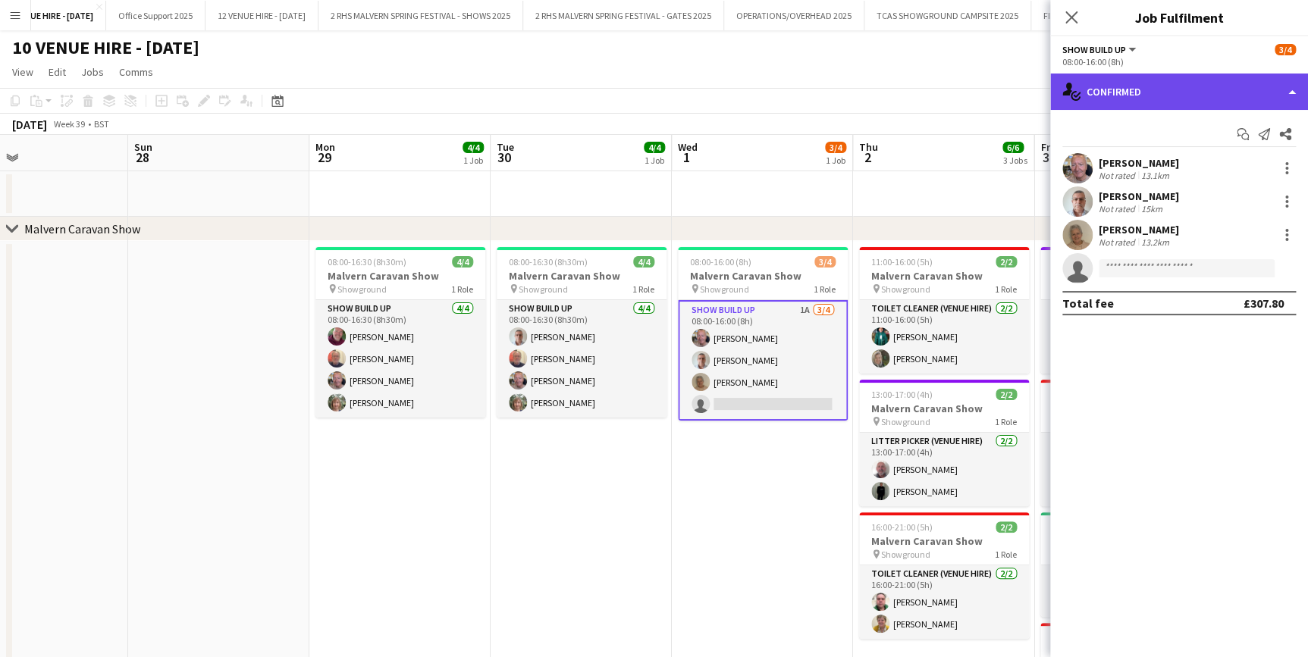
click at [1211, 92] on div "single-neutral-actions-check-2 Confirmed" at bounding box center [1179, 92] width 258 height 36
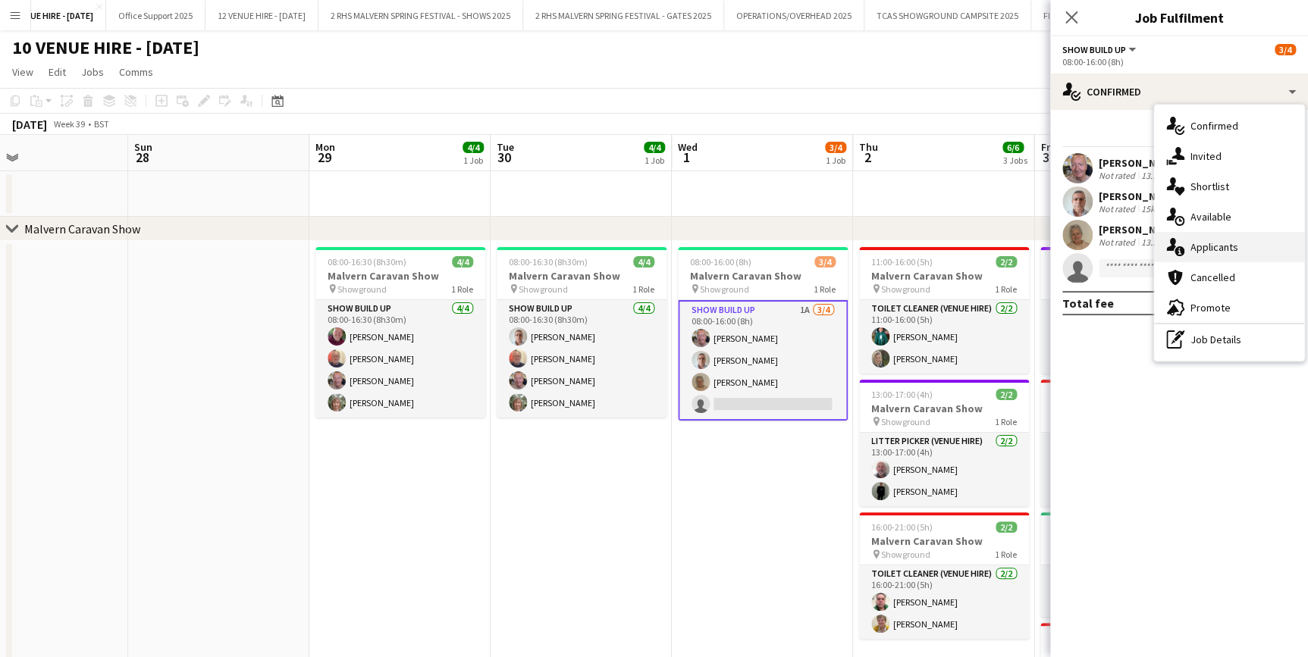
click at [1226, 236] on div "single-neutral-actions-information Applicants" at bounding box center [1229, 247] width 150 height 30
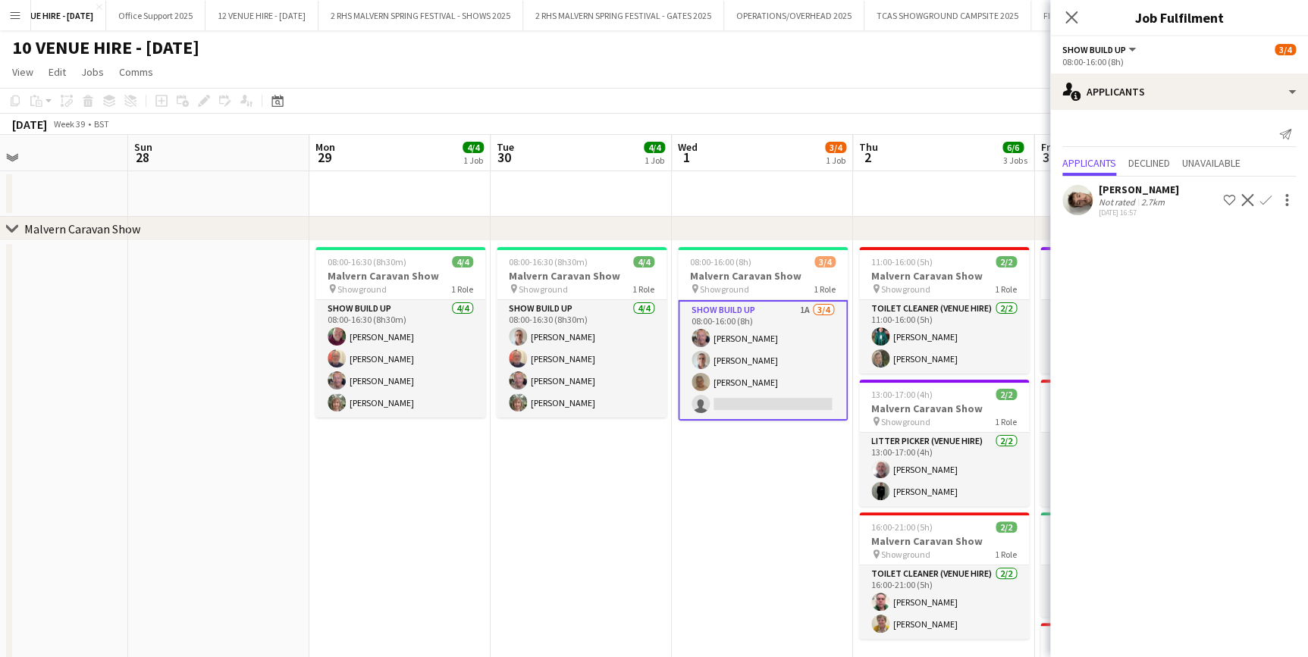
click at [798, 566] on app-date-cell "08:00-16:00 (8h) 3/4 Malvern Caravan Show pin Showground 1 Role Show Build Up 1…" at bounding box center [762, 513] width 181 height 544
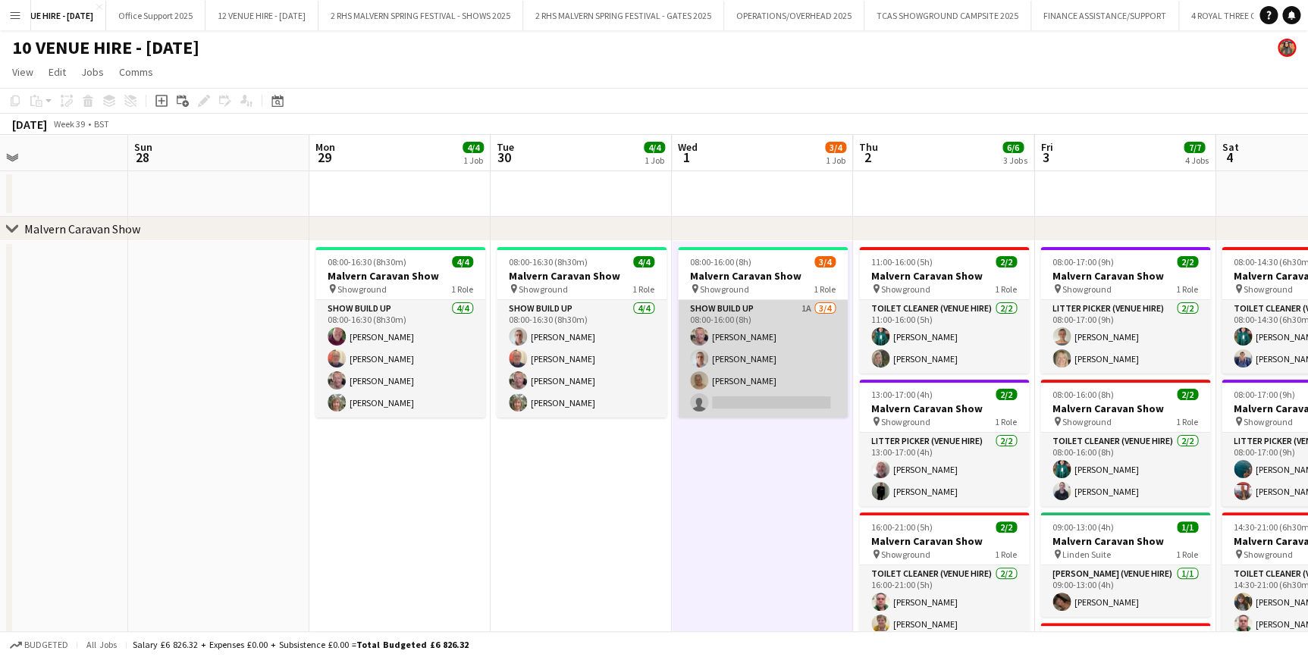
click at [722, 315] on app-card-role "Show Build Up 1A [DATE] 08:00-16:00 (8h) [PERSON_NAME] [PERSON_NAME] [PERSON_NA…" at bounding box center [763, 359] width 170 height 118
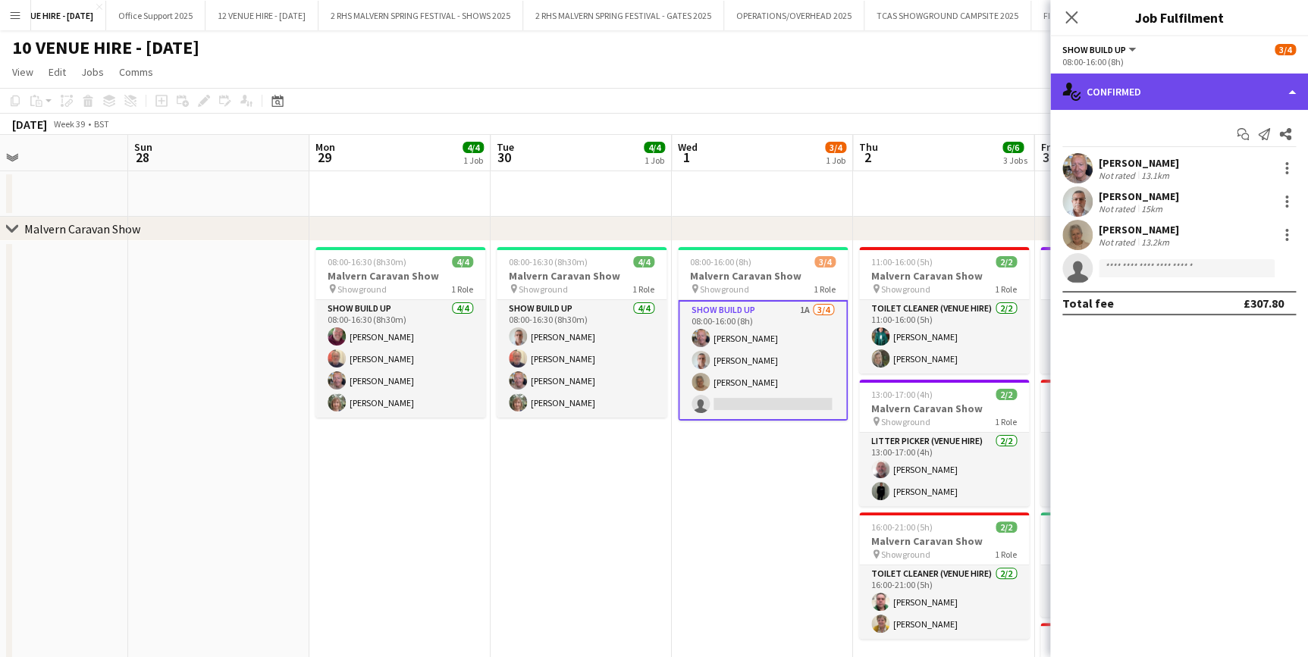
click at [1170, 99] on div "single-neutral-actions-check-2 Confirmed" at bounding box center [1179, 92] width 258 height 36
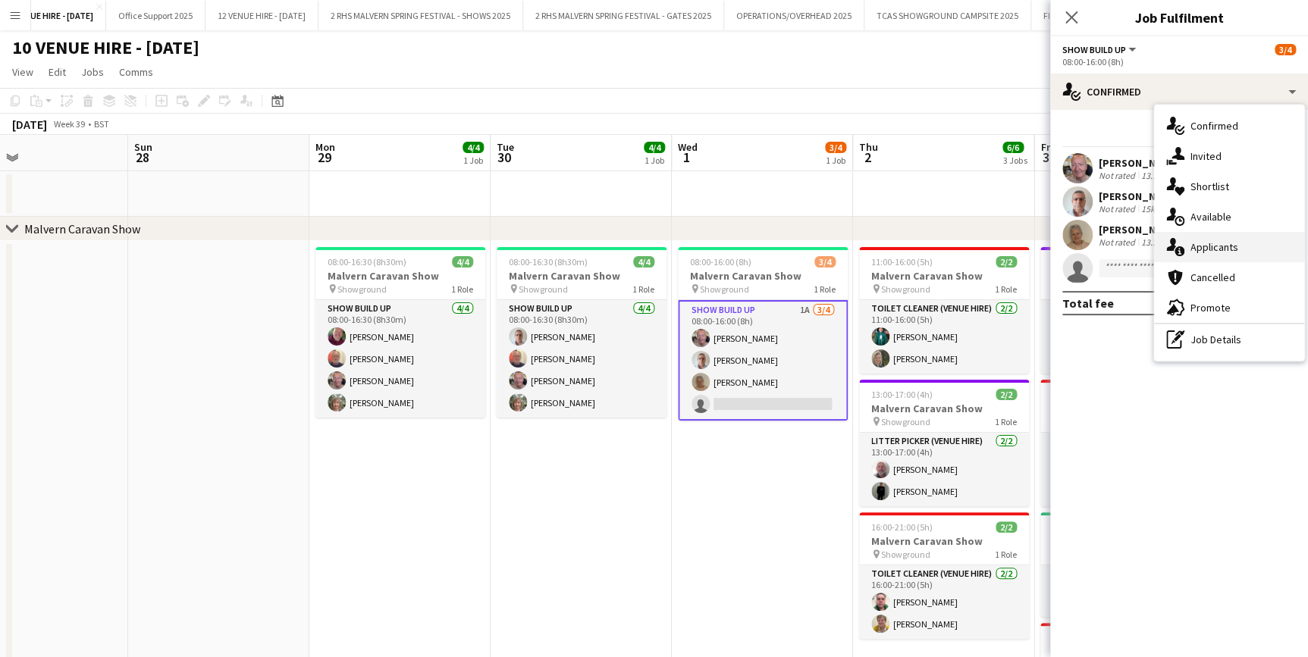
click at [1238, 243] on div "single-neutral-actions-information Applicants" at bounding box center [1229, 247] width 150 height 30
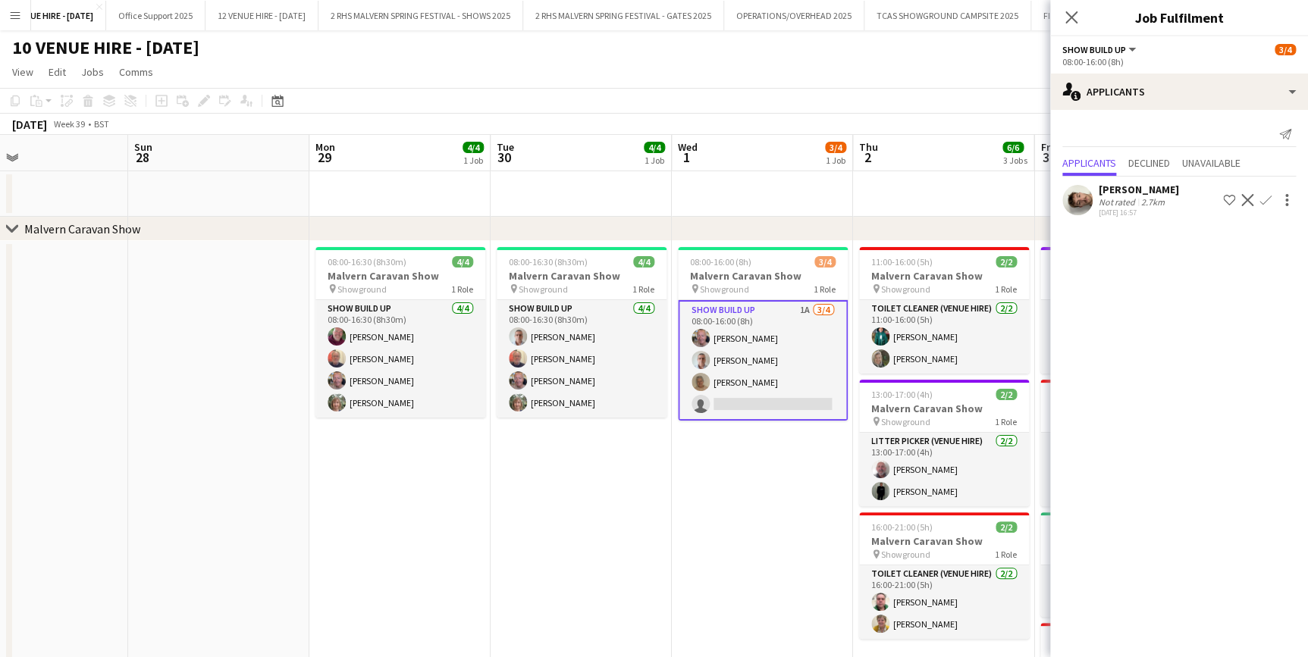
click at [495, 513] on app-date-cell "08:00-16:30 (8h30m) 4/4 Malvern Caravan Show pin Showground 1 Role Show Build U…" at bounding box center [581, 513] width 181 height 544
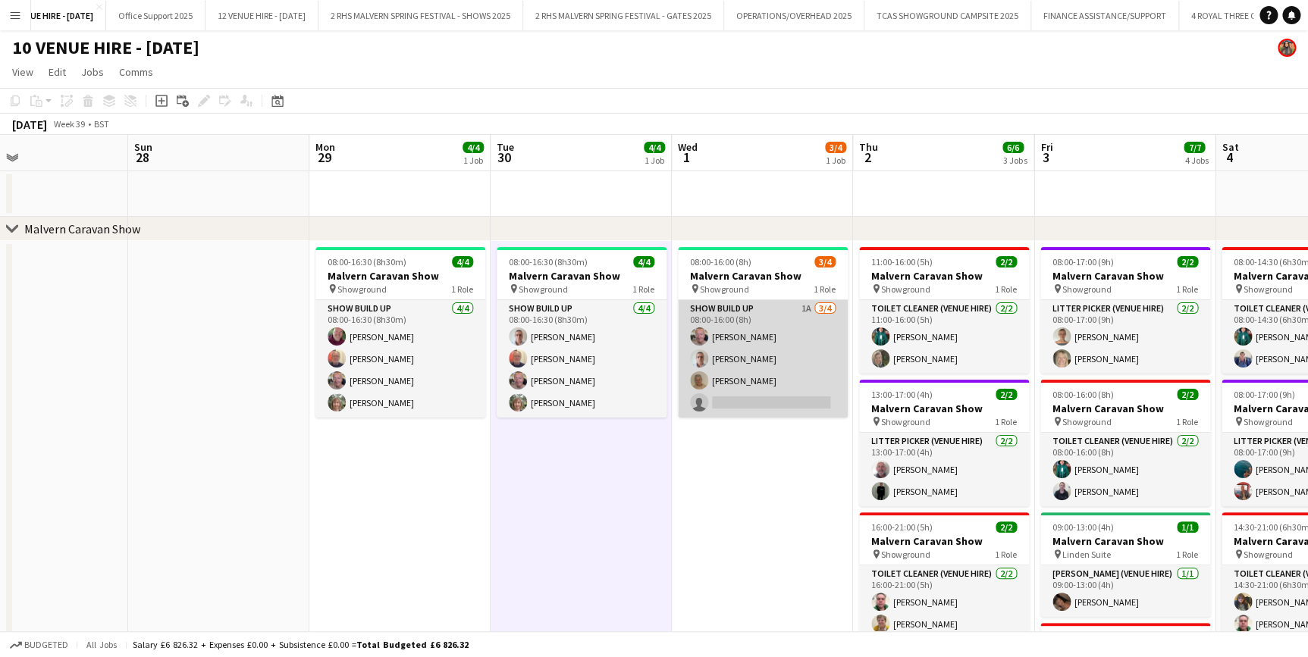
click at [760, 313] on app-card-role "Show Build Up 1A [DATE] 08:00-16:00 (8h) [PERSON_NAME] [PERSON_NAME] [PERSON_NA…" at bounding box center [763, 359] width 170 height 118
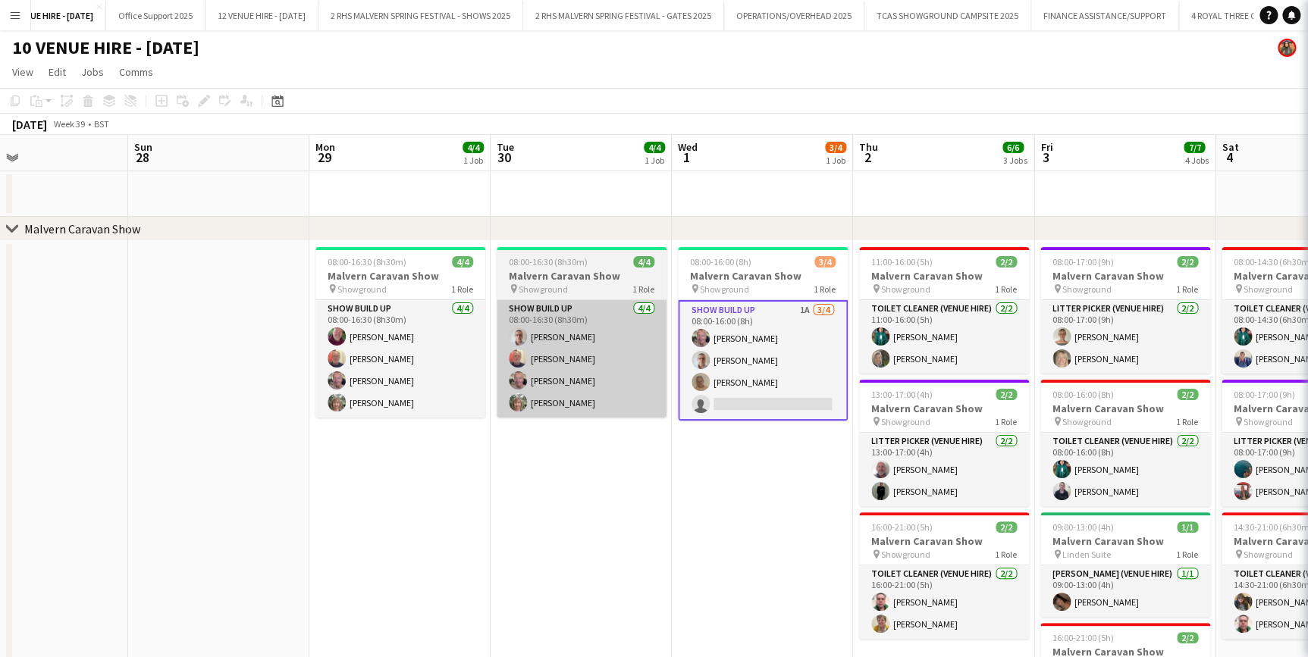
scroll to position [0, 415]
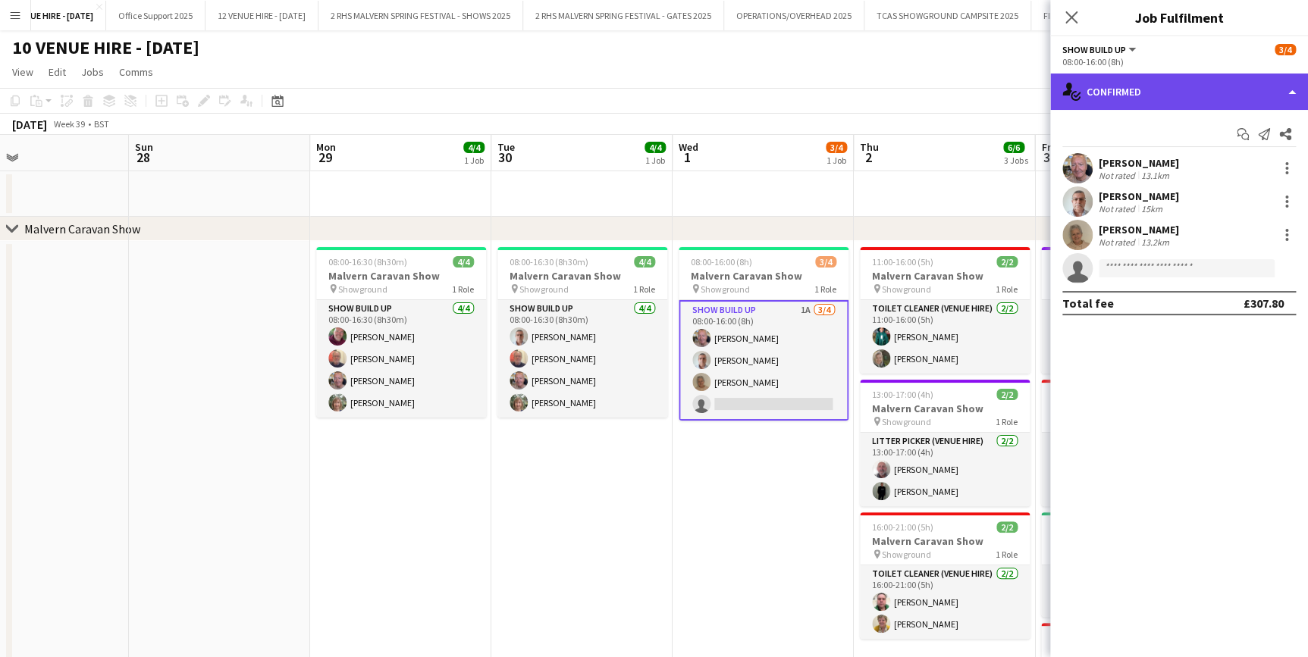
click at [1120, 84] on div "single-neutral-actions-check-2 Confirmed" at bounding box center [1179, 92] width 258 height 36
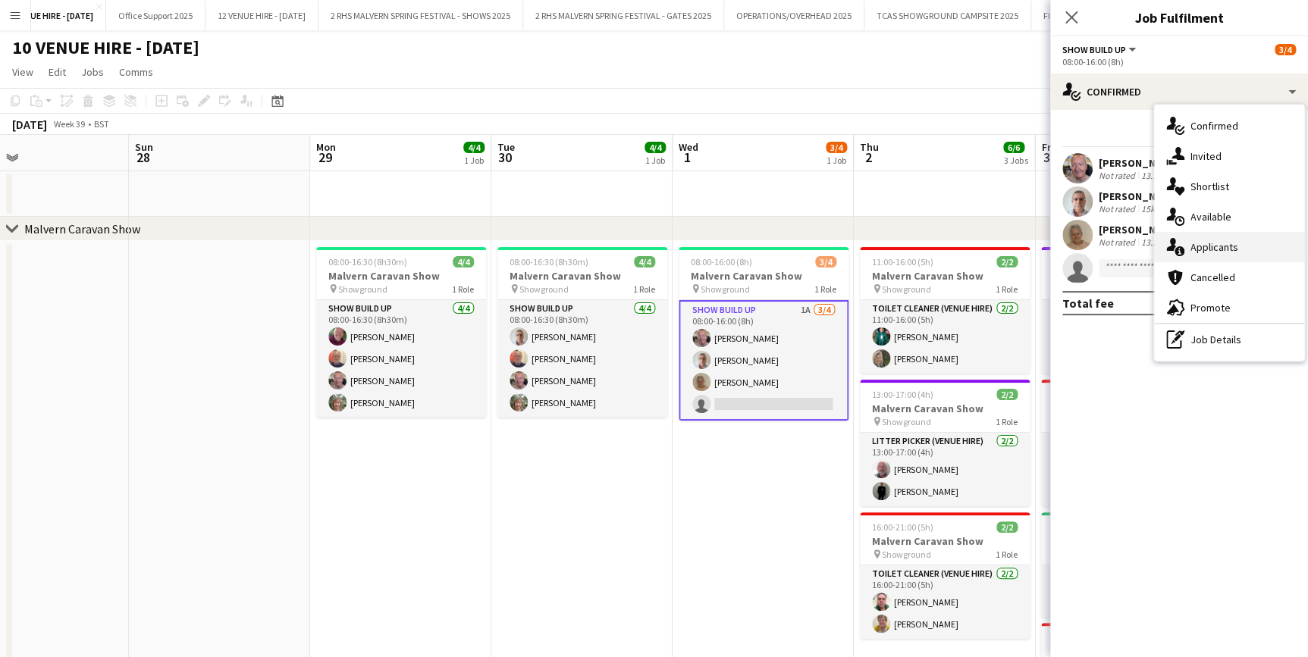
click at [1230, 242] on span "Applicants" at bounding box center [1214, 247] width 48 height 14
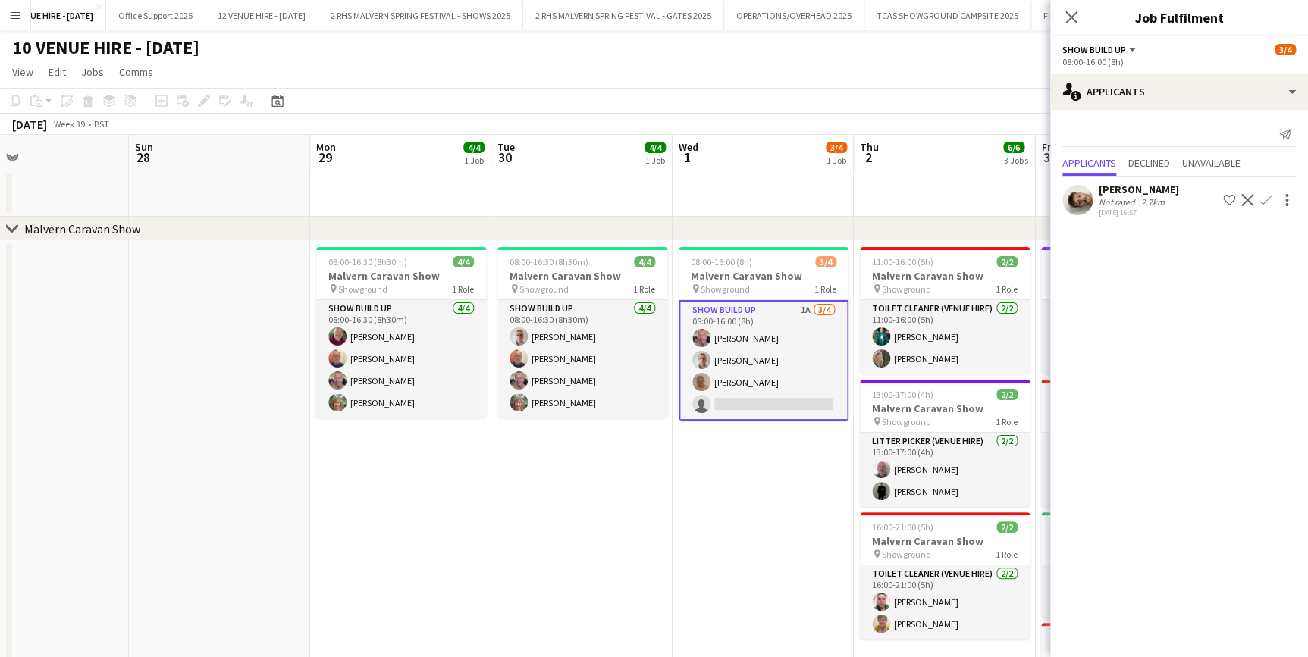
click at [1243, 209] on div "[PERSON_NAME] Not rated 2.7km [DATE] 16:57 Shortlist crew Decline Confirm" at bounding box center [1179, 200] width 258 height 35
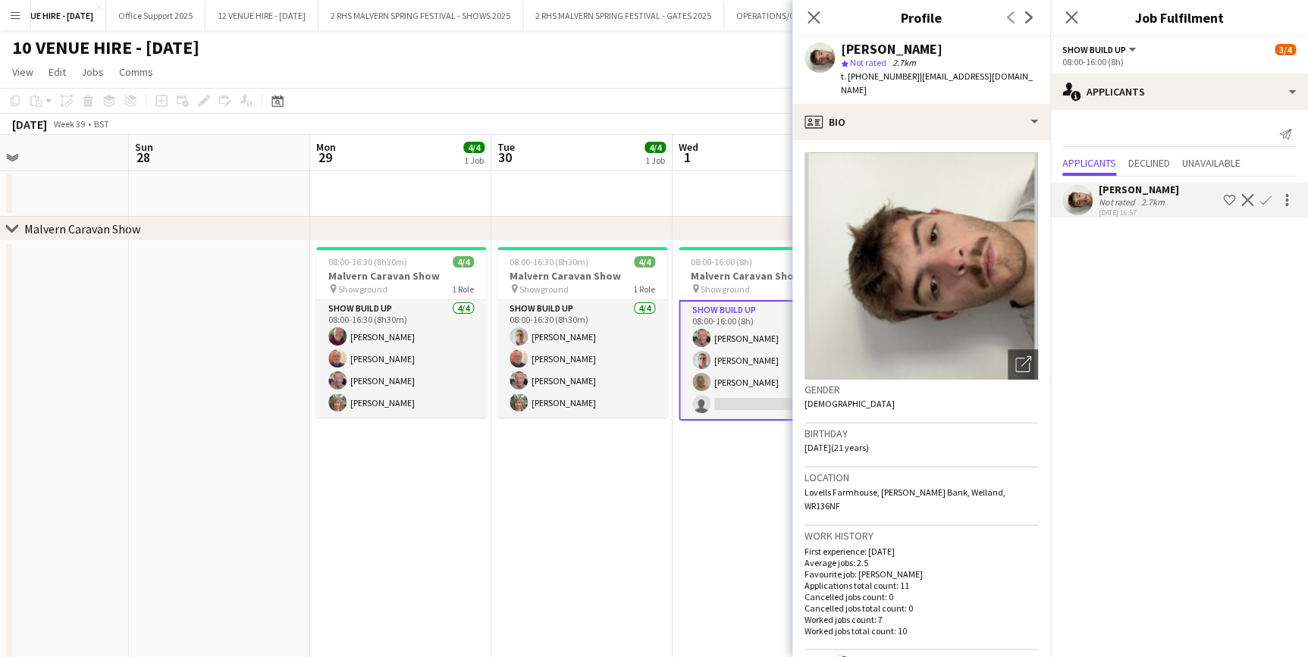
click at [1244, 200] on app-icon "Decline" at bounding box center [1247, 200] width 12 height 12
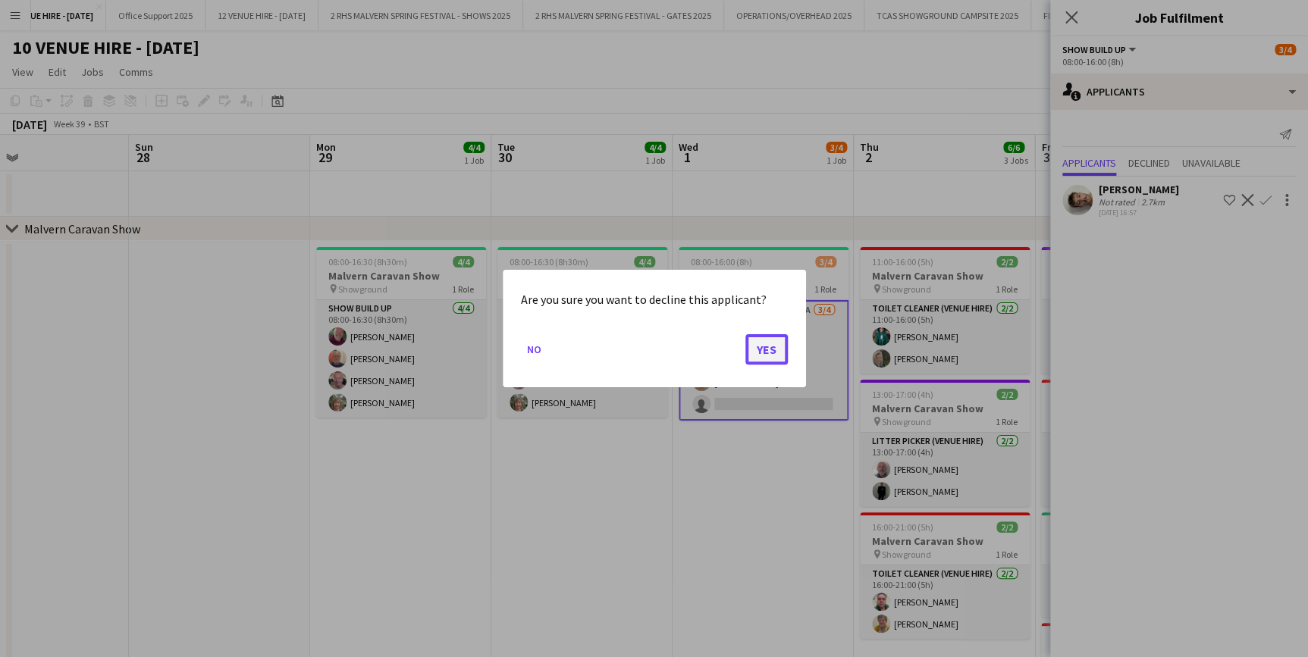
click at [772, 351] on button "Yes" at bounding box center [766, 349] width 42 height 30
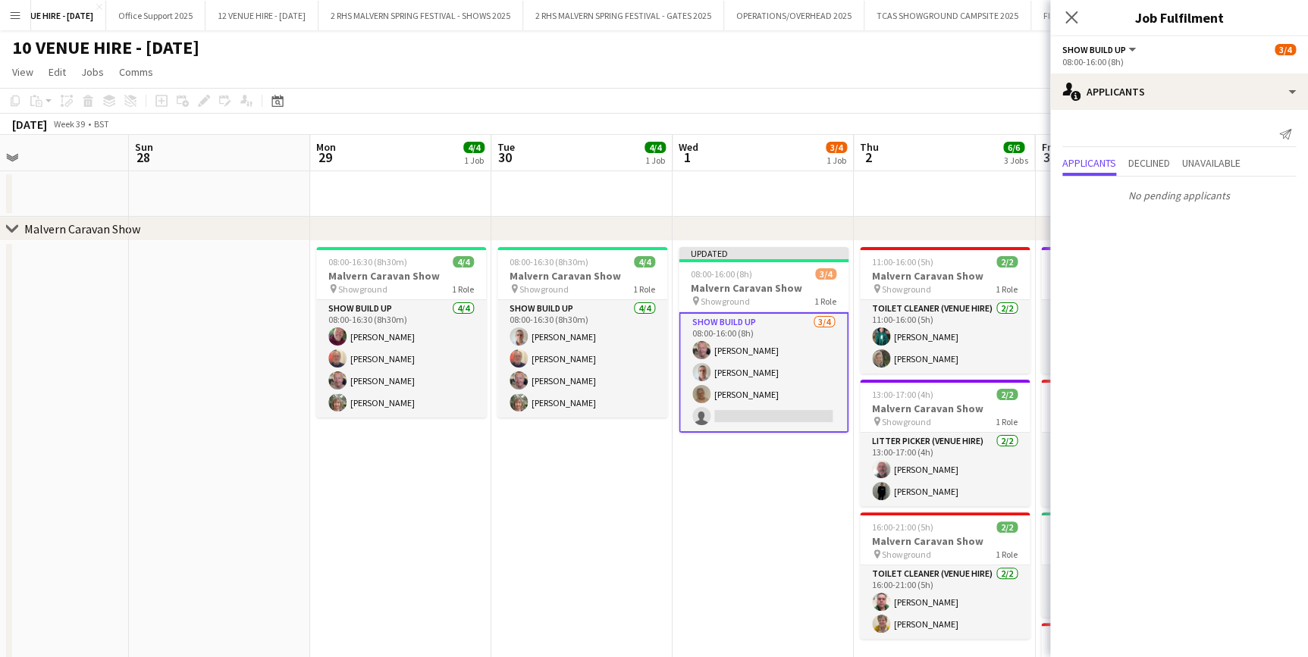
click at [201, 429] on app-date-cell at bounding box center [219, 513] width 181 height 544
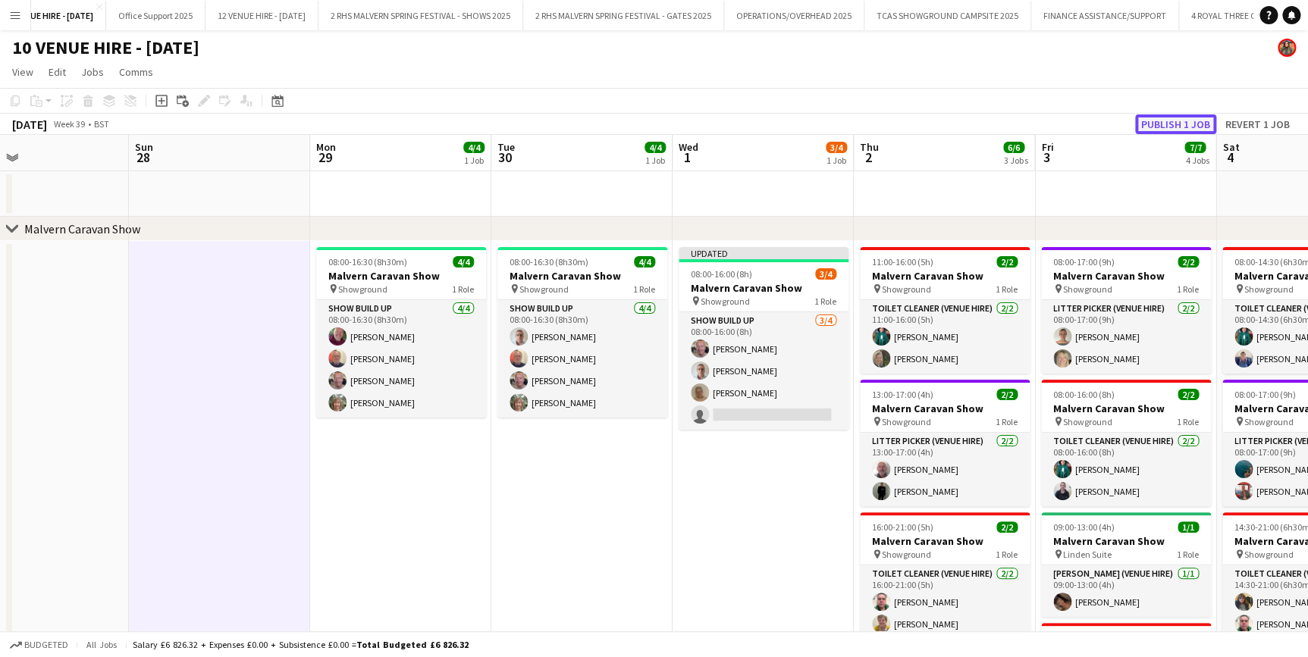
click at [1175, 122] on button "Publish 1 job" at bounding box center [1175, 124] width 81 height 20
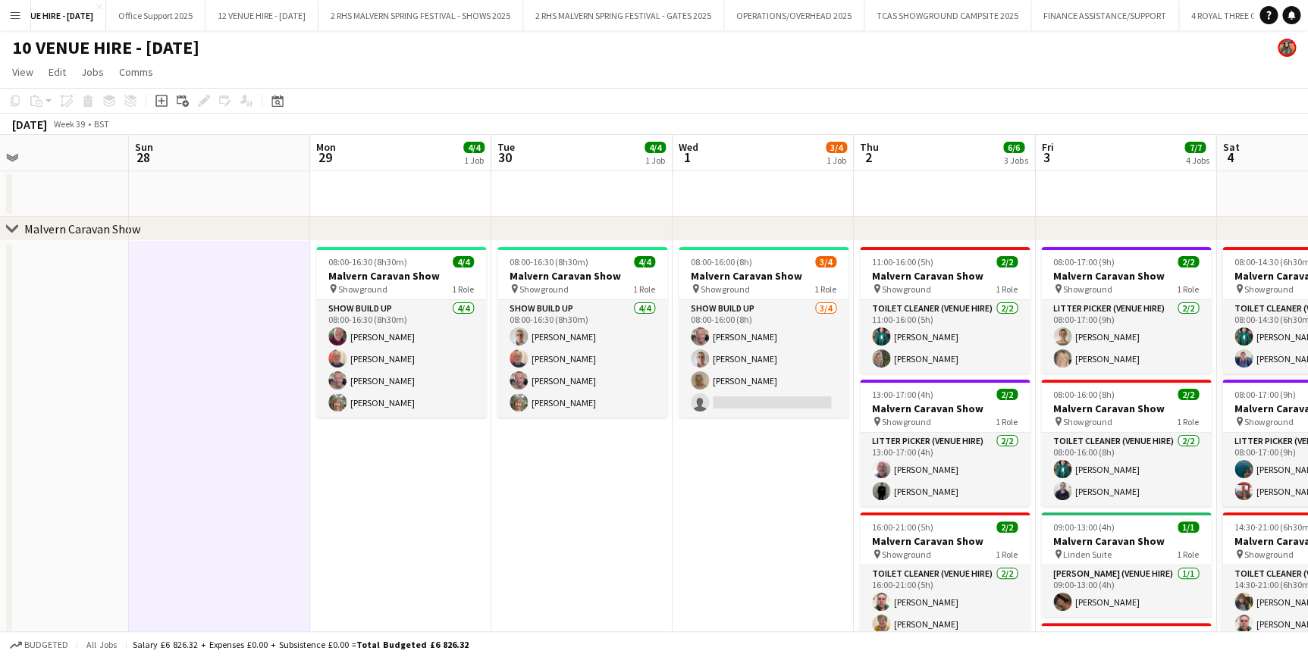
drag, startPoint x: 651, startPoint y: 457, endPoint x: 660, endPoint y: 468, distance: 13.5
click at [660, 466] on app-calendar-viewport "Thu 25 Fri 26 Sat 27 Sun 28 Mon 29 4/4 1 Job Tue 30 4/4 1 Job Wed 1 3/4 1 Job T…" at bounding box center [654, 669] width 1308 height 1068
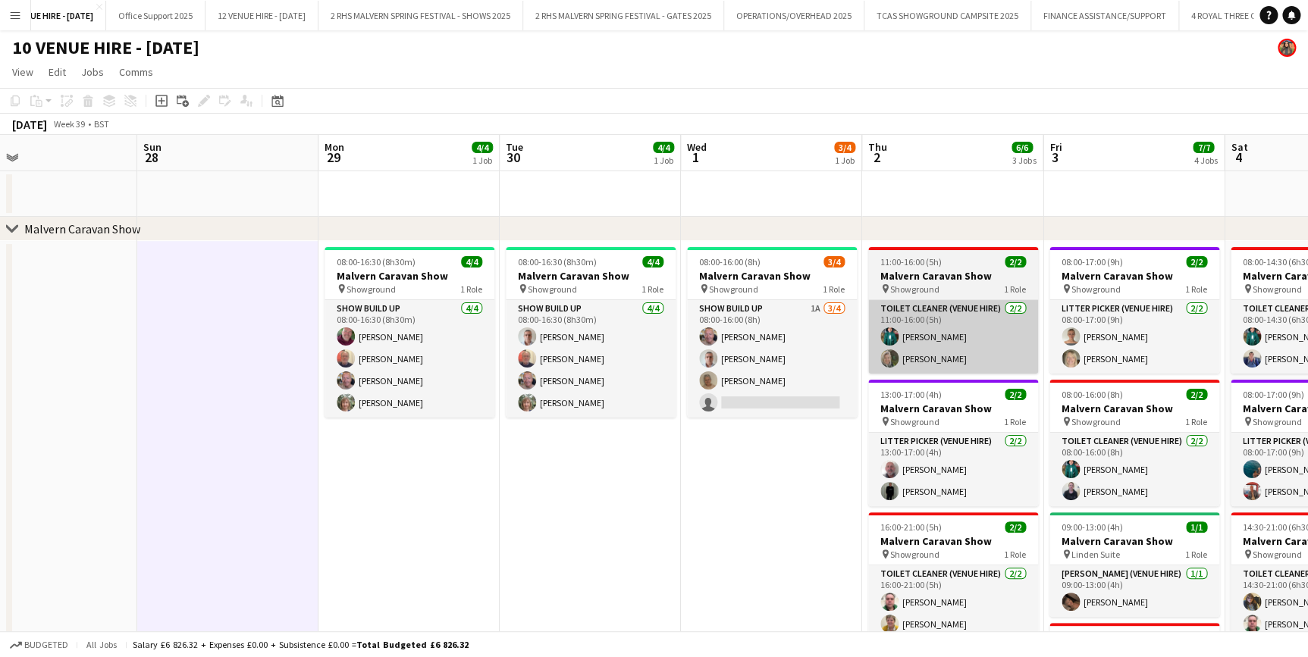
drag, startPoint x: 829, startPoint y: 347, endPoint x: 936, endPoint y: 317, distance: 111.1
click at [829, 347] on app-card-role "Show Build Up 1A [DATE] 08:00-16:00 (8h) [PERSON_NAME] [PERSON_NAME] [PERSON_NA…" at bounding box center [772, 359] width 170 height 118
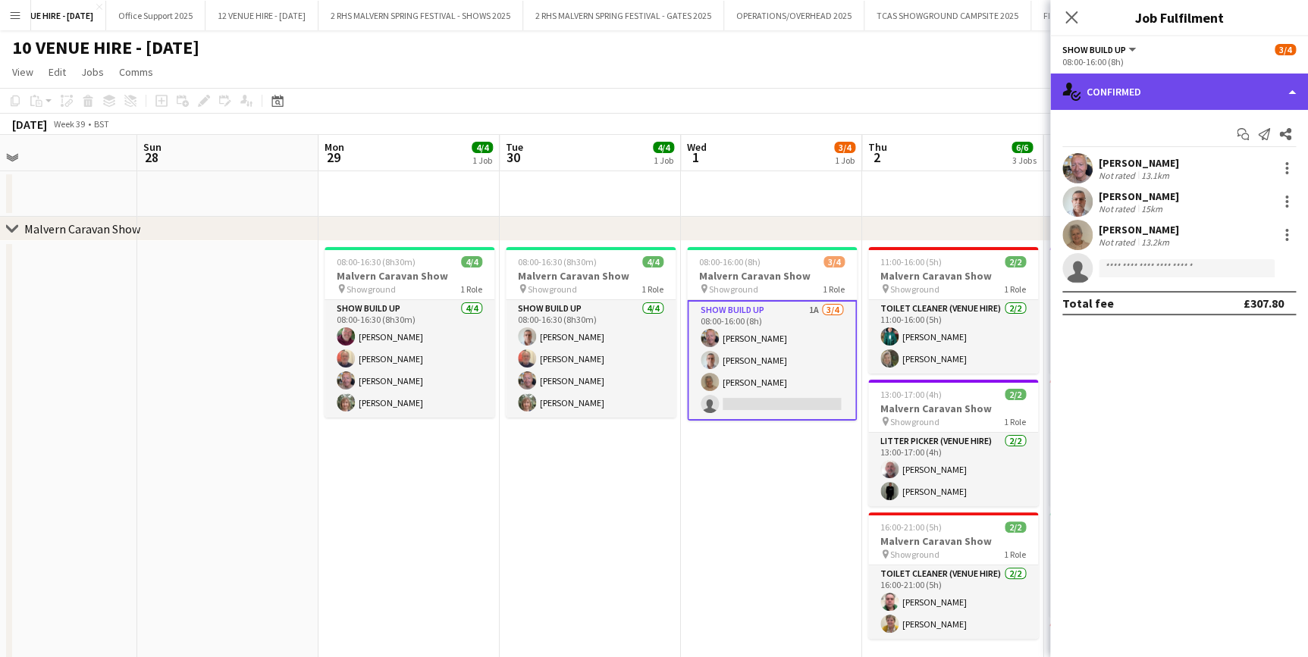
click at [1194, 92] on div "single-neutral-actions-check-2 Confirmed" at bounding box center [1179, 92] width 258 height 36
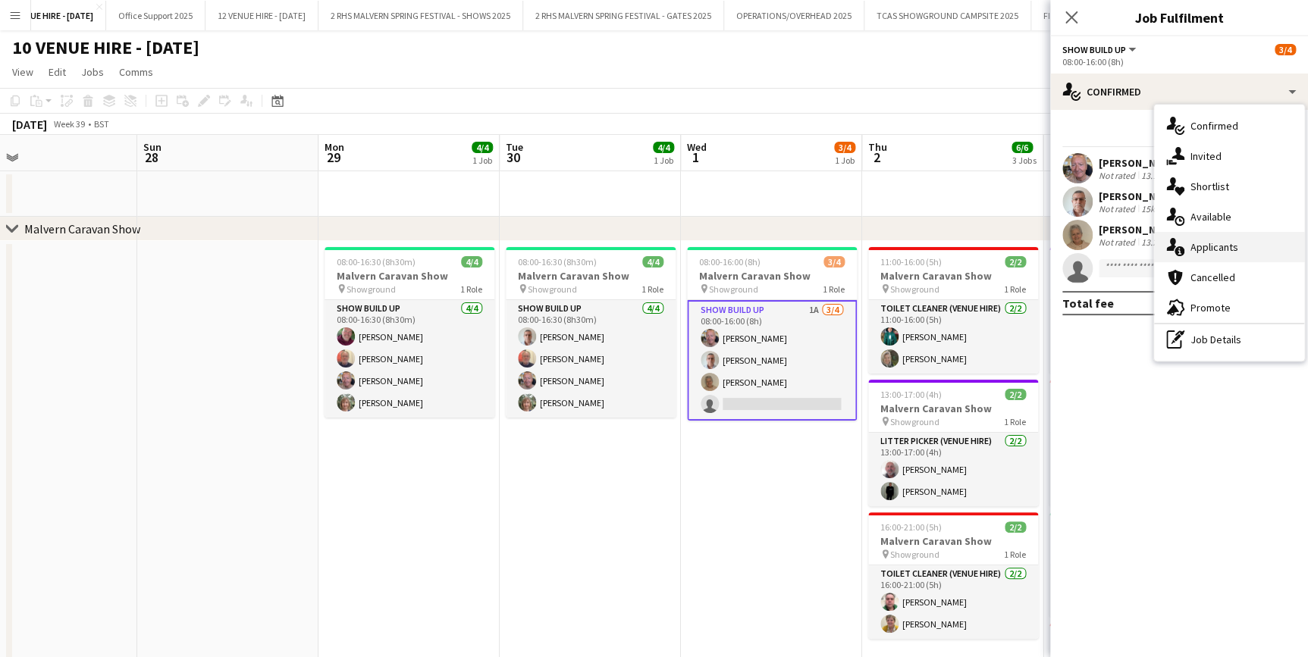
click at [1249, 240] on div "single-neutral-actions-information Applicants" at bounding box center [1229, 247] width 150 height 30
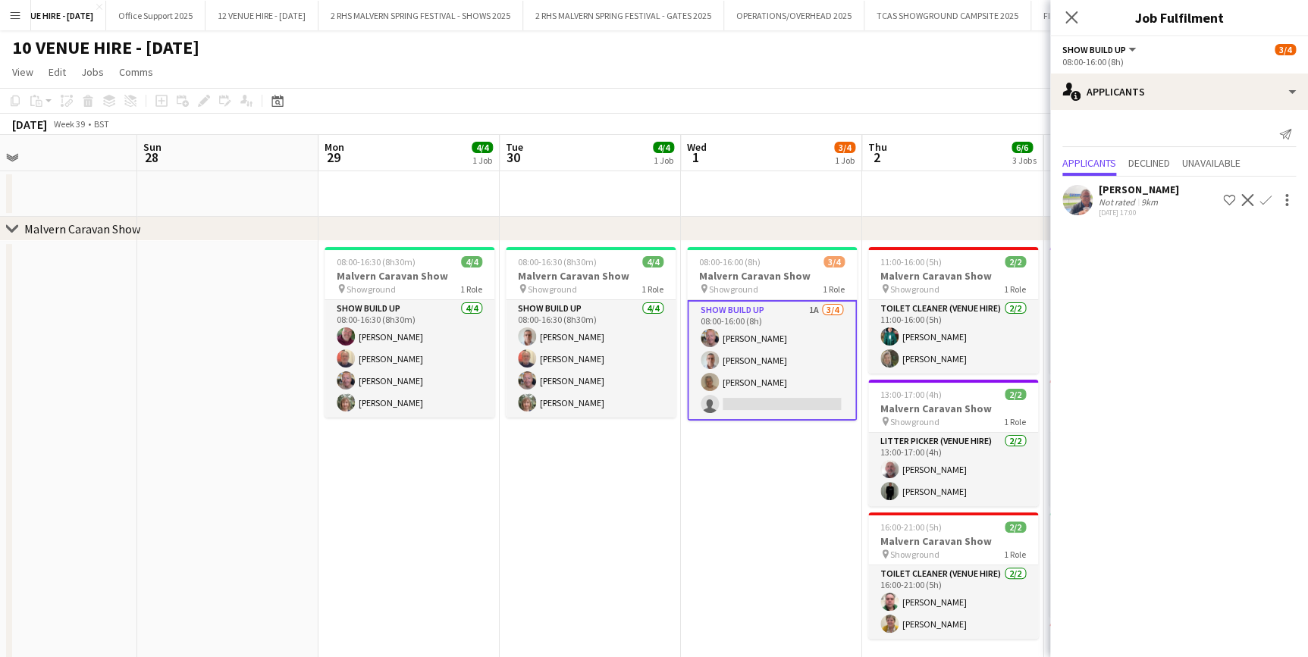
click at [1243, 197] on app-icon "Decline" at bounding box center [1247, 200] width 12 height 12
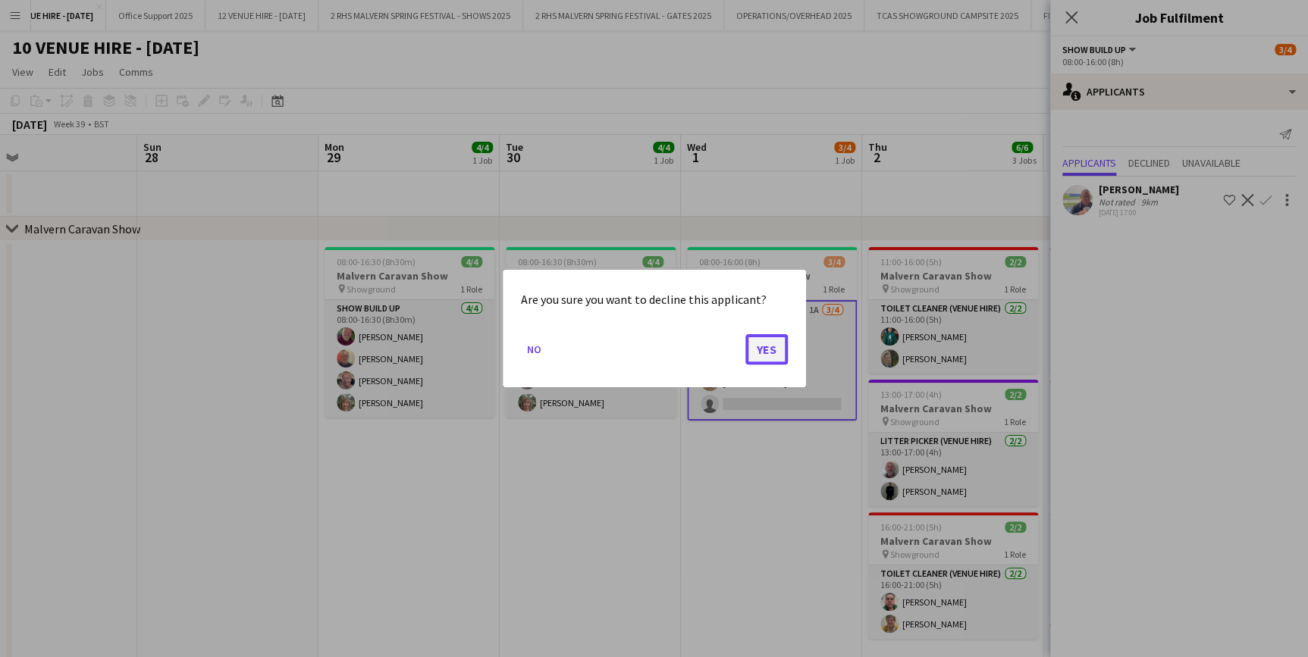
click at [756, 354] on button "Yes" at bounding box center [766, 349] width 42 height 30
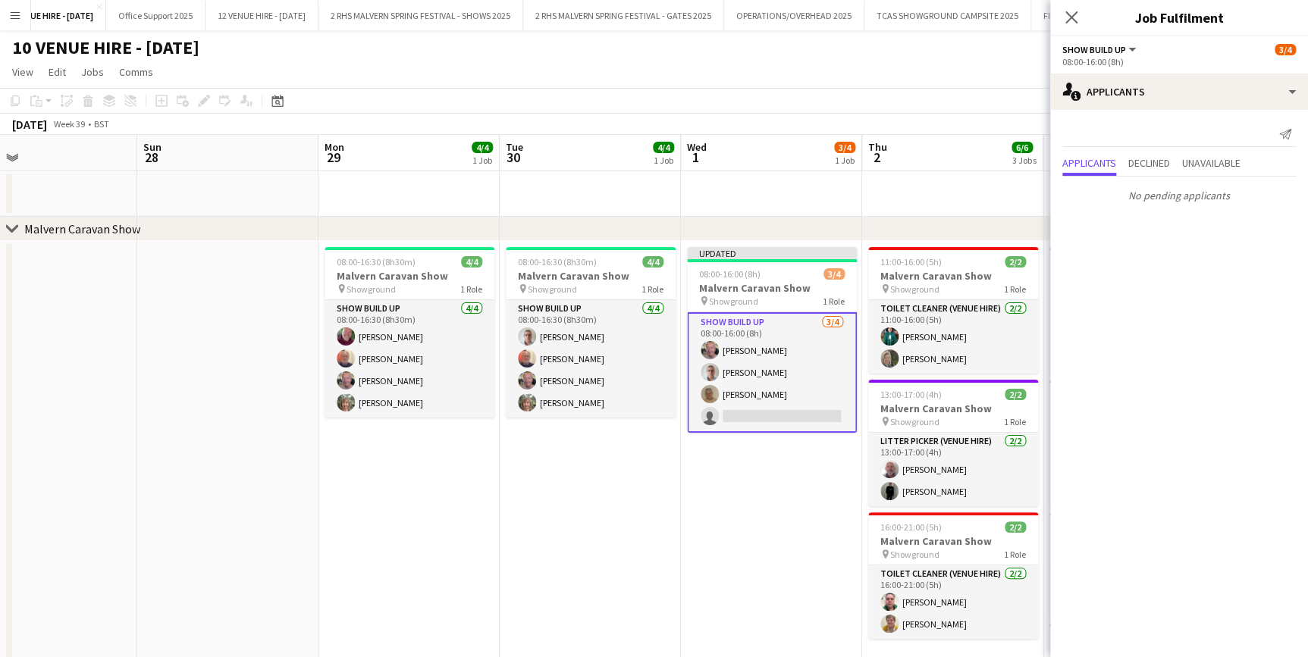
click at [351, 472] on app-date-cell "08:00-16:30 (8h30m) 4/4 Malvern Caravan Show pin Showground 1 Role Show Build U…" at bounding box center [408, 513] width 181 height 544
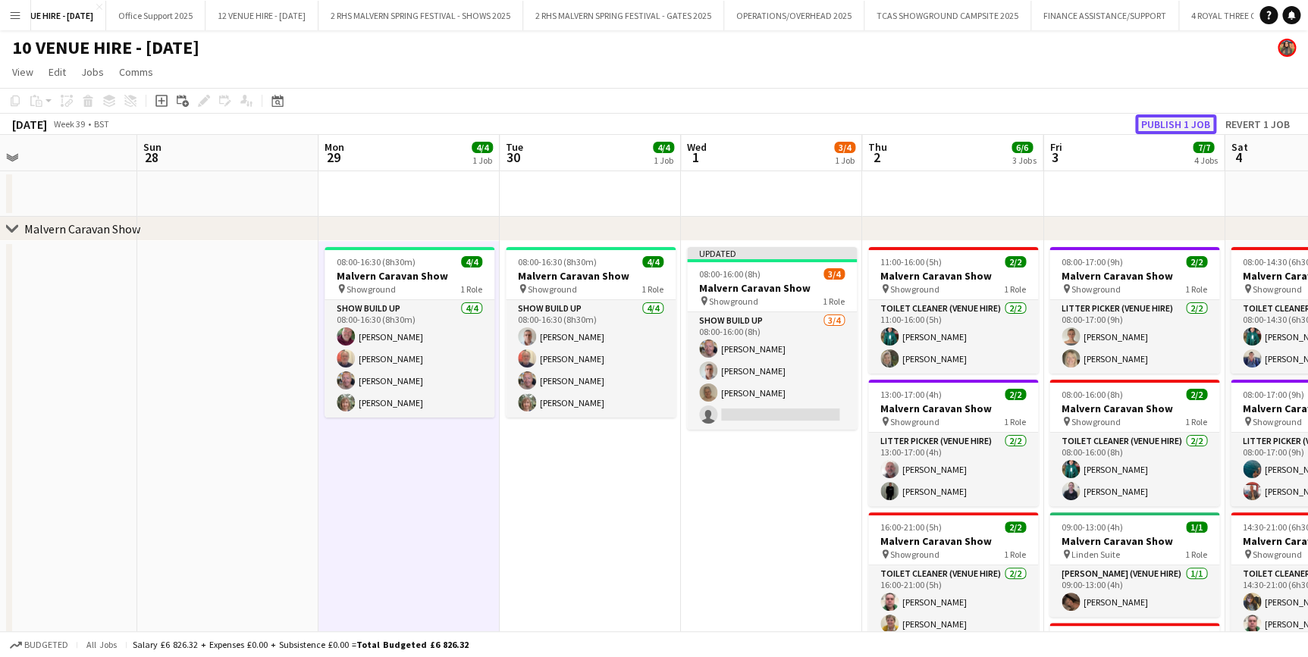
click at [1166, 126] on button "Publish 1 job" at bounding box center [1175, 124] width 81 height 20
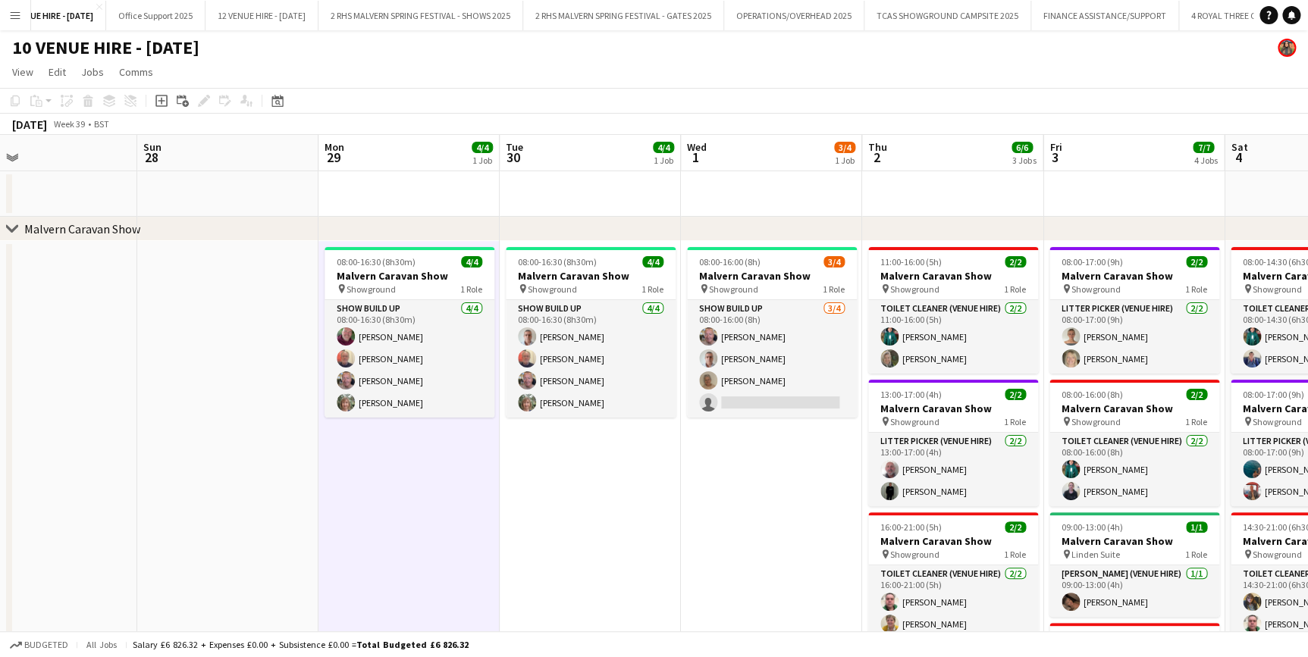
click at [566, 570] on app-date-cell "08:00-16:30 (8h30m) 4/4 Malvern Caravan Show pin Showground 1 Role Show Build U…" at bounding box center [590, 513] width 181 height 544
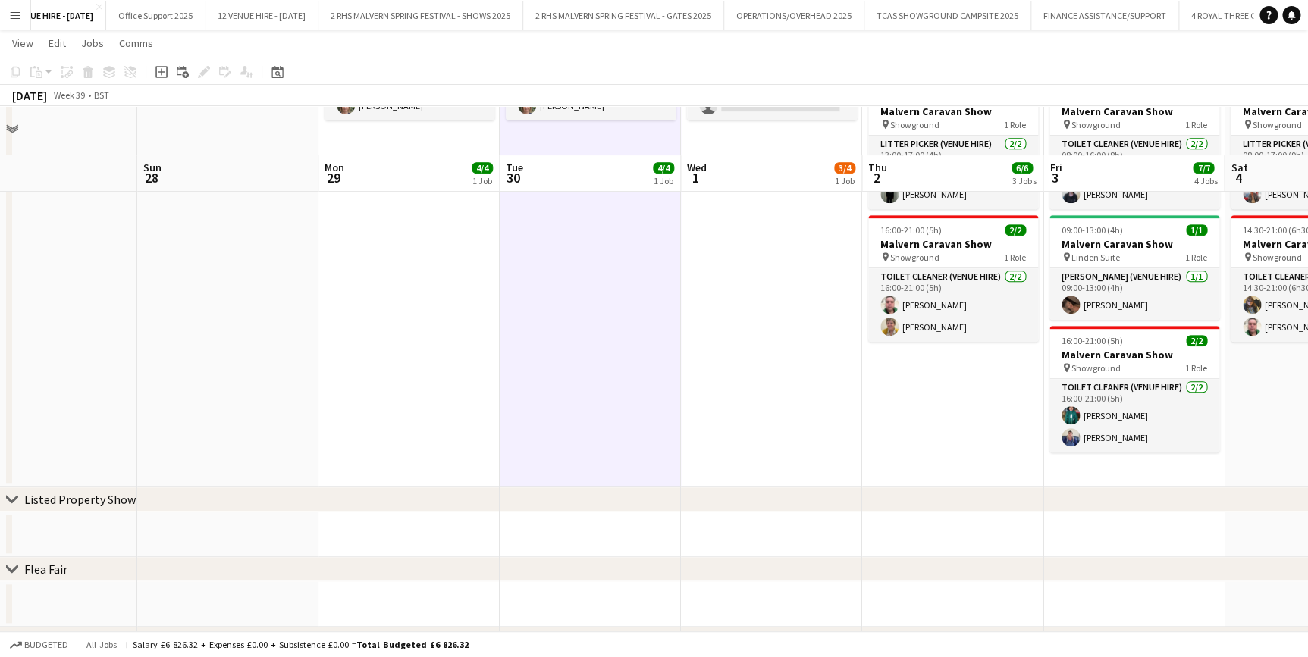
scroll to position [344, 0]
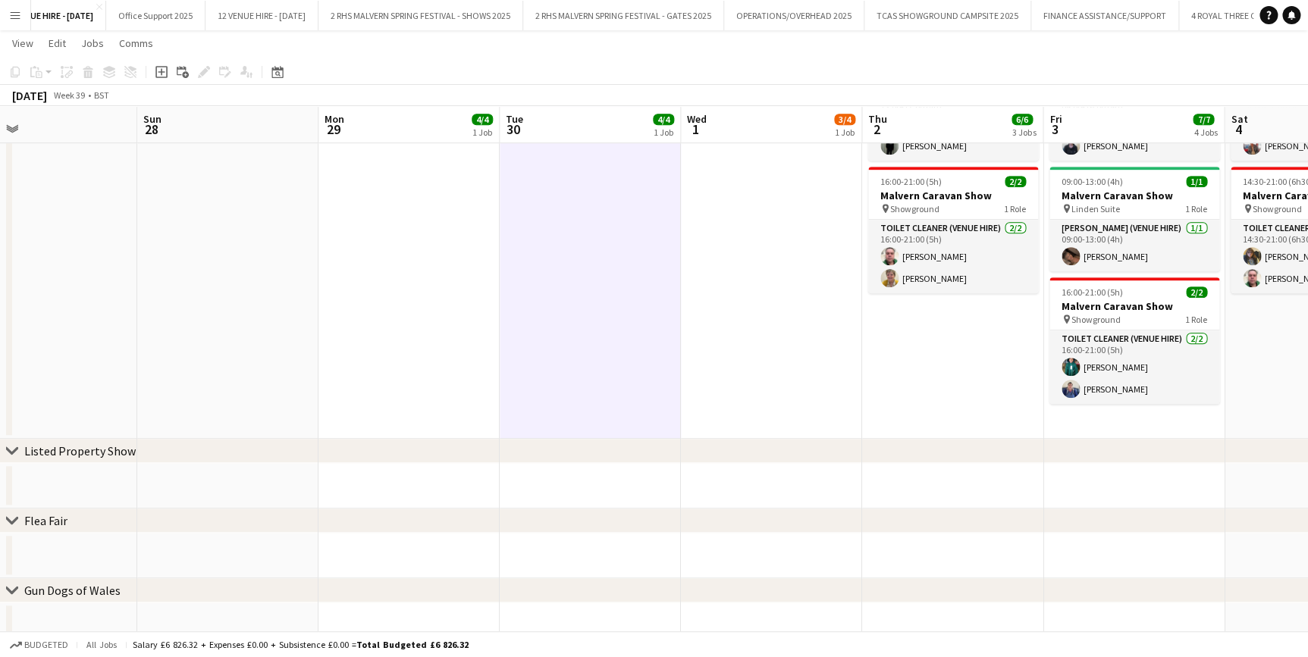
click at [465, 331] on app-date-cell "08:00-16:30 (8h30m) 4/4 Malvern Caravan Show pin Showground 1 Role Show Build U…" at bounding box center [408, 167] width 181 height 544
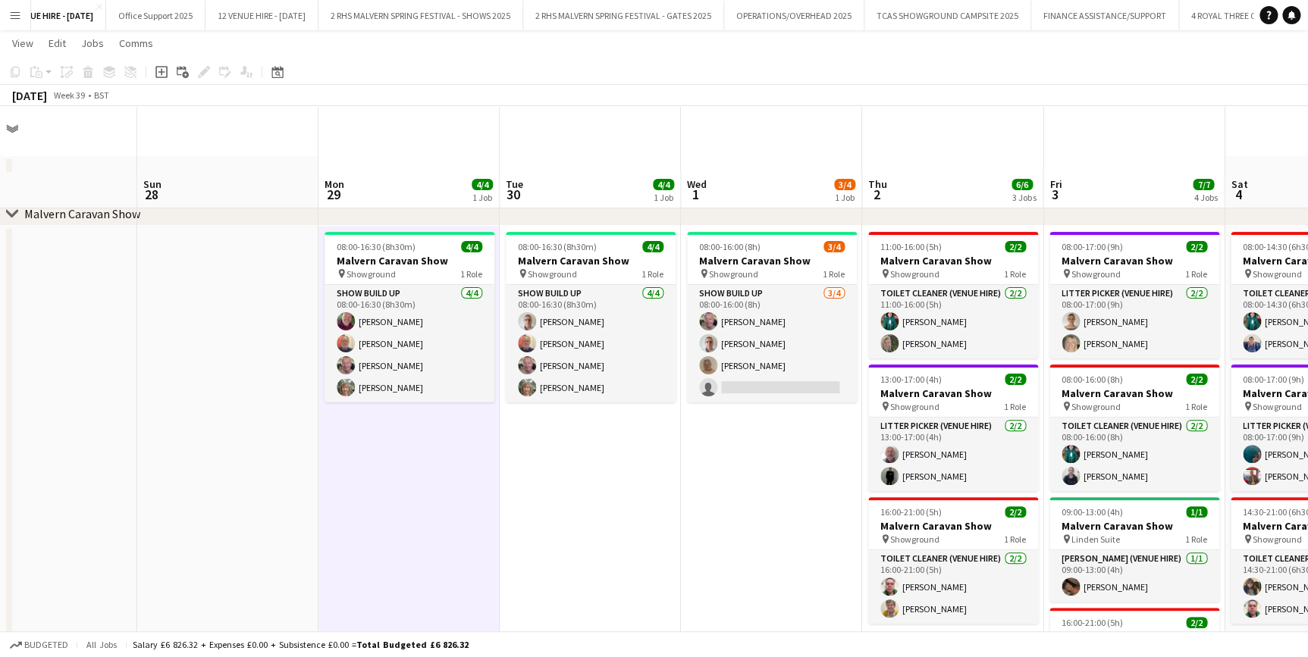
scroll to position [0, 0]
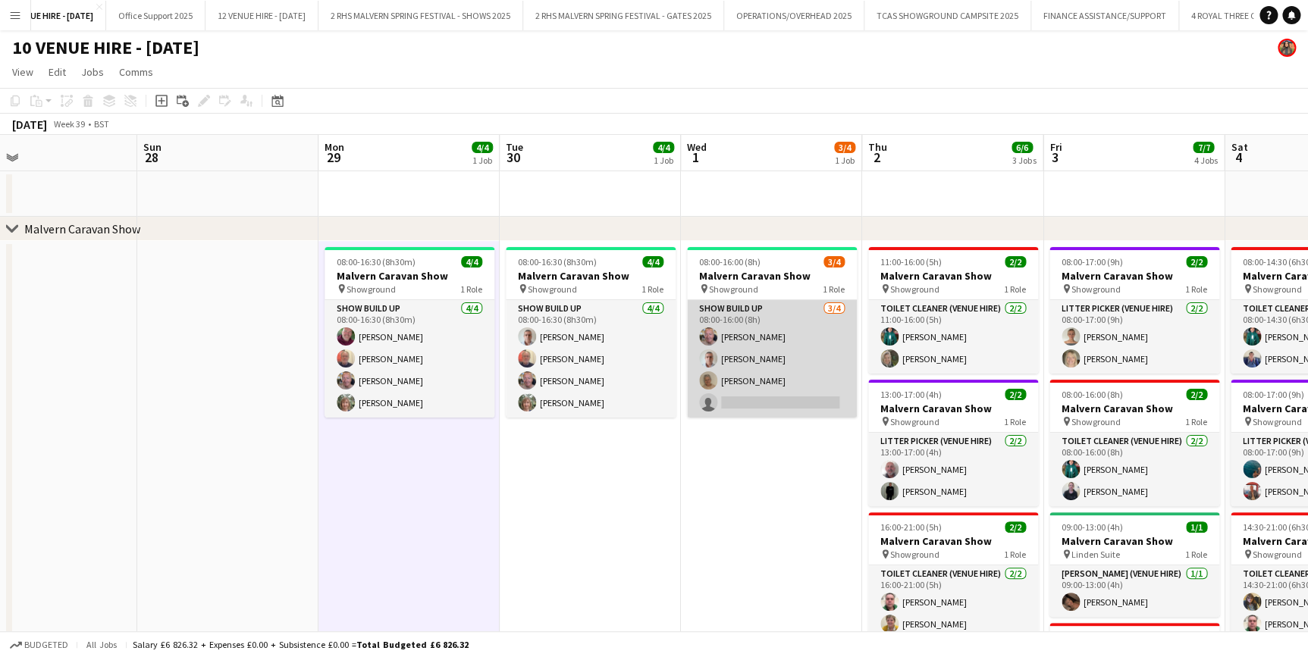
click at [781, 311] on app-card-role "Show Build Up [DATE] 08:00-16:00 (8h) [PERSON_NAME] [PERSON_NAME] [PERSON_NAME]…" at bounding box center [772, 359] width 170 height 118
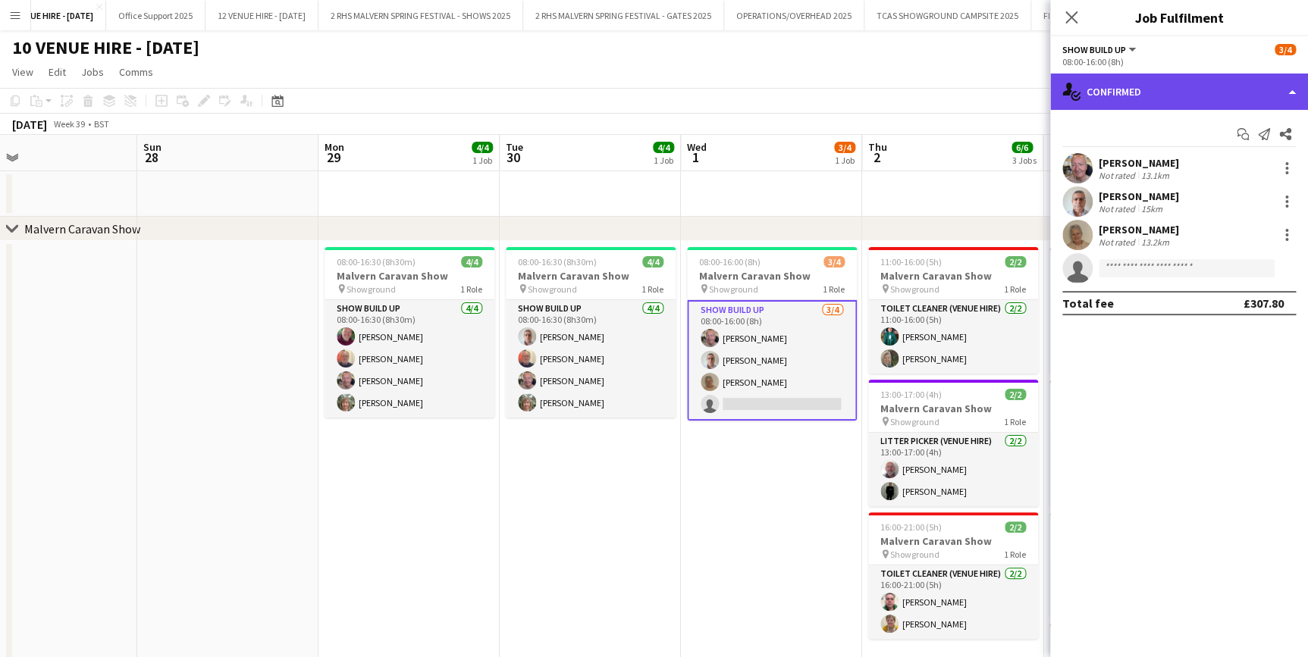
click at [1174, 95] on div "single-neutral-actions-check-2 Confirmed" at bounding box center [1179, 92] width 258 height 36
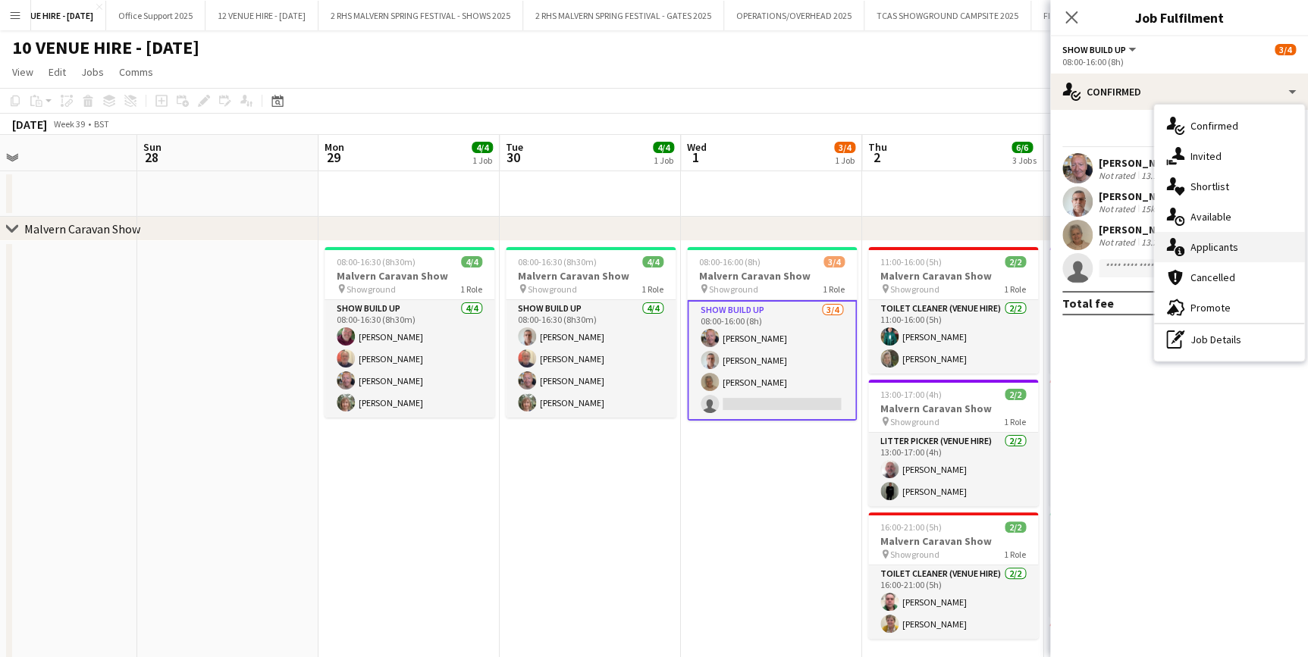
click at [1221, 242] on span "Applicants" at bounding box center [1214, 247] width 48 height 14
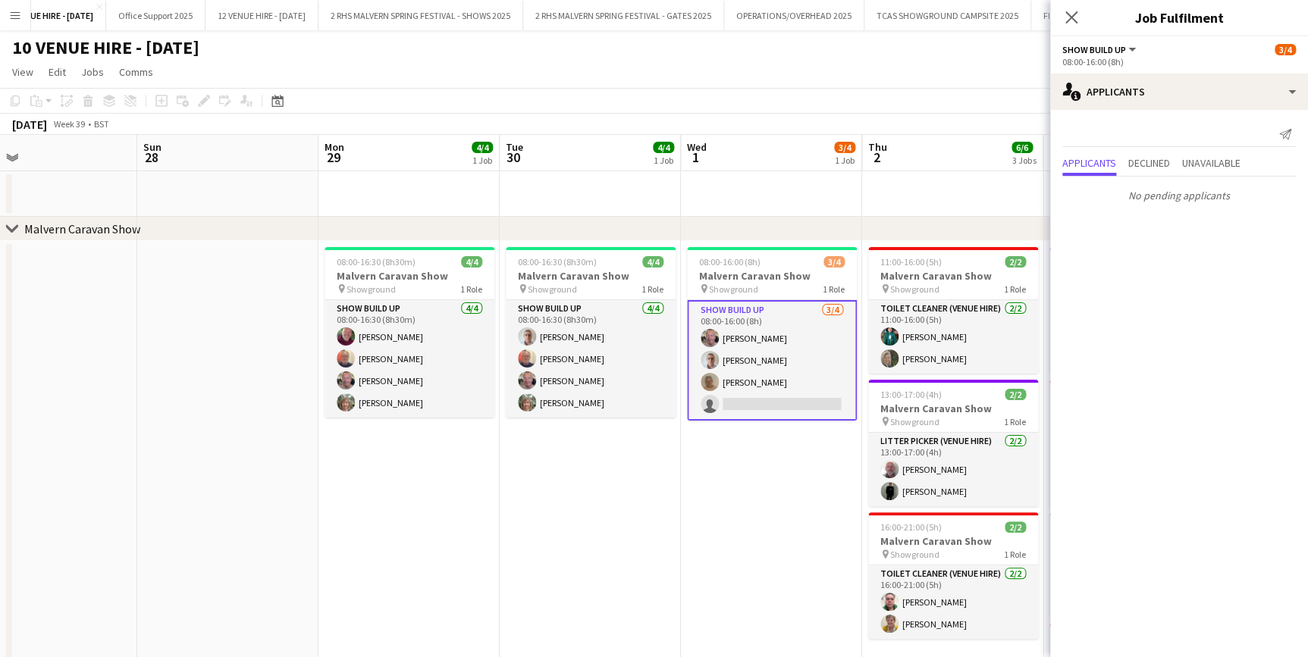
click at [96, 325] on app-date-cell at bounding box center [46, 513] width 181 height 544
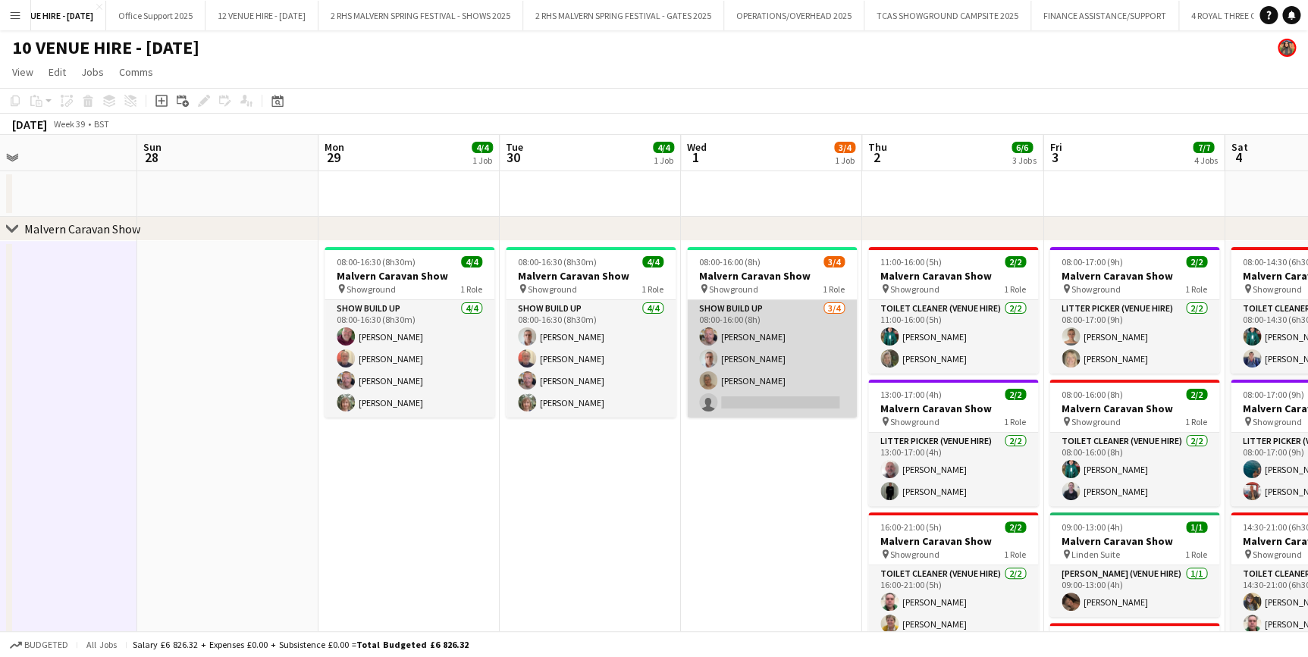
click at [759, 332] on app-card-role "Show Build Up [DATE] 08:00-16:00 (8h) [PERSON_NAME] [PERSON_NAME] [PERSON_NAME]…" at bounding box center [772, 359] width 170 height 118
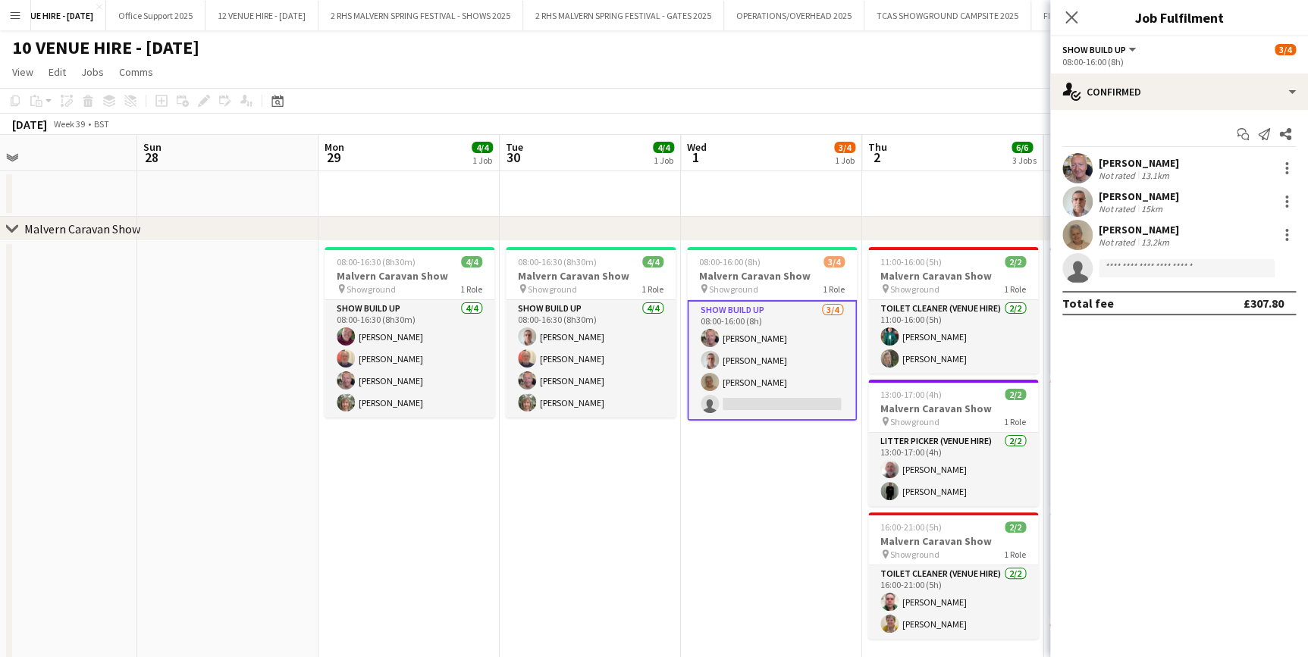
click at [1096, 110] on div "Start chat Send notification Share [PERSON_NAME] Not rated 13.1km [PERSON_NAME]…" at bounding box center [1179, 219] width 258 height 218
click at [999, 104] on app-toolbar "Copy Paste Paste Ctrl+V Paste with crew Ctrl+Shift+V Paste linked Job [GEOGRAPH…" at bounding box center [654, 101] width 1308 height 26
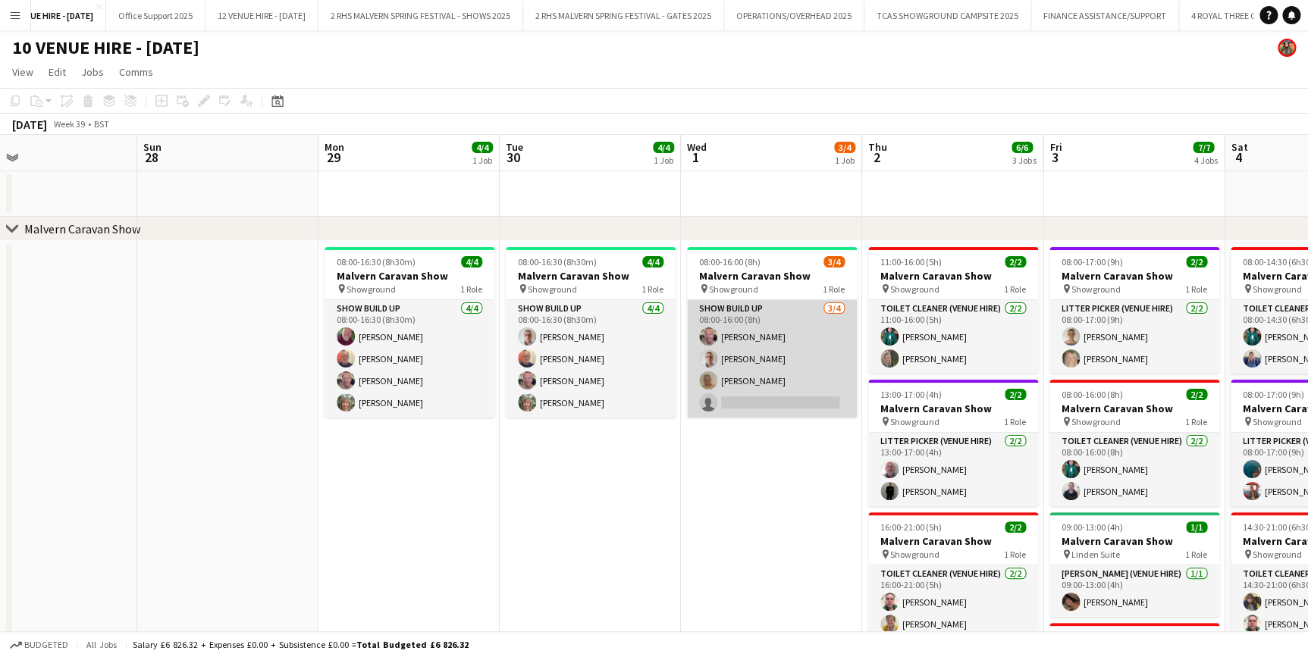
click at [759, 313] on app-card-role "Show Build Up [DATE] 08:00-16:00 (8h) [PERSON_NAME] [PERSON_NAME] [PERSON_NAME]…" at bounding box center [772, 359] width 170 height 118
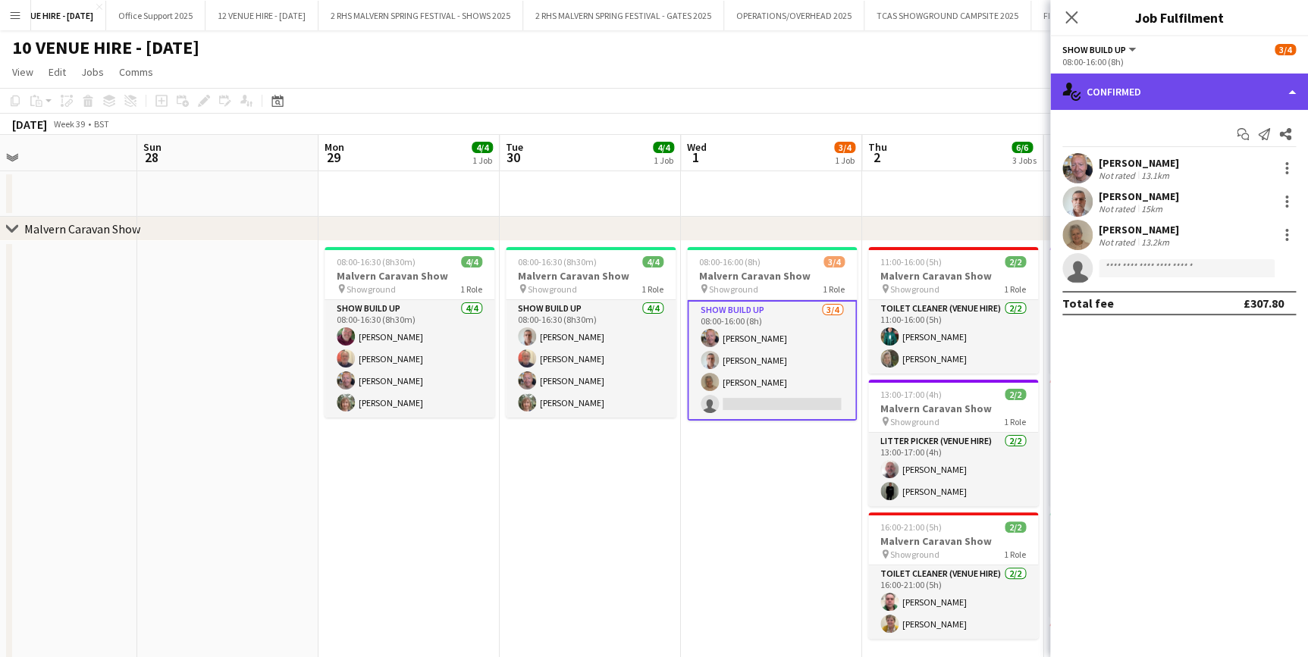
click at [1160, 94] on div "single-neutral-actions-check-2 Confirmed" at bounding box center [1179, 92] width 258 height 36
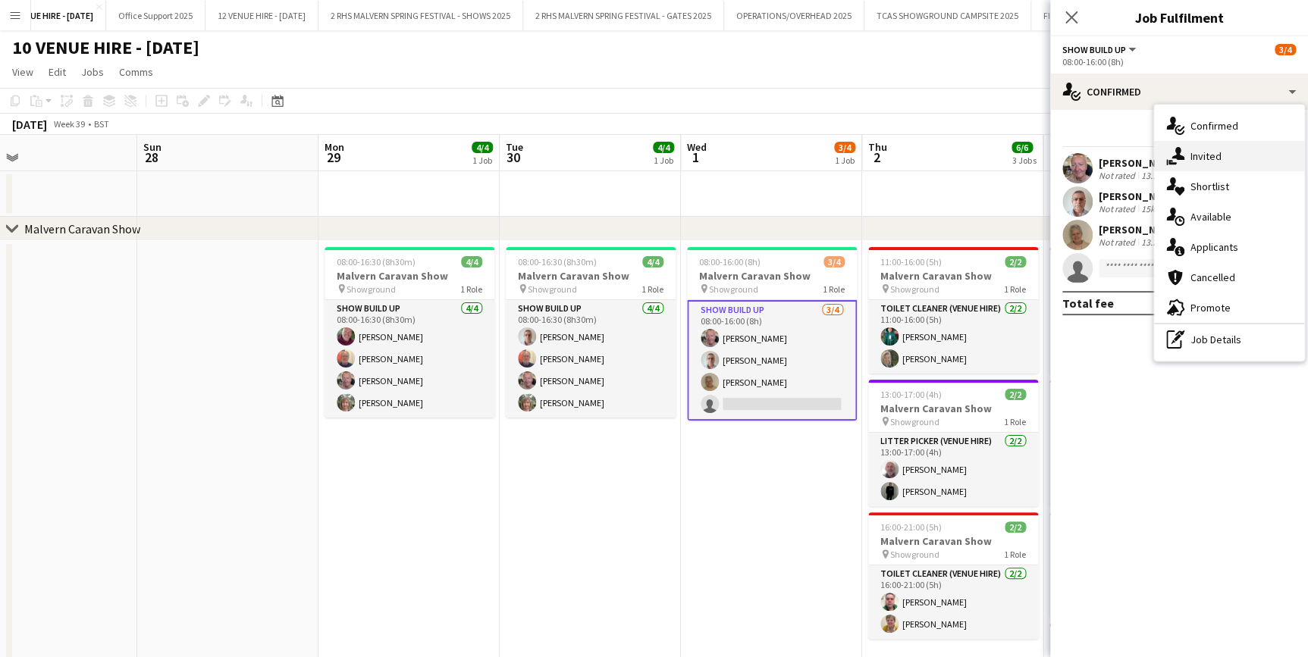
click at [1181, 150] on icon "single-neutral-actions-share-1" at bounding box center [1175, 156] width 18 height 18
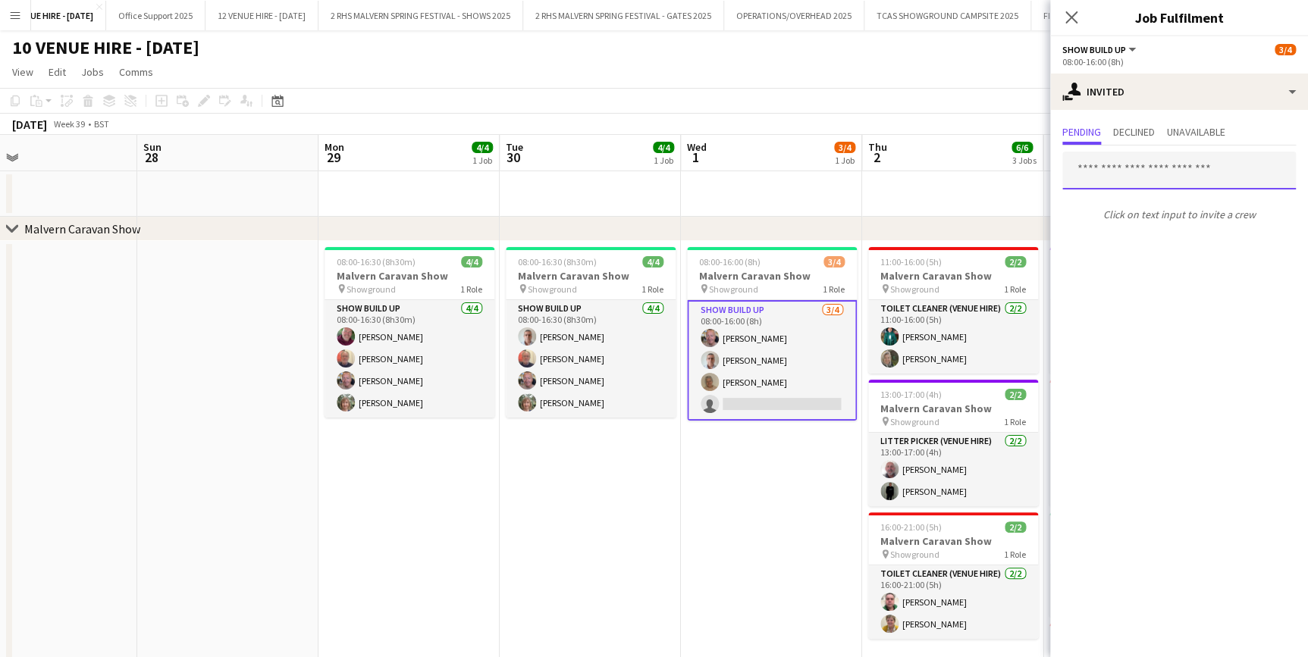
click at [1121, 172] on input "text" at bounding box center [1179, 171] width 234 height 38
click at [1139, 135] on span "Declined" at bounding box center [1134, 132] width 42 height 11
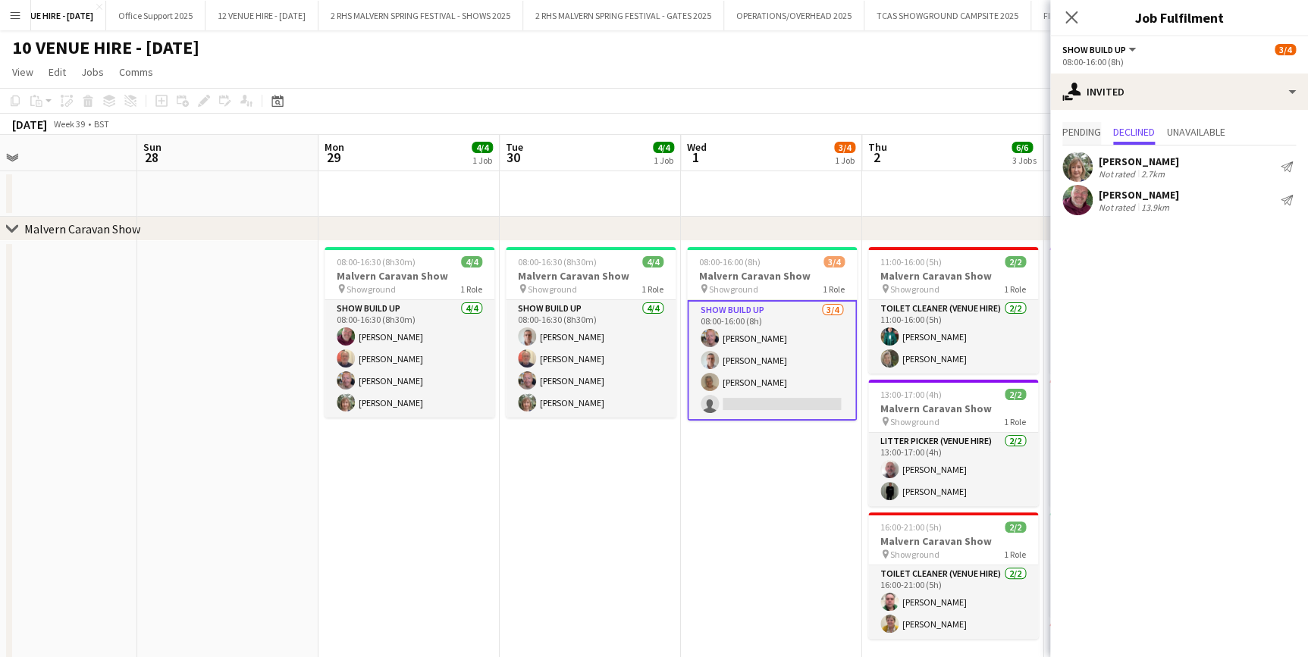
click at [1083, 127] on span "Pending" at bounding box center [1081, 132] width 39 height 11
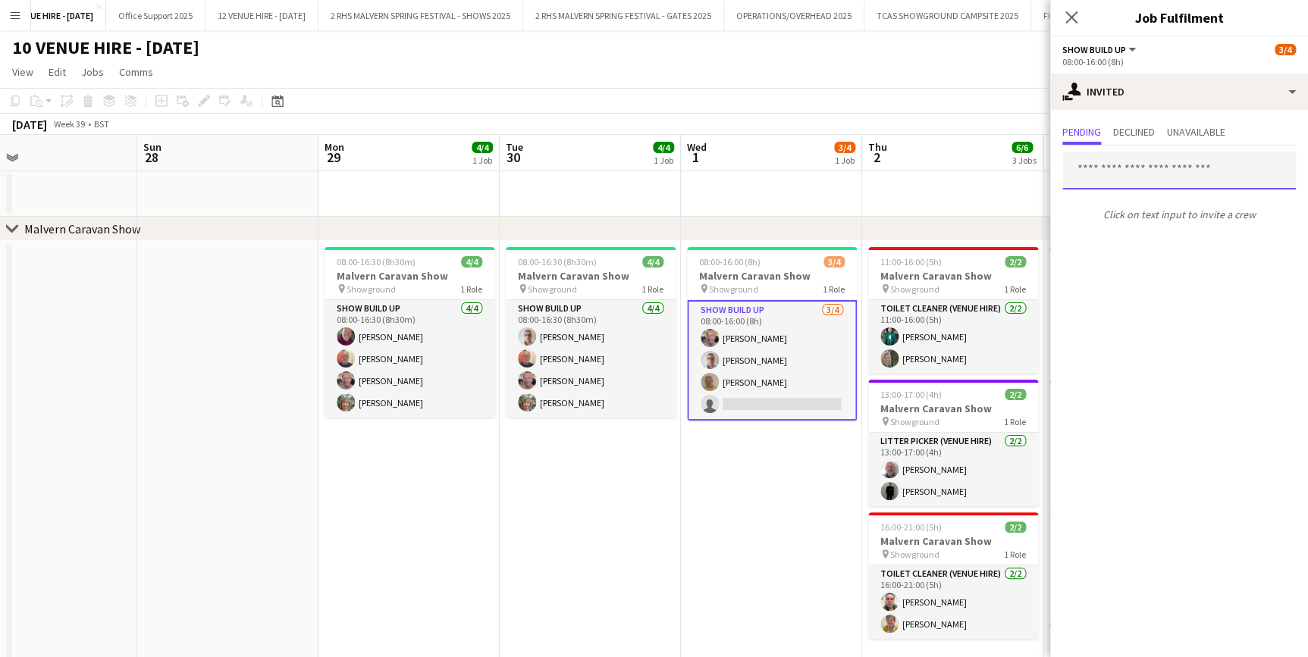
click at [1141, 161] on input "text" at bounding box center [1179, 171] width 234 height 38
type input "****"
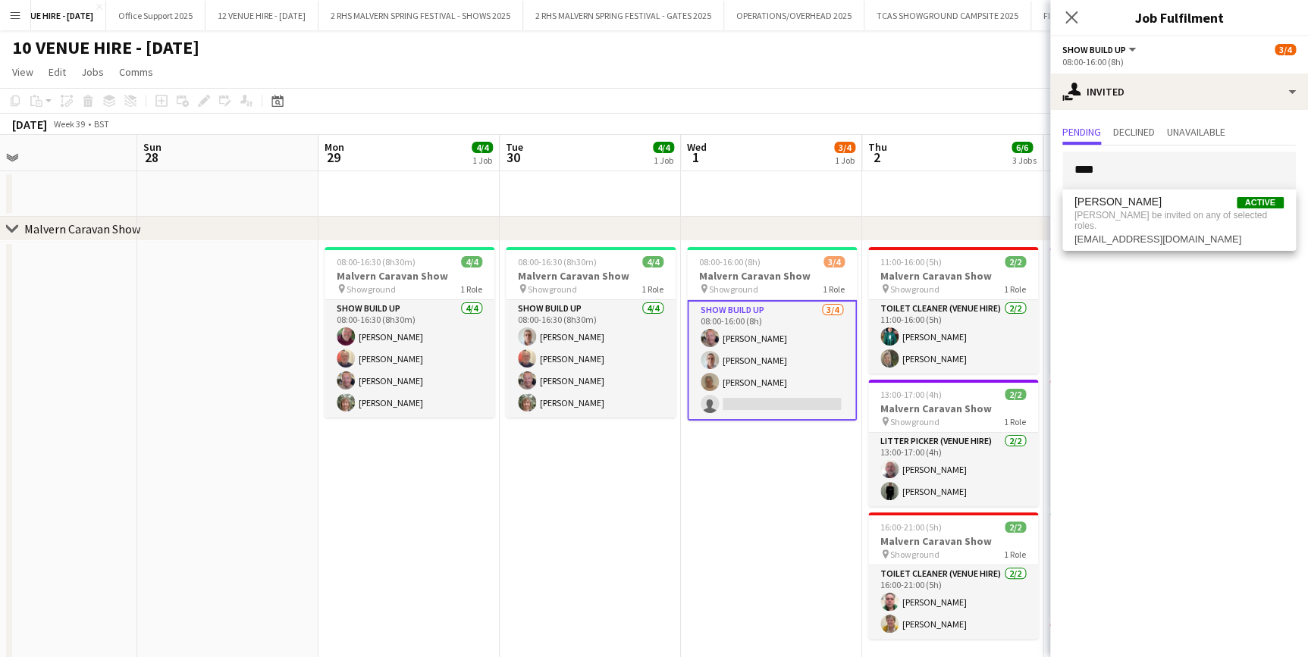
click at [1147, 385] on mat-expansion-panel "user-plus Invited Pending Declined Unavailable **** Click on text input to invi…" at bounding box center [1179, 383] width 258 height 547
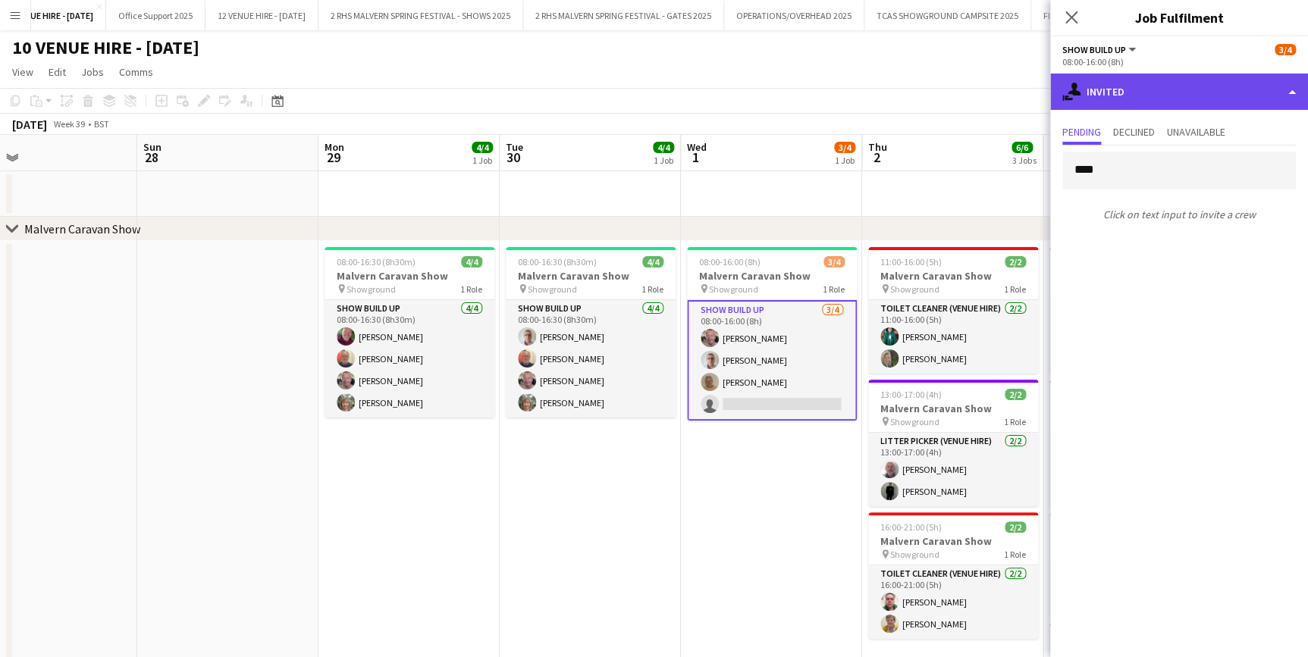
click at [1092, 82] on div "single-neutral-actions-share-1 Invited" at bounding box center [1179, 92] width 258 height 36
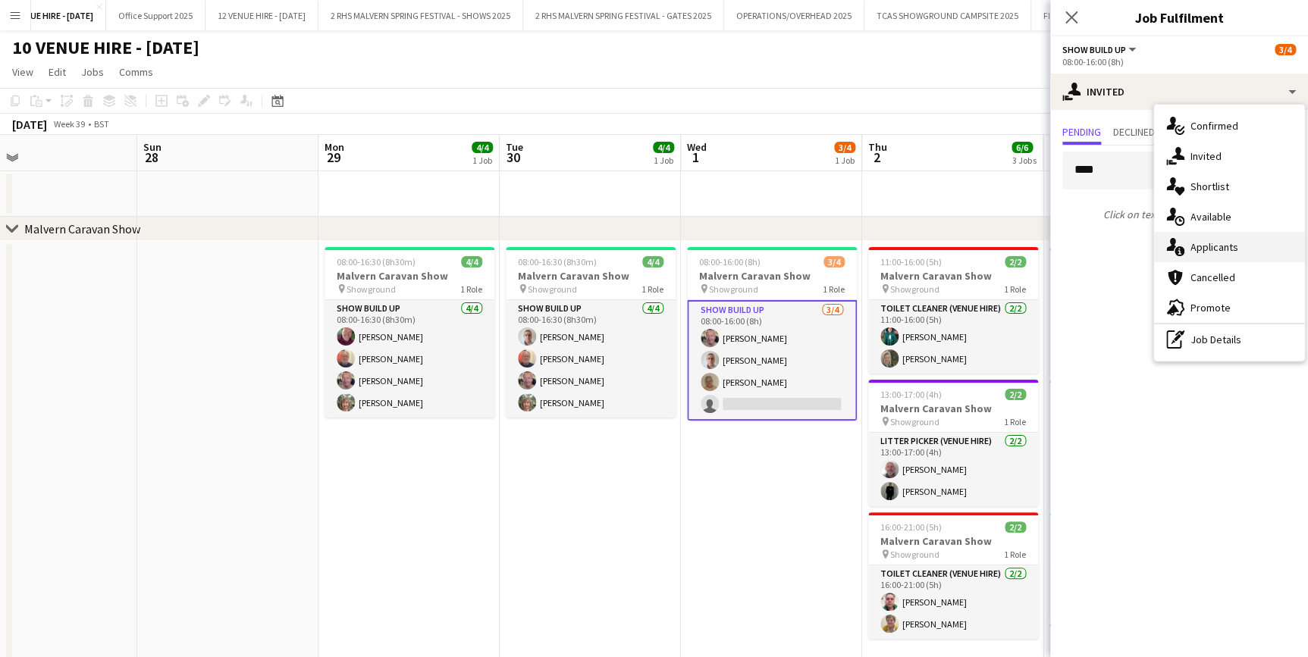
click at [1250, 243] on div "single-neutral-actions-information Applicants" at bounding box center [1229, 247] width 150 height 30
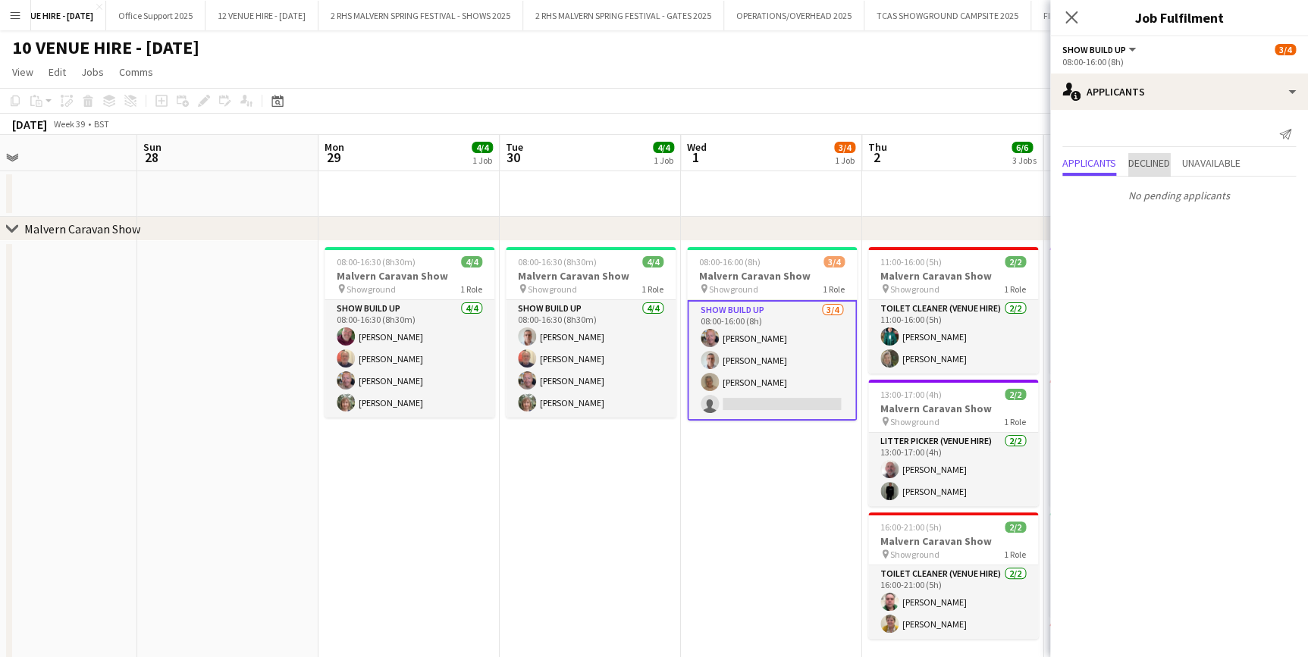
click at [1136, 162] on span "Declined" at bounding box center [1149, 163] width 42 height 11
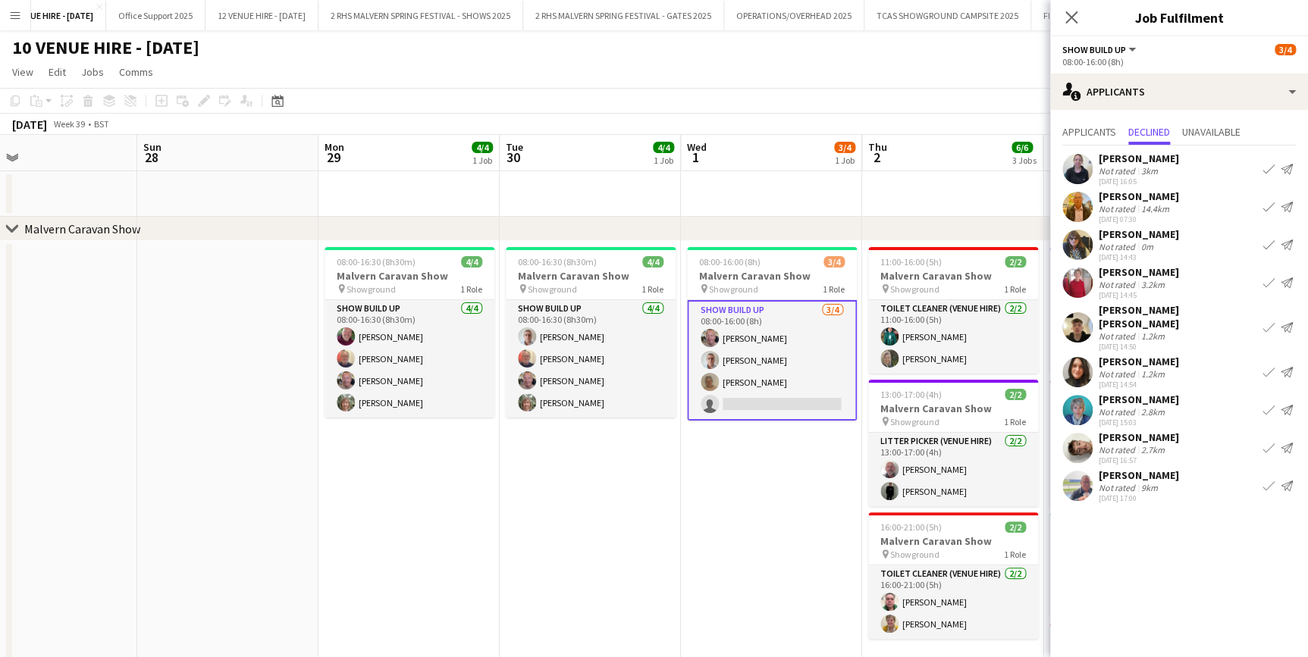
drag, startPoint x: 1087, startPoint y: 353, endPoint x: 656, endPoint y: 447, distance: 441.7
click at [656, 447] on app-date-cell "08:00-16:30 (8h30m) 4/4 Malvern Caravan Show pin Showground 1 Role Show Build U…" at bounding box center [590, 513] width 181 height 544
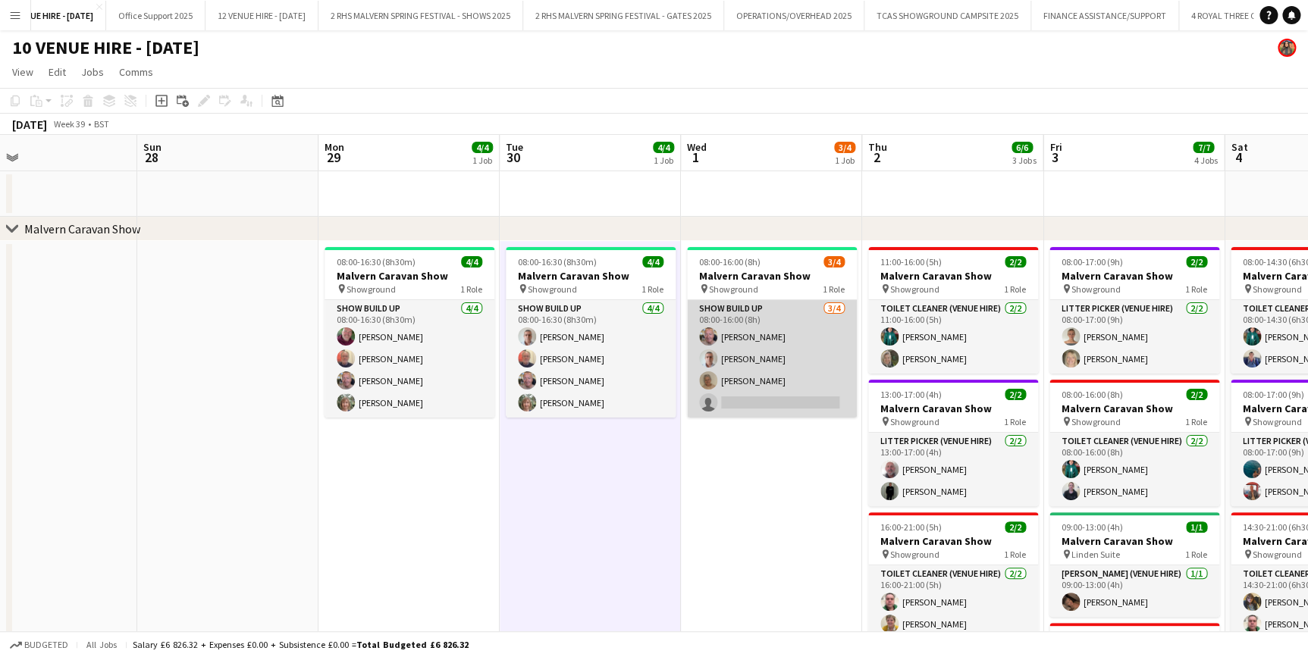
click at [770, 327] on app-card-role "Show Build Up [DATE] 08:00-16:00 (8h) [PERSON_NAME] [PERSON_NAME] [PERSON_NAME]…" at bounding box center [772, 359] width 170 height 118
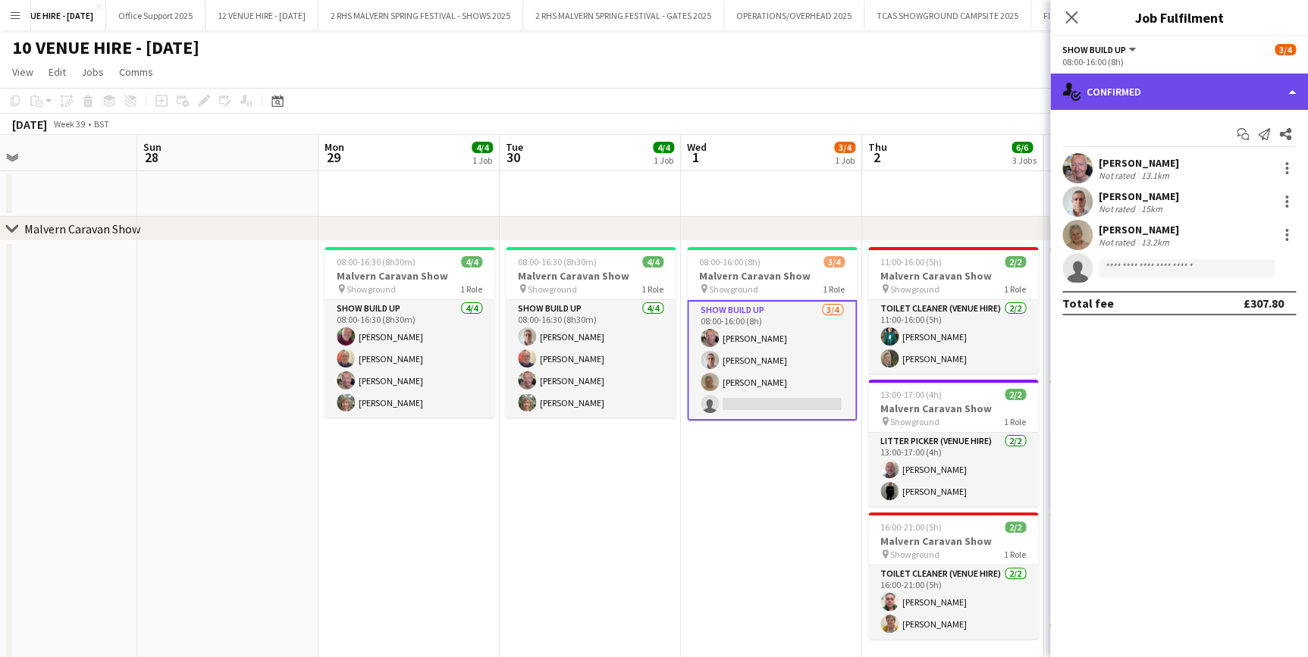
click at [1166, 74] on div "single-neutral-actions-check-2 Confirmed" at bounding box center [1179, 92] width 258 height 36
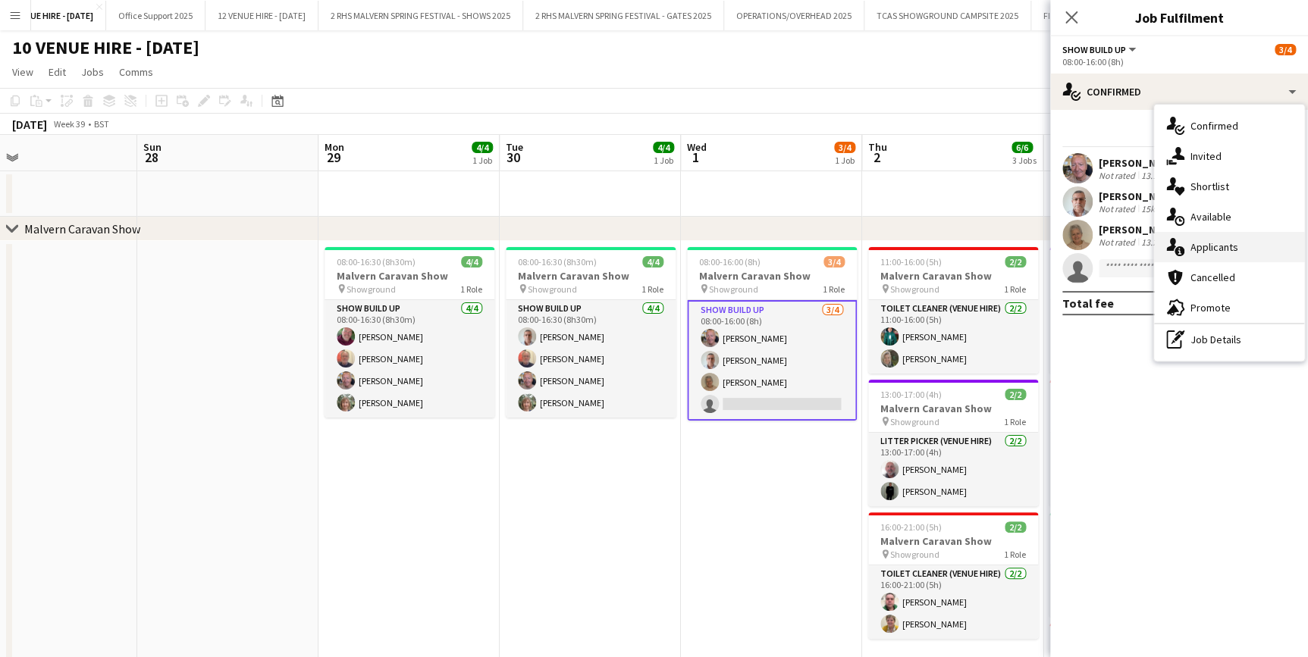
click at [1203, 245] on span "Applicants" at bounding box center [1214, 247] width 48 height 14
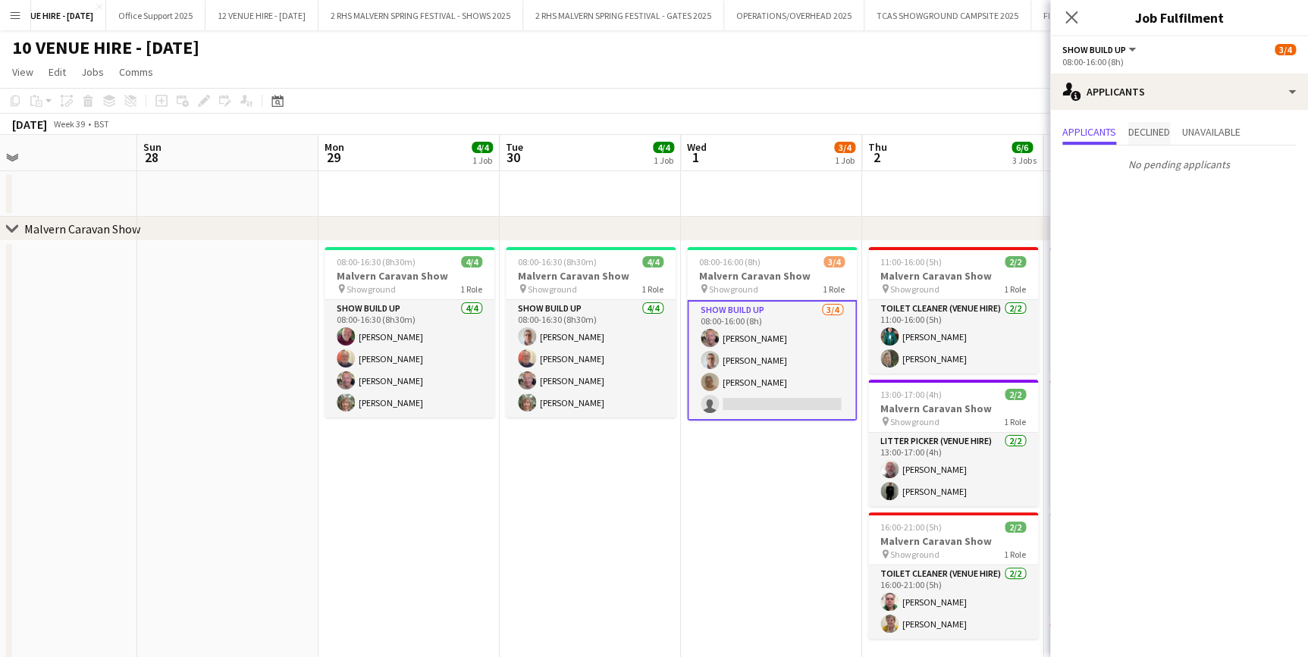
click at [1149, 144] on span "Declined" at bounding box center [1149, 133] width 42 height 23
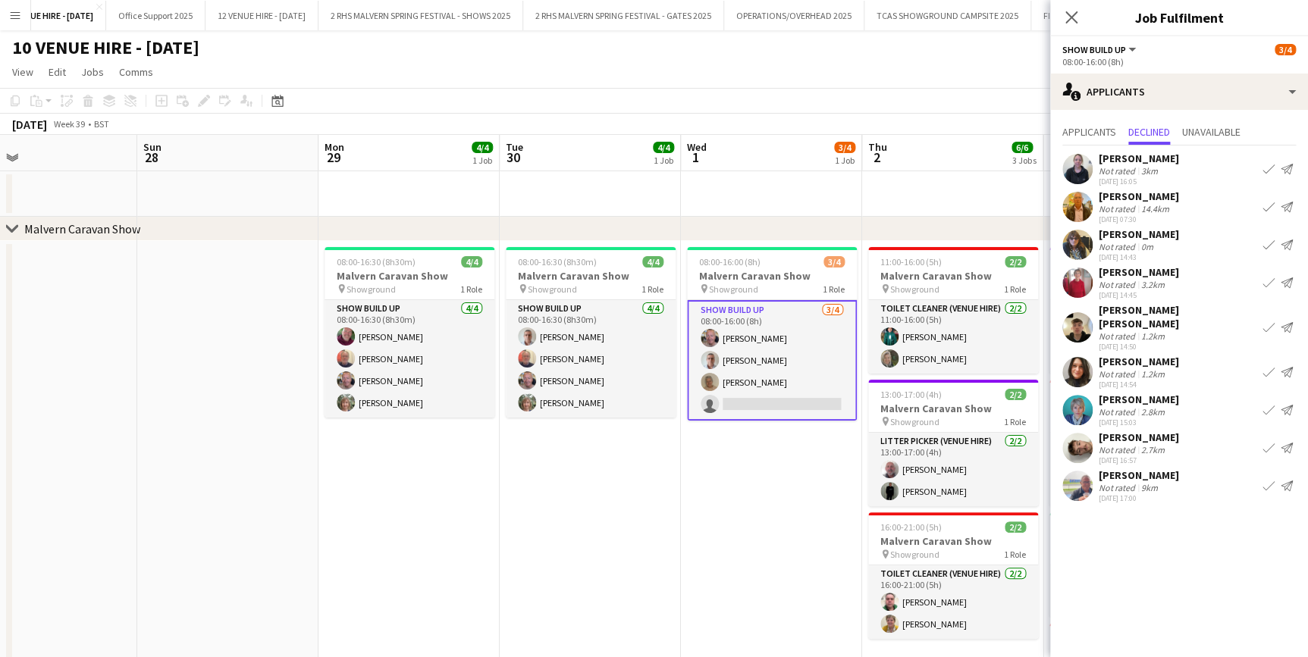
click at [1268, 366] on app-icon "Confirm" at bounding box center [1268, 372] width 12 height 12
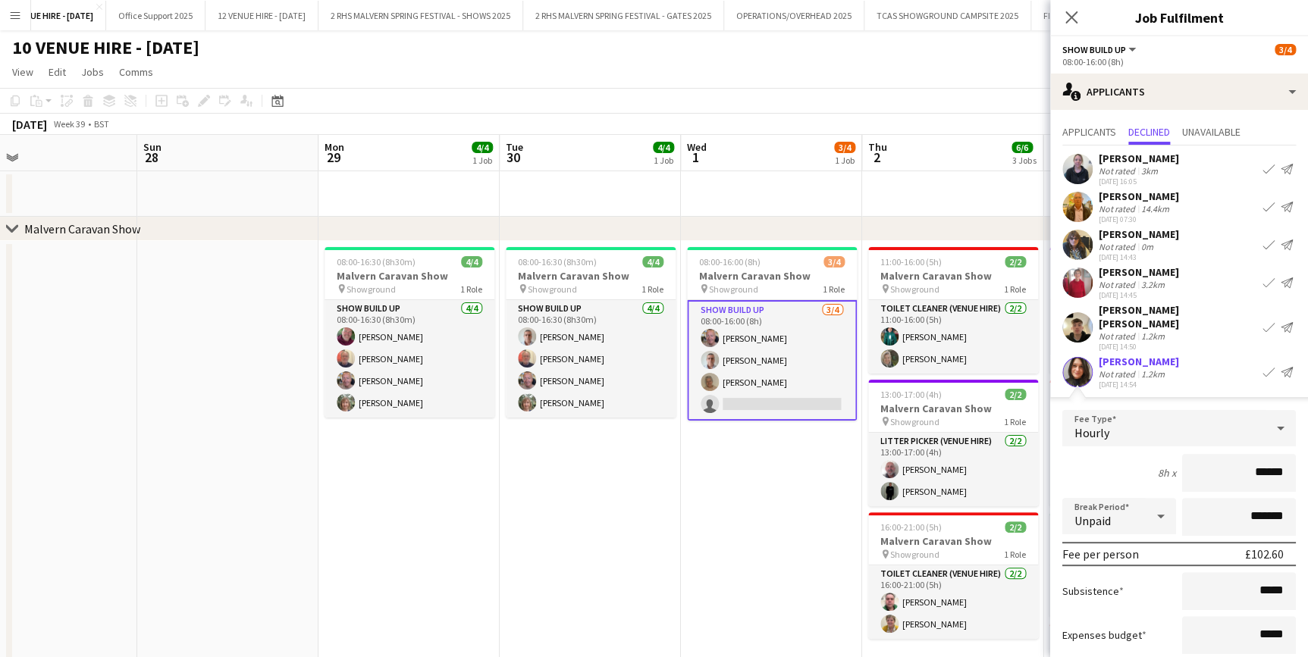
scroll to position [190, 0]
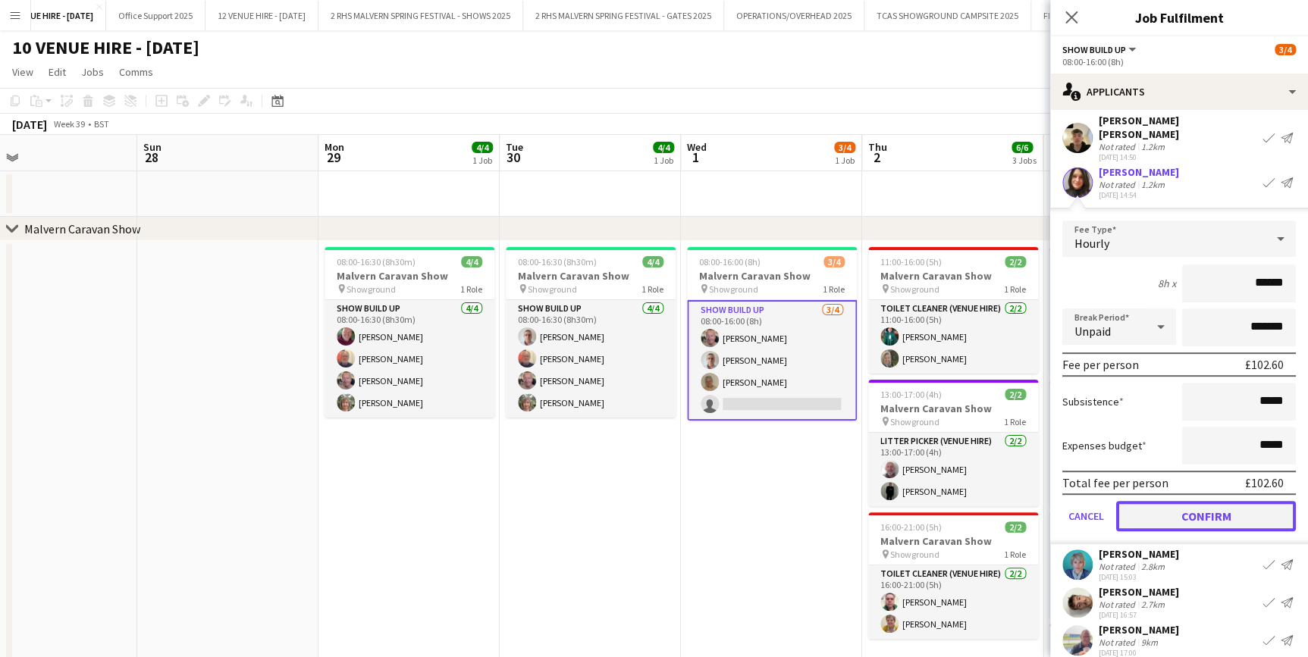
click at [1224, 501] on button "Confirm" at bounding box center [1206, 516] width 180 height 30
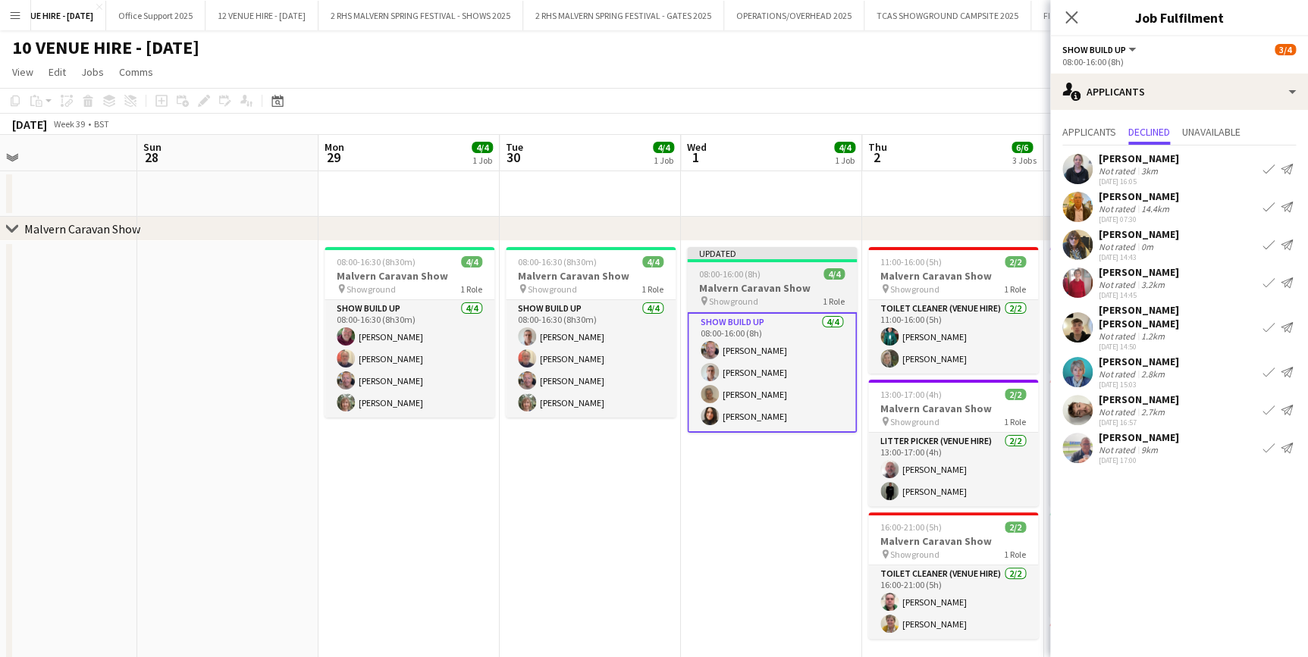
scroll to position [0, 0]
click at [800, 354] on app-card-role "Show Build Up [DATE] 08:00-16:00 (8h) [PERSON_NAME] [PERSON_NAME] [PERSON_NAME]…" at bounding box center [772, 372] width 170 height 121
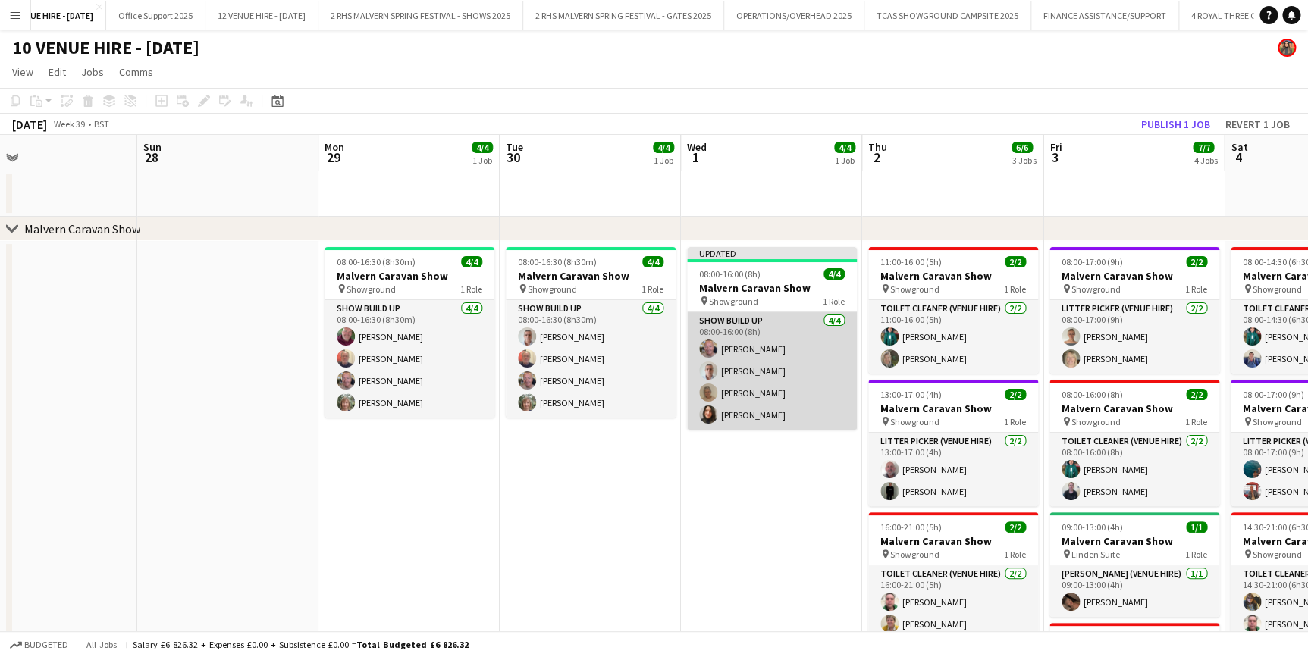
click at [755, 340] on app-card-role "Show Build Up [DATE] 08:00-16:00 (8h) [PERSON_NAME] [PERSON_NAME] [PERSON_NAME]…" at bounding box center [772, 371] width 170 height 118
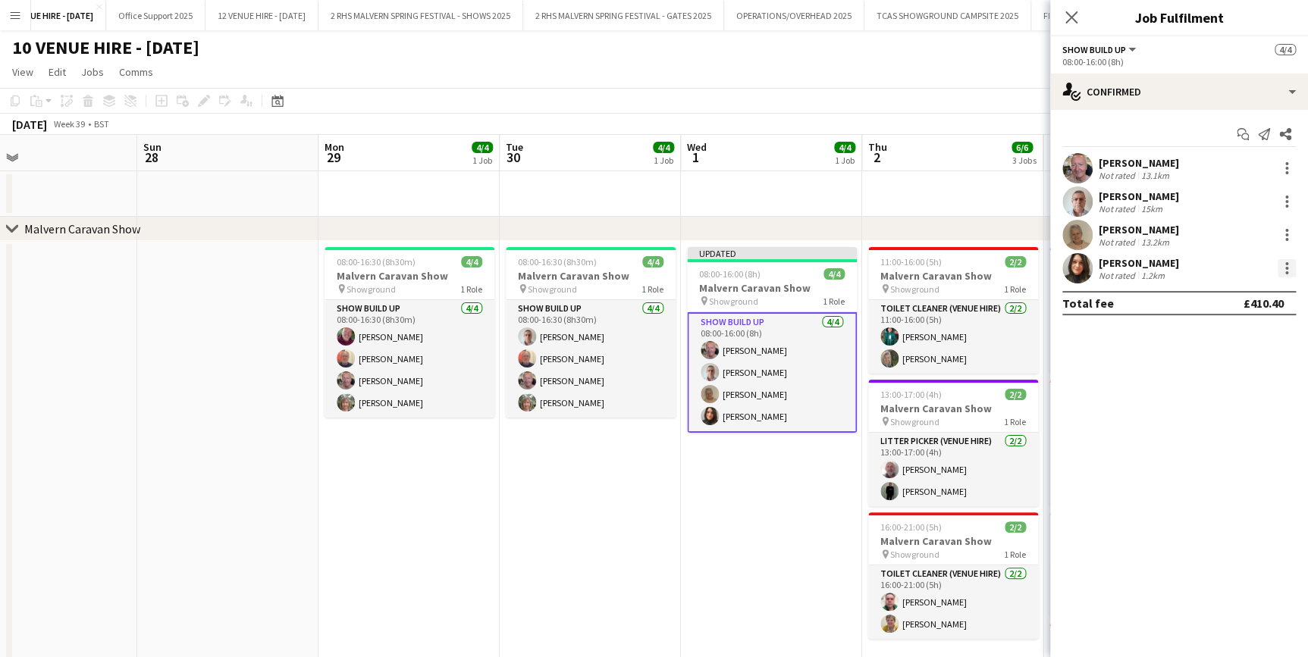
click at [1287, 270] on div at bounding box center [1286, 268] width 18 height 18
click at [982, 175] on div at bounding box center [654, 328] width 1308 height 657
click at [992, 188] on app-date-cell at bounding box center [952, 193] width 181 height 45
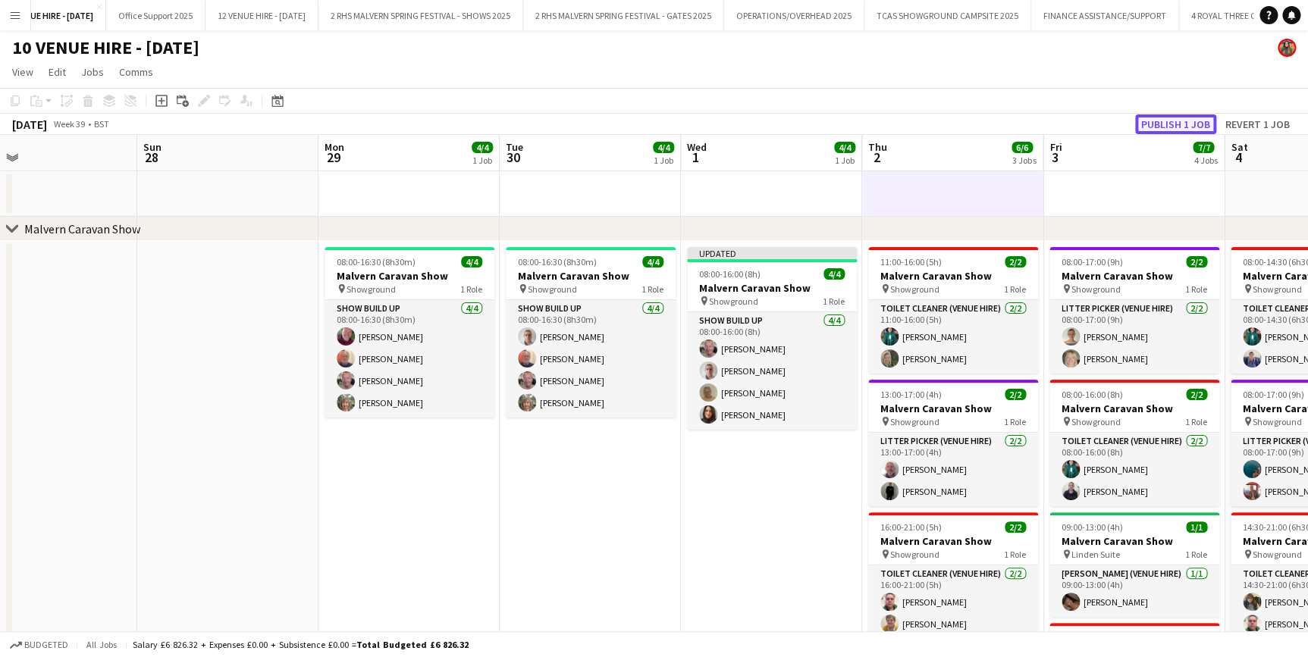
click at [1162, 123] on button "Publish 1 job" at bounding box center [1175, 124] width 81 height 20
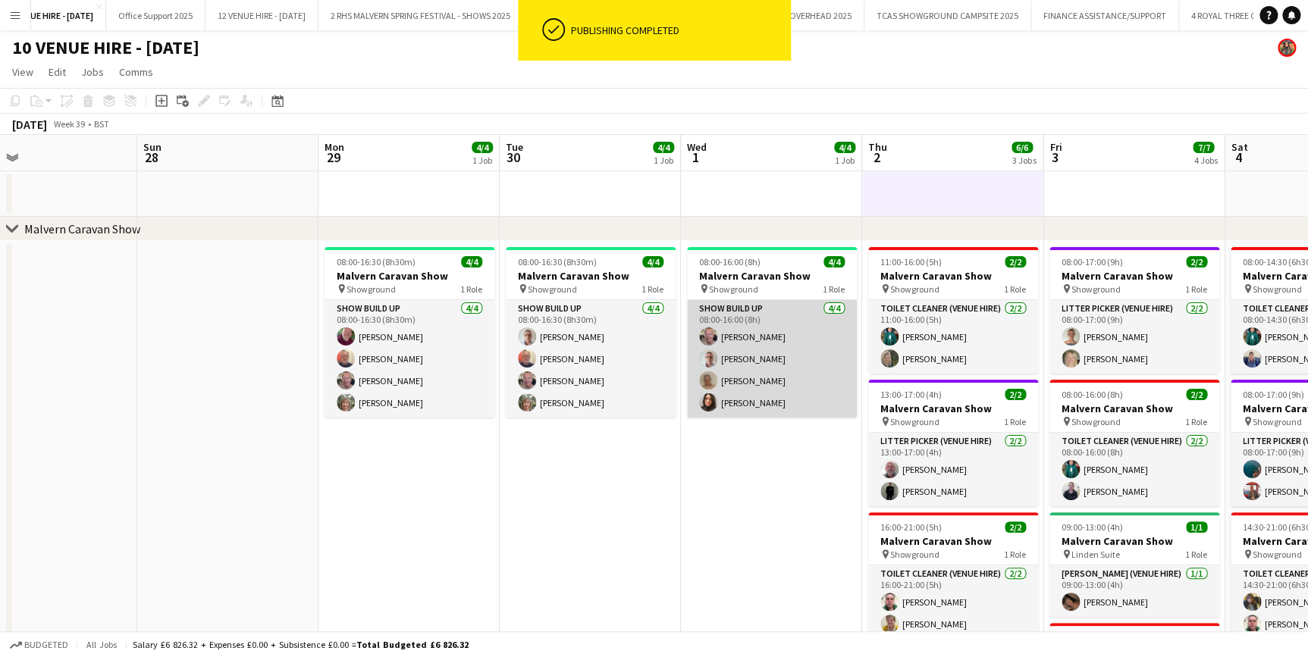
click at [775, 356] on app-card-role "Show Build Up [DATE] 08:00-16:00 (8h) [PERSON_NAME] [PERSON_NAME] [PERSON_NAME]…" at bounding box center [772, 359] width 170 height 118
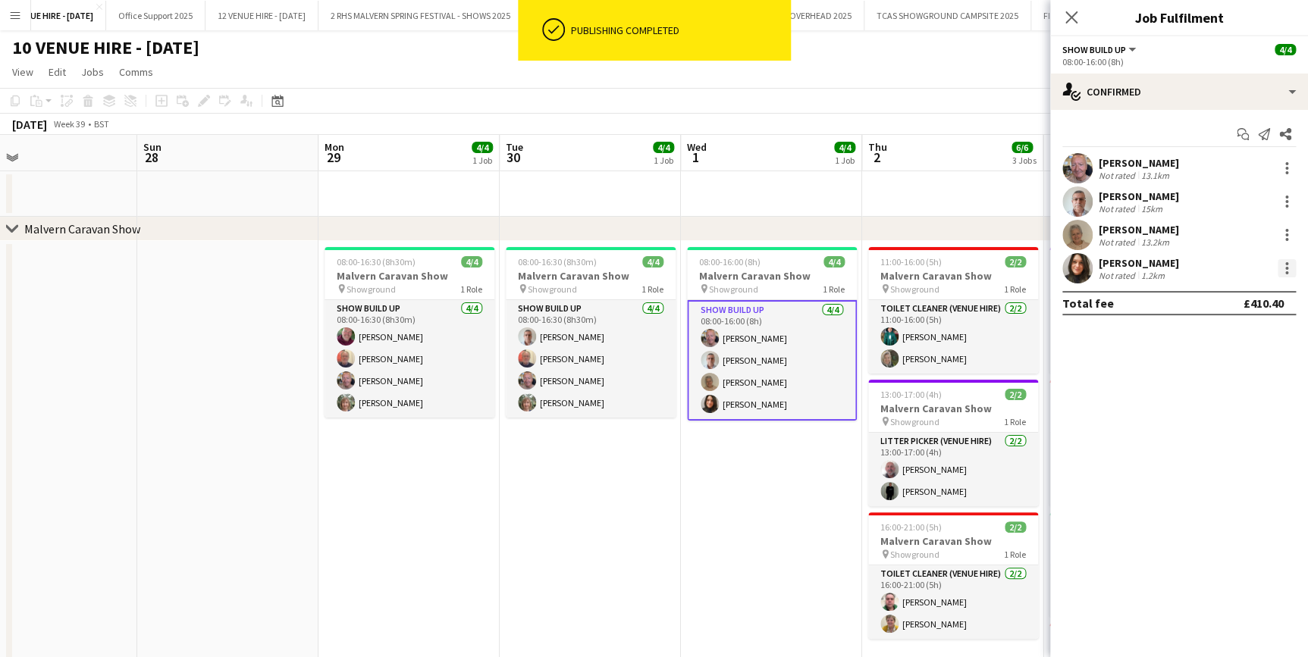
click at [1289, 265] on div at bounding box center [1286, 268] width 18 height 18
click at [1227, 428] on button "Remove" at bounding box center [1236, 442] width 118 height 36
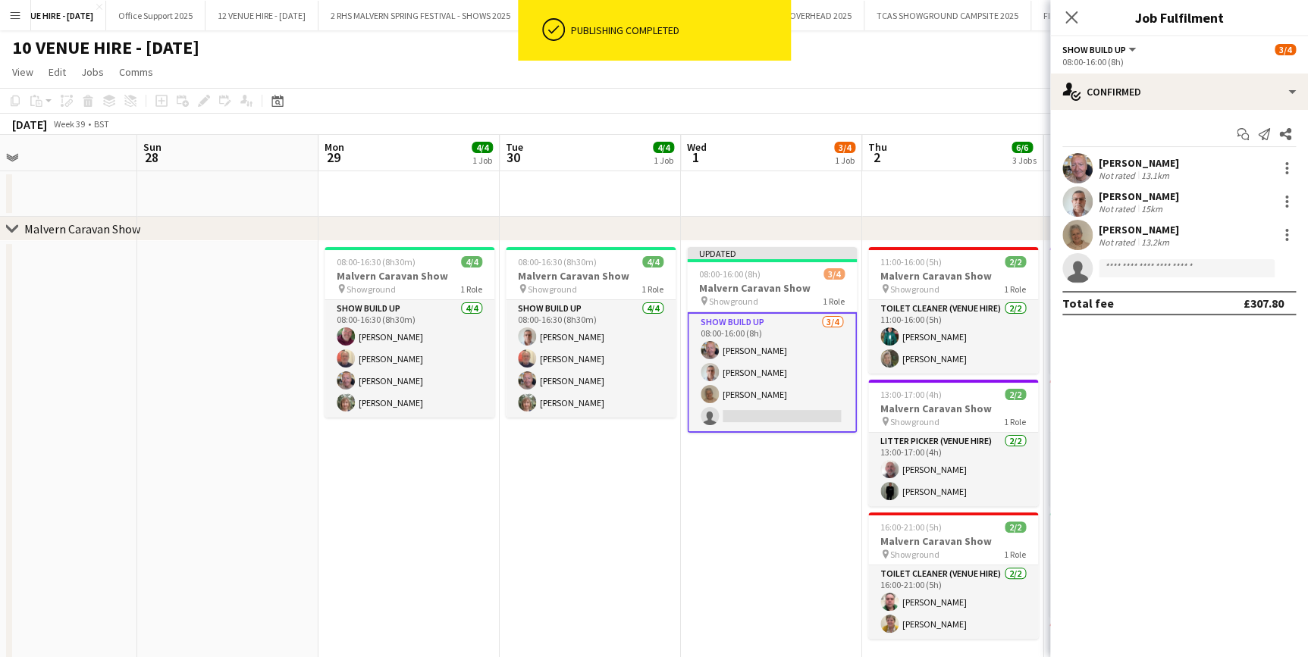
click at [807, 137] on app-board-header-date "Wed 1 3/4 1 Job" at bounding box center [771, 153] width 181 height 36
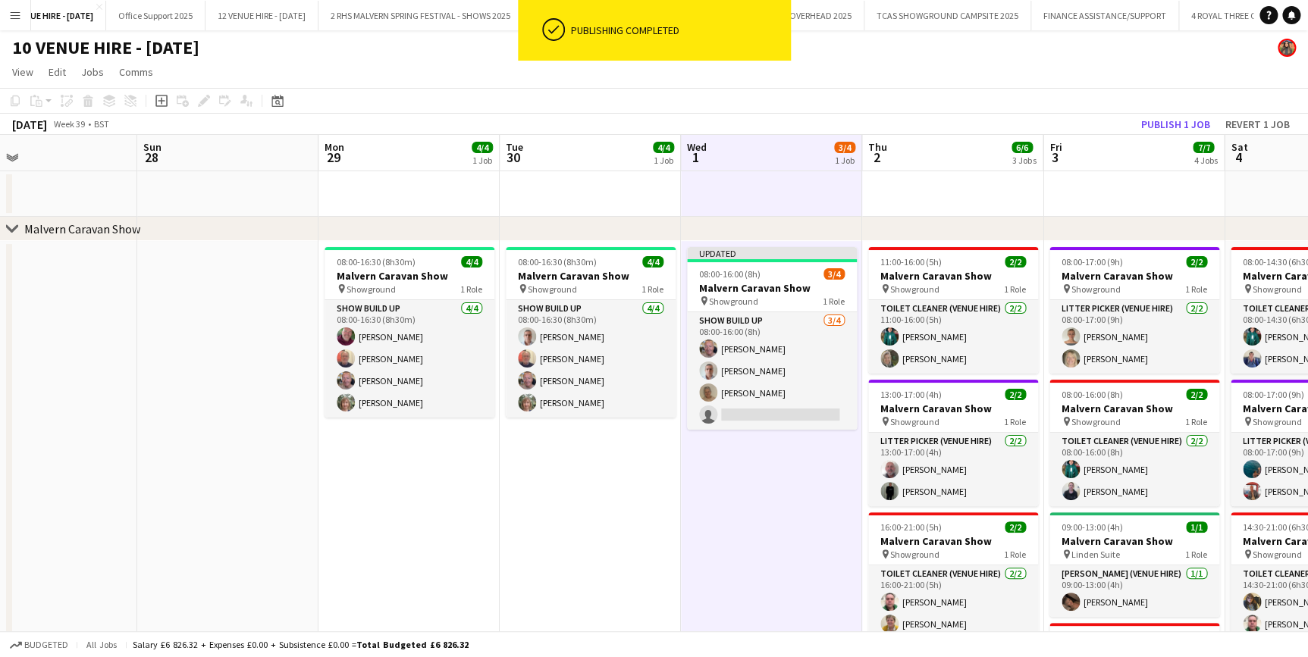
click at [1183, 111] on app-toolbar "Copy Paste Paste Ctrl+V Paste with crew Ctrl+Shift+V Paste linked Job [GEOGRAPH…" at bounding box center [654, 101] width 1308 height 26
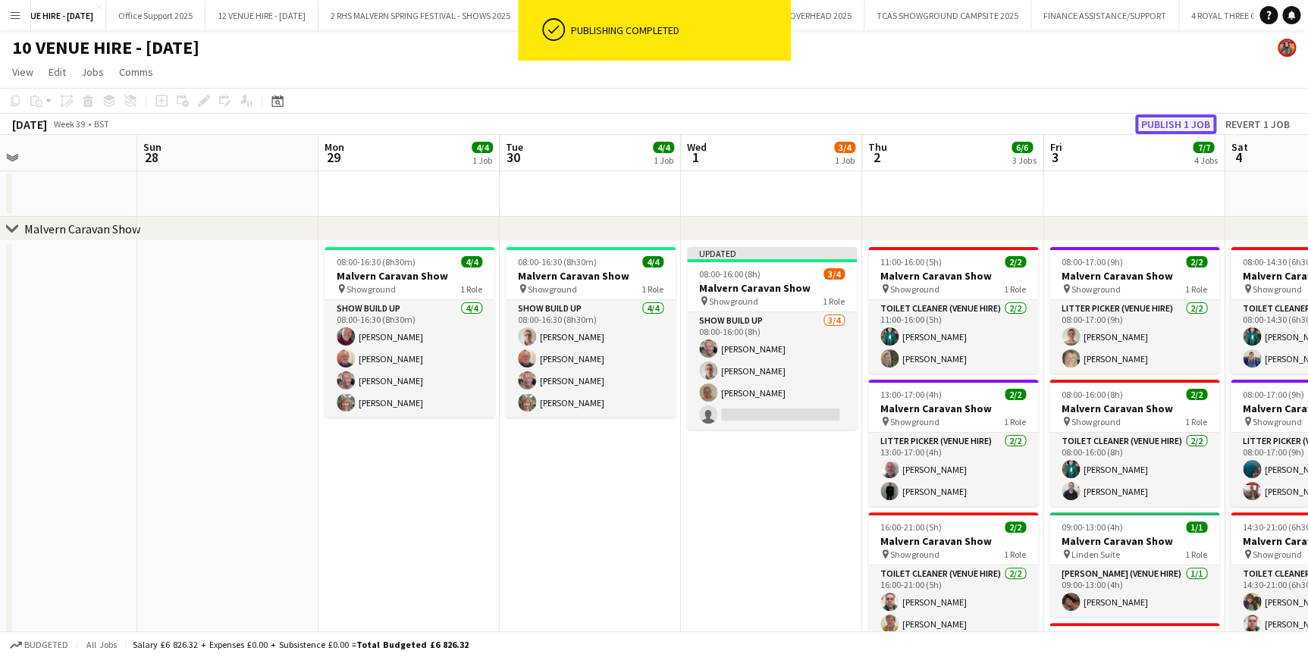
click at [1183, 116] on button "Publish 1 job" at bounding box center [1175, 124] width 81 height 20
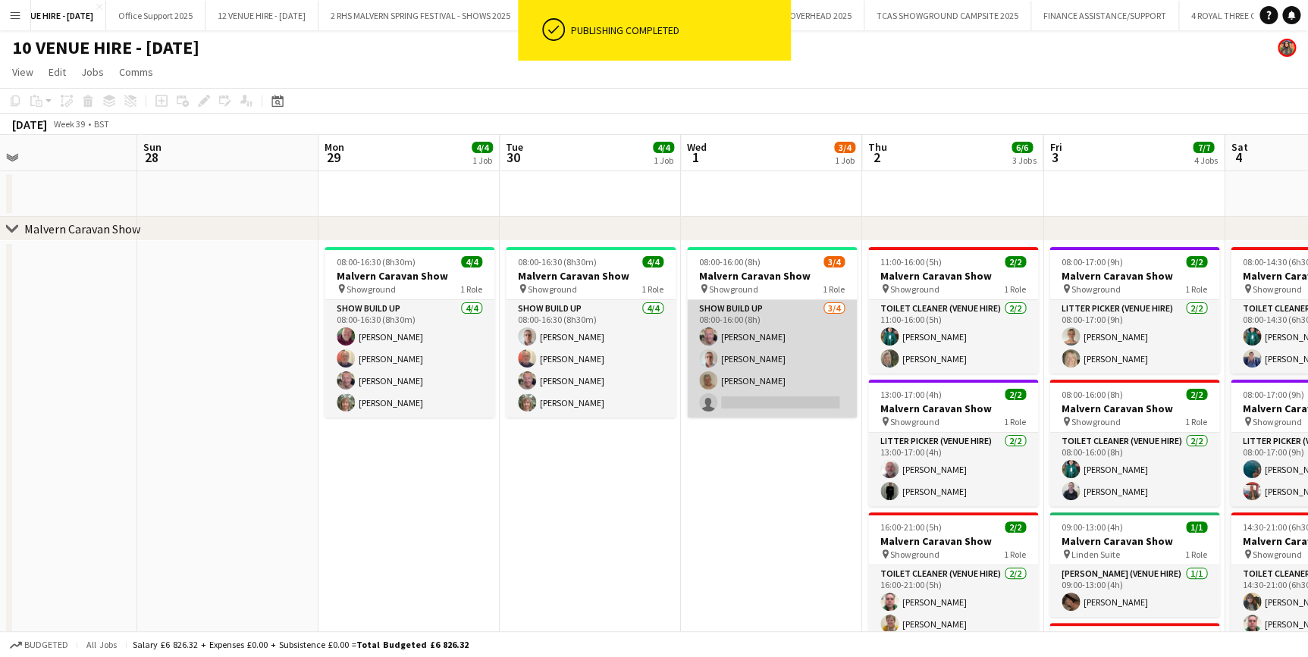
click at [763, 329] on app-card-role "Show Build Up [DATE] 08:00-16:00 (8h) [PERSON_NAME] [PERSON_NAME] [PERSON_NAME]…" at bounding box center [772, 359] width 170 height 118
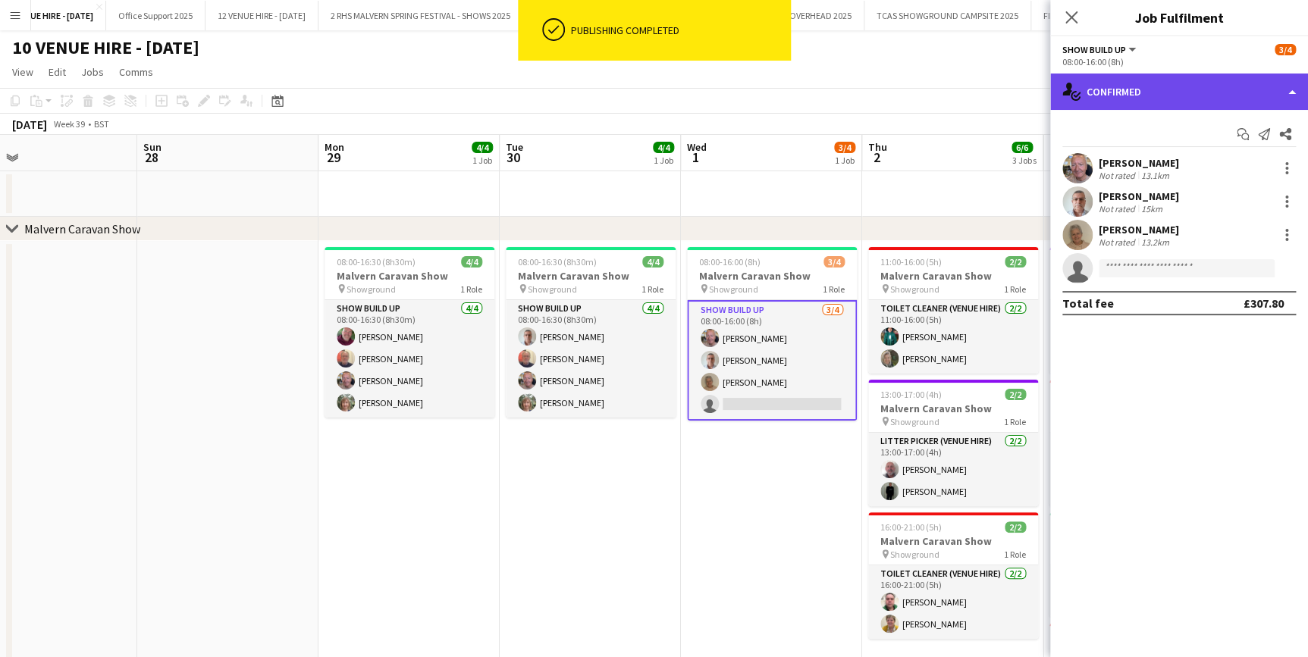
click at [1214, 88] on div "single-neutral-actions-check-2 Confirmed" at bounding box center [1179, 92] width 258 height 36
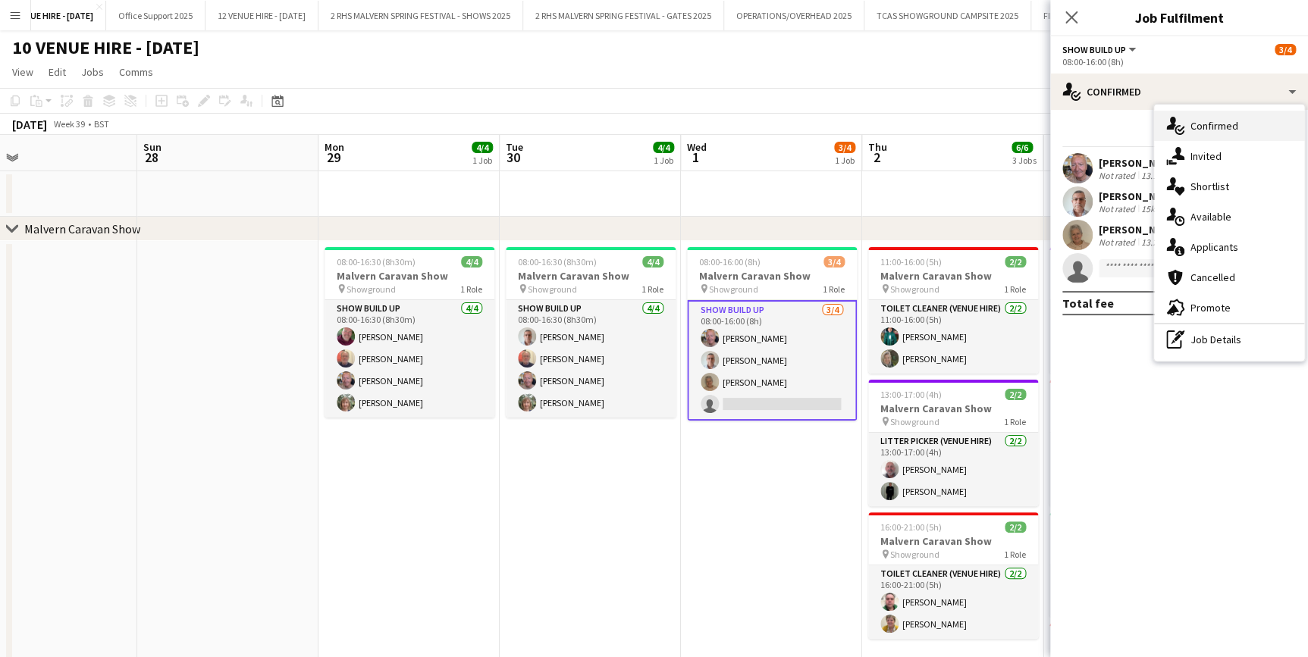
click at [1208, 138] on div "single-neutral-actions-check-2 Confirmed" at bounding box center [1229, 126] width 150 height 30
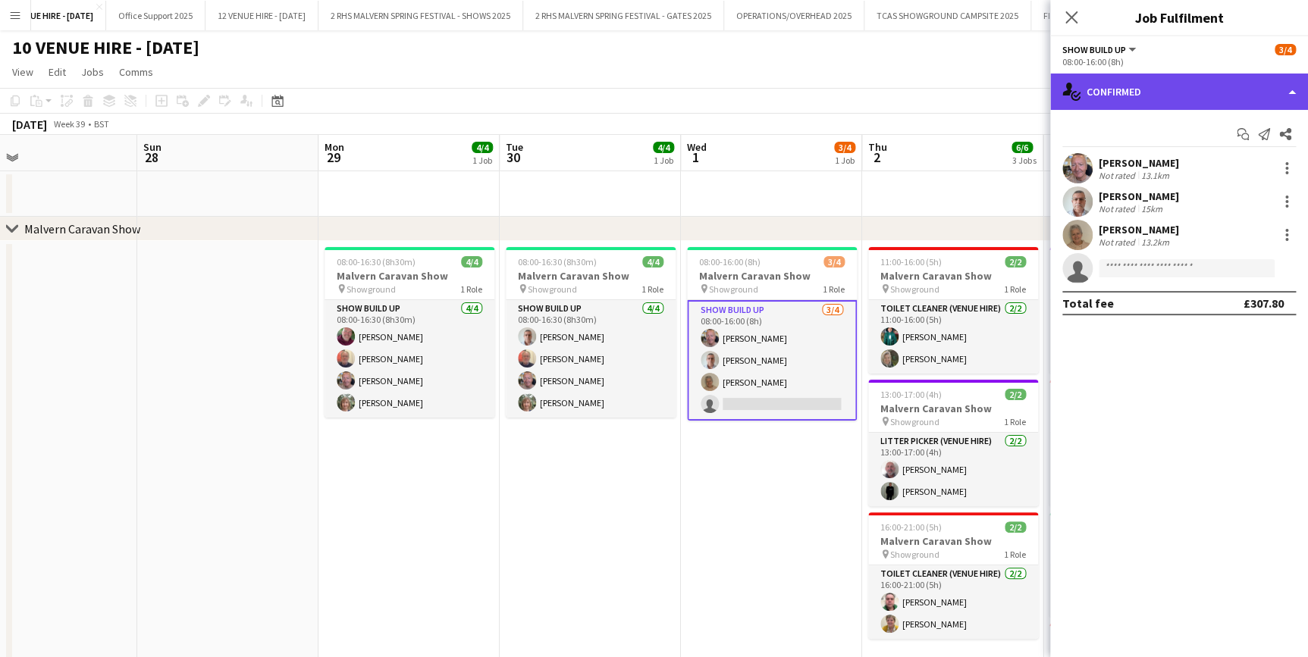
click at [1123, 84] on div "single-neutral-actions-check-2 Confirmed" at bounding box center [1179, 92] width 258 height 36
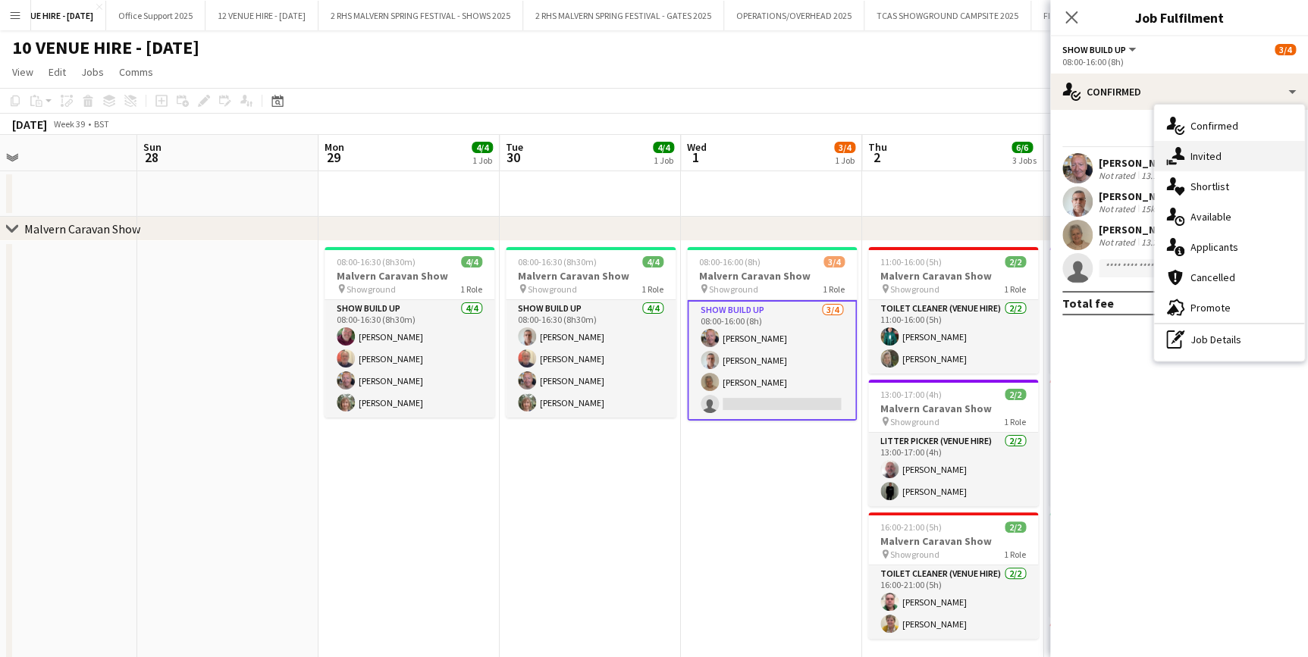
click at [1177, 156] on icon at bounding box center [1177, 153] width 13 height 13
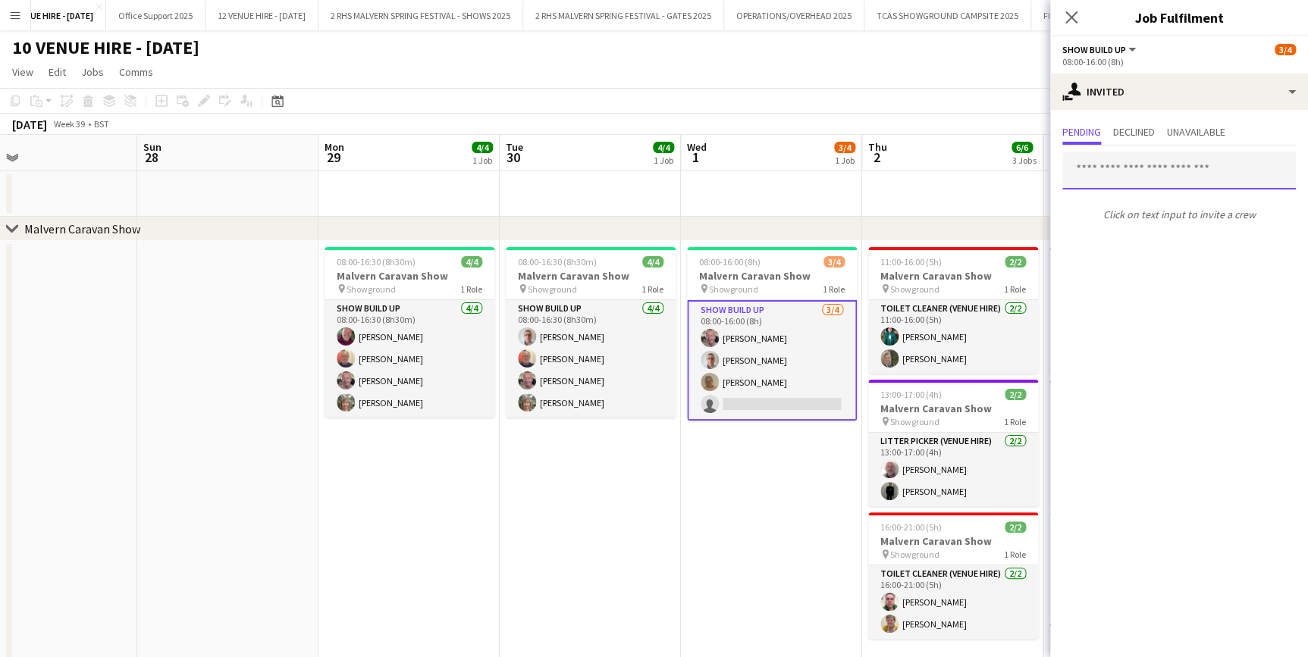
click at [1127, 174] on input "text" at bounding box center [1179, 171] width 234 height 38
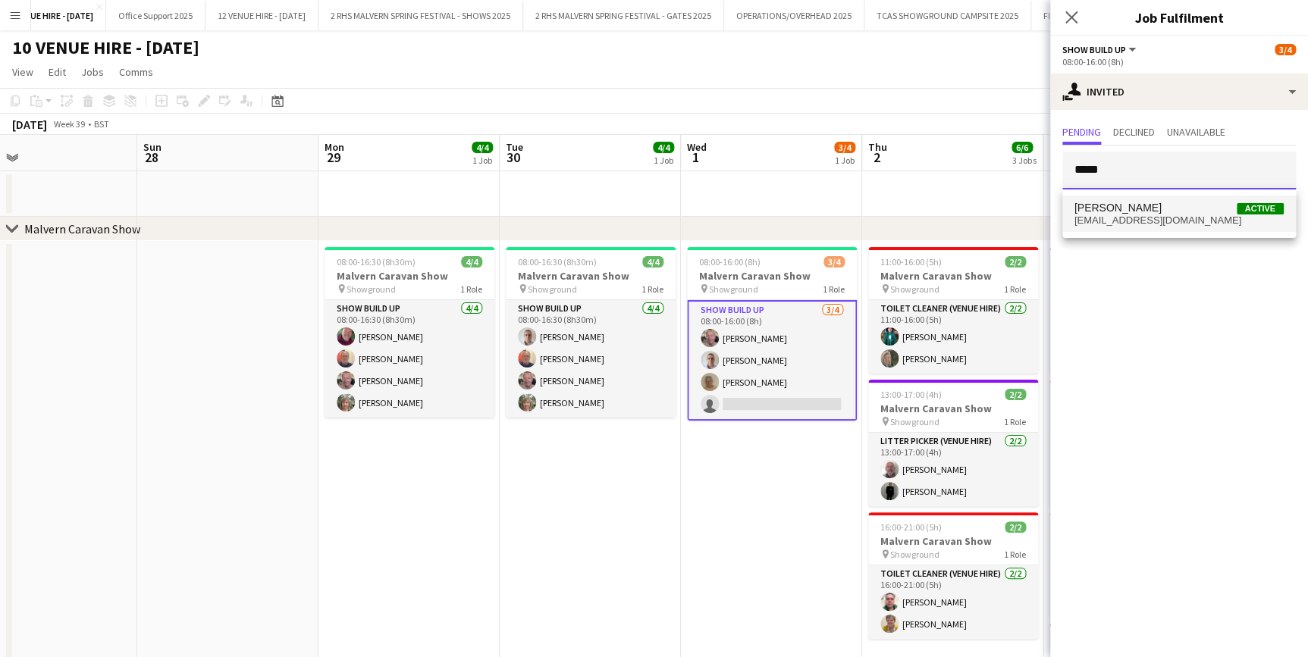
type input "*****"
click at [1146, 204] on span "[PERSON_NAME]" at bounding box center [1117, 208] width 87 height 13
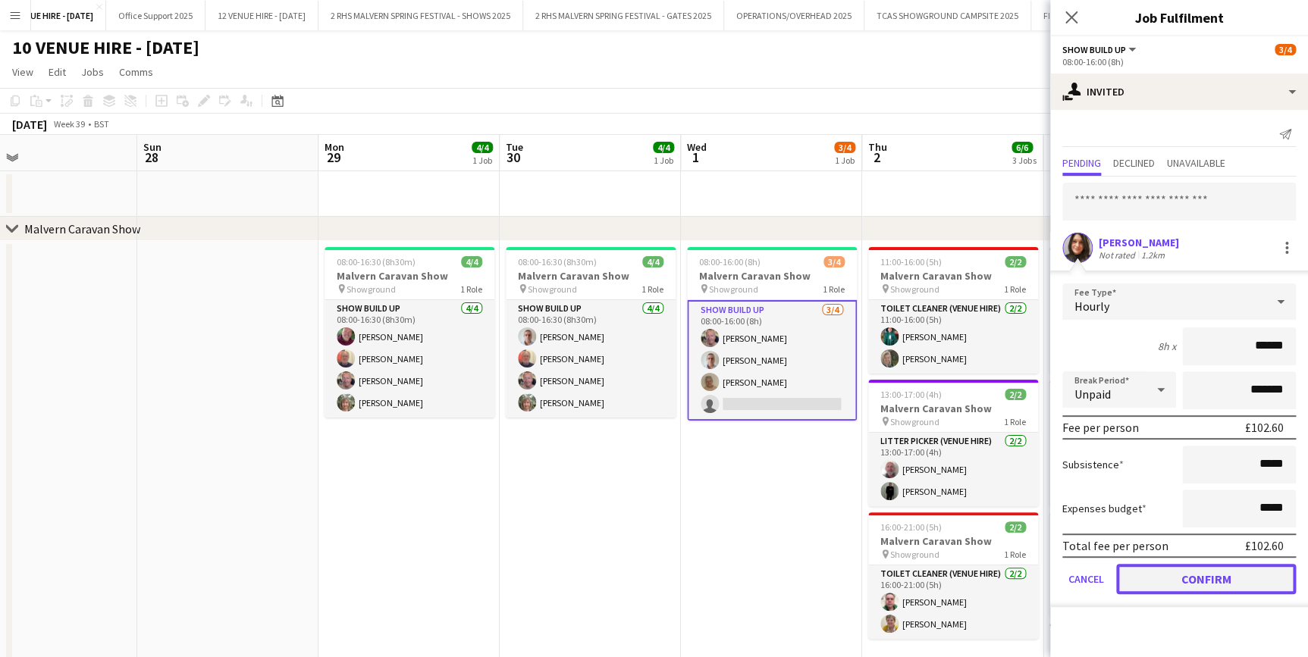
click at [1238, 569] on button "Confirm" at bounding box center [1206, 579] width 180 height 30
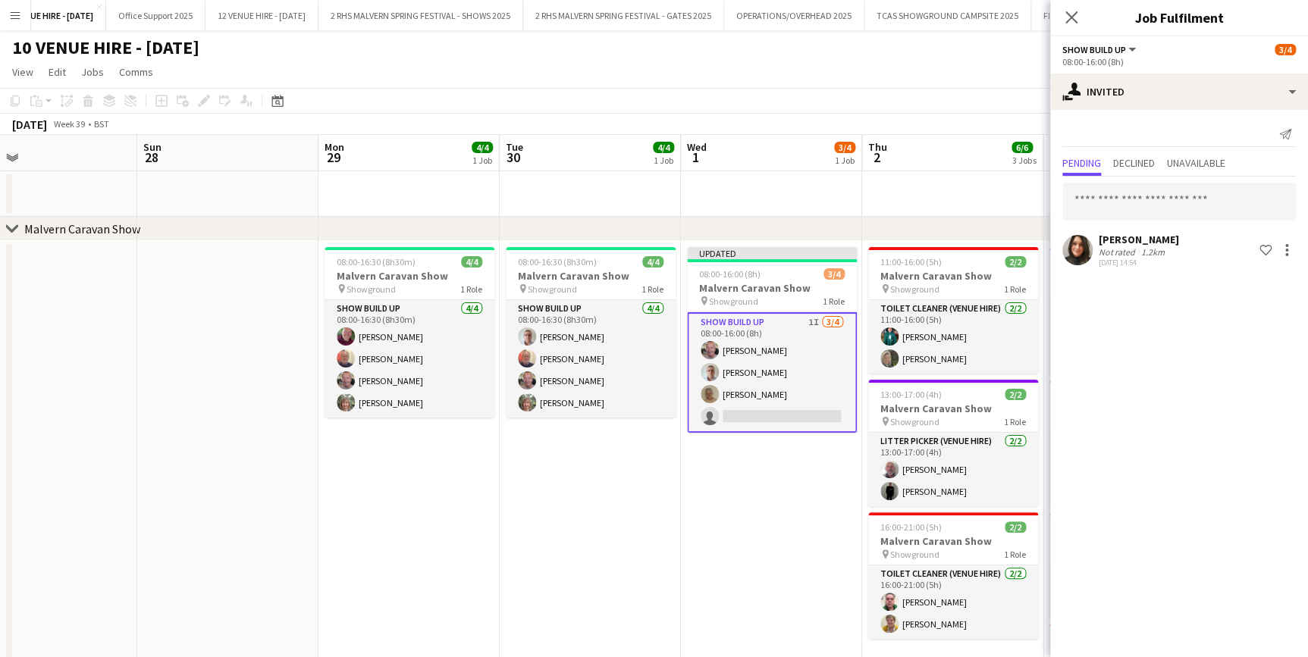
click at [665, 497] on app-date-cell "08:00-16:30 (8h30m) 4/4 Malvern Caravan Show pin Showground 1 Role Show Build U…" at bounding box center [590, 513] width 181 height 544
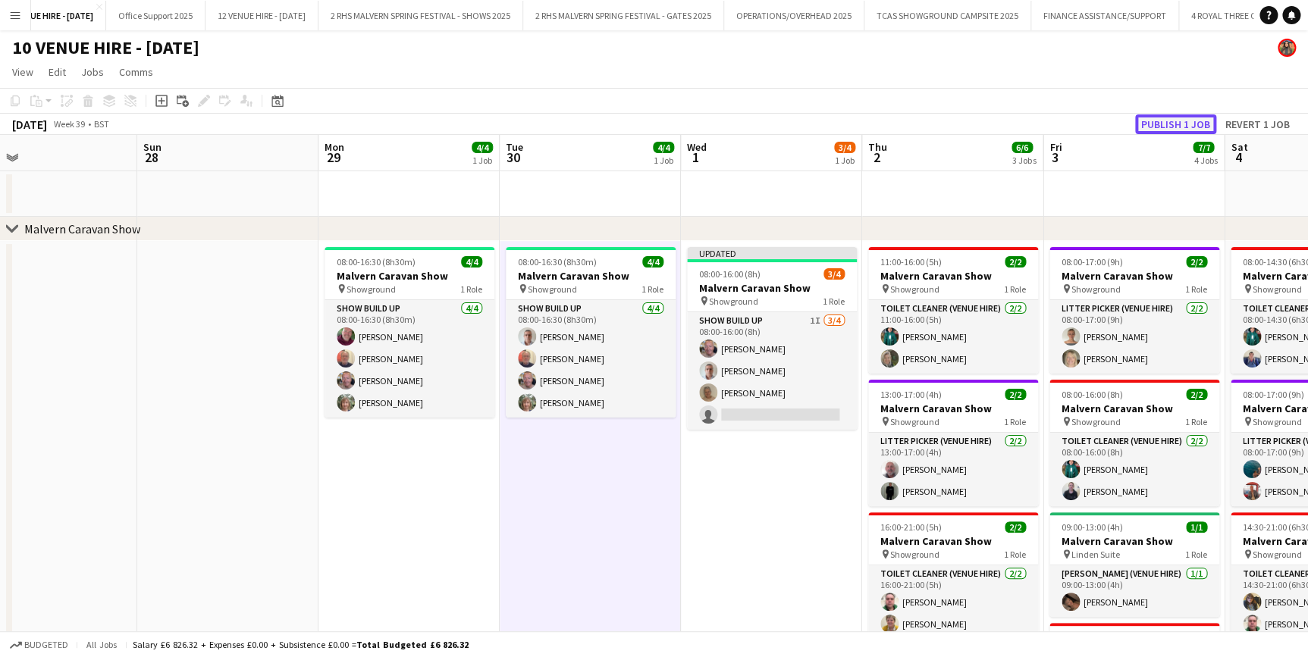
click at [1166, 129] on button "Publish 1 job" at bounding box center [1175, 124] width 81 height 20
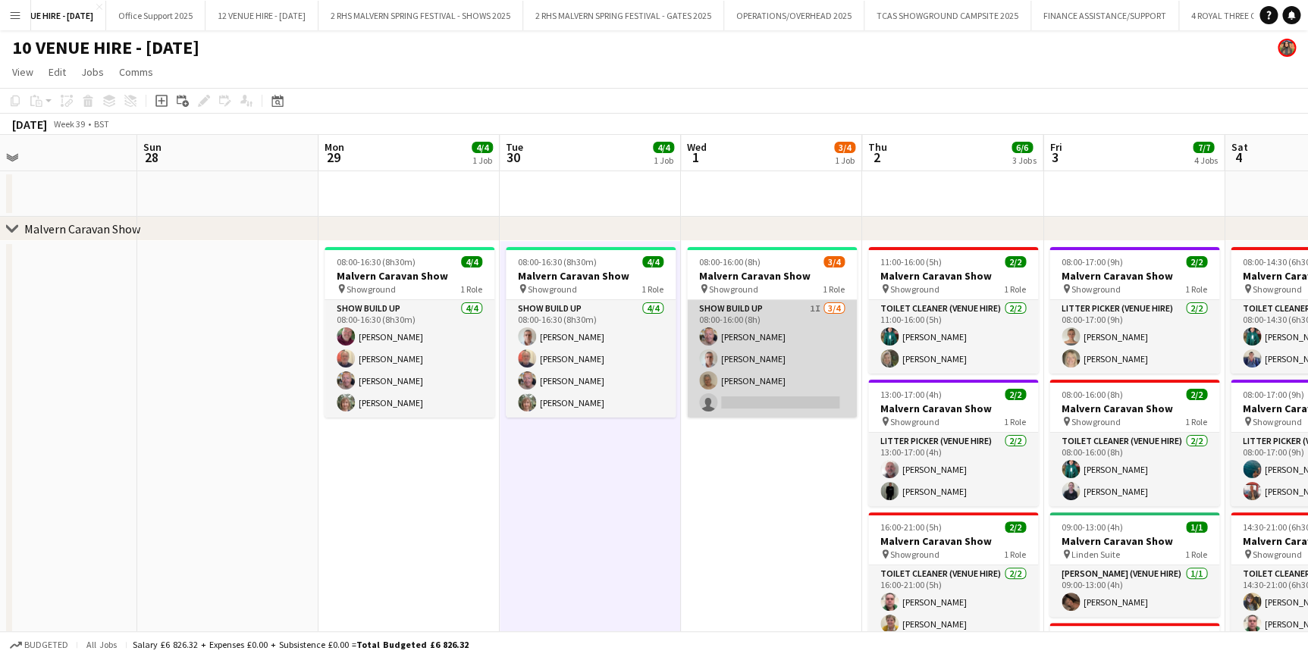
click at [753, 316] on app-card-role "Show Build Up 1I [DATE] 08:00-16:00 (8h) [PERSON_NAME] [PERSON_NAME] [PERSON_NA…" at bounding box center [772, 359] width 170 height 118
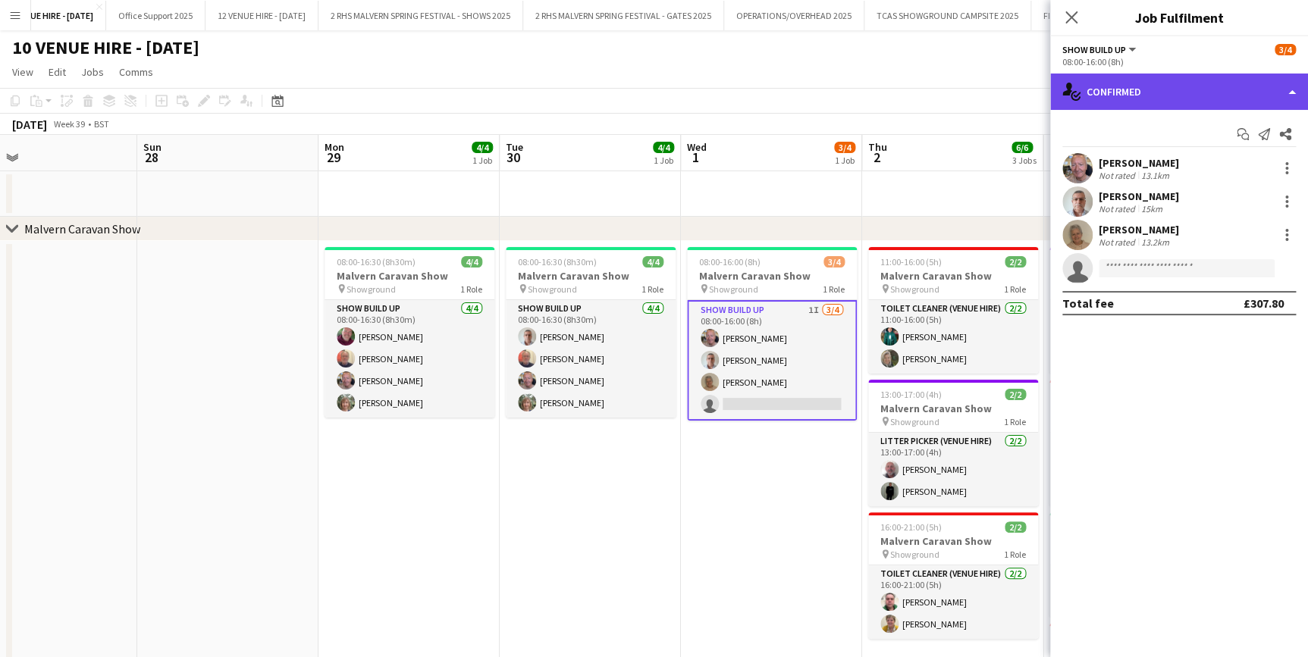
click at [1180, 96] on div "single-neutral-actions-check-2 Confirmed" at bounding box center [1179, 92] width 258 height 36
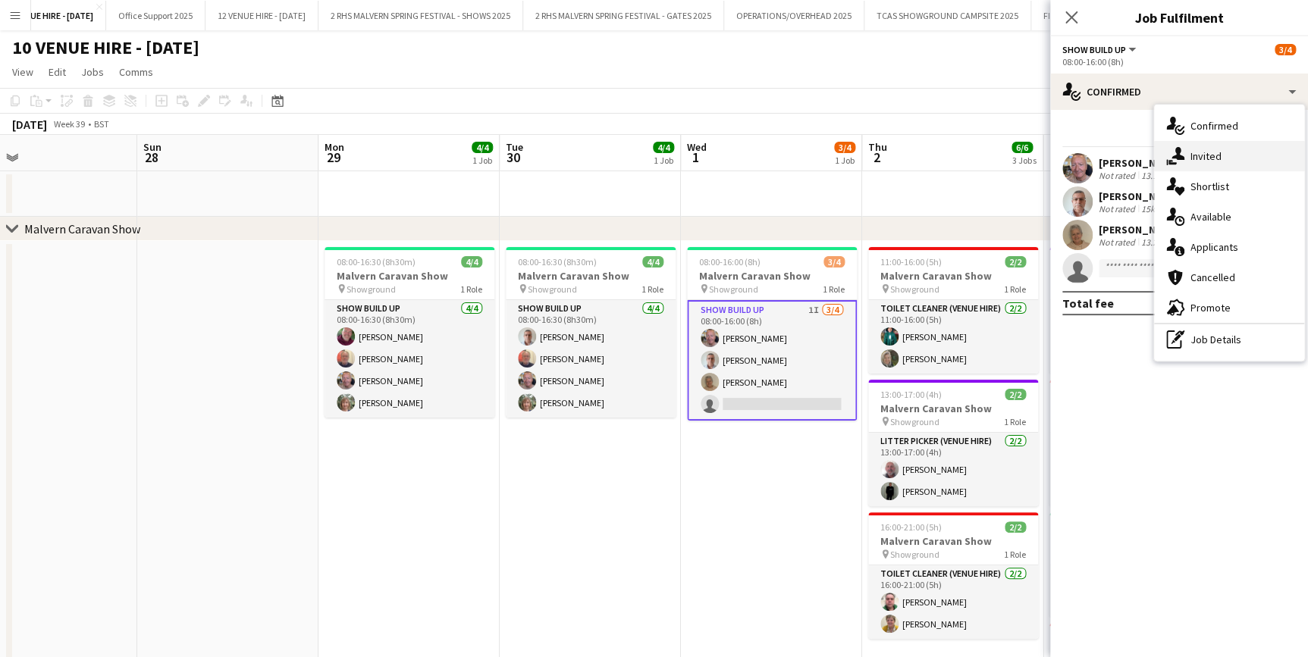
click at [1225, 162] on div "single-neutral-actions-share-1 Invited" at bounding box center [1229, 156] width 150 height 30
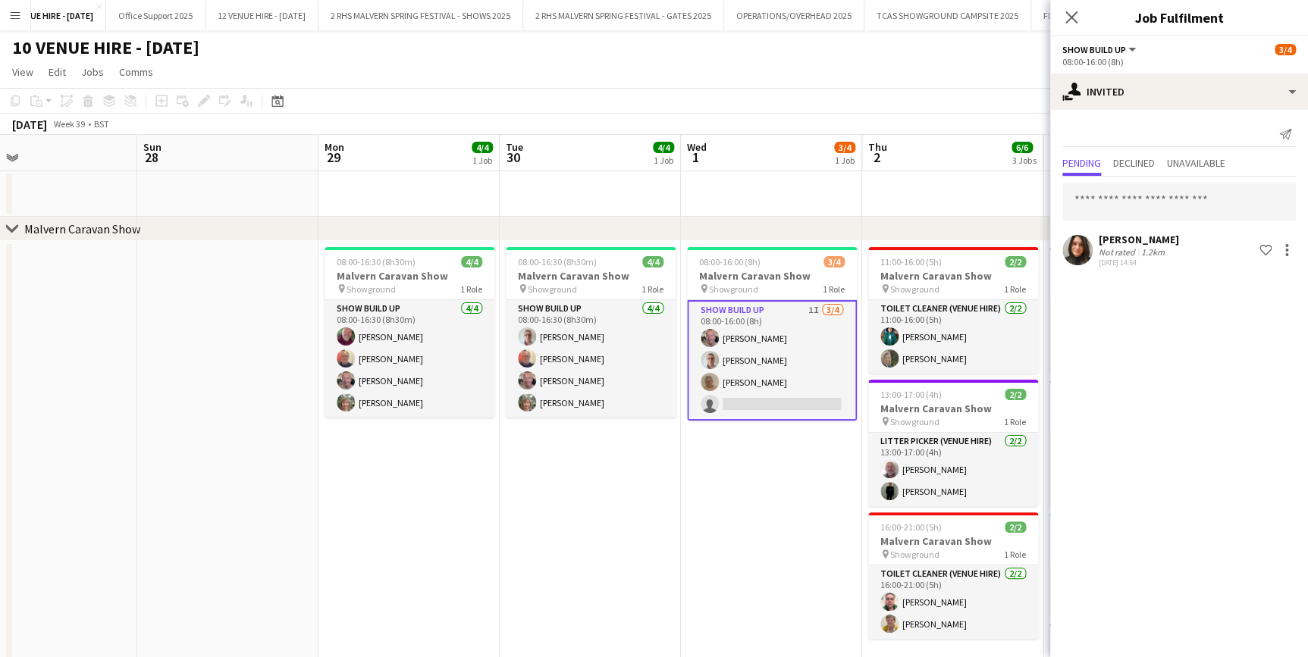
click at [144, 318] on app-date-cell at bounding box center [227, 513] width 181 height 544
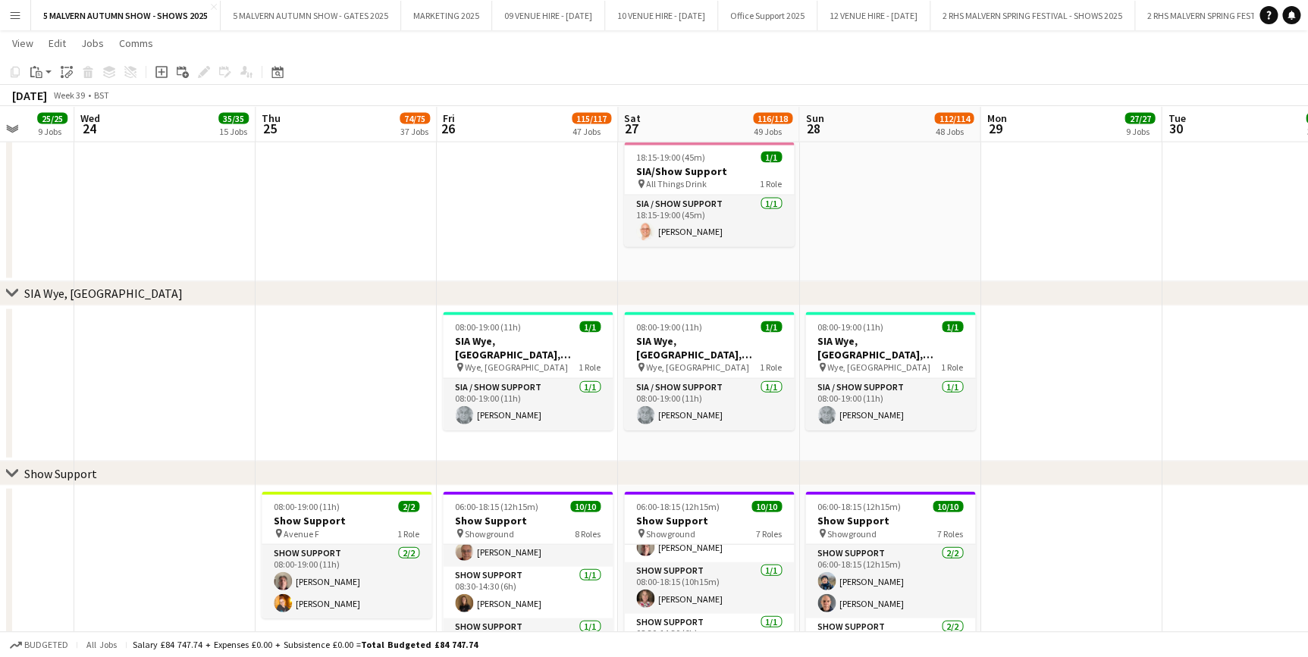
click at [9, 20] on app-icon "Menu" at bounding box center [15, 15] width 12 height 12
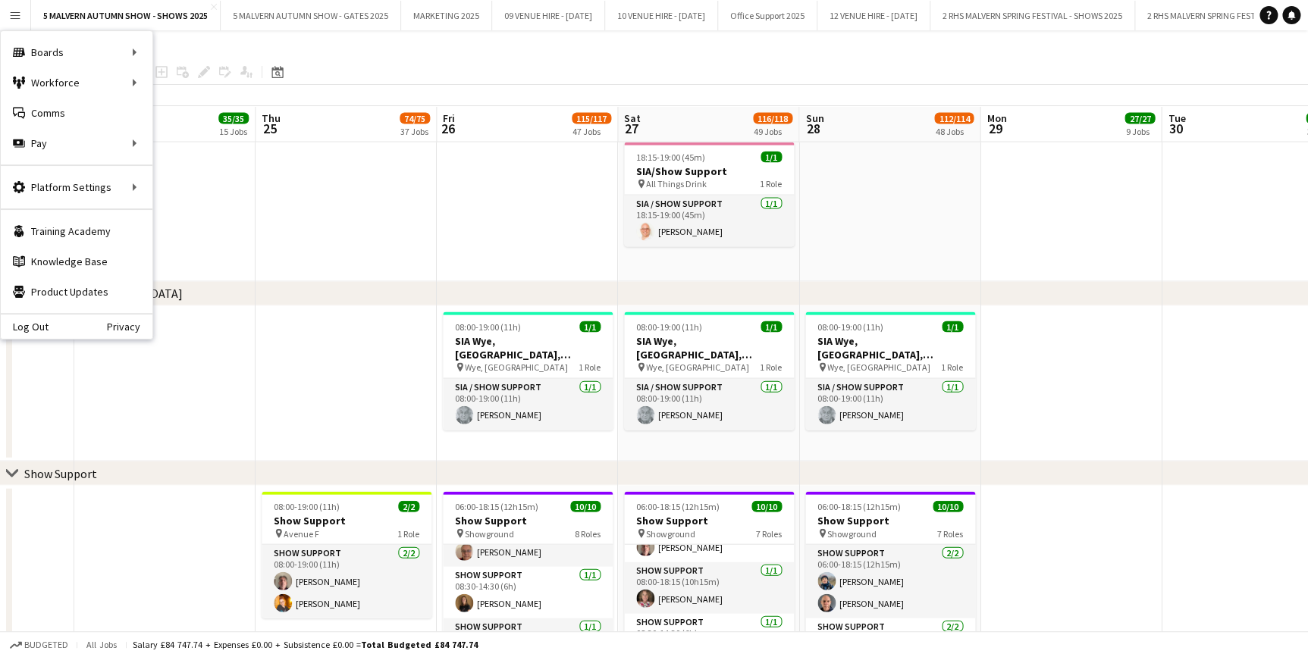
click at [499, 52] on app-page-menu "View Day view expanded Day view collapsed Month view Date picker Jump to [DATE]…" at bounding box center [654, 44] width 1308 height 29
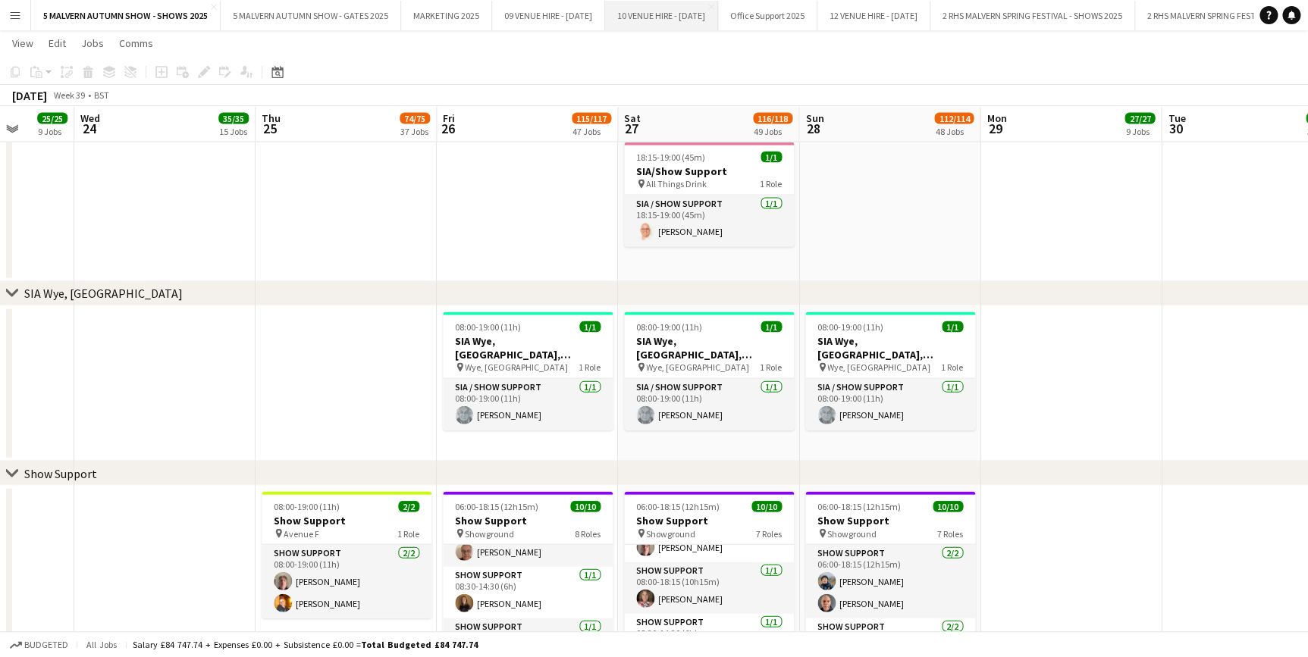
click at [718, 13] on button "10 VENUE HIRE - [DATE] Close" at bounding box center [661, 16] width 113 height 30
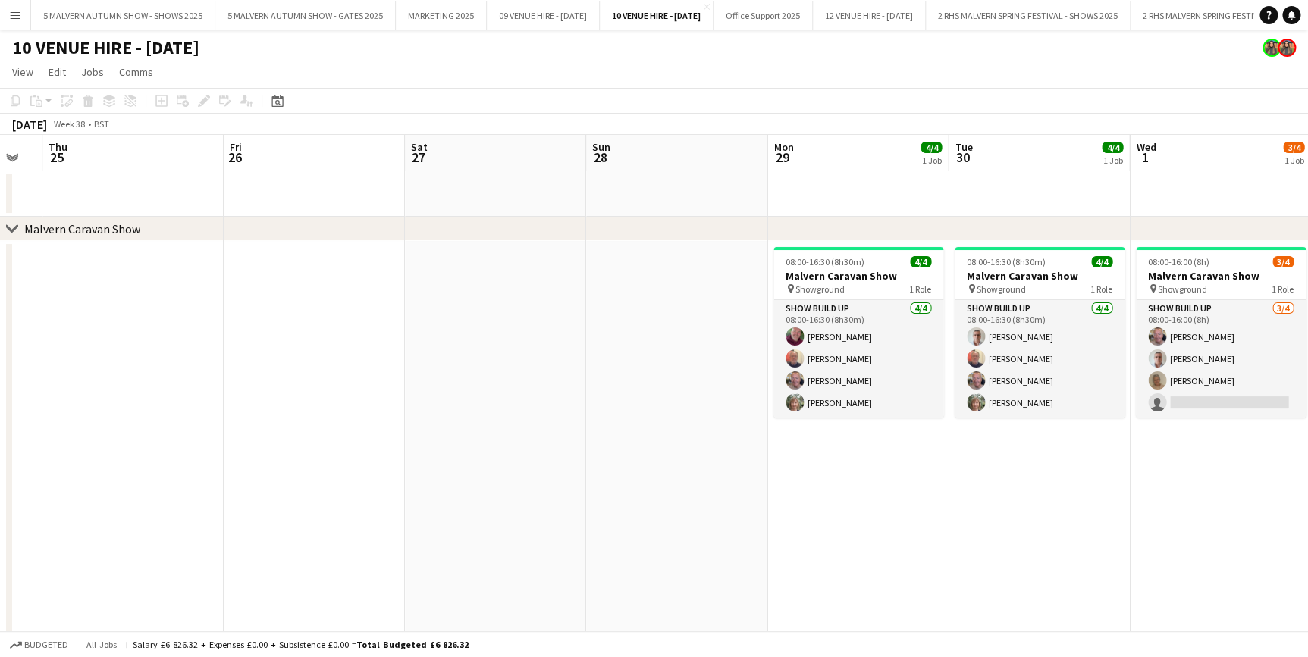
drag, startPoint x: 1130, startPoint y: 139, endPoint x: 114, endPoint y: 121, distance: 1015.3
click at [108, 121] on app-calendar "Copy Paste Paste Ctrl+V Paste with crew Ctrl+Shift+V Paste linked Job [GEOGRAPH…" at bounding box center [654, 645] width 1308 height 1115
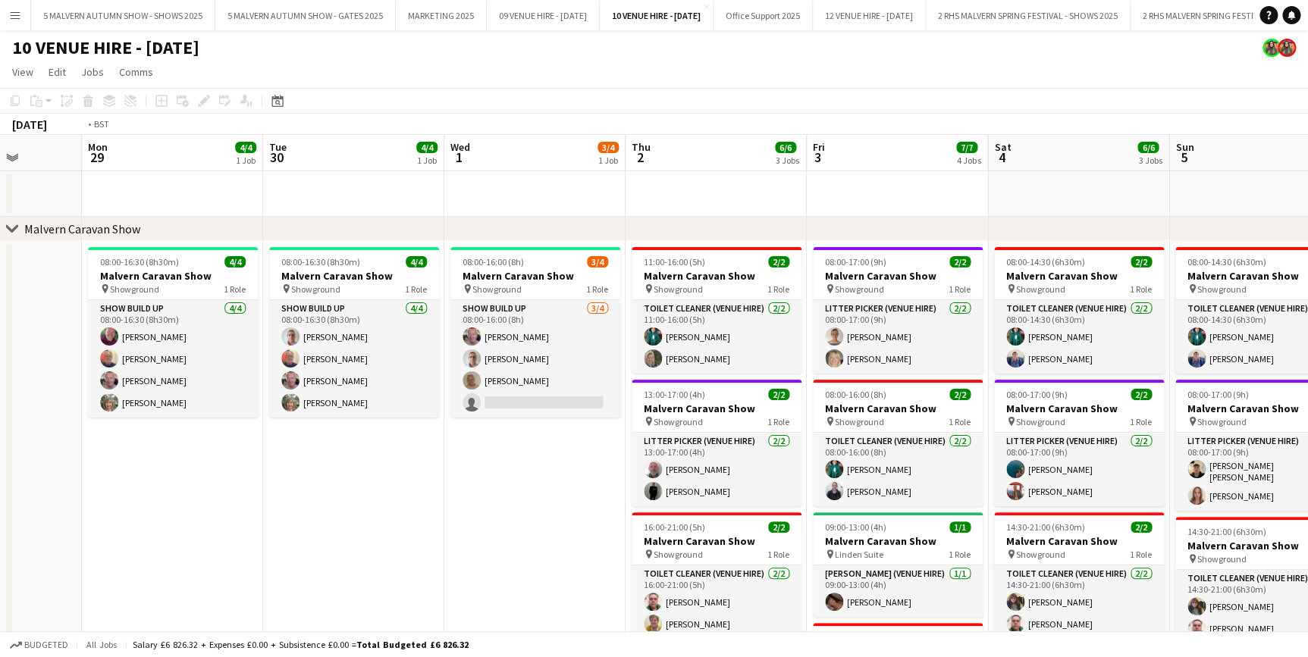
drag, startPoint x: 1094, startPoint y: 167, endPoint x: 666, endPoint y: 183, distance: 428.6
click at [52, 183] on app-calendar-viewport "Fri 26 Sat 27 Sun 28 Mon 29 4/4 1 Job Tue 30 4/4 1 Job Wed 1 3/4 1 Job Thu 2 6/…" at bounding box center [654, 669] width 1308 height 1068
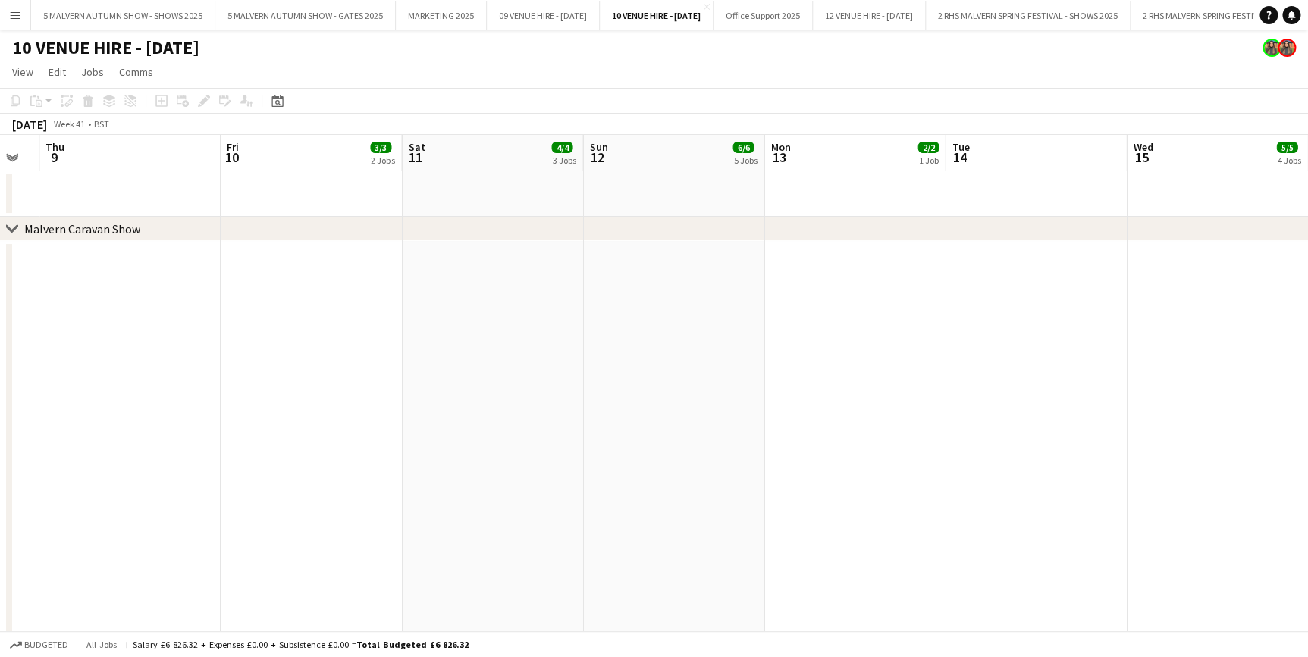
drag, startPoint x: 1221, startPoint y: 173, endPoint x: 432, endPoint y: 152, distance: 788.8
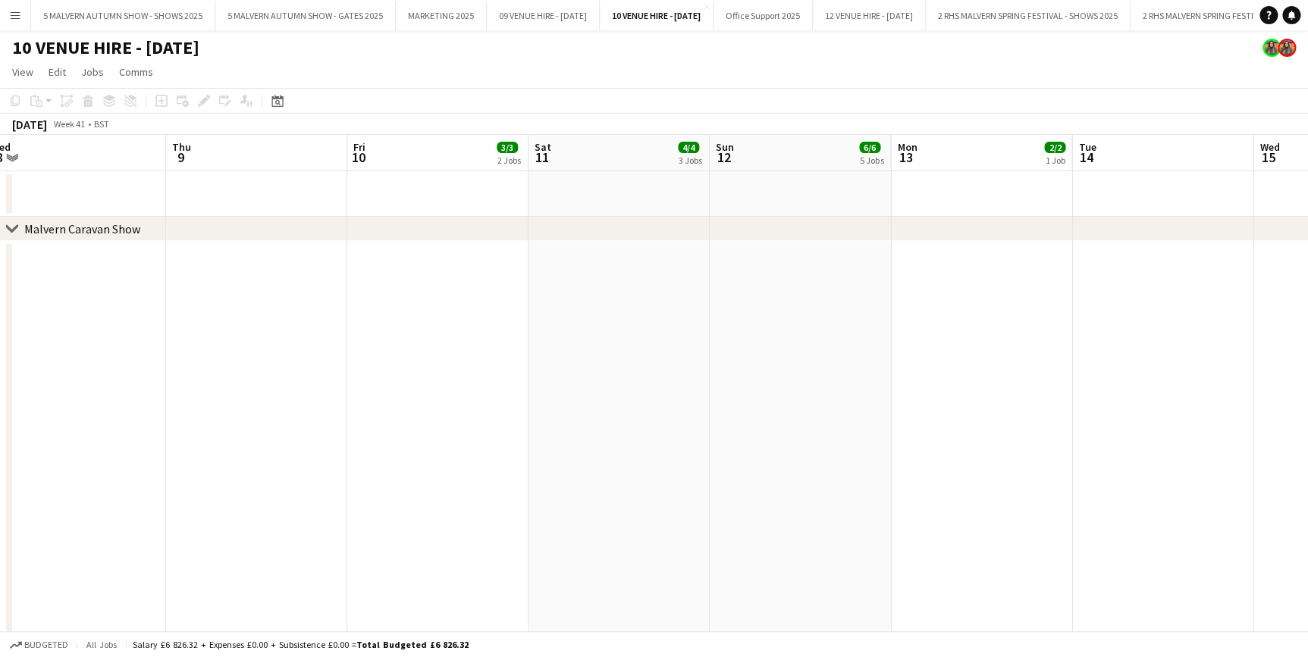
scroll to position [0, 644]
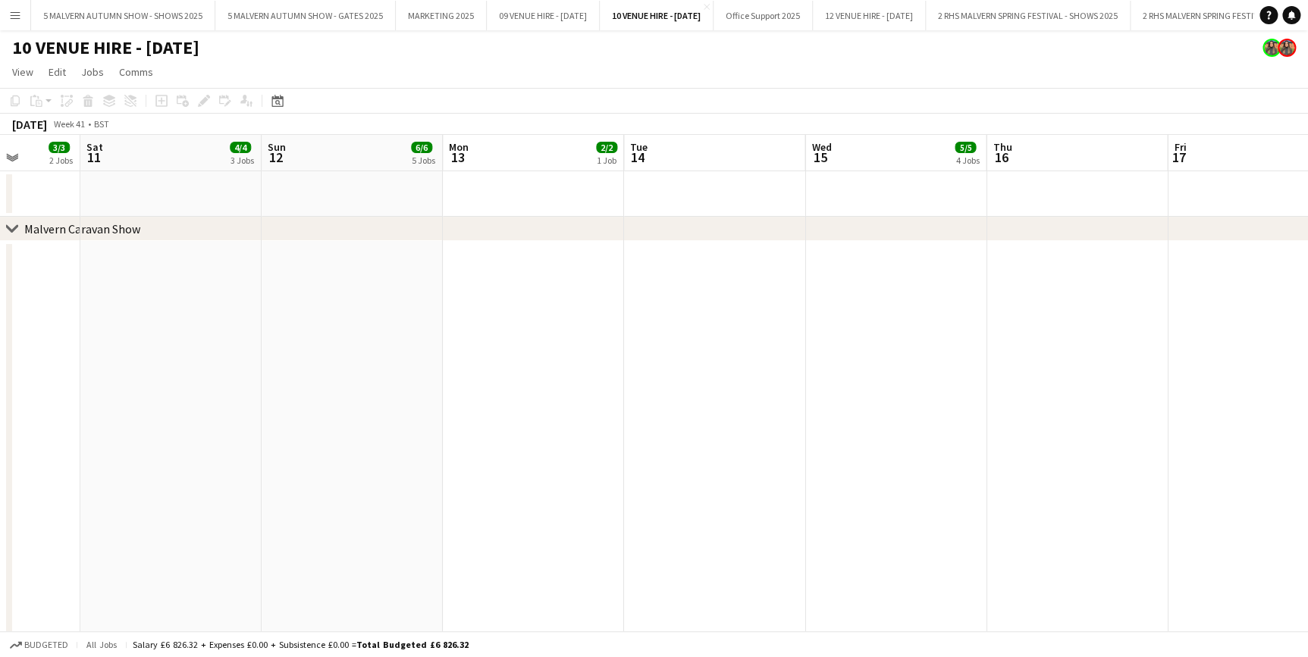
drag, startPoint x: 660, startPoint y: 159, endPoint x: 369, endPoint y: 139, distance: 291.1
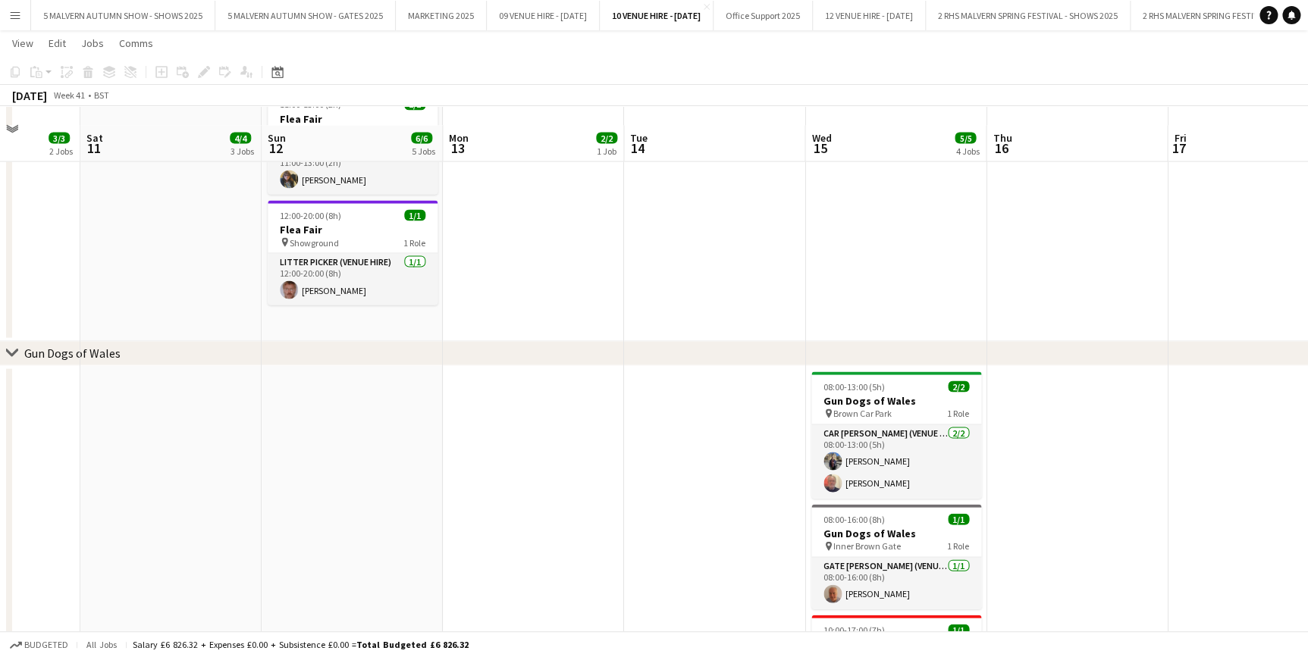
scroll to position [1516, 0]
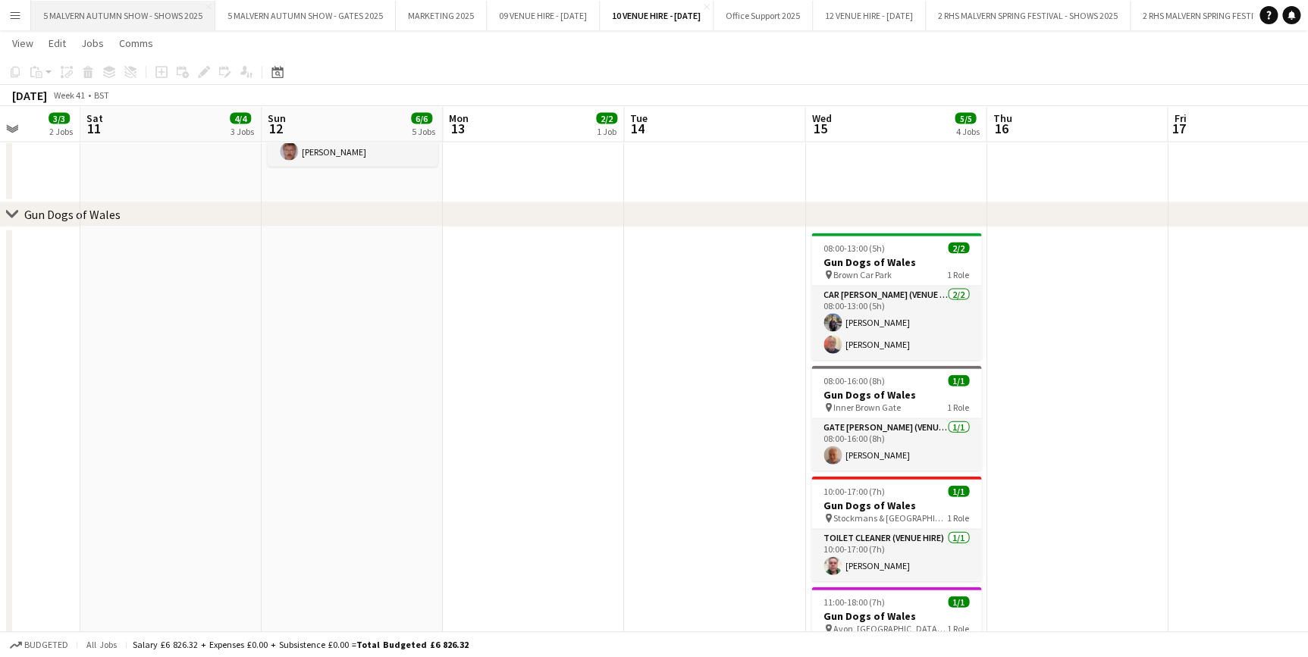
click at [144, 21] on button "5 MALVERN AUTUMN SHOW - SHOWS 2025 Close" at bounding box center [123, 16] width 184 height 30
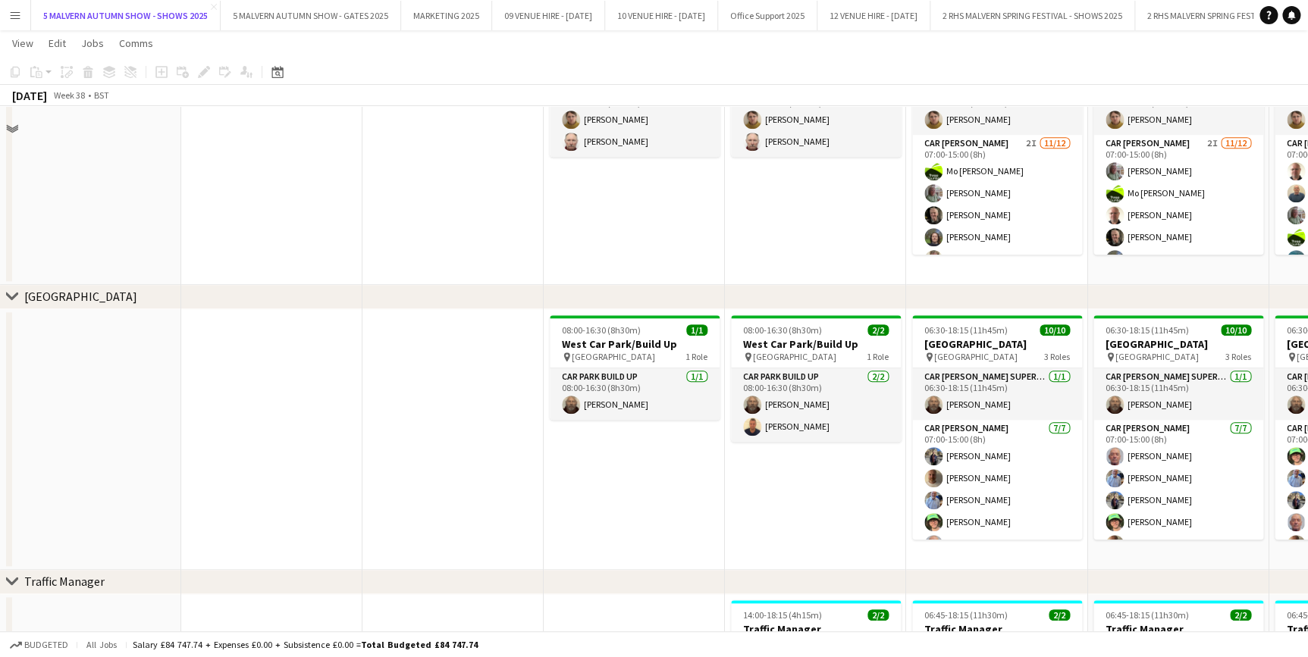
scroll to position [10150, 0]
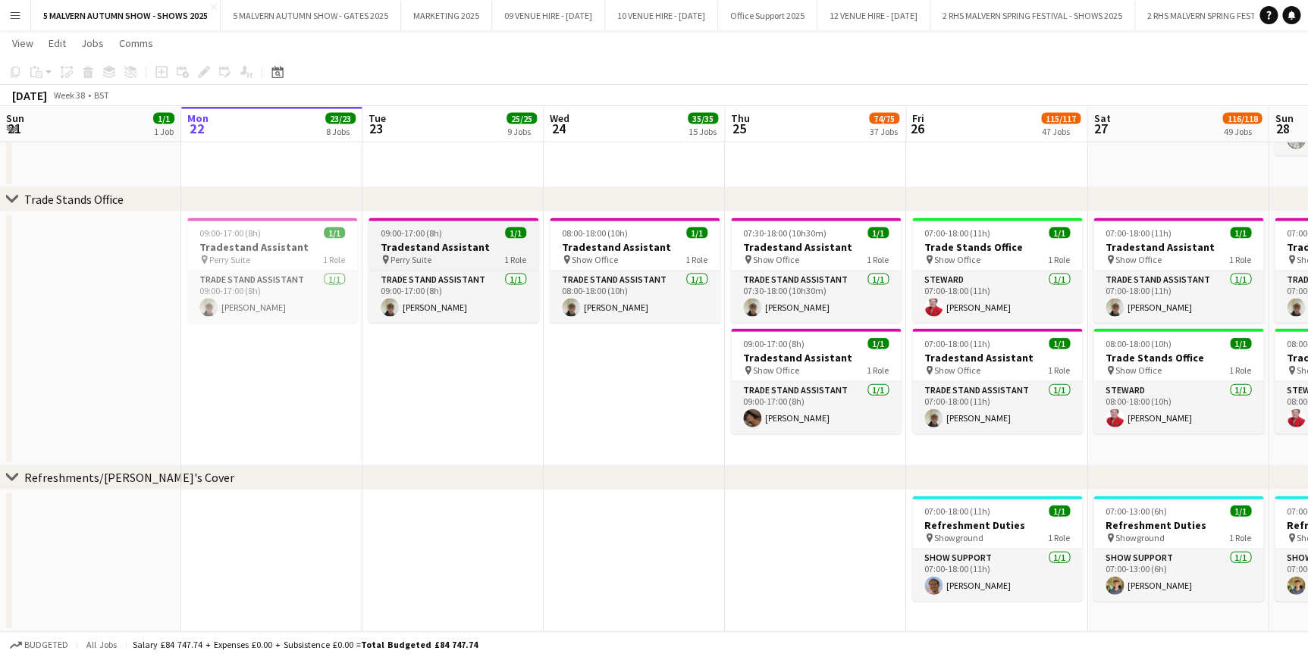
click at [447, 230] on div "09:00-17:00 (8h) 1/1" at bounding box center [453, 232] width 170 height 11
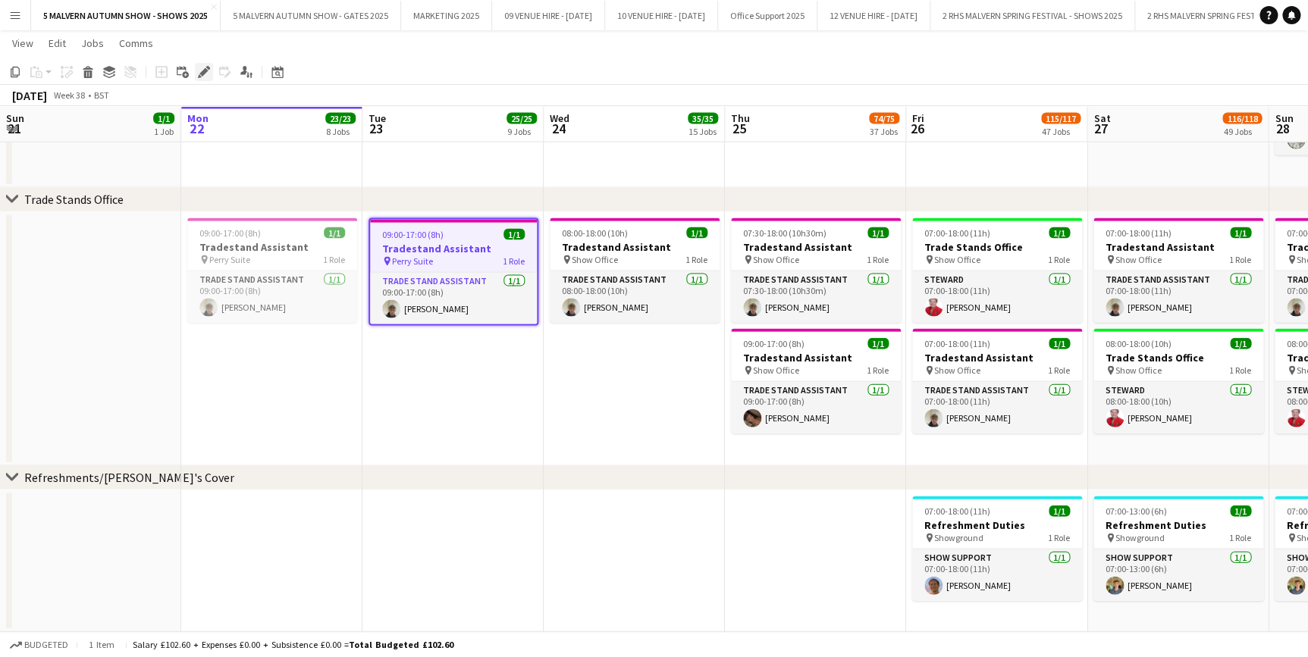
click at [202, 66] on icon "Edit" at bounding box center [204, 72] width 12 height 12
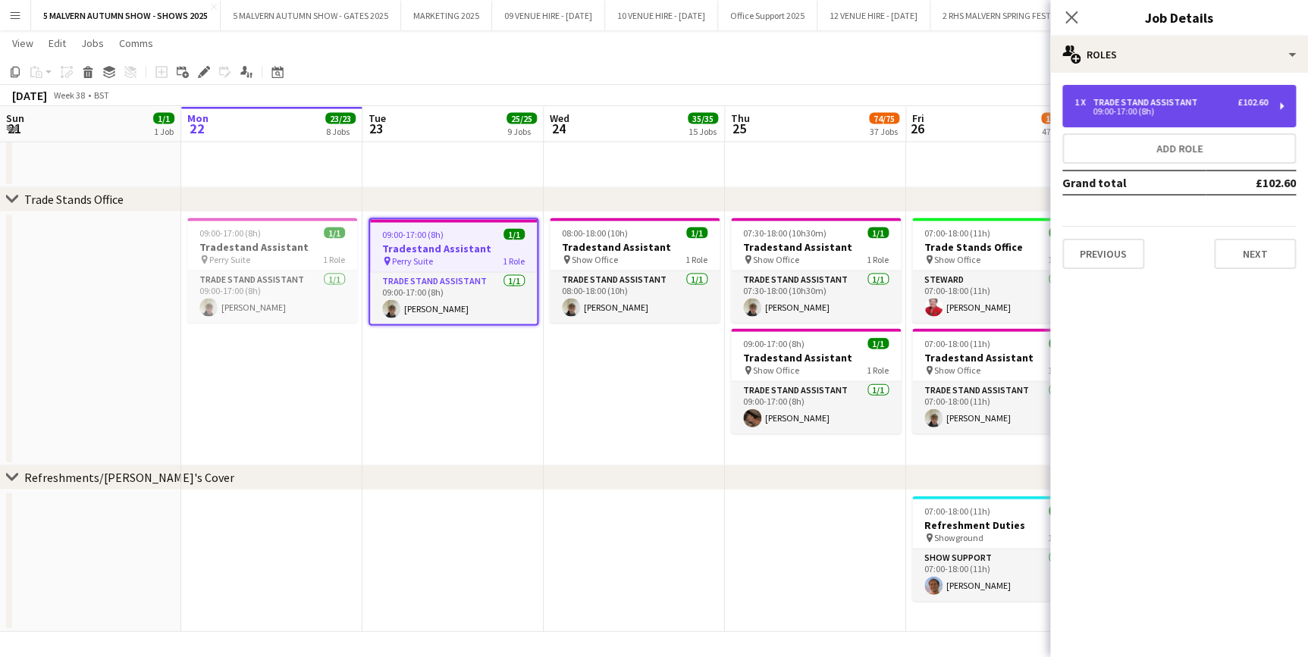
click at [1205, 116] on div "1 x Trade Stand Assistant £102.60 09:00-17:00 (8h)" at bounding box center [1179, 106] width 234 height 42
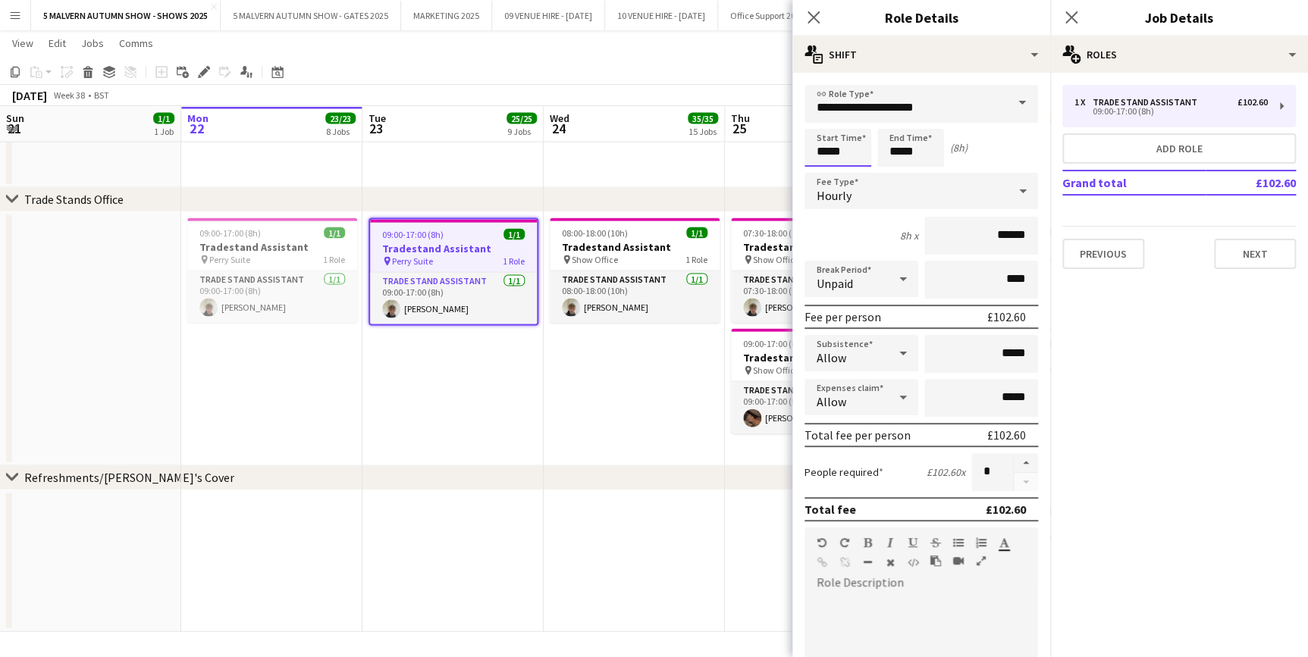
click at [849, 152] on input "*****" at bounding box center [837, 148] width 67 height 38
type input "*****"
click at [826, 173] on div at bounding box center [822, 174] width 30 height 15
click at [610, 447] on app-date-cell "08:00-18:00 (10h) 1/1 Tradestand Assistant pin Show Office 1 Role Trade Stand A…" at bounding box center [634, 339] width 181 height 254
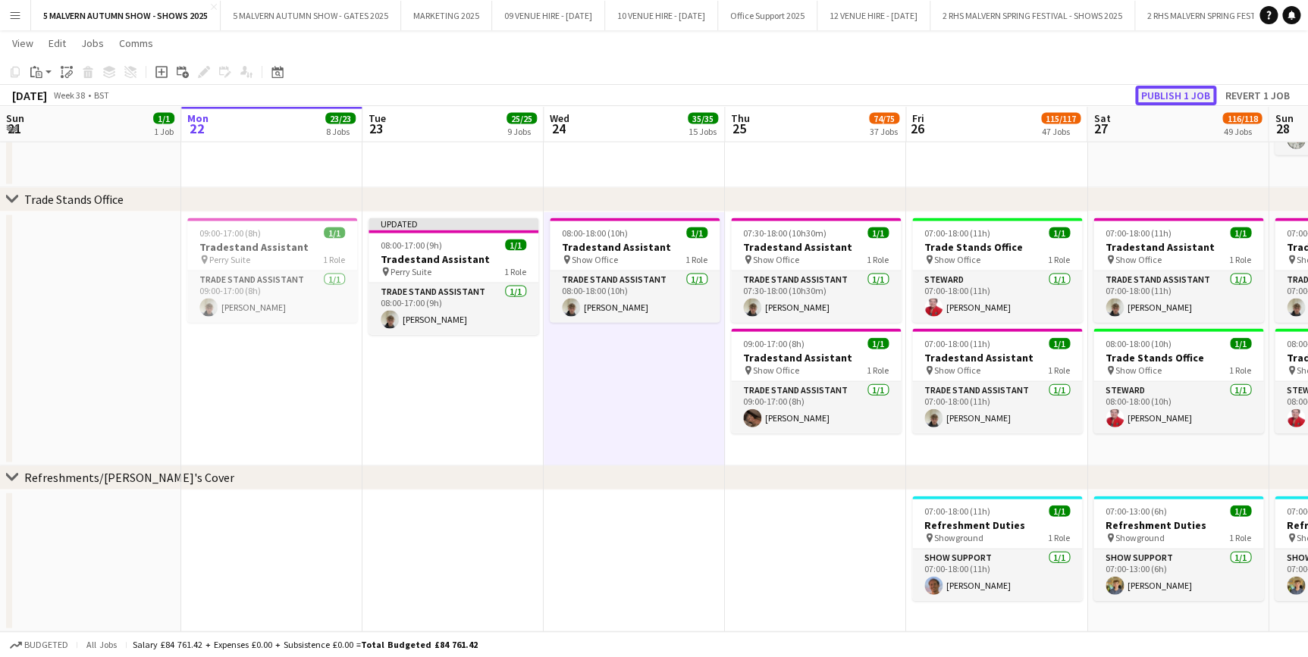
click at [1202, 96] on button "Publish 1 job" at bounding box center [1175, 96] width 81 height 20
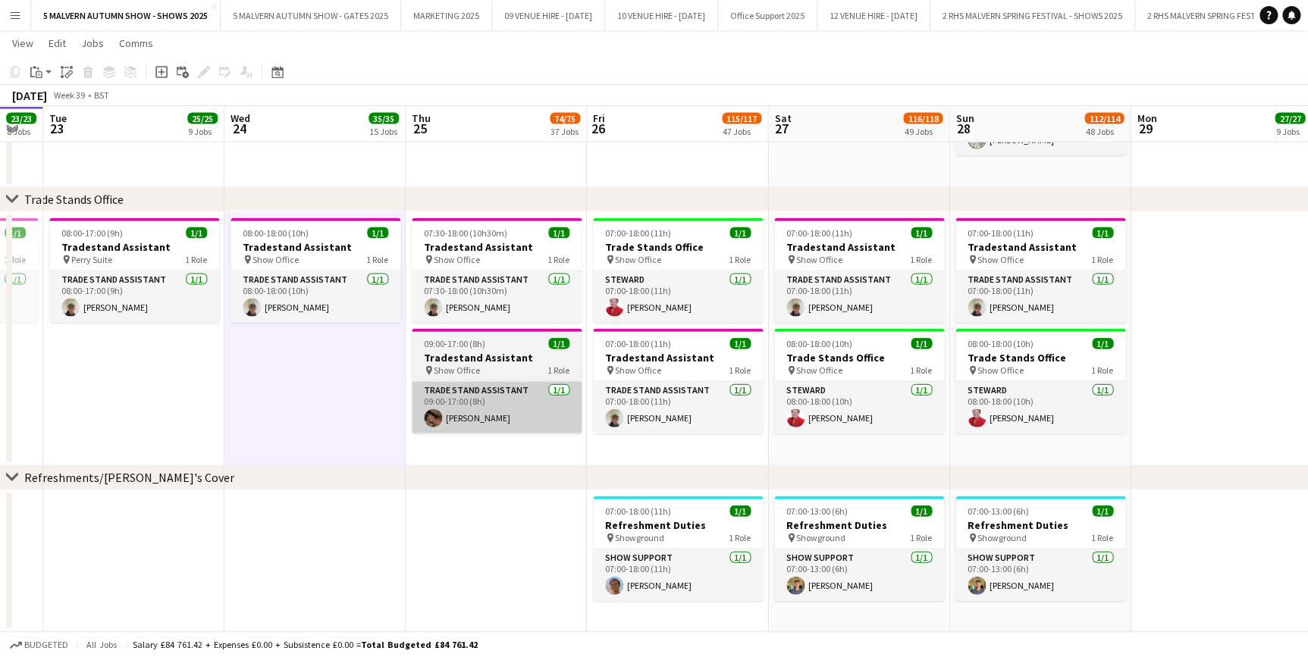
drag, startPoint x: 963, startPoint y: 118, endPoint x: 496, endPoint y: 401, distance: 546.4
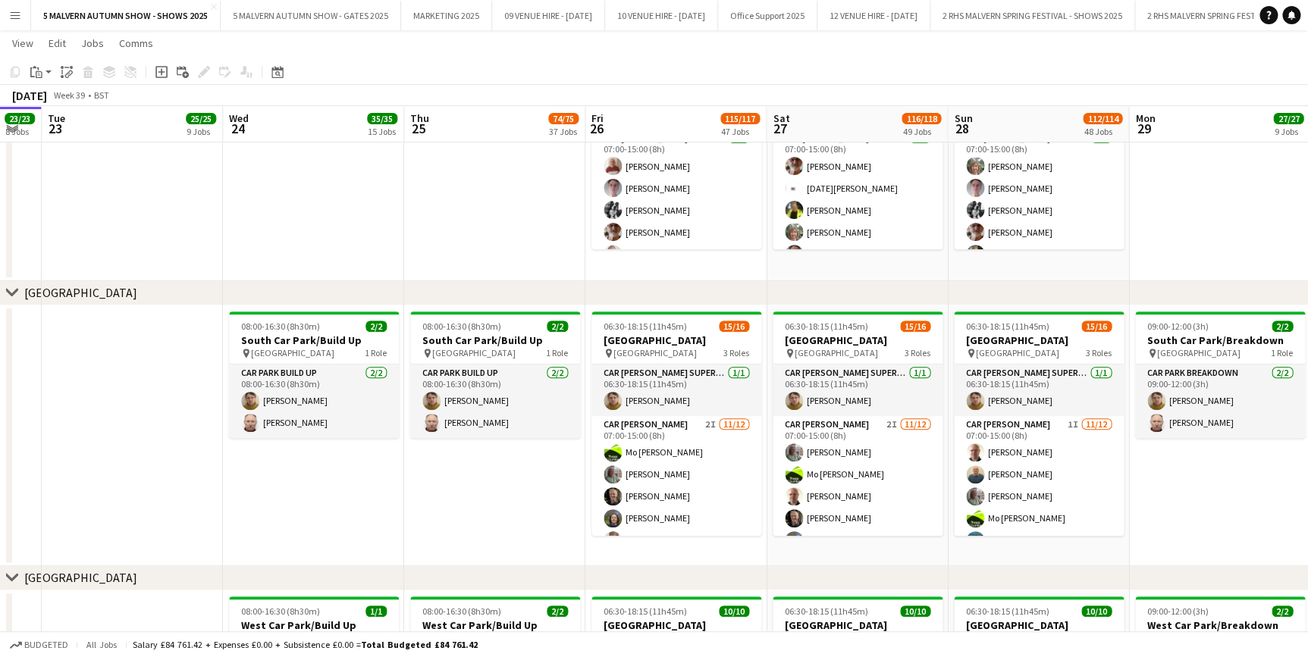
scroll to position [8840, 0]
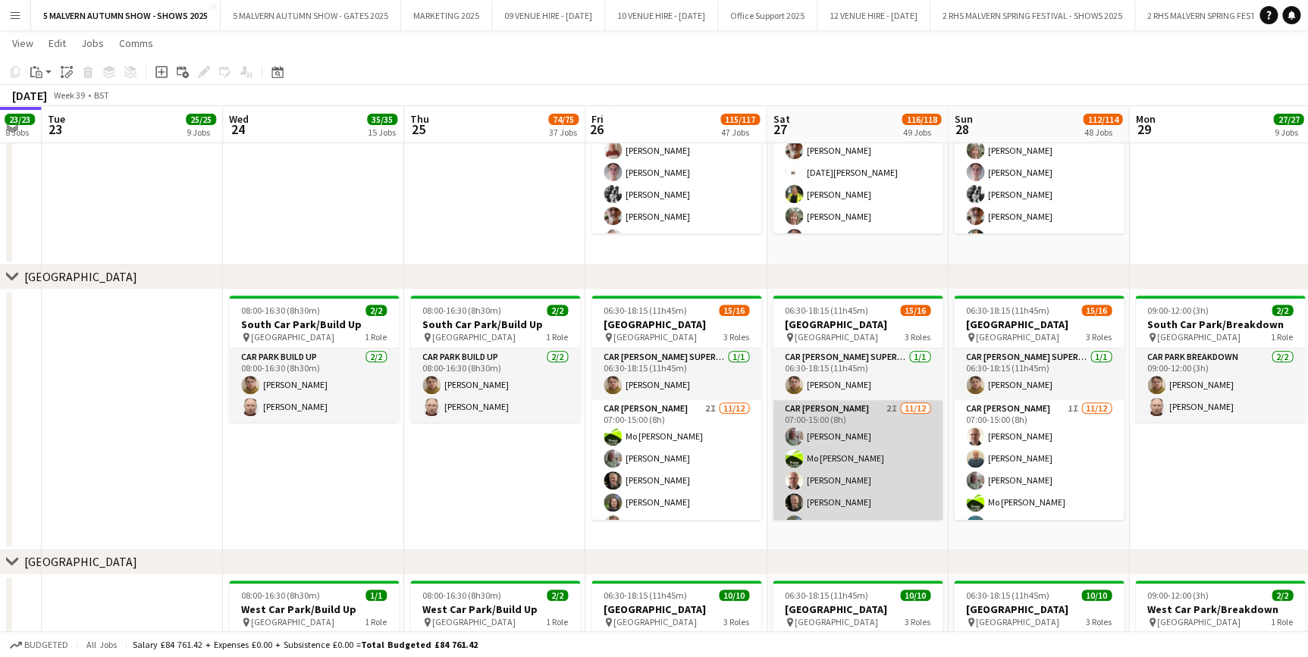
click at [851, 425] on app-card-role "Car [PERSON_NAME] 2I [DATE] 07:00-15:00 (8h) [PERSON_NAME] [PERSON_NAME]-[PERSO…" at bounding box center [858, 546] width 170 height 293
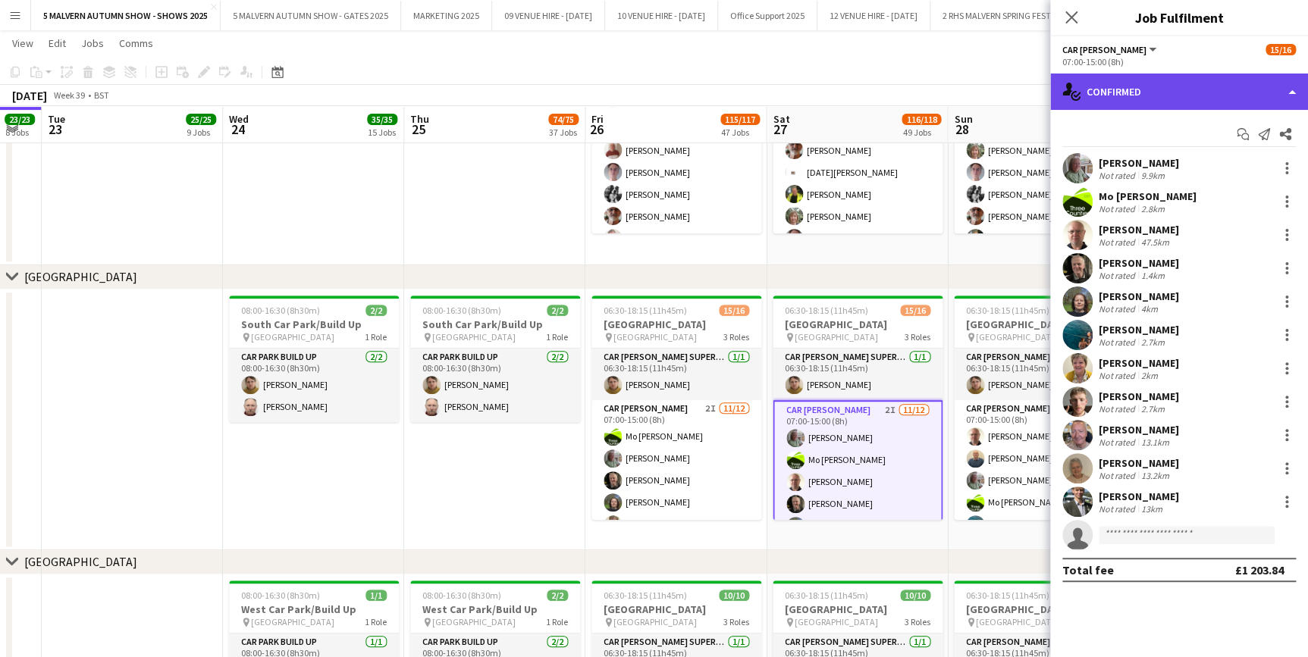
click at [1164, 76] on div "single-neutral-actions-check-2 Confirmed" at bounding box center [1179, 92] width 258 height 36
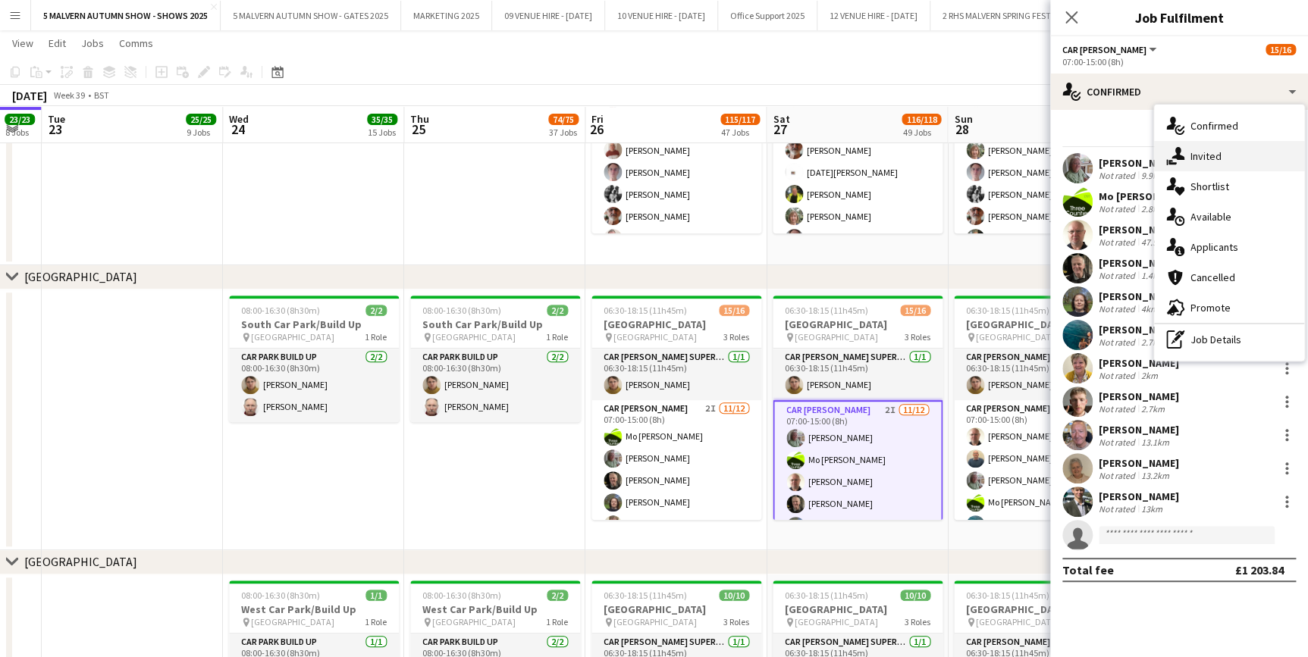
click at [1215, 160] on span "Invited" at bounding box center [1205, 156] width 31 height 14
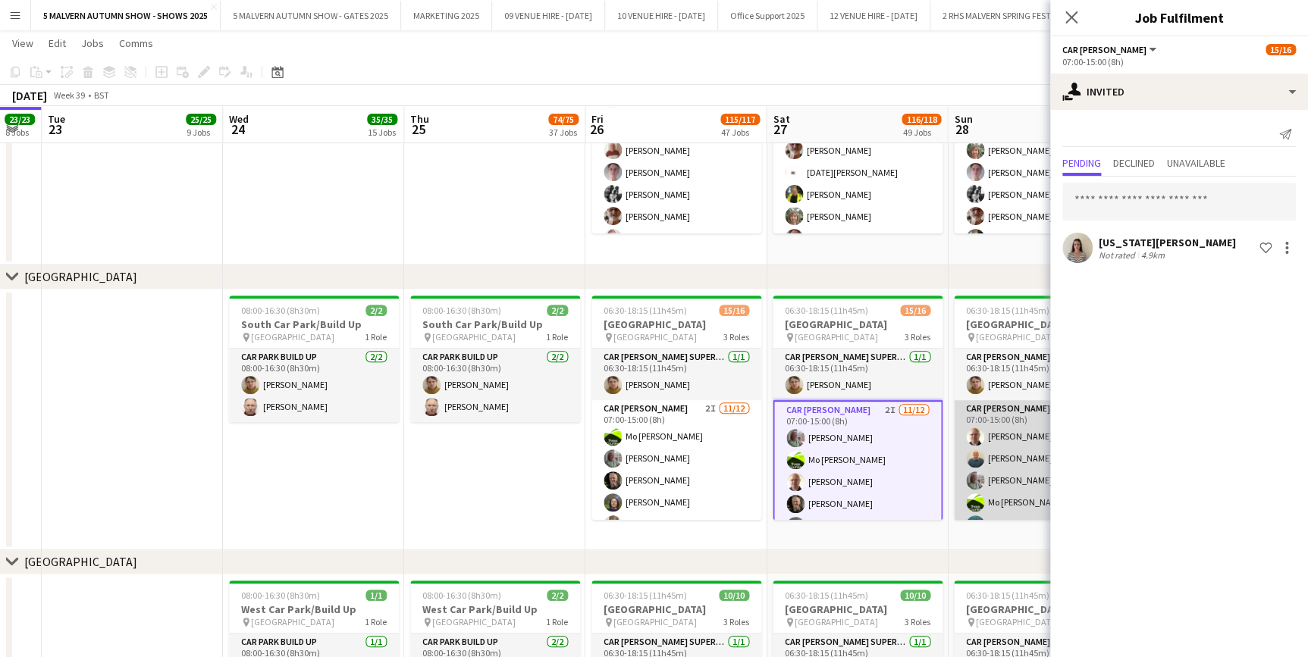
click at [983, 409] on app-card-role "Car [PERSON_NAME] 1I [DATE] 07:00-15:00 (8h) [PERSON_NAME] [PERSON_NAME] [PERSO…" at bounding box center [1039, 546] width 170 height 293
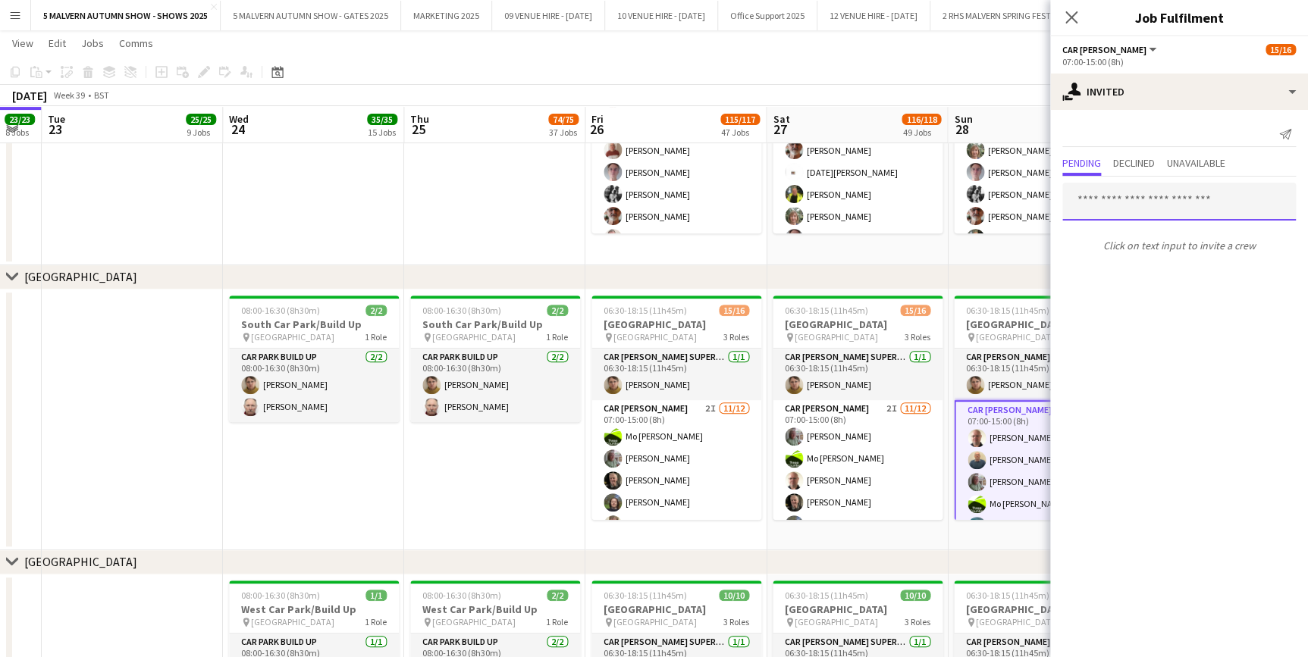
click at [1116, 203] on input "text" at bounding box center [1179, 202] width 234 height 38
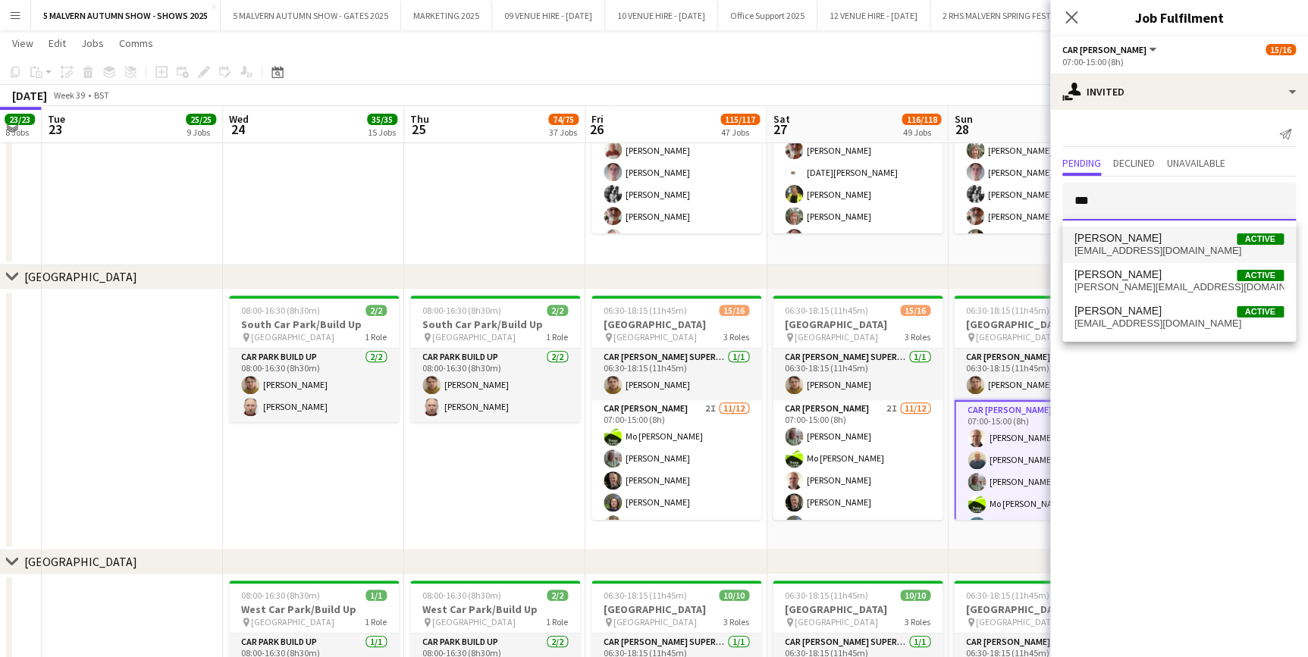
type input "***"
click at [1121, 229] on mat-option "[PERSON_NAME] Active [EMAIL_ADDRESS][DOMAIN_NAME]" at bounding box center [1179, 245] width 234 height 36
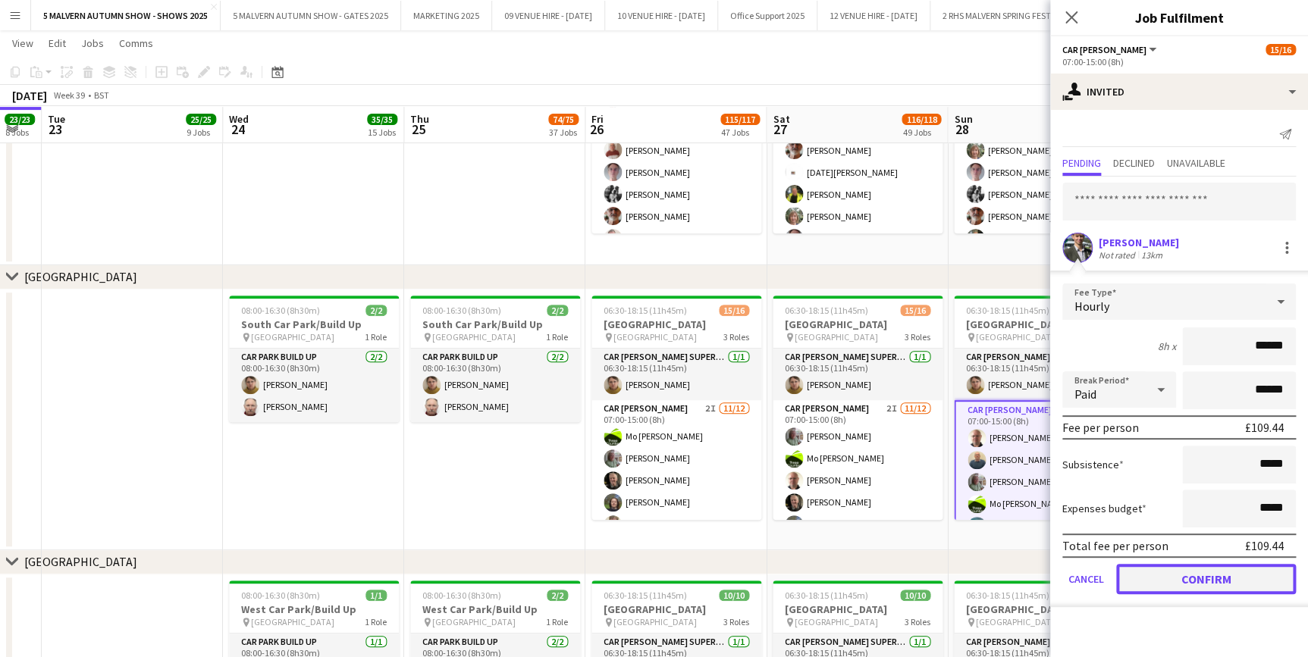
click at [1183, 569] on button "Confirm" at bounding box center [1206, 579] width 180 height 30
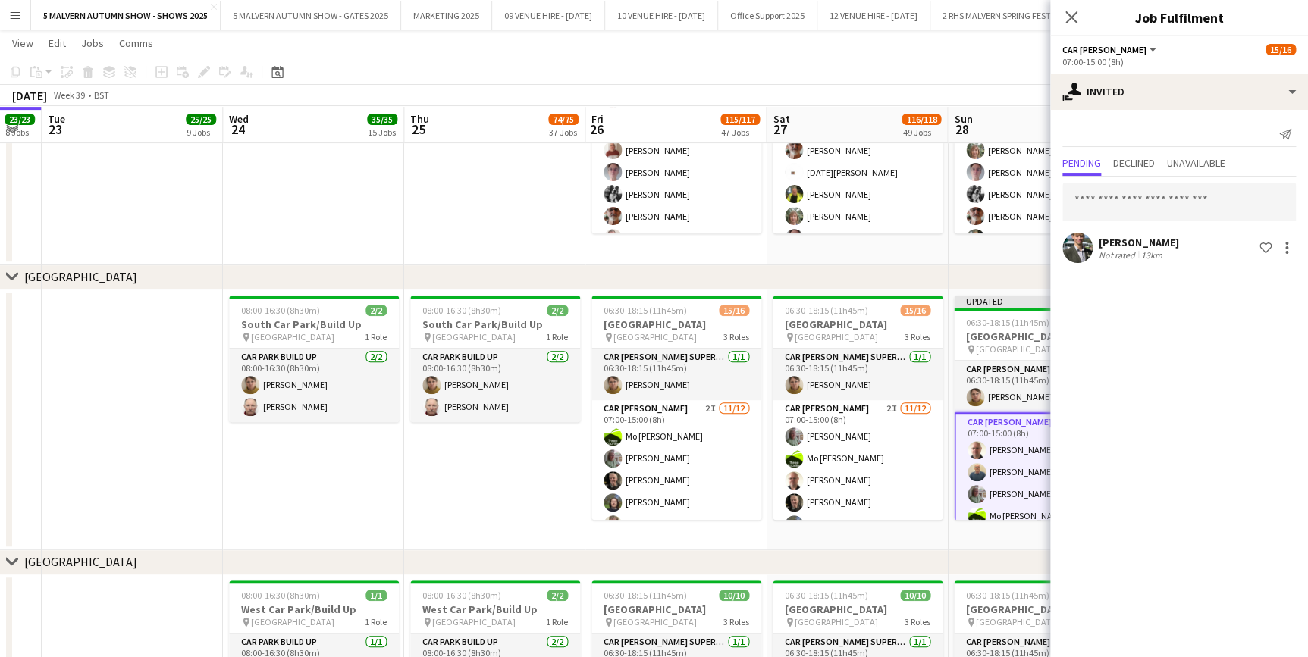
click at [992, 266] on div "chevron-right [GEOGRAPHIC_DATA]" at bounding box center [654, 277] width 1308 height 24
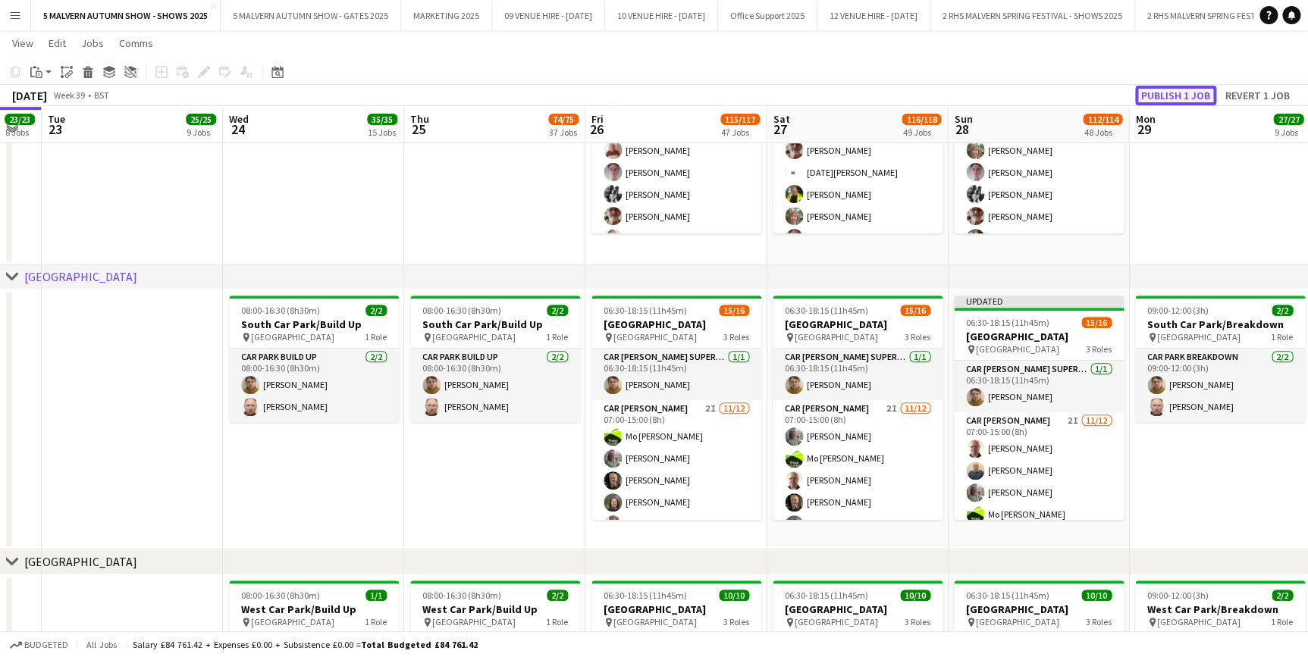
click at [1165, 97] on button "Publish 1 job" at bounding box center [1175, 96] width 81 height 20
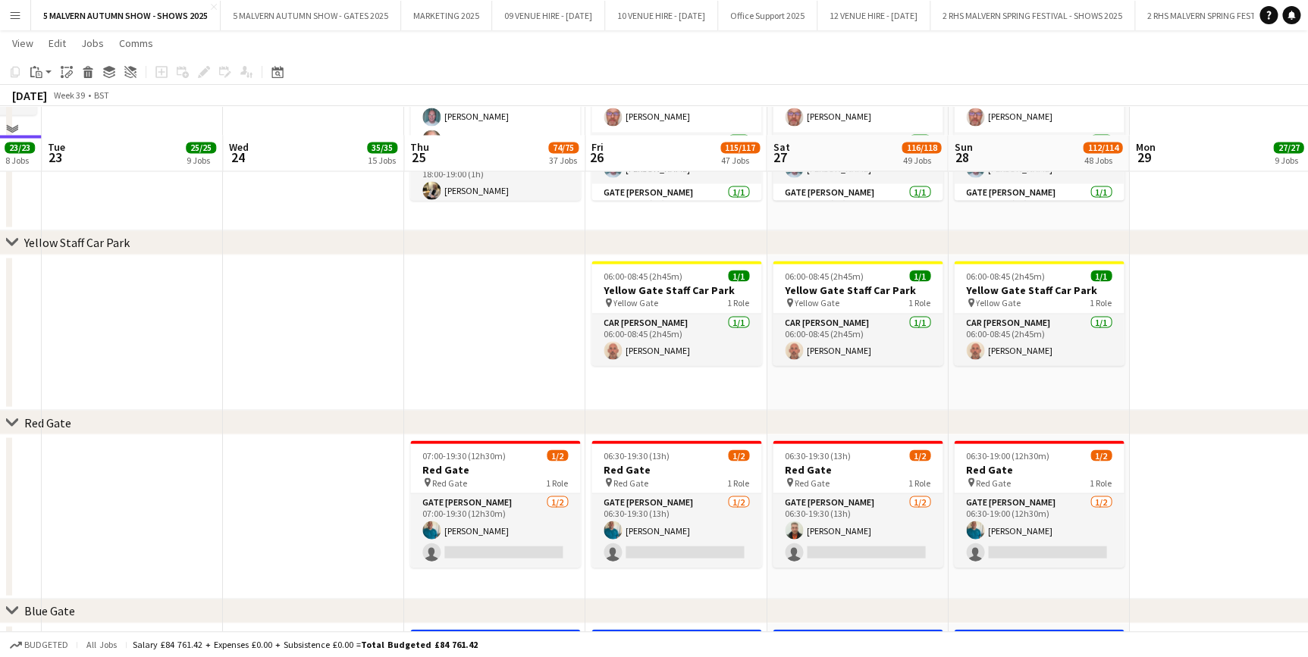
scroll to position [1466, 0]
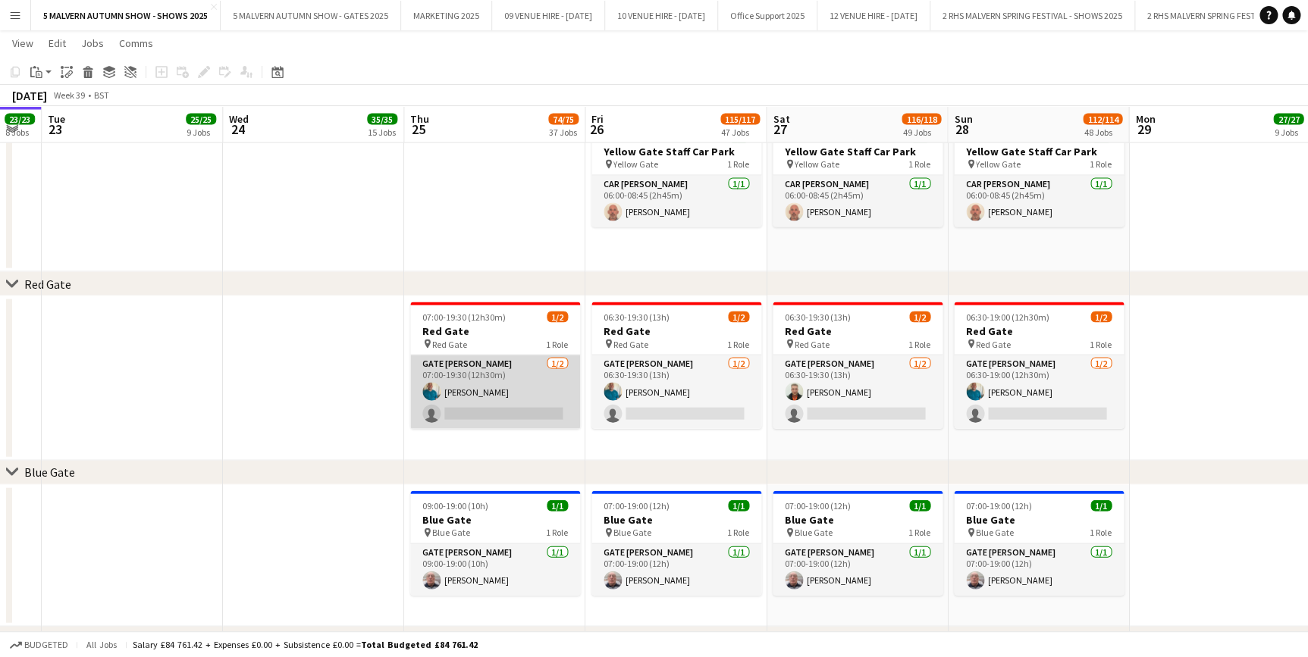
click at [508, 386] on app-card-role "Gate [PERSON_NAME] [DATE] 07:00-19:30 (12h30m) [PERSON_NAME] single-neutral-act…" at bounding box center [495, 393] width 170 height 74
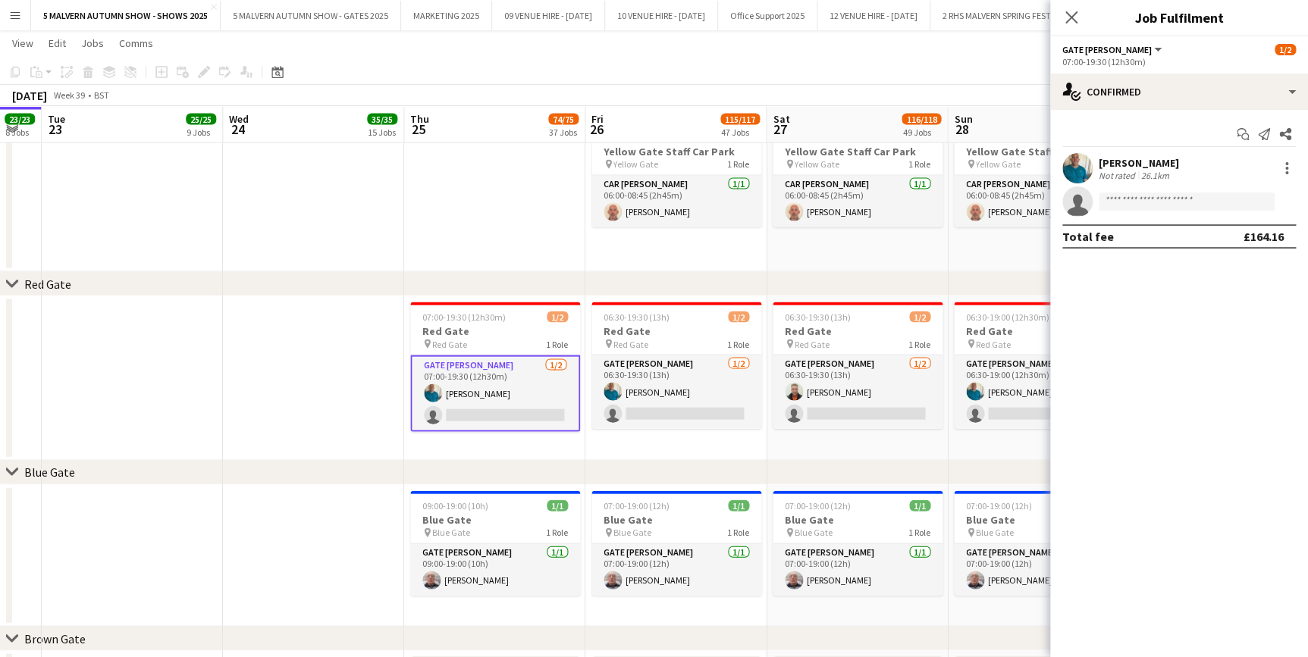
click at [312, 313] on app-date-cell at bounding box center [313, 378] width 181 height 165
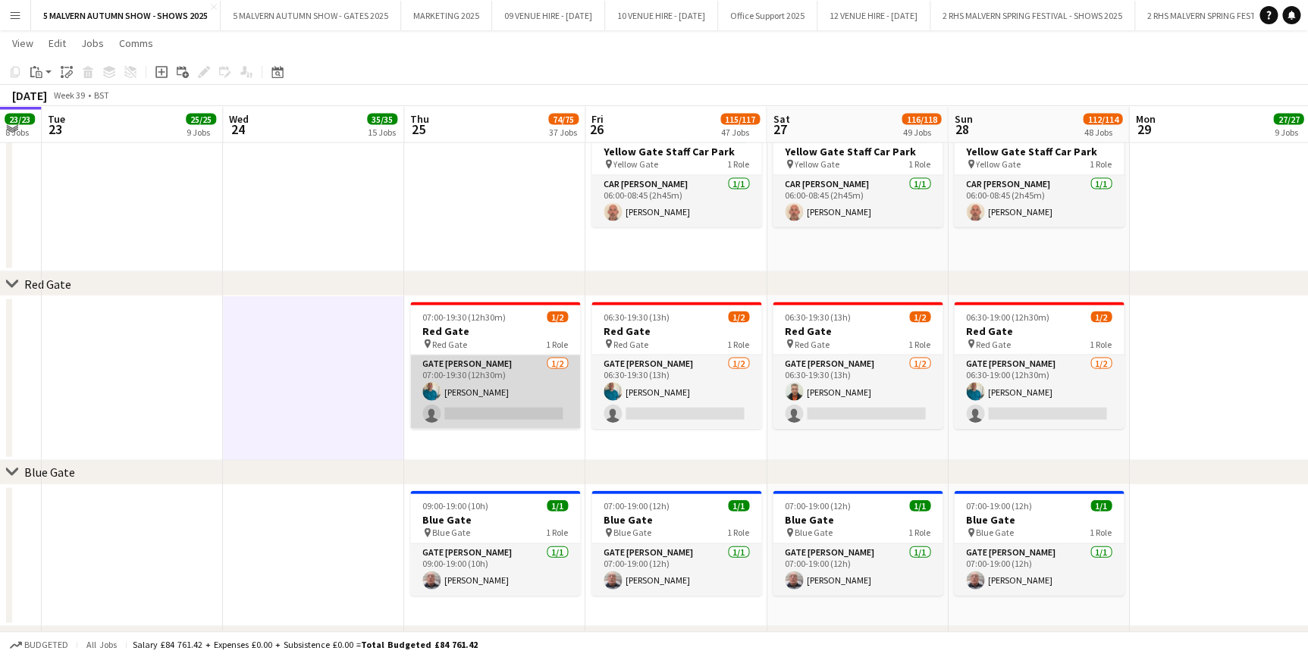
click at [496, 378] on app-card-role "Gate [PERSON_NAME] [DATE] 07:00-19:30 (12h30m) [PERSON_NAME] single-neutral-act…" at bounding box center [495, 393] width 170 height 74
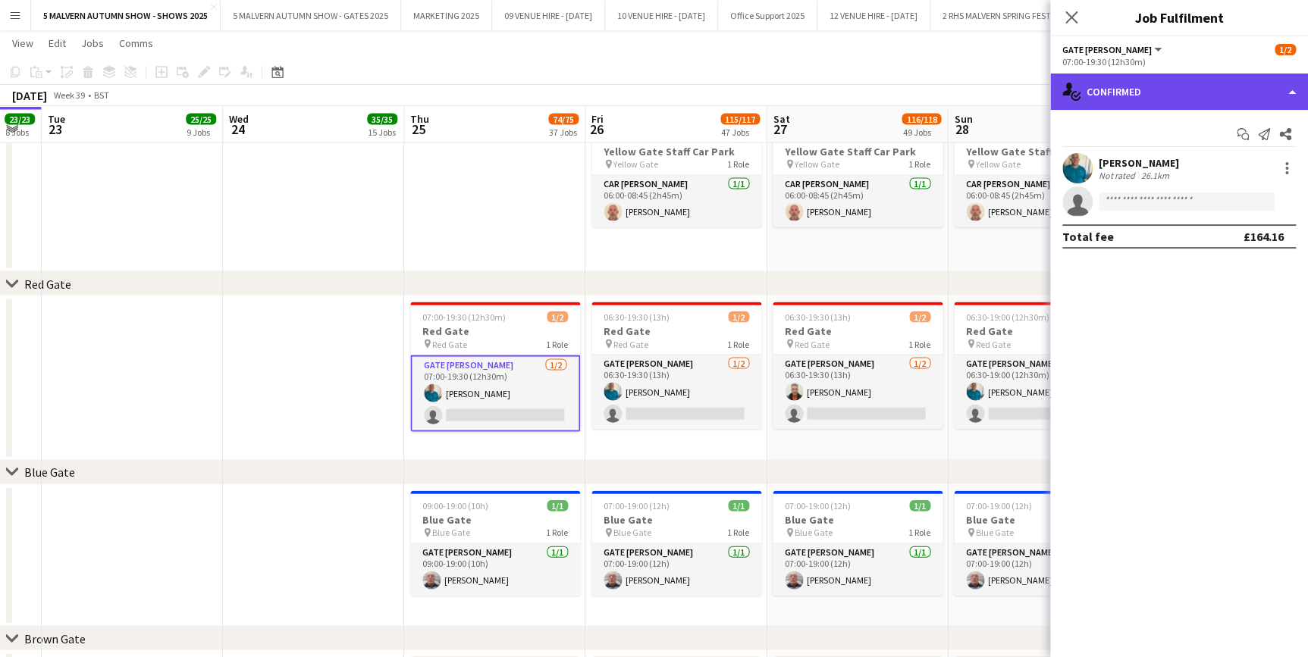
click at [1146, 99] on div "single-neutral-actions-check-2 Confirmed" at bounding box center [1179, 92] width 258 height 36
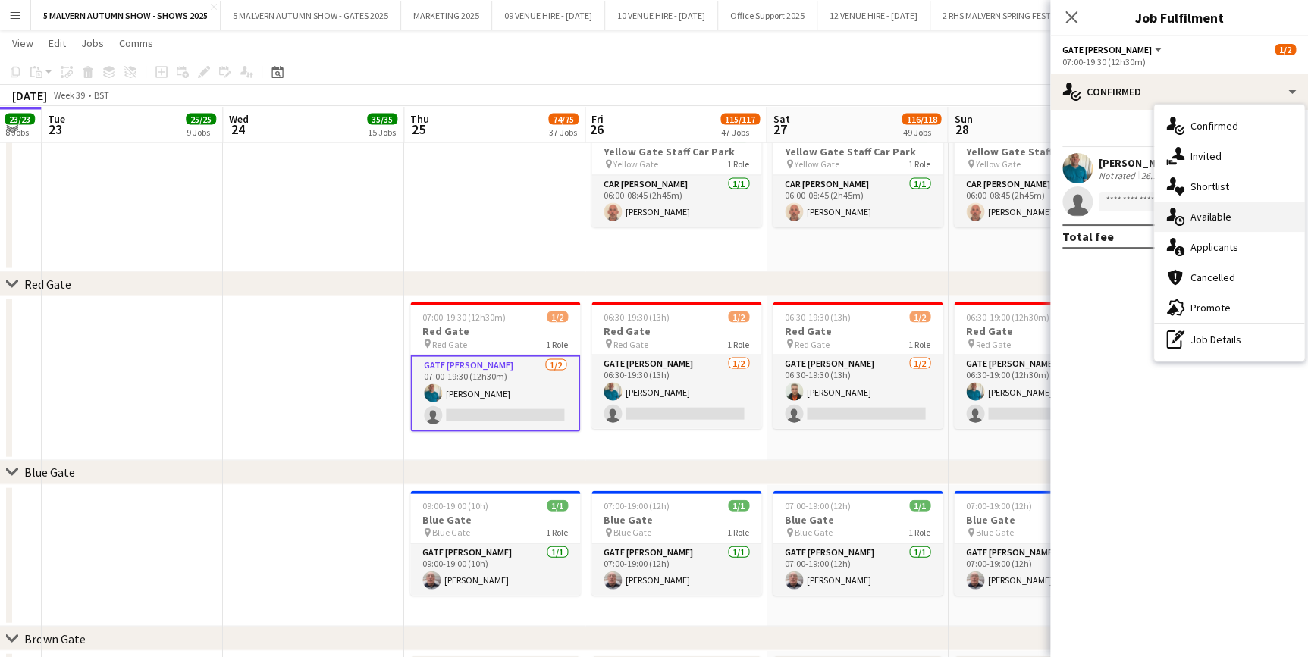
click at [1234, 208] on div "single-neutral-actions-upload Available" at bounding box center [1229, 217] width 150 height 30
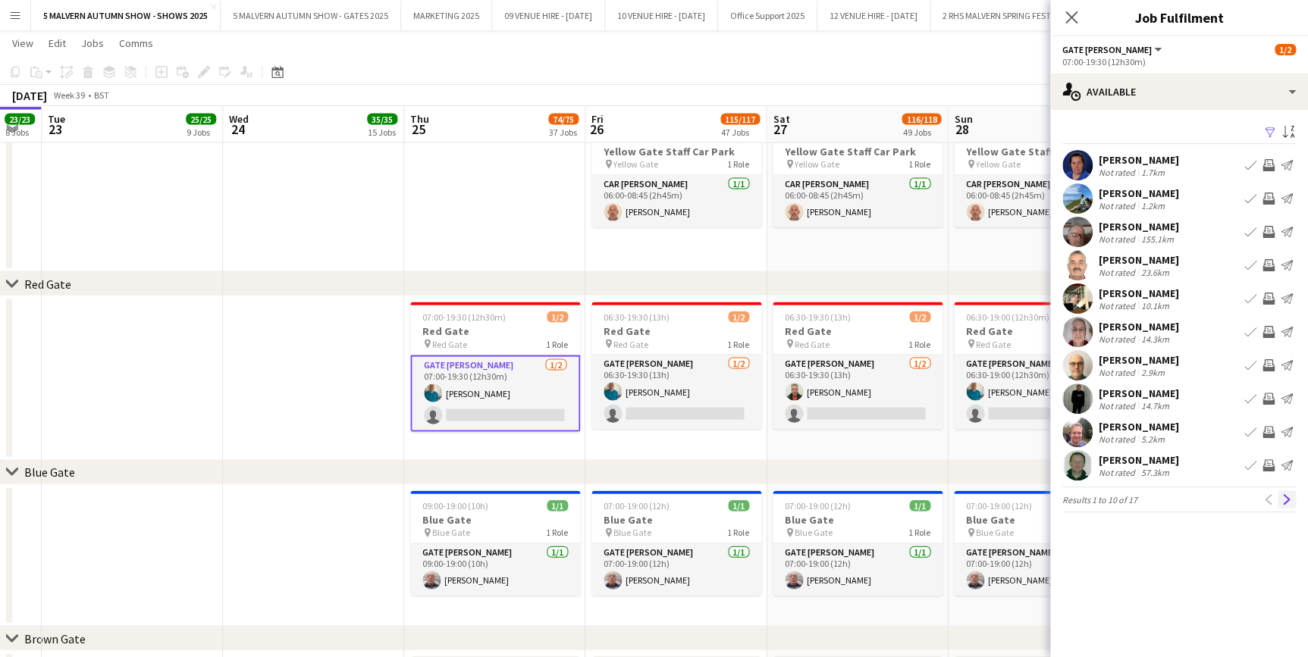
click at [1284, 500] on app-icon "Next" at bounding box center [1286, 499] width 11 height 11
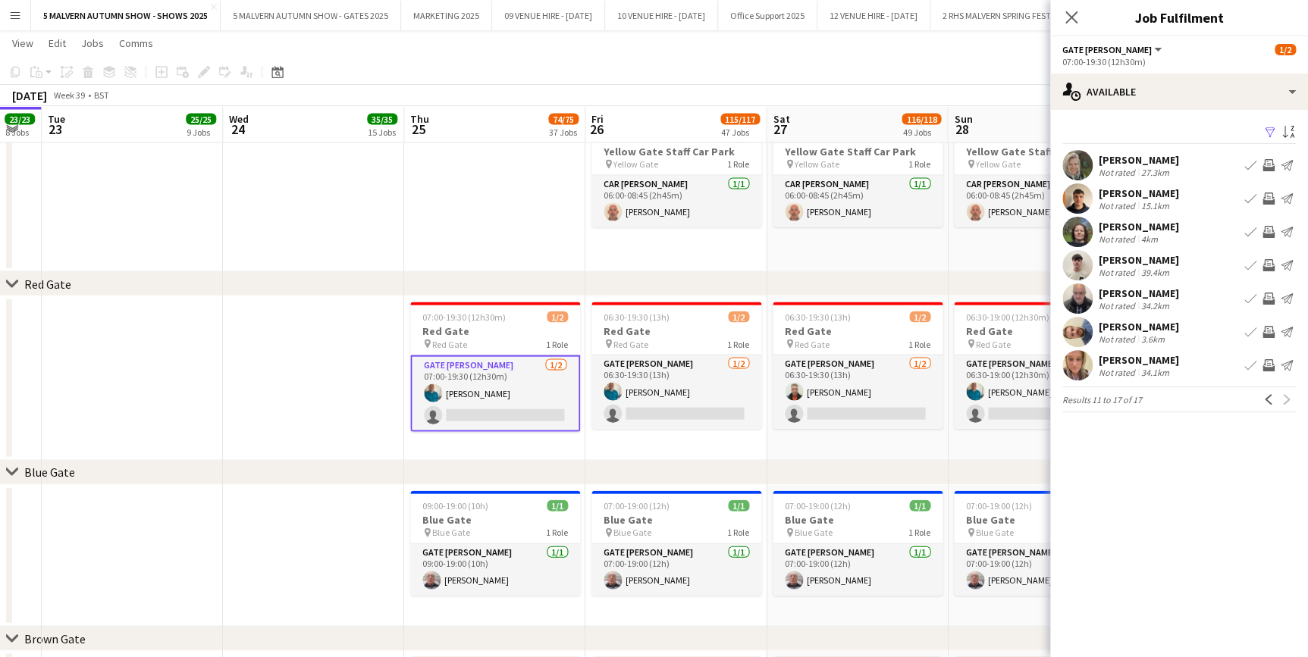
click at [229, 279] on div "chevron-right [GEOGRAPHIC_DATA]" at bounding box center [654, 284] width 1308 height 24
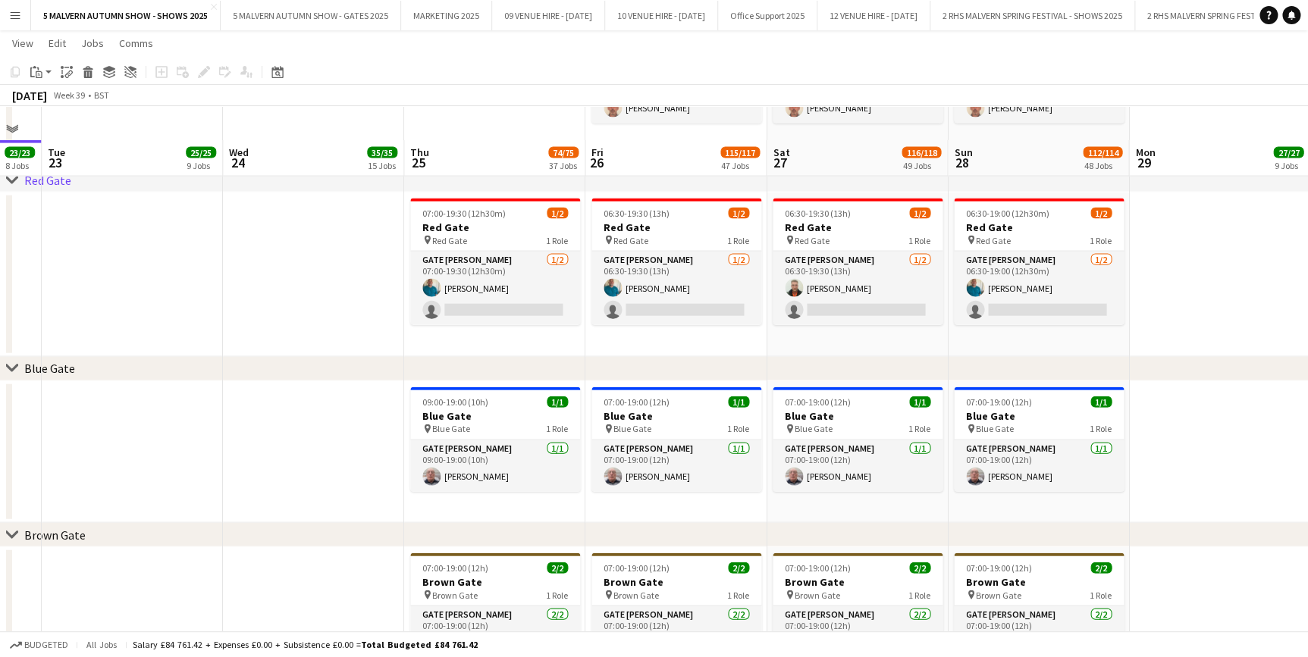
scroll to position [1603, 0]
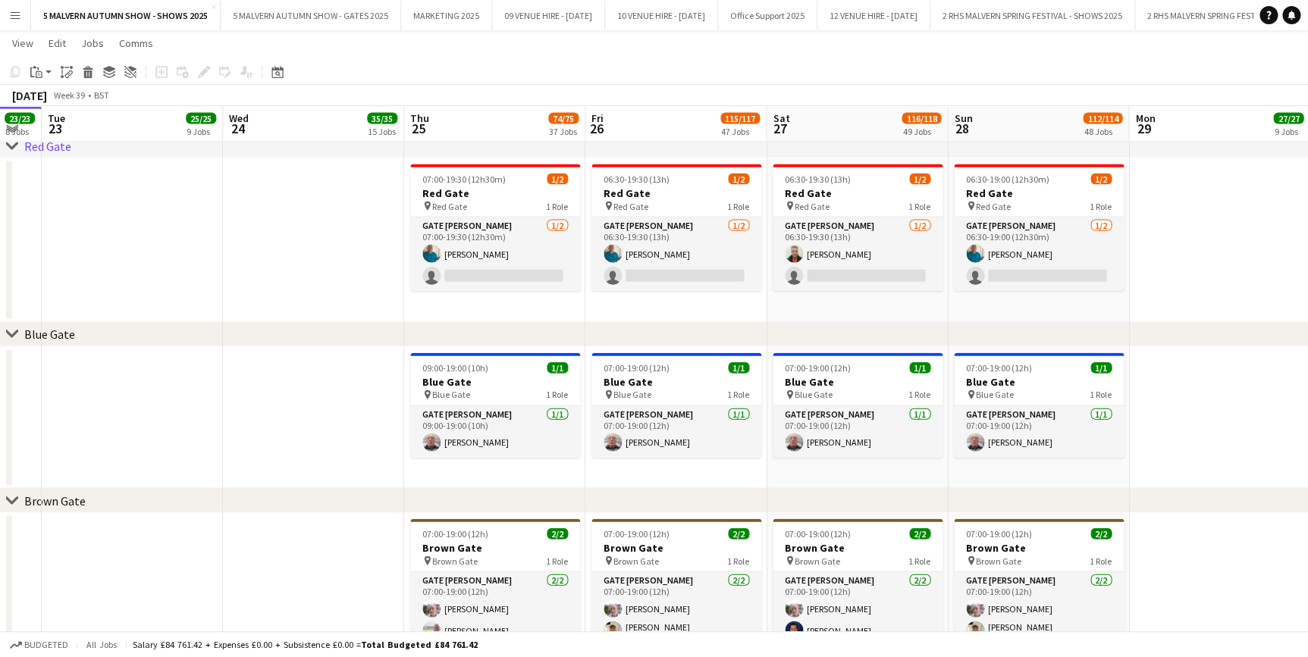
click at [199, 247] on app-date-cell at bounding box center [132, 240] width 181 height 165
